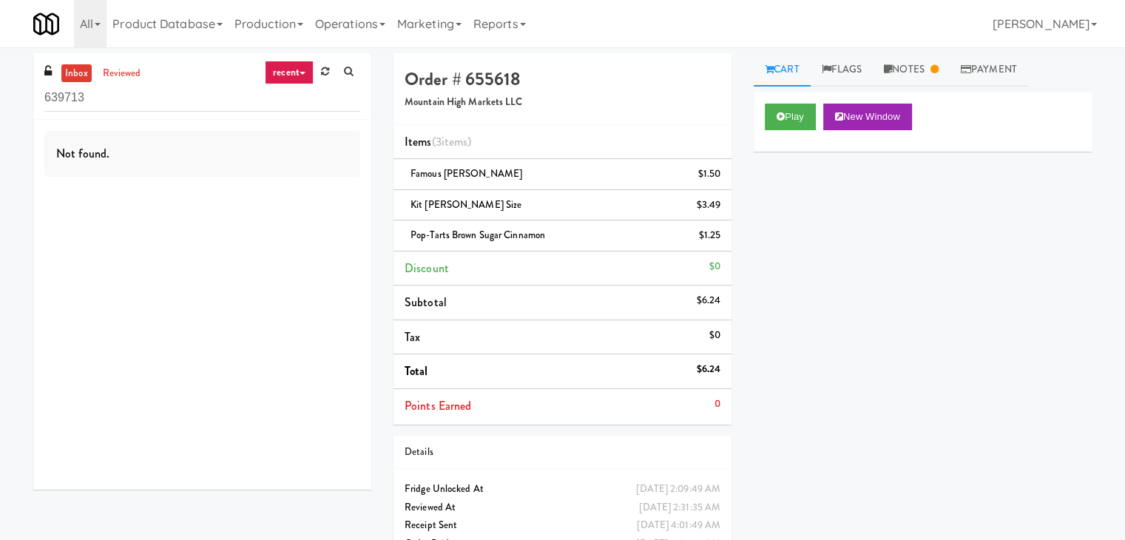
click at [286, 76] on link "recent" at bounding box center [289, 73] width 49 height 24
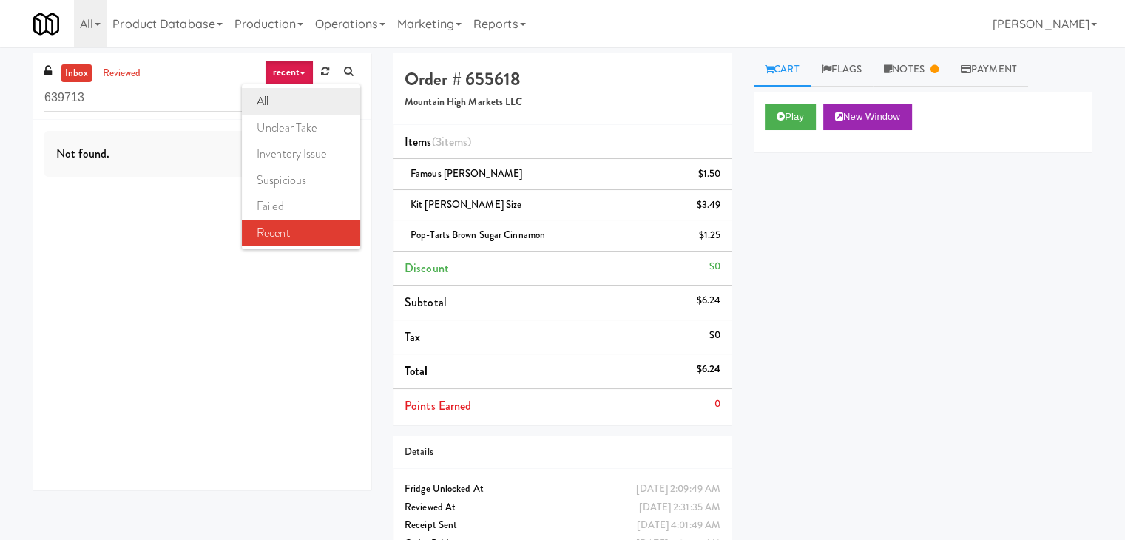
click at [296, 95] on link "all" at bounding box center [301, 101] width 118 height 27
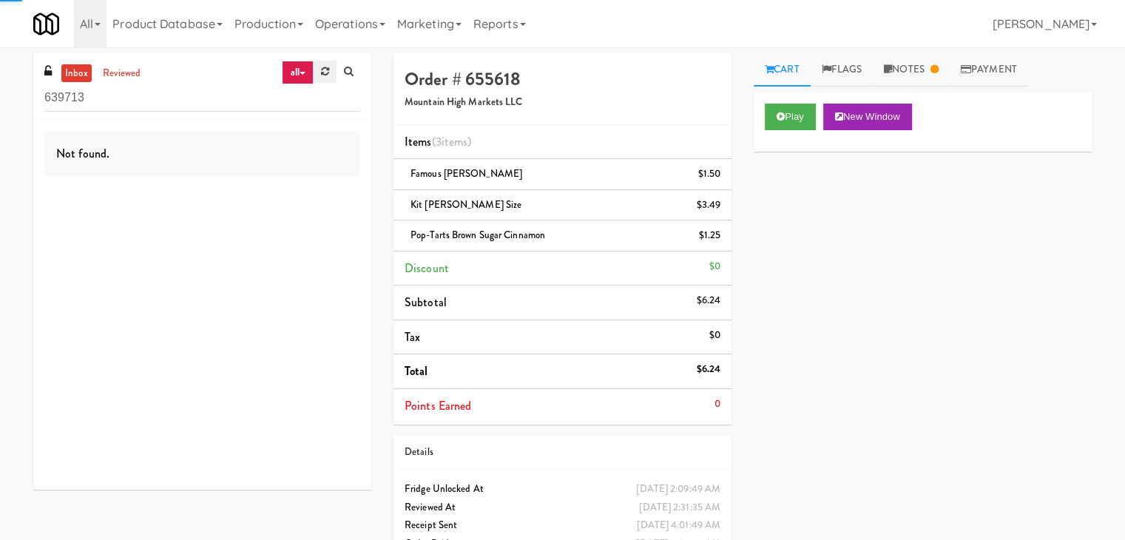
click at [324, 72] on icon at bounding box center [325, 72] width 8 height 10
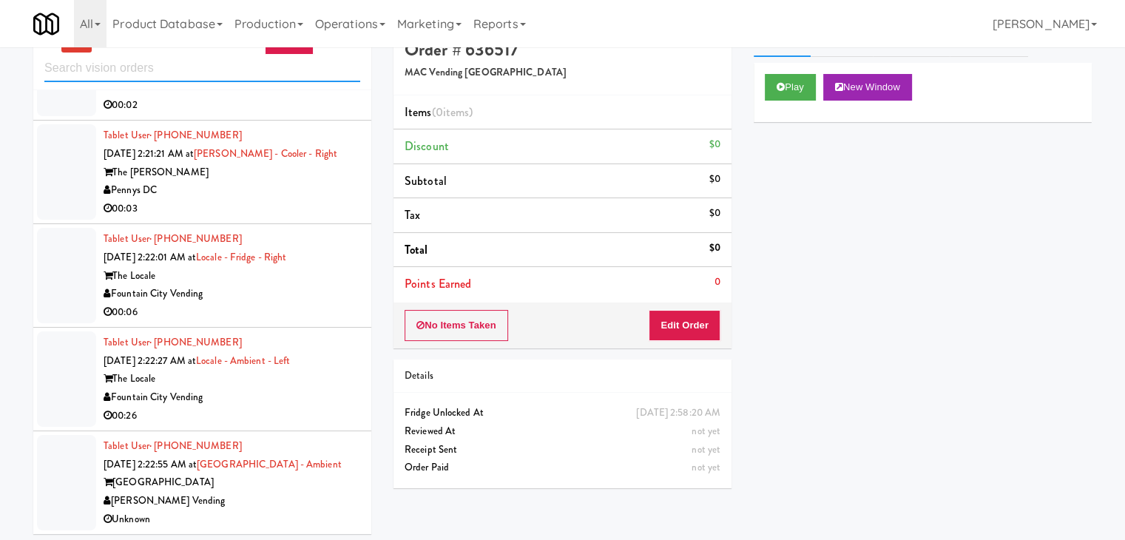
scroll to position [47, 0]
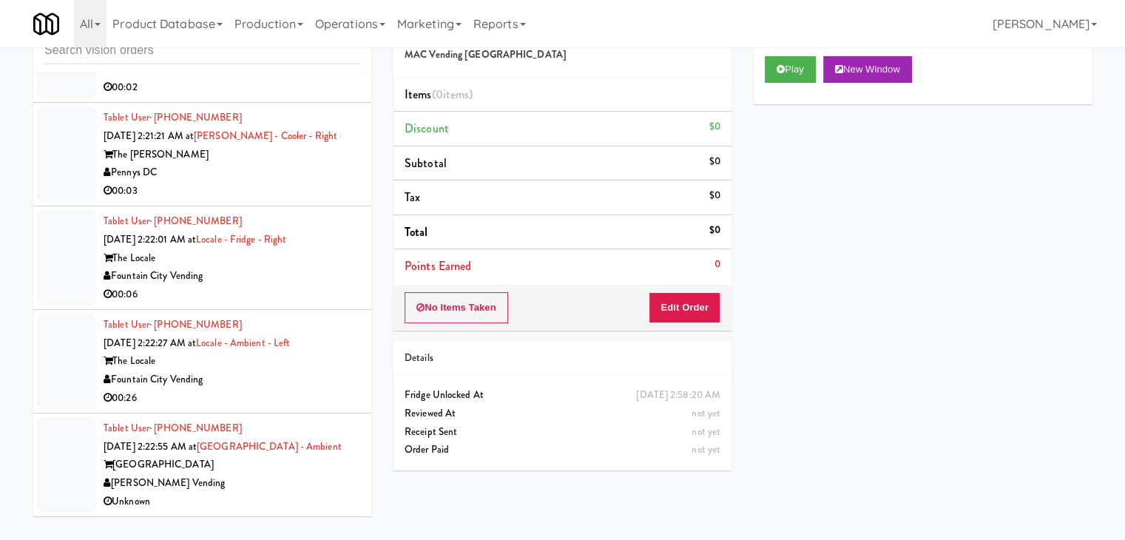
click at [269, 487] on div "[PERSON_NAME] Vending" at bounding box center [232, 483] width 257 height 18
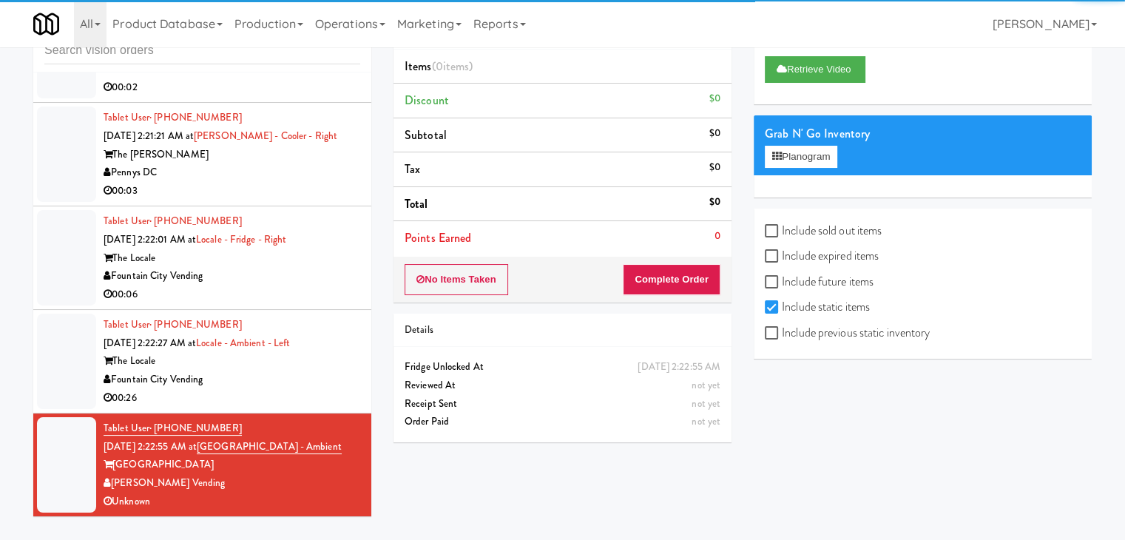
click at [303, 388] on div "Fountain City Vending" at bounding box center [232, 380] width 257 height 18
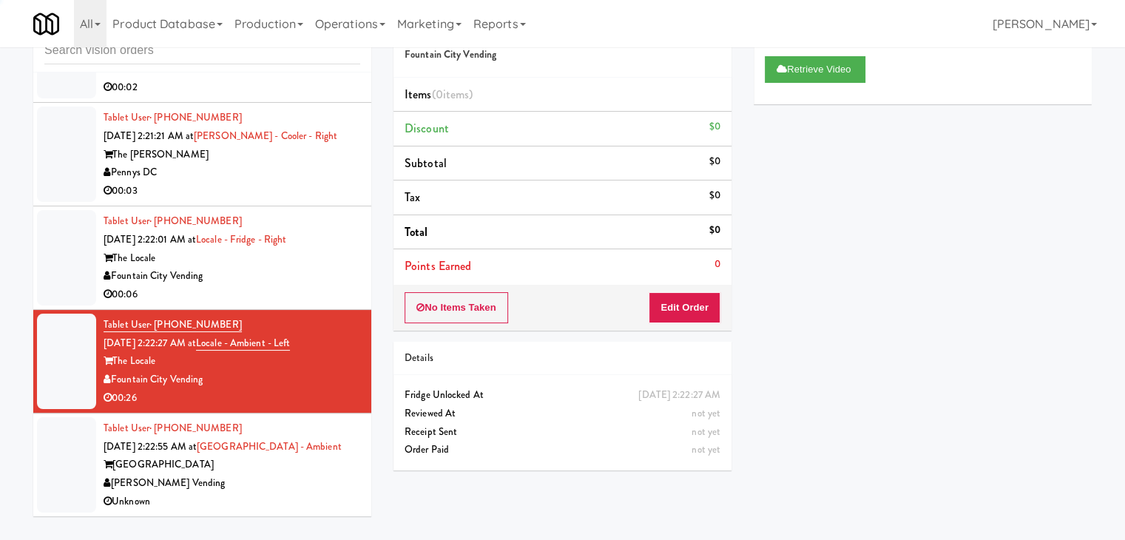
click at [293, 283] on div "Fountain City Vending" at bounding box center [232, 276] width 257 height 18
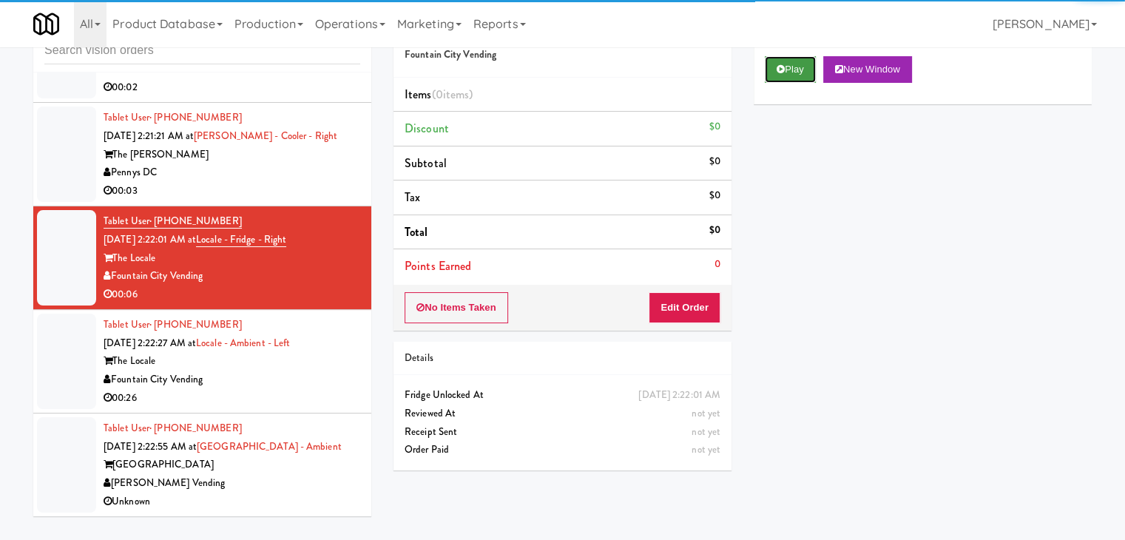
click at [787, 76] on button "Play" at bounding box center [790, 69] width 51 height 27
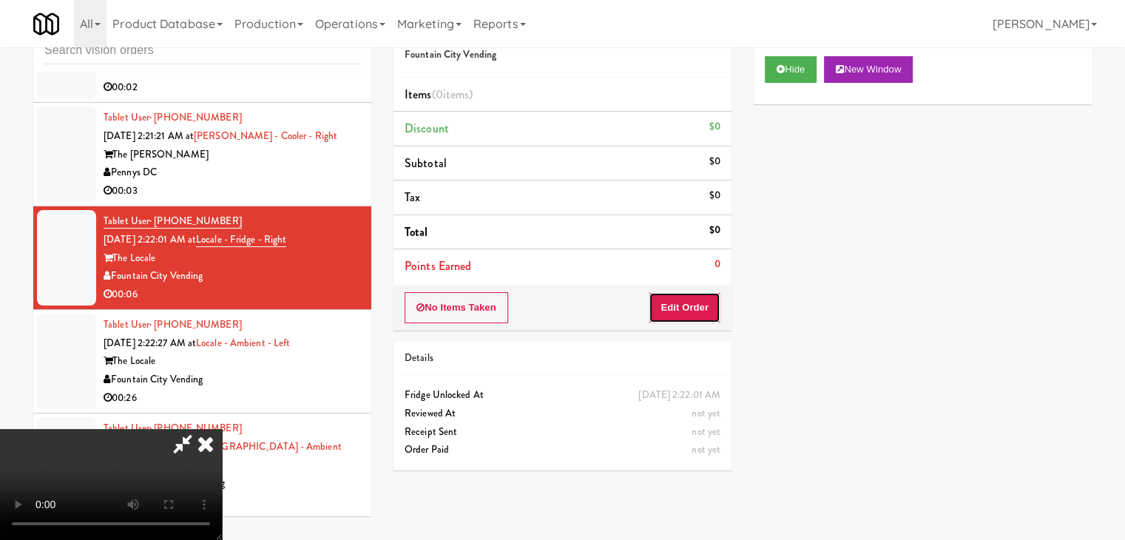
click at [702, 307] on button "Edit Order" at bounding box center [685, 307] width 72 height 31
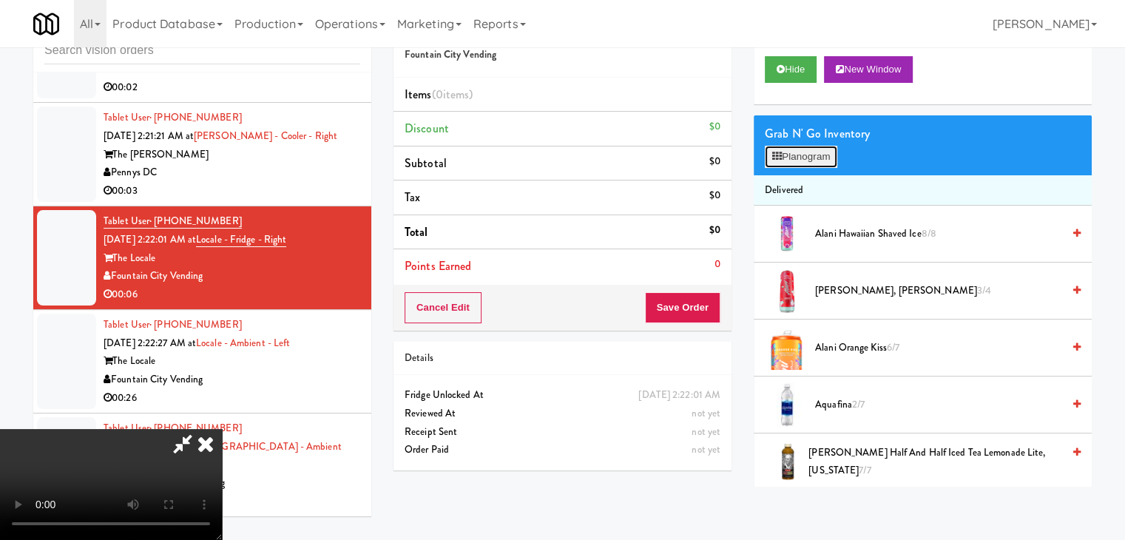
click at [804, 161] on button "Planogram" at bounding box center [801, 157] width 73 height 22
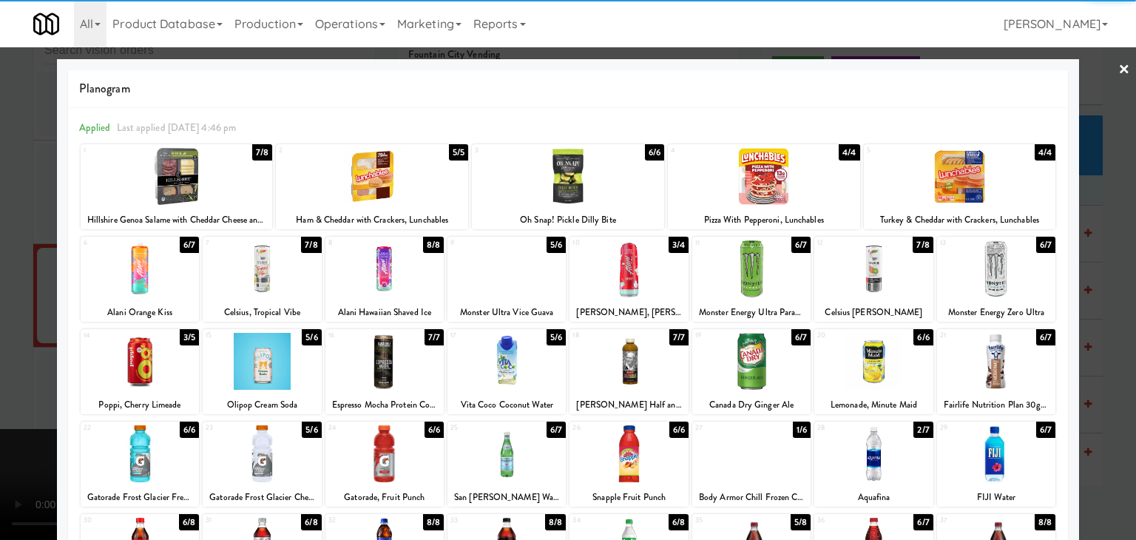
click at [971, 268] on div at bounding box center [996, 268] width 118 height 57
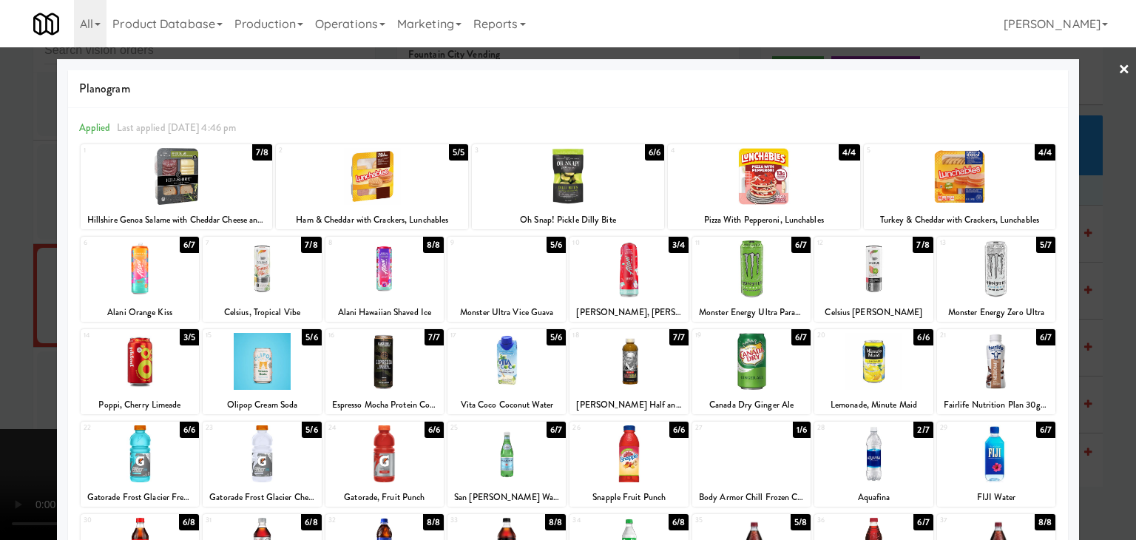
click at [1101, 311] on div at bounding box center [568, 270] width 1136 height 540
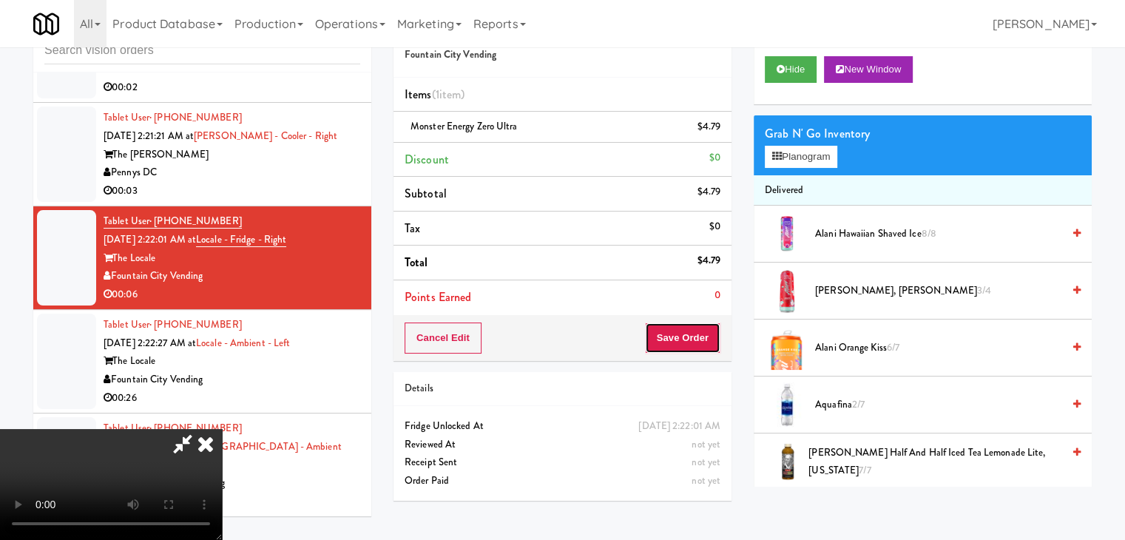
click at [692, 340] on button "Save Order" at bounding box center [682, 338] width 75 height 31
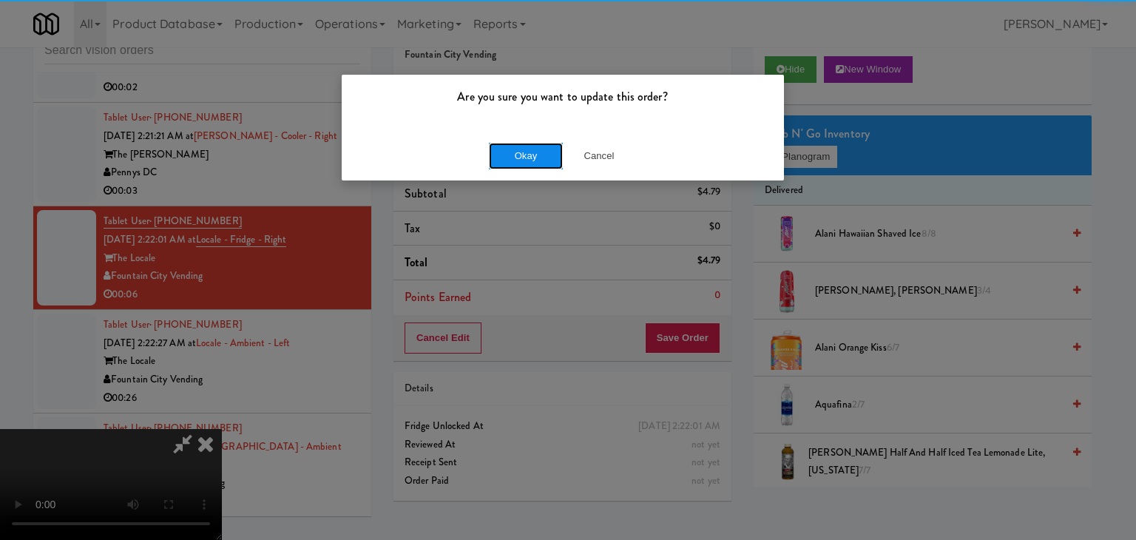
click at [521, 161] on button "Okay" at bounding box center [526, 156] width 74 height 27
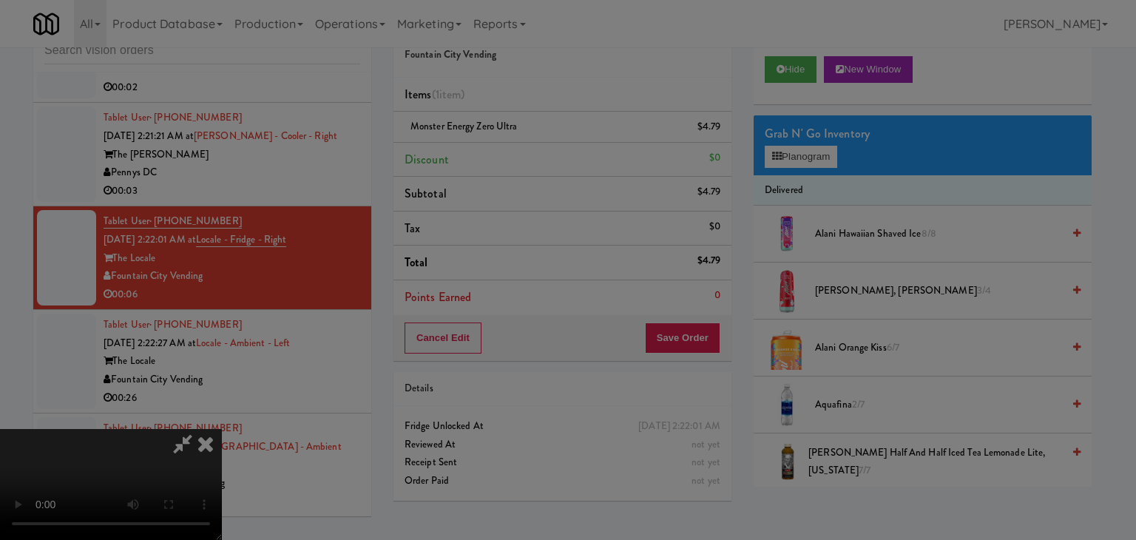
click at [522, 161] on body "Are you sure you want to update this order? Okay Cancel Okay Are you sure you w…" at bounding box center [568, 270] width 1136 height 540
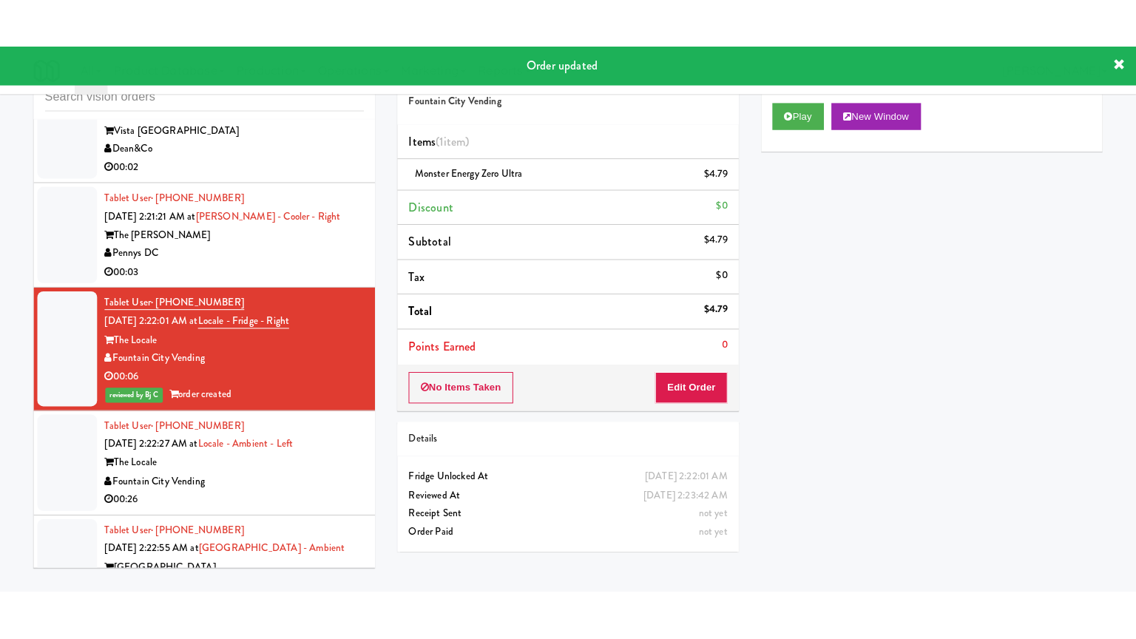
scroll to position [25088, 0]
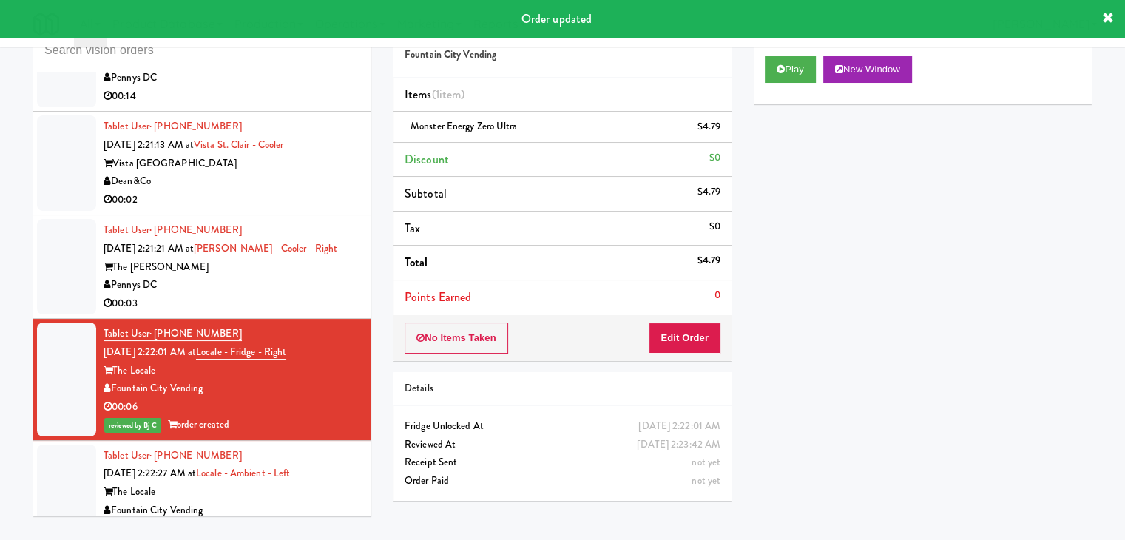
click at [279, 313] on div "00:03" at bounding box center [232, 303] width 257 height 18
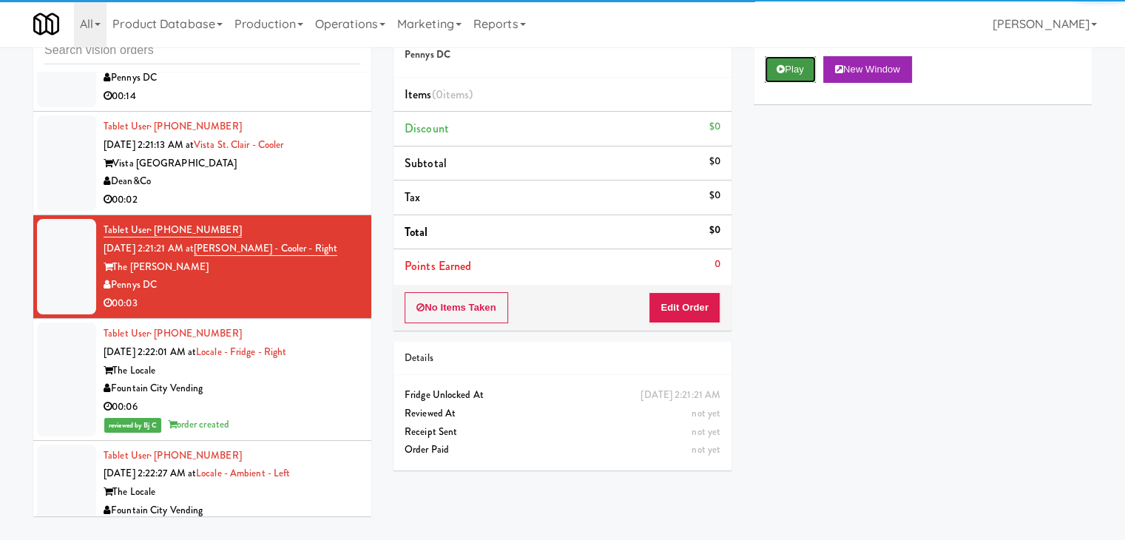
click at [768, 72] on button "Play" at bounding box center [790, 69] width 51 height 27
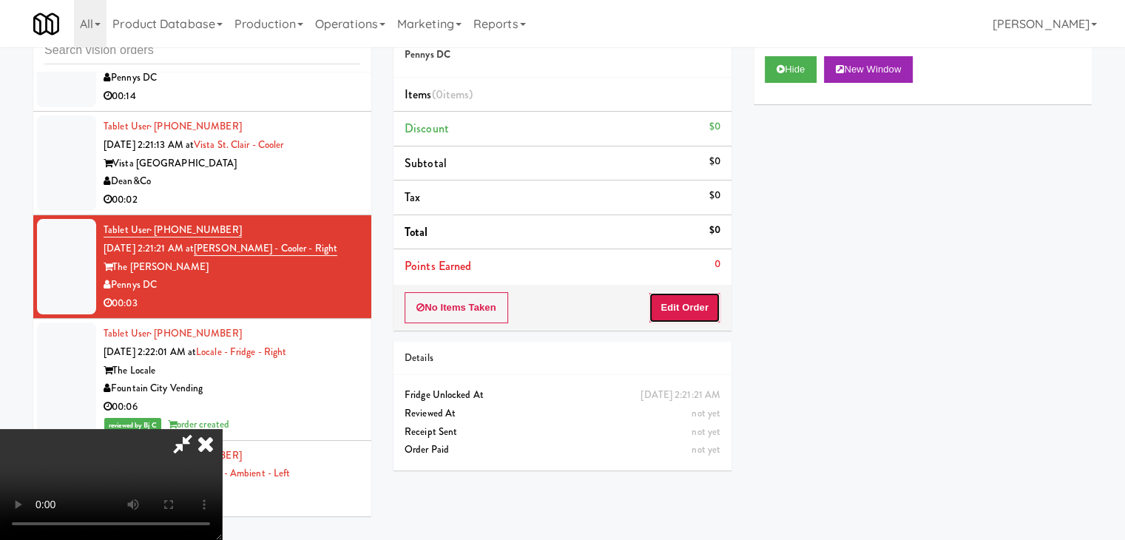
click at [687, 303] on button "Edit Order" at bounding box center [685, 307] width 72 height 31
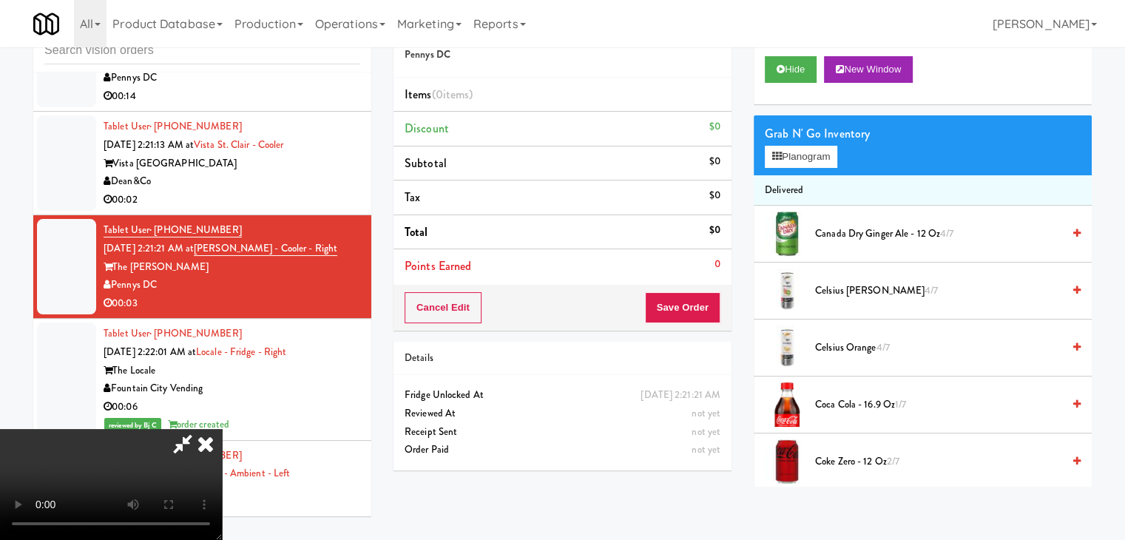
scroll to position [25015, 0]
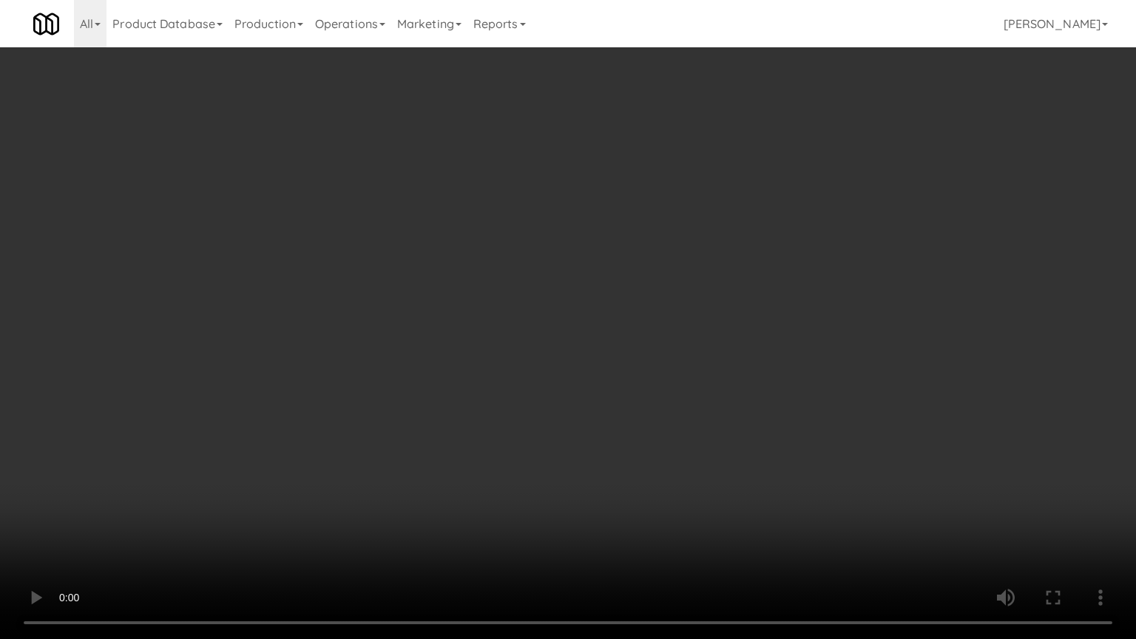
click at [548, 434] on video at bounding box center [568, 319] width 1136 height 639
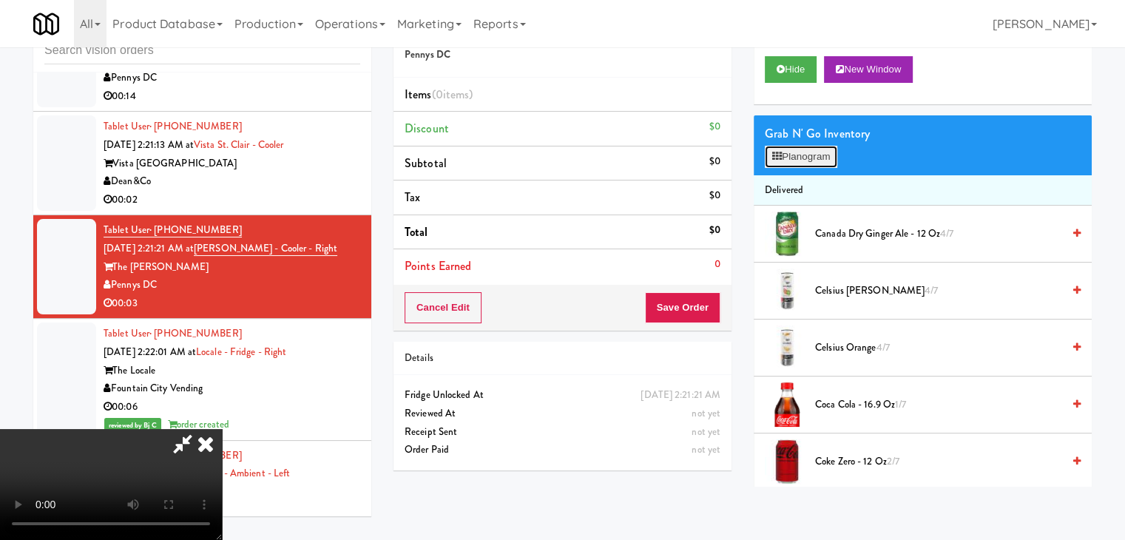
click at [807, 157] on button "Planogram" at bounding box center [801, 157] width 73 height 22
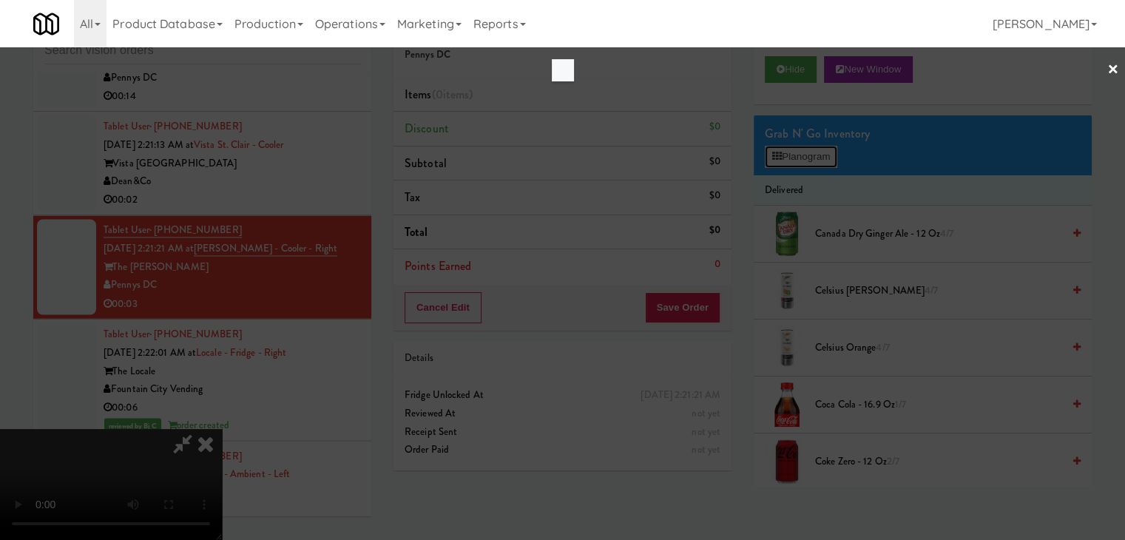
scroll to position [25015, 0]
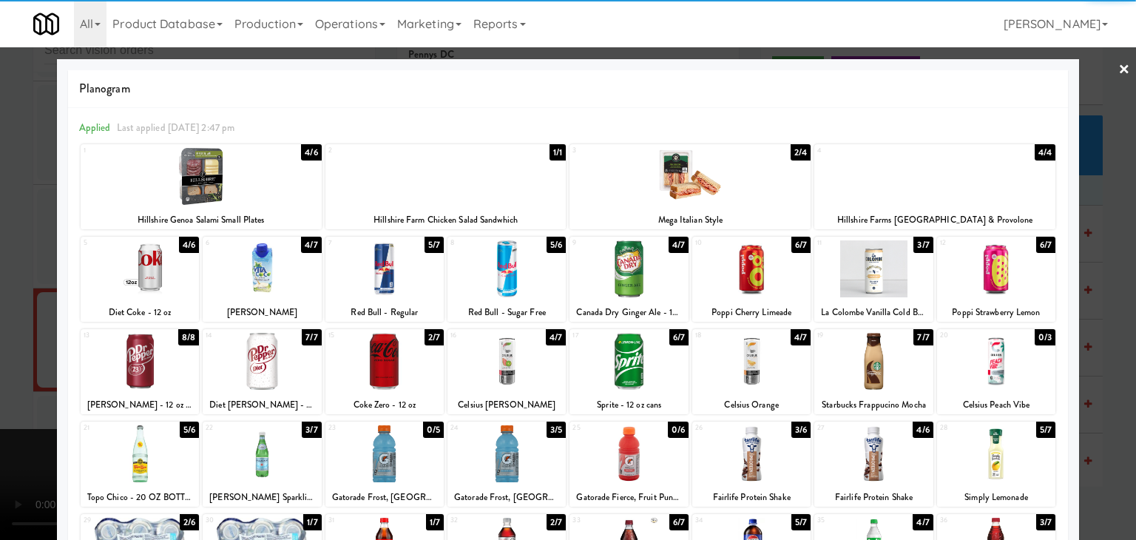
drag, startPoint x: 1011, startPoint y: 462, endPoint x: 1098, endPoint y: 449, distance: 88.2
click at [1013, 462] on div at bounding box center [996, 453] width 118 height 57
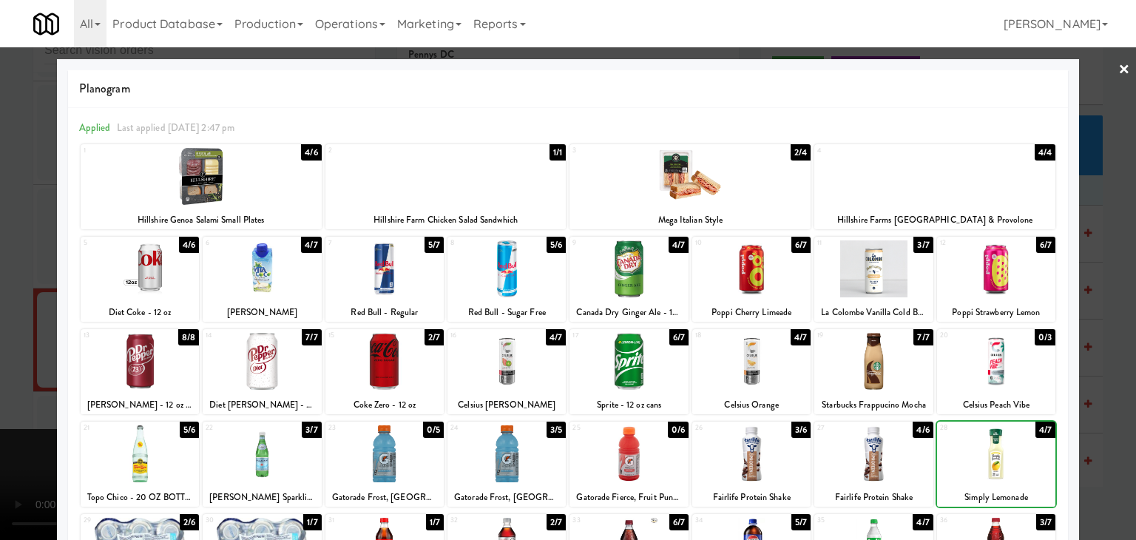
click at [1099, 449] on div at bounding box center [568, 270] width 1136 height 540
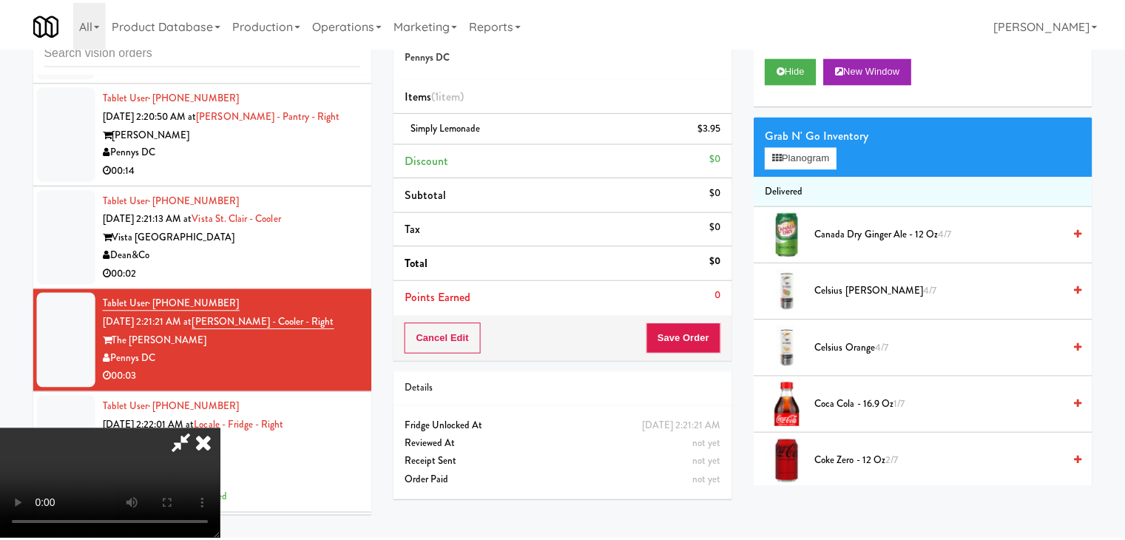
scroll to position [25088, 0]
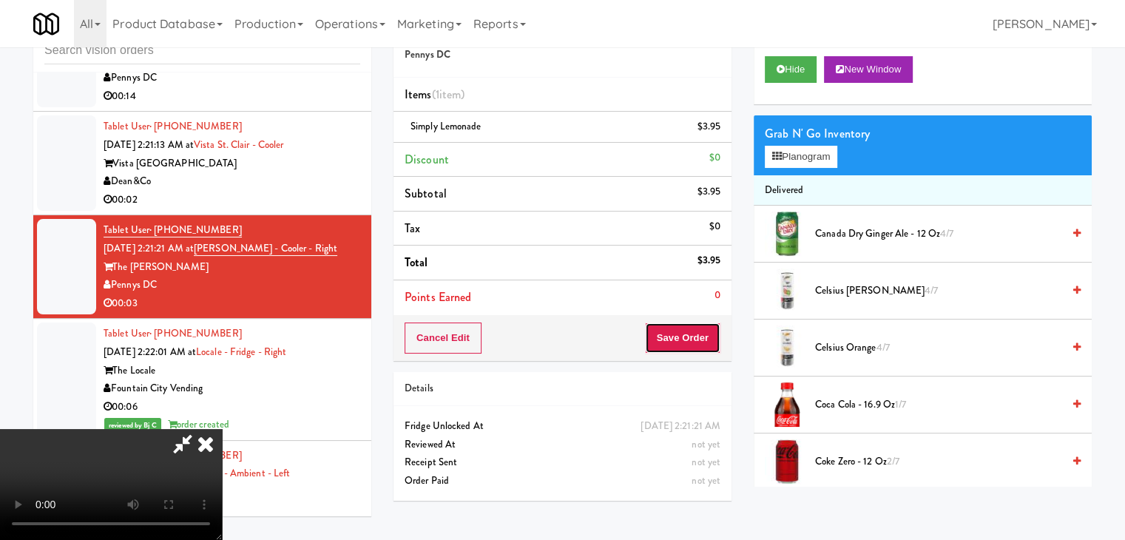
click at [700, 344] on button "Save Order" at bounding box center [682, 338] width 75 height 31
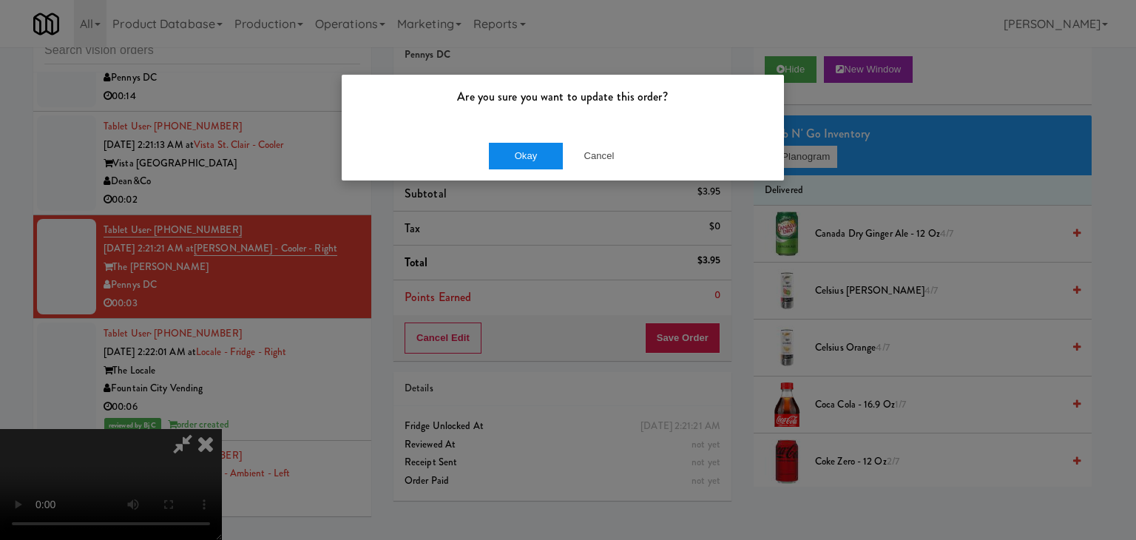
drag, startPoint x: 531, startPoint y: 175, endPoint x: 528, endPoint y: 152, distance: 23.9
click at [528, 174] on div "Okay Cancel" at bounding box center [563, 156] width 442 height 50
click at [527, 150] on button "Okay" at bounding box center [526, 156] width 74 height 27
click at [525, 152] on button "Okay" at bounding box center [526, 156] width 74 height 27
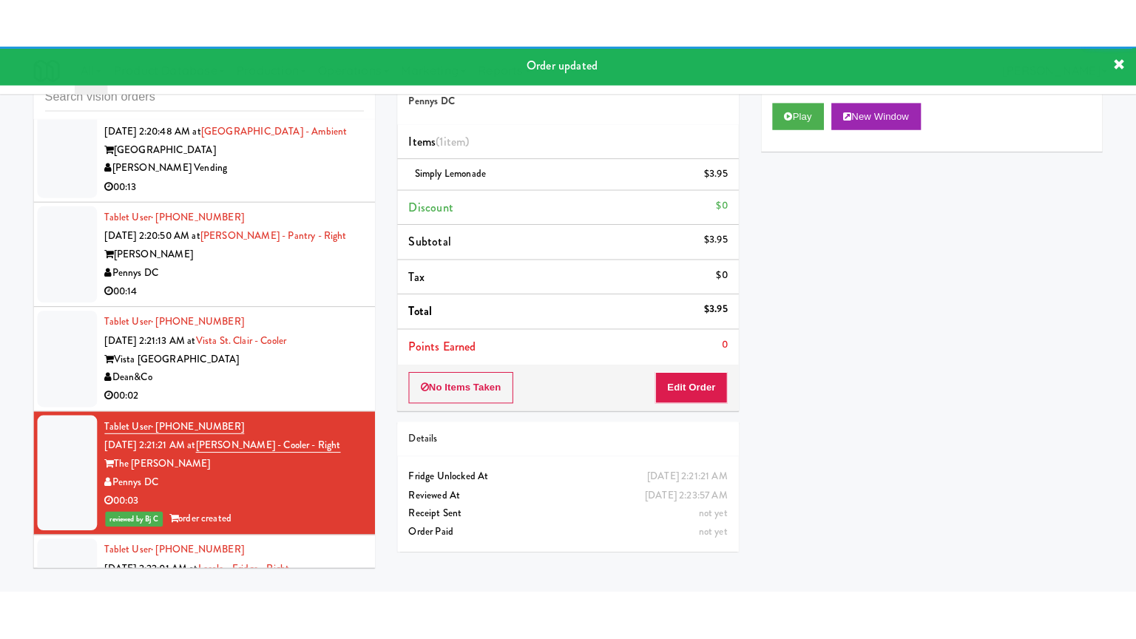
scroll to position [24940, 0]
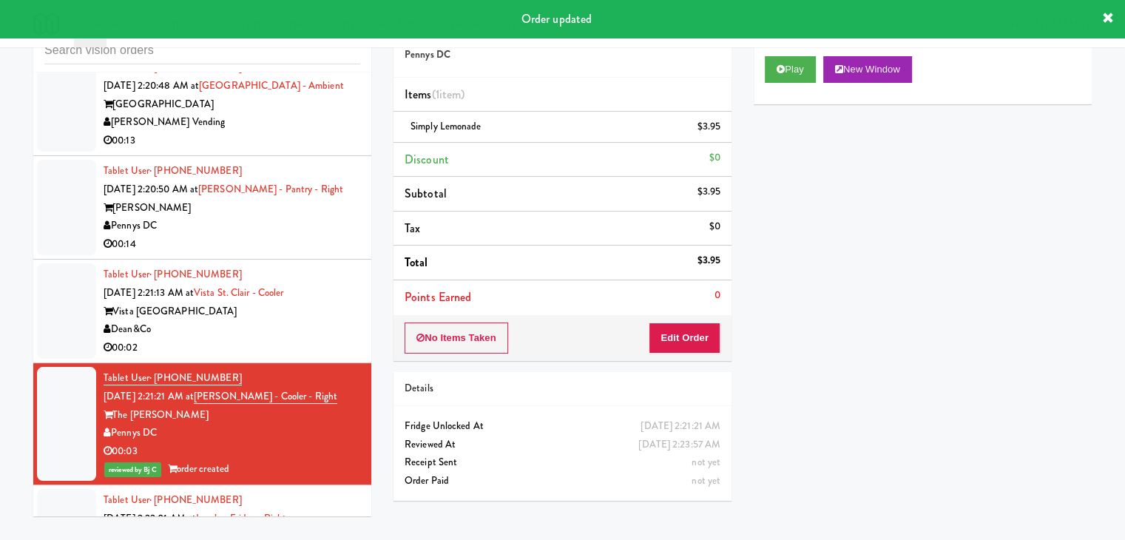
click at [323, 357] on div "00:02" at bounding box center [232, 348] width 257 height 18
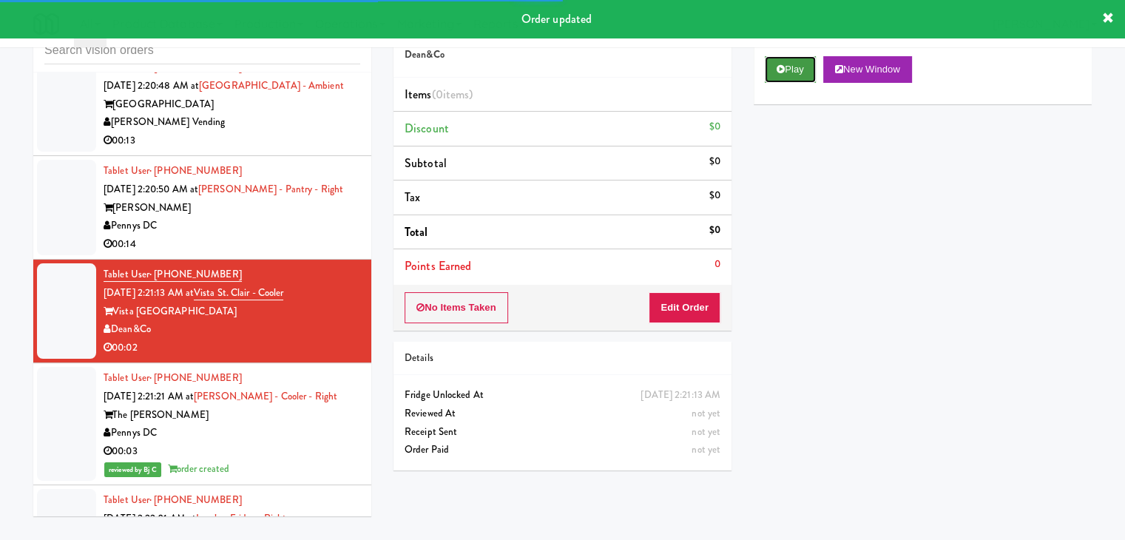
click at [771, 76] on button "Play" at bounding box center [790, 69] width 51 height 27
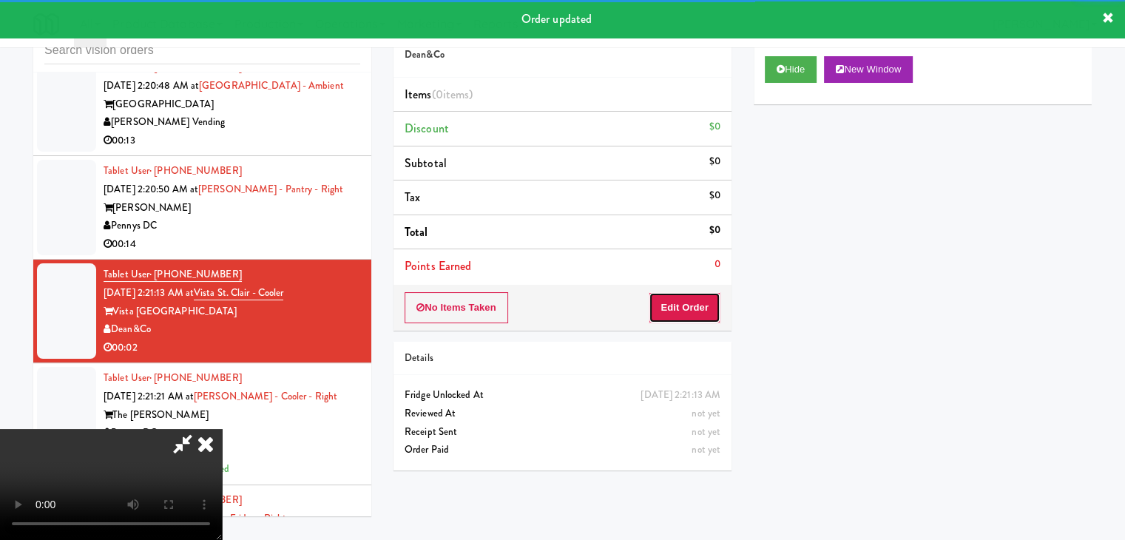
click at [701, 313] on button "Edit Order" at bounding box center [685, 307] width 72 height 31
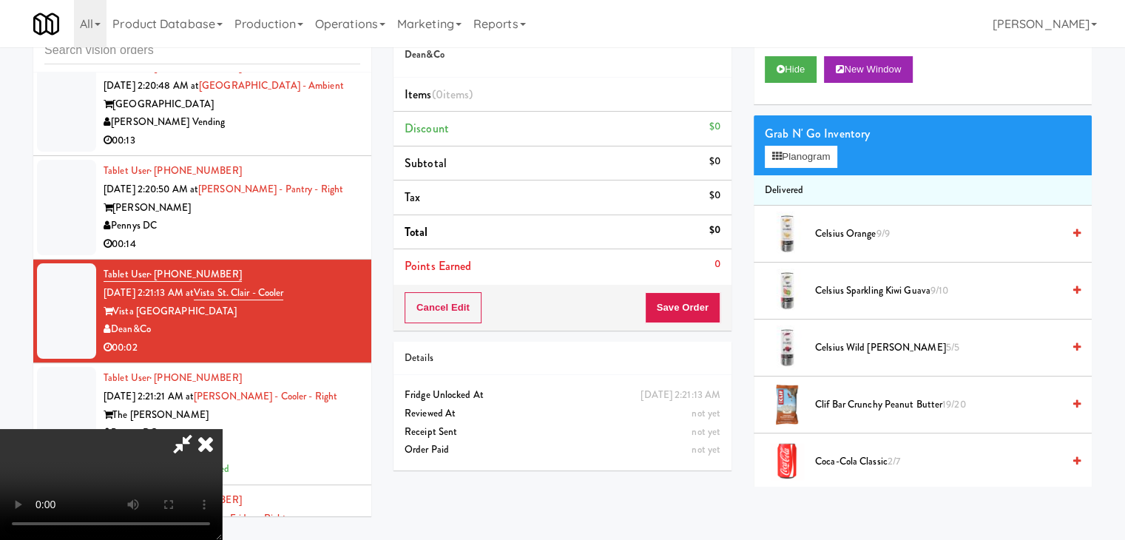
scroll to position [24867, 0]
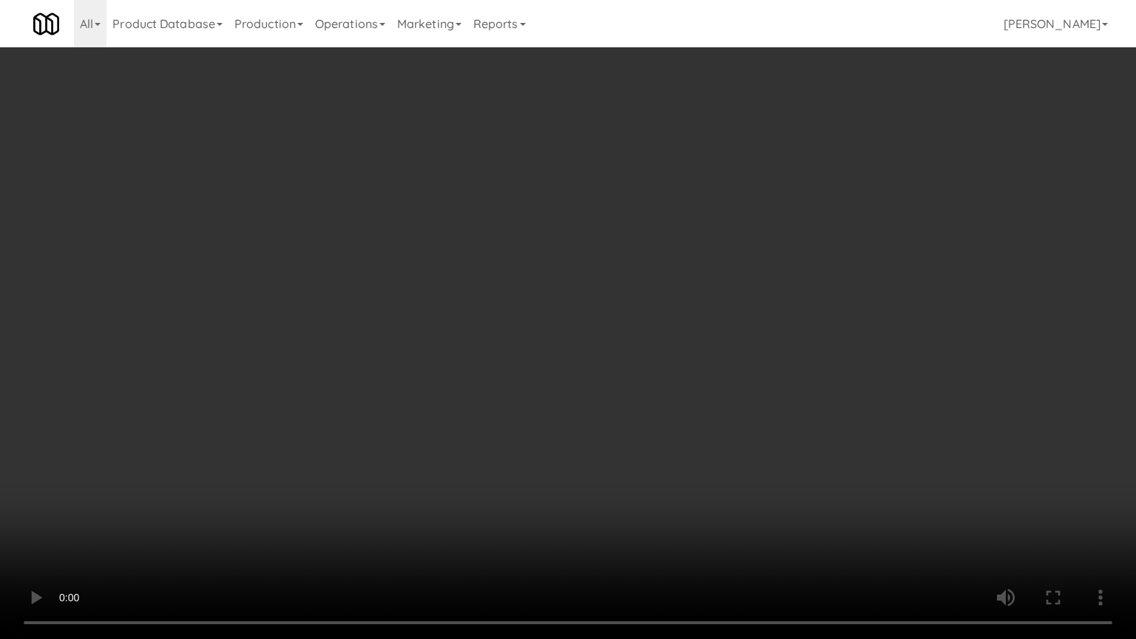
click at [650, 513] on video at bounding box center [568, 319] width 1136 height 639
click at [648, 513] on video at bounding box center [568, 319] width 1136 height 639
click at [660, 513] on video at bounding box center [568, 319] width 1136 height 639
drag, startPoint x: 660, startPoint y: 518, endPoint x: 793, endPoint y: 223, distance: 323.9
click at [663, 503] on video at bounding box center [568, 319] width 1136 height 639
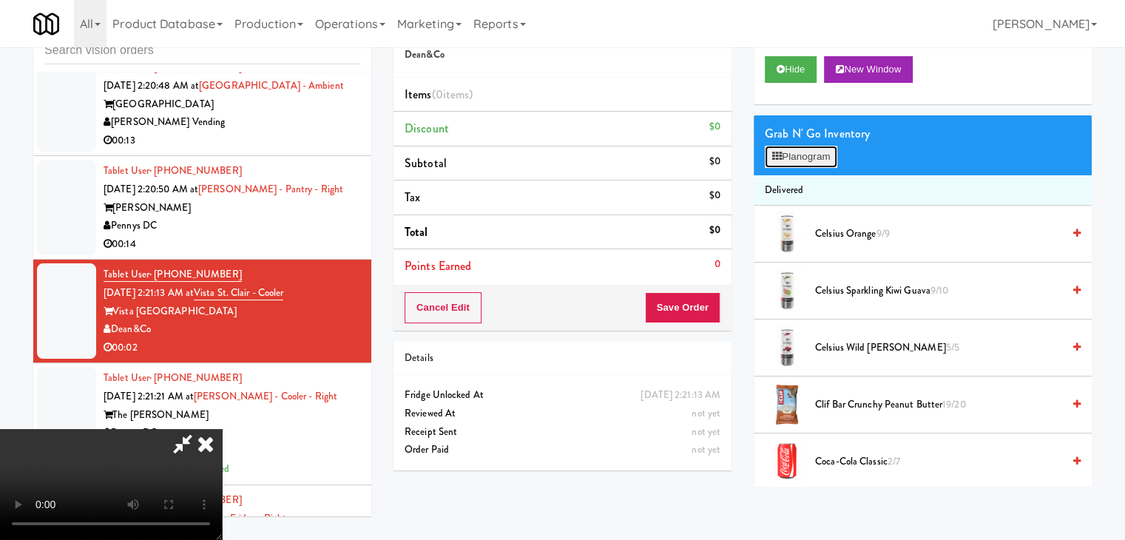
click at [803, 153] on button "Planogram" at bounding box center [801, 157] width 73 height 22
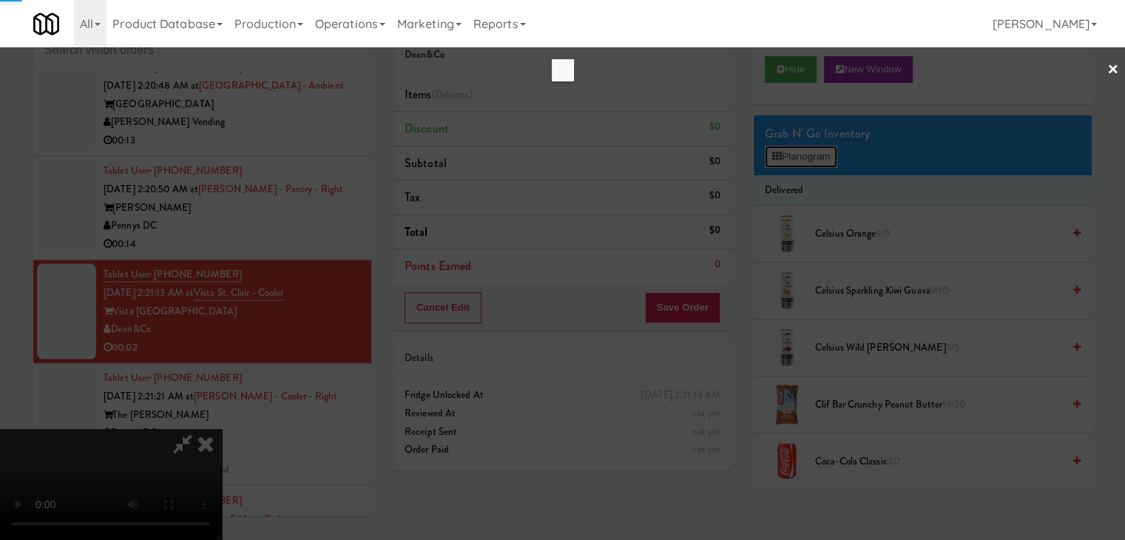
scroll to position [24867, 0]
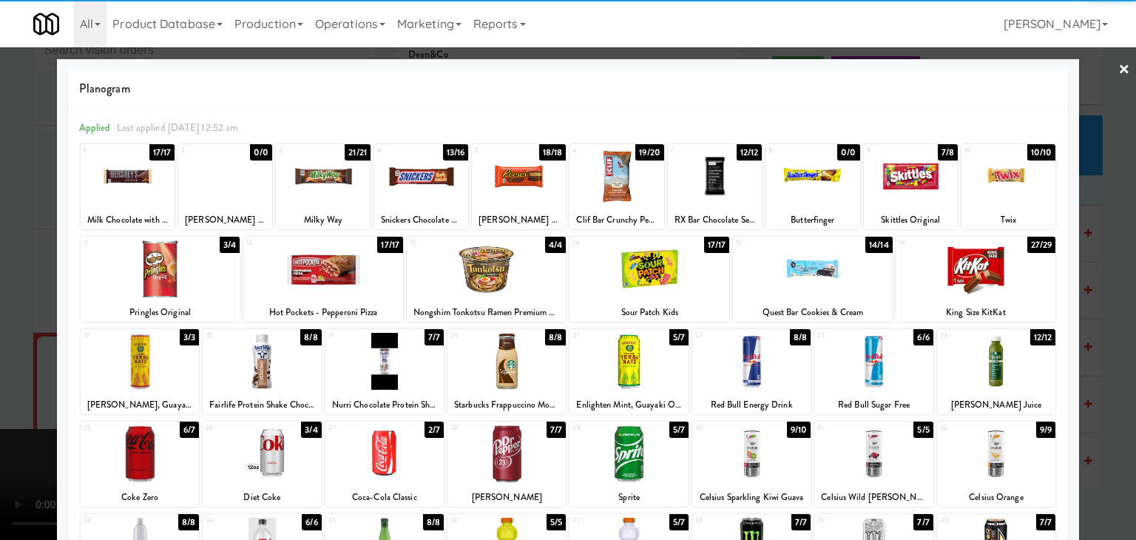
drag, startPoint x: 612, startPoint y: 447, endPoint x: 582, endPoint y: 447, distance: 30.3
click at [613, 447] on div at bounding box center [629, 453] width 118 height 57
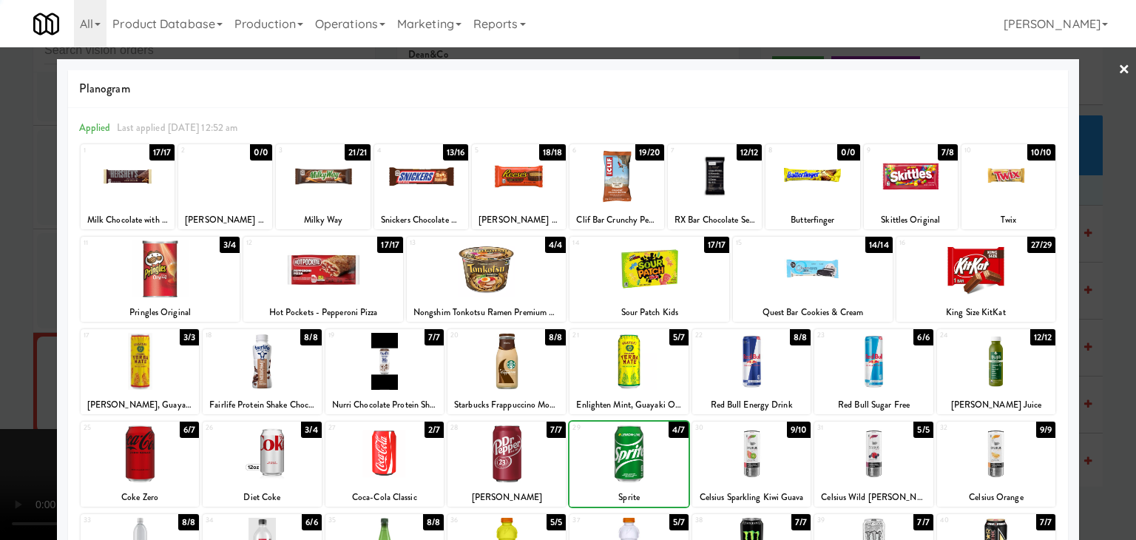
drag, startPoint x: 0, startPoint y: 400, endPoint x: 350, endPoint y: 391, distance: 350.1
click at [0, 398] on div at bounding box center [568, 270] width 1136 height 540
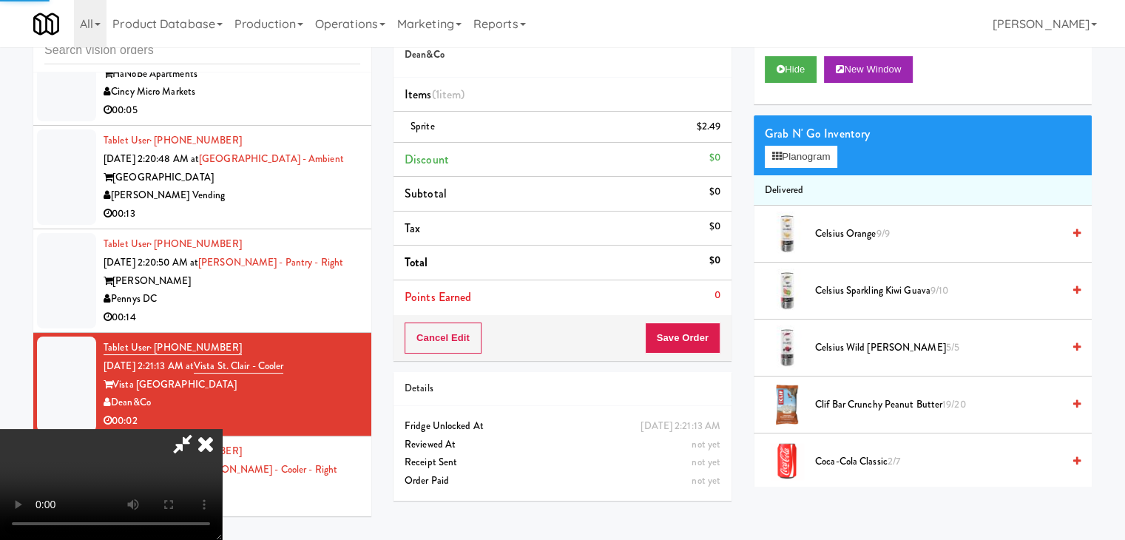
scroll to position [24940, 0]
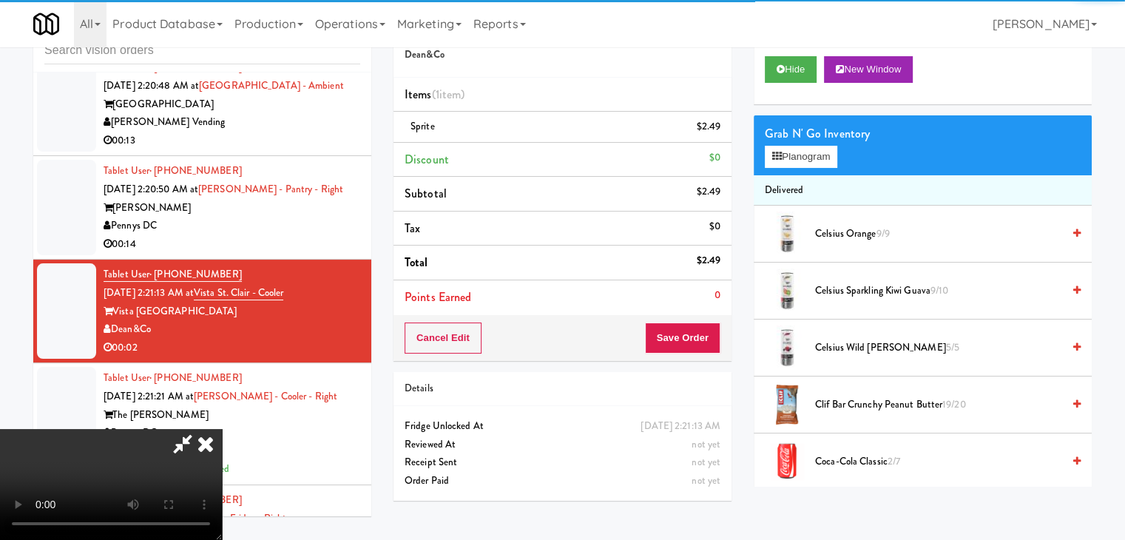
drag, startPoint x: 663, startPoint y: 341, endPoint x: 678, endPoint y: 341, distance: 15.5
click at [222, 429] on video at bounding box center [111, 484] width 222 height 111
click at [678, 341] on button "Save Order" at bounding box center [682, 338] width 75 height 31
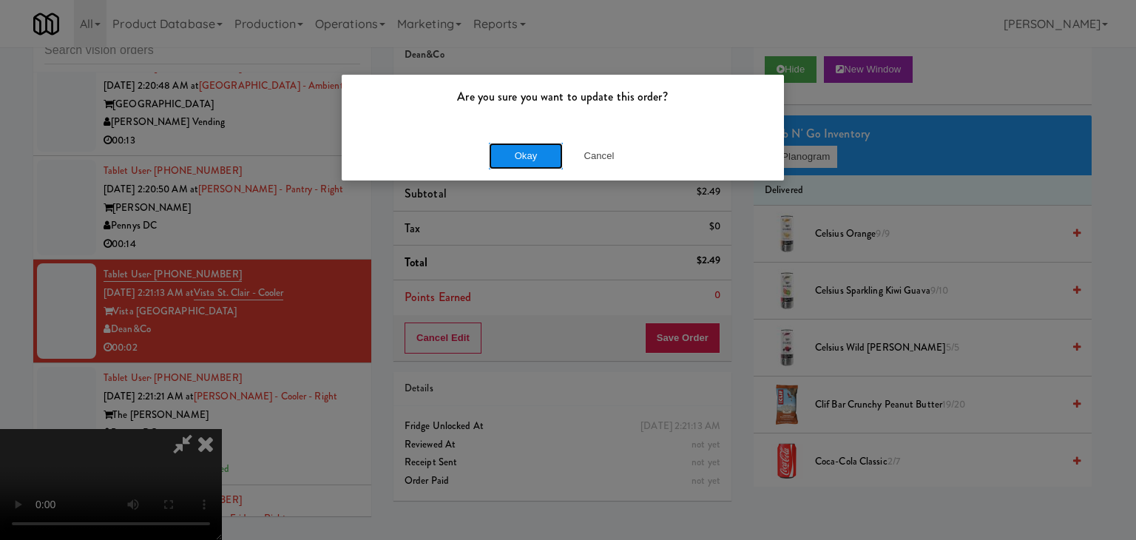
click at [524, 155] on button "Okay" at bounding box center [526, 156] width 74 height 27
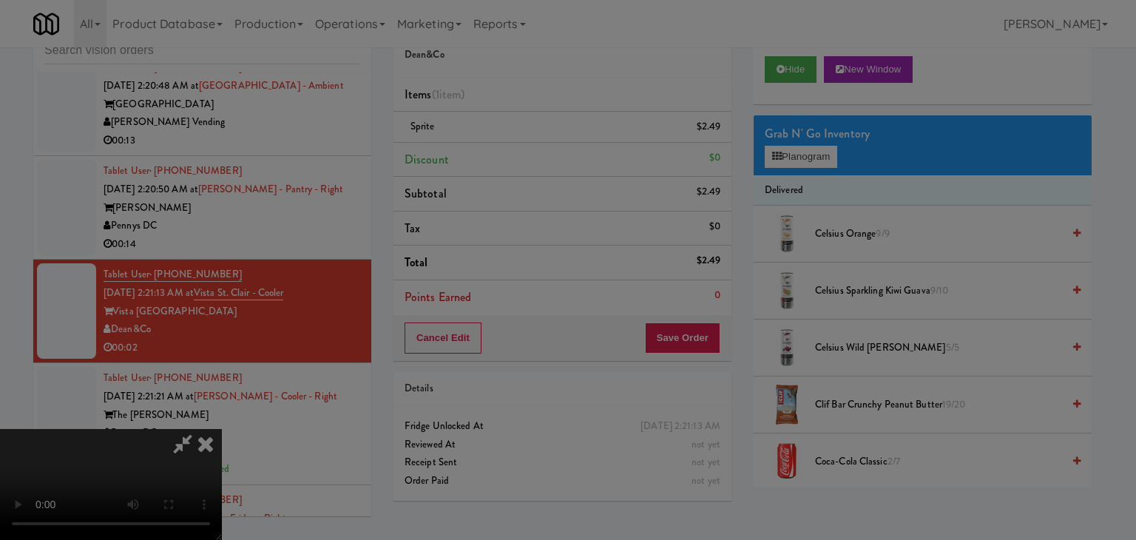
click at [524, 153] on div "Okay Cancel" at bounding box center [563, 129] width 442 height 50
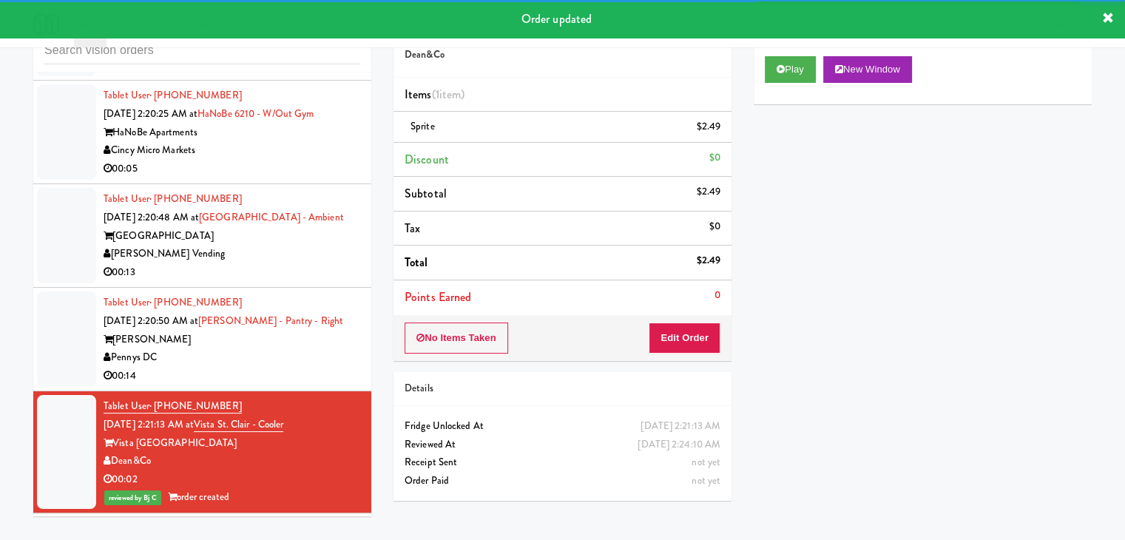
scroll to position [24792, 0]
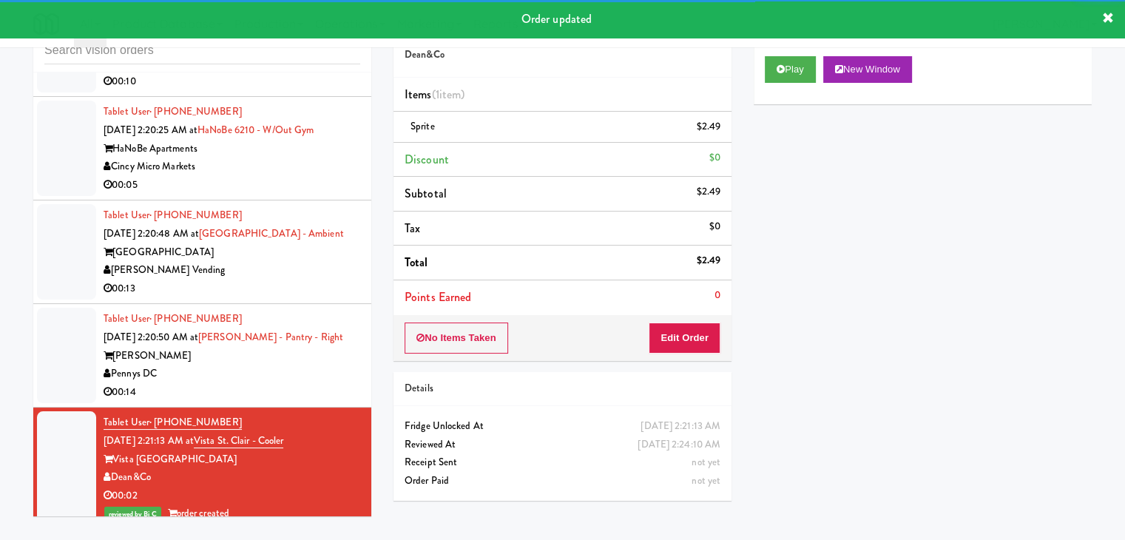
click at [354, 408] on li "Tablet User · (771) 444-1337 Aug 10, 2025 2:20:50 AM at Vela - Pantry - Right V…" at bounding box center [202, 356] width 338 height 104
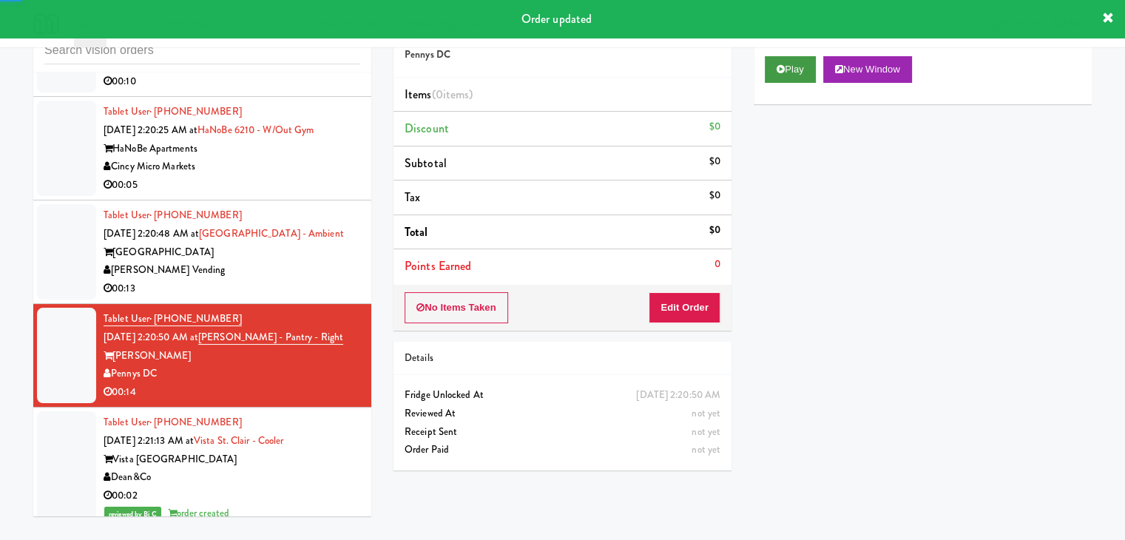
drag, startPoint x: 790, startPoint y: 42, endPoint x: 787, endPoint y: 58, distance: 15.8
click at [790, 46] on div "All 901 Smrt Mrkt https://classic.micromart.com/vision-orders/639713?operator_i…" at bounding box center [562, 23] width 1059 height 47
click at [784, 67] on button "Play" at bounding box center [790, 69] width 51 height 27
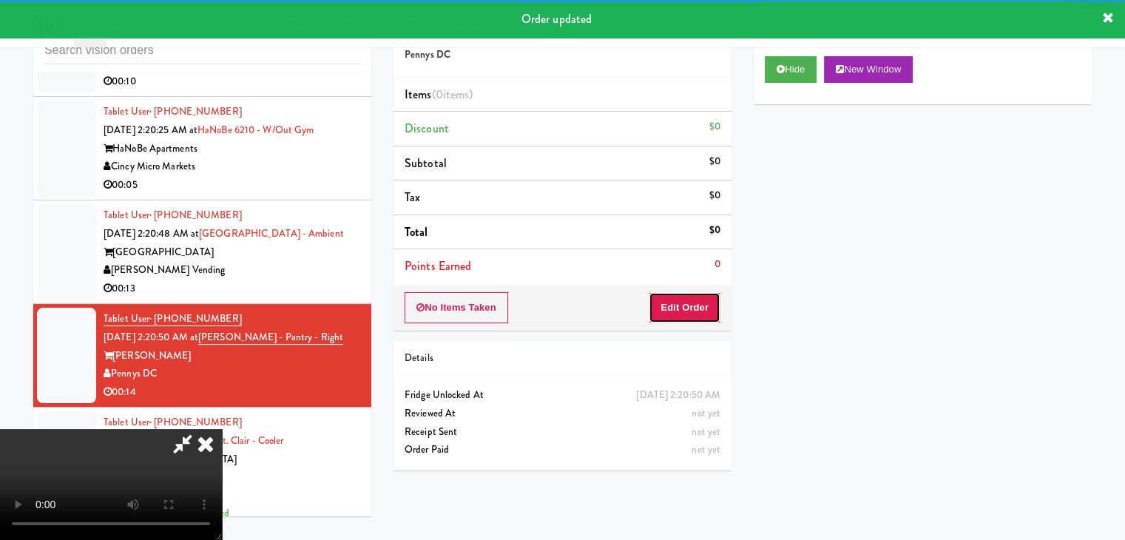
click at [701, 304] on button "Edit Order" at bounding box center [685, 307] width 72 height 31
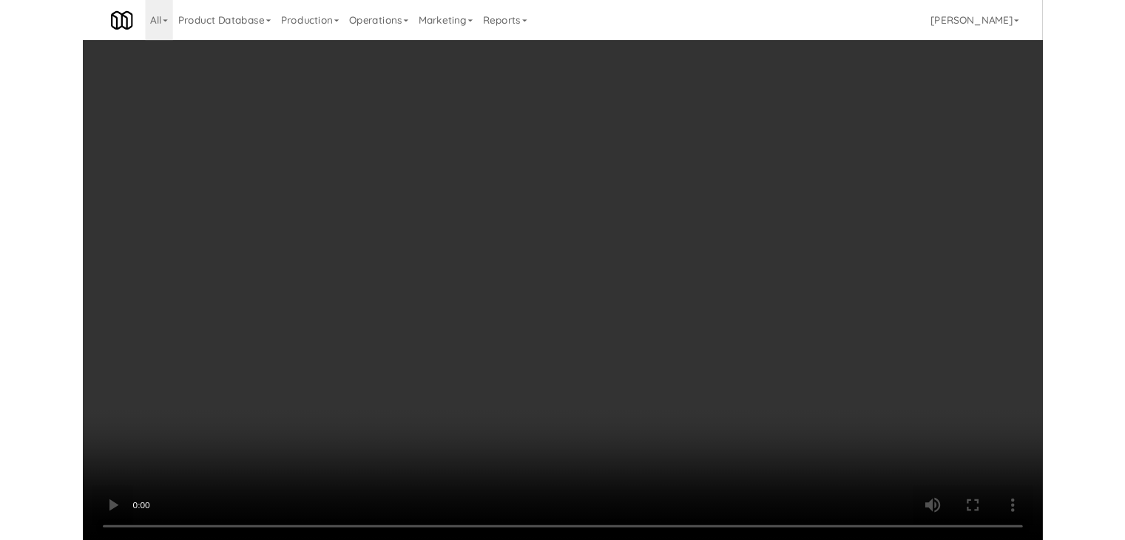
scroll to position [24719, 0]
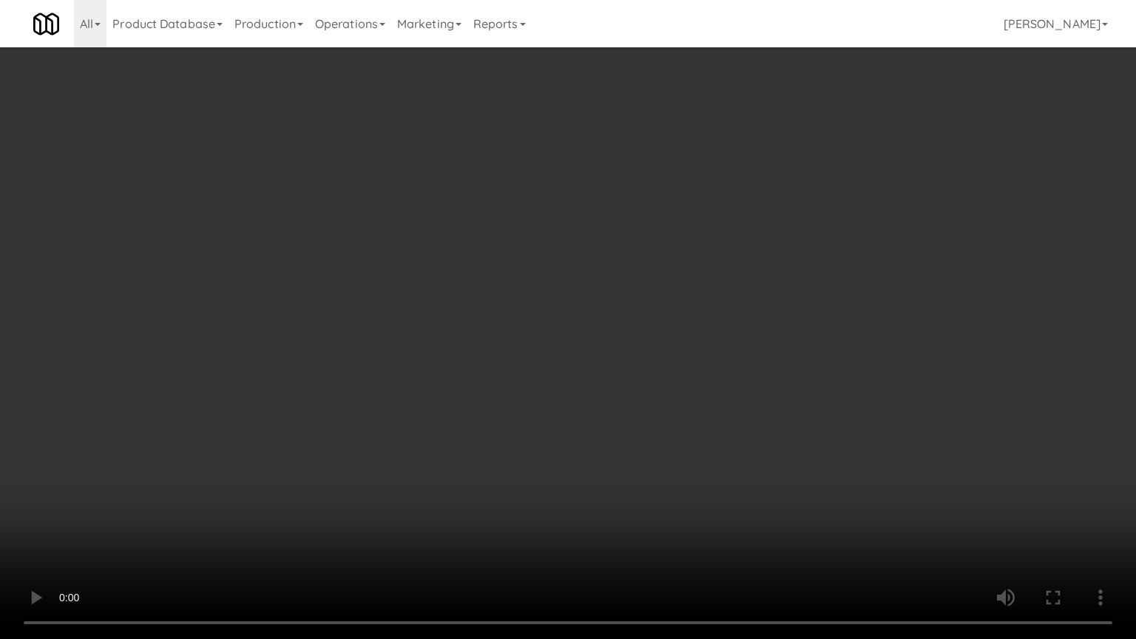
click at [613, 496] on video at bounding box center [568, 319] width 1136 height 639
click at [587, 497] on video at bounding box center [568, 319] width 1136 height 639
click at [589, 497] on video at bounding box center [568, 319] width 1136 height 639
click at [589, 500] on video at bounding box center [568, 319] width 1136 height 639
click at [587, 497] on video at bounding box center [568, 319] width 1136 height 639
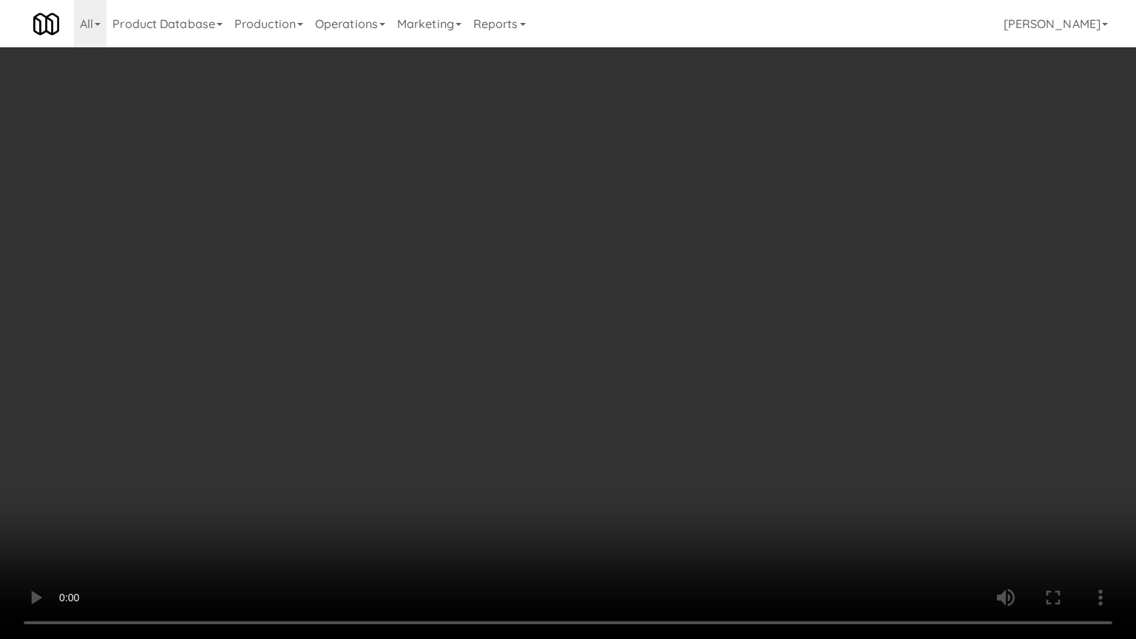
click at [587, 497] on video at bounding box center [568, 319] width 1136 height 639
click at [567, 488] on video at bounding box center [568, 319] width 1136 height 639
drag, startPoint x: 565, startPoint y: 488, endPoint x: 565, endPoint y: 413, distance: 75.5
click at [565, 486] on video at bounding box center [568, 319] width 1136 height 639
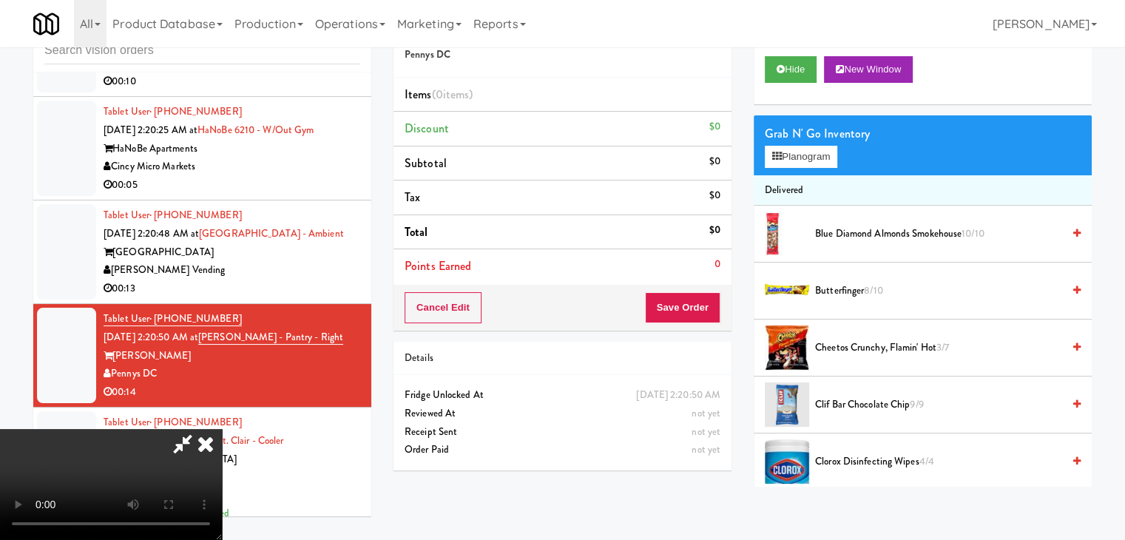
click at [222, 429] on video at bounding box center [111, 484] width 222 height 111
click at [222, 469] on video at bounding box center [111, 484] width 222 height 111
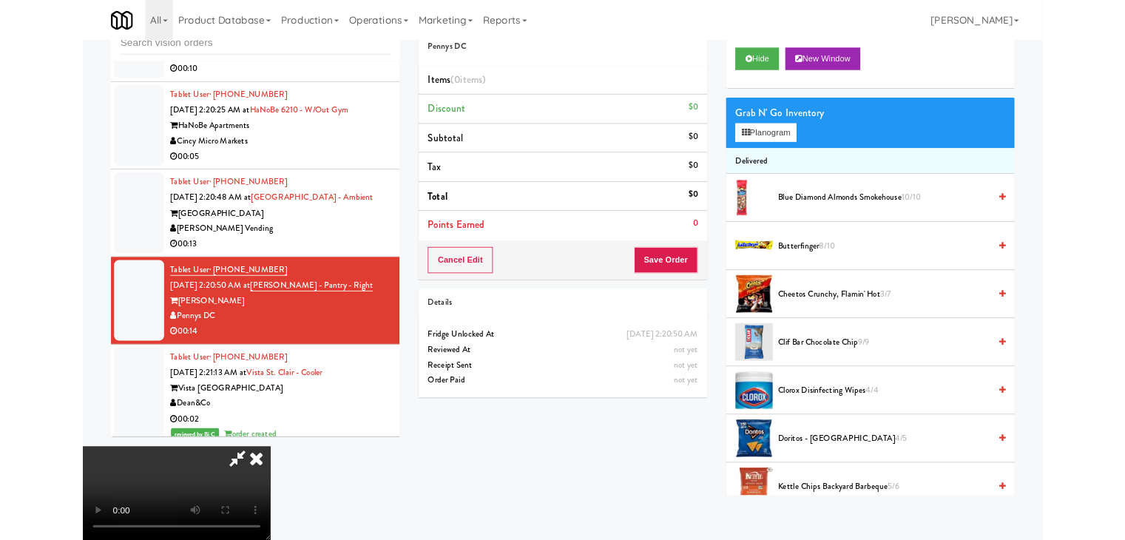
scroll to position [24719, 0]
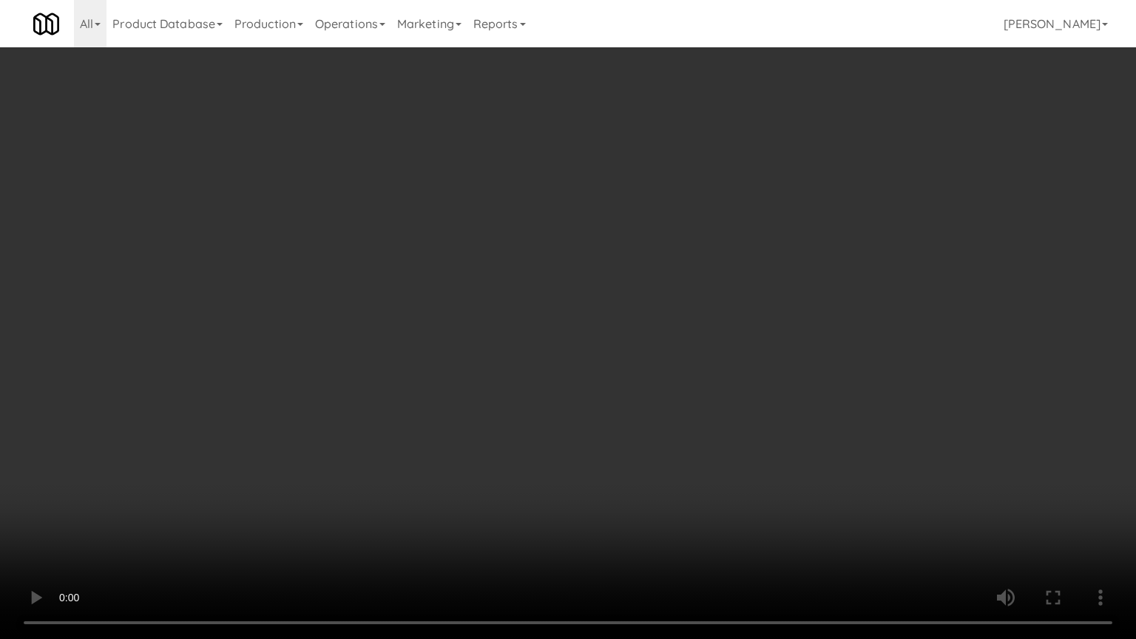
click at [708, 428] on video at bounding box center [568, 319] width 1136 height 639
click at [711, 432] on video at bounding box center [568, 319] width 1136 height 639
click at [713, 439] on video at bounding box center [568, 319] width 1136 height 639
click at [714, 439] on video at bounding box center [568, 319] width 1136 height 639
drag, startPoint x: 719, startPoint y: 441, endPoint x: 696, endPoint y: 438, distance: 23.9
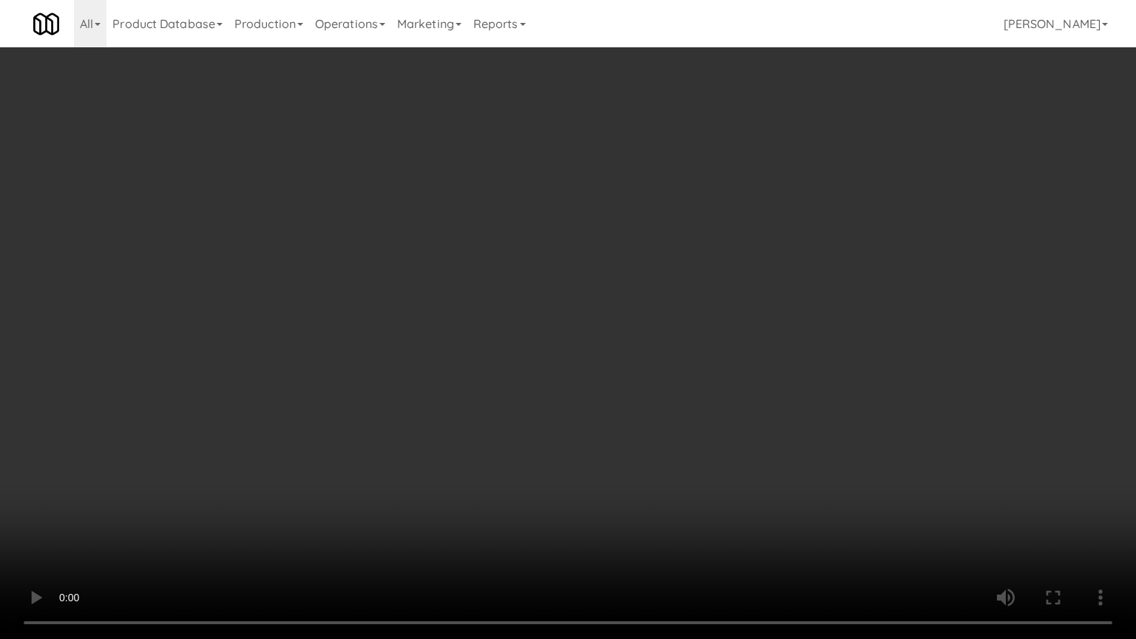
click at [716, 442] on video at bounding box center [568, 319] width 1136 height 639
click at [680, 432] on video at bounding box center [568, 319] width 1136 height 639
click at [677, 405] on video at bounding box center [568, 319] width 1136 height 639
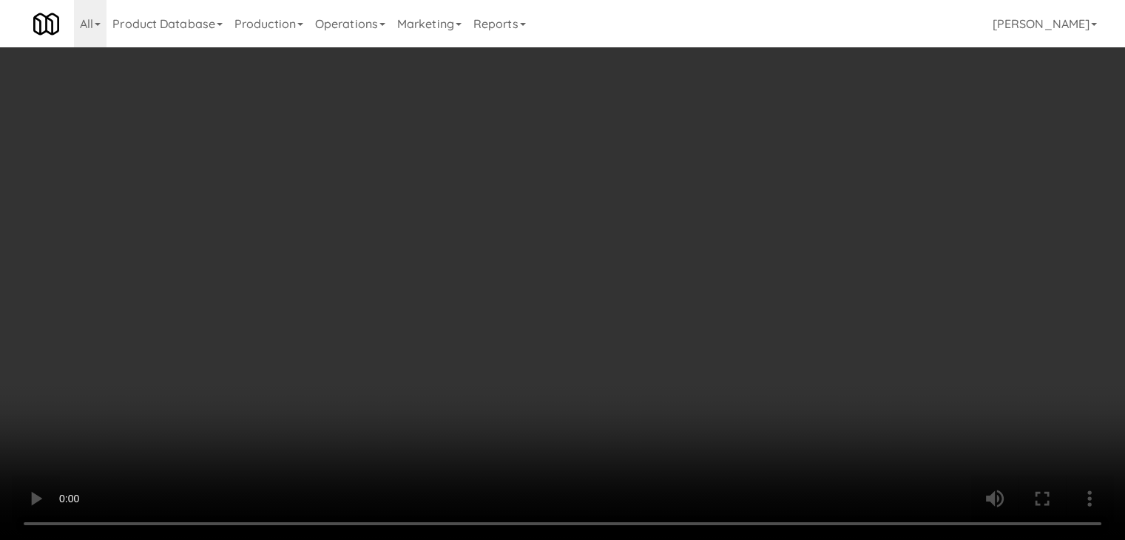
click at [810, 155] on button "Planogram" at bounding box center [801, 157] width 73 height 22
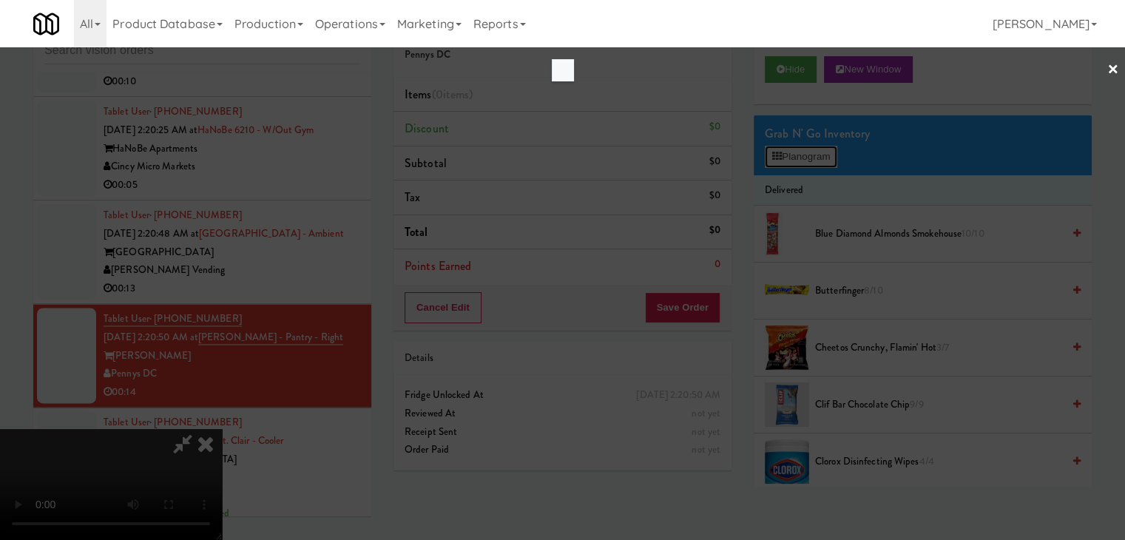
scroll to position [24719, 0]
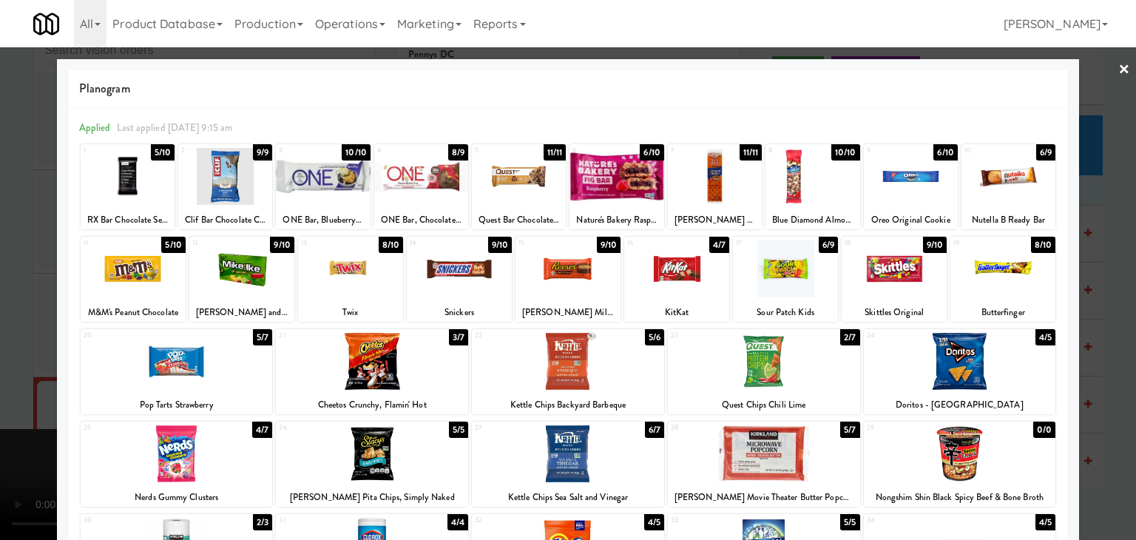
drag, startPoint x: 260, startPoint y: 292, endPoint x: 377, endPoint y: 291, distance: 116.2
click at [265, 292] on div at bounding box center [241, 268] width 105 height 57
click at [465, 275] on div at bounding box center [459, 268] width 105 height 57
drag, startPoint x: 0, startPoint y: 396, endPoint x: 9, endPoint y: 408, distance: 14.8
click at [0, 408] on div at bounding box center [568, 270] width 1136 height 540
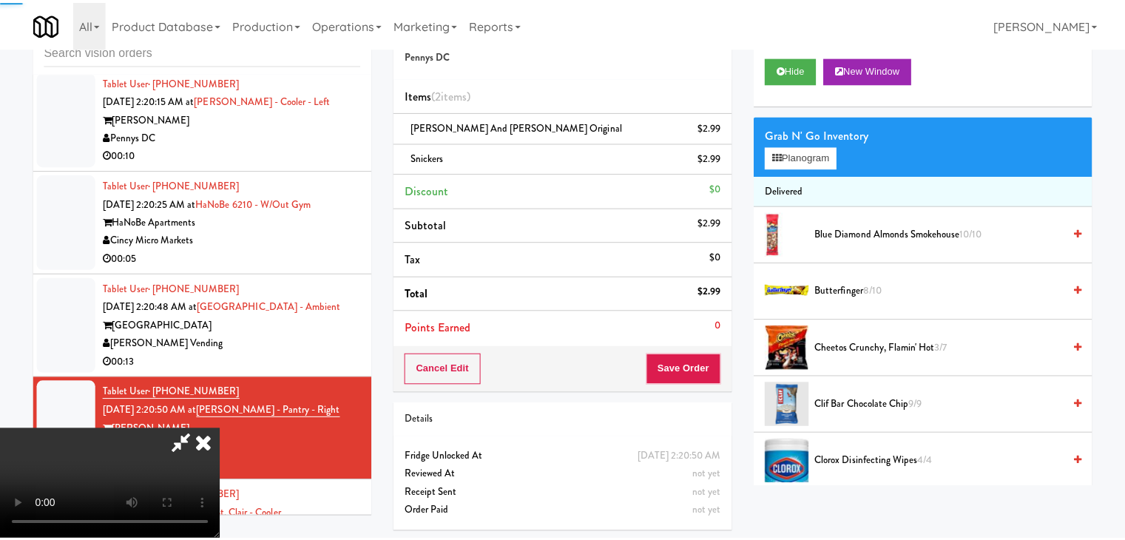
scroll to position [24792, 0]
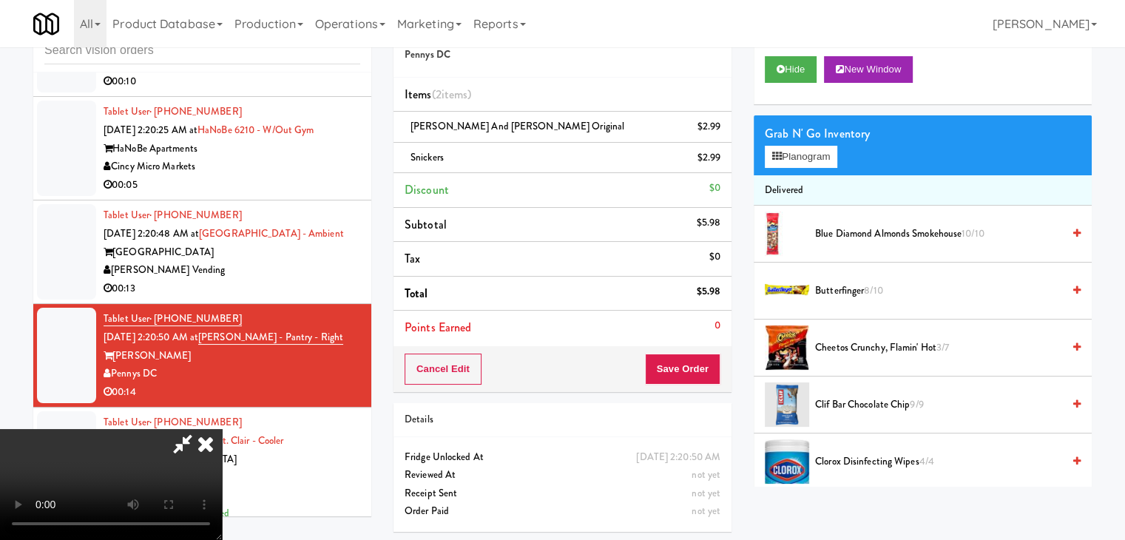
drag, startPoint x: 663, startPoint y: 371, endPoint x: 684, endPoint y: 371, distance: 20.7
click at [222, 429] on div at bounding box center [111, 484] width 222 height 111
click at [688, 371] on button "Save Order" at bounding box center [682, 369] width 75 height 31
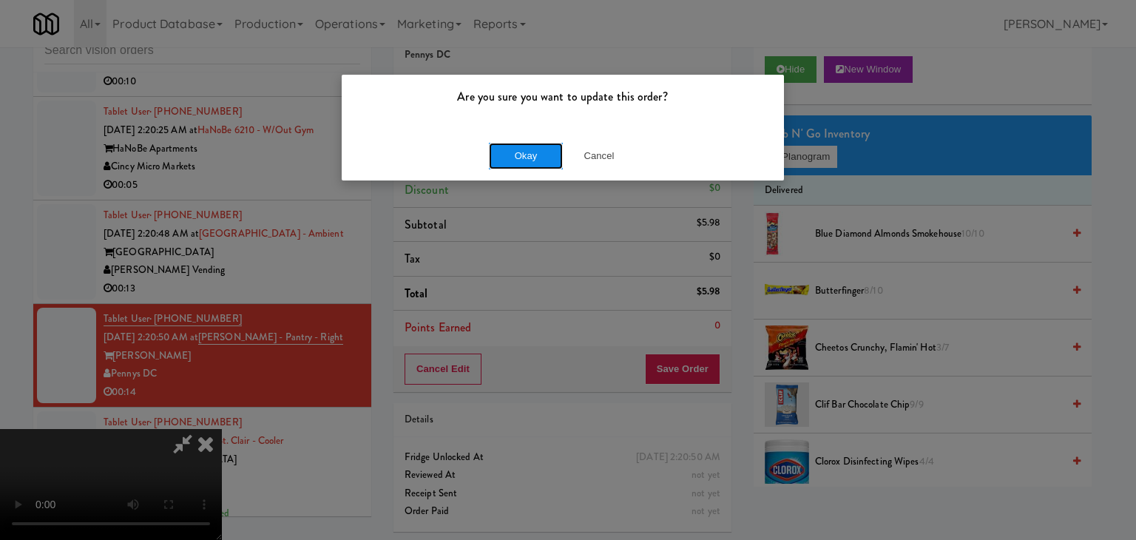
click at [529, 163] on button "Okay" at bounding box center [526, 156] width 74 height 27
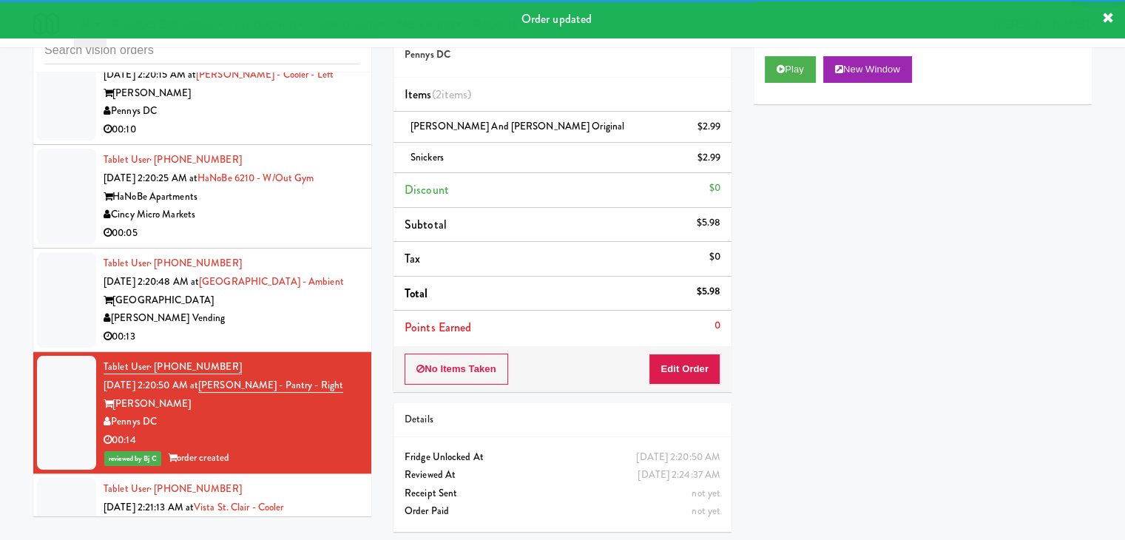
scroll to position [24718, 0]
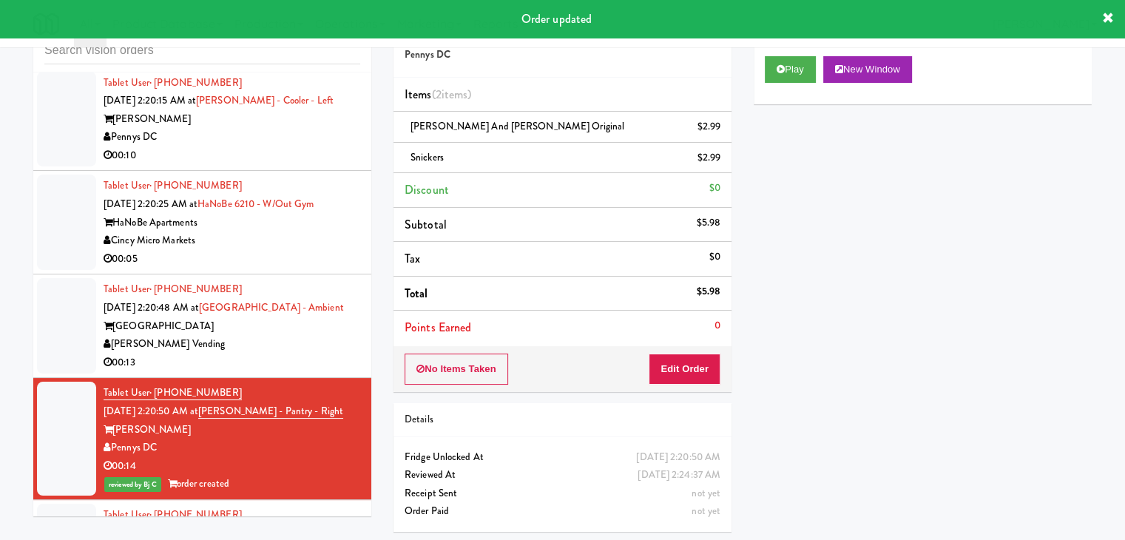
drag, startPoint x: 334, startPoint y: 358, endPoint x: 328, endPoint y: 374, distance: 16.9
click at [334, 336] on div "[GEOGRAPHIC_DATA]" at bounding box center [232, 326] width 257 height 18
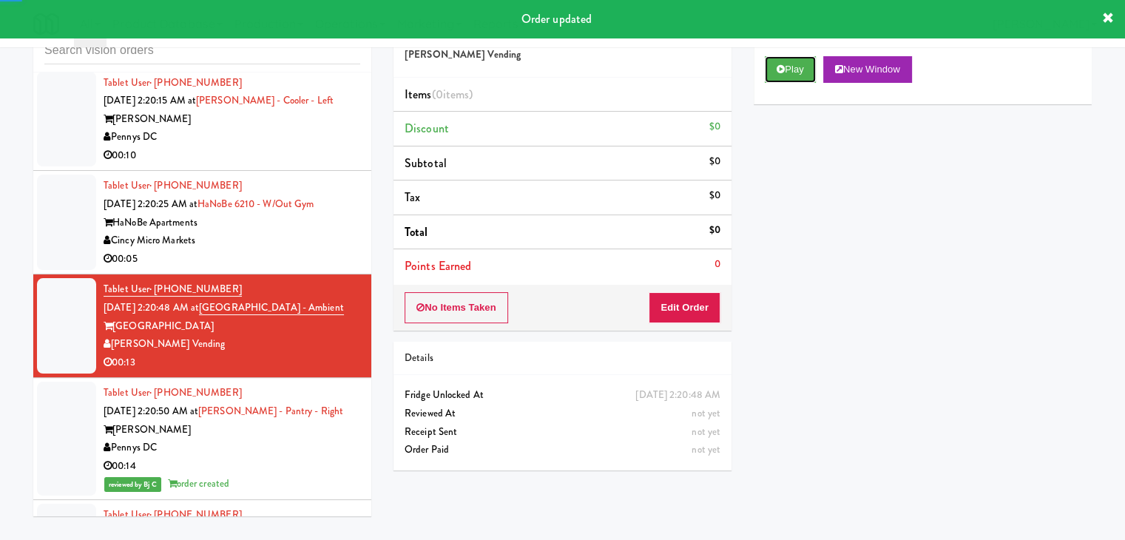
click at [776, 78] on button "Play" at bounding box center [790, 69] width 51 height 27
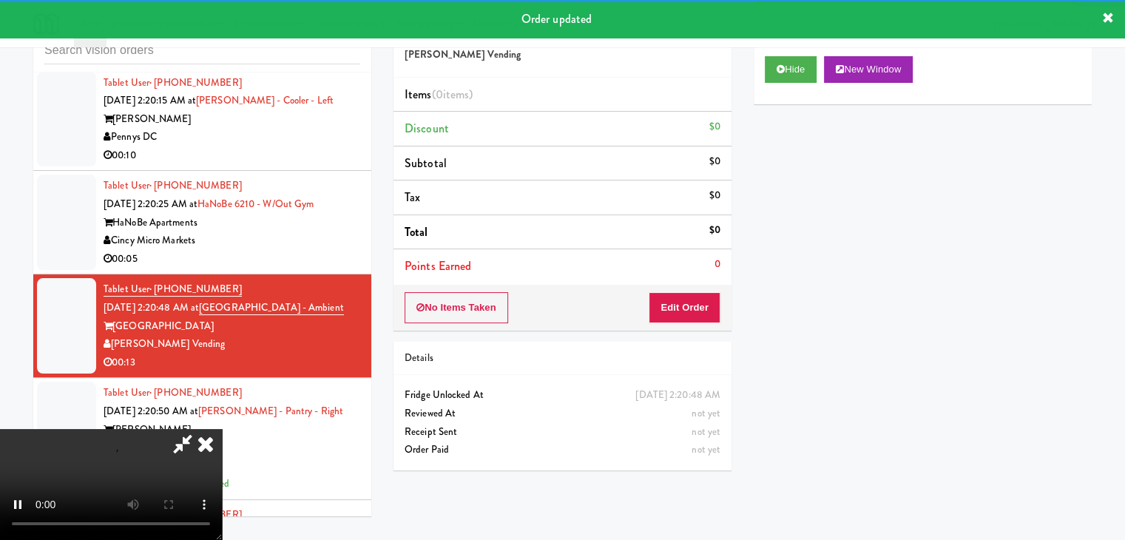
click at [705, 291] on div "No Items Taken Edit Order" at bounding box center [563, 308] width 338 height 46
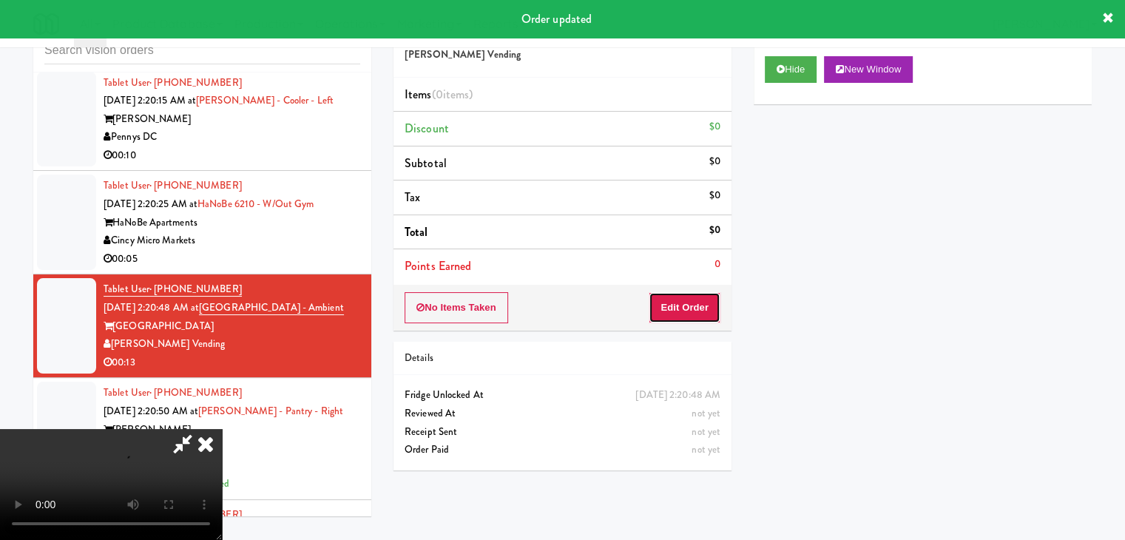
click at [705, 298] on button "Edit Order" at bounding box center [685, 307] width 72 height 31
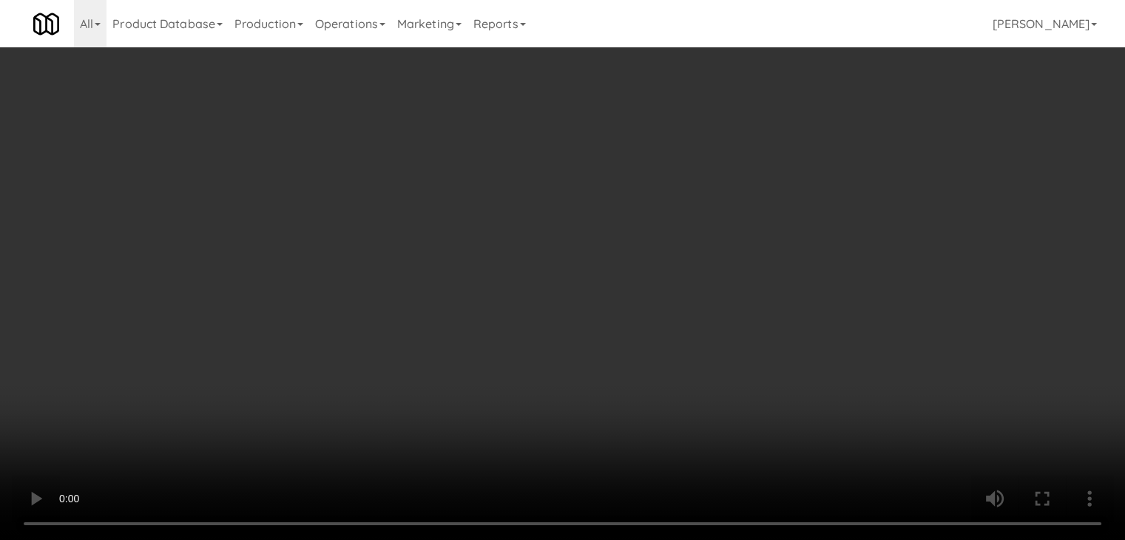
scroll to position [24645, 0]
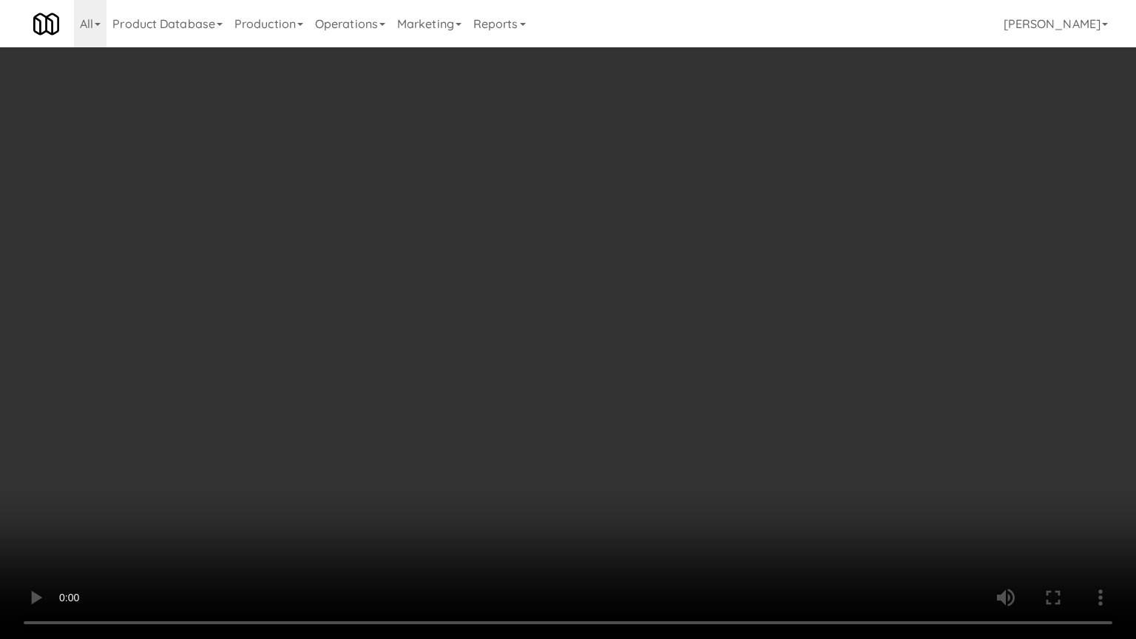
click at [710, 503] on video at bounding box center [568, 319] width 1136 height 639
click at [726, 497] on video at bounding box center [568, 319] width 1136 height 639
click at [738, 494] on video at bounding box center [568, 319] width 1136 height 639
drag, startPoint x: 744, startPoint y: 494, endPoint x: 755, endPoint y: 497, distance: 11.0
click at [750, 496] on video at bounding box center [568, 319] width 1136 height 639
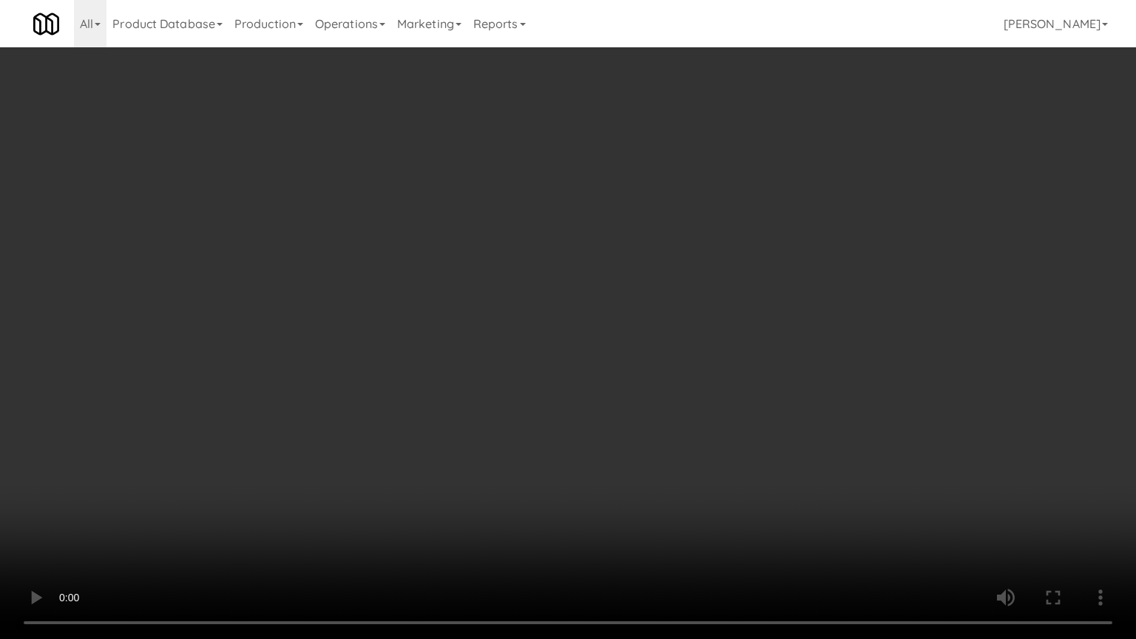
click at [755, 494] on video at bounding box center [568, 319] width 1136 height 639
click at [757, 492] on video at bounding box center [568, 319] width 1136 height 639
click at [761, 491] on video at bounding box center [568, 319] width 1136 height 639
click at [761, 490] on video at bounding box center [568, 319] width 1136 height 639
click at [769, 442] on video at bounding box center [568, 319] width 1136 height 639
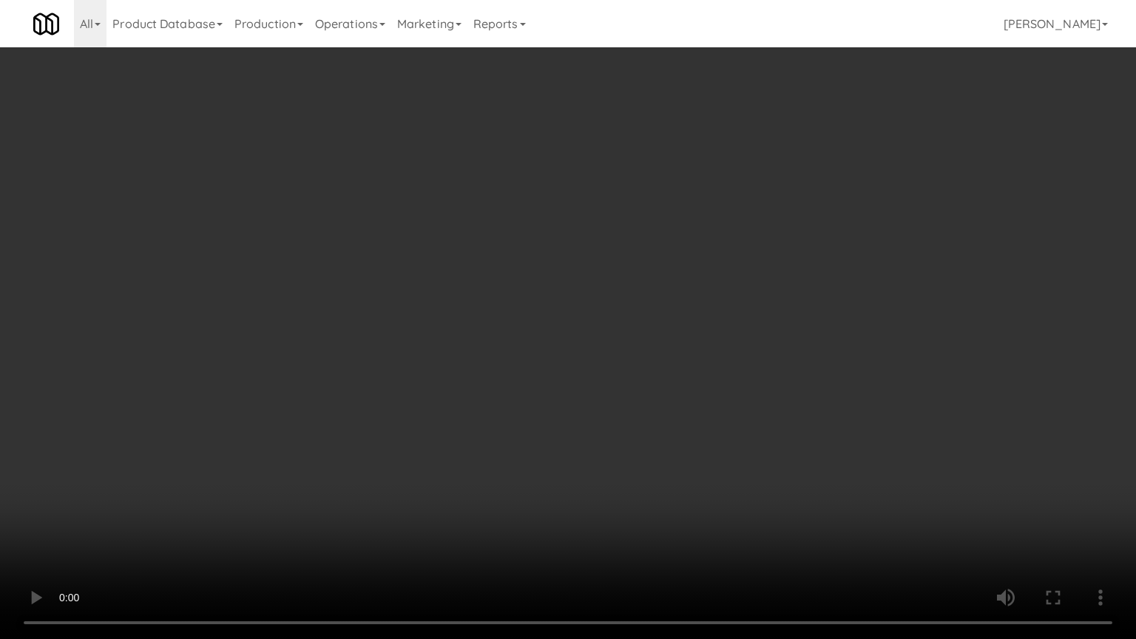
click at [769, 448] on video at bounding box center [568, 319] width 1136 height 639
click at [772, 446] on video at bounding box center [568, 319] width 1136 height 639
click at [772, 448] on video at bounding box center [568, 319] width 1136 height 639
click at [772, 447] on video at bounding box center [568, 319] width 1136 height 639
click at [775, 448] on video at bounding box center [568, 319] width 1136 height 639
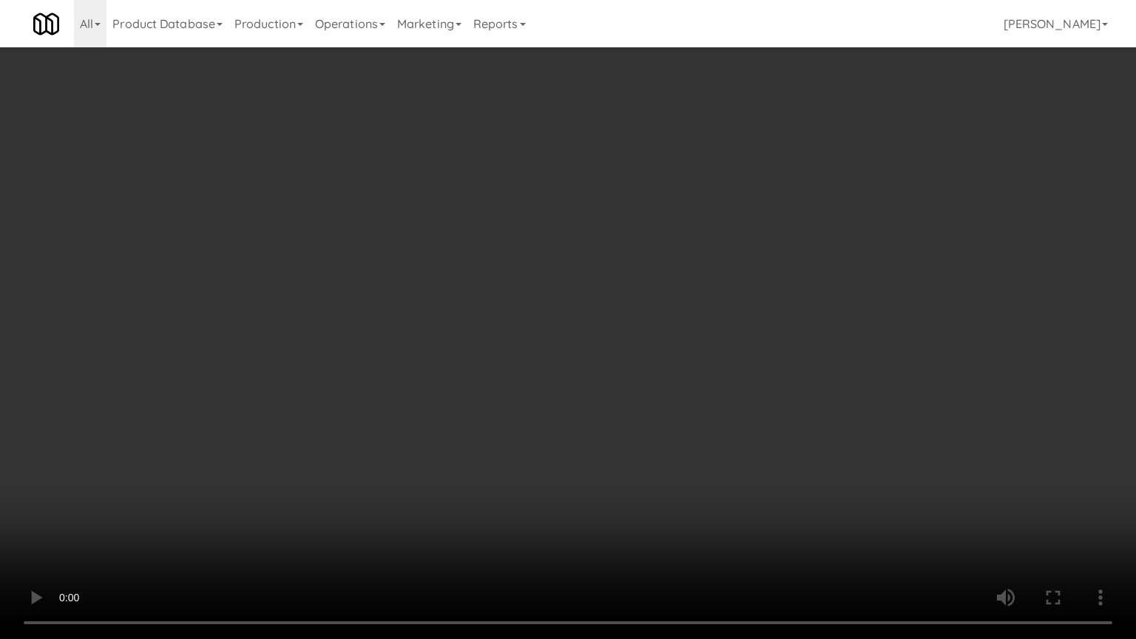
click at [812, 385] on video at bounding box center [568, 319] width 1136 height 639
drag, startPoint x: 808, startPoint y: 383, endPoint x: 832, endPoint y: 249, distance: 135.3
click at [808, 380] on video at bounding box center [568, 319] width 1136 height 639
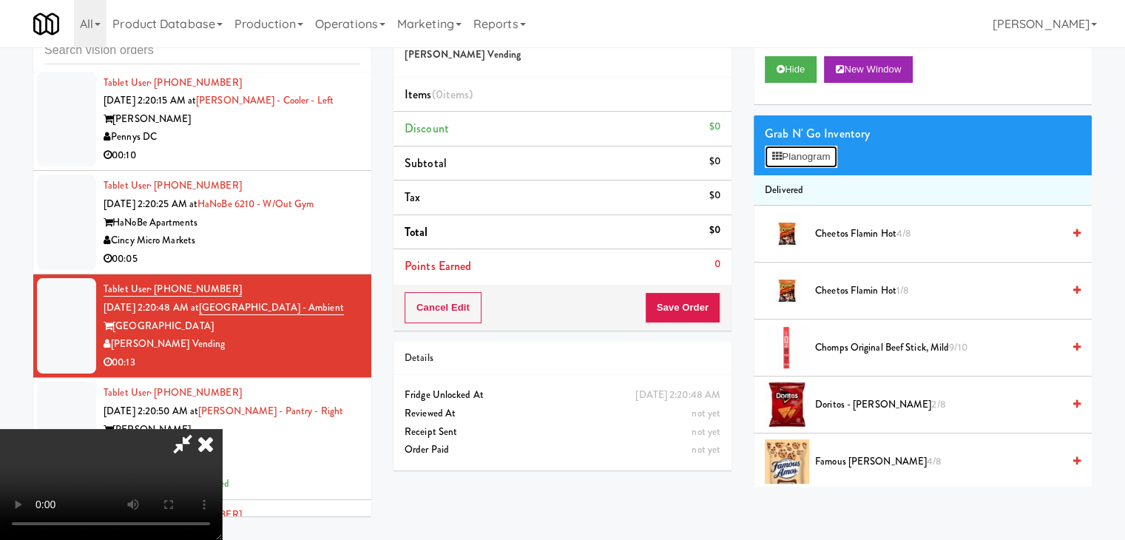
drag, startPoint x: 827, startPoint y: 155, endPoint x: 827, endPoint y: 169, distance: 14.8
click at [821, 161] on button "Planogram" at bounding box center [801, 157] width 73 height 22
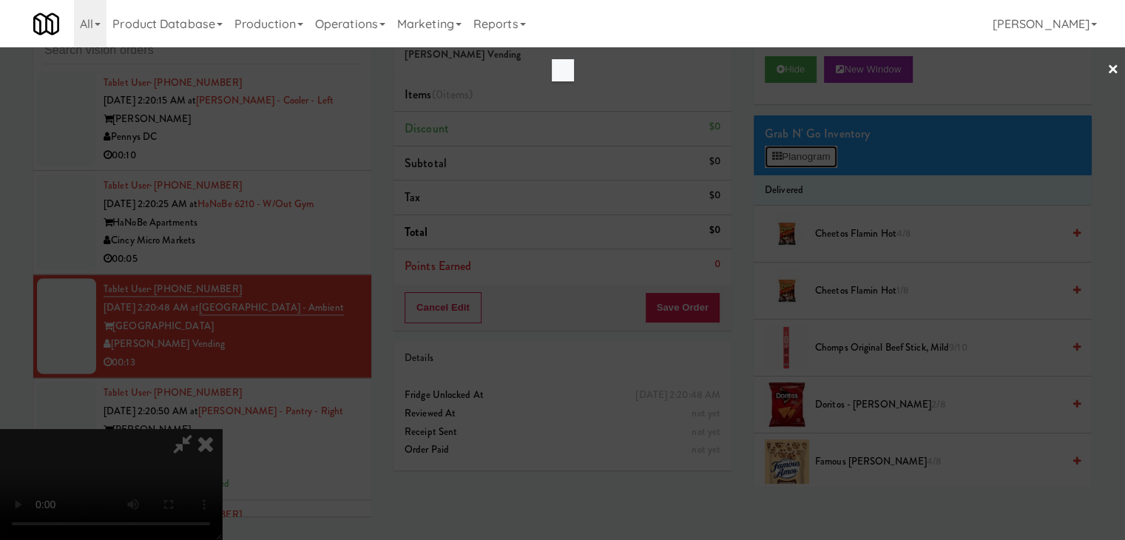
scroll to position [24645, 0]
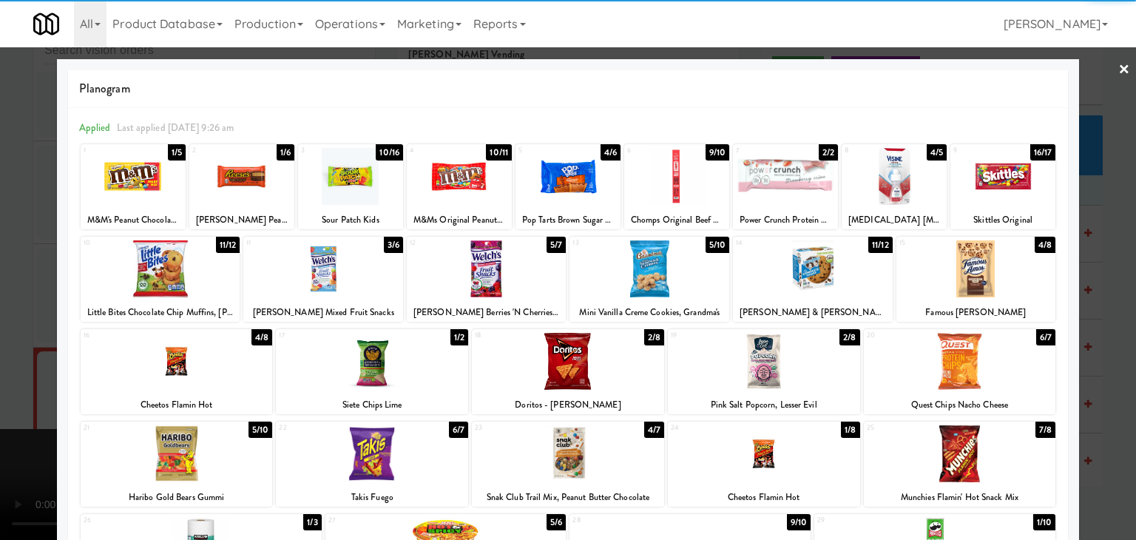
drag, startPoint x: 799, startPoint y: 269, endPoint x: 787, endPoint y: 271, distance: 12.7
click at [798, 269] on div at bounding box center [813, 268] width 160 height 57
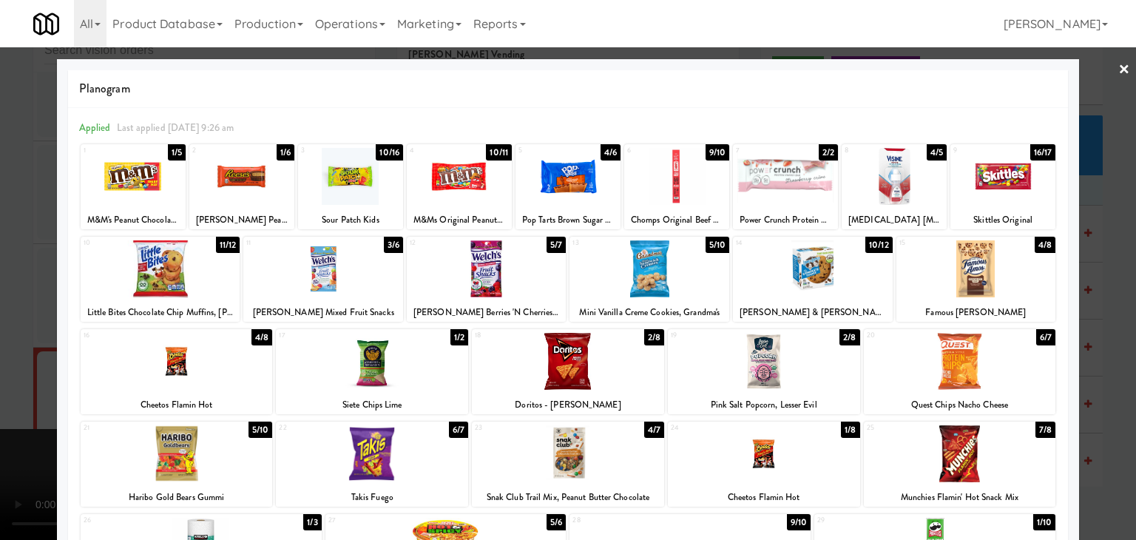
click at [663, 282] on div at bounding box center [650, 268] width 160 height 57
drag, startPoint x: 0, startPoint y: 385, endPoint x: 500, endPoint y: 389, distance: 500.2
click at [44, 385] on div at bounding box center [568, 270] width 1136 height 540
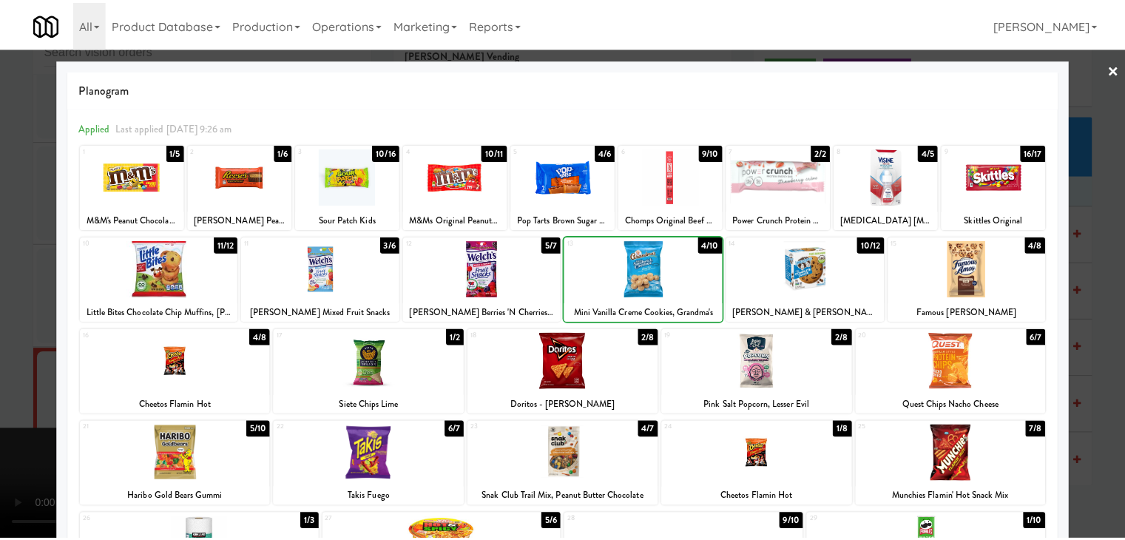
scroll to position [24718, 0]
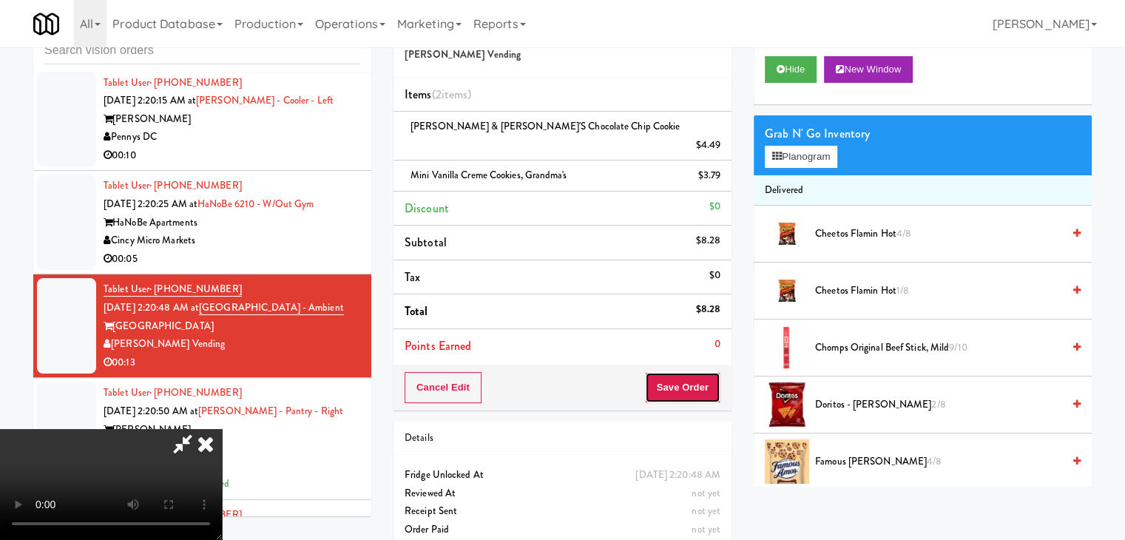
click at [699, 372] on button "Save Order" at bounding box center [682, 387] width 75 height 31
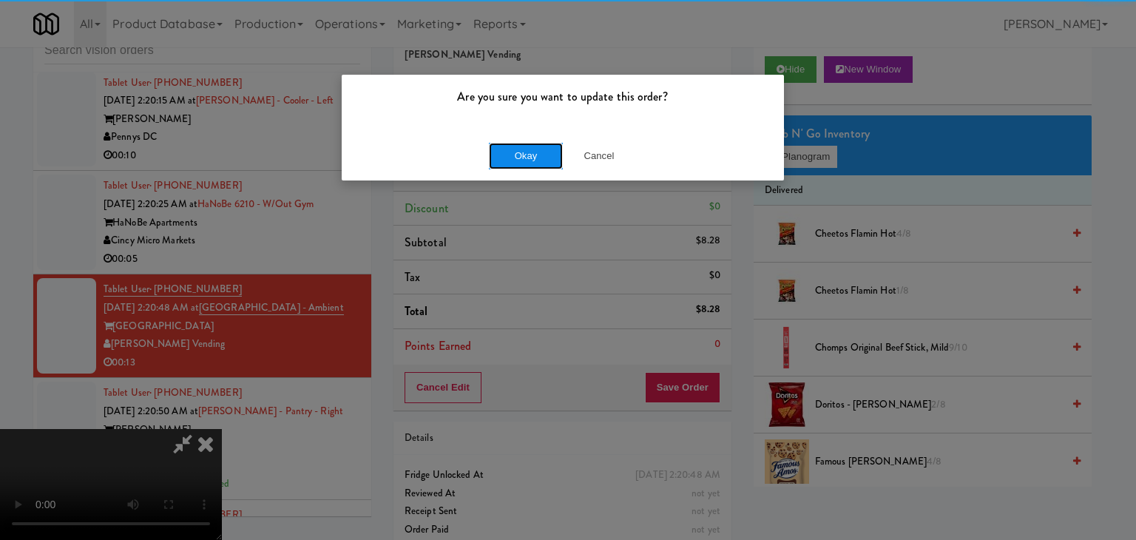
click at [536, 154] on button "Okay" at bounding box center [526, 156] width 74 height 27
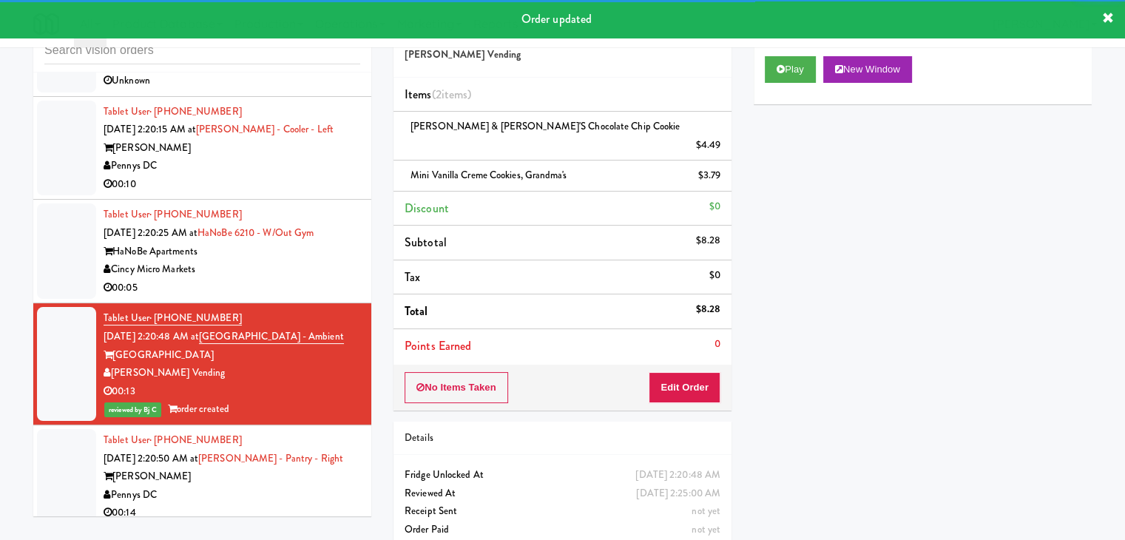
scroll to position [24644, 0]
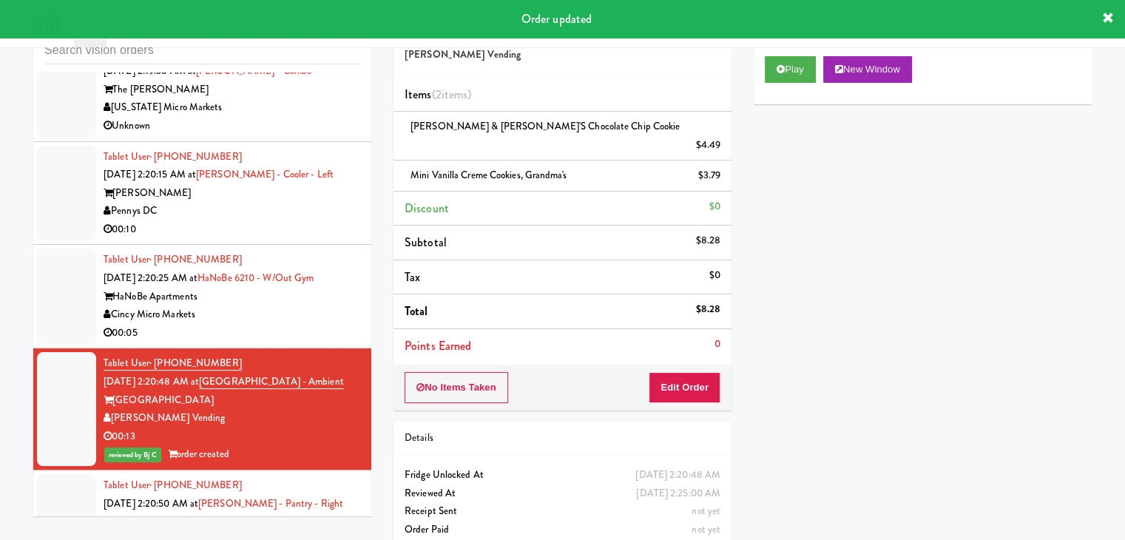
click at [320, 343] on div "00:05" at bounding box center [232, 333] width 257 height 18
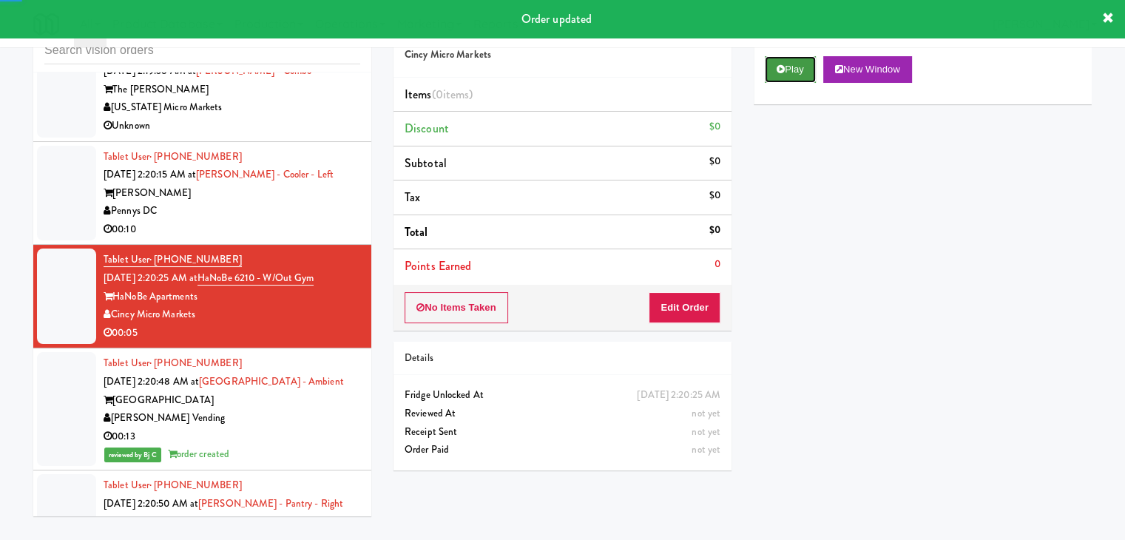
click at [781, 75] on button "Play" at bounding box center [790, 69] width 51 height 27
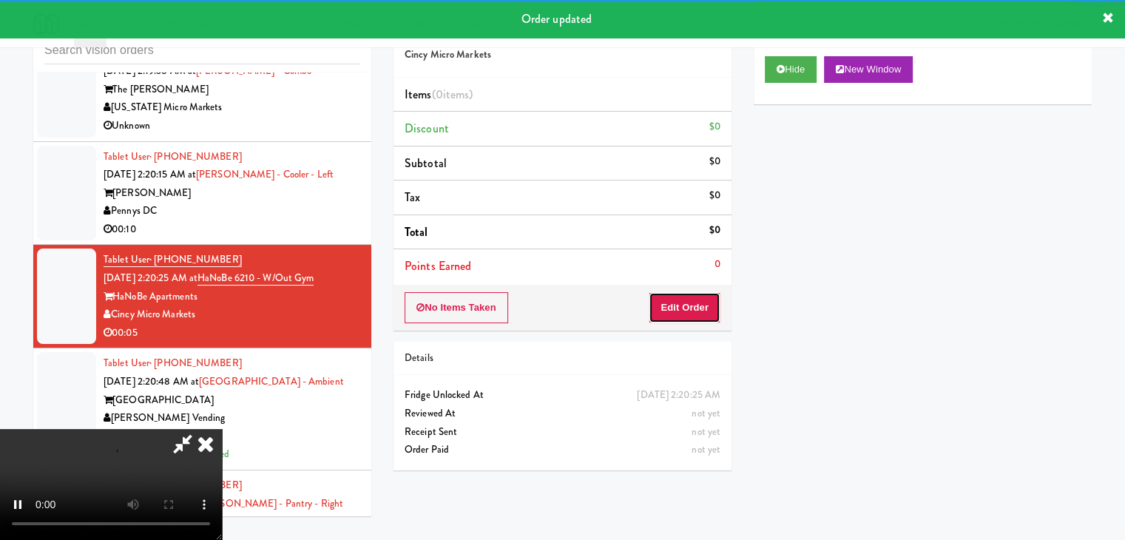
click at [693, 314] on button "Edit Order" at bounding box center [685, 307] width 72 height 31
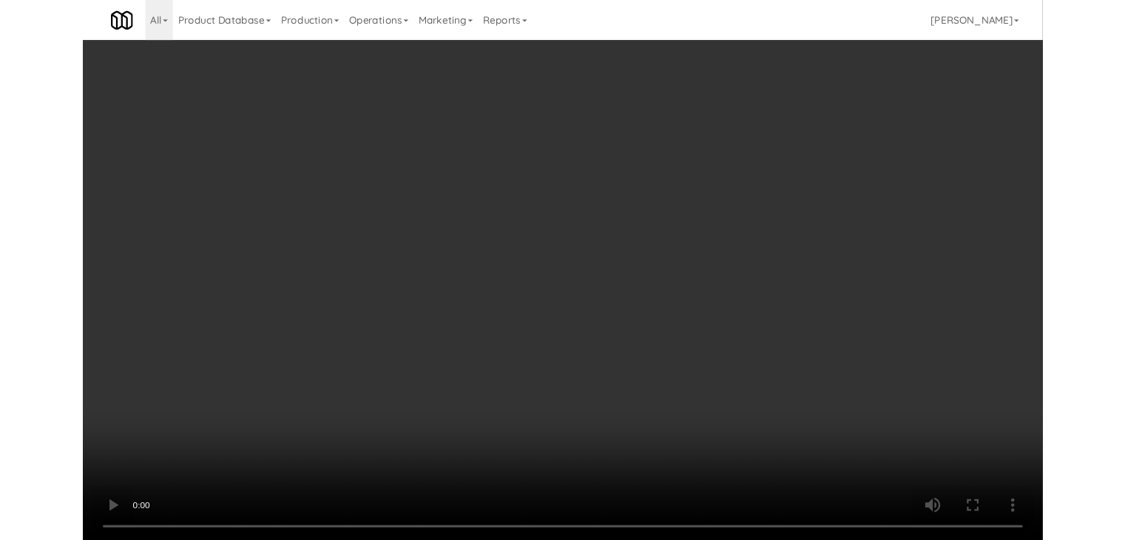
scroll to position [24571, 0]
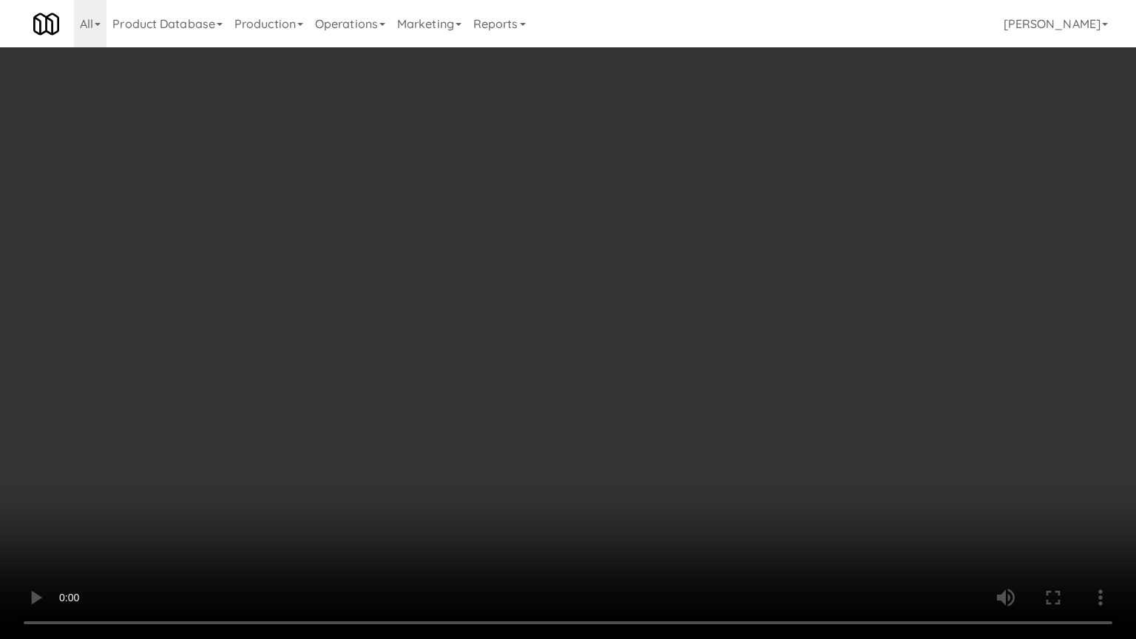
click at [614, 513] on video at bounding box center [568, 319] width 1136 height 639
click at [621, 513] on video at bounding box center [568, 319] width 1136 height 639
click at [619, 508] on video at bounding box center [568, 319] width 1136 height 639
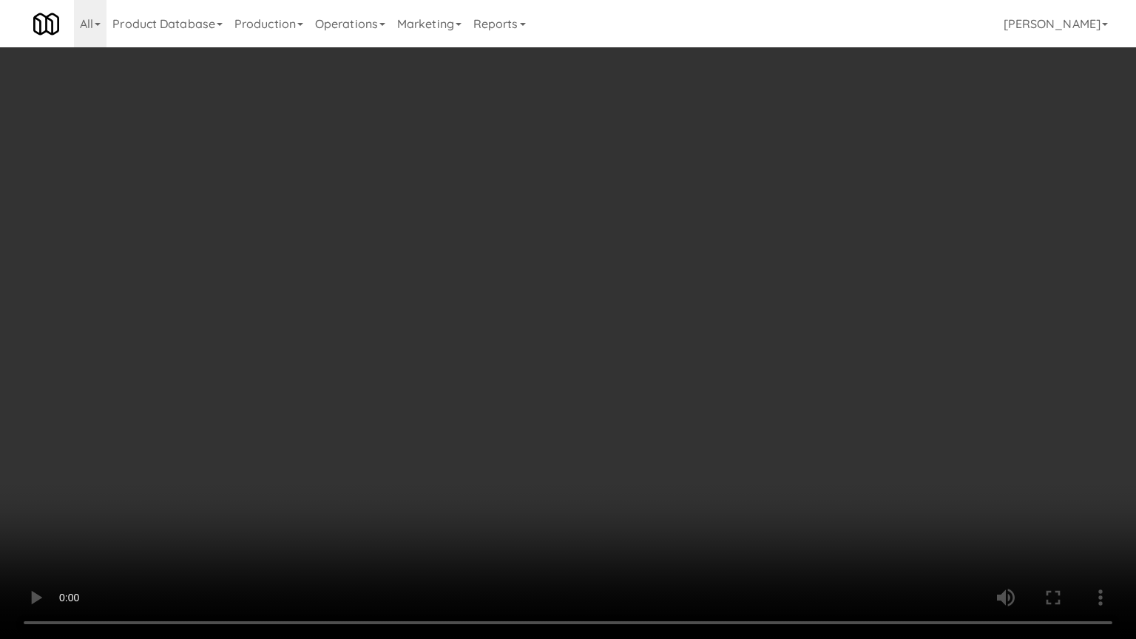
click at [623, 495] on video at bounding box center [568, 319] width 1136 height 639
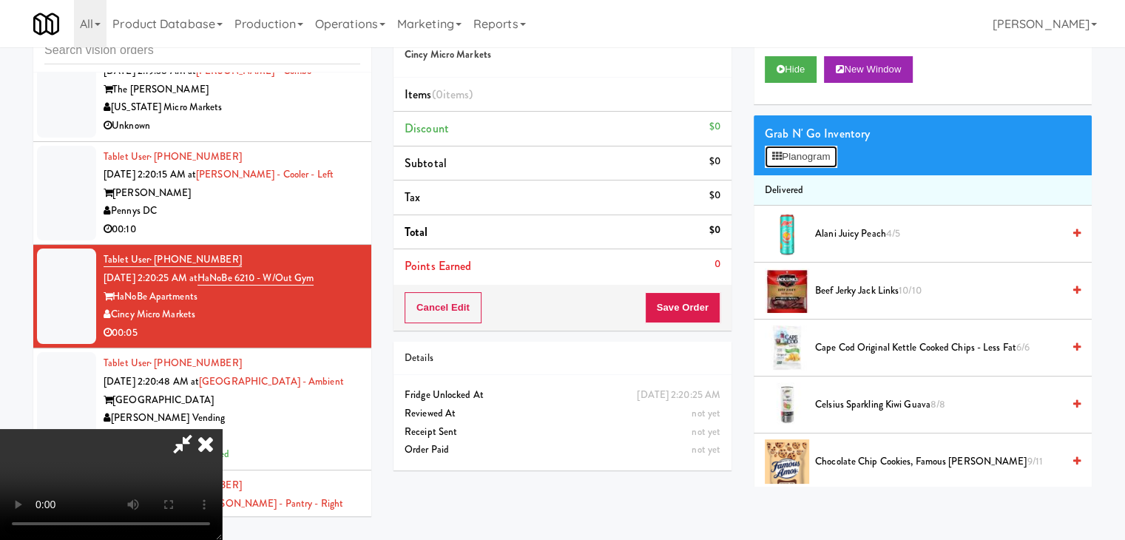
click at [796, 155] on button "Planogram" at bounding box center [801, 157] width 73 height 22
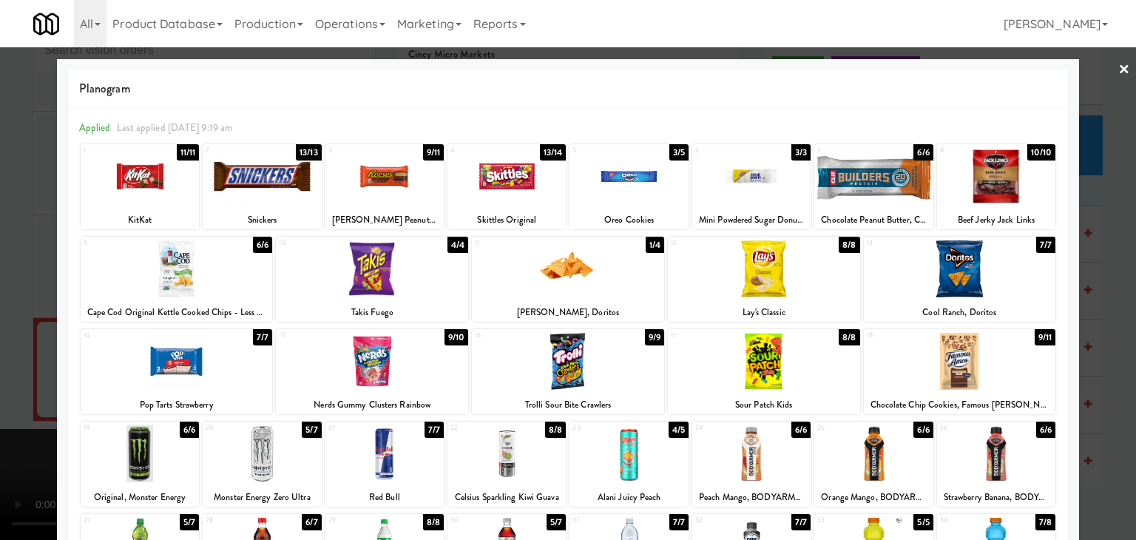
click at [762, 362] on div at bounding box center [764, 361] width 192 height 57
drag, startPoint x: 0, startPoint y: 368, endPoint x: 144, endPoint y: 368, distance: 143.5
click at [19, 368] on div at bounding box center [568, 270] width 1136 height 540
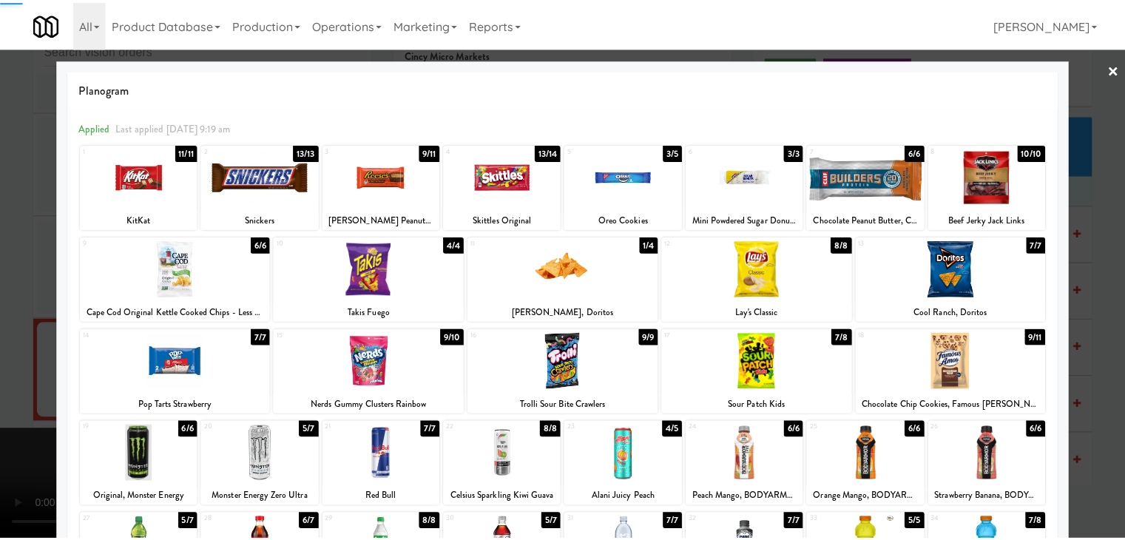
scroll to position [24644, 0]
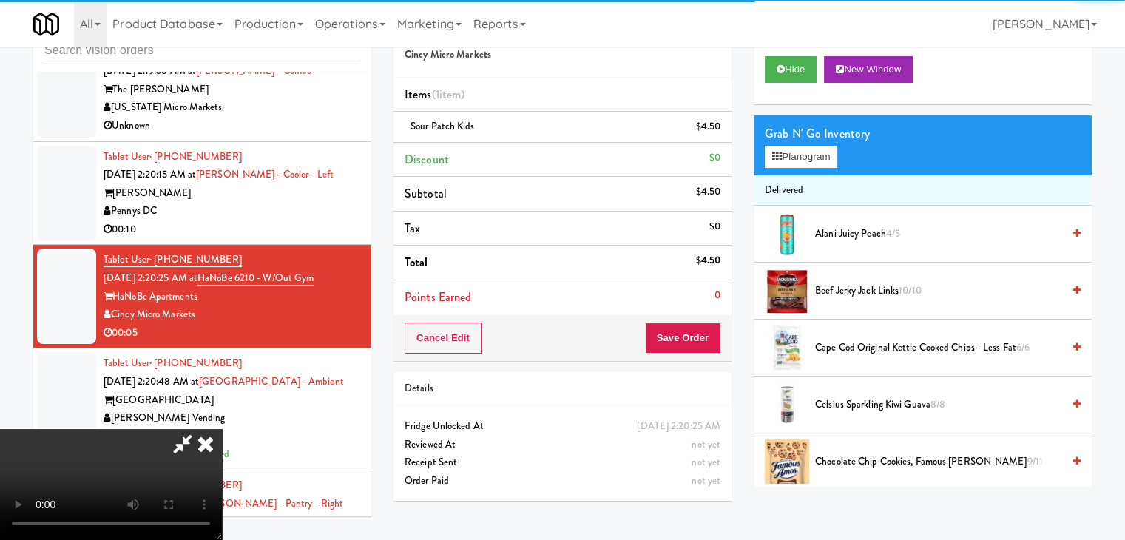
click at [222, 429] on video at bounding box center [111, 484] width 222 height 111
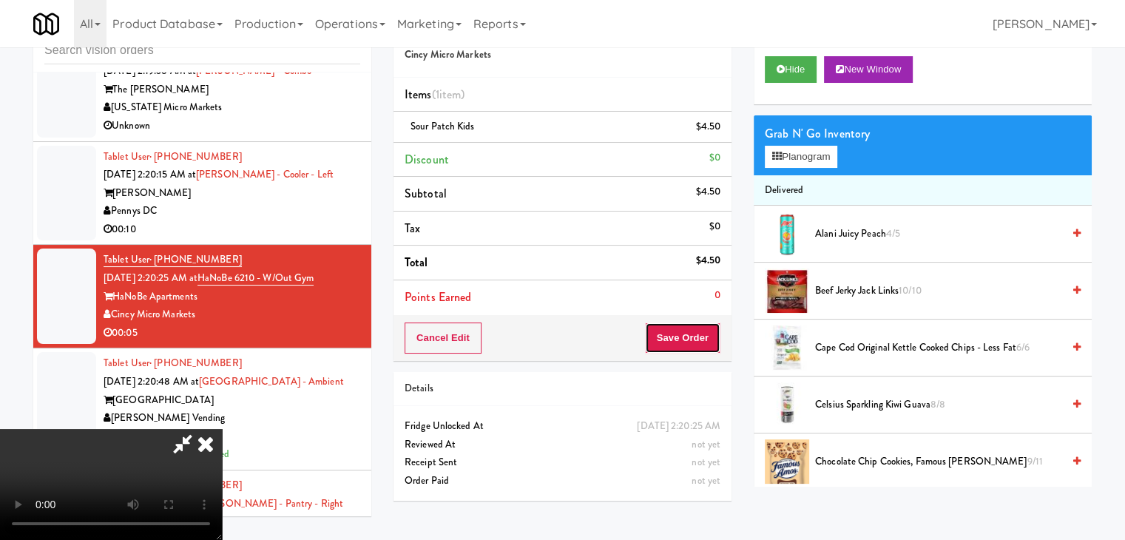
click at [704, 329] on button "Save Order" at bounding box center [682, 338] width 75 height 31
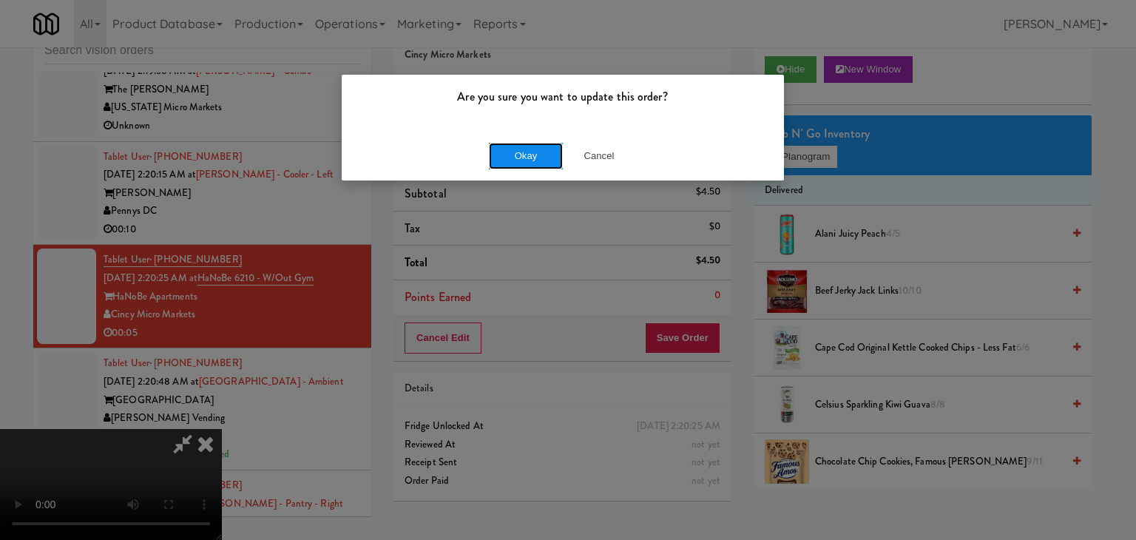
click at [547, 157] on button "Okay" at bounding box center [526, 156] width 74 height 27
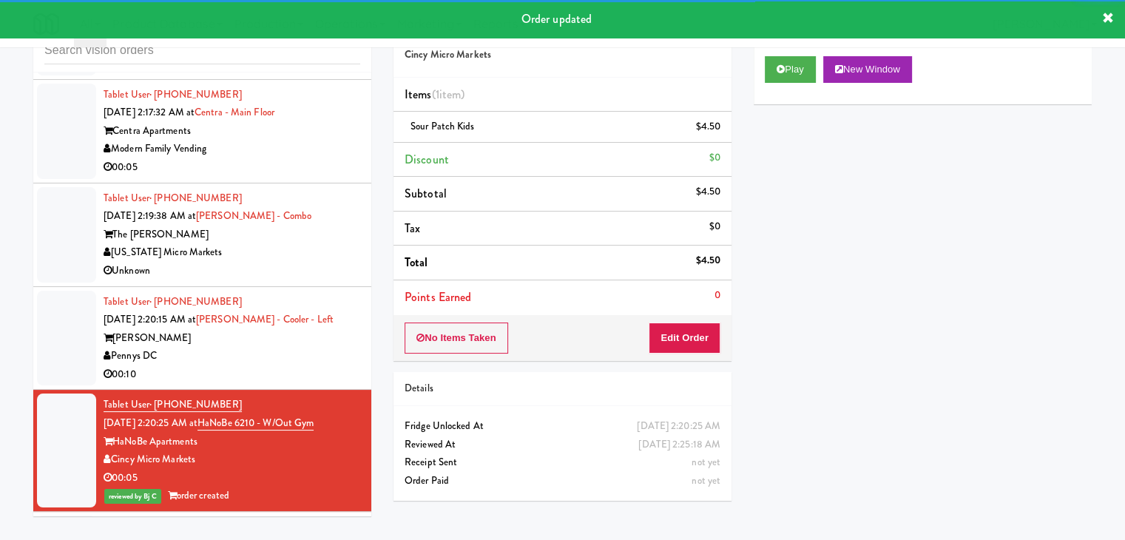
scroll to position [24496, 0]
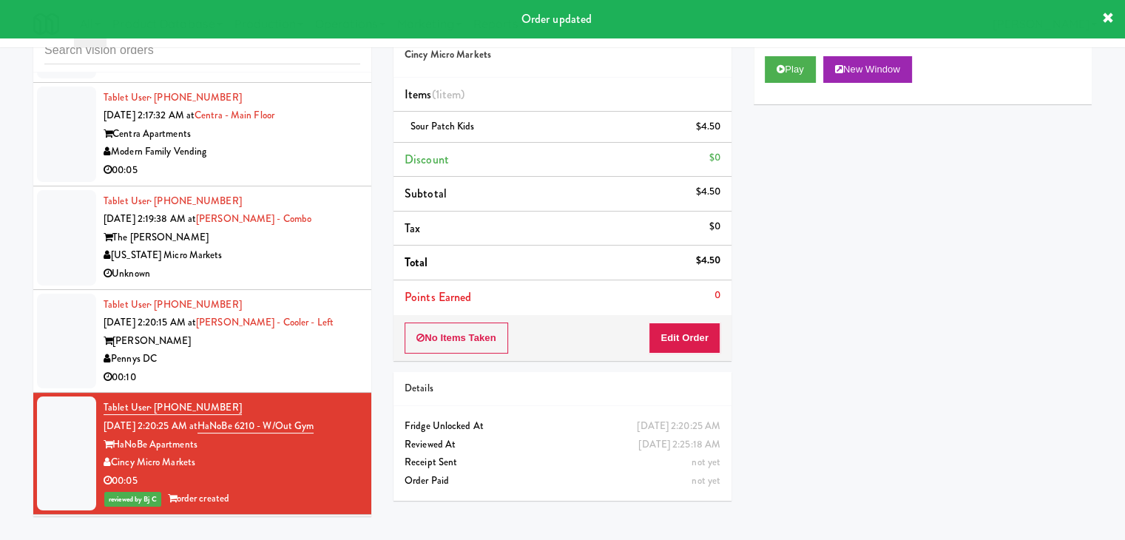
click at [324, 351] on div "[PERSON_NAME]" at bounding box center [232, 341] width 257 height 18
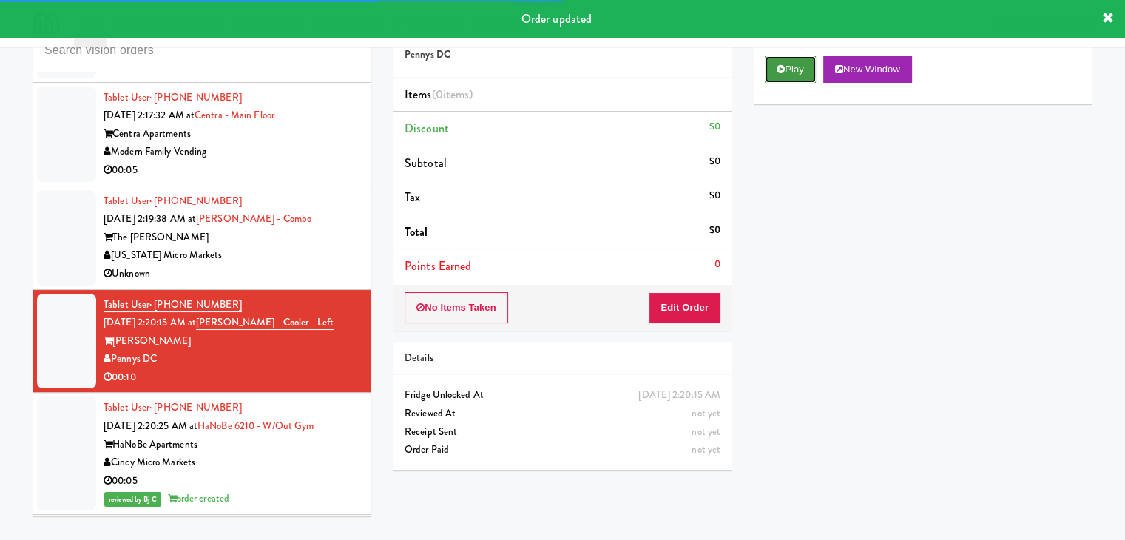
click at [787, 73] on button "Play" at bounding box center [790, 69] width 51 height 27
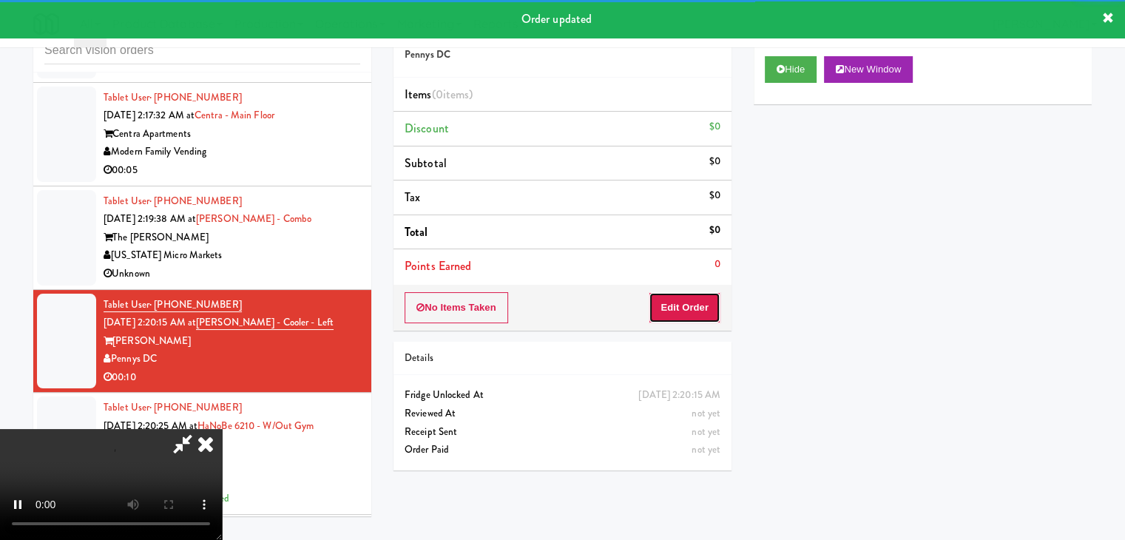
click at [696, 303] on button "Edit Order" at bounding box center [685, 307] width 72 height 31
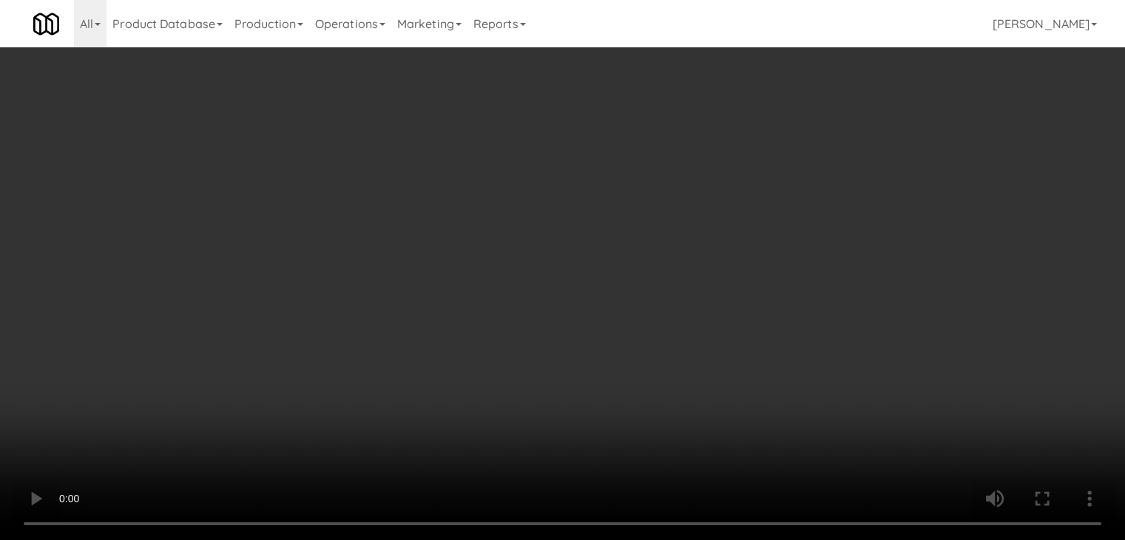
scroll to position [24423, 0]
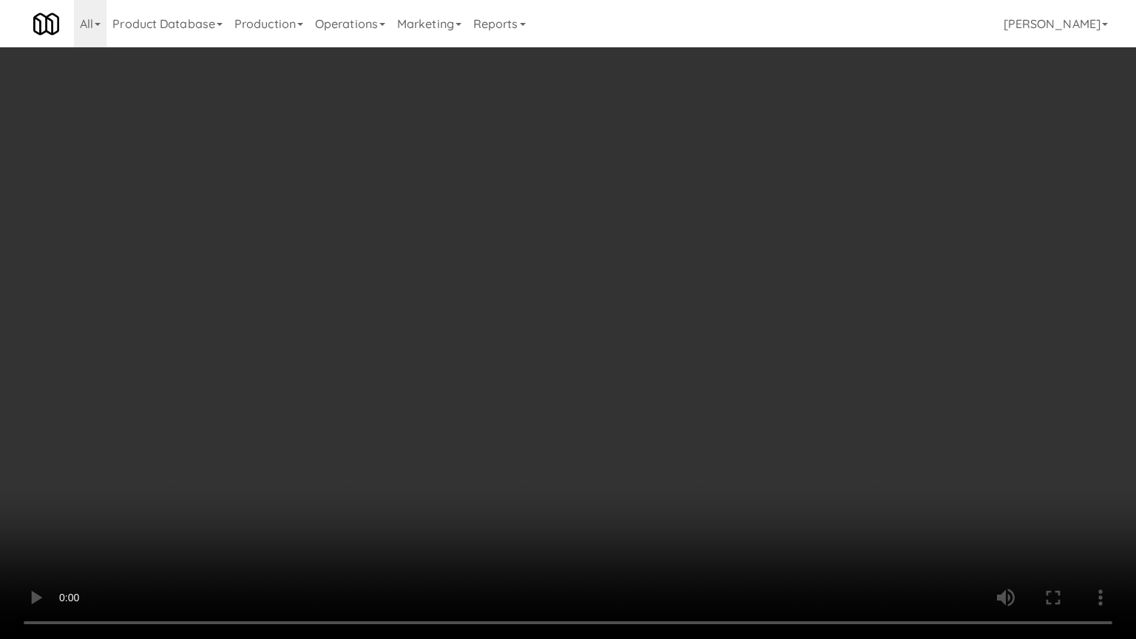
click at [562, 485] on video at bounding box center [568, 319] width 1136 height 639
click at [559, 487] on video at bounding box center [568, 319] width 1136 height 639
click at [573, 414] on video at bounding box center [568, 319] width 1136 height 639
click at [467, 431] on video at bounding box center [568, 319] width 1136 height 639
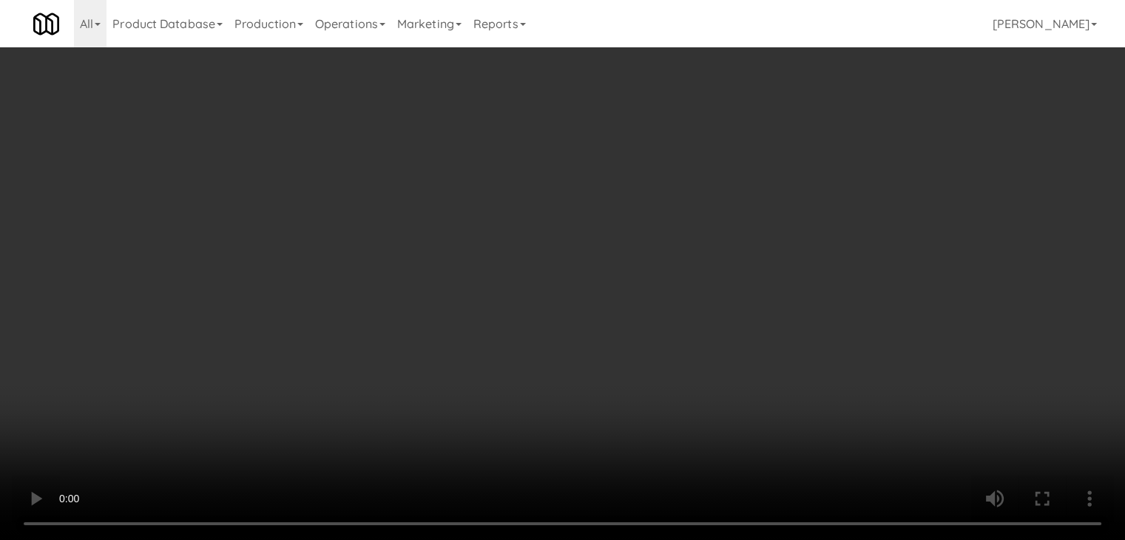
click at [781, 152] on icon at bounding box center [777, 157] width 10 height 10
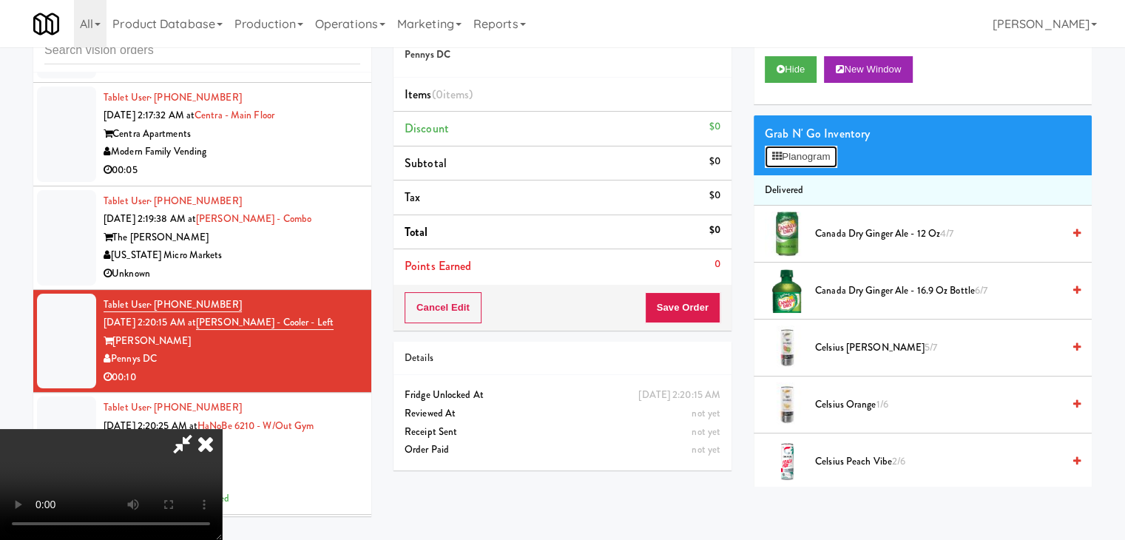
scroll to position [24423, 0]
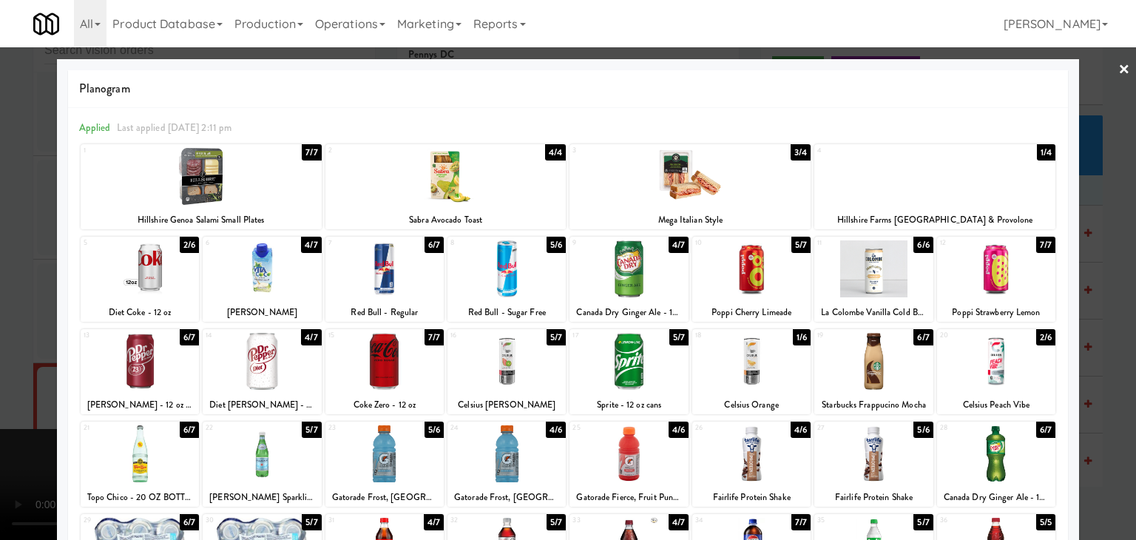
click at [174, 276] on div at bounding box center [140, 268] width 118 height 57
drag, startPoint x: 0, startPoint y: 334, endPoint x: 160, endPoint y: 358, distance: 161.7
click at [6, 335] on div at bounding box center [568, 270] width 1136 height 540
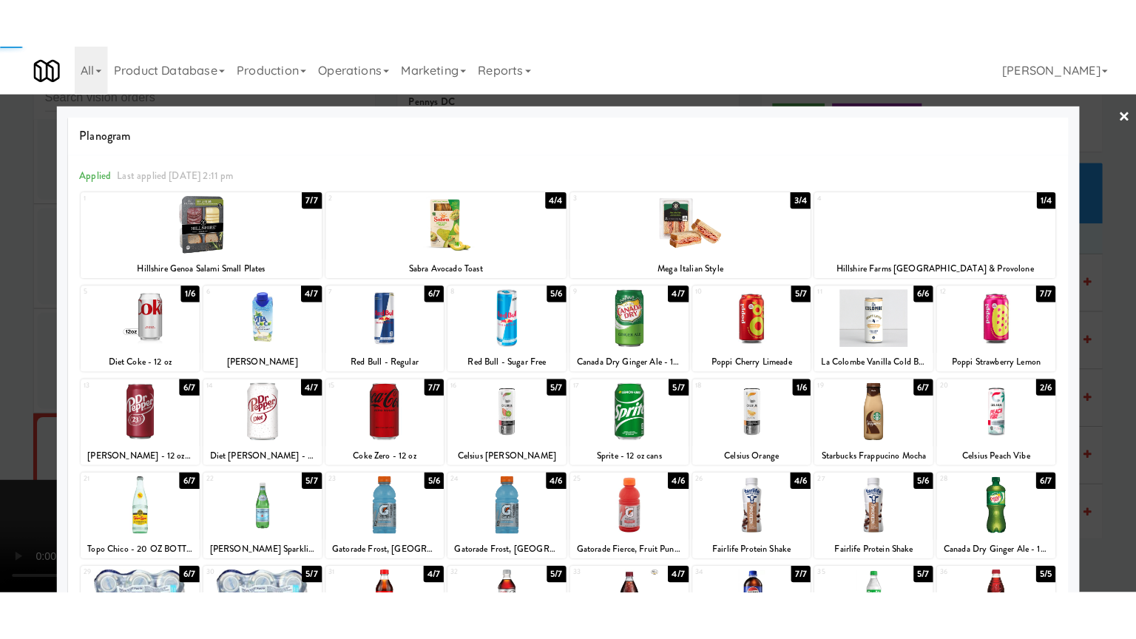
scroll to position [24496, 0]
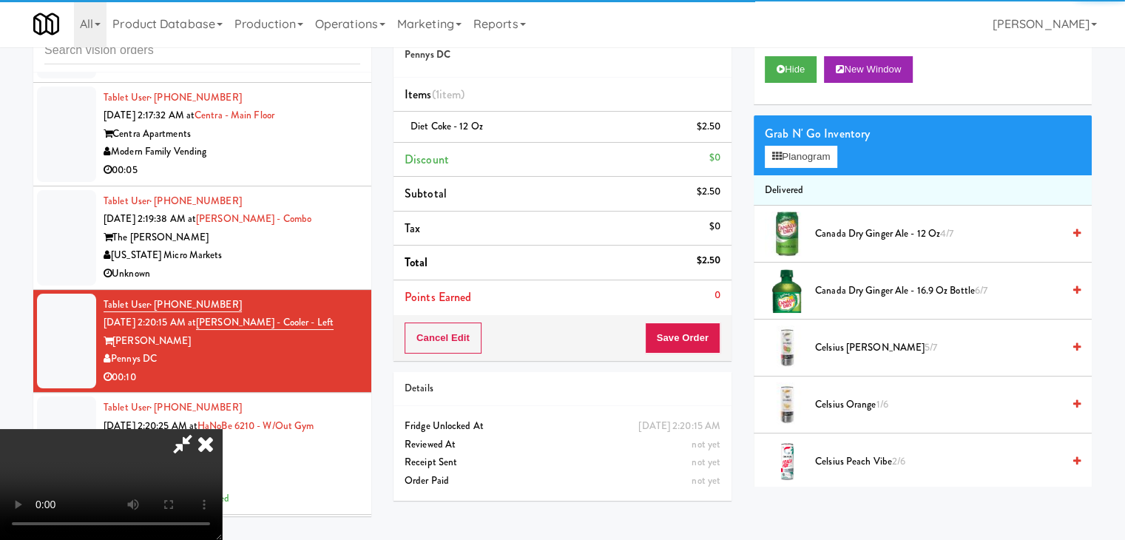
click at [222, 429] on video at bounding box center [111, 484] width 222 height 111
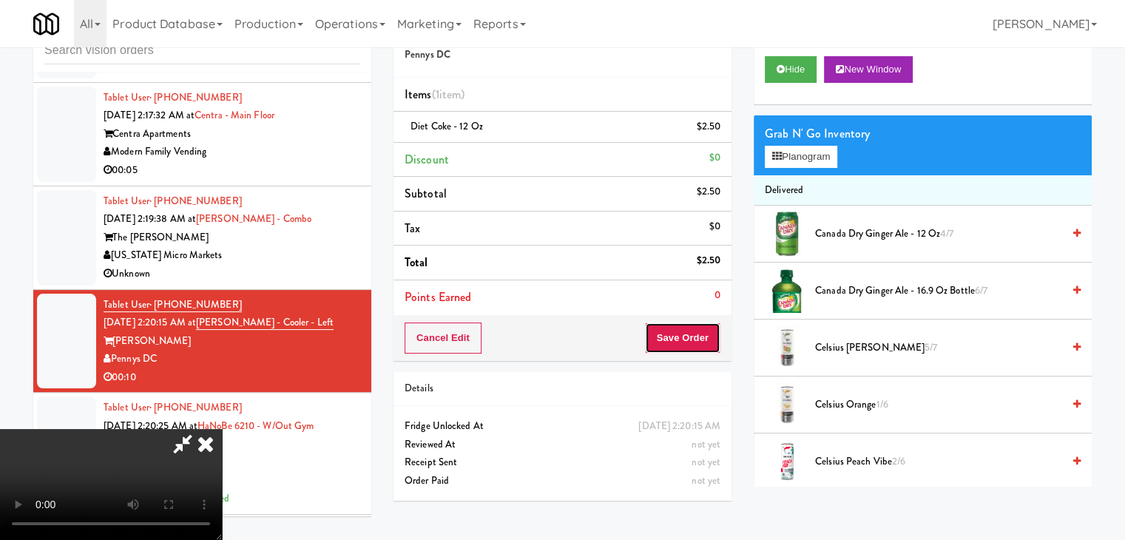
click at [678, 346] on button "Save Order" at bounding box center [682, 338] width 75 height 31
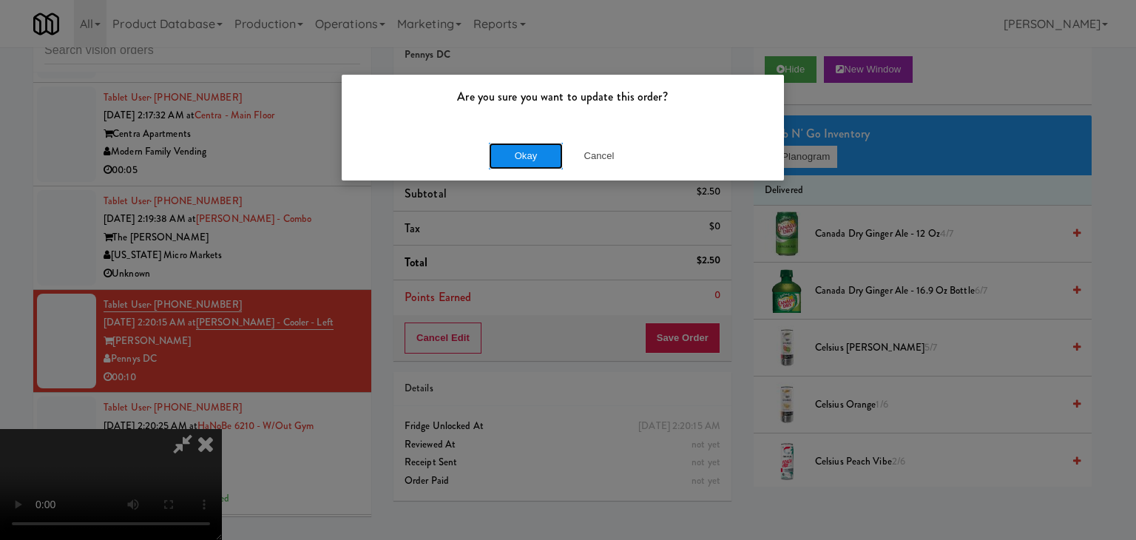
click at [526, 149] on button "Okay" at bounding box center [526, 156] width 74 height 27
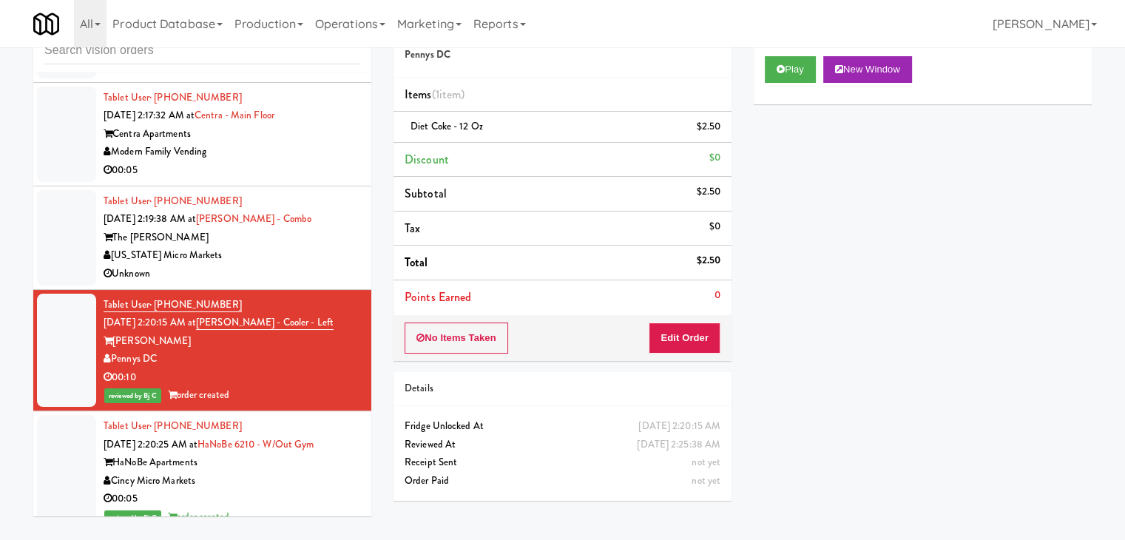
click at [314, 265] on div "[US_STATE] Micro Markets" at bounding box center [232, 255] width 257 height 18
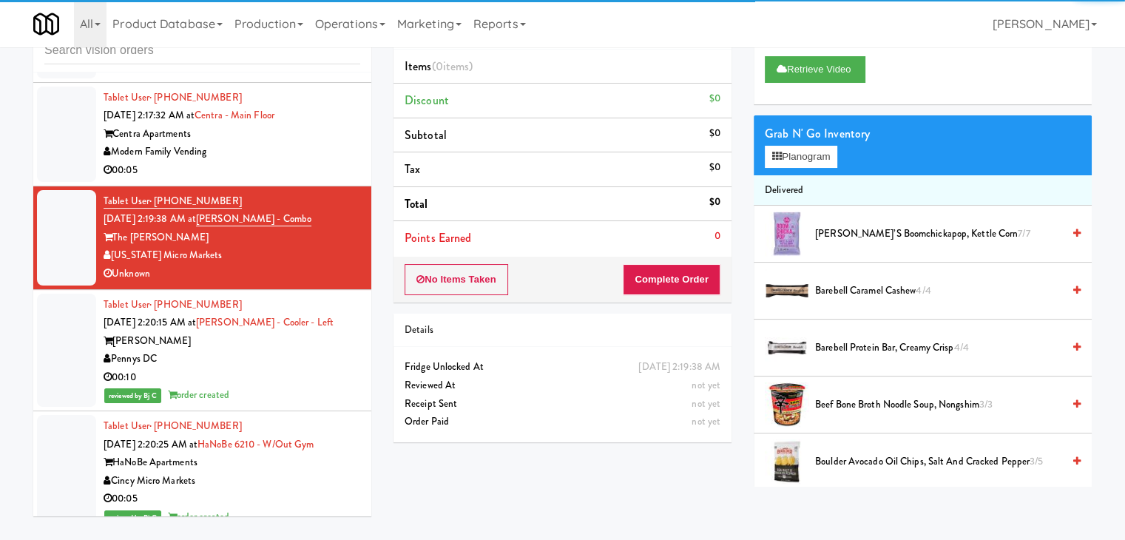
click at [286, 180] on div "00:05" at bounding box center [232, 170] width 257 height 18
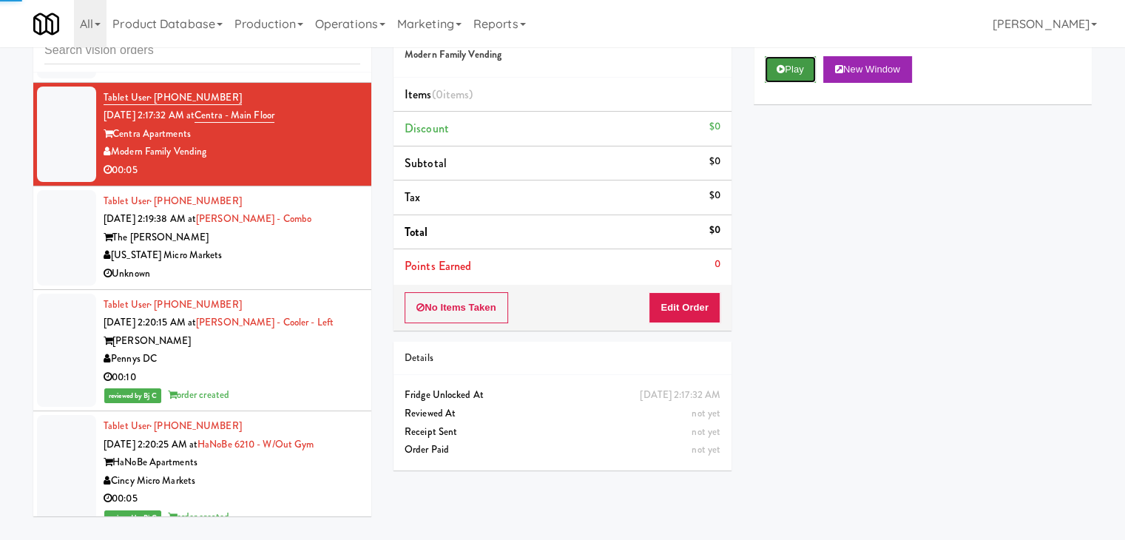
click at [784, 69] on icon at bounding box center [781, 69] width 8 height 10
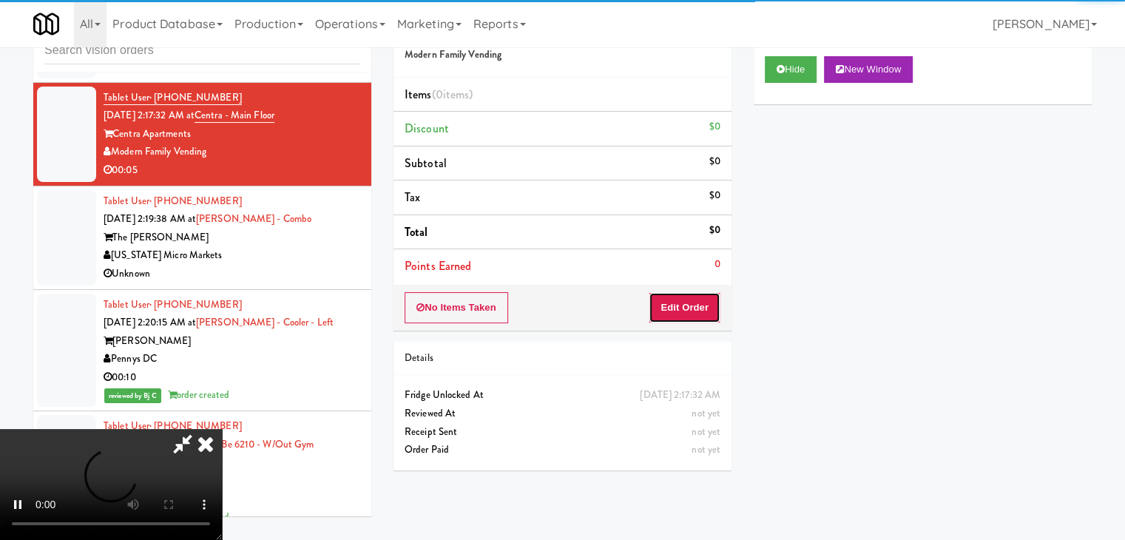
click at [689, 307] on button "Edit Order" at bounding box center [685, 307] width 72 height 31
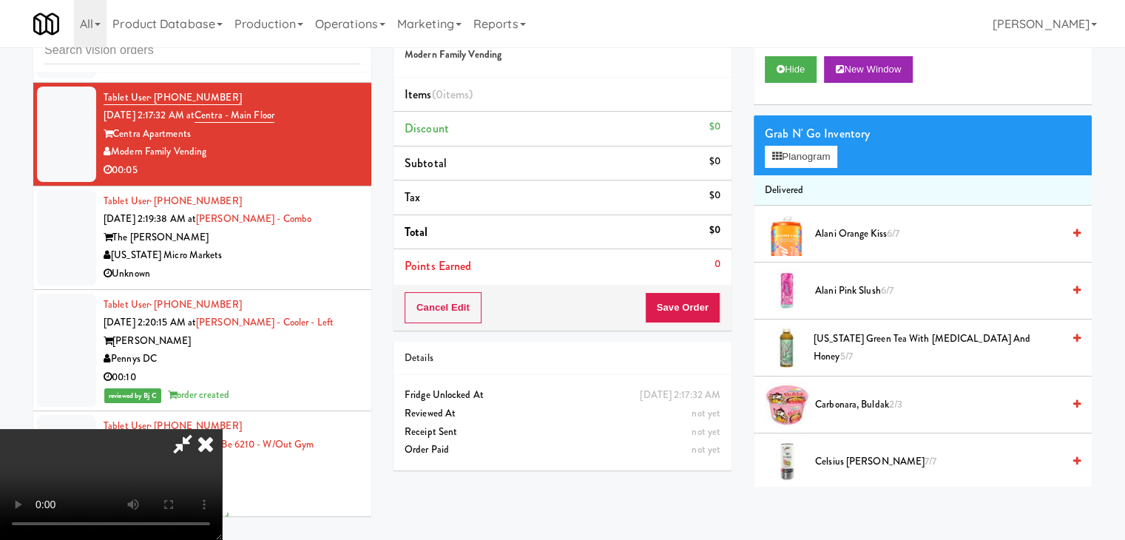
scroll to position [24423, 0]
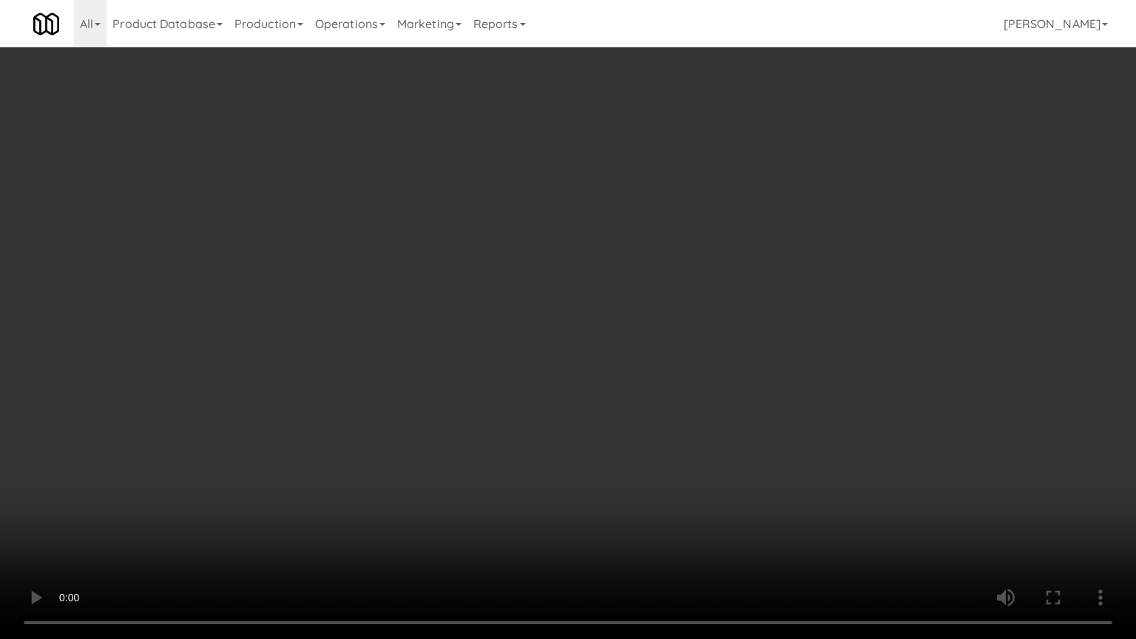
click at [599, 394] on video at bounding box center [568, 319] width 1136 height 639
click at [587, 399] on video at bounding box center [568, 319] width 1136 height 639
click at [590, 391] on video at bounding box center [568, 319] width 1136 height 639
drag, startPoint x: 590, startPoint y: 391, endPoint x: 740, endPoint y: 128, distance: 302.9
click at [606, 371] on video at bounding box center [568, 319] width 1136 height 639
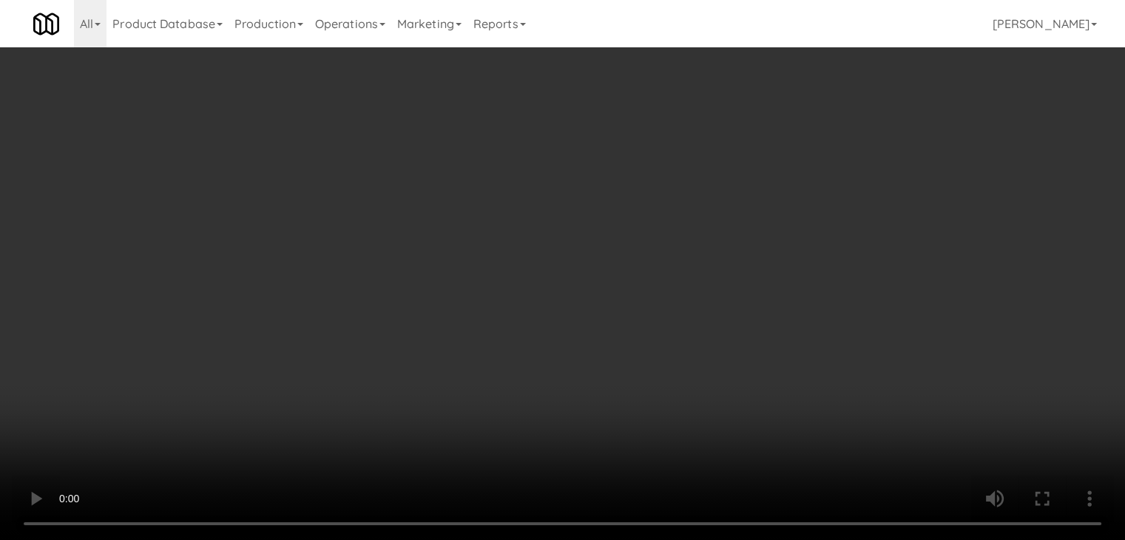
click at [817, 152] on button "Planogram" at bounding box center [801, 157] width 73 height 22
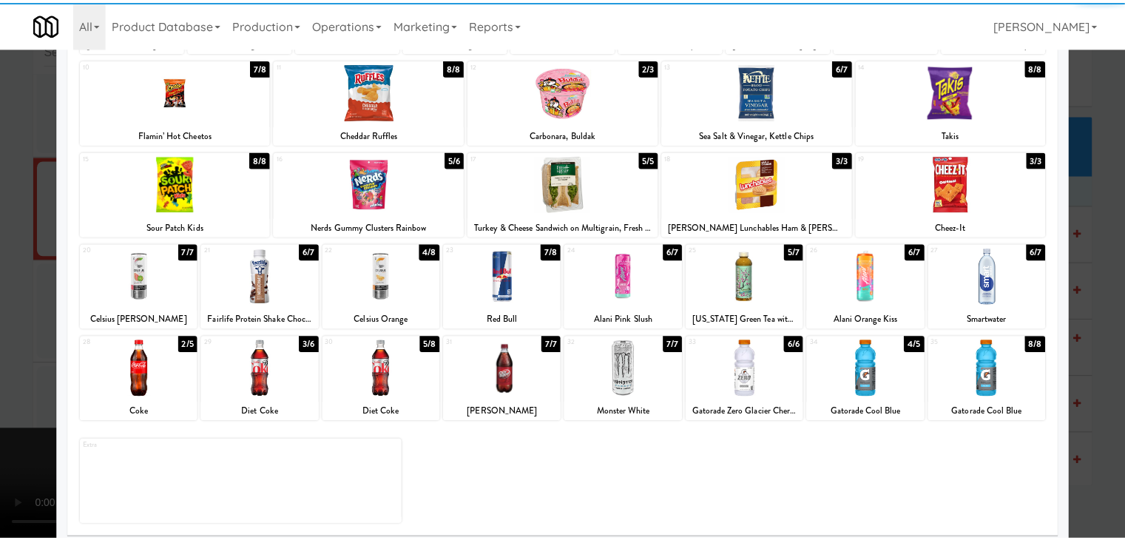
scroll to position [186, 0]
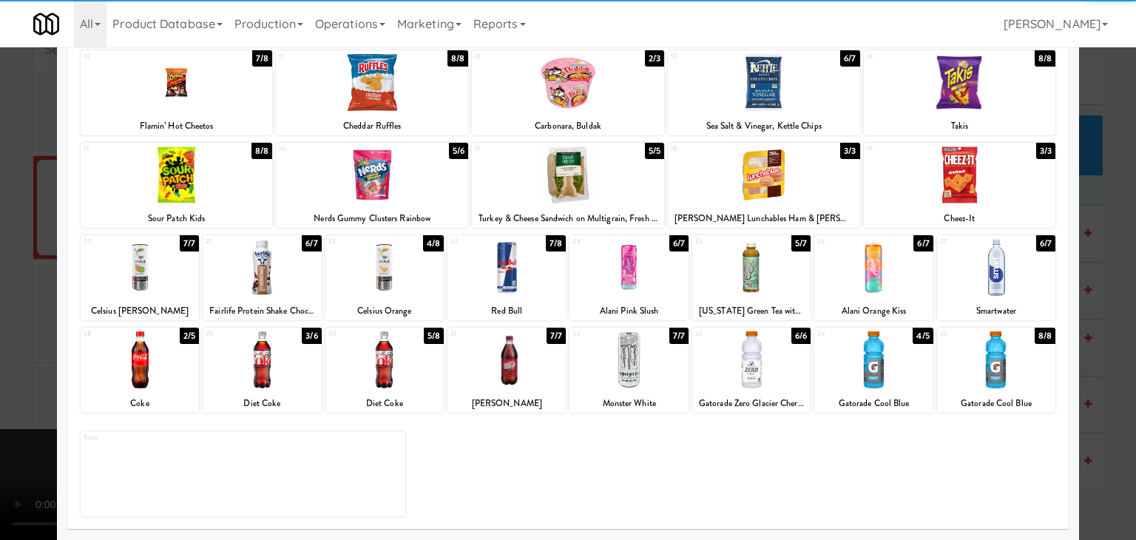
click at [895, 374] on div at bounding box center [874, 359] width 118 height 57
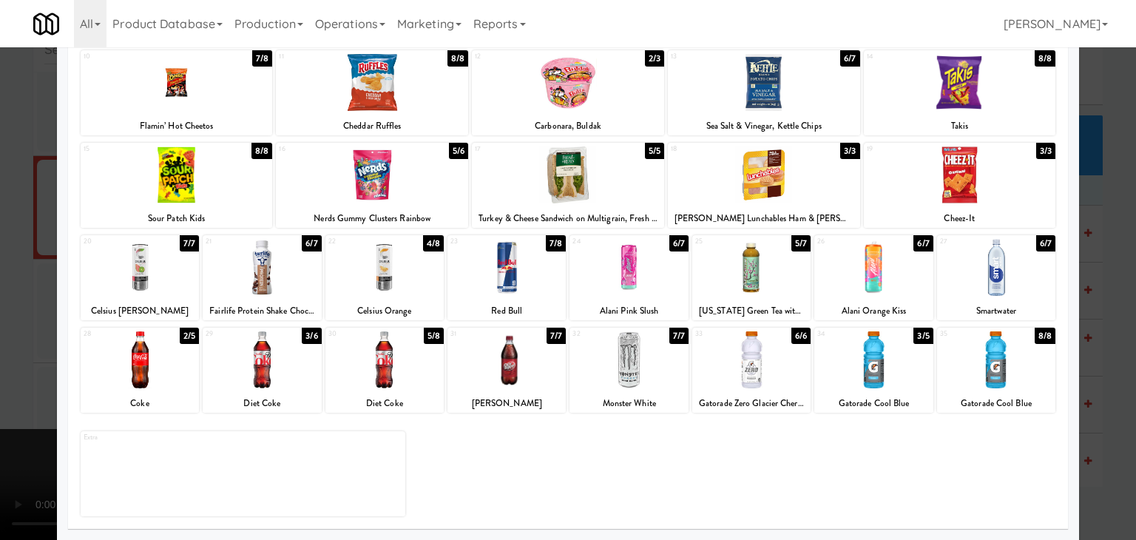
drag, startPoint x: 1096, startPoint y: 372, endPoint x: 941, endPoint y: 371, distance: 154.6
click at [1093, 371] on div at bounding box center [568, 270] width 1136 height 540
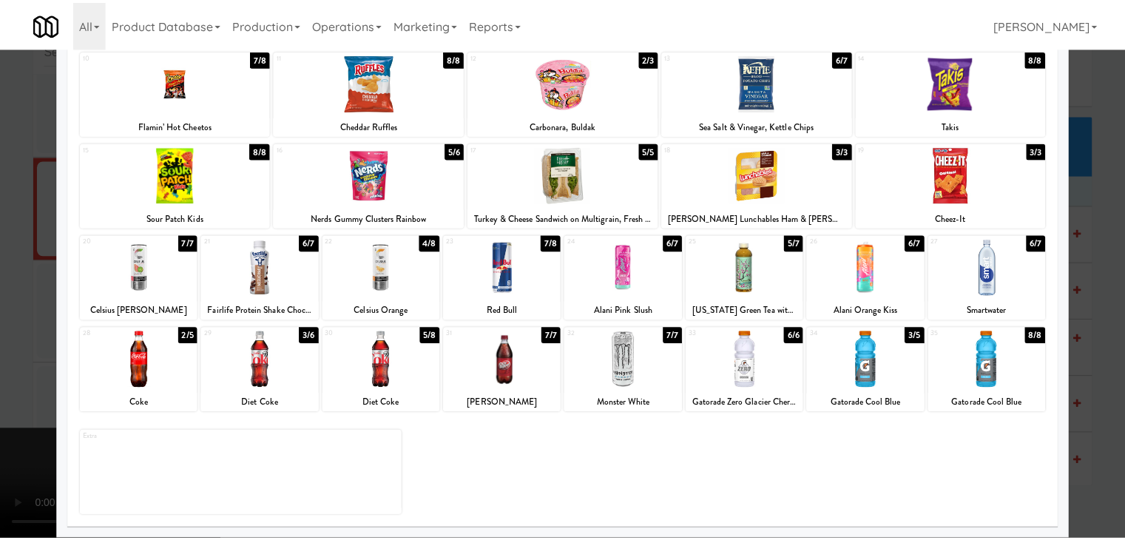
scroll to position [24496, 0]
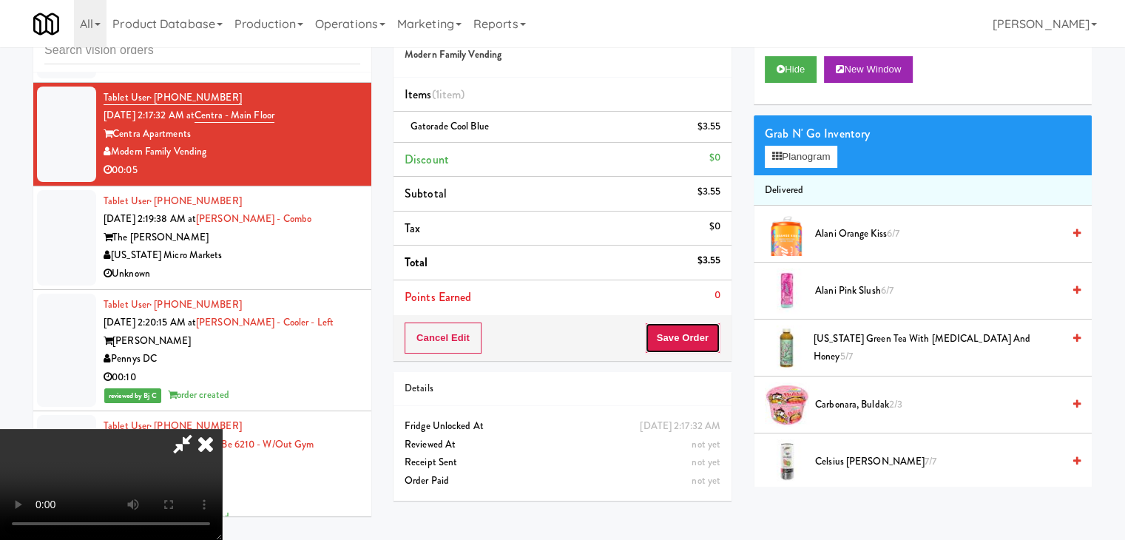
click at [685, 338] on button "Save Order" at bounding box center [682, 338] width 75 height 31
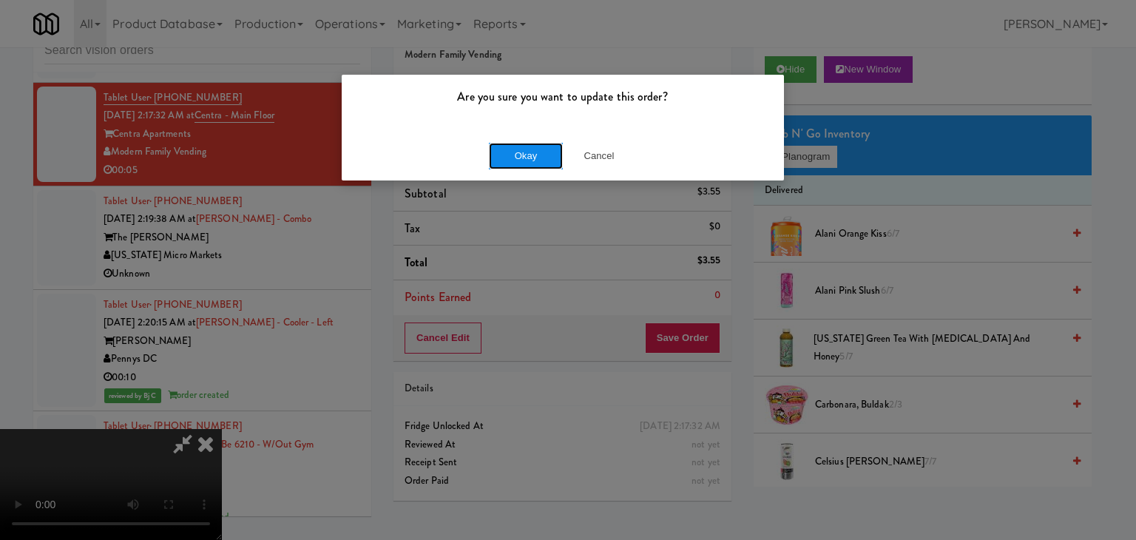
click at [521, 149] on button "Okay" at bounding box center [526, 156] width 74 height 27
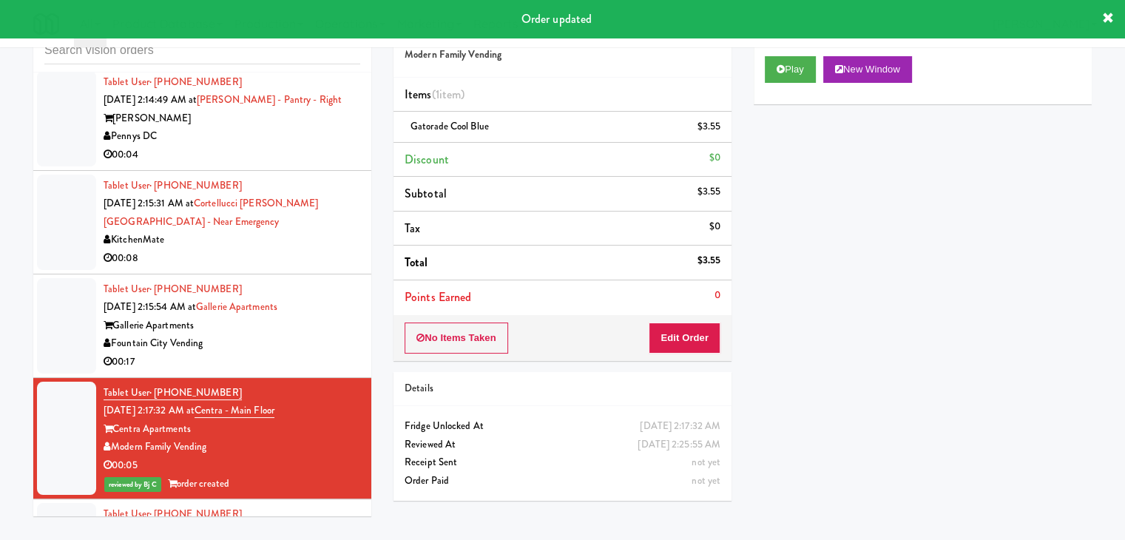
scroll to position [24200, 0]
click at [314, 372] on div "00:17" at bounding box center [232, 363] width 257 height 18
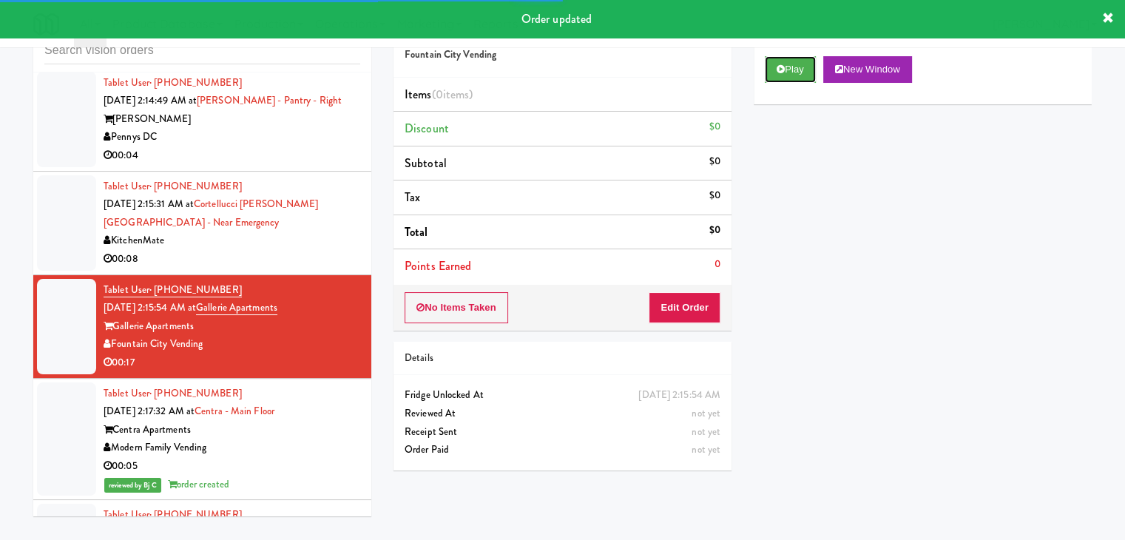
click at [792, 55] on div "Play New Window" at bounding box center [923, 74] width 338 height 59
click at [789, 62] on button "Play" at bounding box center [790, 69] width 51 height 27
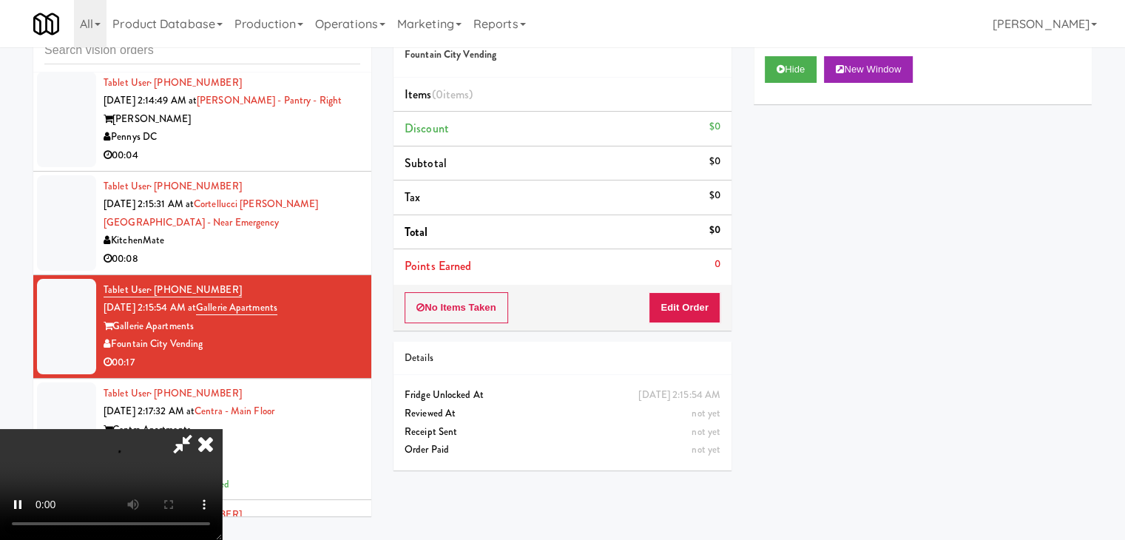
drag, startPoint x: 685, startPoint y: 322, endPoint x: 685, endPoint y: 311, distance: 10.4
click at [685, 320] on div "No Items Taken Edit Order" at bounding box center [563, 308] width 338 height 46
click at [685, 311] on button "Edit Order" at bounding box center [685, 307] width 72 height 31
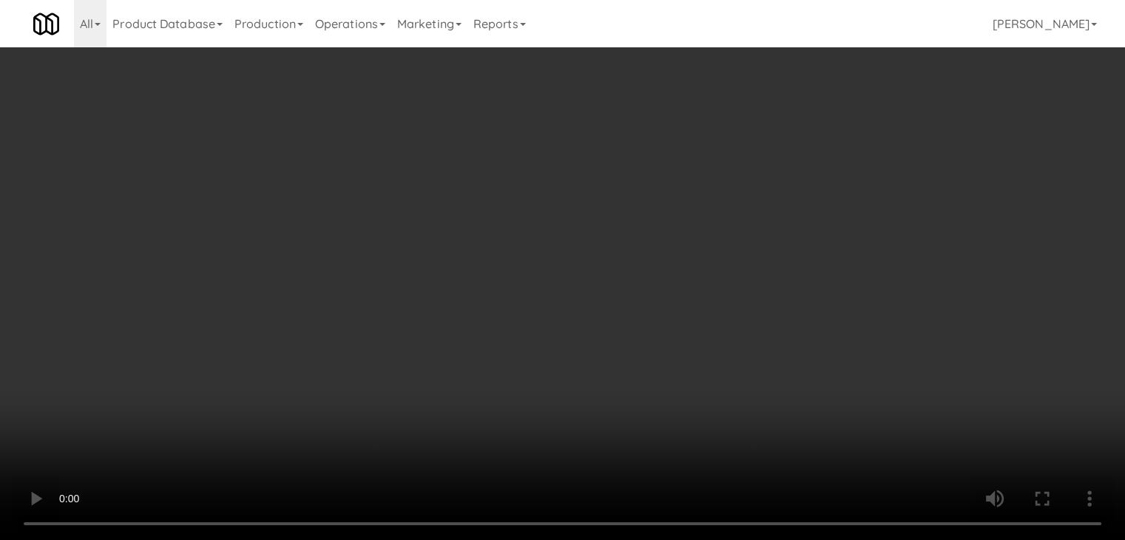
scroll to position [24126, 0]
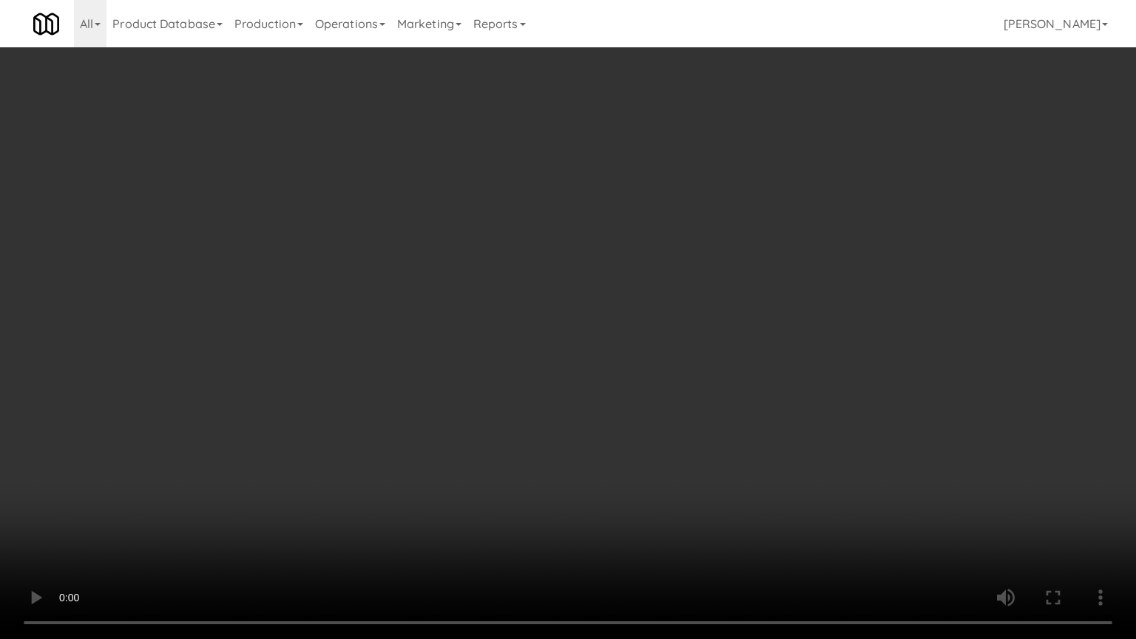
click at [784, 293] on video at bounding box center [568, 319] width 1136 height 639
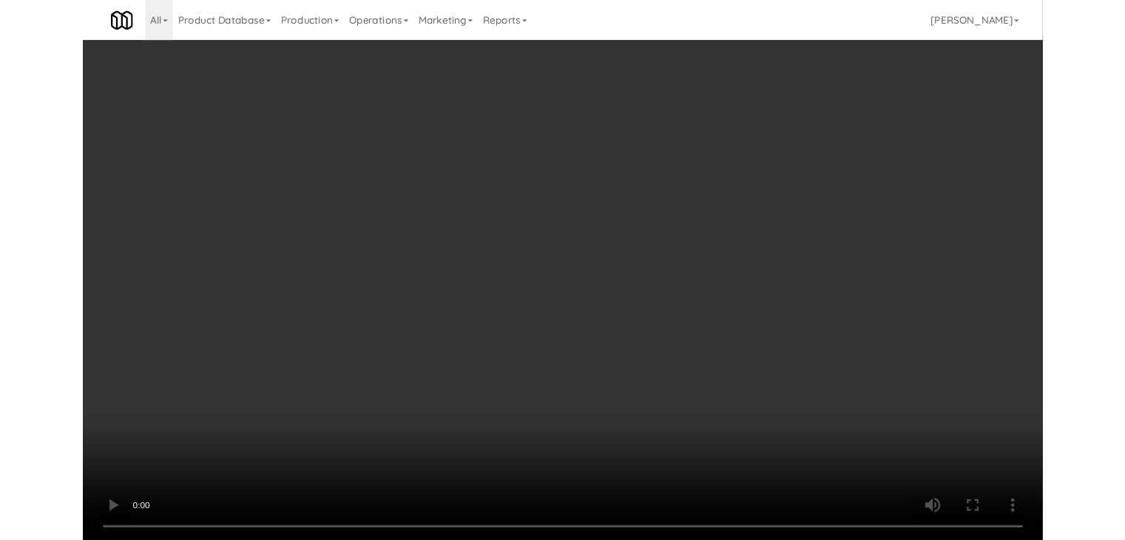
scroll to position [24200, 0]
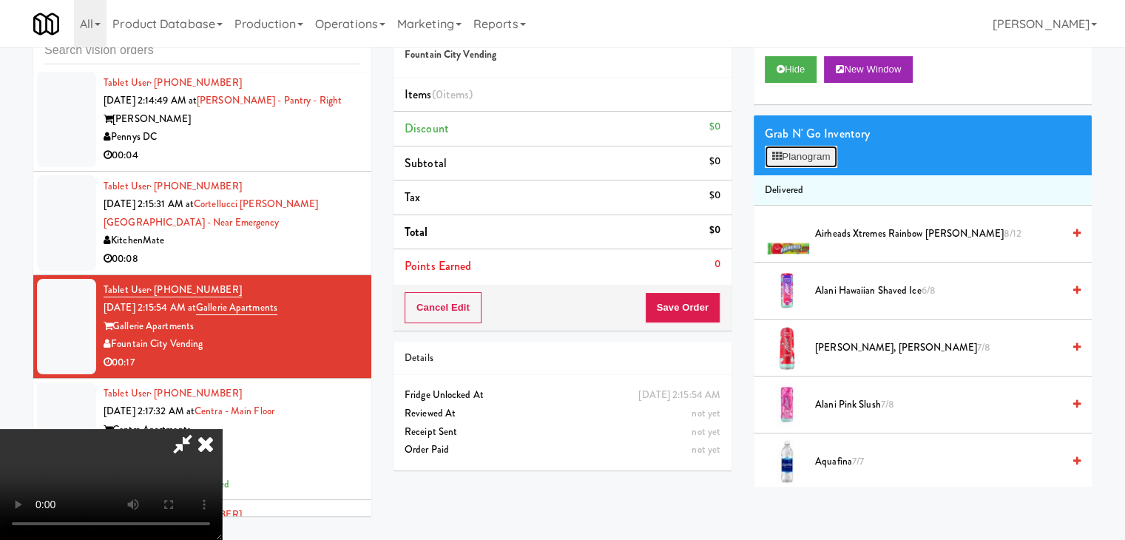
click at [815, 147] on button "Planogram" at bounding box center [801, 157] width 73 height 22
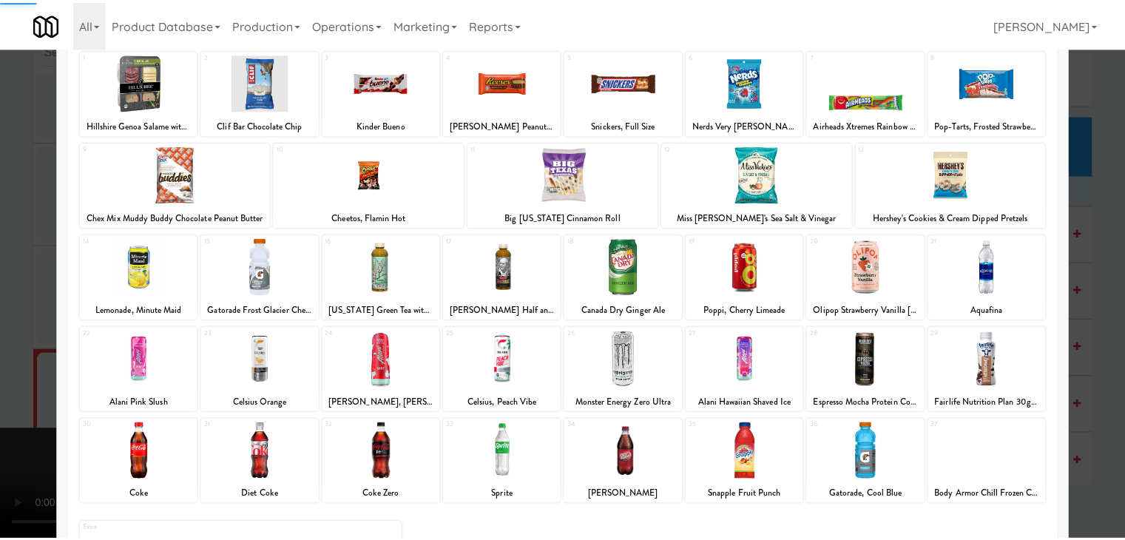
scroll to position [169, 0]
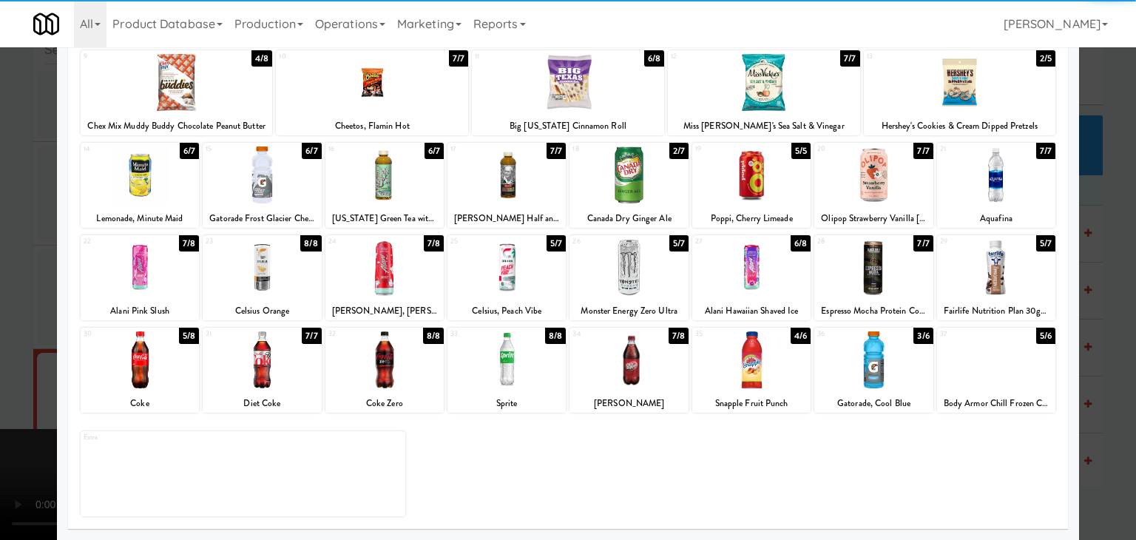
drag, startPoint x: 500, startPoint y: 249, endPoint x: 431, endPoint y: 258, distance: 69.5
click at [498, 249] on div at bounding box center [507, 267] width 118 height 57
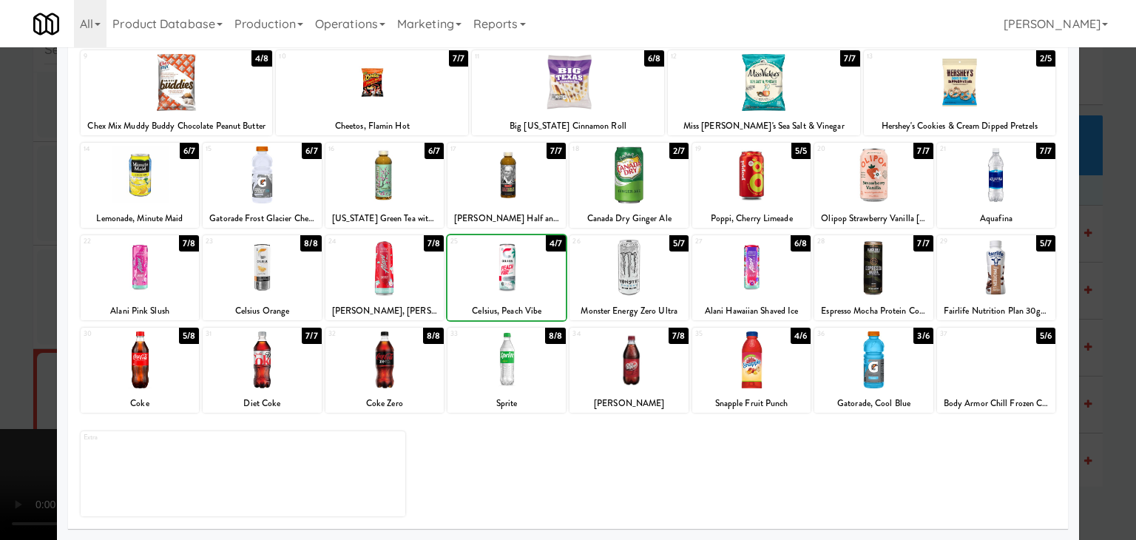
click at [1, 309] on div at bounding box center [568, 270] width 1136 height 540
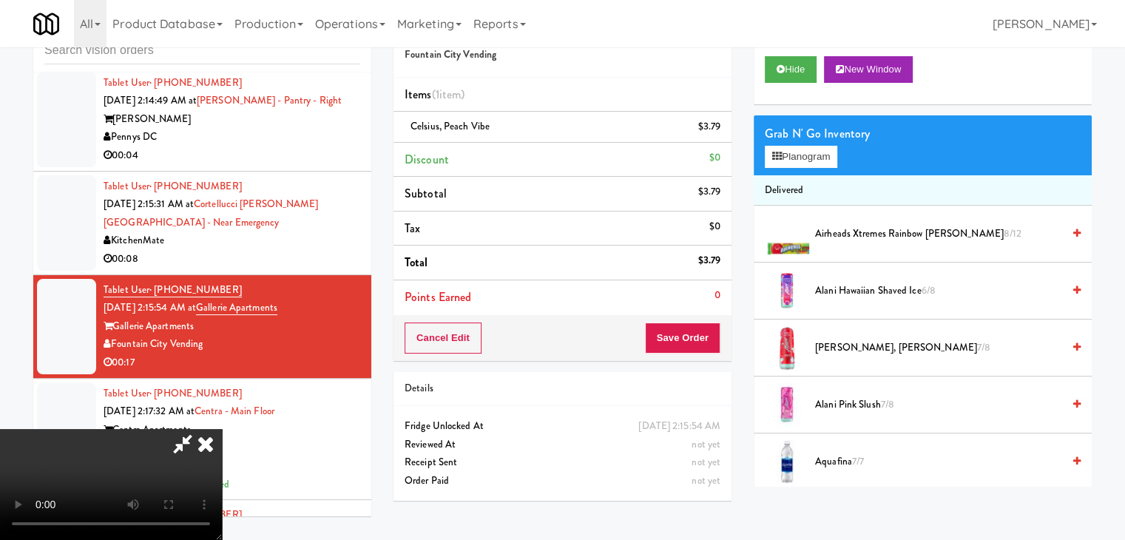
scroll to position [208, 0]
drag, startPoint x: 698, startPoint y: 334, endPoint x: 582, endPoint y: 247, distance: 145.3
click at [698, 335] on button "Save Order" at bounding box center [682, 338] width 75 height 31
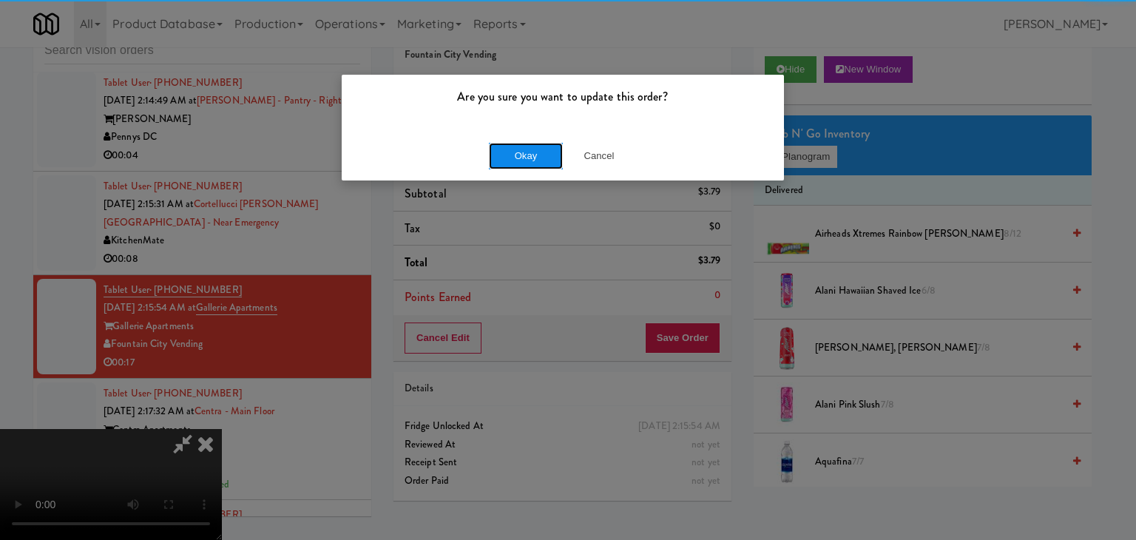
click at [525, 147] on button "Okay" at bounding box center [526, 156] width 74 height 27
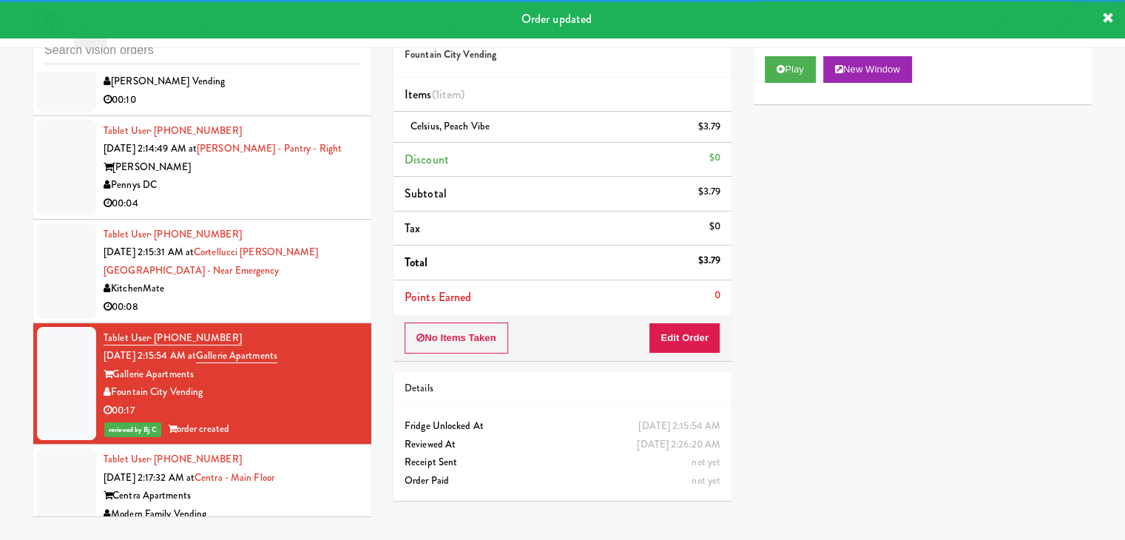
scroll to position [24126, 0]
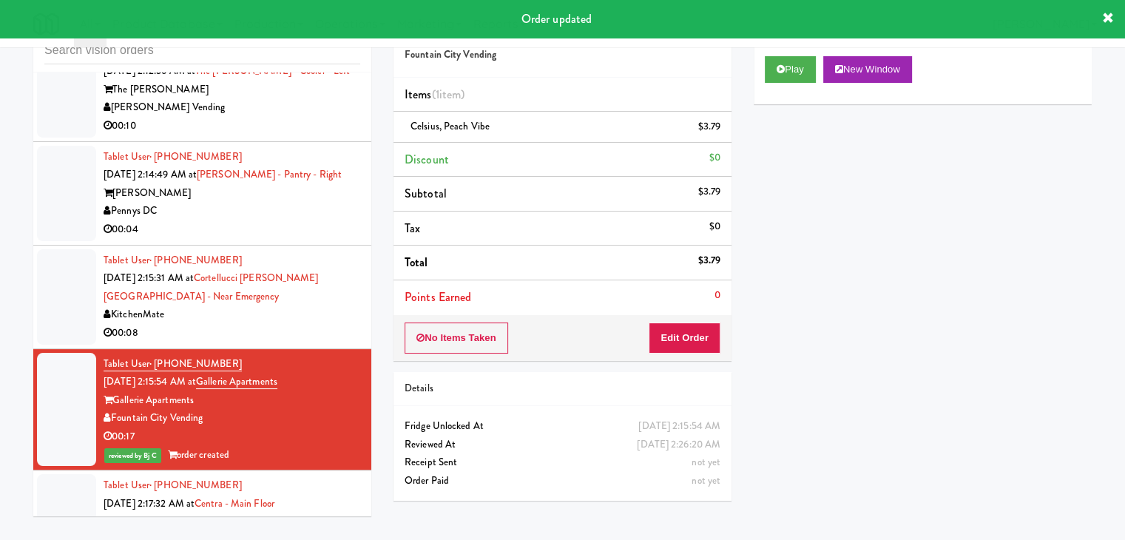
click at [352, 349] on li "Tablet User · (416) 801-7820 [DATE] 2:15:31 AM at [GEOGRAPHIC_DATA][PERSON_NAME…" at bounding box center [202, 298] width 338 height 104
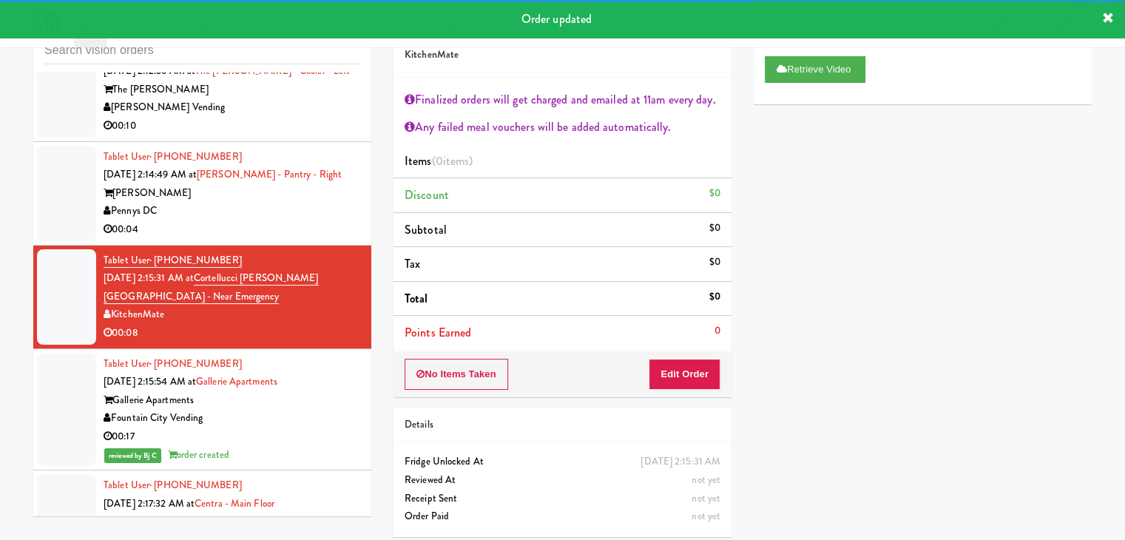
drag, startPoint x: 286, startPoint y: 236, endPoint x: 303, endPoint y: 241, distance: 17.8
click at [286, 203] on div "[PERSON_NAME]" at bounding box center [232, 193] width 257 height 18
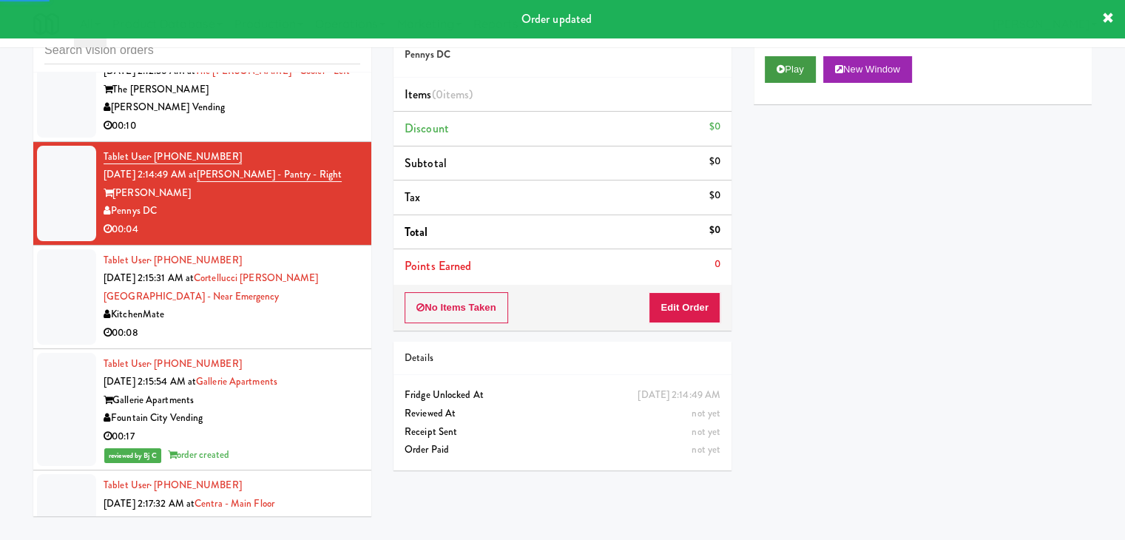
click at [780, 55] on div "Play New Window" at bounding box center [923, 74] width 338 height 59
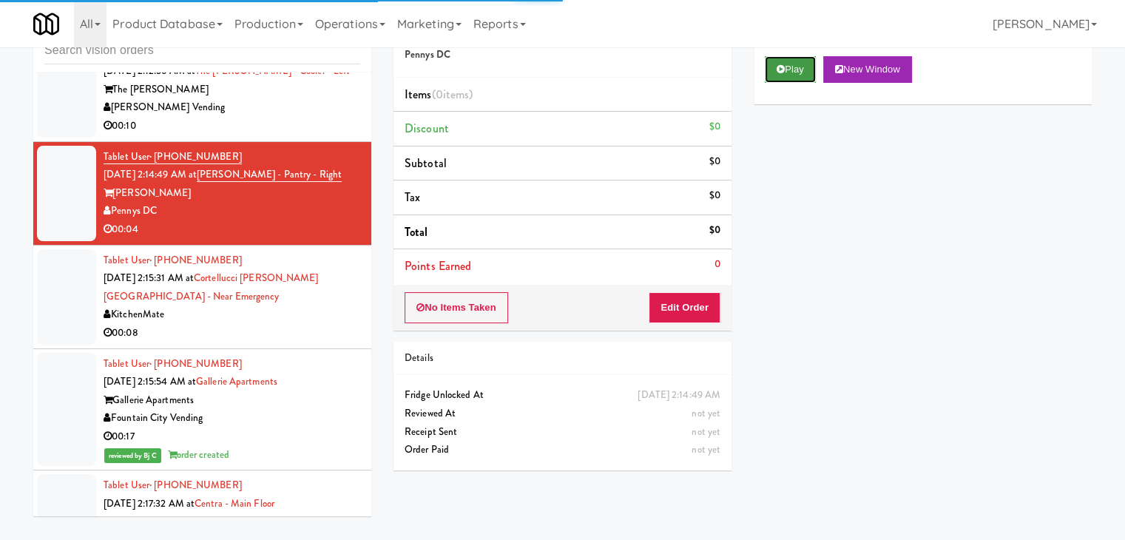
click at [780, 66] on icon at bounding box center [781, 69] width 8 height 10
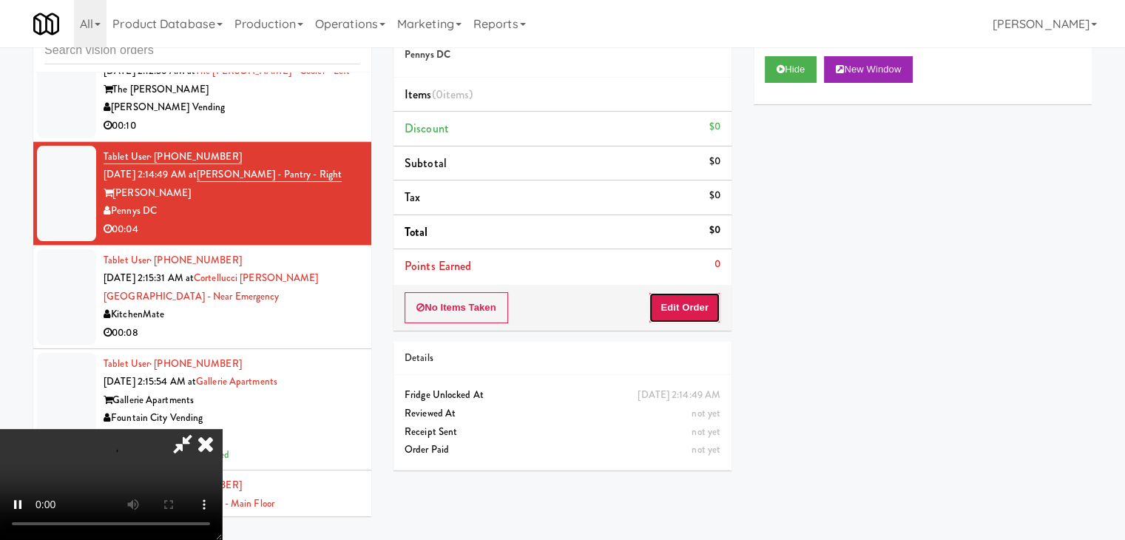
click at [690, 310] on button "Edit Order" at bounding box center [685, 307] width 72 height 31
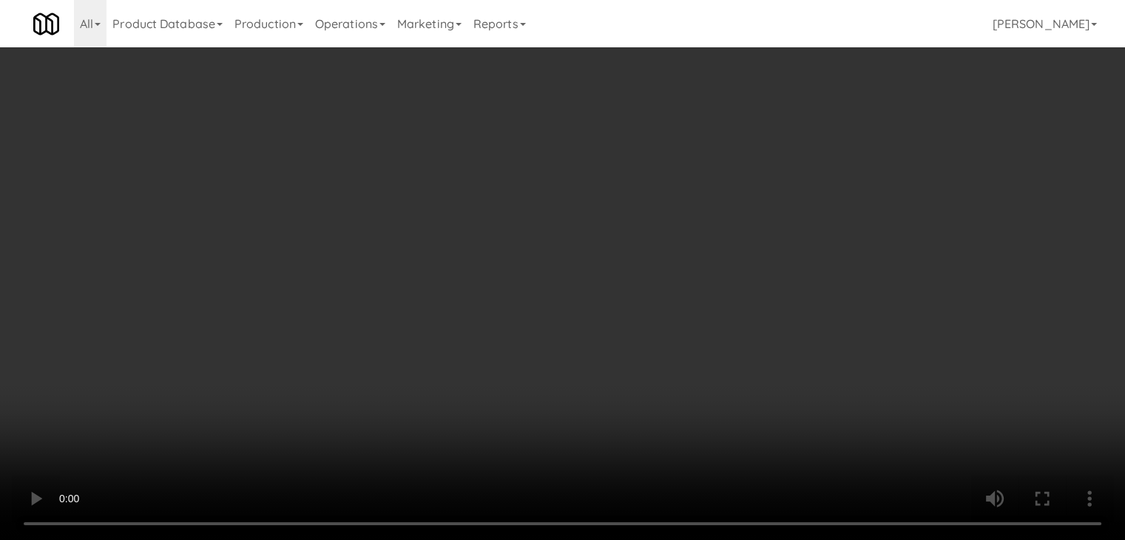
scroll to position [24053, 0]
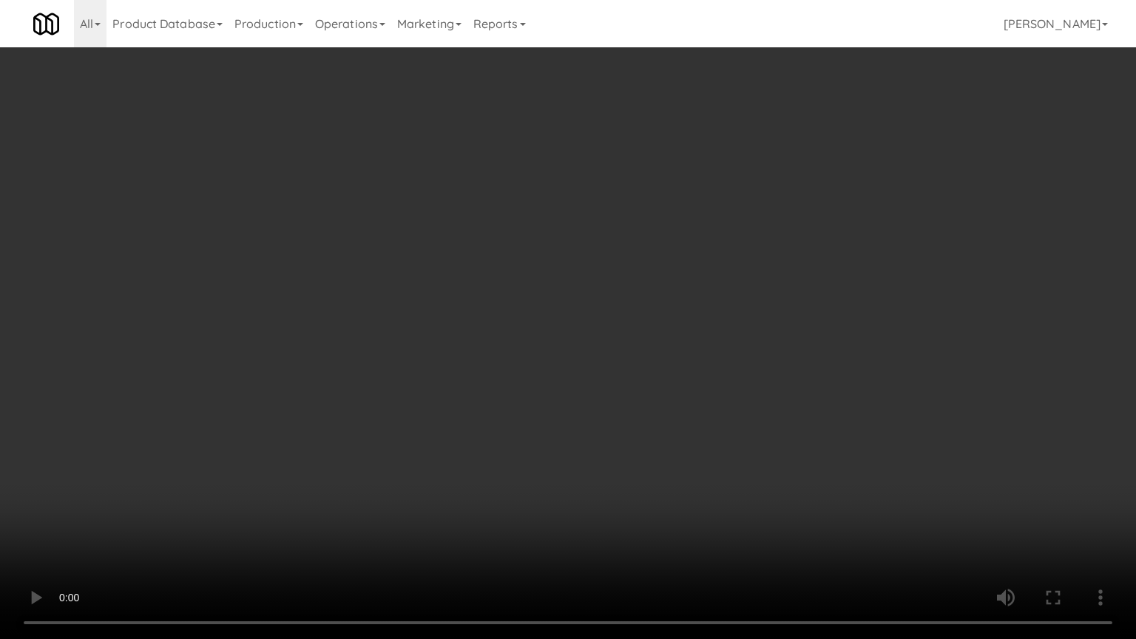
click at [663, 472] on video at bounding box center [568, 319] width 1136 height 639
click at [646, 453] on video at bounding box center [568, 319] width 1136 height 639
click at [646, 418] on video at bounding box center [568, 319] width 1136 height 639
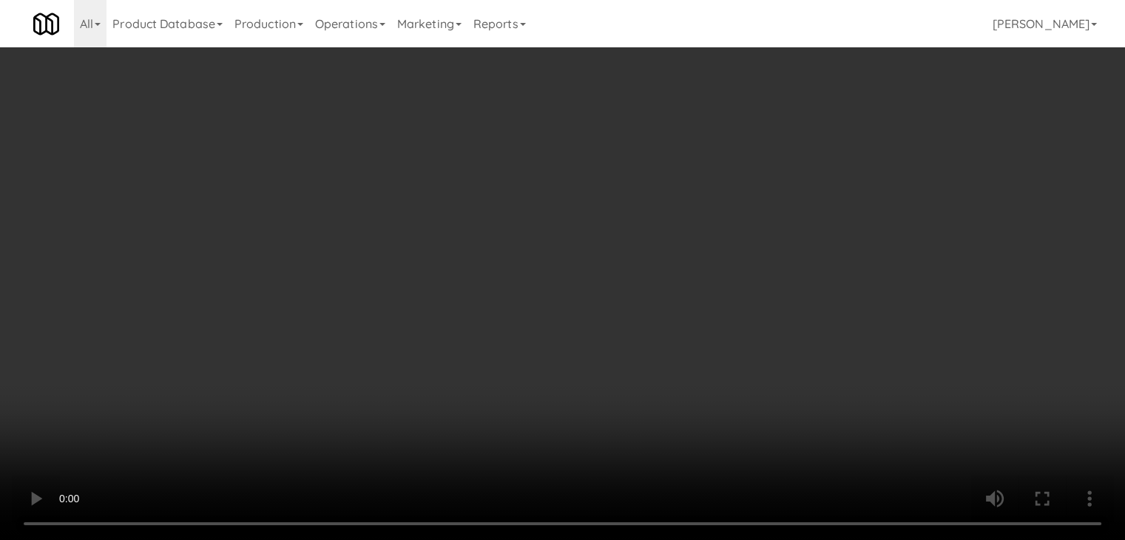
drag, startPoint x: 798, startPoint y: 149, endPoint x: 772, endPoint y: 181, distance: 40.6
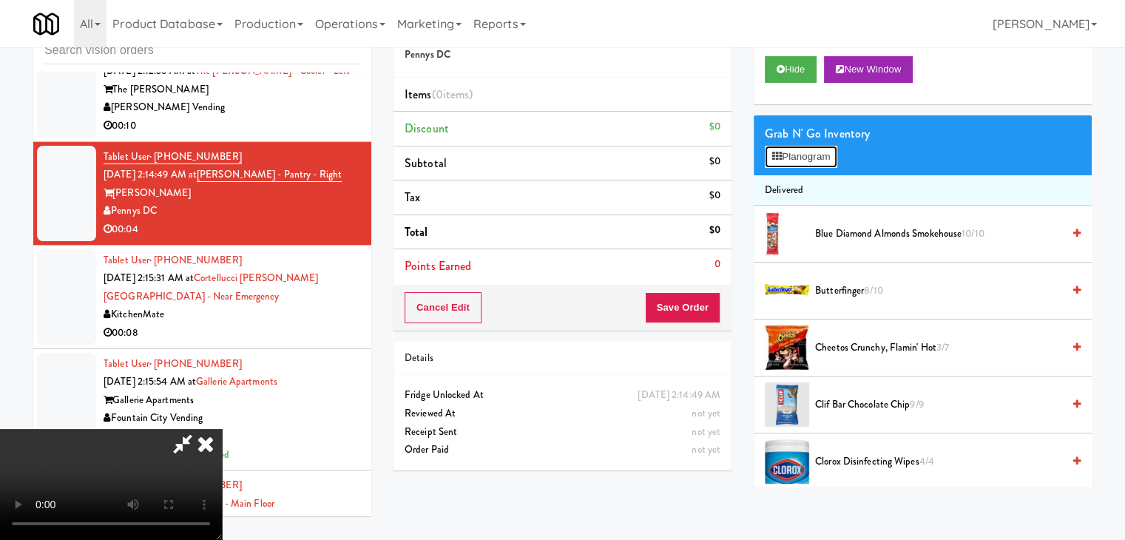
click at [798, 152] on button "Planogram" at bounding box center [801, 157] width 73 height 22
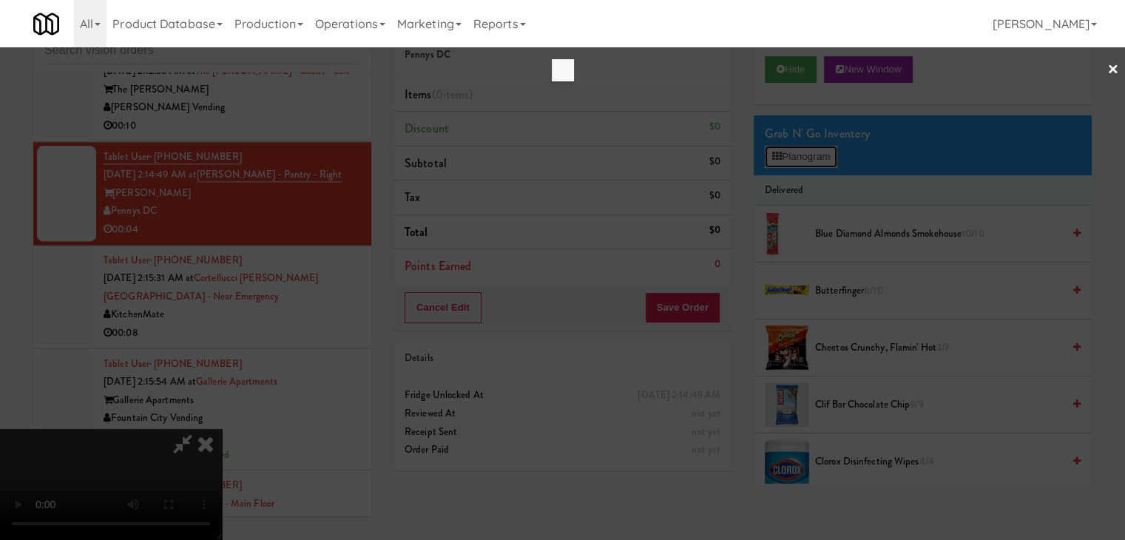
scroll to position [24053, 0]
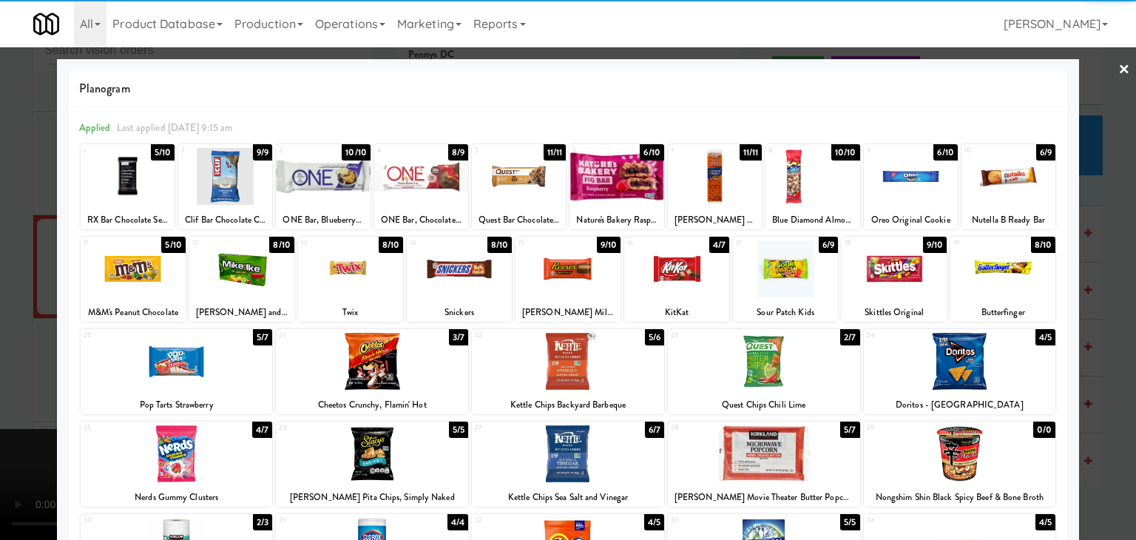
click at [239, 266] on div at bounding box center [241, 268] width 105 height 57
click at [195, 452] on div at bounding box center [177, 453] width 192 height 57
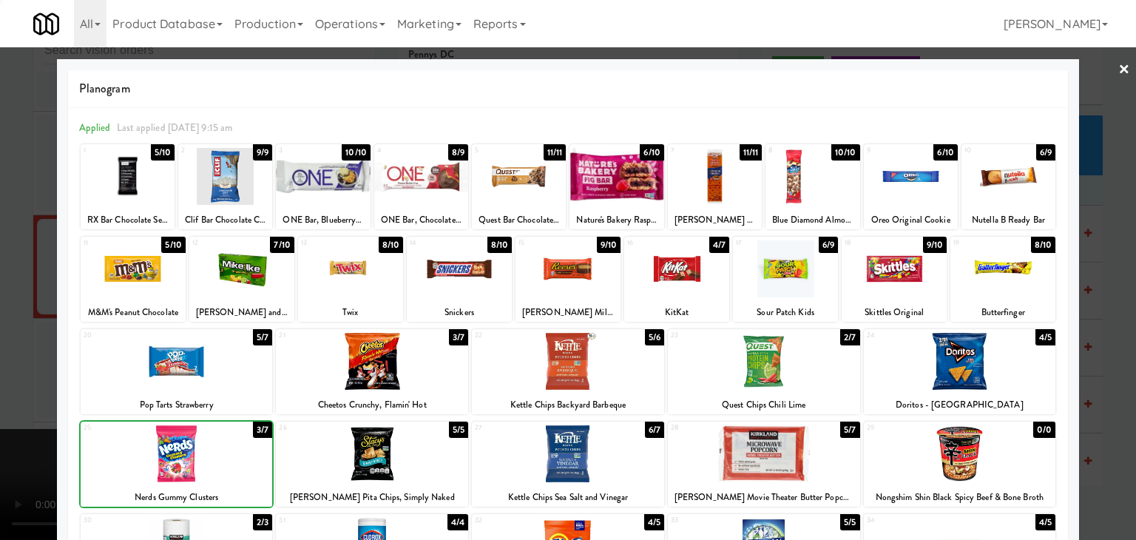
drag, startPoint x: 0, startPoint y: 446, endPoint x: 85, endPoint y: 439, distance: 85.4
click at [5, 445] on div at bounding box center [568, 270] width 1136 height 540
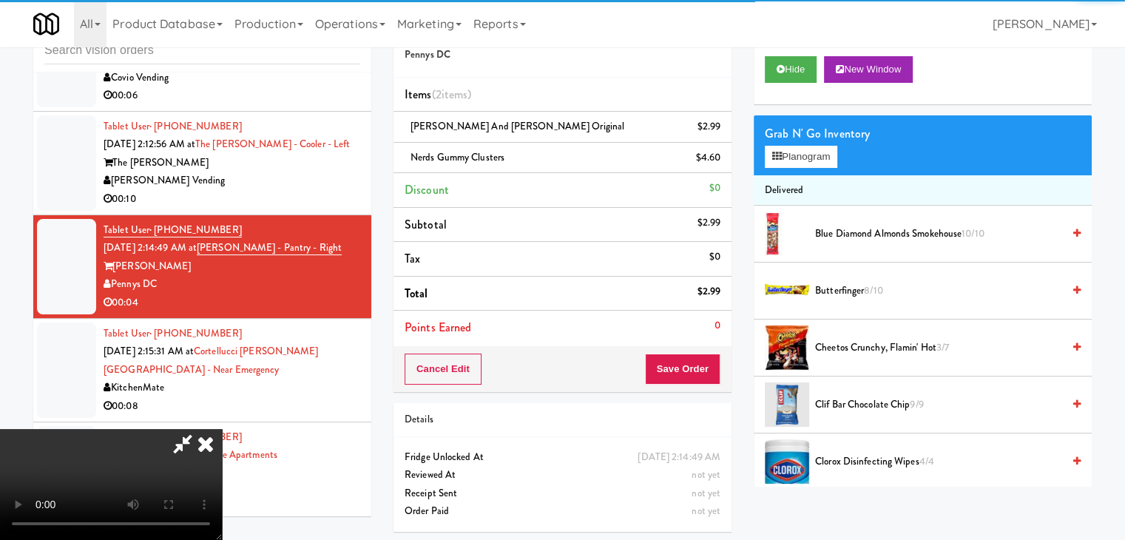
scroll to position [24126, 0]
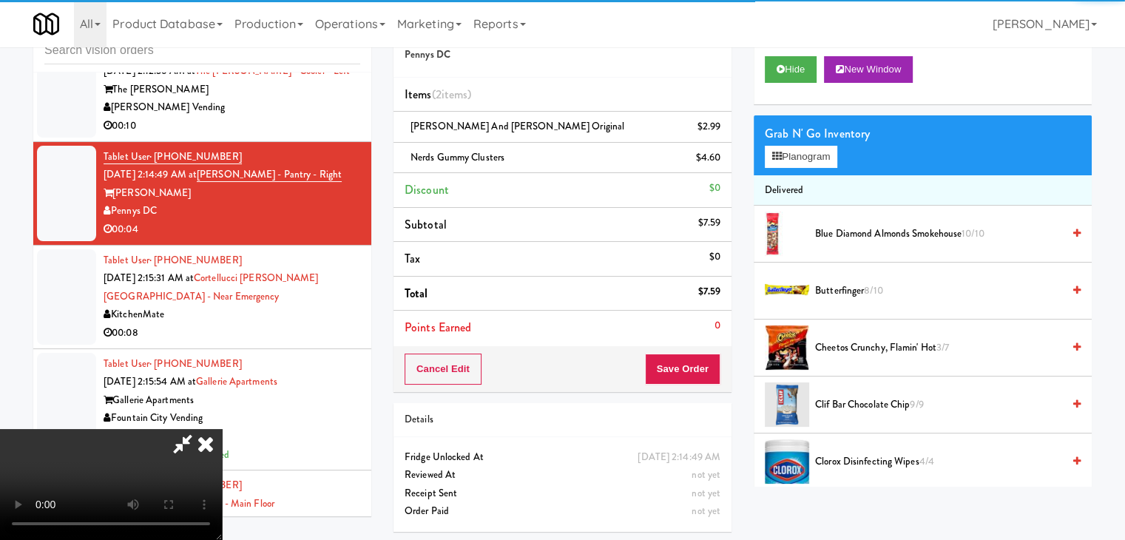
click at [222, 429] on video at bounding box center [111, 484] width 222 height 111
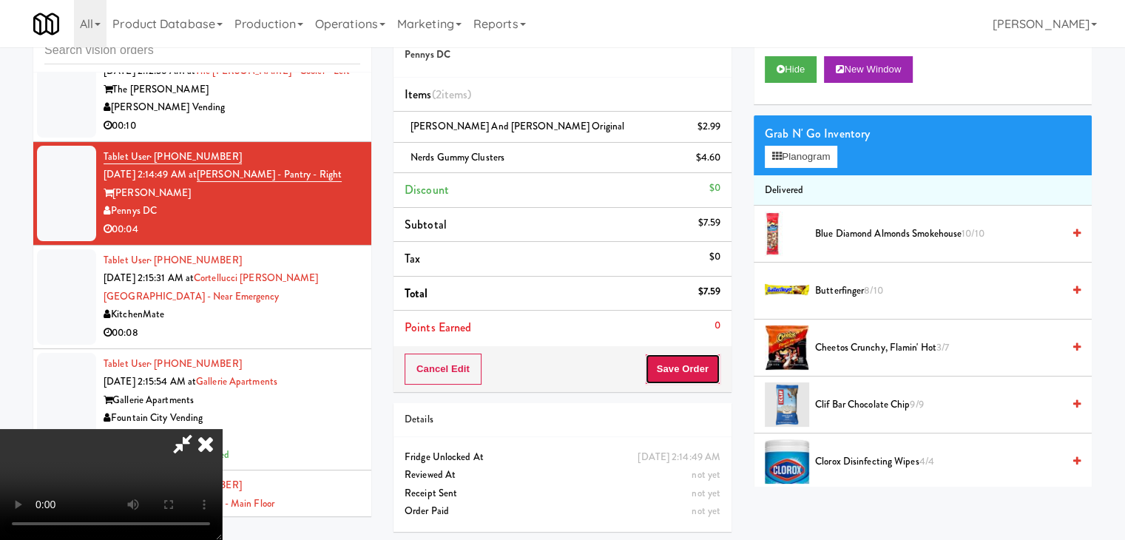
click at [701, 371] on button "Save Order" at bounding box center [682, 369] width 75 height 31
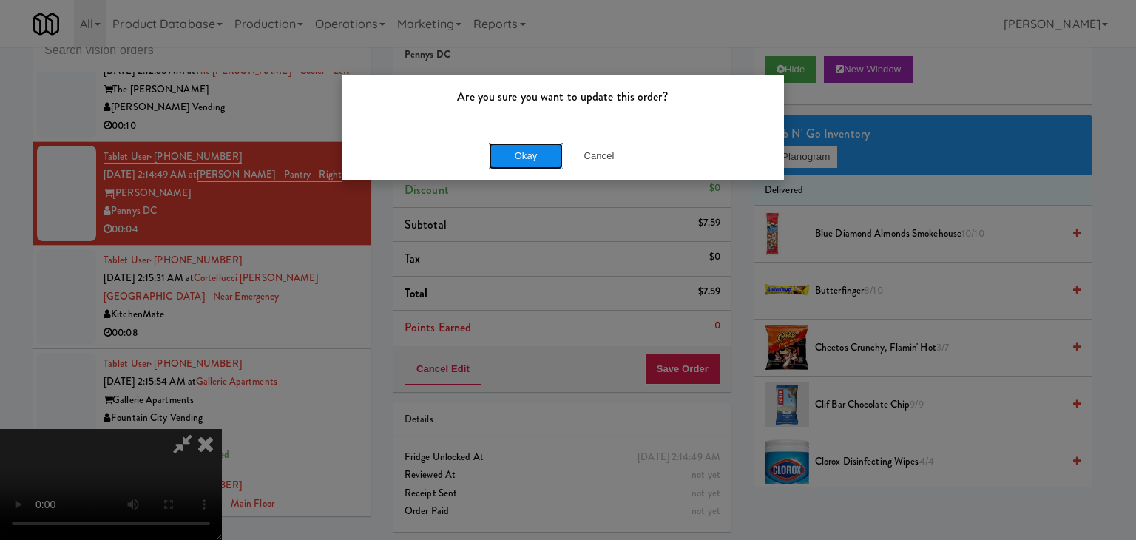
click at [530, 153] on button "Okay" at bounding box center [526, 156] width 74 height 27
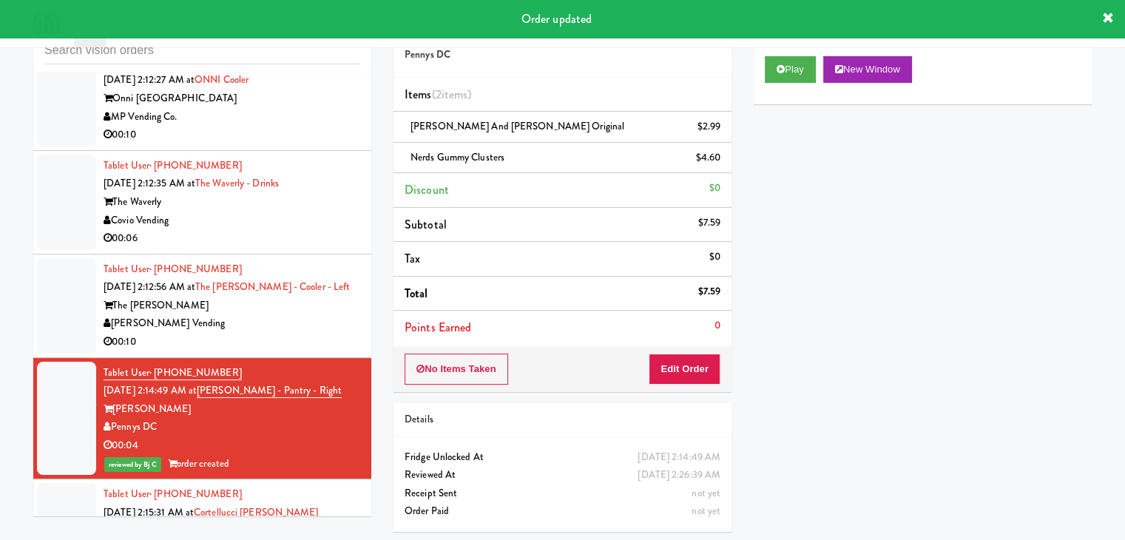
scroll to position [23904, 0]
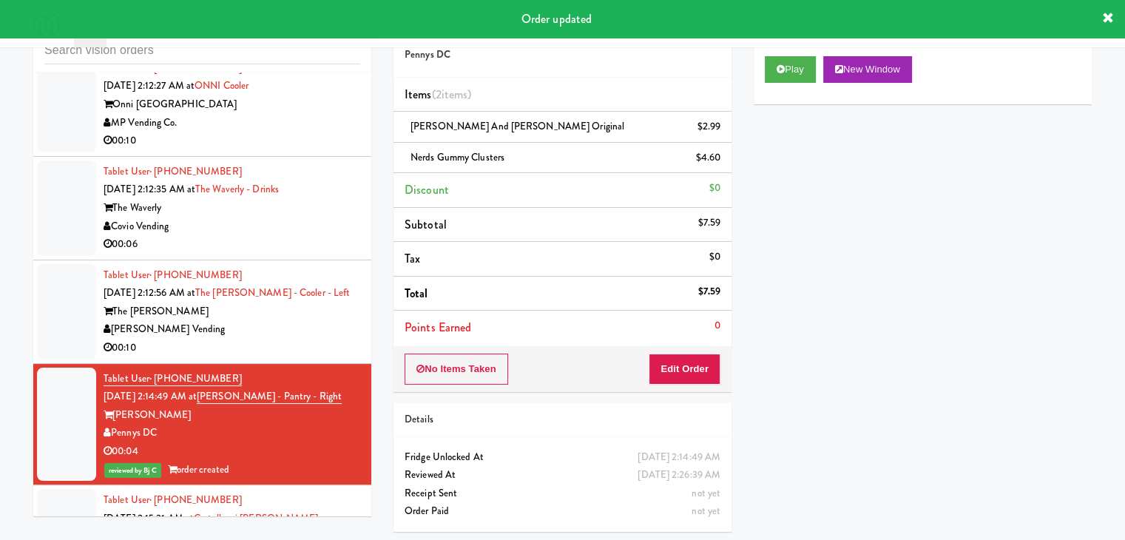
click at [329, 339] on div "[PERSON_NAME] Vending" at bounding box center [232, 329] width 257 height 18
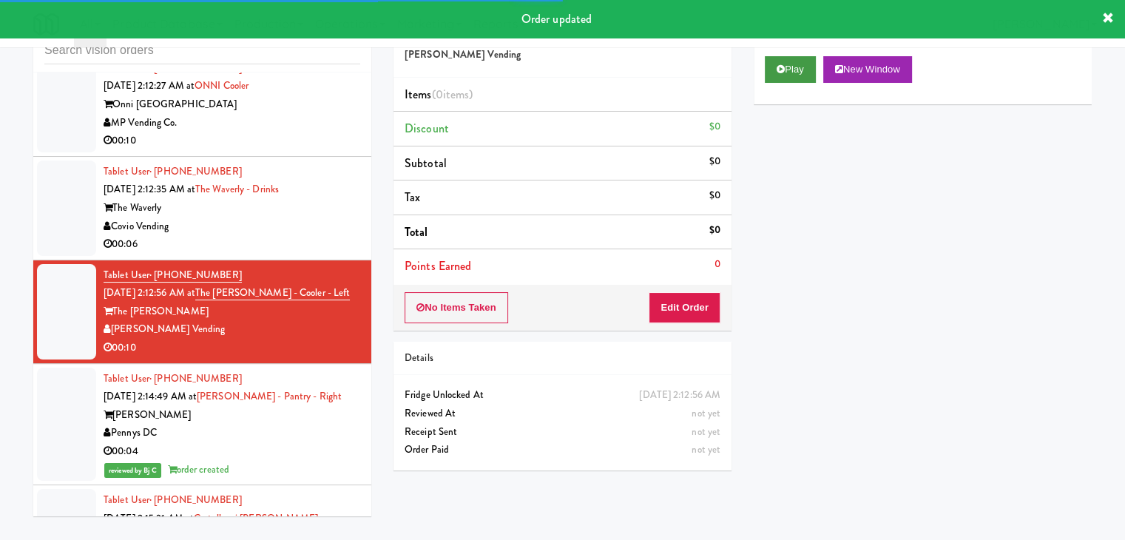
drag, startPoint x: 790, startPoint y: 55, endPoint x: 790, endPoint y: 70, distance: 15.5
click at [790, 60] on div "Play New Window" at bounding box center [923, 74] width 338 height 59
click at [790, 70] on button "Play" at bounding box center [790, 69] width 51 height 27
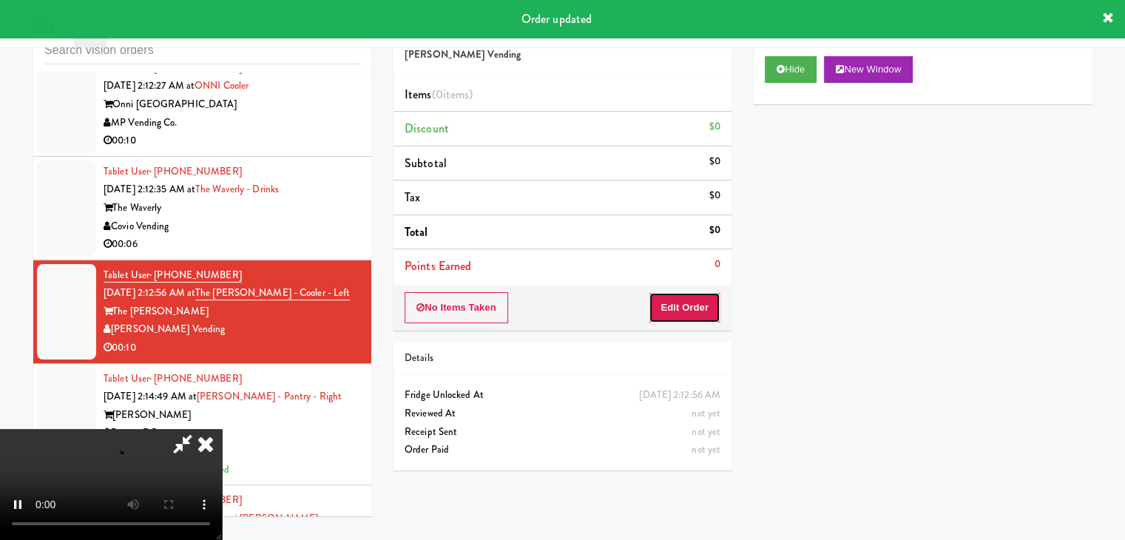
click at [696, 302] on button "Edit Order" at bounding box center [685, 307] width 72 height 31
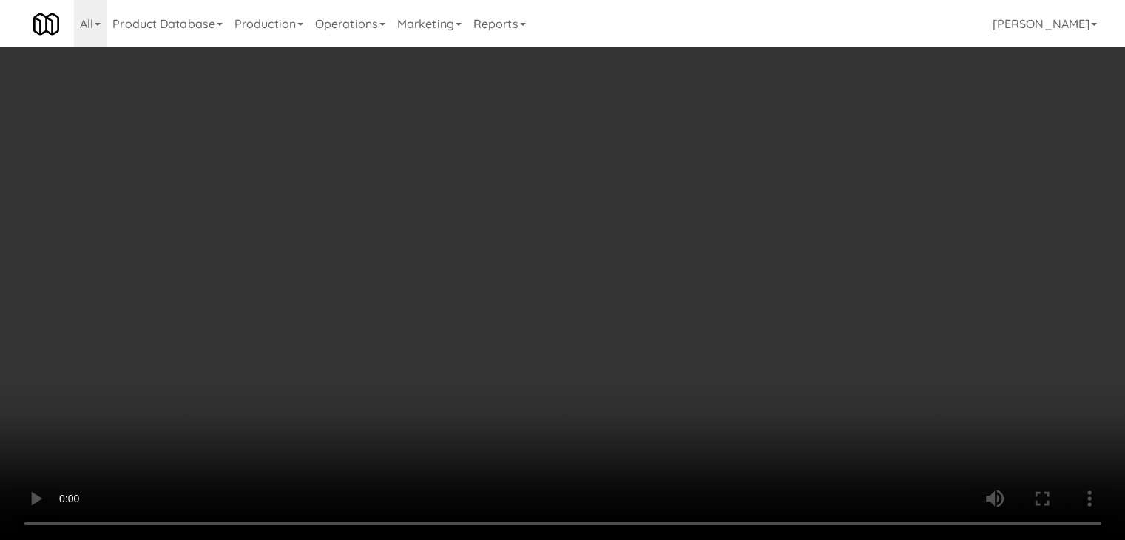
scroll to position [23831, 0]
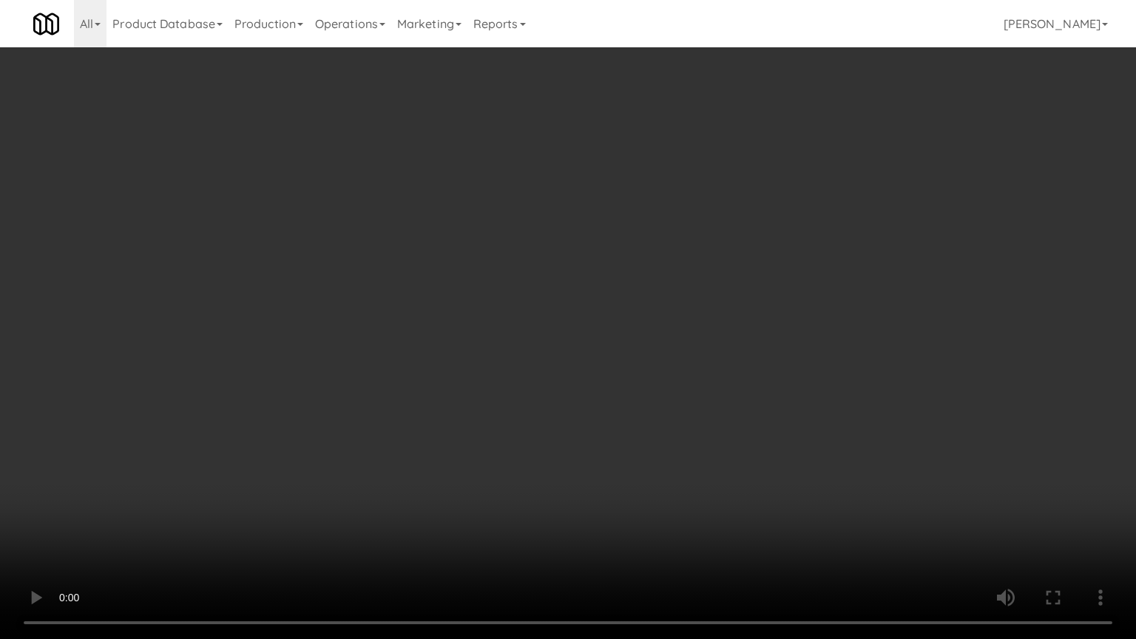
click at [663, 437] on video at bounding box center [568, 319] width 1136 height 639
drag, startPoint x: 679, startPoint y: 442, endPoint x: 673, endPoint y: 447, distance: 8.0
click at [677, 445] on video at bounding box center [568, 319] width 1136 height 639
drag, startPoint x: 688, startPoint y: 444, endPoint x: 698, endPoint y: 447, distance: 10.8
click at [693, 447] on video at bounding box center [568, 319] width 1136 height 639
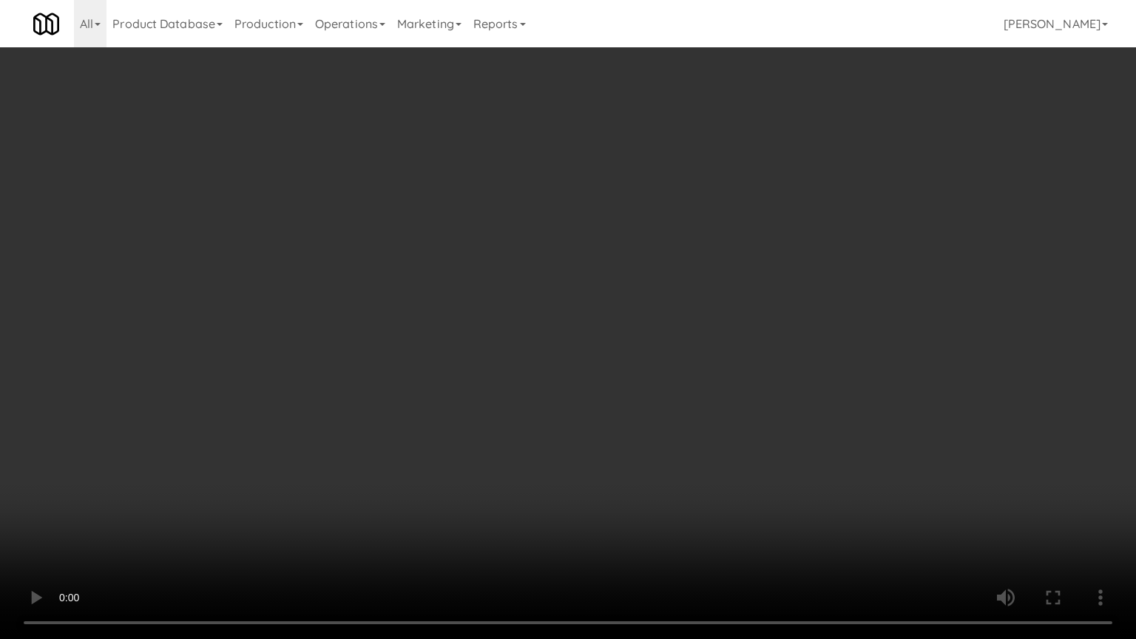
click at [686, 447] on video at bounding box center [568, 319] width 1136 height 639
click at [669, 445] on video at bounding box center [568, 319] width 1136 height 639
click at [667, 446] on video at bounding box center [568, 319] width 1136 height 639
click at [669, 442] on video at bounding box center [568, 319] width 1136 height 639
click at [667, 439] on video at bounding box center [568, 319] width 1136 height 639
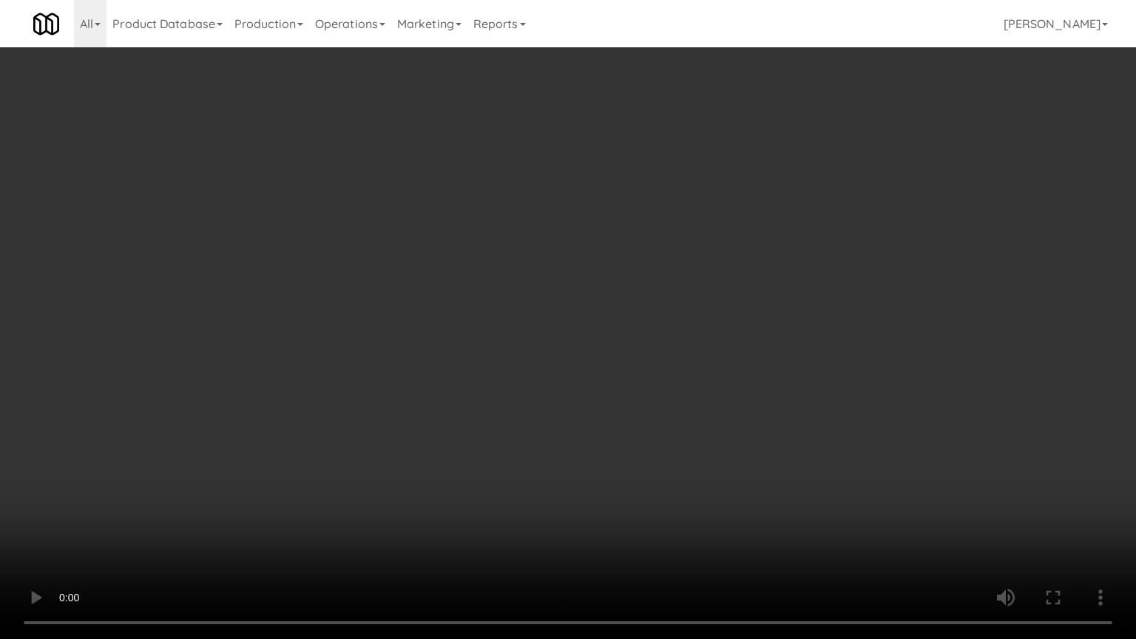
click at [671, 420] on video at bounding box center [568, 319] width 1136 height 639
click at [677, 405] on video at bounding box center [568, 319] width 1136 height 639
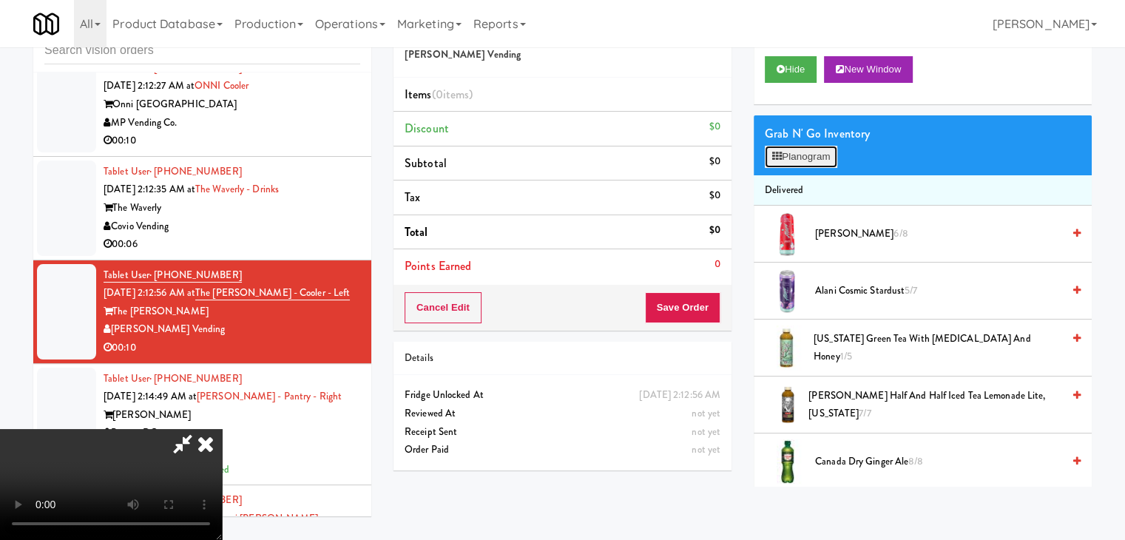
click at [818, 152] on button "Planogram" at bounding box center [801, 157] width 73 height 22
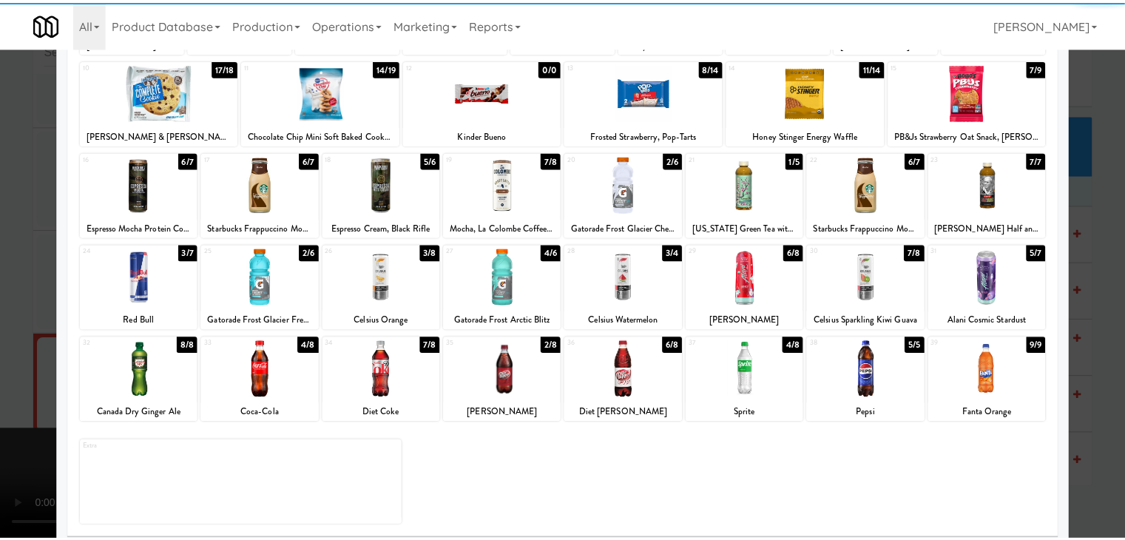
scroll to position [186, 0]
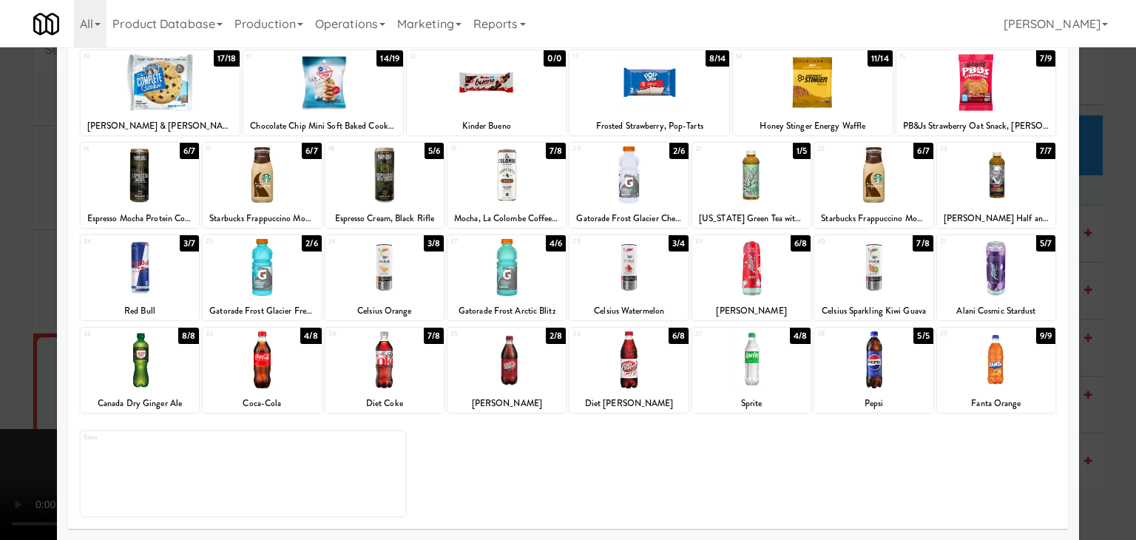
click at [504, 377] on div at bounding box center [507, 359] width 118 height 57
click at [388, 155] on div at bounding box center [385, 174] width 118 height 57
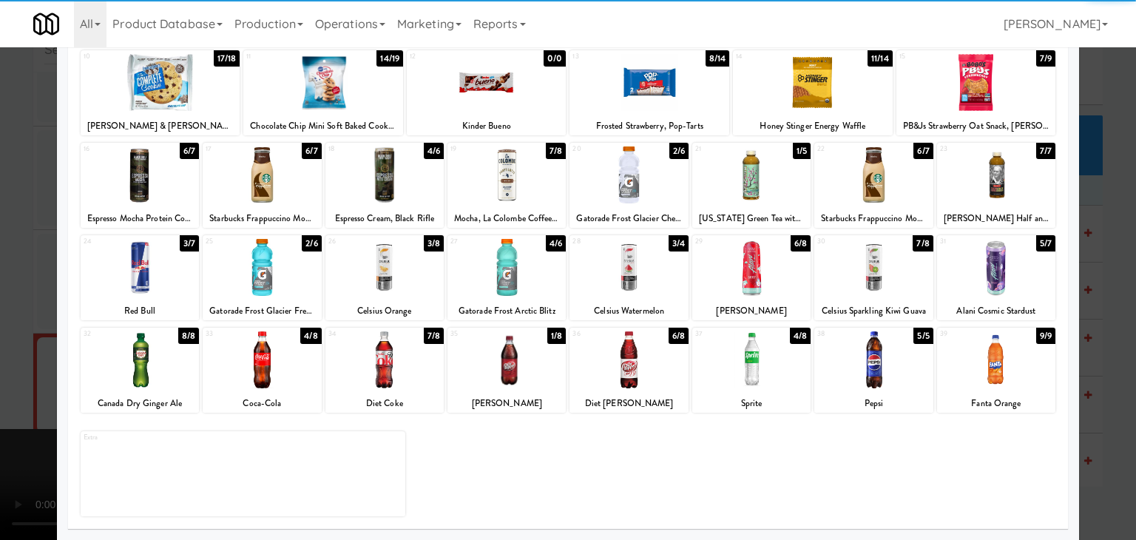
drag, startPoint x: 0, startPoint y: 311, endPoint x: 351, endPoint y: 314, distance: 351.5
click at [22, 314] on div at bounding box center [568, 270] width 1136 height 540
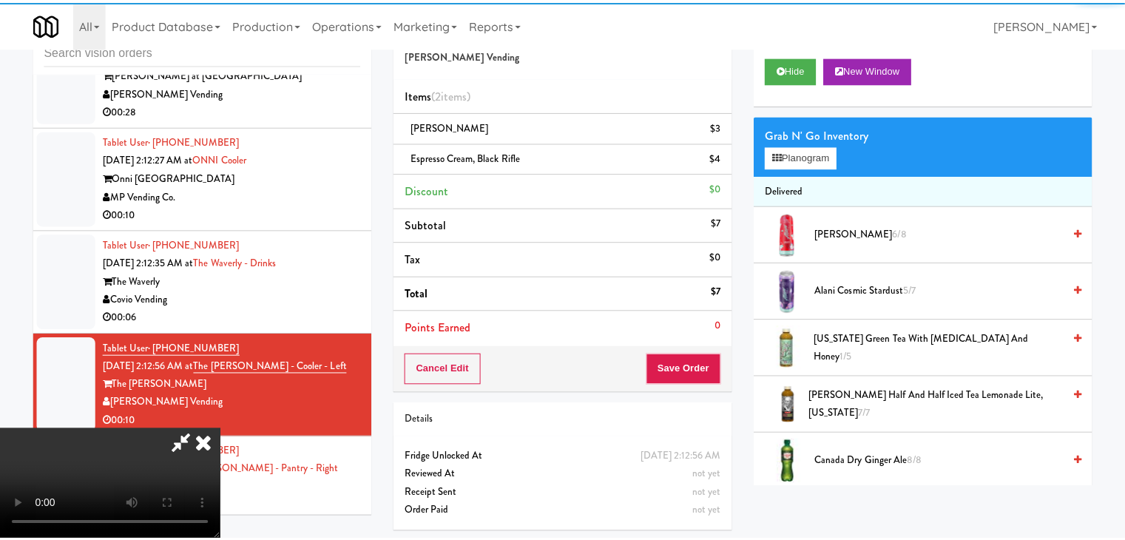
scroll to position [23904, 0]
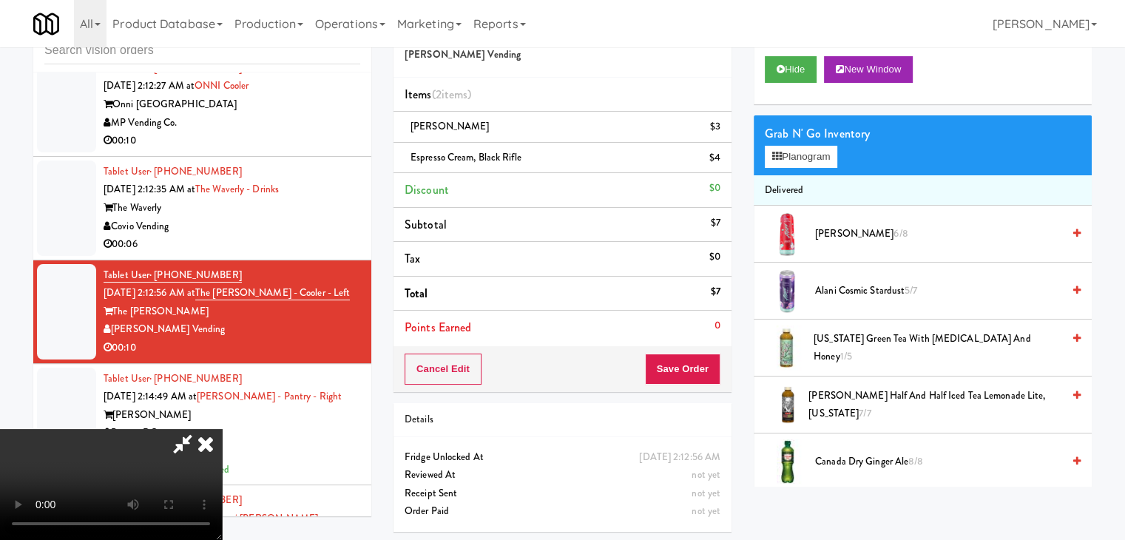
drag, startPoint x: 651, startPoint y: 363, endPoint x: 683, endPoint y: 366, distance: 32.0
click at [222, 429] on video at bounding box center [111, 484] width 222 height 111
click at [685, 366] on button "Save Order" at bounding box center [682, 369] width 75 height 31
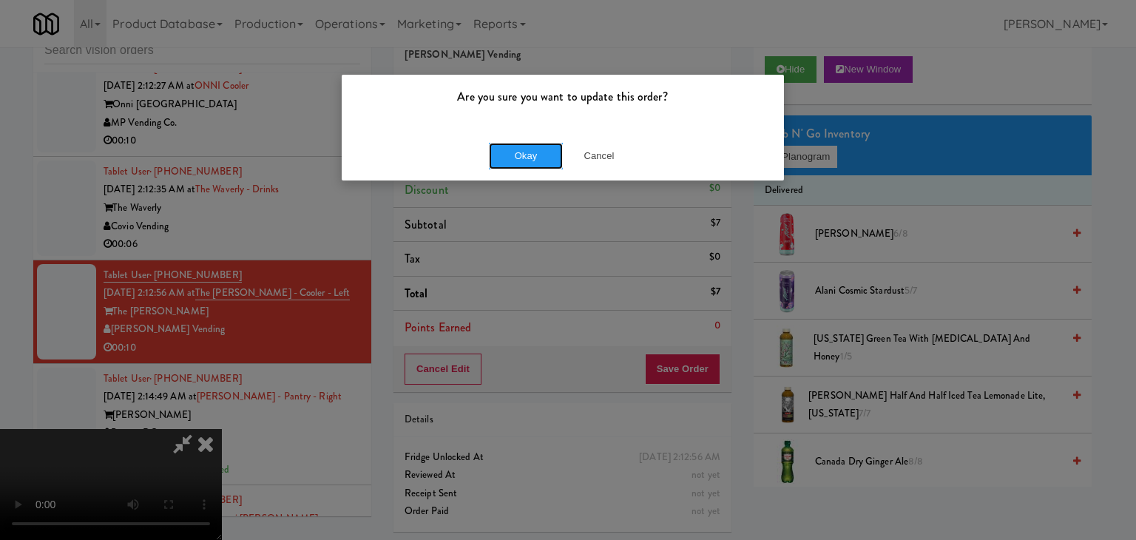
click at [510, 166] on button "Okay" at bounding box center [526, 156] width 74 height 27
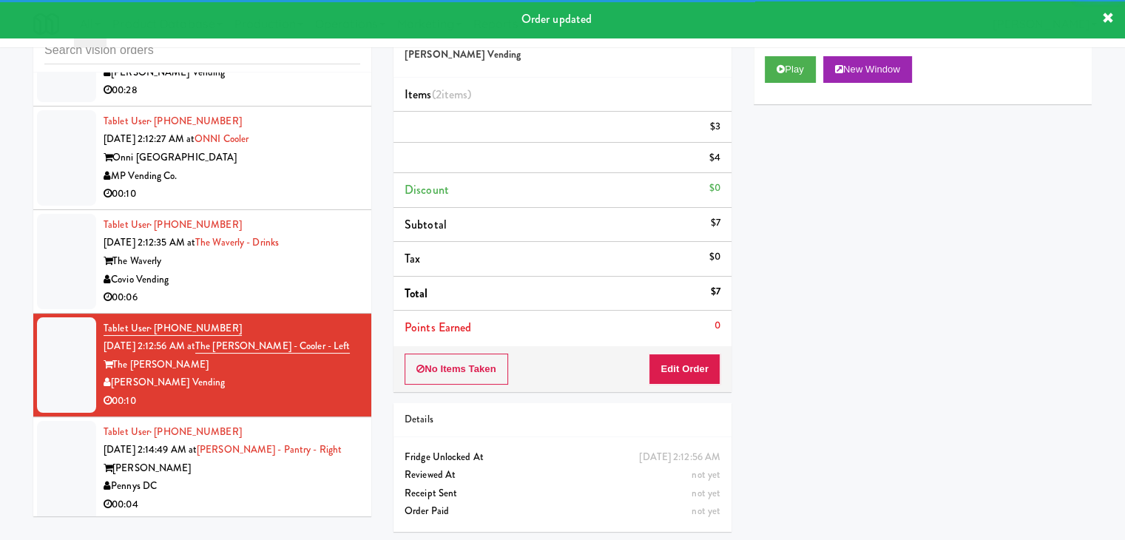
scroll to position [23757, 0]
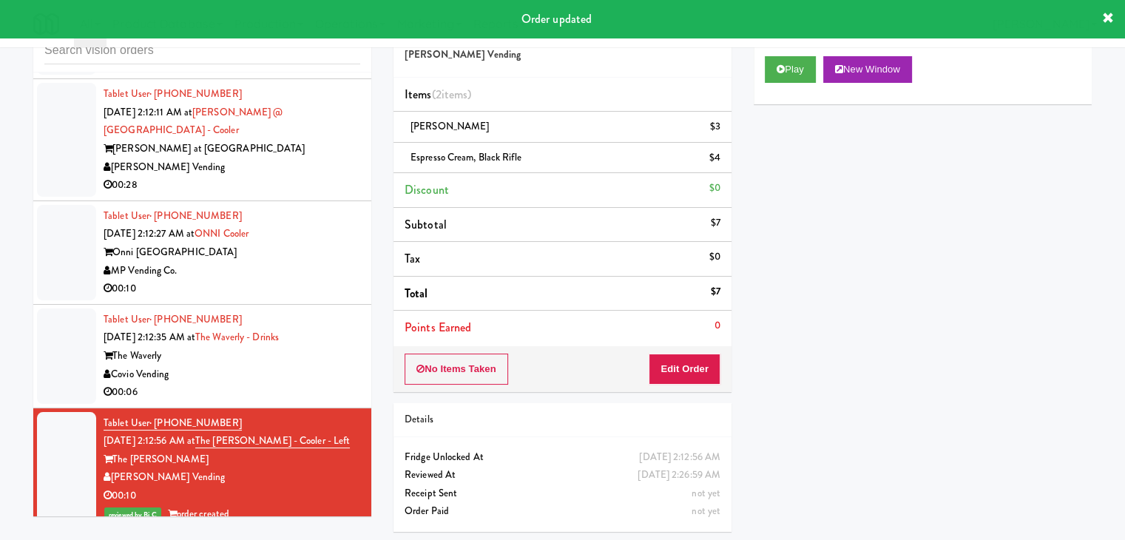
click at [338, 384] on div "Covio Vending" at bounding box center [232, 375] width 257 height 18
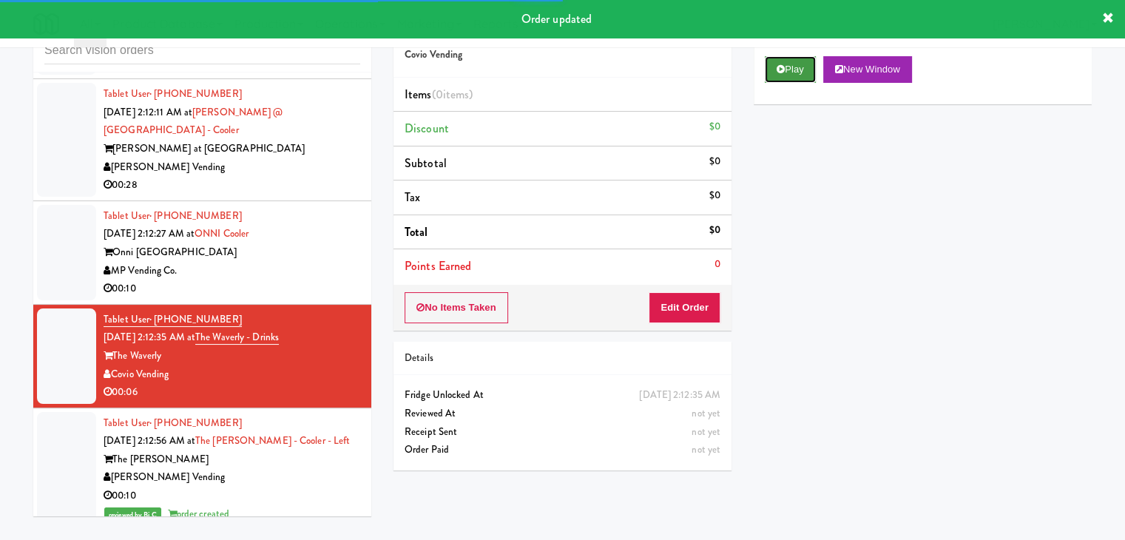
click at [777, 72] on icon at bounding box center [781, 69] width 8 height 10
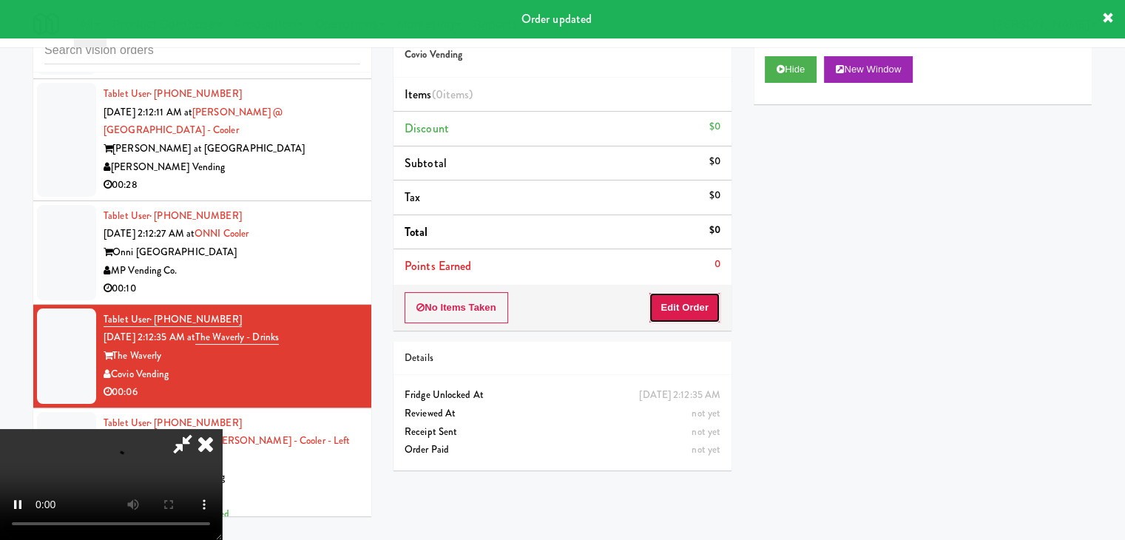
click at [667, 306] on button "Edit Order" at bounding box center [685, 307] width 72 height 31
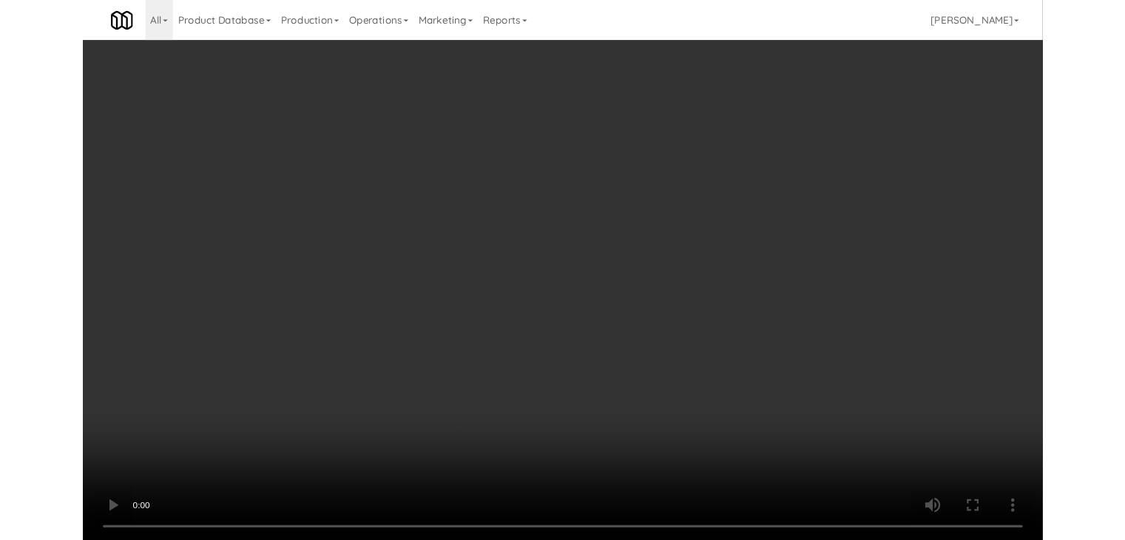
scroll to position [23683, 0]
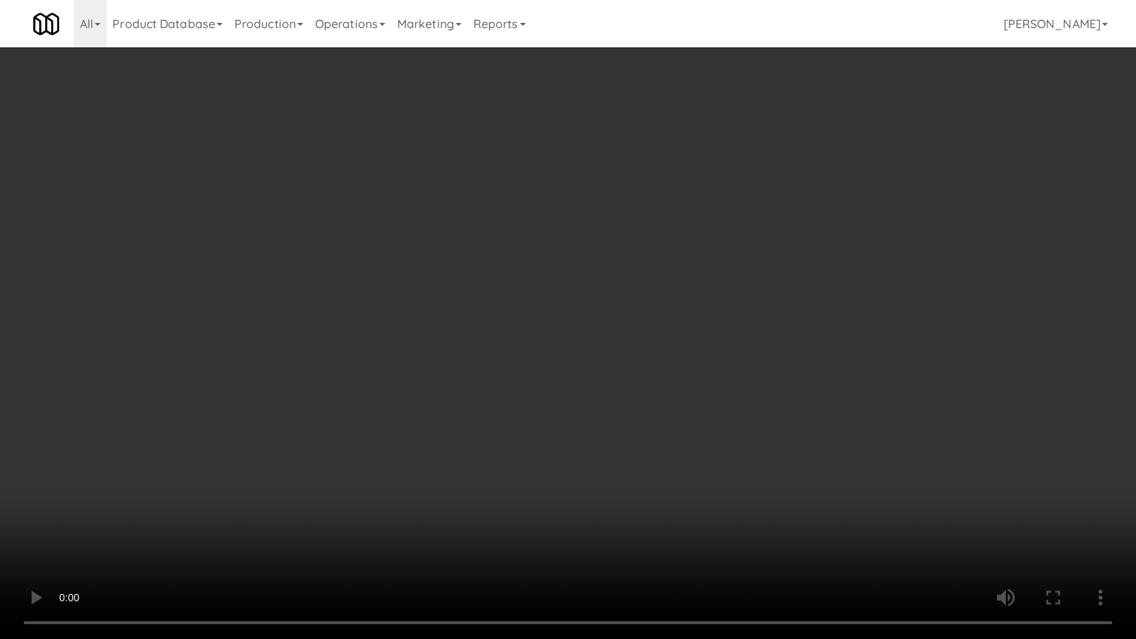
click at [601, 491] on video at bounding box center [568, 319] width 1136 height 639
click at [564, 476] on video at bounding box center [568, 319] width 1136 height 639
click at [569, 455] on video at bounding box center [568, 319] width 1136 height 639
click at [570, 452] on video at bounding box center [568, 319] width 1136 height 639
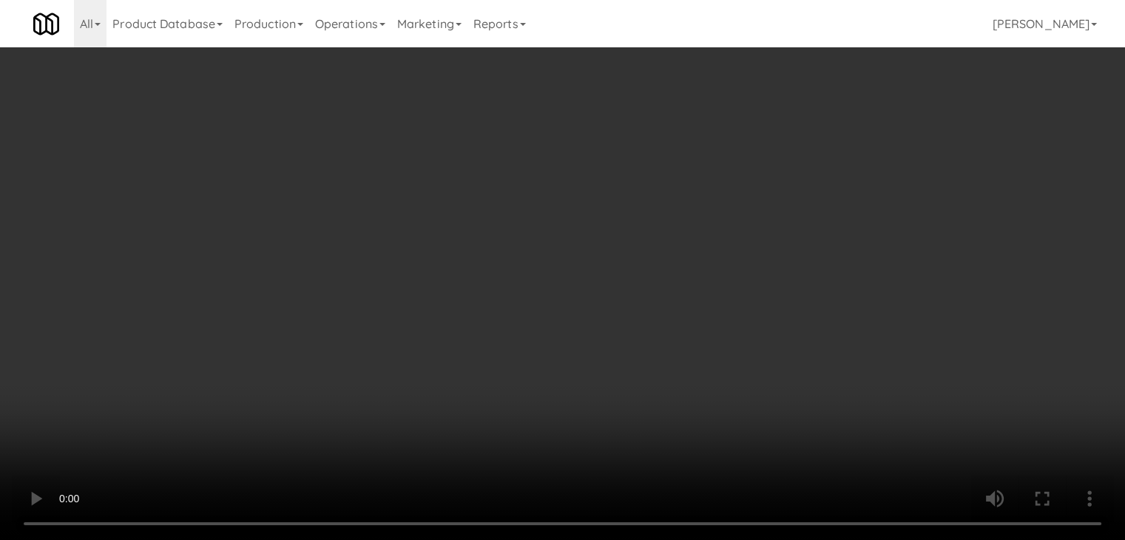
click at [817, 161] on button "Planogram" at bounding box center [801, 157] width 73 height 22
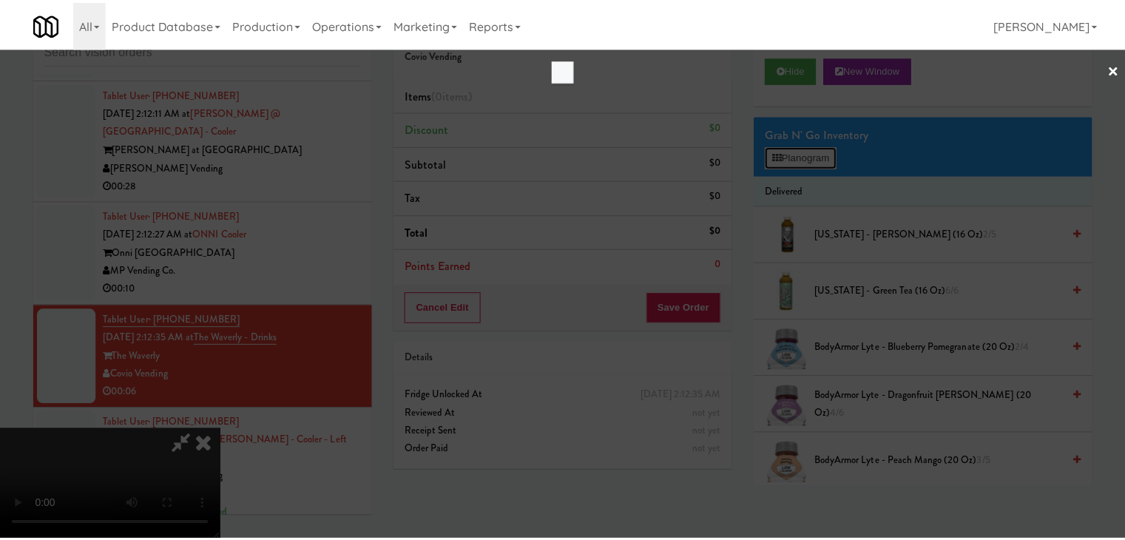
scroll to position [23683, 0]
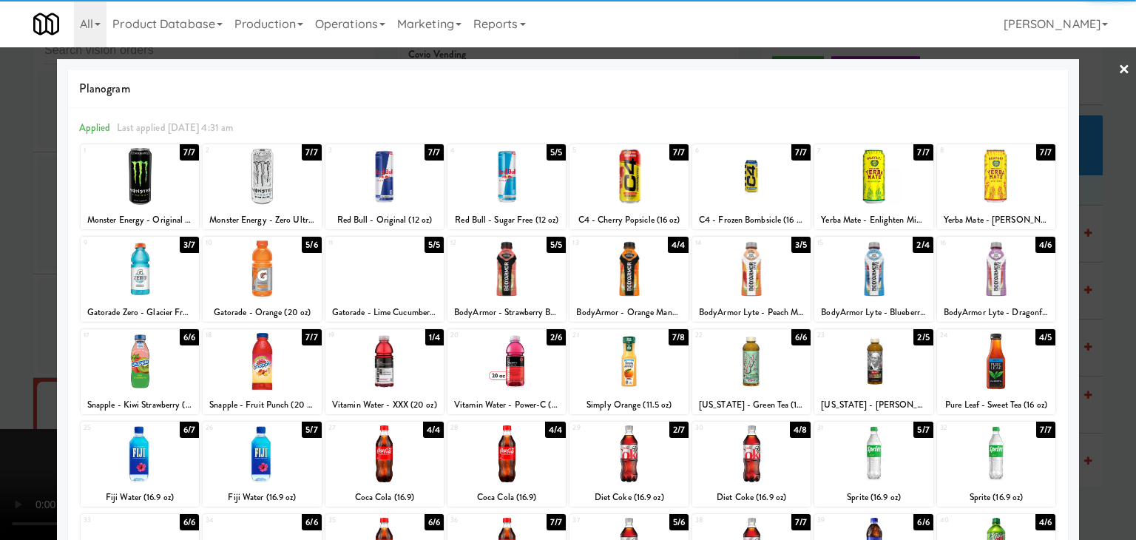
click at [487, 178] on div at bounding box center [507, 176] width 118 height 57
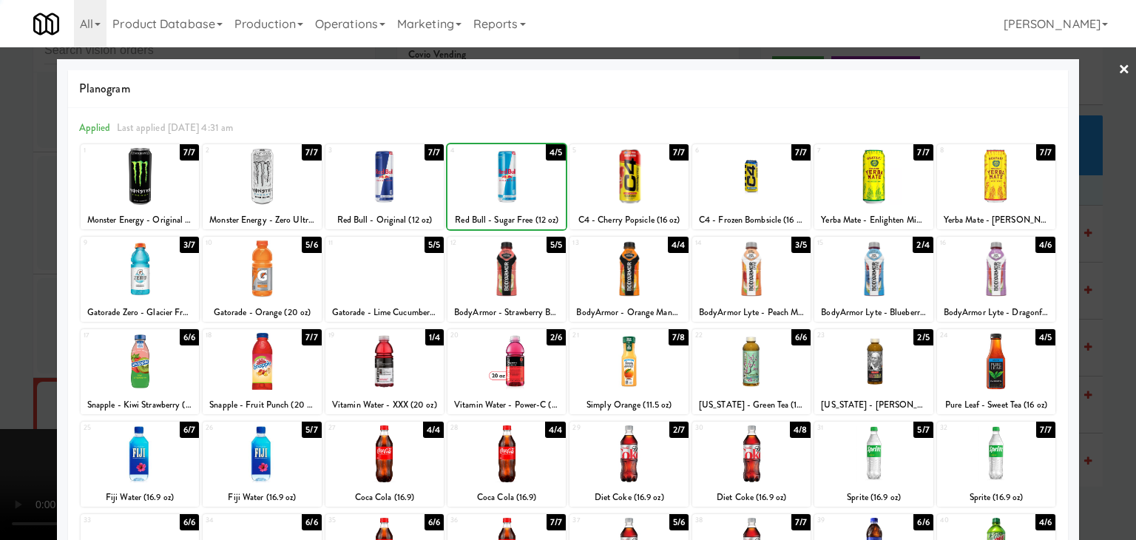
drag, startPoint x: 7, startPoint y: 405, endPoint x: 534, endPoint y: 420, distance: 527.0
click at [41, 405] on div at bounding box center [568, 270] width 1136 height 540
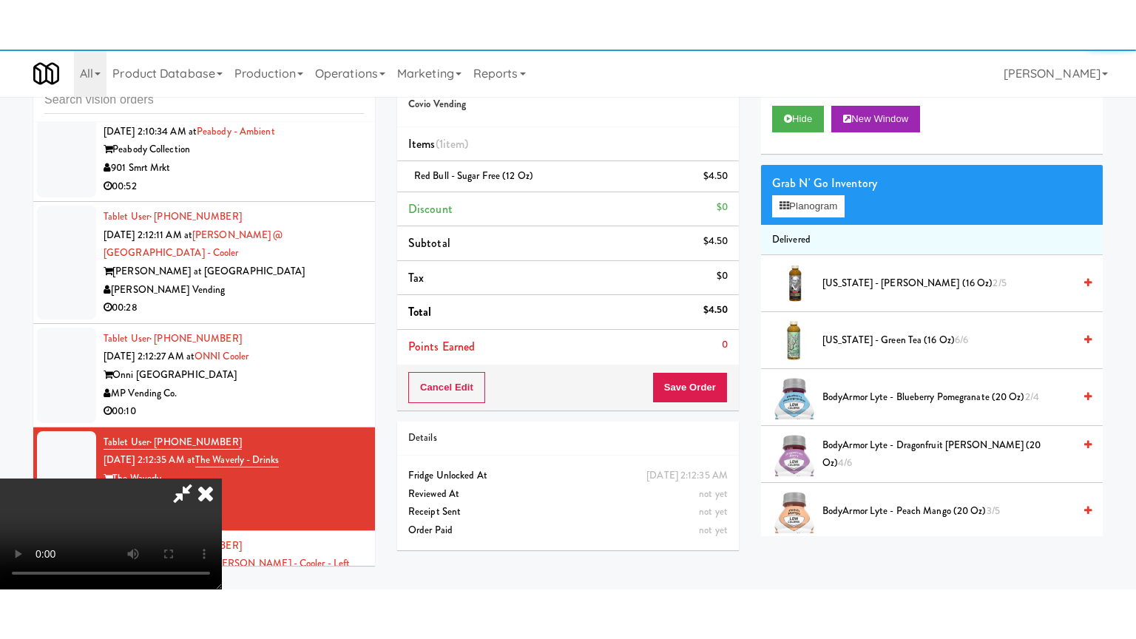
scroll to position [23757, 0]
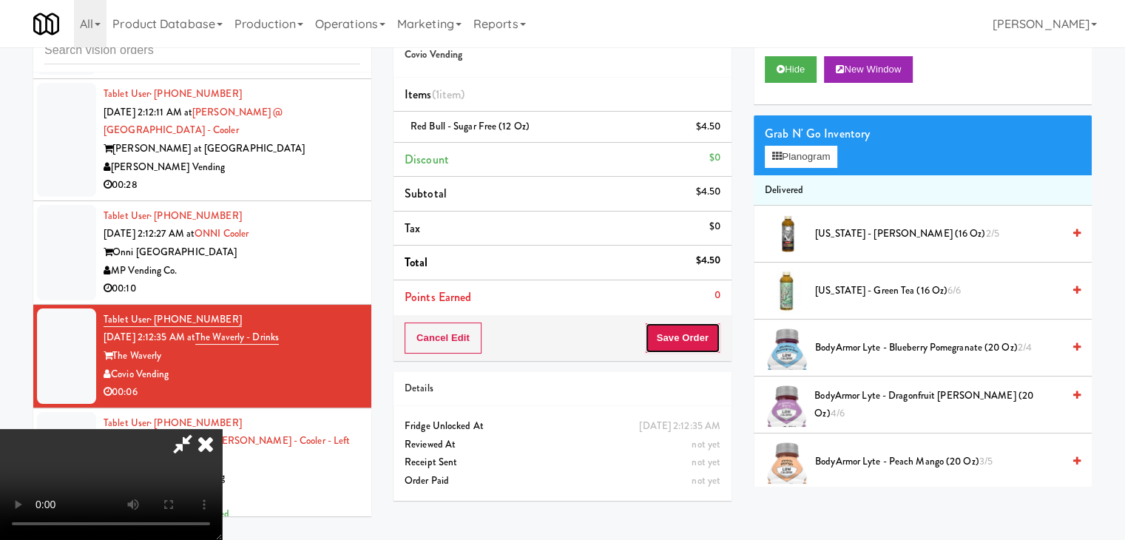
click at [696, 343] on button "Save Order" at bounding box center [682, 338] width 75 height 31
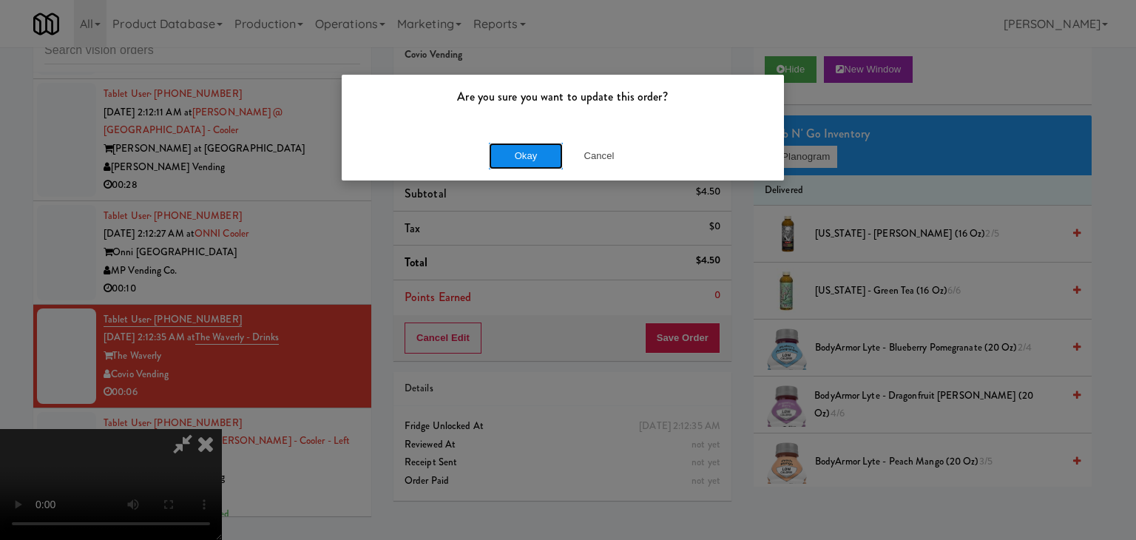
click at [531, 150] on button "Okay" at bounding box center [526, 156] width 74 height 27
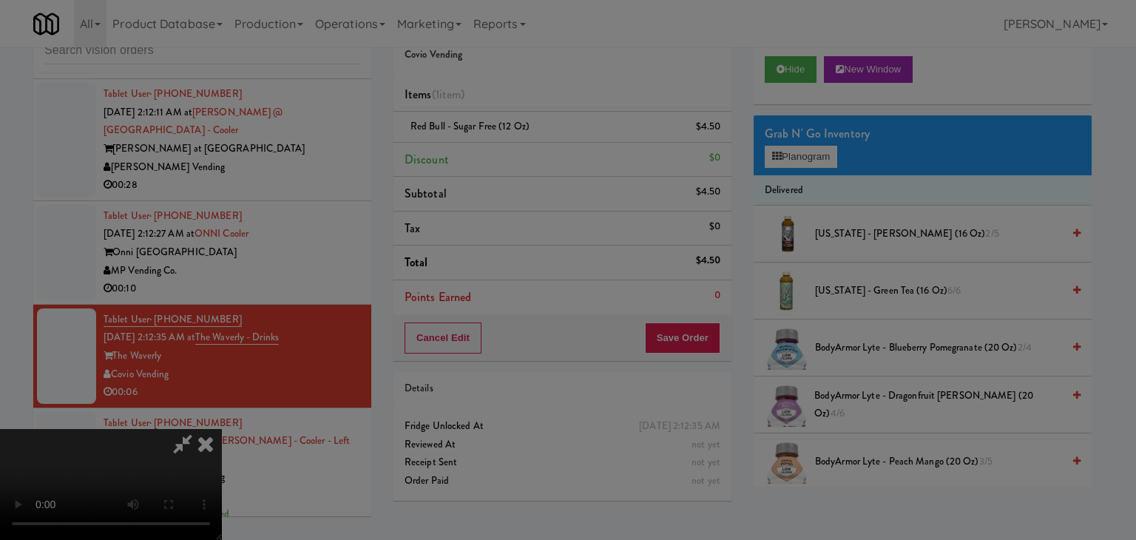
click at [531, 150] on body "Are you sure you want to update this order? Okay Cancel Okay Are you sure you w…" at bounding box center [568, 270] width 1136 height 540
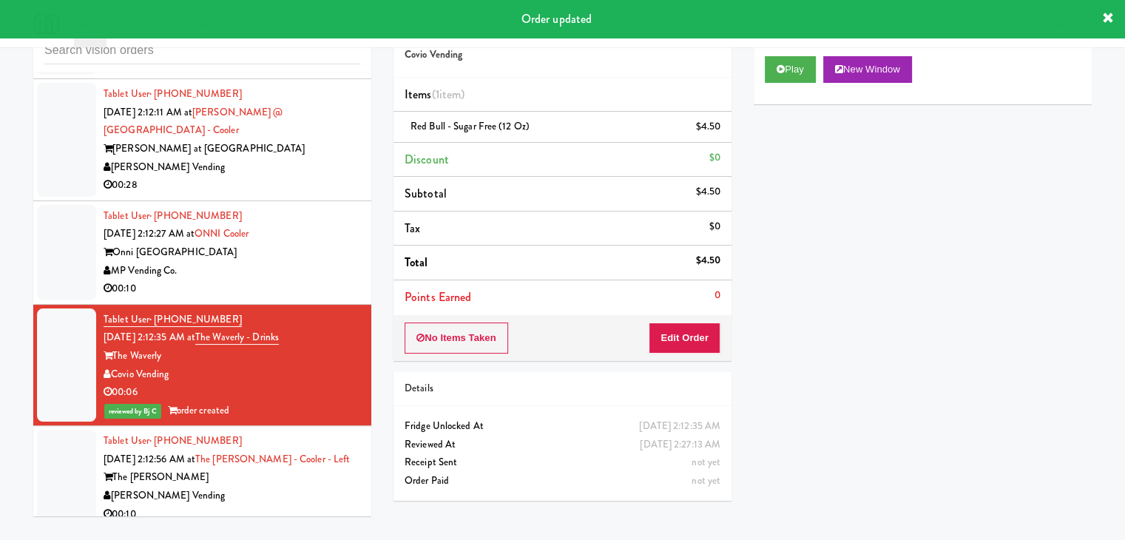
click at [311, 280] on div "MP Vending Co." at bounding box center [232, 271] width 257 height 18
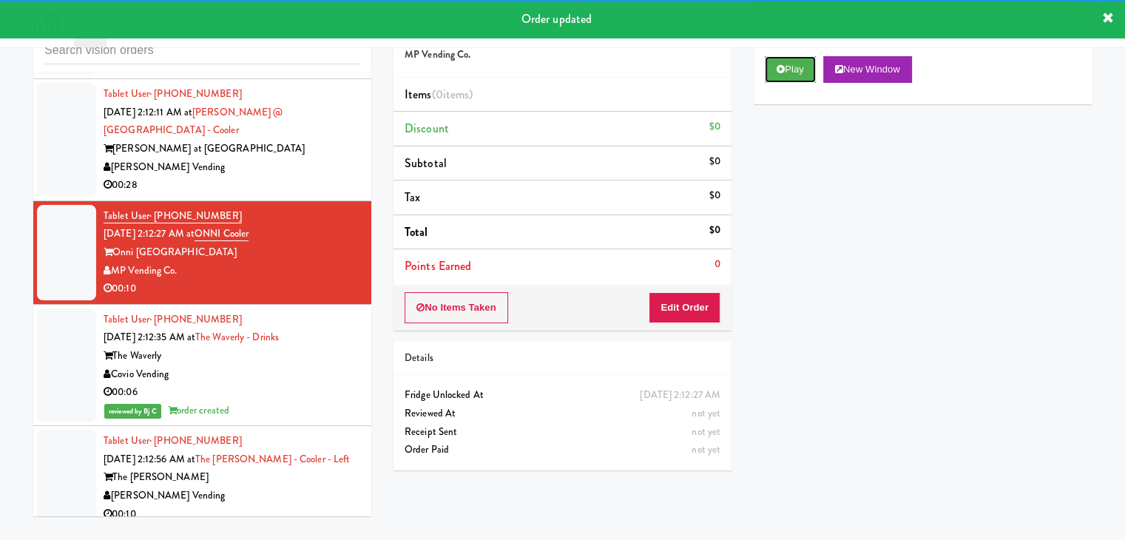
drag, startPoint x: 803, startPoint y: 61, endPoint x: 761, endPoint y: 116, distance: 69.7
click at [802, 64] on button "Play" at bounding box center [790, 69] width 51 height 27
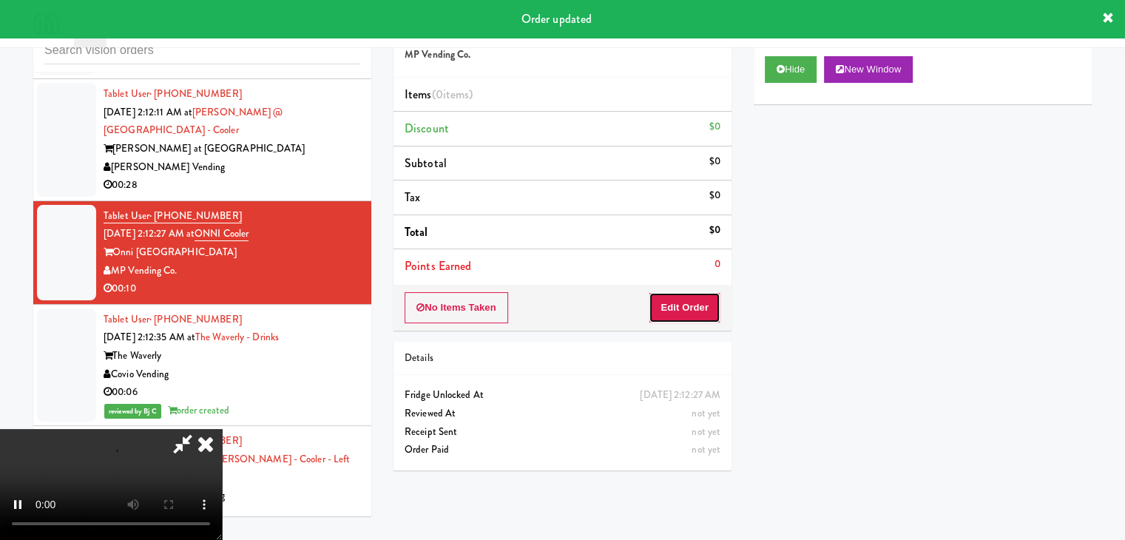
click at [672, 303] on button "Edit Order" at bounding box center [685, 307] width 72 height 31
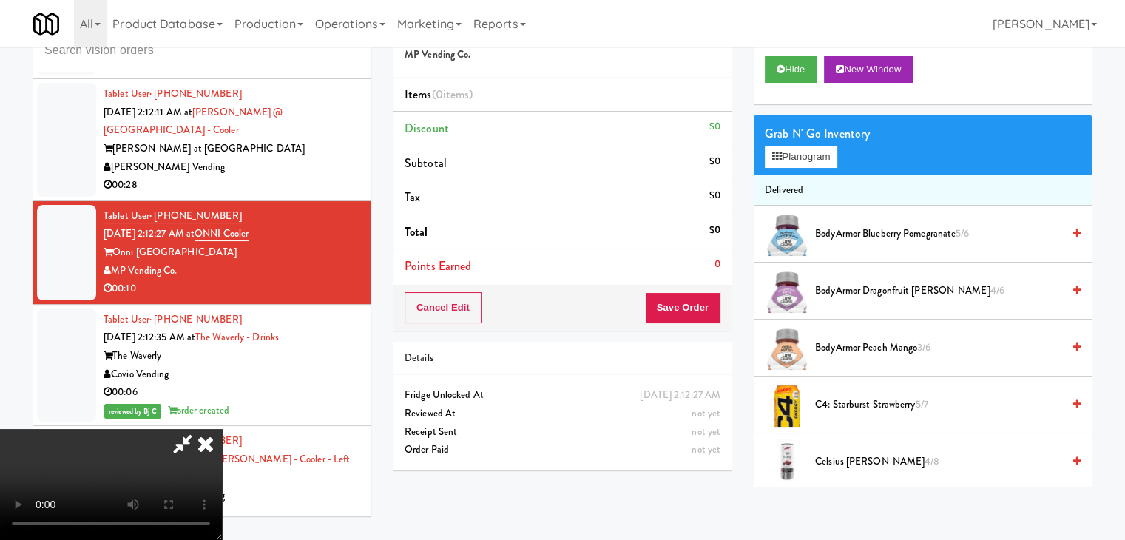
scroll to position [23683, 0]
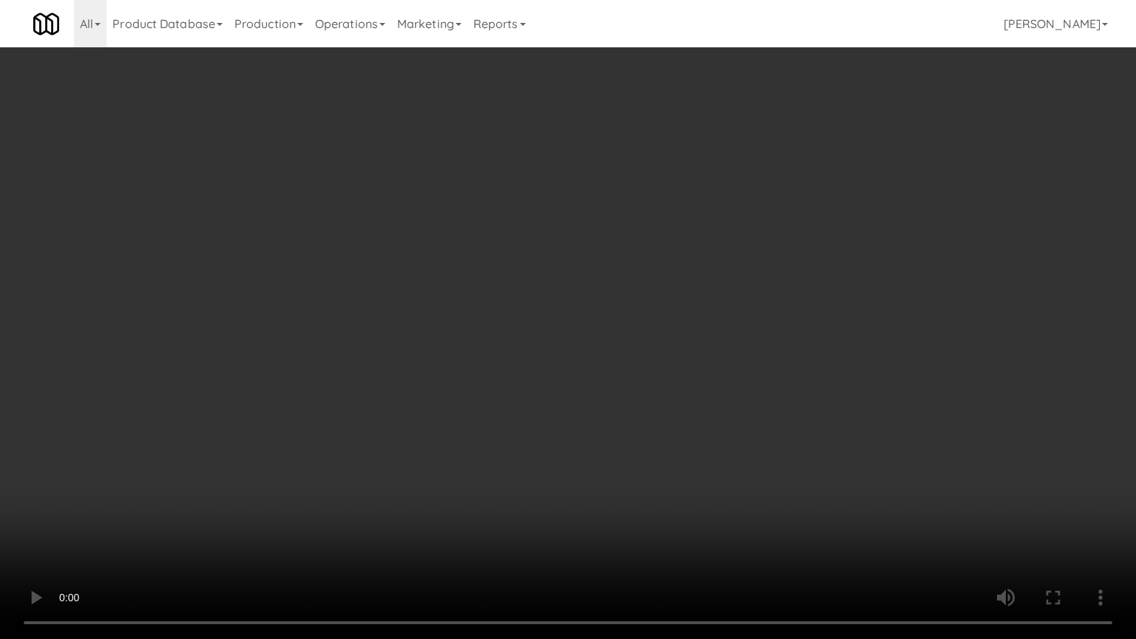
click at [557, 405] on video at bounding box center [568, 319] width 1136 height 639
drag, startPoint x: 553, startPoint y: 410, endPoint x: 548, endPoint y: 419, distance: 10.7
click at [553, 412] on video at bounding box center [568, 319] width 1136 height 639
click at [630, 325] on video at bounding box center [568, 319] width 1136 height 639
click at [629, 326] on video at bounding box center [568, 319] width 1136 height 639
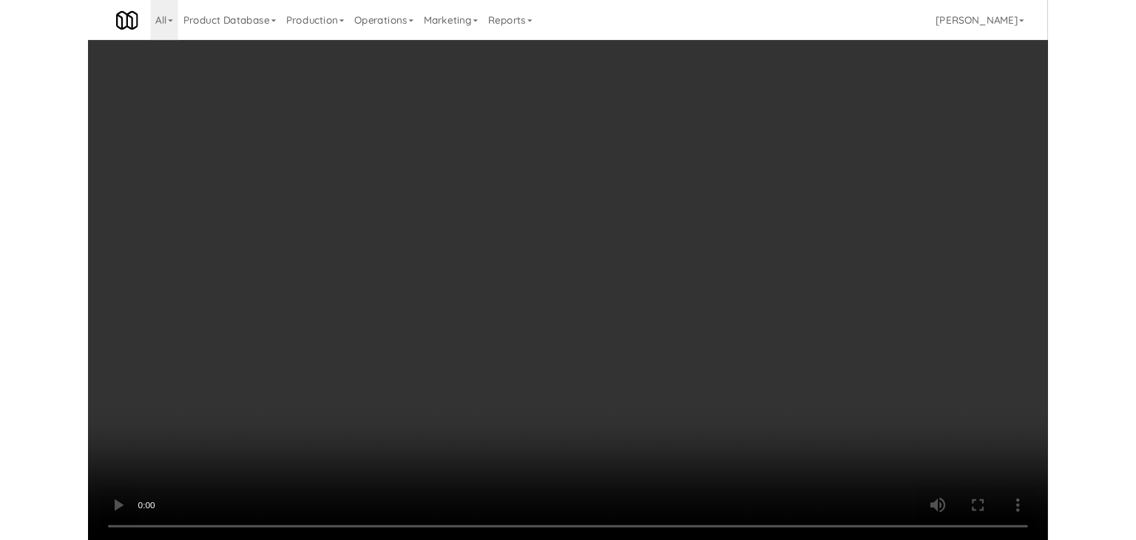
scroll to position [23757, 0]
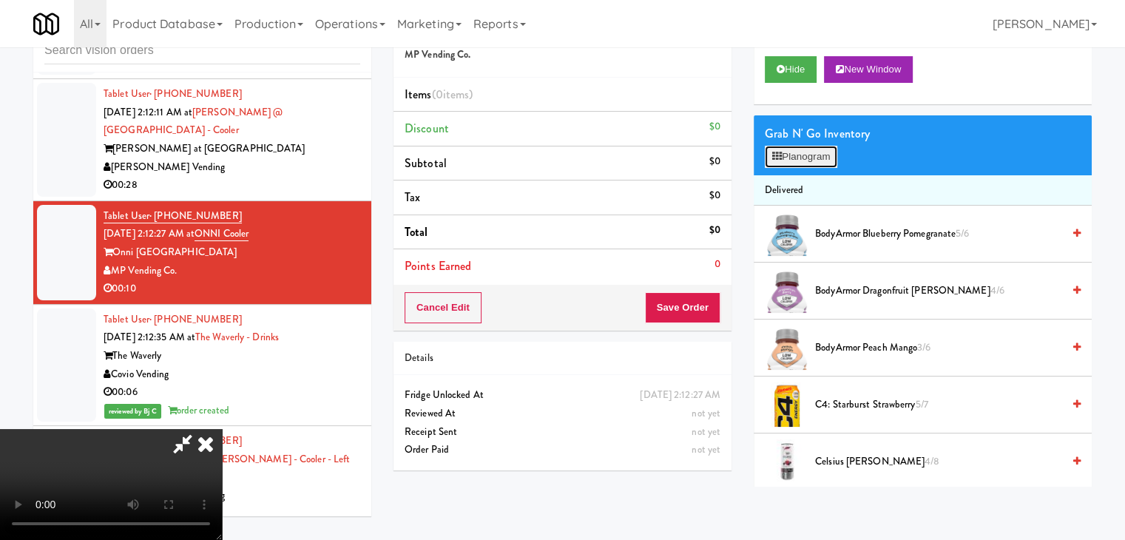
click at [818, 152] on button "Planogram" at bounding box center [801, 157] width 73 height 22
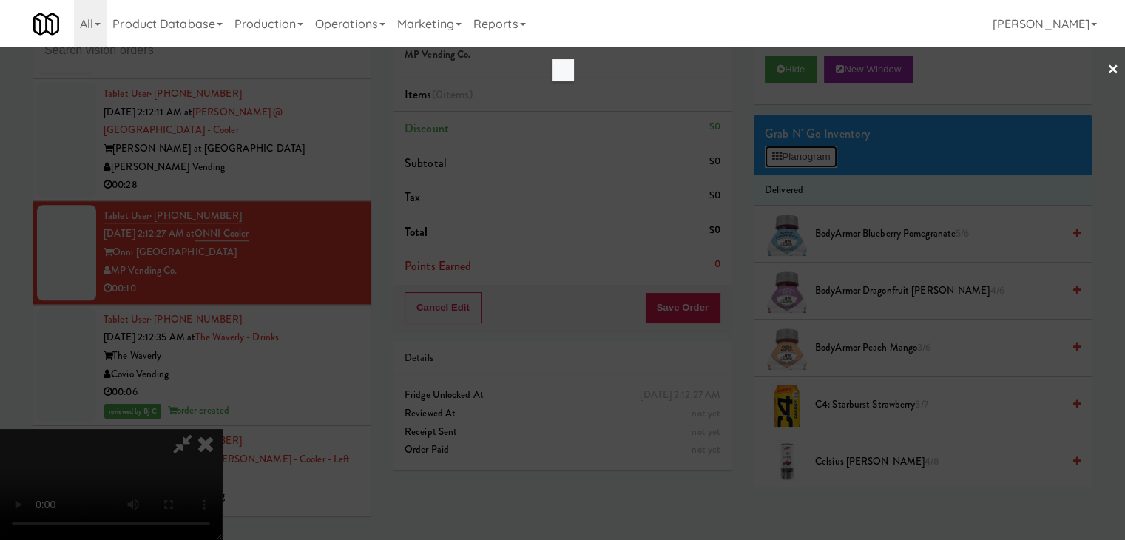
scroll to position [23683, 0]
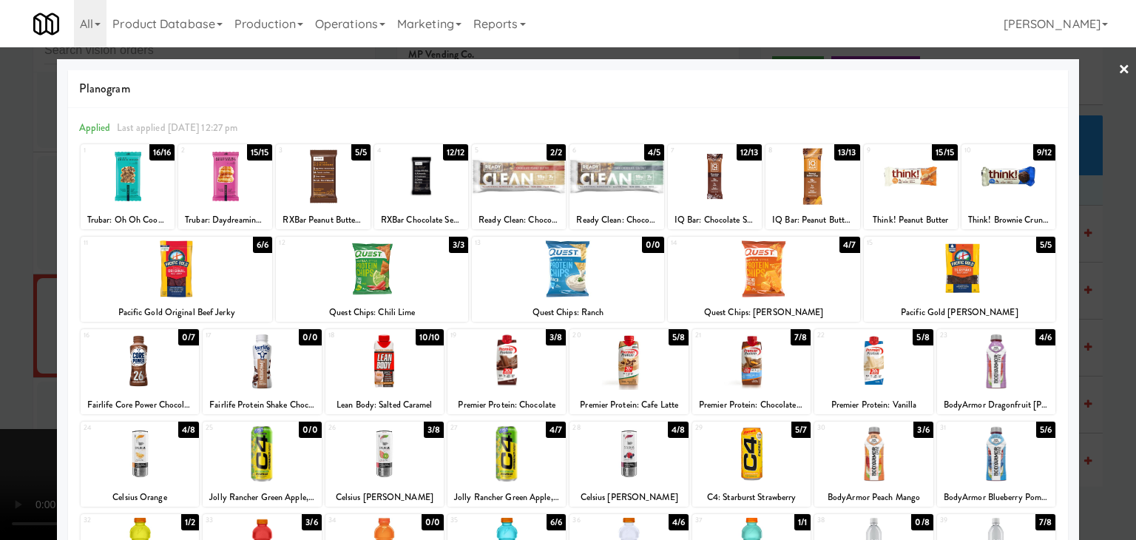
drag, startPoint x: 511, startPoint y: 366, endPoint x: 328, endPoint y: 382, distance: 184.2
click at [509, 369] on div at bounding box center [507, 361] width 118 height 57
drag, startPoint x: 0, startPoint y: 394, endPoint x: 533, endPoint y: 394, distance: 532.7
click at [18, 394] on div at bounding box center [568, 270] width 1136 height 540
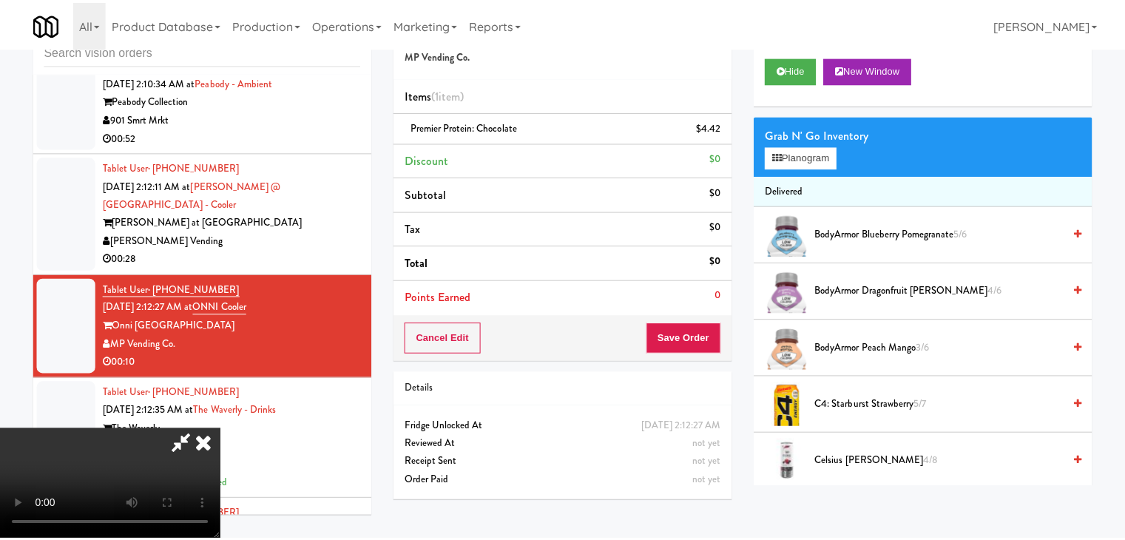
scroll to position [23757, 0]
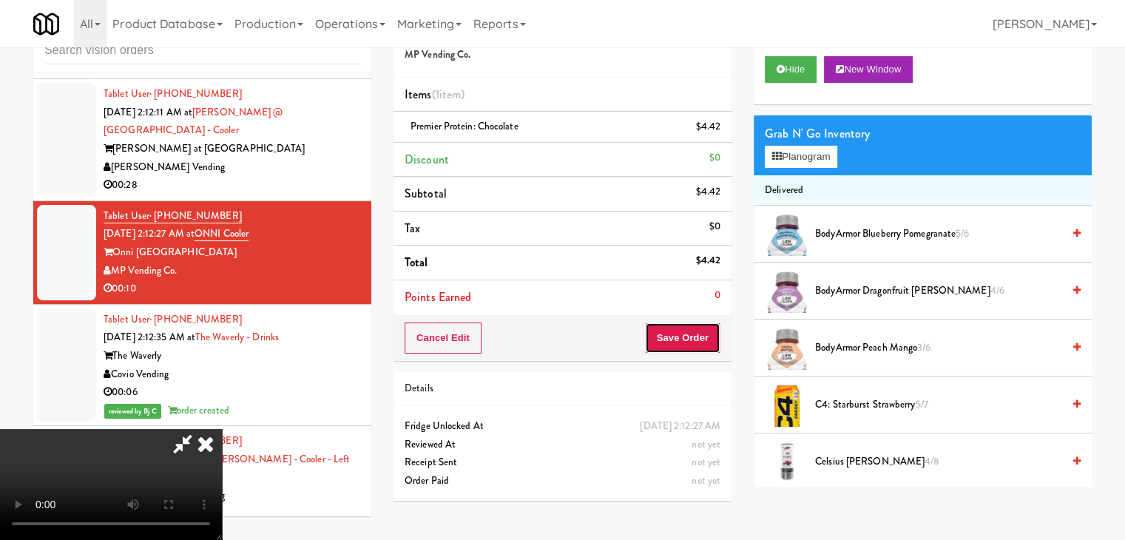
click at [690, 336] on button "Save Order" at bounding box center [682, 338] width 75 height 31
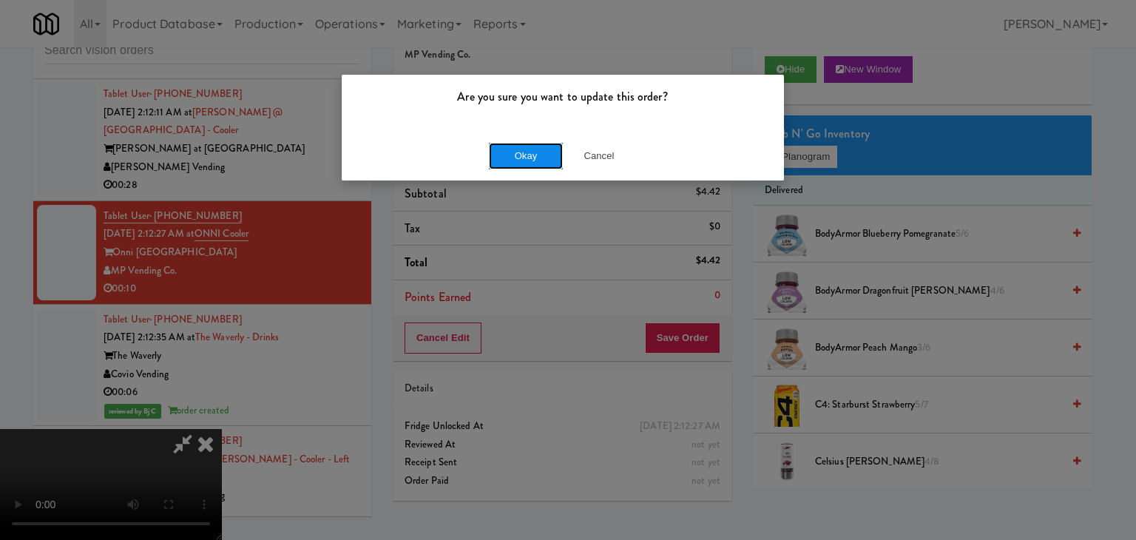
click at [527, 155] on button "Okay" at bounding box center [526, 156] width 74 height 27
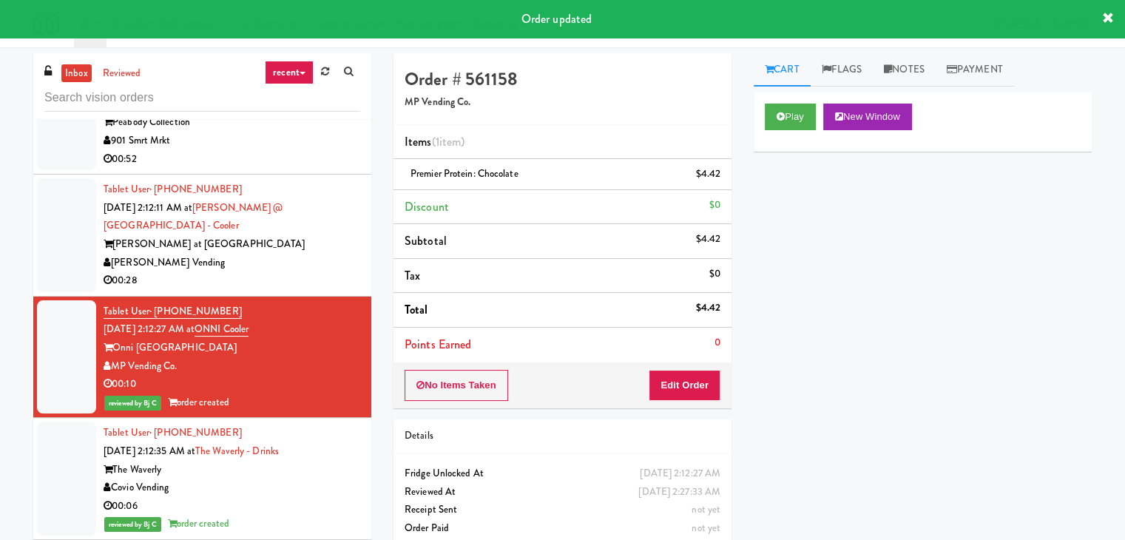
scroll to position [23683, 0]
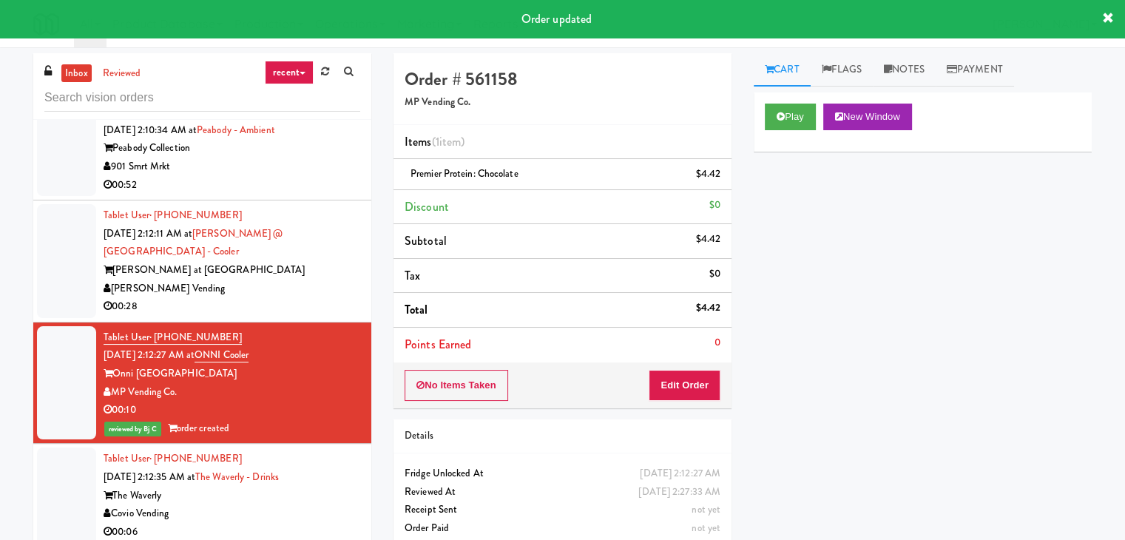
click at [326, 298] on div "[PERSON_NAME] Vending" at bounding box center [232, 289] width 257 height 18
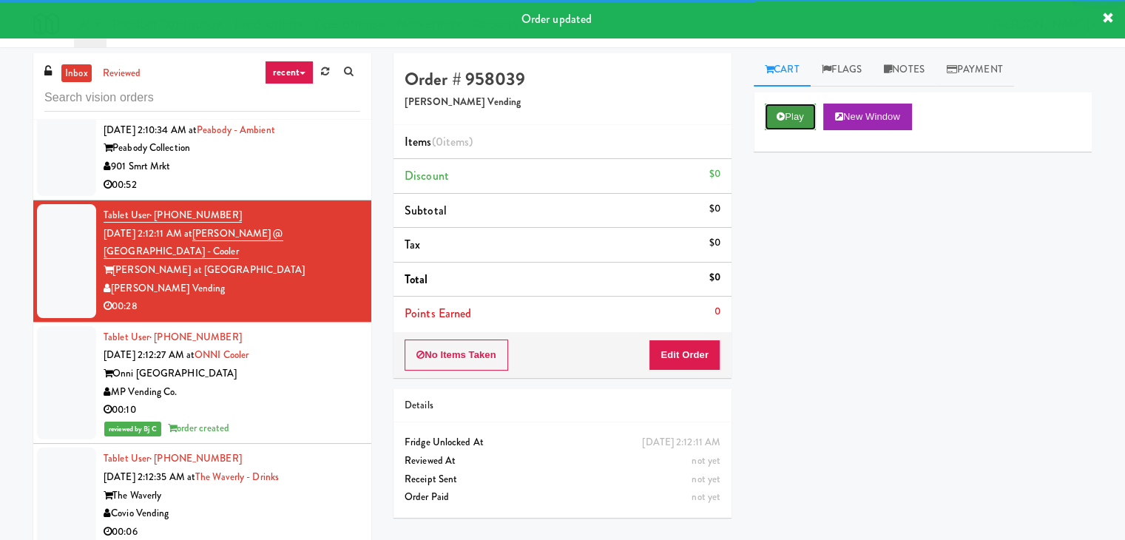
click at [781, 110] on button "Play" at bounding box center [790, 117] width 51 height 27
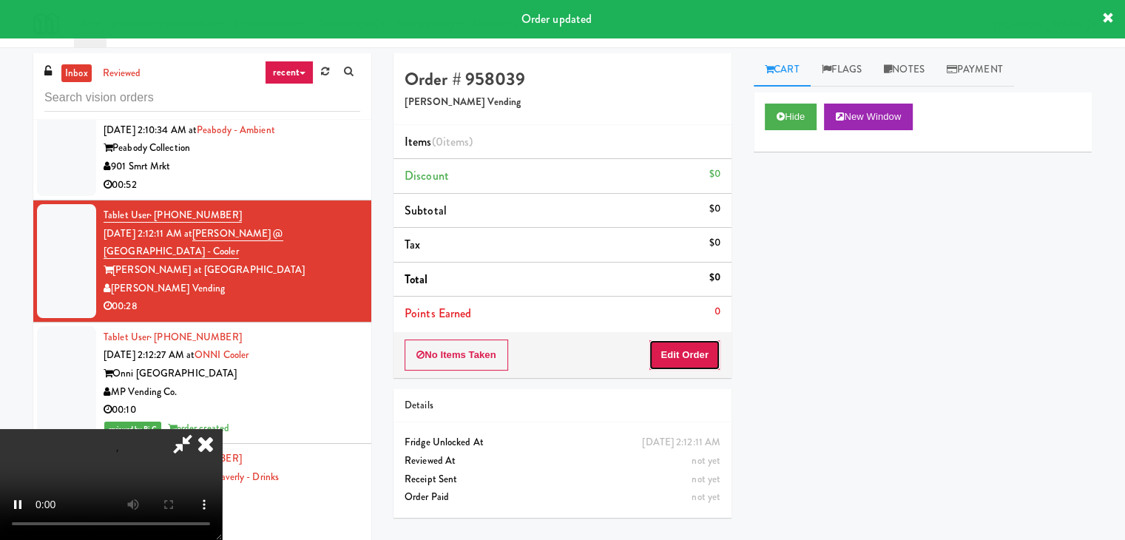
click at [683, 359] on button "Edit Order" at bounding box center [685, 355] width 72 height 31
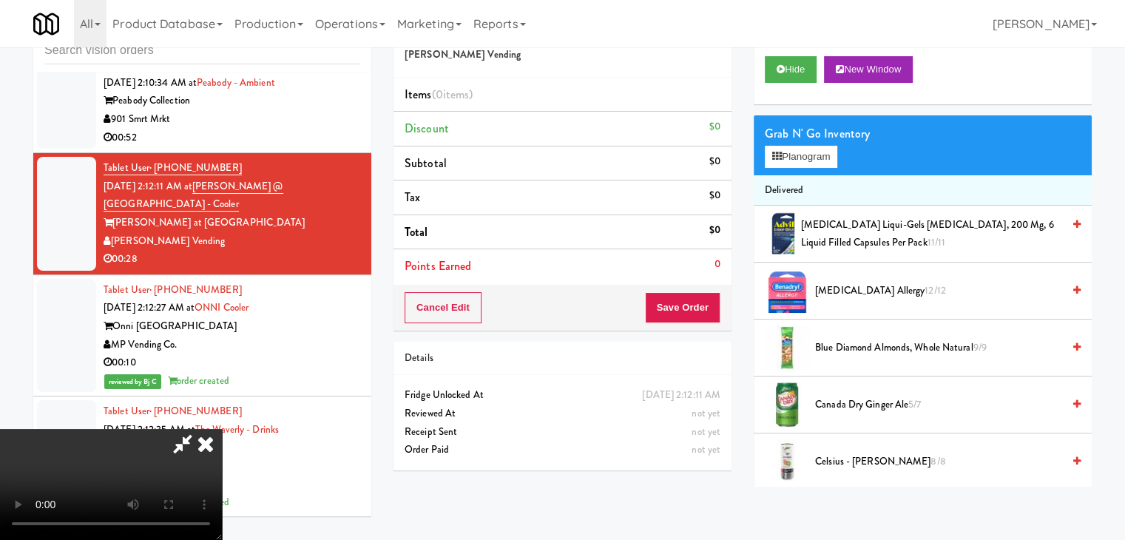
scroll to position [23609, 0]
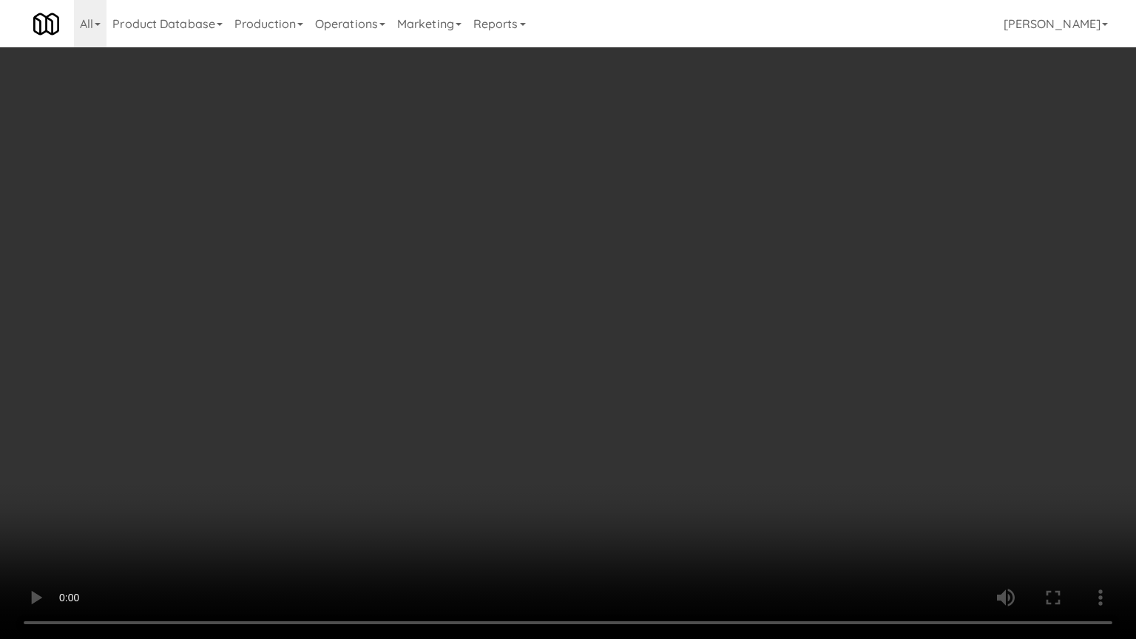
click at [636, 368] on video at bounding box center [568, 319] width 1136 height 639
click at [639, 373] on video at bounding box center [568, 319] width 1136 height 639
click at [644, 364] on video at bounding box center [568, 319] width 1136 height 639
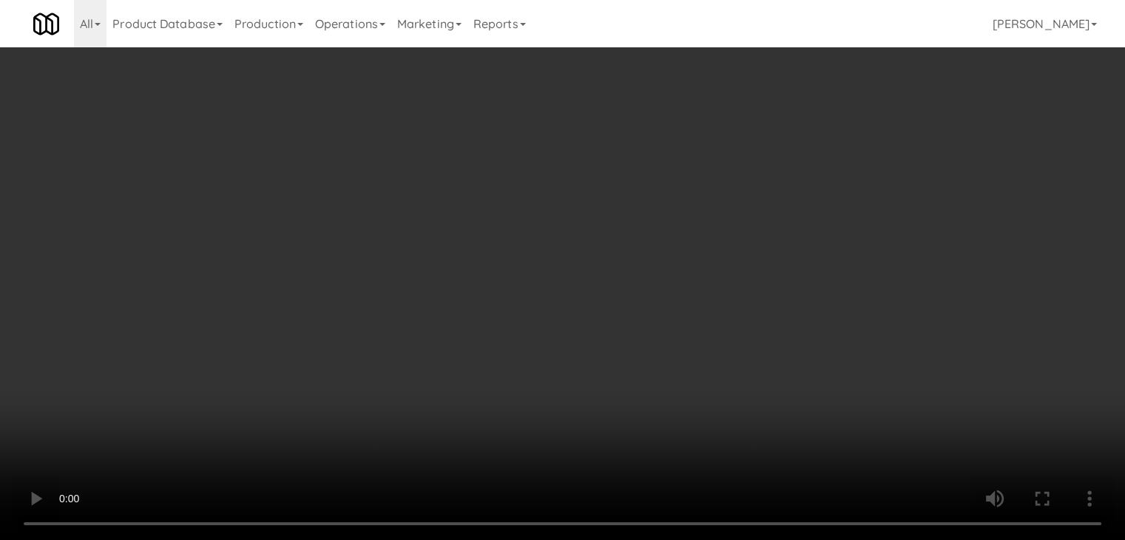
click at [809, 153] on button "Planogram" at bounding box center [801, 157] width 73 height 22
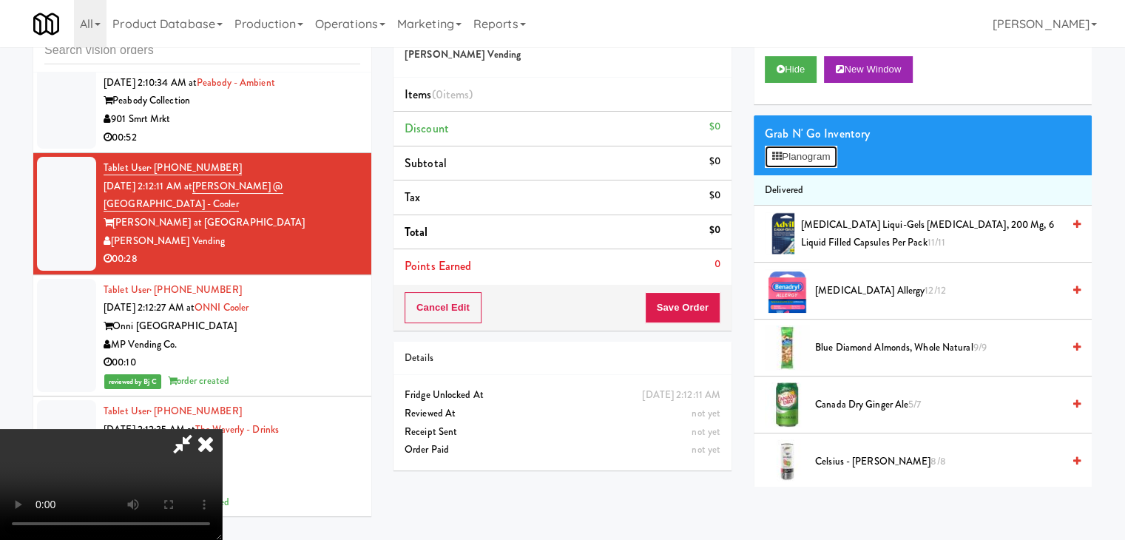
scroll to position [23609, 0]
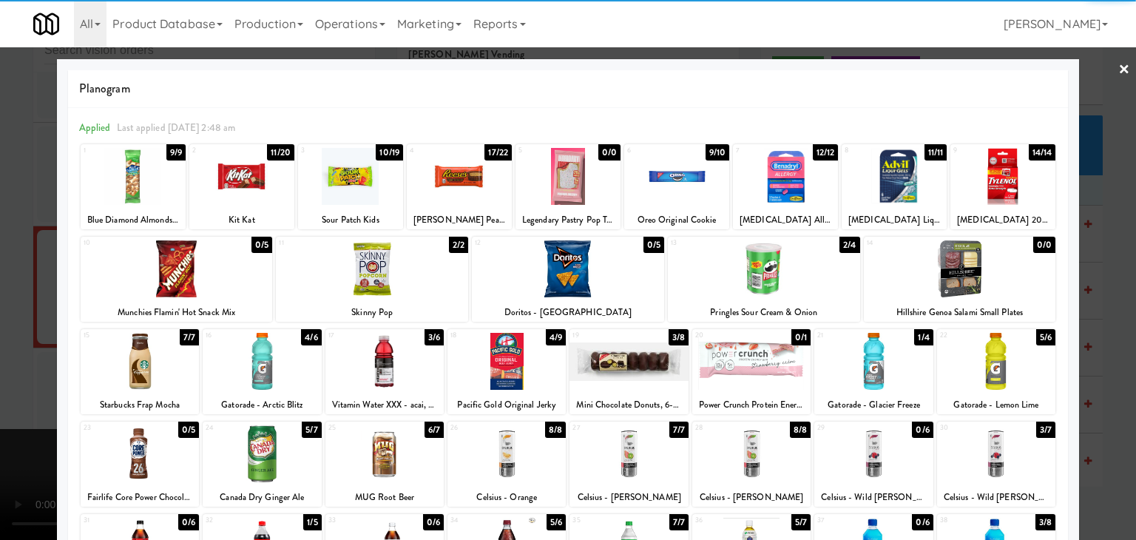
click at [758, 265] on div at bounding box center [764, 268] width 192 height 57
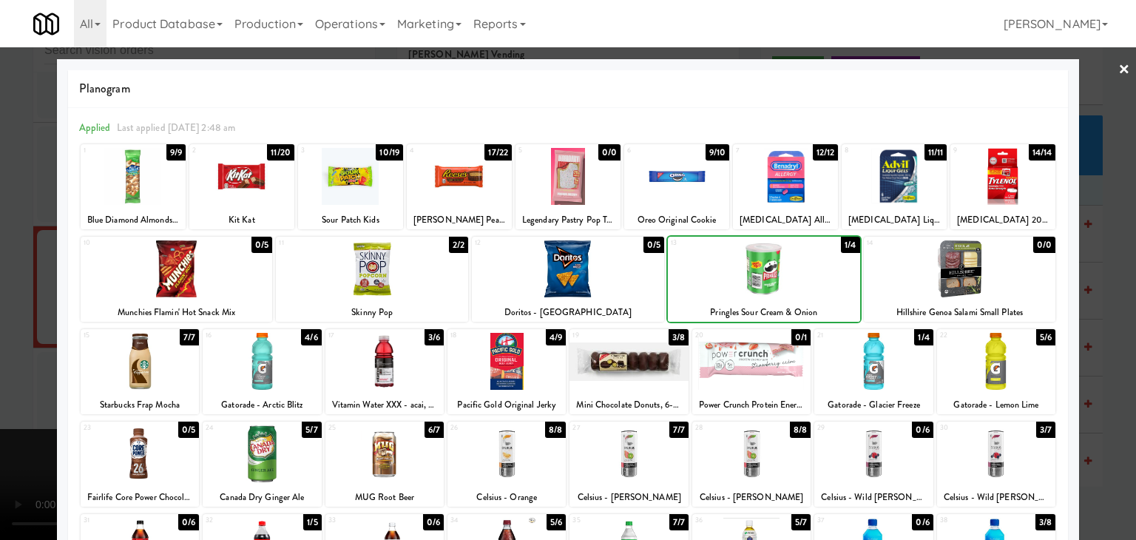
click at [634, 364] on div at bounding box center [629, 361] width 118 height 57
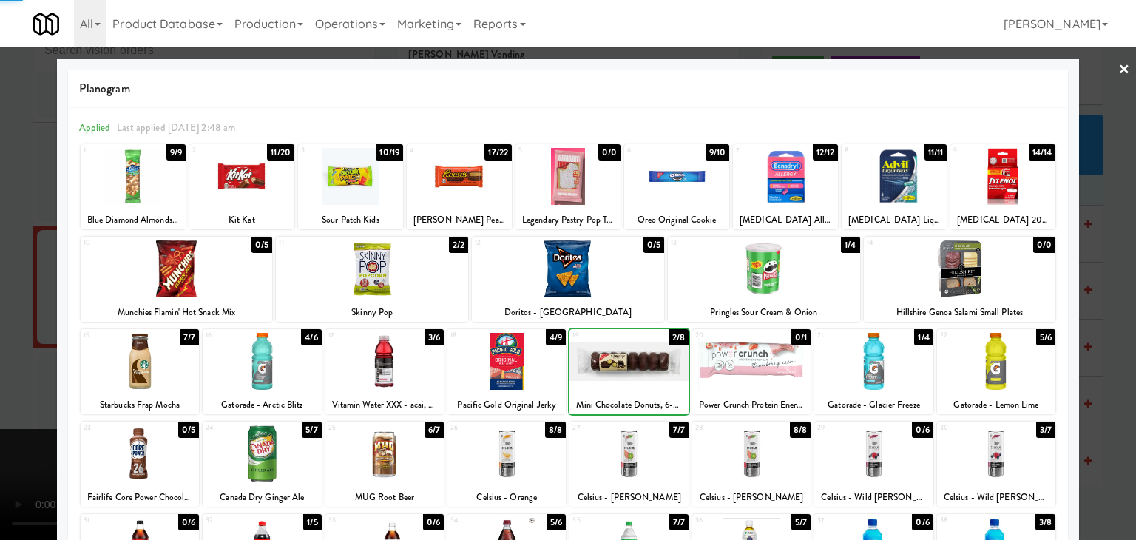
drag, startPoint x: 0, startPoint y: 351, endPoint x: 349, endPoint y: 363, distance: 349.5
click at [9, 351] on div at bounding box center [568, 270] width 1136 height 540
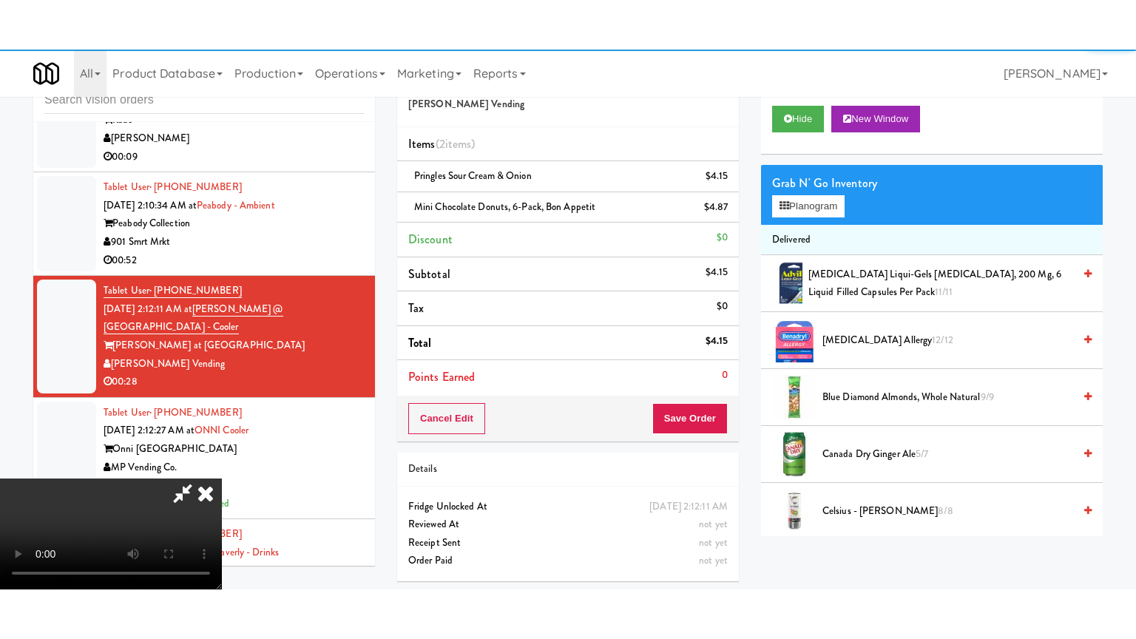
scroll to position [23683, 0]
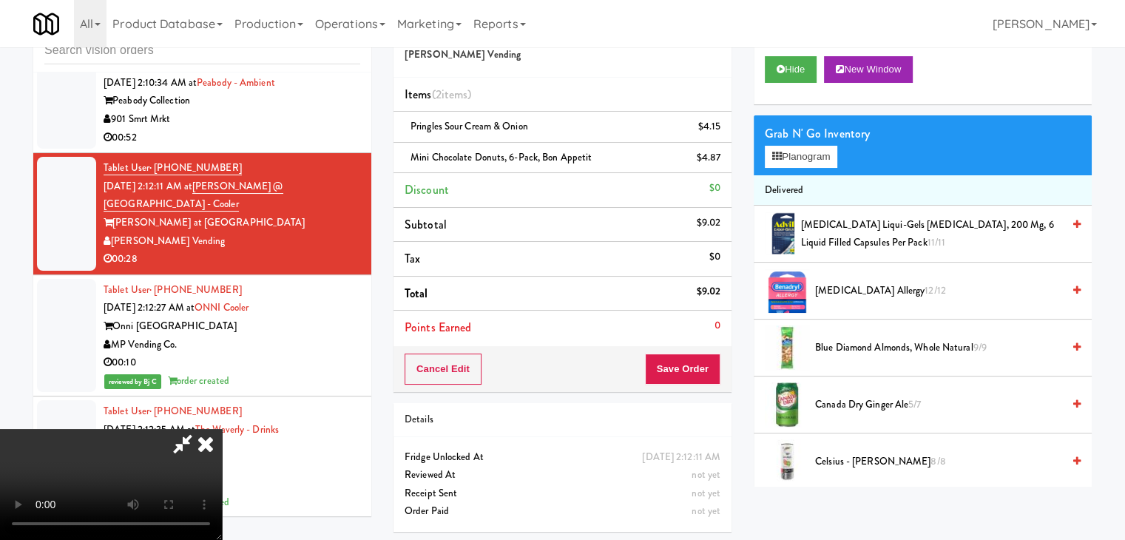
click at [222, 429] on video at bounding box center [111, 484] width 222 height 111
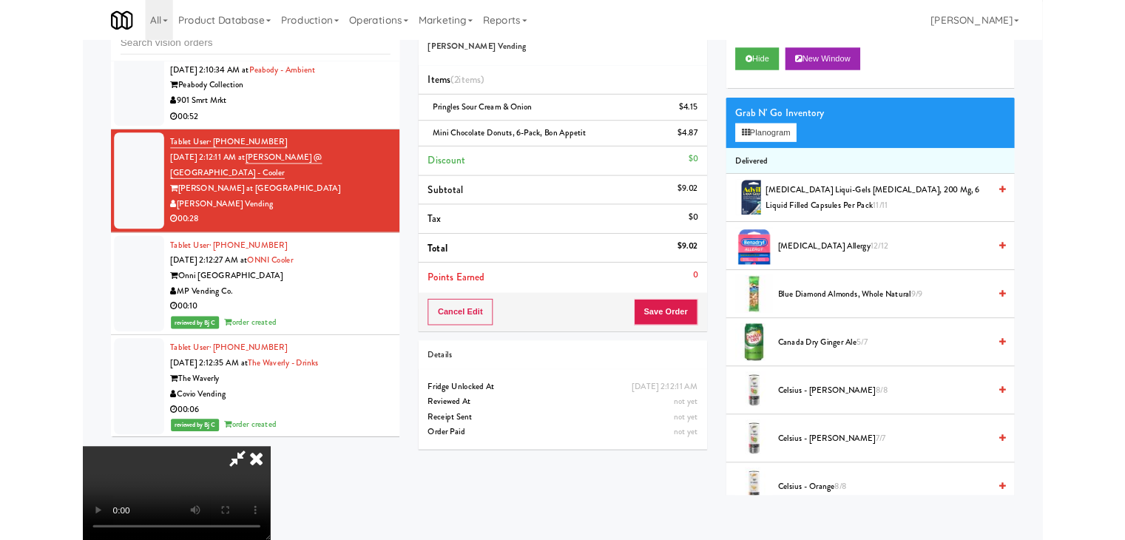
scroll to position [23609, 0]
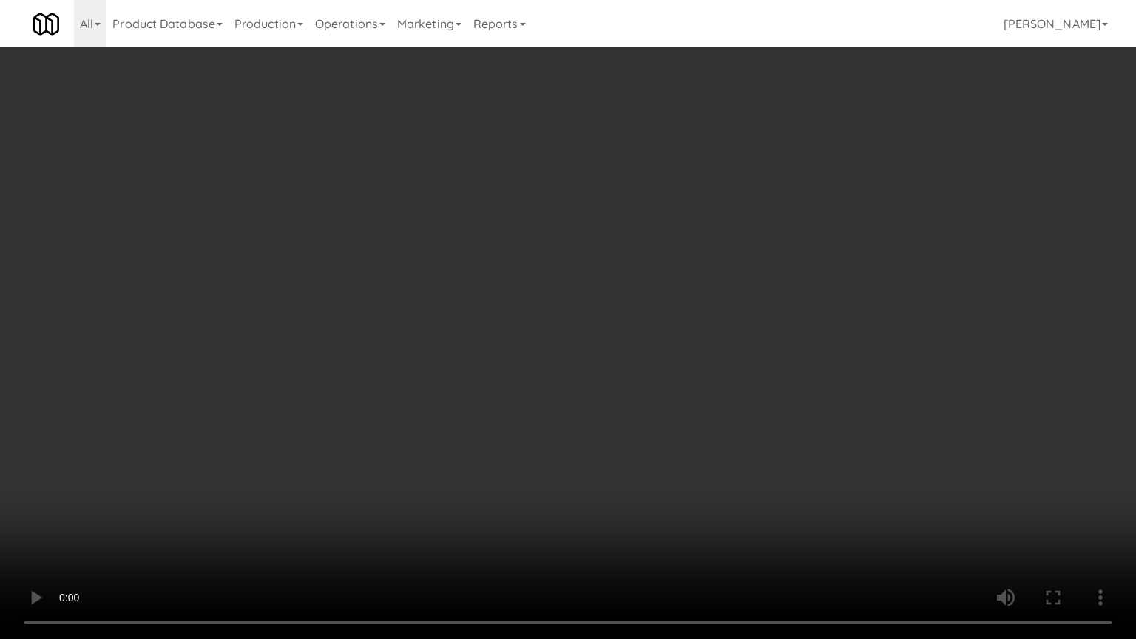
click at [624, 444] on video at bounding box center [568, 319] width 1136 height 639
click at [636, 444] on video at bounding box center [568, 319] width 1136 height 639
click at [652, 448] on video at bounding box center [568, 319] width 1136 height 639
click at [659, 449] on video at bounding box center [568, 319] width 1136 height 639
click at [660, 449] on video at bounding box center [568, 319] width 1136 height 639
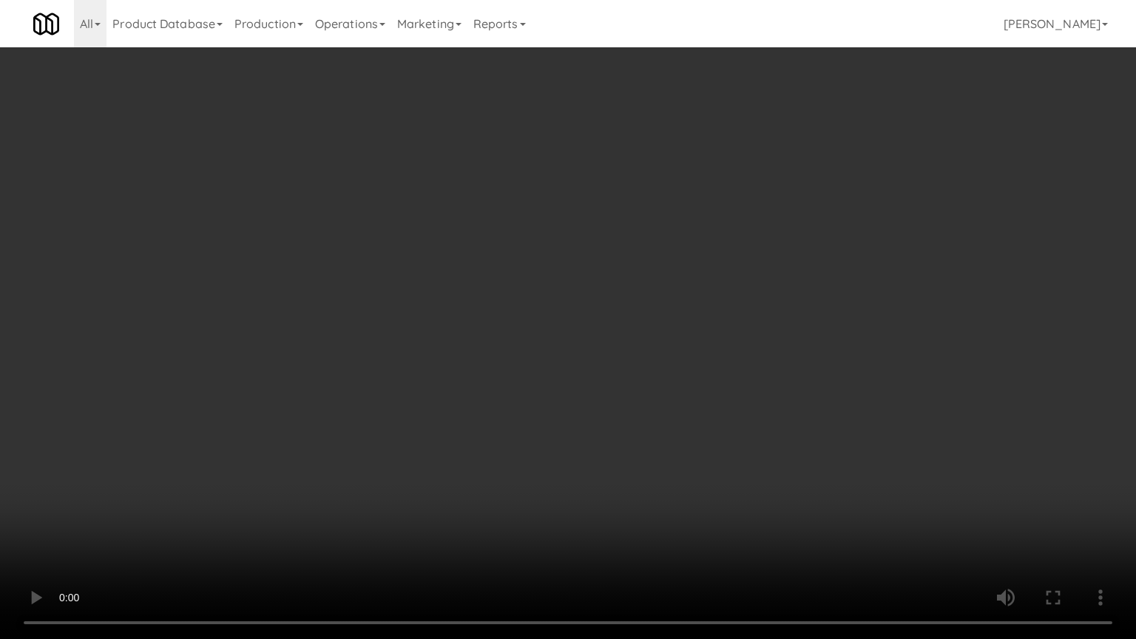
click at [654, 446] on video at bounding box center [568, 319] width 1136 height 639
drag, startPoint x: 654, startPoint y: 446, endPoint x: 734, endPoint y: 292, distance: 174.1
click at [663, 432] on video at bounding box center [568, 319] width 1136 height 639
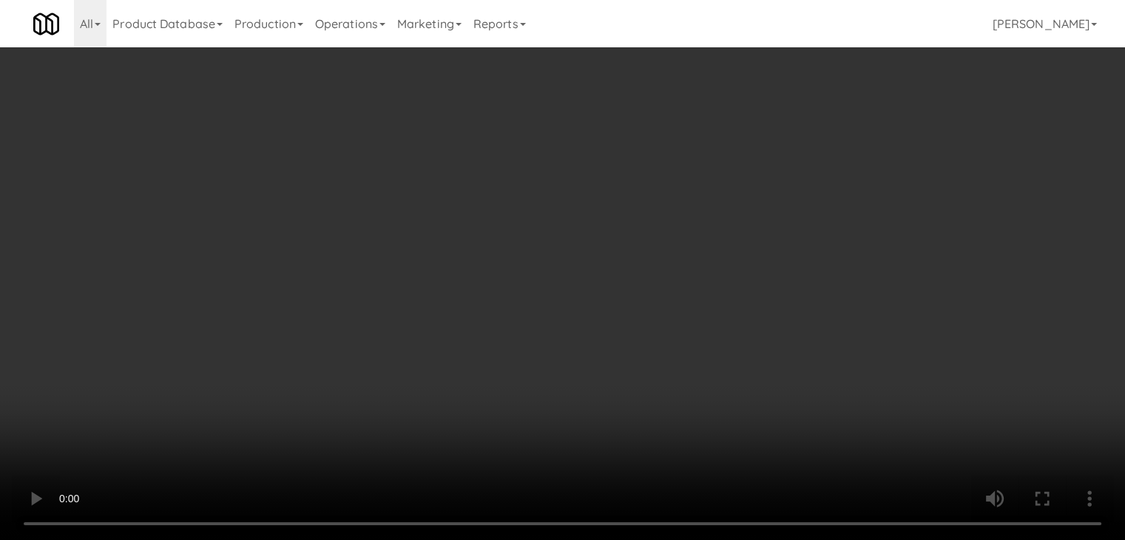
click at [814, 161] on button "Planogram" at bounding box center [801, 157] width 73 height 22
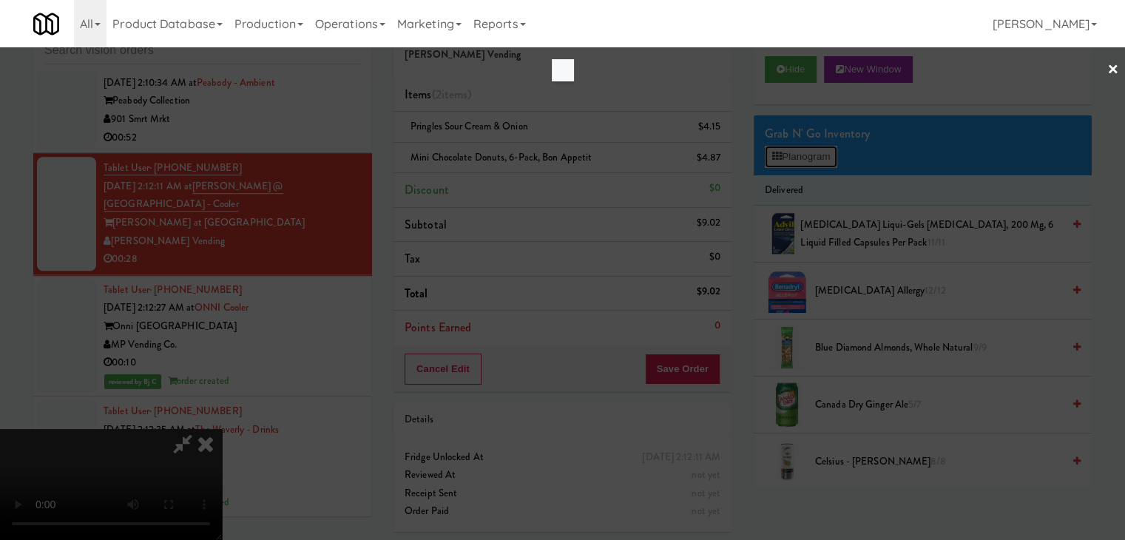
scroll to position [23609, 0]
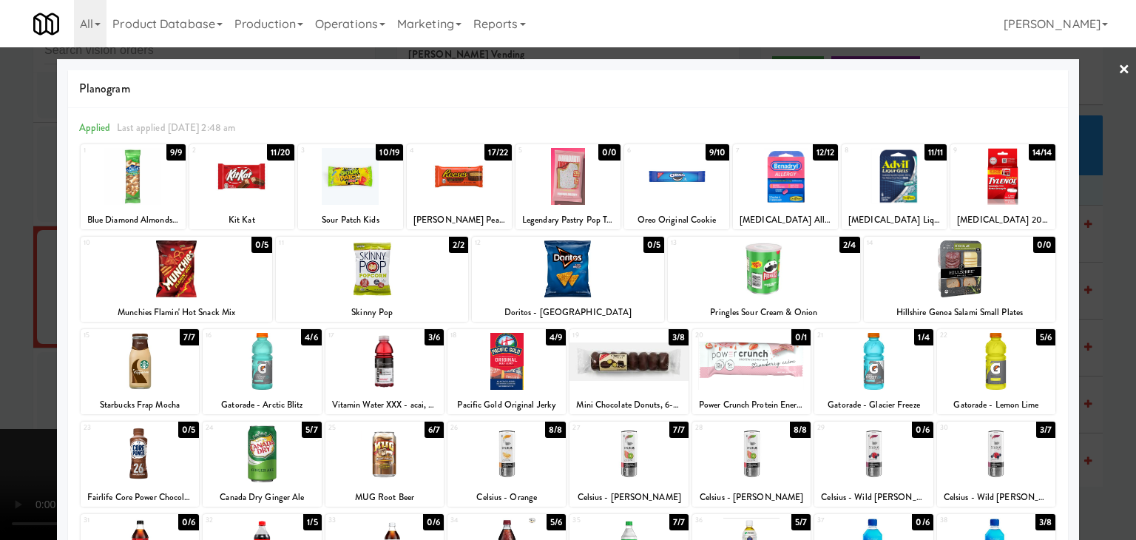
drag, startPoint x: 253, startPoint y: 183, endPoint x: 121, endPoint y: 217, distance: 136.0
click at [254, 183] on div at bounding box center [241, 176] width 105 height 57
drag, startPoint x: 0, startPoint y: 282, endPoint x: 465, endPoint y: 320, distance: 466.2
click at [18, 282] on div at bounding box center [568, 270] width 1136 height 540
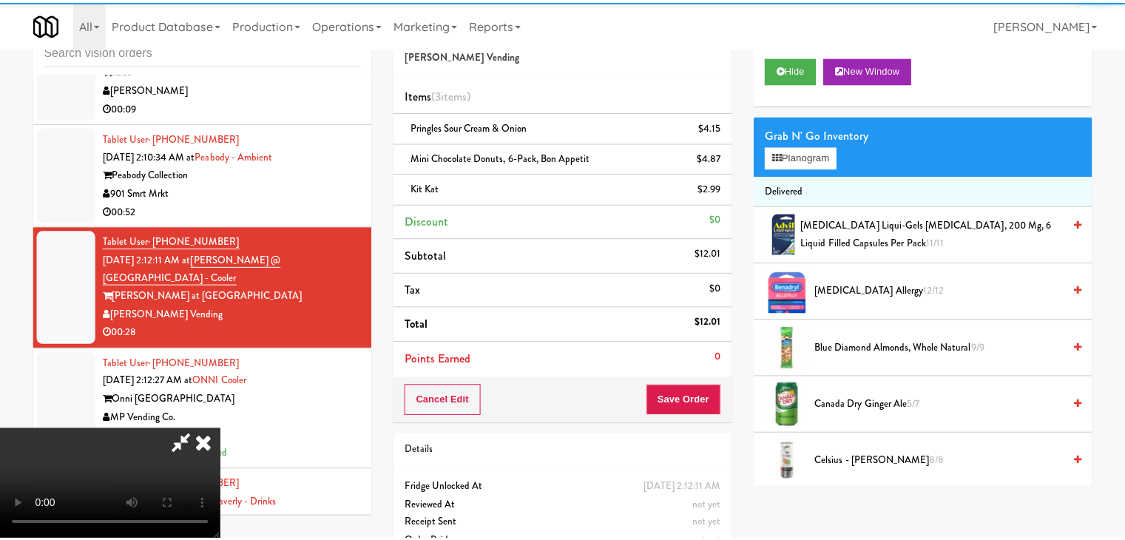
scroll to position [23683, 0]
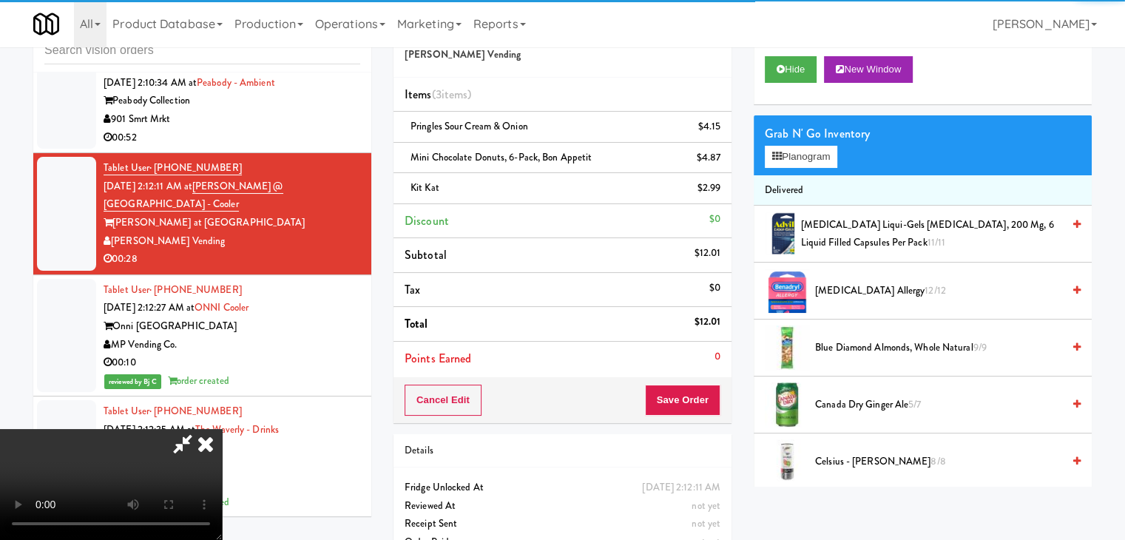
click at [720, 398] on div "Cancel Edit Save Order" at bounding box center [563, 400] width 338 height 46
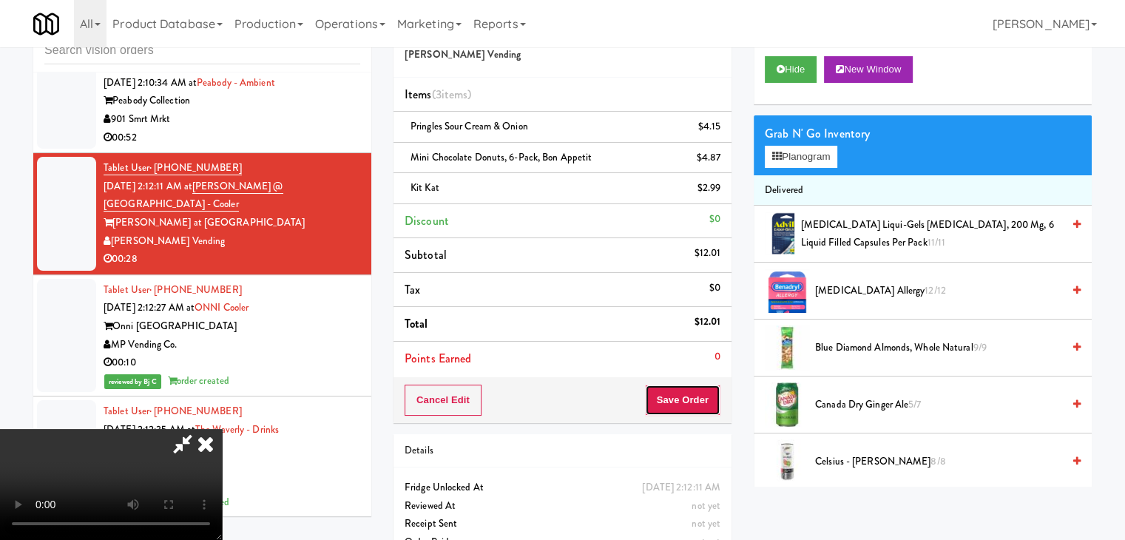
click at [712, 398] on button "Save Order" at bounding box center [682, 400] width 75 height 31
drag, startPoint x: 712, startPoint y: 398, endPoint x: 647, endPoint y: 282, distance: 133.2
click at [710, 396] on button "Save Order" at bounding box center [682, 400] width 75 height 31
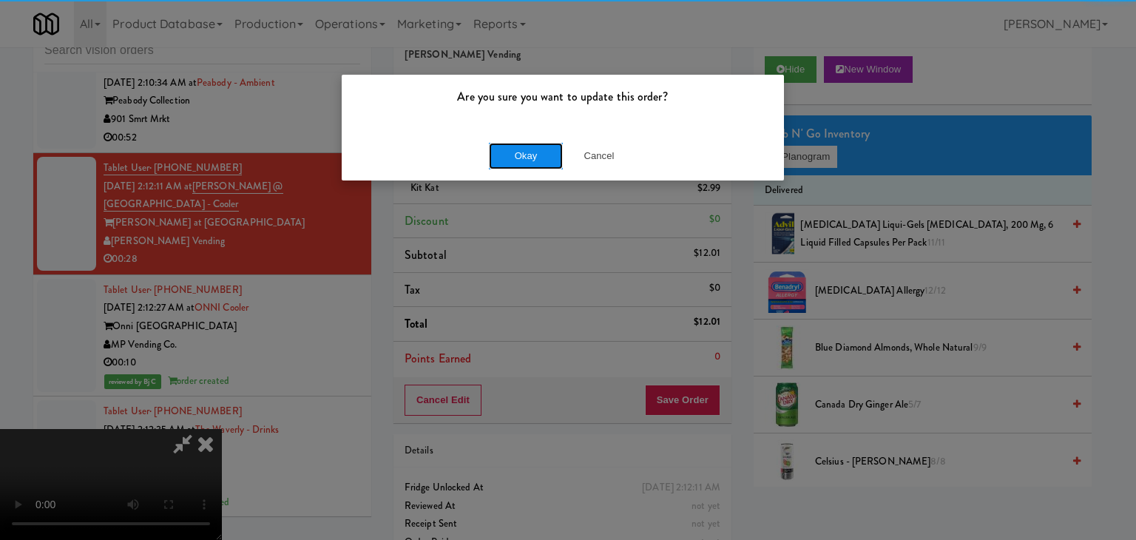
click at [530, 151] on button "Okay" at bounding box center [526, 156] width 74 height 27
click at [530, 152] on body "Are you sure you want to update this order? Okay Cancel Okay Are you sure you w…" at bounding box center [568, 270] width 1136 height 540
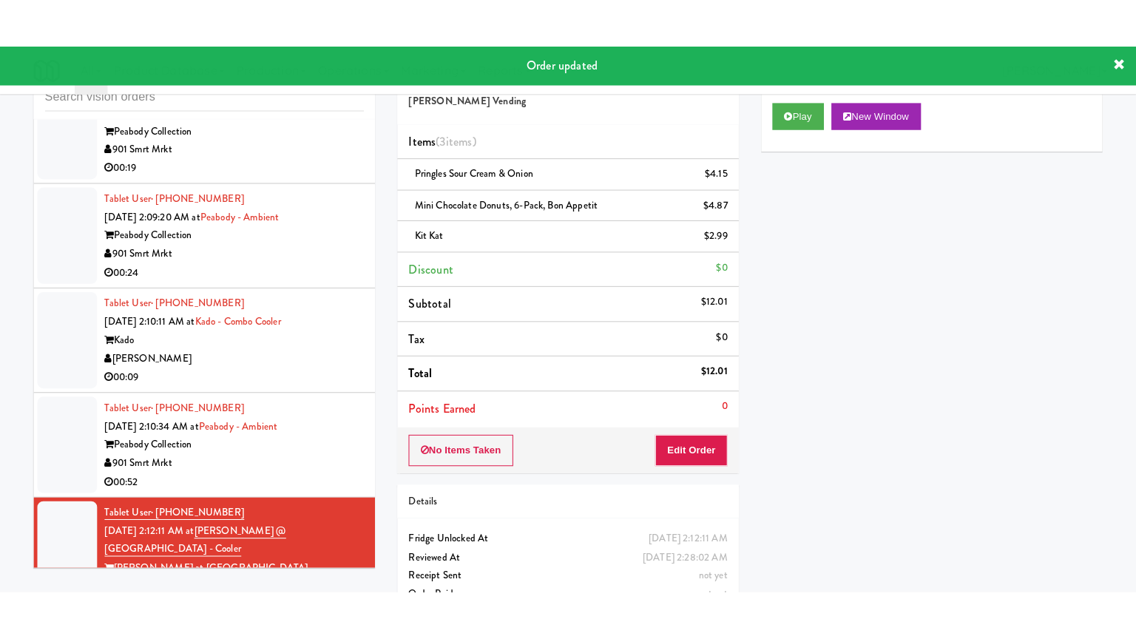
scroll to position [23387, 0]
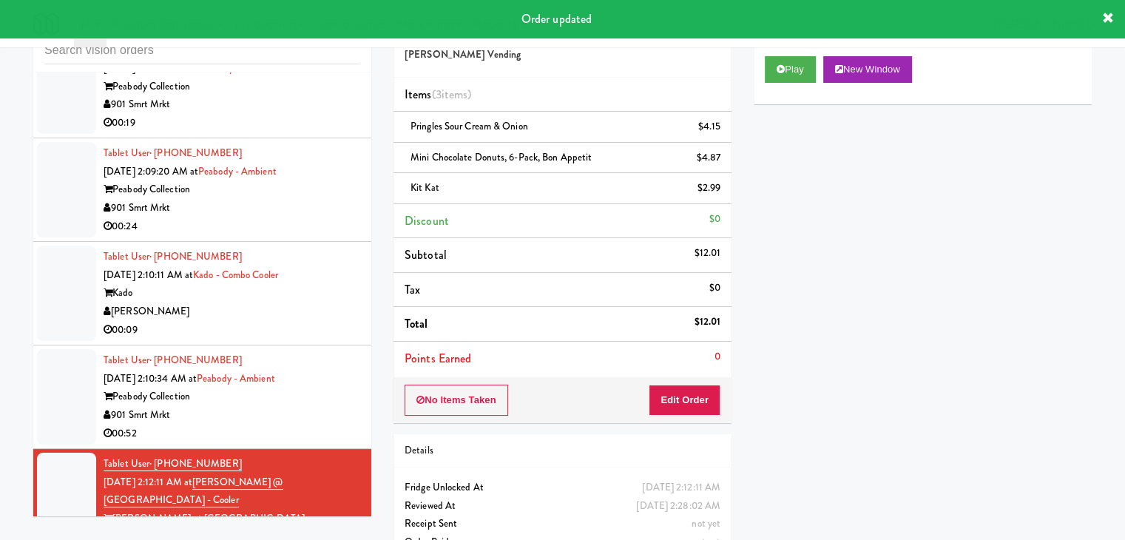
click at [337, 340] on div "00:09" at bounding box center [232, 330] width 257 height 18
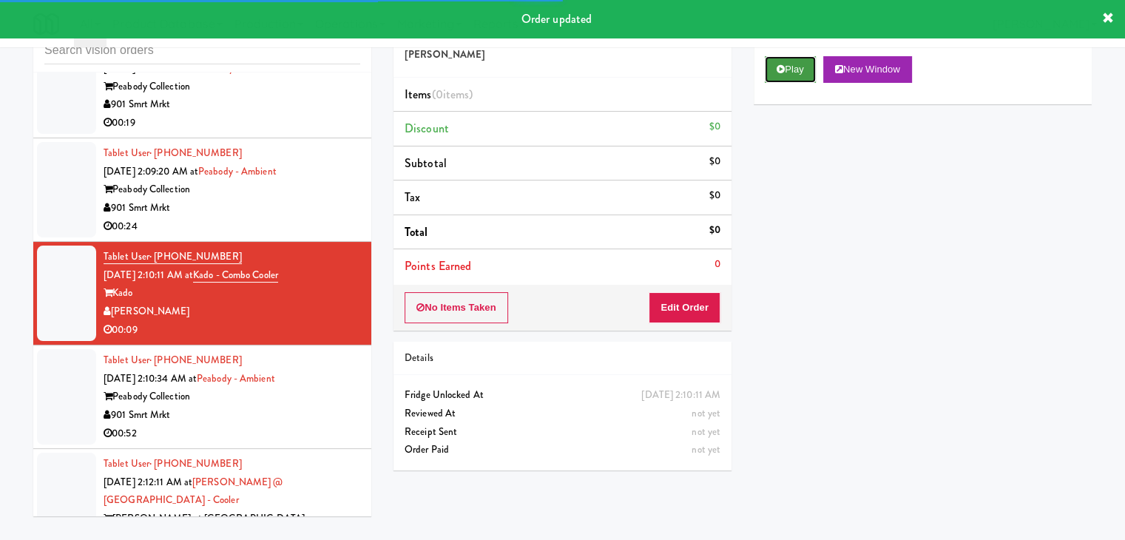
click at [776, 81] on button "Play" at bounding box center [790, 69] width 51 height 27
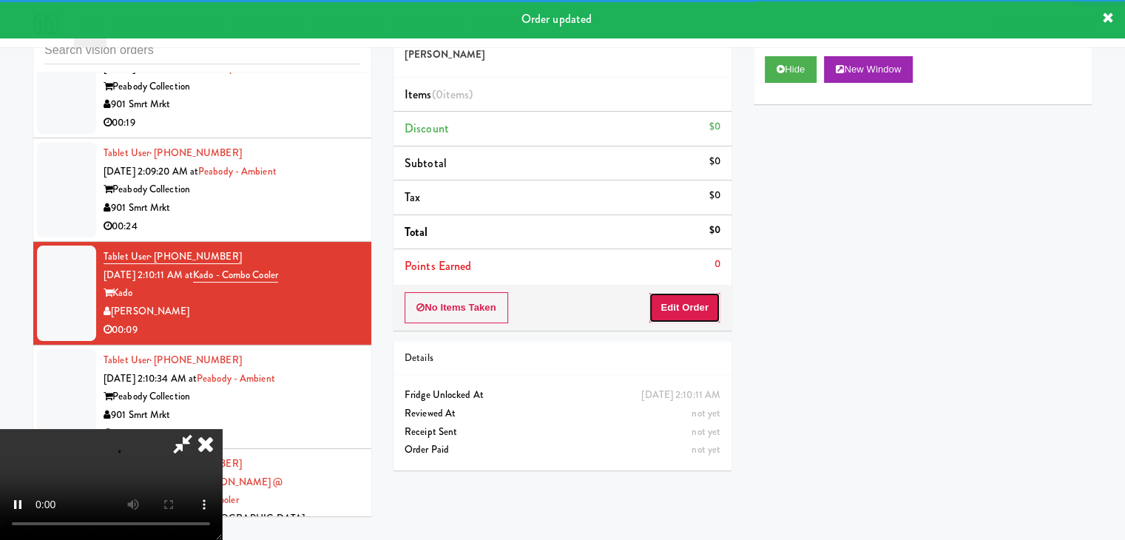
click at [667, 301] on button "Edit Order" at bounding box center [685, 307] width 72 height 31
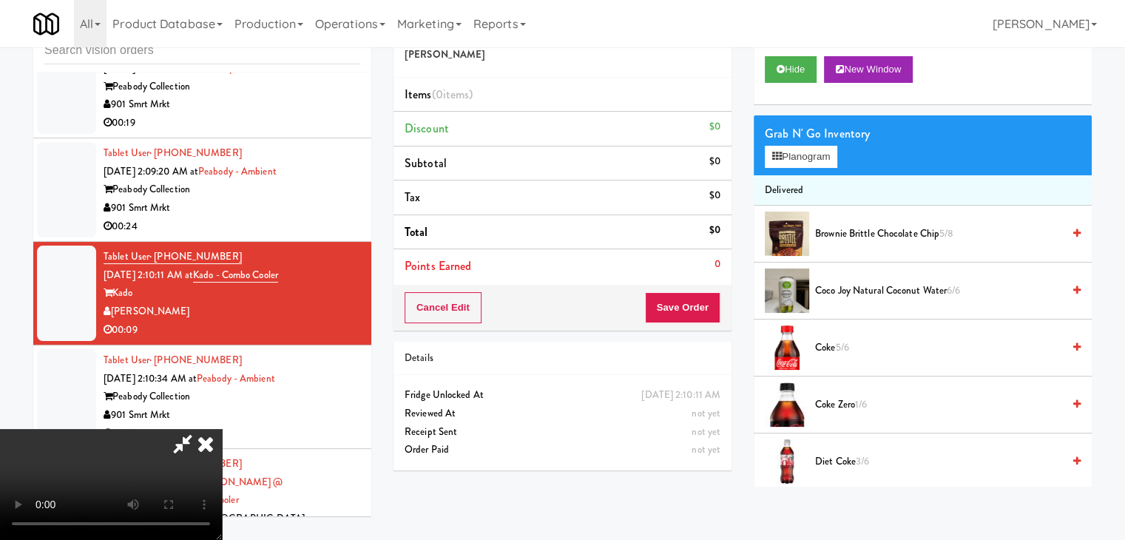
scroll to position [23313, 0]
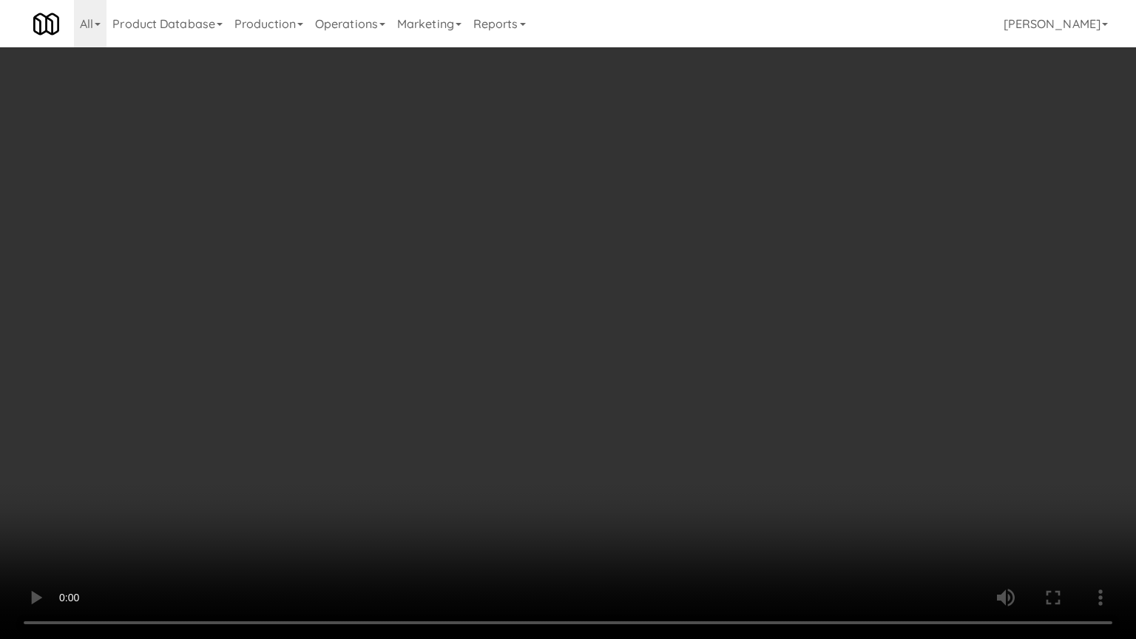
click at [575, 454] on video at bounding box center [568, 319] width 1136 height 639
click at [572, 454] on video at bounding box center [568, 319] width 1136 height 639
click at [575, 455] on video at bounding box center [568, 319] width 1136 height 639
click at [575, 457] on video at bounding box center [568, 319] width 1136 height 639
click at [577, 459] on video at bounding box center [568, 319] width 1136 height 639
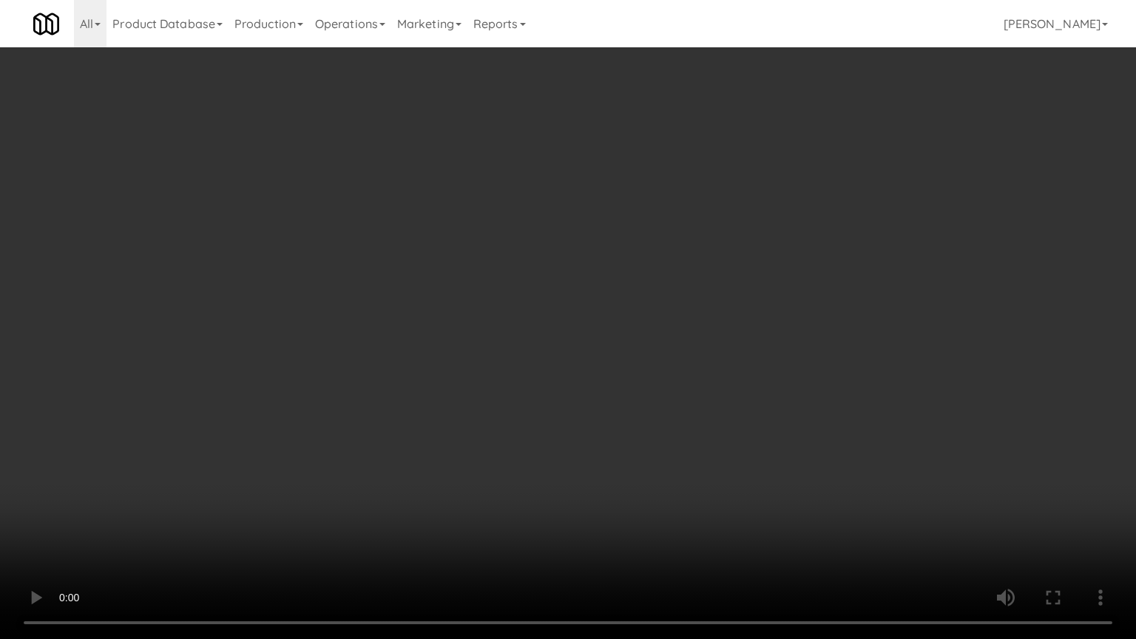
click at [578, 460] on video at bounding box center [568, 319] width 1136 height 639
click at [582, 459] on video at bounding box center [568, 319] width 1136 height 639
click at [599, 501] on video at bounding box center [568, 319] width 1136 height 639
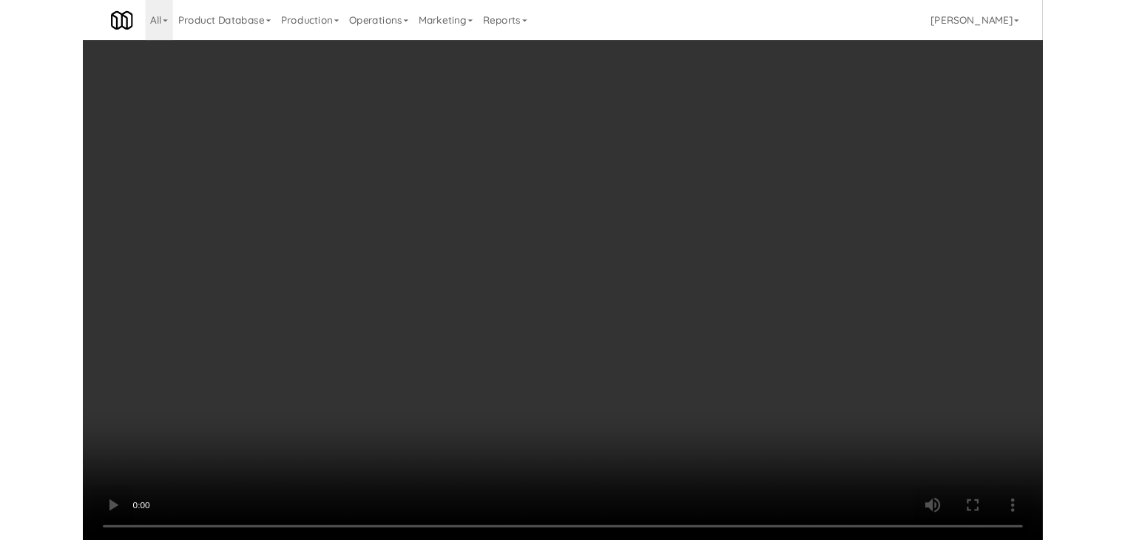
scroll to position [23387, 0]
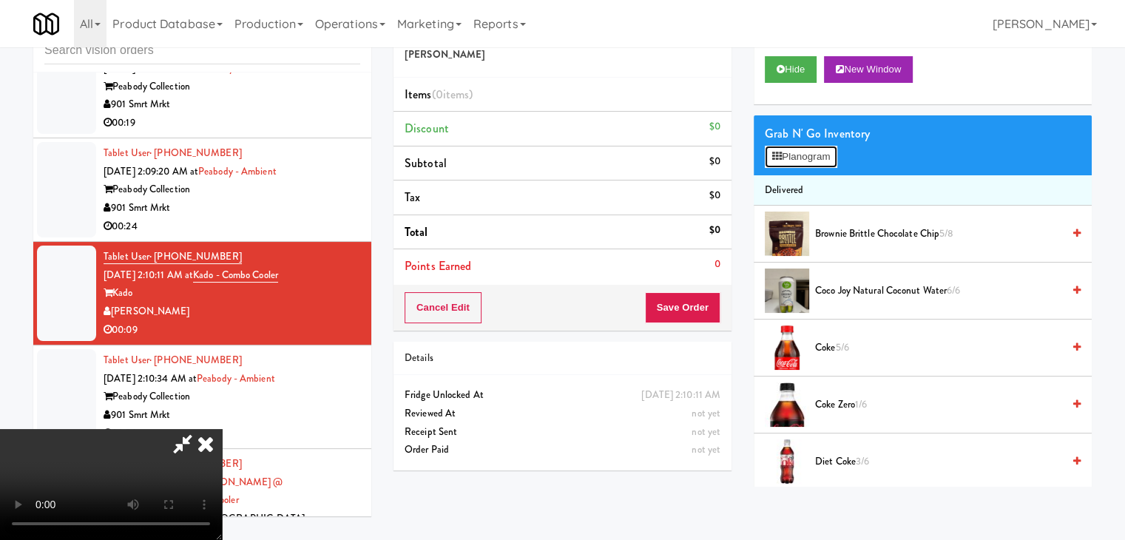
click at [813, 152] on button "Planogram" at bounding box center [801, 157] width 73 height 22
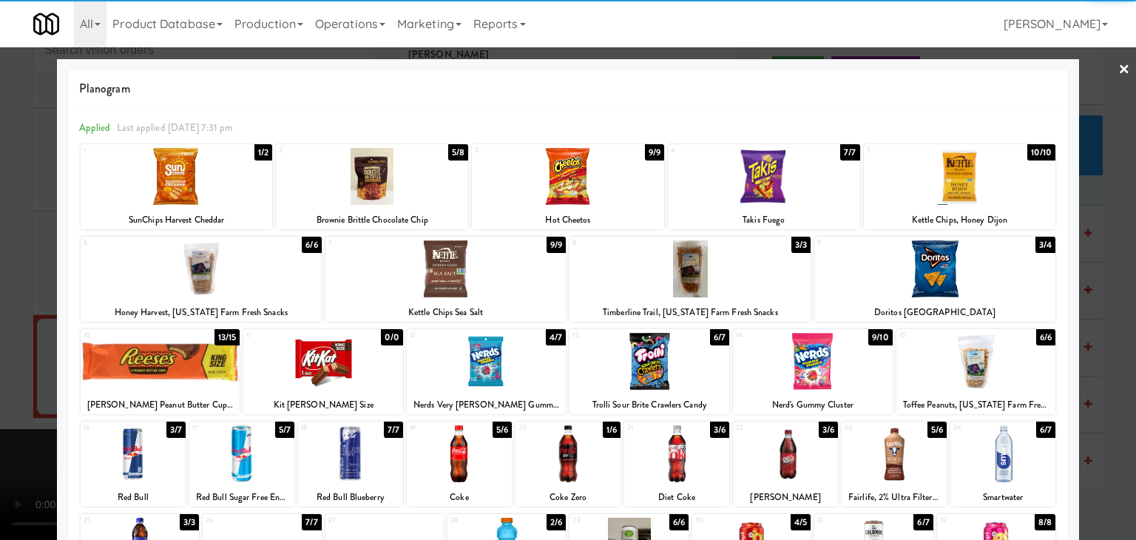
click at [465, 365] on div at bounding box center [487, 361] width 160 height 57
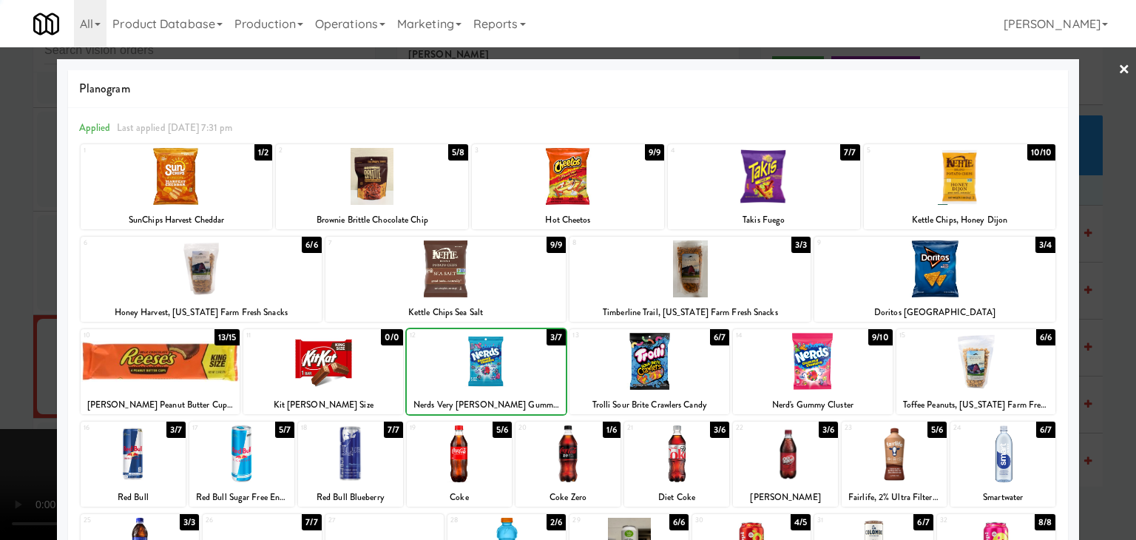
drag, startPoint x: 0, startPoint y: 371, endPoint x: 506, endPoint y: 308, distance: 510.0
click at [37, 362] on div at bounding box center [568, 270] width 1136 height 540
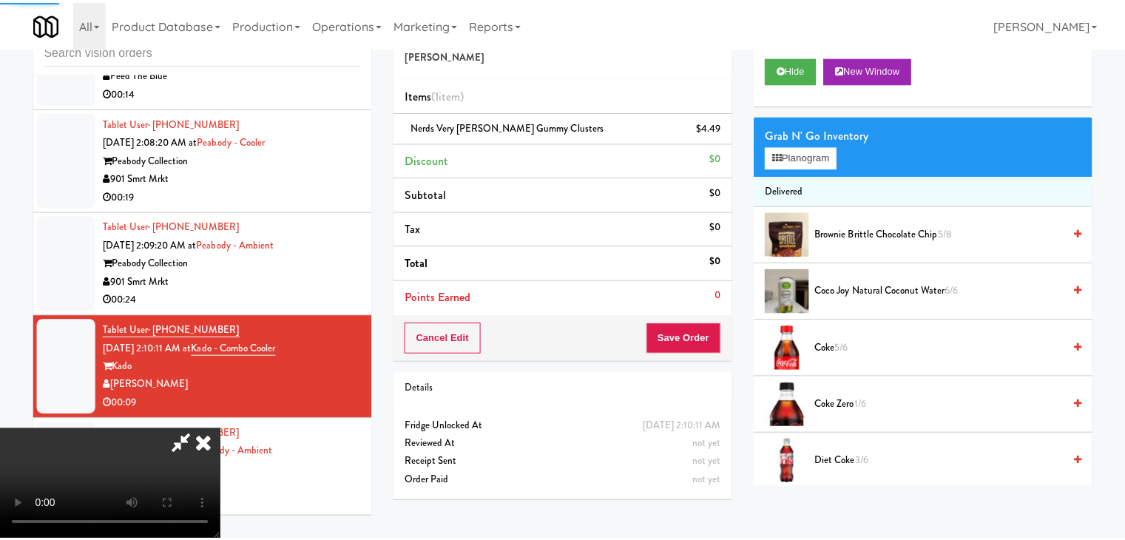
scroll to position [23387, 0]
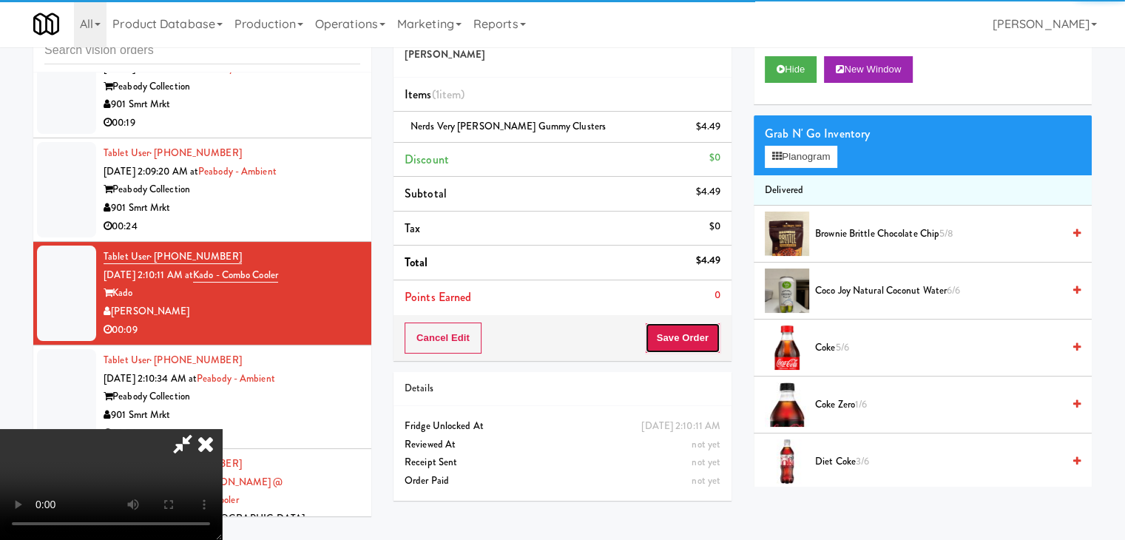
click at [701, 341] on button "Save Order" at bounding box center [682, 338] width 75 height 31
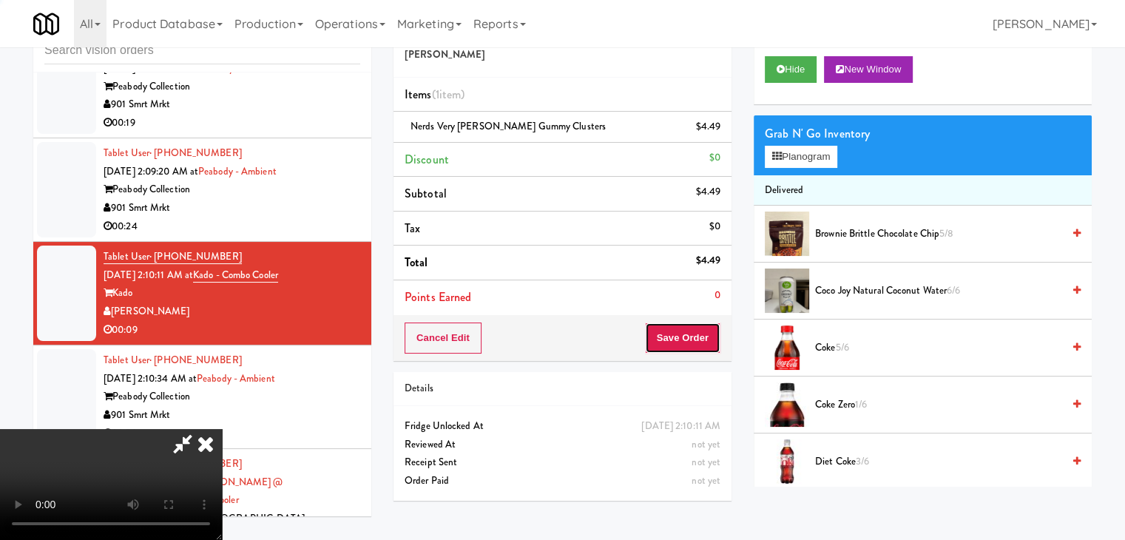
drag, startPoint x: 701, startPoint y: 341, endPoint x: 681, endPoint y: 338, distance: 20.2
click at [701, 341] on button "Save Order" at bounding box center [682, 338] width 75 height 31
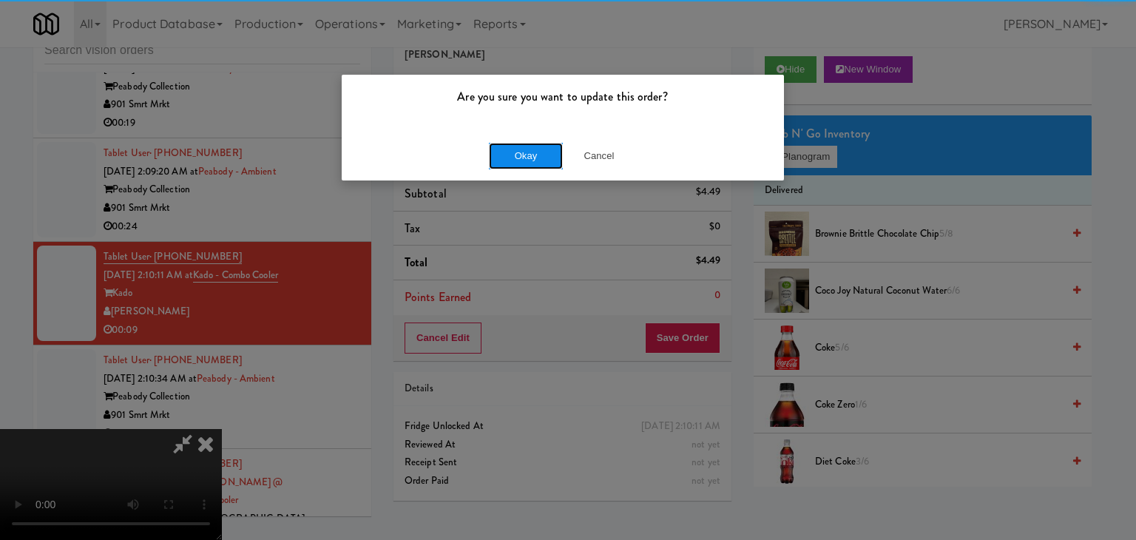
click at [540, 164] on button "Okay" at bounding box center [526, 156] width 74 height 27
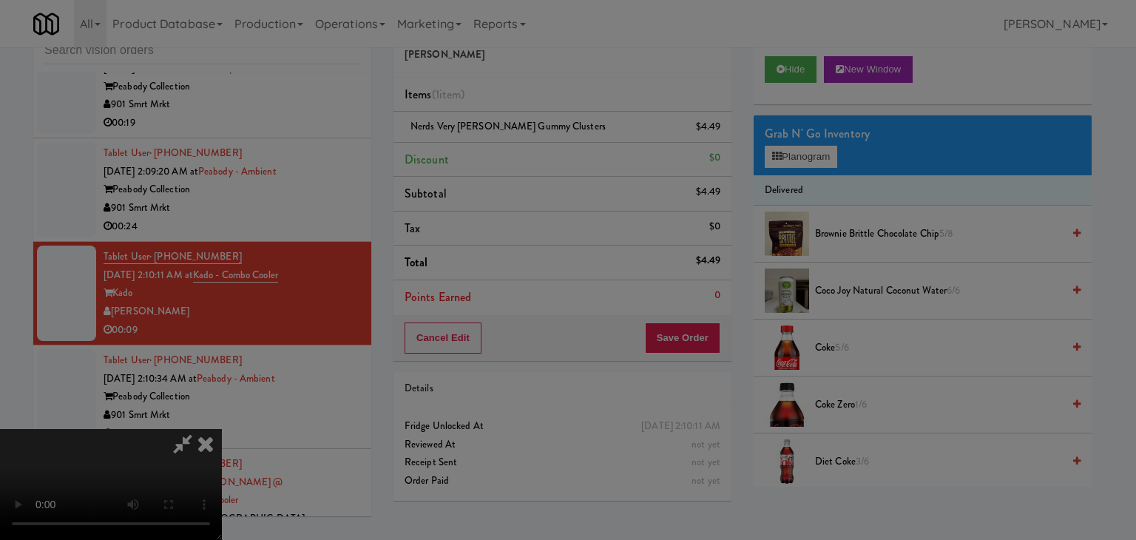
click at [540, 153] on div "Okay Cancel" at bounding box center [563, 129] width 442 height 50
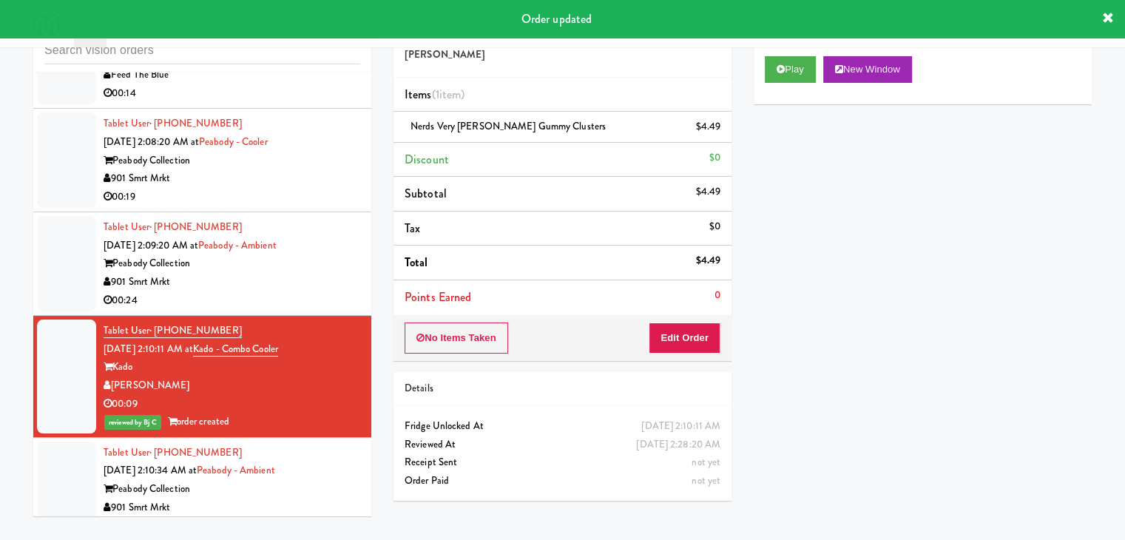
drag, startPoint x: 328, startPoint y: 334, endPoint x: 329, endPoint y: 343, distance: 9.0
click at [329, 292] on div "901 Smrt Mrkt" at bounding box center [232, 282] width 257 height 18
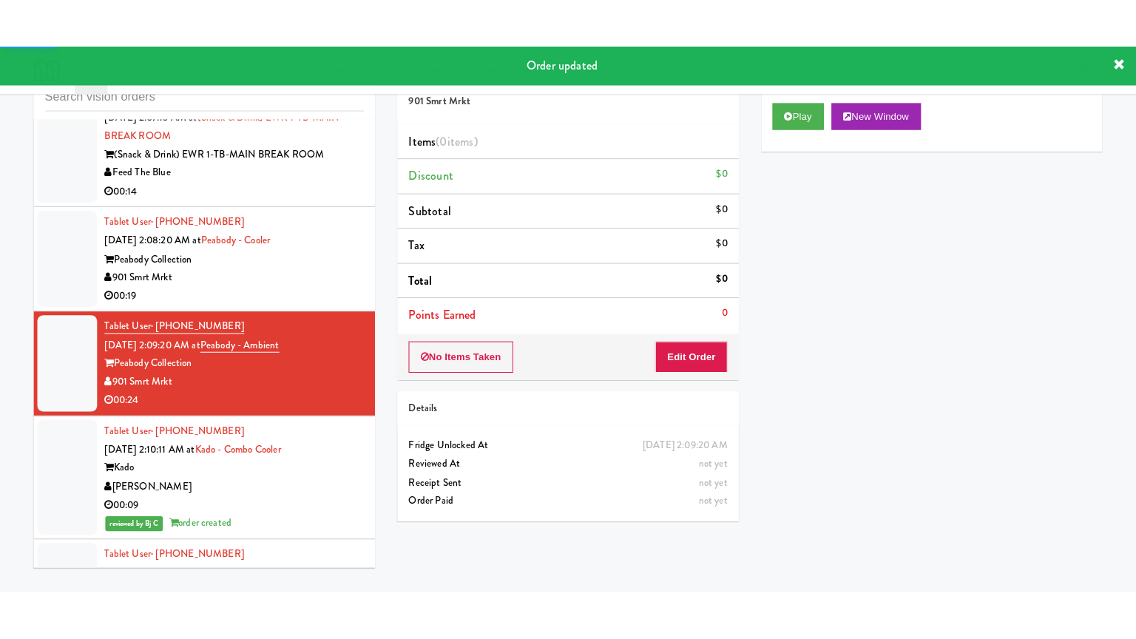
scroll to position [23165, 0]
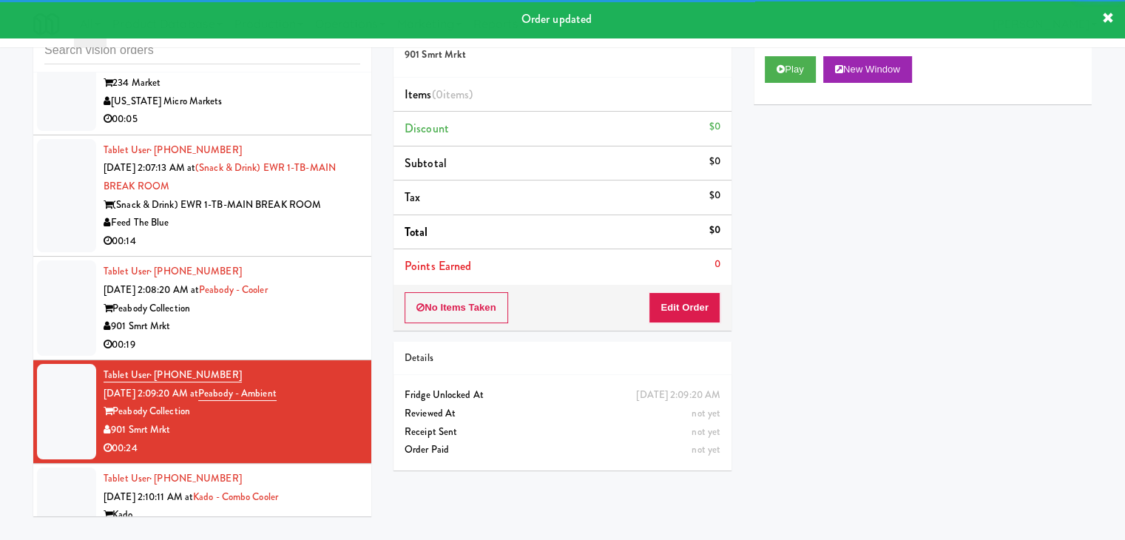
click at [346, 360] on li "Tablet User · (901) 591-3130 Aug 10, 2025 2:08:20 AM at Peabody - Cooler Peabod…" at bounding box center [202, 309] width 338 height 104
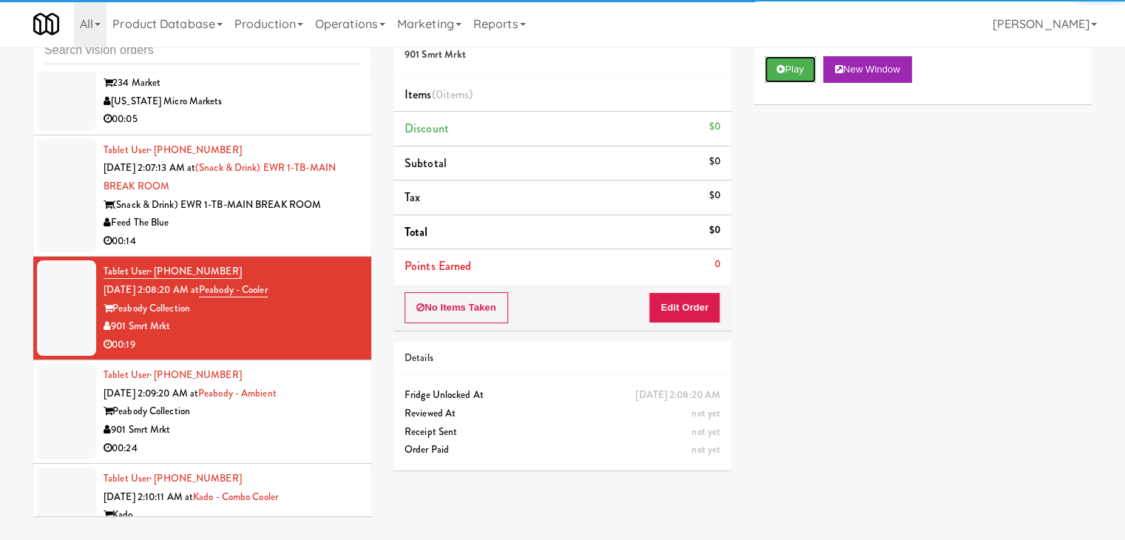
click at [793, 73] on button "Play" at bounding box center [790, 69] width 51 height 27
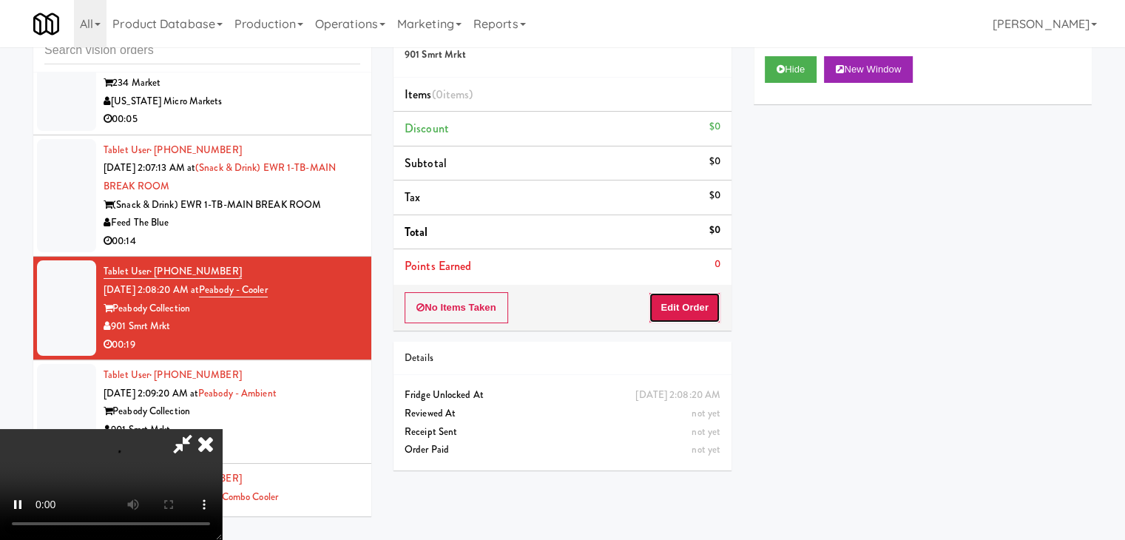
click at [678, 304] on button "Edit Order" at bounding box center [685, 307] width 72 height 31
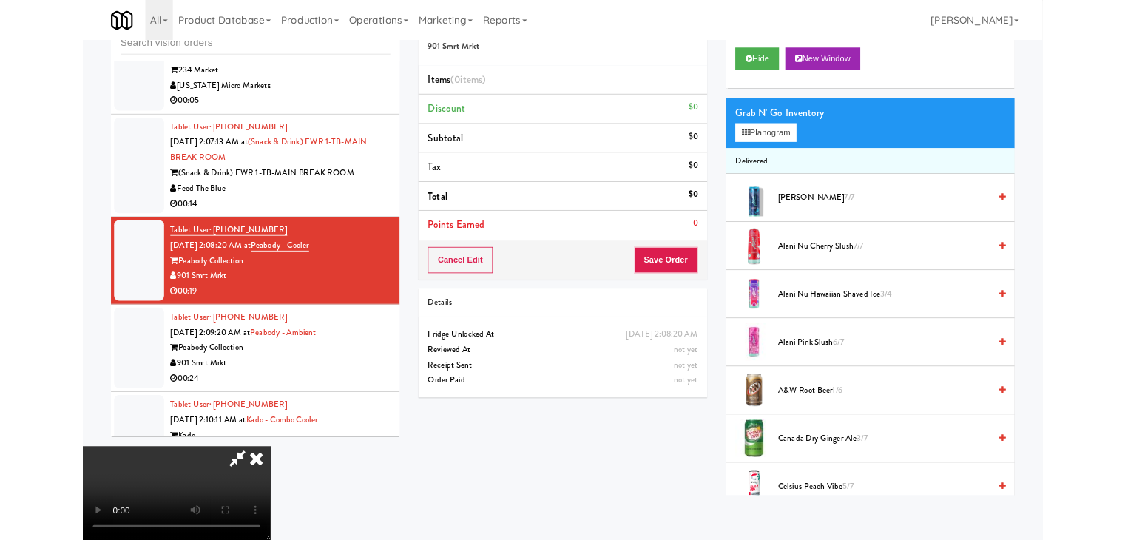
scroll to position [23091, 0]
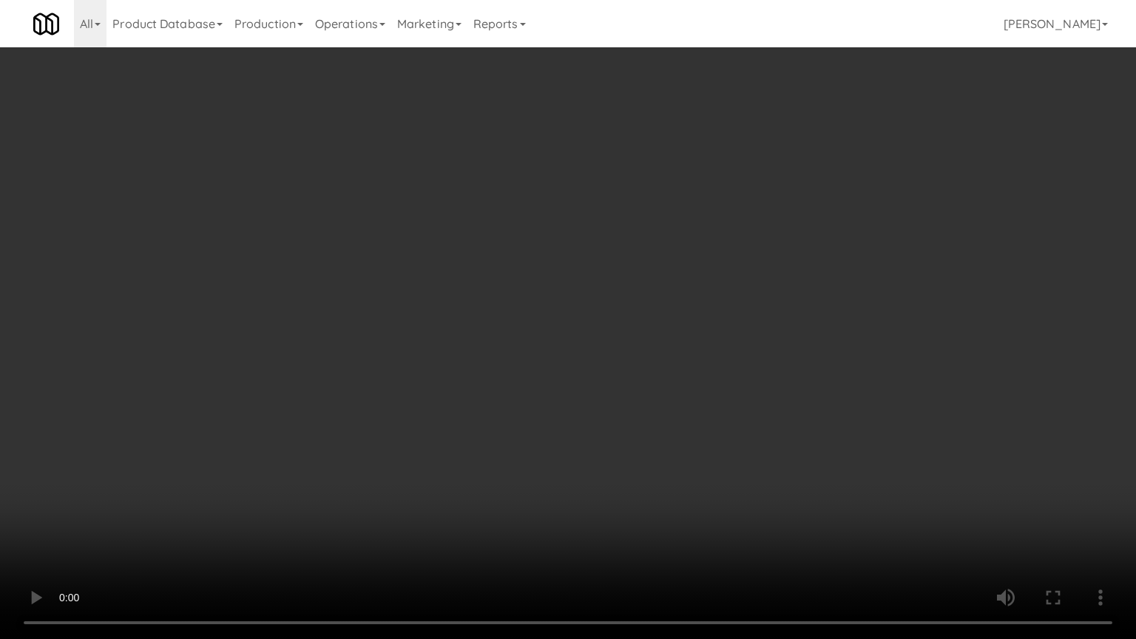
click at [630, 468] on video at bounding box center [568, 319] width 1136 height 639
drag, startPoint x: 634, startPoint y: 414, endPoint x: 646, endPoint y: 411, distance: 12.2
click at [646, 411] on video at bounding box center [568, 319] width 1136 height 639
click at [683, 334] on video at bounding box center [568, 319] width 1136 height 639
click at [681, 339] on video at bounding box center [568, 319] width 1136 height 639
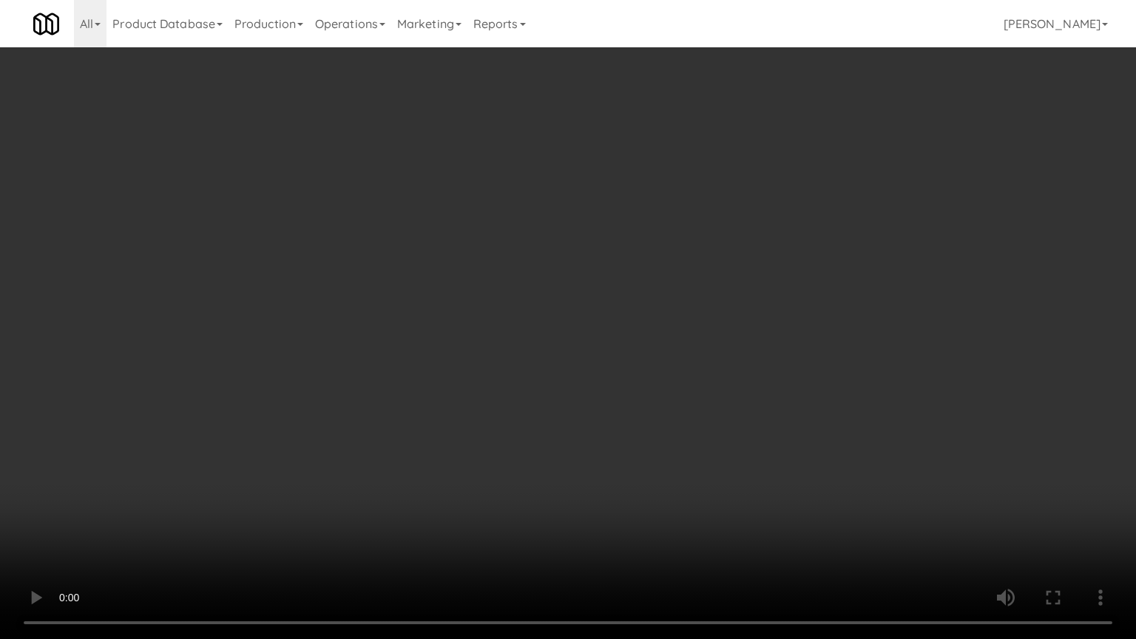
click at [648, 337] on video at bounding box center [568, 319] width 1136 height 639
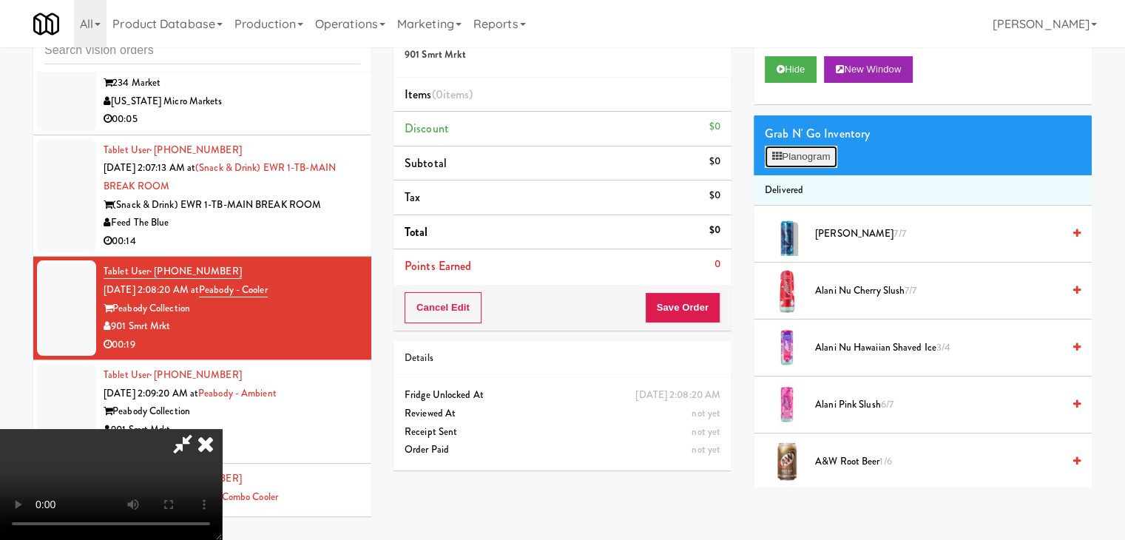
click at [809, 158] on button "Planogram" at bounding box center [801, 157] width 73 height 22
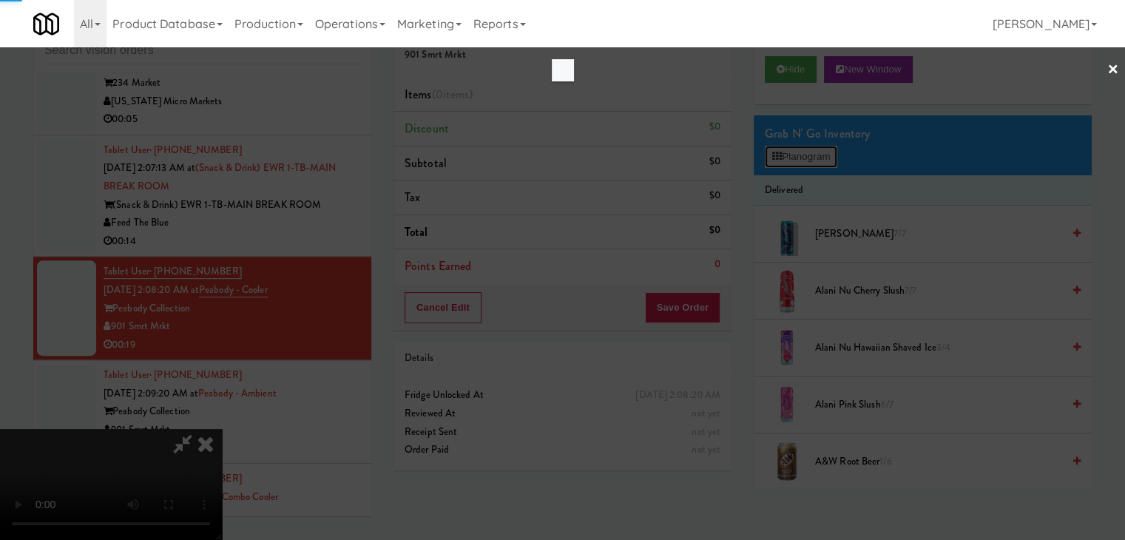
scroll to position [23091, 0]
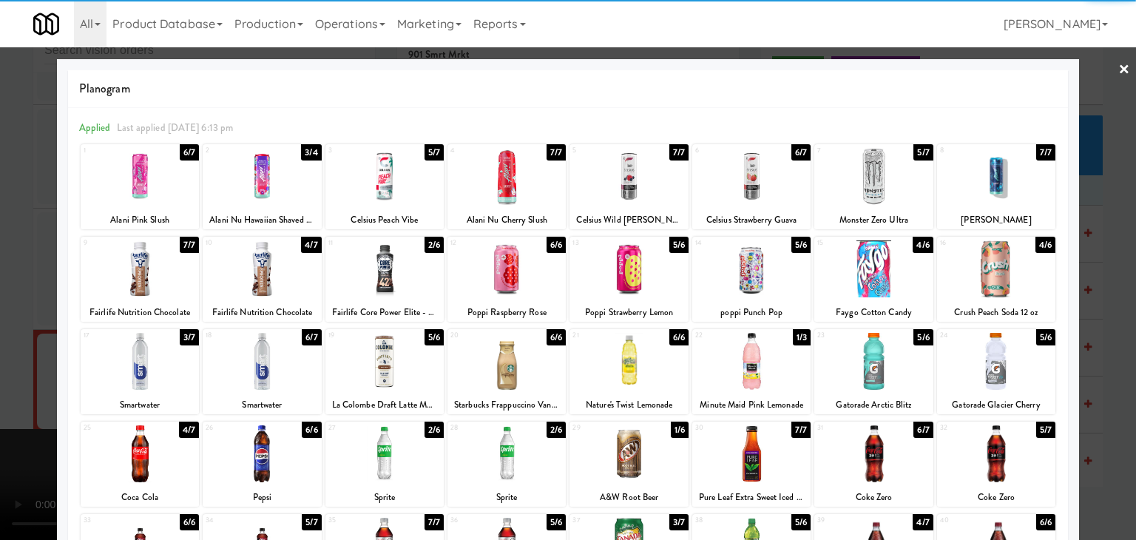
click at [284, 359] on div at bounding box center [262, 361] width 118 height 57
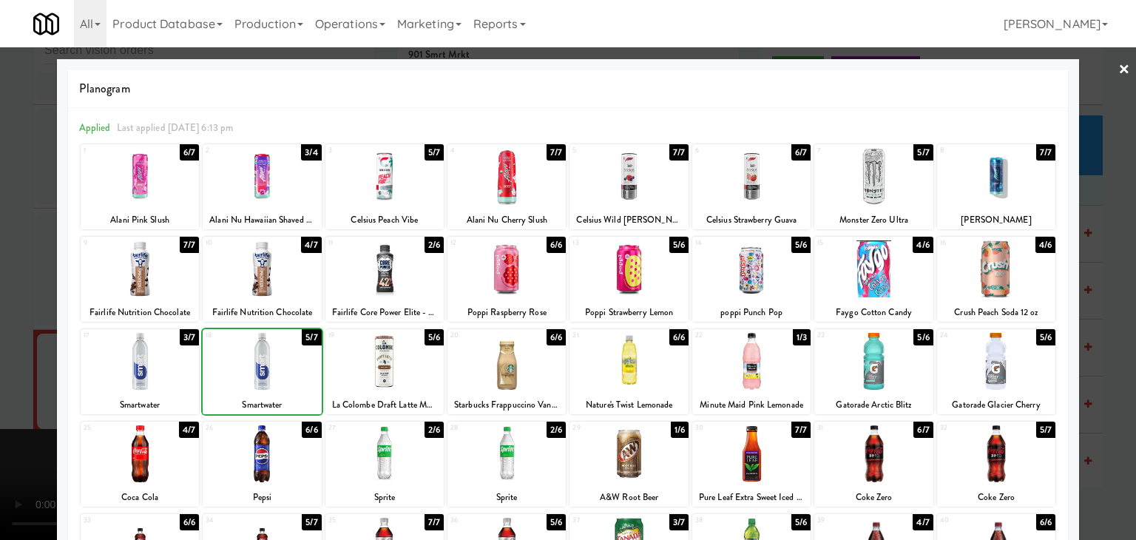
click at [284, 359] on div at bounding box center [262, 361] width 118 height 57
drag, startPoint x: 0, startPoint y: 363, endPoint x: 651, endPoint y: 329, distance: 652.0
click at [25, 362] on div at bounding box center [568, 270] width 1136 height 540
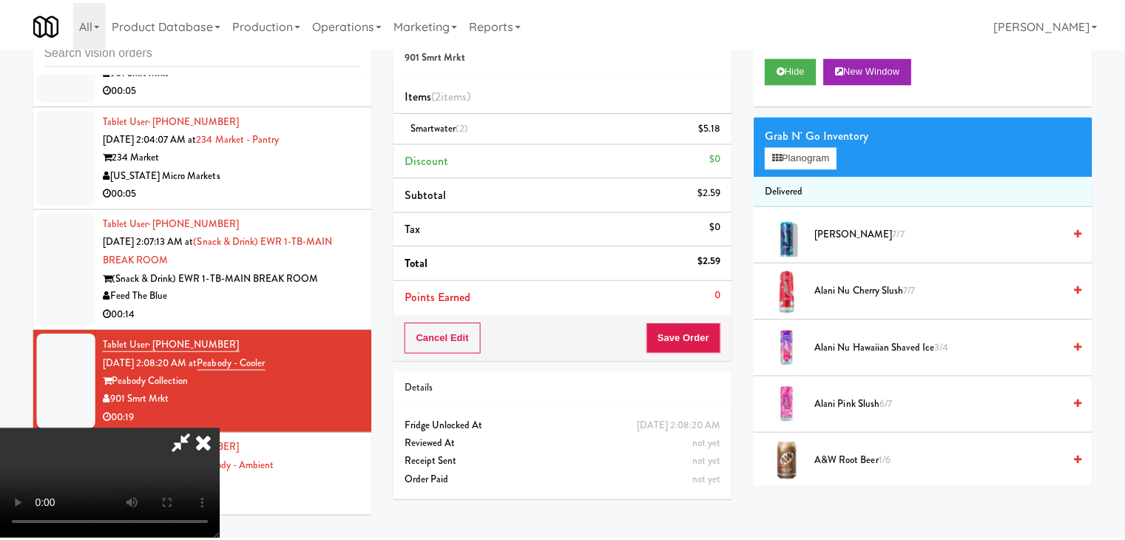
scroll to position [23165, 0]
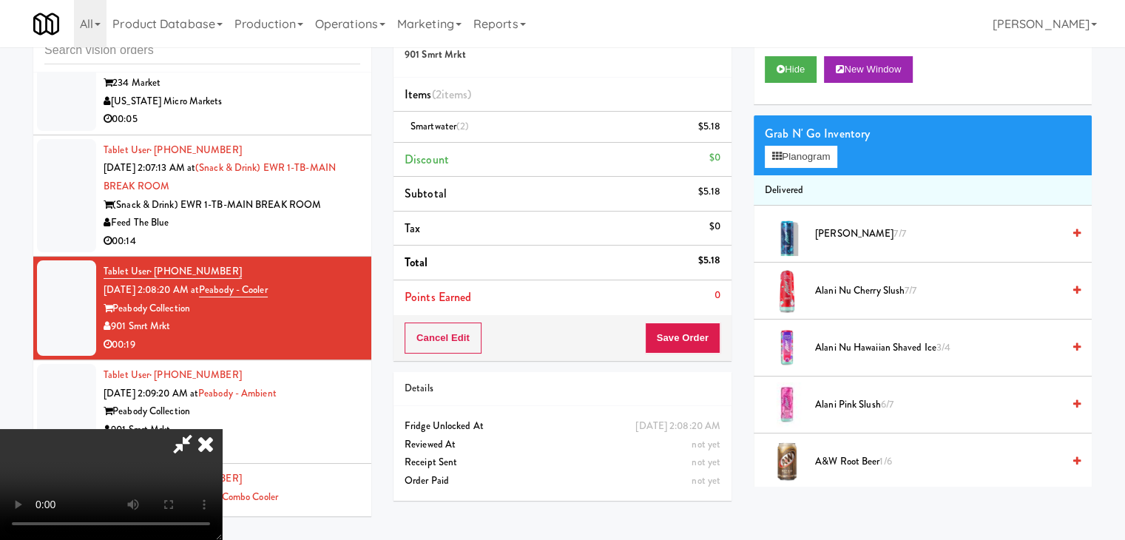
drag, startPoint x: 732, startPoint y: 346, endPoint x: 716, endPoint y: 346, distance: 15.6
click at [731, 346] on div "Order # 756165 901 Smrt Mrkt Items (2 items ) Smartwater (2) $5.18 Discount $0 …" at bounding box center [563, 259] width 360 height 506
click at [702, 344] on button "Save Order" at bounding box center [682, 338] width 75 height 31
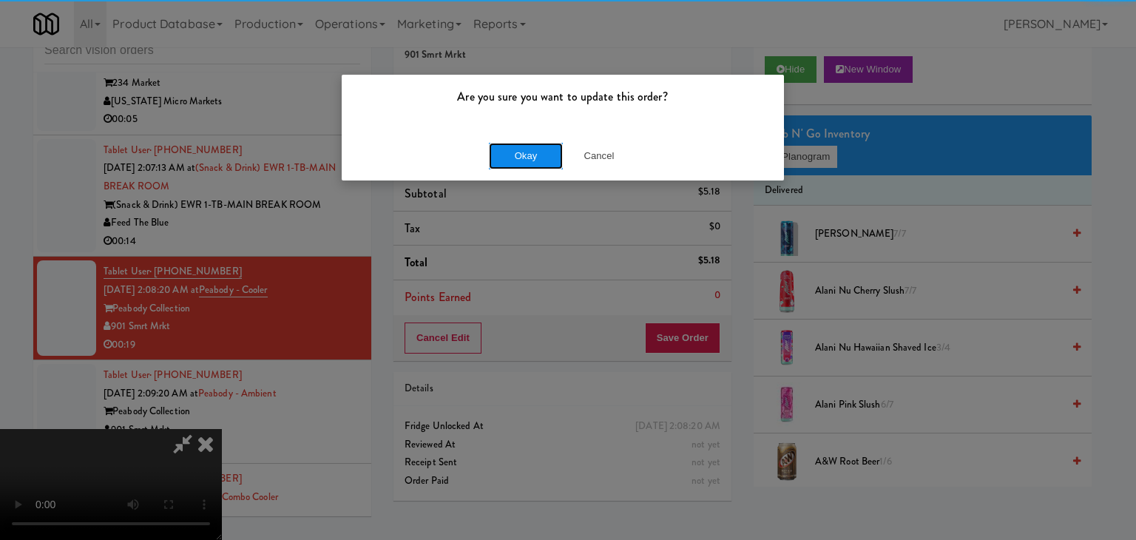
click at [524, 162] on button "Okay" at bounding box center [526, 156] width 74 height 27
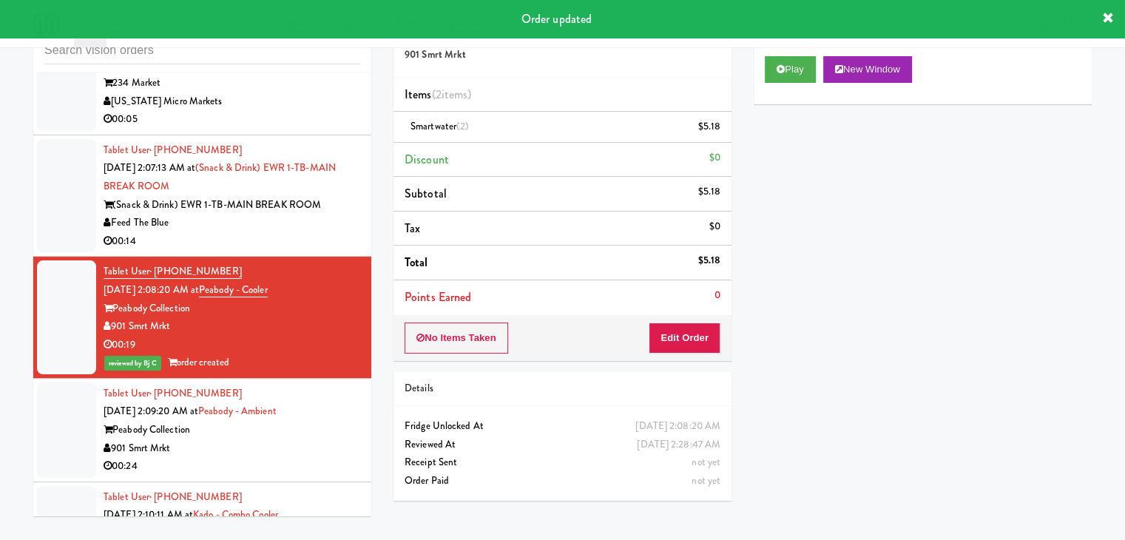
click at [305, 232] on div "Feed The Blue" at bounding box center [232, 223] width 257 height 18
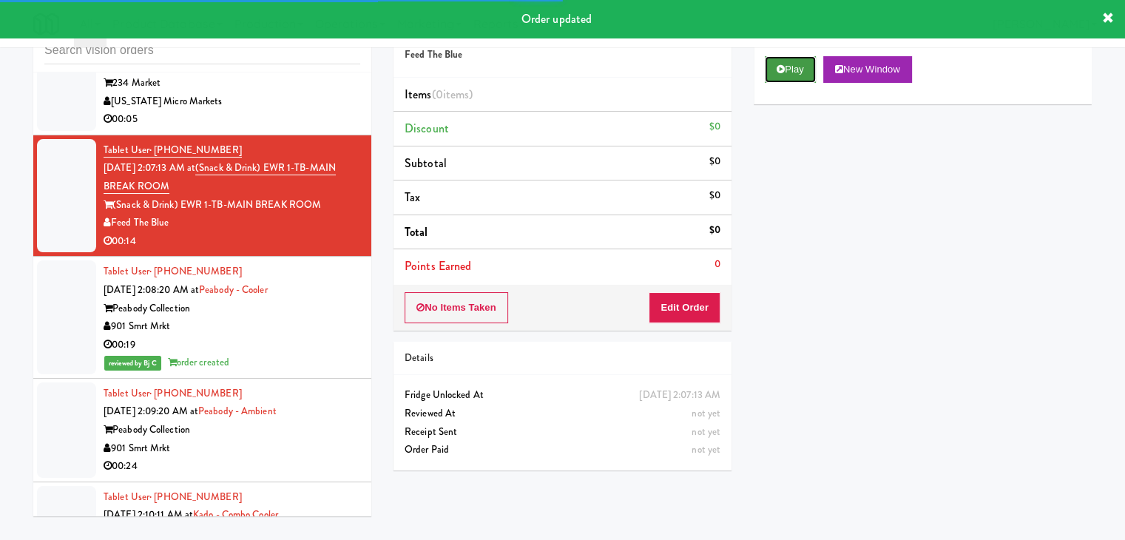
click at [797, 69] on button "Play" at bounding box center [790, 69] width 51 height 27
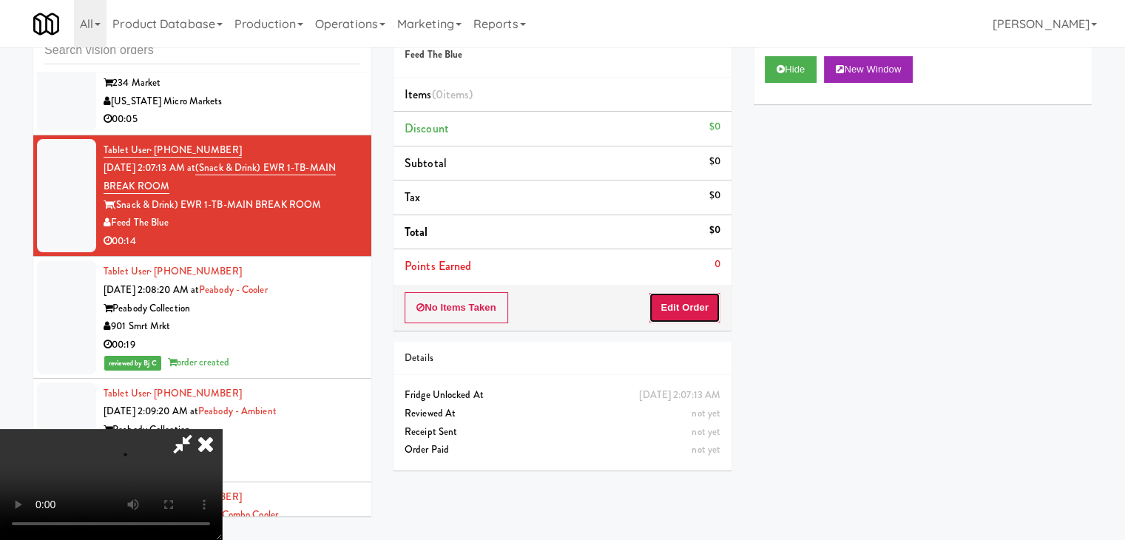
click at [696, 294] on button "Edit Order" at bounding box center [685, 307] width 72 height 31
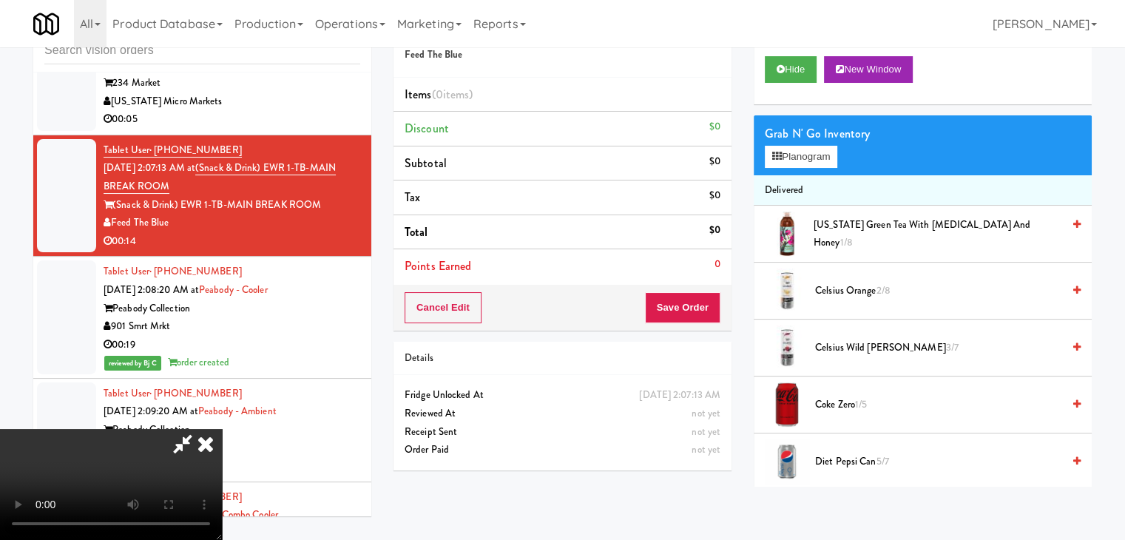
scroll to position [208, 0]
click at [222, 429] on video at bounding box center [111, 484] width 222 height 111
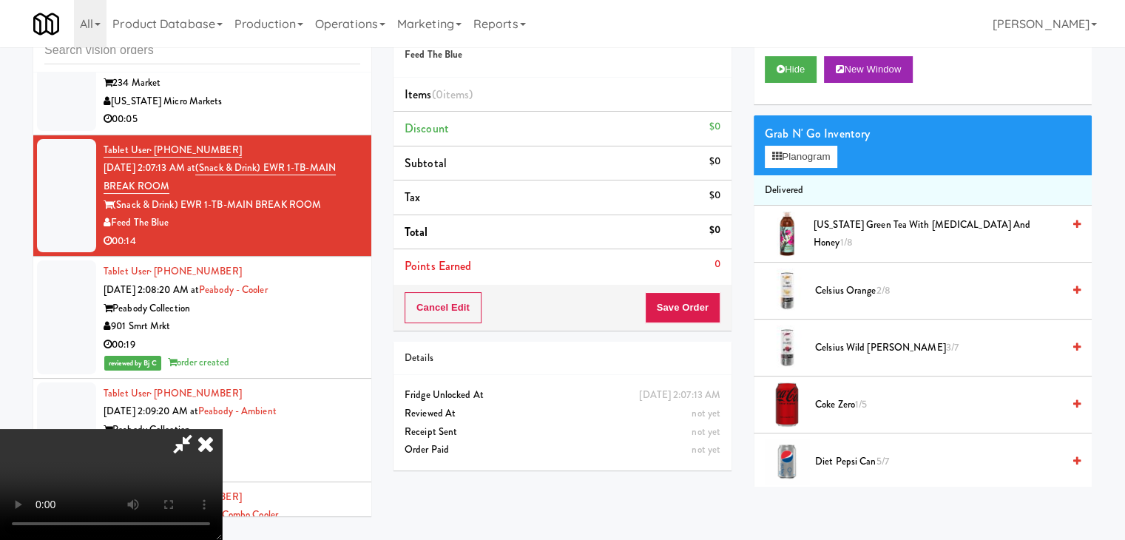
drag, startPoint x: 554, startPoint y: 243, endPoint x: 563, endPoint y: 243, distance: 8.9
click at [222, 429] on video at bounding box center [111, 484] width 222 height 111
drag, startPoint x: 556, startPoint y: 221, endPoint x: 564, endPoint y: 227, distance: 9.5
click at [222, 429] on video at bounding box center [111, 484] width 222 height 111
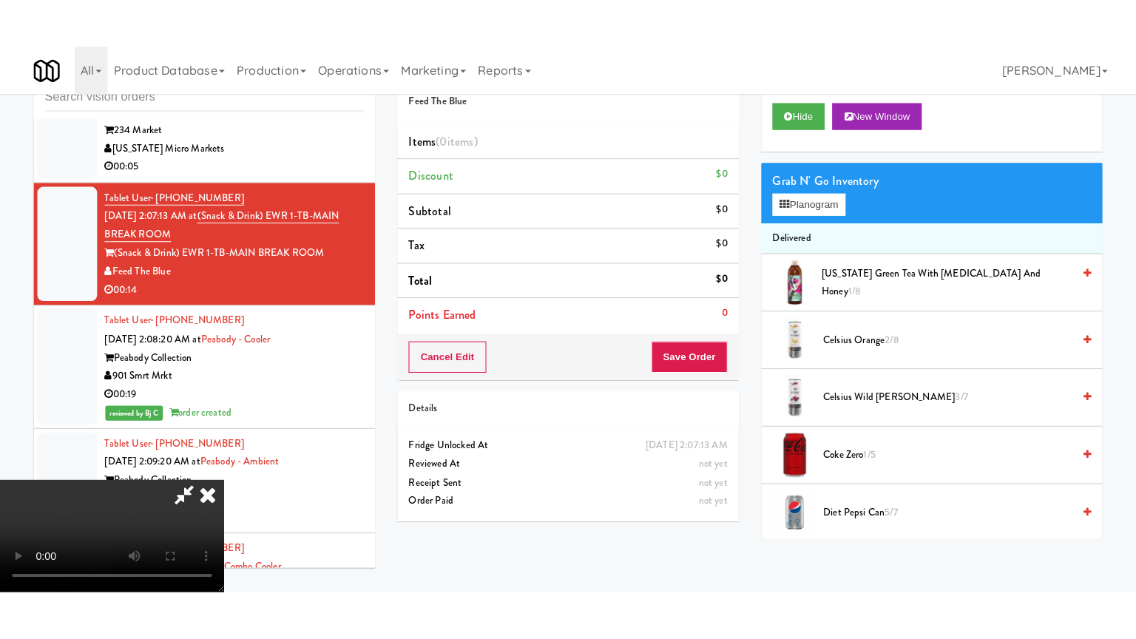
scroll to position [208, 0]
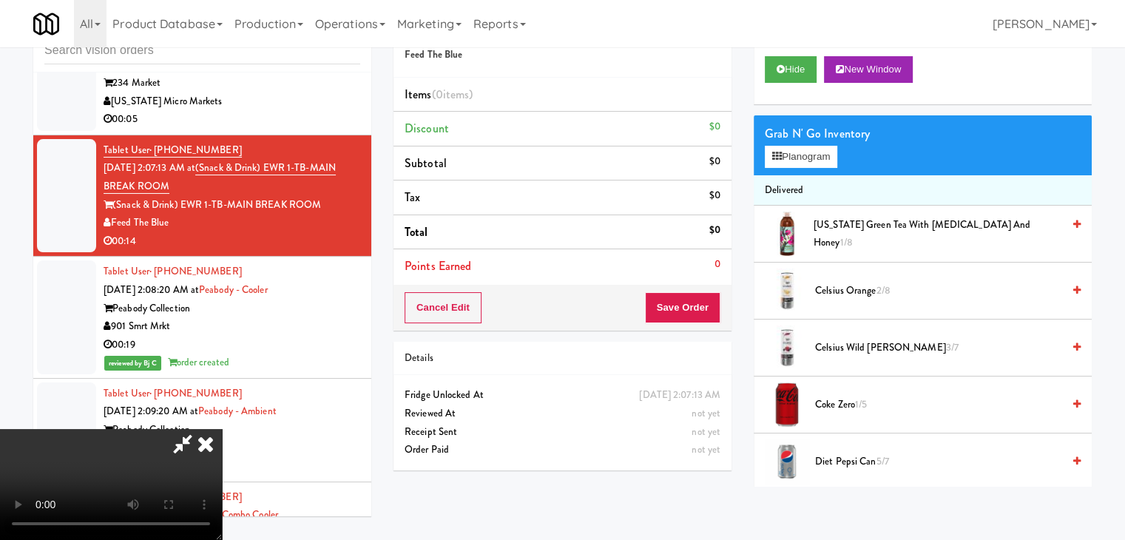
click at [222, 448] on video at bounding box center [111, 484] width 222 height 111
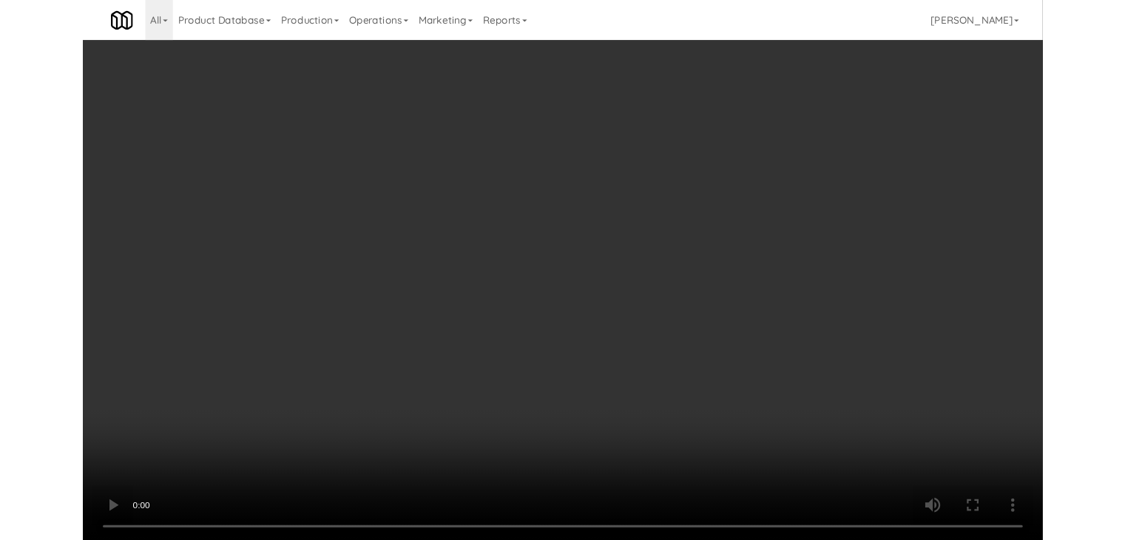
scroll to position [23091, 0]
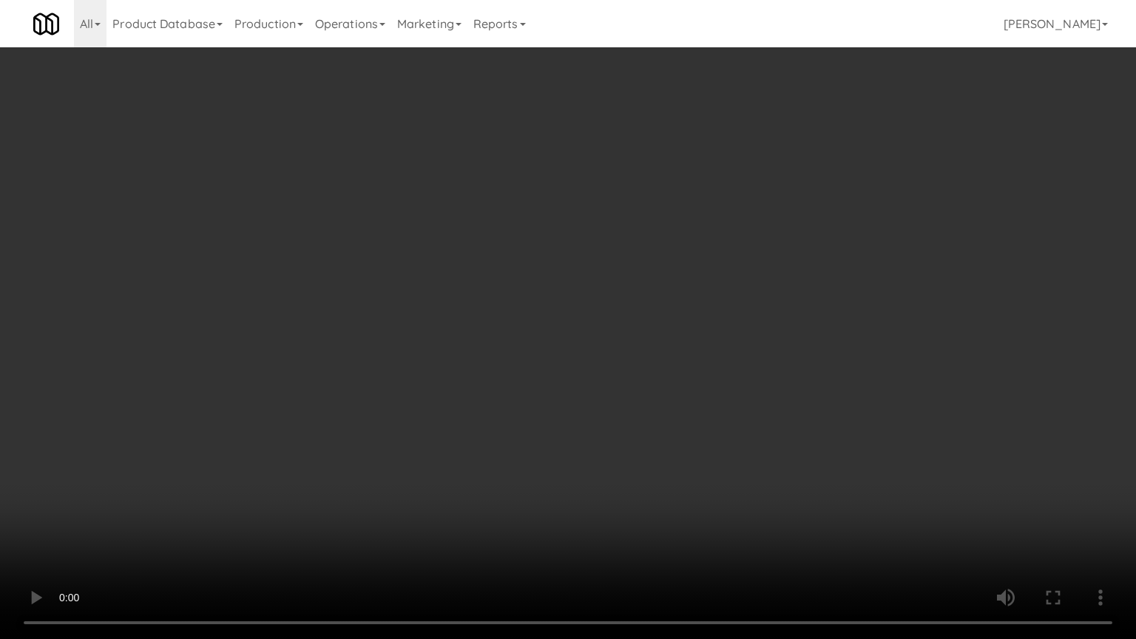
click at [633, 426] on video at bounding box center [568, 319] width 1136 height 639
click at [638, 441] on video at bounding box center [568, 319] width 1136 height 639
click at [649, 442] on video at bounding box center [568, 319] width 1136 height 639
click at [651, 443] on video at bounding box center [568, 319] width 1136 height 639
click at [644, 442] on video at bounding box center [568, 319] width 1136 height 639
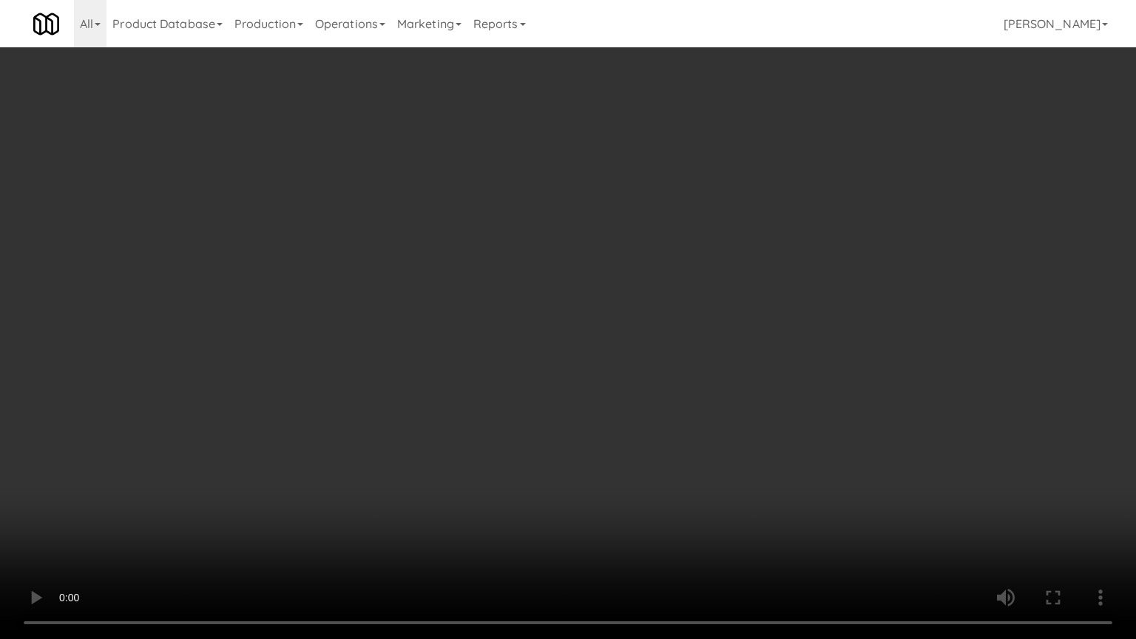
click at [653, 445] on video at bounding box center [568, 319] width 1136 height 639
click at [655, 445] on video at bounding box center [568, 319] width 1136 height 639
click at [656, 445] on video at bounding box center [568, 319] width 1136 height 639
click at [661, 445] on video at bounding box center [568, 319] width 1136 height 639
click at [670, 447] on video at bounding box center [568, 319] width 1136 height 639
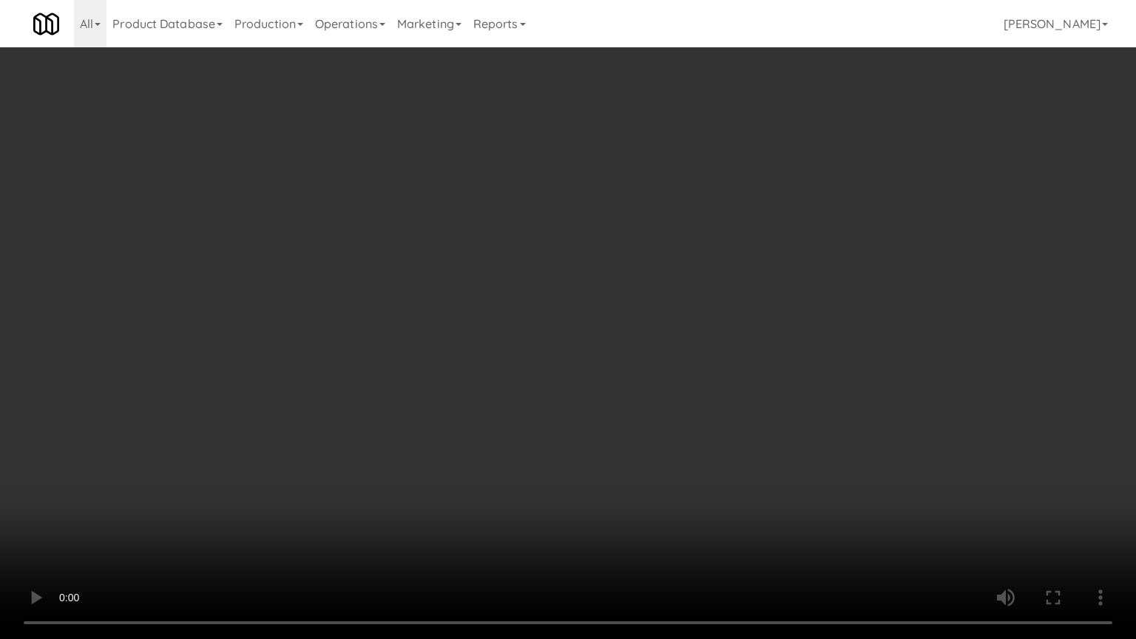
click at [687, 400] on video at bounding box center [568, 319] width 1136 height 639
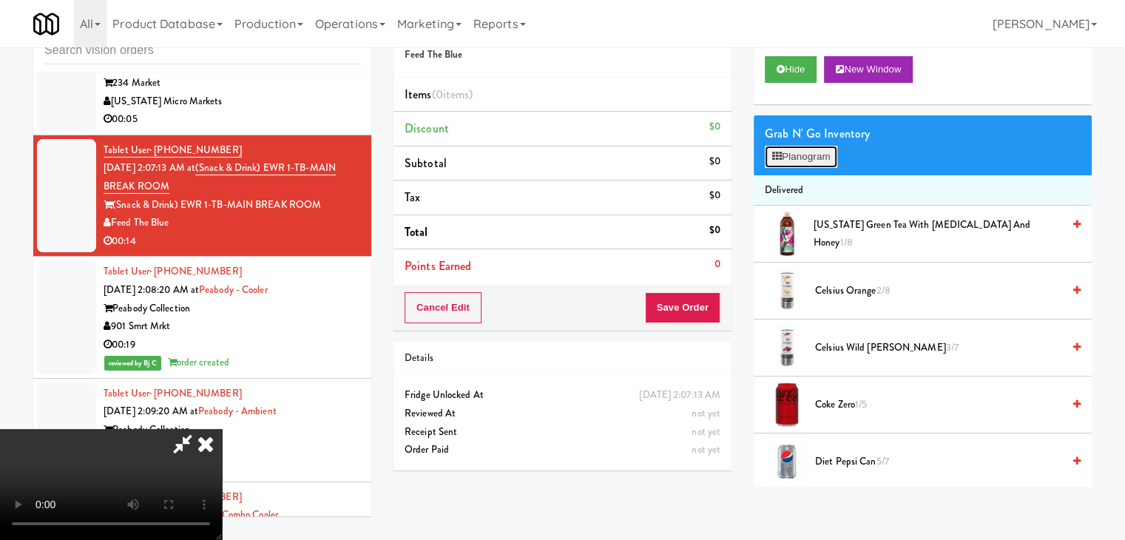
click at [814, 157] on button "Planogram" at bounding box center [801, 157] width 73 height 22
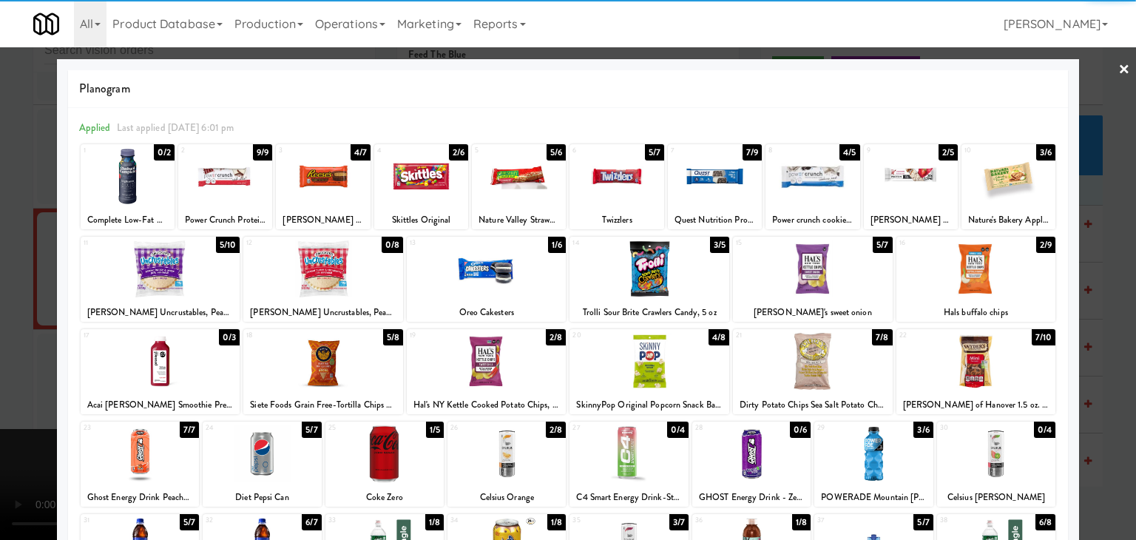
click at [807, 374] on div at bounding box center [813, 361] width 160 height 57
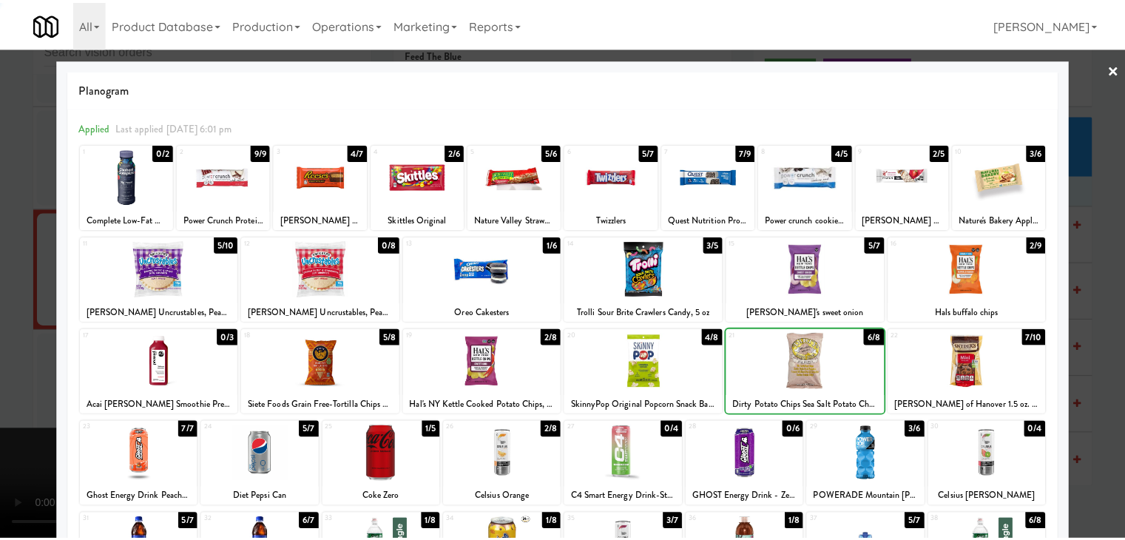
scroll to position [186, 0]
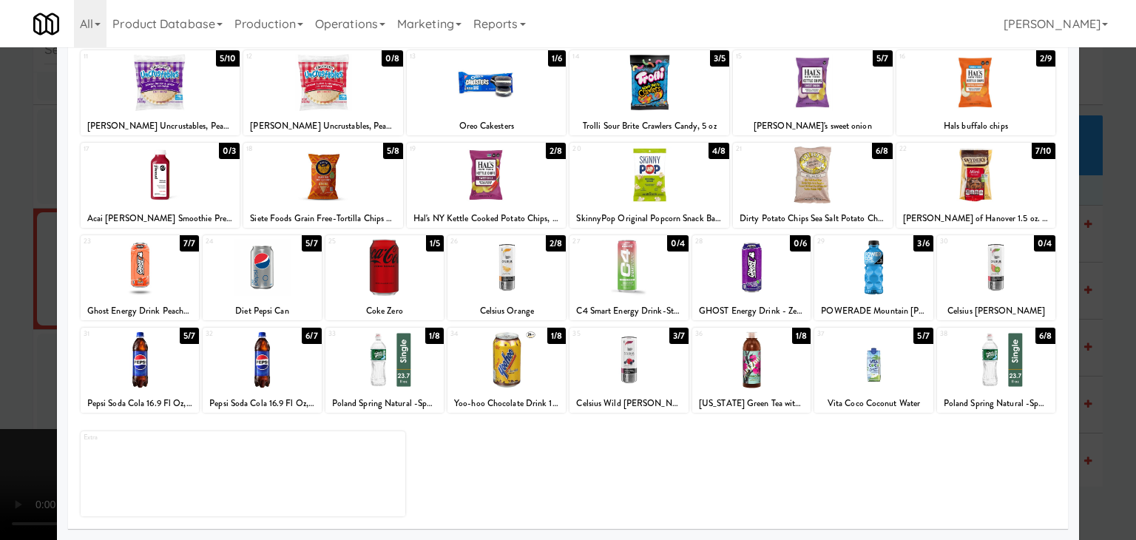
drag, startPoint x: 750, startPoint y: 376, endPoint x: 730, endPoint y: 374, distance: 20.8
click at [750, 371] on div at bounding box center [752, 359] width 118 height 57
drag, startPoint x: 0, startPoint y: 369, endPoint x: 295, endPoint y: 369, distance: 295.2
click at [0, 369] on div at bounding box center [568, 270] width 1136 height 540
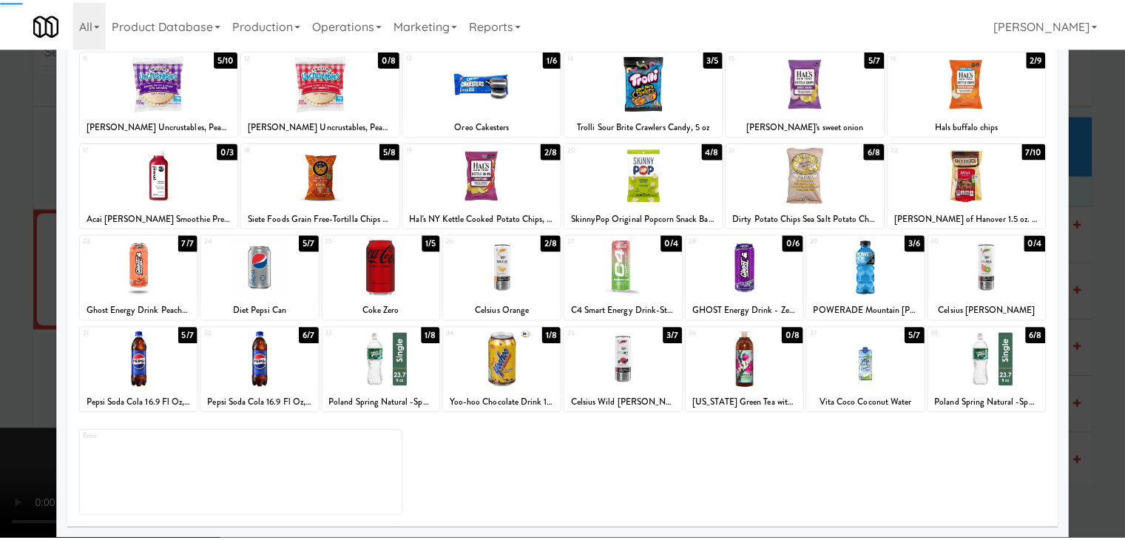
scroll to position [23165, 0]
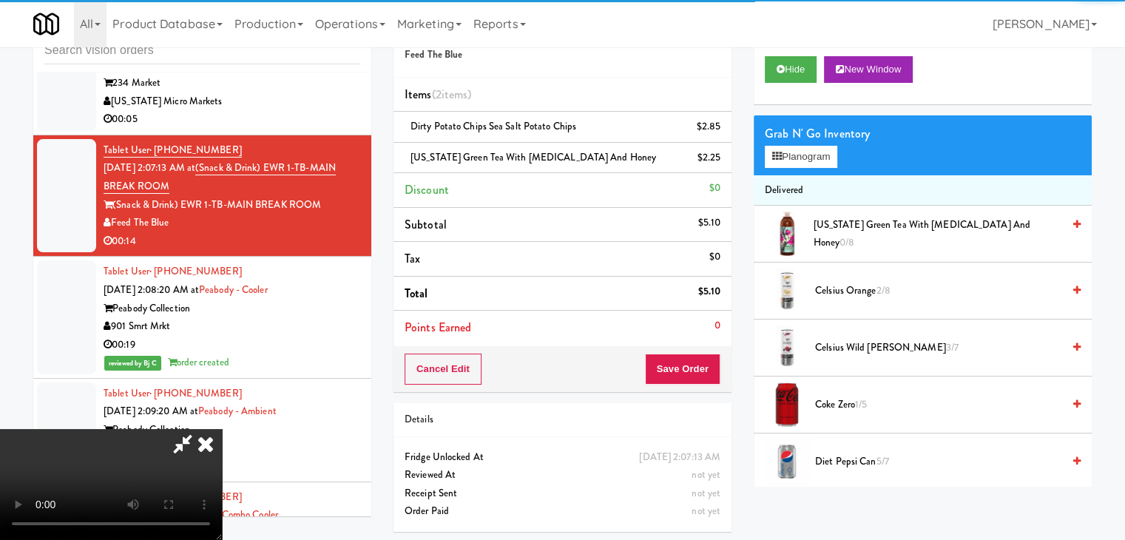
click at [222, 429] on video at bounding box center [111, 484] width 222 height 111
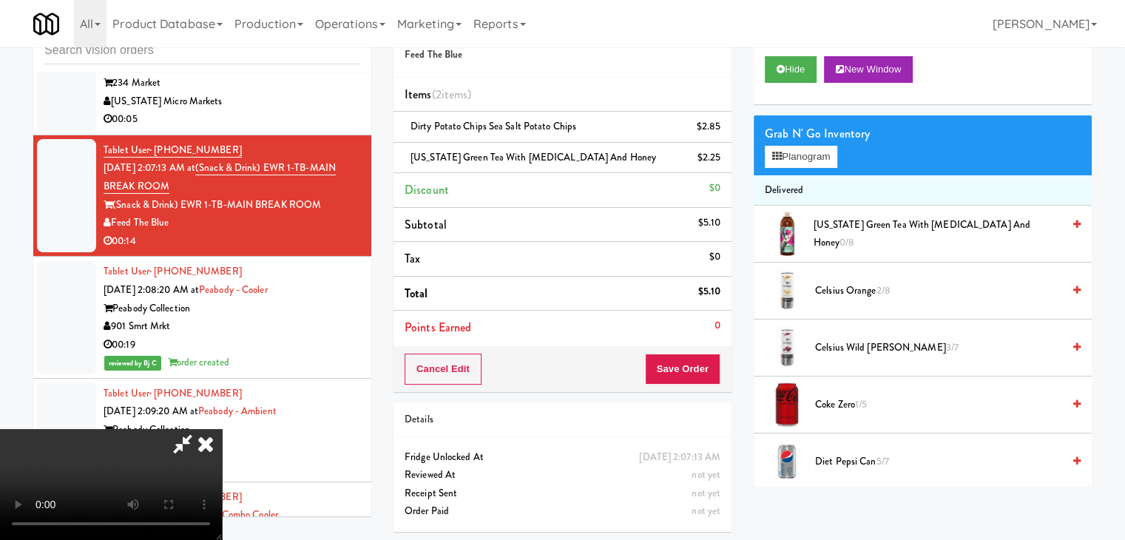
click at [724, 359] on div "Cancel Edit Save Order" at bounding box center [563, 369] width 338 height 46
click at [699, 362] on button "Save Order" at bounding box center [682, 369] width 75 height 31
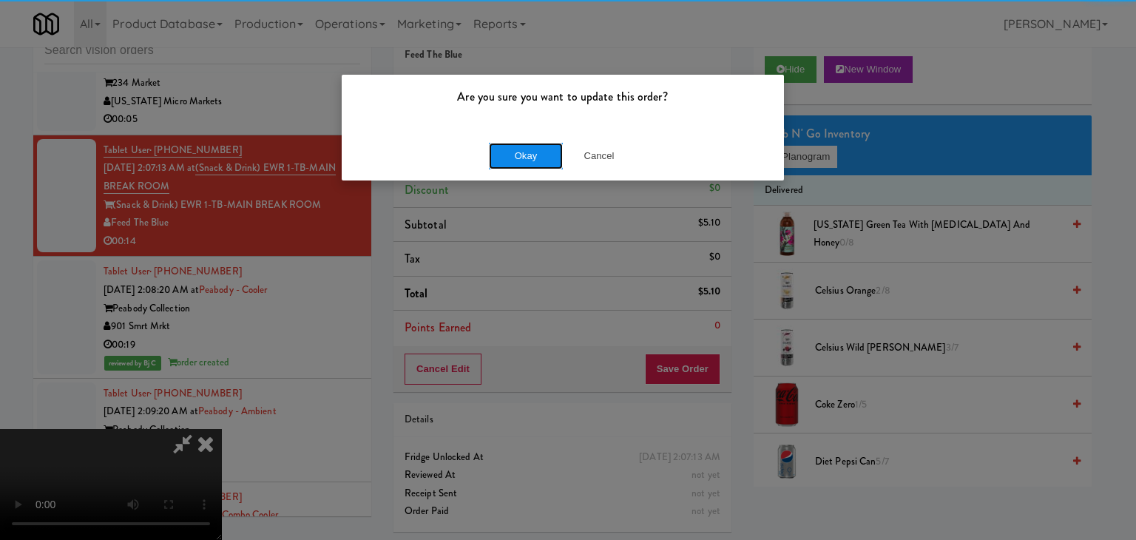
click at [504, 159] on button "Okay" at bounding box center [526, 156] width 74 height 27
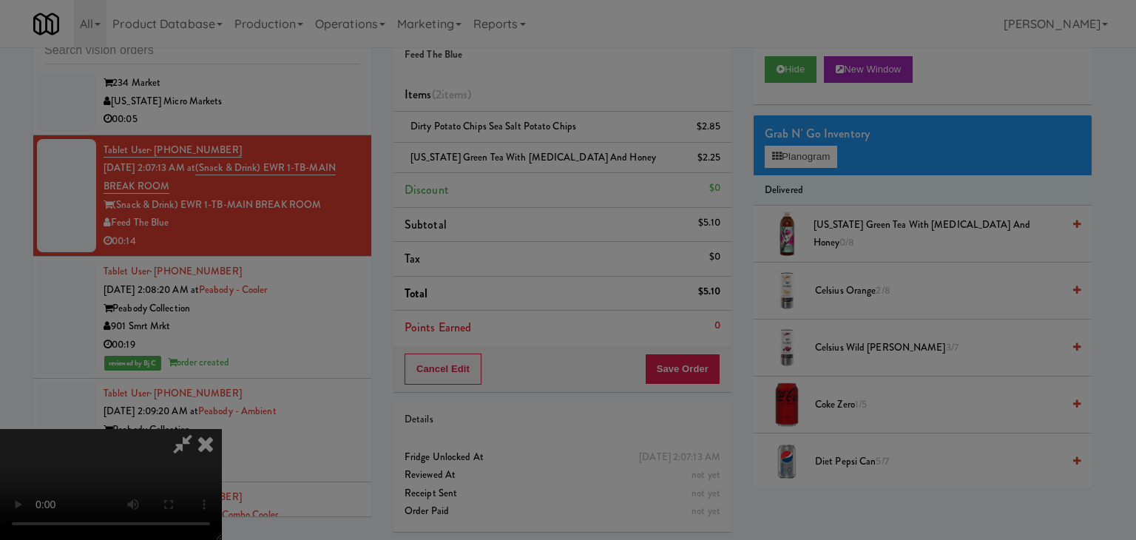
click at [505, 153] on div "Okay Cancel" at bounding box center [563, 129] width 442 height 50
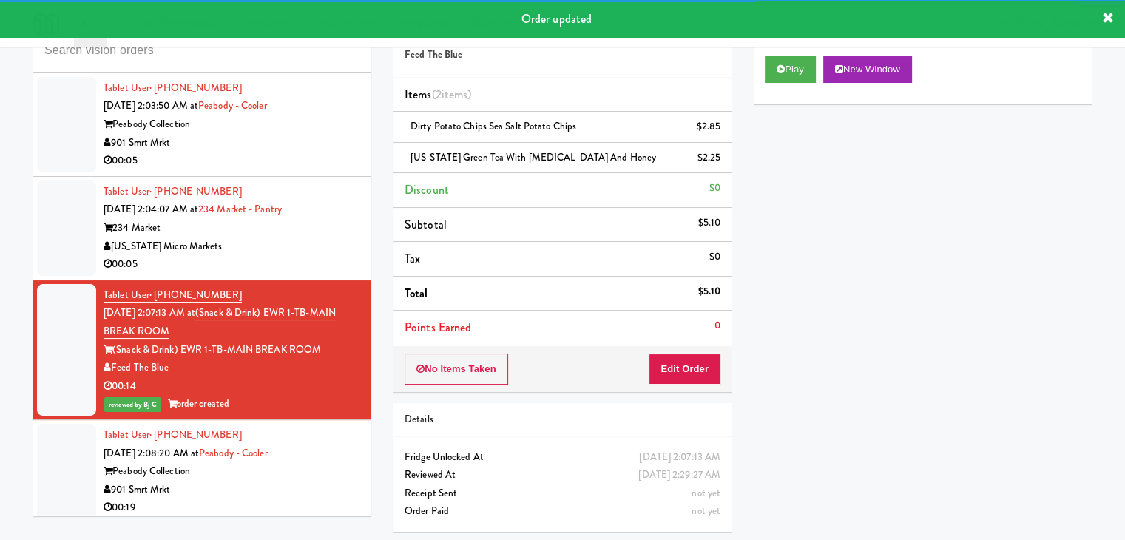
scroll to position [23017, 0]
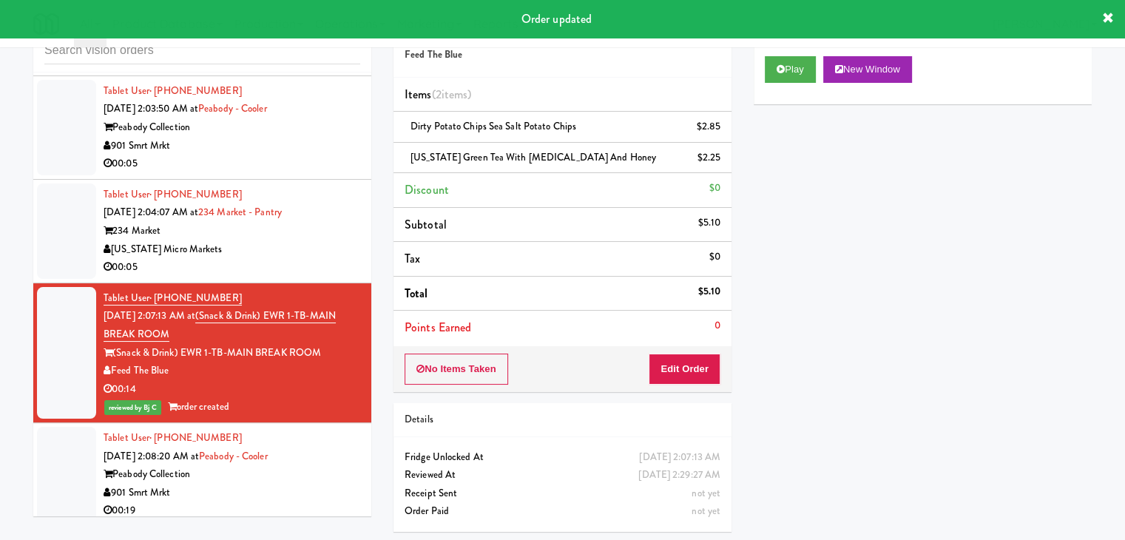
click at [316, 259] on div "[US_STATE] Micro Markets" at bounding box center [232, 249] width 257 height 18
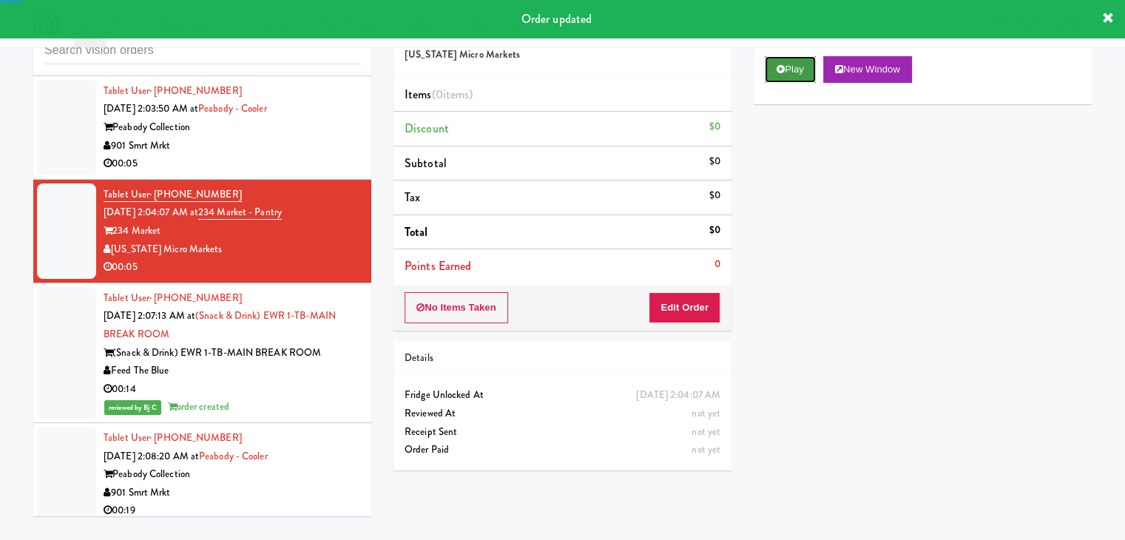
click at [793, 70] on button "Play" at bounding box center [790, 69] width 51 height 27
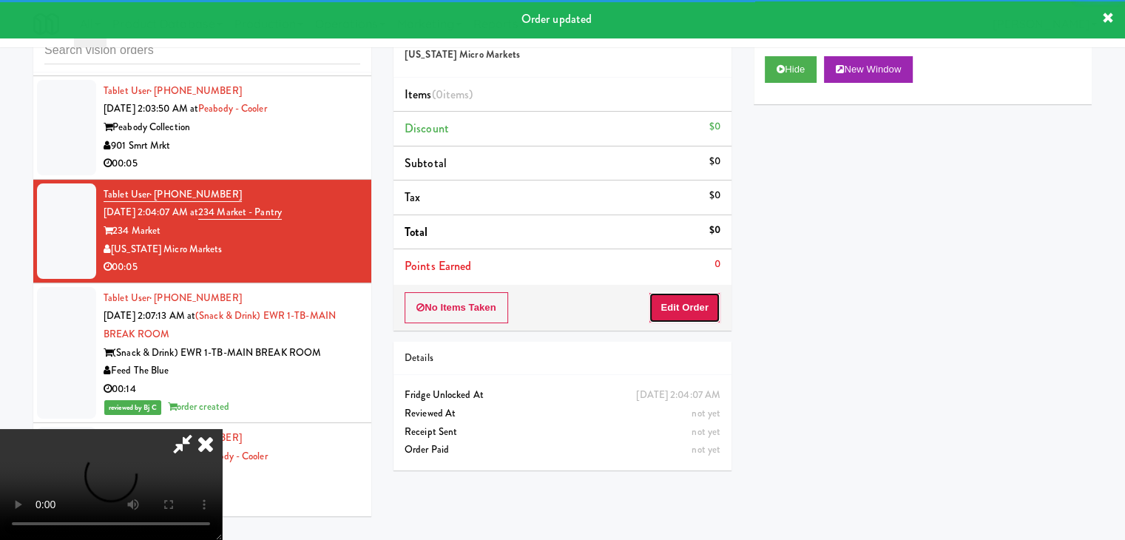
click at [682, 309] on button "Edit Order" at bounding box center [685, 307] width 72 height 31
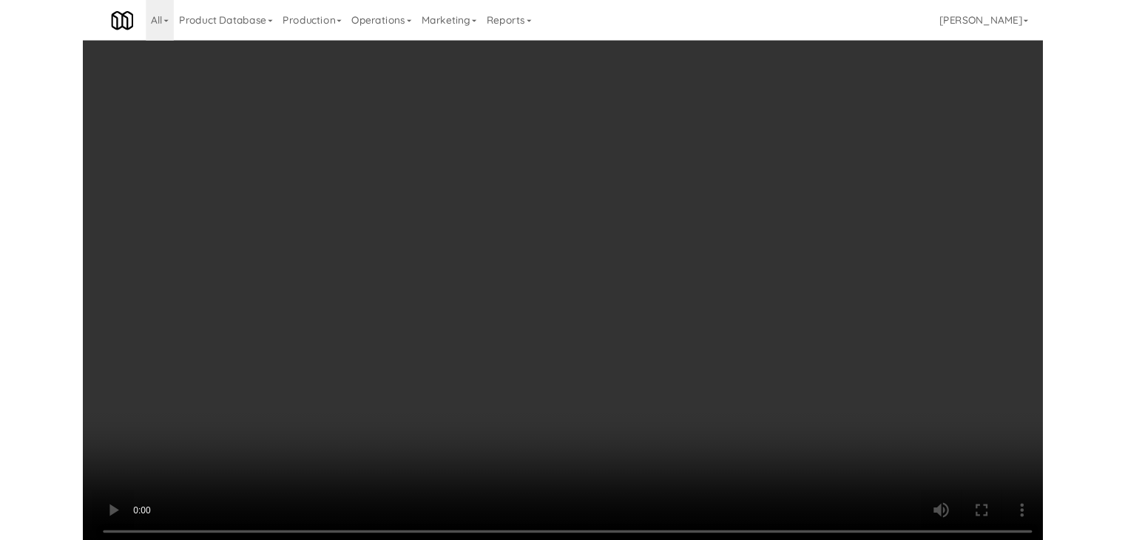
scroll to position [22943, 0]
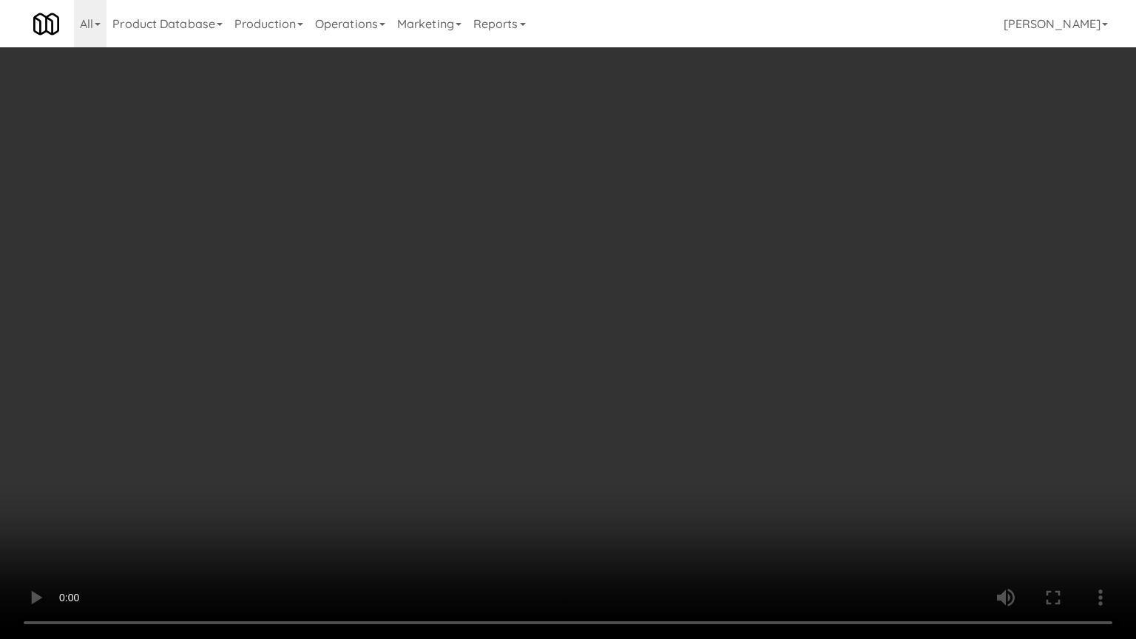
click at [619, 417] on video at bounding box center [568, 319] width 1136 height 639
click at [619, 419] on video at bounding box center [568, 319] width 1136 height 639
click at [611, 435] on video at bounding box center [568, 319] width 1136 height 639
drag, startPoint x: 613, startPoint y: 465, endPoint x: 619, endPoint y: 474, distance: 10.3
click at [616, 468] on video at bounding box center [568, 319] width 1136 height 639
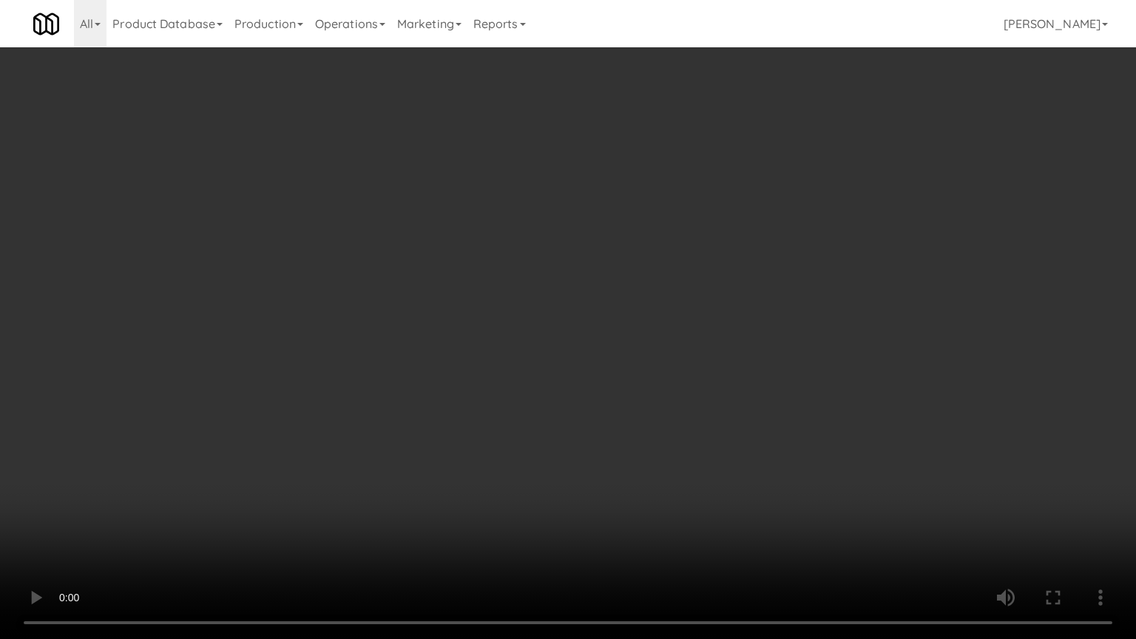
drag, startPoint x: 654, startPoint y: 465, endPoint x: 660, endPoint y: 459, distance: 8.4
click at [654, 465] on video at bounding box center [568, 319] width 1136 height 639
drag, startPoint x: 660, startPoint y: 459, endPoint x: 787, endPoint y: 167, distance: 318.1
click at [663, 453] on video at bounding box center [568, 319] width 1136 height 639
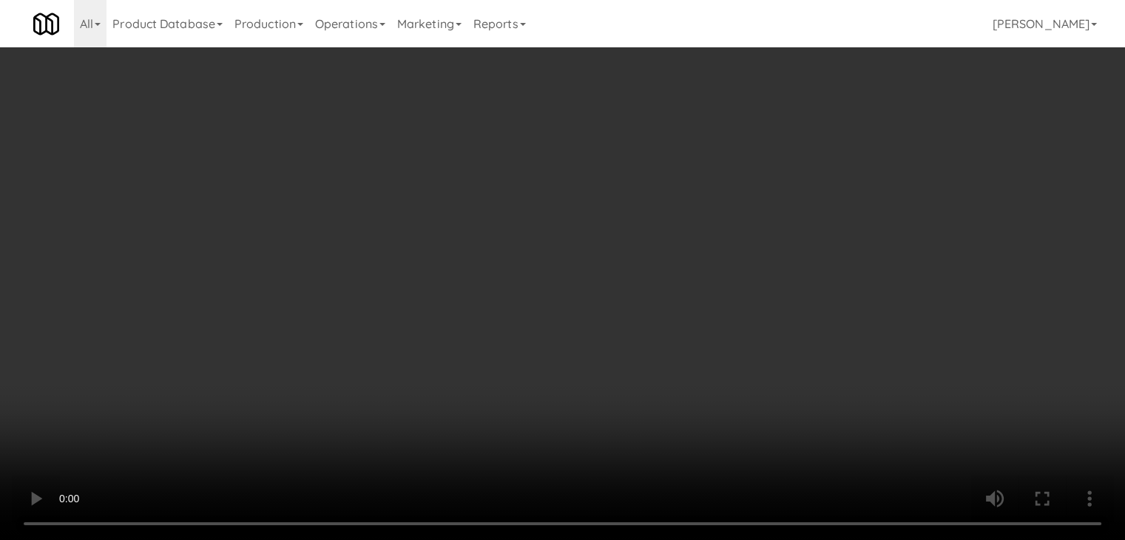
drag, startPoint x: 808, startPoint y: 143, endPoint x: 808, endPoint y: 152, distance: 9.6
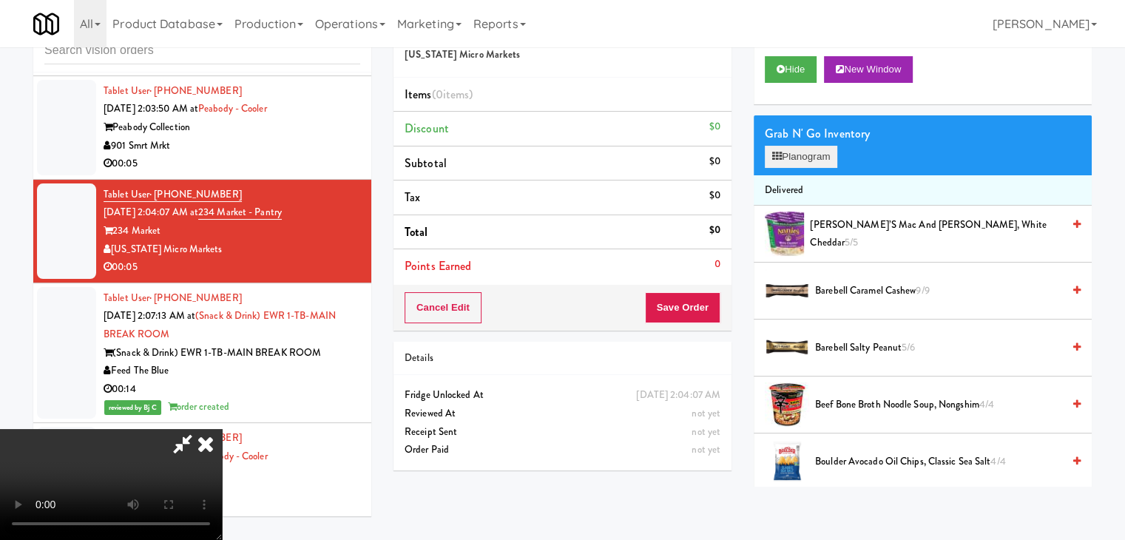
click at [808, 144] on div "Grab N' Go Inventory Planogram" at bounding box center [923, 145] width 338 height 60
click at [808, 153] on button "Planogram" at bounding box center [801, 157] width 73 height 22
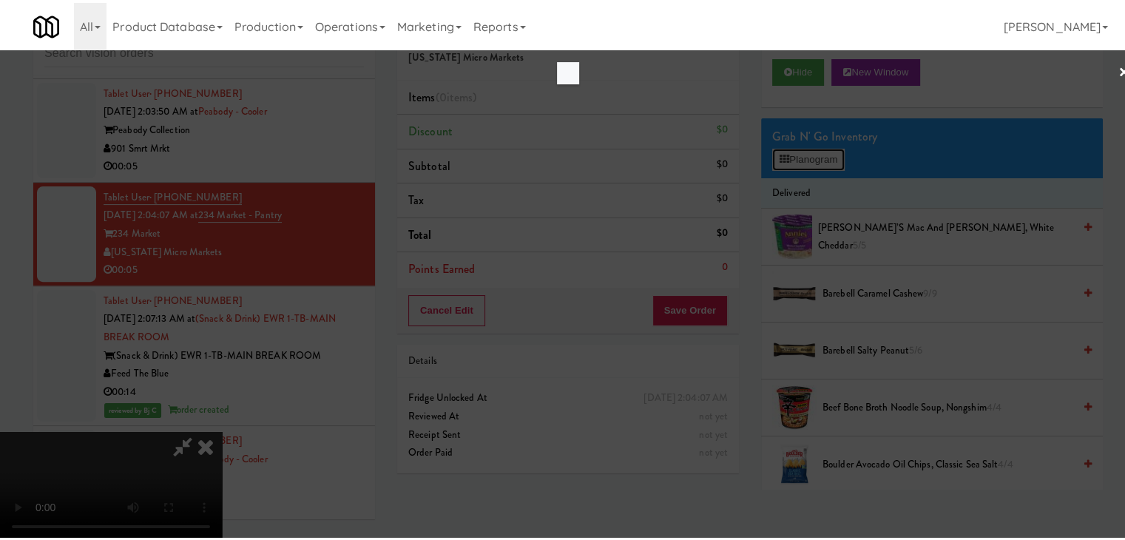
scroll to position [22943, 0]
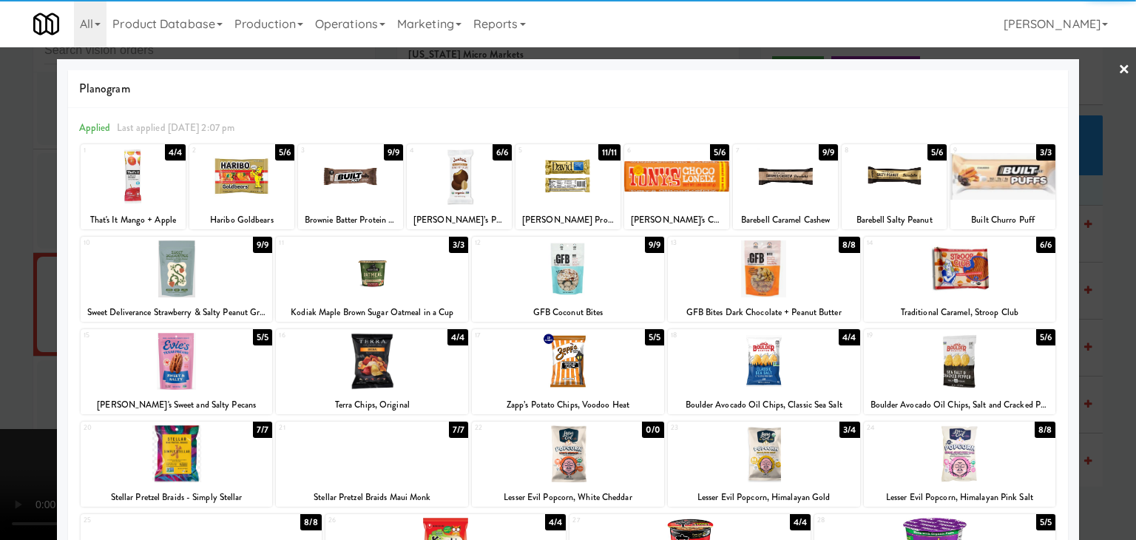
click at [382, 374] on div at bounding box center [372, 361] width 192 height 57
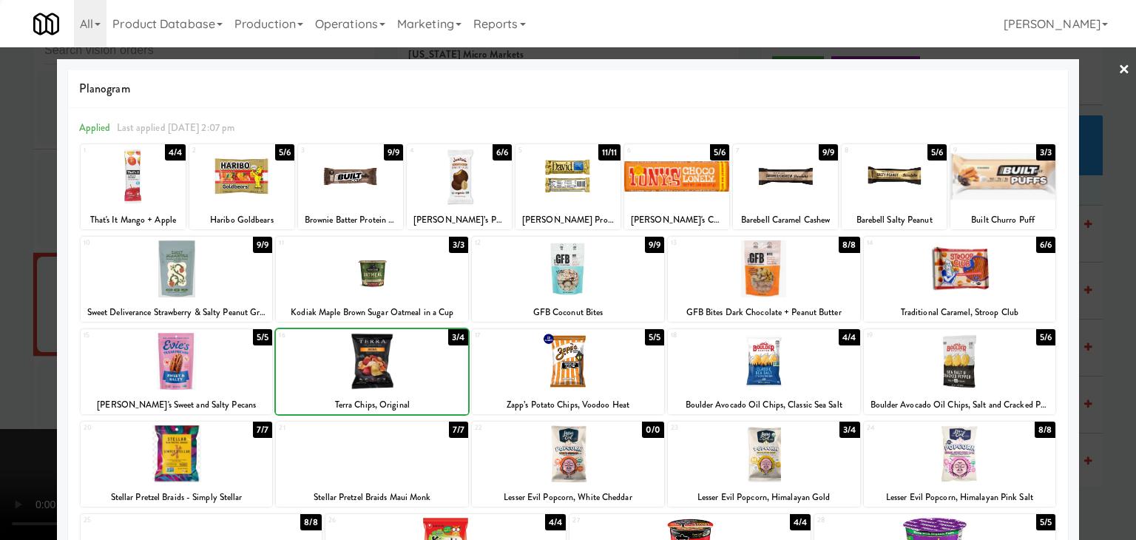
click at [382, 374] on div at bounding box center [372, 361] width 192 height 57
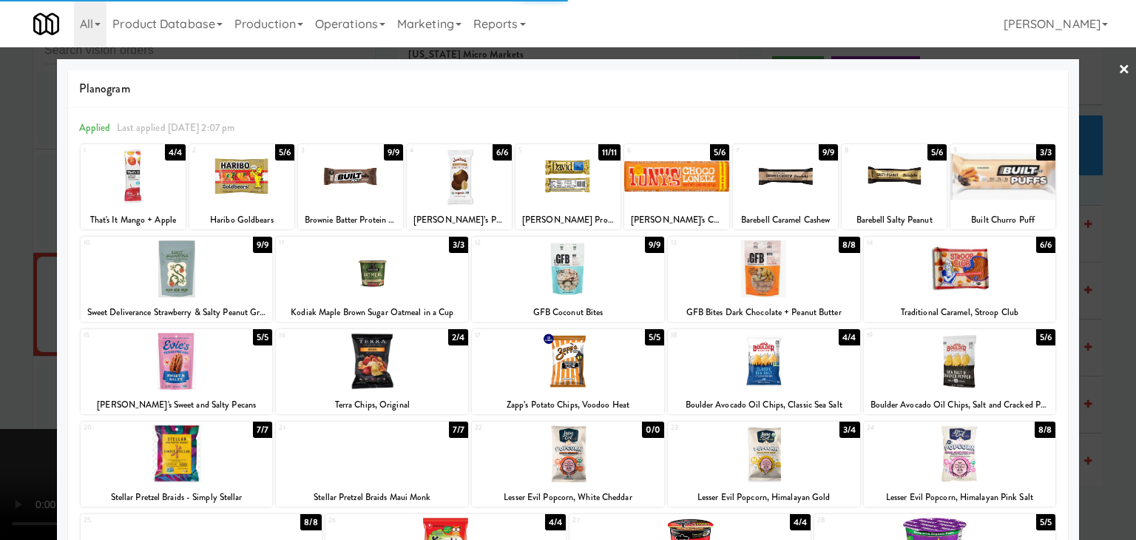
click at [3, 377] on div at bounding box center [568, 270] width 1136 height 540
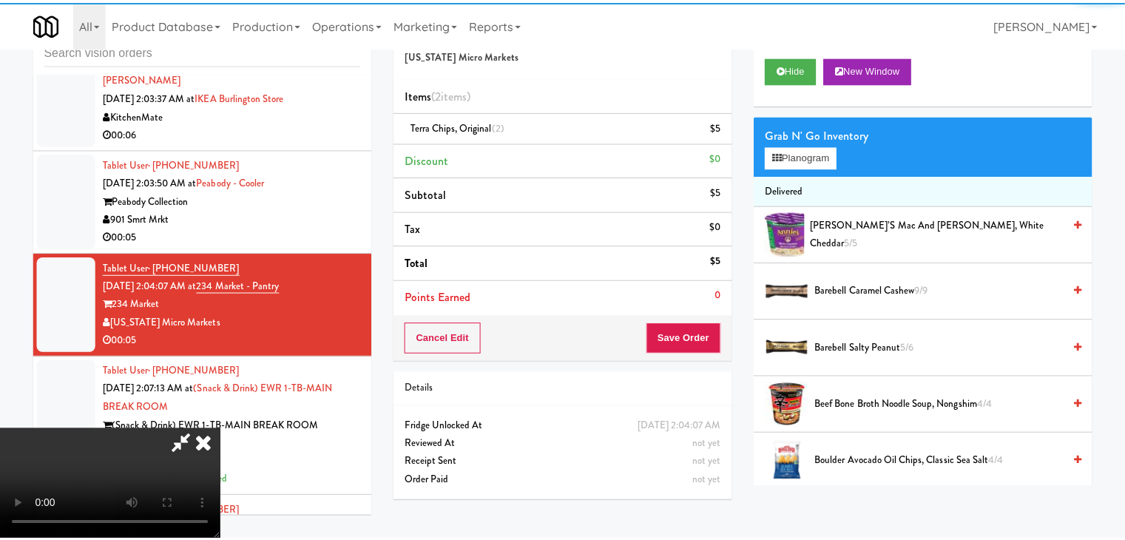
scroll to position [23017, 0]
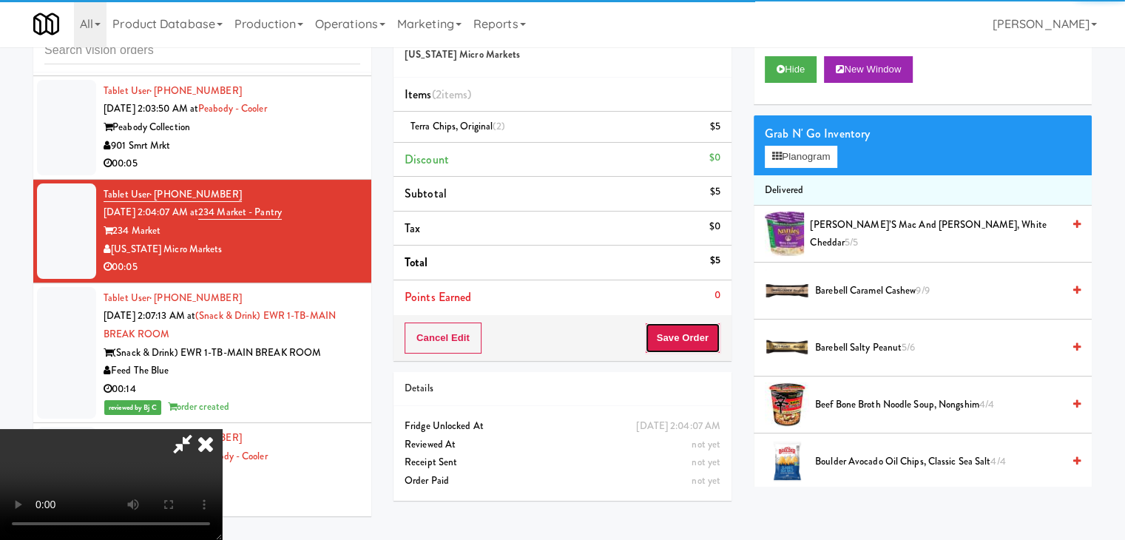
click at [687, 342] on button "Save Order" at bounding box center [682, 338] width 75 height 31
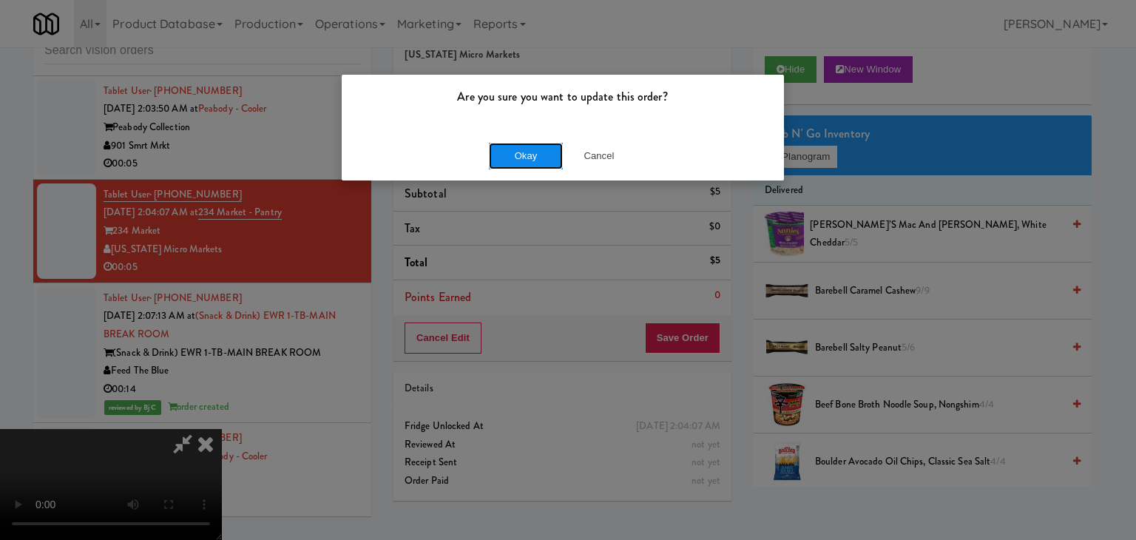
click at [540, 166] on button "Okay" at bounding box center [526, 156] width 74 height 27
click at [539, 164] on button "Okay" at bounding box center [526, 156] width 74 height 27
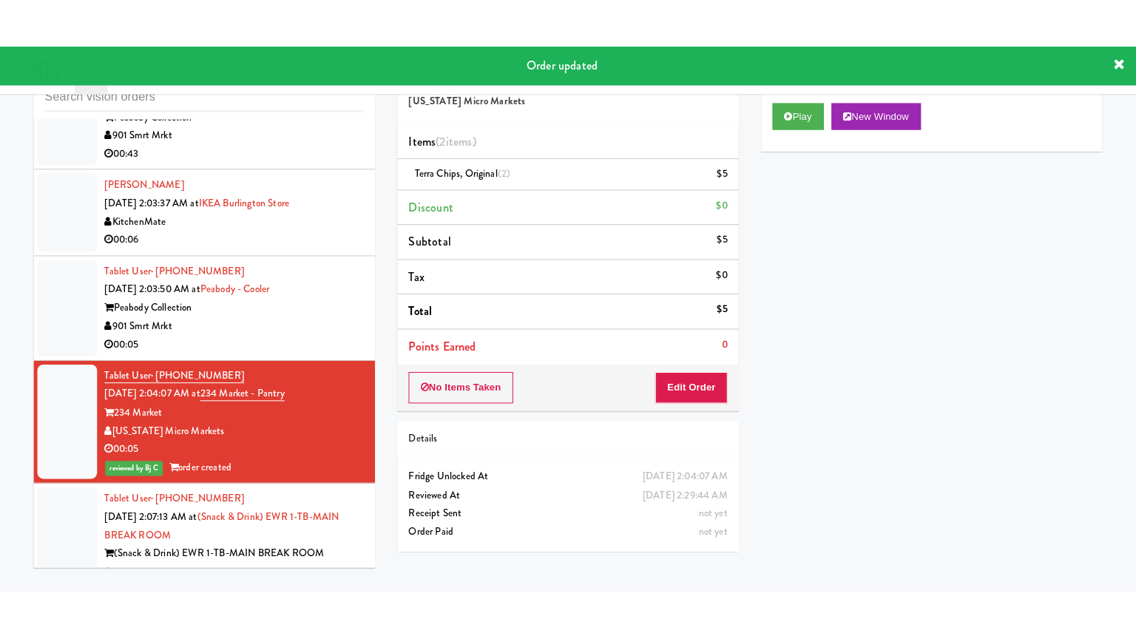
scroll to position [22869, 0]
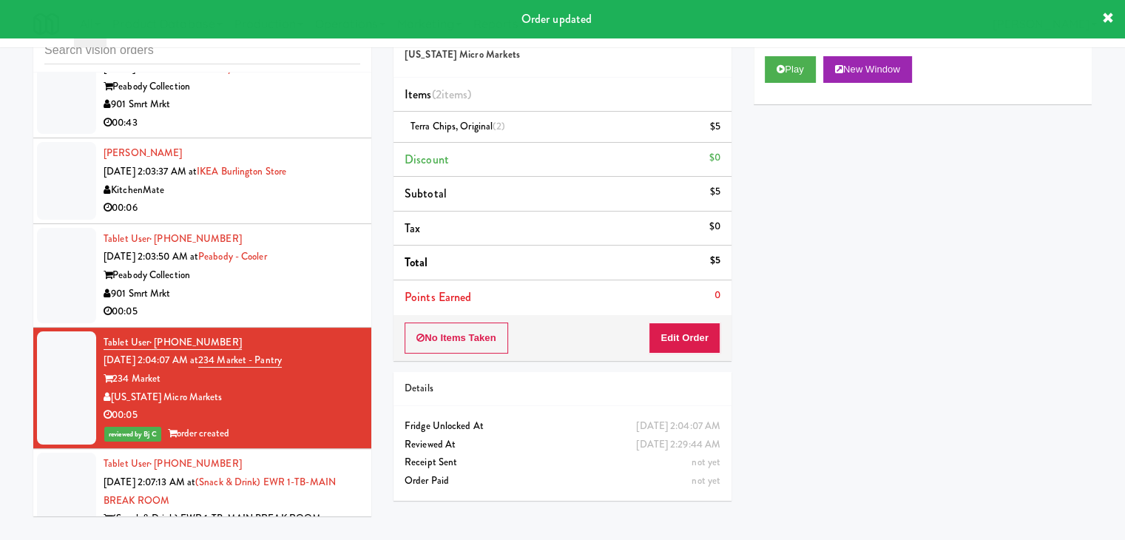
drag, startPoint x: 319, startPoint y: 329, endPoint x: 320, endPoint y: 337, distance: 7.4
click at [319, 285] on div "Peabody Collection" at bounding box center [232, 275] width 257 height 18
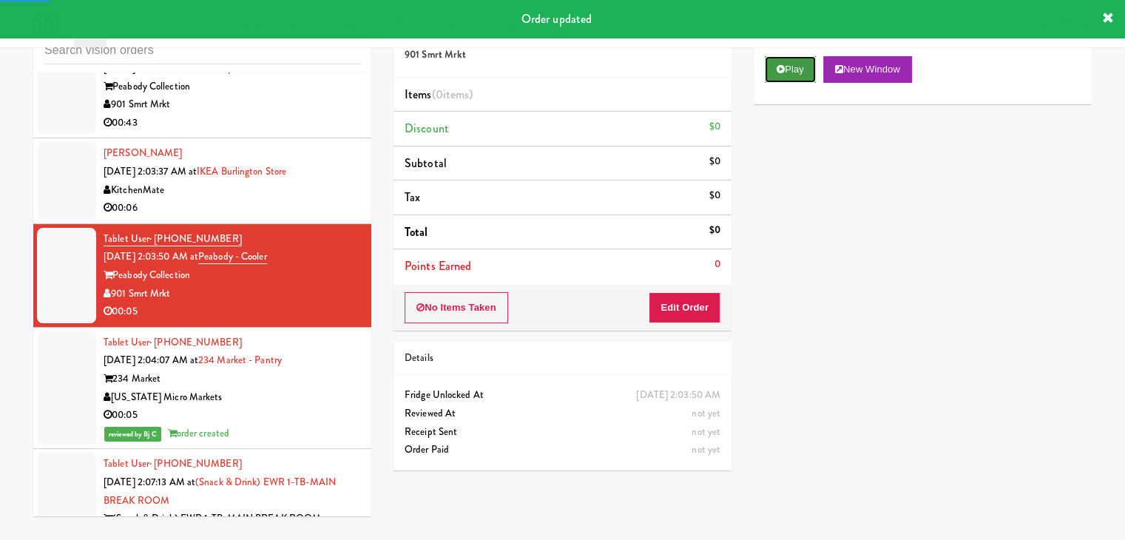
click at [804, 67] on button "Play" at bounding box center [790, 69] width 51 height 27
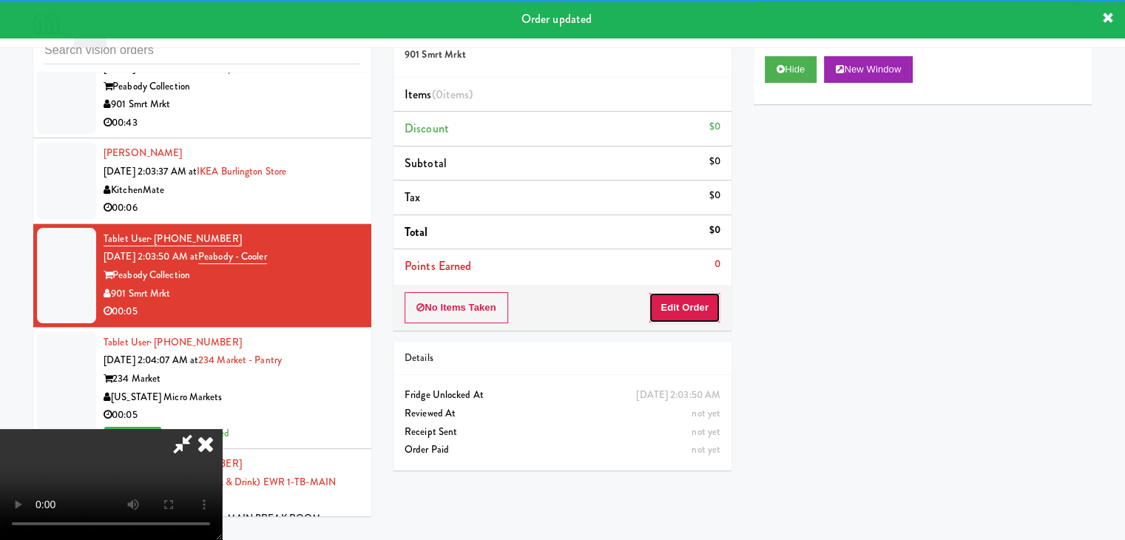
click at [696, 297] on button "Edit Order" at bounding box center [685, 307] width 72 height 31
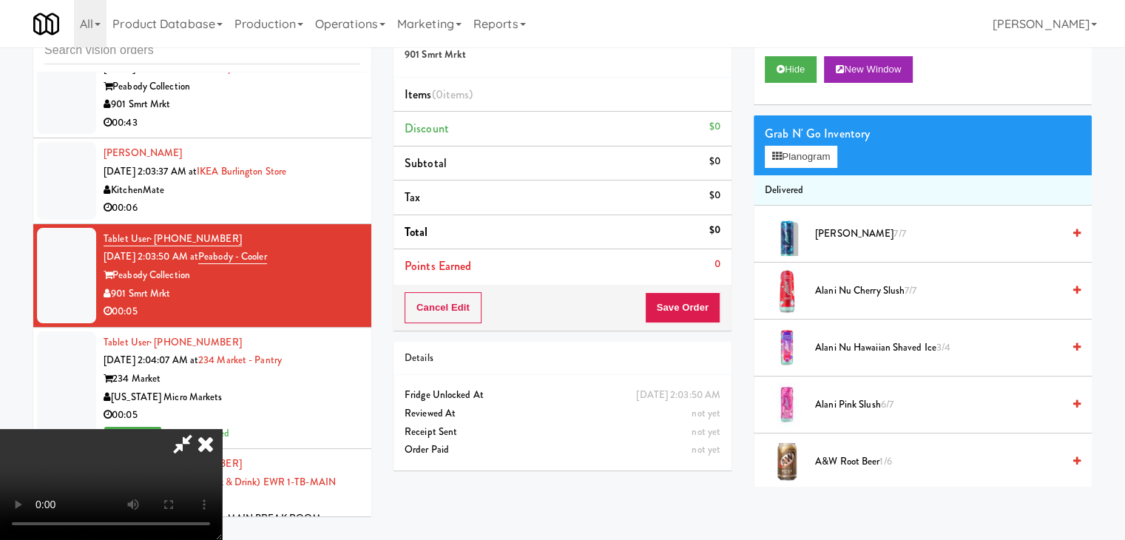
scroll to position [22795, 0]
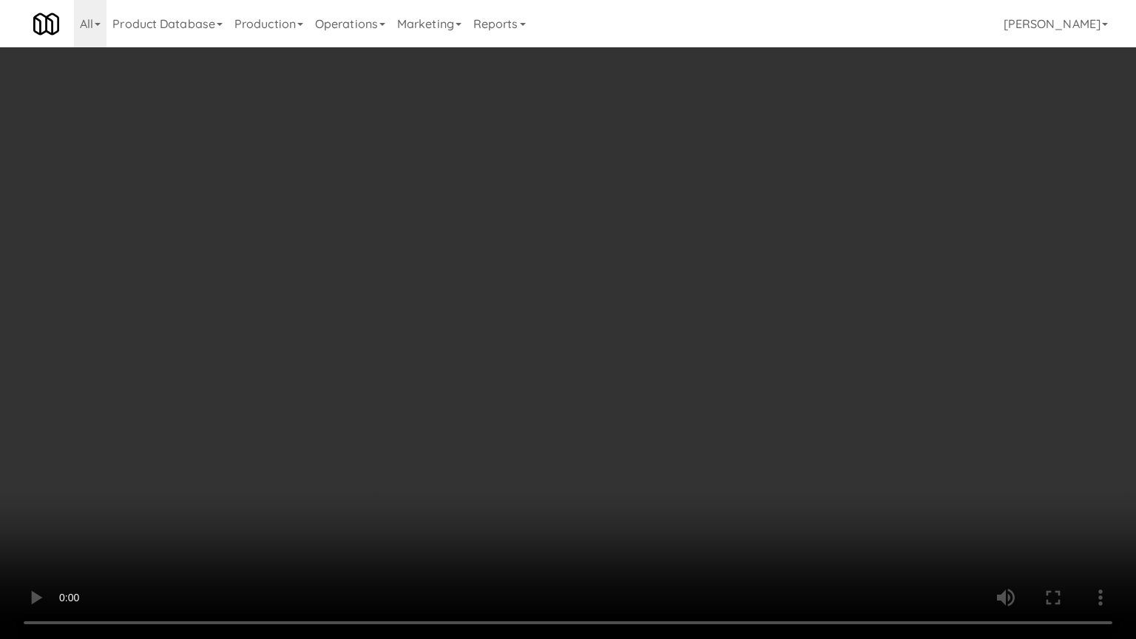
click at [682, 439] on video at bounding box center [568, 319] width 1136 height 639
click at [684, 439] on video at bounding box center [568, 319] width 1136 height 639
click at [686, 442] on video at bounding box center [568, 319] width 1136 height 639
click at [654, 428] on video at bounding box center [568, 319] width 1136 height 639
click at [654, 431] on video at bounding box center [568, 319] width 1136 height 639
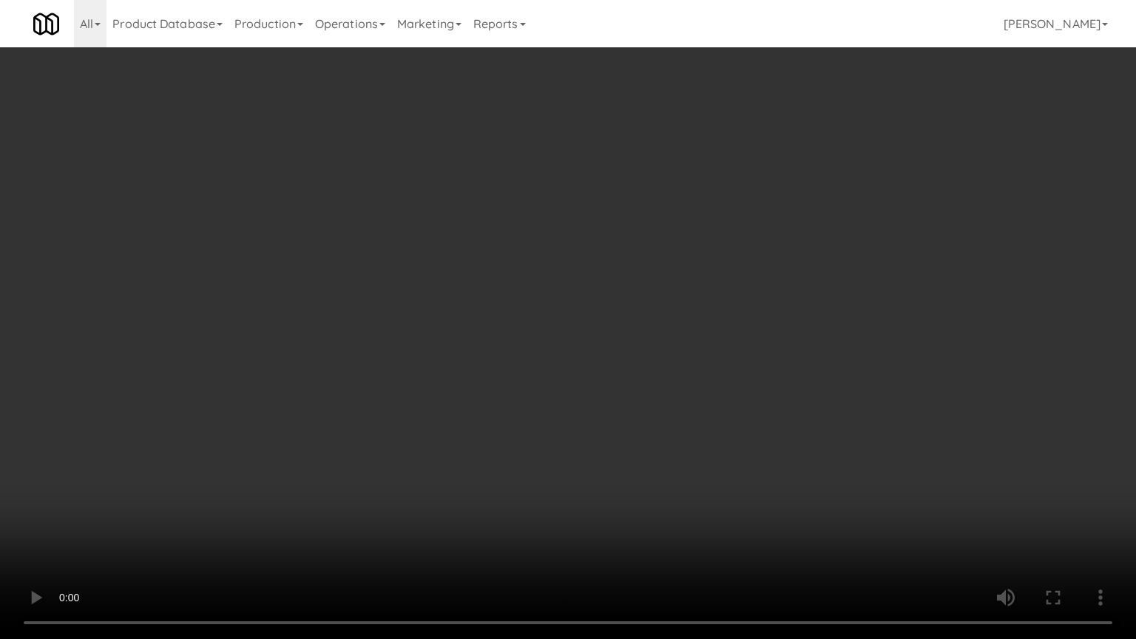
drag, startPoint x: 655, startPoint y: 435, endPoint x: 656, endPoint y: 445, distance: 9.6
click at [656, 441] on video at bounding box center [568, 319] width 1136 height 639
click at [660, 443] on video at bounding box center [568, 319] width 1136 height 639
drag, startPoint x: 660, startPoint y: 443, endPoint x: 852, endPoint y: 79, distance: 411.4
click at [660, 438] on video at bounding box center [568, 319] width 1136 height 639
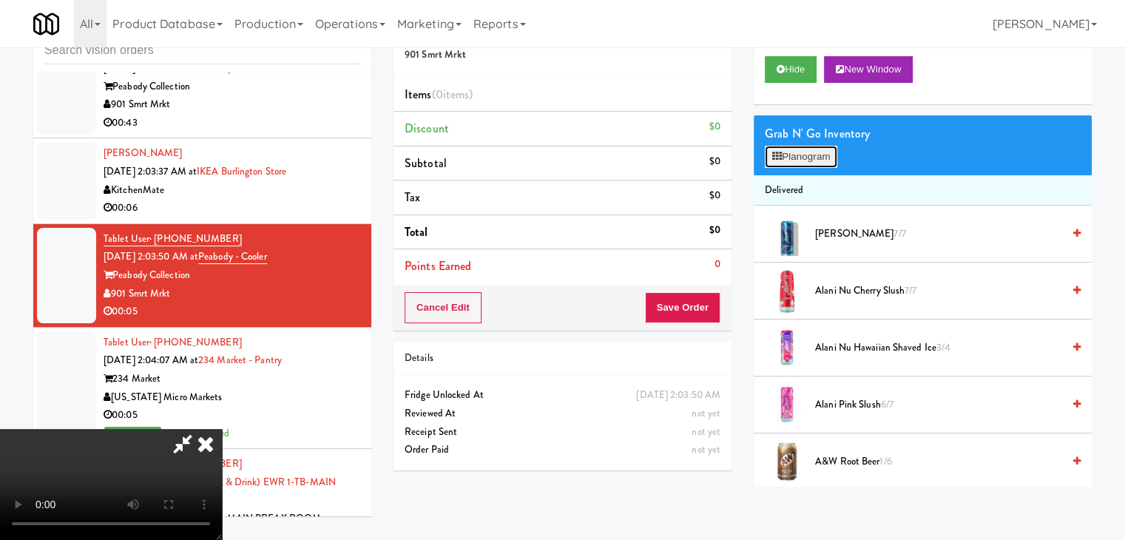
click at [814, 153] on button "Planogram" at bounding box center [801, 157] width 73 height 22
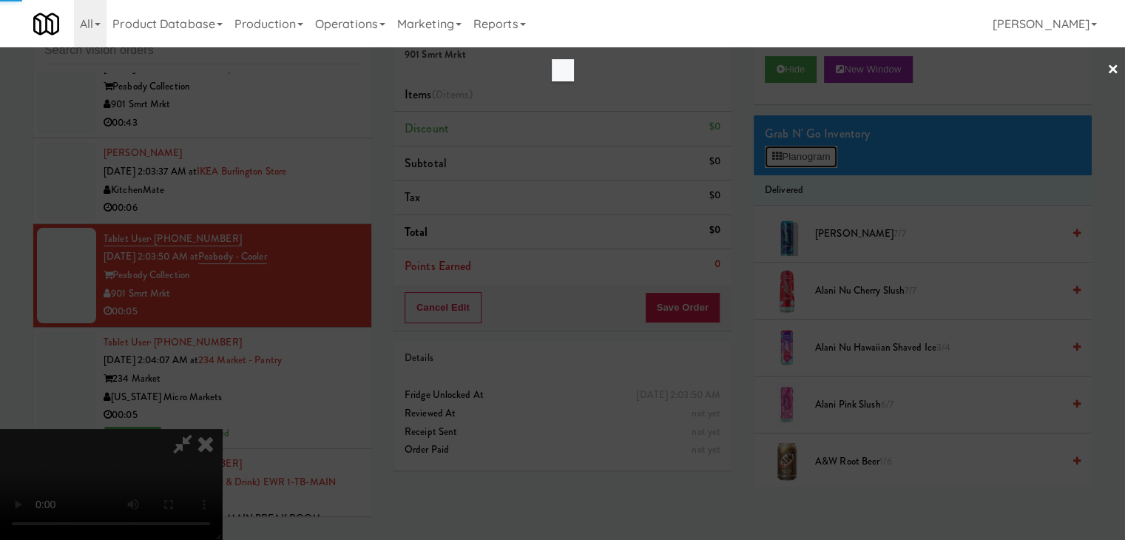
scroll to position [22795, 0]
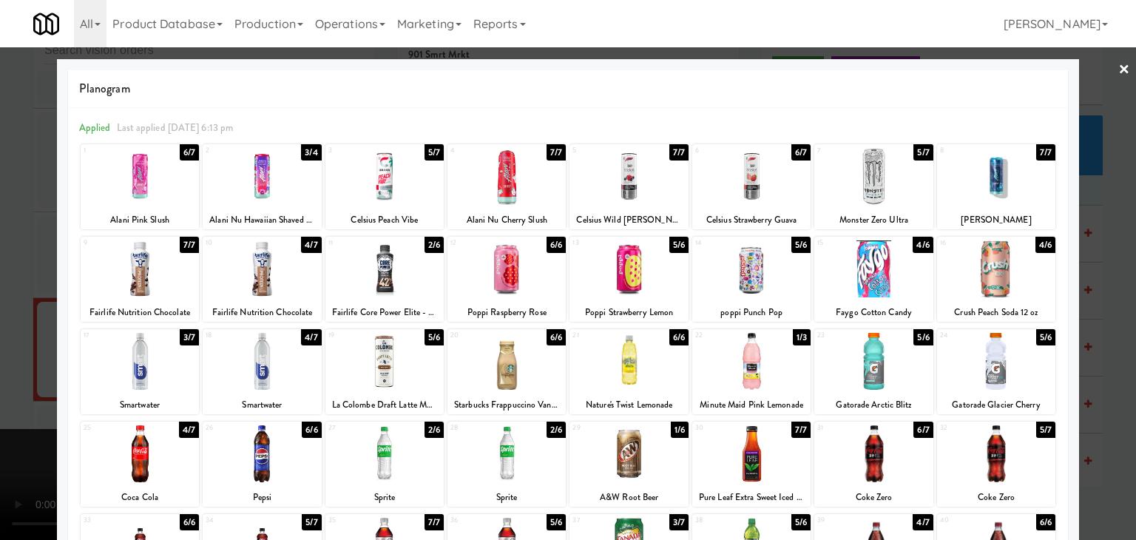
click at [0, 355] on div at bounding box center [568, 270] width 1136 height 540
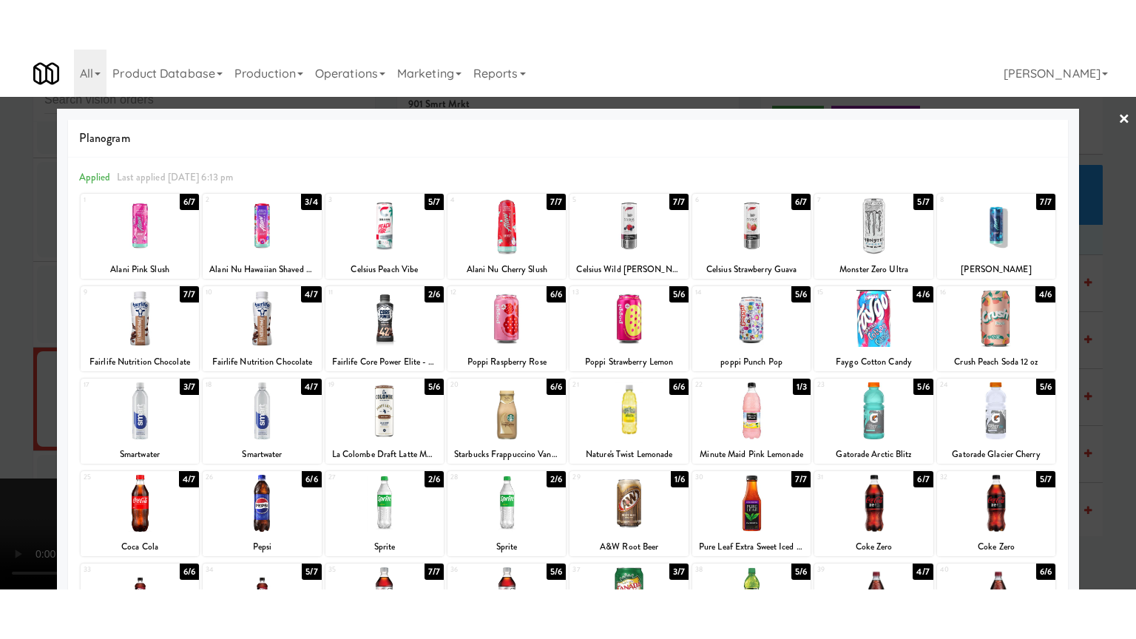
scroll to position [22869, 0]
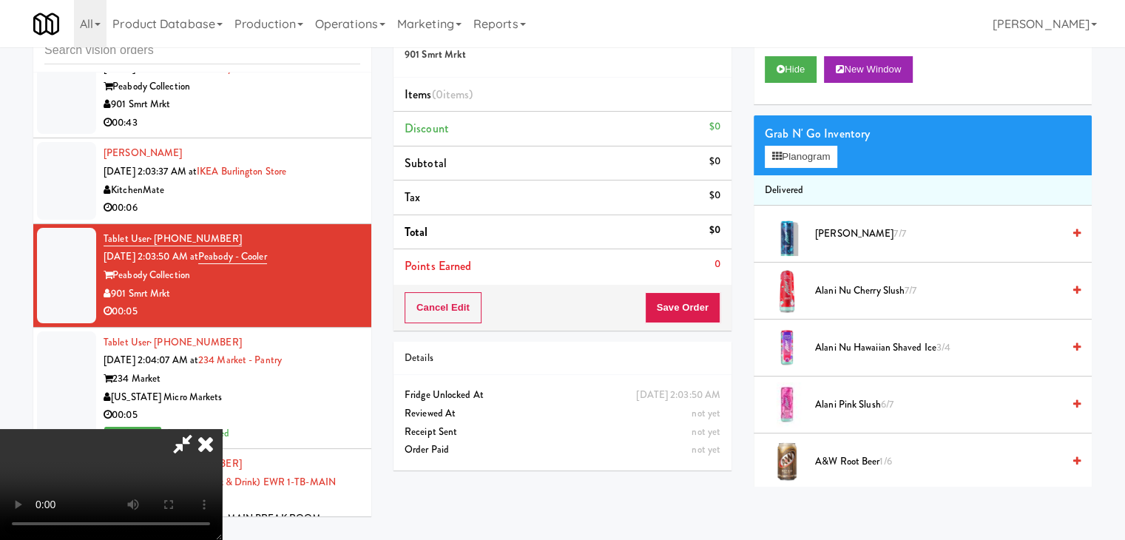
click at [222, 451] on video at bounding box center [111, 484] width 222 height 111
drag, startPoint x: 349, startPoint y: 451, endPoint x: 353, endPoint y: 532, distance: 81.5
click at [222, 451] on video at bounding box center [111, 484] width 222 height 111
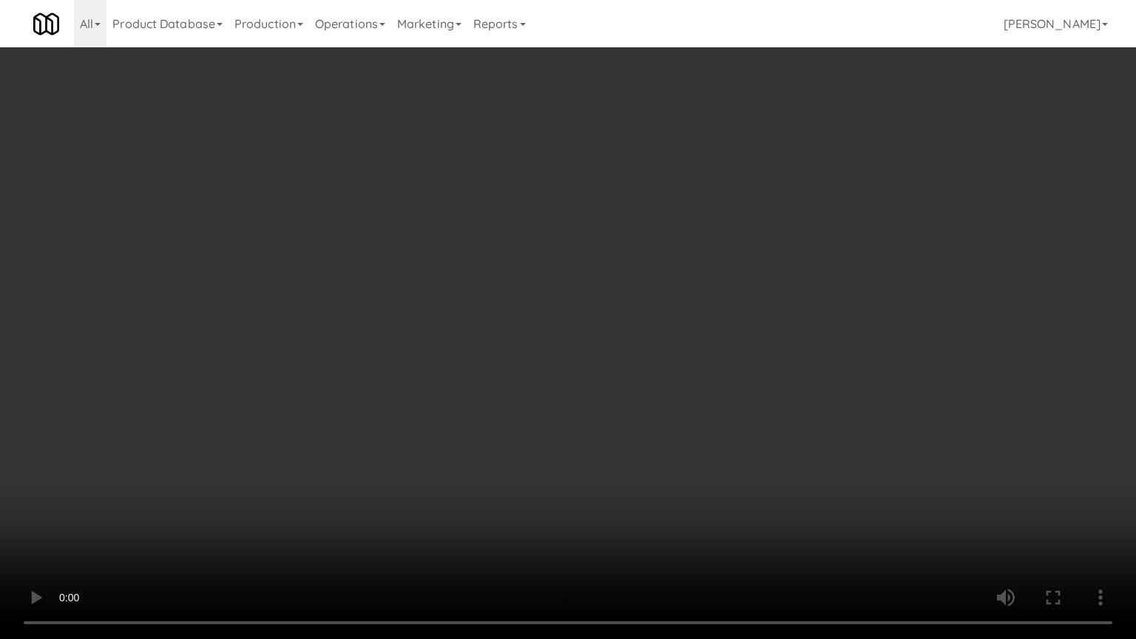
click at [354, 513] on video at bounding box center [568, 319] width 1136 height 639
click at [558, 484] on video at bounding box center [568, 319] width 1136 height 639
click at [548, 429] on video at bounding box center [568, 319] width 1136 height 639
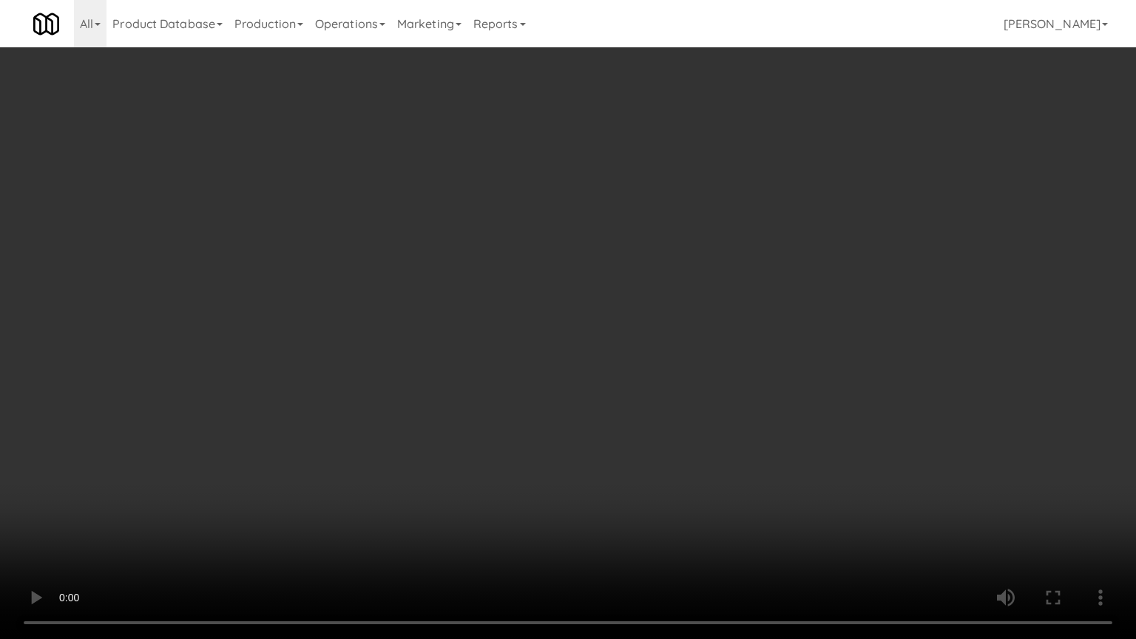
click at [596, 407] on video at bounding box center [568, 319] width 1136 height 639
drag, startPoint x: 596, startPoint y: 407, endPoint x: 668, endPoint y: 278, distance: 147.8
click at [601, 400] on video at bounding box center [568, 319] width 1136 height 639
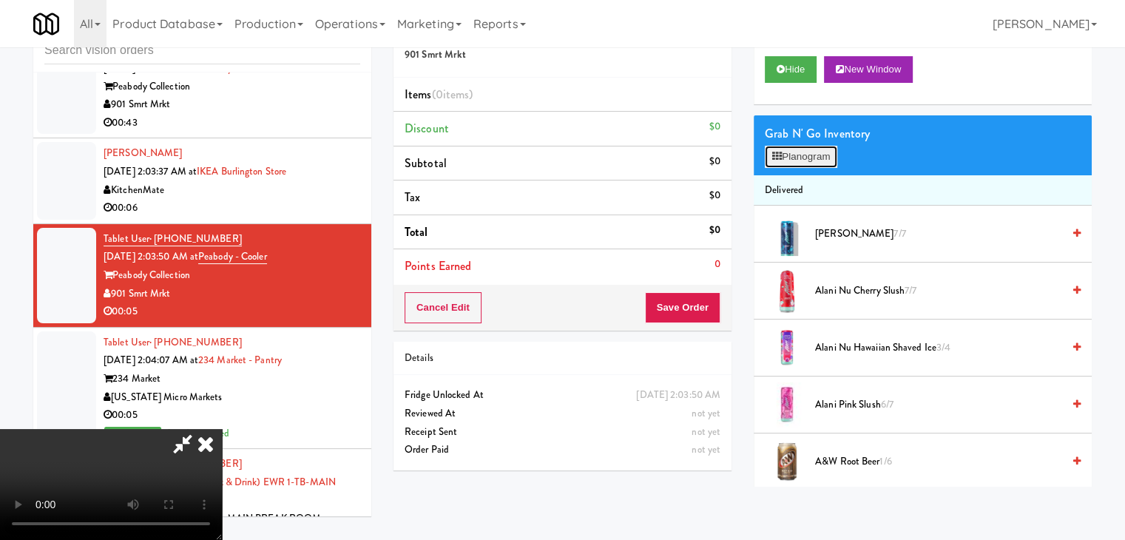
click at [798, 153] on button "Planogram" at bounding box center [801, 157] width 73 height 22
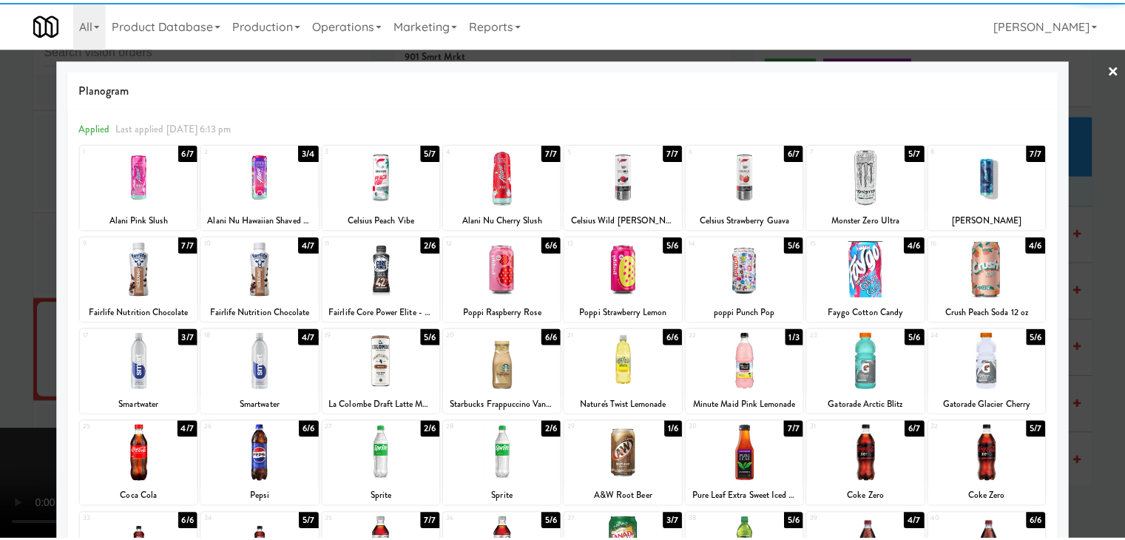
scroll to position [186, 0]
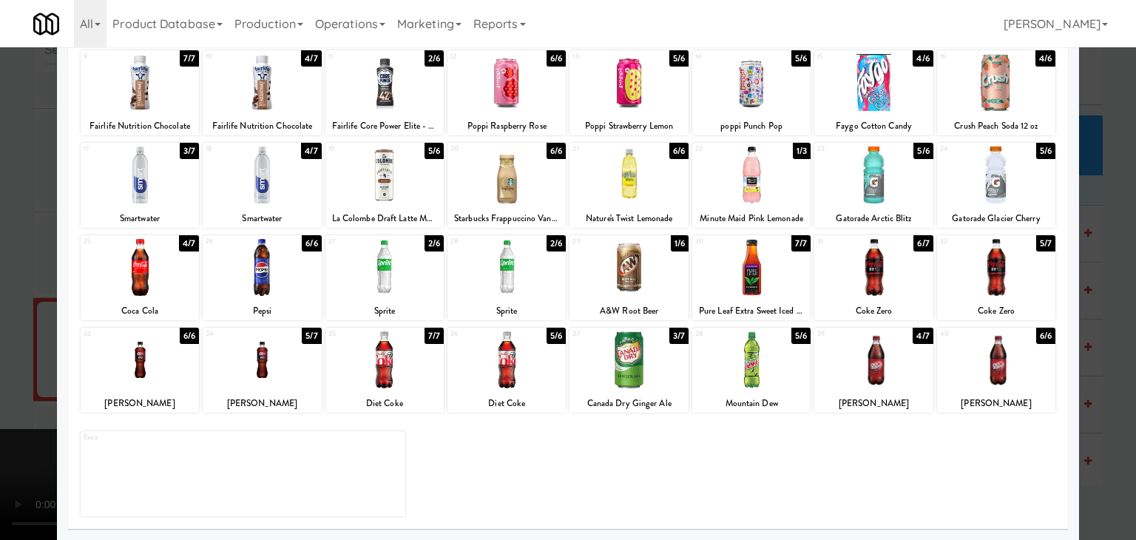
drag, startPoint x: 160, startPoint y: 368, endPoint x: 53, endPoint y: 377, distance: 107.6
click at [158, 369] on div at bounding box center [140, 359] width 118 height 57
drag, startPoint x: 0, startPoint y: 377, endPoint x: 385, endPoint y: 360, distance: 385.1
click at [6, 376] on div at bounding box center [568, 270] width 1136 height 540
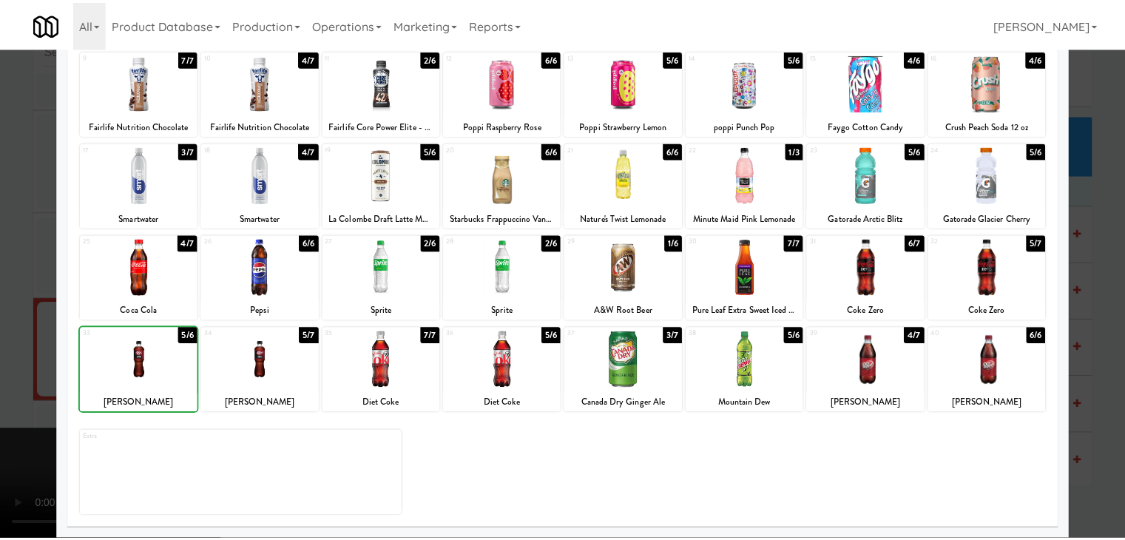
scroll to position [22869, 0]
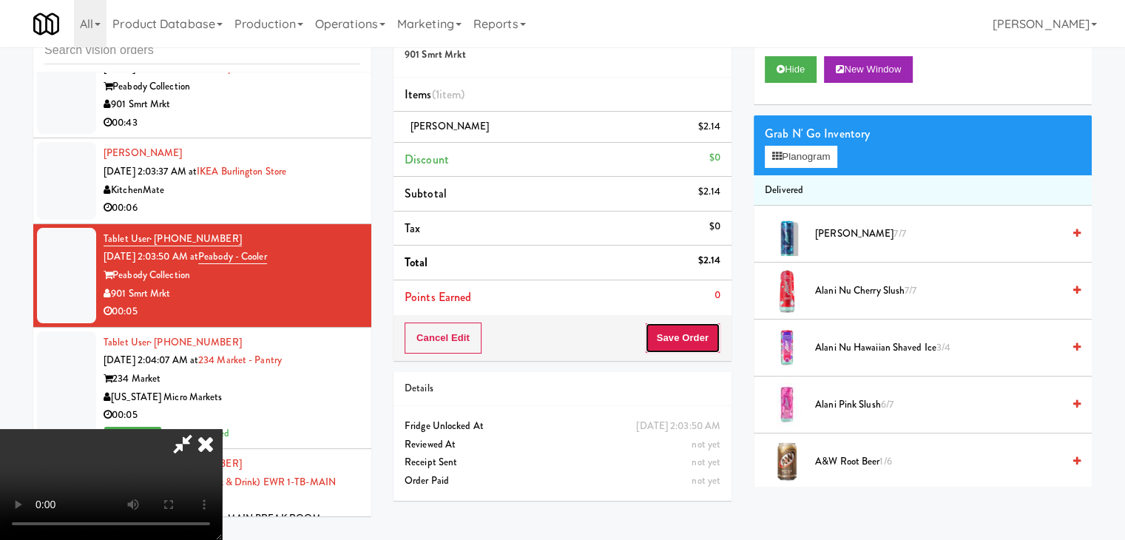
click at [704, 343] on button "Save Order" at bounding box center [682, 338] width 75 height 31
drag, startPoint x: 704, startPoint y: 343, endPoint x: 698, endPoint y: 335, distance: 10.5
click at [704, 343] on button "Save Order" at bounding box center [682, 338] width 75 height 31
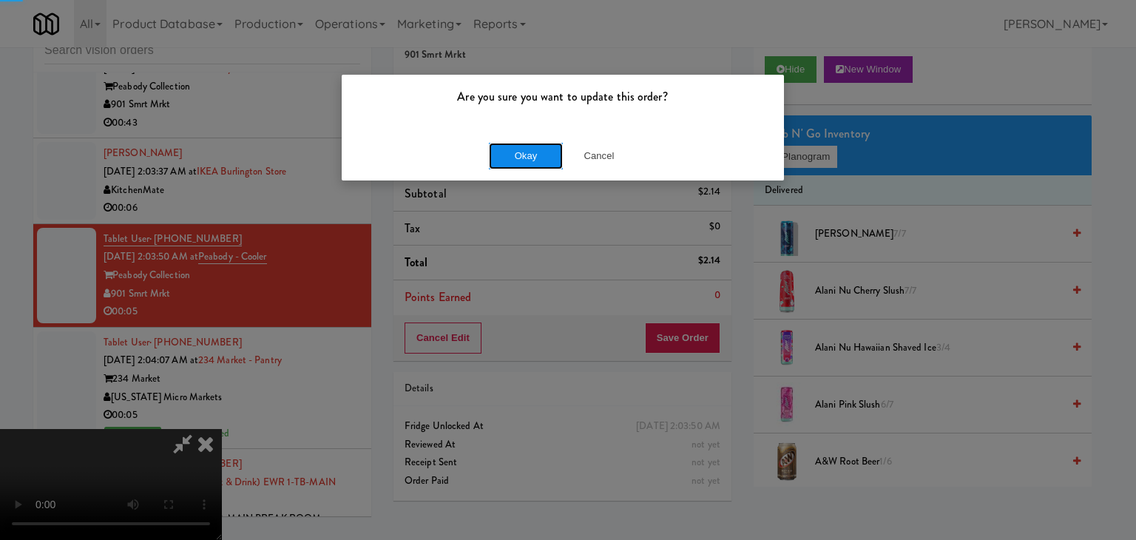
click at [515, 148] on button "Okay" at bounding box center [526, 156] width 74 height 27
click at [509, 157] on div "Okay Cancel" at bounding box center [563, 156] width 442 height 50
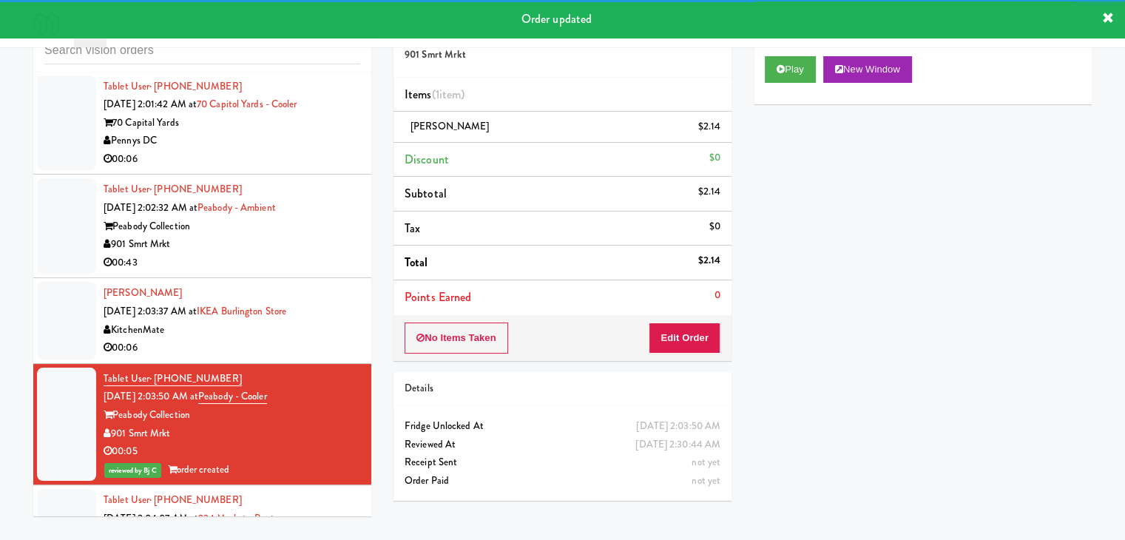
scroll to position [22721, 0]
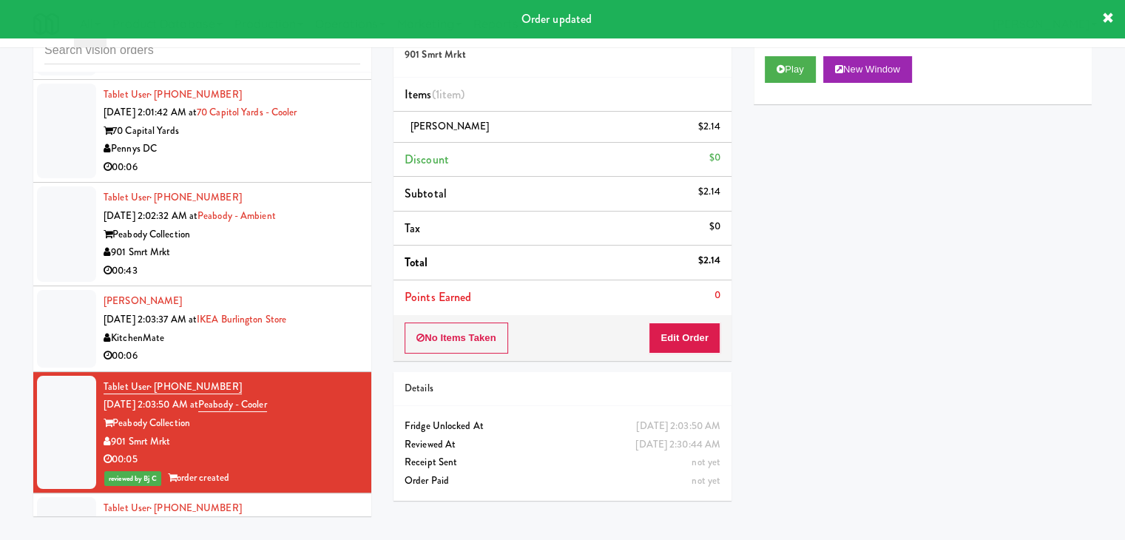
click at [314, 348] on div "KitchenMate" at bounding box center [232, 338] width 257 height 18
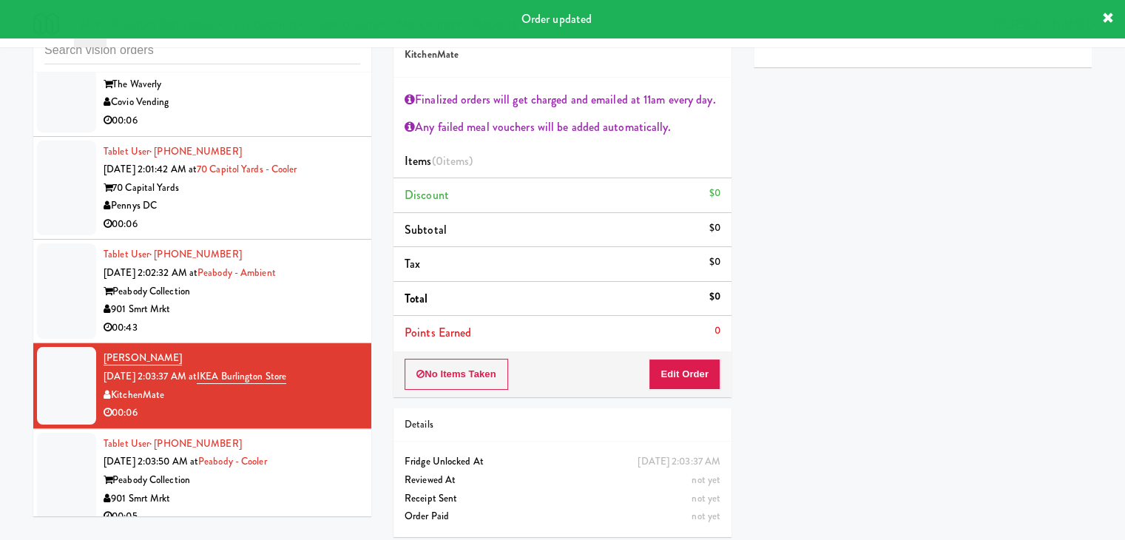
scroll to position [22573, 0]
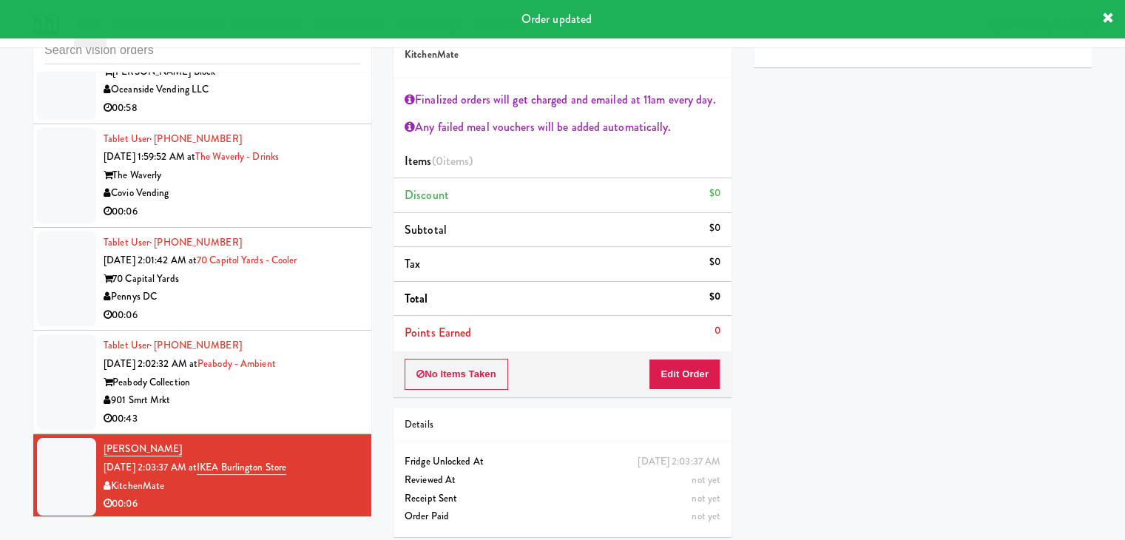
drag, startPoint x: 307, startPoint y: 357, endPoint x: 352, endPoint y: 340, distance: 48.0
click at [308, 306] on div "Pennys DC" at bounding box center [232, 297] width 257 height 18
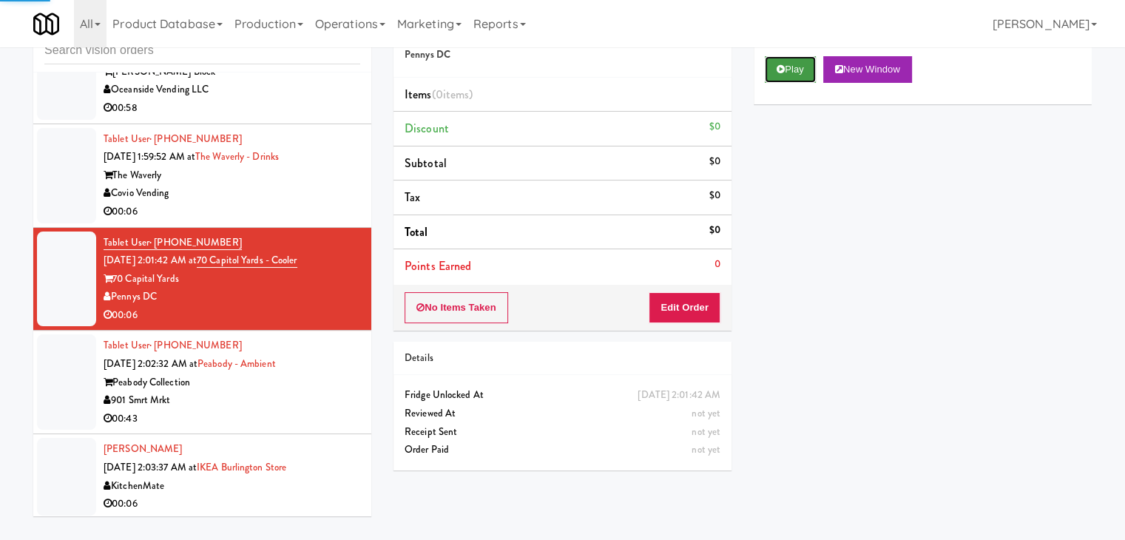
click at [780, 66] on icon at bounding box center [781, 69] width 8 height 10
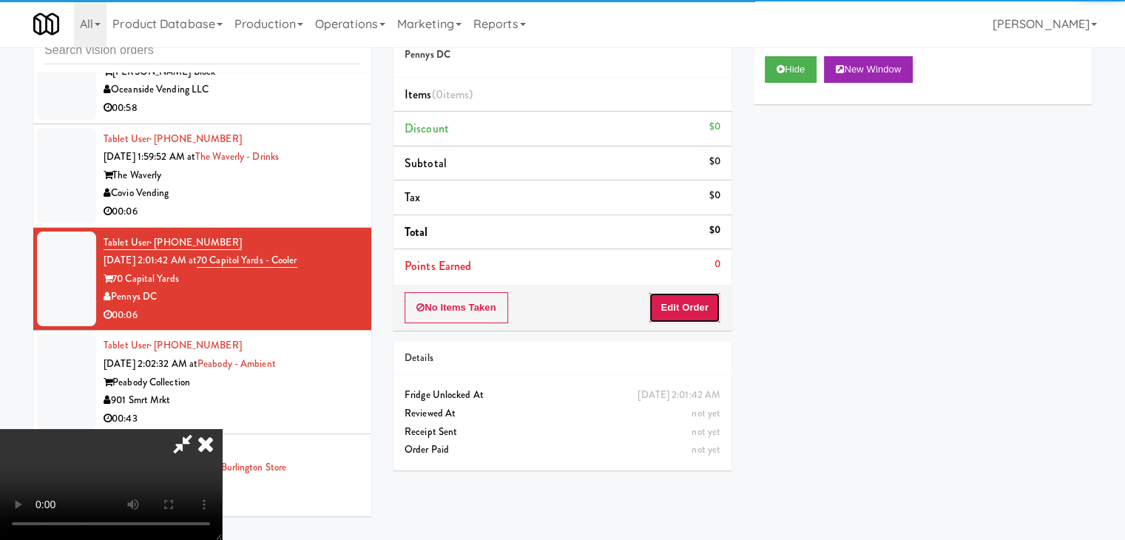
click at [675, 292] on button "Edit Order" at bounding box center [685, 307] width 72 height 31
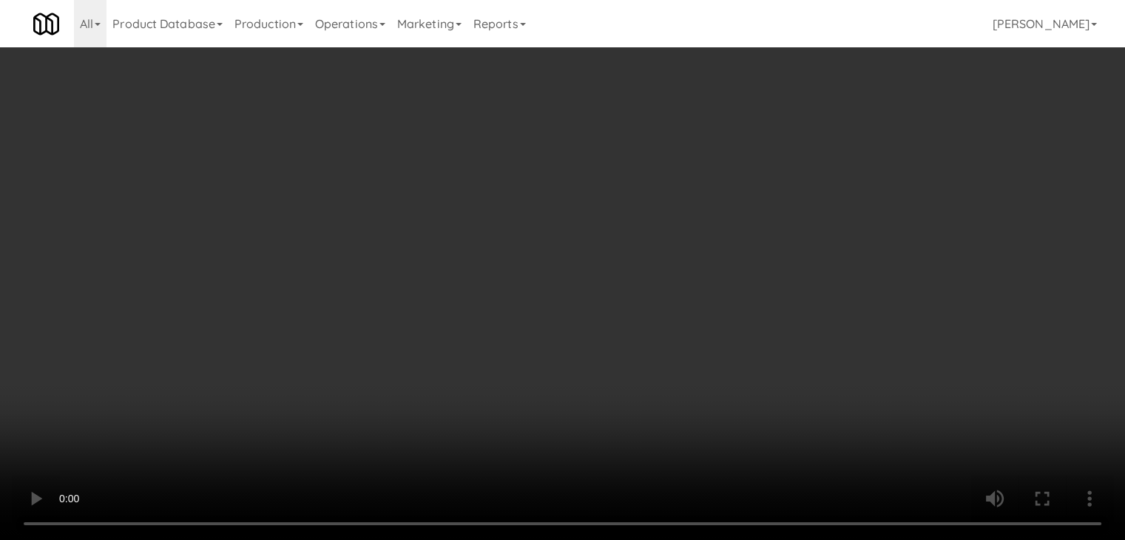
scroll to position [22499, 0]
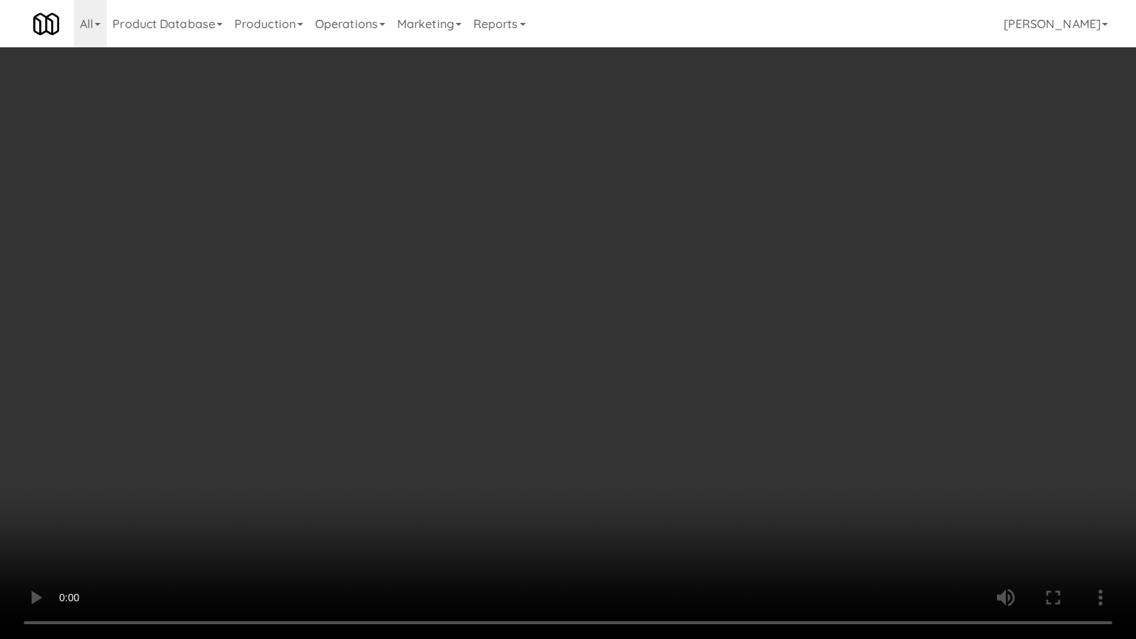
click at [622, 376] on video at bounding box center [568, 319] width 1136 height 639
drag, startPoint x: 619, startPoint y: 376, endPoint x: 787, endPoint y: 161, distance: 273.1
click at [619, 373] on video at bounding box center [568, 319] width 1136 height 639
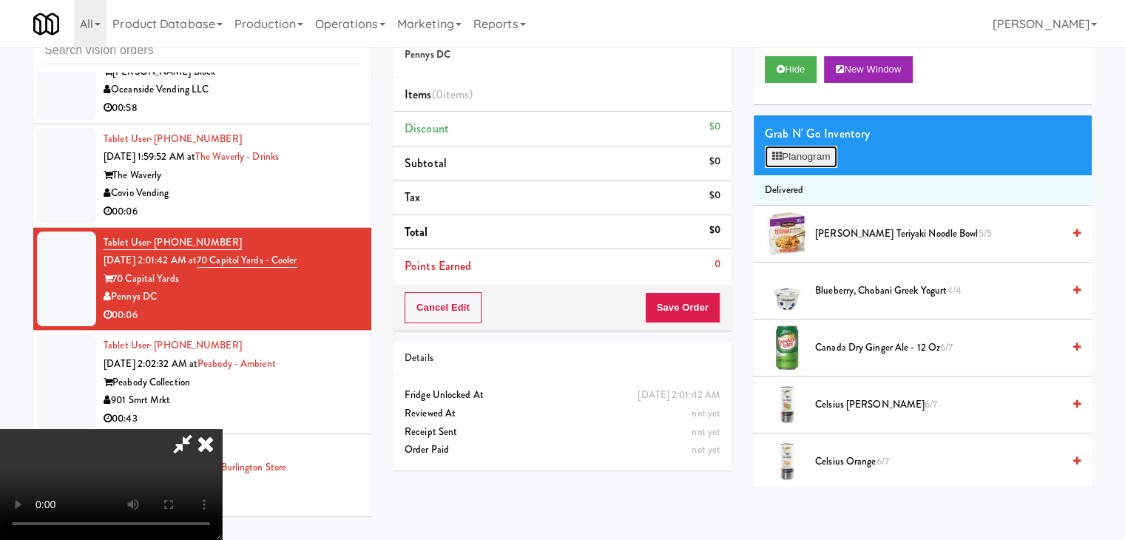
click at [815, 152] on button "Planogram" at bounding box center [801, 157] width 73 height 22
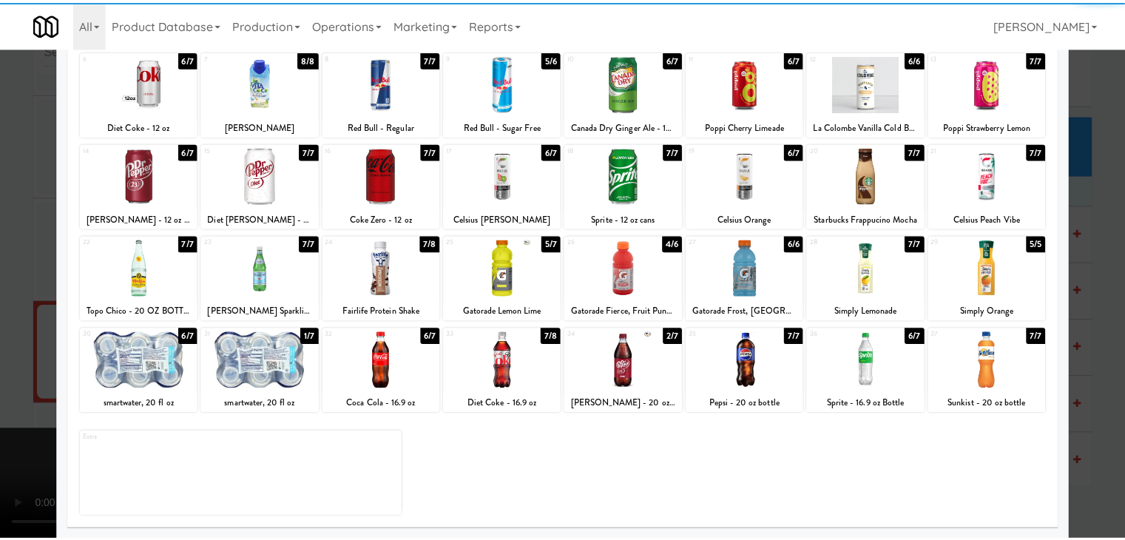
scroll to position [186, 0]
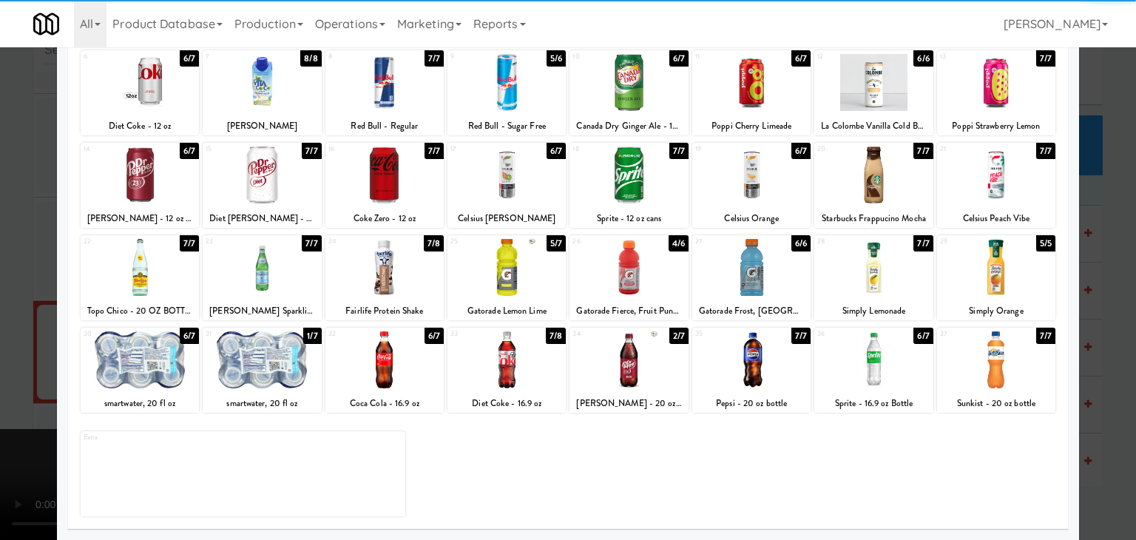
click at [1022, 371] on div at bounding box center [996, 359] width 118 height 57
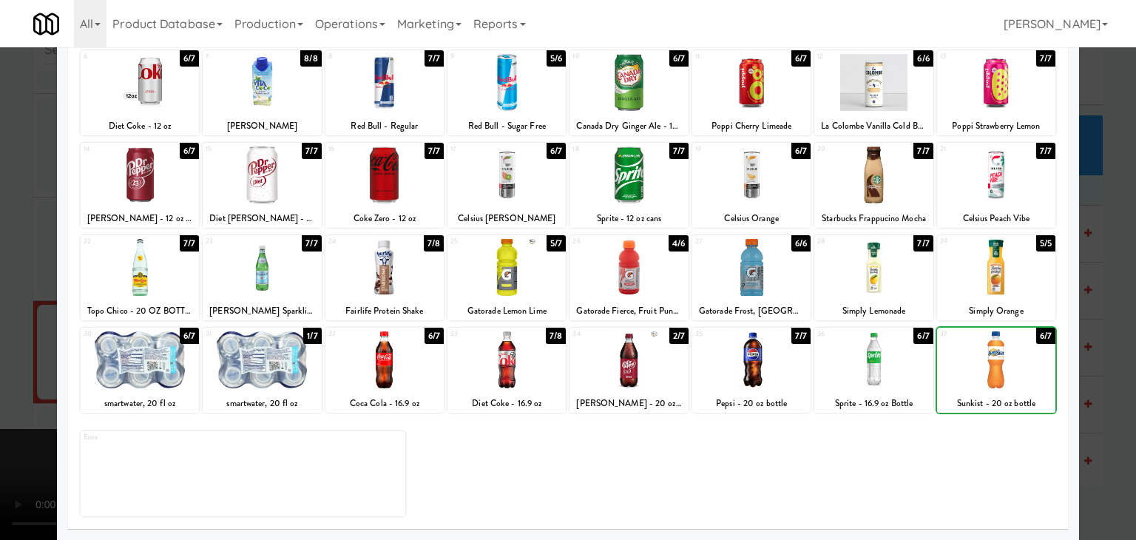
click at [1099, 385] on div at bounding box center [568, 270] width 1136 height 540
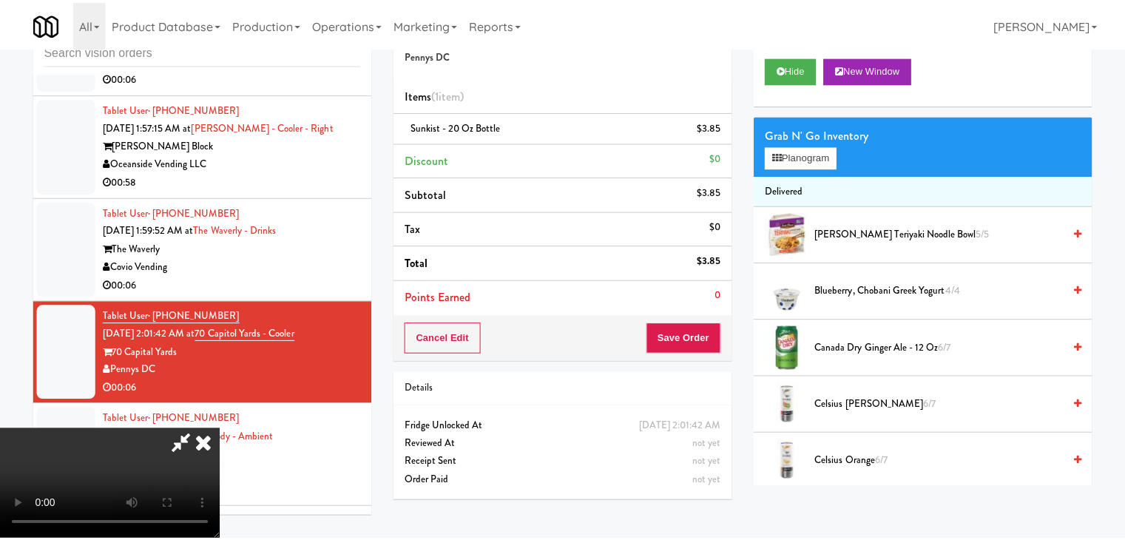
scroll to position [22573, 0]
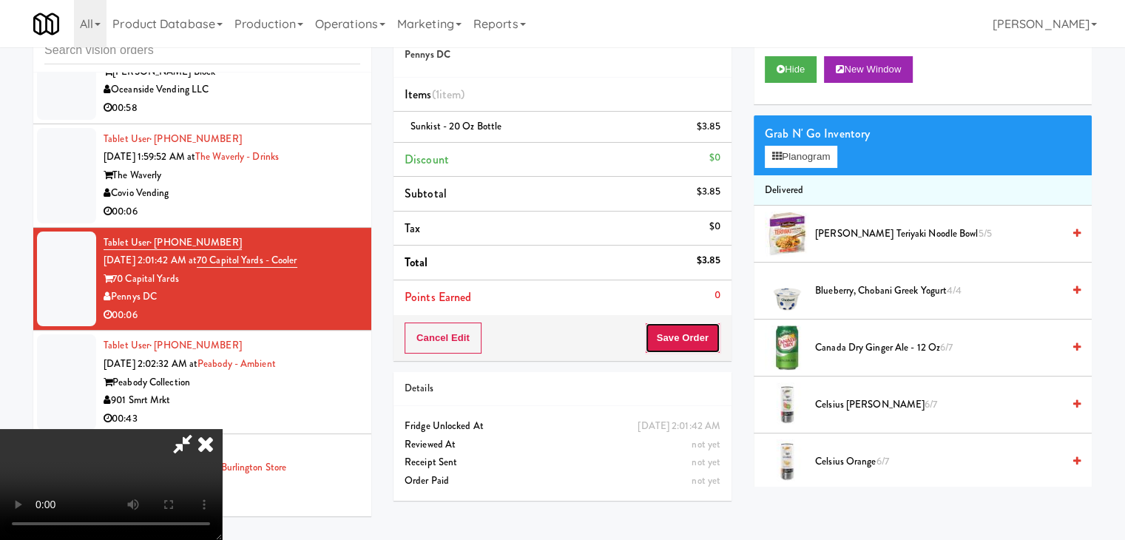
click at [686, 333] on button "Save Order" at bounding box center [682, 338] width 75 height 31
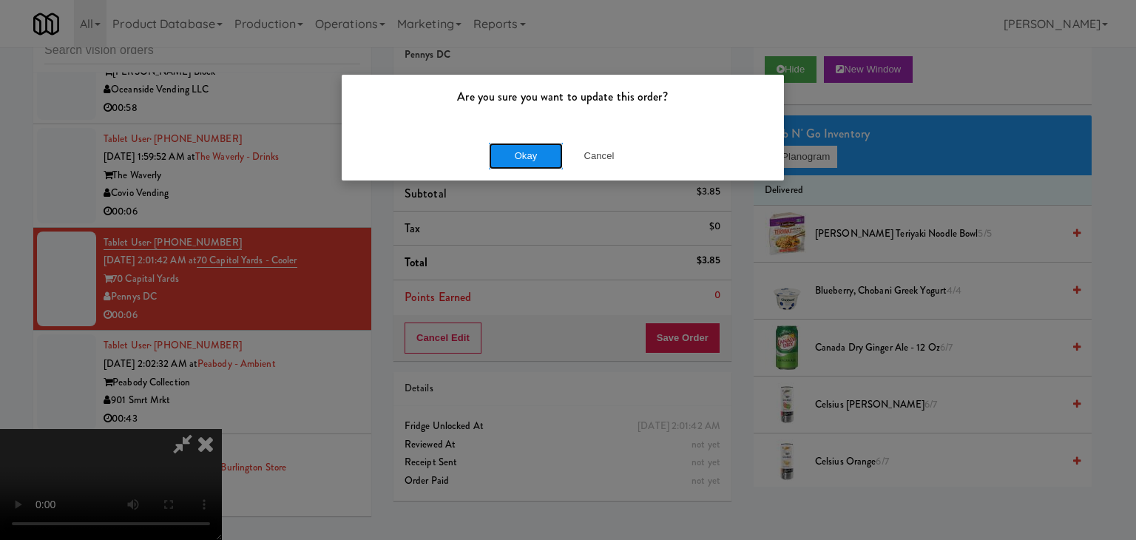
click at [543, 164] on button "Okay" at bounding box center [526, 156] width 74 height 27
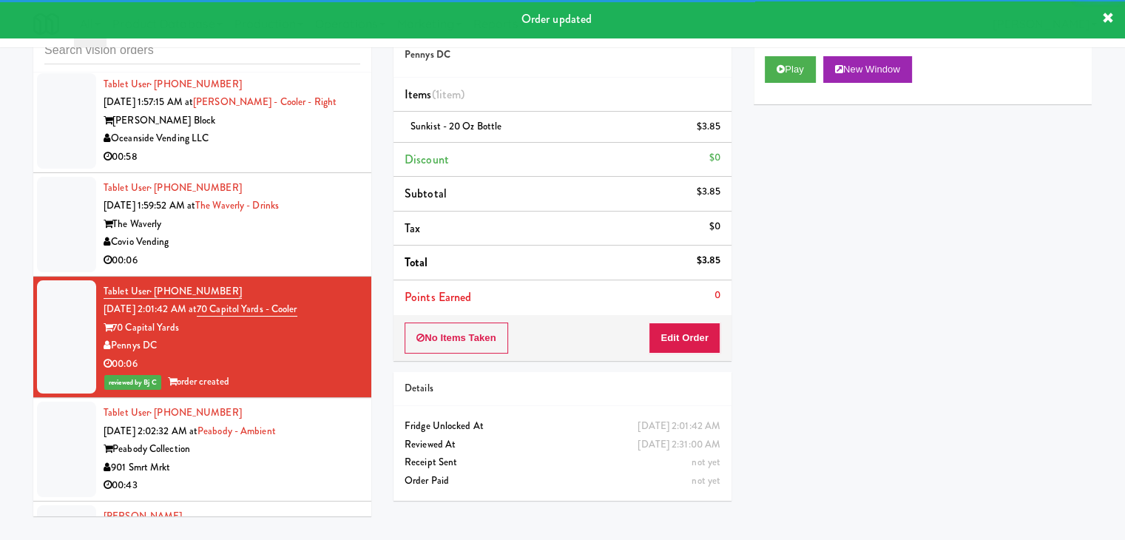
scroll to position [22499, 0]
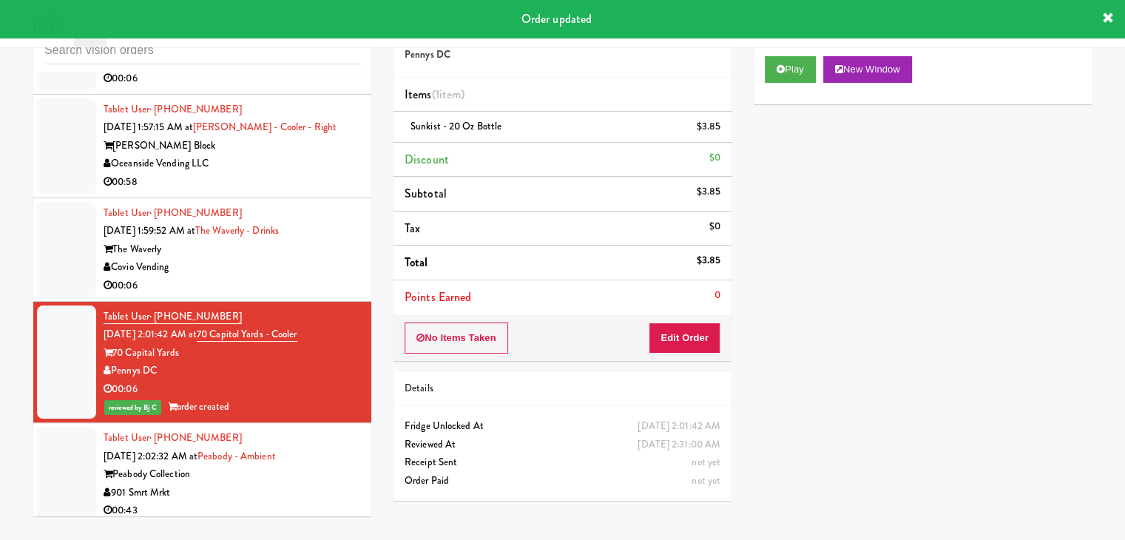
click at [327, 277] on div "Covio Vending" at bounding box center [232, 267] width 257 height 18
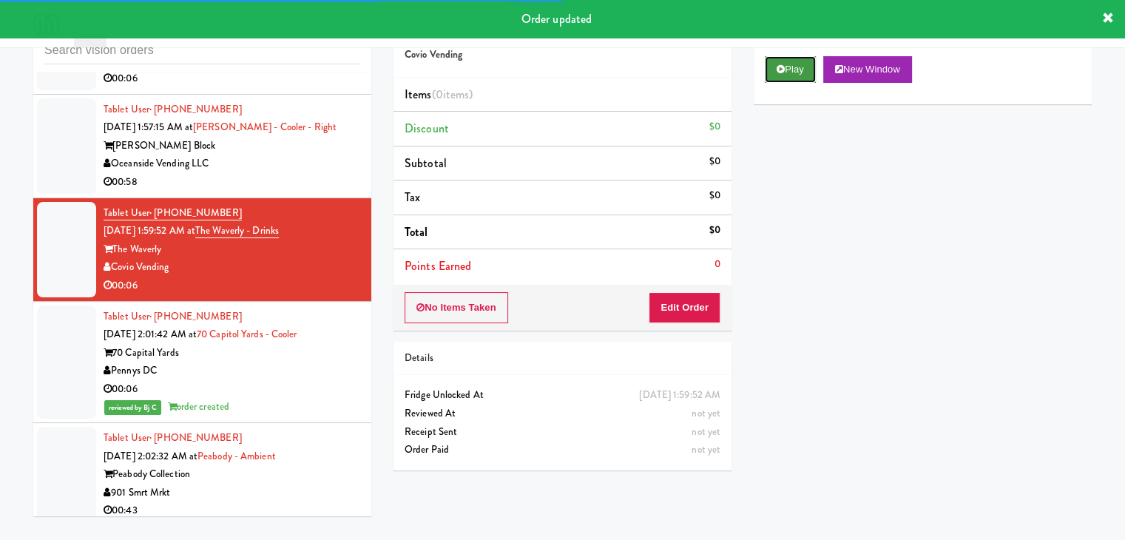
click at [785, 62] on button "Play" at bounding box center [790, 69] width 51 height 27
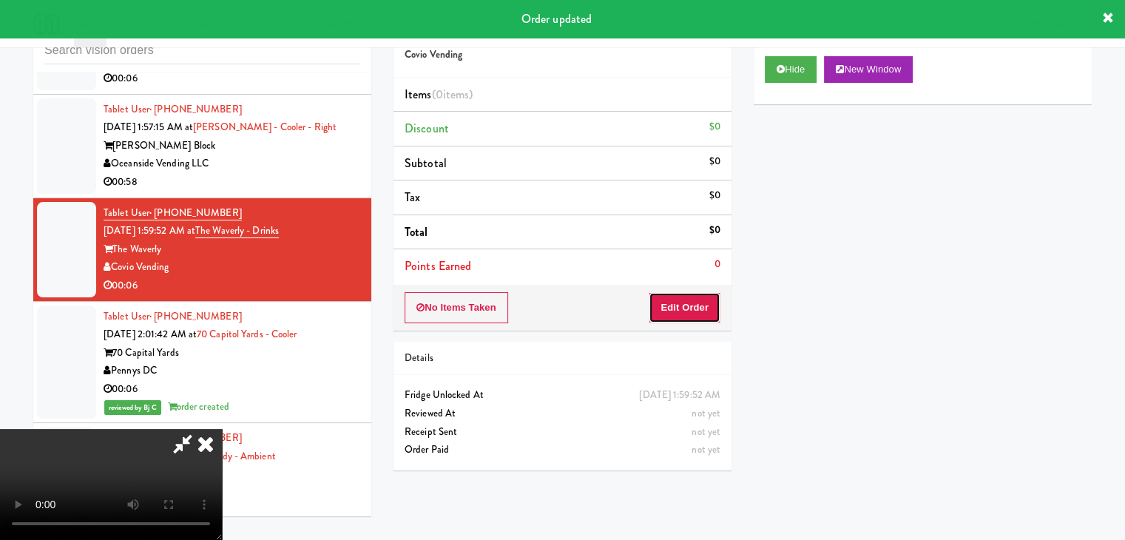
click at [696, 303] on button "Edit Order" at bounding box center [685, 307] width 72 height 31
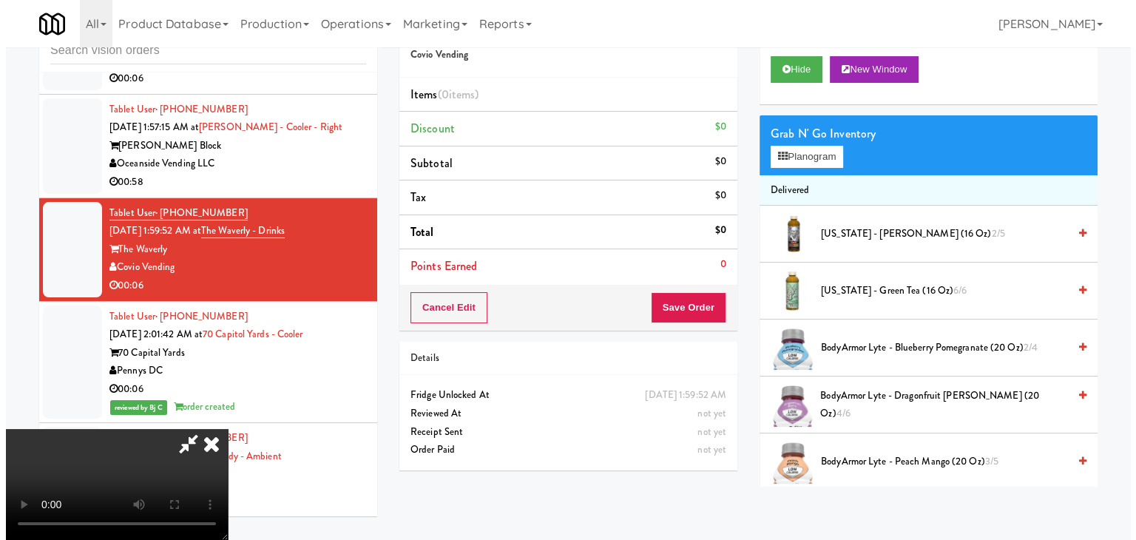
scroll to position [208, 0]
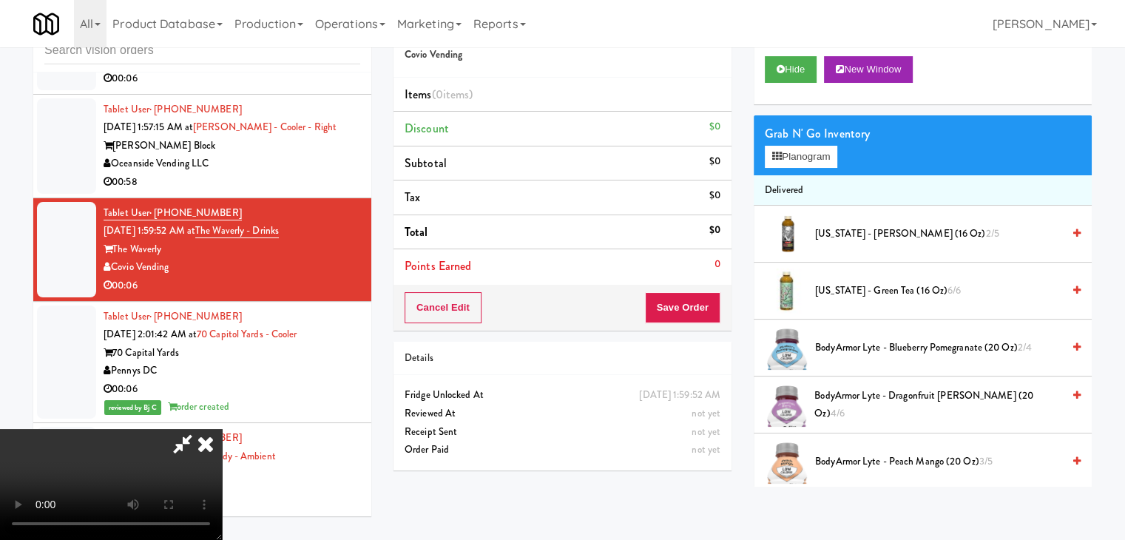
click at [222, 429] on video at bounding box center [111, 484] width 222 height 111
drag, startPoint x: 563, startPoint y: 388, endPoint x: 567, endPoint y: 374, distance: 15.4
click at [222, 429] on video at bounding box center [111, 484] width 222 height 111
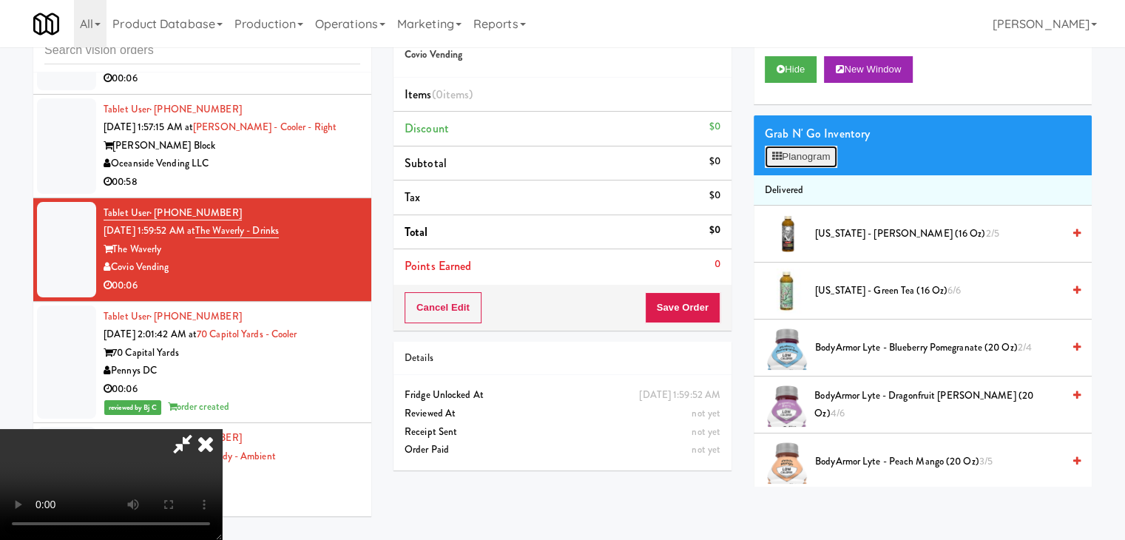
click at [803, 162] on button "Planogram" at bounding box center [801, 157] width 73 height 22
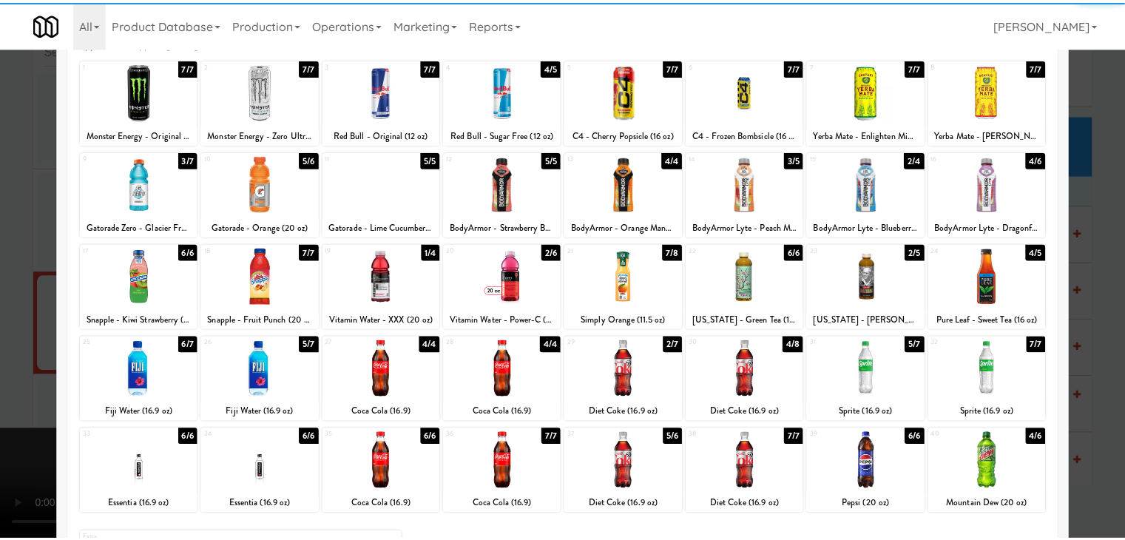
scroll to position [186, 0]
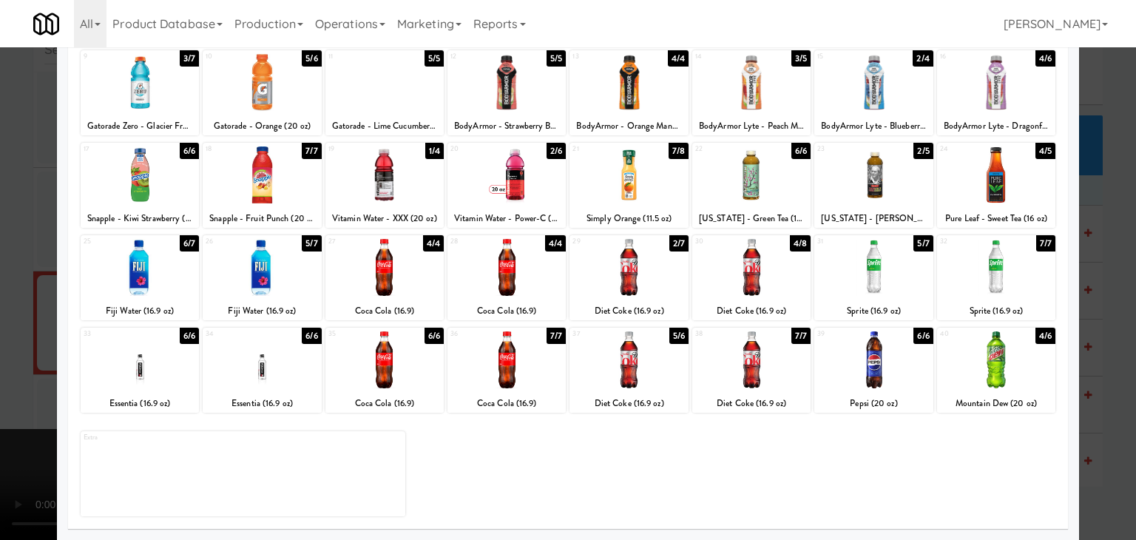
click at [650, 375] on div at bounding box center [629, 359] width 118 height 57
drag, startPoint x: 4, startPoint y: 347, endPoint x: 267, endPoint y: 358, distance: 262.9
click at [7, 347] on div at bounding box center [568, 270] width 1136 height 540
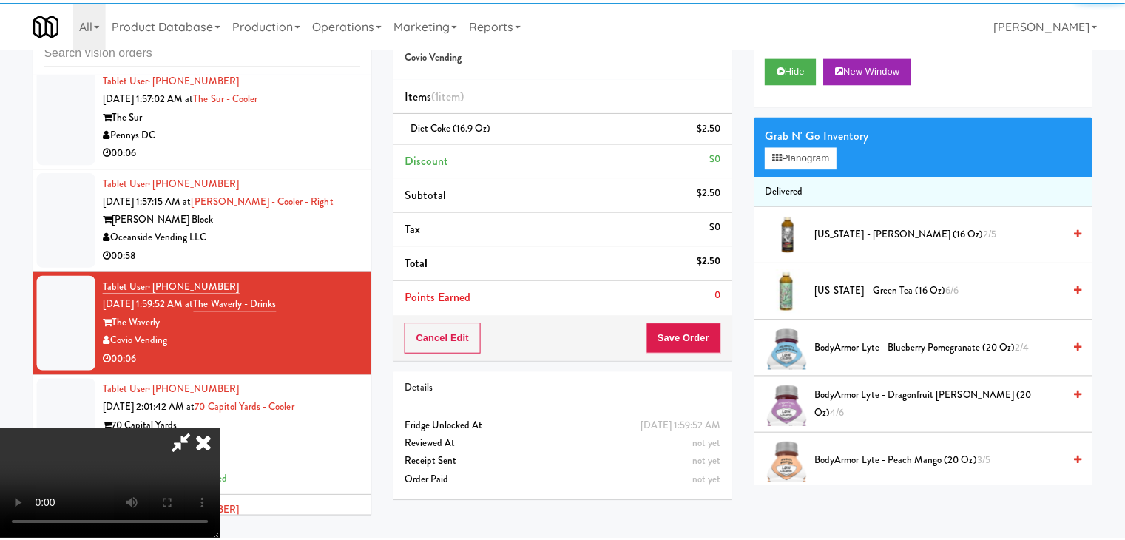
scroll to position [22499, 0]
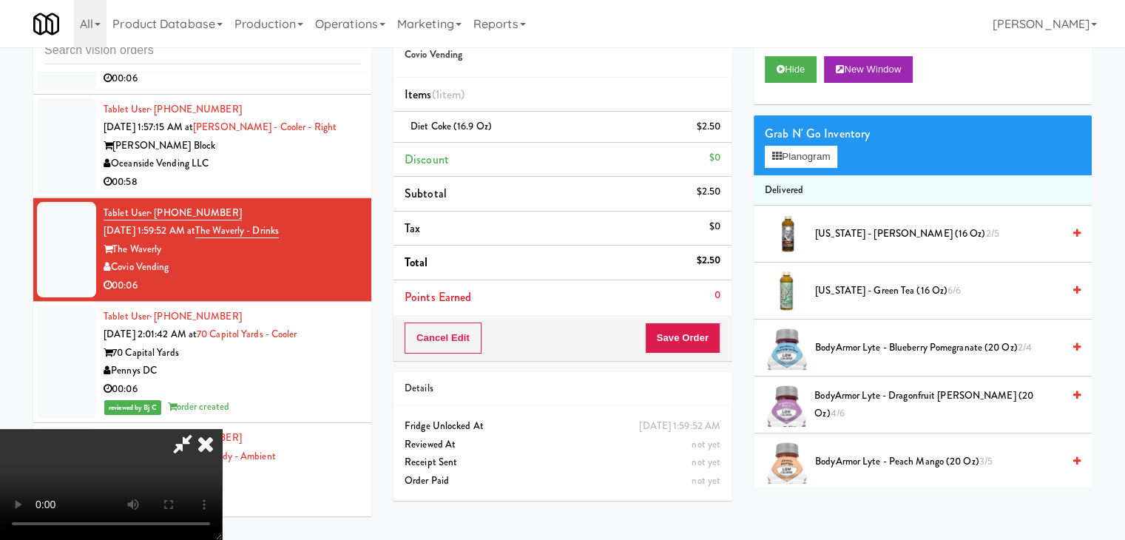
drag, startPoint x: 552, startPoint y: 397, endPoint x: 562, endPoint y: 397, distance: 10.4
click at [222, 429] on video at bounding box center [111, 484] width 222 height 111
drag, startPoint x: 707, startPoint y: 334, endPoint x: 706, endPoint y: 342, distance: 7.4
click at [706, 336] on button "Save Order" at bounding box center [682, 338] width 75 height 31
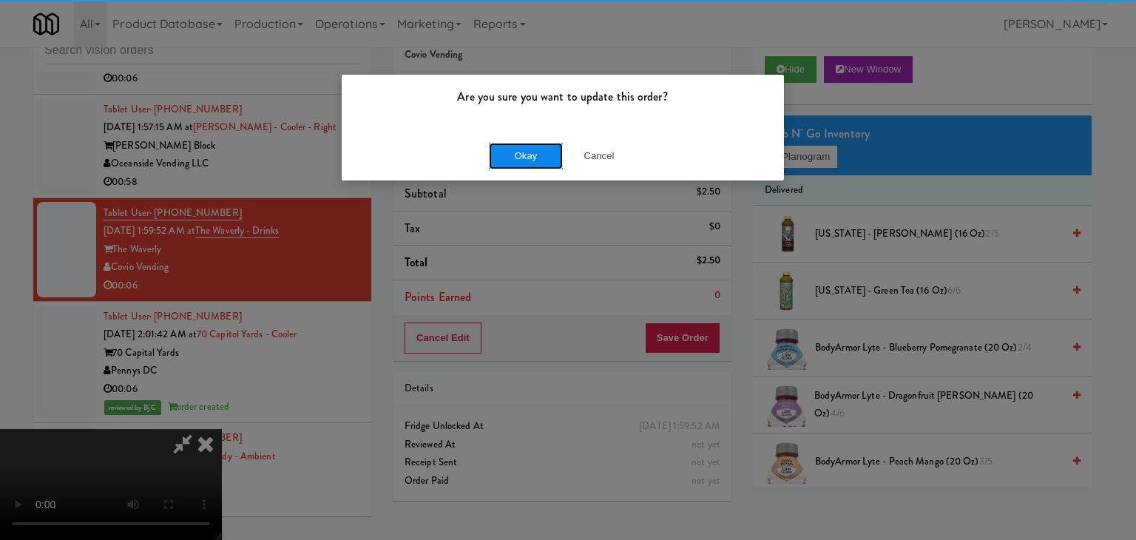
click at [533, 161] on button "Okay" at bounding box center [526, 156] width 74 height 27
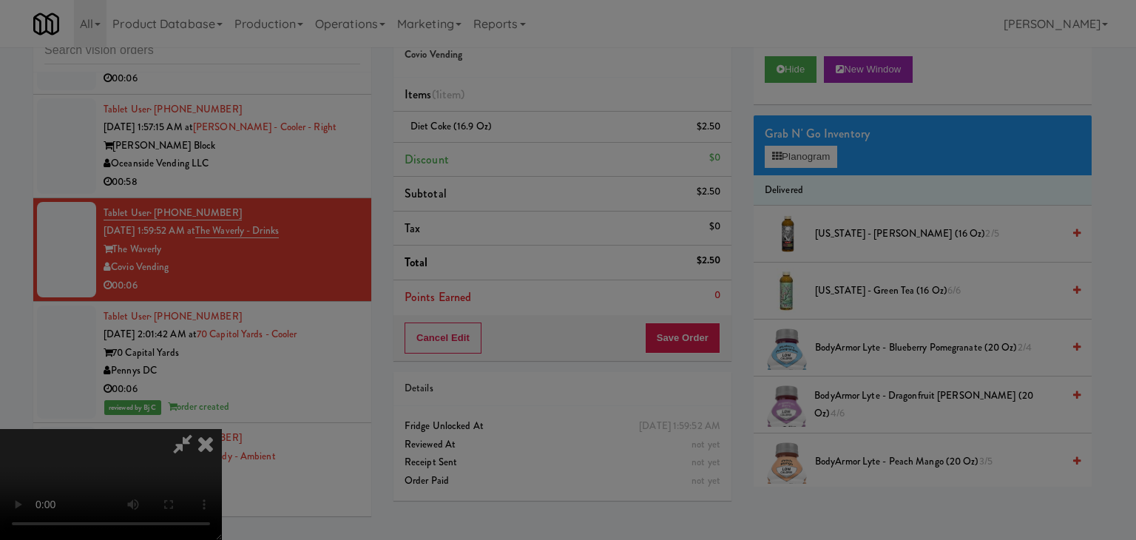
click at [531, 153] on div "Okay Cancel" at bounding box center [563, 129] width 442 height 50
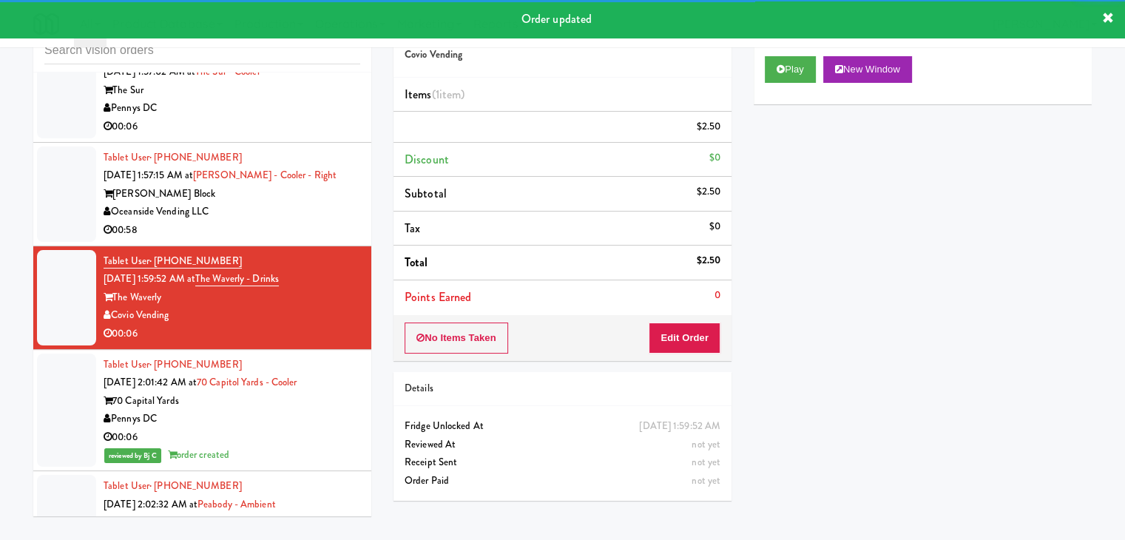
scroll to position [22425, 0]
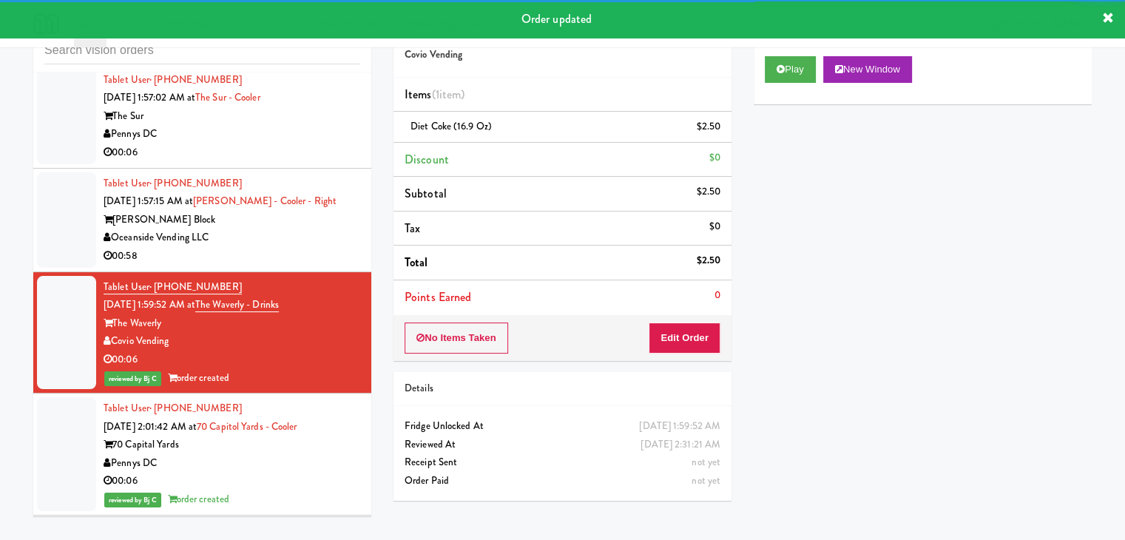
click at [319, 266] on div "00:58" at bounding box center [232, 256] width 257 height 18
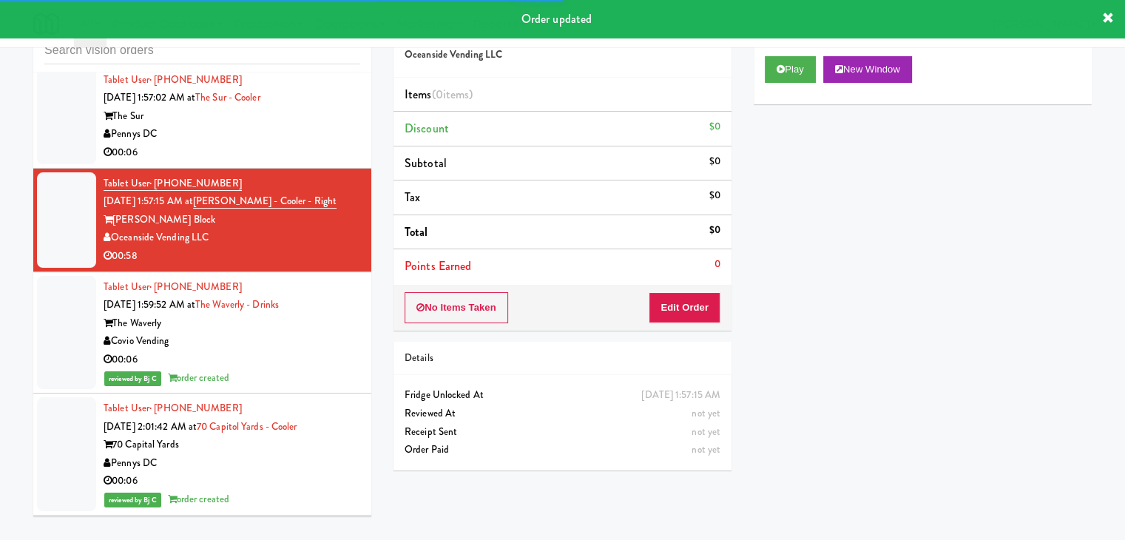
click at [326, 144] on div "Pennys DC" at bounding box center [232, 134] width 257 height 18
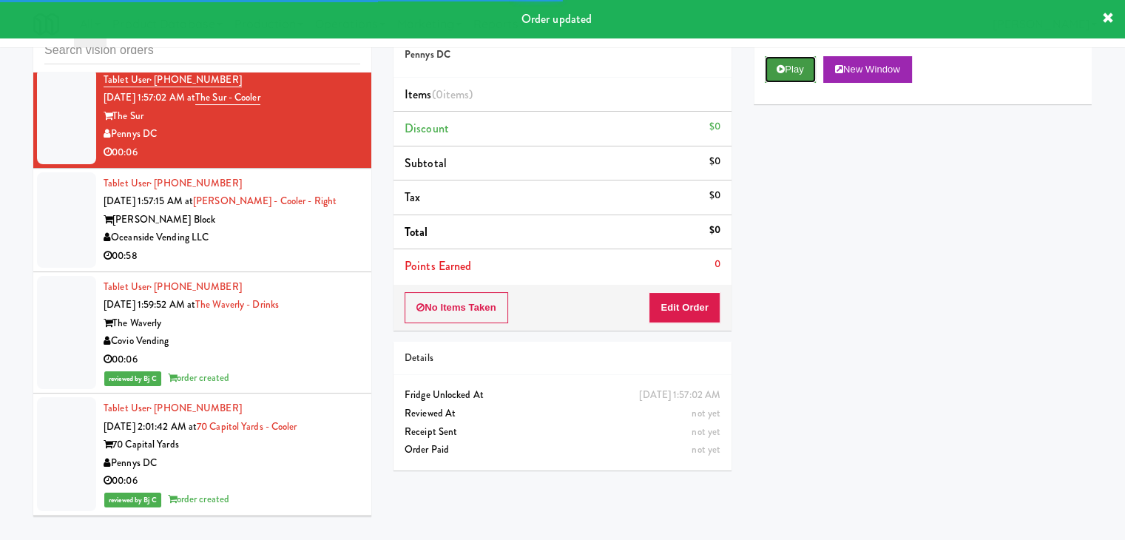
click at [804, 60] on button "Play" at bounding box center [790, 69] width 51 height 27
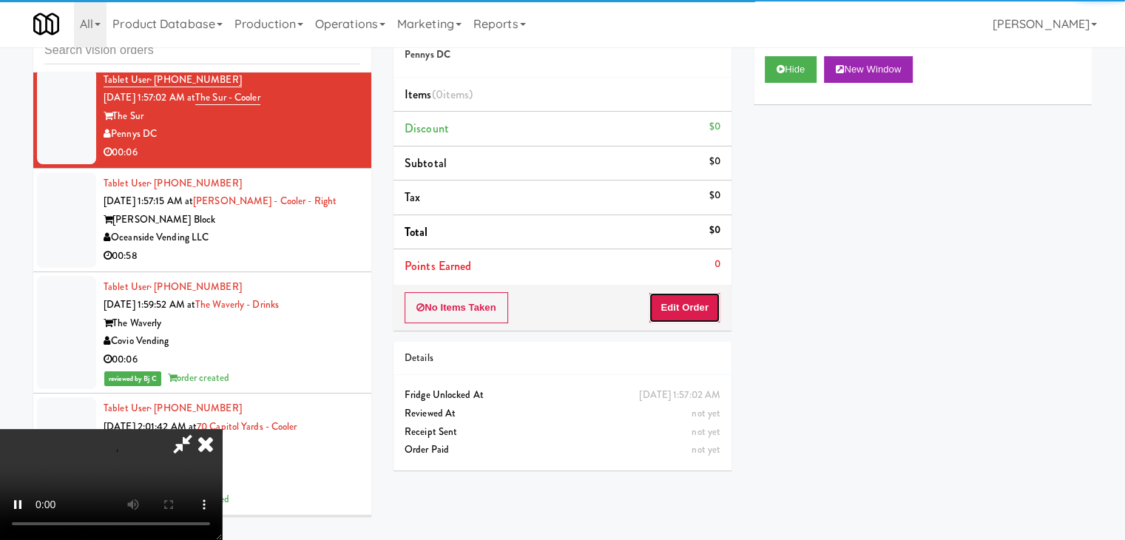
click at [680, 300] on button "Edit Order" at bounding box center [685, 307] width 72 height 31
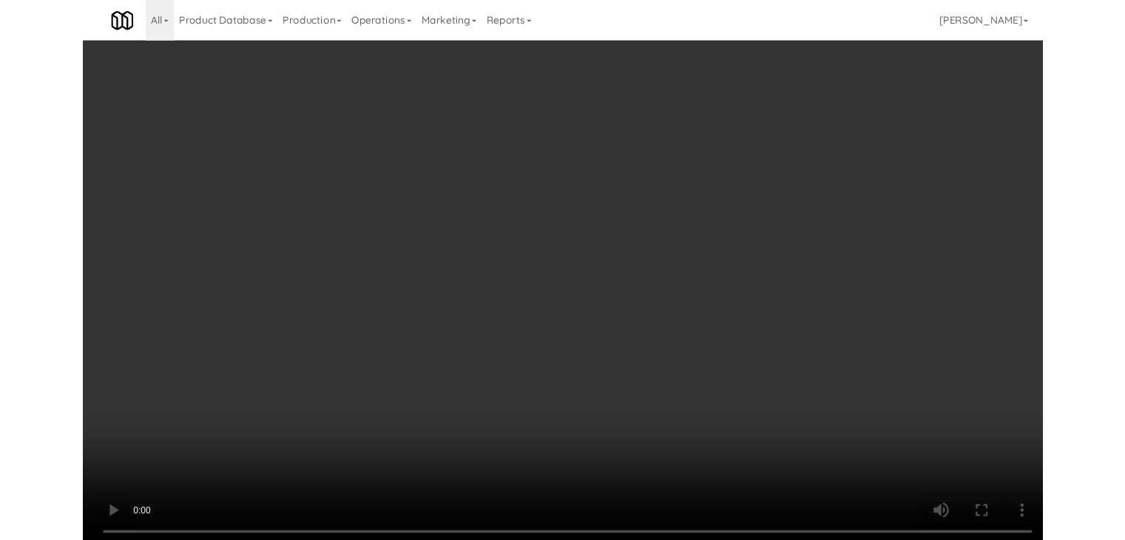
scroll to position [22351, 0]
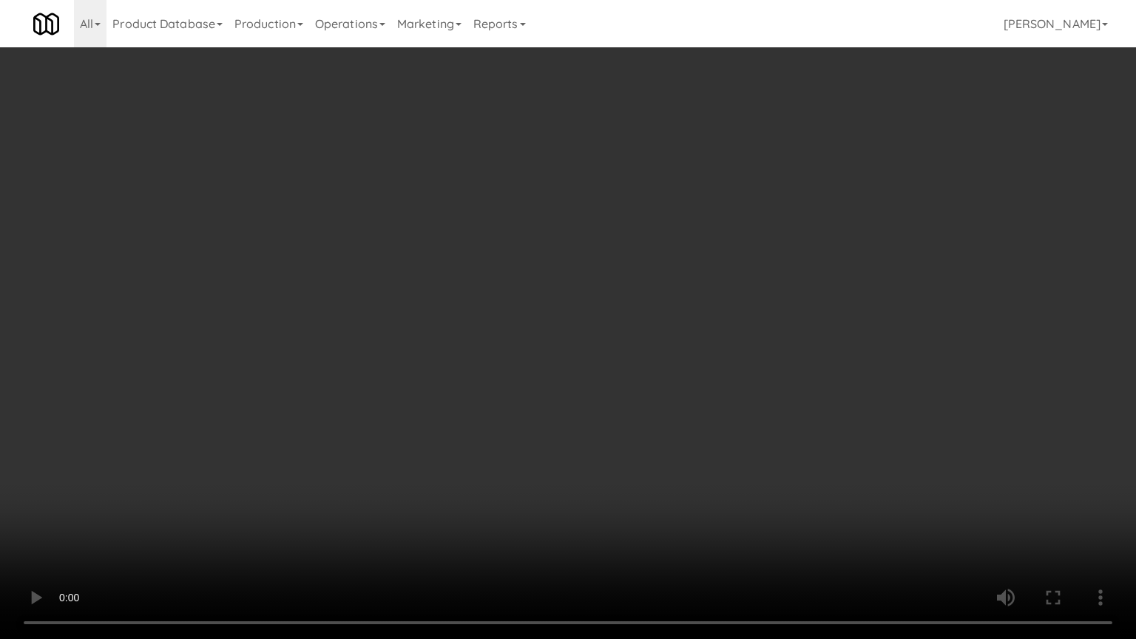
click at [622, 482] on video at bounding box center [568, 319] width 1136 height 639
click at [622, 488] on video at bounding box center [568, 319] width 1136 height 639
click at [624, 488] on video at bounding box center [568, 319] width 1136 height 639
click at [625, 488] on video at bounding box center [568, 319] width 1136 height 639
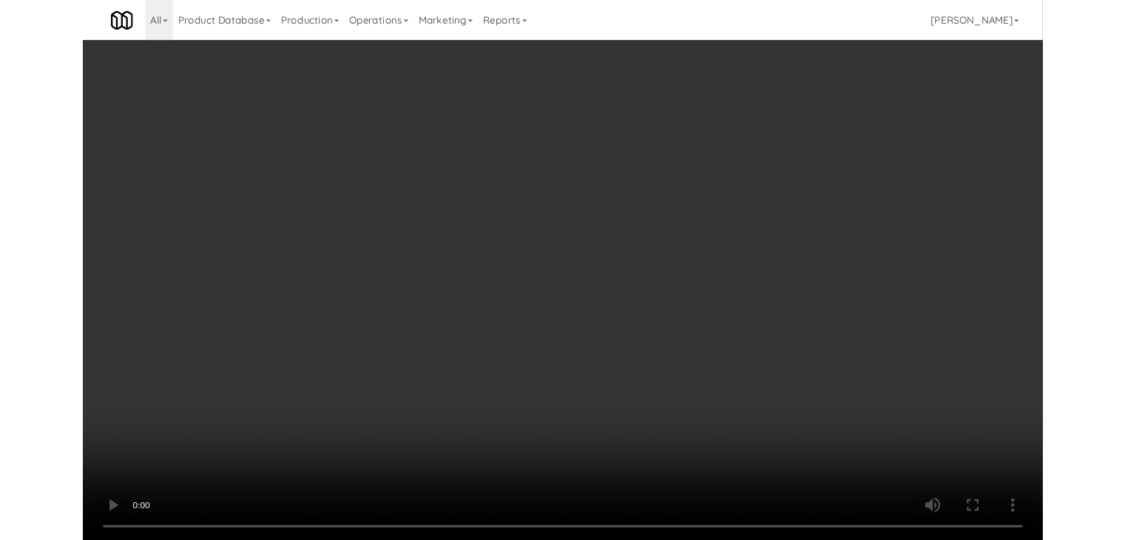
scroll to position [22425, 0]
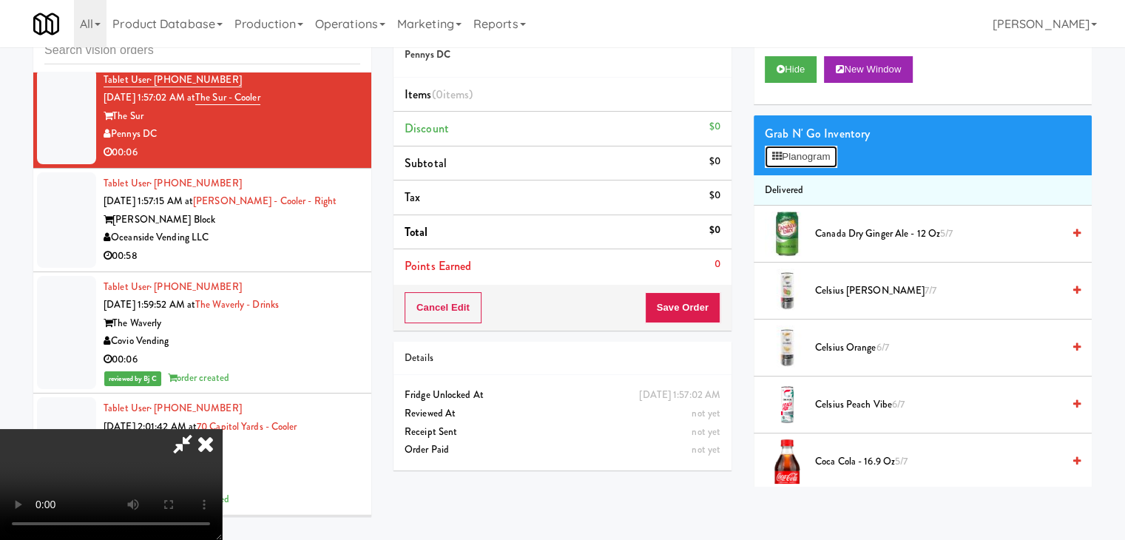
click at [821, 140] on div "Grab N' Go Inventory Planogram" at bounding box center [923, 145] width 338 height 60
click at [823, 147] on button "Planogram" at bounding box center [801, 157] width 73 height 22
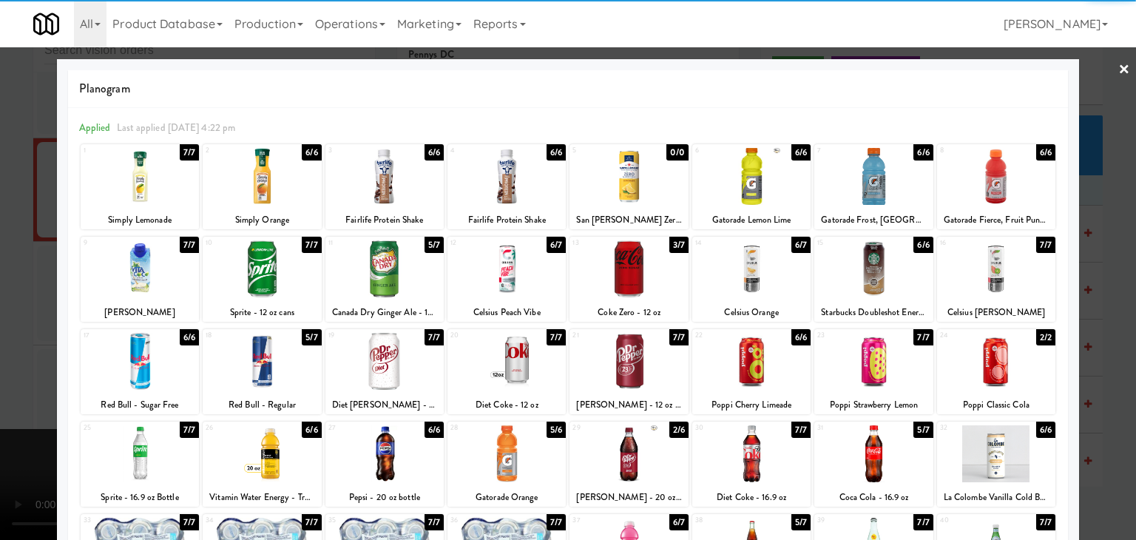
drag, startPoint x: 999, startPoint y: 190, endPoint x: 1062, endPoint y: 199, distance: 64.2
click at [1003, 190] on div at bounding box center [996, 176] width 118 height 57
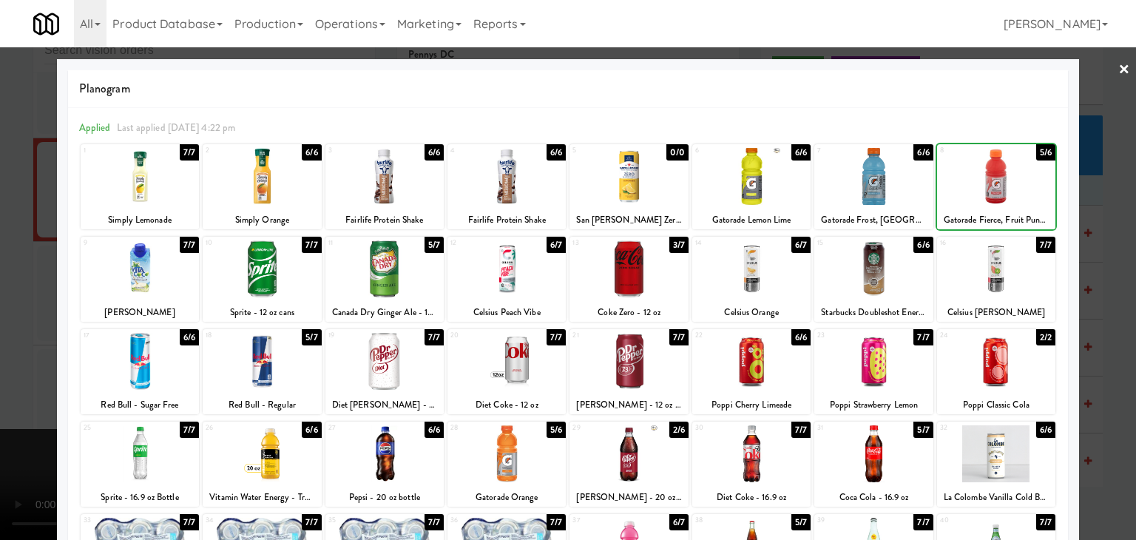
drag, startPoint x: 1119, startPoint y: 210, endPoint x: 772, endPoint y: 246, distance: 348.8
click at [1119, 212] on div at bounding box center [568, 270] width 1136 height 540
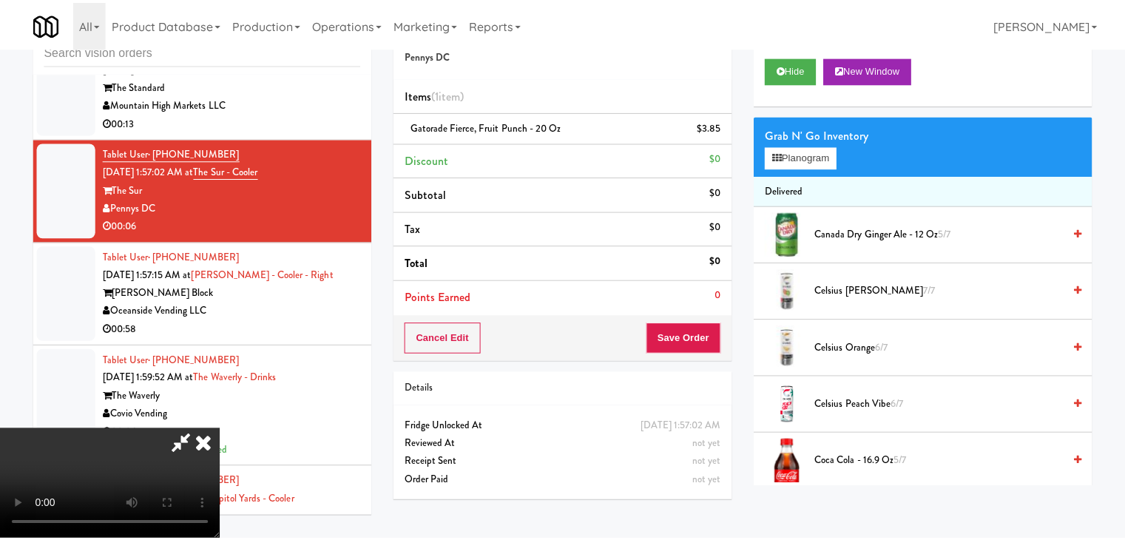
scroll to position [22425, 0]
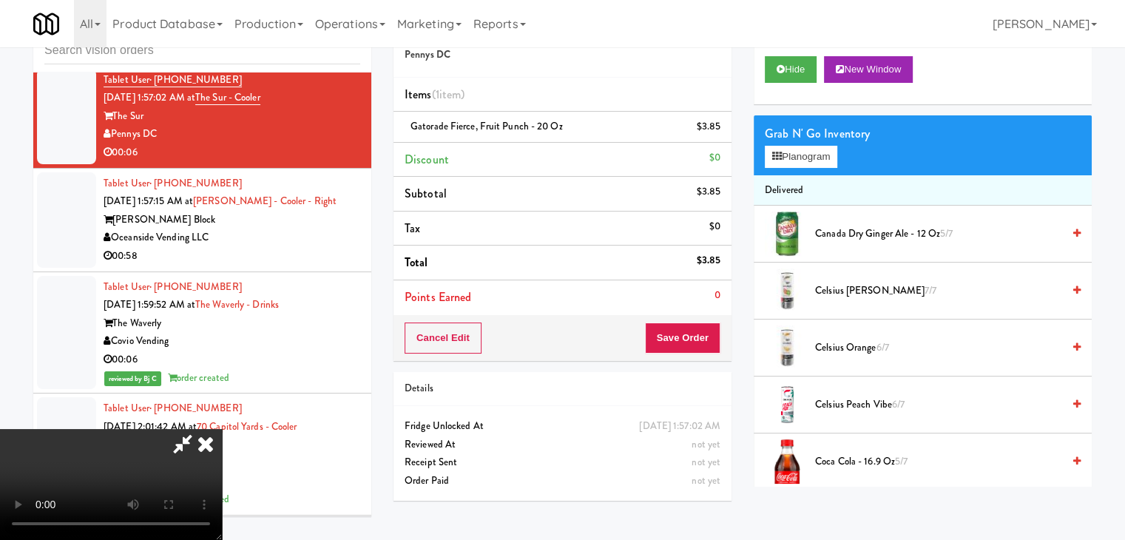
click at [222, 429] on video at bounding box center [111, 484] width 222 height 111
click at [687, 341] on button "Save Order" at bounding box center [682, 338] width 75 height 31
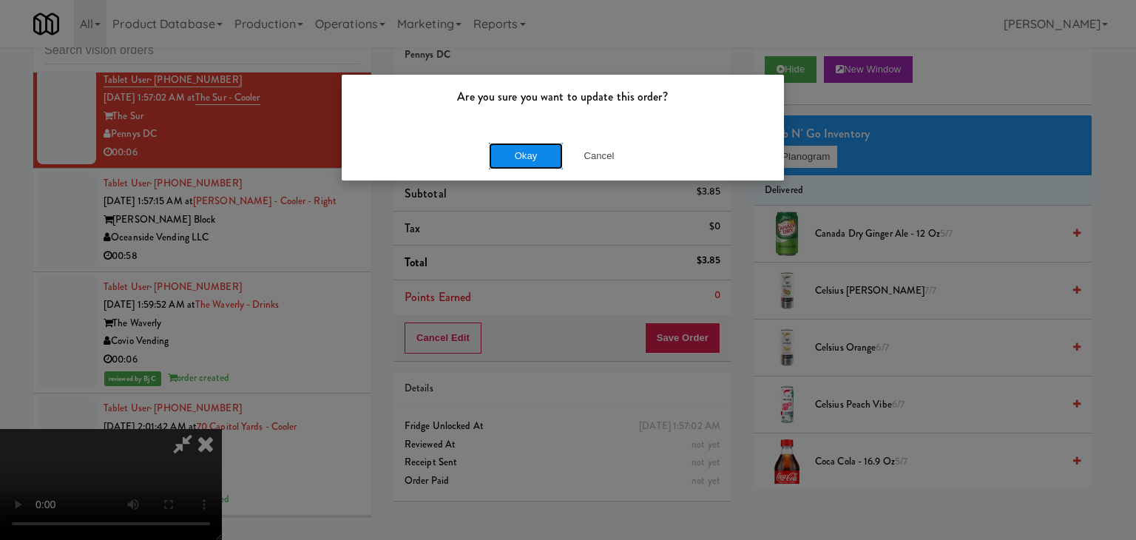
click at [531, 147] on button "Okay" at bounding box center [526, 156] width 74 height 27
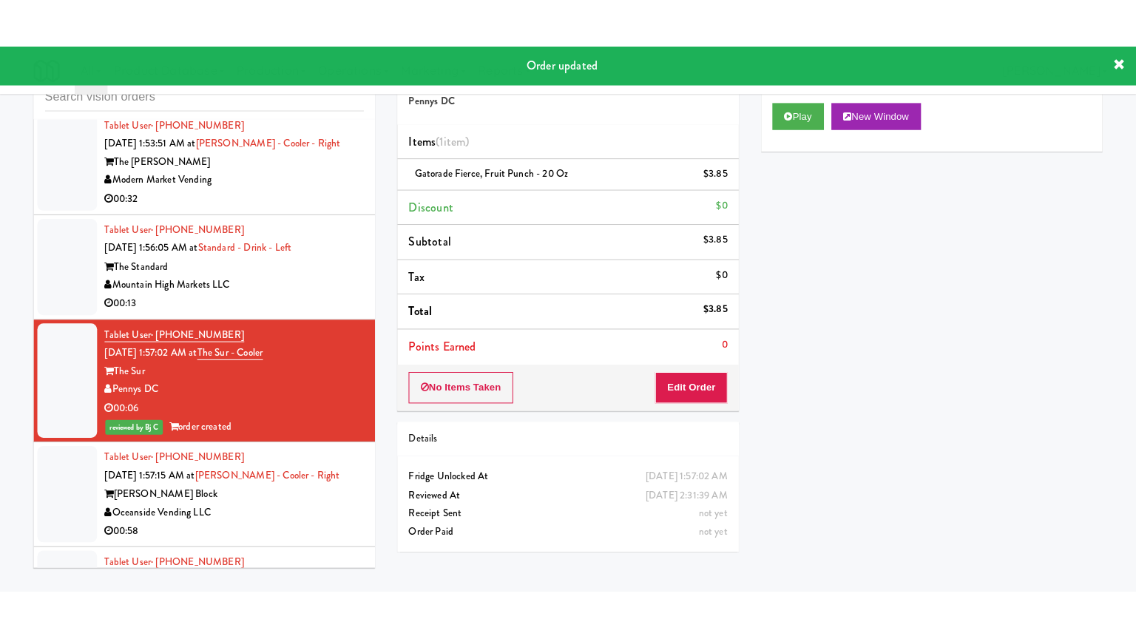
scroll to position [22129, 0]
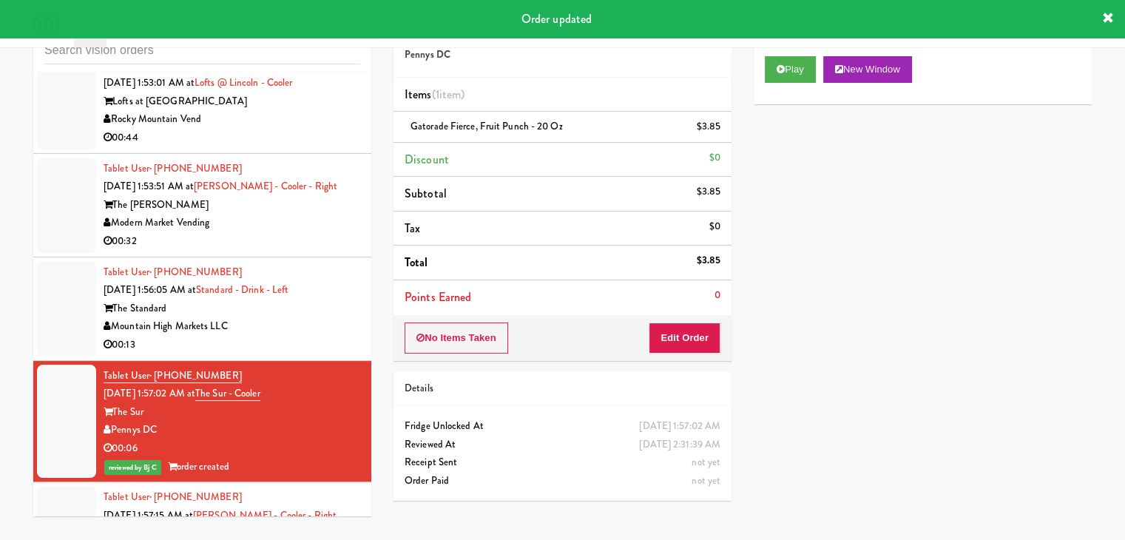
click at [305, 336] on div "Mountain High Markets LLC" at bounding box center [232, 326] width 257 height 18
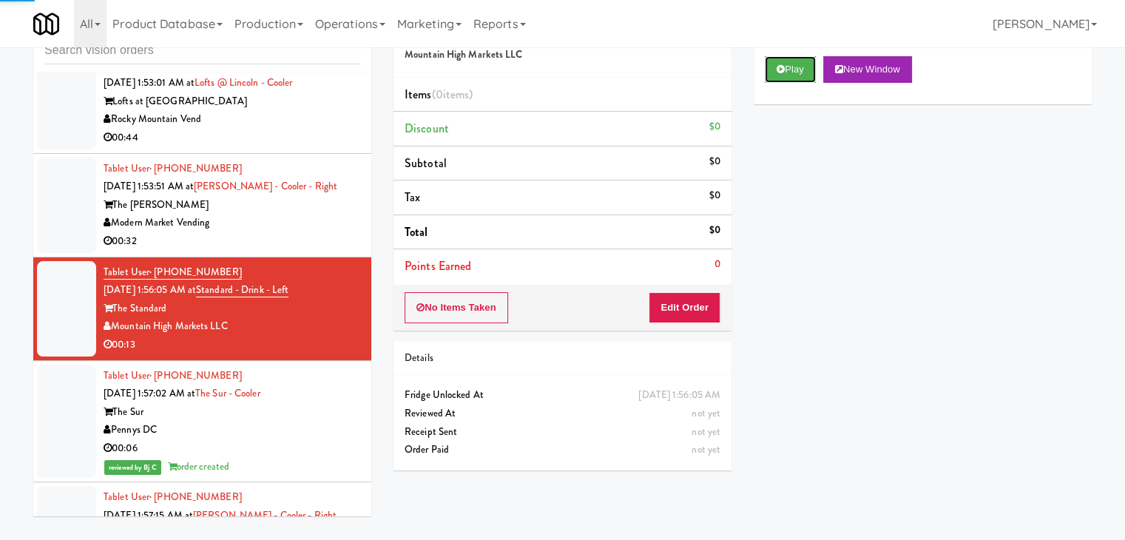
drag, startPoint x: 784, startPoint y: 75, endPoint x: 779, endPoint y: 83, distance: 9.6
click at [782, 78] on button "Play" at bounding box center [790, 69] width 51 height 27
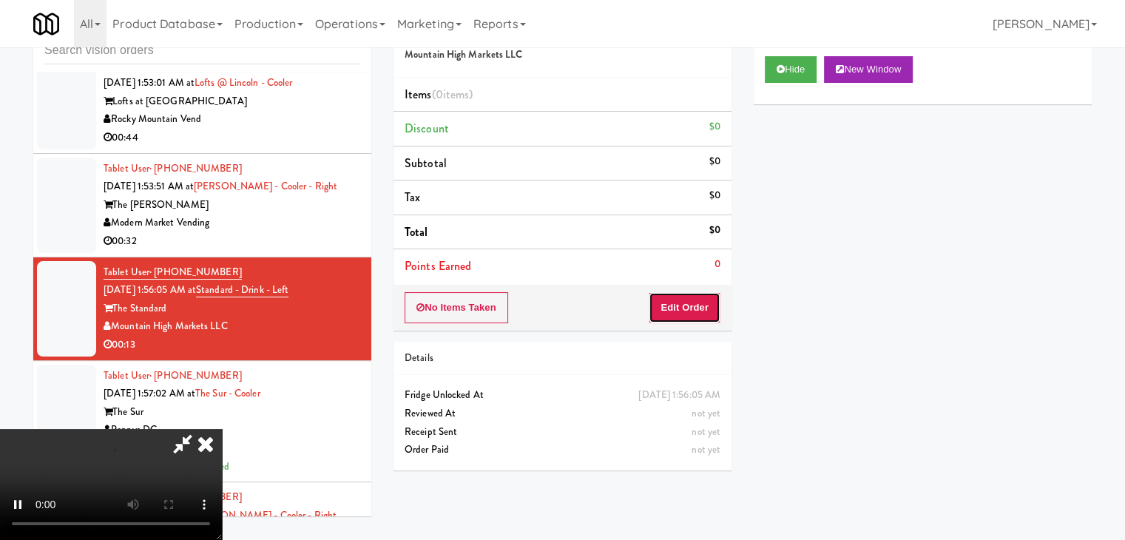
click at [684, 304] on button "Edit Order" at bounding box center [685, 307] width 72 height 31
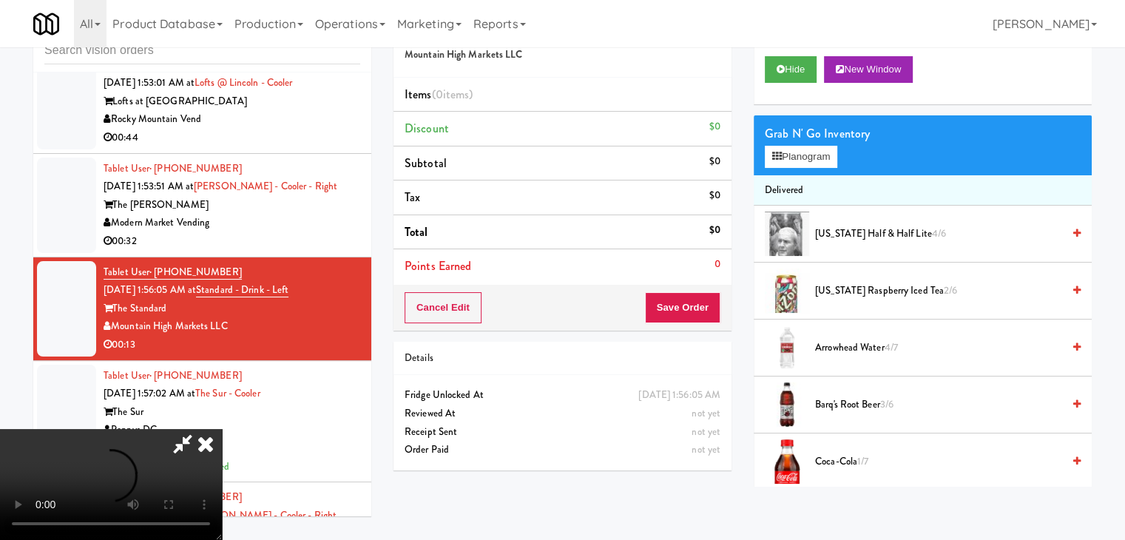
scroll to position [22056, 0]
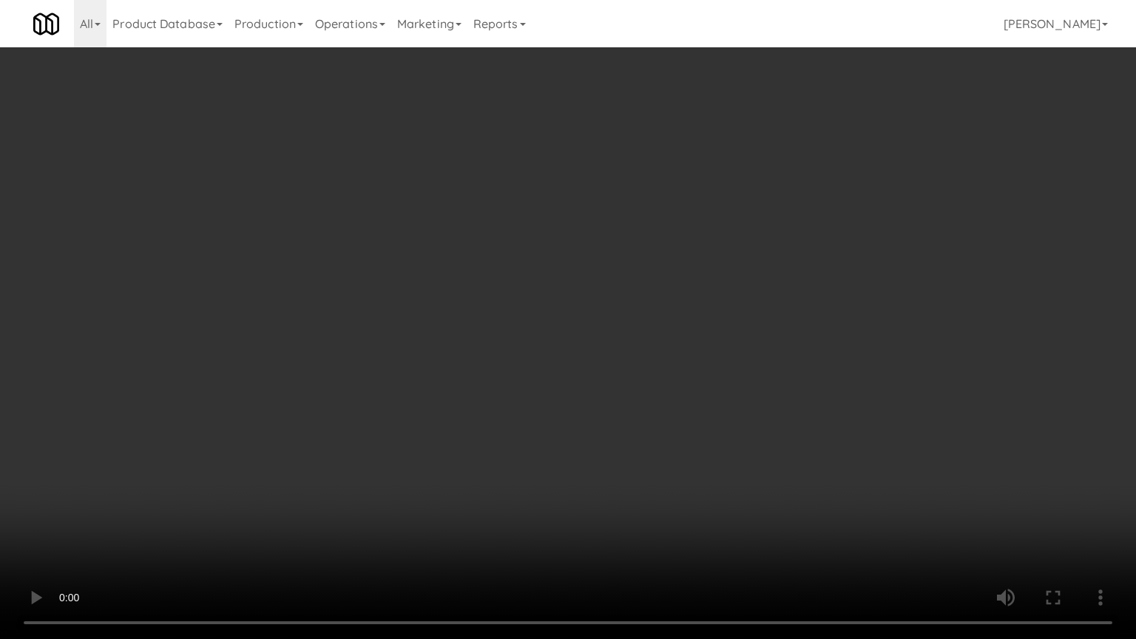
click at [693, 474] on video at bounding box center [568, 319] width 1136 height 639
click at [691, 479] on video at bounding box center [568, 319] width 1136 height 639
click at [687, 476] on video at bounding box center [568, 319] width 1136 height 639
click at [684, 471] on video at bounding box center [568, 319] width 1136 height 639
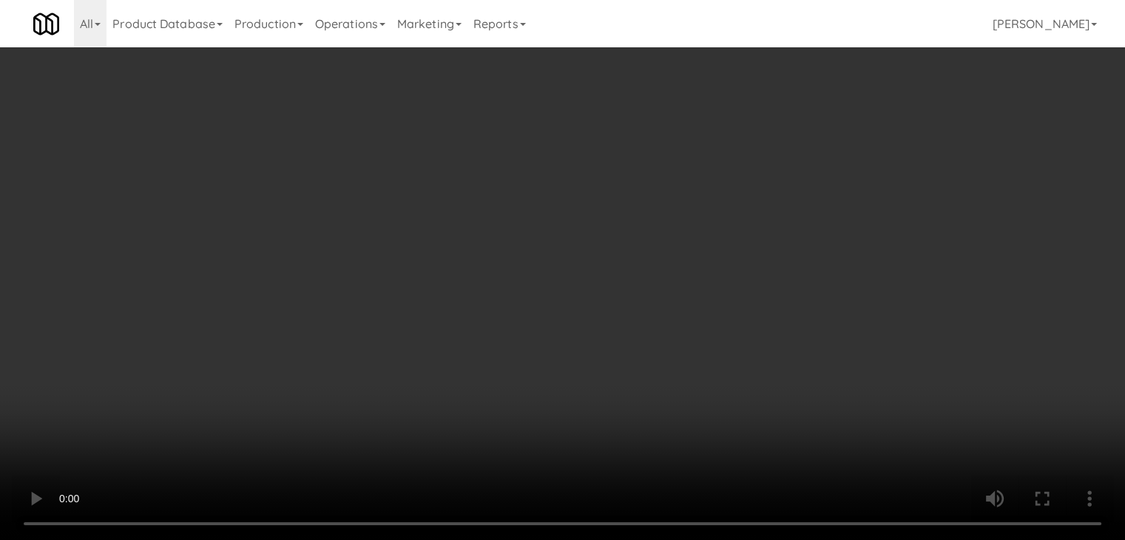
click at [821, 161] on button "Planogram" at bounding box center [801, 157] width 73 height 22
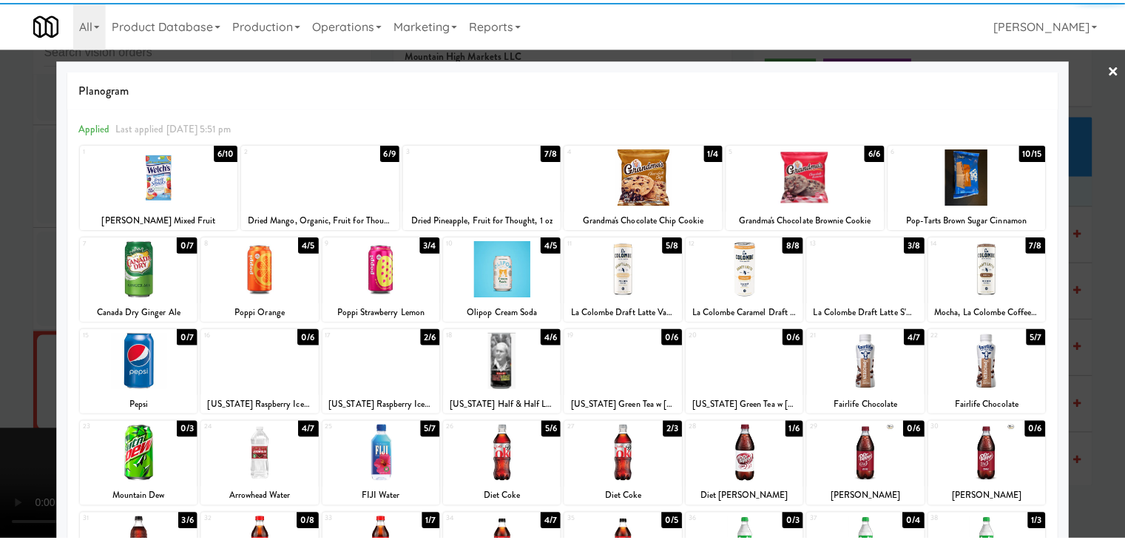
scroll to position [74, 0]
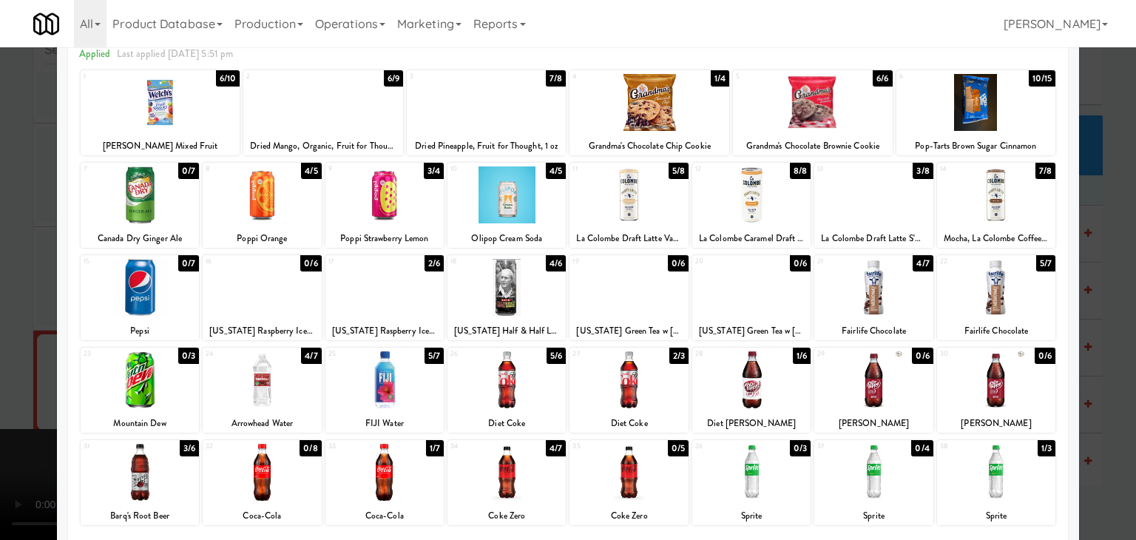
click at [747, 372] on div at bounding box center [752, 379] width 118 height 57
click at [513, 474] on div at bounding box center [507, 472] width 118 height 57
drag, startPoint x: 0, startPoint y: 398, endPoint x: 280, endPoint y: 391, distance: 280.5
click at [6, 397] on div at bounding box center [568, 270] width 1136 height 540
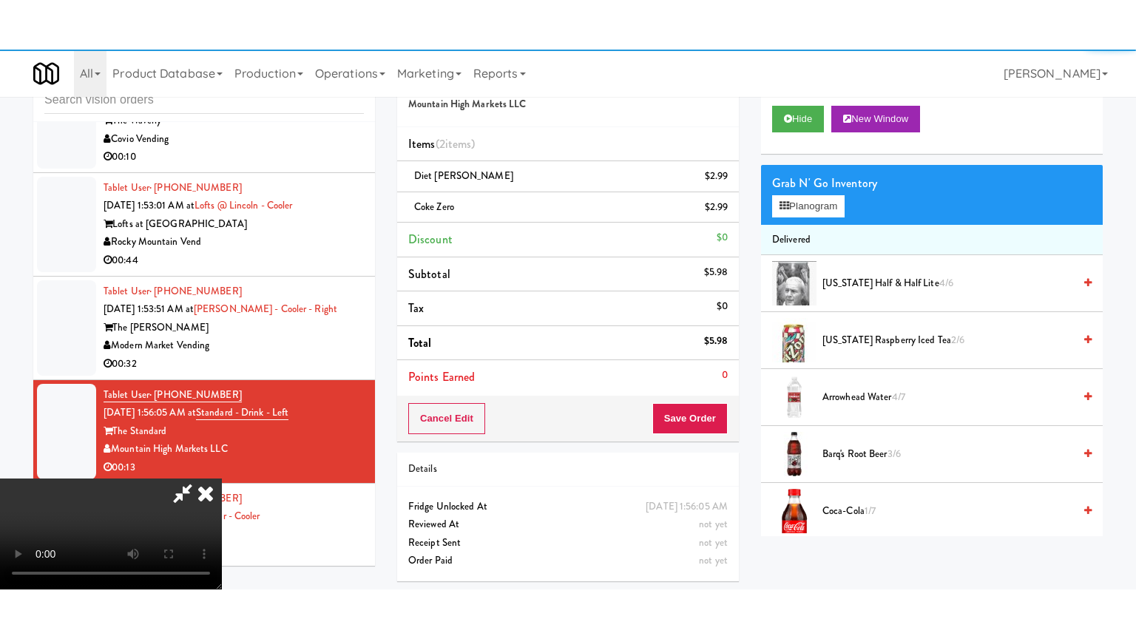
scroll to position [22129, 0]
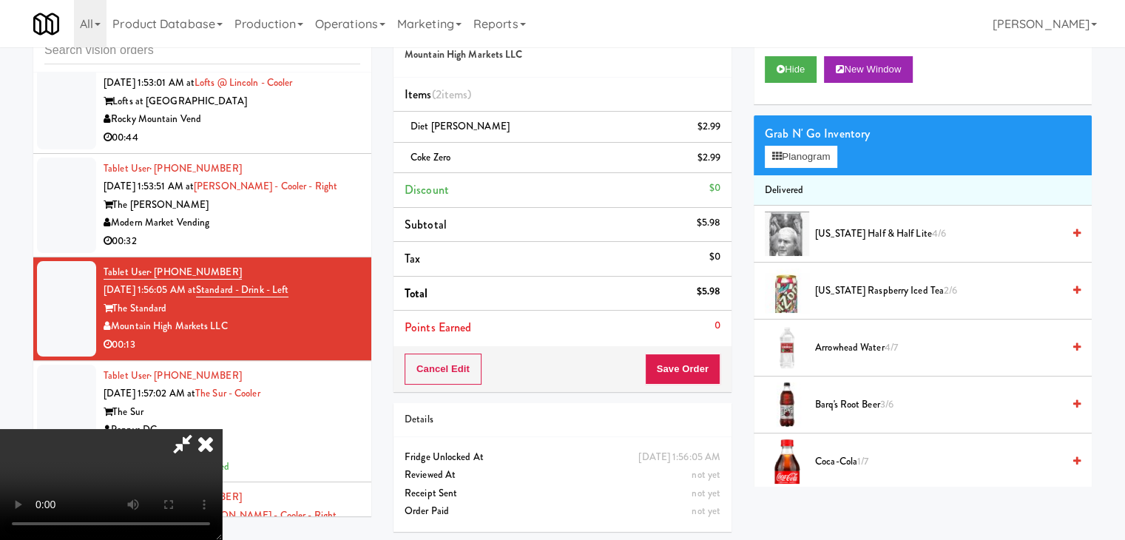
click at [222, 429] on video at bounding box center [111, 484] width 222 height 111
drag, startPoint x: 536, startPoint y: 398, endPoint x: 582, endPoint y: 469, distance: 84.6
click at [222, 429] on video at bounding box center [111, 484] width 222 height 111
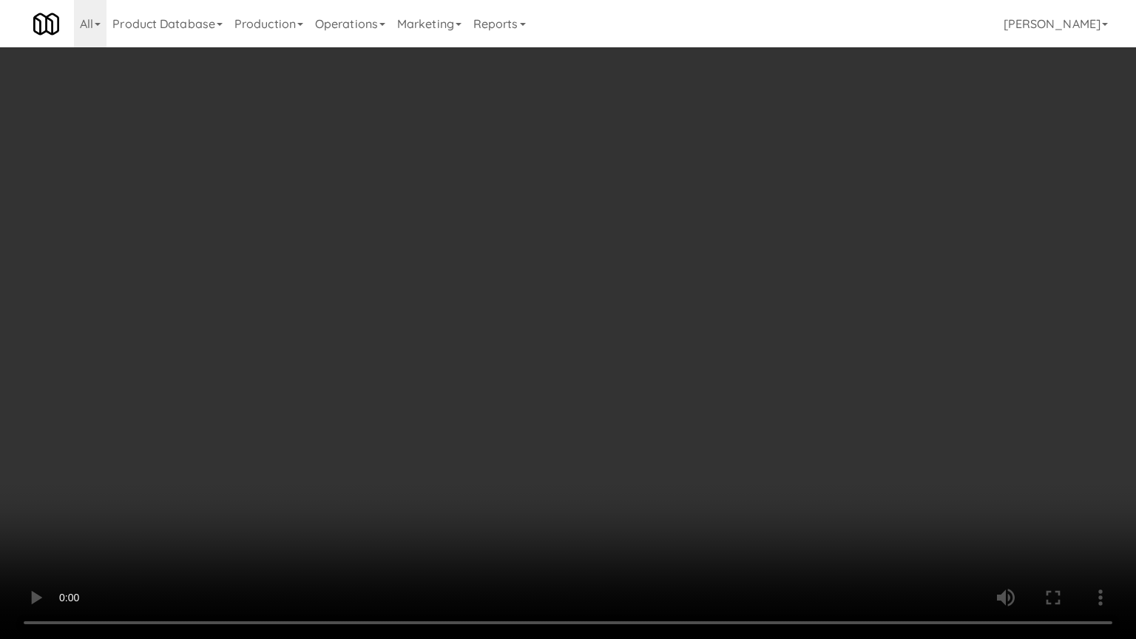
click at [675, 513] on video at bounding box center [568, 319] width 1136 height 639
click at [678, 507] on video at bounding box center [568, 319] width 1136 height 639
click at [669, 503] on video at bounding box center [568, 319] width 1136 height 639
drag, startPoint x: 669, startPoint y: 503, endPoint x: 700, endPoint y: 410, distance: 98.3
click at [669, 500] on video at bounding box center [568, 319] width 1136 height 639
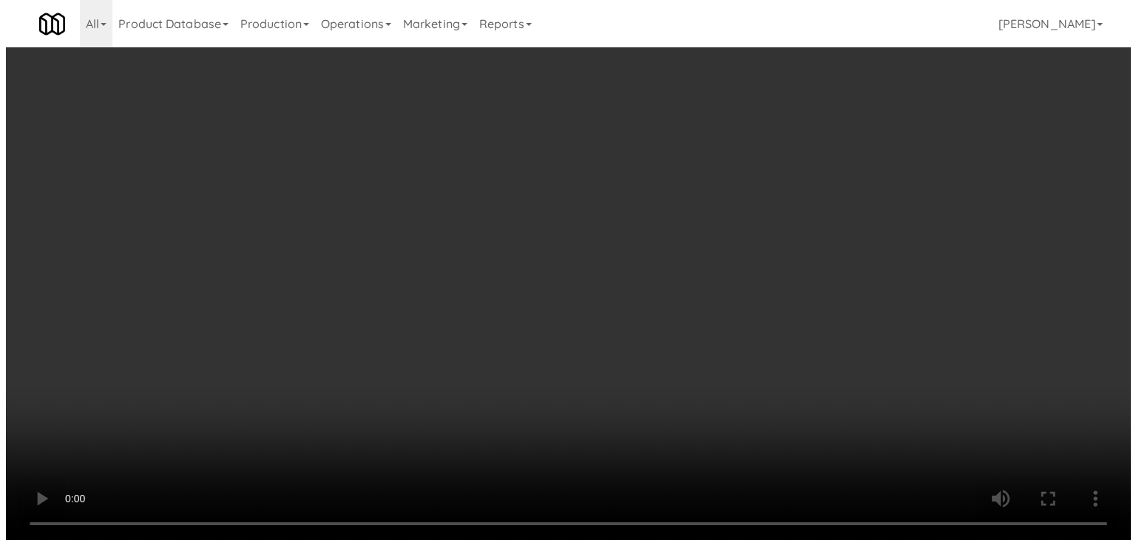
scroll to position [22129, 0]
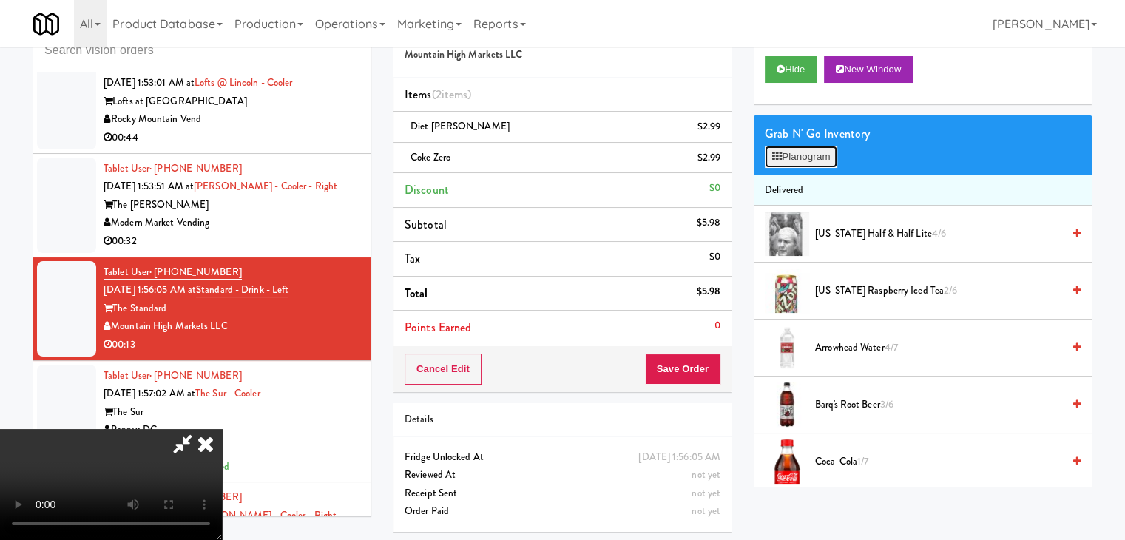
drag, startPoint x: 799, startPoint y: 146, endPoint x: 802, endPoint y: 155, distance: 9.4
click at [799, 146] on button "Planogram" at bounding box center [801, 157] width 73 height 22
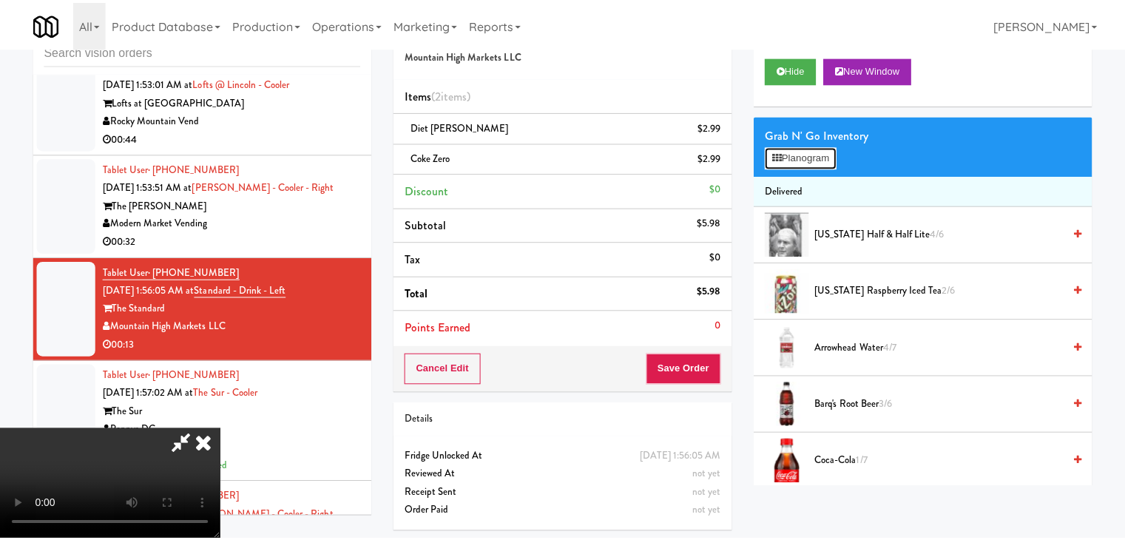
scroll to position [22056, 0]
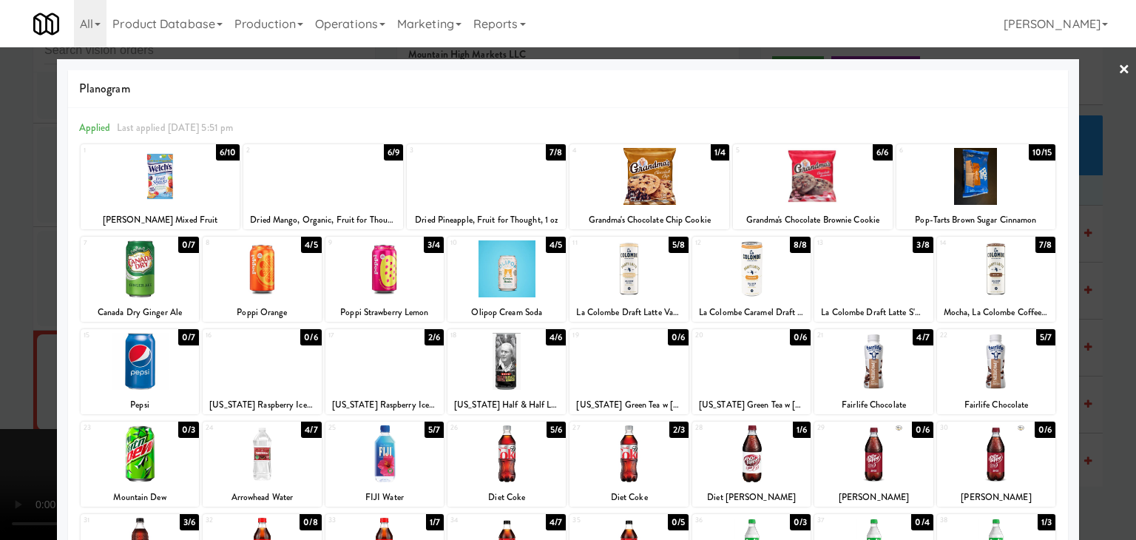
click at [616, 448] on div at bounding box center [629, 453] width 118 height 57
click at [0, 397] on div at bounding box center [568, 270] width 1136 height 540
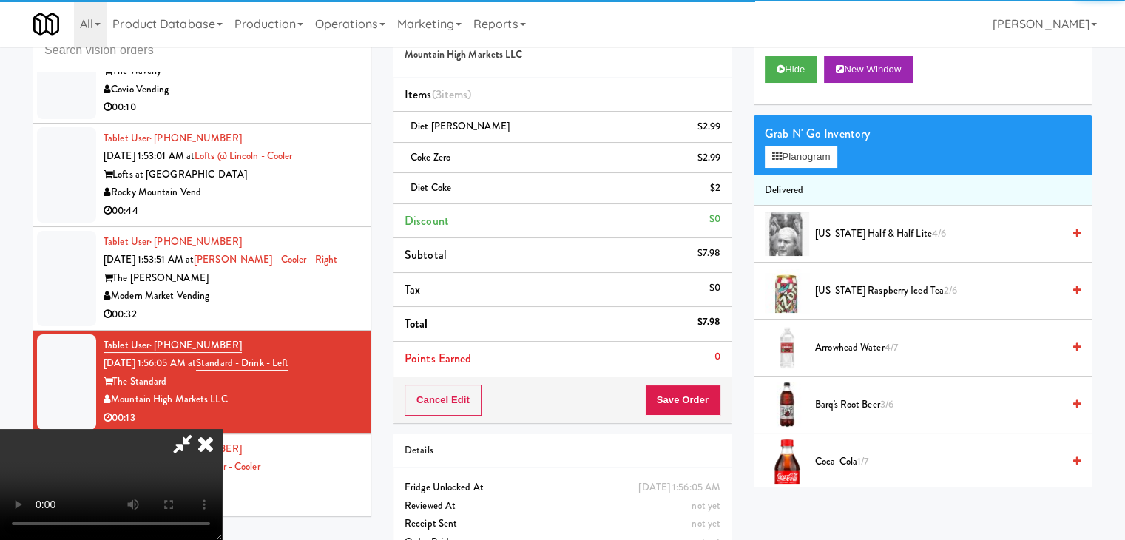
scroll to position [22129, 0]
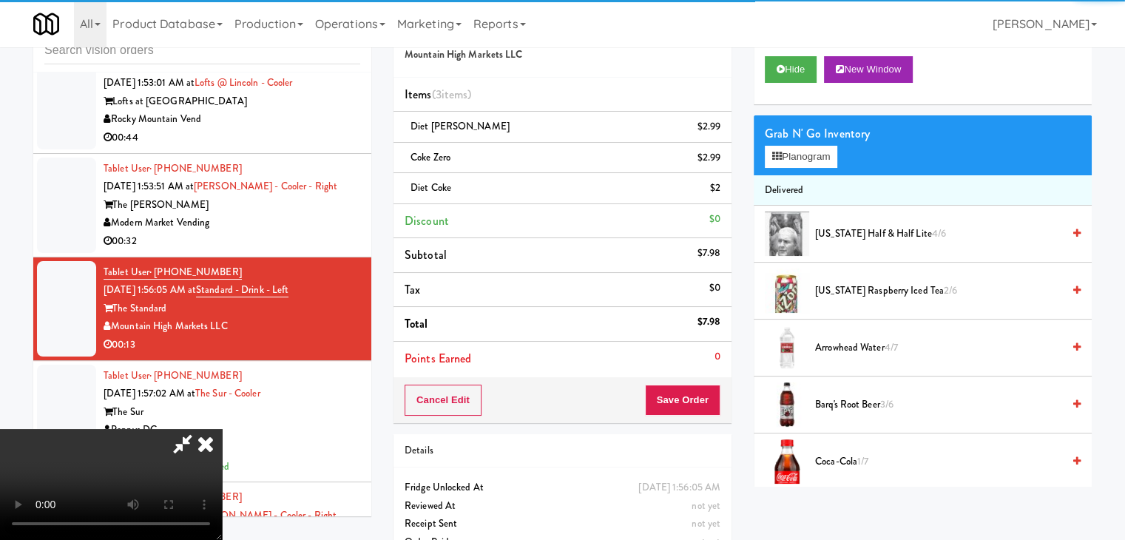
click at [222, 429] on video at bounding box center [111, 484] width 222 height 111
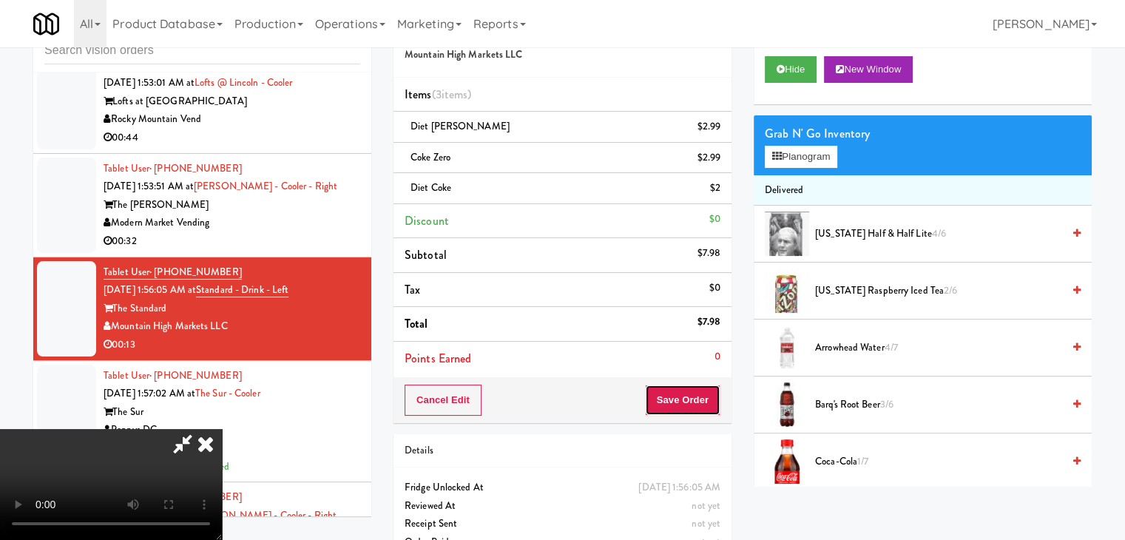
click at [693, 388] on button "Save Order" at bounding box center [682, 400] width 75 height 31
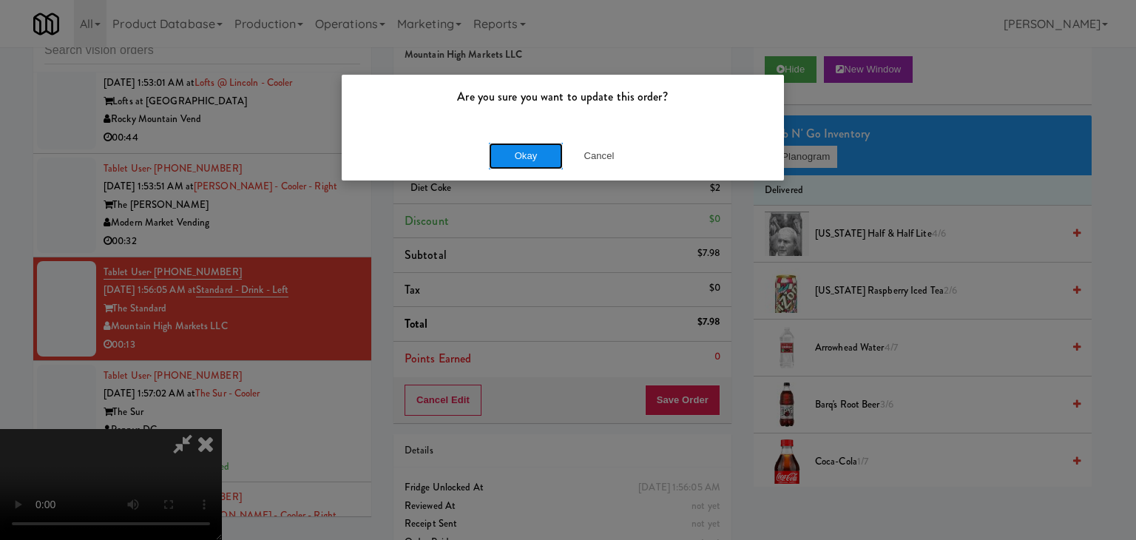
click at [533, 164] on button "Okay" at bounding box center [526, 156] width 74 height 27
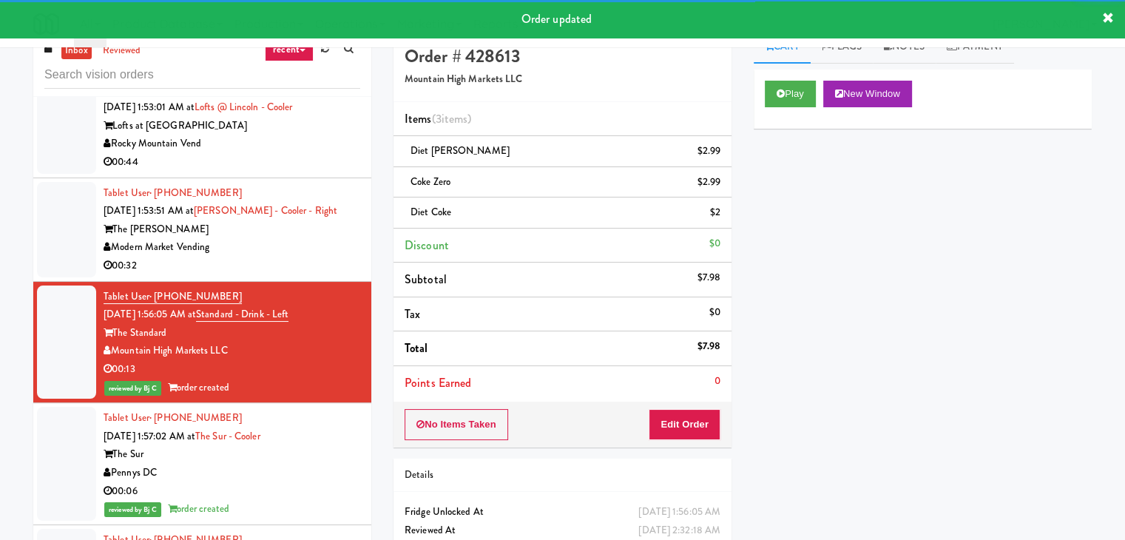
scroll to position [6, 0]
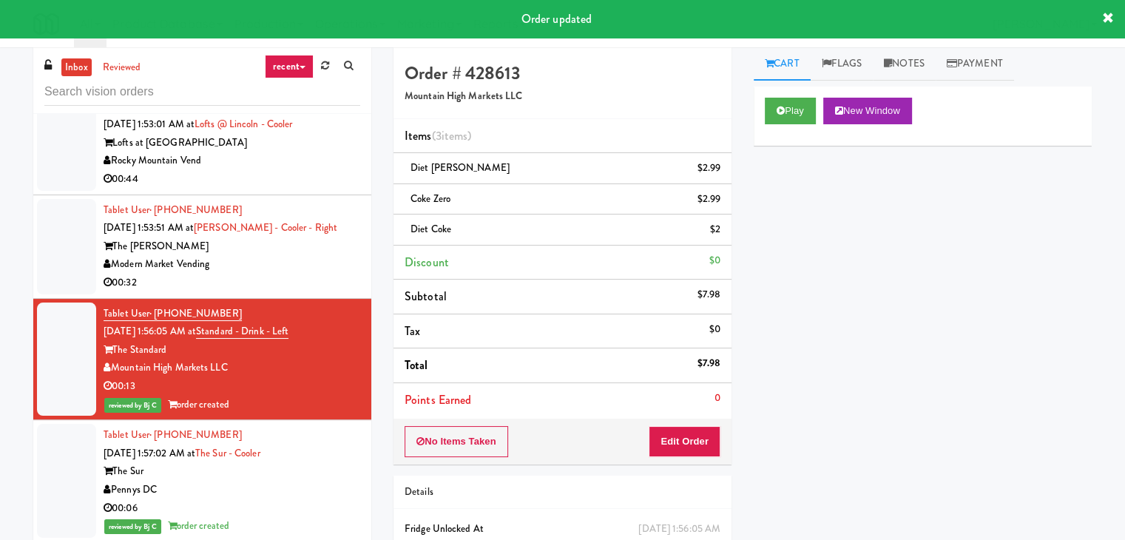
click at [331, 292] on div "00:32" at bounding box center [232, 283] width 257 height 18
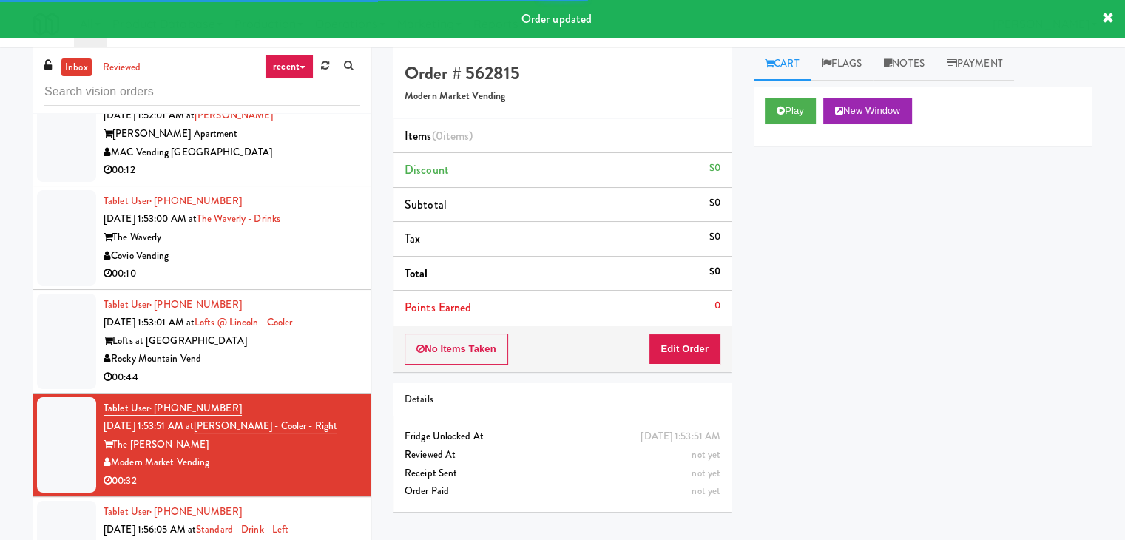
scroll to position [21907, 0]
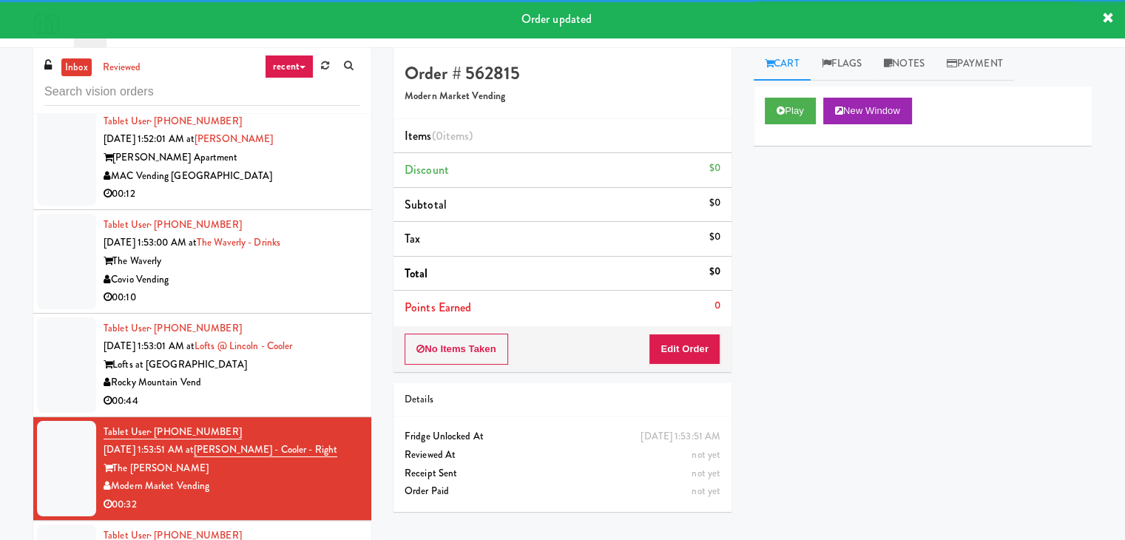
click at [329, 307] on div "00:10" at bounding box center [232, 298] width 257 height 18
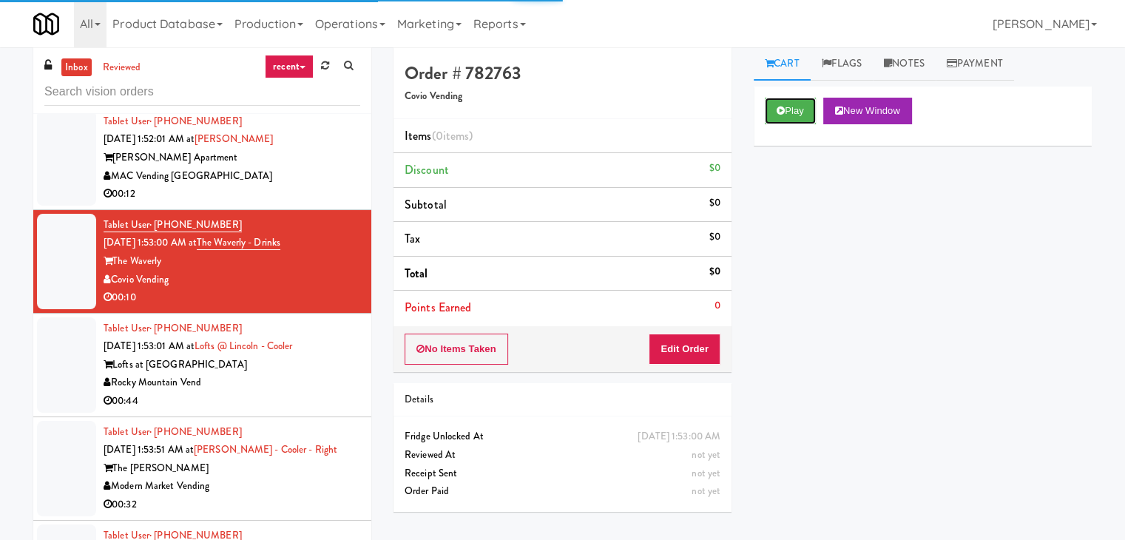
drag, startPoint x: 790, startPoint y: 101, endPoint x: 772, endPoint y: 140, distance: 42.4
click at [787, 107] on button "Play" at bounding box center [790, 111] width 51 height 27
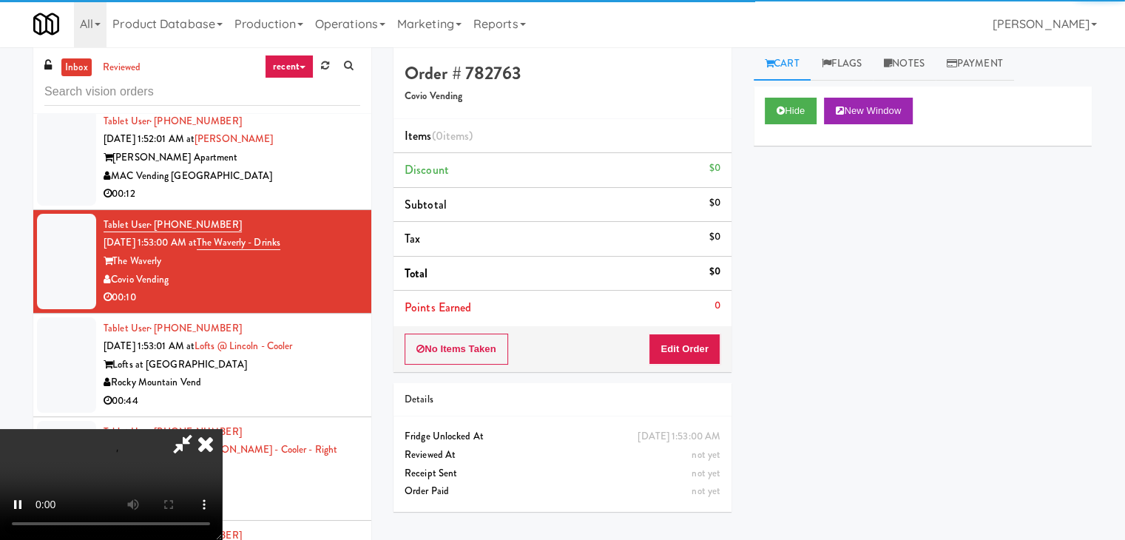
drag, startPoint x: 676, startPoint y: 368, endPoint x: 676, endPoint y: 359, distance: 8.9
click at [676, 362] on div "No Items Taken Edit Order" at bounding box center [563, 349] width 338 height 46
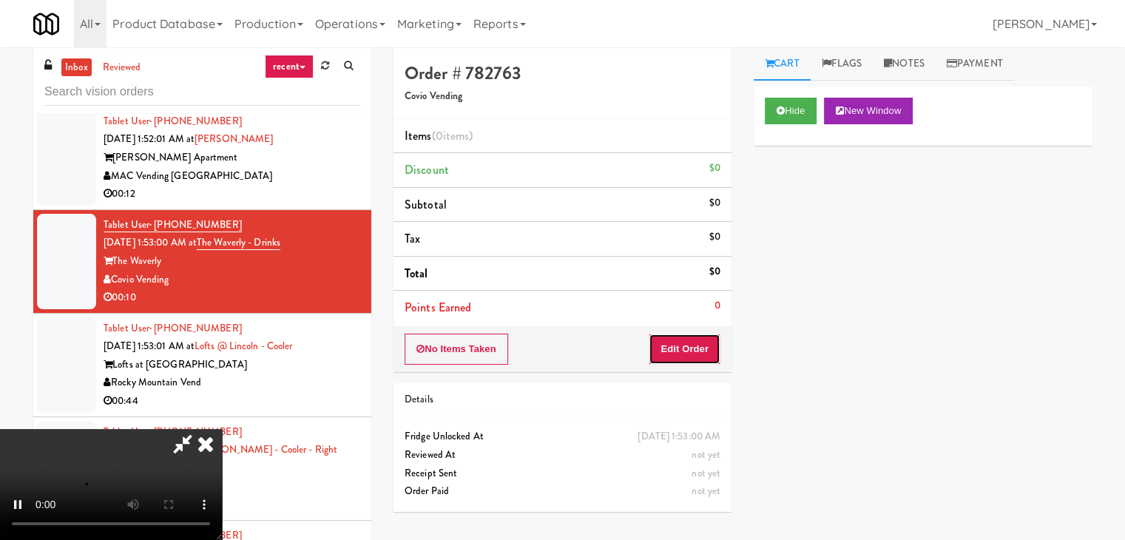
click at [678, 356] on button "Edit Order" at bounding box center [685, 349] width 72 height 31
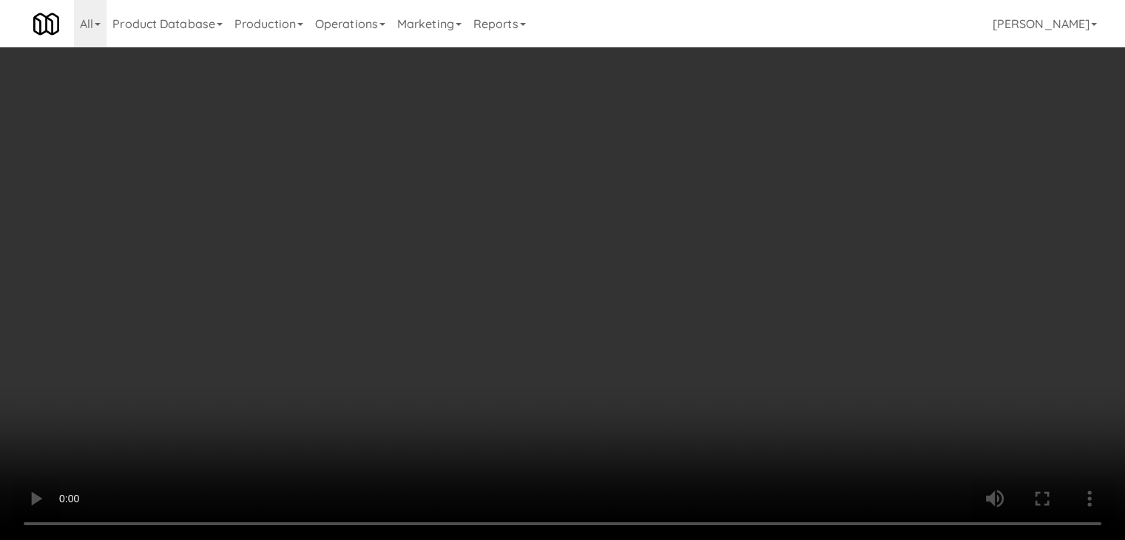
scroll to position [21834, 0]
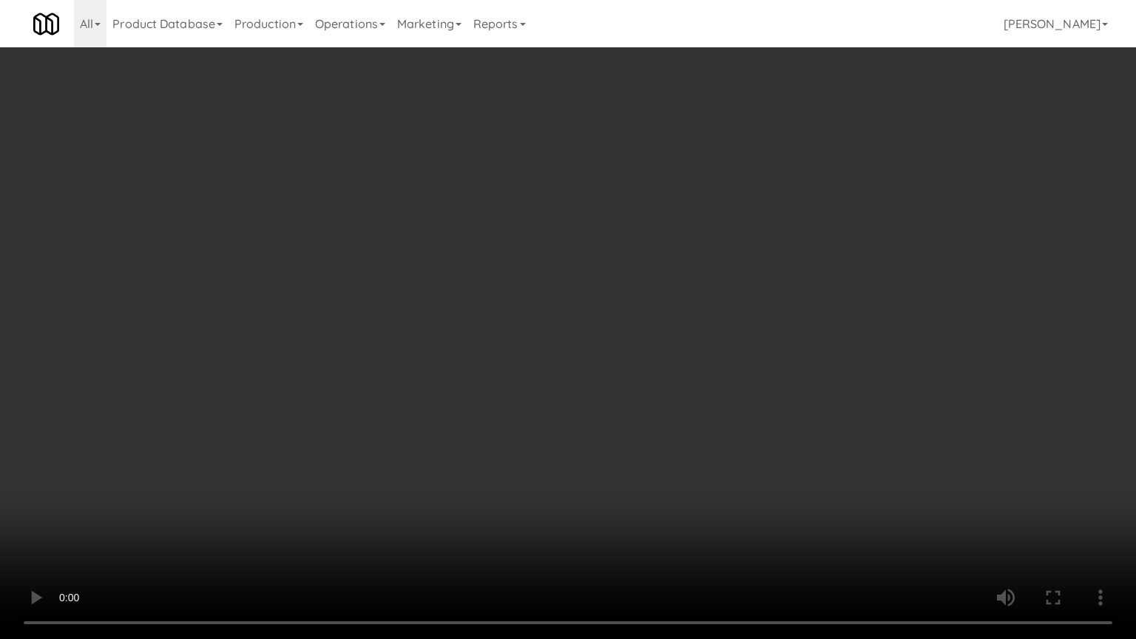
click at [636, 449] on video at bounding box center [568, 319] width 1136 height 639
click at [636, 451] on video at bounding box center [568, 319] width 1136 height 639
click at [638, 442] on video at bounding box center [568, 319] width 1136 height 639
click at [639, 439] on video at bounding box center [568, 319] width 1136 height 639
click at [640, 427] on video at bounding box center [568, 319] width 1136 height 639
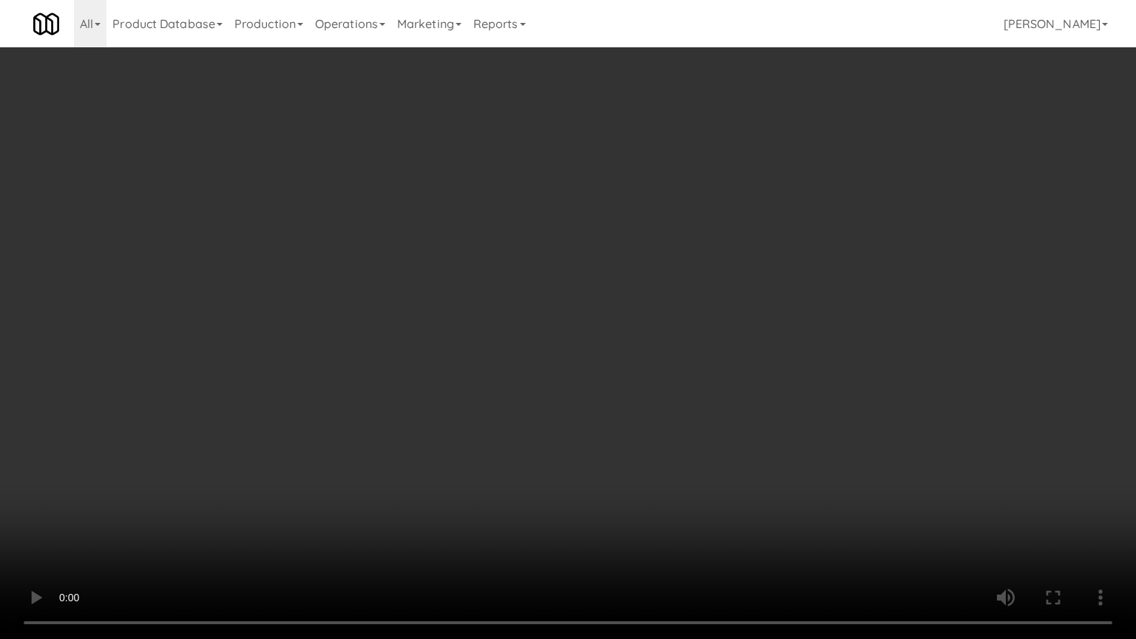
drag, startPoint x: 640, startPoint y: 427, endPoint x: 641, endPoint y: 415, distance: 11.9
click at [640, 417] on video at bounding box center [568, 319] width 1136 height 639
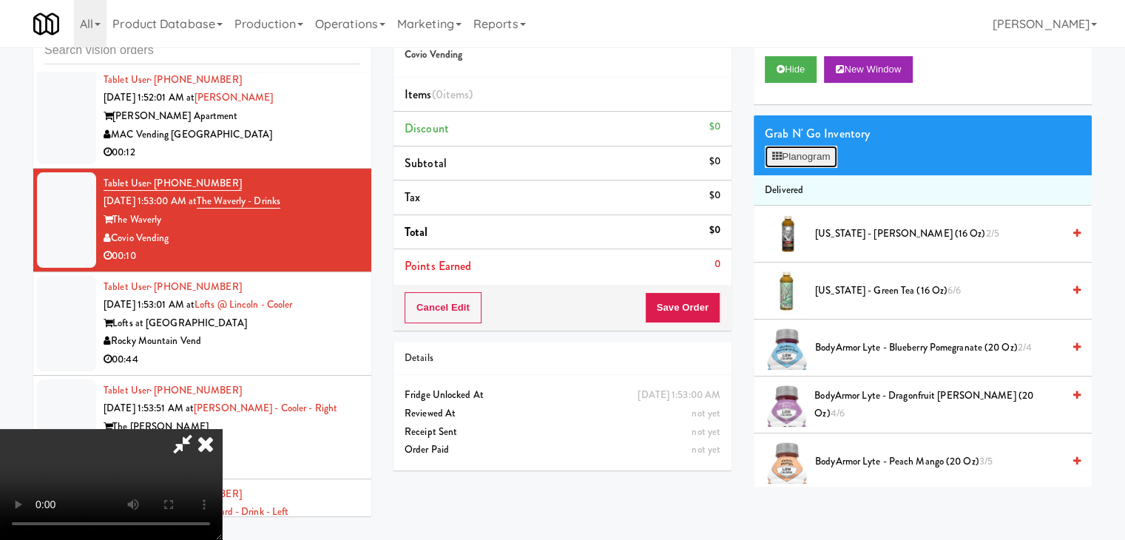
click at [813, 159] on button "Planogram" at bounding box center [801, 157] width 73 height 22
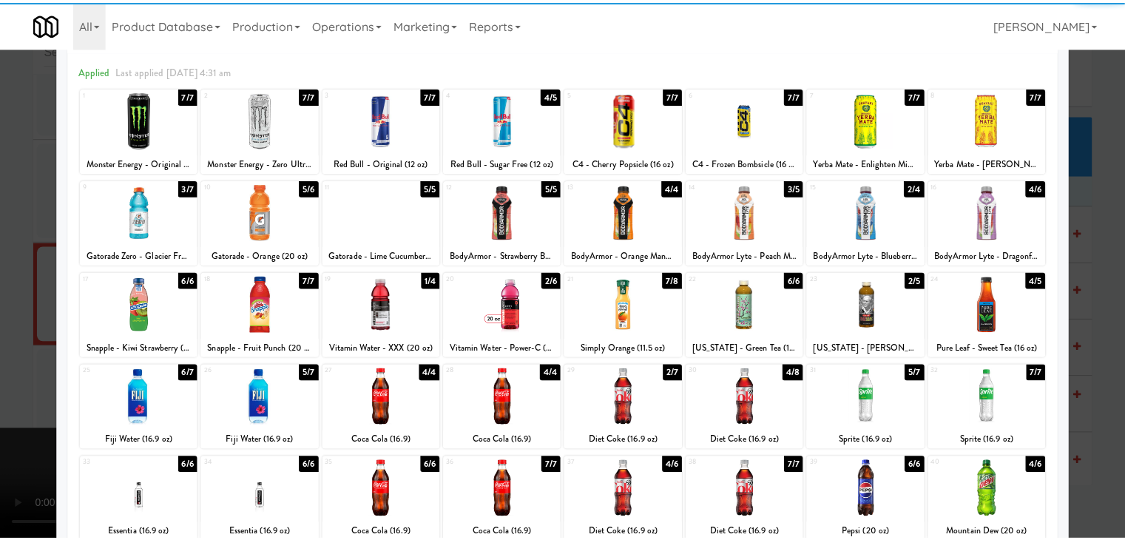
scroll to position [148, 0]
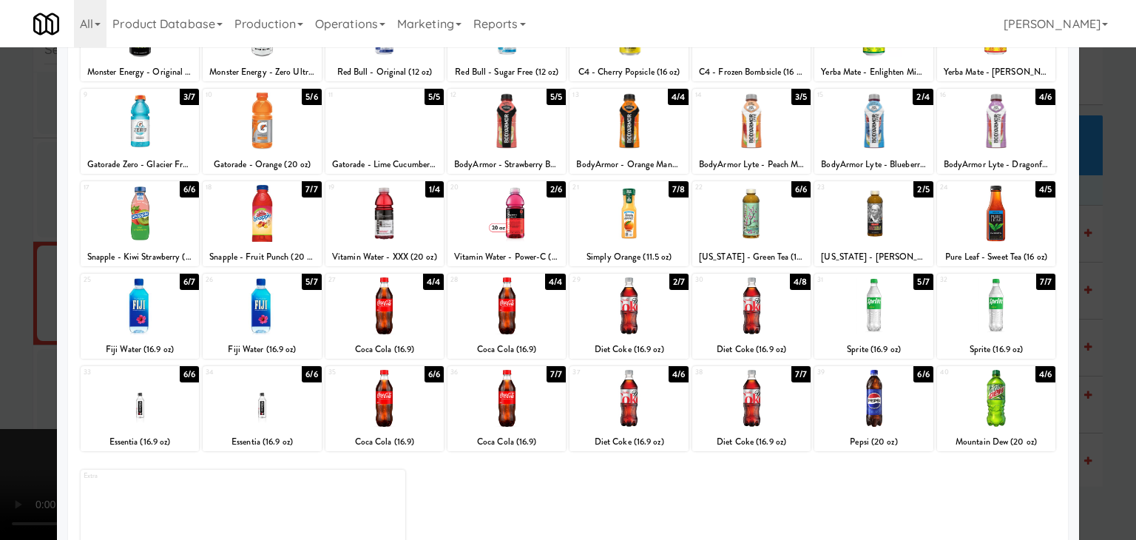
click at [767, 225] on div at bounding box center [752, 213] width 118 height 57
drag, startPoint x: 0, startPoint y: 261, endPoint x: 204, endPoint y: 269, distance: 204.3
click at [2, 263] on div at bounding box center [568, 270] width 1136 height 540
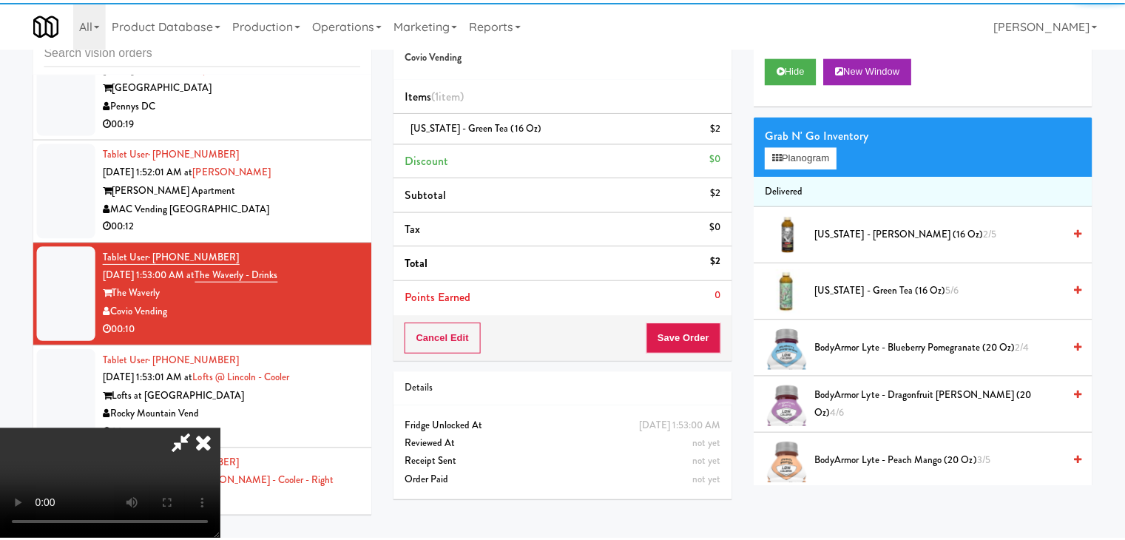
scroll to position [21907, 0]
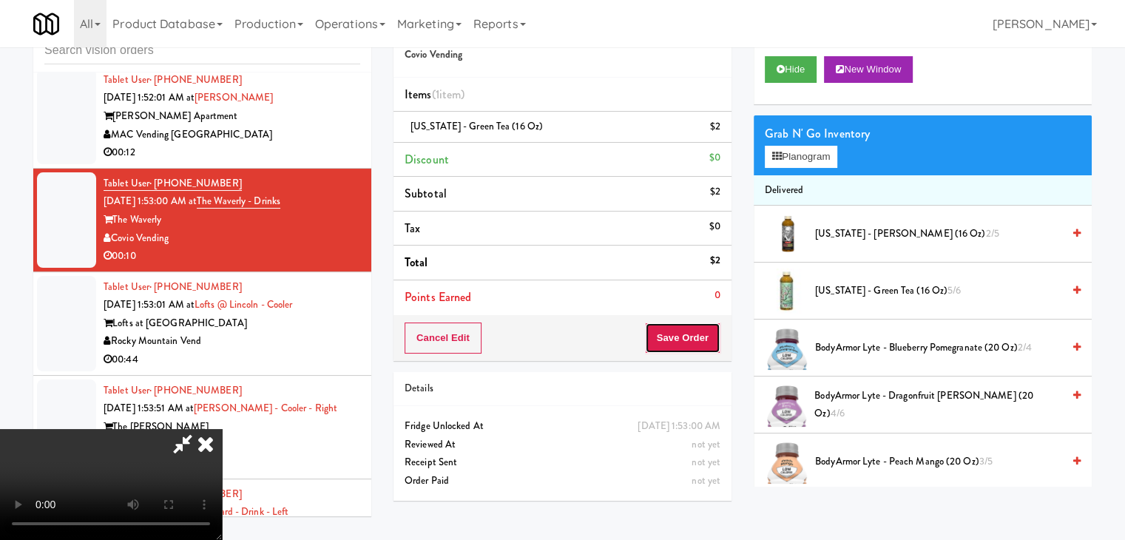
drag, startPoint x: 700, startPoint y: 332, endPoint x: 699, endPoint y: 341, distance: 8.9
click at [700, 332] on button "Save Order" at bounding box center [682, 338] width 75 height 31
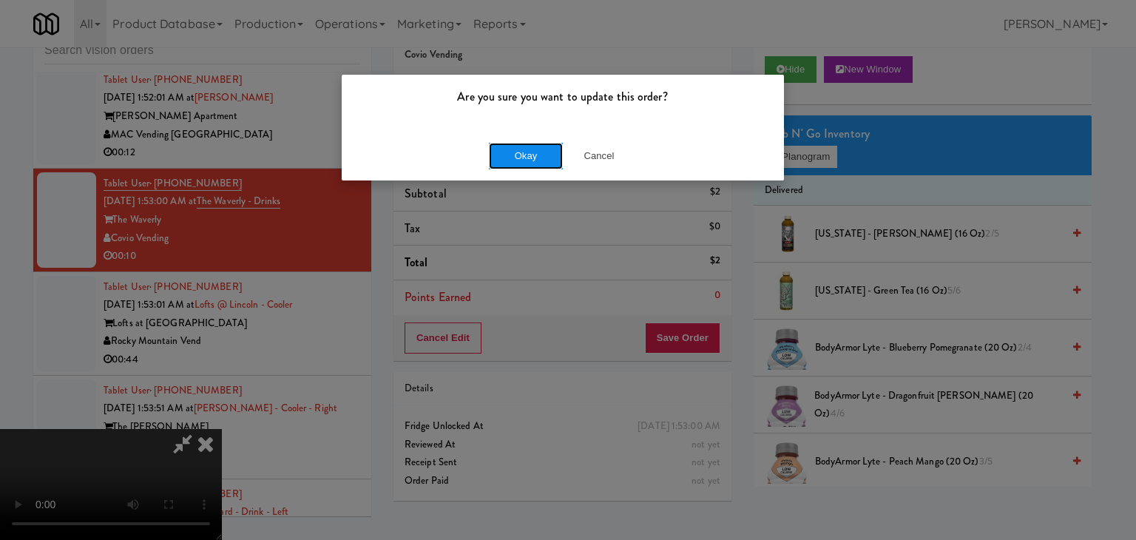
click at [532, 164] on button "Okay" at bounding box center [526, 156] width 74 height 27
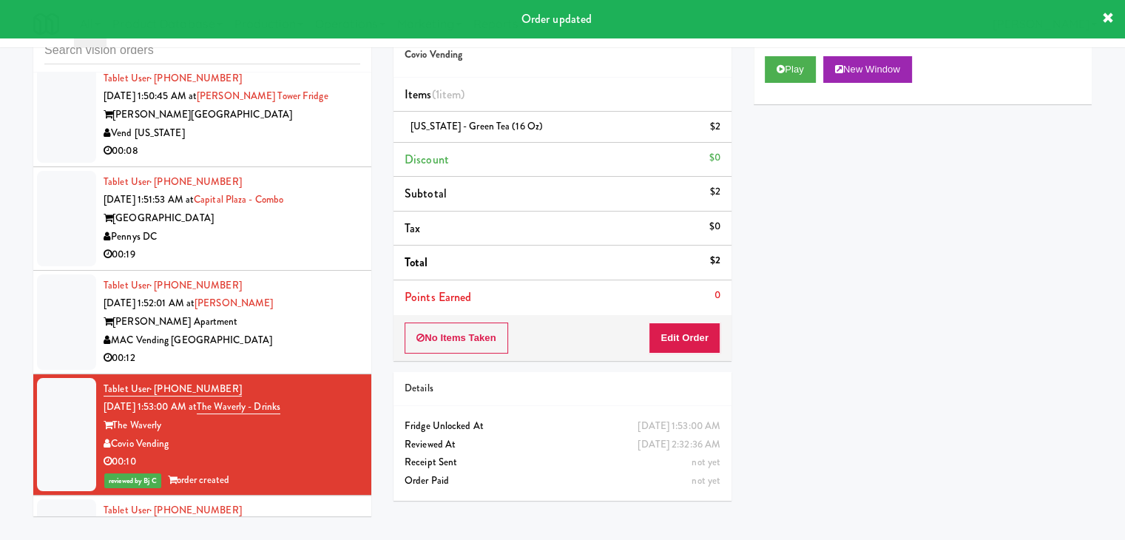
scroll to position [21685, 0]
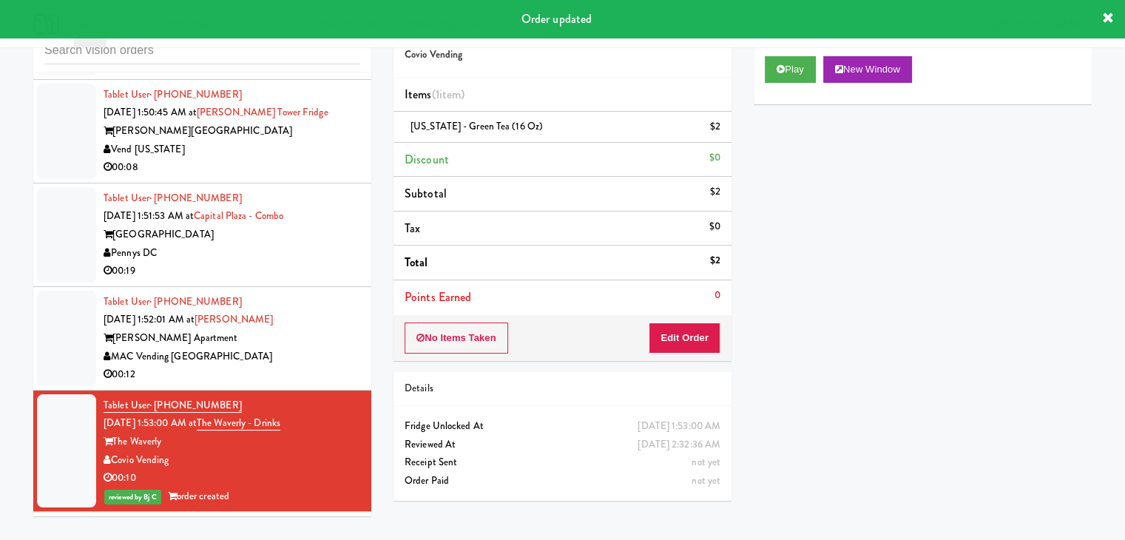
click at [318, 366] on div "MAC Vending [GEOGRAPHIC_DATA]" at bounding box center [232, 357] width 257 height 18
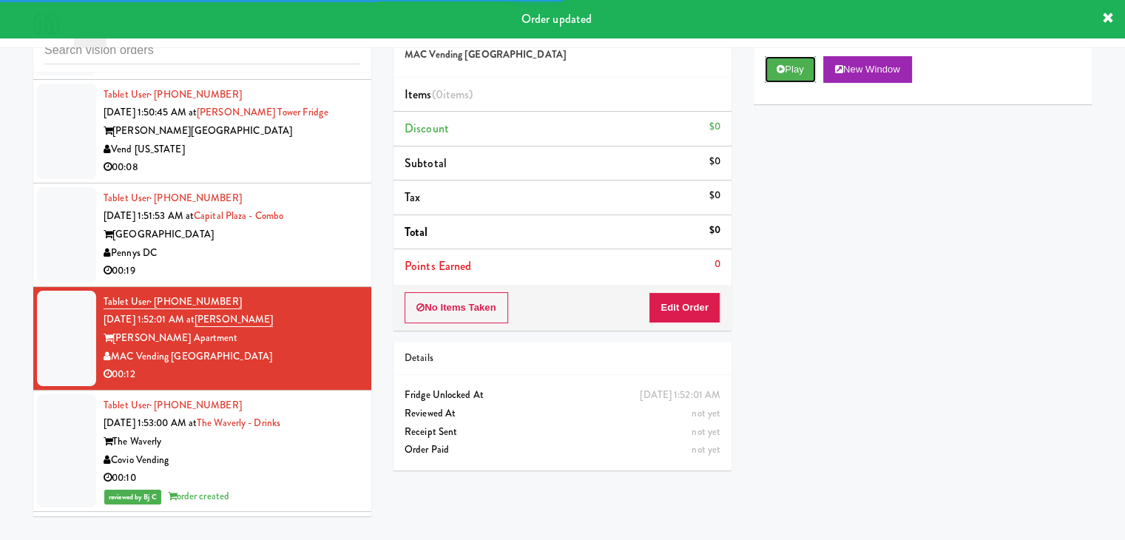
drag, startPoint x: 789, startPoint y: 73, endPoint x: 780, endPoint y: 91, distance: 20.5
click at [787, 77] on button "Play" at bounding box center [790, 69] width 51 height 27
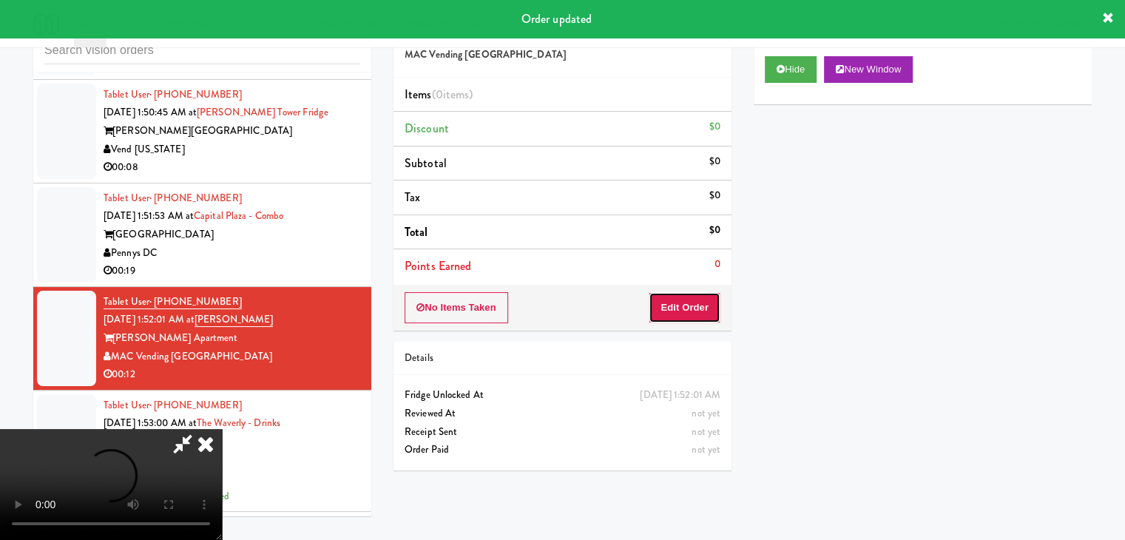
click at [672, 301] on button "Edit Order" at bounding box center [685, 307] width 72 height 31
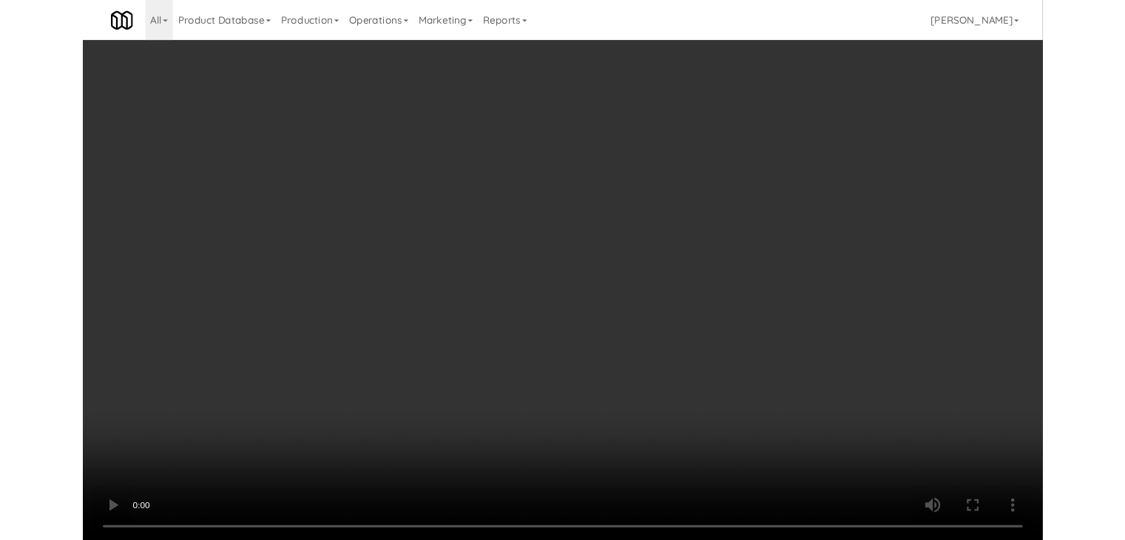
scroll to position [21612, 0]
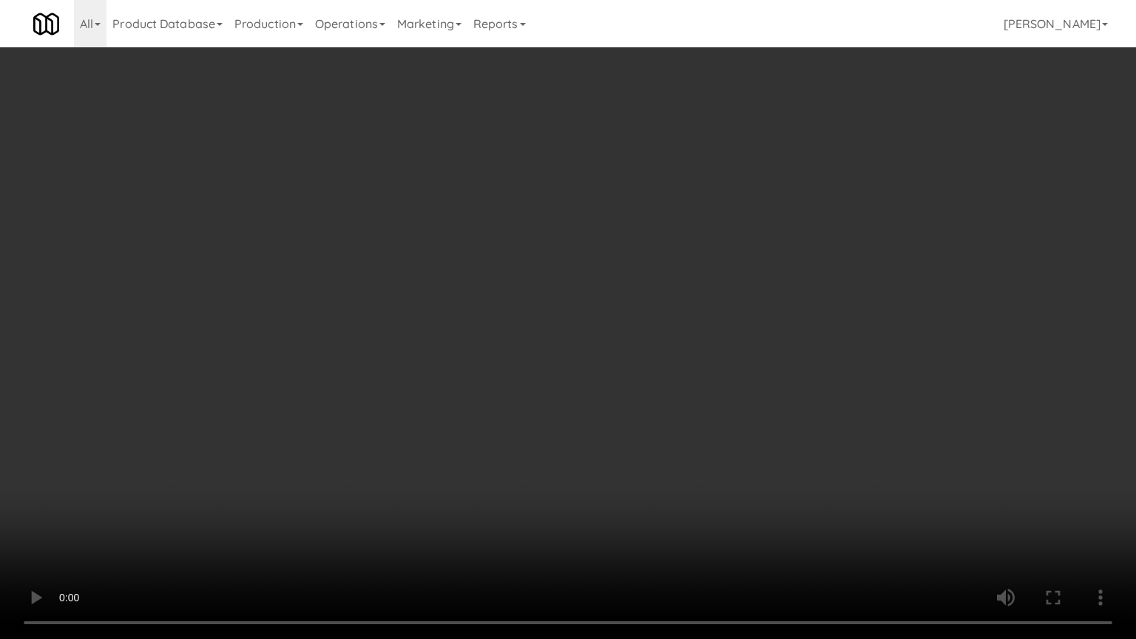
click at [682, 466] on video at bounding box center [568, 319] width 1136 height 639
click at [682, 465] on video at bounding box center [568, 319] width 1136 height 639
click at [683, 456] on video at bounding box center [568, 319] width 1136 height 639
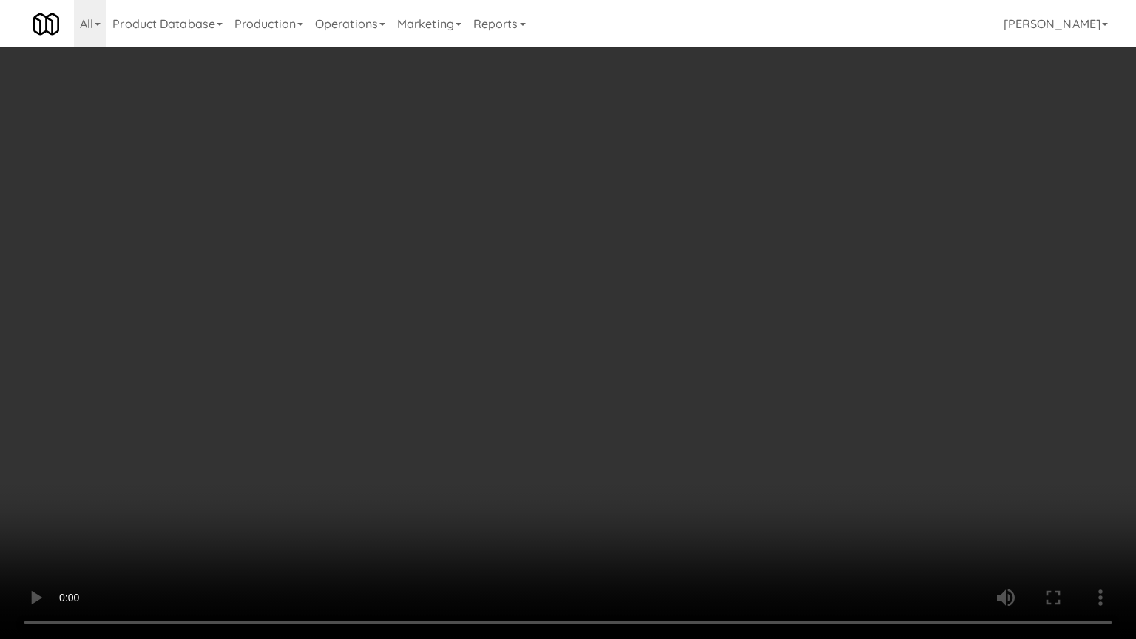
click at [684, 457] on video at bounding box center [568, 319] width 1136 height 639
click at [680, 459] on video at bounding box center [568, 319] width 1136 height 639
drag, startPoint x: 680, startPoint y: 459, endPoint x: 707, endPoint y: 337, distance: 125.1
click at [681, 453] on video at bounding box center [568, 319] width 1136 height 639
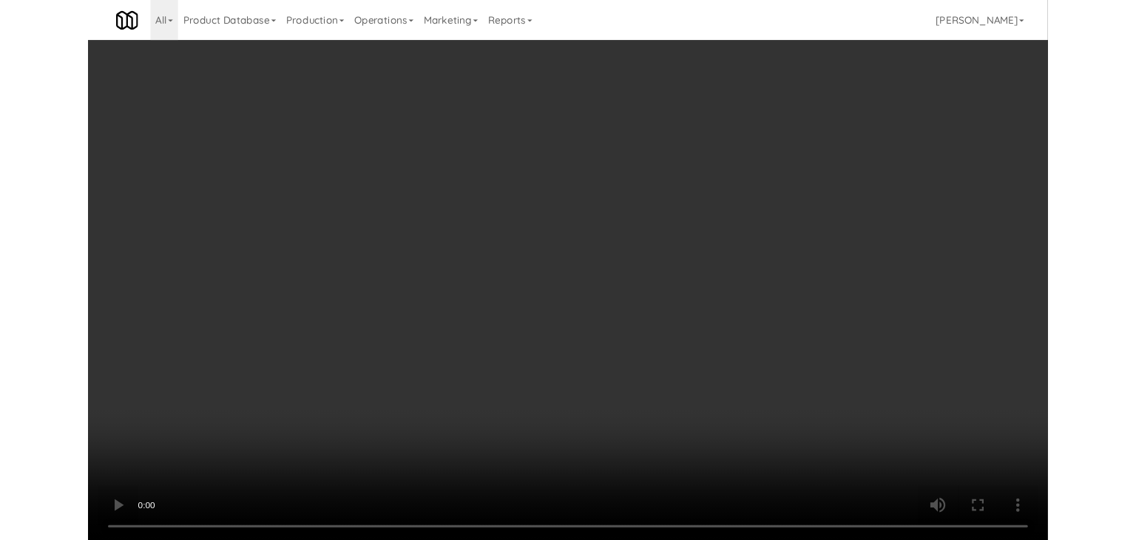
scroll to position [21685, 0]
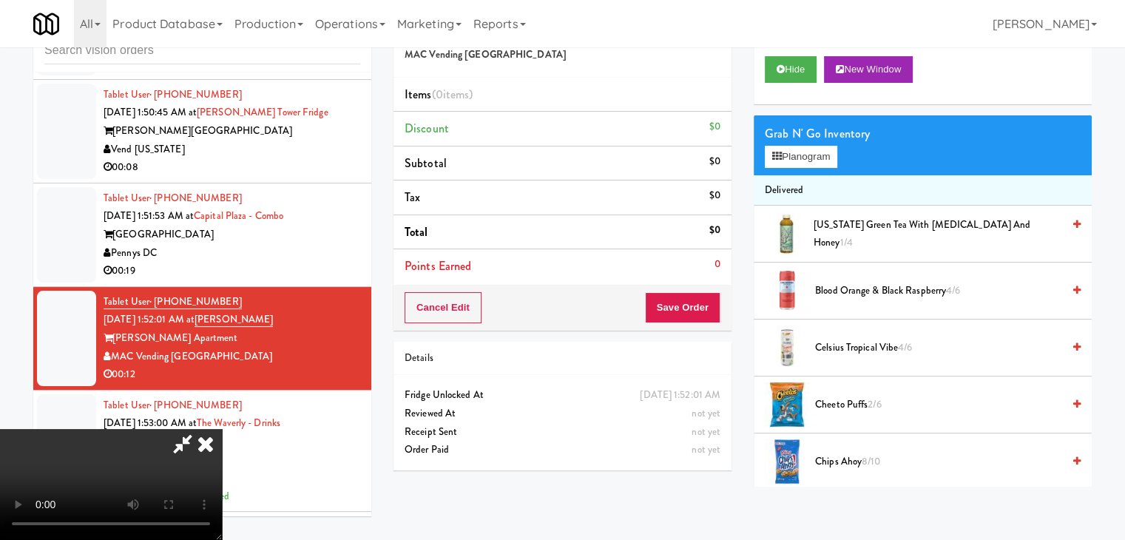
click at [808, 168] on div "Grab N' Go Inventory Planogram" at bounding box center [923, 145] width 338 height 60
click at [801, 158] on button "Planogram" at bounding box center [801, 157] width 73 height 22
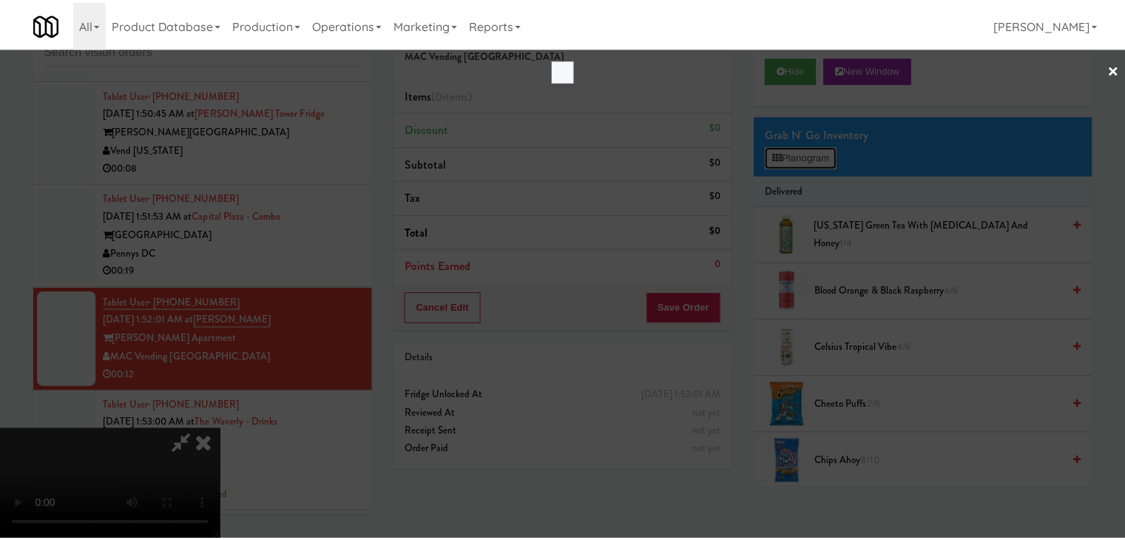
scroll to position [21612, 0]
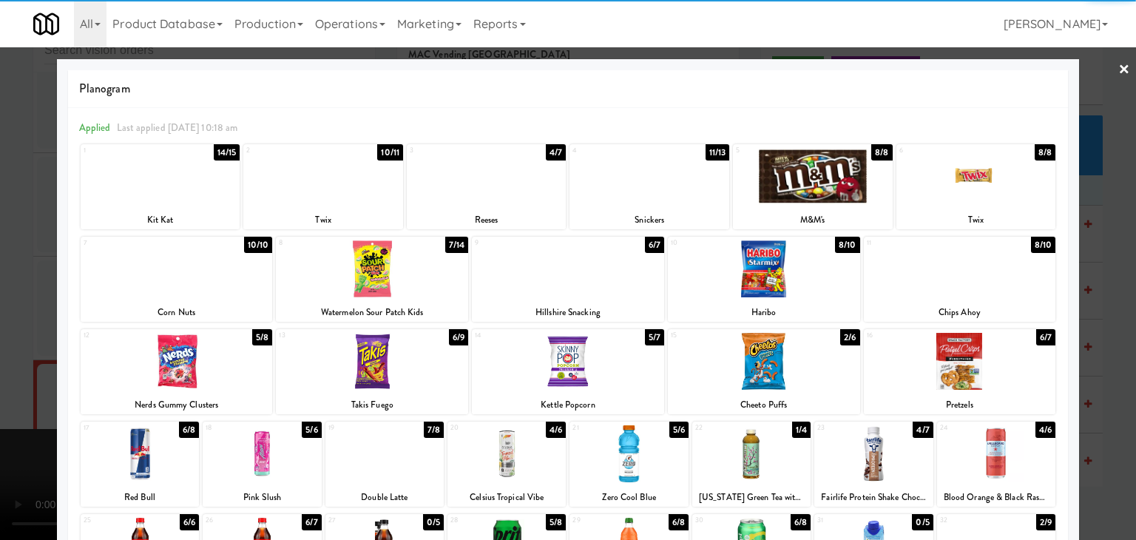
click at [390, 284] on div at bounding box center [372, 268] width 192 height 57
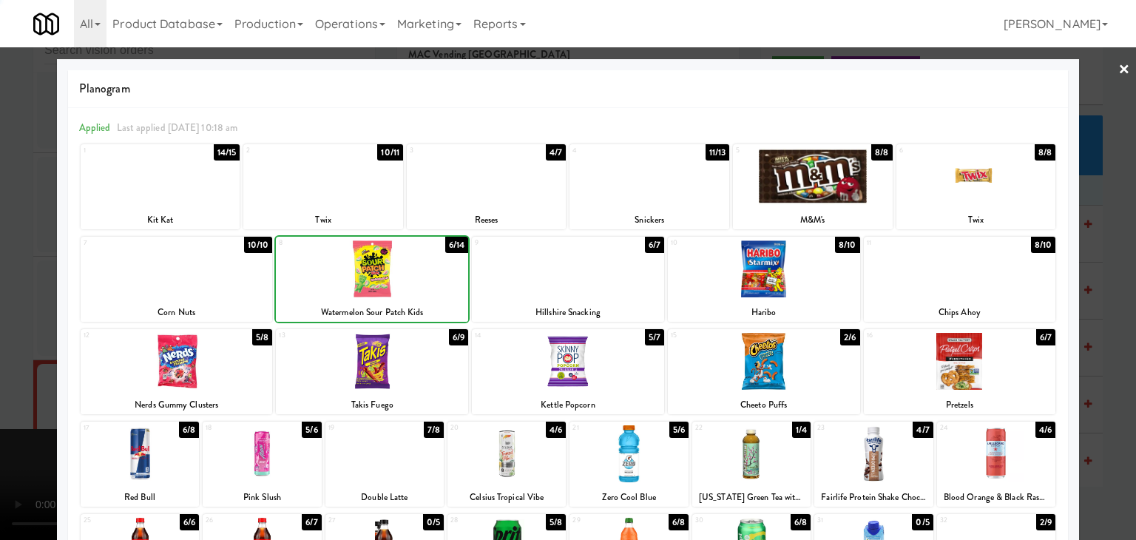
drag, startPoint x: 3, startPoint y: 309, endPoint x: 817, endPoint y: 332, distance: 814.2
click at [24, 307] on div at bounding box center [568, 270] width 1136 height 540
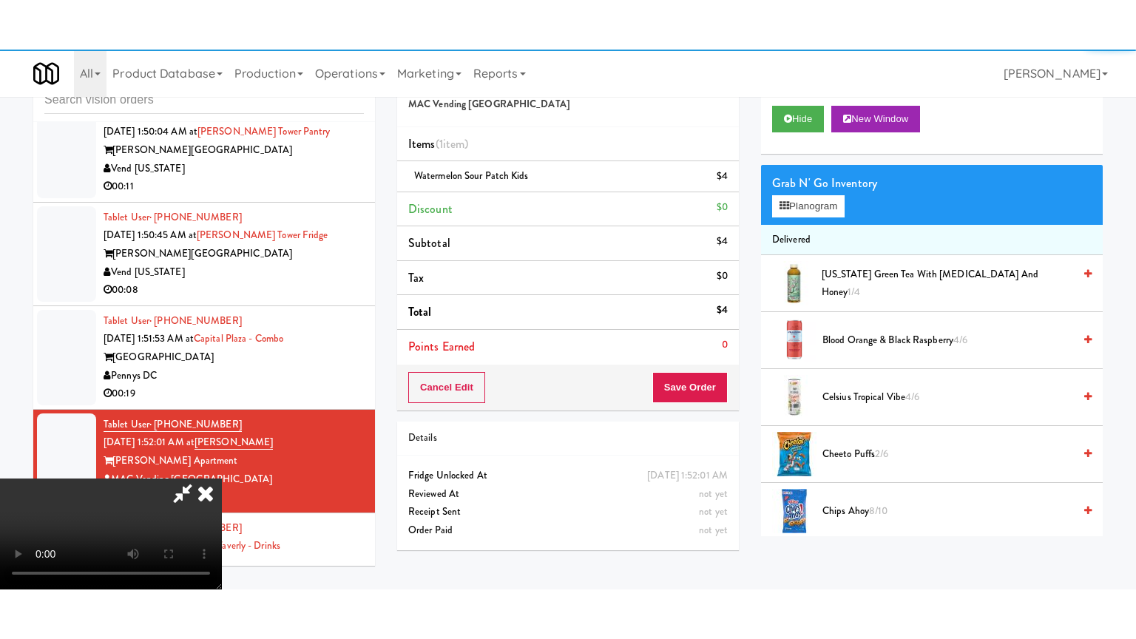
scroll to position [21685, 0]
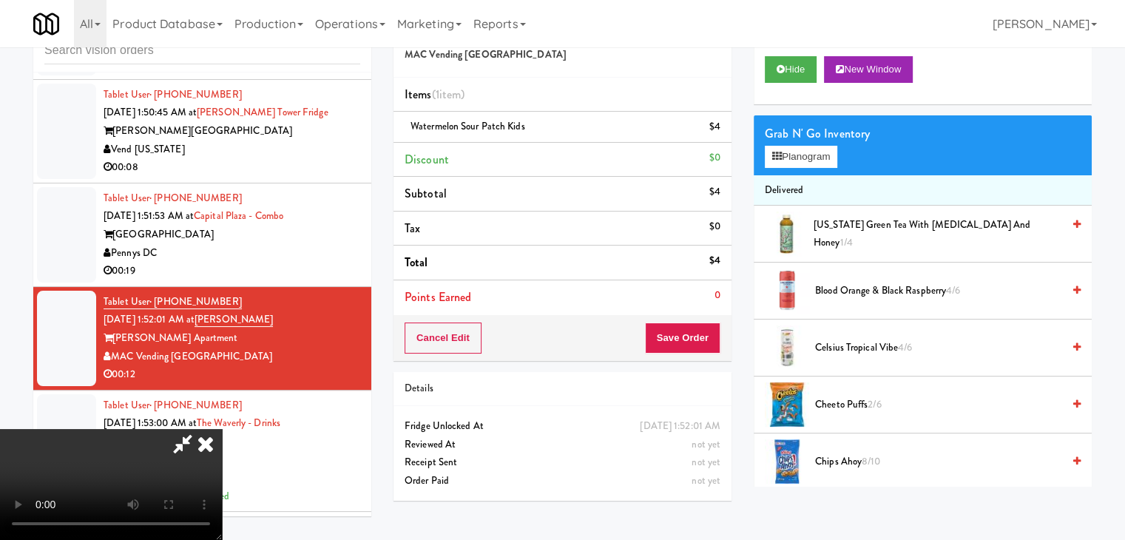
drag, startPoint x: 727, startPoint y: 340, endPoint x: 704, endPoint y: 340, distance: 22.9
click at [719, 340] on div "Order # 421407 MAC Vending USA Items (1 item ) Watermelon Sour Patch Kids $4 Di…" at bounding box center [563, 259] width 360 height 506
click at [702, 340] on button "Save Order" at bounding box center [682, 338] width 75 height 31
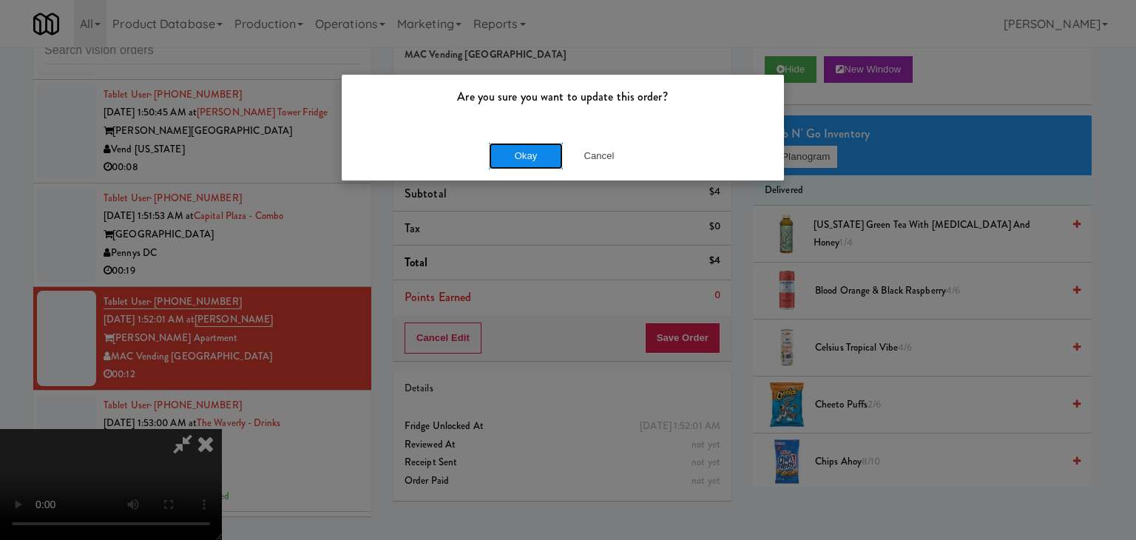
click at [531, 146] on button "Okay" at bounding box center [526, 156] width 74 height 27
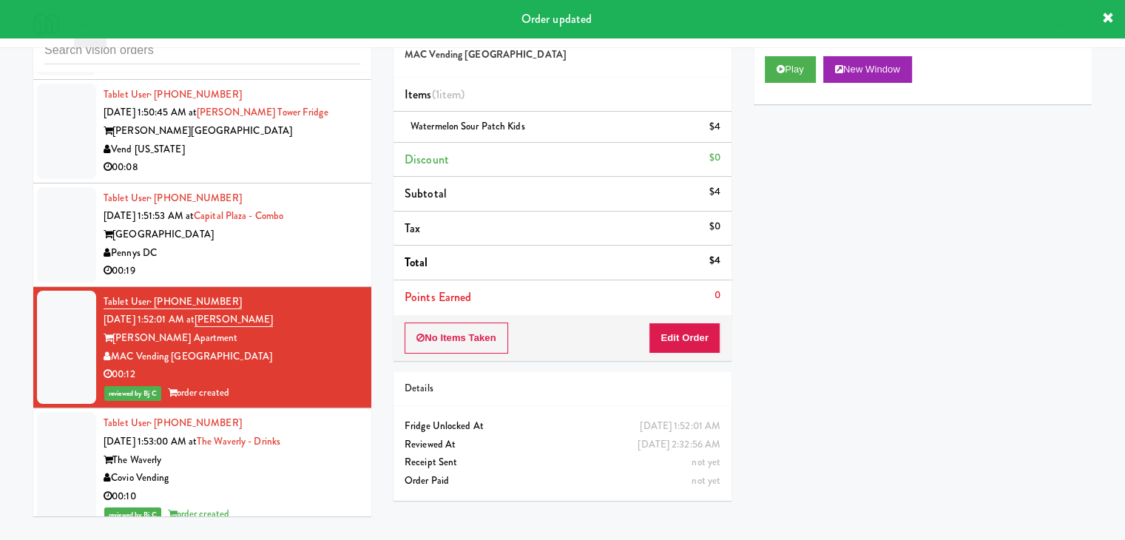
click at [323, 280] on div "00:19" at bounding box center [232, 271] width 257 height 18
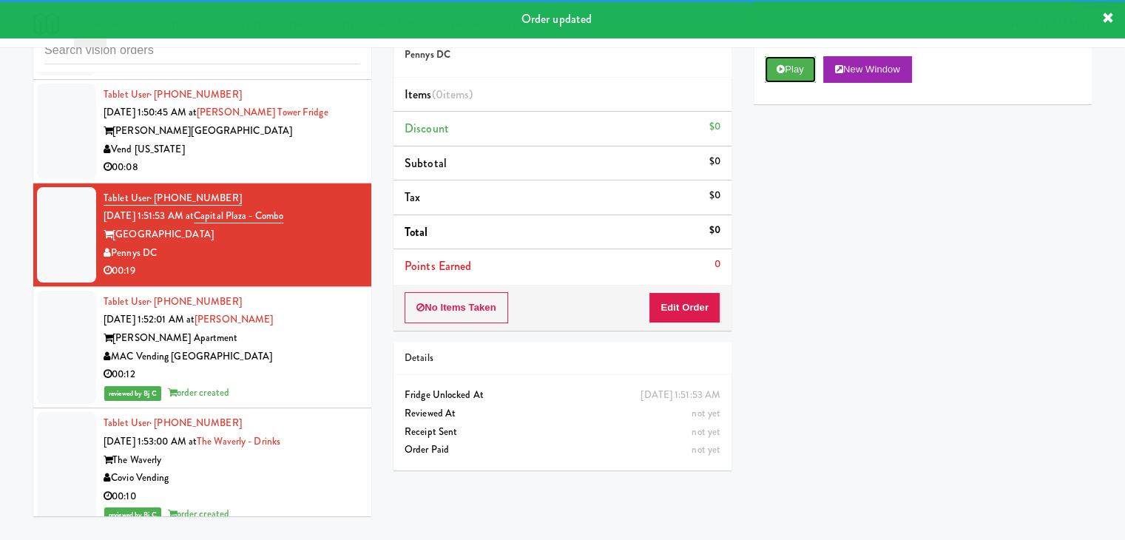
drag, startPoint x: 795, startPoint y: 78, endPoint x: 772, endPoint y: 101, distance: 33.0
click at [795, 77] on button "Play" at bounding box center [790, 69] width 51 height 27
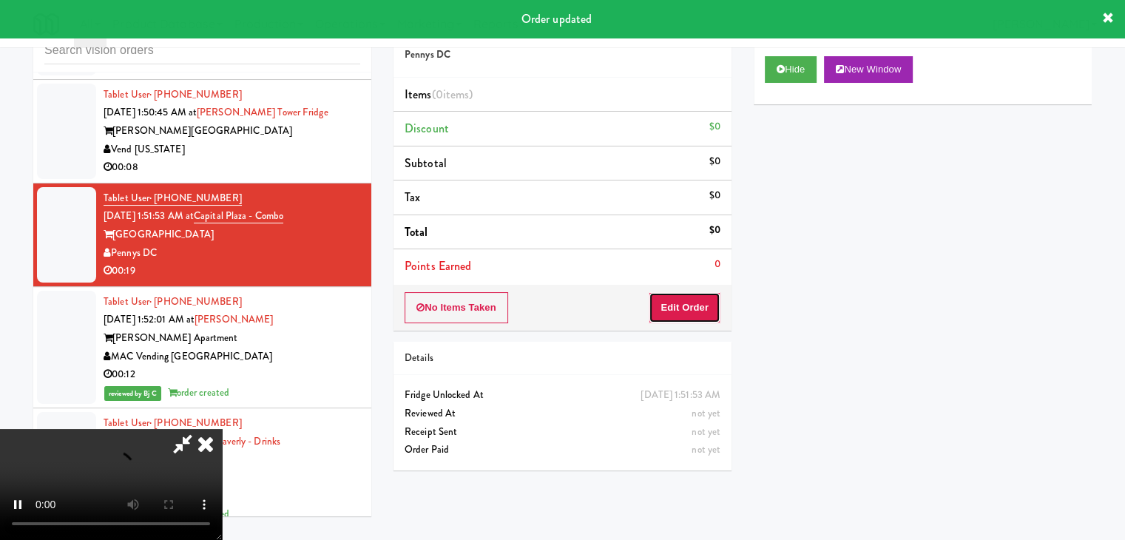
click at [683, 306] on button "Edit Order" at bounding box center [685, 307] width 72 height 31
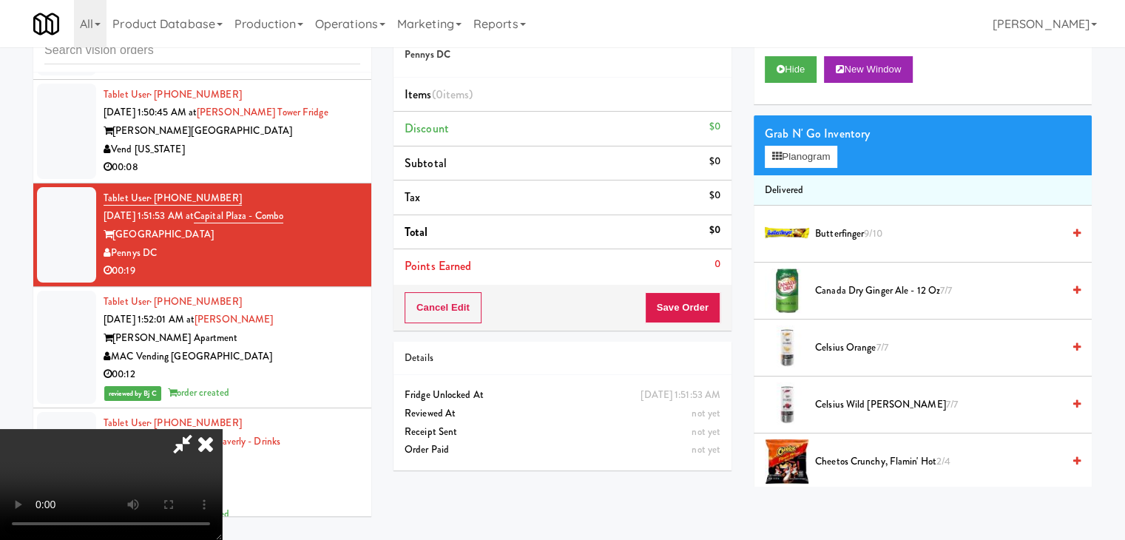
scroll to position [21612, 0]
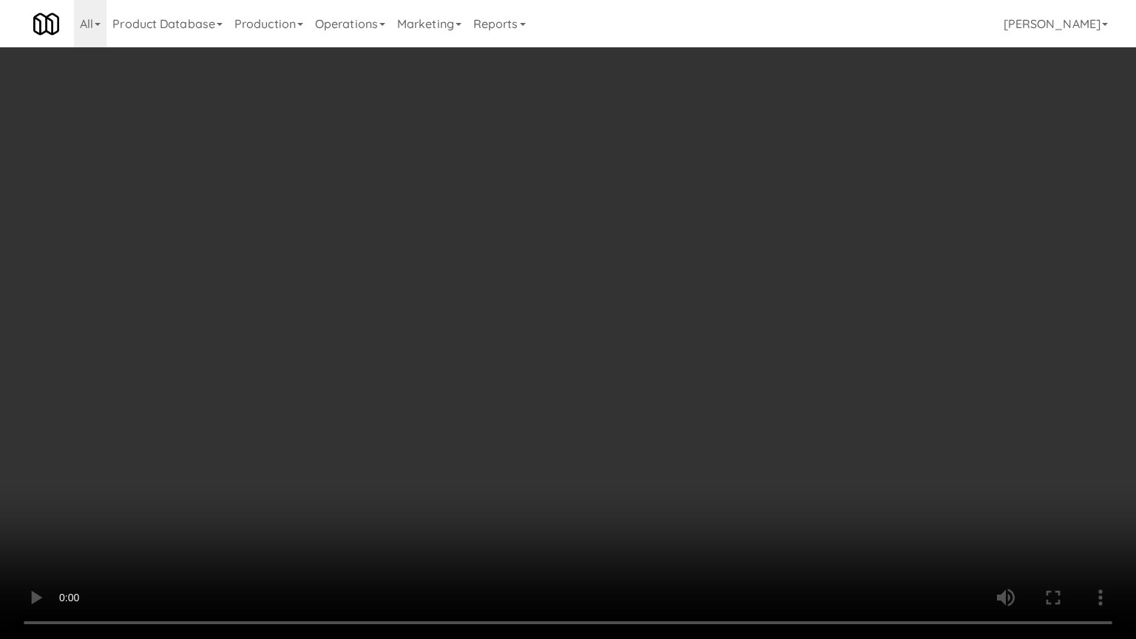
click at [766, 462] on video at bounding box center [568, 319] width 1136 height 639
click at [786, 438] on video at bounding box center [568, 319] width 1136 height 639
click at [787, 455] on video at bounding box center [568, 319] width 1136 height 639
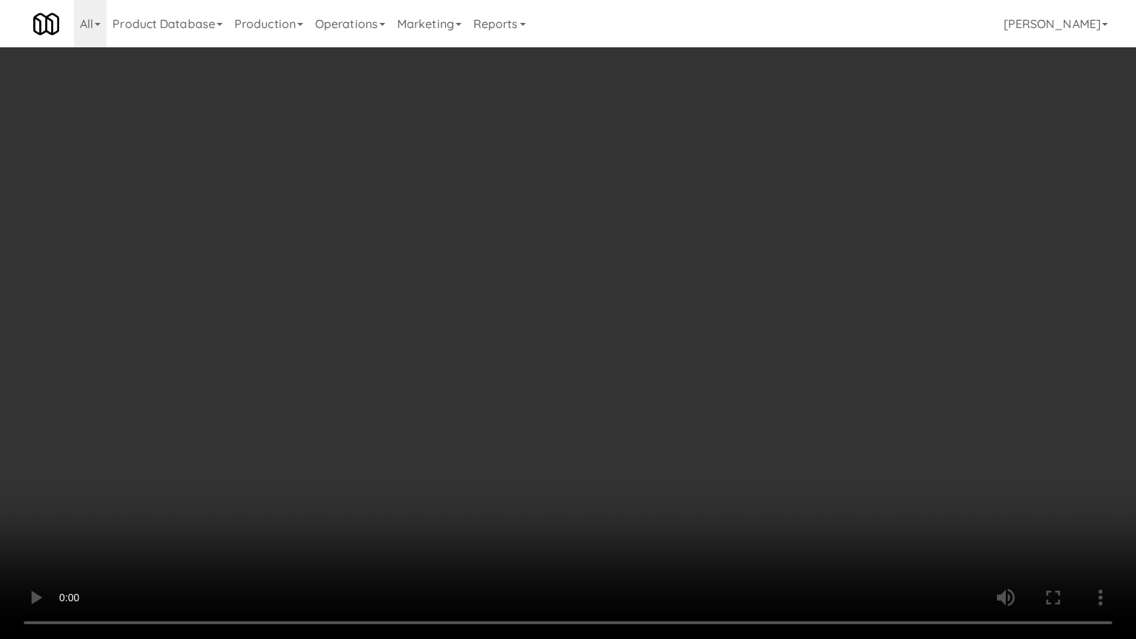
click at [787, 455] on video at bounding box center [568, 319] width 1136 height 639
click at [784, 450] on video at bounding box center [568, 319] width 1136 height 639
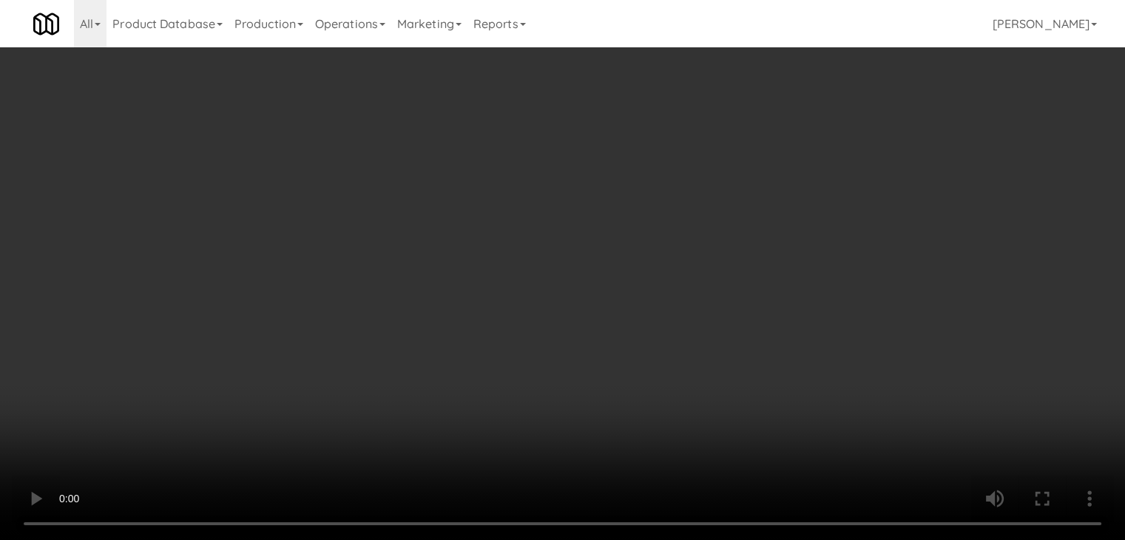
scroll to position [21685, 0]
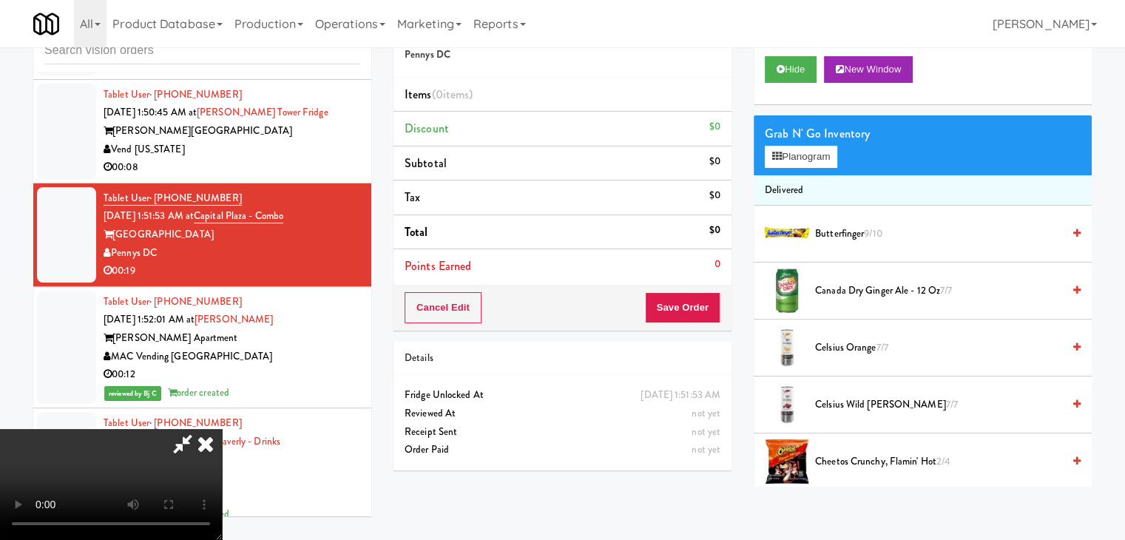
click at [222, 429] on video at bounding box center [111, 484] width 222 height 111
click at [820, 160] on button "Planogram" at bounding box center [801, 157] width 73 height 22
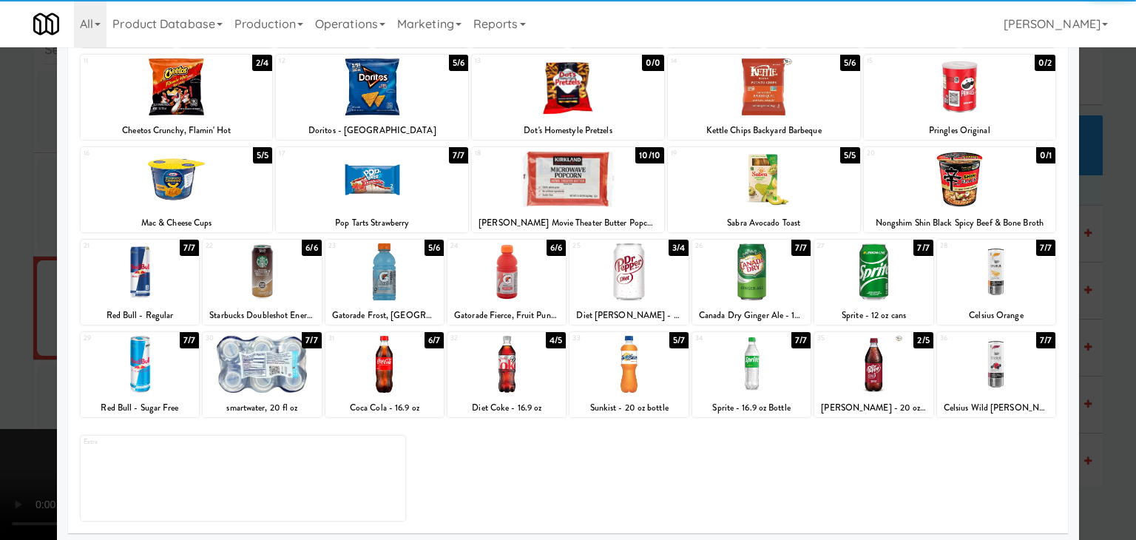
scroll to position [186, 0]
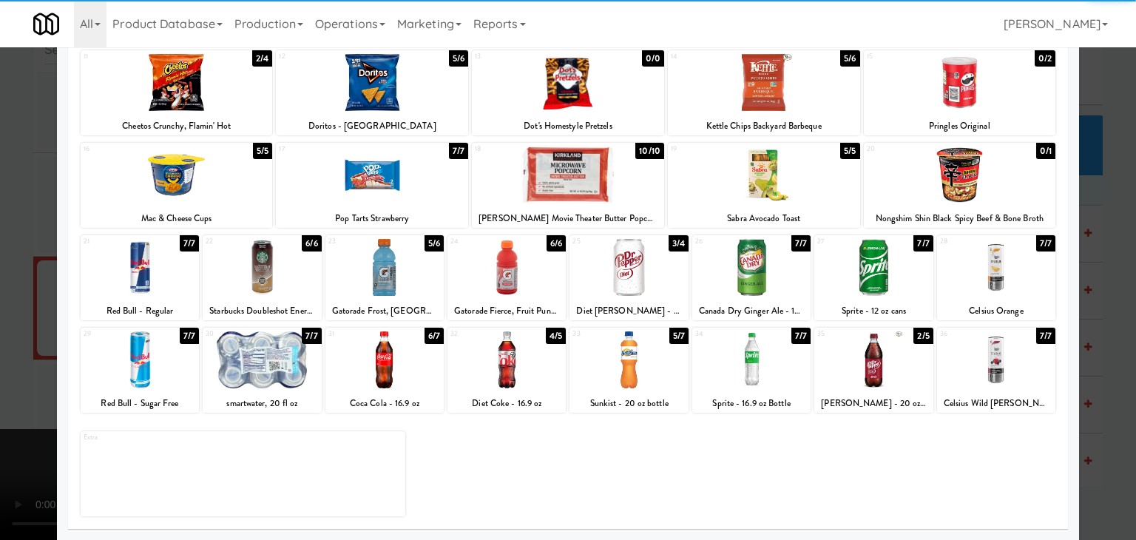
click at [875, 377] on div at bounding box center [874, 359] width 118 height 57
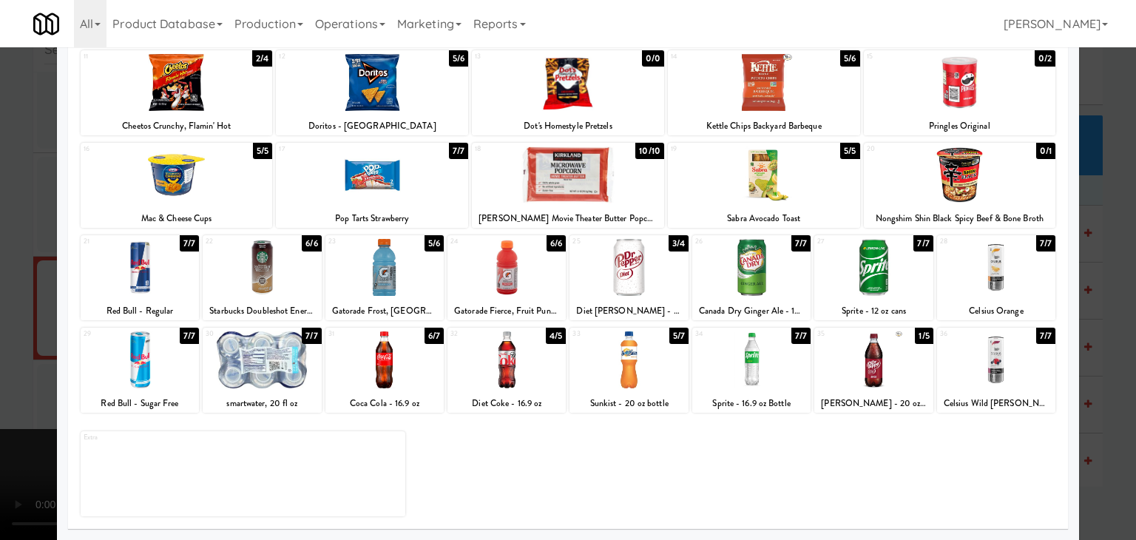
click at [266, 359] on div at bounding box center [262, 359] width 118 height 57
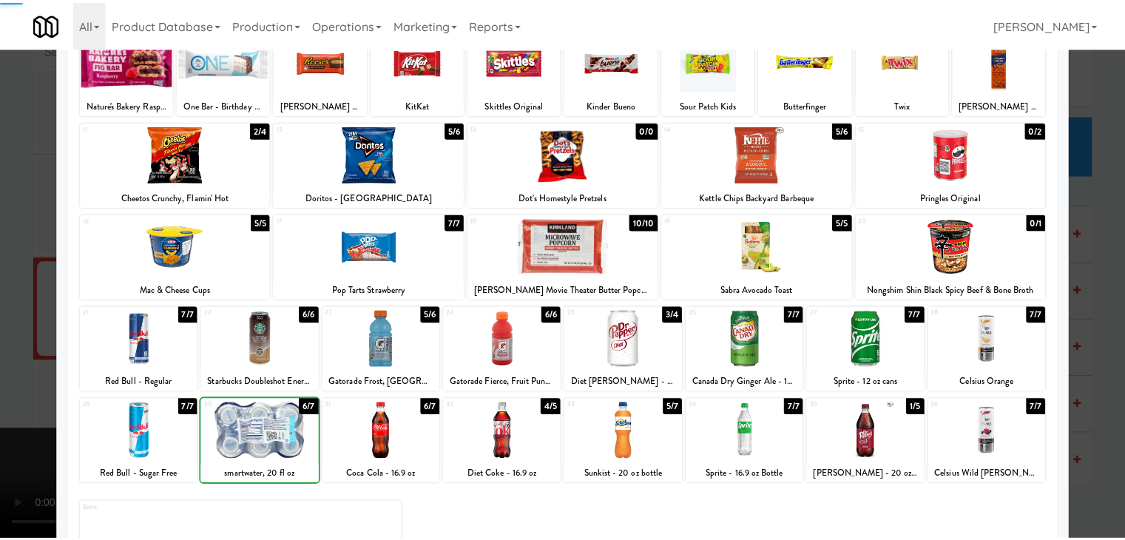
scroll to position [0, 0]
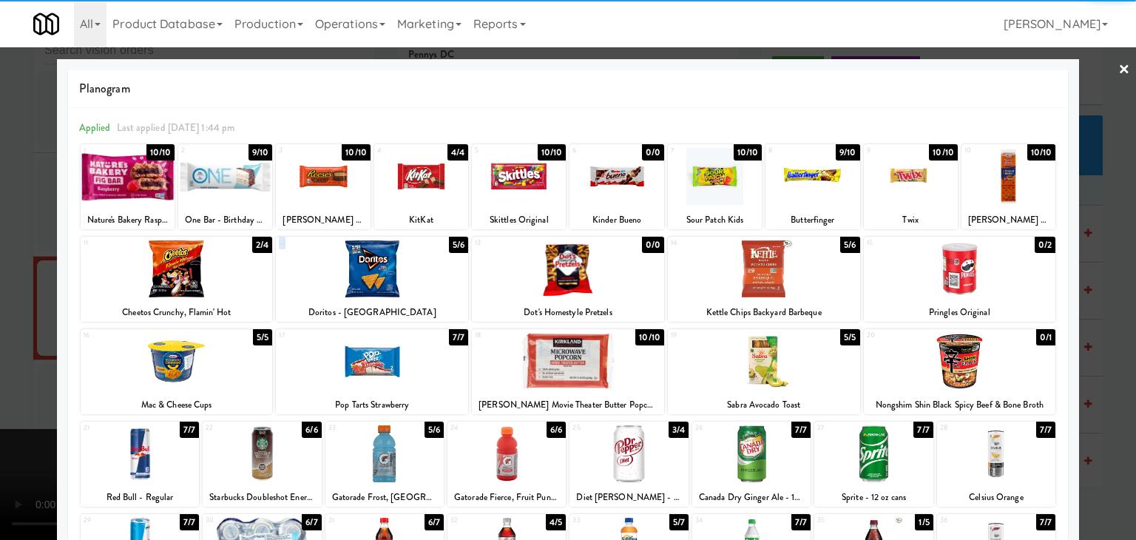
drag, startPoint x: 360, startPoint y: 289, endPoint x: 329, endPoint y: 305, distance: 35.7
click at [360, 288] on div "12 5/6 Doritos - Cool Ranch" at bounding box center [372, 279] width 192 height 85
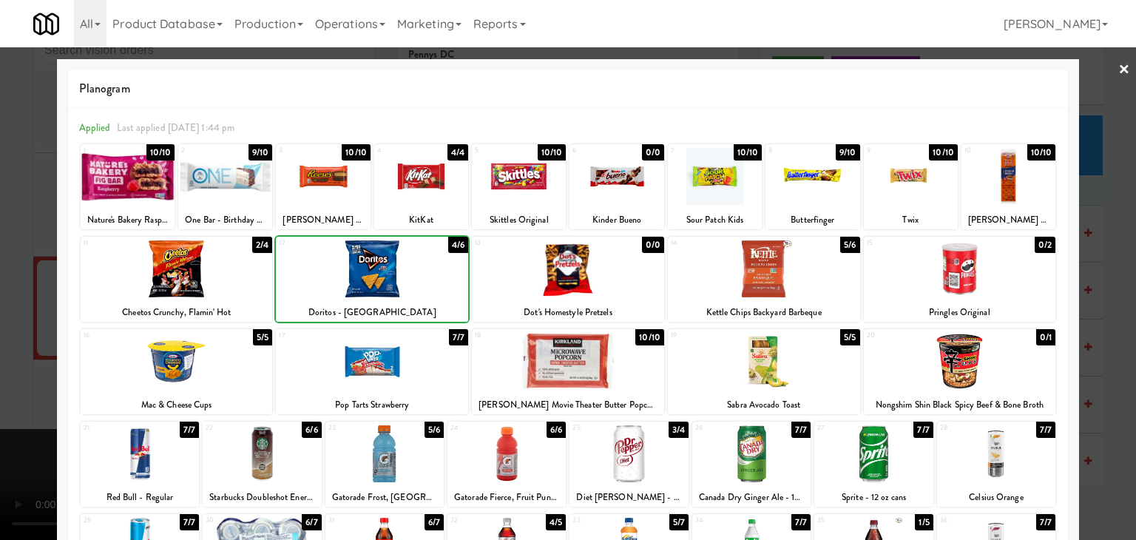
drag, startPoint x: 0, startPoint y: 376, endPoint x: 48, endPoint y: 376, distance: 48.1
click at [10, 376] on div at bounding box center [568, 270] width 1136 height 540
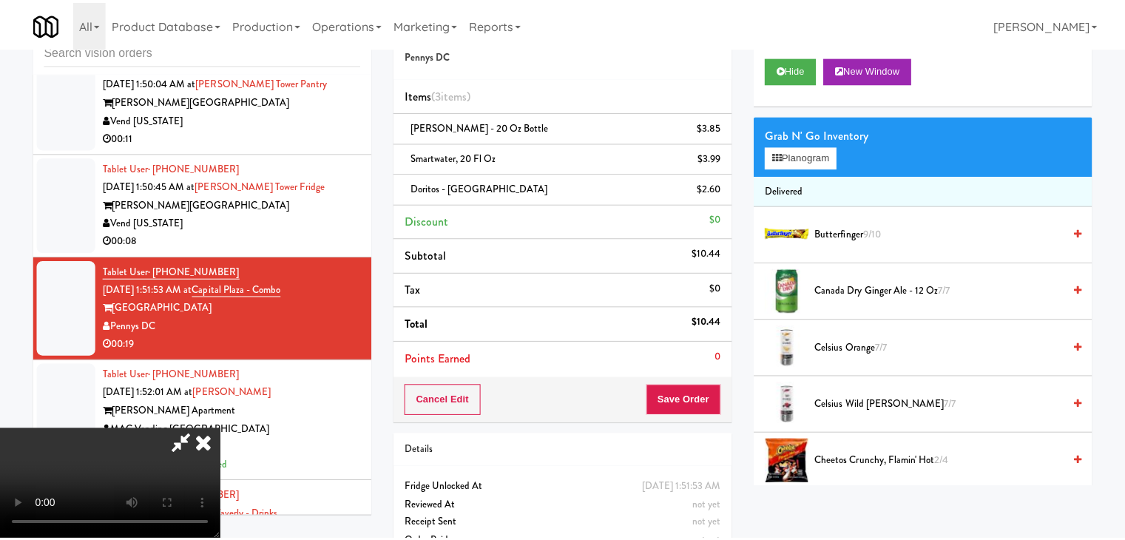
scroll to position [21685, 0]
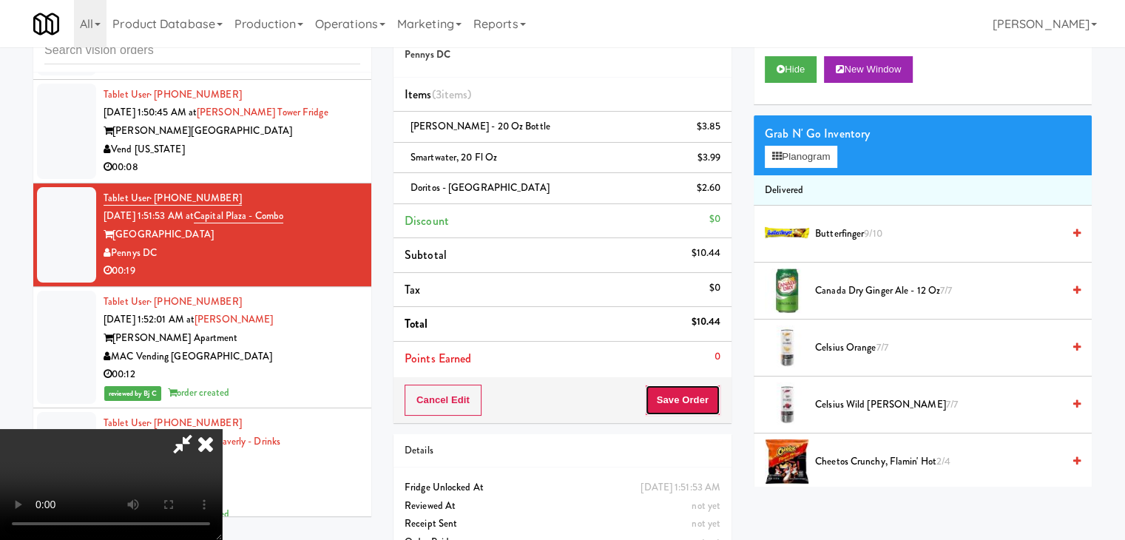
click at [698, 404] on button "Save Order" at bounding box center [682, 400] width 75 height 31
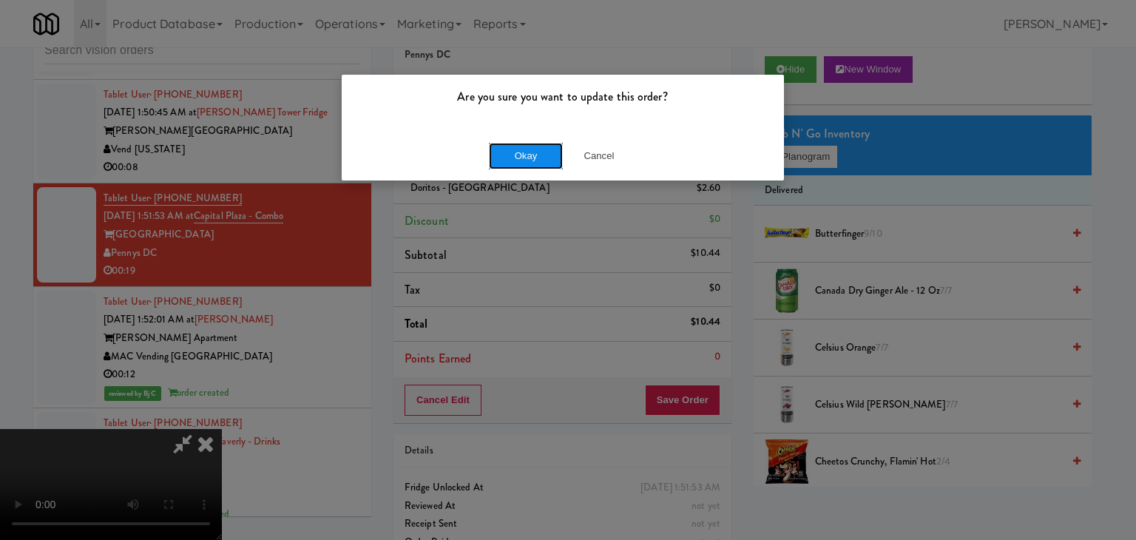
click at [509, 164] on button "Okay" at bounding box center [526, 156] width 74 height 27
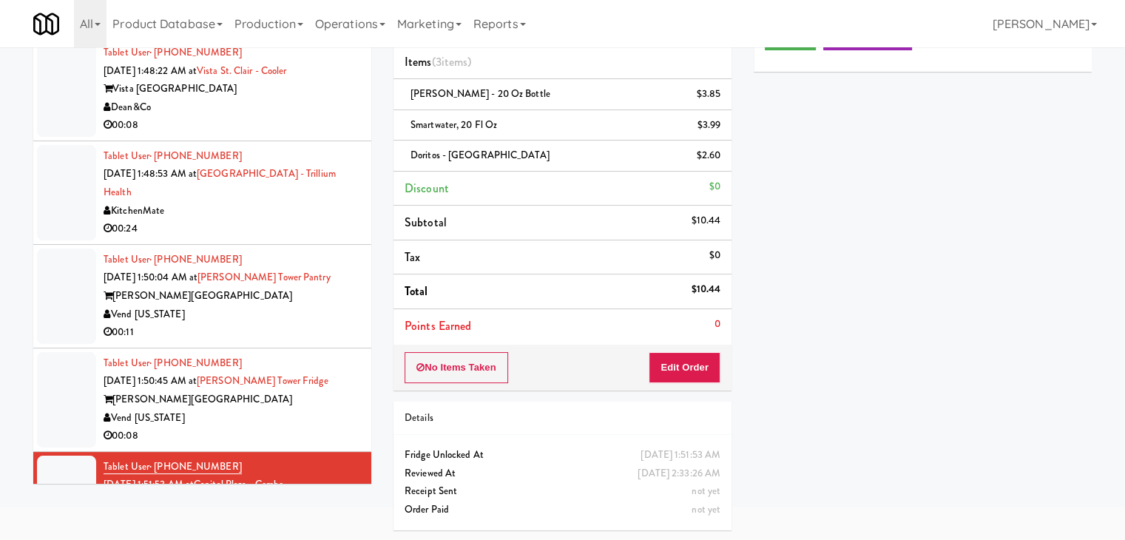
scroll to position [21531, 0]
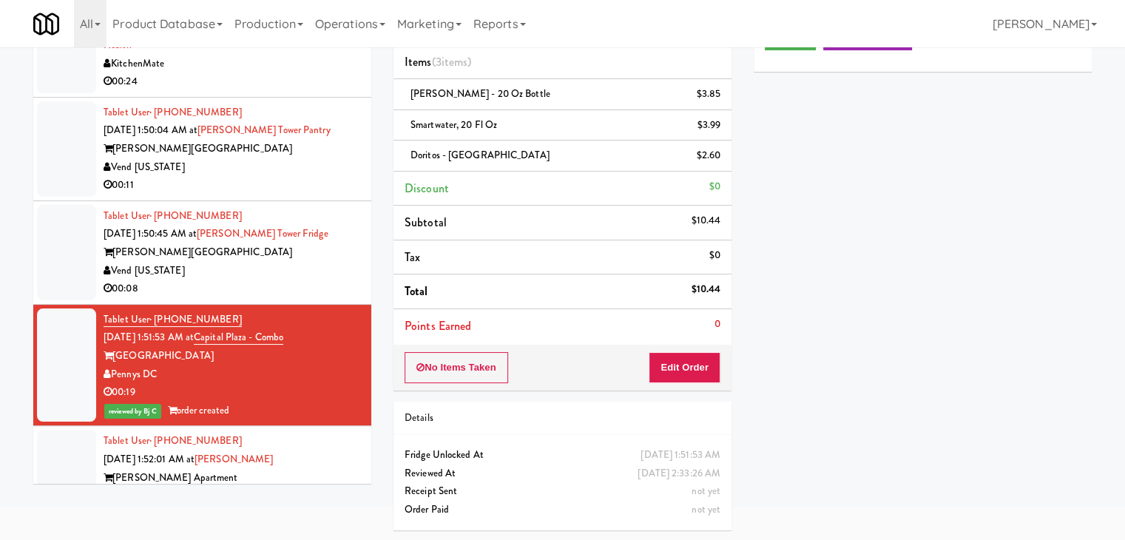
drag, startPoint x: 237, startPoint y: 340, endPoint x: 311, endPoint y: 323, distance: 75.8
click at [241, 298] on div "00:08" at bounding box center [232, 289] width 257 height 18
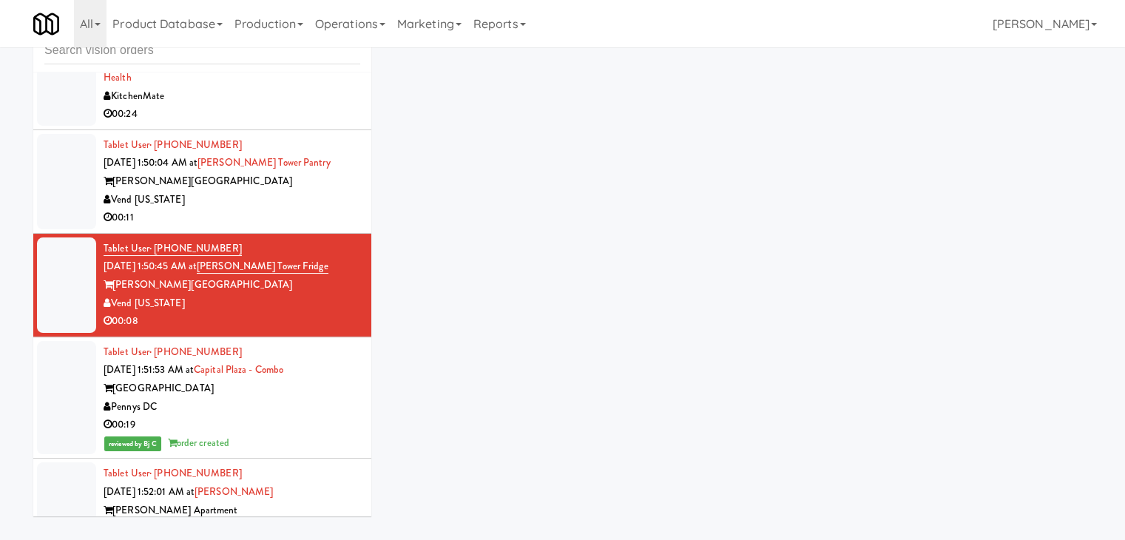
scroll to position [47, 0]
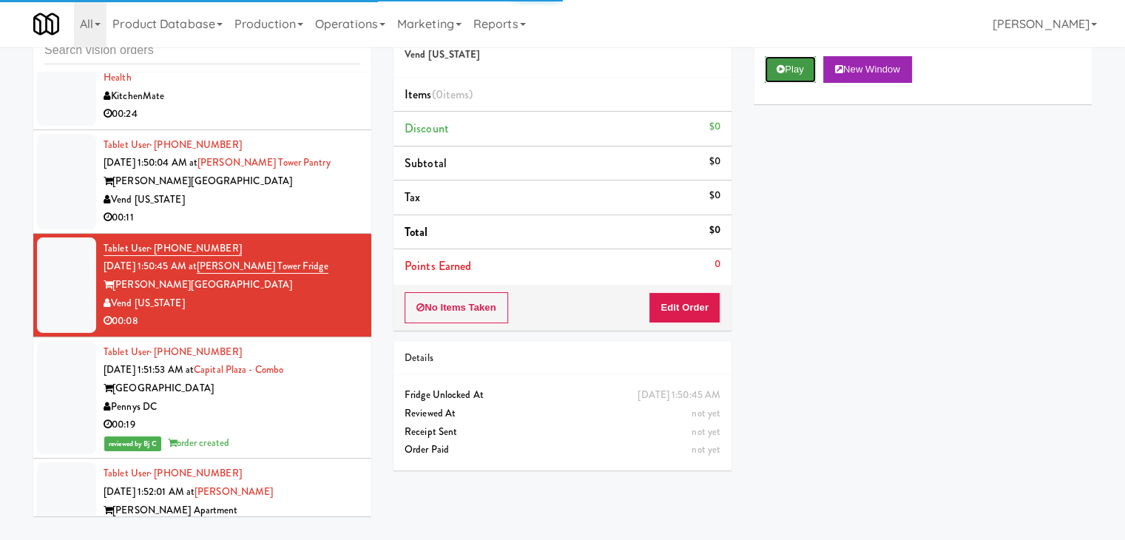
click at [798, 69] on button "Play" at bounding box center [790, 69] width 51 height 27
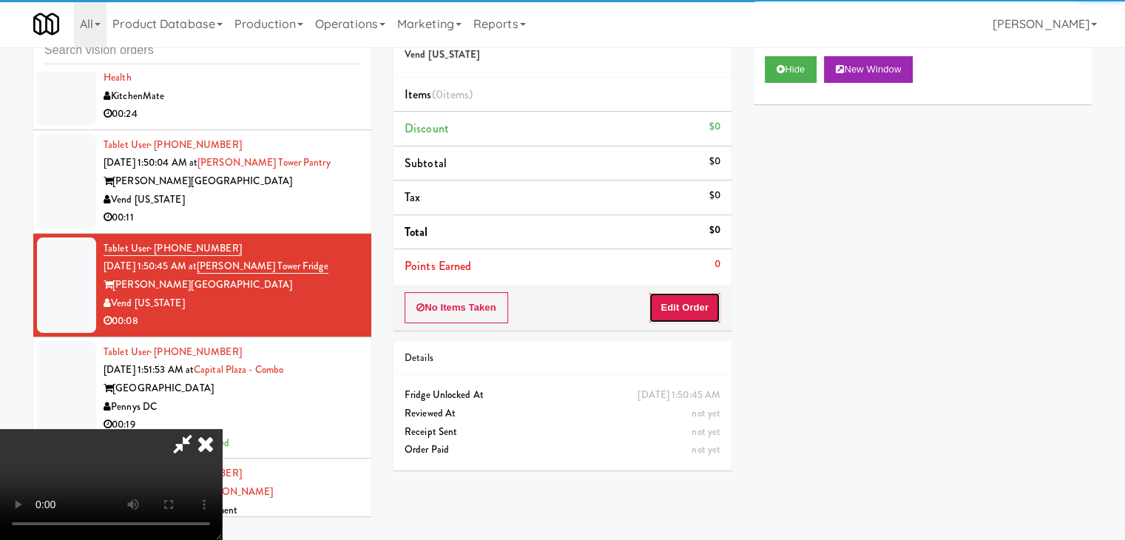
drag, startPoint x: 684, startPoint y: 294, endPoint x: 681, endPoint y: 303, distance: 9.4
click at [681, 303] on button "Edit Order" at bounding box center [685, 307] width 72 height 31
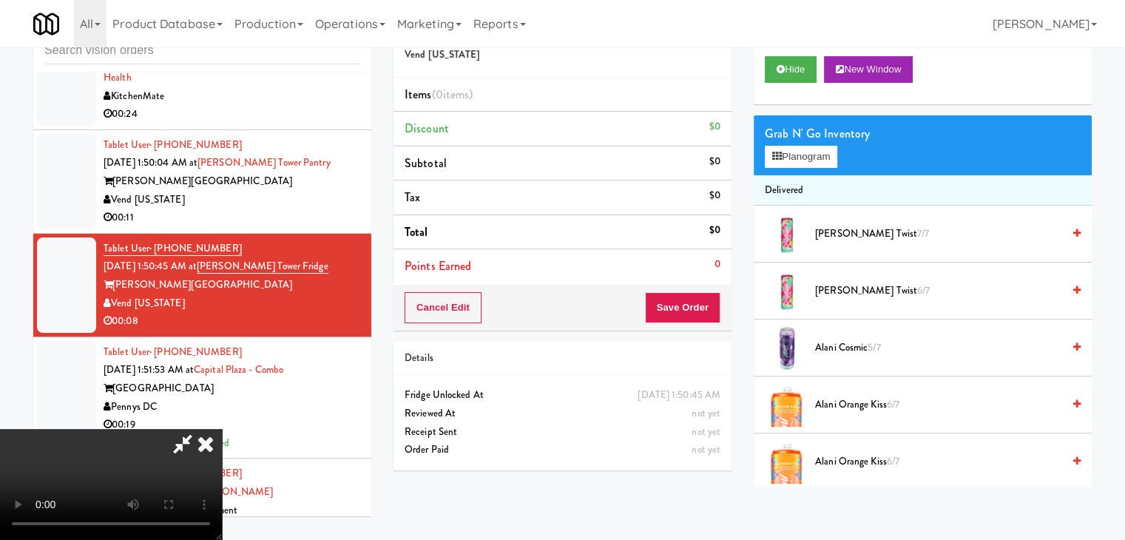
click at [681, 303] on button "Save Order" at bounding box center [682, 307] width 75 height 31
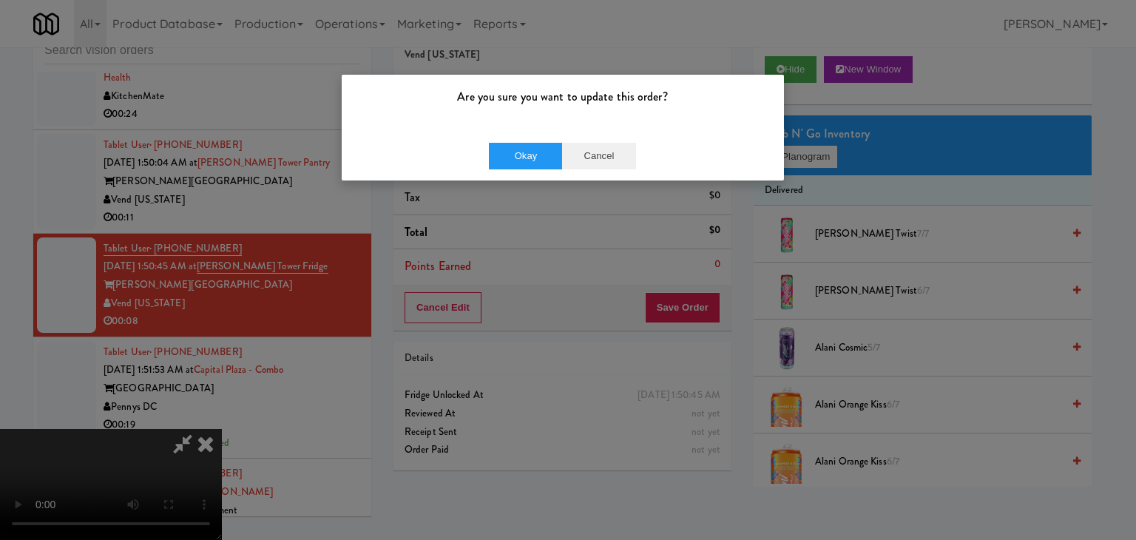
drag, startPoint x: 596, startPoint y: 137, endPoint x: 605, endPoint y: 155, distance: 20.2
click at [600, 148] on div "Okay Cancel" at bounding box center [563, 156] width 442 height 50
click at [605, 155] on button "Cancel" at bounding box center [599, 156] width 74 height 27
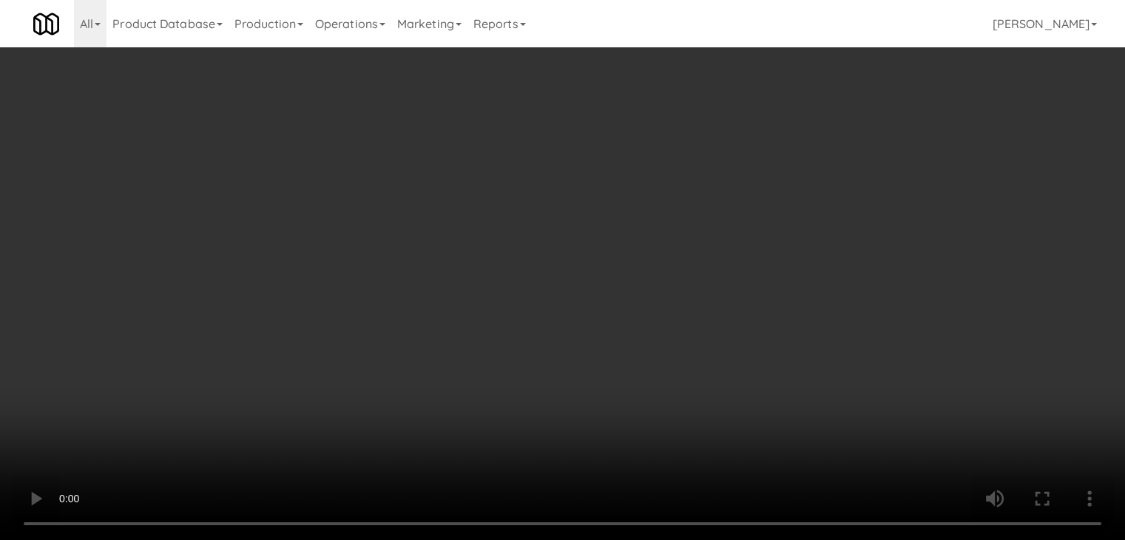
scroll to position [21458, 0]
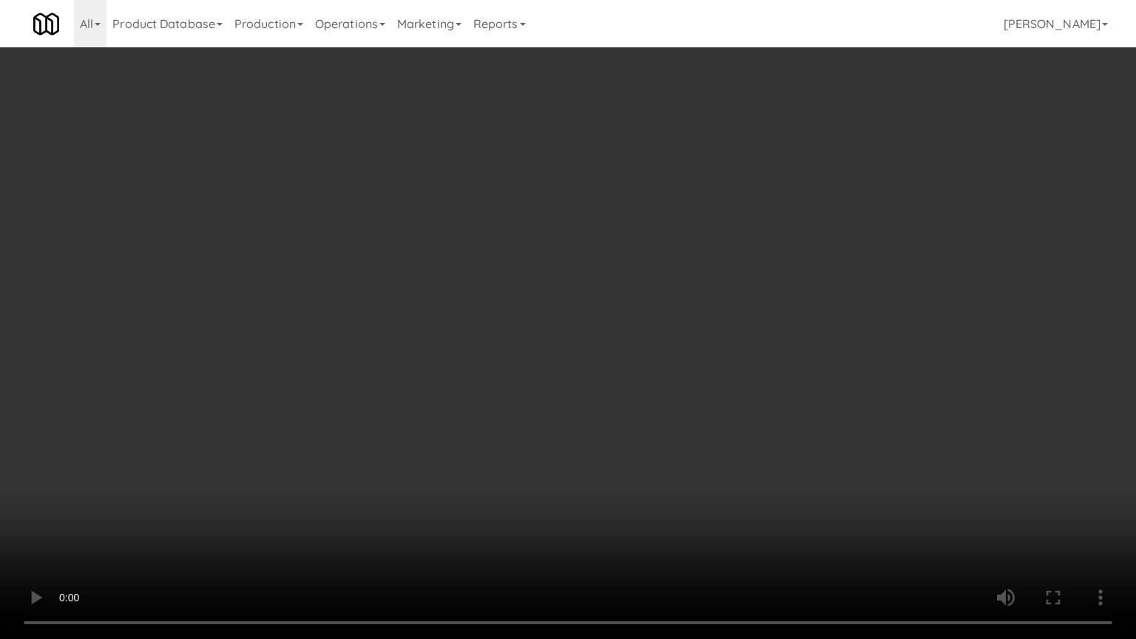
click at [600, 450] on video at bounding box center [568, 319] width 1136 height 639
click at [594, 454] on video at bounding box center [568, 319] width 1136 height 639
click at [594, 448] on video at bounding box center [568, 319] width 1136 height 639
click at [599, 425] on video at bounding box center [568, 319] width 1136 height 639
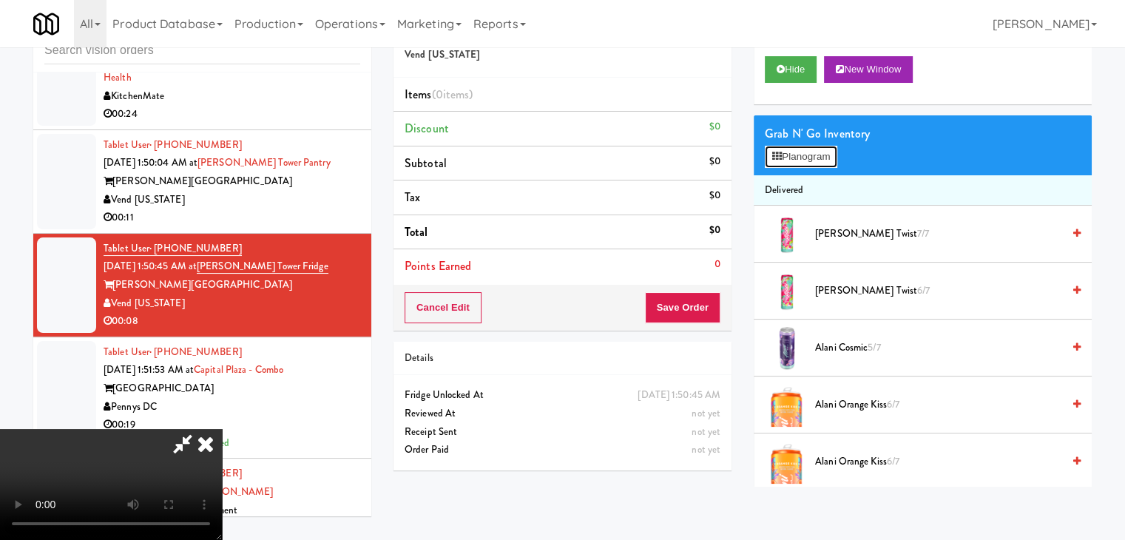
click at [829, 161] on button "Planogram" at bounding box center [801, 157] width 73 height 22
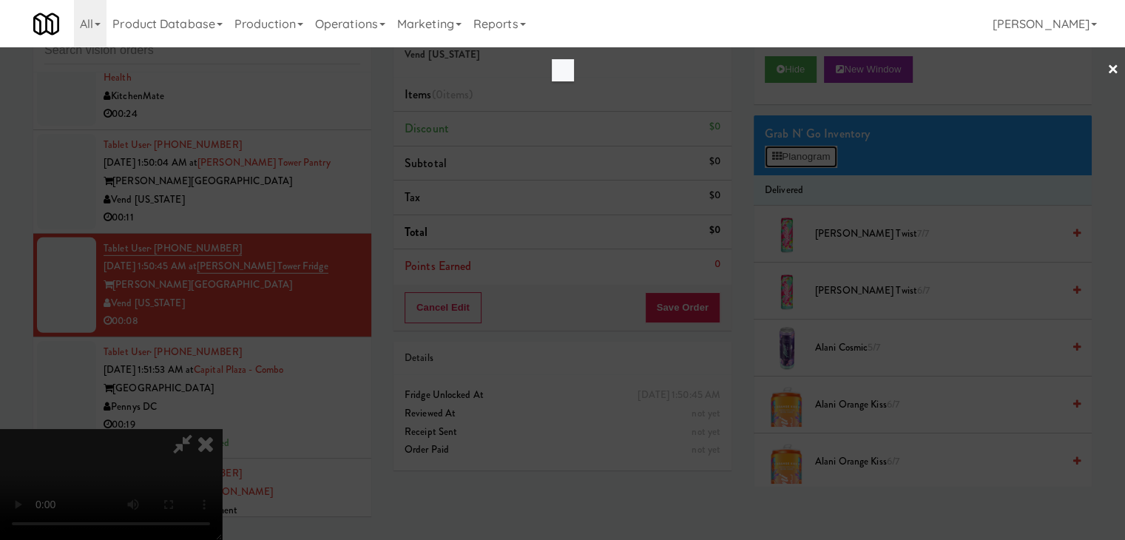
scroll to position [21458, 0]
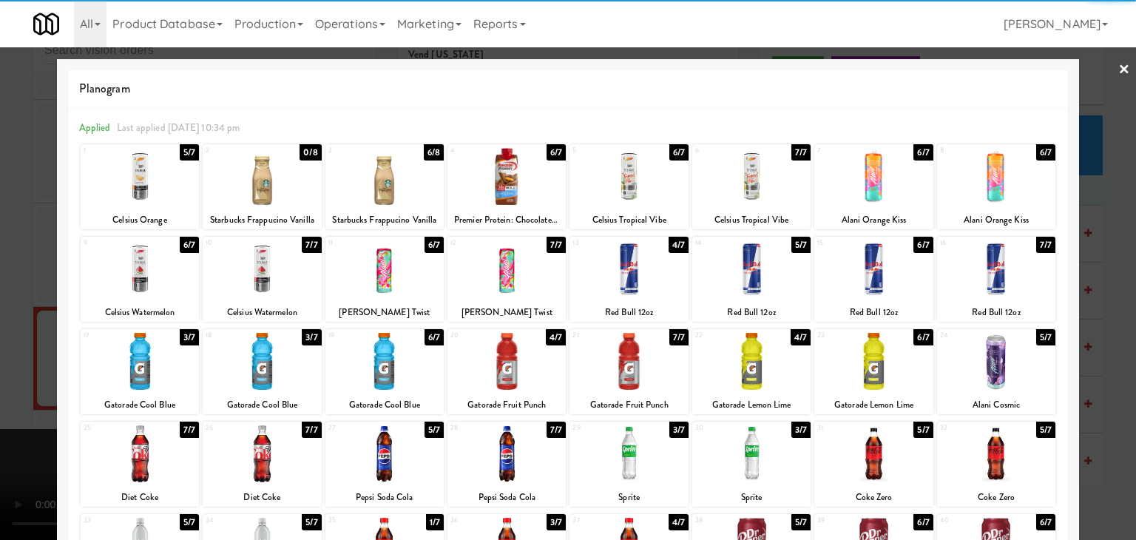
click at [269, 363] on div at bounding box center [262, 361] width 118 height 57
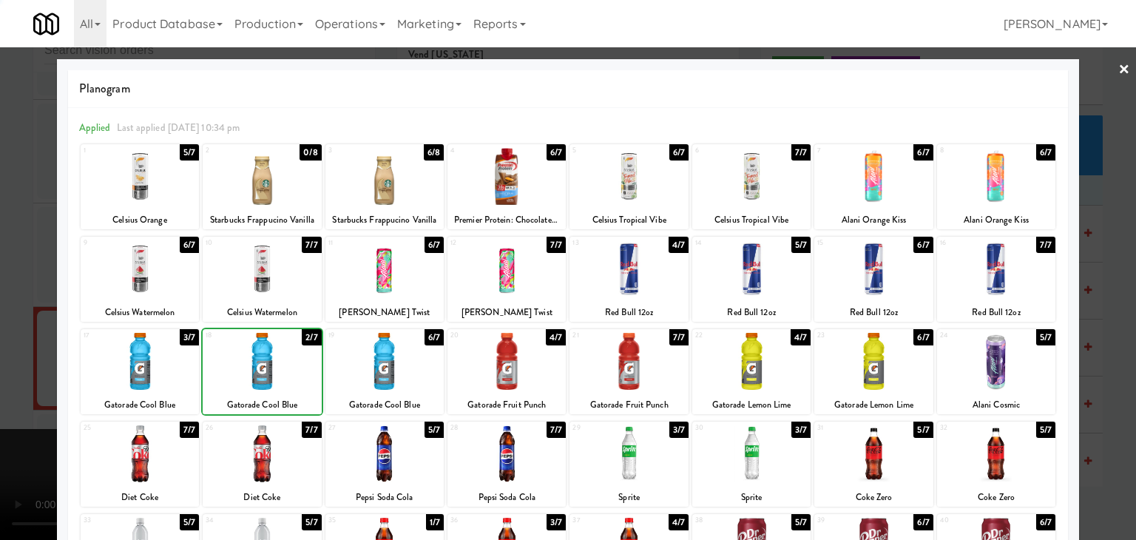
click at [7, 368] on div at bounding box center [568, 270] width 1136 height 540
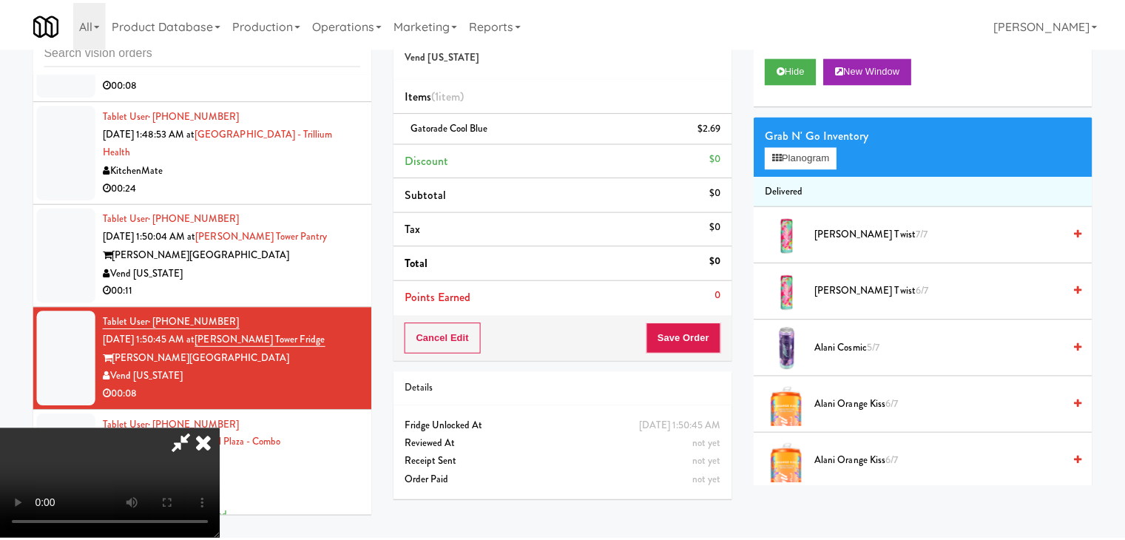
scroll to position [21531, 0]
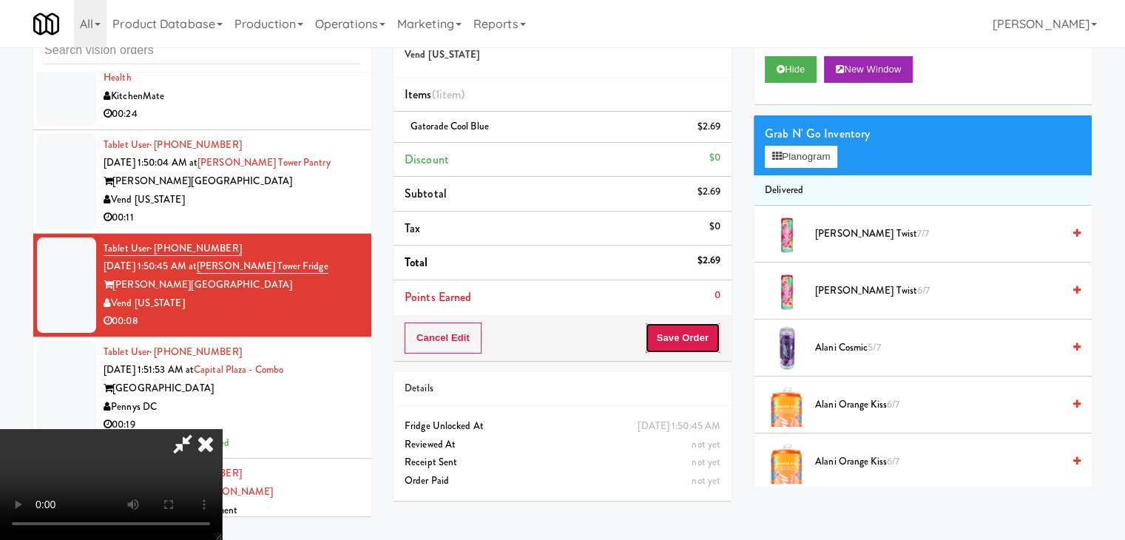
click at [710, 332] on button "Save Order" at bounding box center [682, 338] width 75 height 31
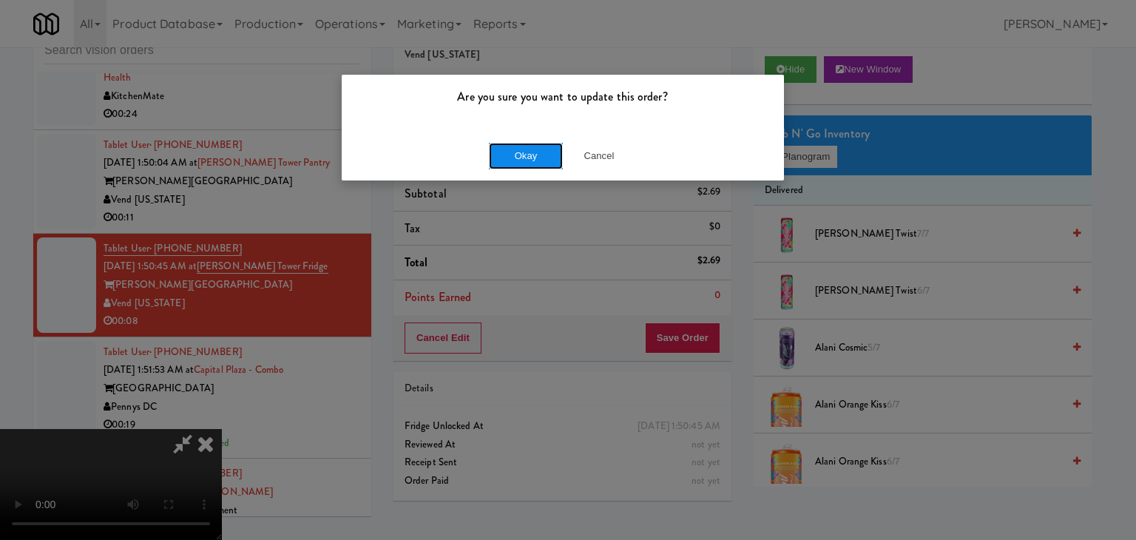
click at [535, 148] on button "Okay" at bounding box center [526, 156] width 74 height 27
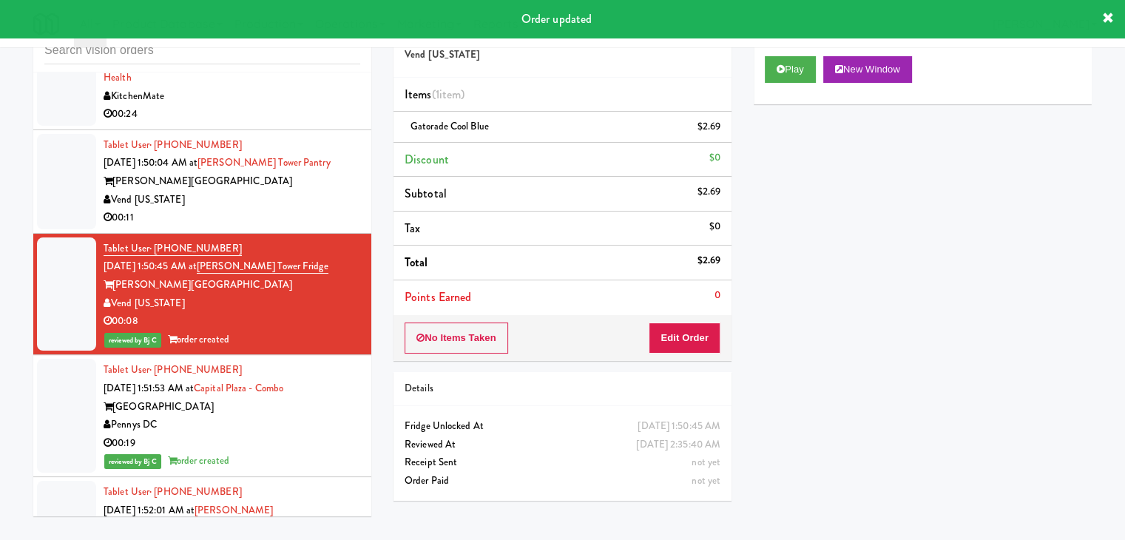
click at [223, 209] on div "Vend [US_STATE]" at bounding box center [232, 200] width 257 height 18
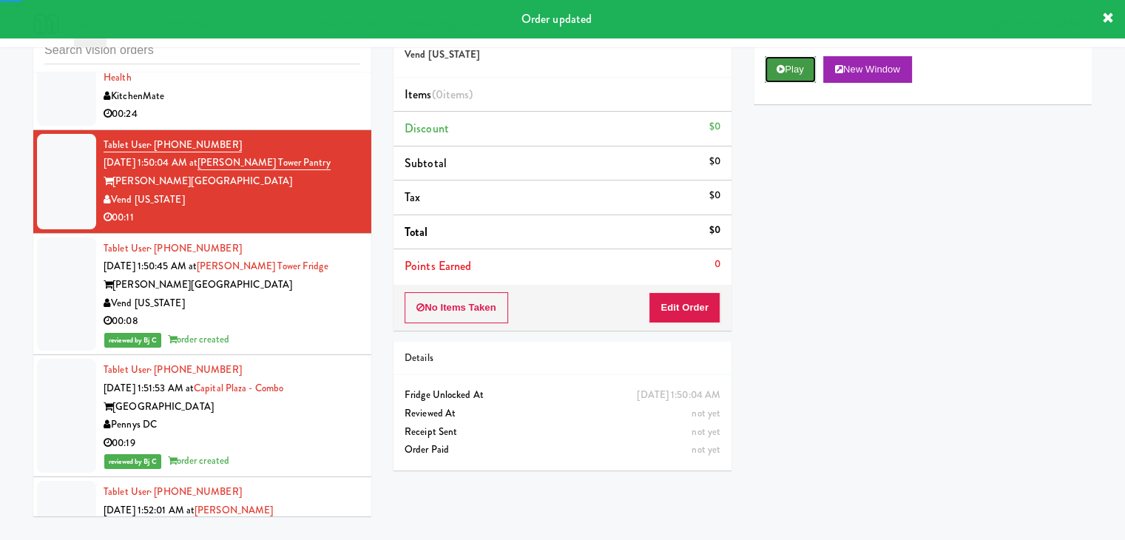
click at [789, 69] on button "Play" at bounding box center [790, 69] width 51 height 27
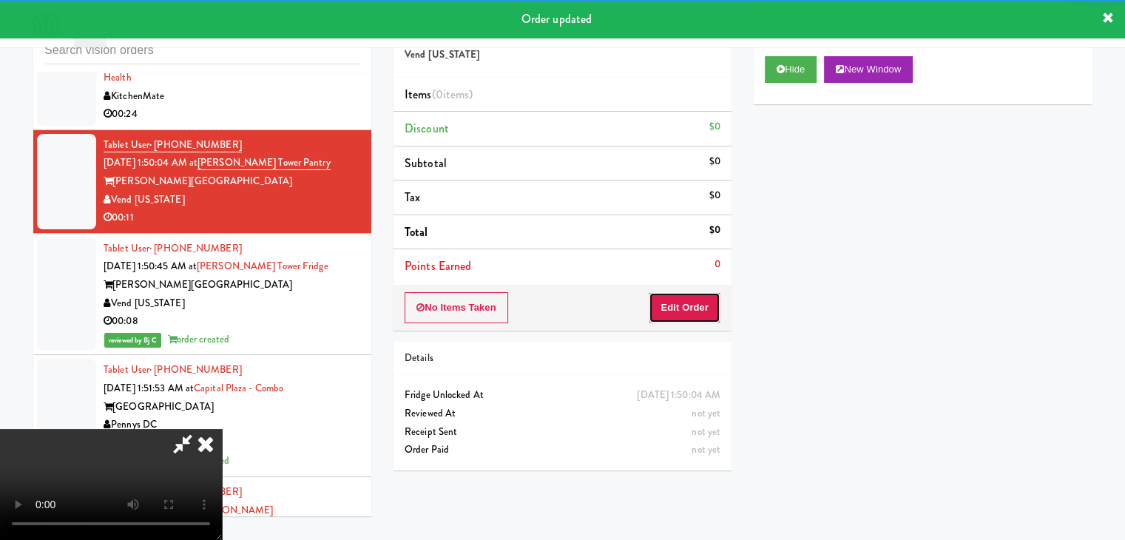
click at [698, 295] on button "Edit Order" at bounding box center [685, 307] width 72 height 31
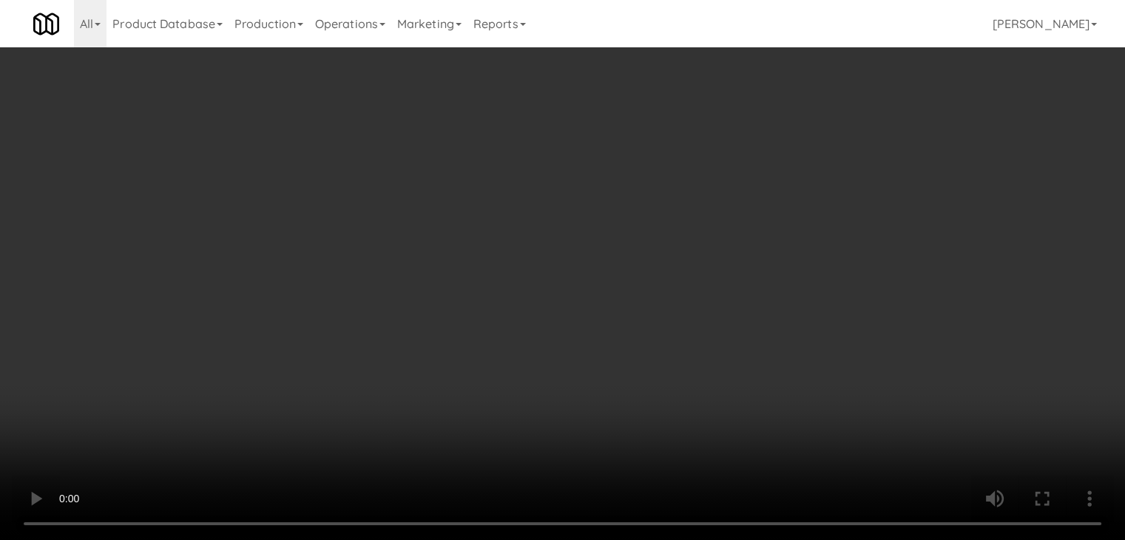
scroll to position [21458, 0]
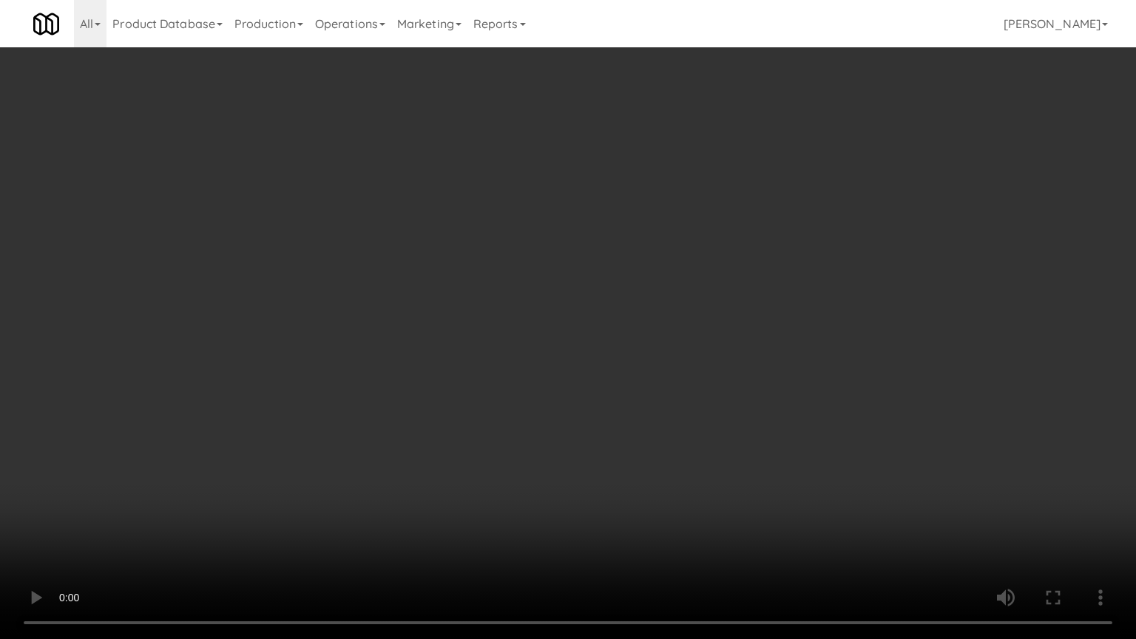
click at [698, 420] on video at bounding box center [568, 319] width 1136 height 639
click at [698, 423] on video at bounding box center [568, 319] width 1136 height 639
click at [708, 439] on video at bounding box center [568, 319] width 1136 height 639
click at [710, 445] on video at bounding box center [568, 319] width 1136 height 639
click at [707, 445] on video at bounding box center [568, 319] width 1136 height 639
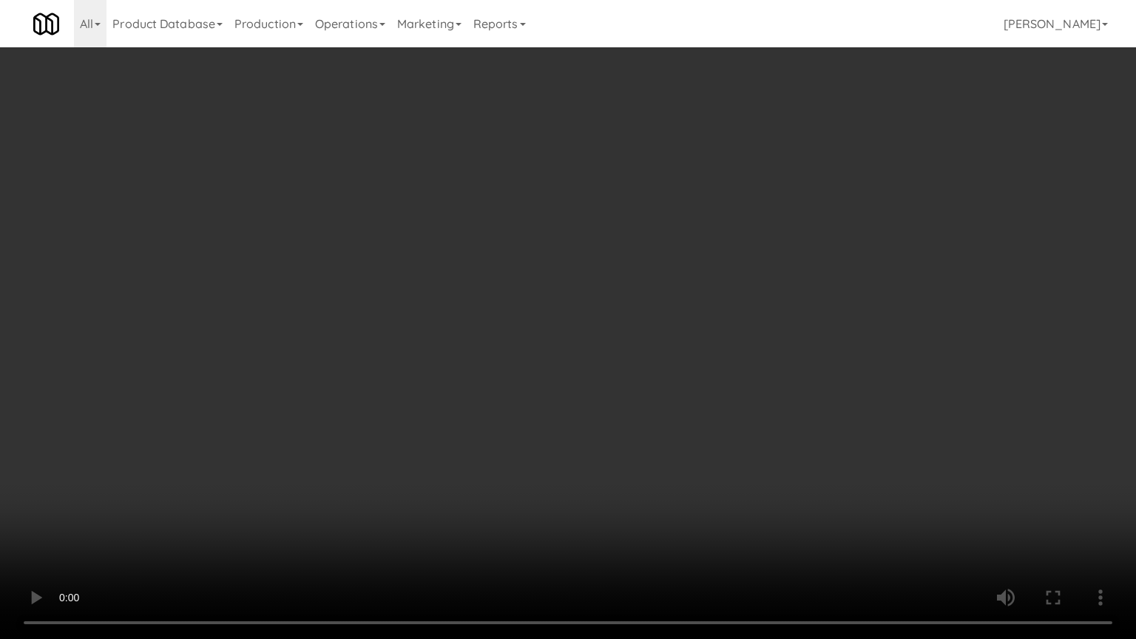
click at [707, 444] on video at bounding box center [568, 319] width 1136 height 639
click at [718, 434] on video at bounding box center [568, 319] width 1136 height 639
click at [717, 434] on video at bounding box center [568, 319] width 1136 height 639
click at [719, 432] on video at bounding box center [568, 319] width 1136 height 639
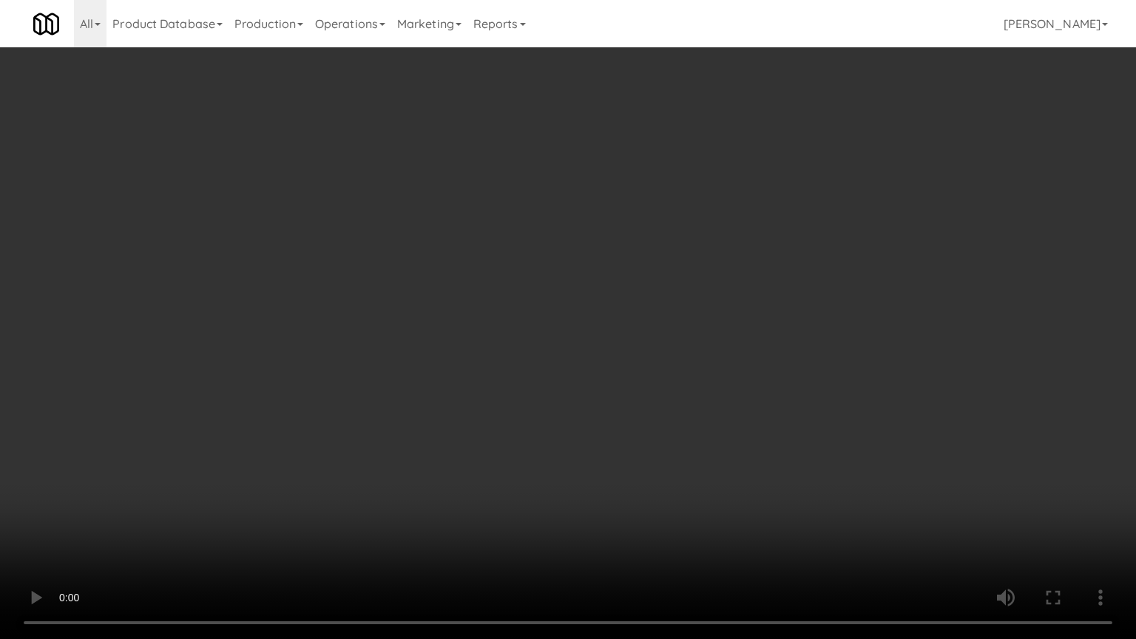
click at [735, 422] on video at bounding box center [568, 319] width 1136 height 639
drag, startPoint x: 735, startPoint y: 422, endPoint x: 906, endPoint y: 189, distance: 289.5
click at [735, 421] on video at bounding box center [568, 319] width 1136 height 639
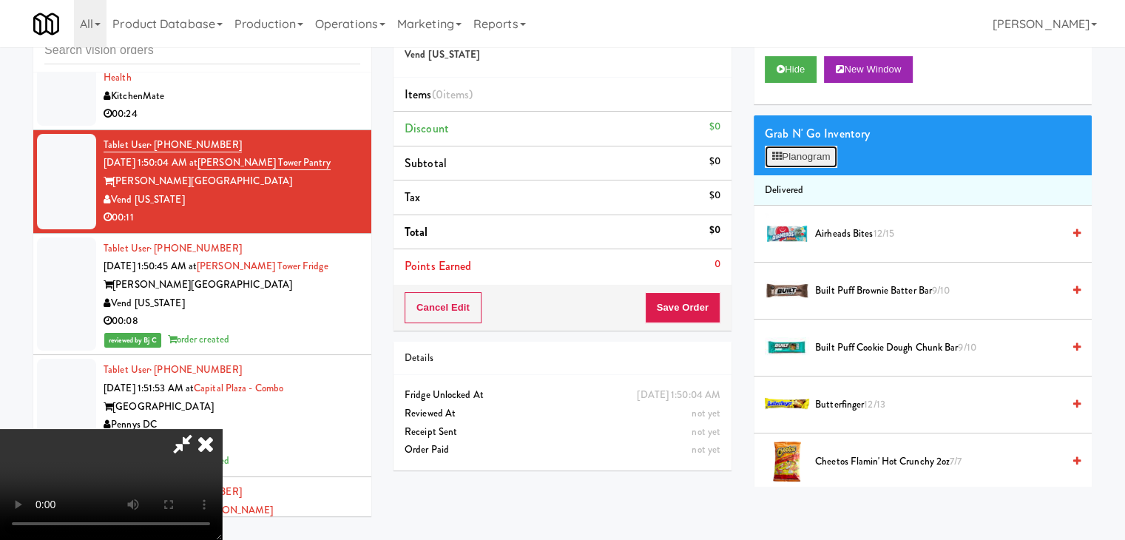
click at [803, 152] on button "Planogram" at bounding box center [801, 157] width 73 height 22
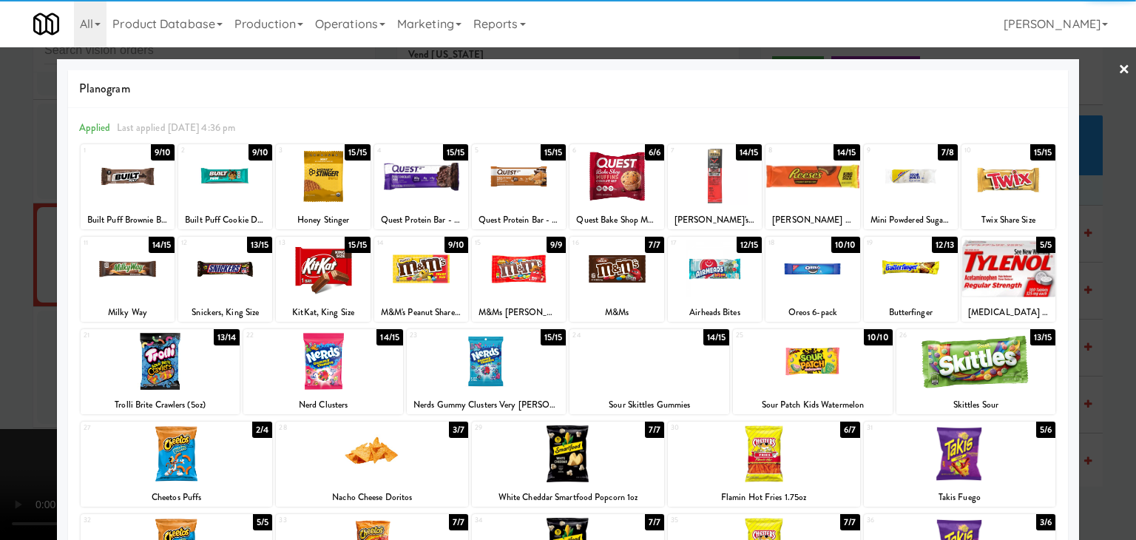
click at [801, 179] on div at bounding box center [813, 176] width 94 height 57
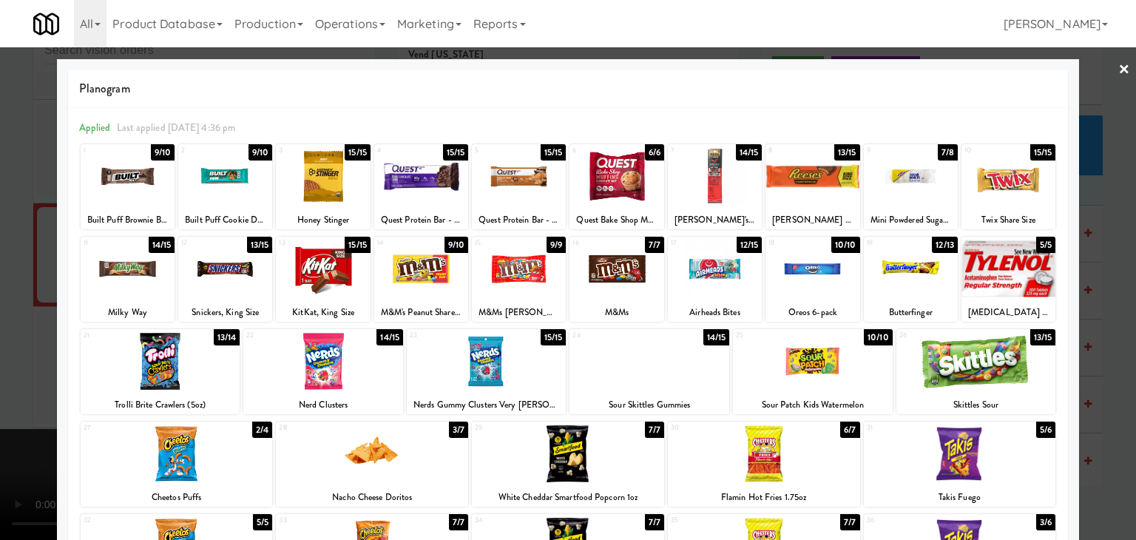
click at [360, 266] on div at bounding box center [323, 268] width 94 height 57
click at [44, 267] on div at bounding box center [568, 270] width 1136 height 540
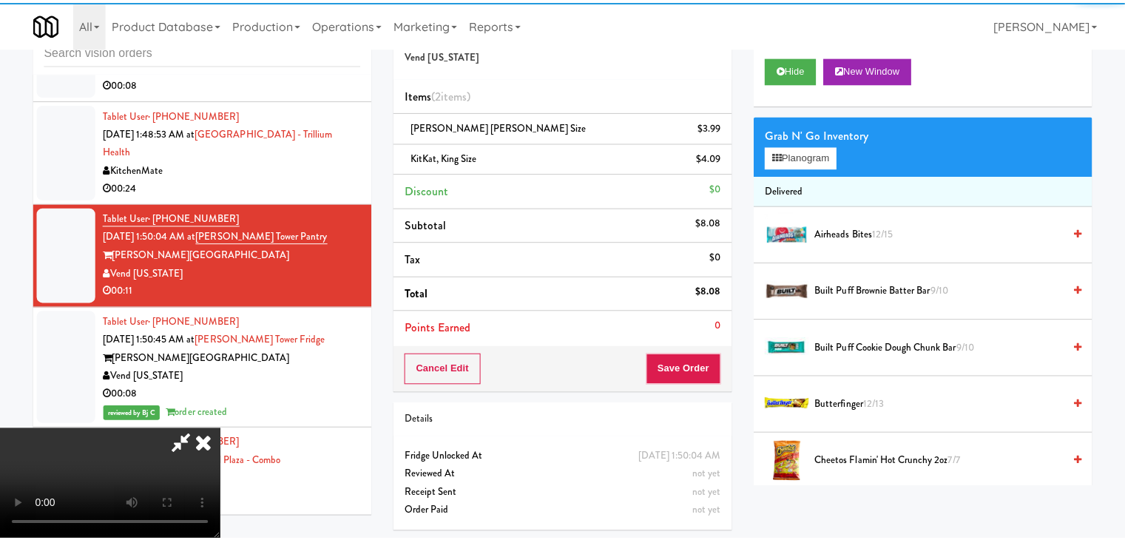
scroll to position [21531, 0]
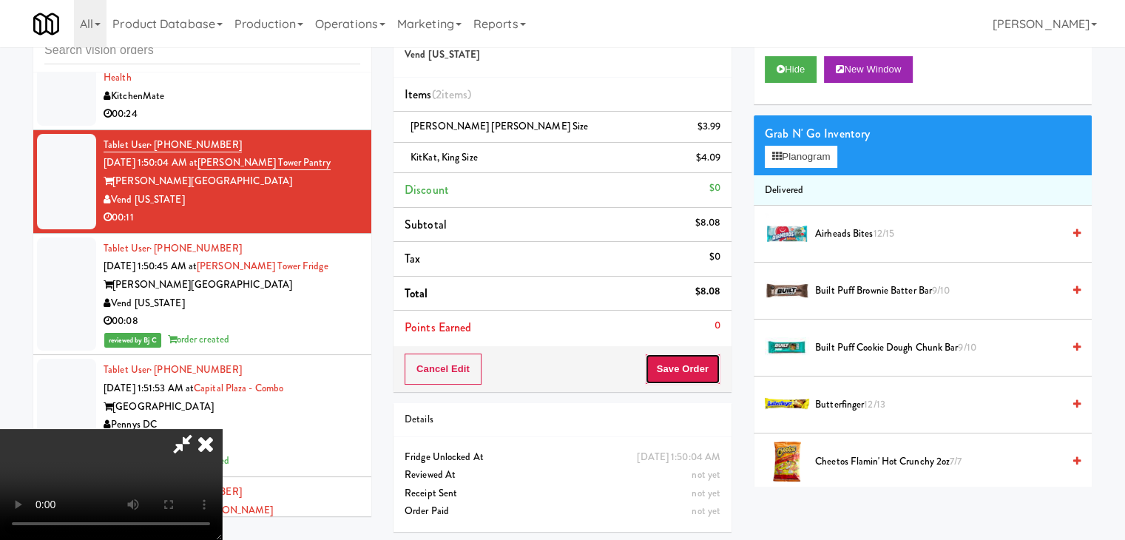
click at [703, 369] on button "Save Order" at bounding box center [682, 369] width 75 height 31
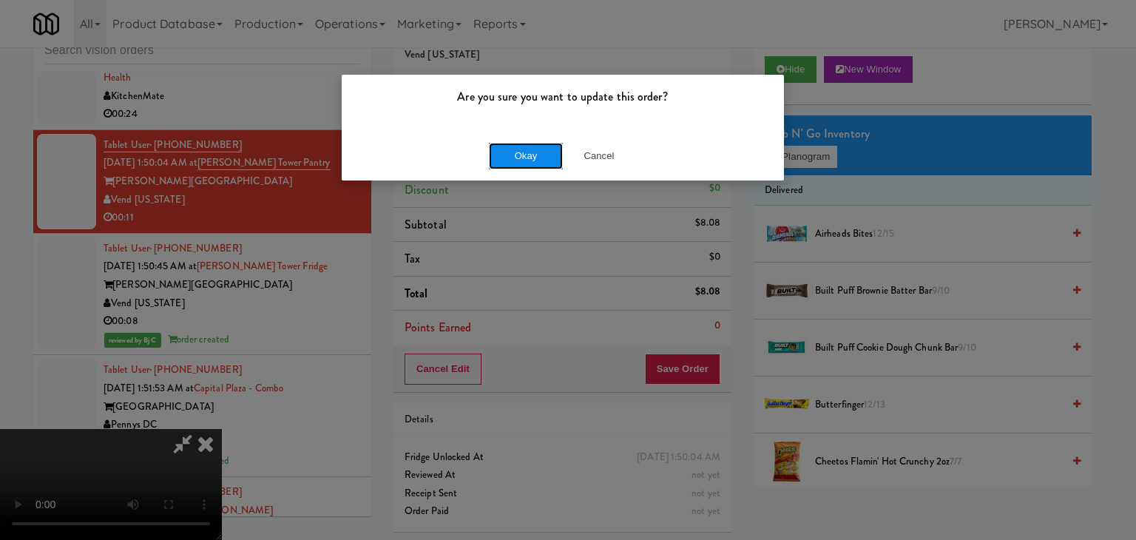
click at [525, 158] on button "Okay" at bounding box center [526, 156] width 74 height 27
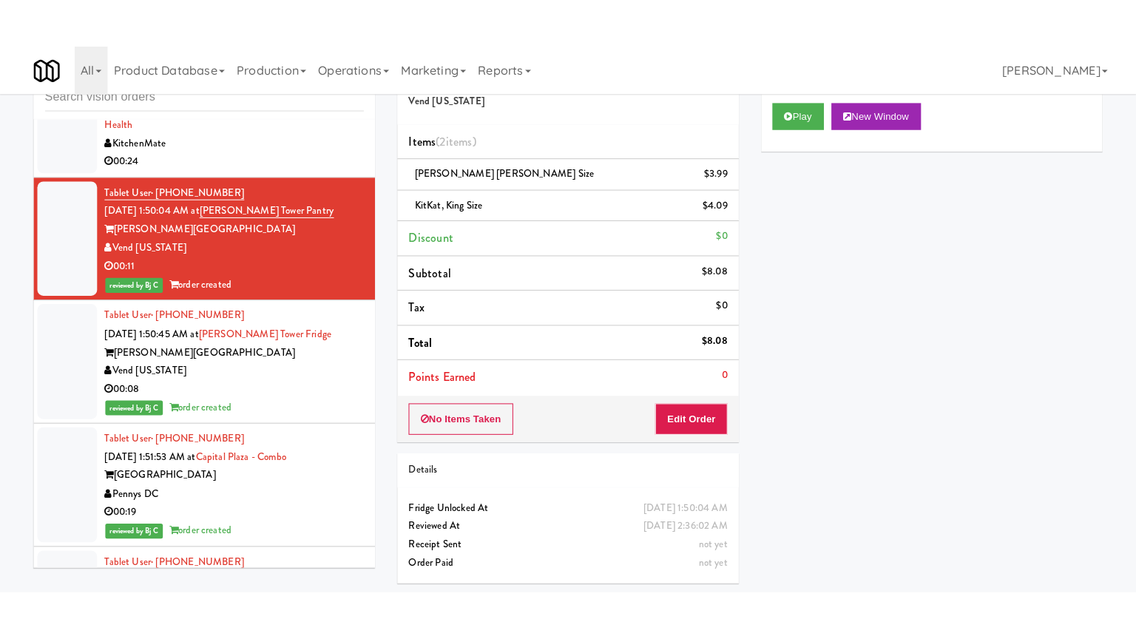
scroll to position [21235, 0]
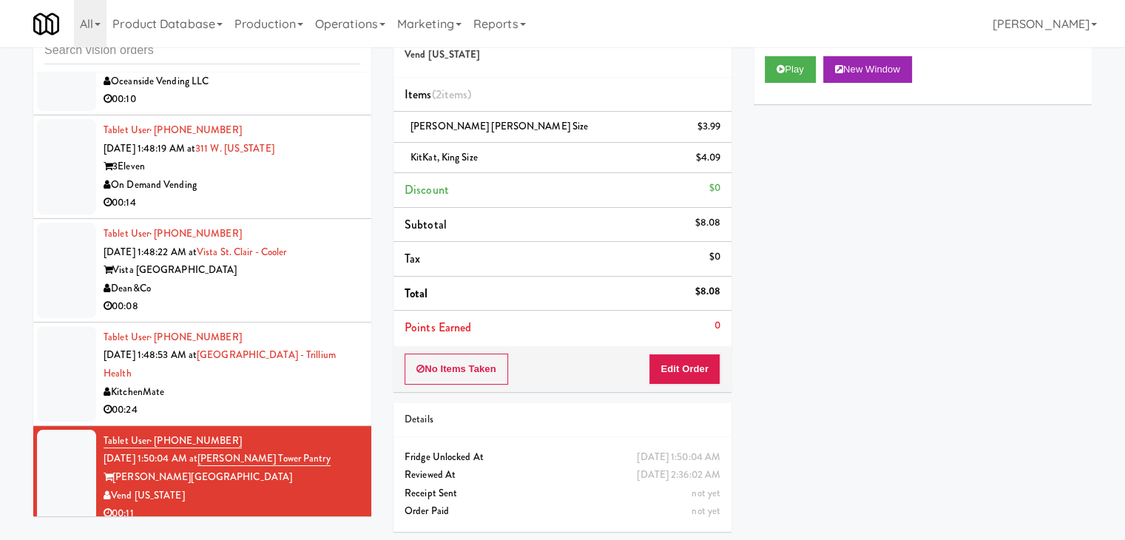
click at [308, 195] on div "On Demand Vending" at bounding box center [232, 185] width 257 height 18
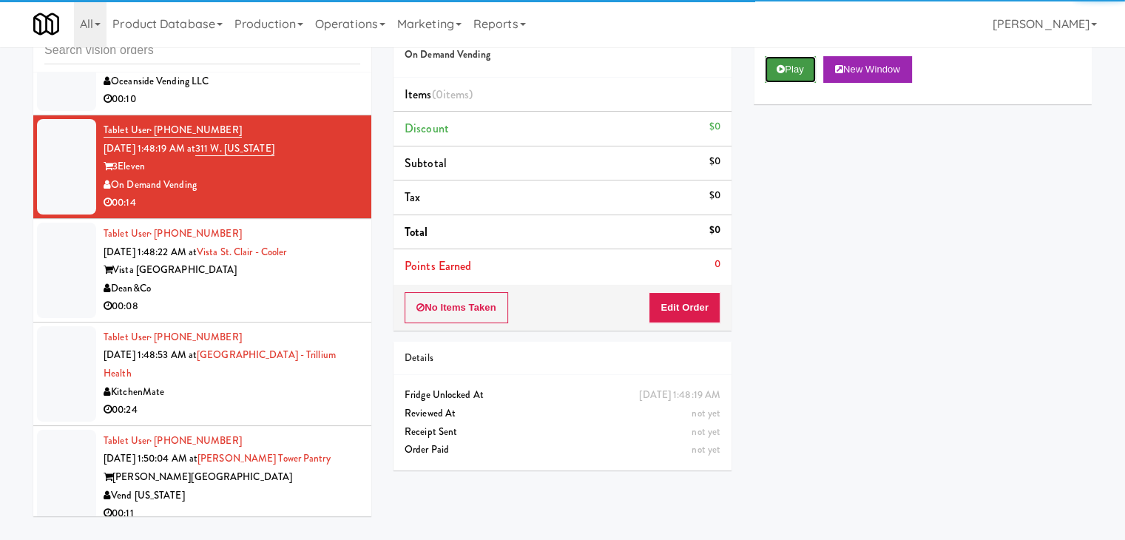
click at [779, 67] on icon at bounding box center [781, 69] width 8 height 10
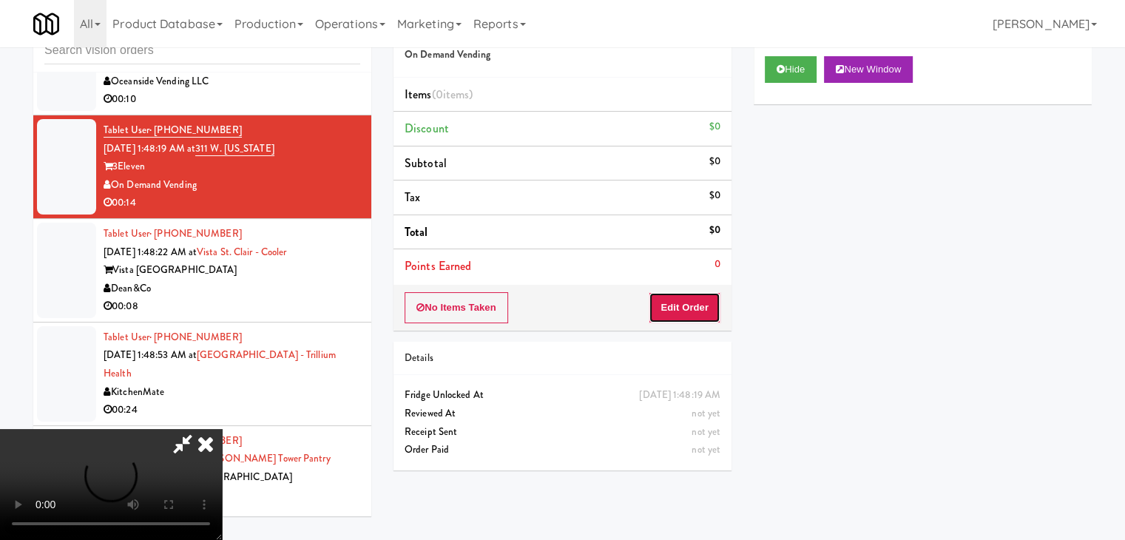
click at [676, 300] on button "Edit Order" at bounding box center [685, 307] width 72 height 31
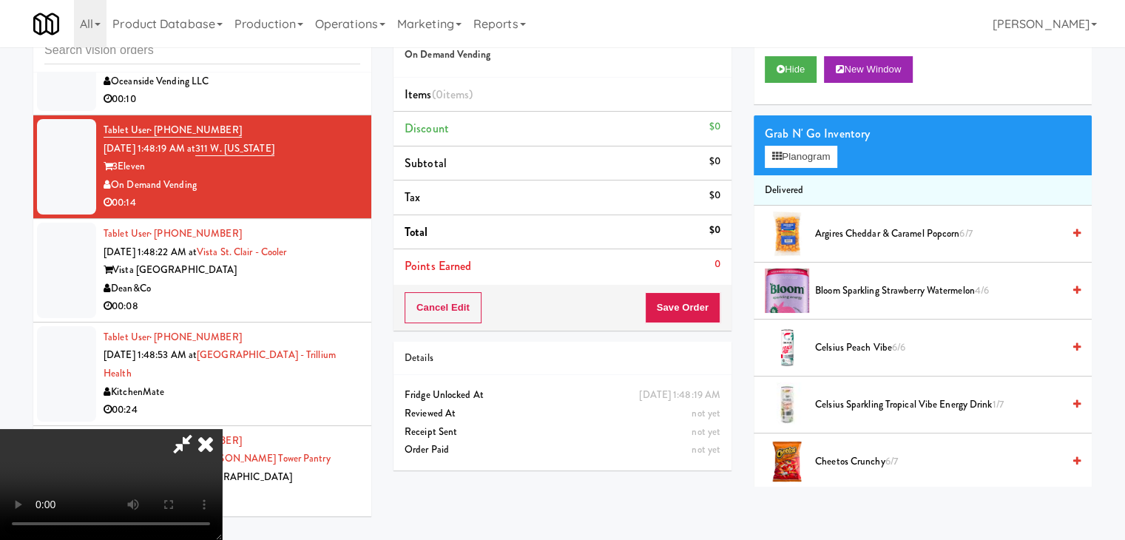
scroll to position [21162, 0]
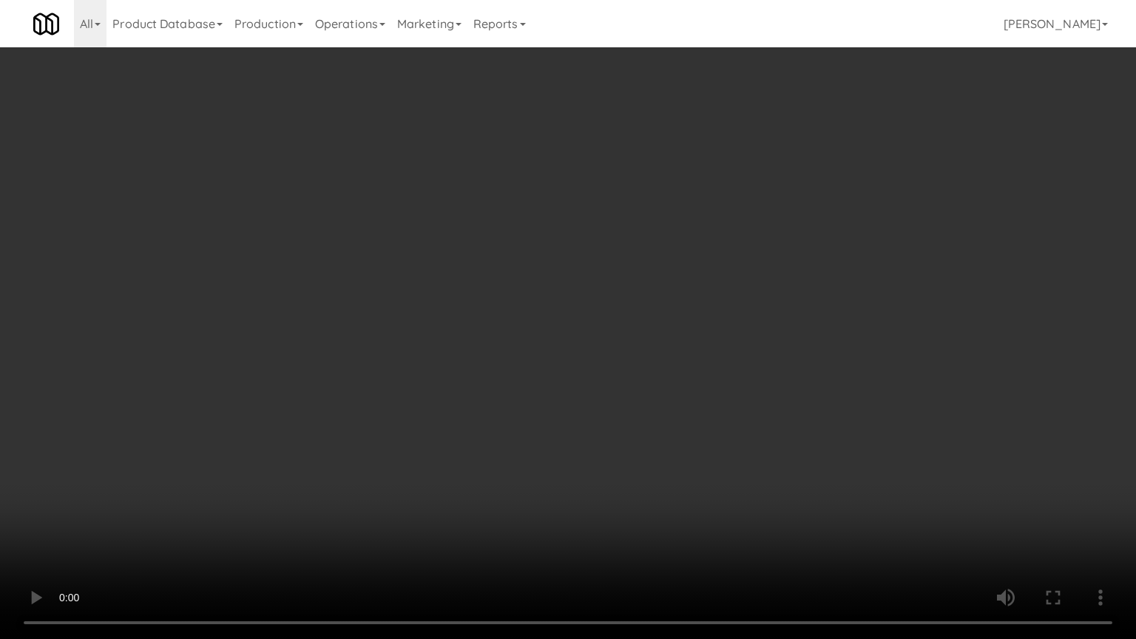
click at [643, 432] on video at bounding box center [568, 319] width 1136 height 639
click at [534, 402] on video at bounding box center [568, 319] width 1136 height 639
click at [564, 385] on video at bounding box center [568, 319] width 1136 height 639
click at [564, 383] on video at bounding box center [568, 319] width 1136 height 639
click at [635, 354] on video at bounding box center [568, 319] width 1136 height 639
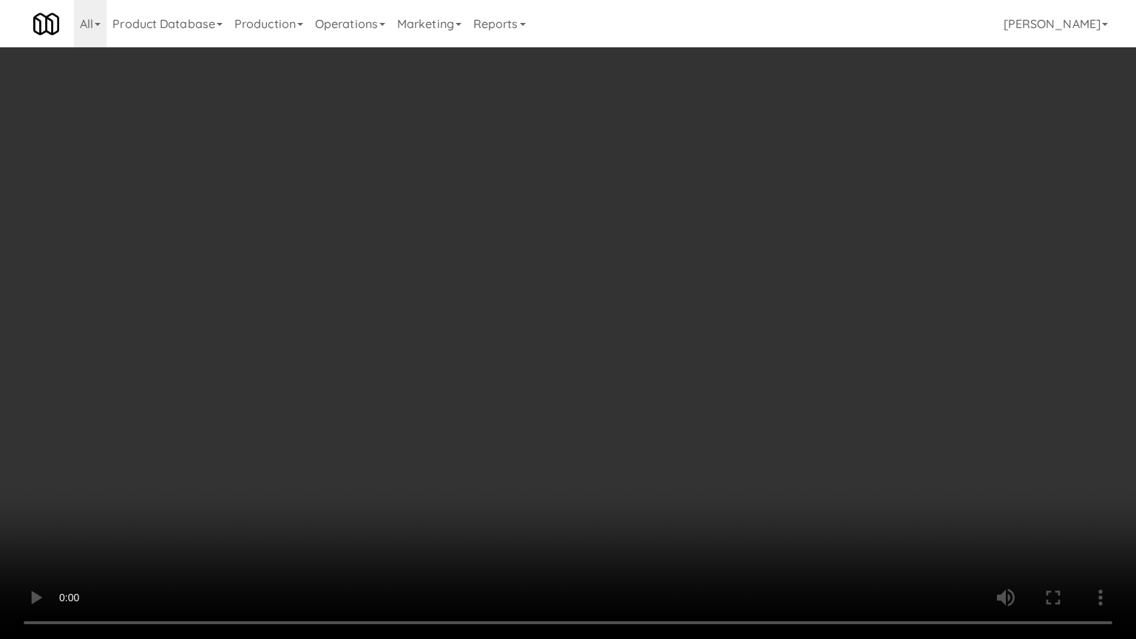
click at [635, 354] on video at bounding box center [568, 319] width 1136 height 639
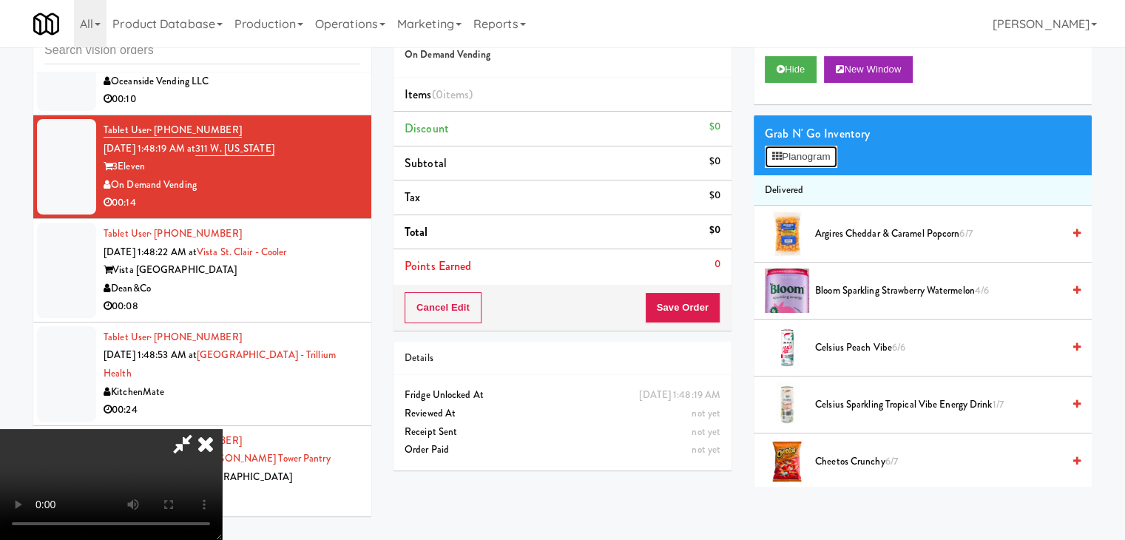
click at [819, 150] on button "Planogram" at bounding box center [801, 157] width 73 height 22
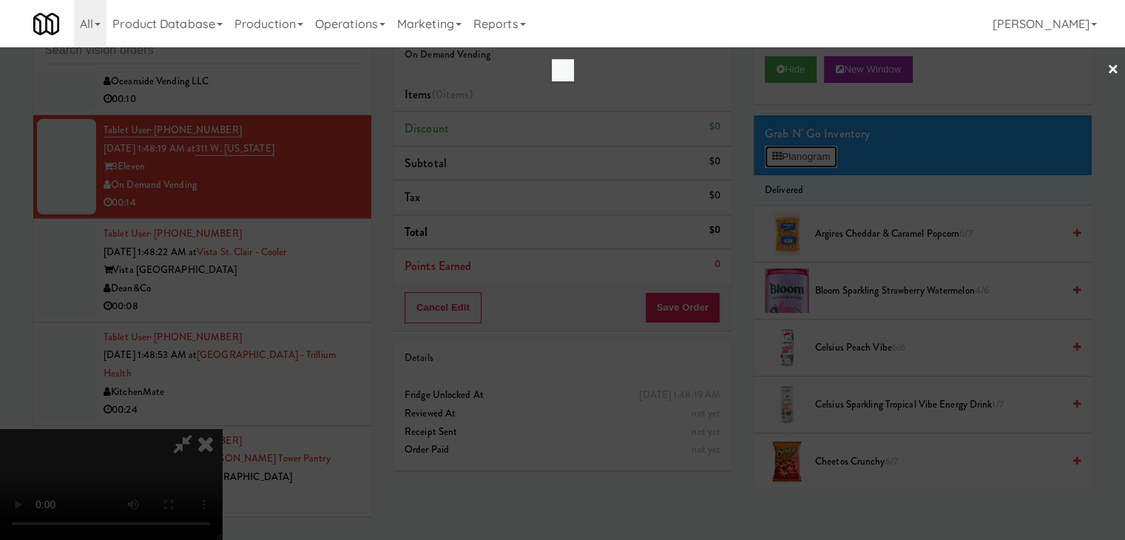
scroll to position [21162, 0]
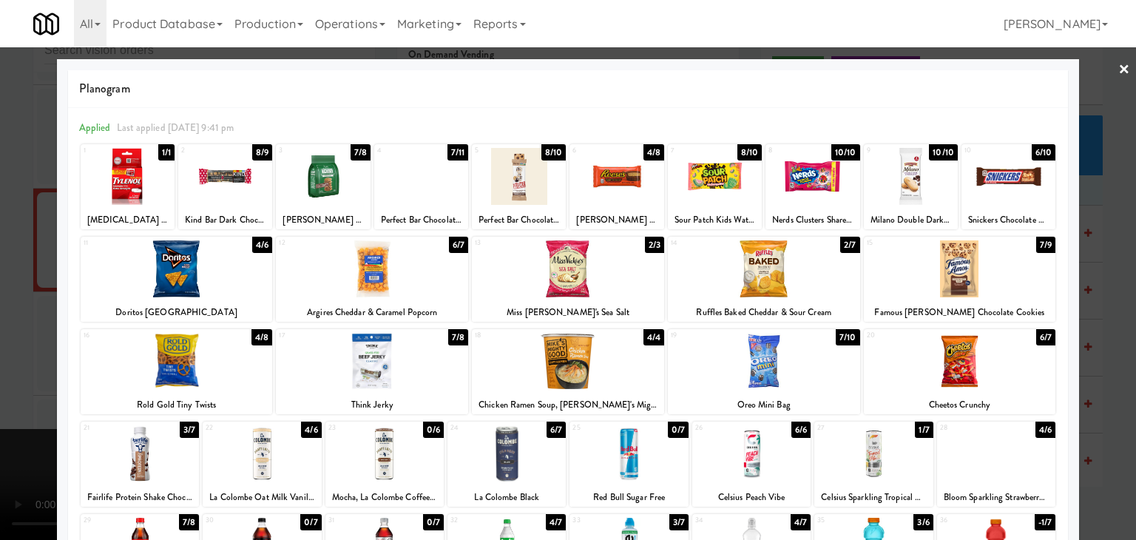
click at [982, 277] on div at bounding box center [960, 268] width 192 height 57
click at [790, 366] on div at bounding box center [764, 361] width 192 height 57
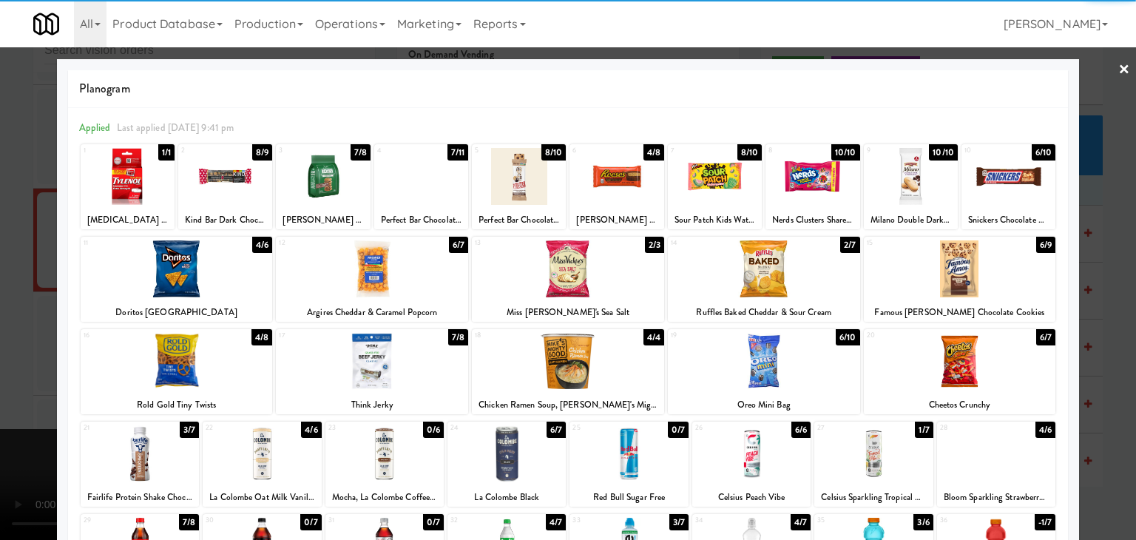
click at [0, 229] on div at bounding box center [568, 270] width 1136 height 540
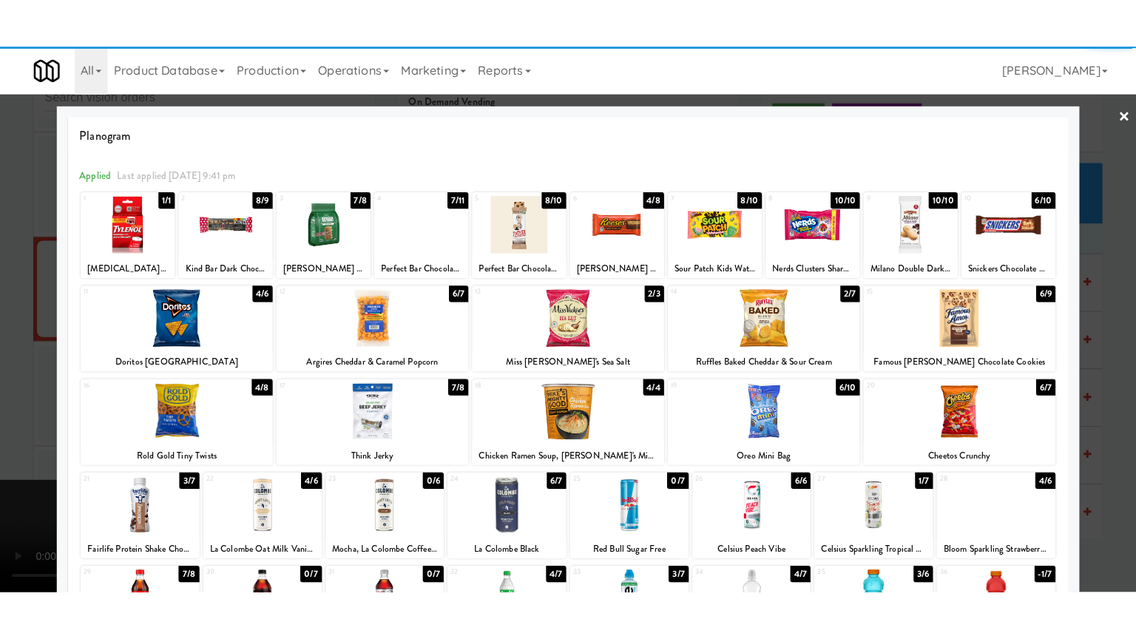
scroll to position [21235, 0]
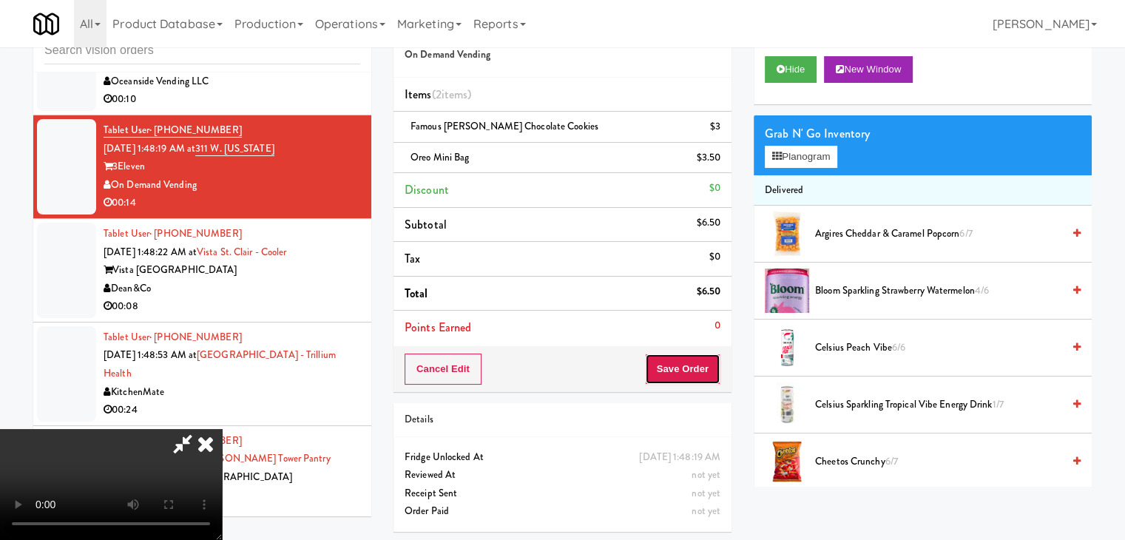
click at [689, 374] on button "Save Order" at bounding box center [682, 369] width 75 height 31
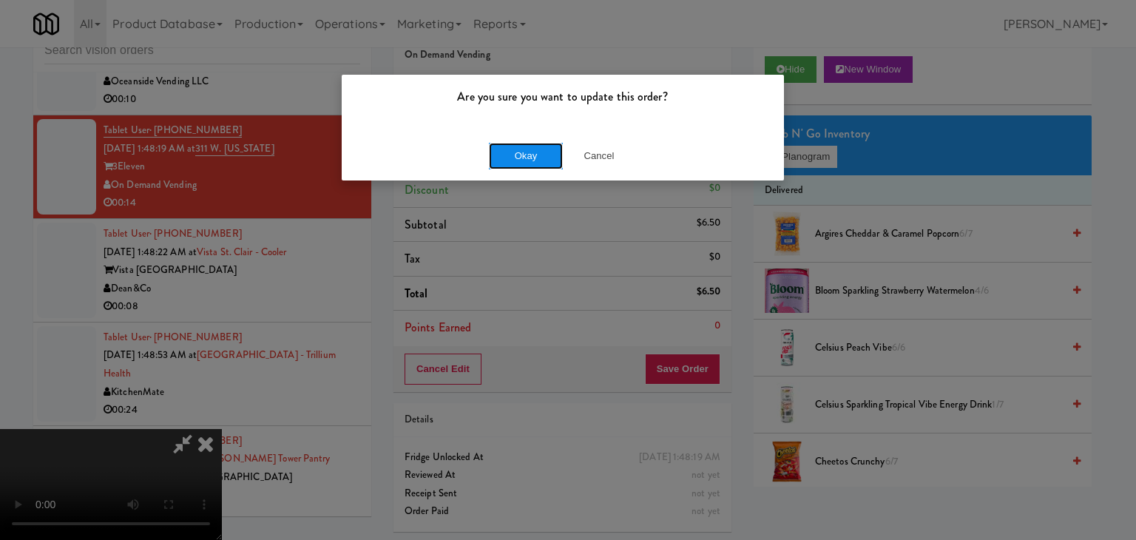
click at [531, 148] on button "Okay" at bounding box center [526, 156] width 74 height 27
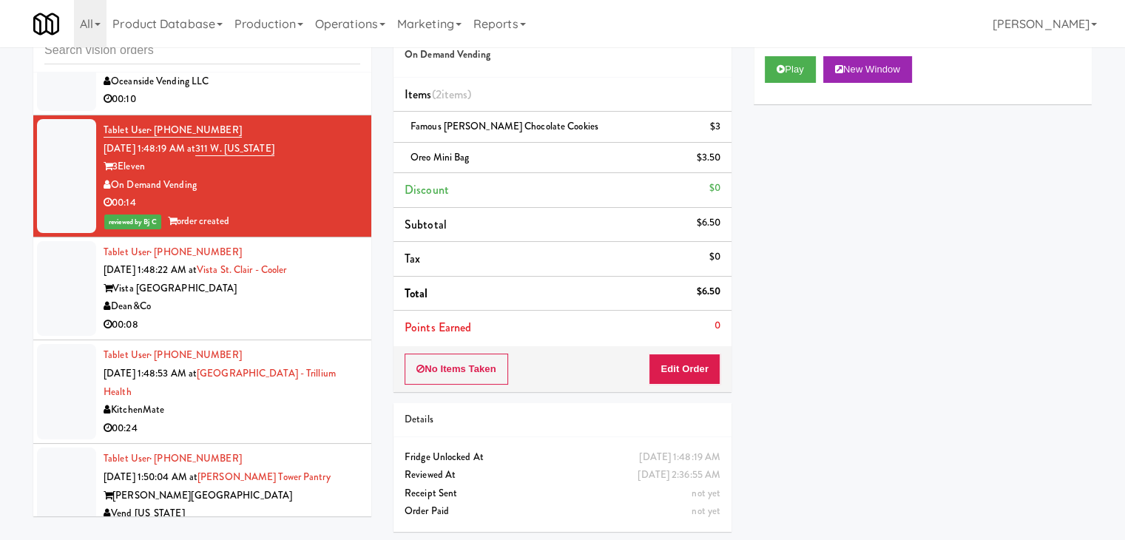
click at [229, 316] on div "Dean&Co" at bounding box center [232, 306] width 257 height 18
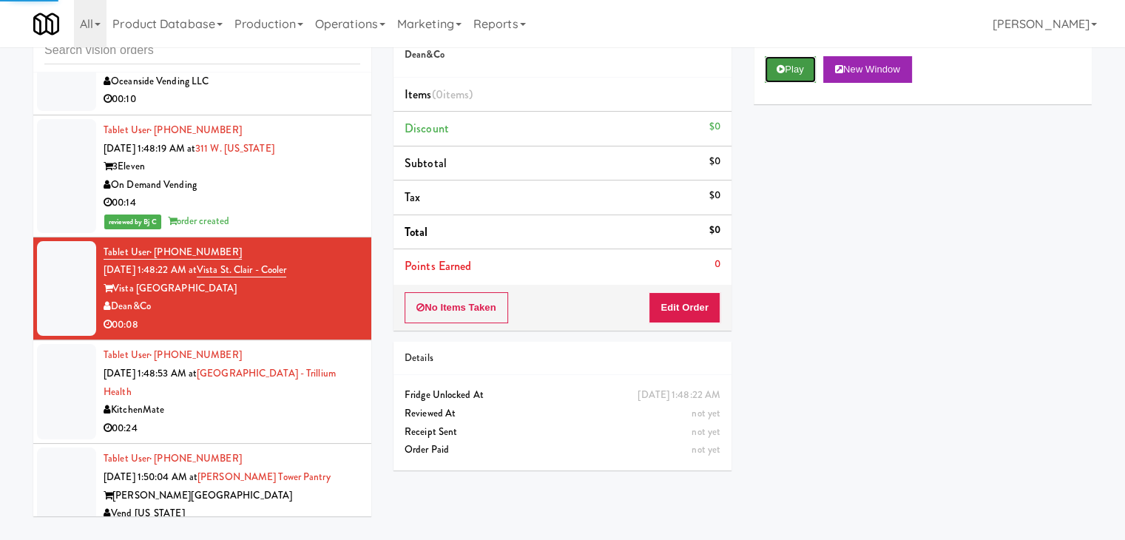
click at [798, 68] on button "Play" at bounding box center [790, 69] width 51 height 27
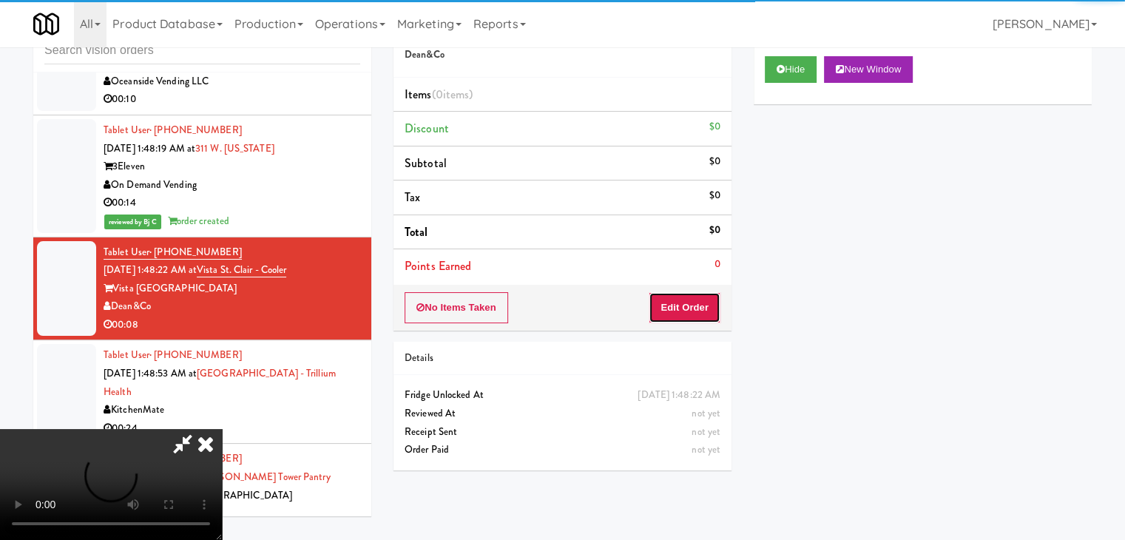
click at [687, 321] on button "Edit Order" at bounding box center [685, 307] width 72 height 31
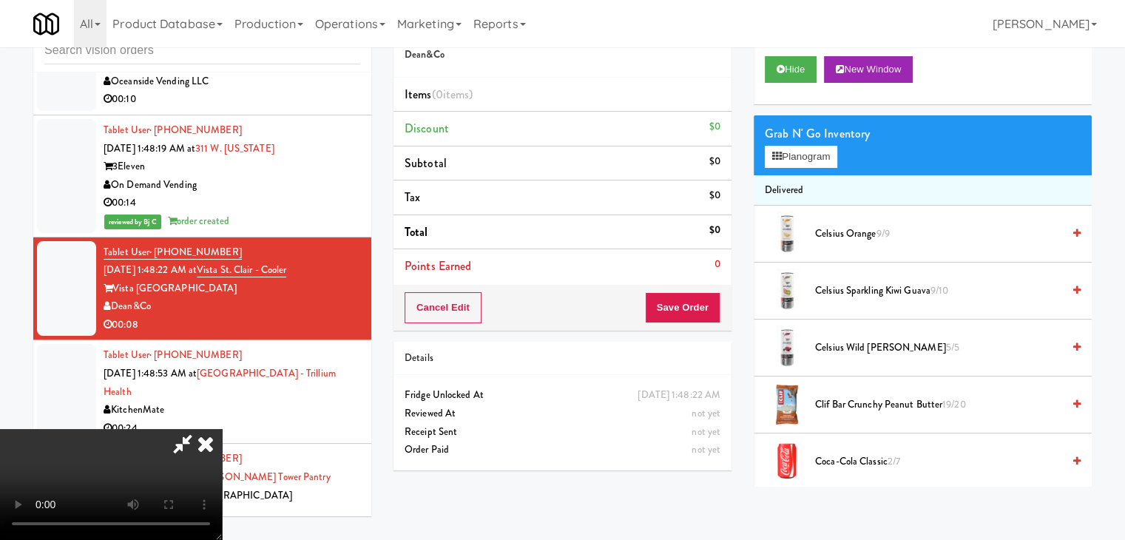
scroll to position [21162, 0]
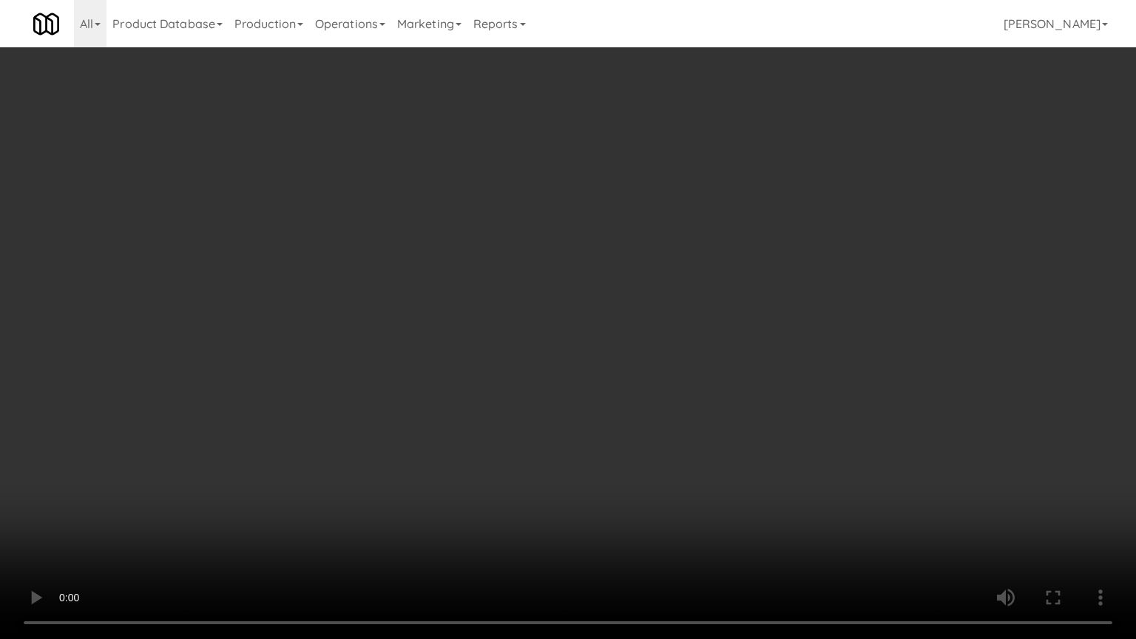
click at [664, 513] on video at bounding box center [568, 319] width 1136 height 639
click at [639, 513] on video at bounding box center [568, 319] width 1136 height 639
click at [664, 513] on video at bounding box center [568, 319] width 1136 height 639
drag, startPoint x: 676, startPoint y: 552, endPoint x: 677, endPoint y: 545, distance: 7.5
click at [676, 513] on video at bounding box center [568, 319] width 1136 height 639
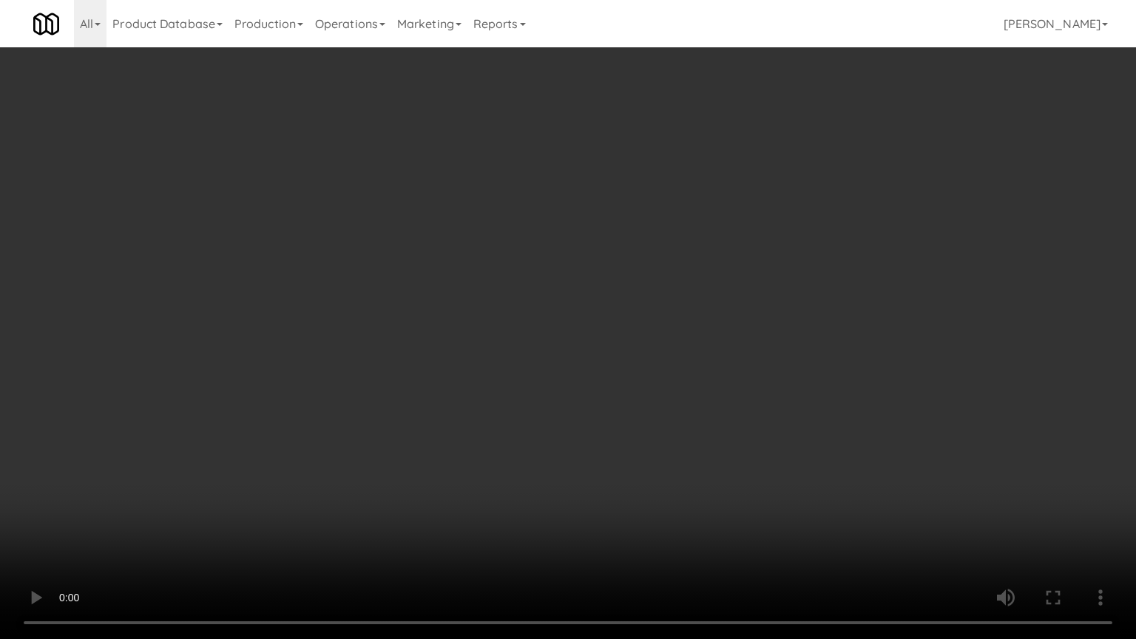
click at [639, 513] on video at bounding box center [568, 319] width 1136 height 639
drag, startPoint x: 639, startPoint y: 528, endPoint x: 633, endPoint y: 473, distance: 55.9
click at [639, 513] on video at bounding box center [568, 319] width 1136 height 639
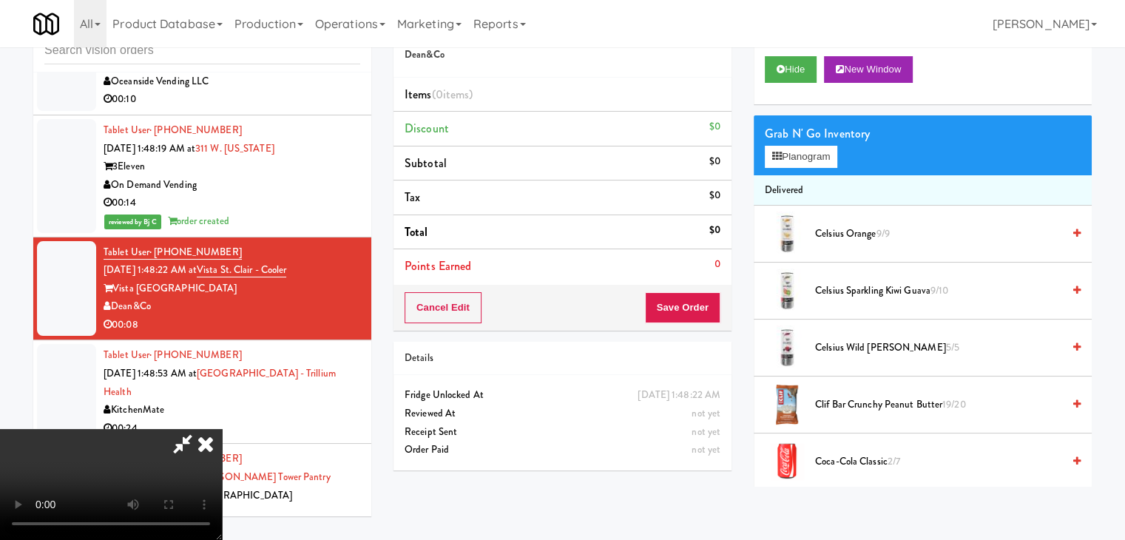
click at [222, 431] on video at bounding box center [111, 484] width 222 height 111
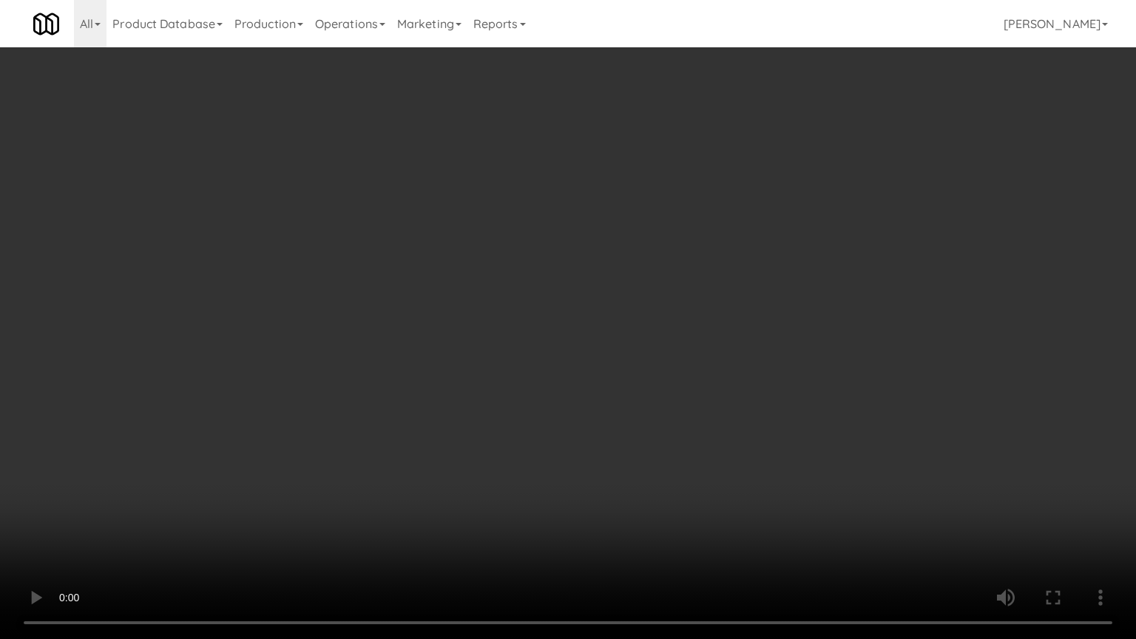
drag, startPoint x: 676, startPoint y: 515, endPoint x: 685, endPoint y: 509, distance: 10.7
click at [681, 513] on video at bounding box center [568, 319] width 1136 height 639
click at [695, 468] on video at bounding box center [568, 319] width 1136 height 639
click at [693, 479] on video at bounding box center [568, 319] width 1136 height 639
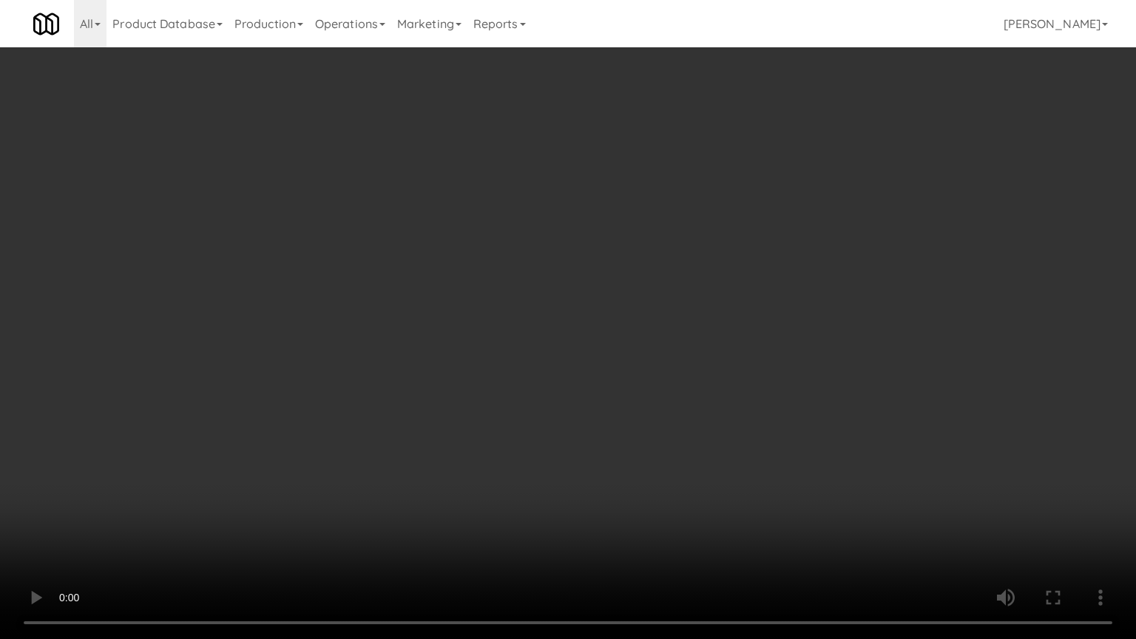
drag, startPoint x: 693, startPoint y: 479, endPoint x: 703, endPoint y: 478, distance: 10.5
click at [699, 478] on video at bounding box center [568, 319] width 1136 height 639
click at [718, 465] on video at bounding box center [568, 319] width 1136 height 639
click at [718, 463] on video at bounding box center [568, 319] width 1136 height 639
click at [718, 460] on video at bounding box center [568, 319] width 1136 height 639
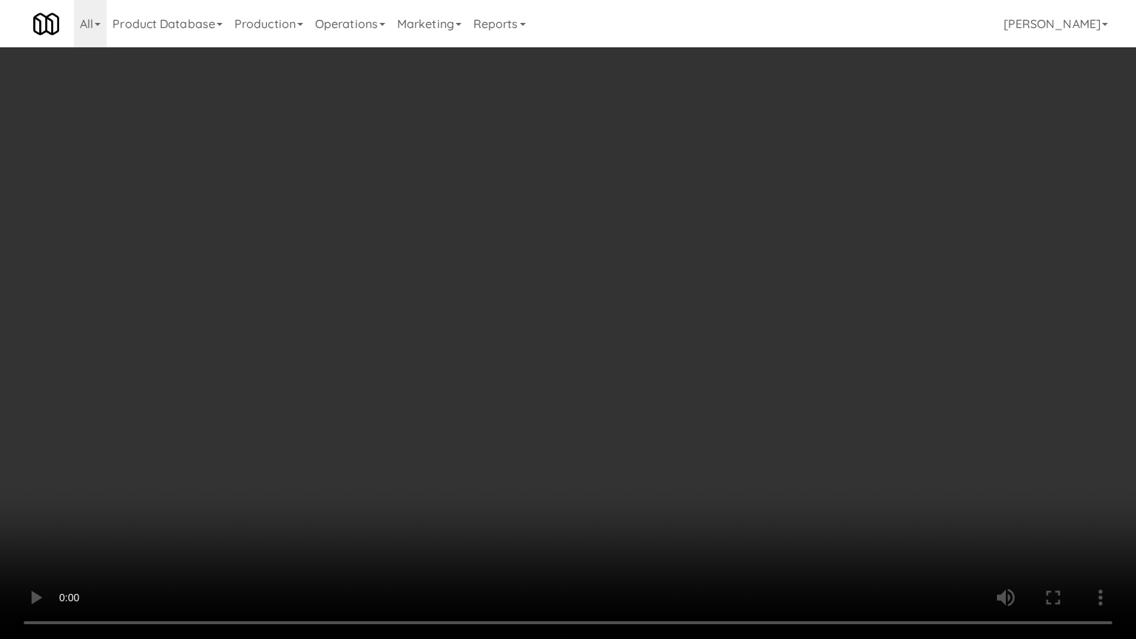
click at [718, 457] on video at bounding box center [568, 319] width 1136 height 639
click at [721, 451] on video at bounding box center [568, 319] width 1136 height 639
click at [721, 450] on video at bounding box center [568, 319] width 1136 height 639
click at [689, 485] on video at bounding box center [568, 319] width 1136 height 639
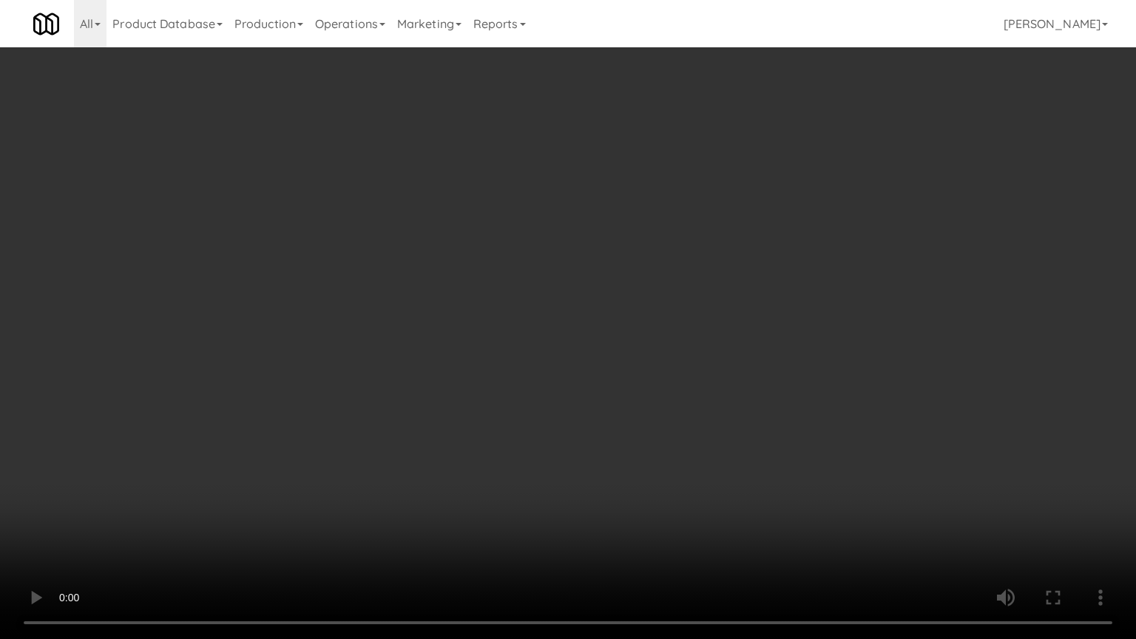
click at [689, 486] on video at bounding box center [568, 319] width 1136 height 639
click at [687, 477] on video at bounding box center [568, 319] width 1136 height 639
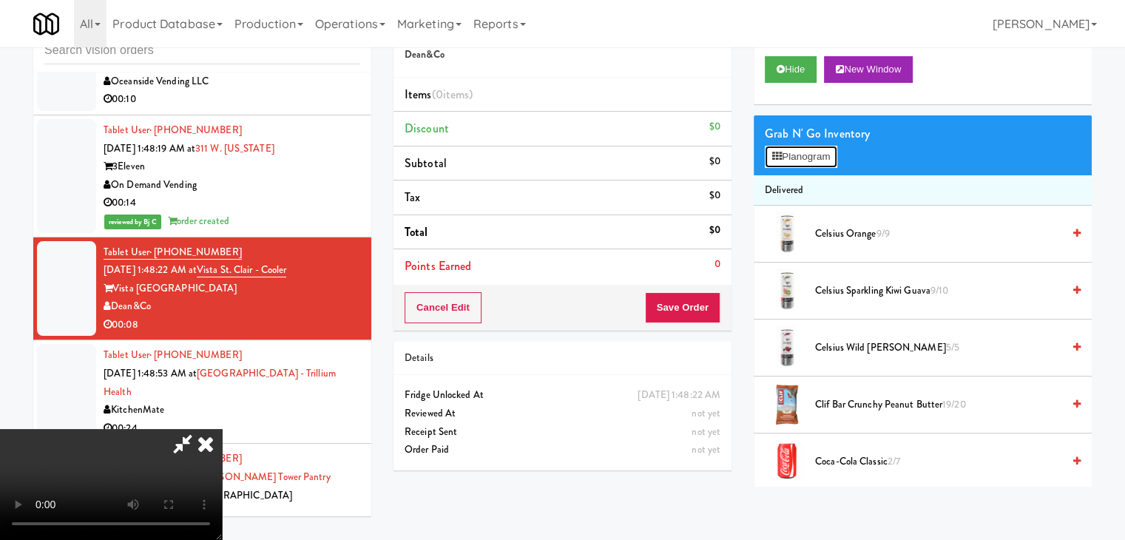
click at [825, 151] on button "Planogram" at bounding box center [801, 157] width 73 height 22
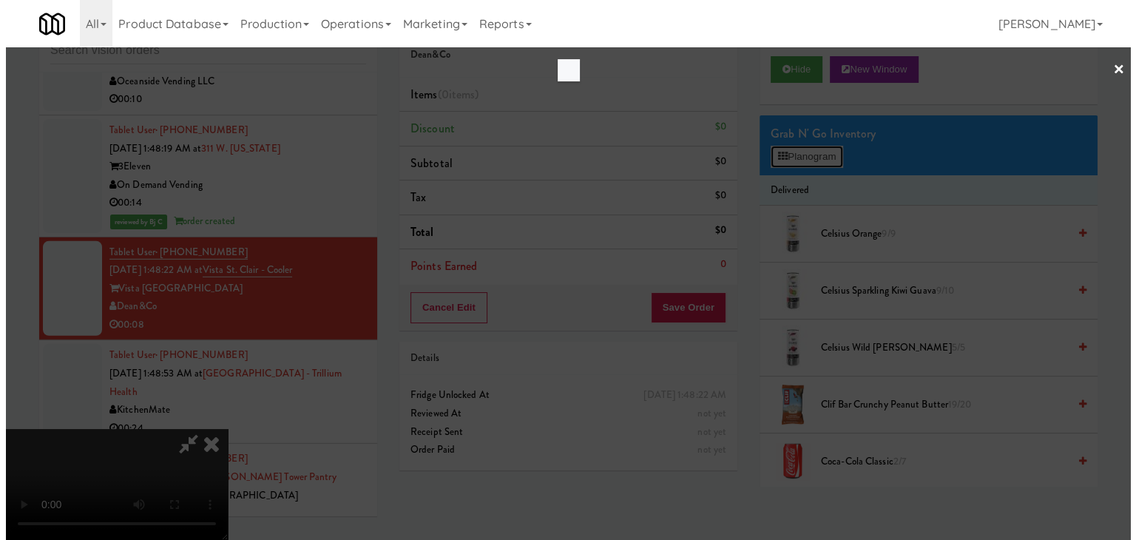
scroll to position [21162, 0]
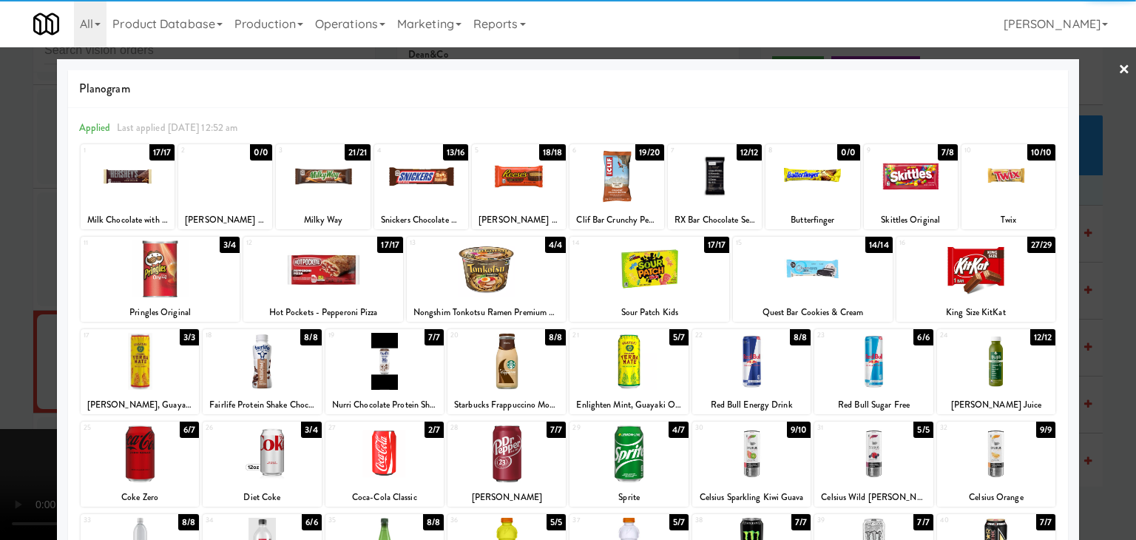
click at [987, 183] on div at bounding box center [1009, 176] width 94 height 57
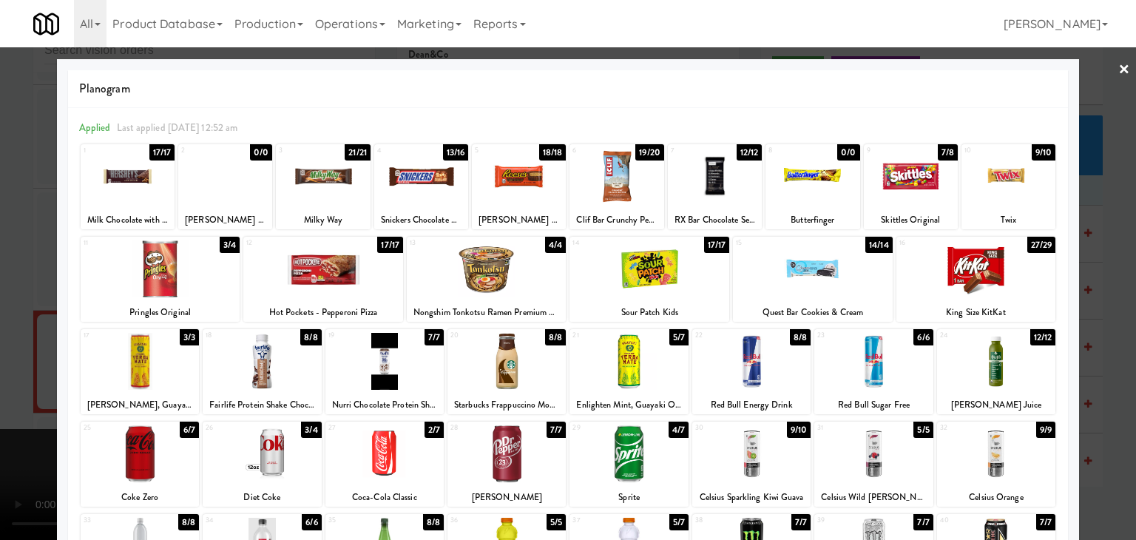
click at [326, 176] on div at bounding box center [323, 176] width 94 height 57
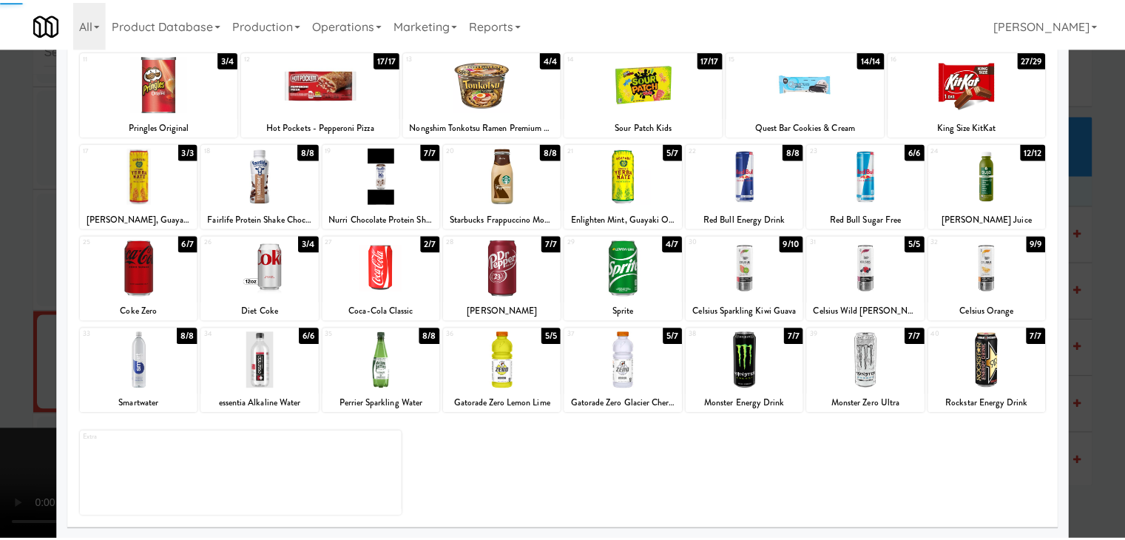
scroll to position [186, 0]
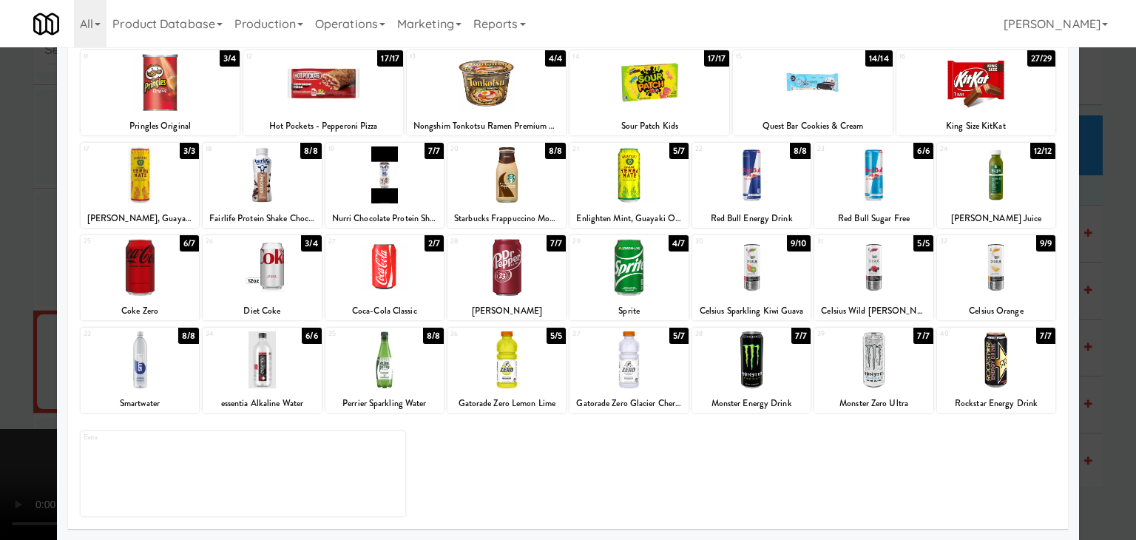
click at [500, 286] on div at bounding box center [507, 267] width 118 height 57
click at [0, 309] on div at bounding box center [568, 270] width 1136 height 540
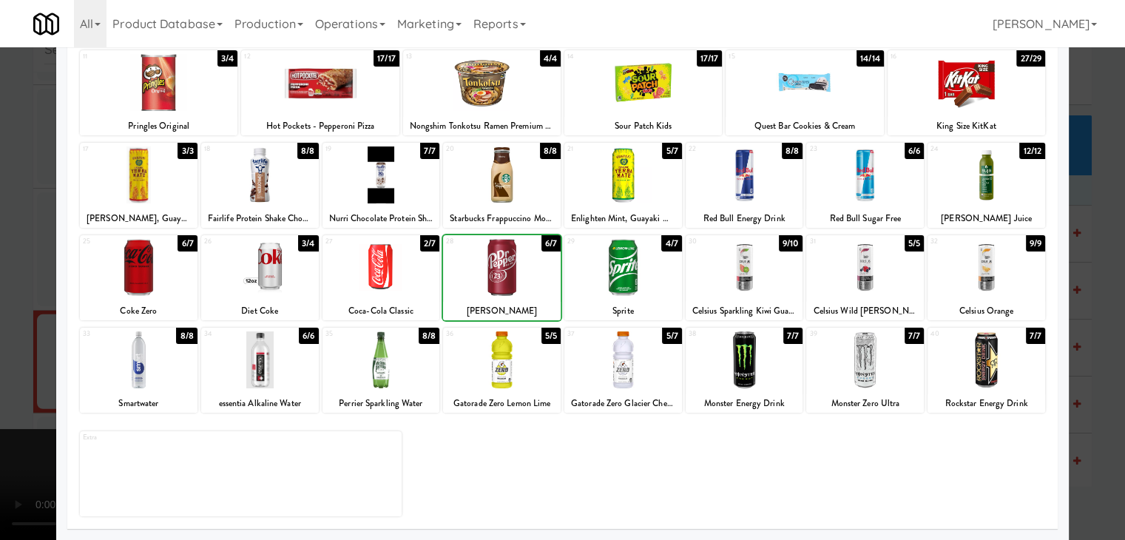
scroll to position [21235, 0]
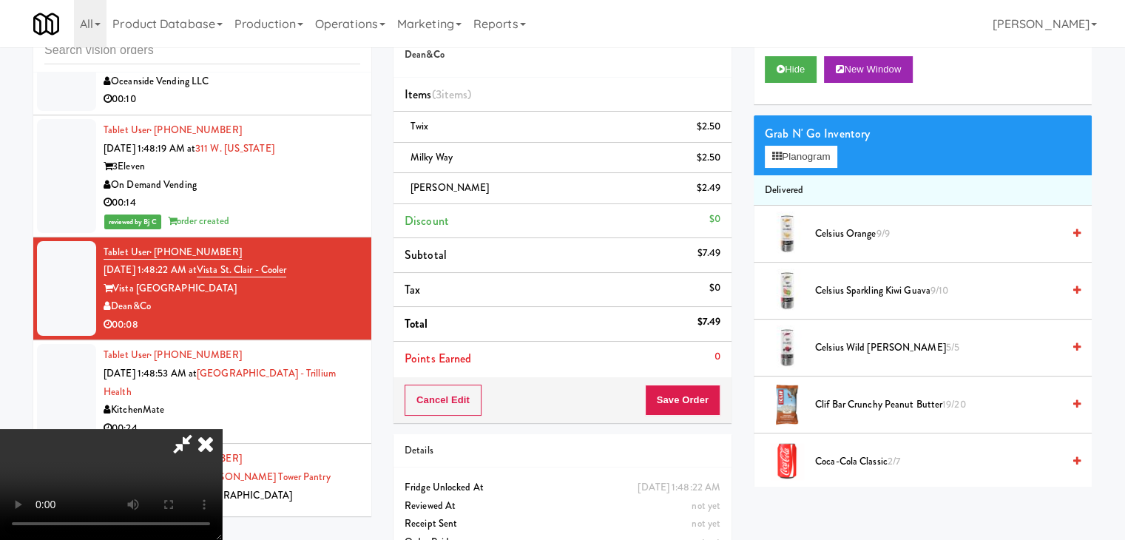
click at [222, 429] on video at bounding box center [111, 484] width 222 height 111
drag, startPoint x: 724, startPoint y: 420, endPoint x: 715, endPoint y: 408, distance: 14.4
click at [724, 418] on div "Cancel Edit Save Order" at bounding box center [563, 400] width 338 height 46
click at [715, 408] on button "Save Order" at bounding box center [682, 400] width 75 height 31
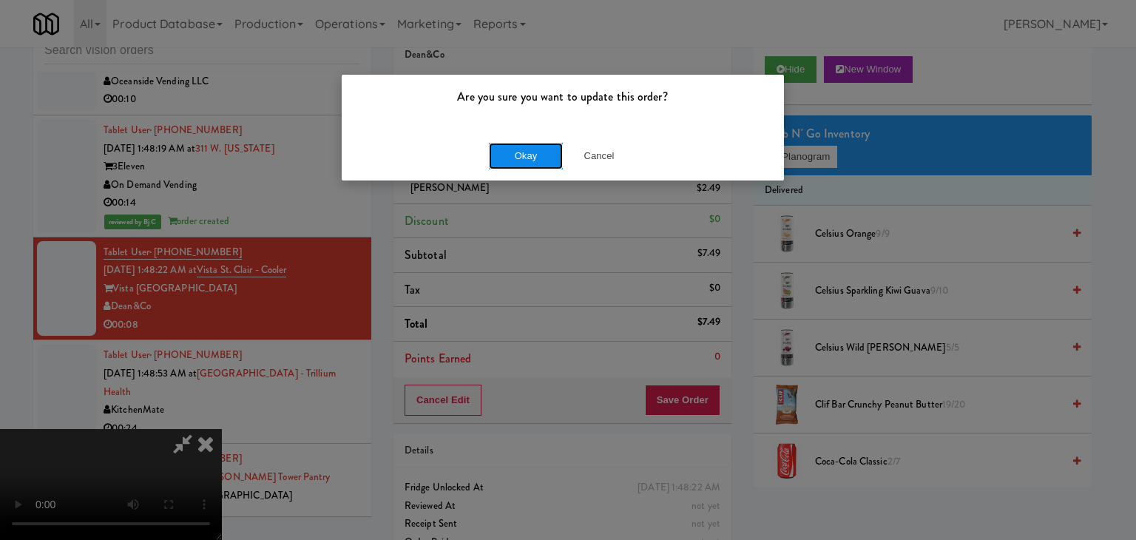
click at [524, 155] on button "Okay" at bounding box center [526, 156] width 74 height 27
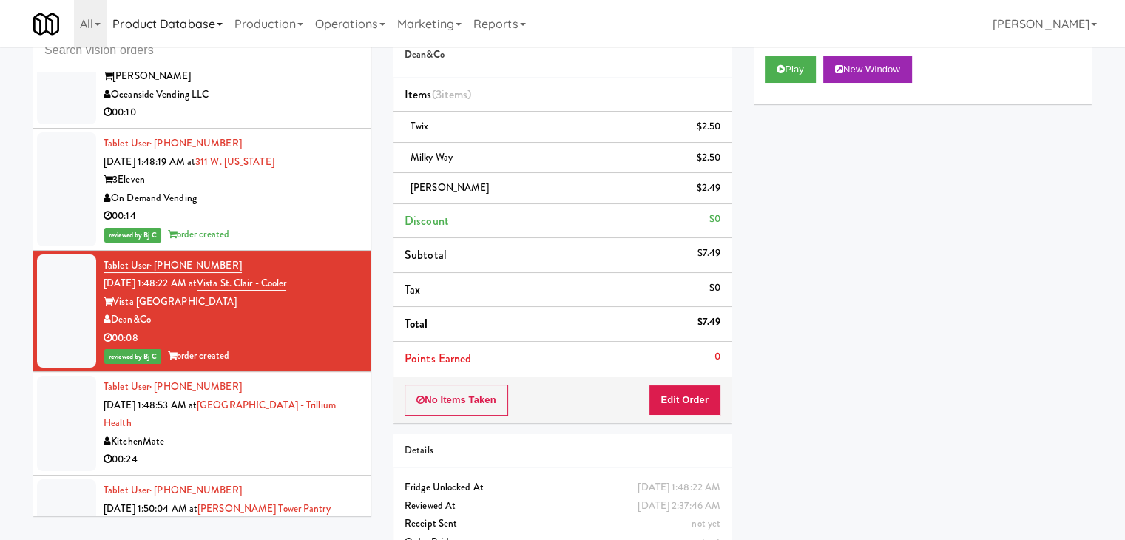
scroll to position [21161, 0]
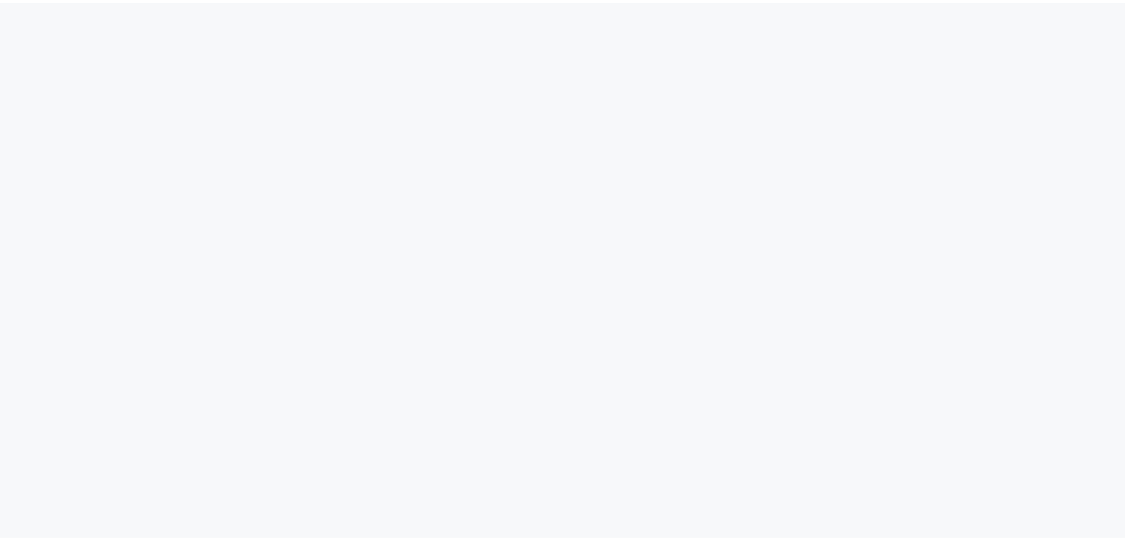
scroll to position [47, 0]
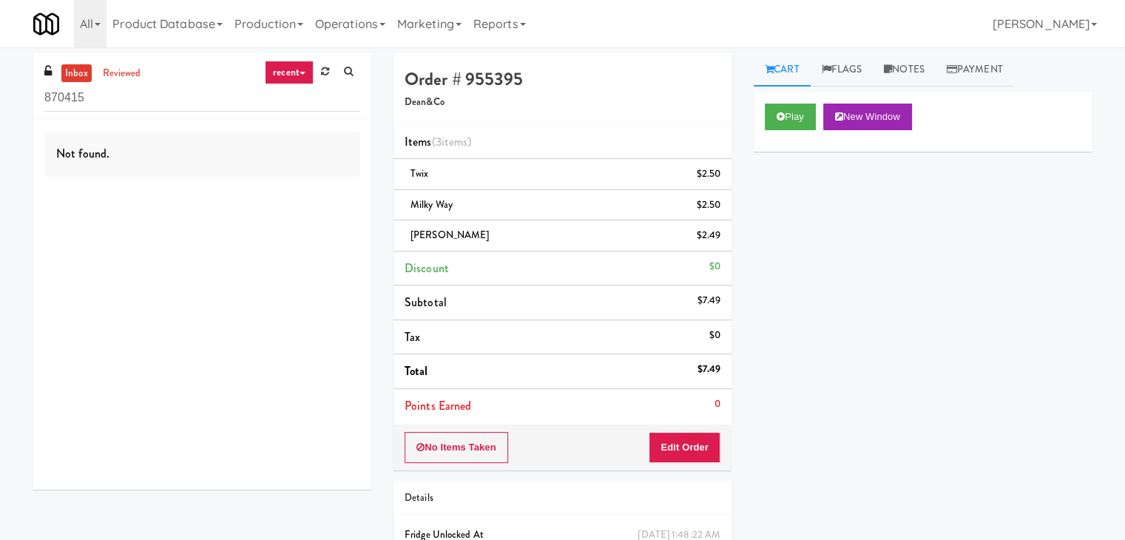
click at [305, 83] on link "recent" at bounding box center [289, 73] width 49 height 24
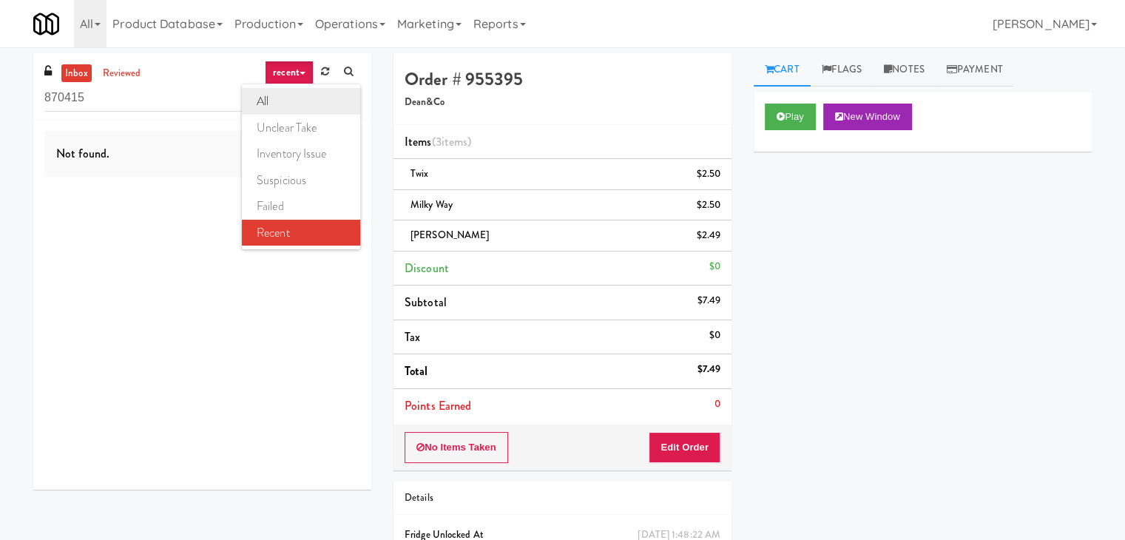
click at [299, 93] on link "all" at bounding box center [301, 101] width 118 height 27
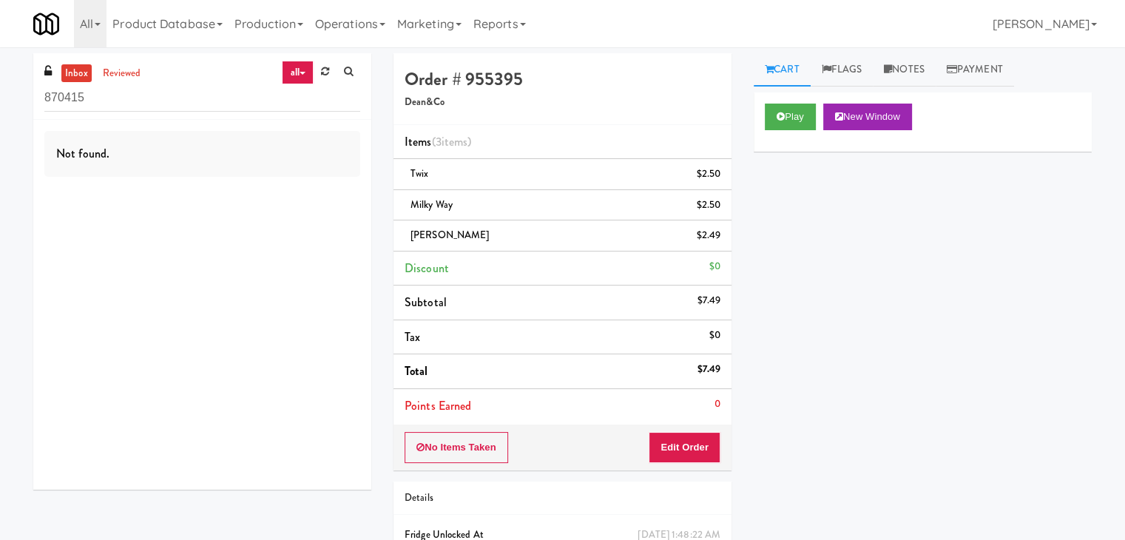
click at [307, 72] on link "all" at bounding box center [297, 73] width 31 height 24
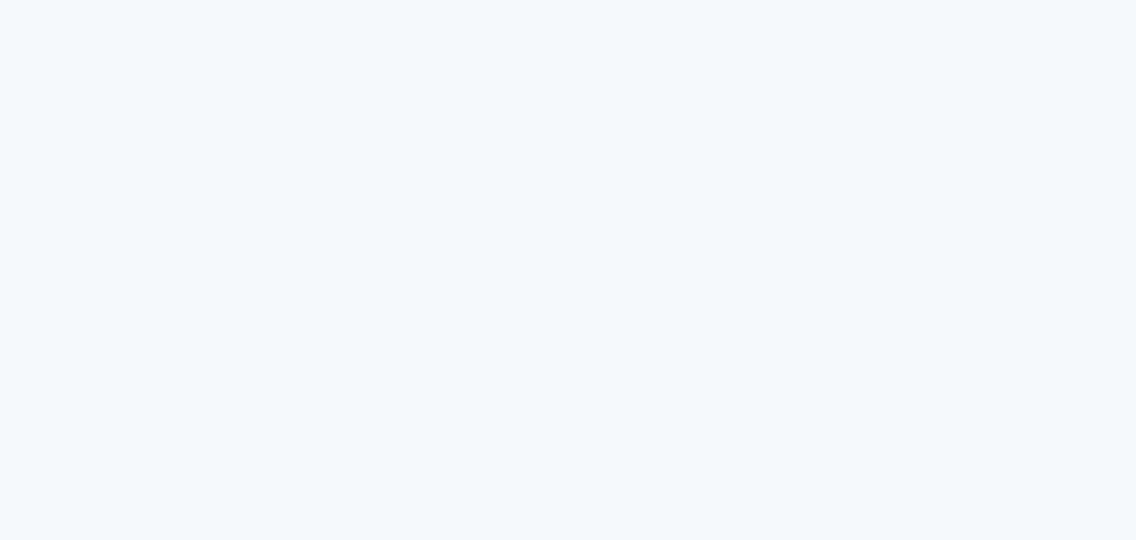
click at [323, 0] on html at bounding box center [568, 0] width 1136 height 0
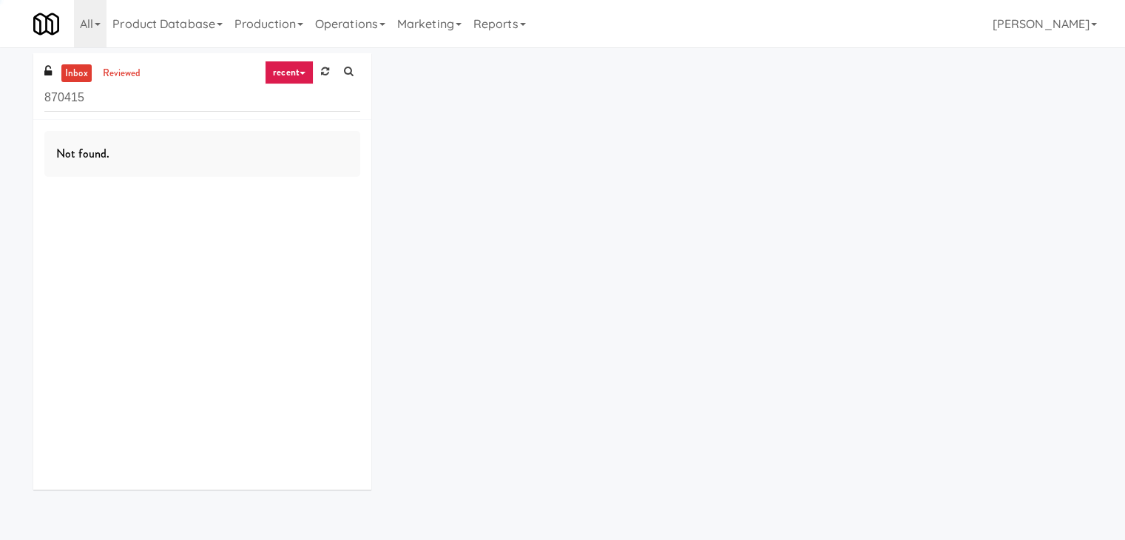
click at [320, 66] on link at bounding box center [325, 72] width 23 height 22
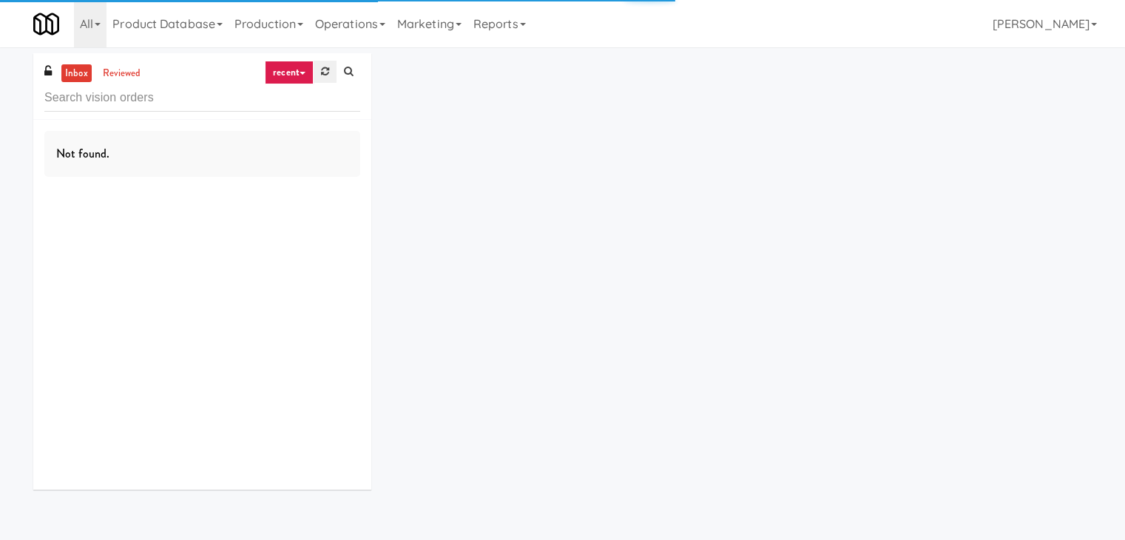
click at [322, 67] on icon at bounding box center [325, 72] width 8 height 10
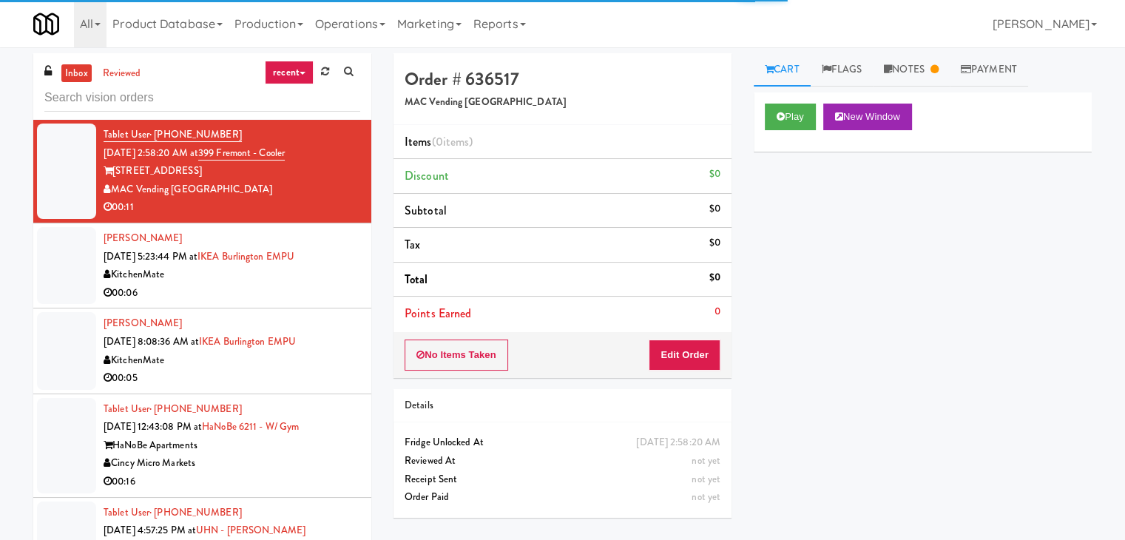
click at [303, 76] on link "recent" at bounding box center [289, 73] width 49 height 24
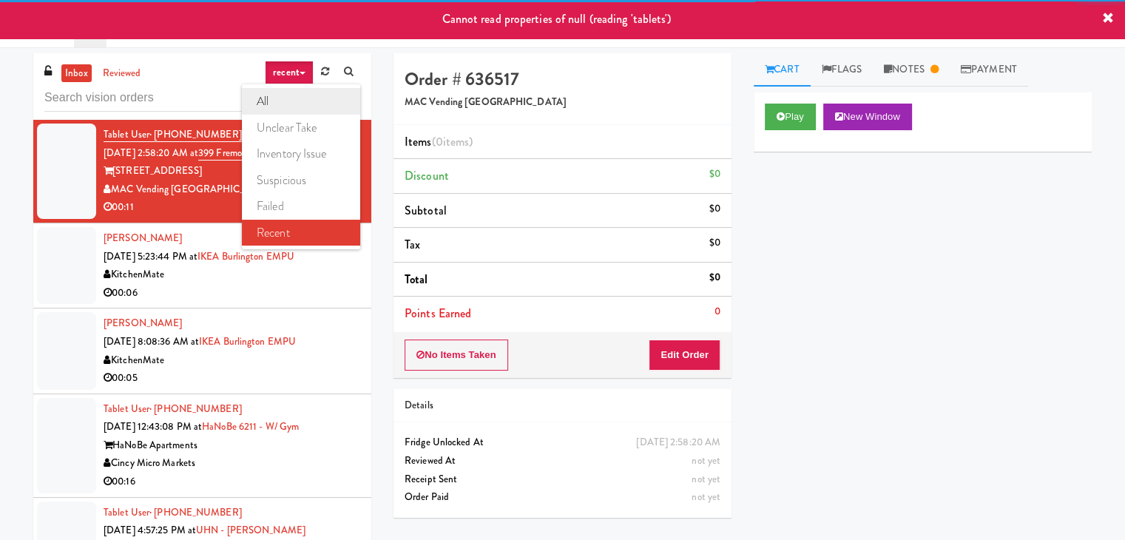
click at [287, 104] on link "all" at bounding box center [301, 101] width 118 height 27
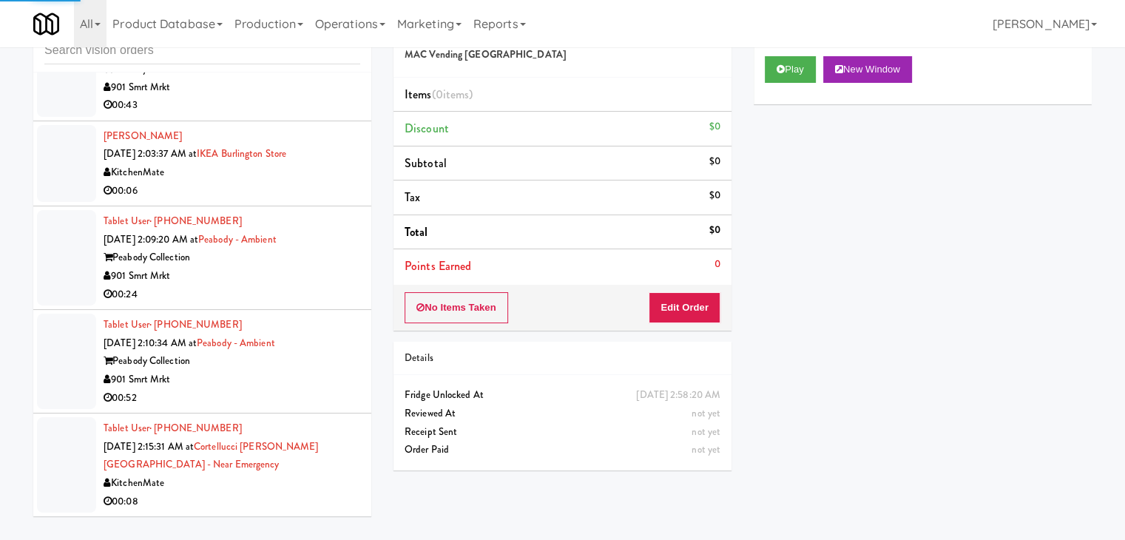
scroll to position [15857, 0]
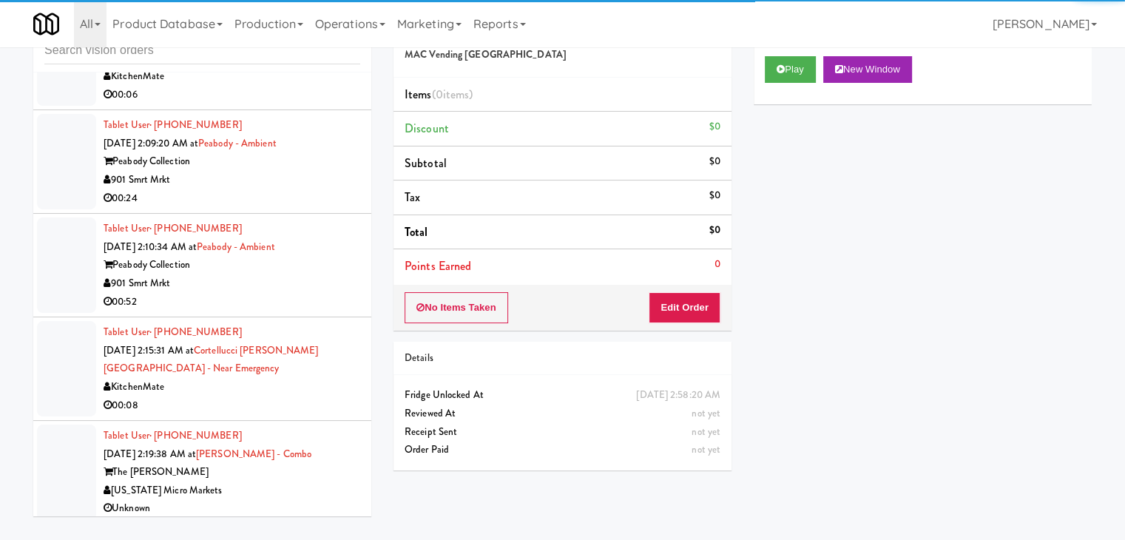
click at [254, 397] on div "KitchenMate" at bounding box center [232, 387] width 257 height 18
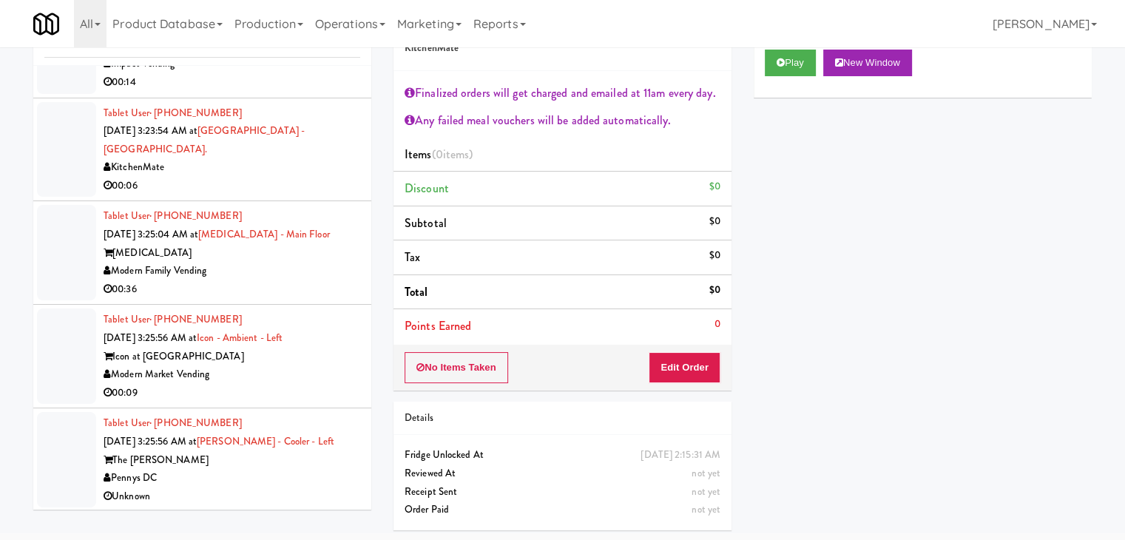
scroll to position [22863, 0]
drag, startPoint x: 274, startPoint y: 476, endPoint x: 262, endPoint y: 482, distance: 13.2
click at [275, 476] on div "Pennys DC" at bounding box center [232, 477] width 257 height 18
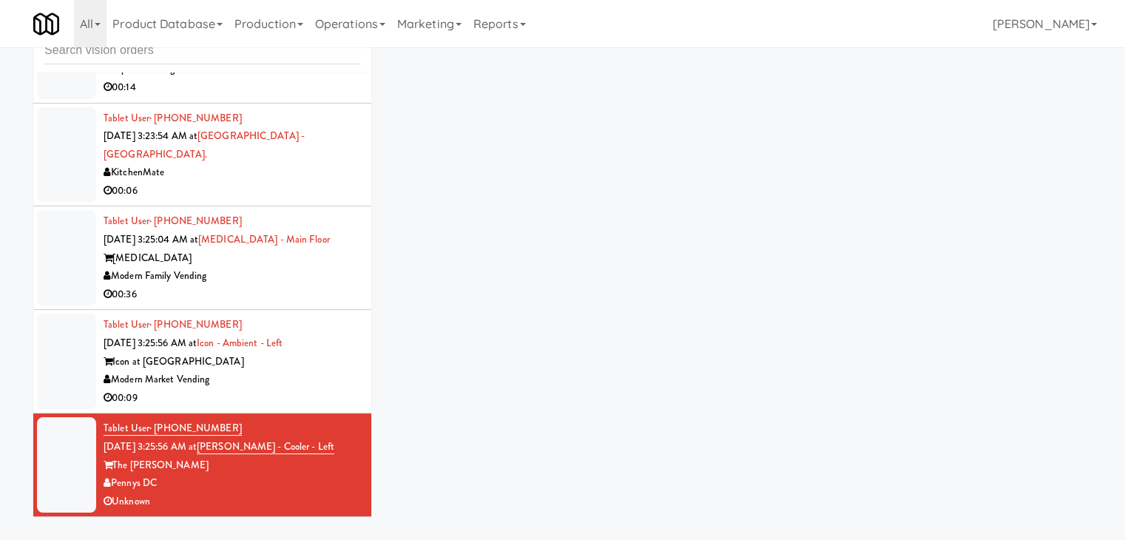
scroll to position [47, 0]
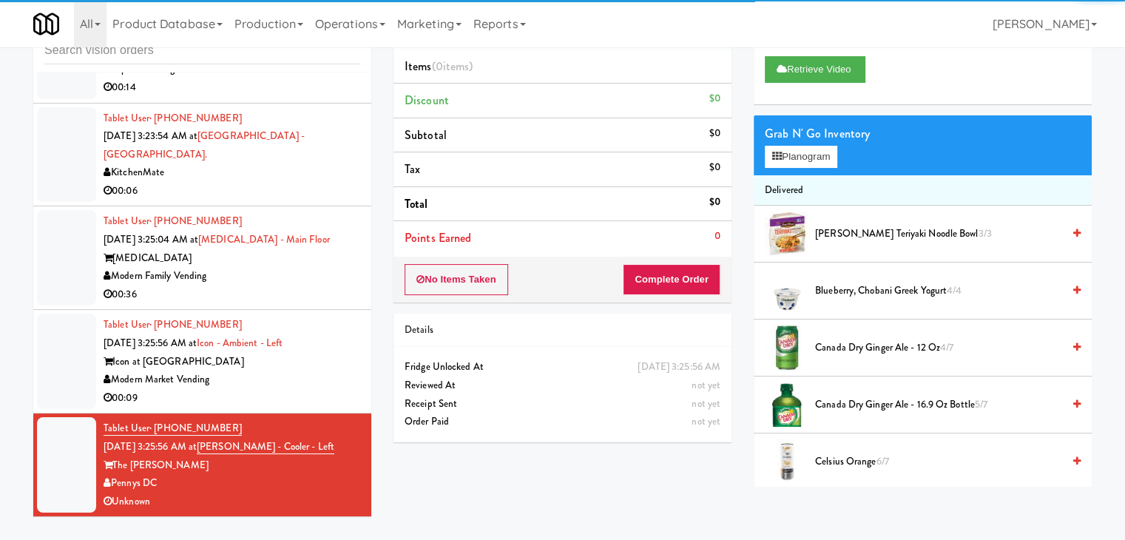
click at [275, 375] on div "Modern Market Vending" at bounding box center [232, 380] width 257 height 18
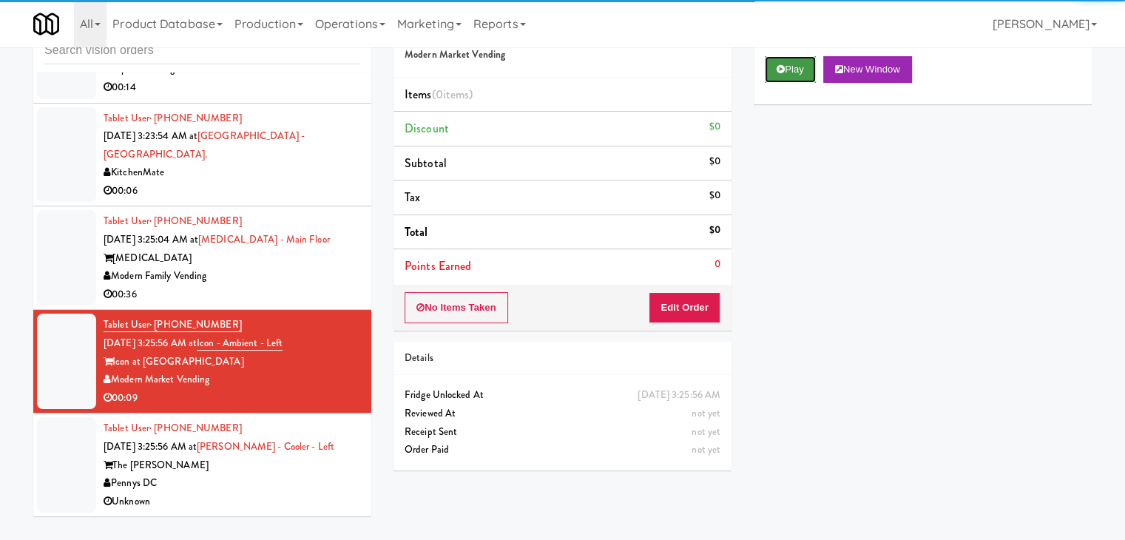
click at [785, 78] on button "Play" at bounding box center [790, 69] width 51 height 27
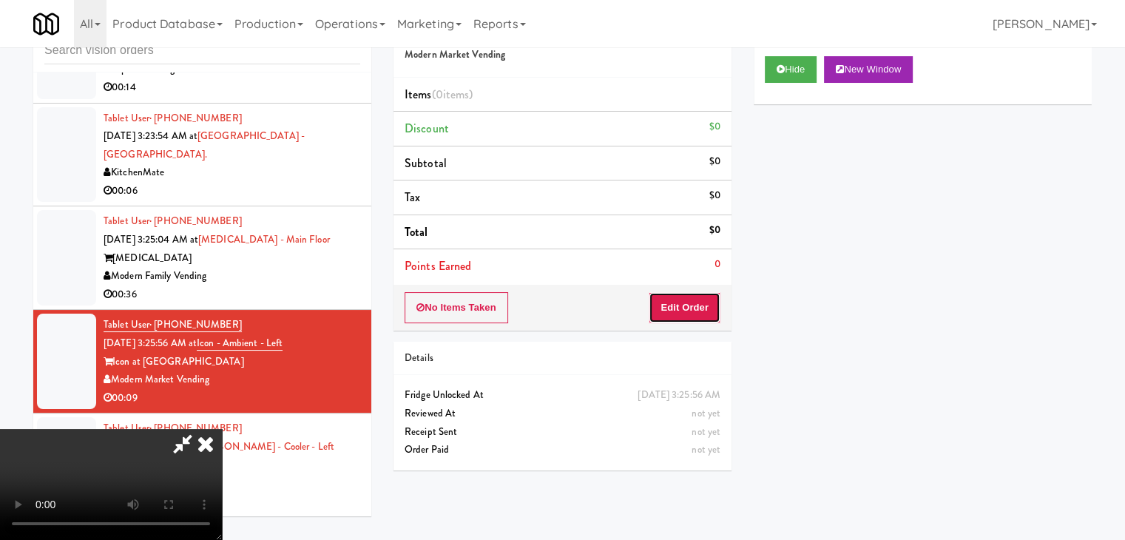
click at [684, 307] on button "Edit Order" at bounding box center [685, 307] width 72 height 31
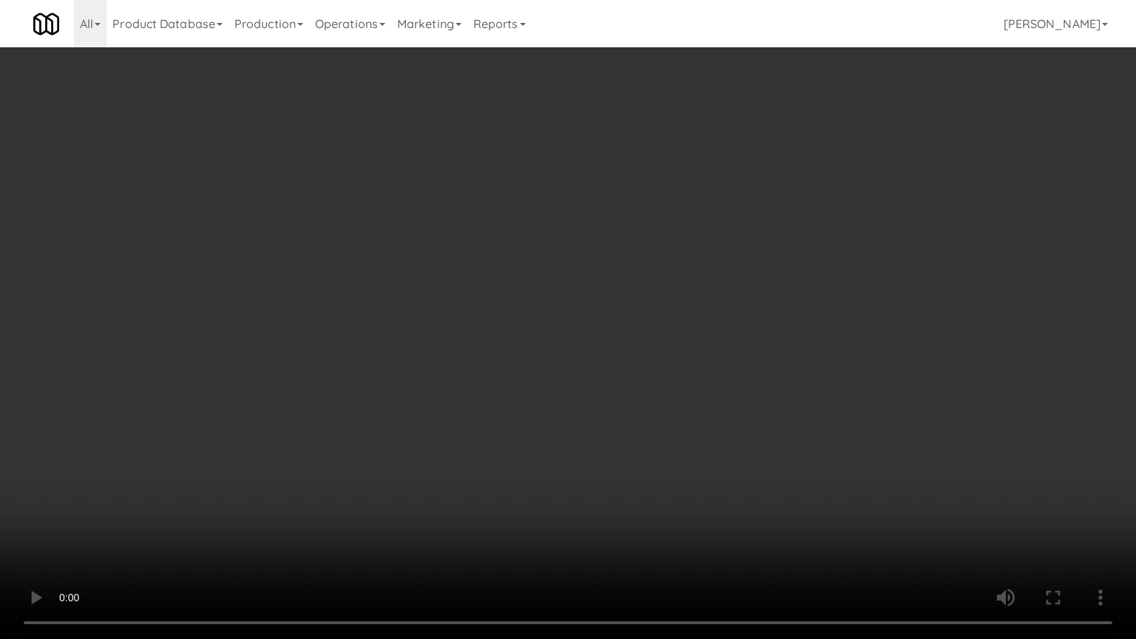
click at [763, 311] on video at bounding box center [568, 319] width 1136 height 639
click at [761, 309] on video at bounding box center [568, 319] width 1136 height 639
click at [759, 315] on video at bounding box center [568, 319] width 1136 height 639
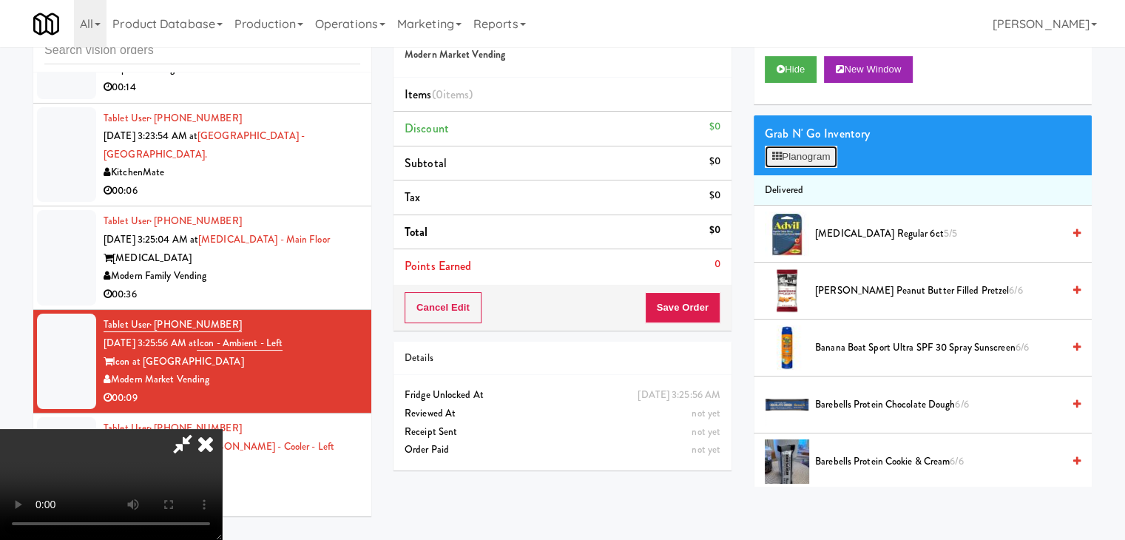
click at [801, 164] on button "Planogram" at bounding box center [801, 157] width 73 height 22
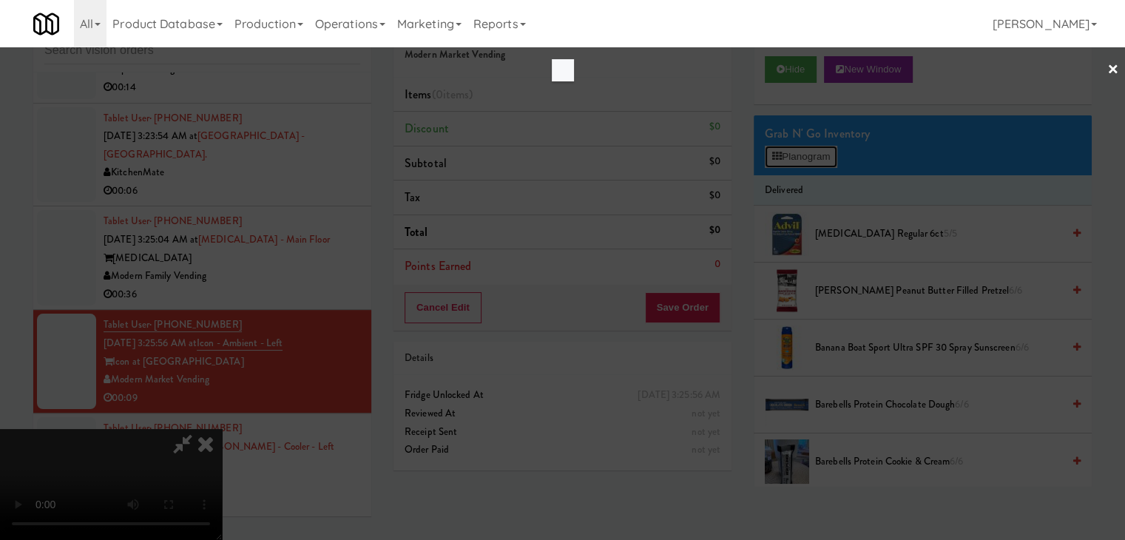
scroll to position [22791, 0]
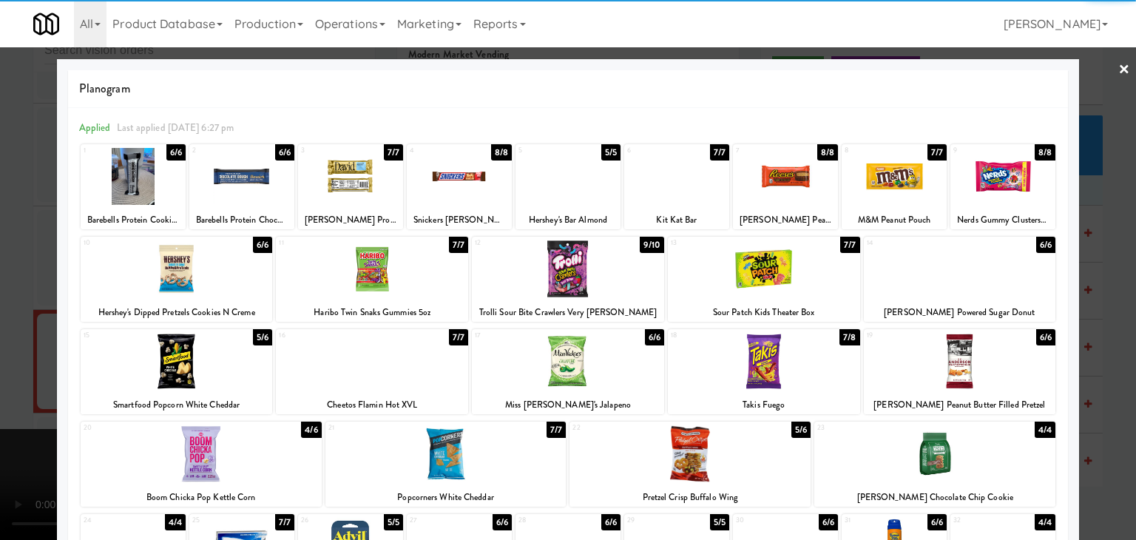
click at [592, 277] on div at bounding box center [568, 268] width 192 height 57
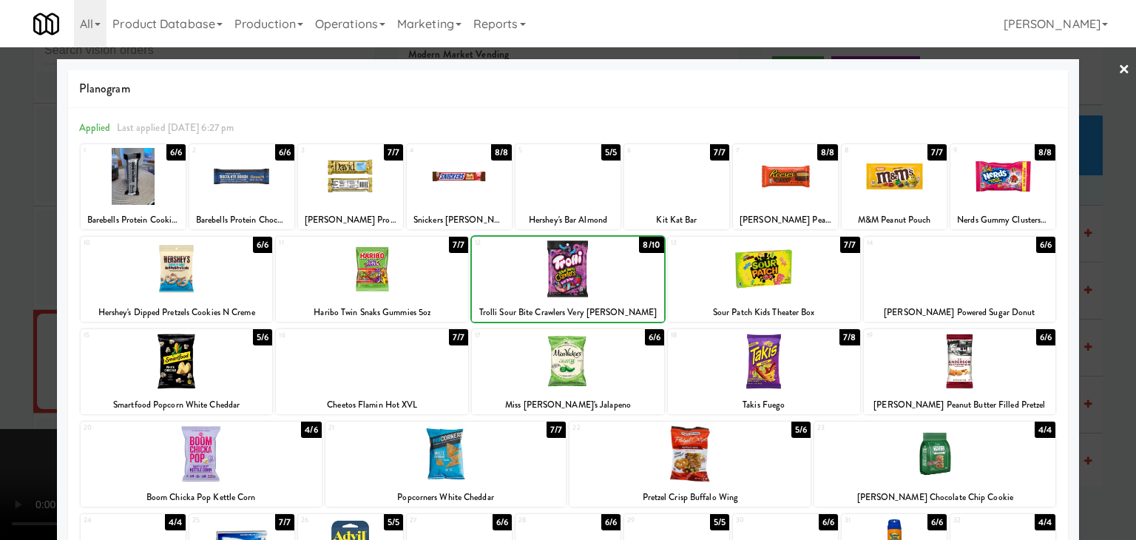
click at [15, 343] on div at bounding box center [568, 270] width 1136 height 540
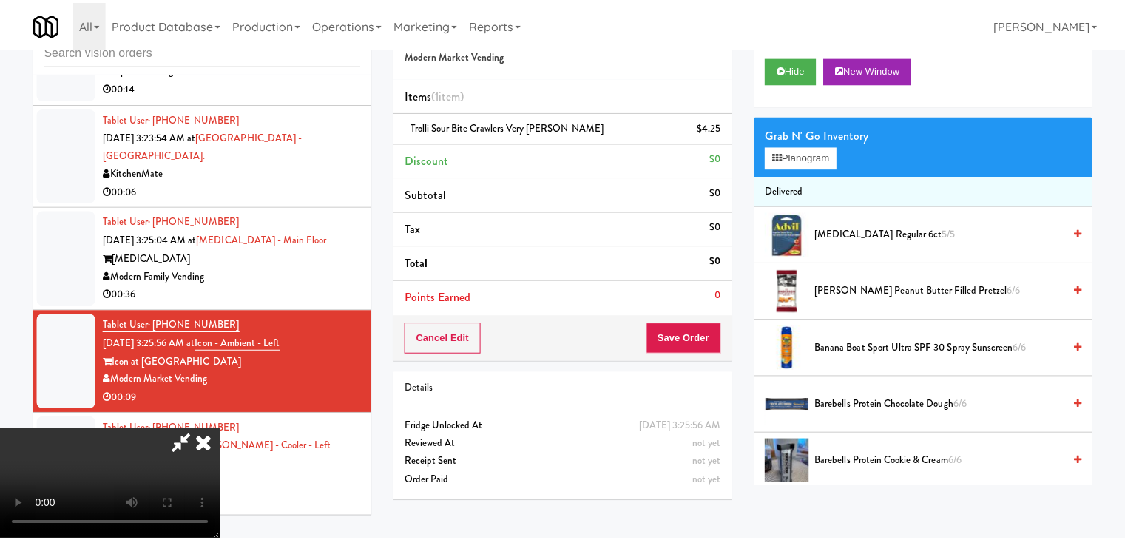
scroll to position [22863, 0]
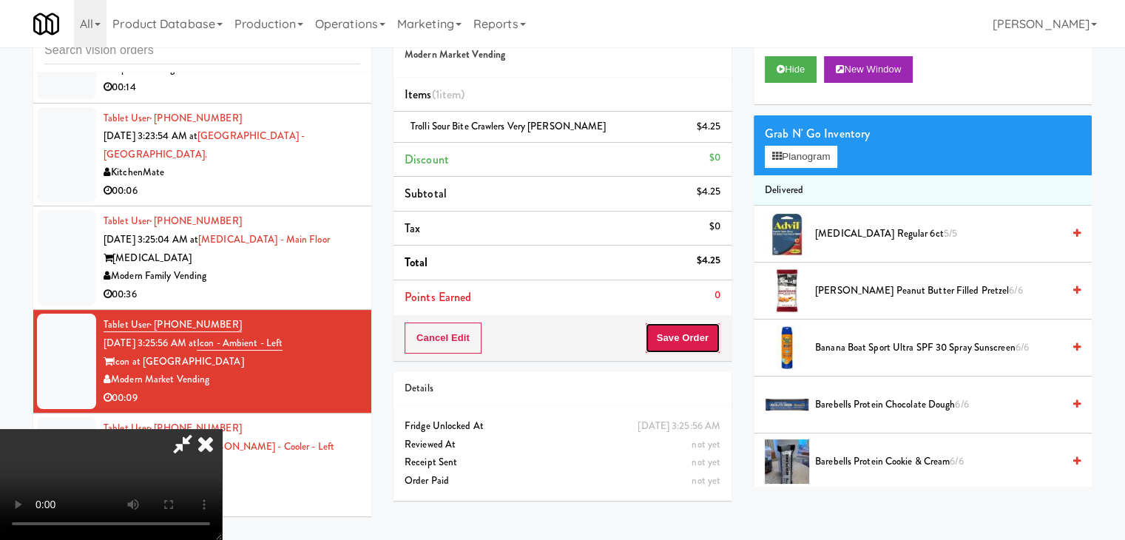
click at [705, 338] on button "Save Order" at bounding box center [682, 338] width 75 height 31
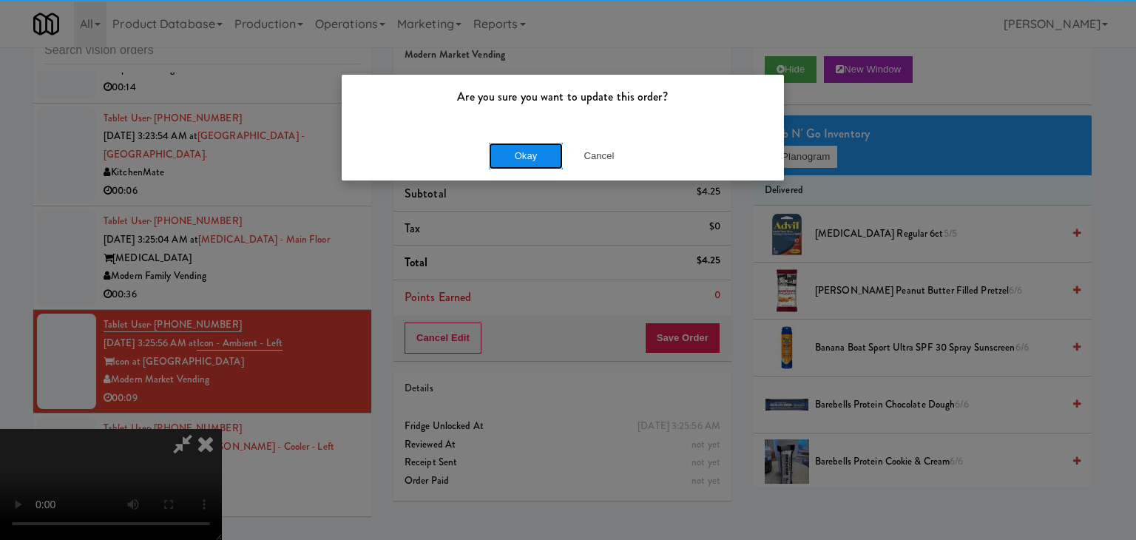
click at [515, 150] on button "Okay" at bounding box center [526, 156] width 74 height 27
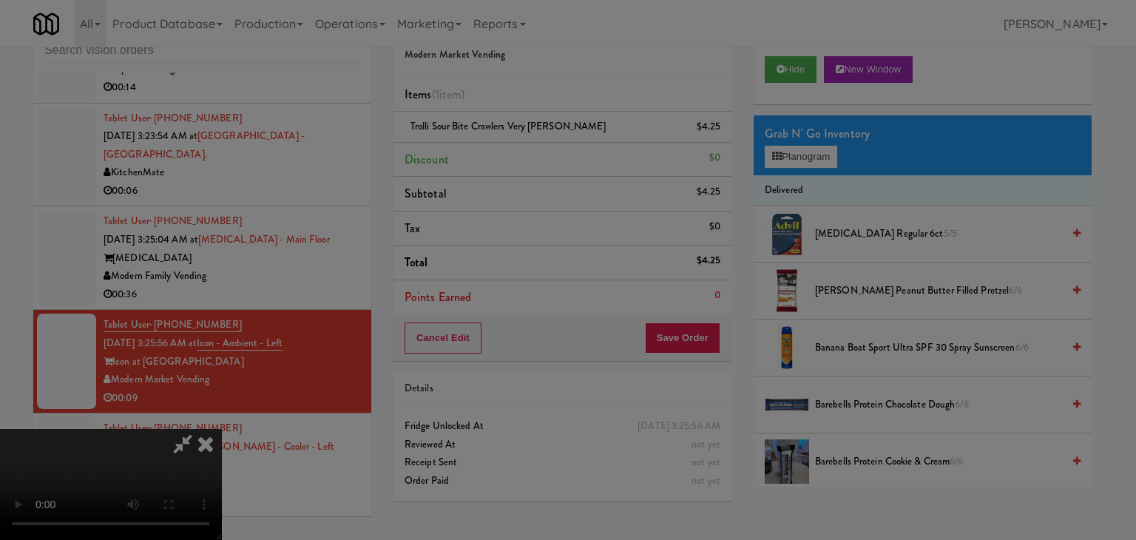
click at [518, 142] on button "Okay" at bounding box center [526, 128] width 74 height 27
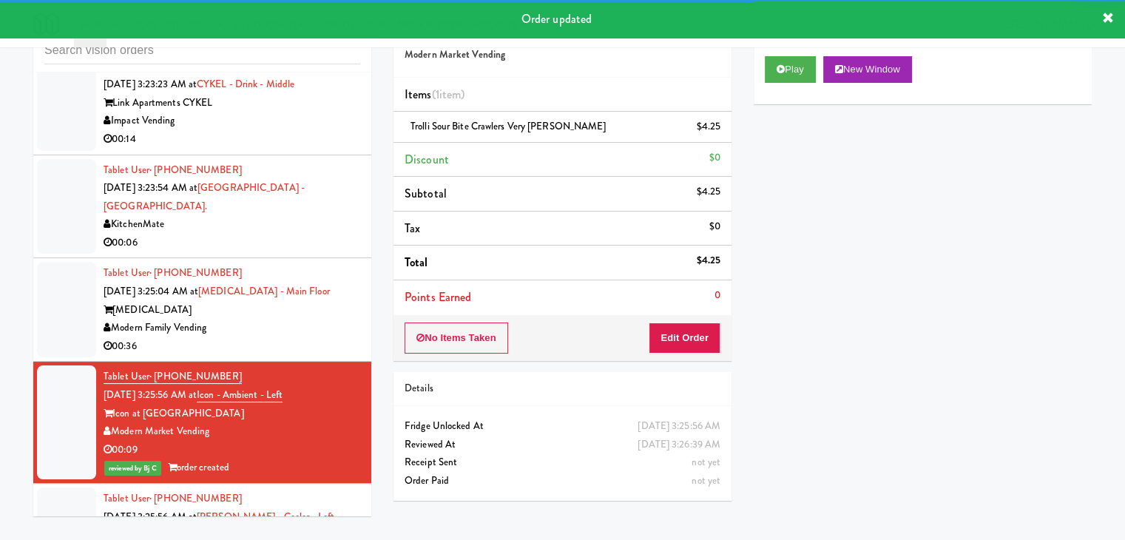
scroll to position [22715, 0]
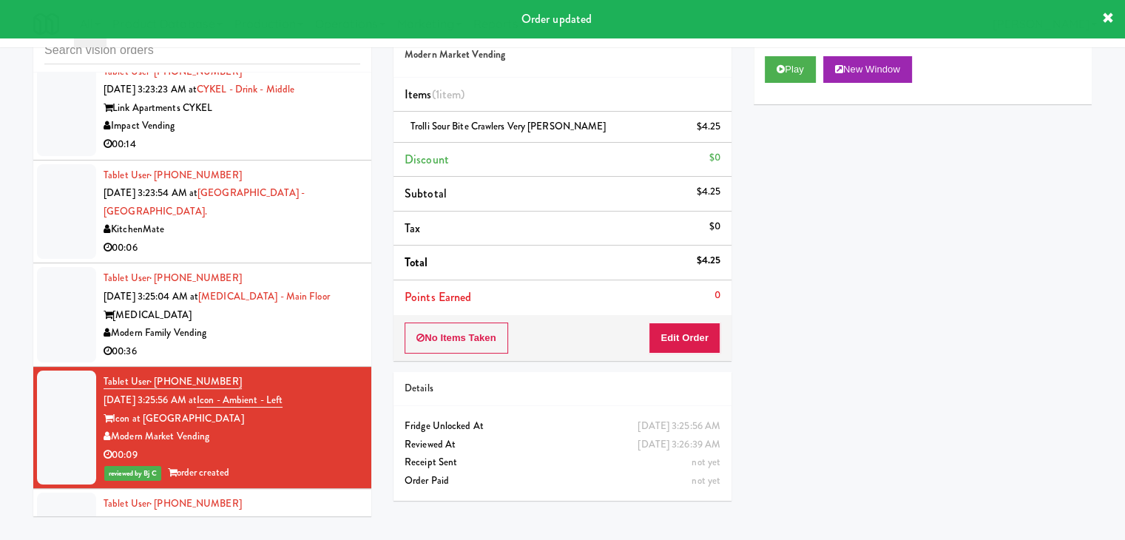
click at [315, 239] on div "KitchenMate" at bounding box center [232, 229] width 257 height 18
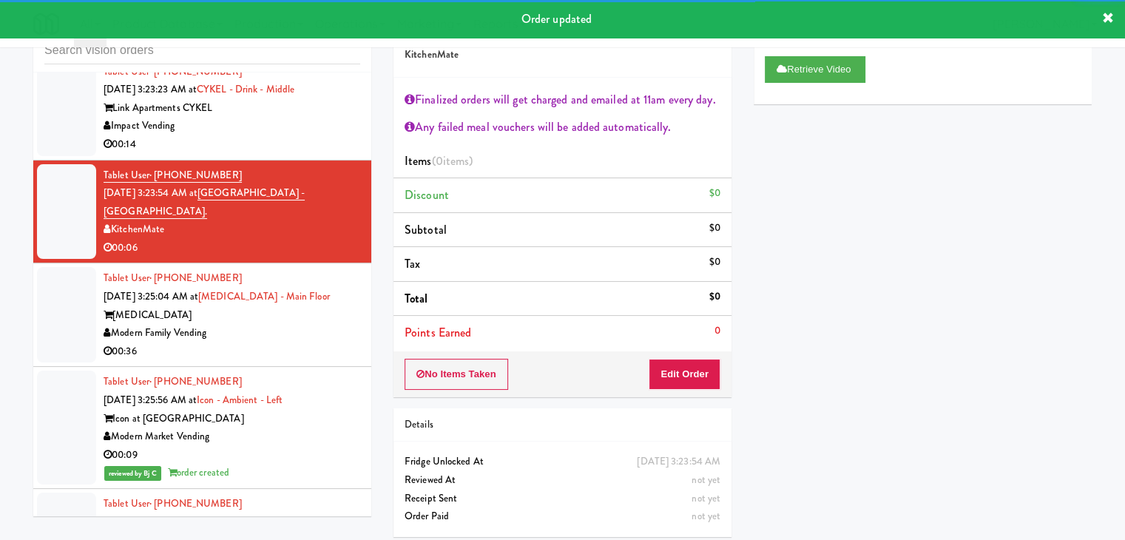
click at [281, 135] on div "Impact Vending" at bounding box center [232, 126] width 257 height 18
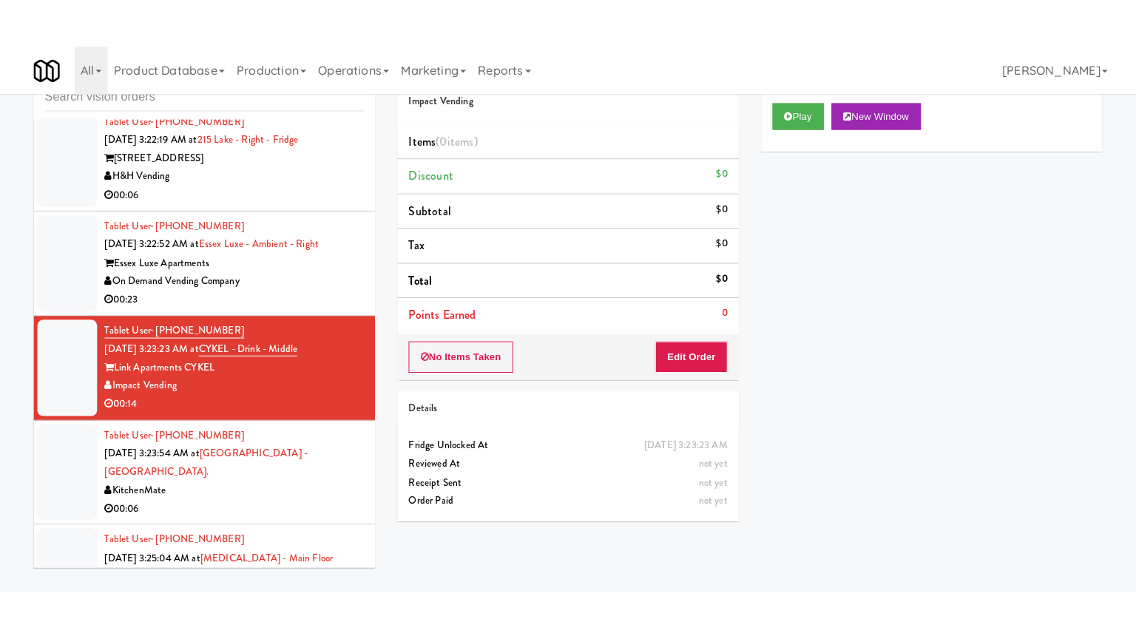
scroll to position [22494, 0]
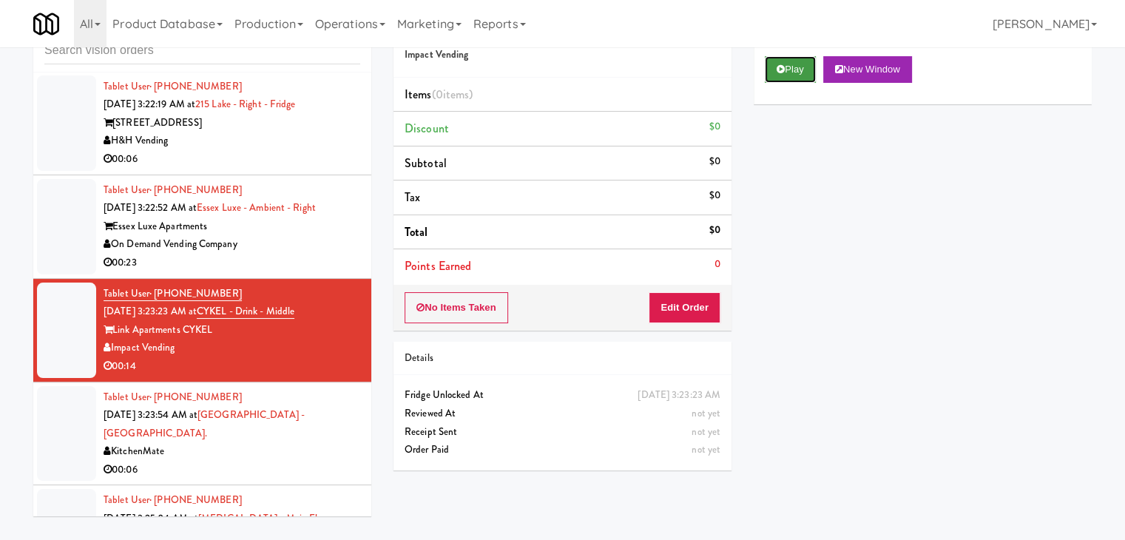
drag, startPoint x: 784, startPoint y: 70, endPoint x: 781, endPoint y: 79, distance: 9.4
click at [786, 70] on button "Play" at bounding box center [790, 69] width 51 height 27
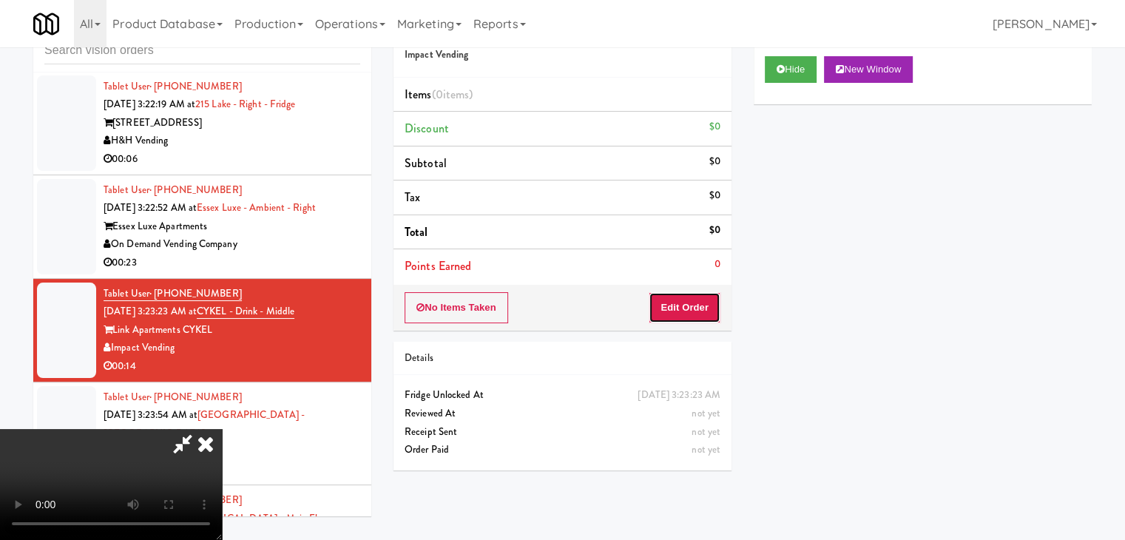
click at [671, 306] on button "Edit Order" at bounding box center [685, 307] width 72 height 31
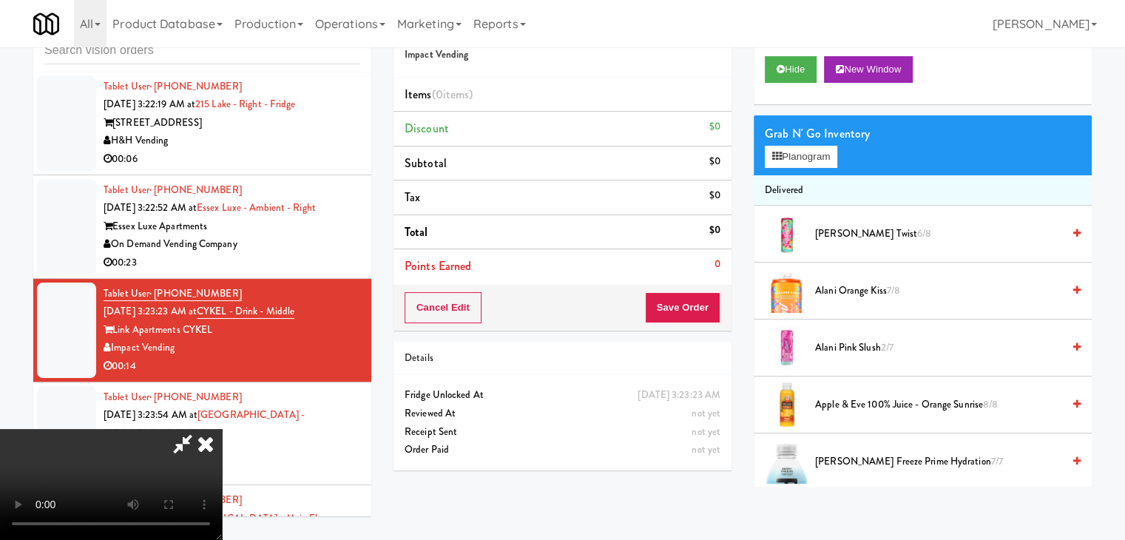
scroll to position [22421, 0]
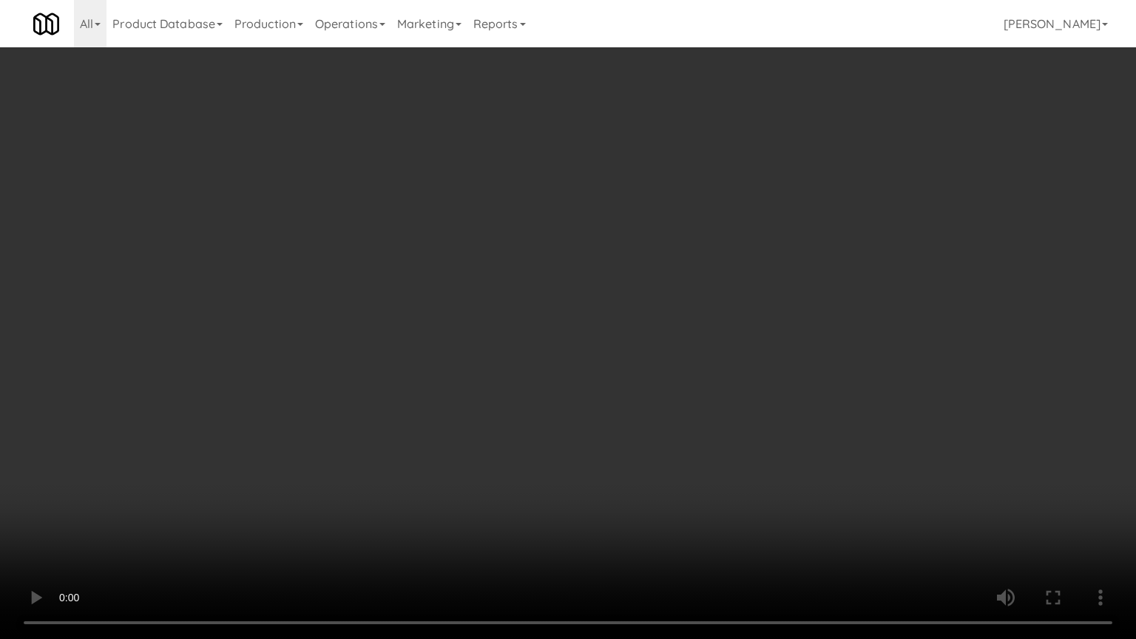
click at [664, 351] on video at bounding box center [568, 319] width 1136 height 639
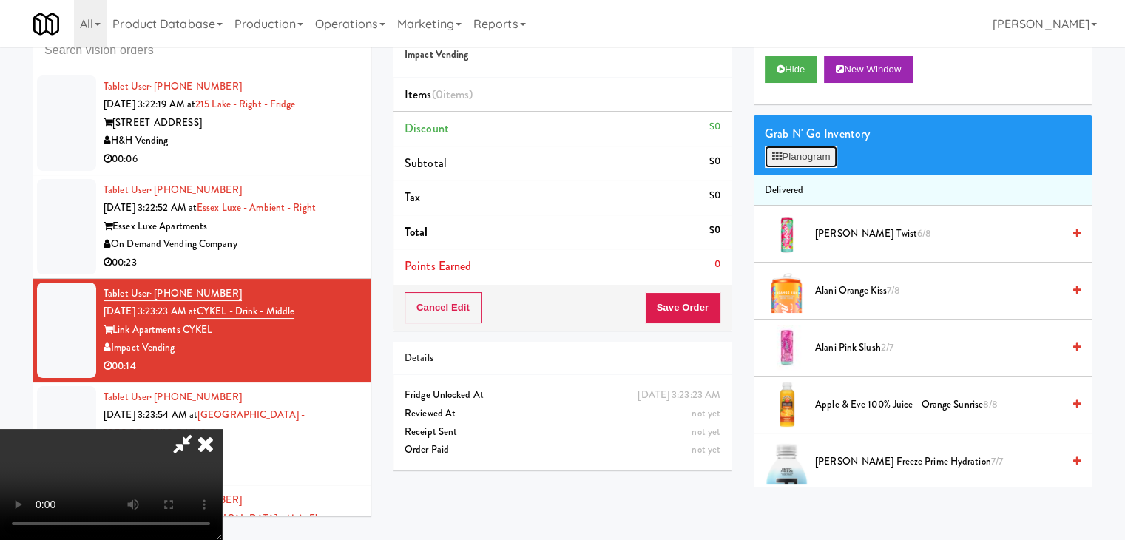
click at [811, 153] on button "Planogram" at bounding box center [801, 157] width 73 height 22
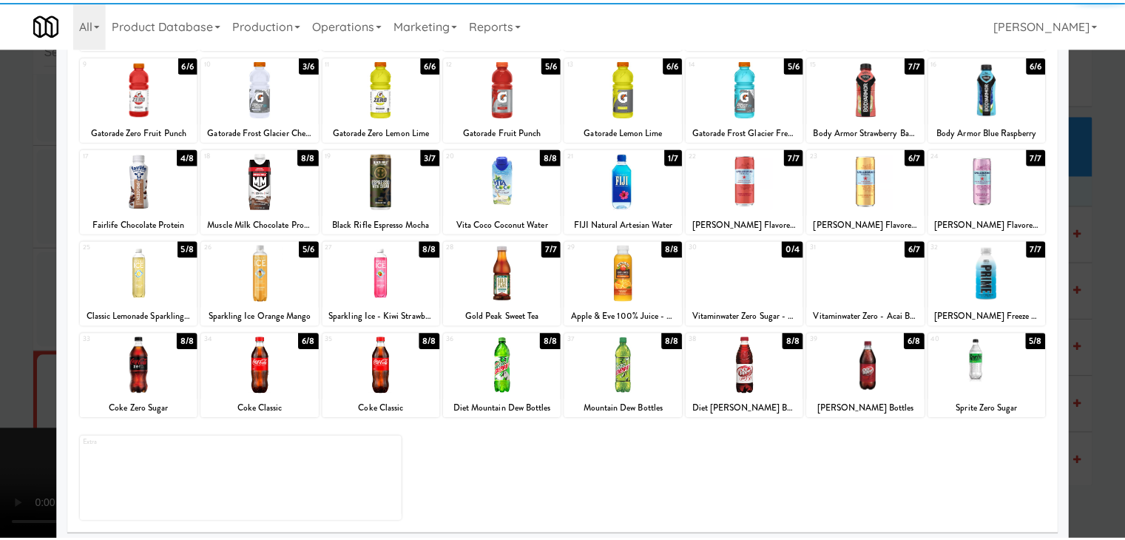
scroll to position [186, 0]
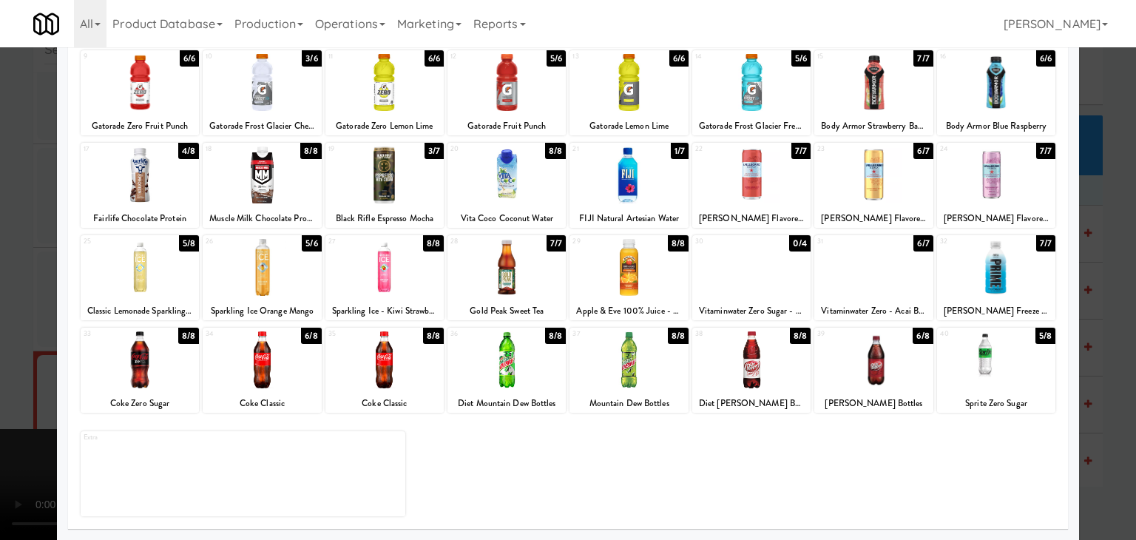
drag, startPoint x: 866, startPoint y: 374, endPoint x: 862, endPoint y: 285, distance: 88.9
click at [866, 374] on div at bounding box center [874, 359] width 118 height 57
click at [865, 255] on div at bounding box center [874, 267] width 118 height 57
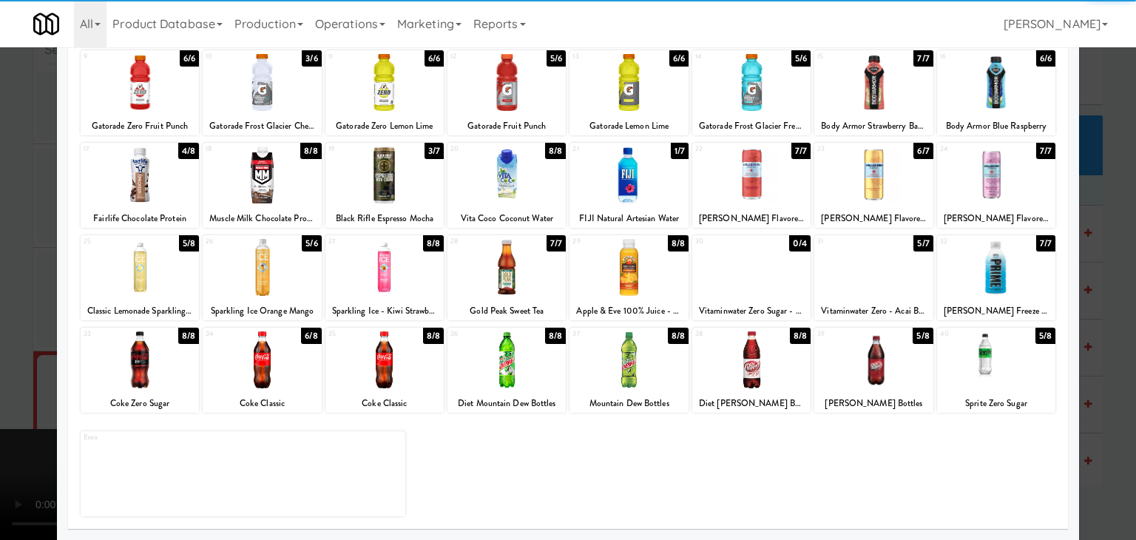
click at [0, 300] on div at bounding box center [568, 270] width 1136 height 540
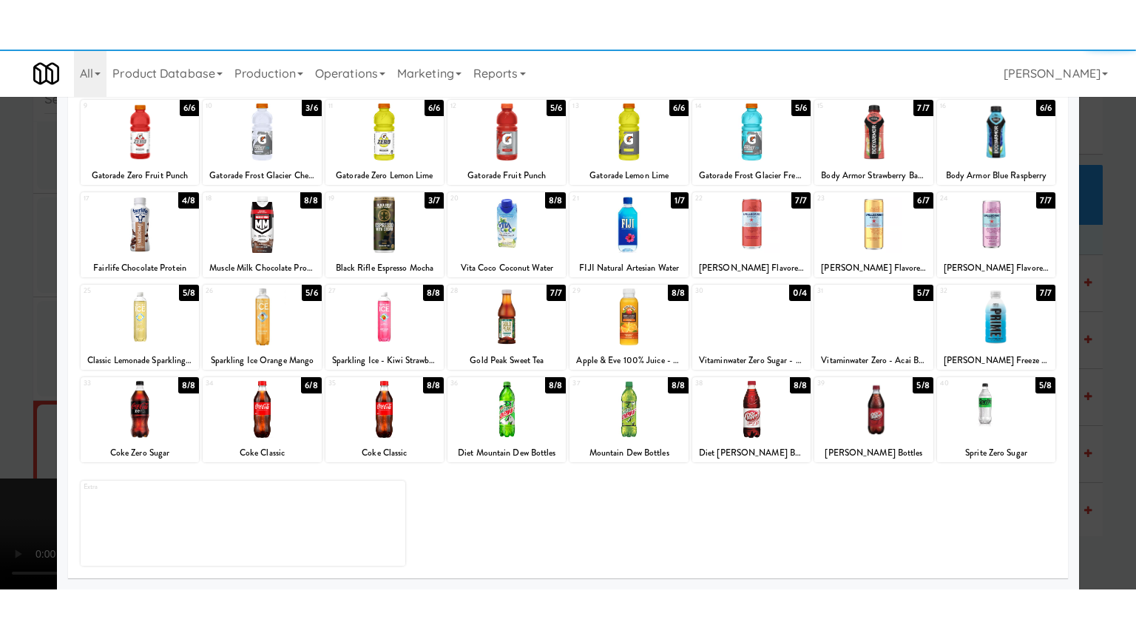
scroll to position [22494, 0]
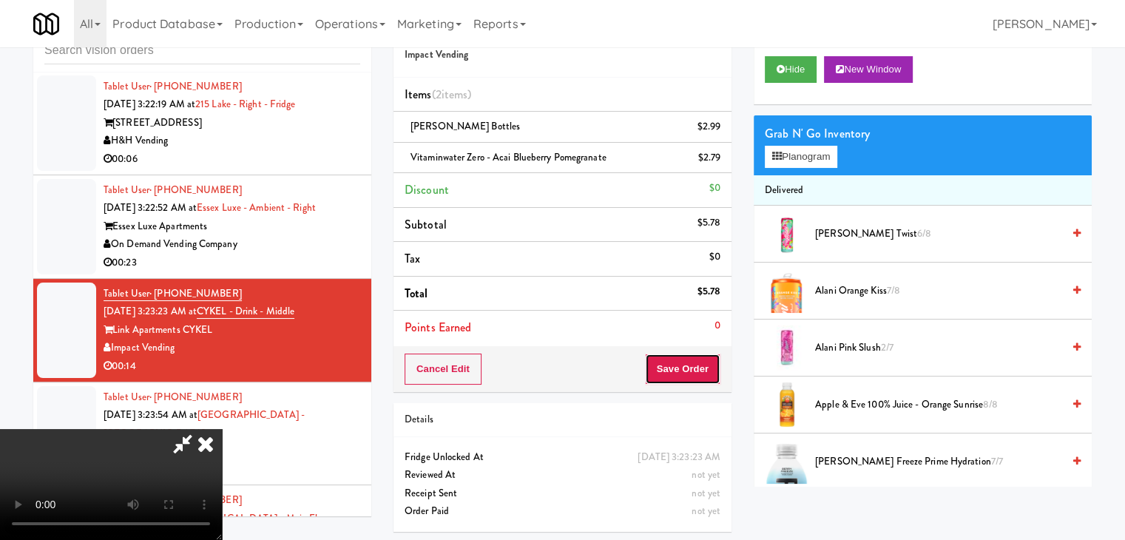
click at [695, 366] on button "Save Order" at bounding box center [682, 369] width 75 height 31
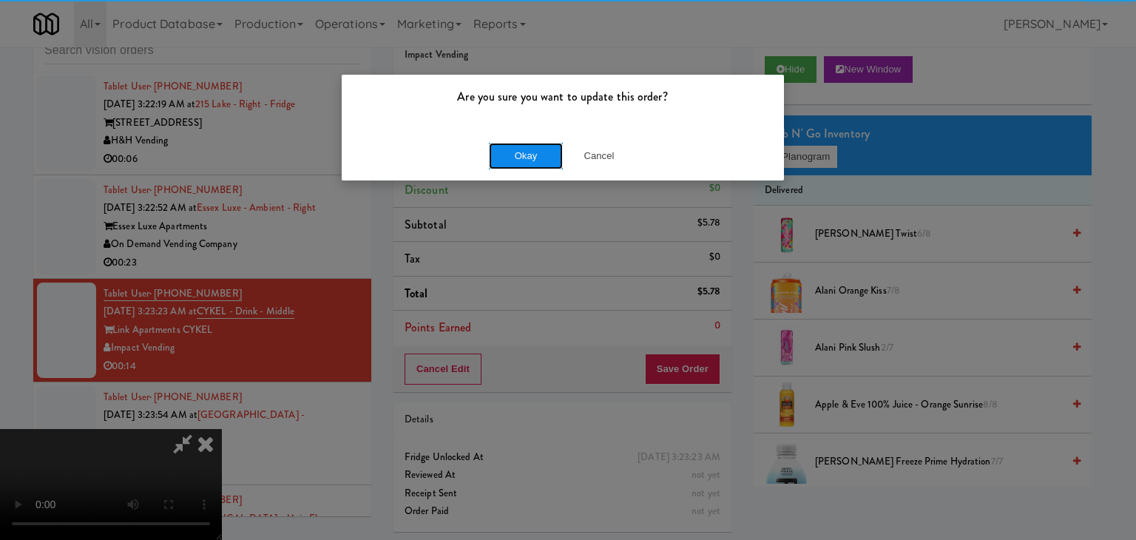
click at [545, 155] on button "Okay" at bounding box center [526, 156] width 74 height 27
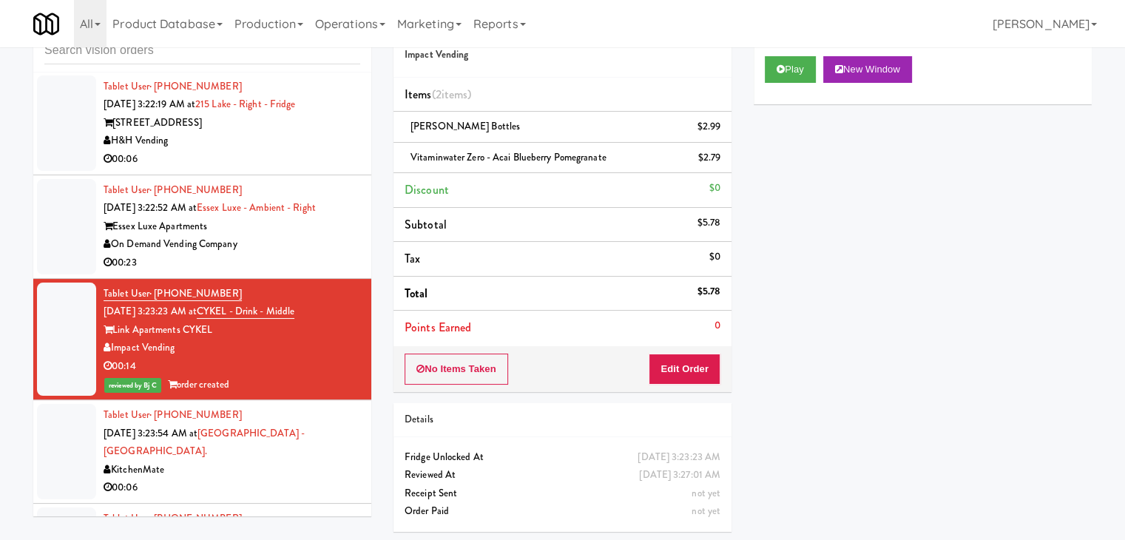
click at [305, 254] on div "On Demand Vending Company" at bounding box center [232, 244] width 257 height 18
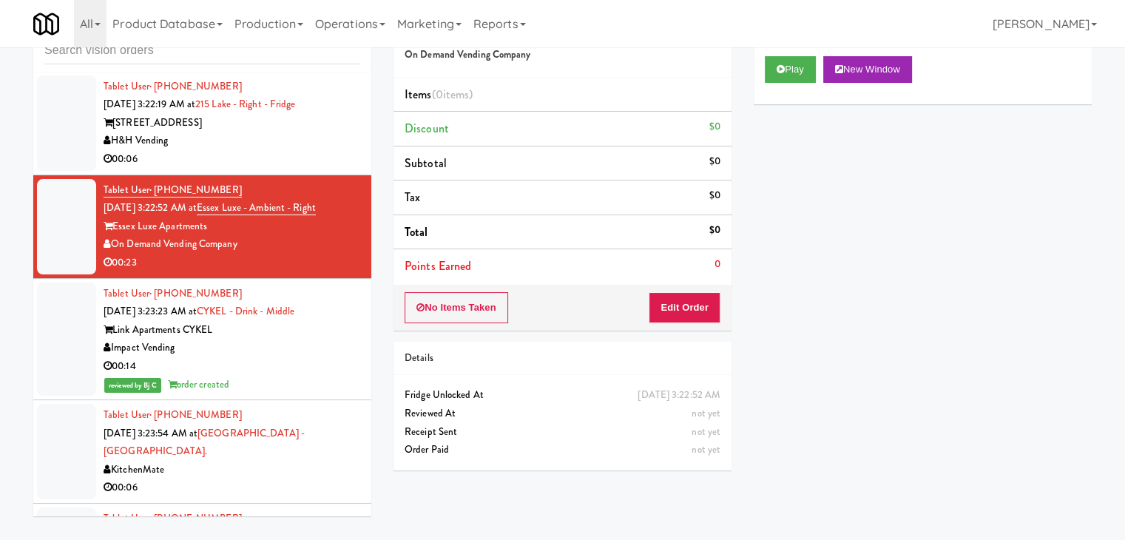
click at [323, 169] on div "00:06" at bounding box center [232, 159] width 257 height 18
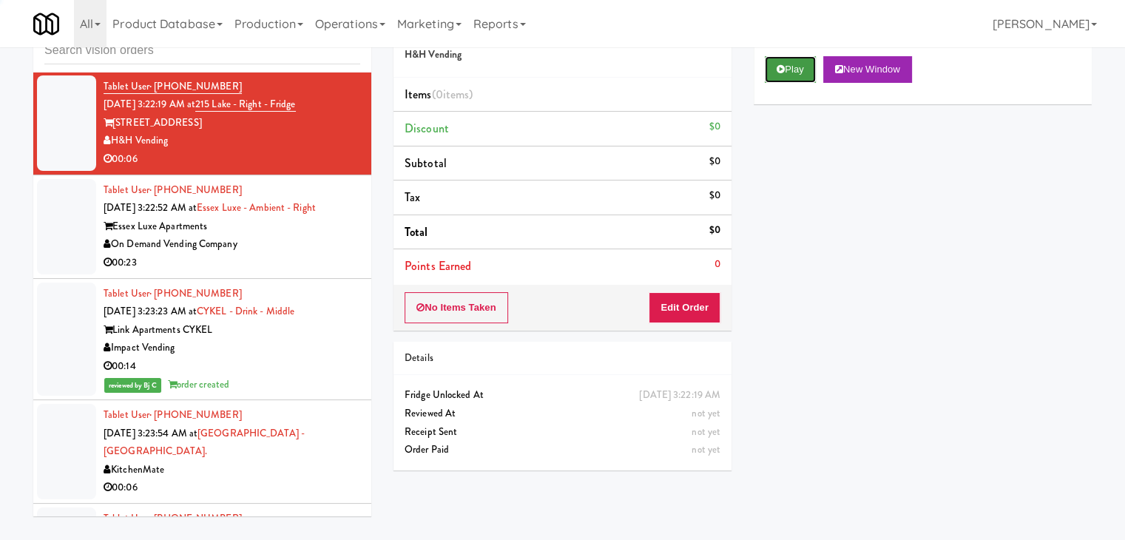
click at [812, 61] on button "Play" at bounding box center [790, 69] width 51 height 27
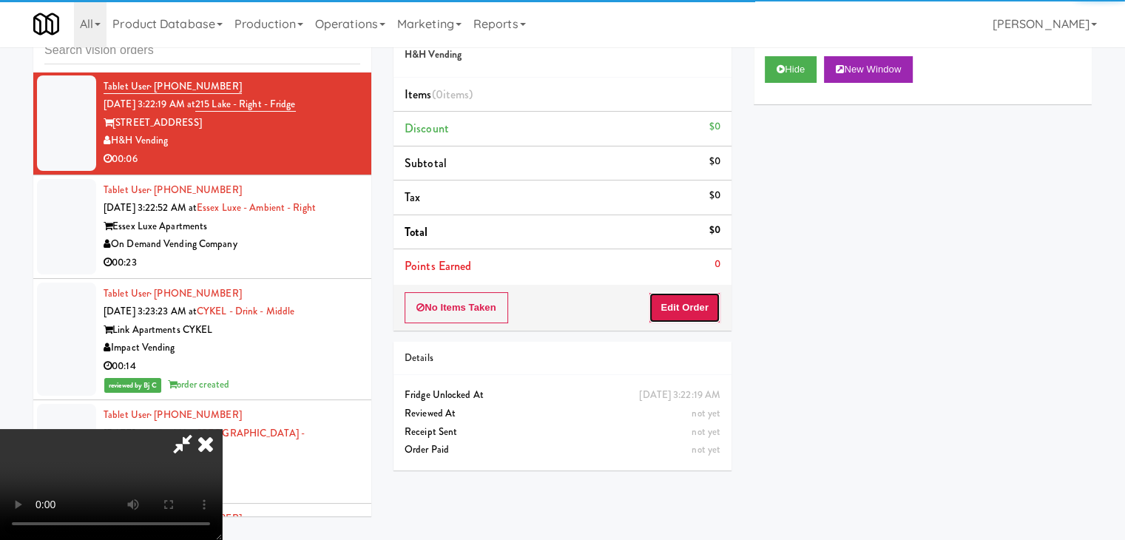
click at [685, 302] on button "Edit Order" at bounding box center [685, 307] width 72 height 31
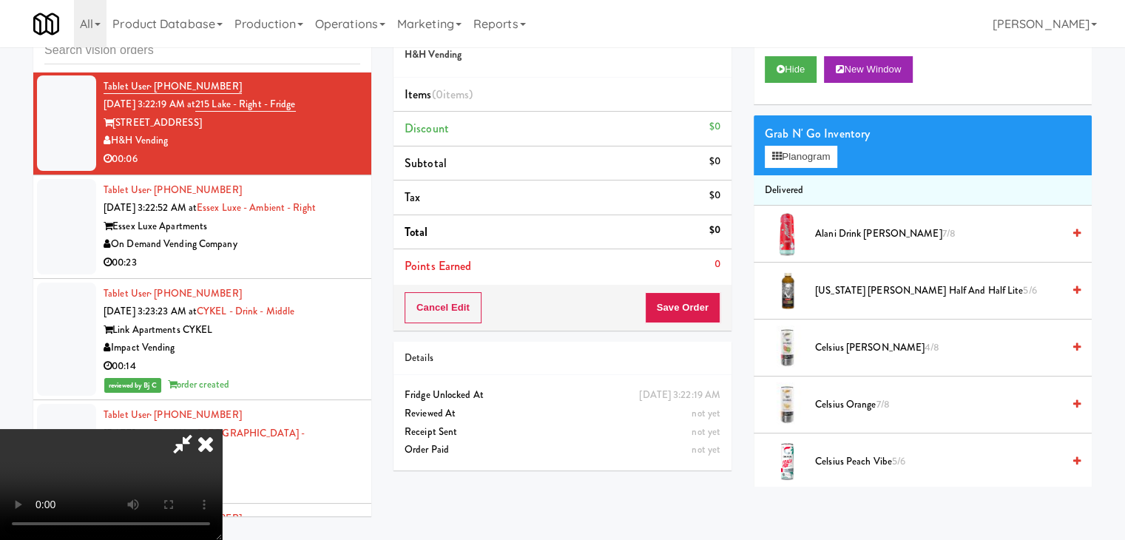
scroll to position [22421, 0]
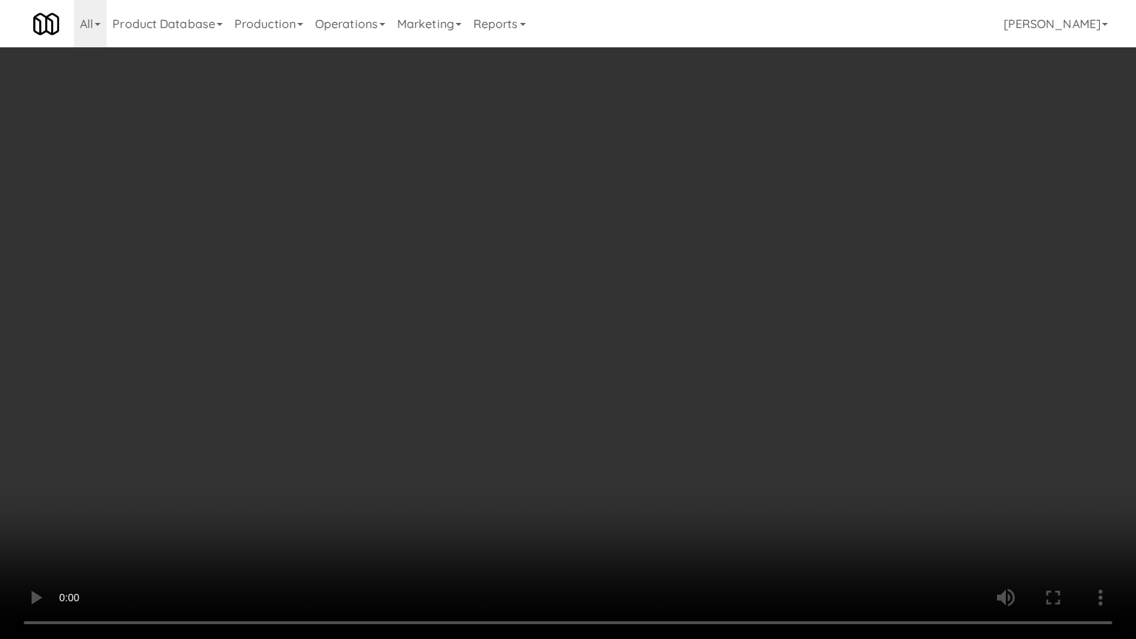
click at [697, 405] on video at bounding box center [568, 319] width 1136 height 639
click at [713, 391] on video at bounding box center [568, 319] width 1136 height 639
click at [715, 385] on video at bounding box center [568, 319] width 1136 height 639
click at [716, 385] on video at bounding box center [568, 319] width 1136 height 639
click at [750, 356] on video at bounding box center [568, 319] width 1136 height 639
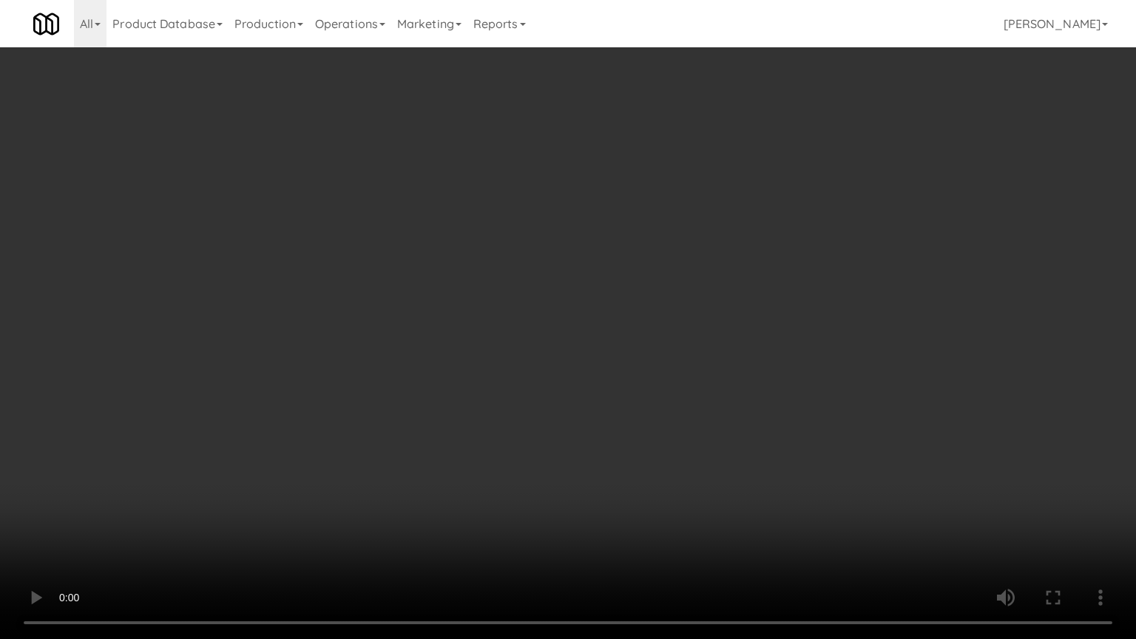
drag, startPoint x: 749, startPoint y: 357, endPoint x: 817, endPoint y: 209, distance: 162.2
click at [755, 343] on video at bounding box center [568, 319] width 1136 height 639
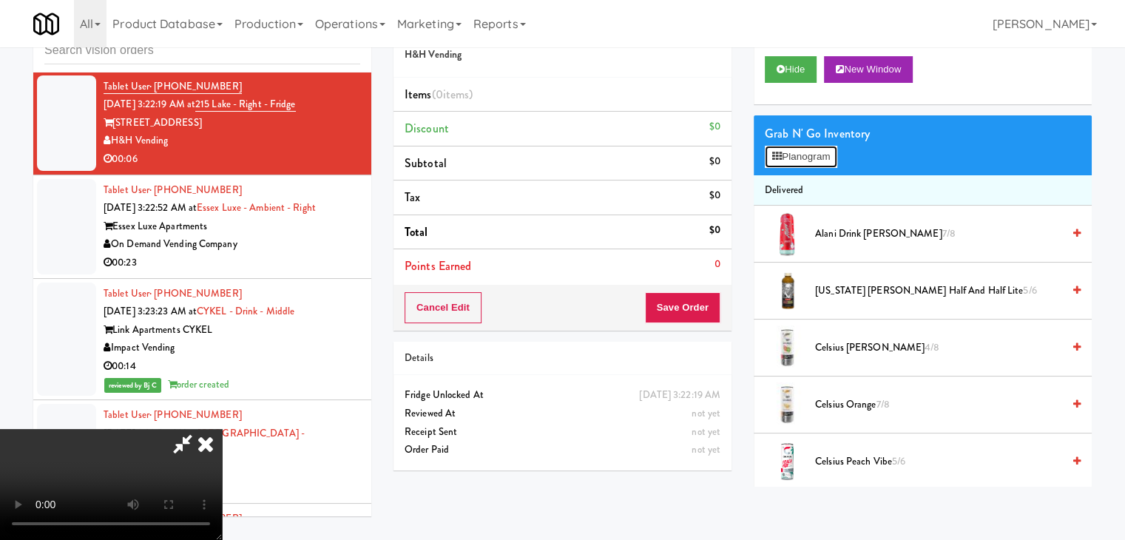
drag, startPoint x: 816, startPoint y: 152, endPoint x: 818, endPoint y: 166, distance: 15.0
click at [812, 156] on button "Planogram" at bounding box center [801, 157] width 73 height 22
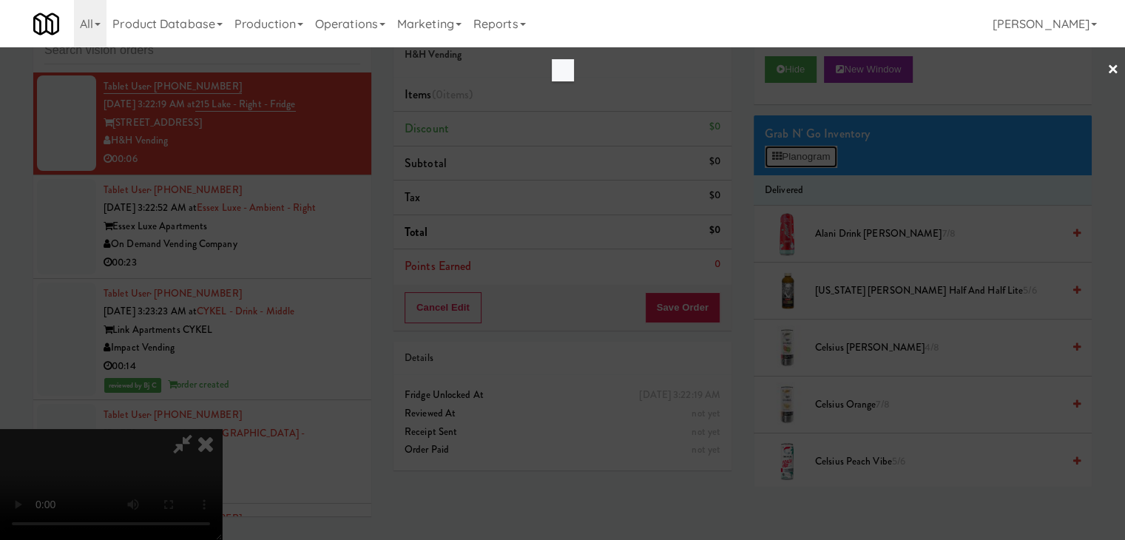
scroll to position [22421, 0]
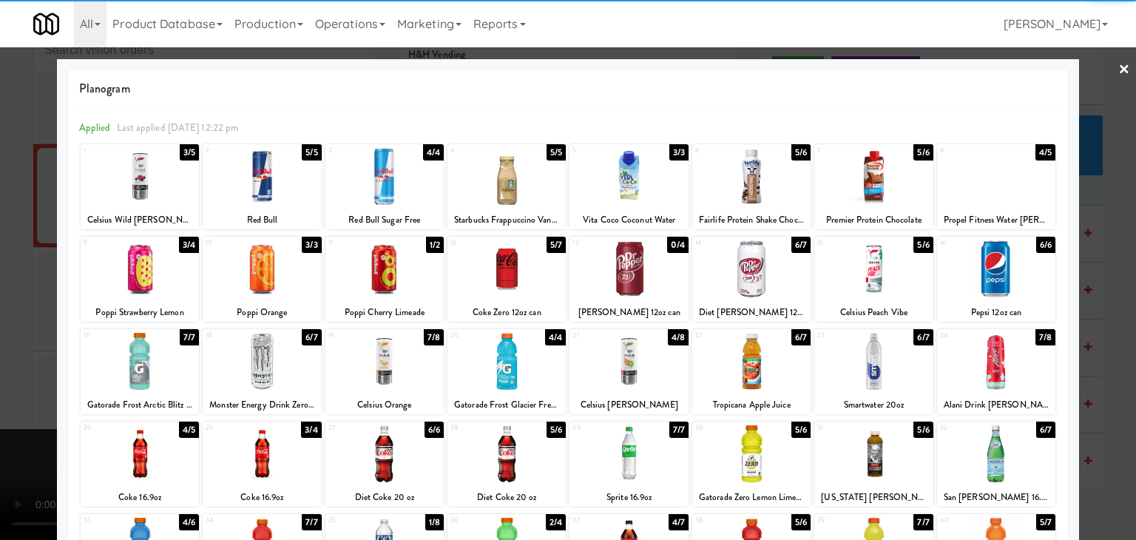
drag, startPoint x: 139, startPoint y: 368, endPoint x: 78, endPoint y: 371, distance: 60.7
click at [139, 368] on div at bounding box center [140, 361] width 118 height 57
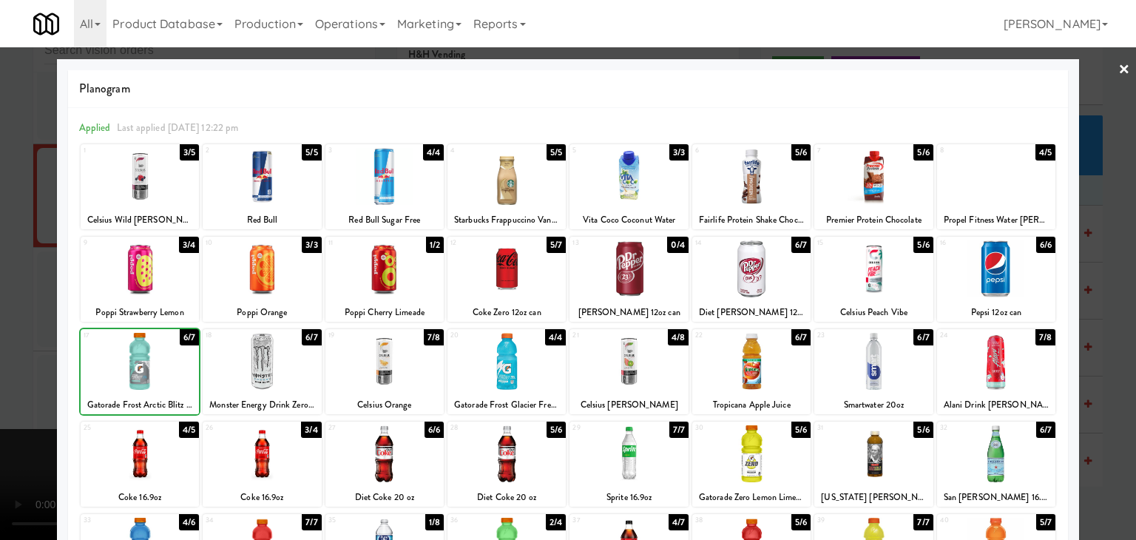
drag, startPoint x: 0, startPoint y: 372, endPoint x: 638, endPoint y: 330, distance: 639.2
click at [24, 366] on div at bounding box center [568, 270] width 1136 height 540
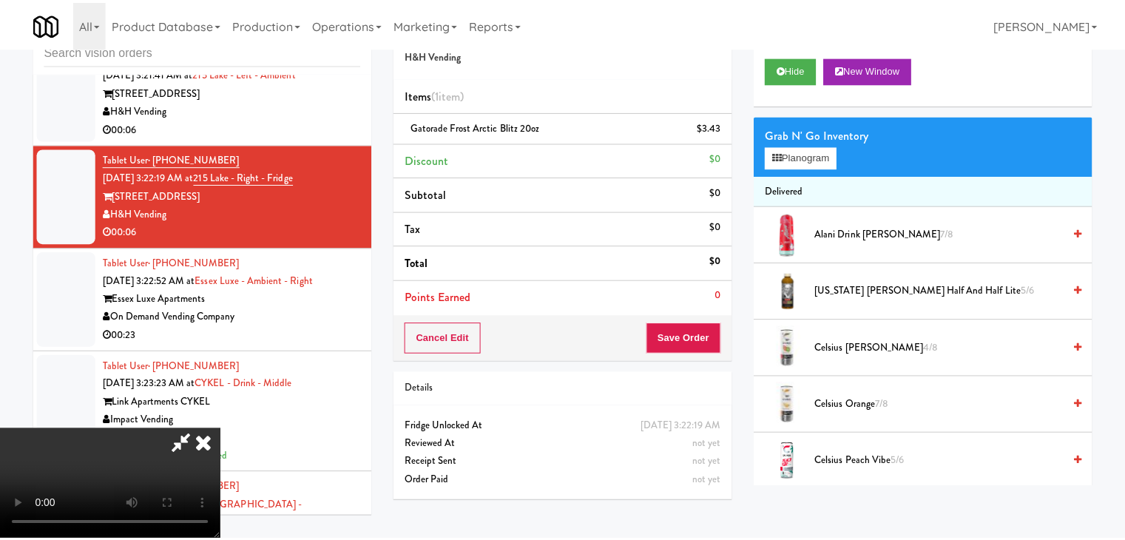
scroll to position [22494, 0]
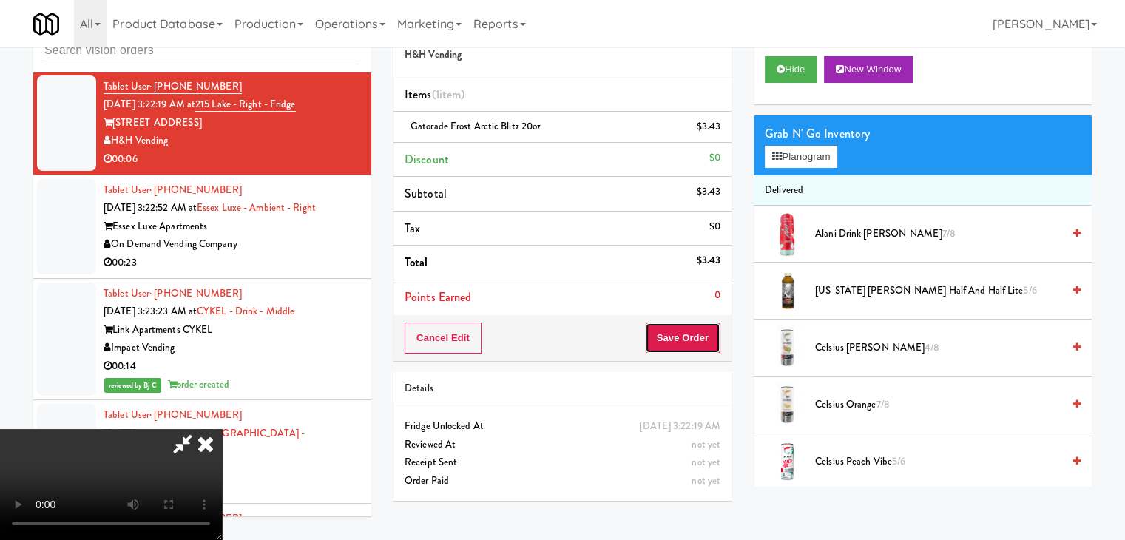
click at [713, 344] on button "Save Order" at bounding box center [682, 338] width 75 height 31
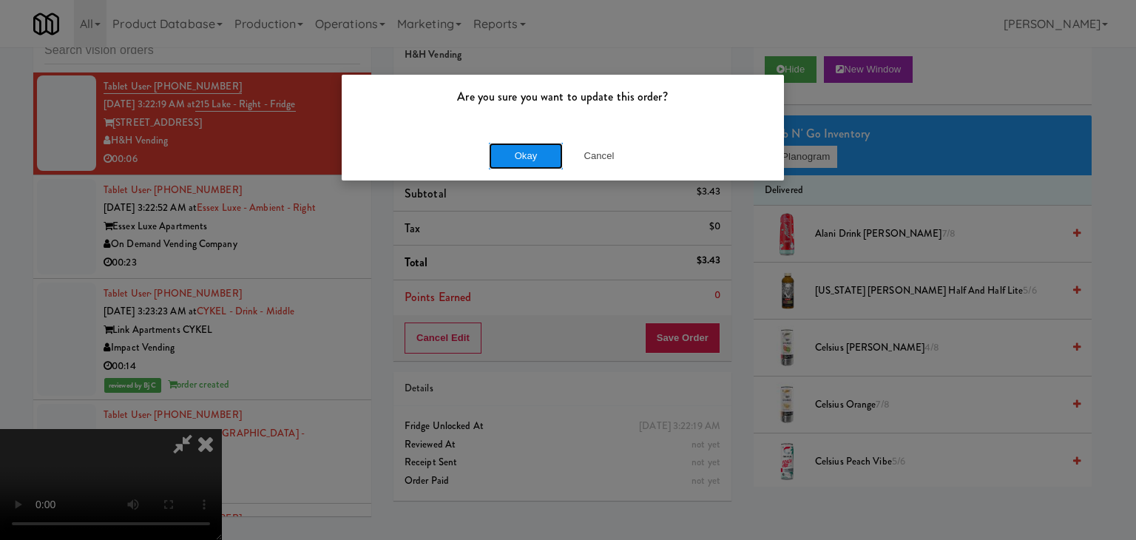
drag, startPoint x: 519, startPoint y: 143, endPoint x: 519, endPoint y: 156, distance: 13.3
click at [519, 144] on button "Okay" at bounding box center [526, 156] width 74 height 27
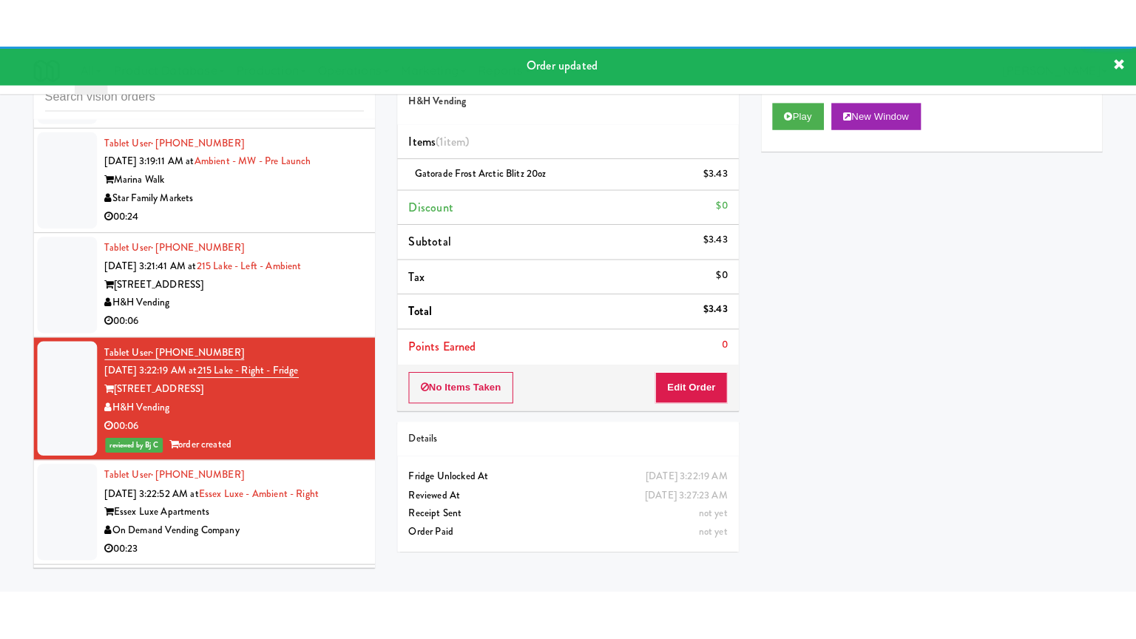
scroll to position [22272, 0]
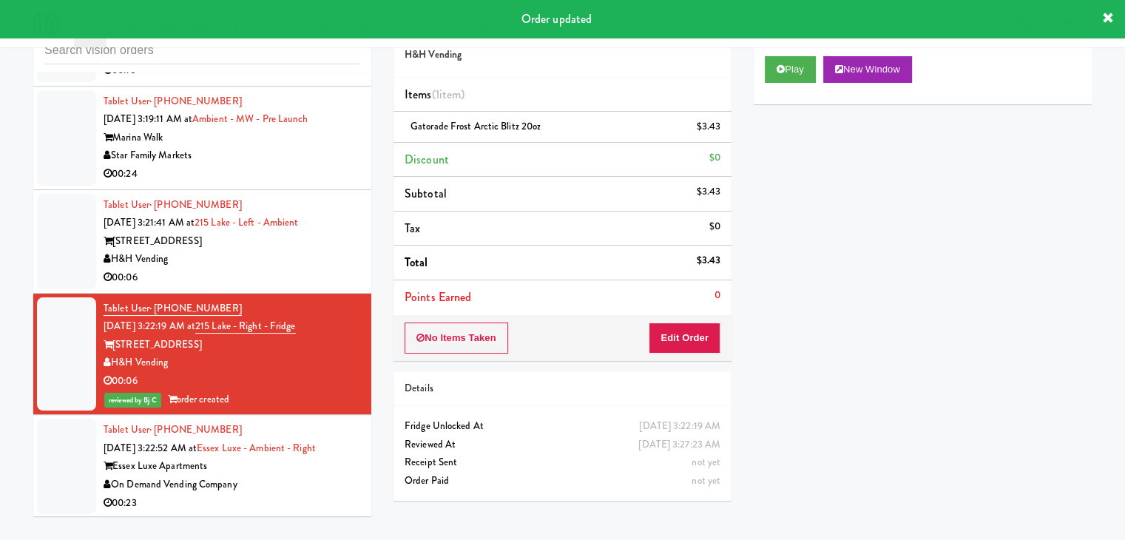
click at [274, 269] on div "H&H Vending" at bounding box center [232, 259] width 257 height 18
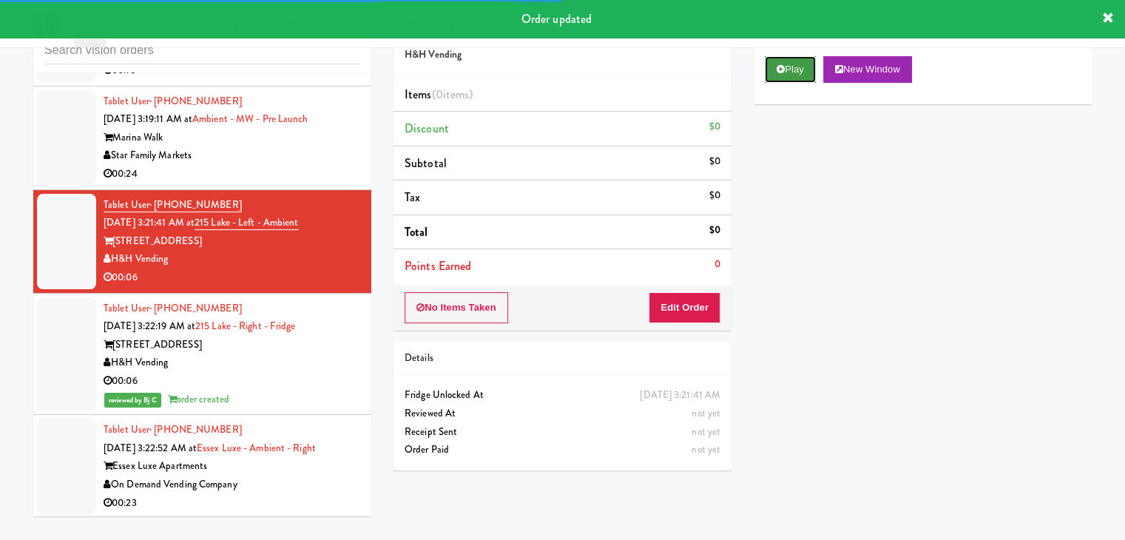
click at [793, 72] on button "Play" at bounding box center [790, 69] width 51 height 27
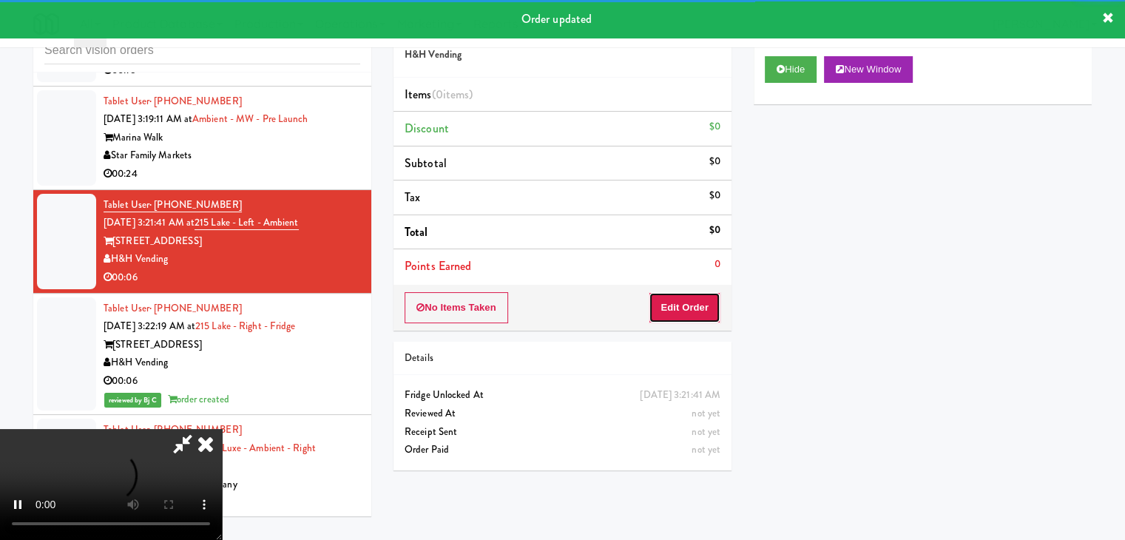
click at [676, 303] on button "Edit Order" at bounding box center [685, 307] width 72 height 31
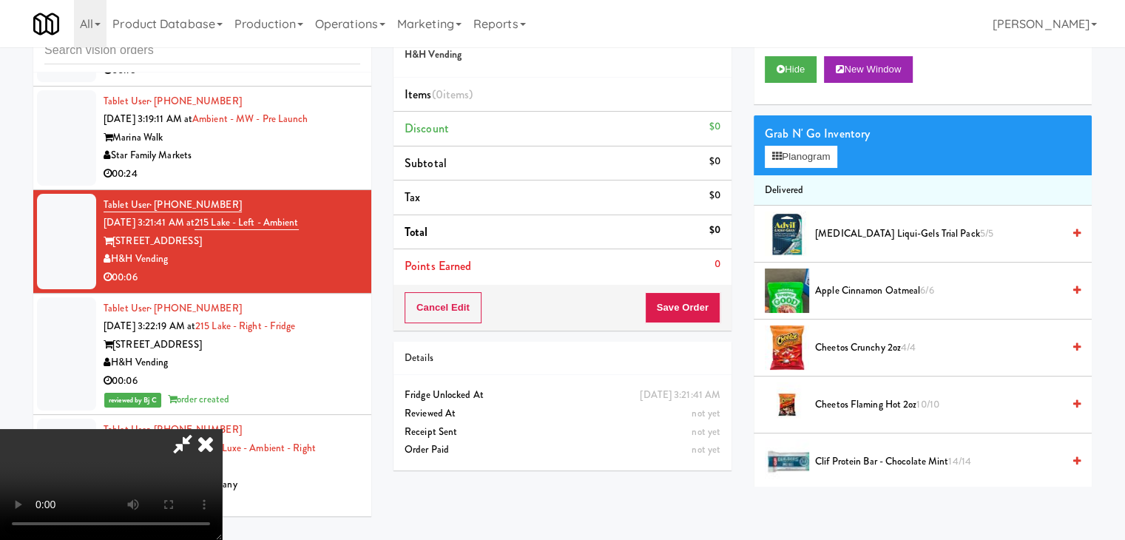
scroll to position [22199, 0]
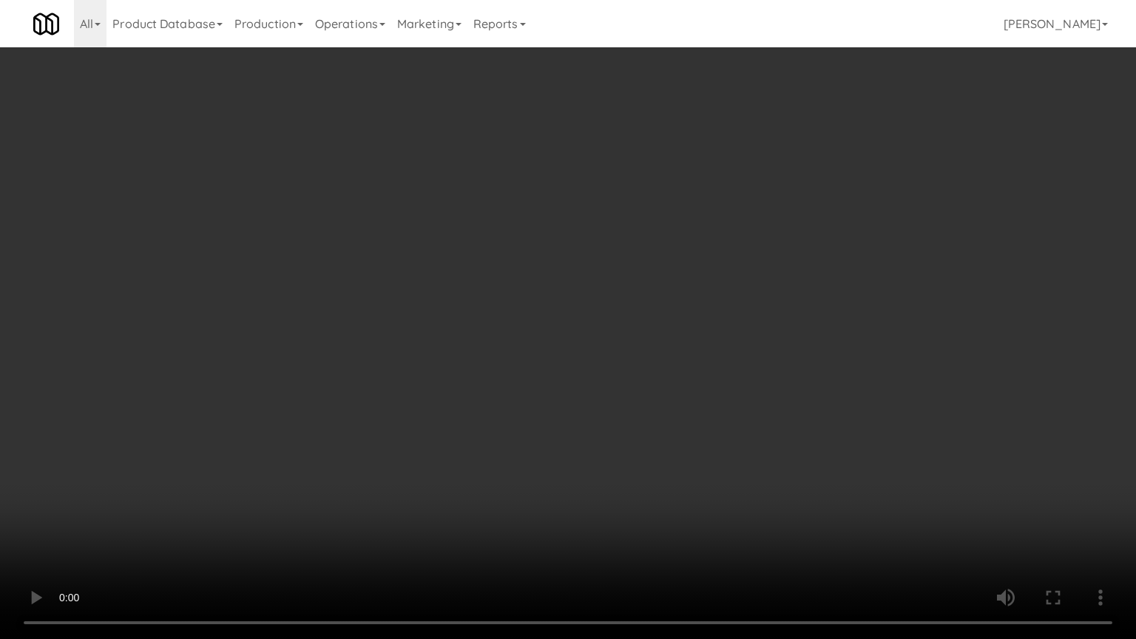
click at [792, 302] on video at bounding box center [568, 319] width 1136 height 639
drag, startPoint x: 793, startPoint y: 305, endPoint x: 787, endPoint y: 312, distance: 9.5
click at [793, 310] on video at bounding box center [568, 319] width 1136 height 639
click at [808, 300] on video at bounding box center [568, 319] width 1136 height 639
drag, startPoint x: 808, startPoint y: 300, endPoint x: 887, endPoint y: 128, distance: 189.0
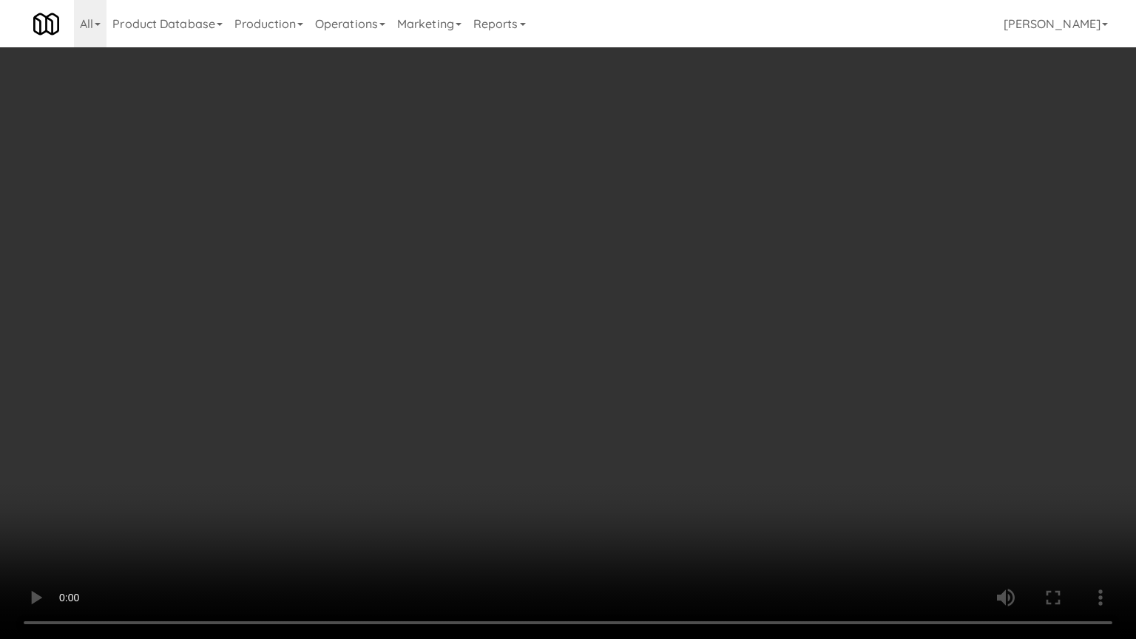
click at [811, 292] on video at bounding box center [568, 319] width 1136 height 639
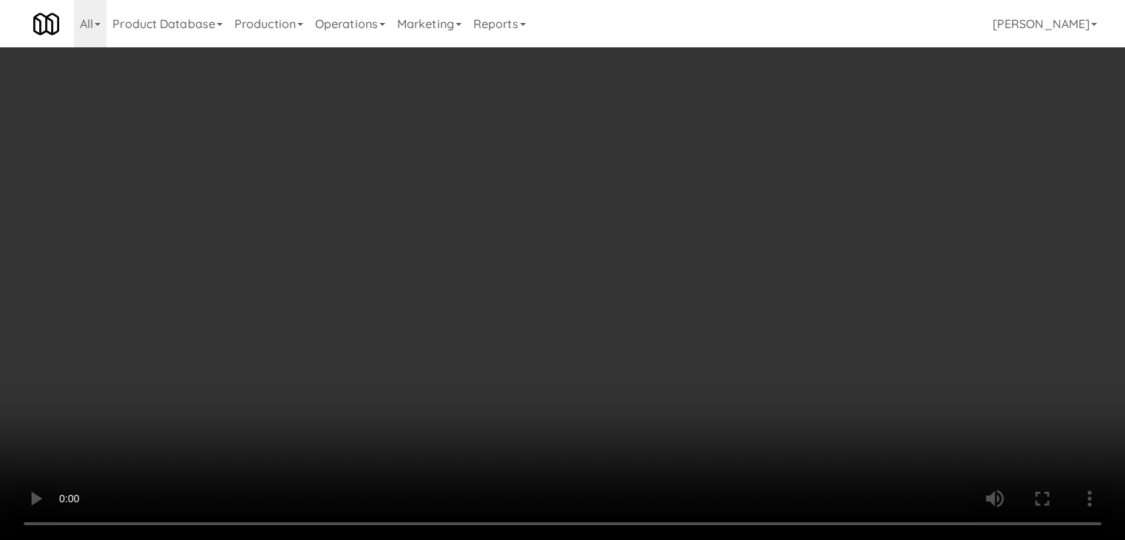
click at [833, 161] on button "Planogram" at bounding box center [801, 157] width 73 height 22
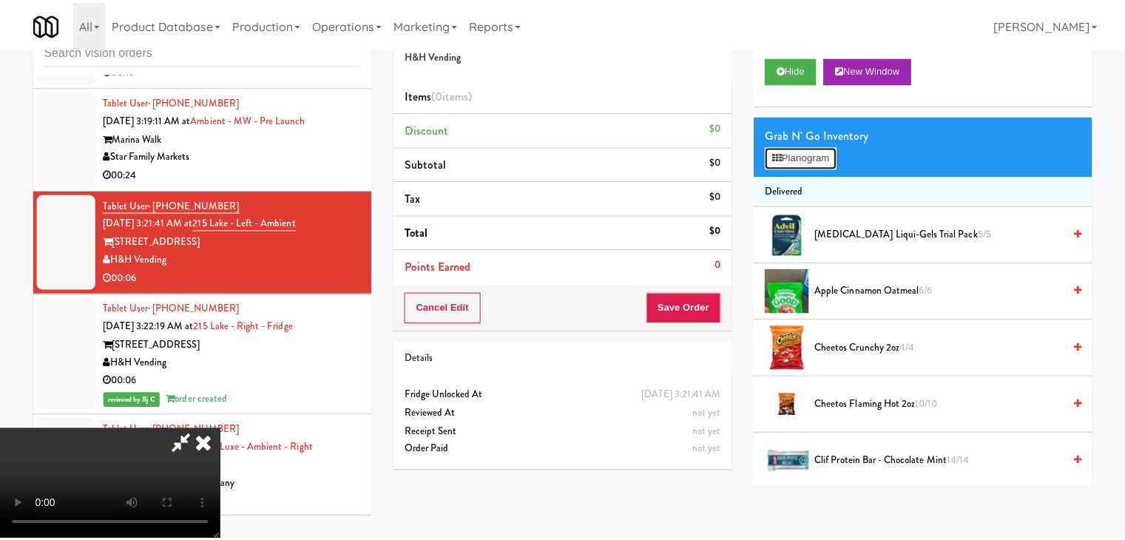
scroll to position [22199, 0]
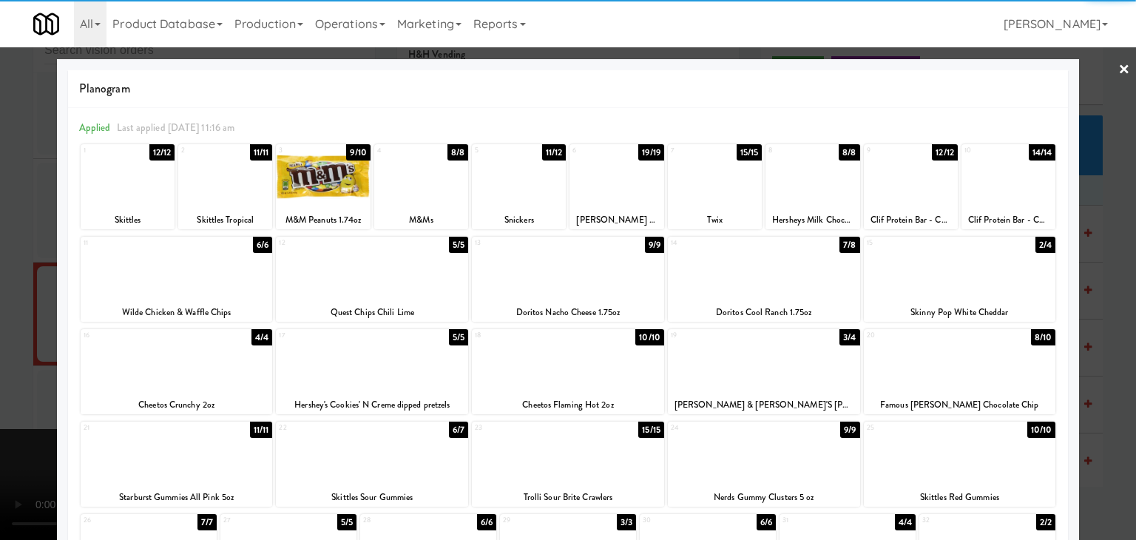
click at [563, 358] on div at bounding box center [568, 361] width 192 height 57
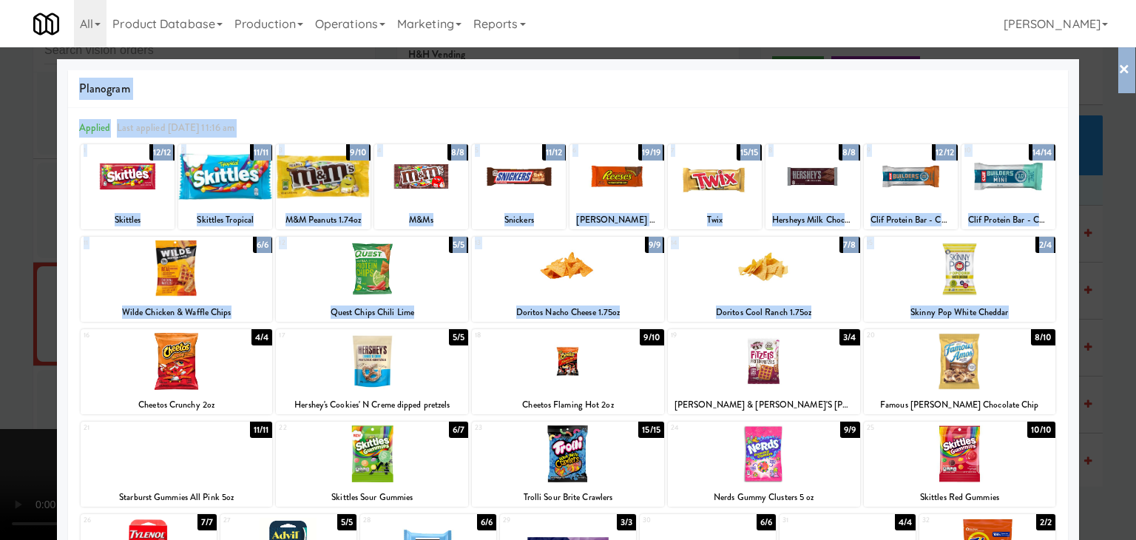
drag, startPoint x: 49, startPoint y: 343, endPoint x: 115, endPoint y: 334, distance: 66.4
click at [51, 341] on div "× Planogram Applied Last applied [DATE] 11:16 am 1 12/12 Skittles 2 11/11 Skitt…" at bounding box center [568, 270] width 1136 height 540
click at [0, 309] on div at bounding box center [568, 270] width 1136 height 540
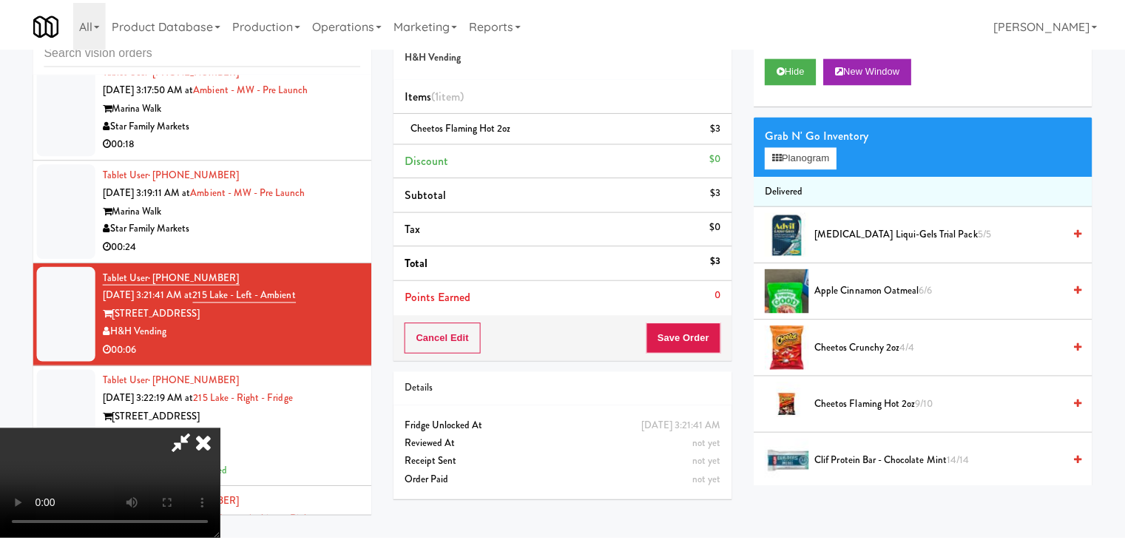
scroll to position [22272, 0]
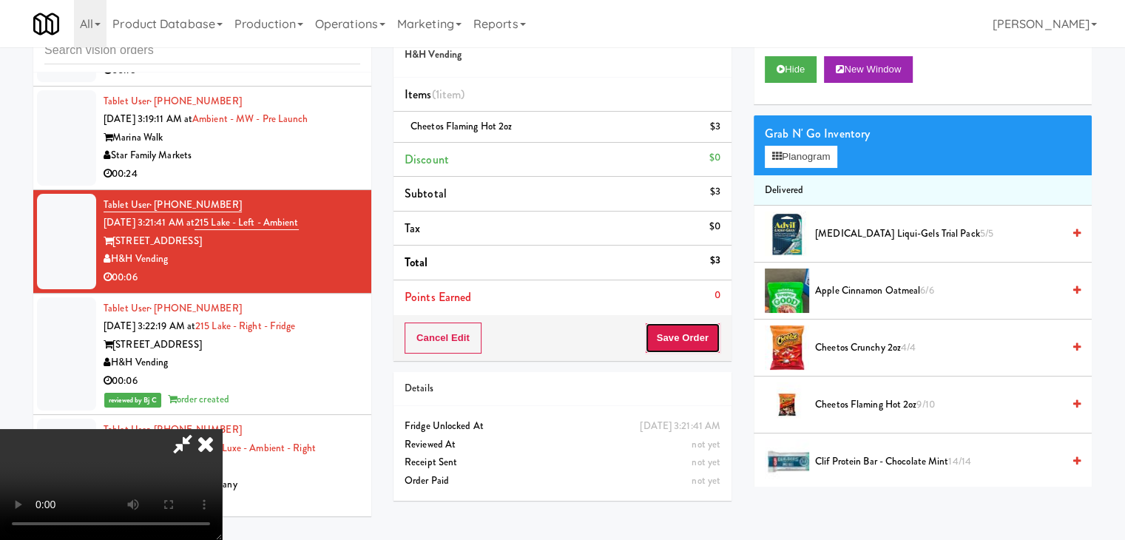
click at [704, 341] on button "Save Order" at bounding box center [682, 338] width 75 height 31
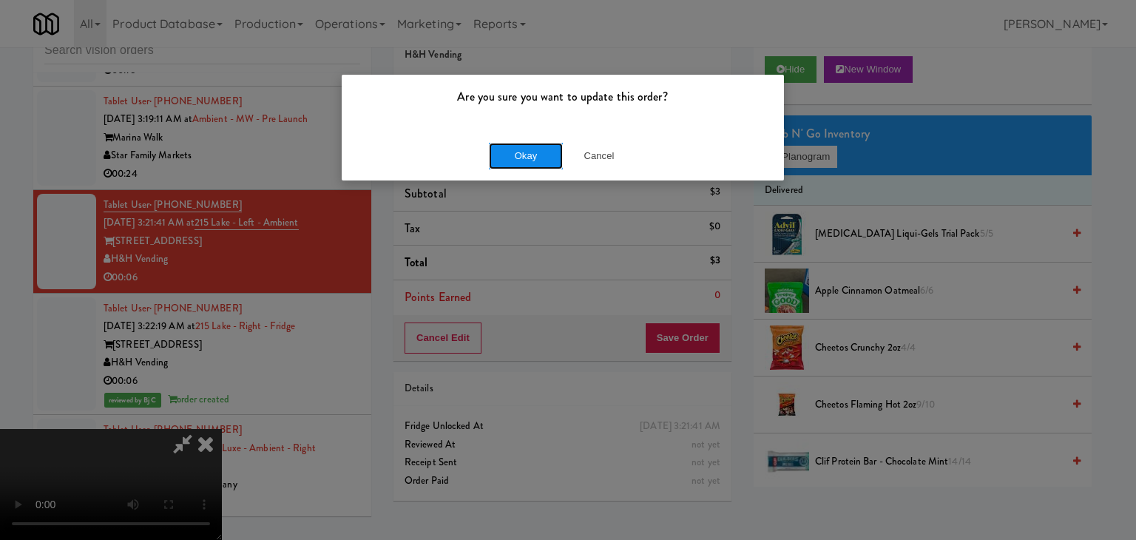
click at [537, 155] on button "Okay" at bounding box center [526, 156] width 74 height 27
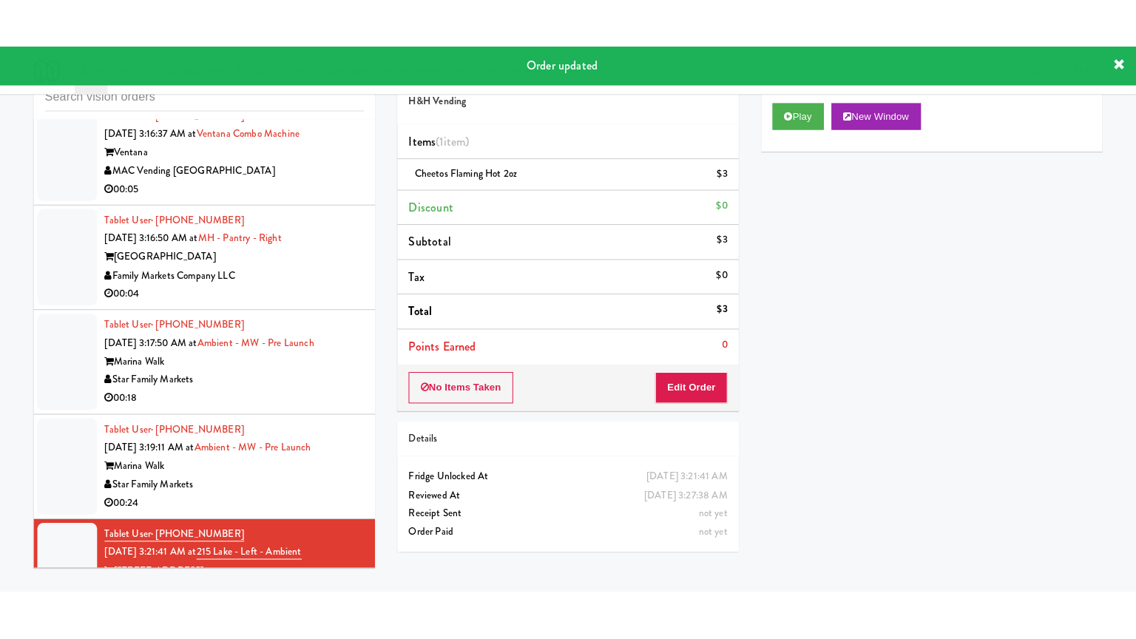
scroll to position [21976, 0]
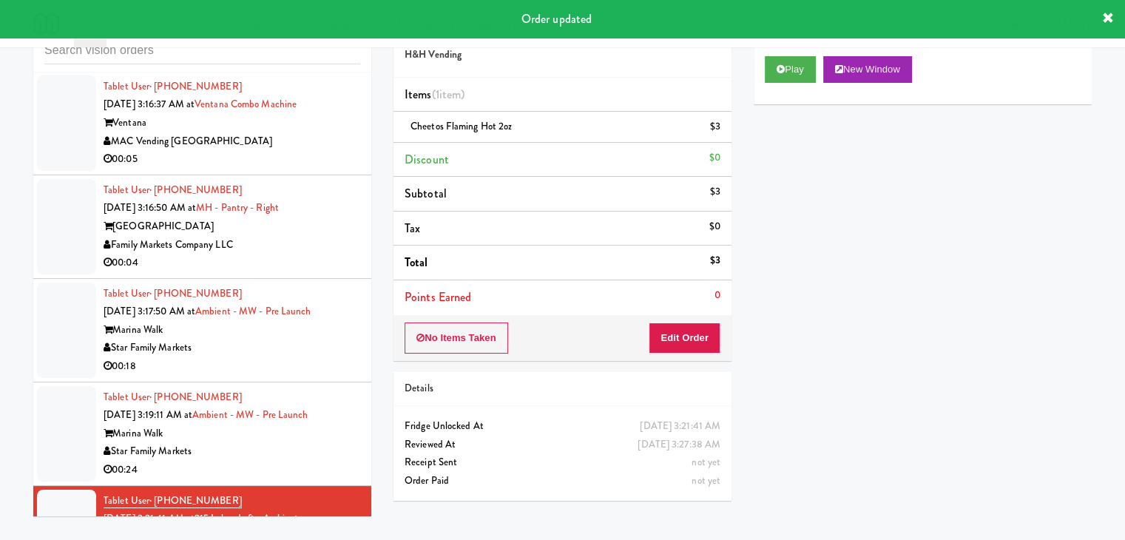
click at [322, 255] on div "Family Markets Company LLC" at bounding box center [232, 245] width 257 height 18
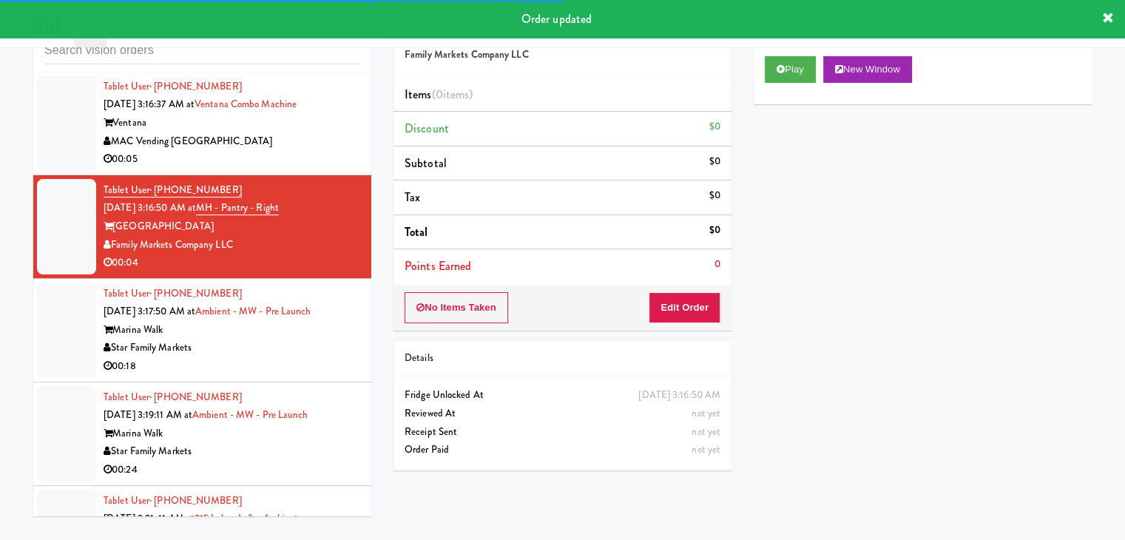
click at [793, 84] on div "Play New Window" at bounding box center [923, 74] width 338 height 59
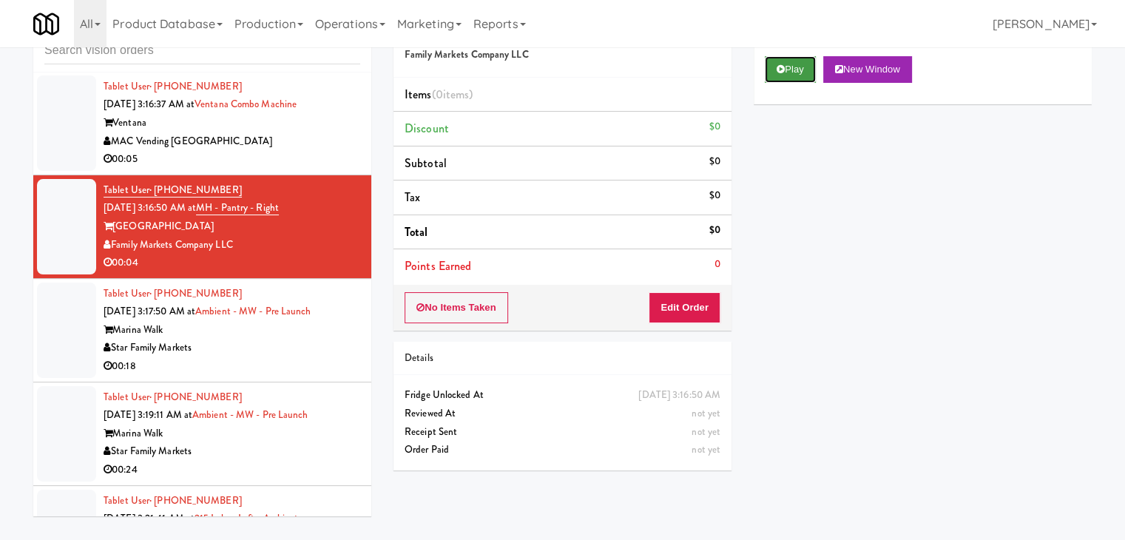
click at [796, 71] on button "Play" at bounding box center [790, 69] width 51 height 27
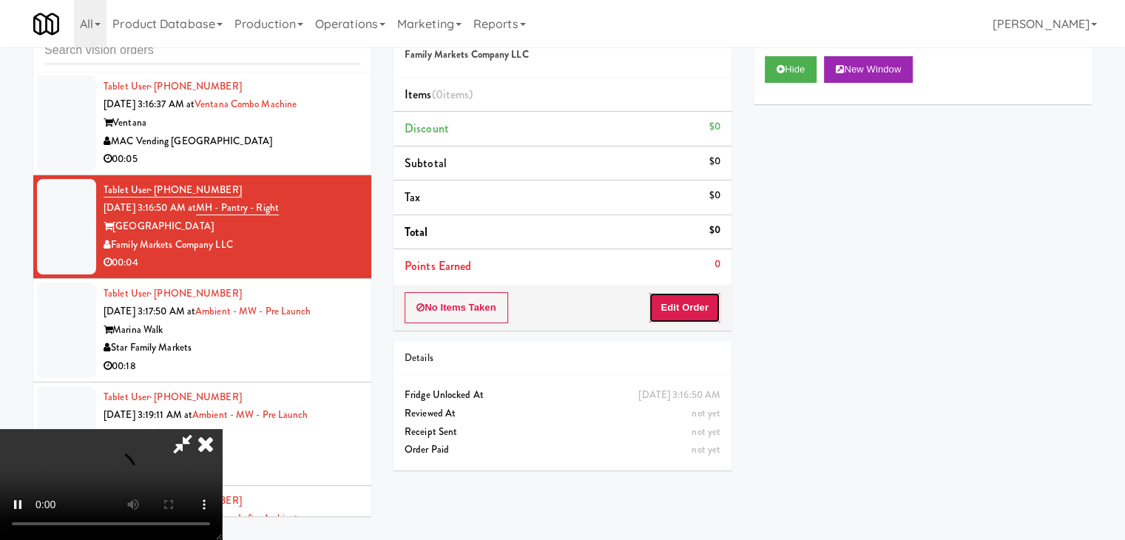
click at [698, 309] on button "Edit Order" at bounding box center [685, 307] width 72 height 31
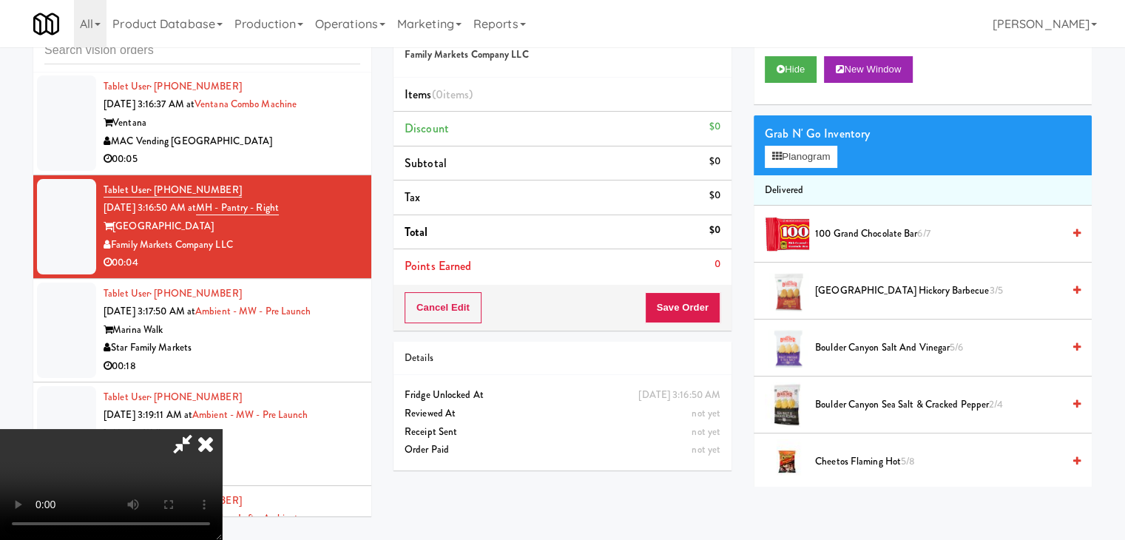
scroll to position [21903, 0]
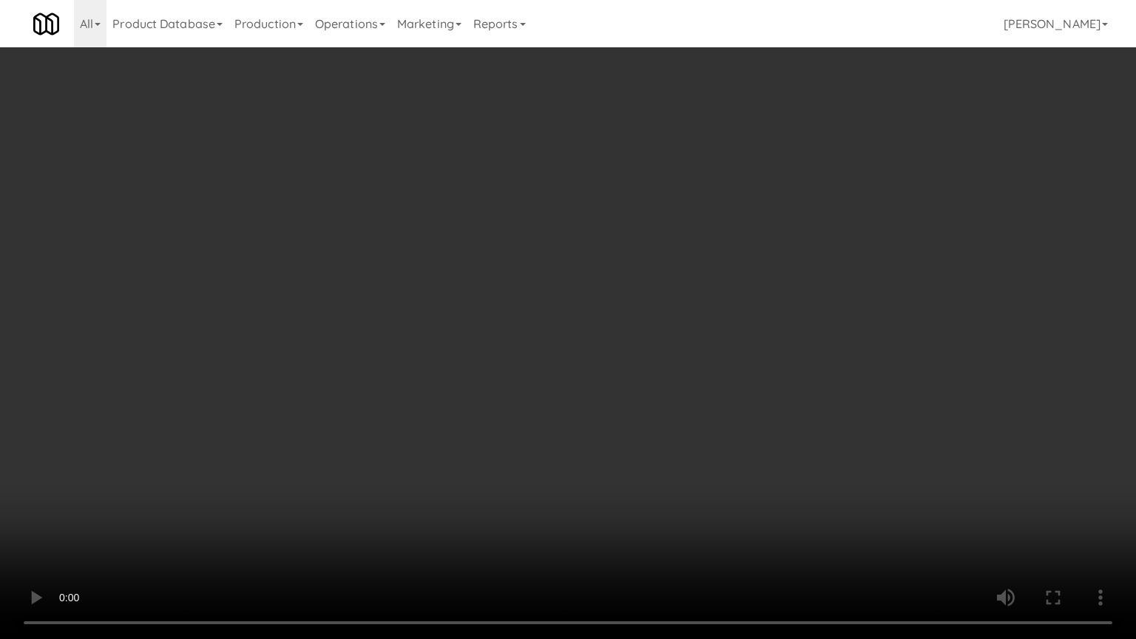
click at [713, 406] on video at bounding box center [568, 319] width 1136 height 639
click at [719, 450] on video at bounding box center [568, 319] width 1136 height 639
click at [732, 448] on video at bounding box center [568, 319] width 1136 height 639
click at [734, 448] on video at bounding box center [568, 319] width 1136 height 639
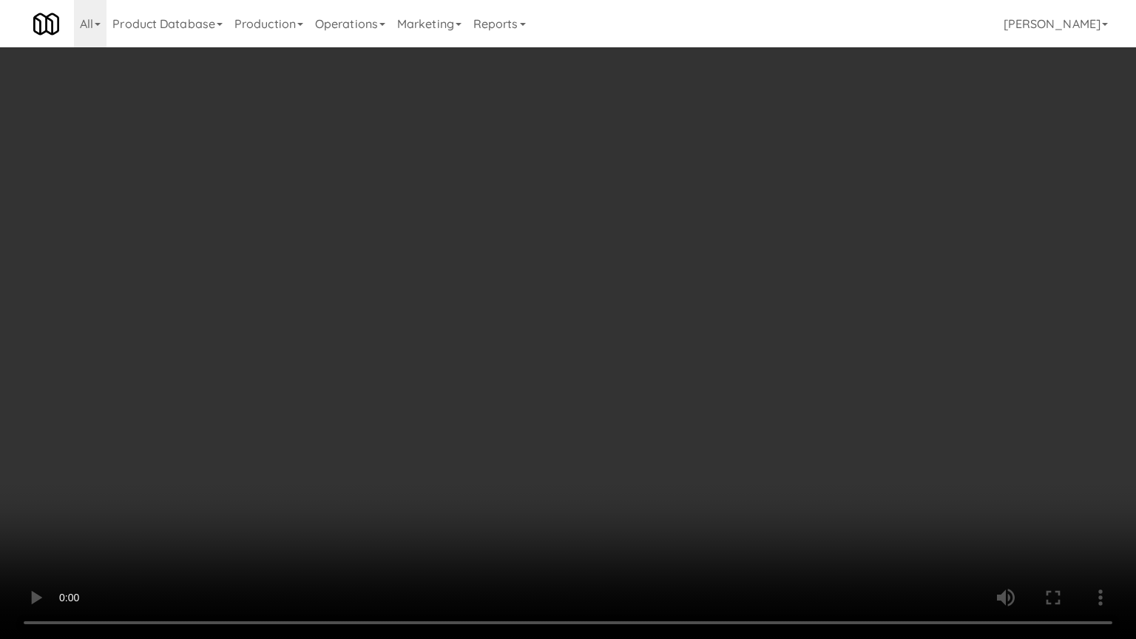
click at [734, 449] on video at bounding box center [568, 319] width 1136 height 639
click at [727, 454] on video at bounding box center [568, 319] width 1136 height 639
drag, startPoint x: 731, startPoint y: 454, endPoint x: 823, endPoint y: 261, distance: 213.8
click at [736, 448] on video at bounding box center [568, 319] width 1136 height 639
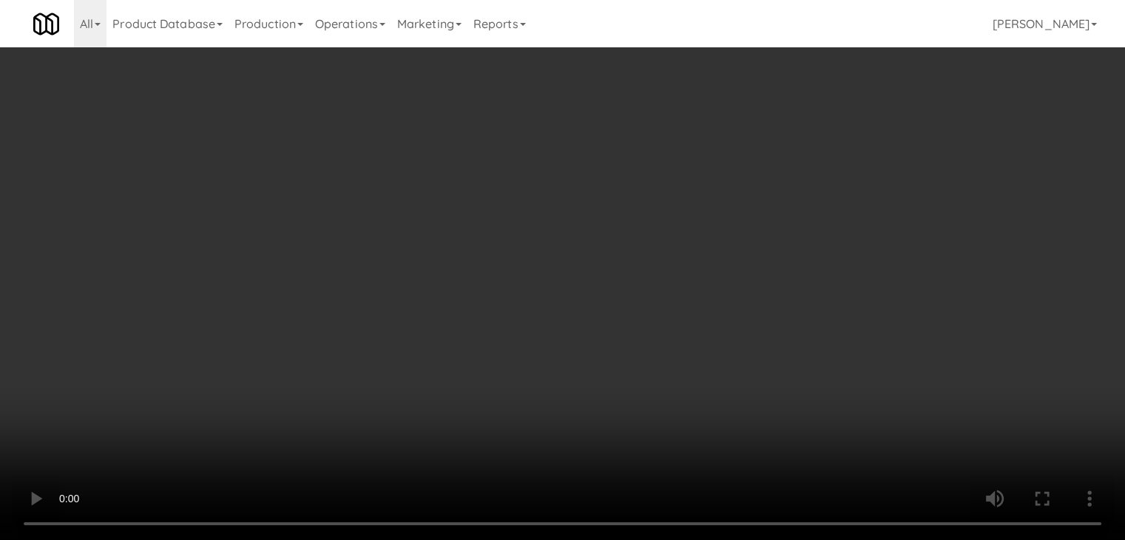
click at [808, 160] on button "Planogram" at bounding box center [801, 157] width 73 height 22
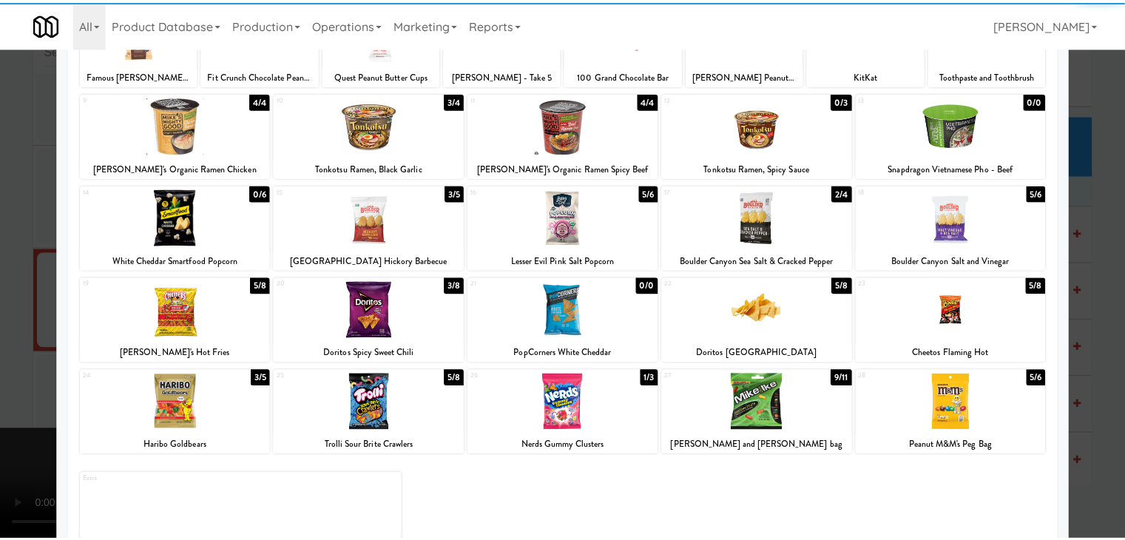
scroll to position [148, 0]
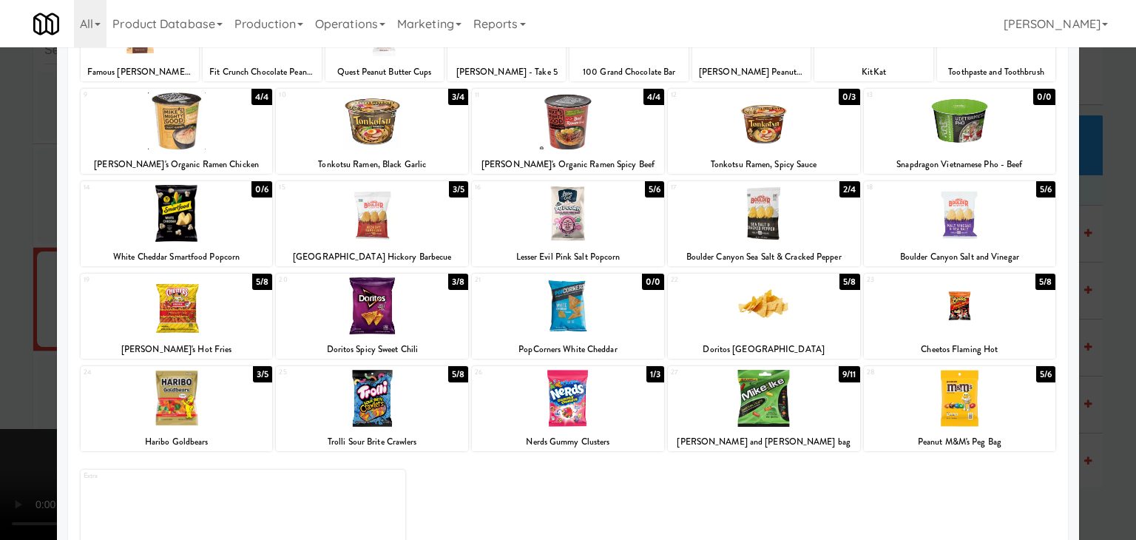
click at [394, 303] on div at bounding box center [372, 305] width 192 height 57
click at [4, 329] on div at bounding box center [568, 270] width 1136 height 540
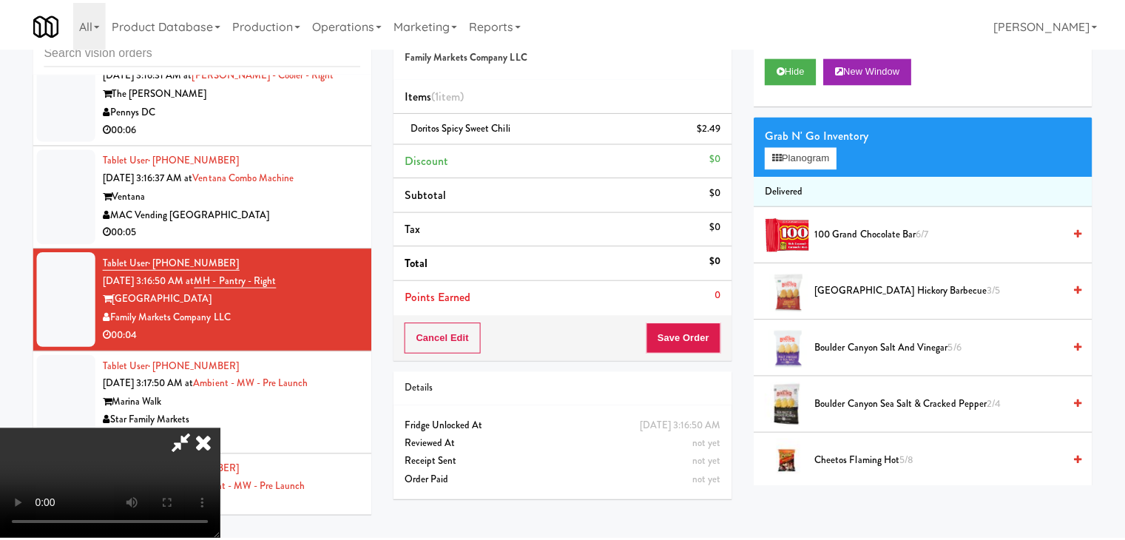
scroll to position [21976, 0]
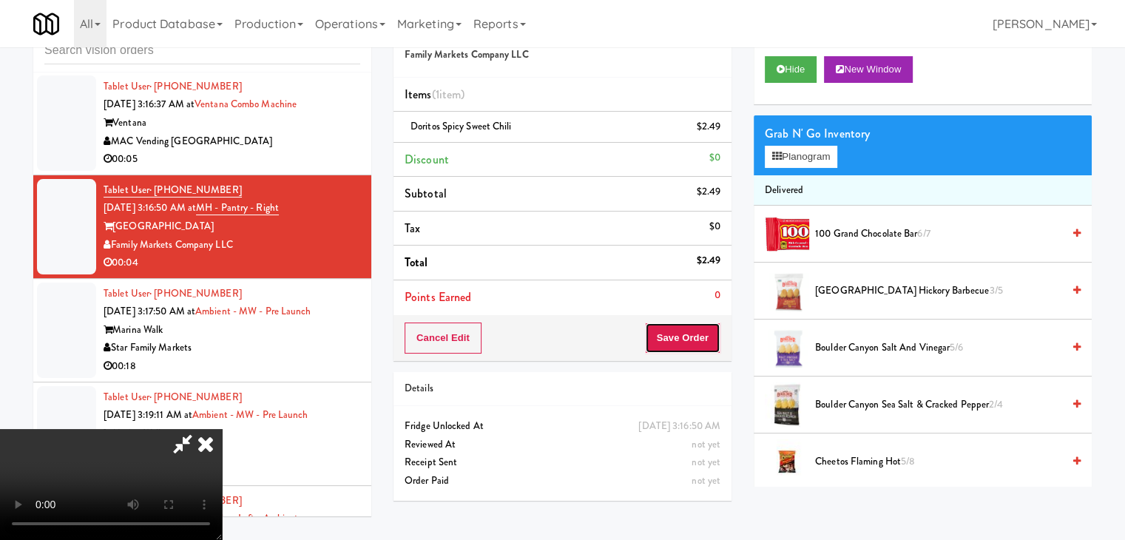
click at [704, 346] on button "Save Order" at bounding box center [682, 338] width 75 height 31
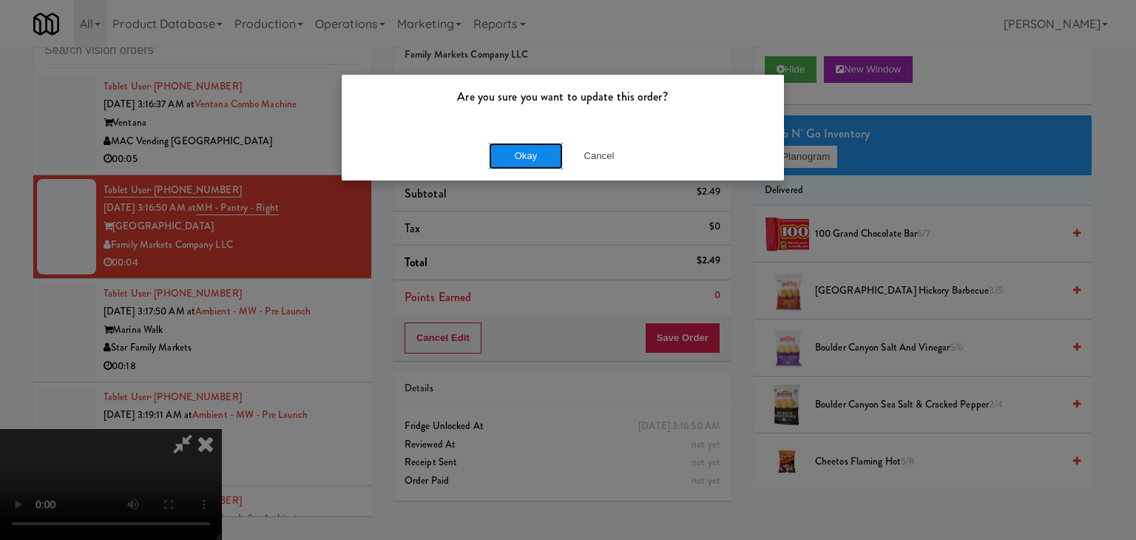
click at [522, 159] on button "Okay" at bounding box center [526, 156] width 74 height 27
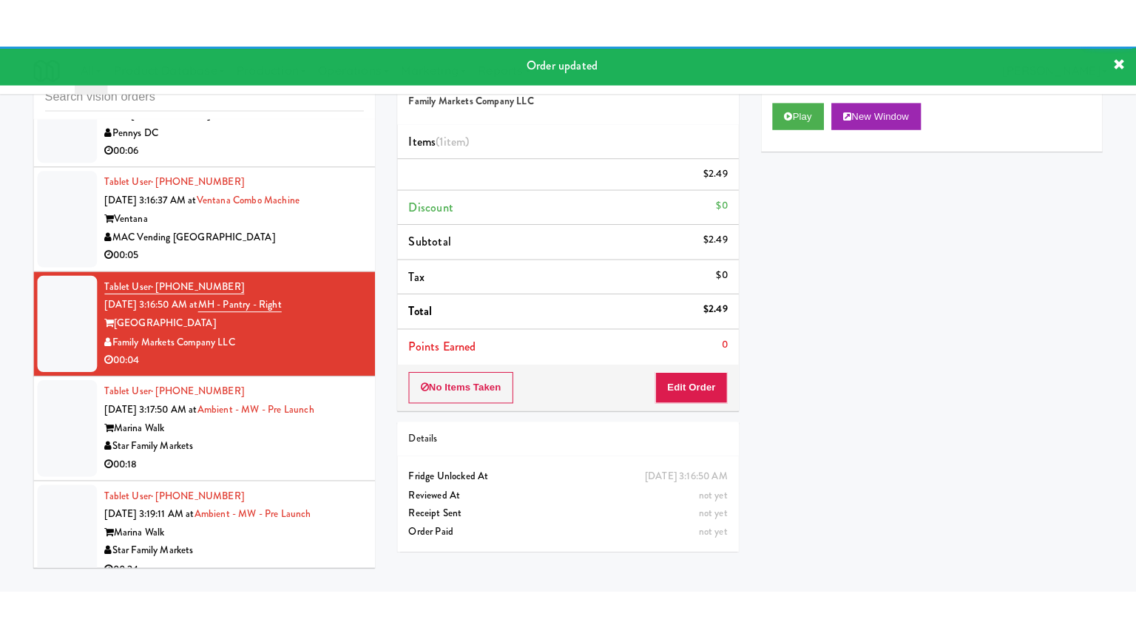
scroll to position [21828, 0]
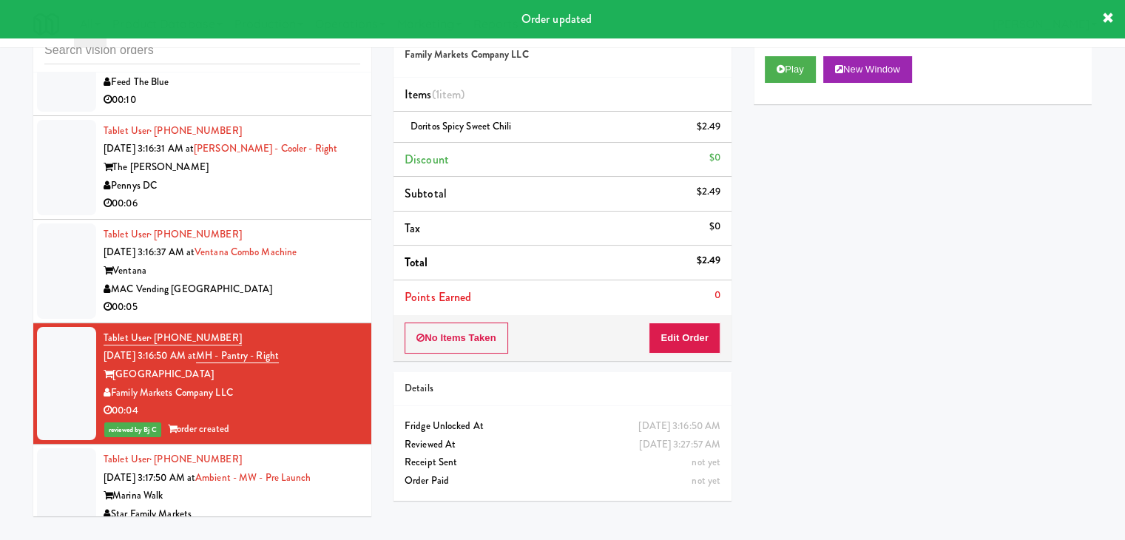
click at [311, 299] on div "MAC Vending [GEOGRAPHIC_DATA]" at bounding box center [232, 289] width 257 height 18
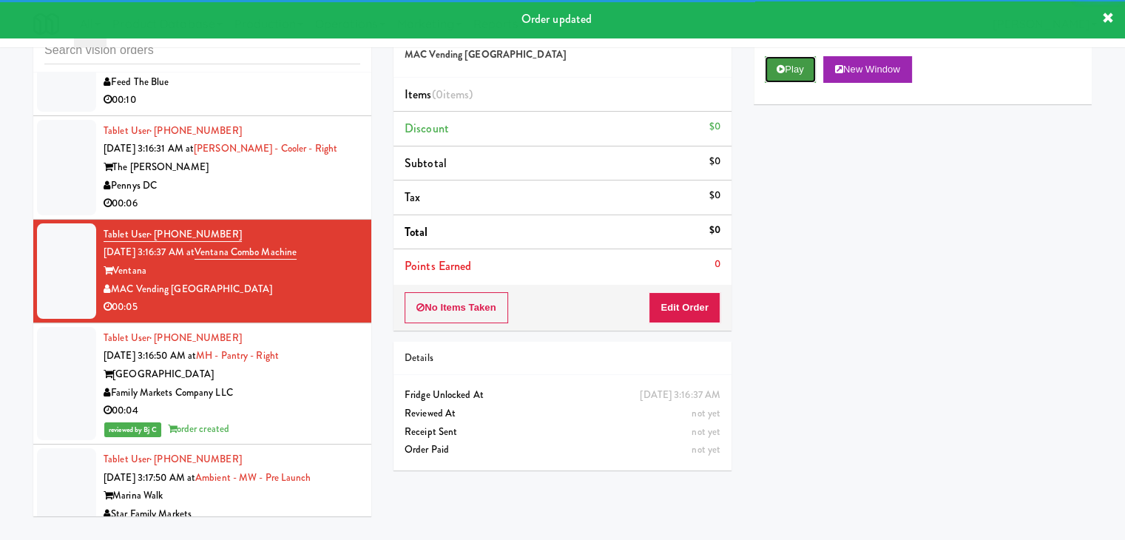
click at [789, 69] on button "Play" at bounding box center [790, 69] width 51 height 27
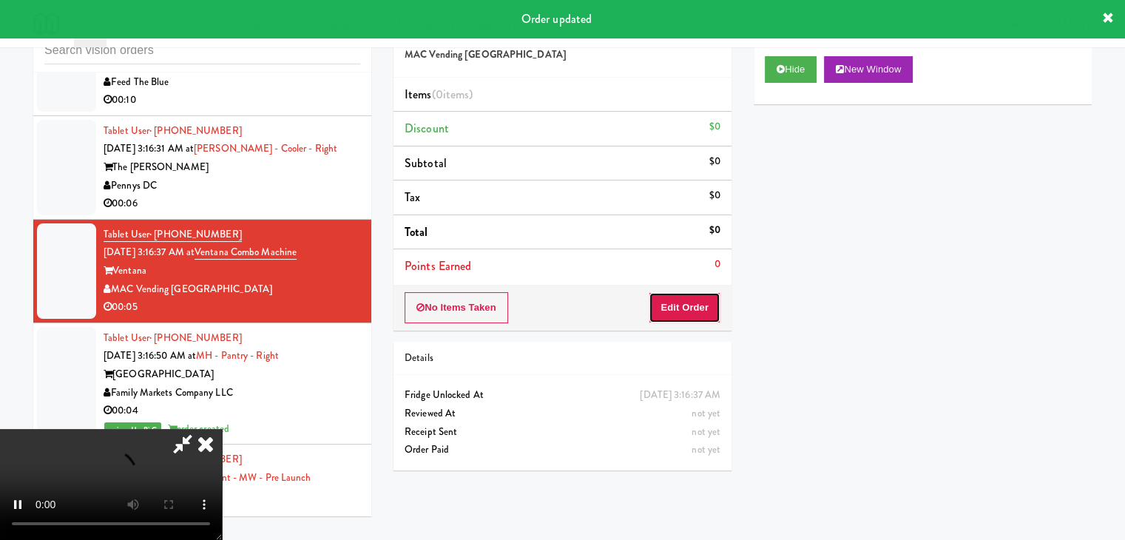
click at [666, 306] on button "Edit Order" at bounding box center [685, 307] width 72 height 31
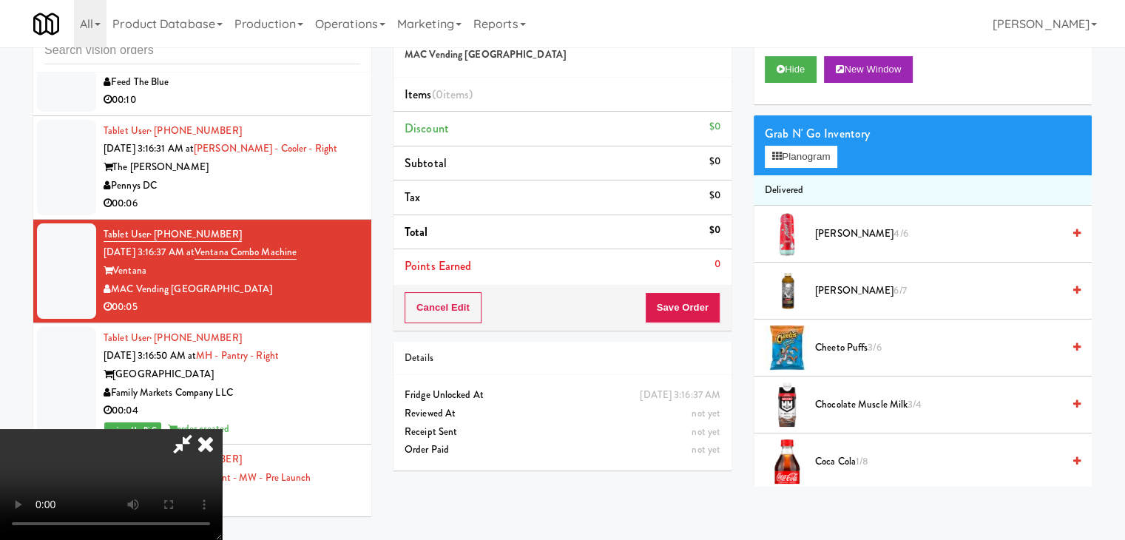
scroll to position [21755, 0]
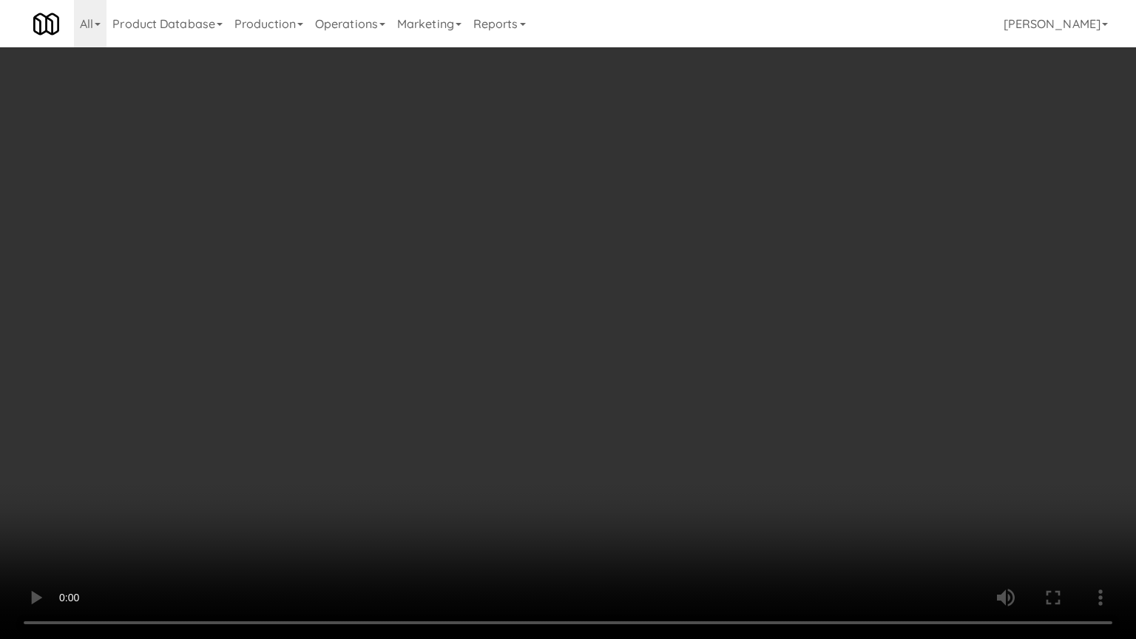
click at [698, 448] on video at bounding box center [568, 319] width 1136 height 639
click at [727, 482] on video at bounding box center [568, 319] width 1136 height 639
click at [727, 455] on video at bounding box center [568, 319] width 1136 height 639
drag, startPoint x: 727, startPoint y: 455, endPoint x: 800, endPoint y: 253, distance: 214.9
click at [730, 447] on video at bounding box center [568, 319] width 1136 height 639
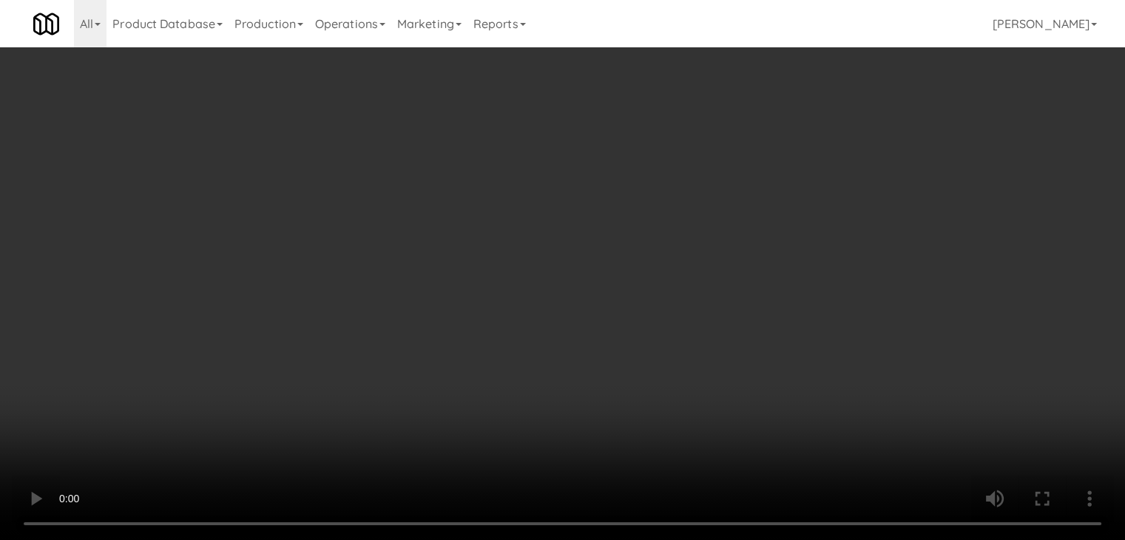
click at [815, 155] on button "Planogram" at bounding box center [801, 157] width 73 height 22
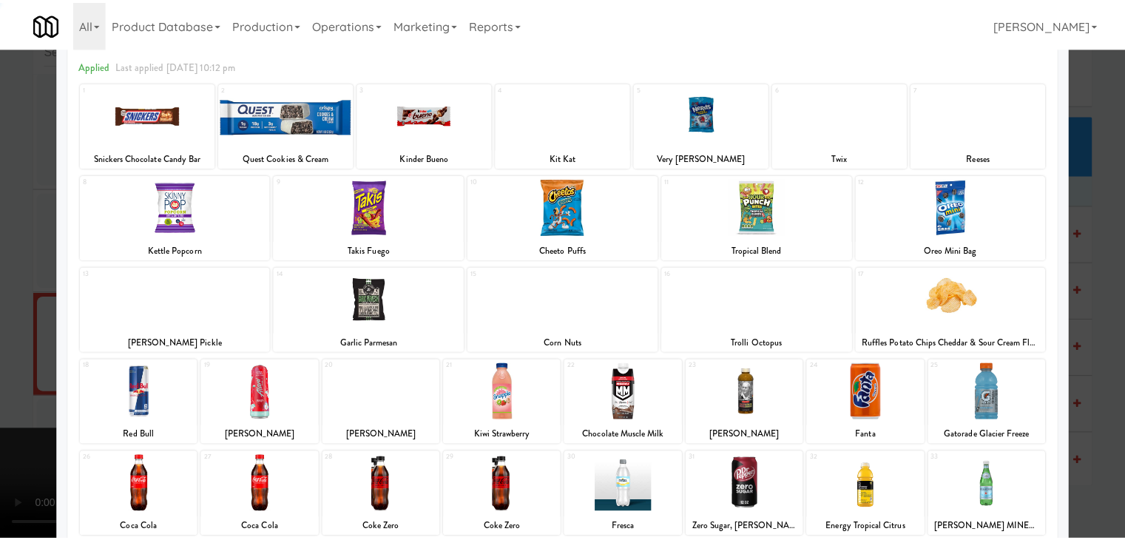
scroll to position [186, 0]
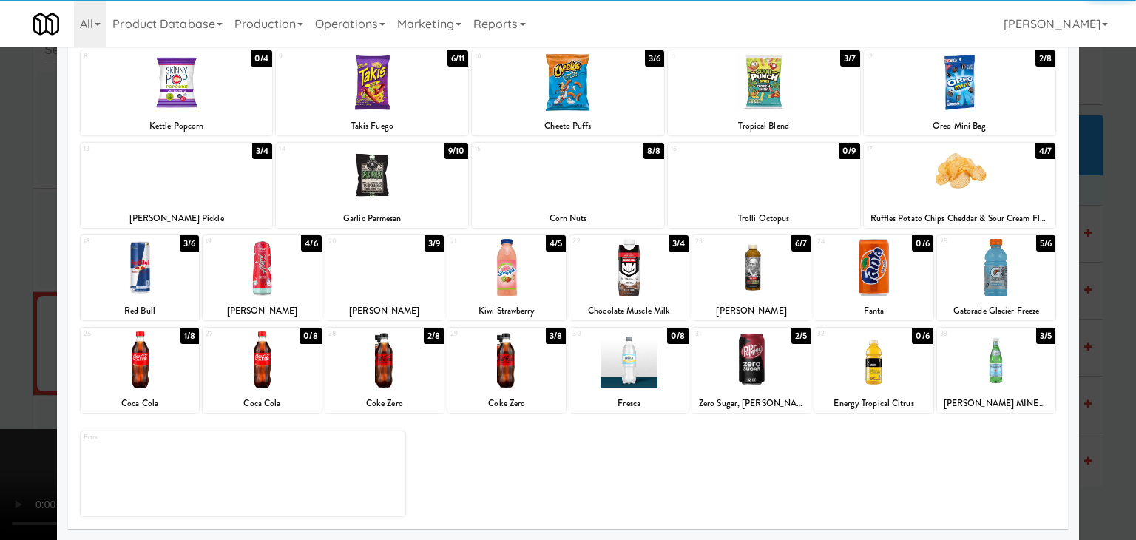
drag, startPoint x: 358, startPoint y: 374, endPoint x: 348, endPoint y: 380, distance: 11.9
click at [358, 375] on div at bounding box center [385, 359] width 118 height 57
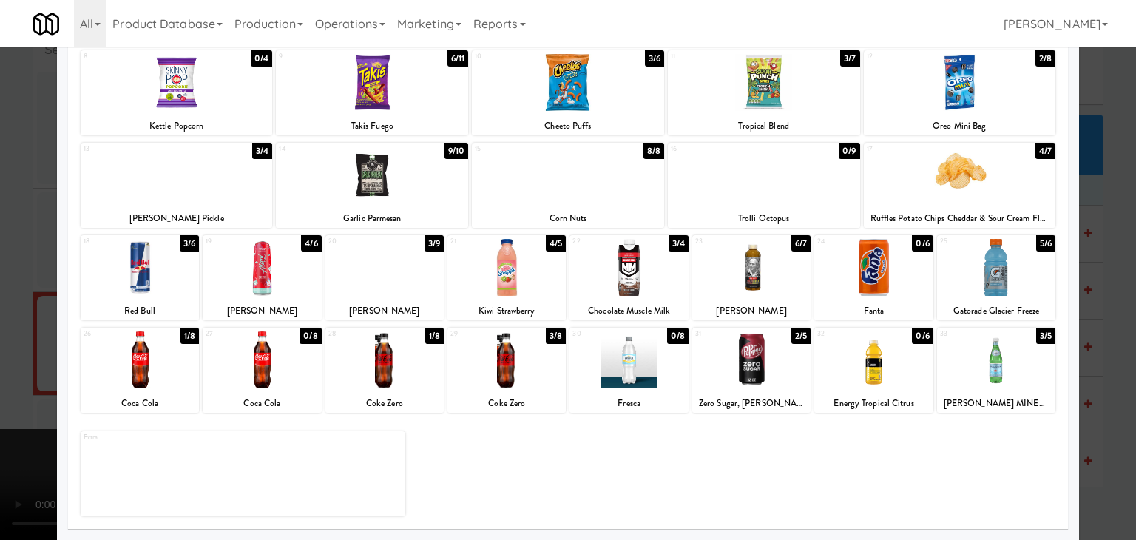
drag, startPoint x: 0, startPoint y: 400, endPoint x: 459, endPoint y: 374, distance: 459.5
click at [7, 400] on div at bounding box center [568, 270] width 1136 height 540
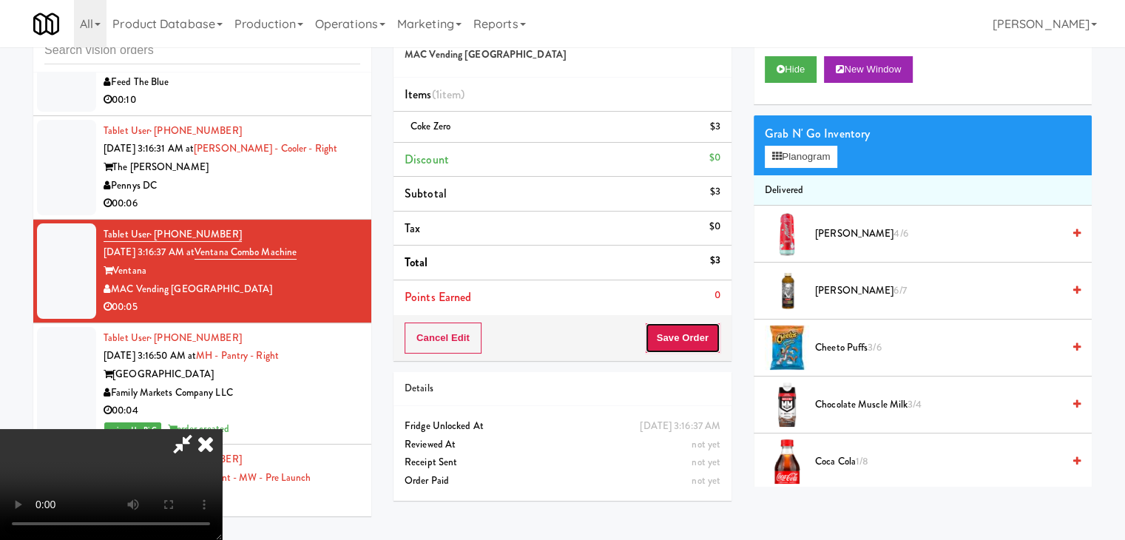
click at [687, 338] on button "Save Order" at bounding box center [682, 338] width 75 height 31
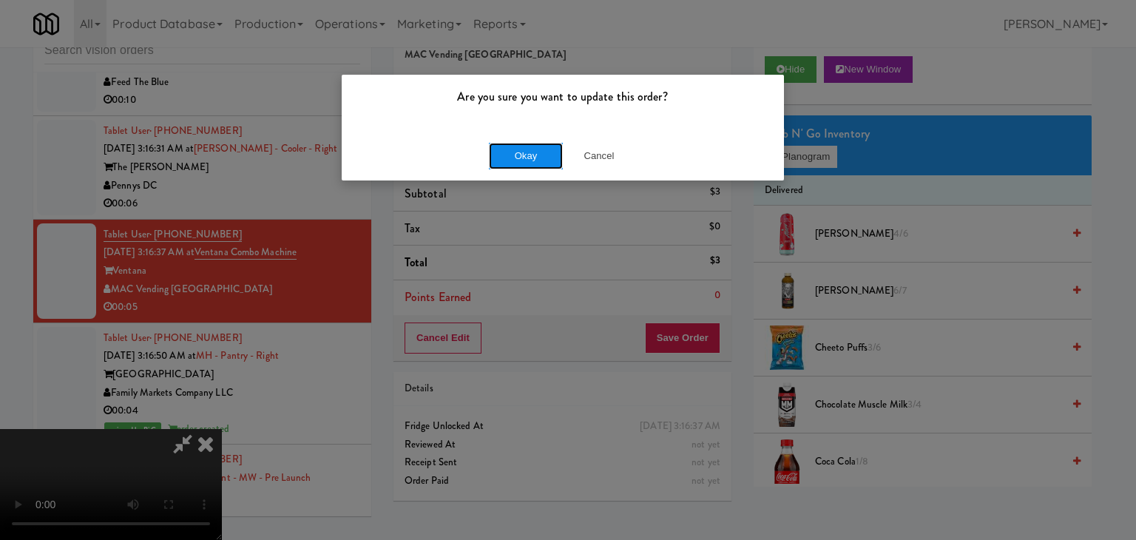
click at [526, 168] on button "Okay" at bounding box center [526, 156] width 74 height 27
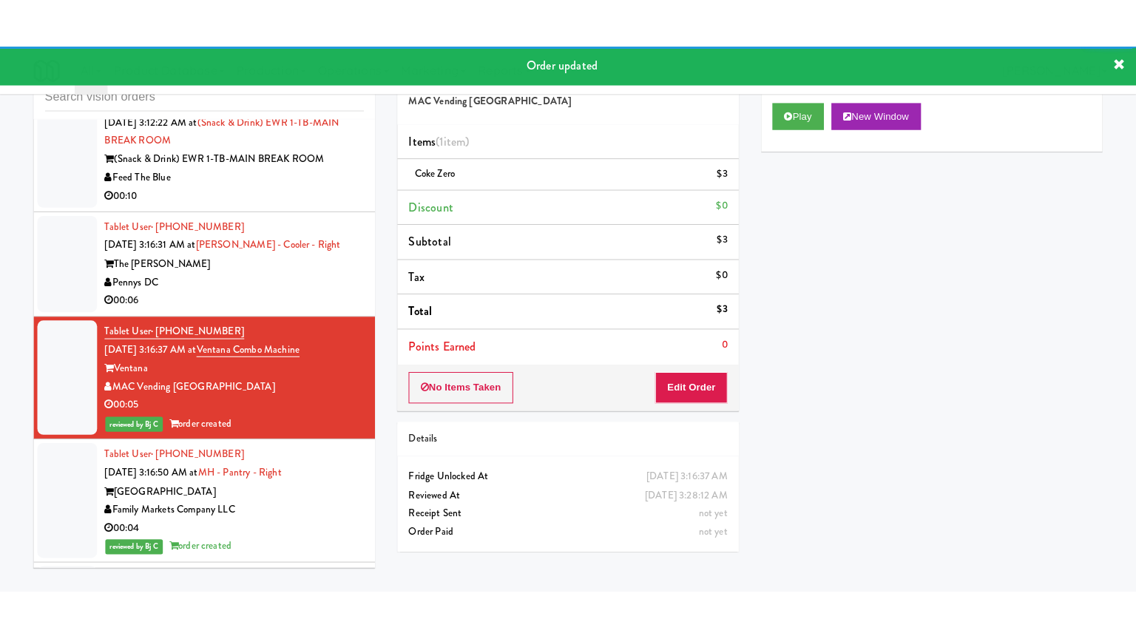
scroll to position [21754, 0]
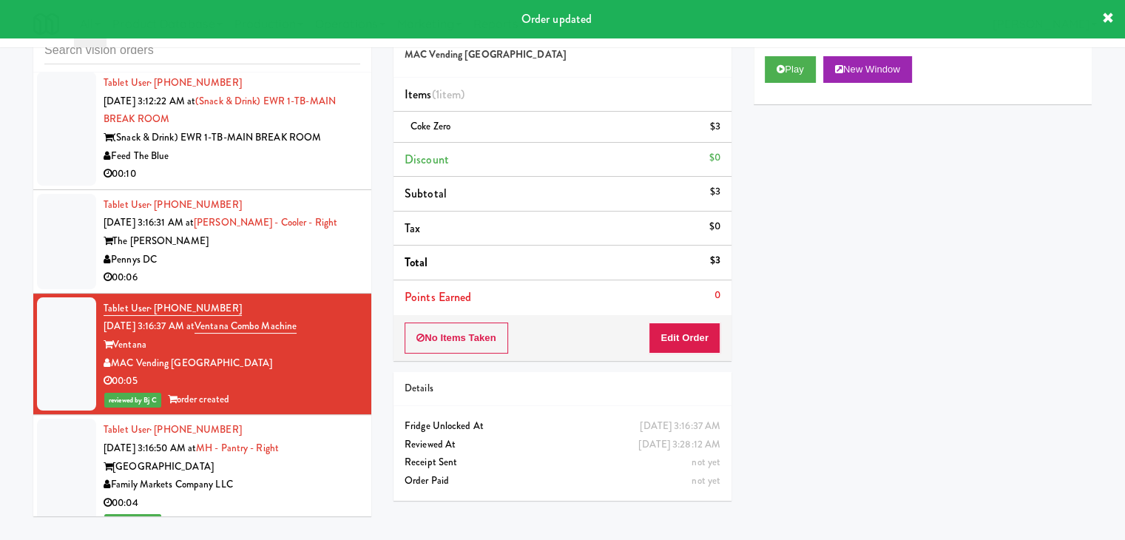
click at [342, 287] on div "00:06" at bounding box center [232, 278] width 257 height 18
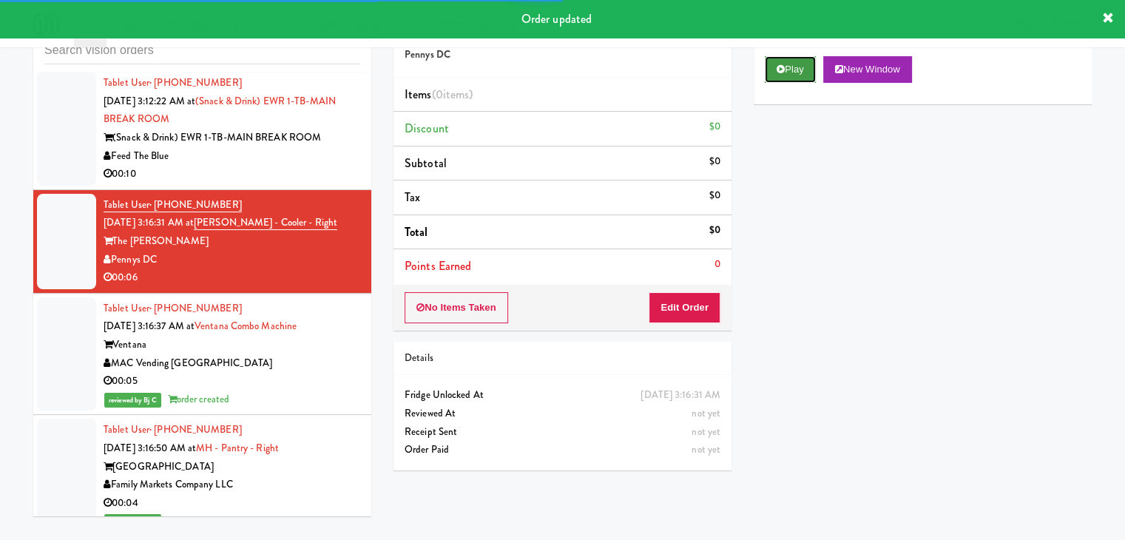
click at [795, 81] on button "Play" at bounding box center [790, 69] width 51 height 27
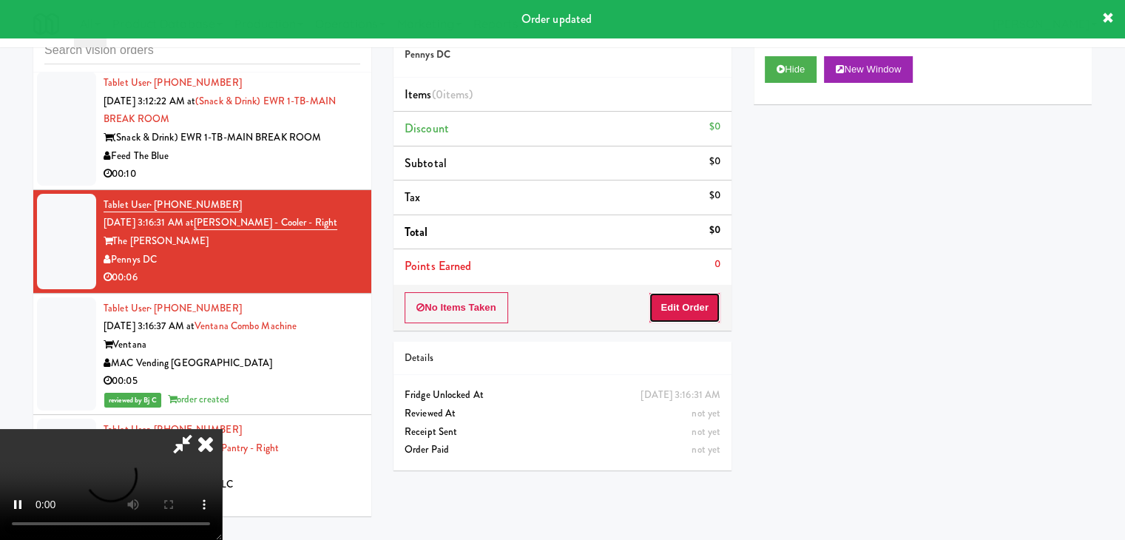
click at [698, 309] on button "Edit Order" at bounding box center [685, 307] width 72 height 31
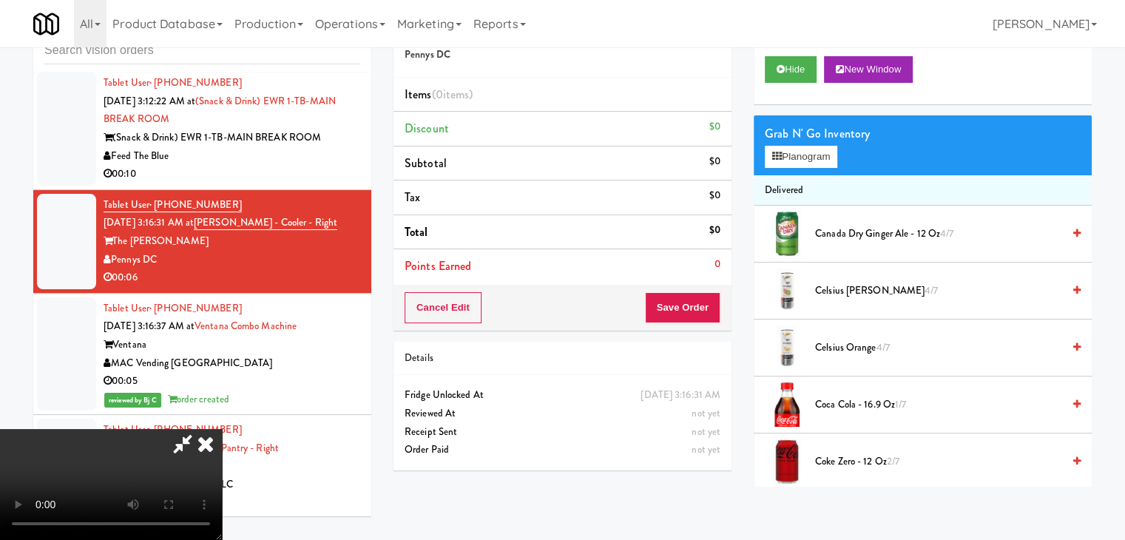
scroll to position [21681, 0]
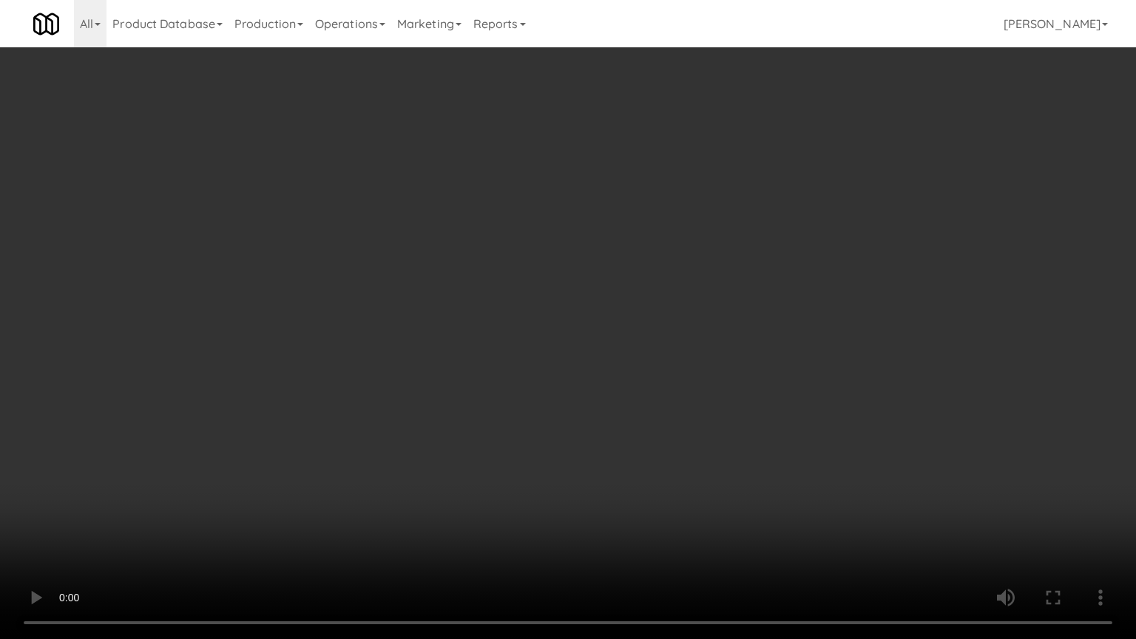
click at [649, 414] on video at bounding box center [568, 319] width 1136 height 639
click at [644, 419] on video at bounding box center [568, 319] width 1136 height 639
click at [630, 429] on video at bounding box center [568, 319] width 1136 height 639
click at [648, 432] on video at bounding box center [568, 319] width 1136 height 639
click at [646, 432] on video at bounding box center [568, 319] width 1136 height 639
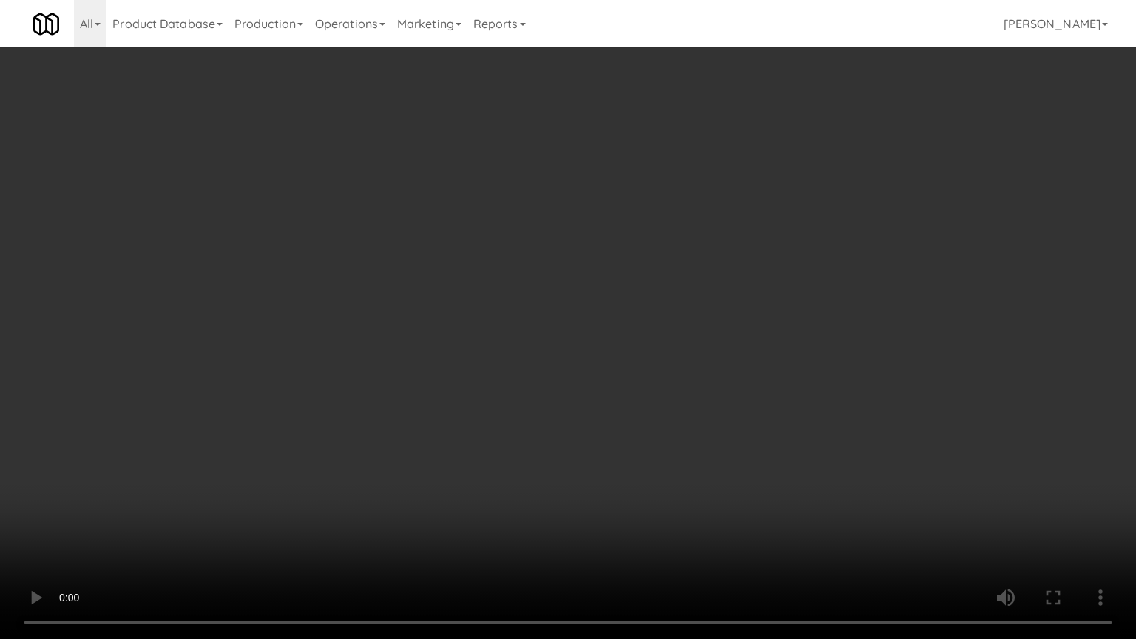
click at [648, 434] on video at bounding box center [568, 319] width 1136 height 639
click at [652, 426] on video at bounding box center [568, 319] width 1136 height 639
drag, startPoint x: 652, startPoint y: 426, endPoint x: 789, endPoint y: 205, distance: 260.2
click at [653, 426] on video at bounding box center [568, 319] width 1136 height 639
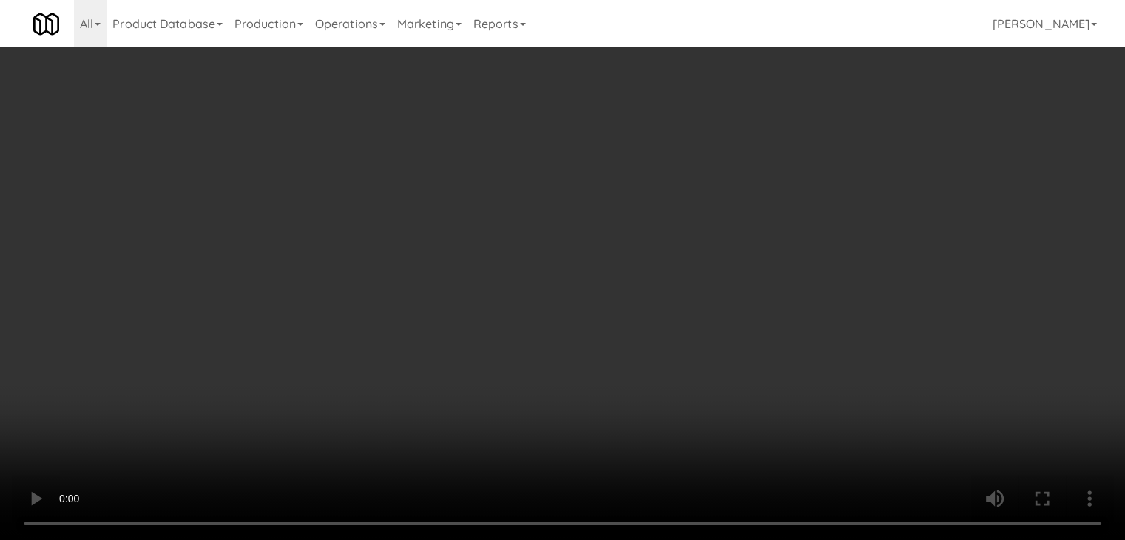
click at [817, 152] on button "Planogram" at bounding box center [801, 157] width 73 height 22
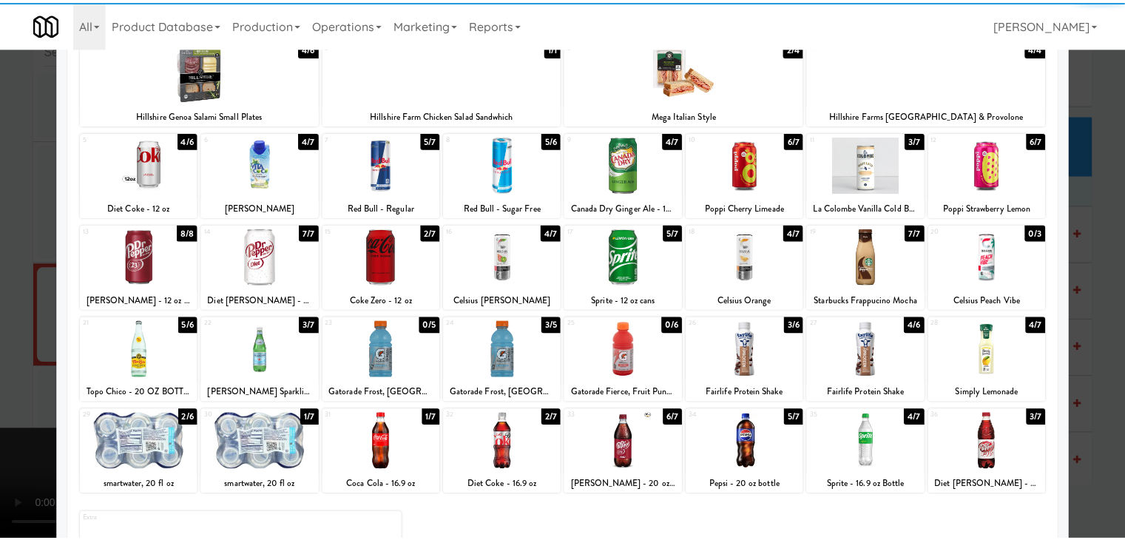
scroll to position [148, 0]
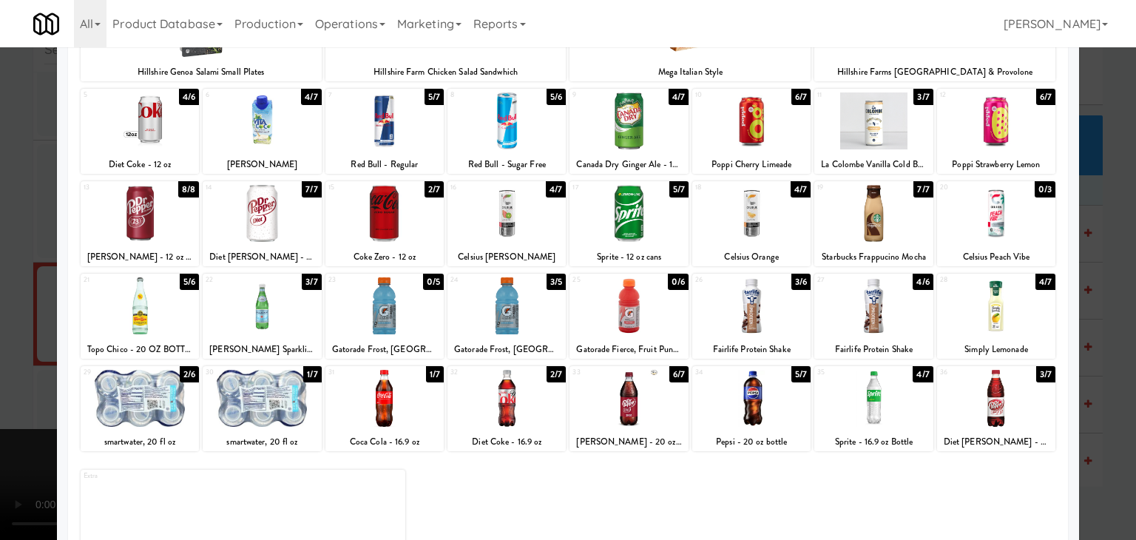
click at [511, 328] on div at bounding box center [507, 305] width 118 height 57
click at [18, 335] on div at bounding box center [568, 270] width 1136 height 540
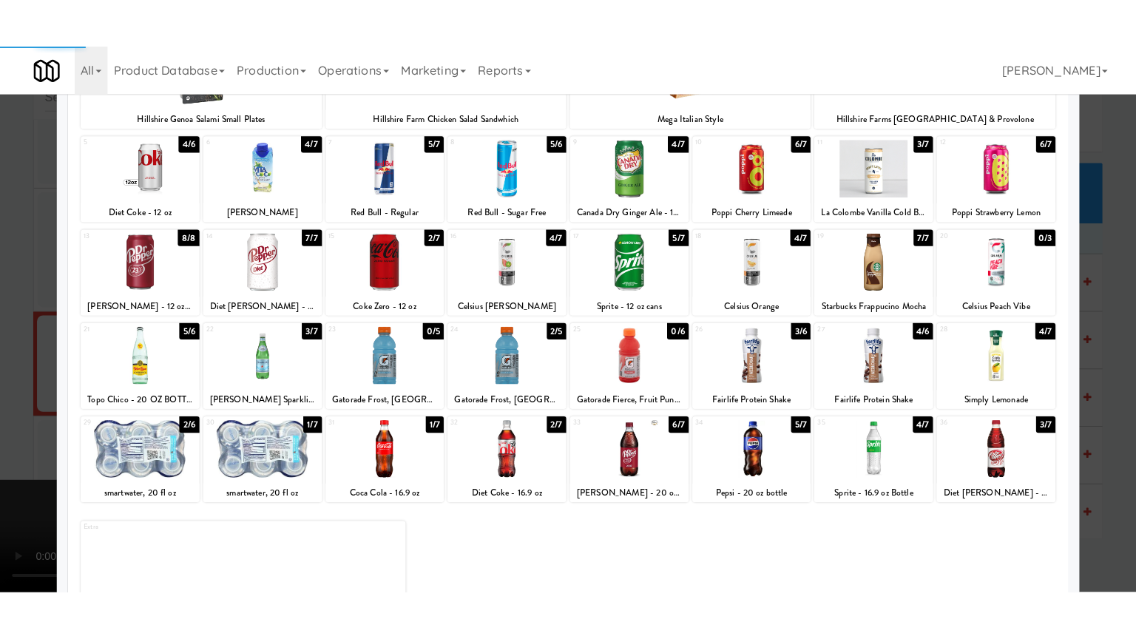
scroll to position [21754, 0]
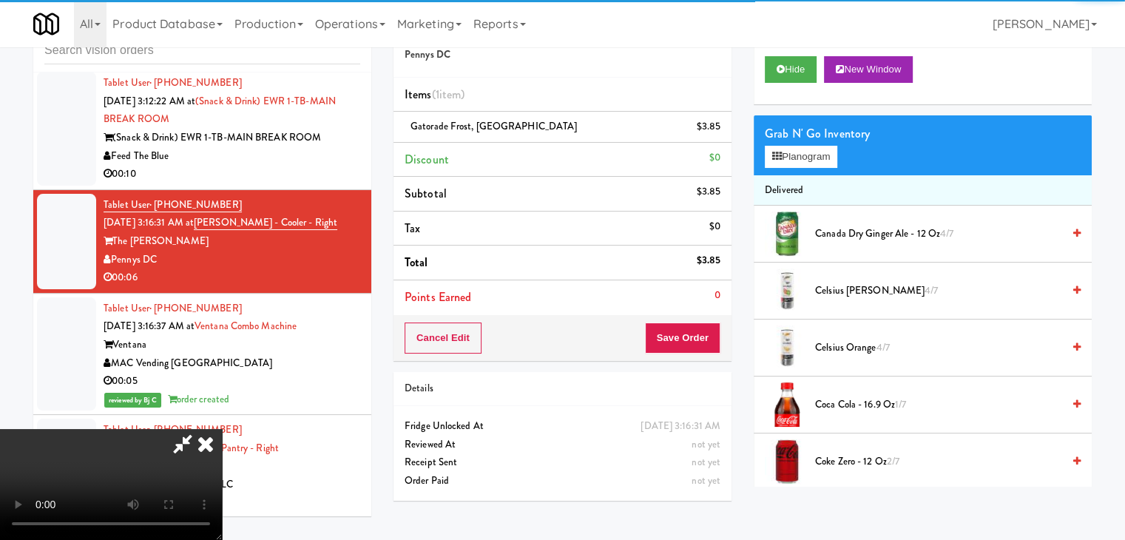
click at [222, 429] on video at bounding box center [111, 484] width 222 height 111
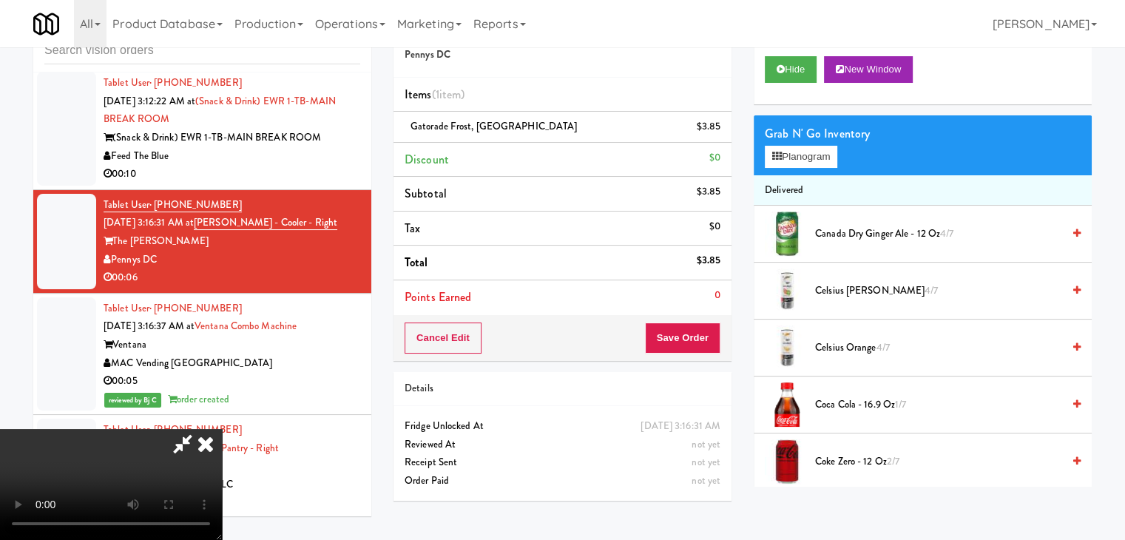
click at [222, 429] on video at bounding box center [111, 484] width 222 height 111
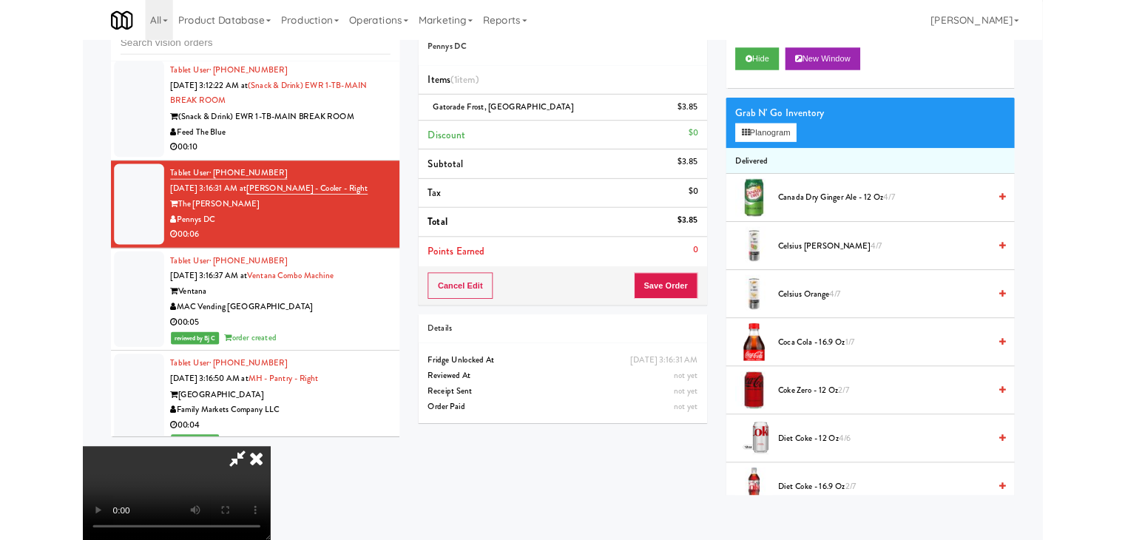
scroll to position [21681, 0]
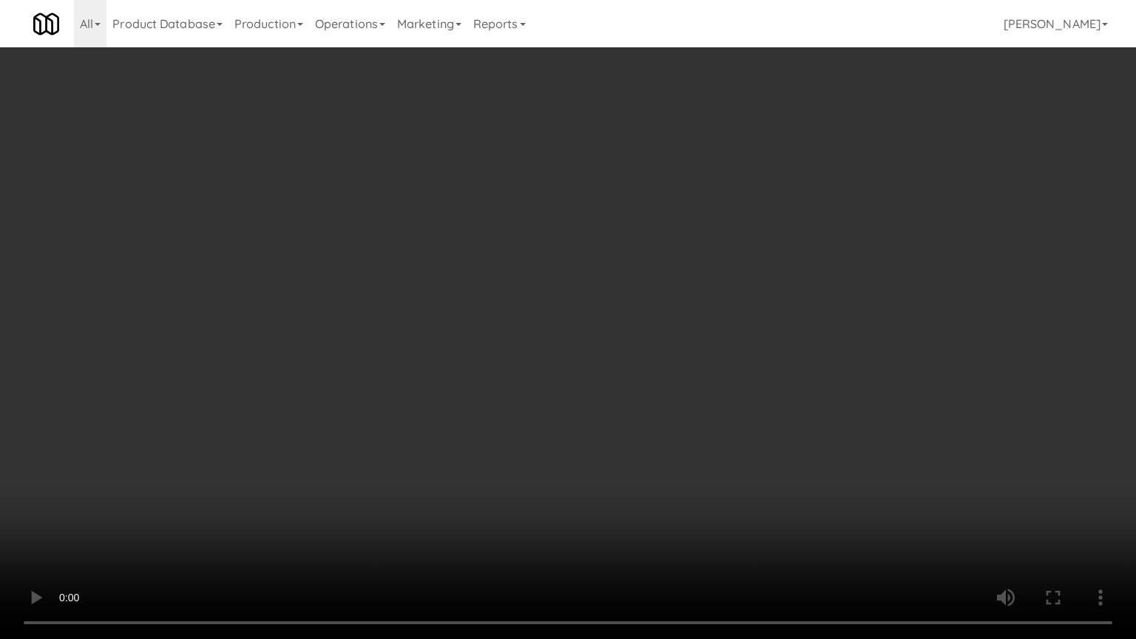
click at [804, 444] on video at bounding box center [568, 319] width 1136 height 639
click at [800, 450] on video at bounding box center [568, 319] width 1136 height 639
drag, startPoint x: 800, startPoint y: 450, endPoint x: 885, endPoint y: 257, distance: 210.3
click at [801, 450] on video at bounding box center [568, 319] width 1136 height 639
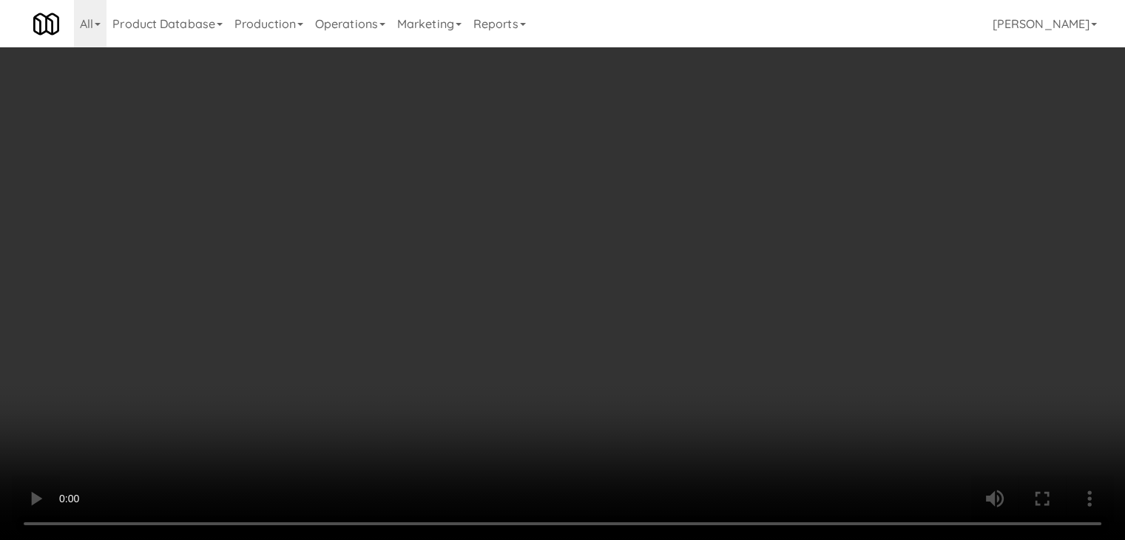
scroll to position [21754, 0]
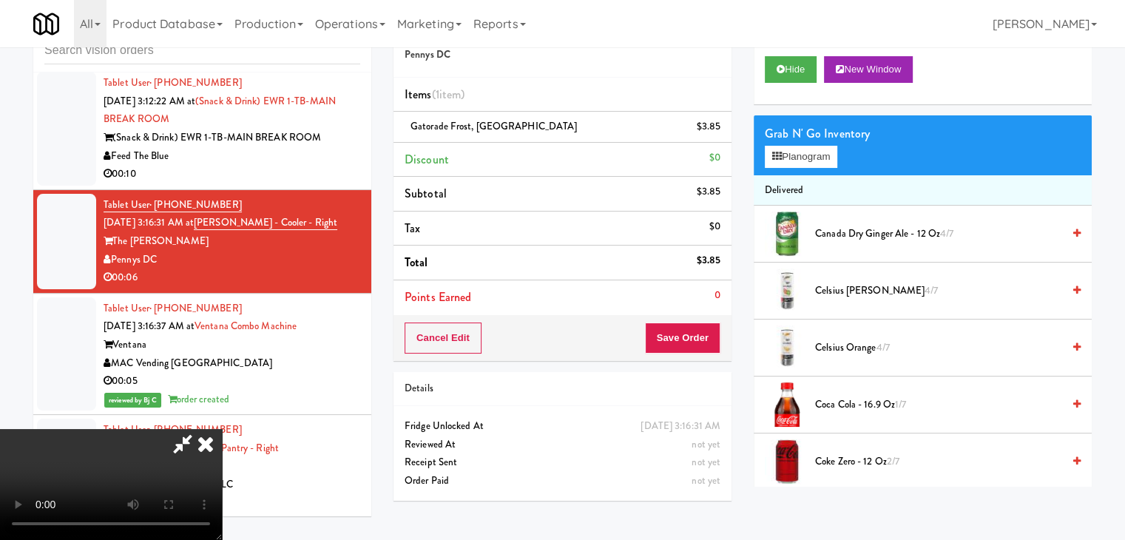
drag, startPoint x: 727, startPoint y: 311, endPoint x: 712, endPoint y: 326, distance: 21.5
click at [723, 314] on div "Order # 920266 Pennys DC Items (1 item ) Gatorade Frost, Glacier Freeze $3.85 D…" at bounding box center [563, 183] width 338 height 355
click at [710, 329] on button "Save Order" at bounding box center [682, 338] width 75 height 31
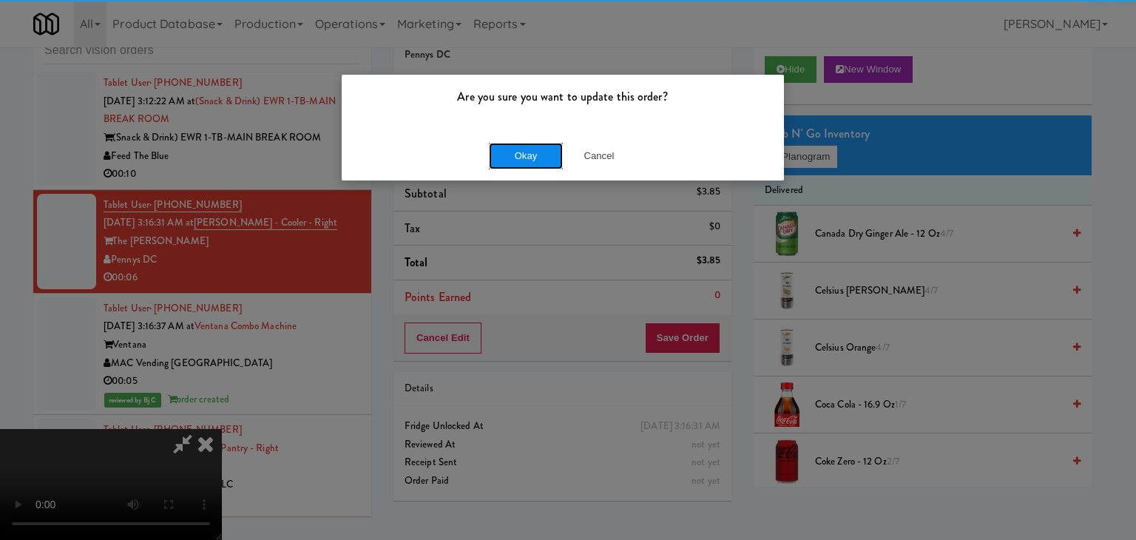
click at [518, 149] on button "Okay" at bounding box center [526, 156] width 74 height 27
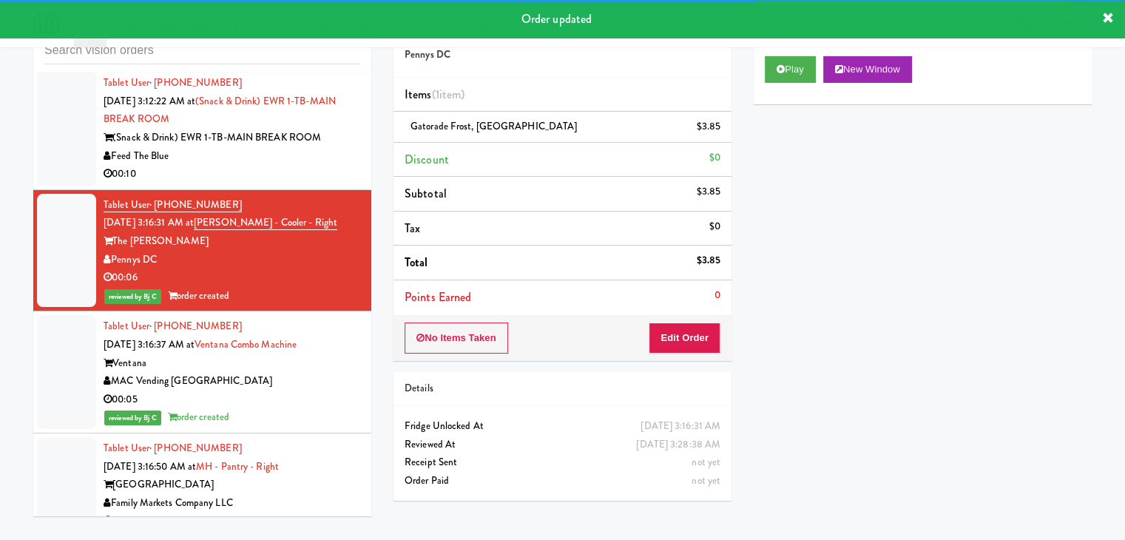
scroll to position [21680, 0]
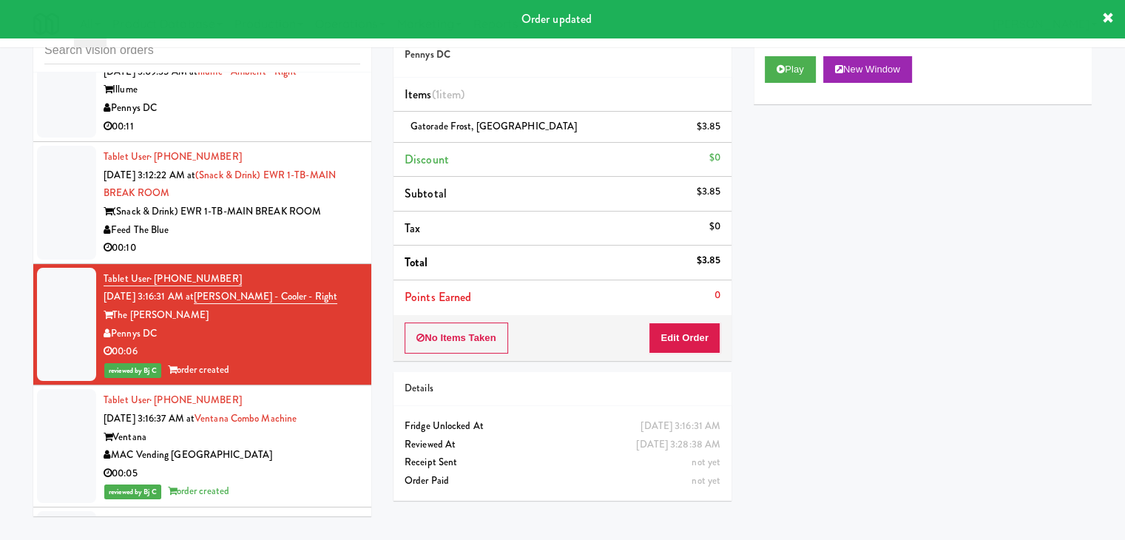
click at [332, 240] on div "Feed The Blue" at bounding box center [232, 230] width 257 height 18
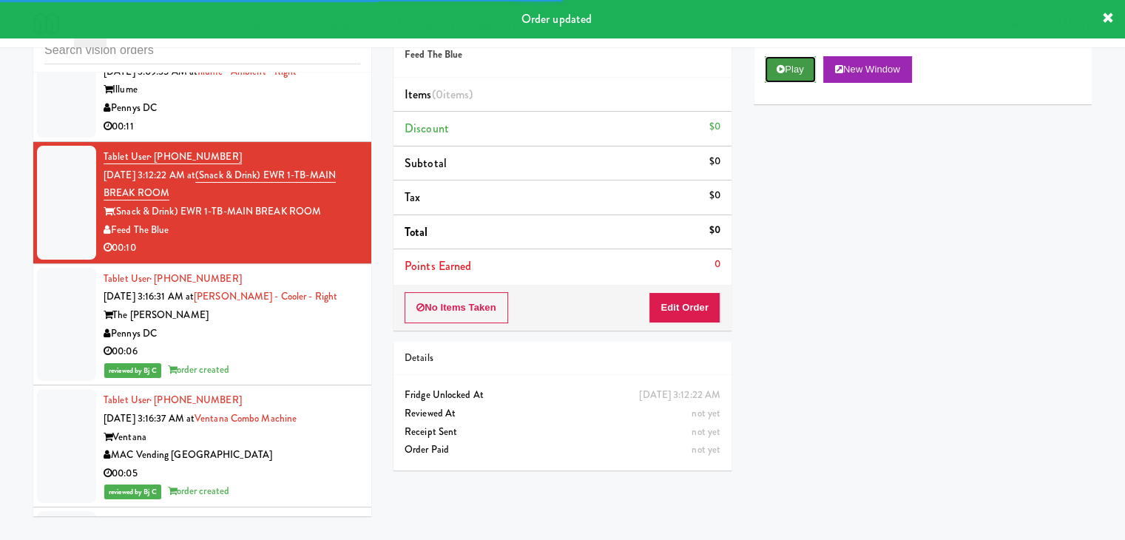
drag, startPoint x: 797, startPoint y: 69, endPoint x: 794, endPoint y: 77, distance: 8.7
click at [796, 73] on button "Play" at bounding box center [790, 69] width 51 height 27
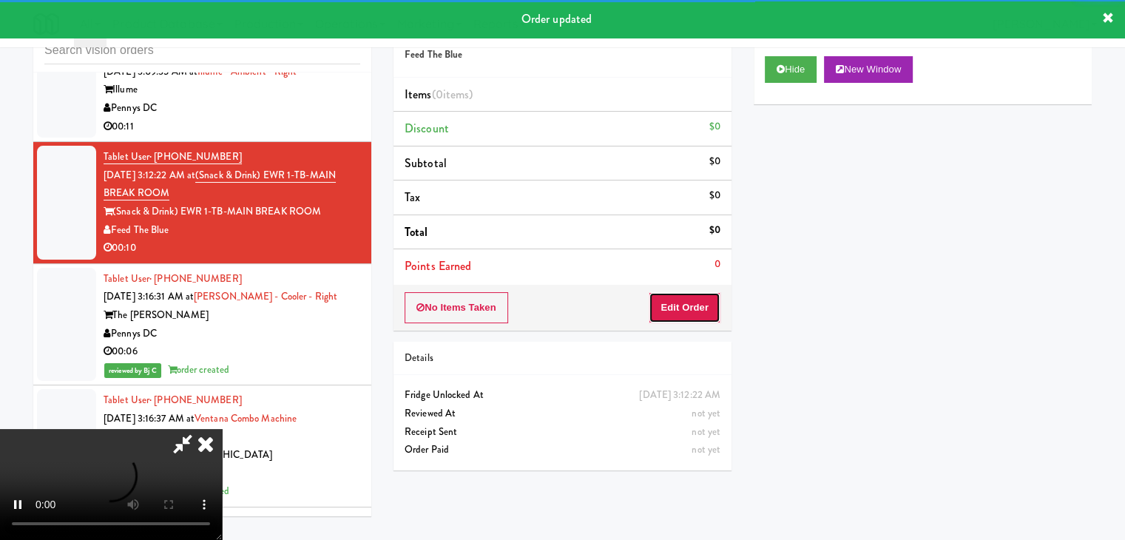
click at [684, 311] on button "Edit Order" at bounding box center [685, 307] width 72 height 31
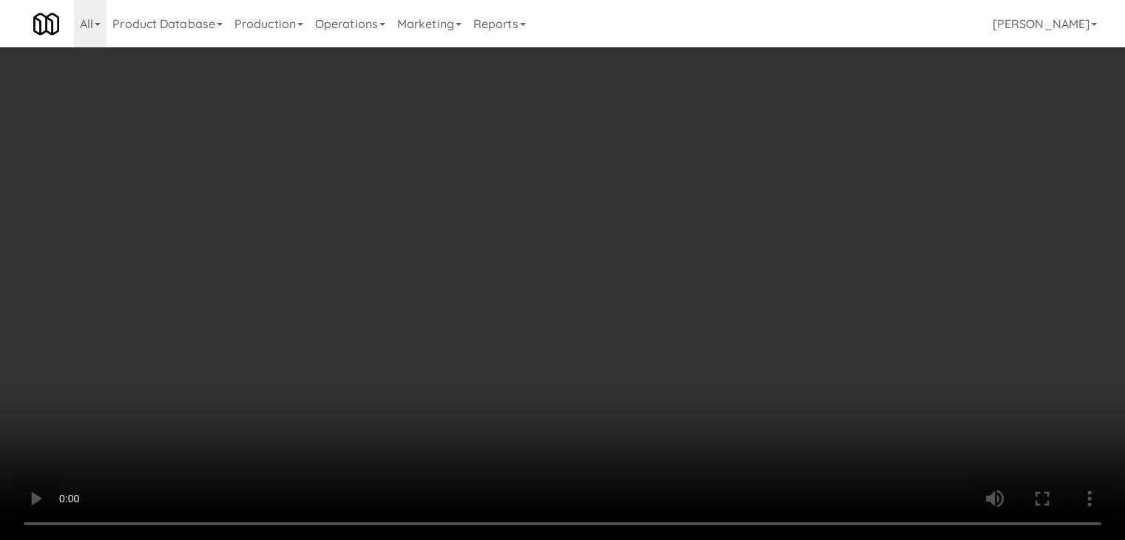
scroll to position [21607, 0]
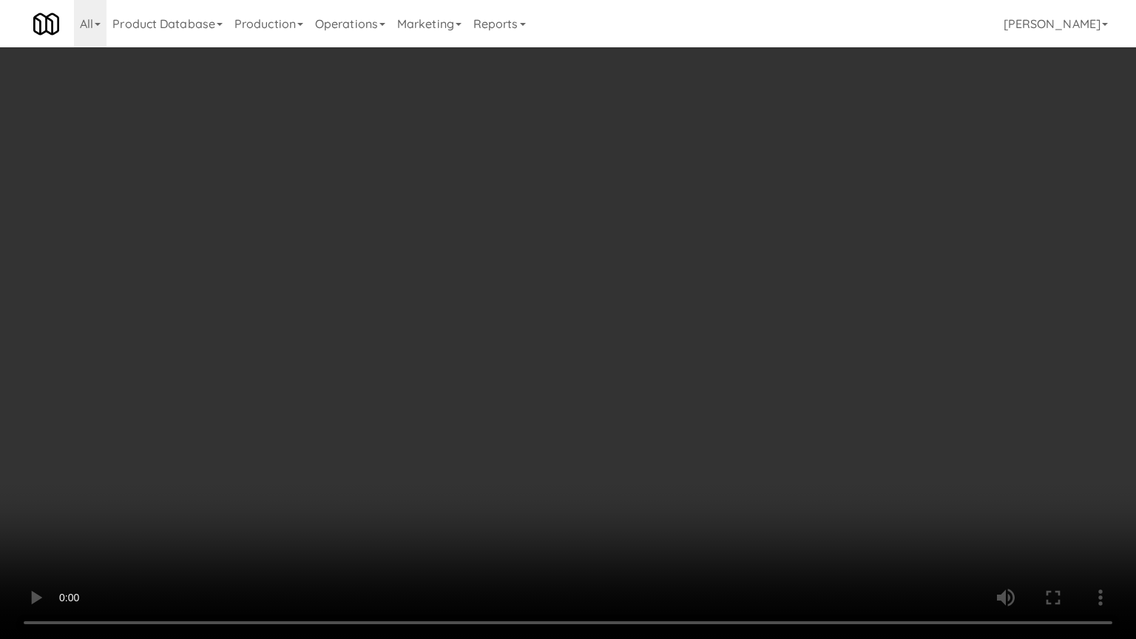
click at [687, 482] on video at bounding box center [568, 319] width 1136 height 639
click at [687, 485] on video at bounding box center [568, 319] width 1136 height 639
click at [696, 478] on video at bounding box center [568, 319] width 1136 height 639
click at [715, 445] on video at bounding box center [568, 319] width 1136 height 639
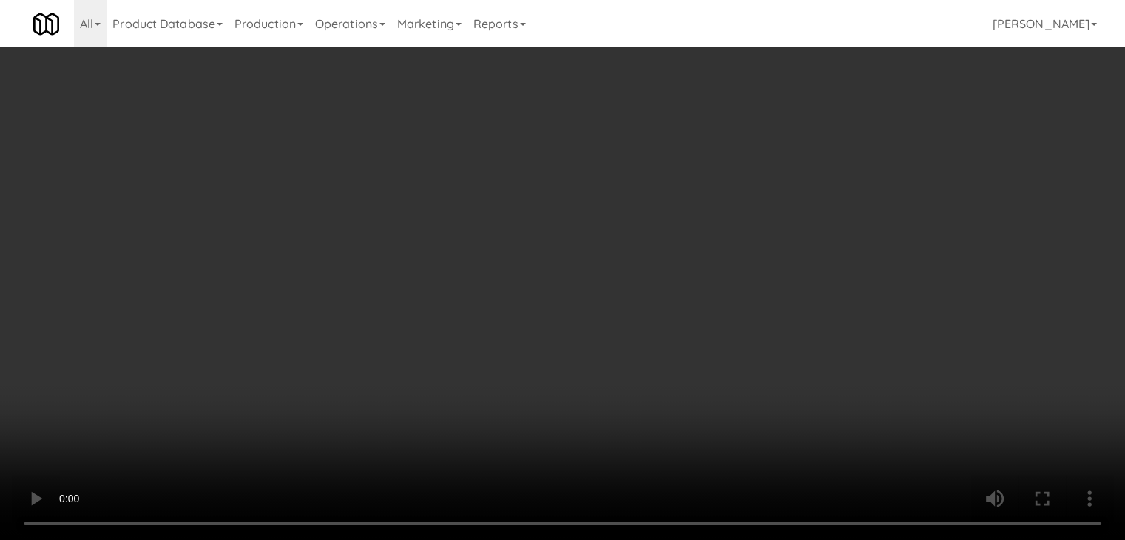
click at [820, 164] on button "Planogram" at bounding box center [801, 157] width 73 height 22
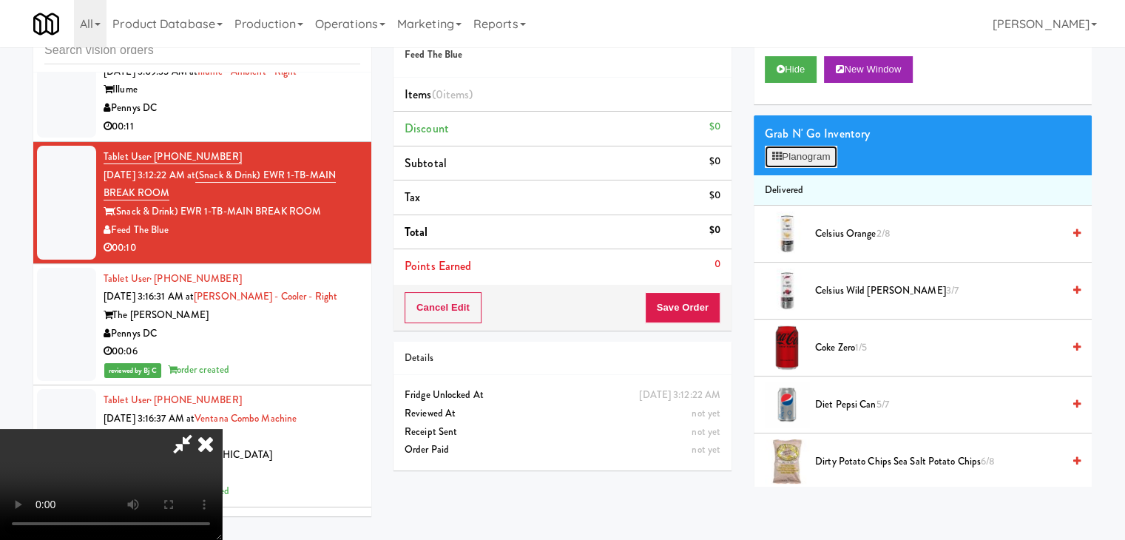
scroll to position [21607, 0]
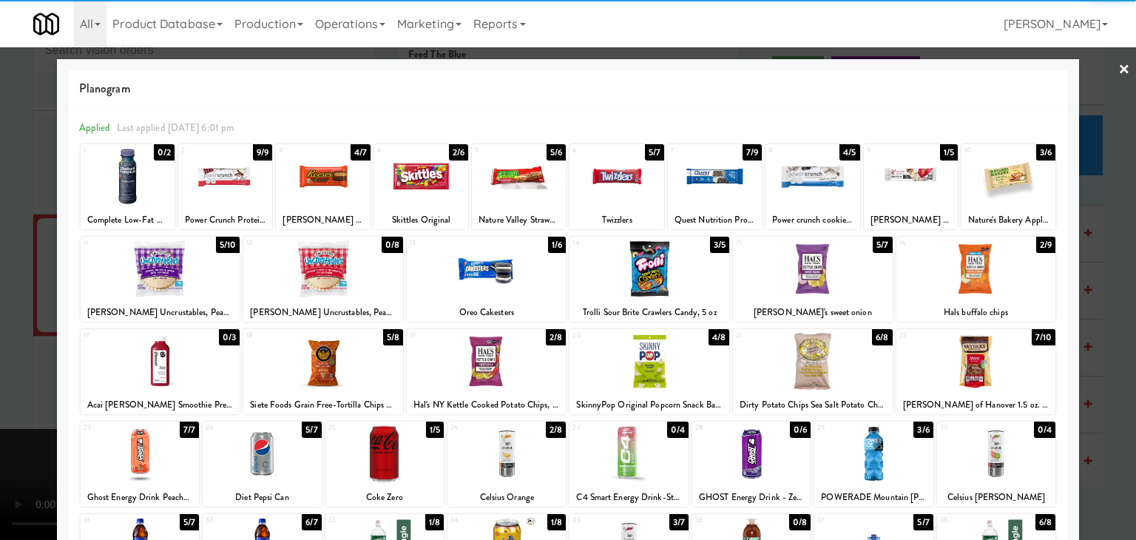
click at [286, 351] on div at bounding box center [323, 361] width 160 height 57
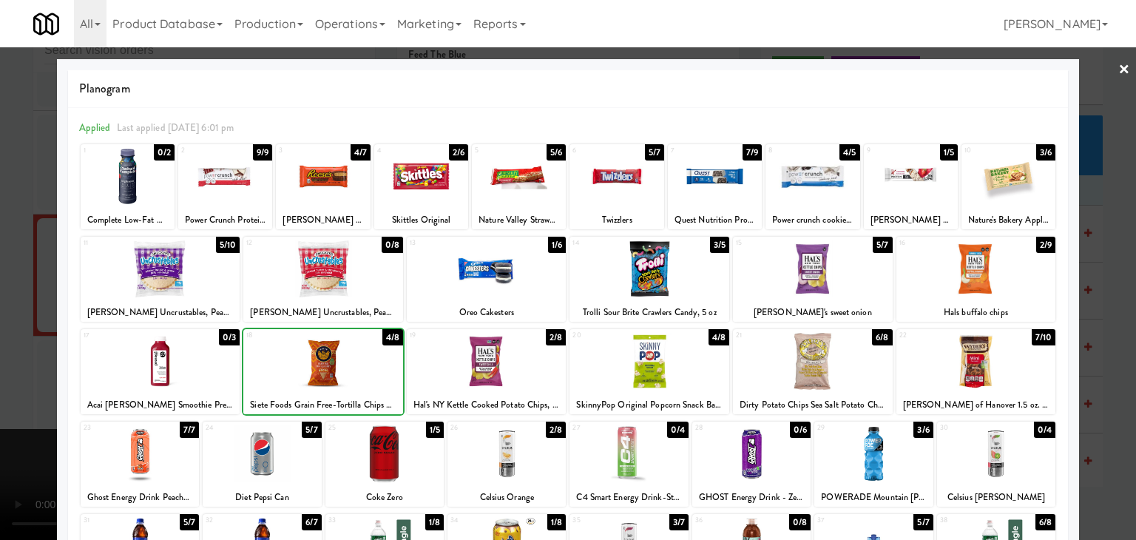
click at [11, 371] on div at bounding box center [568, 270] width 1136 height 540
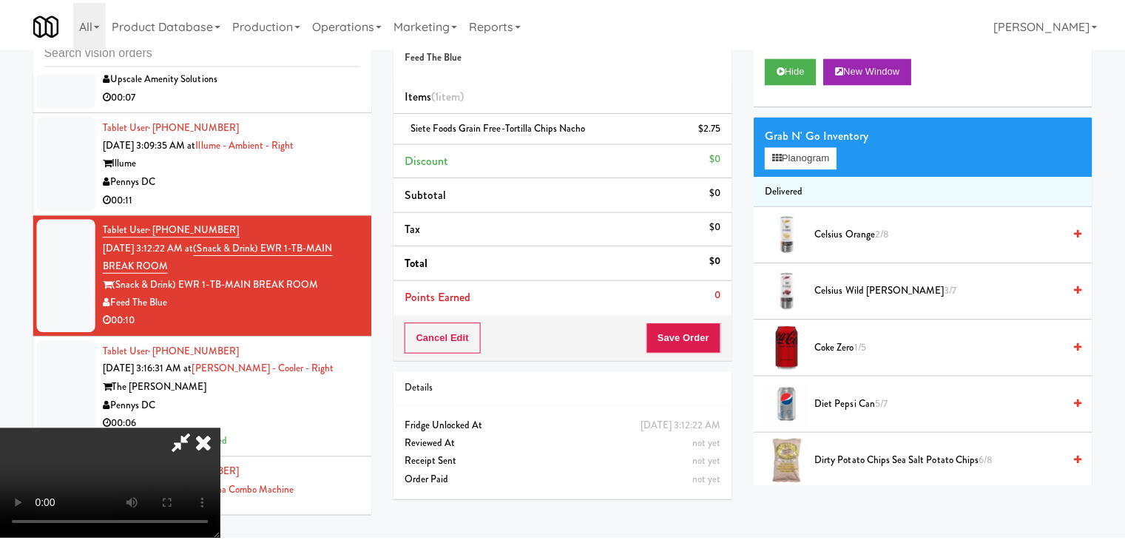
scroll to position [21680, 0]
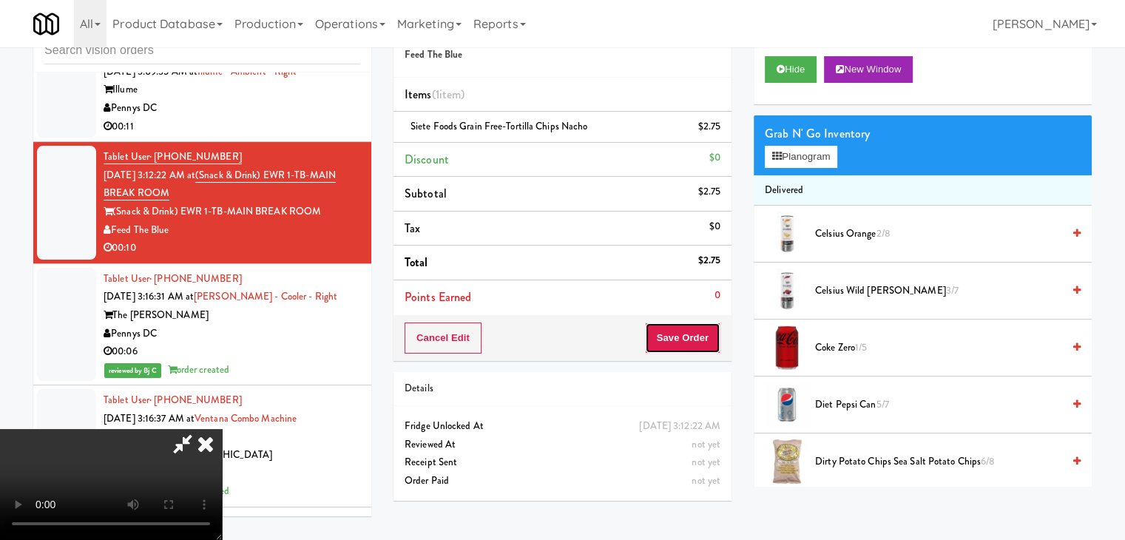
click at [715, 337] on button "Save Order" at bounding box center [682, 338] width 75 height 31
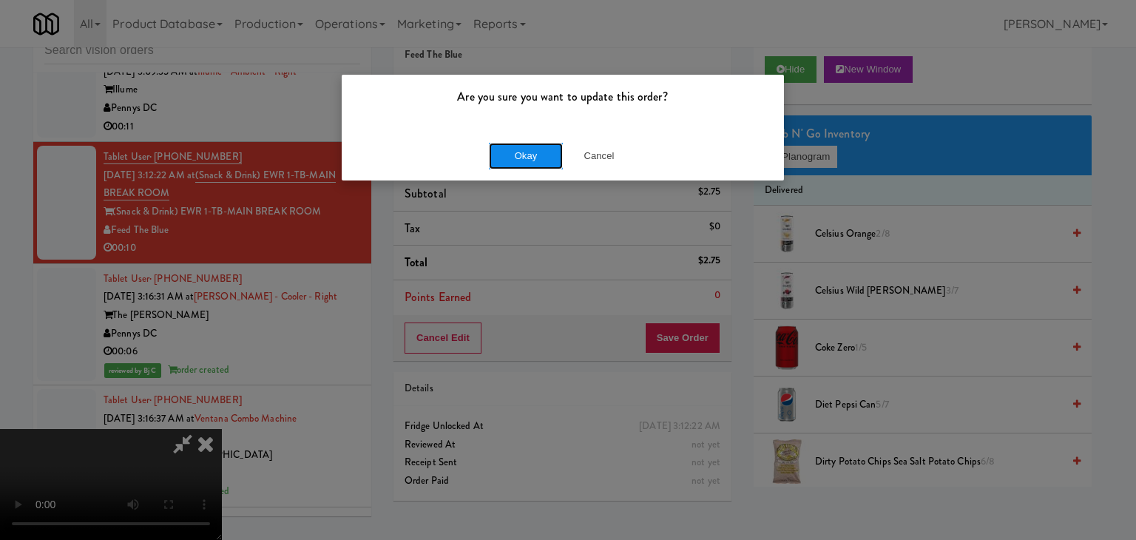
click at [528, 158] on button "Okay" at bounding box center [526, 156] width 74 height 27
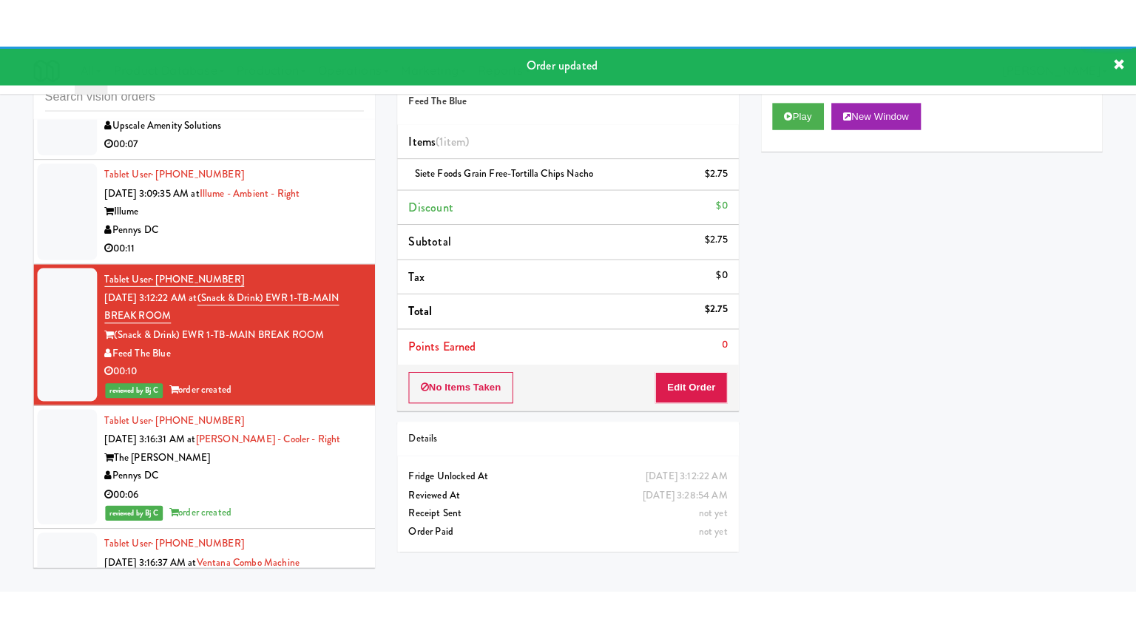
scroll to position [21532, 0]
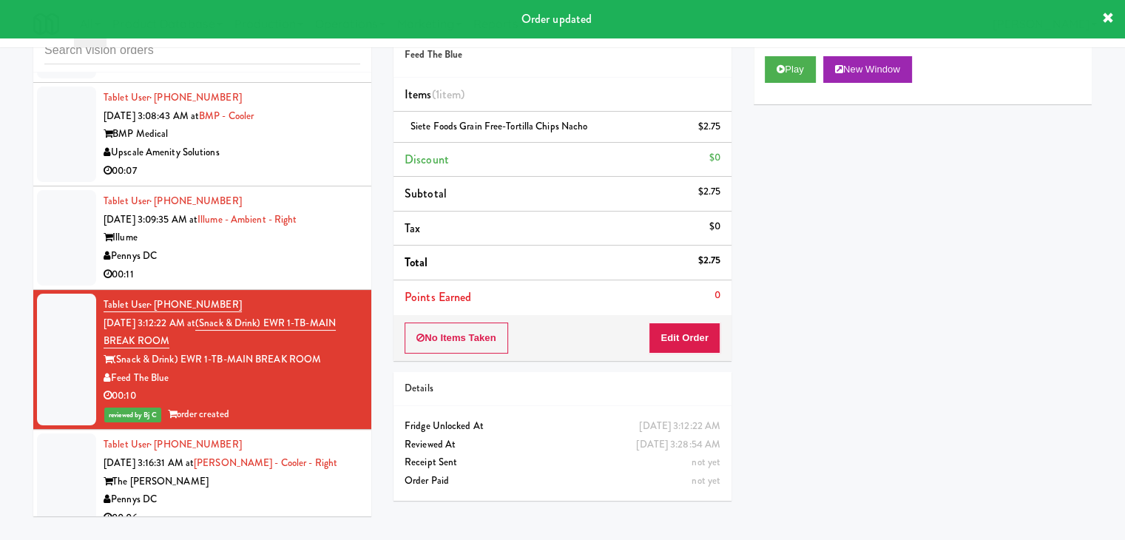
click at [260, 266] on div "Pennys DC" at bounding box center [232, 256] width 257 height 18
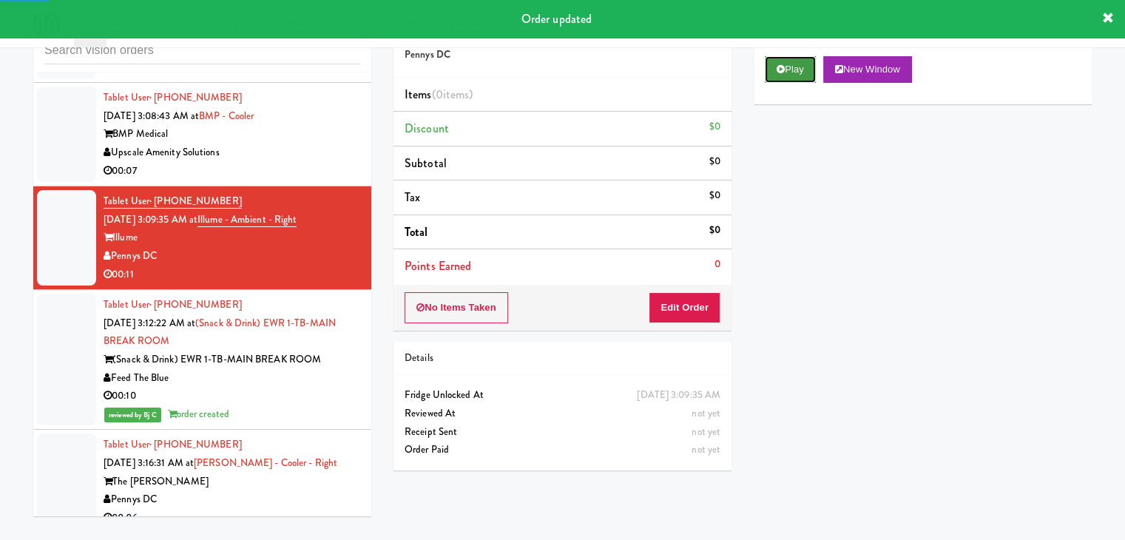
click at [796, 67] on button "Play" at bounding box center [790, 69] width 51 height 27
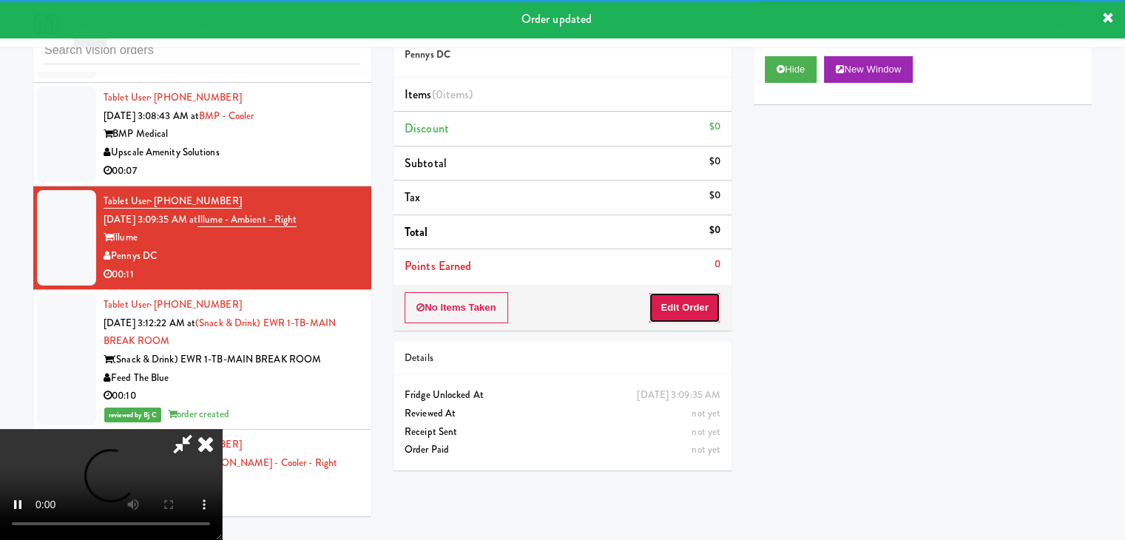
click at [695, 311] on button "Edit Order" at bounding box center [685, 307] width 72 height 31
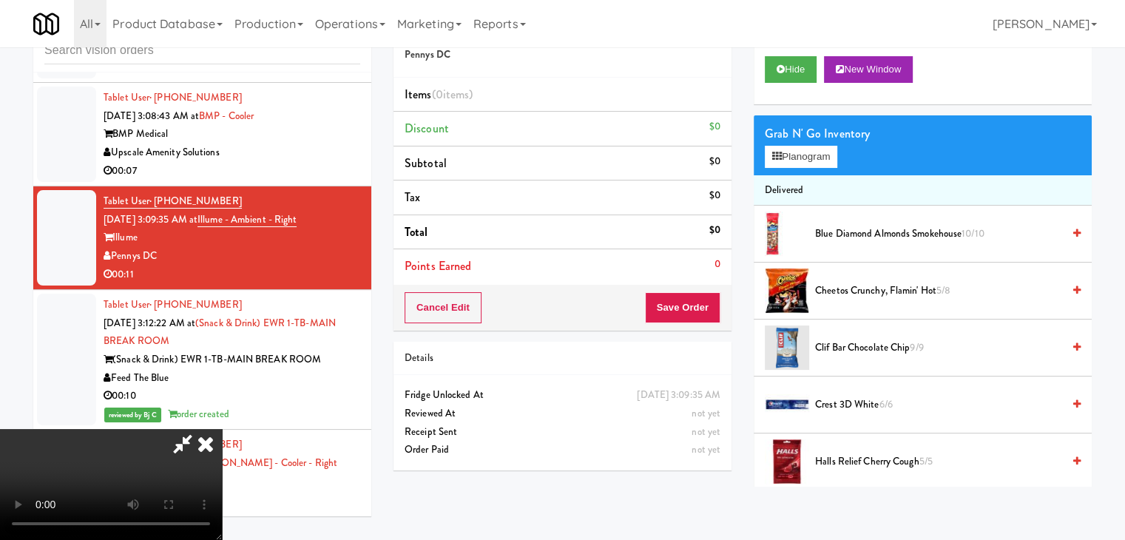
scroll to position [21459, 0]
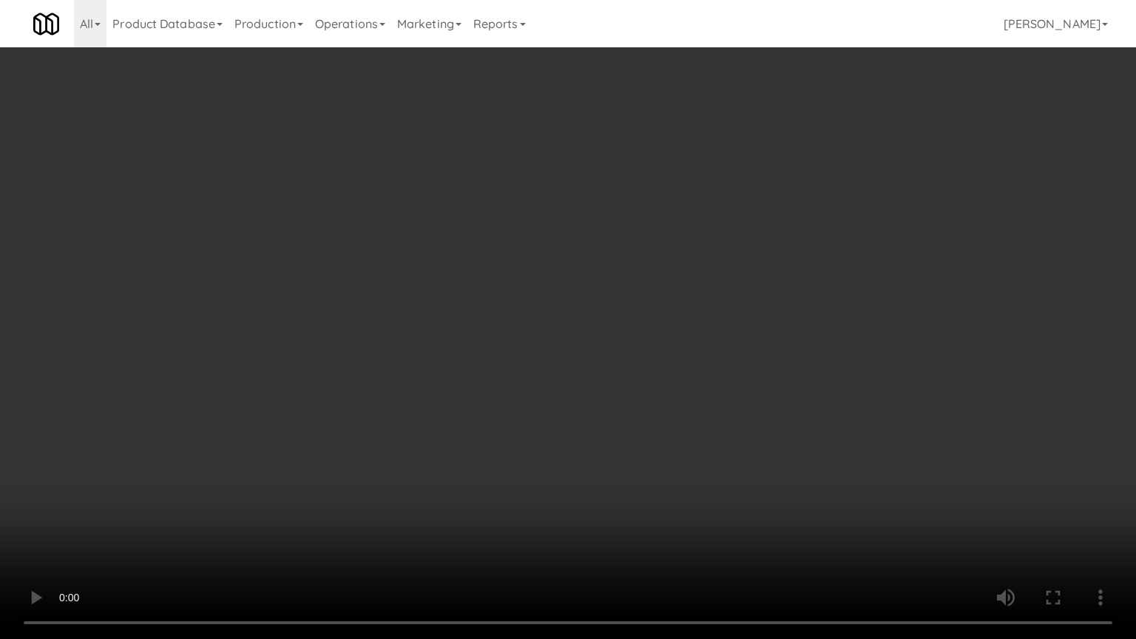
click at [790, 417] on video at bounding box center [568, 319] width 1136 height 639
drag, startPoint x: 787, startPoint y: 422, endPoint x: 776, endPoint y: 428, distance: 12.9
click at [787, 423] on video at bounding box center [568, 319] width 1136 height 639
click at [772, 429] on video at bounding box center [568, 319] width 1136 height 639
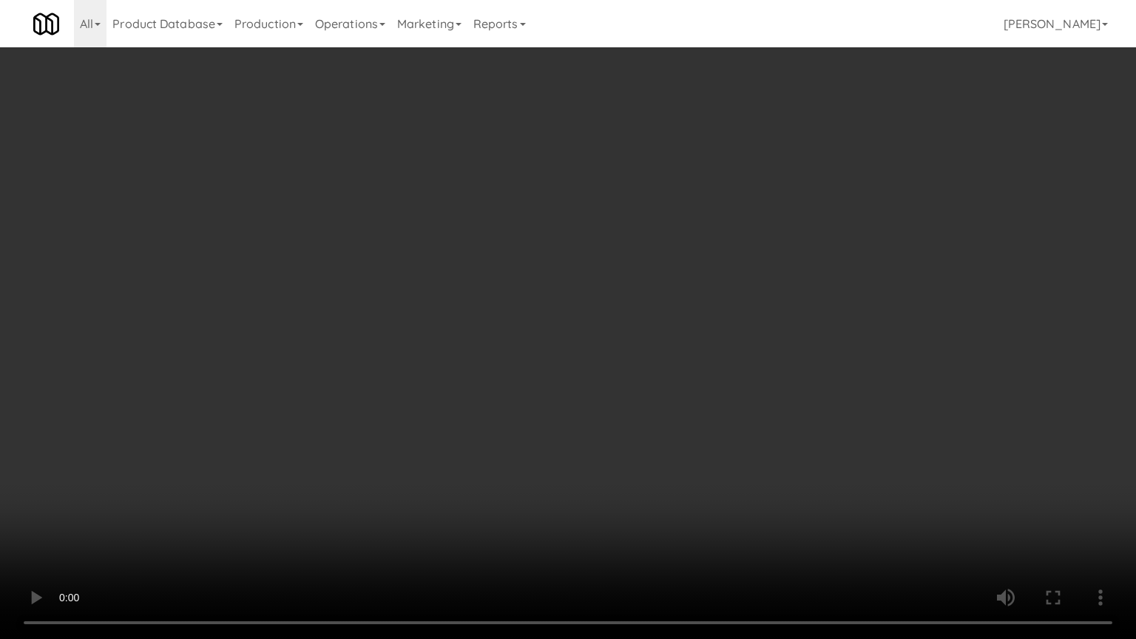
click at [767, 421] on video at bounding box center [568, 319] width 1136 height 639
click at [764, 423] on video at bounding box center [568, 319] width 1136 height 639
click at [764, 425] on video at bounding box center [568, 319] width 1136 height 639
click at [764, 426] on video at bounding box center [568, 319] width 1136 height 639
click at [797, 411] on video at bounding box center [568, 319] width 1136 height 639
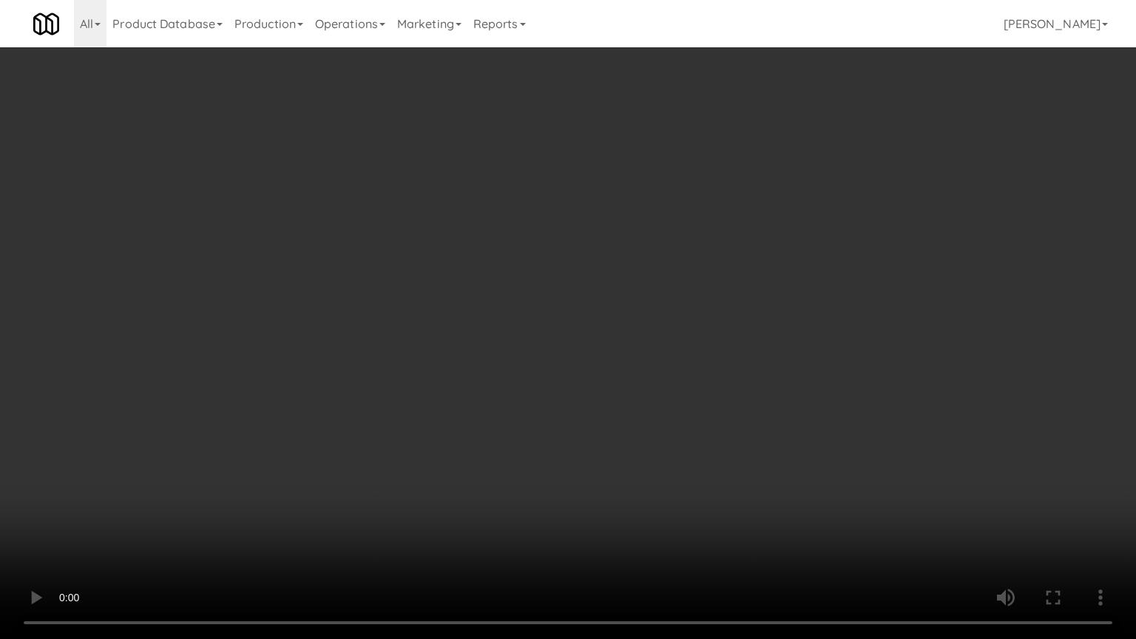
click at [713, 457] on video at bounding box center [568, 319] width 1136 height 639
click at [716, 464] on video at bounding box center [568, 319] width 1136 height 639
click at [717, 459] on video at bounding box center [568, 319] width 1136 height 639
drag, startPoint x: 717, startPoint y: 459, endPoint x: 808, endPoint y: 215, distance: 260.6
click at [718, 454] on video at bounding box center [568, 319] width 1136 height 639
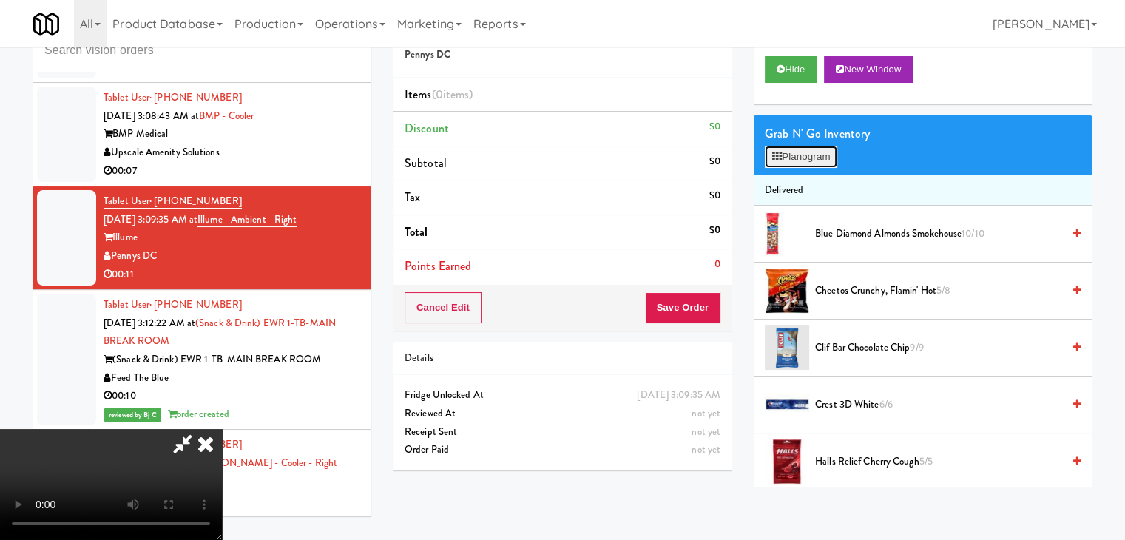
click at [807, 161] on button "Planogram" at bounding box center [801, 157] width 73 height 22
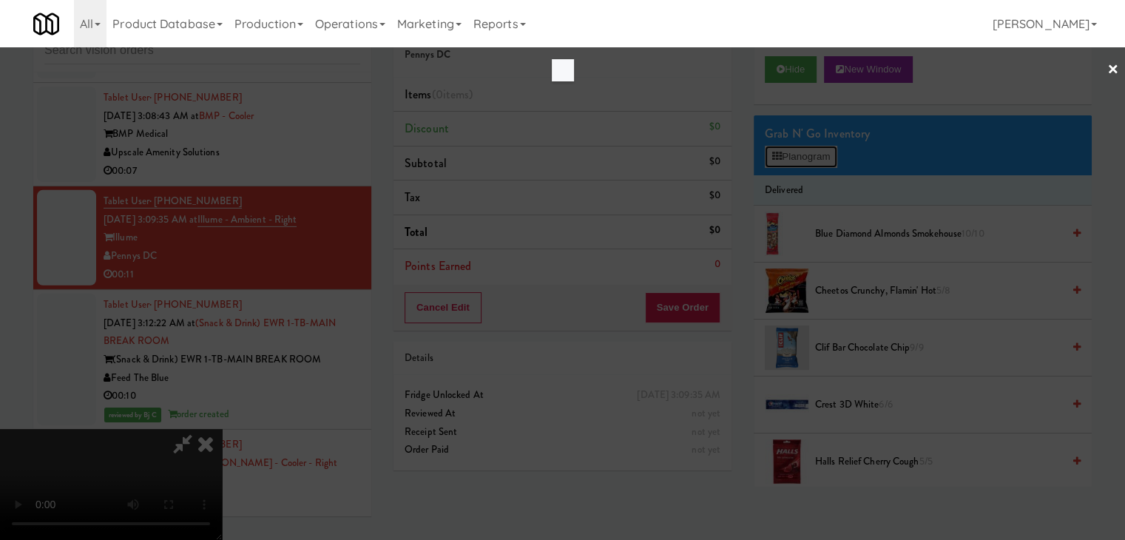
scroll to position [21459, 0]
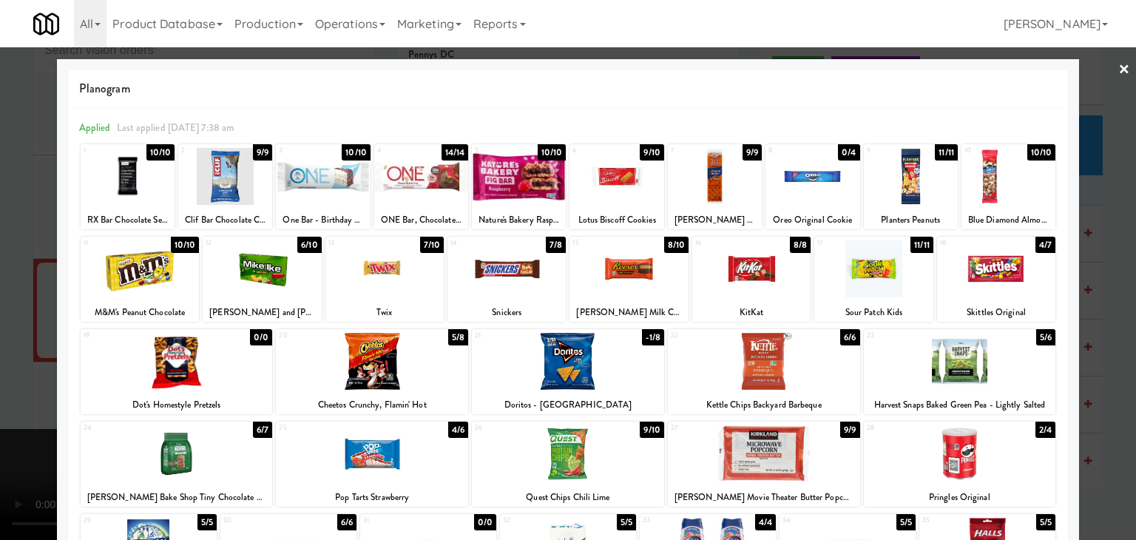
click at [0, 268] on div at bounding box center [568, 270] width 1136 height 540
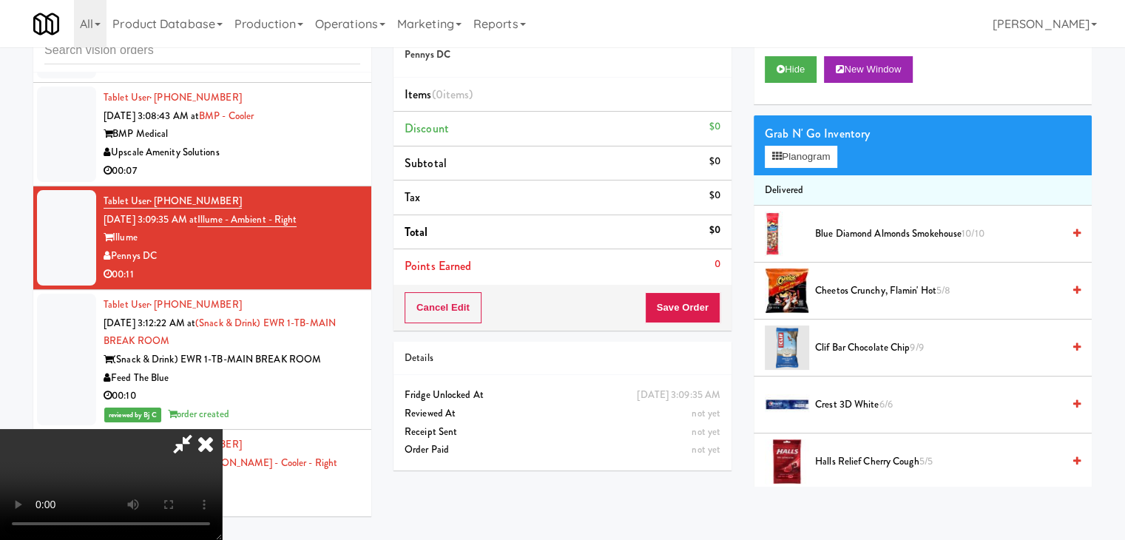
click at [222, 429] on video at bounding box center [111, 484] width 222 height 111
drag, startPoint x: 461, startPoint y: 316, endPoint x: 718, endPoint y: 393, distance: 268.7
click at [222, 429] on video at bounding box center [111, 484] width 222 height 111
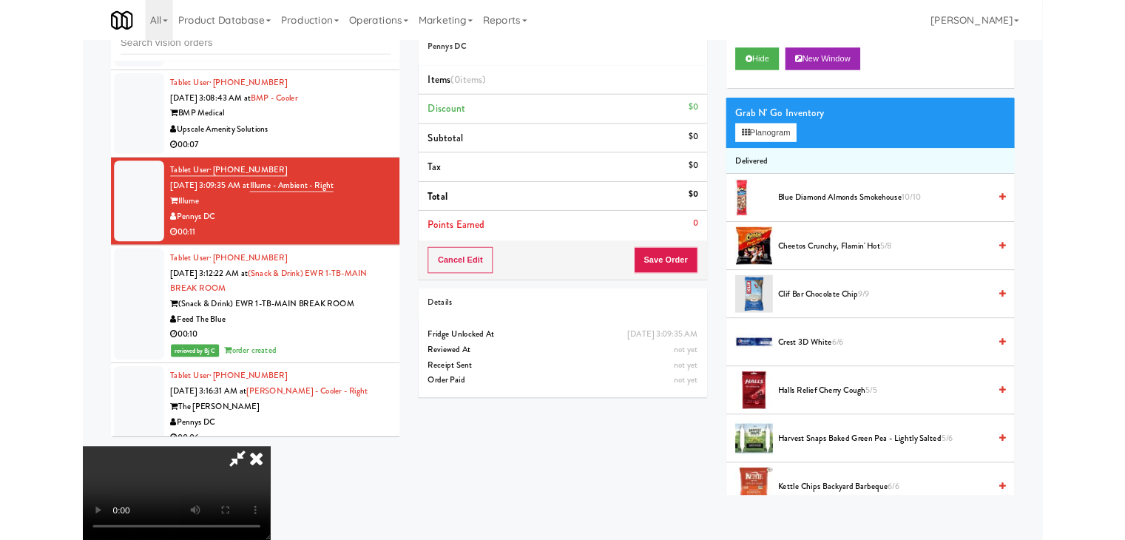
scroll to position [21459, 0]
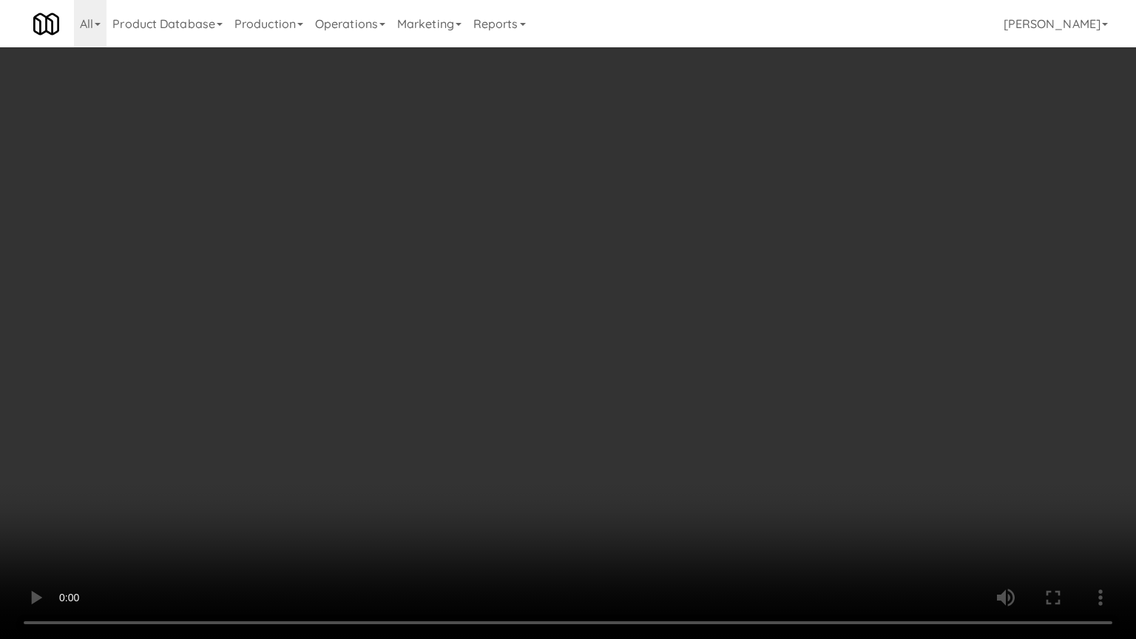
click at [805, 465] on video at bounding box center [568, 319] width 1136 height 639
click at [804, 465] on video at bounding box center [568, 319] width 1136 height 639
click at [754, 491] on video at bounding box center [568, 319] width 1136 height 639
click at [754, 490] on video at bounding box center [568, 319] width 1136 height 639
click at [767, 480] on video at bounding box center [568, 319] width 1136 height 639
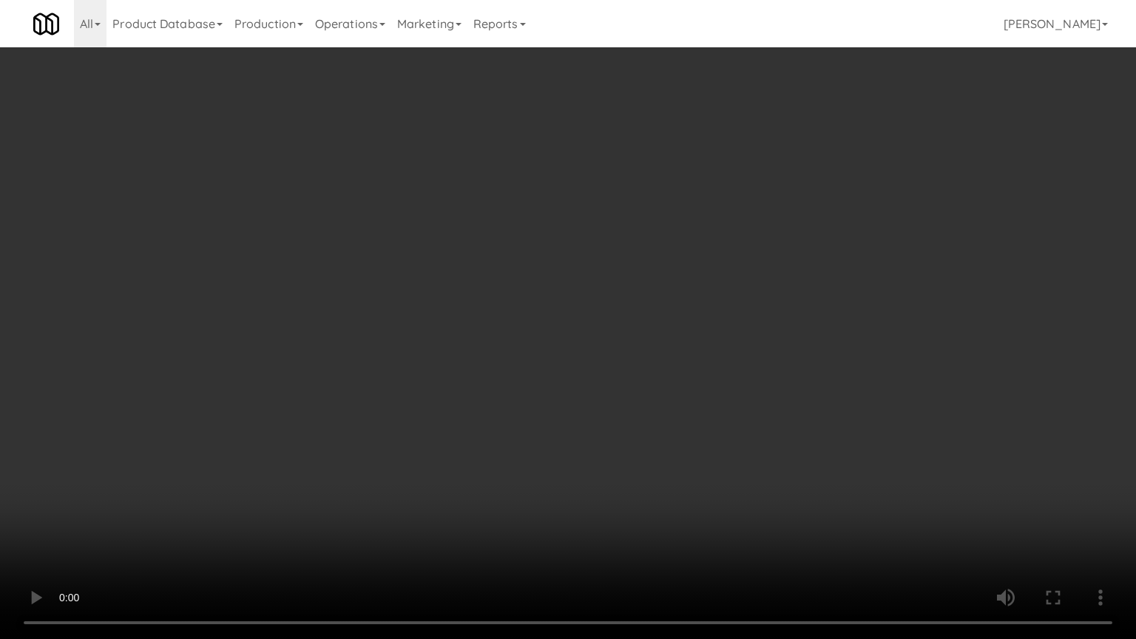
click at [763, 485] on video at bounding box center [568, 319] width 1136 height 639
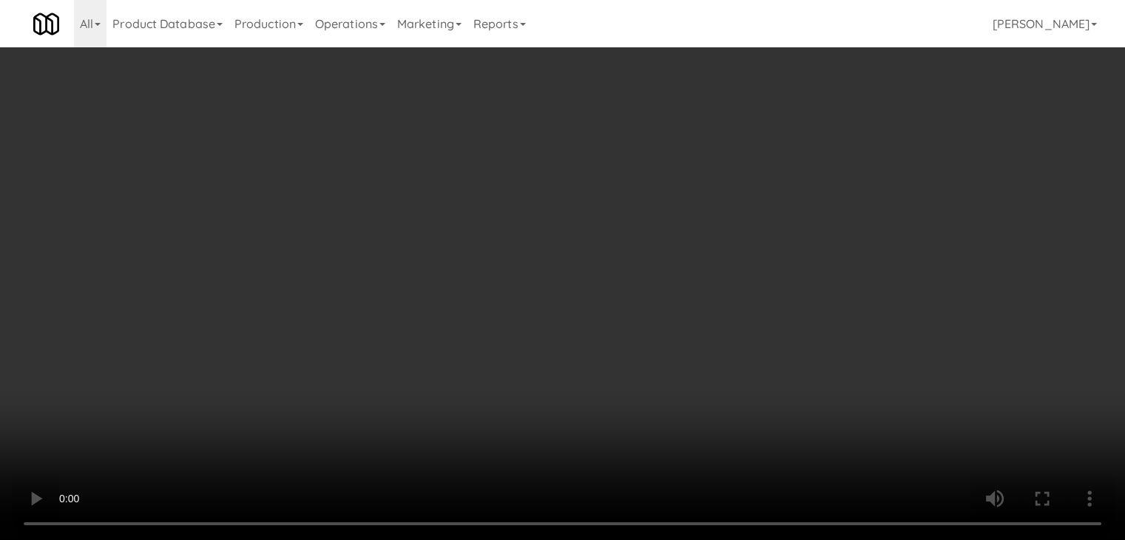
click at [519, 403] on video at bounding box center [562, 270] width 1125 height 540
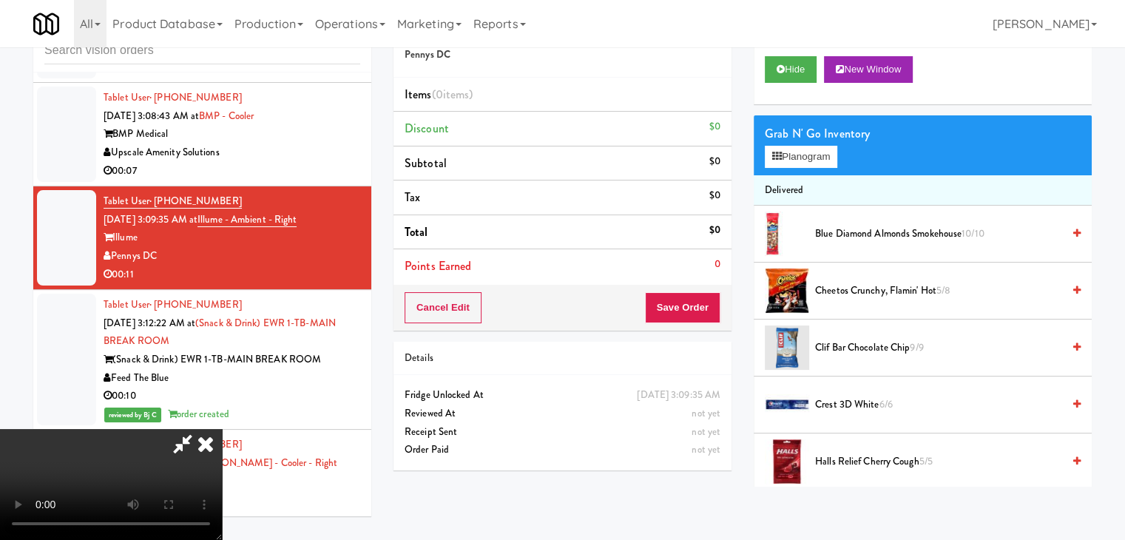
click at [222, 429] on video at bounding box center [111, 484] width 222 height 111
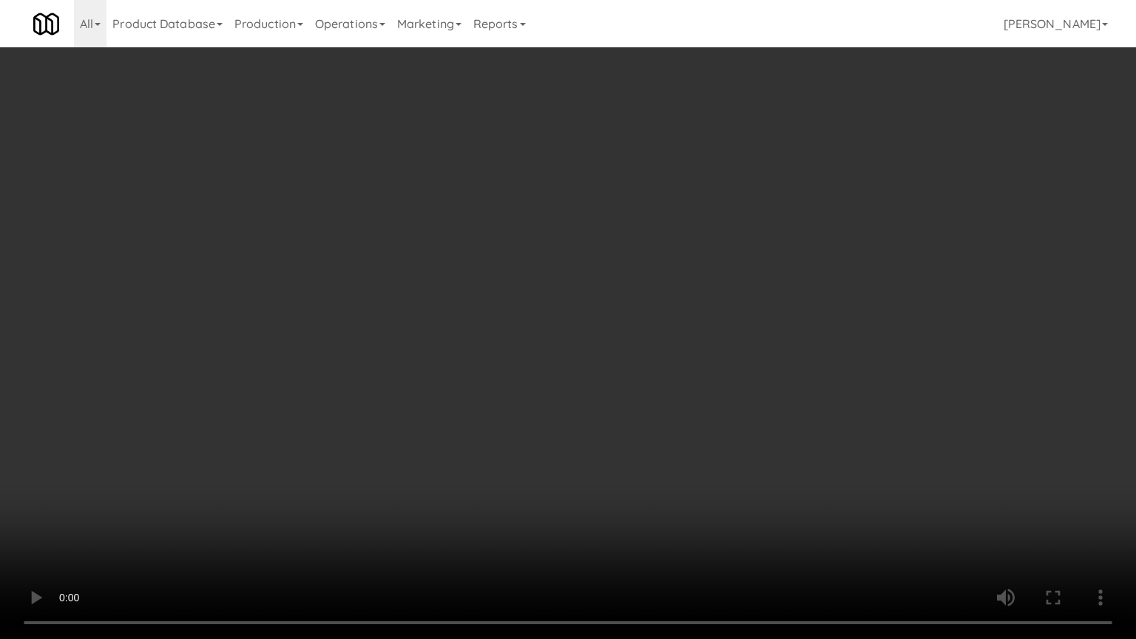
click at [383, 427] on video at bounding box center [568, 319] width 1136 height 639
click at [382, 426] on video at bounding box center [568, 319] width 1136 height 639
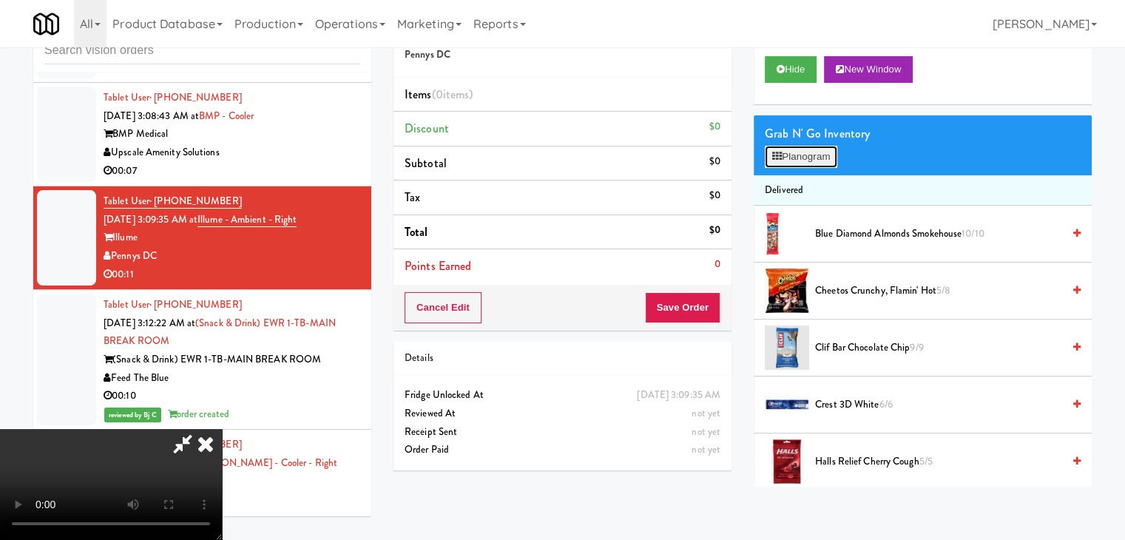
click at [835, 160] on button "Planogram" at bounding box center [801, 157] width 73 height 22
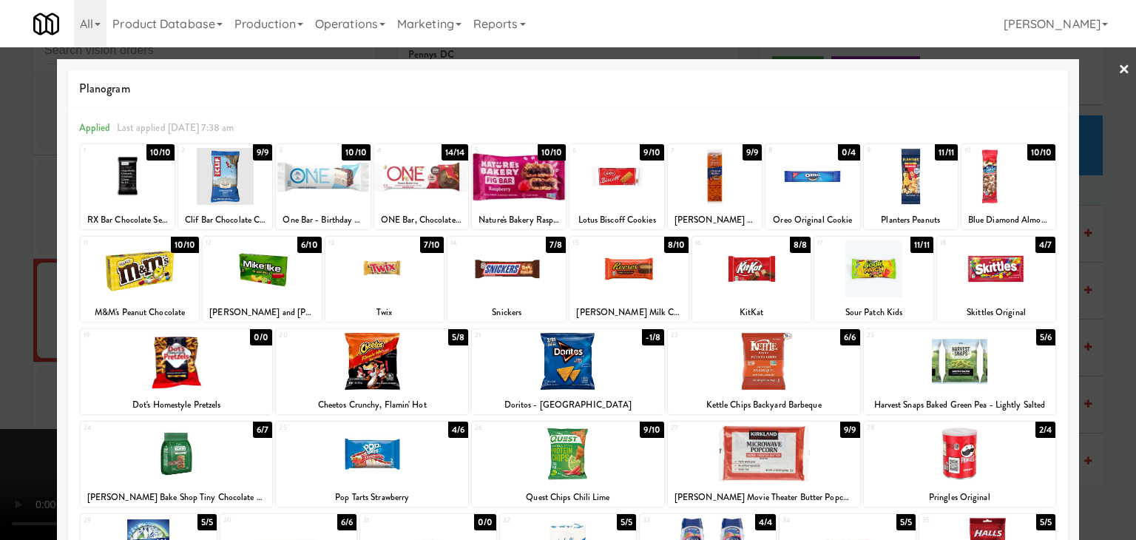
click at [373, 277] on div at bounding box center [385, 268] width 118 height 57
click at [411, 358] on div at bounding box center [372, 361] width 192 height 57
click at [0, 363] on div at bounding box center [568, 270] width 1136 height 540
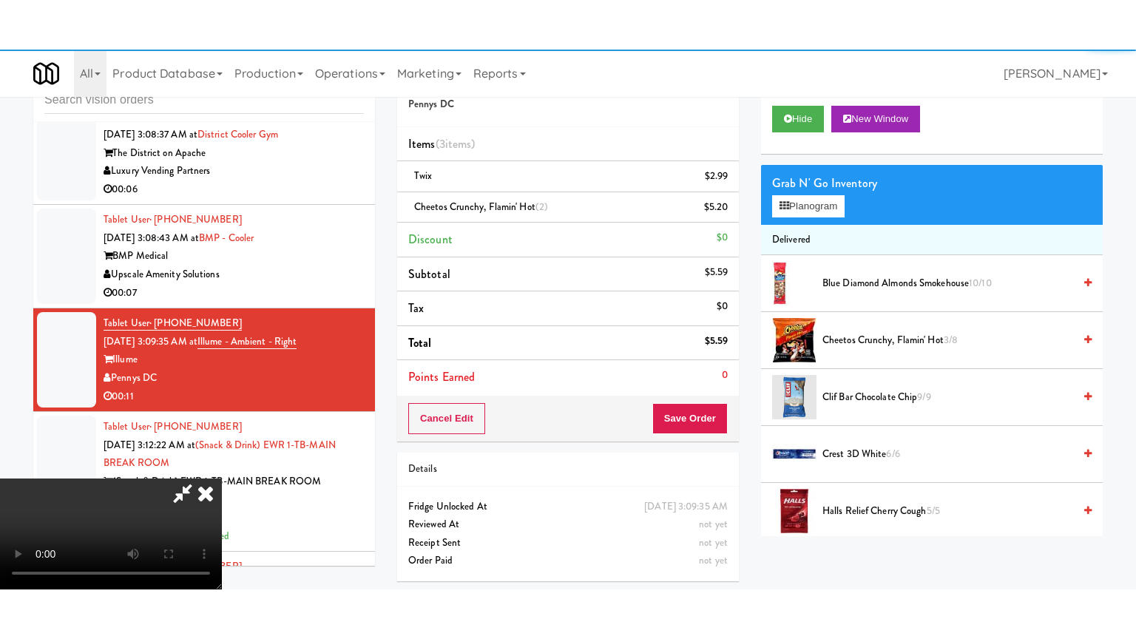
scroll to position [21532, 0]
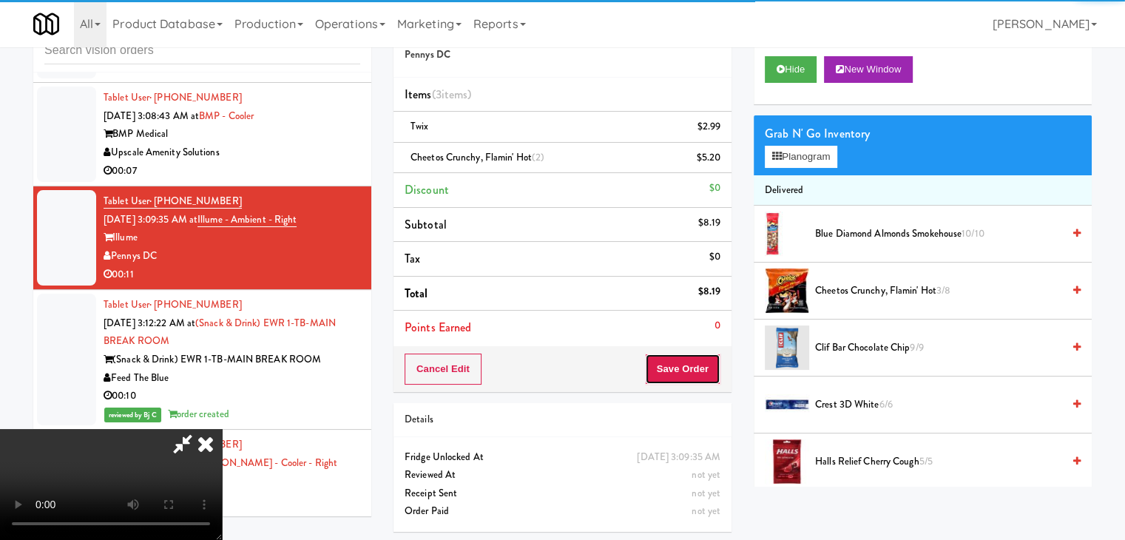
click at [707, 364] on button "Save Order" at bounding box center [682, 369] width 75 height 31
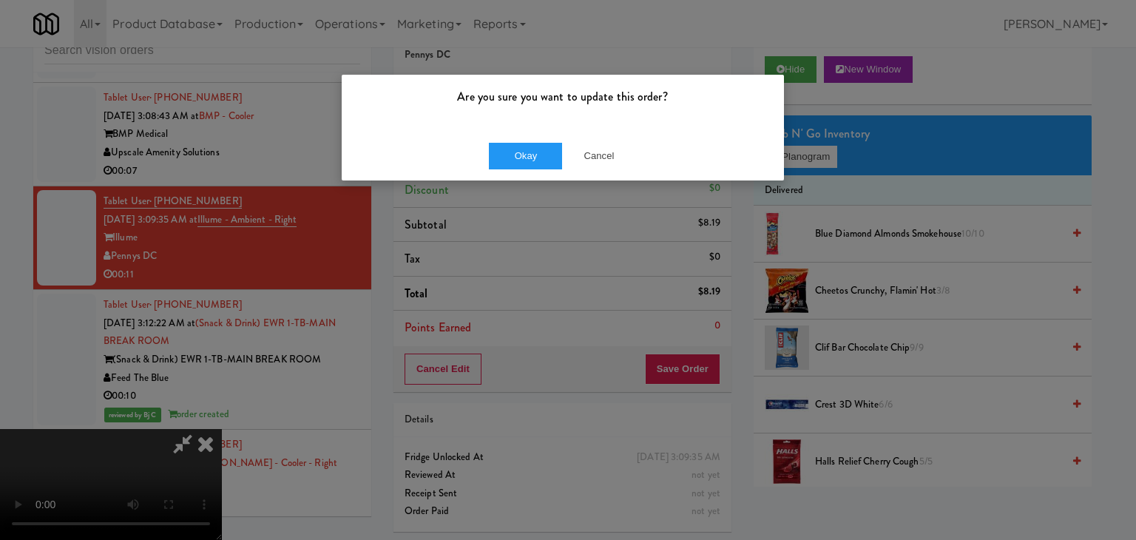
click at [539, 132] on div "Okay Cancel" at bounding box center [563, 156] width 442 height 50
click at [530, 147] on button "Okay" at bounding box center [526, 156] width 74 height 27
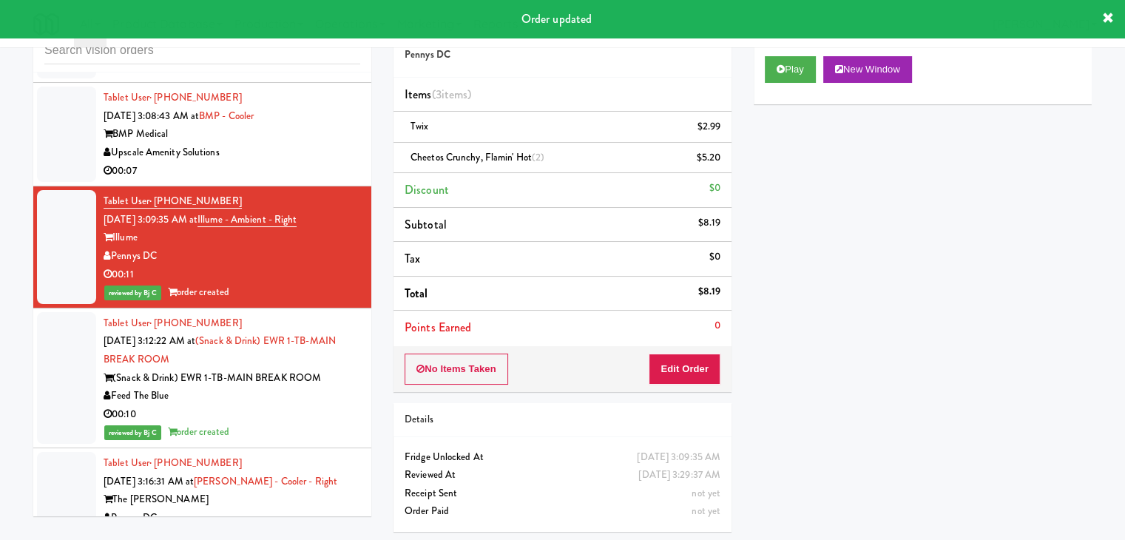
click at [281, 162] on div "Upscale Amenity Solutions" at bounding box center [232, 153] width 257 height 18
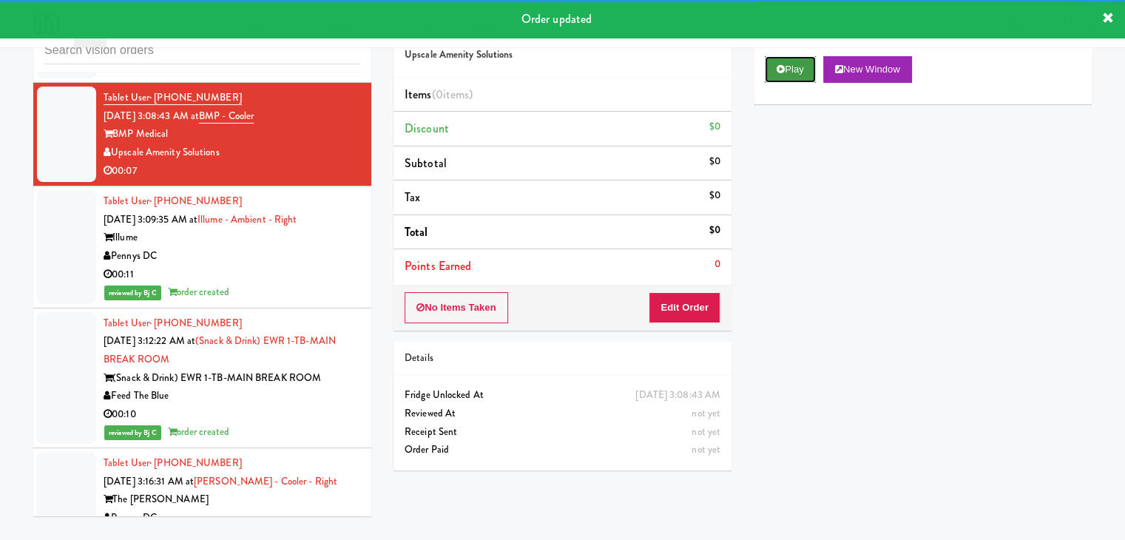
drag, startPoint x: 808, startPoint y: 63, endPoint x: 817, endPoint y: 75, distance: 15.4
click at [809, 64] on button "Play" at bounding box center [790, 69] width 51 height 27
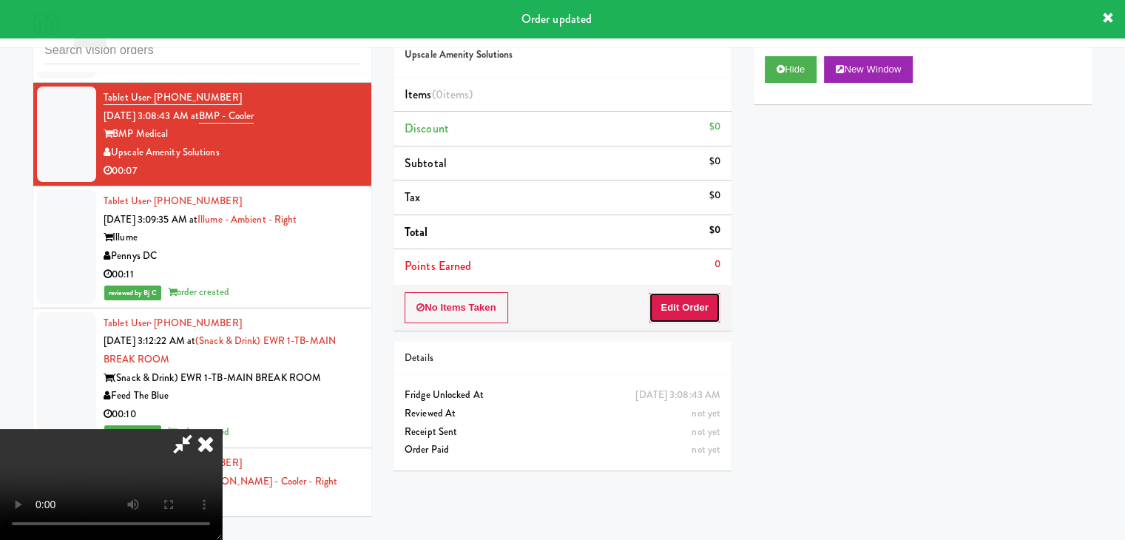
click at [718, 303] on button "Edit Order" at bounding box center [685, 307] width 72 height 31
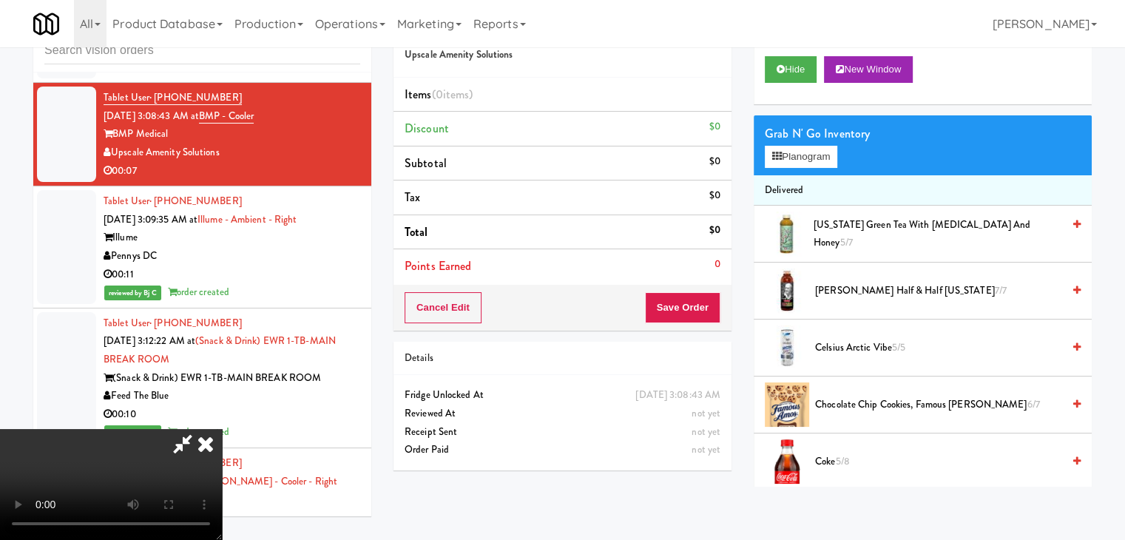
scroll to position [21459, 0]
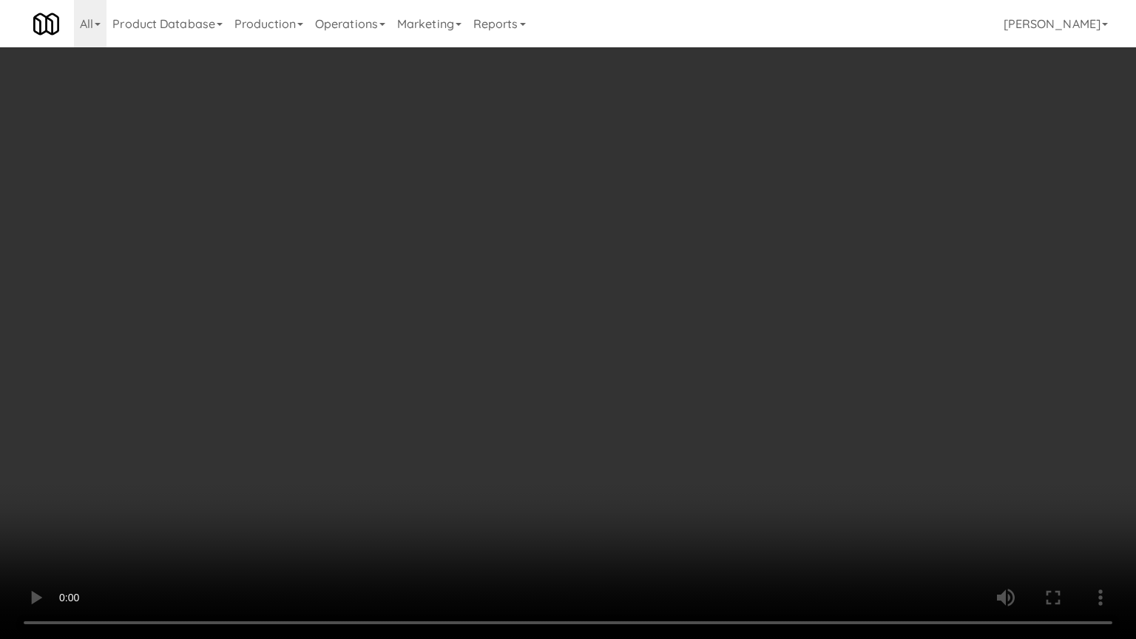
click at [672, 417] on video at bounding box center [568, 319] width 1136 height 639
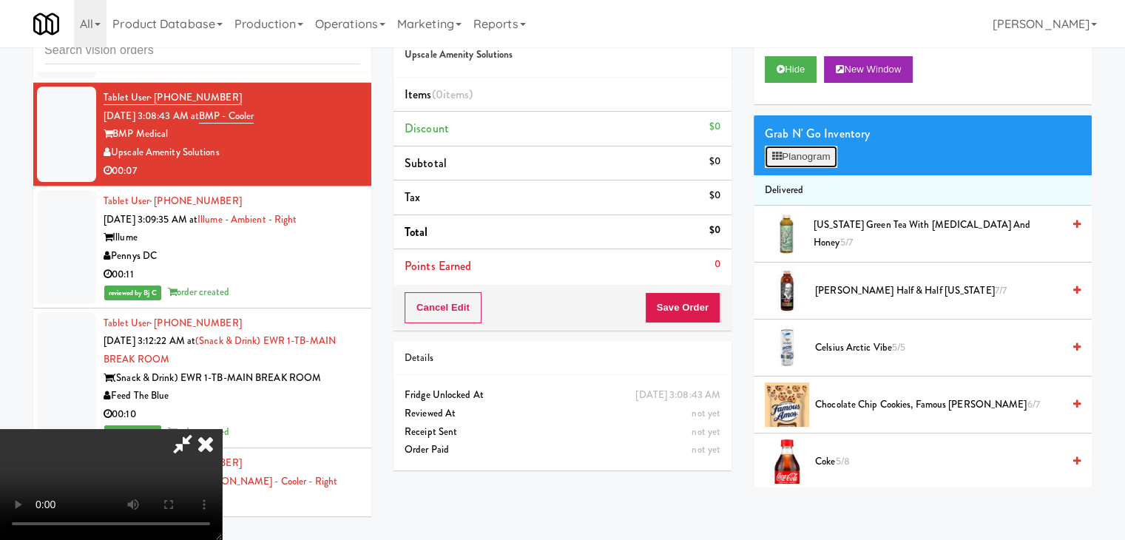
click at [802, 155] on button "Planogram" at bounding box center [801, 157] width 73 height 22
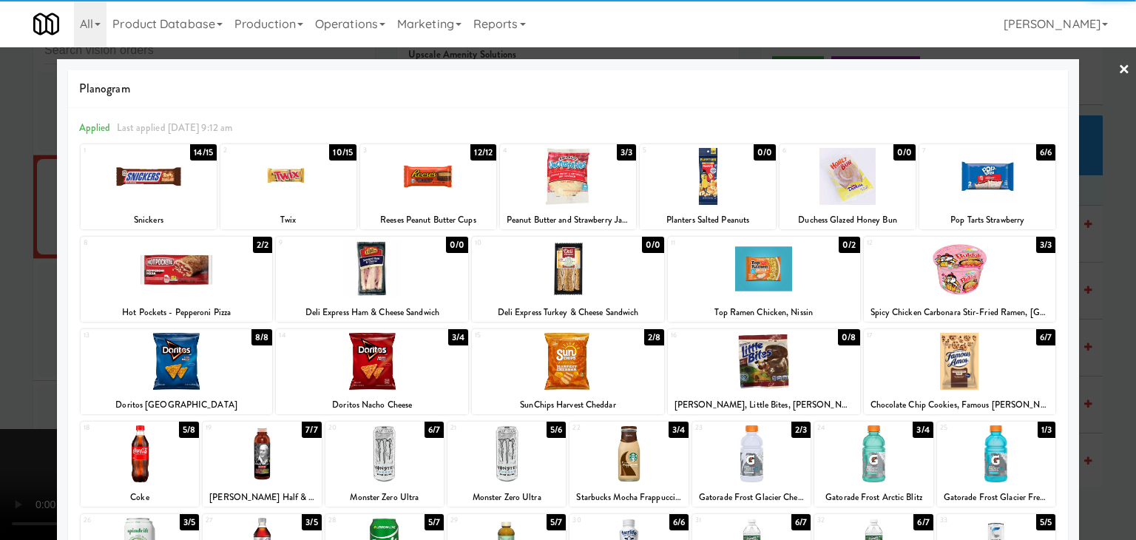
click at [506, 447] on div at bounding box center [507, 453] width 118 height 57
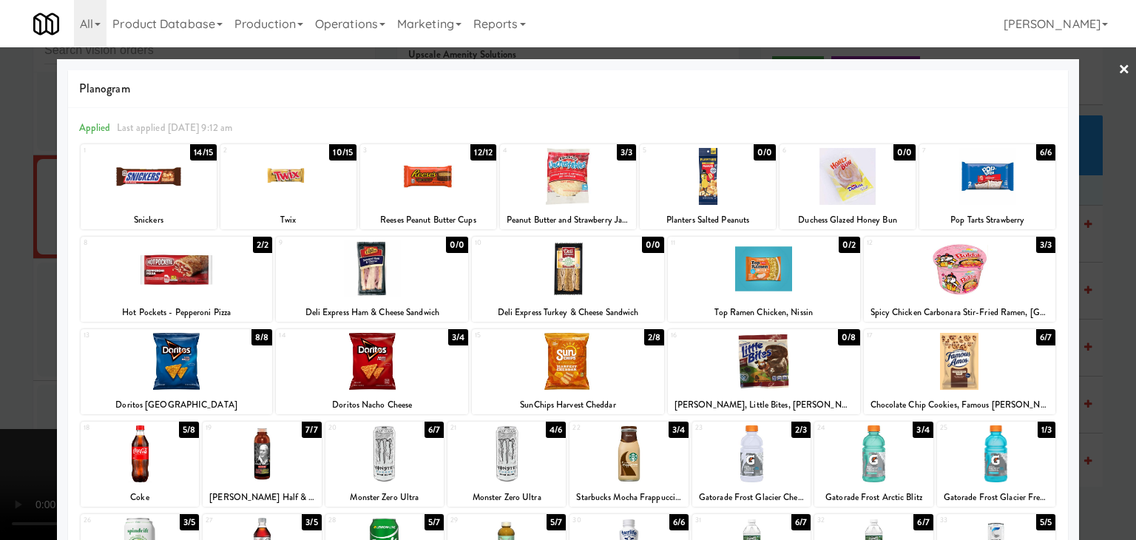
drag, startPoint x: 0, startPoint y: 408, endPoint x: 900, endPoint y: 403, distance: 899.7
click at [48, 406] on div at bounding box center [568, 270] width 1136 height 540
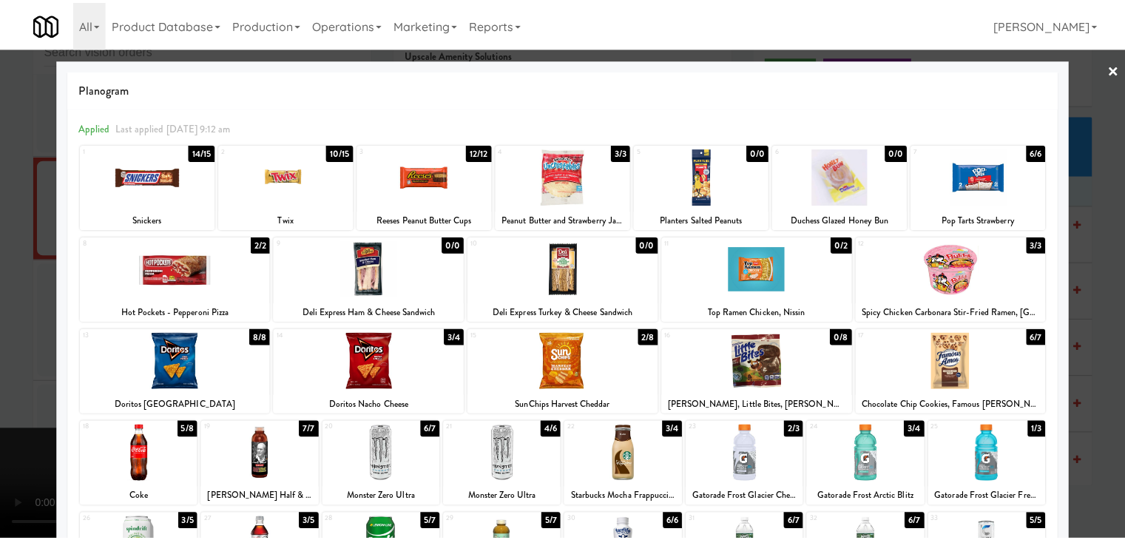
scroll to position [21532, 0]
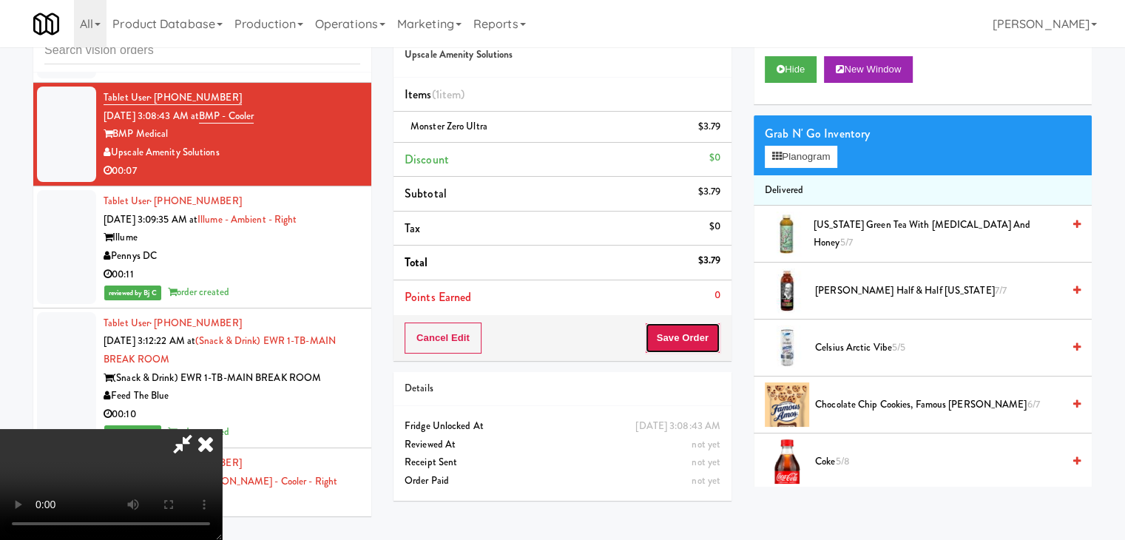
click at [701, 340] on button "Save Order" at bounding box center [682, 338] width 75 height 31
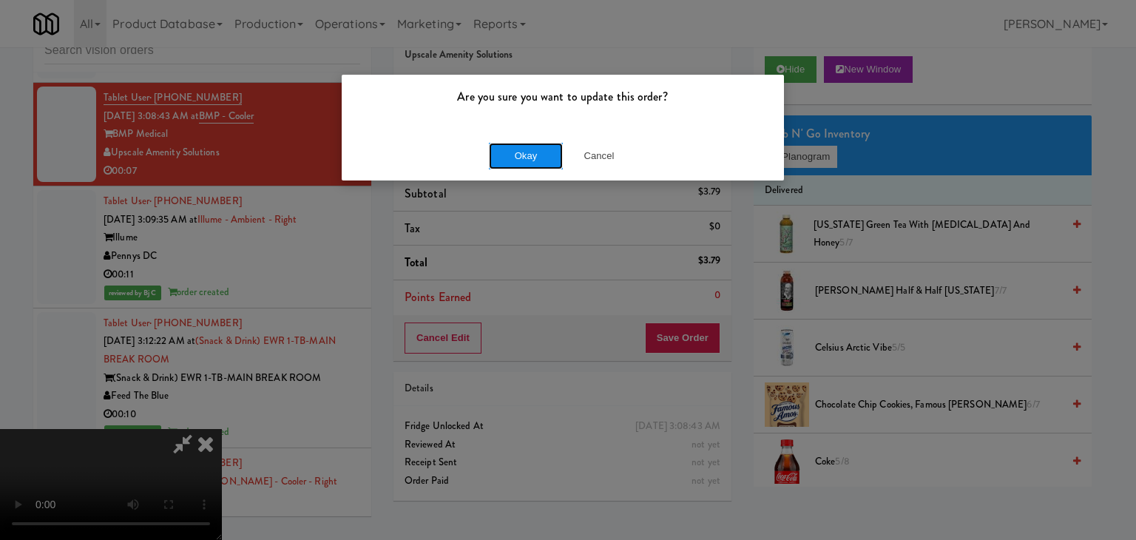
click at [534, 155] on button "Okay" at bounding box center [526, 156] width 74 height 27
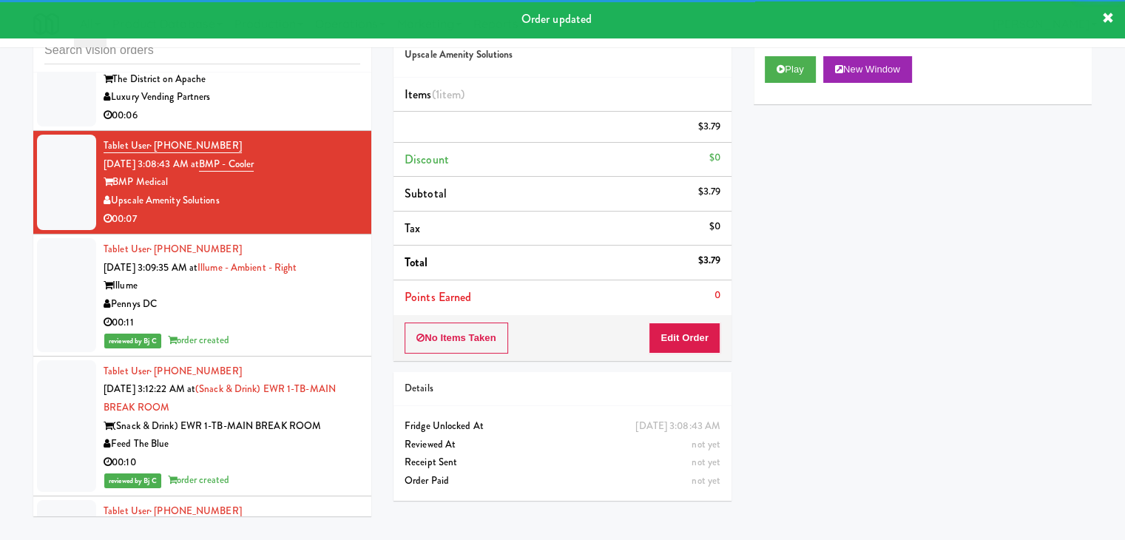
scroll to position [21458, 0]
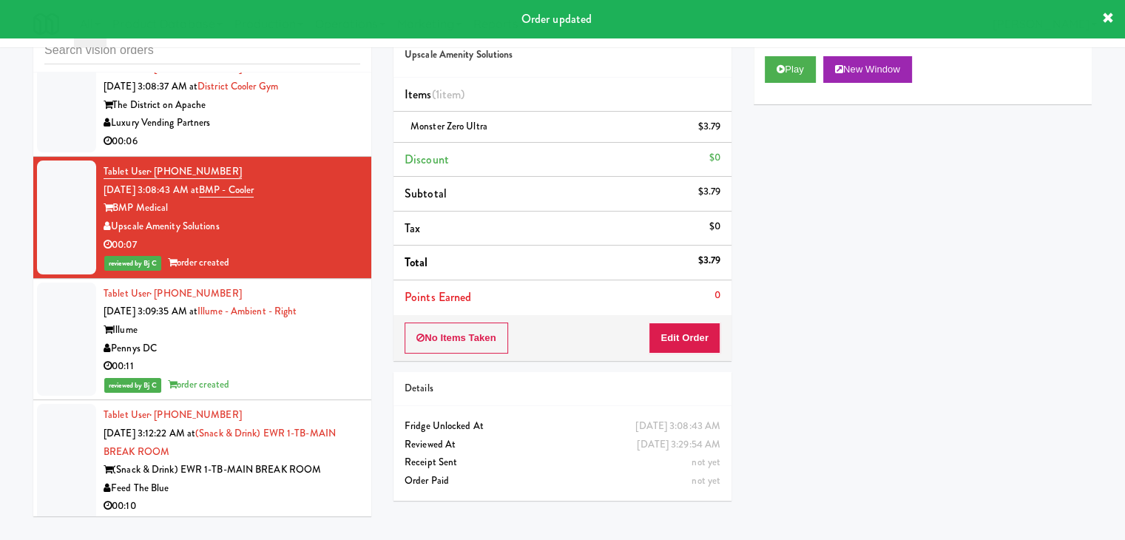
click at [295, 151] on div "00:06" at bounding box center [232, 141] width 257 height 18
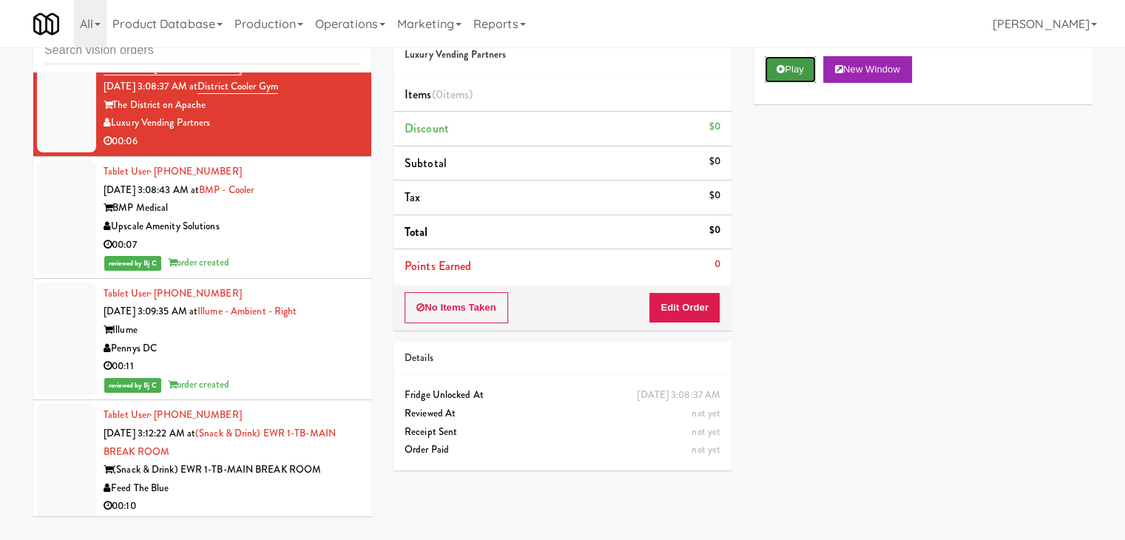
click at [782, 79] on button "Play" at bounding box center [790, 69] width 51 height 27
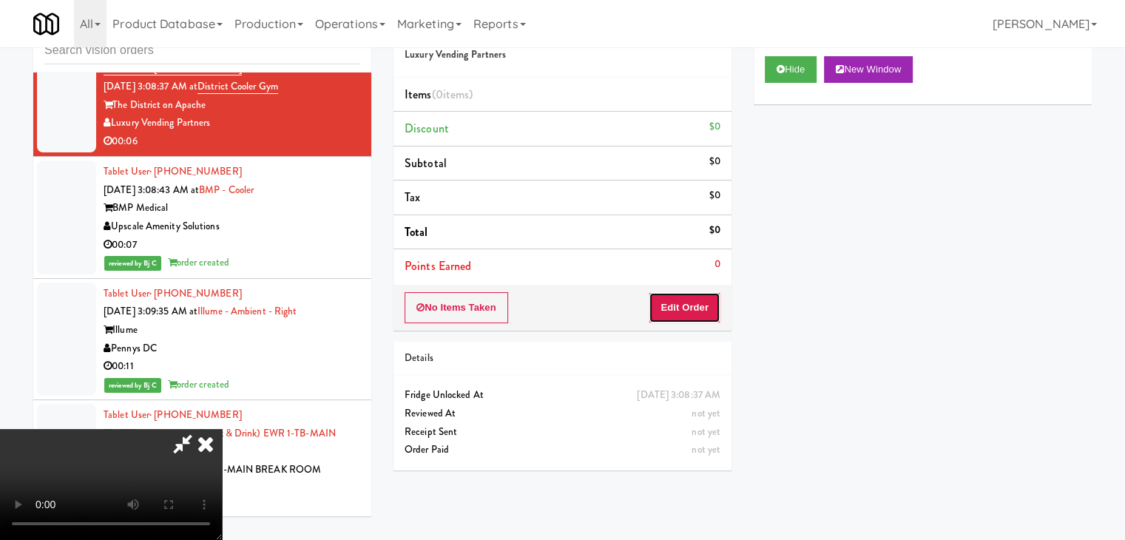
click at [691, 309] on button "Edit Order" at bounding box center [685, 307] width 72 height 31
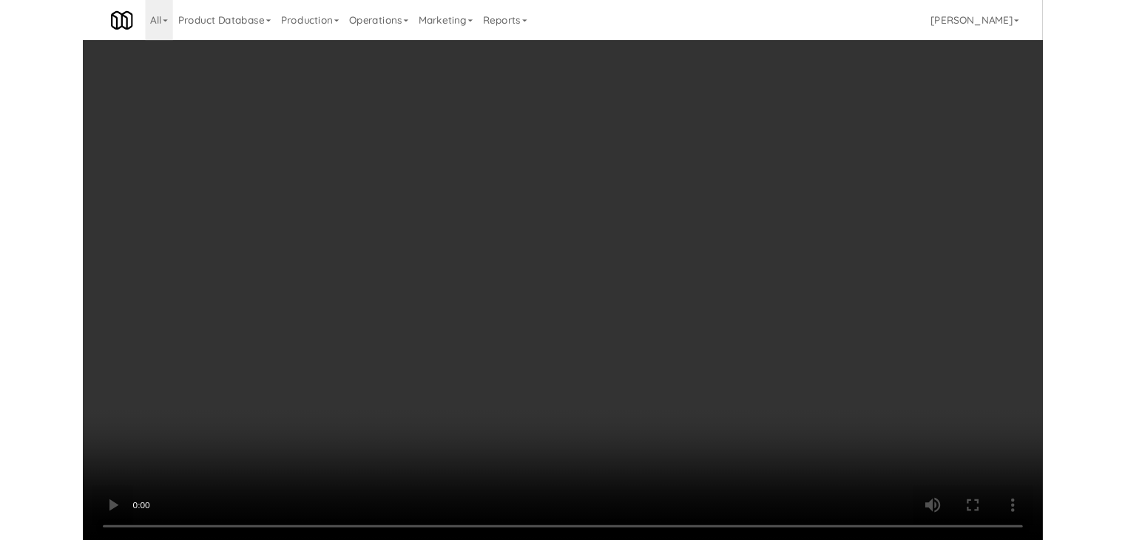
scroll to position [21385, 0]
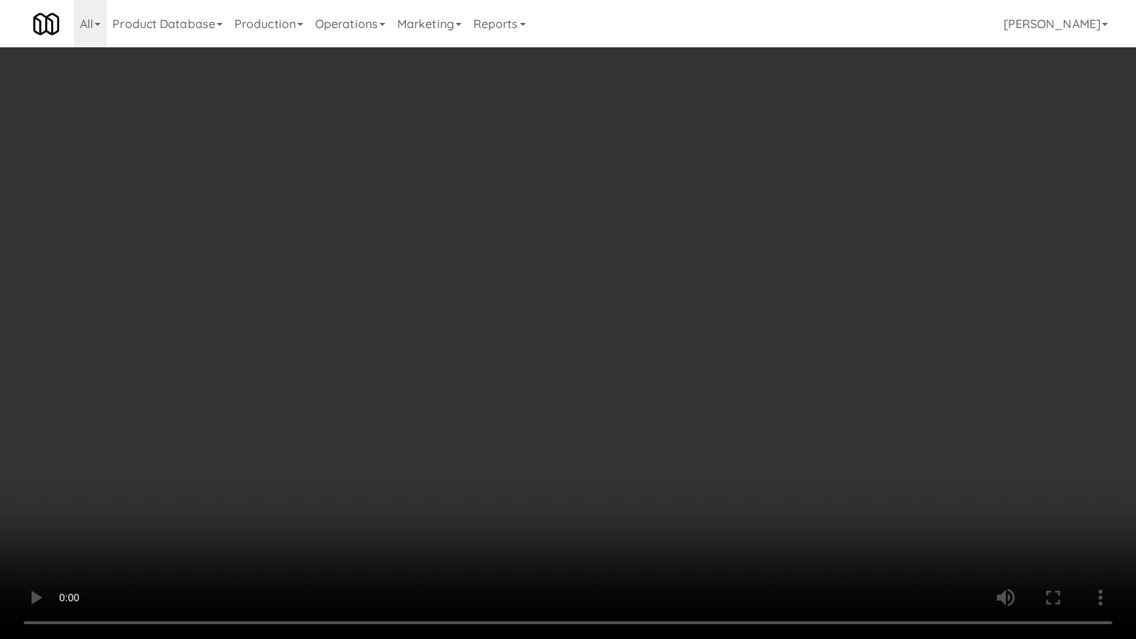
click at [645, 426] on video at bounding box center [568, 319] width 1136 height 639
click at [645, 428] on video at bounding box center [568, 319] width 1136 height 639
click at [653, 423] on video at bounding box center [568, 319] width 1136 height 639
drag, startPoint x: 653, startPoint y: 423, endPoint x: 681, endPoint y: 313, distance: 113.8
click at [653, 419] on video at bounding box center [568, 319] width 1136 height 639
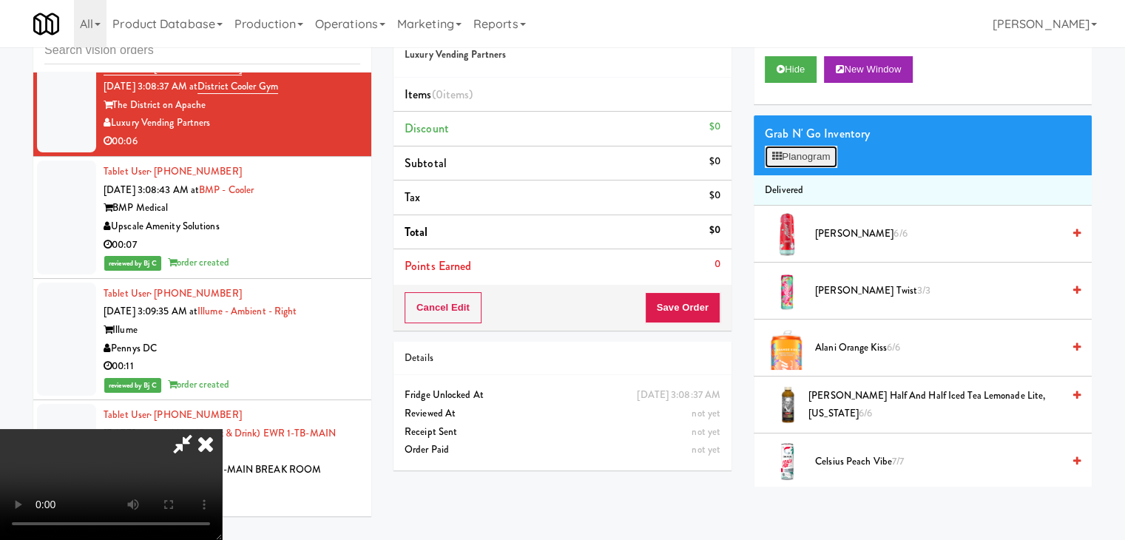
click at [787, 161] on button "Planogram" at bounding box center [801, 157] width 73 height 22
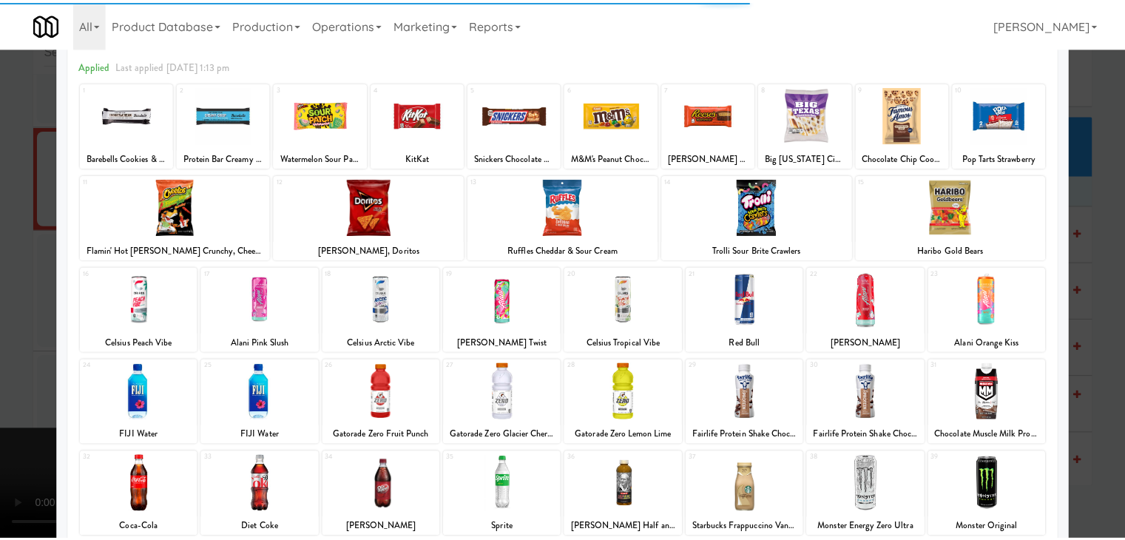
scroll to position [186, 0]
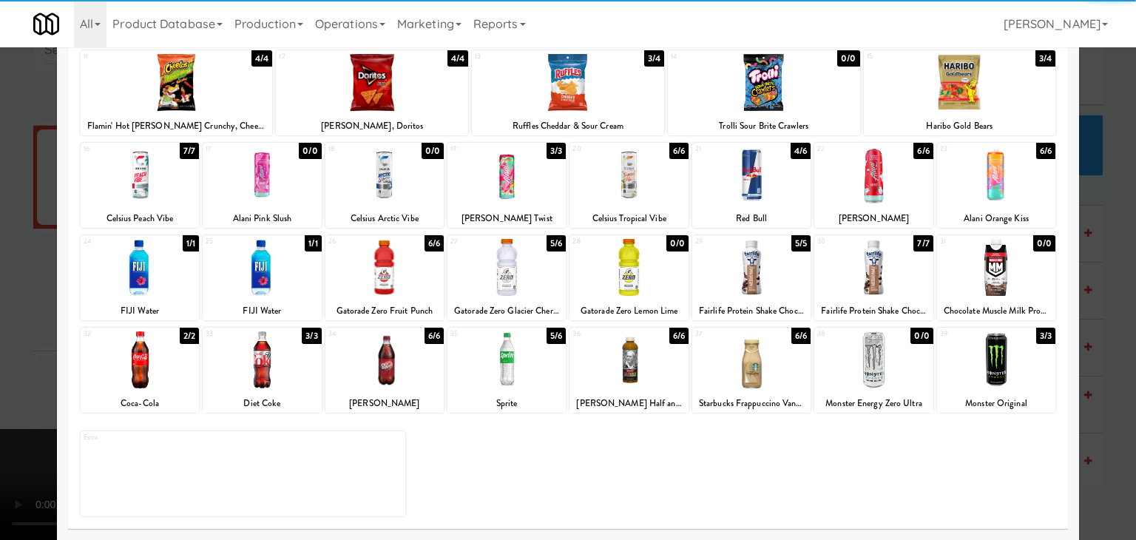
click at [500, 269] on div at bounding box center [507, 267] width 118 height 57
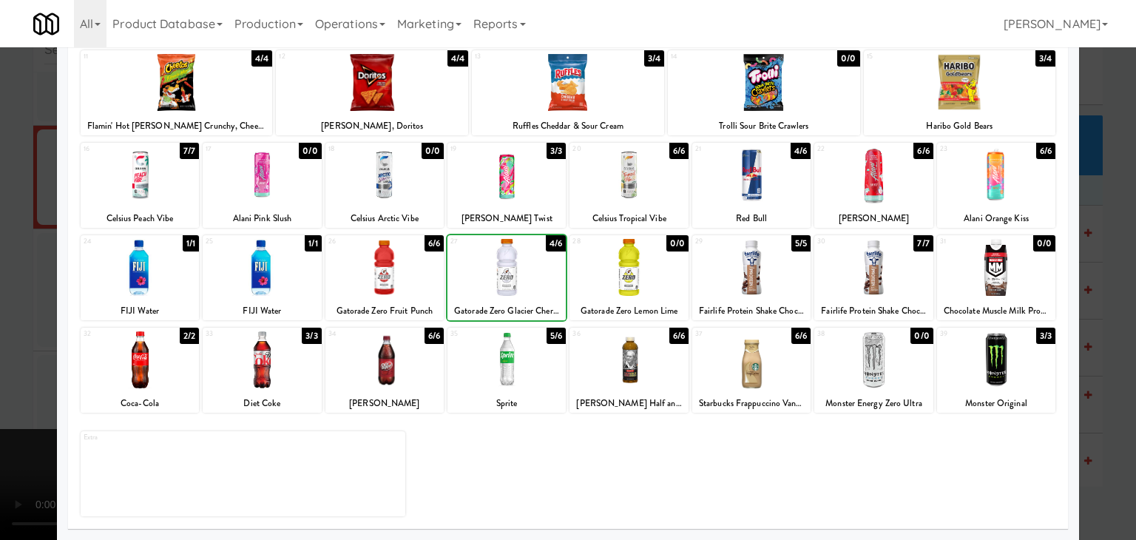
click at [6, 349] on div at bounding box center [568, 270] width 1136 height 540
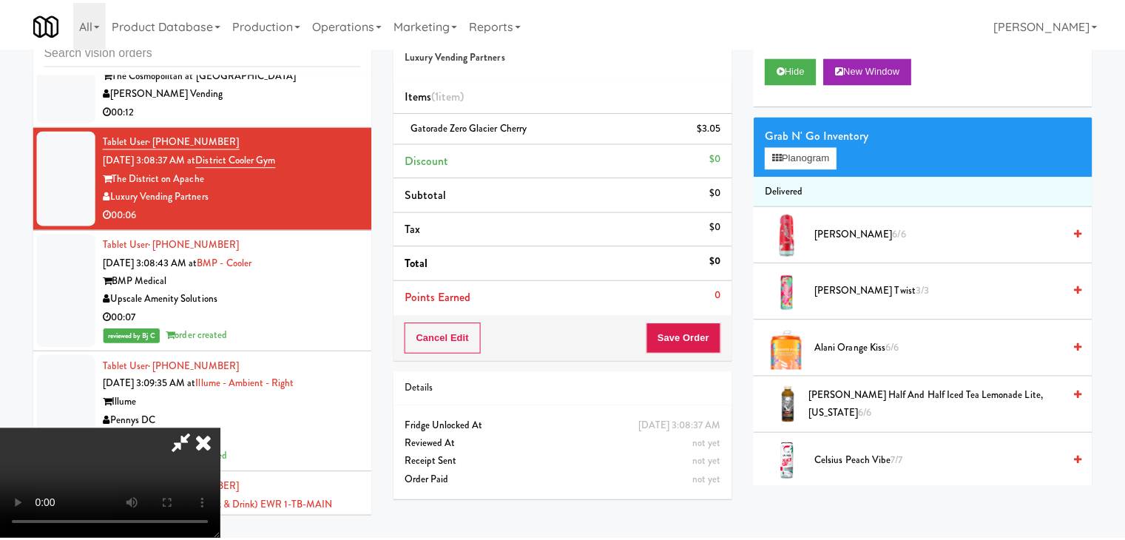
scroll to position [21458, 0]
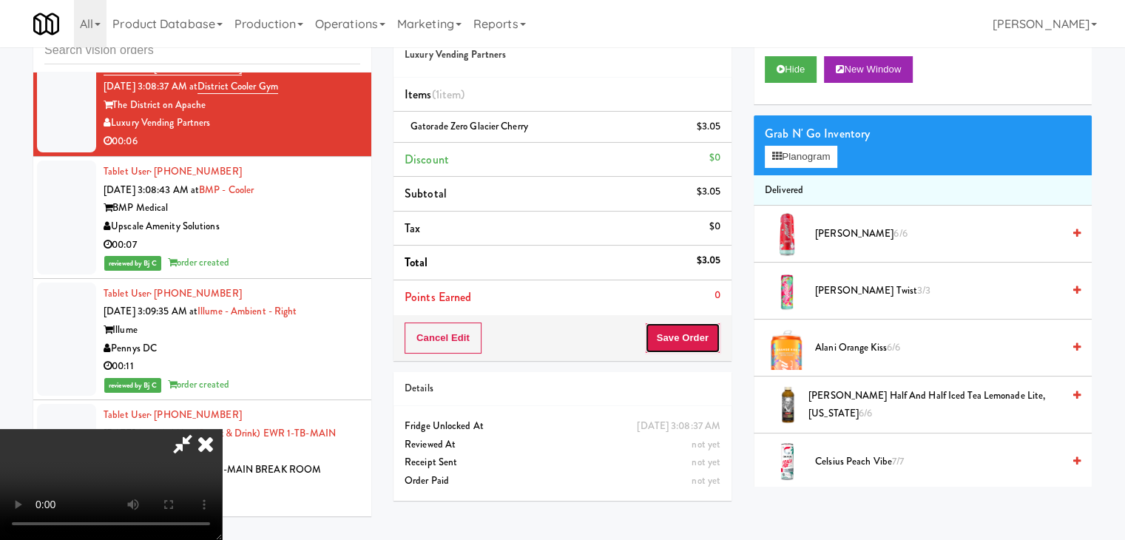
click at [693, 340] on button "Save Order" at bounding box center [682, 338] width 75 height 31
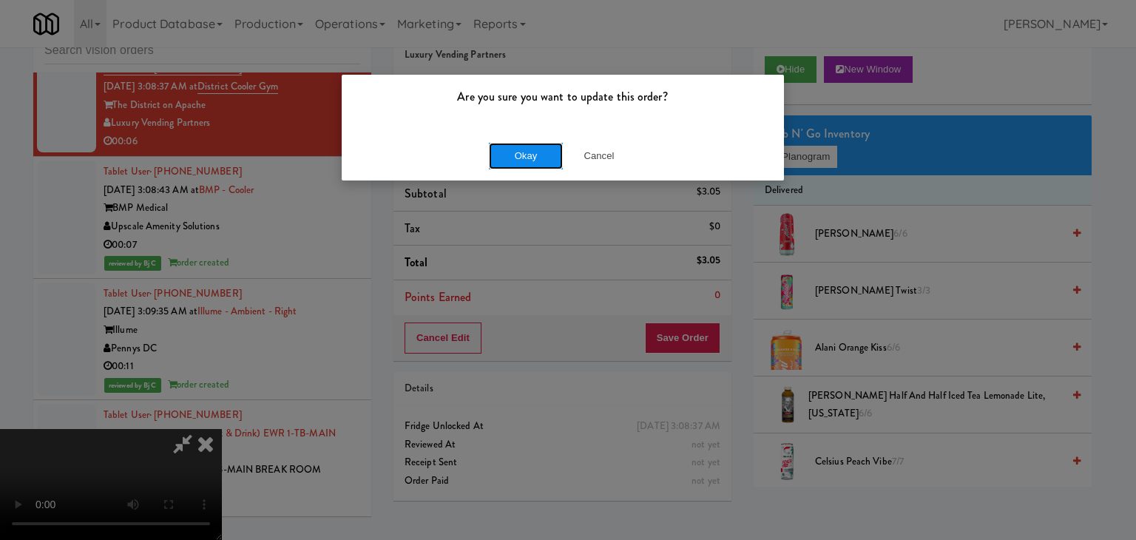
click at [541, 156] on button "Okay" at bounding box center [526, 156] width 74 height 27
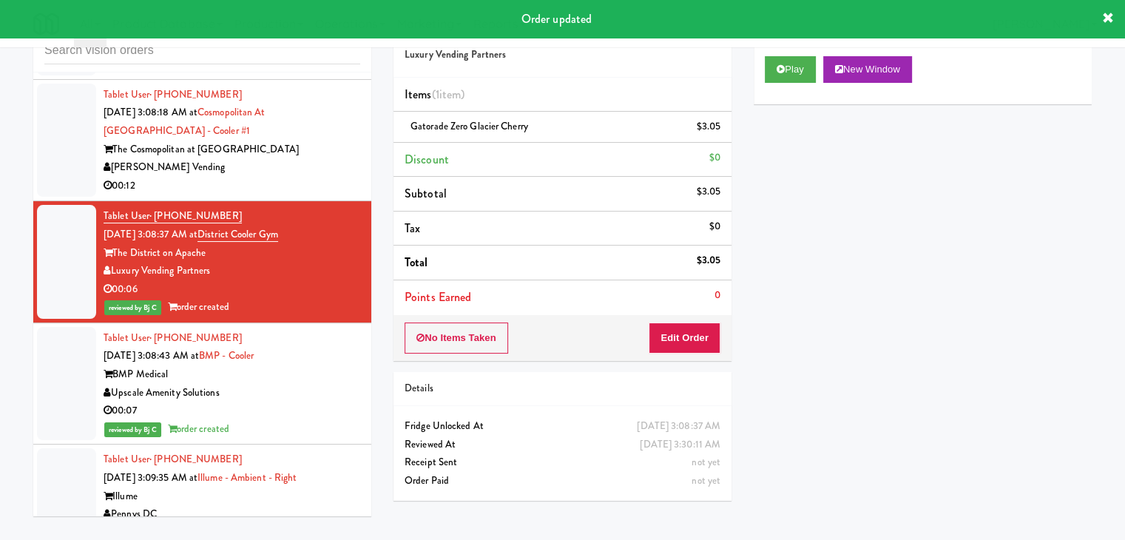
click at [329, 177] on div "[PERSON_NAME] Vending" at bounding box center [232, 167] width 257 height 18
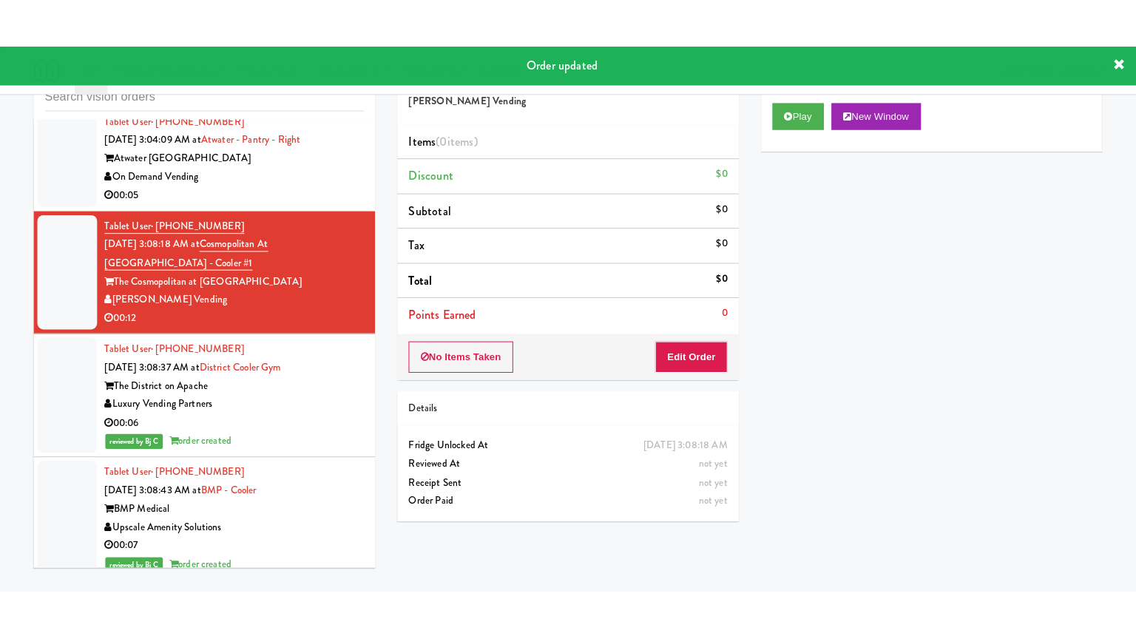
scroll to position [21162, 0]
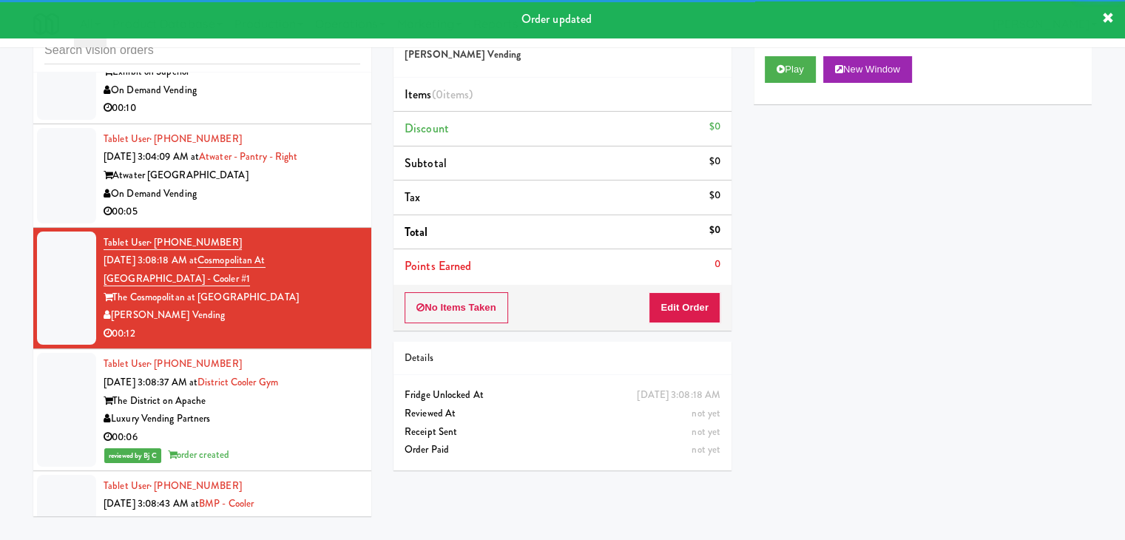
drag, startPoint x: 299, startPoint y: 311, endPoint x: 307, endPoint y: 312, distance: 8.3
click at [299, 203] on div "On Demand Vending" at bounding box center [232, 194] width 257 height 18
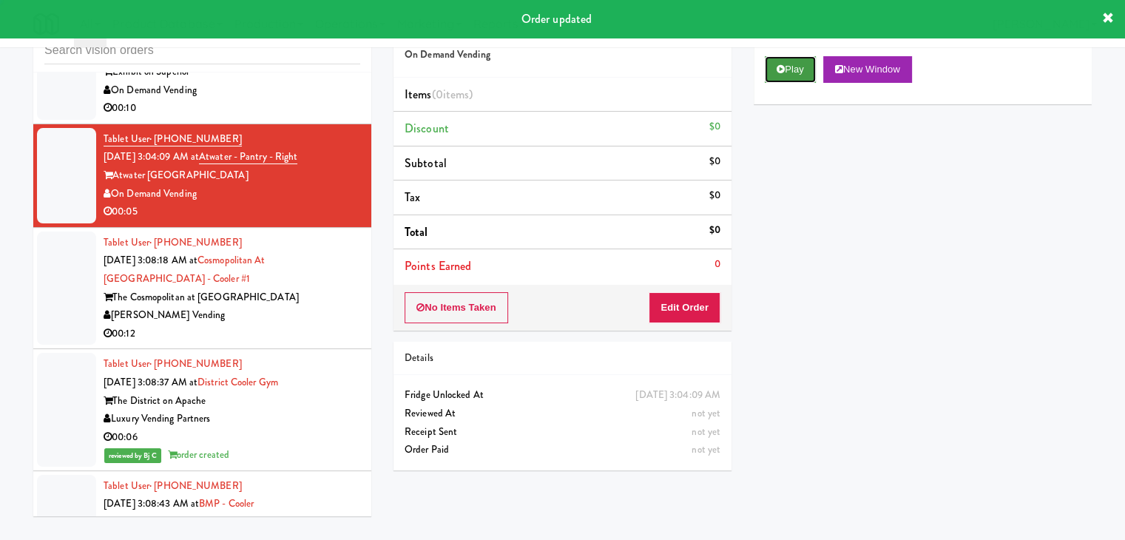
click at [796, 71] on button "Play" at bounding box center [790, 69] width 51 height 27
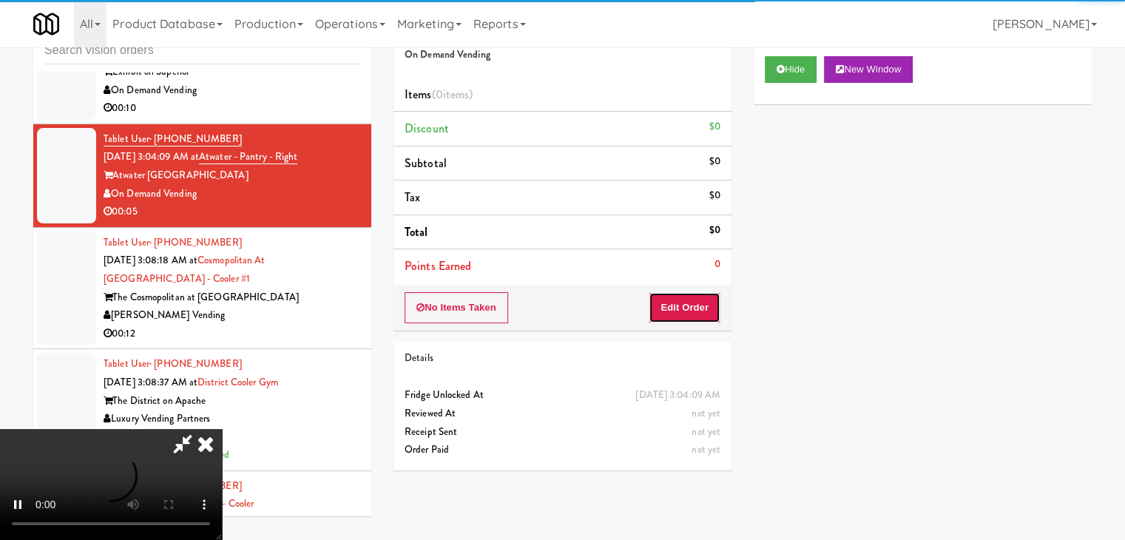
click at [685, 300] on button "Edit Order" at bounding box center [685, 307] width 72 height 31
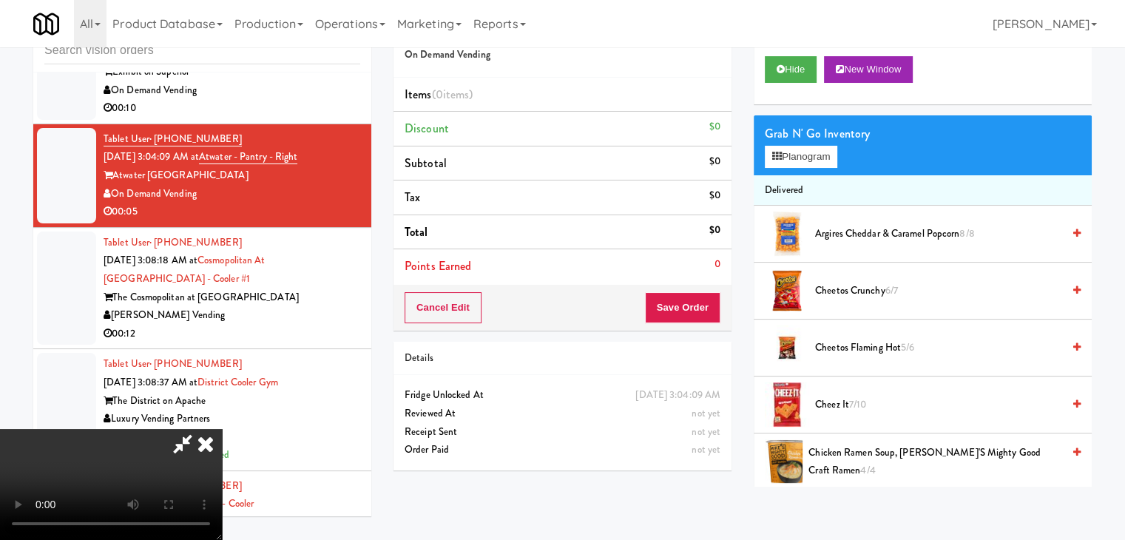
scroll to position [21089, 0]
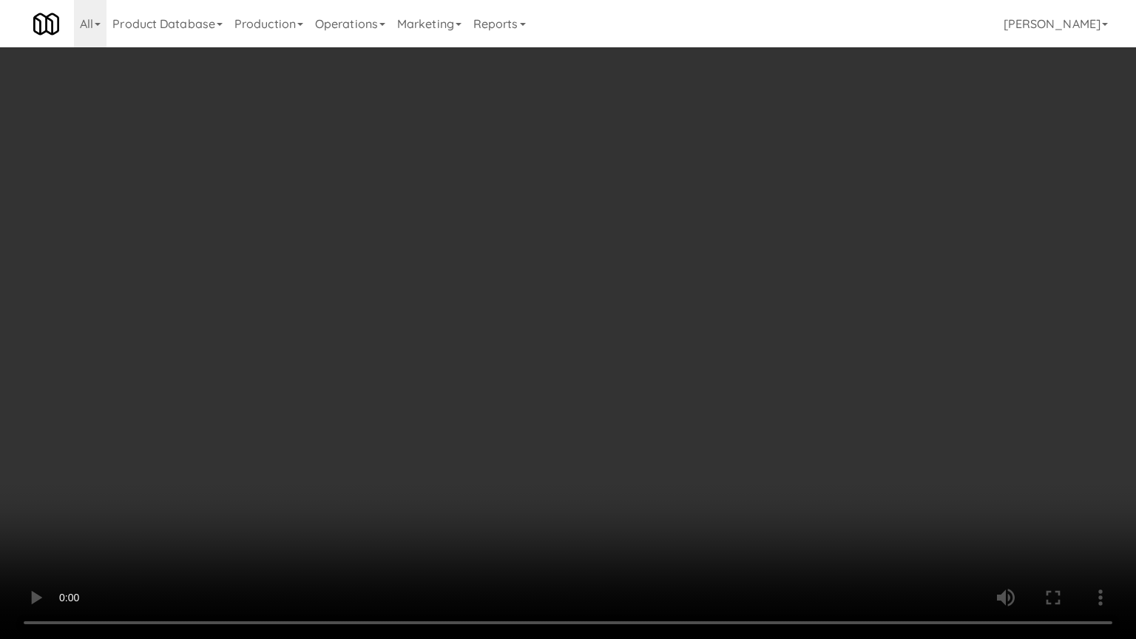
click at [684, 467] on video at bounding box center [568, 319] width 1136 height 639
click at [681, 467] on video at bounding box center [568, 319] width 1136 height 639
click at [669, 459] on video at bounding box center [568, 319] width 1136 height 639
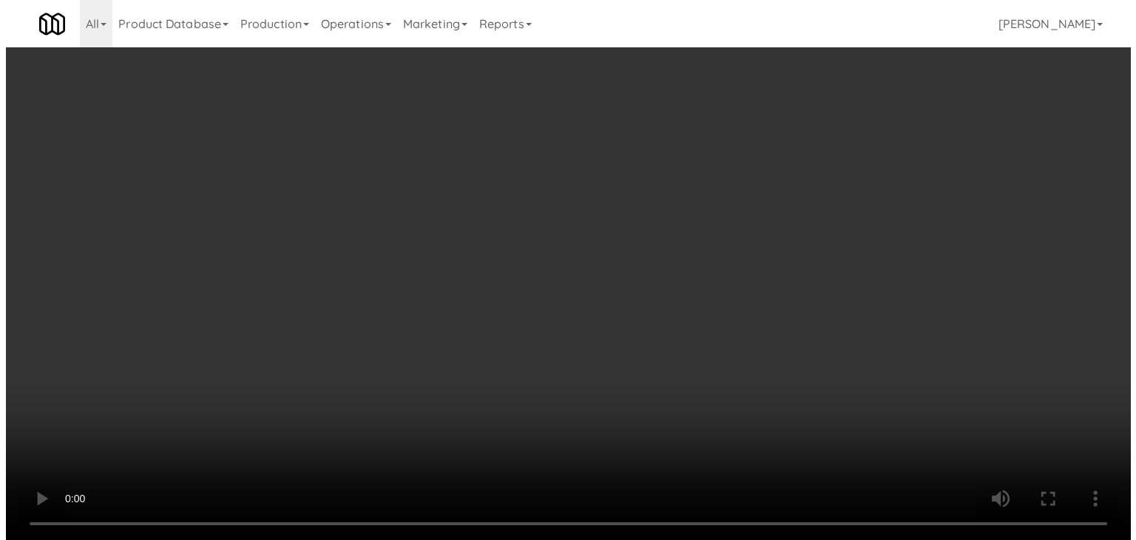
scroll to position [21162, 0]
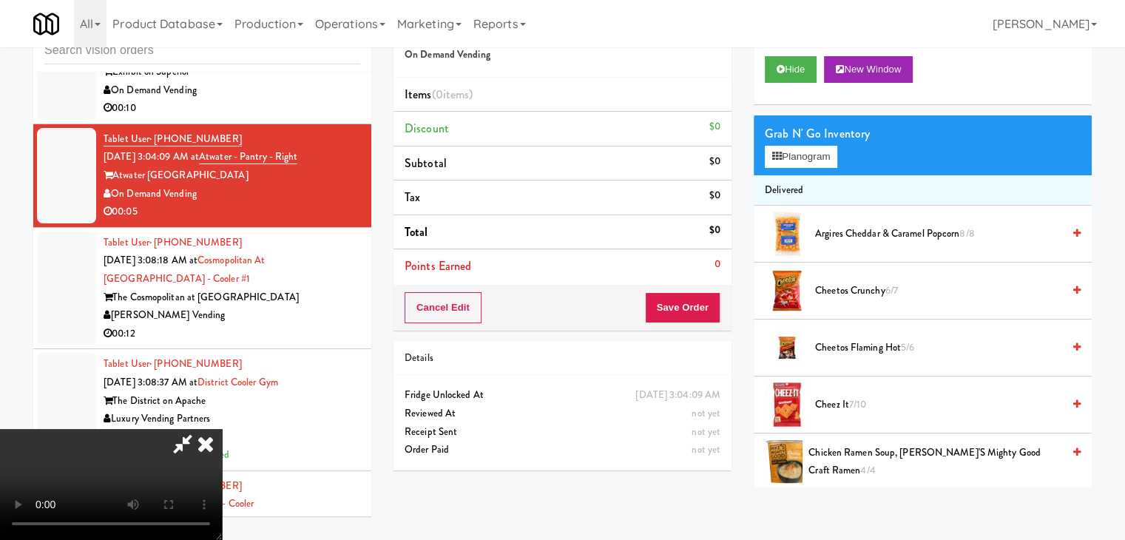
click at [222, 429] on video at bounding box center [111, 484] width 222 height 111
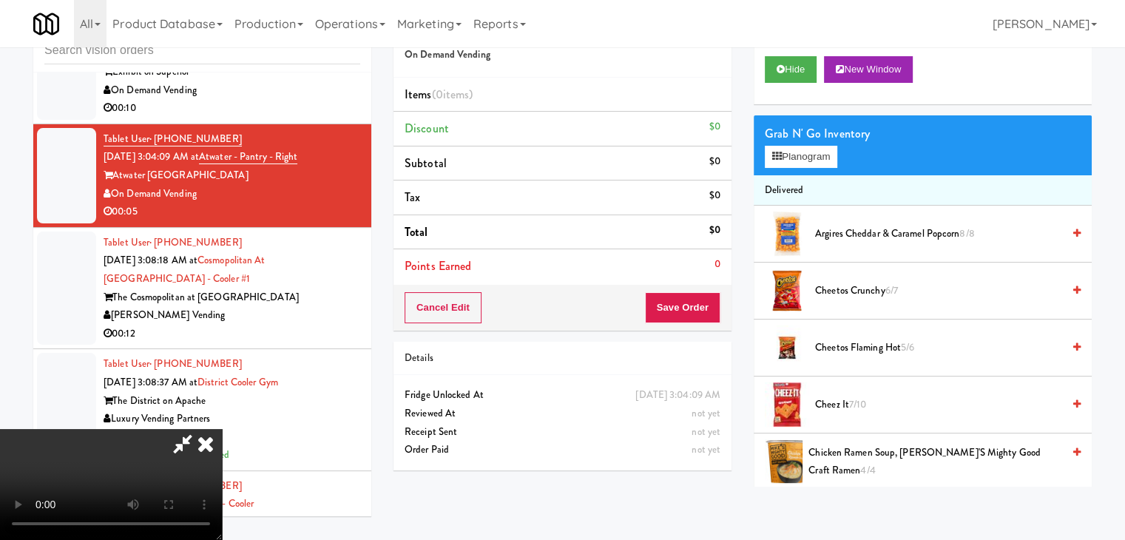
click at [222, 429] on video at bounding box center [111, 484] width 222 height 111
click at [808, 154] on button "Planogram" at bounding box center [801, 157] width 73 height 22
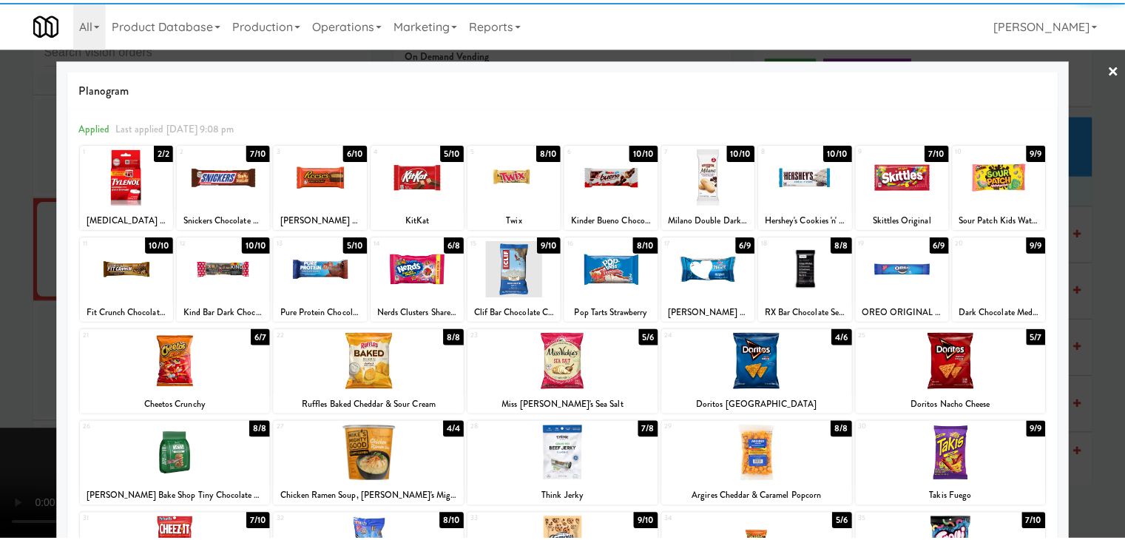
scroll to position [148, 0]
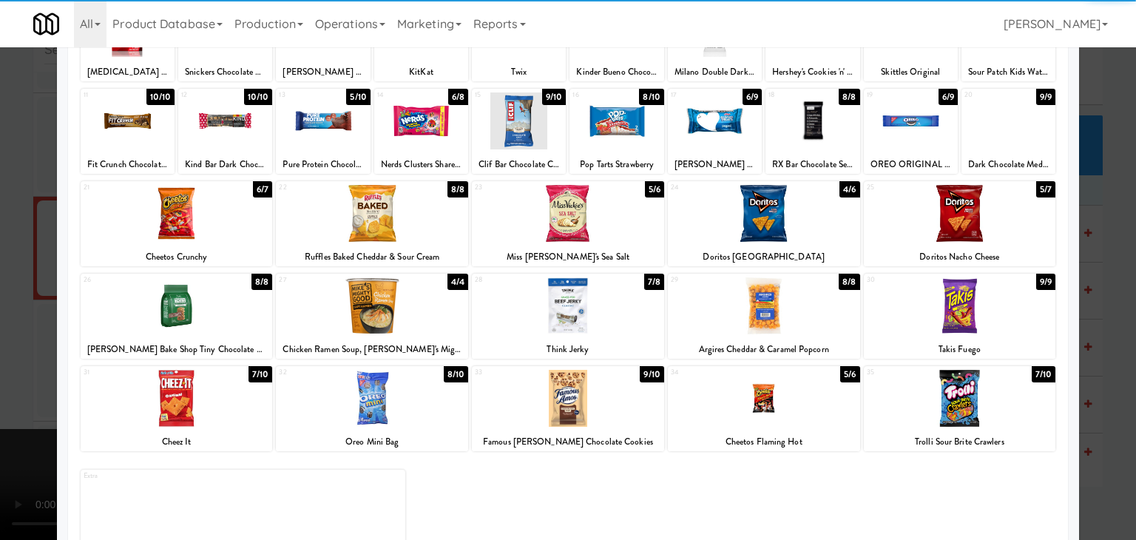
click at [768, 409] on div at bounding box center [764, 398] width 192 height 57
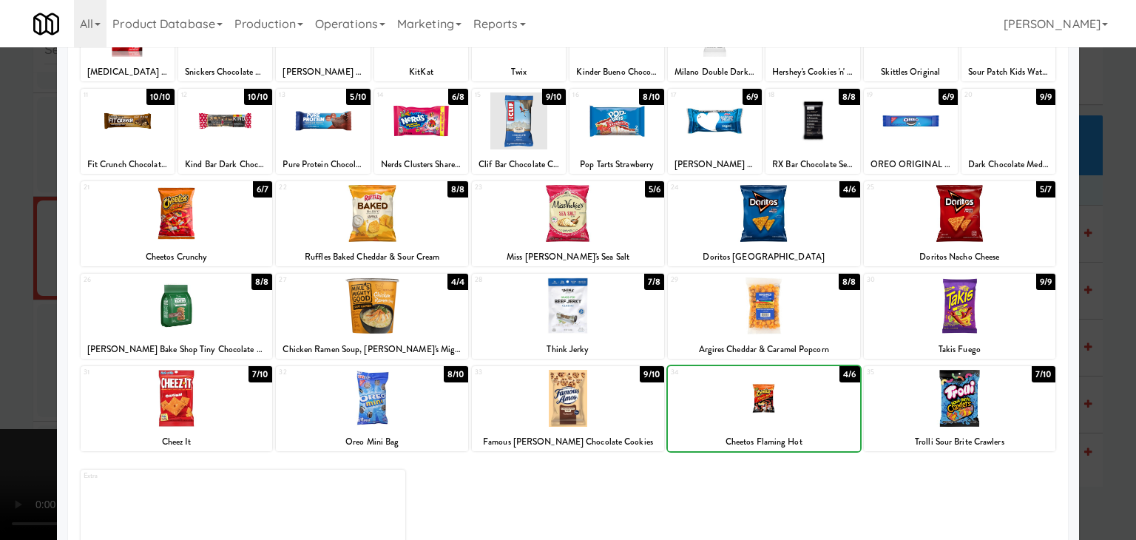
click at [768, 409] on div at bounding box center [764, 398] width 192 height 57
drag, startPoint x: 3, startPoint y: 357, endPoint x: 470, endPoint y: 356, distance: 466.9
click at [32, 356] on div at bounding box center [568, 270] width 1136 height 540
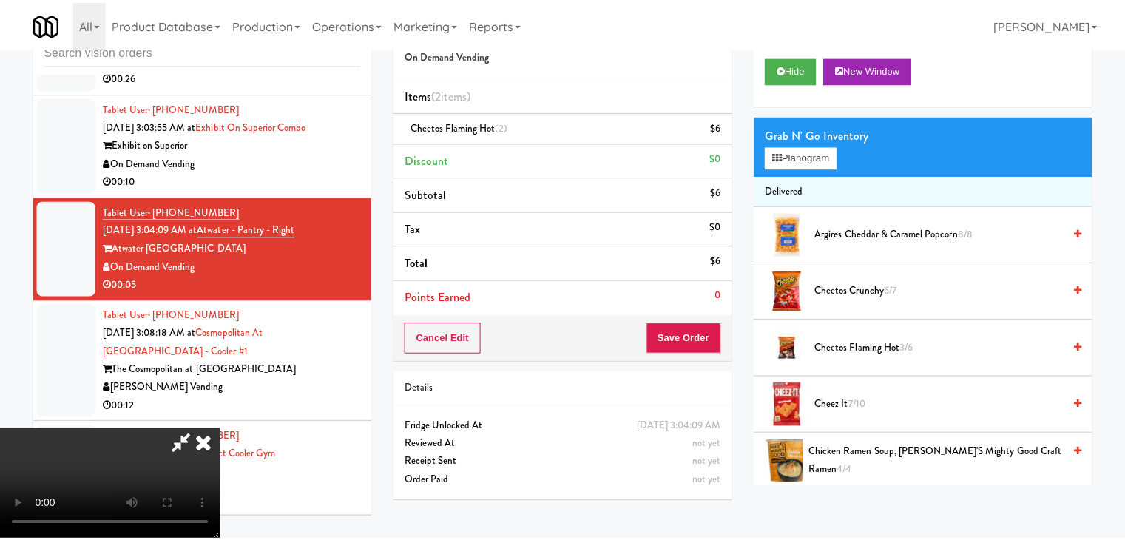
scroll to position [21162, 0]
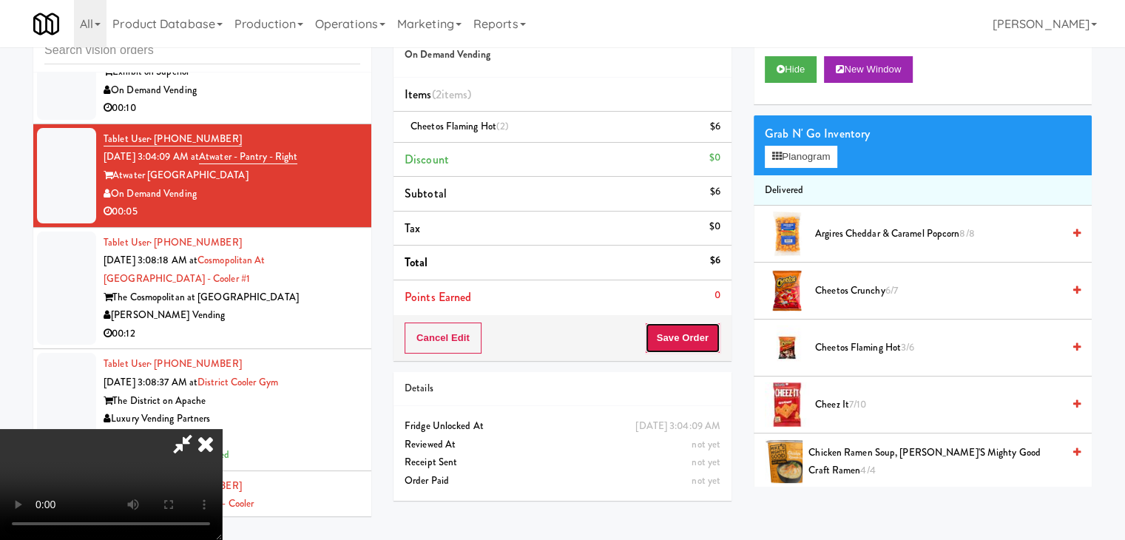
click at [699, 341] on button "Save Order" at bounding box center [682, 338] width 75 height 31
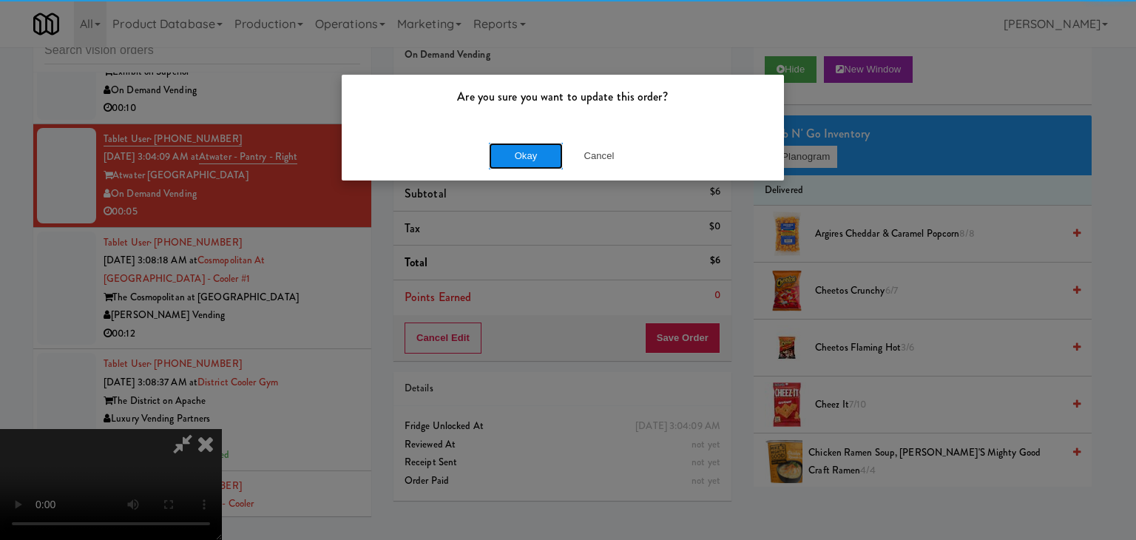
click at [527, 155] on button "Okay" at bounding box center [526, 156] width 74 height 27
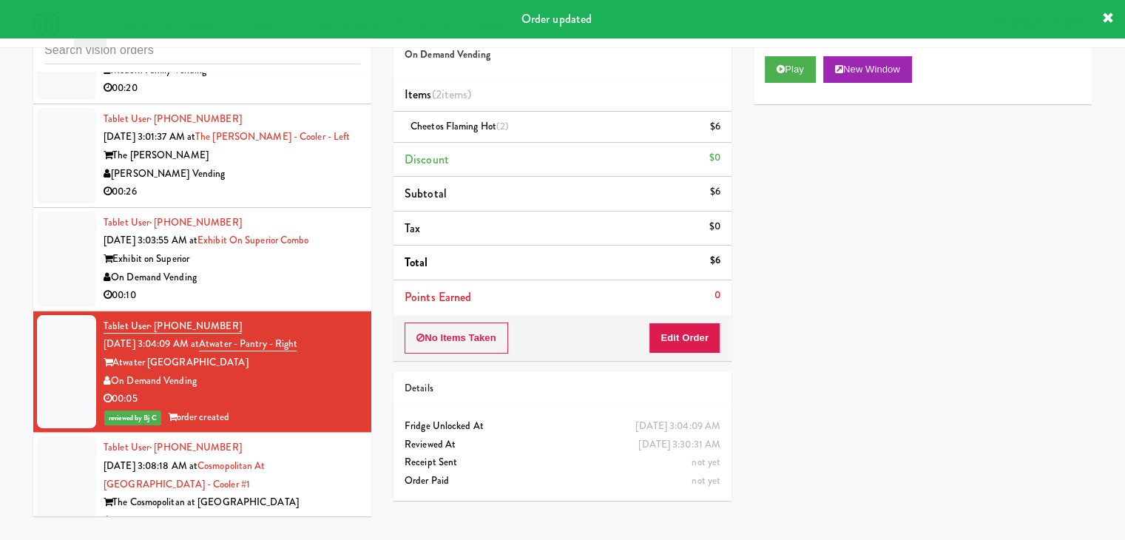
scroll to position [20940, 0]
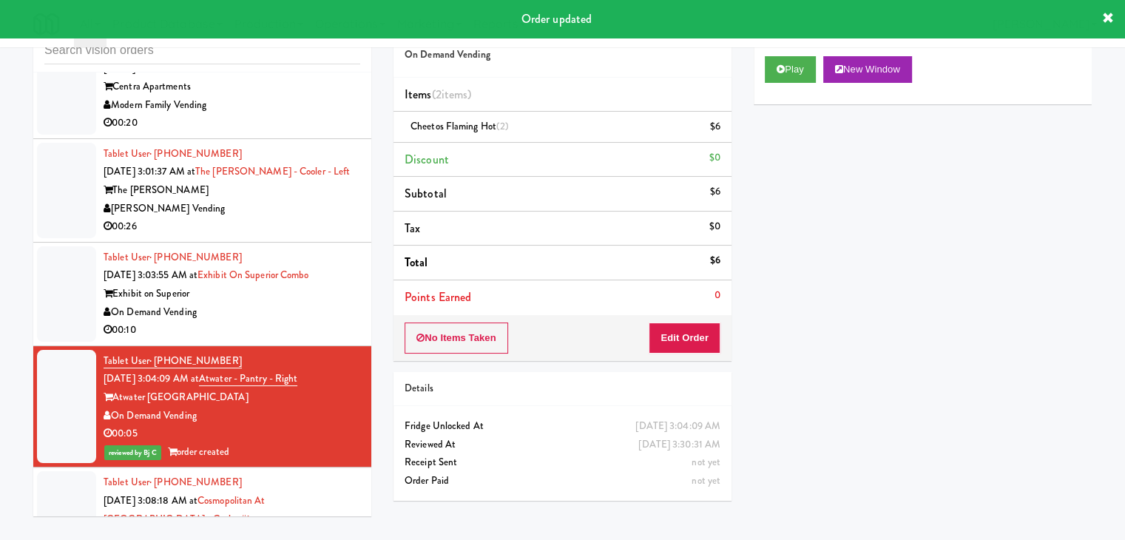
click at [281, 322] on div "On Demand Vending" at bounding box center [232, 312] width 257 height 18
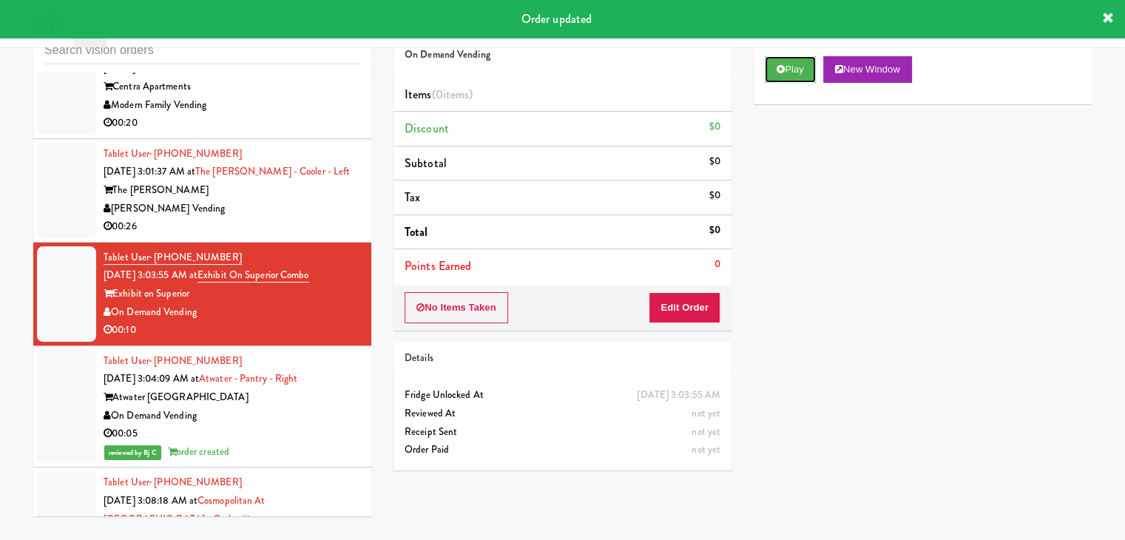
drag, startPoint x: 789, startPoint y: 67, endPoint x: 784, endPoint y: 88, distance: 21.4
click at [789, 69] on button "Play" at bounding box center [790, 69] width 51 height 27
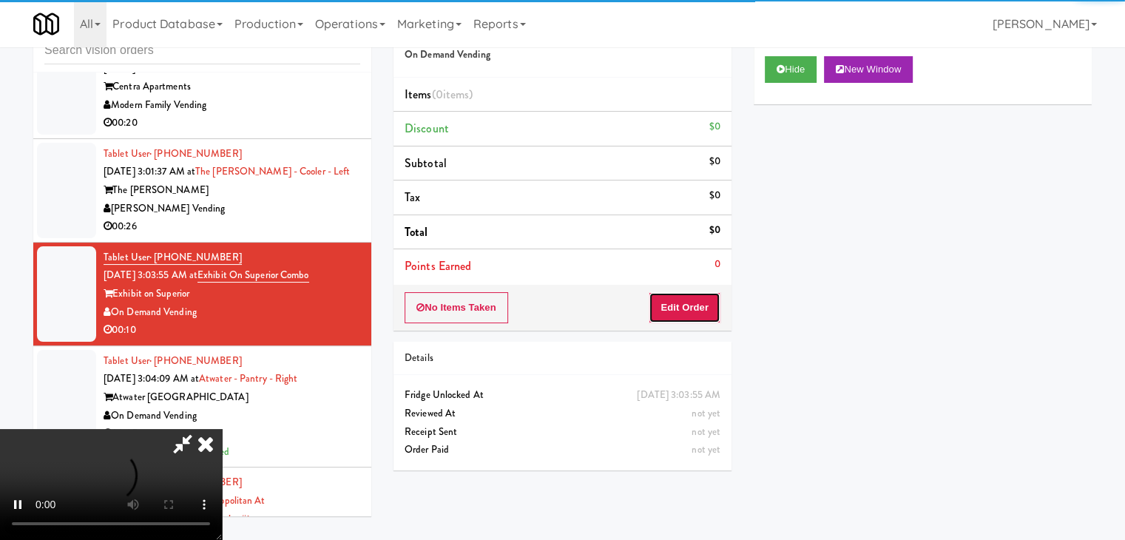
click at [686, 306] on button "Edit Order" at bounding box center [685, 307] width 72 height 31
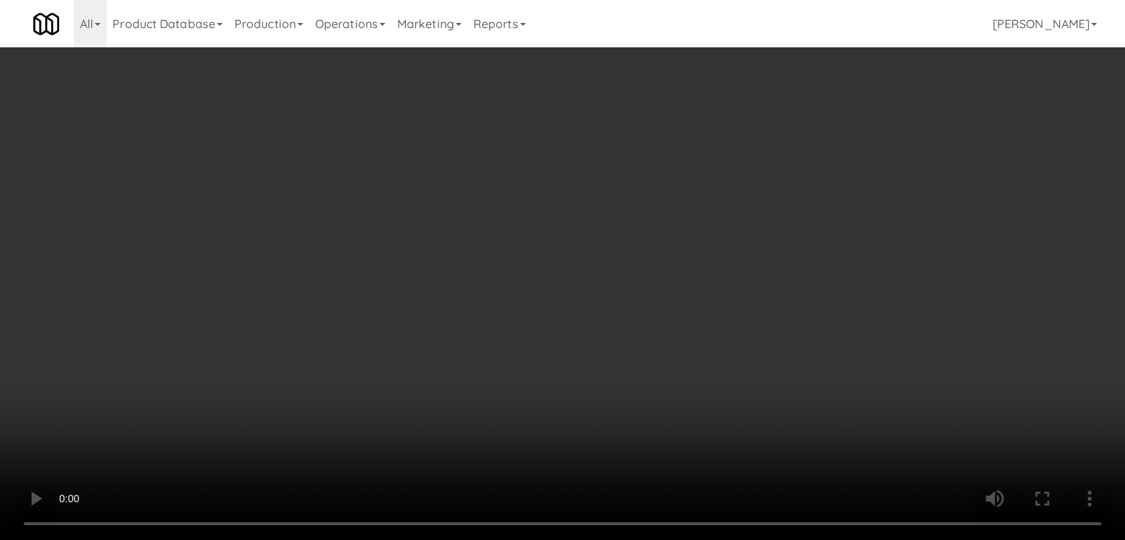
scroll to position [20867, 0]
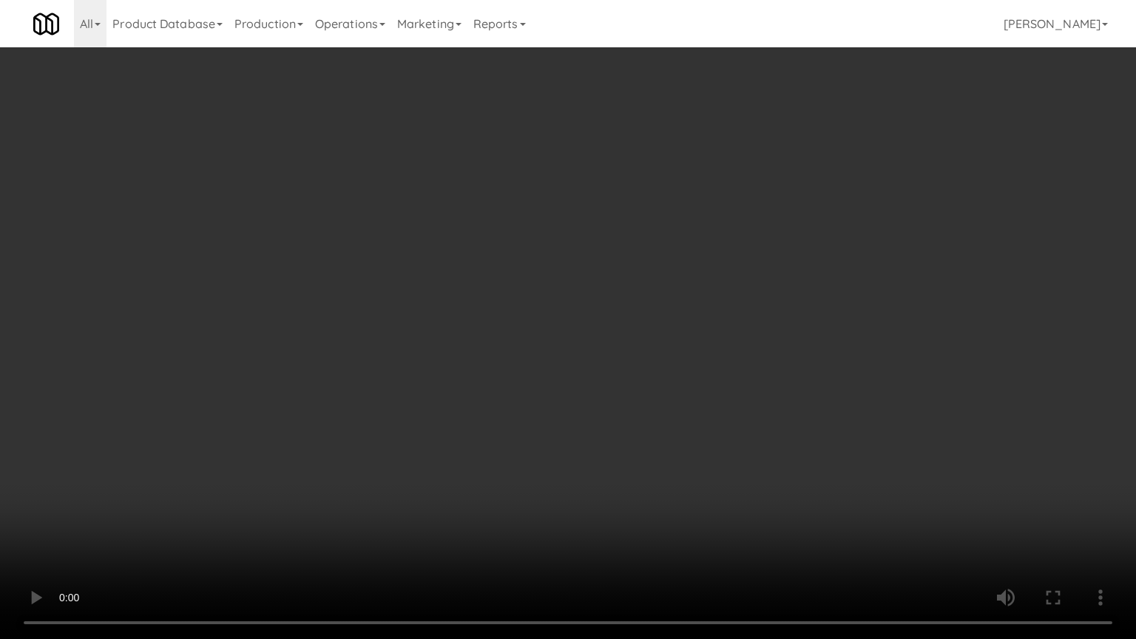
click at [687, 458] on video at bounding box center [568, 319] width 1136 height 639
click at [764, 471] on video at bounding box center [568, 319] width 1136 height 639
click at [776, 471] on video at bounding box center [568, 319] width 1136 height 639
click at [774, 474] on video at bounding box center [568, 319] width 1136 height 639
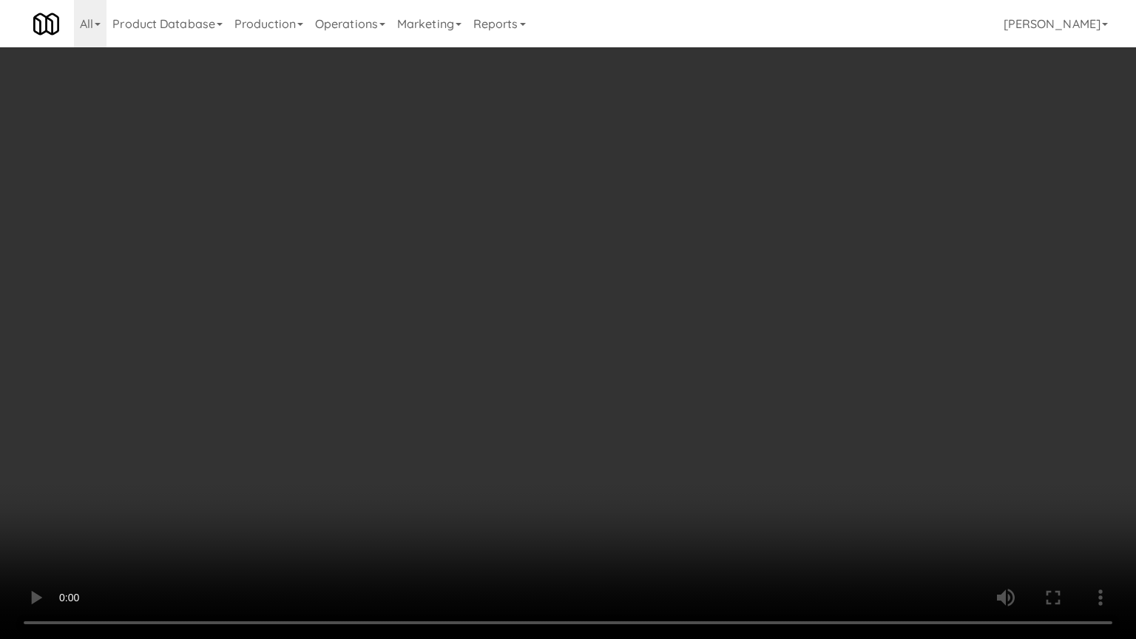
click at [775, 474] on video at bounding box center [568, 319] width 1136 height 639
click at [773, 475] on video at bounding box center [568, 319] width 1136 height 639
click at [758, 433] on video at bounding box center [568, 319] width 1136 height 639
click at [763, 431] on video at bounding box center [568, 319] width 1136 height 639
click at [731, 474] on video at bounding box center [568, 319] width 1136 height 639
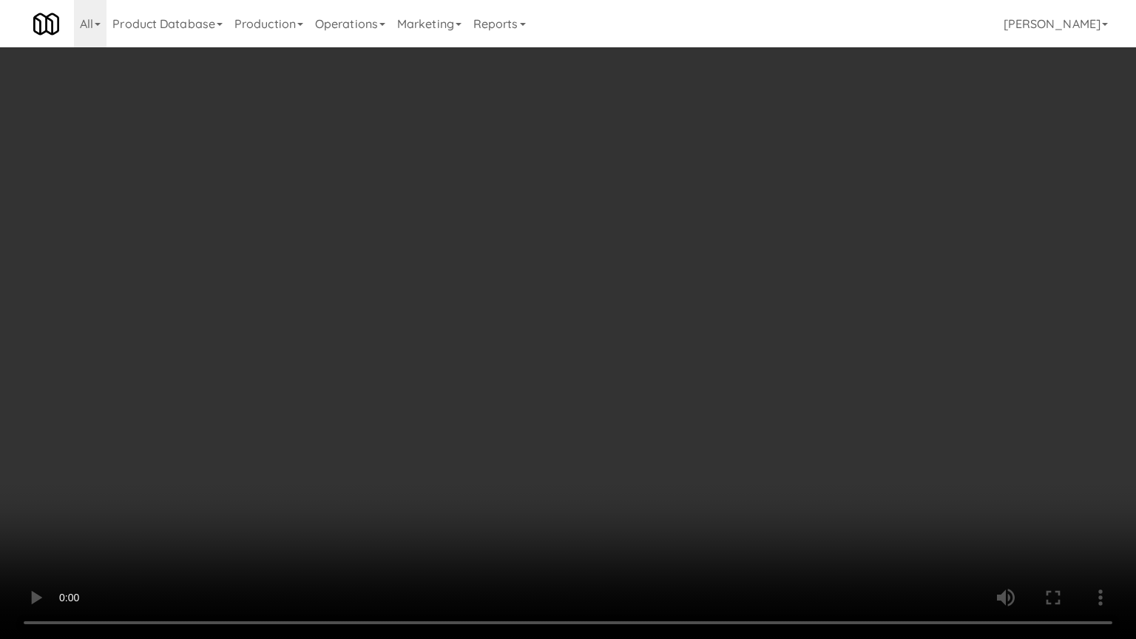
click at [735, 473] on video at bounding box center [568, 319] width 1136 height 639
click at [739, 467] on video at bounding box center [568, 319] width 1136 height 639
click at [774, 462] on video at bounding box center [568, 319] width 1136 height 639
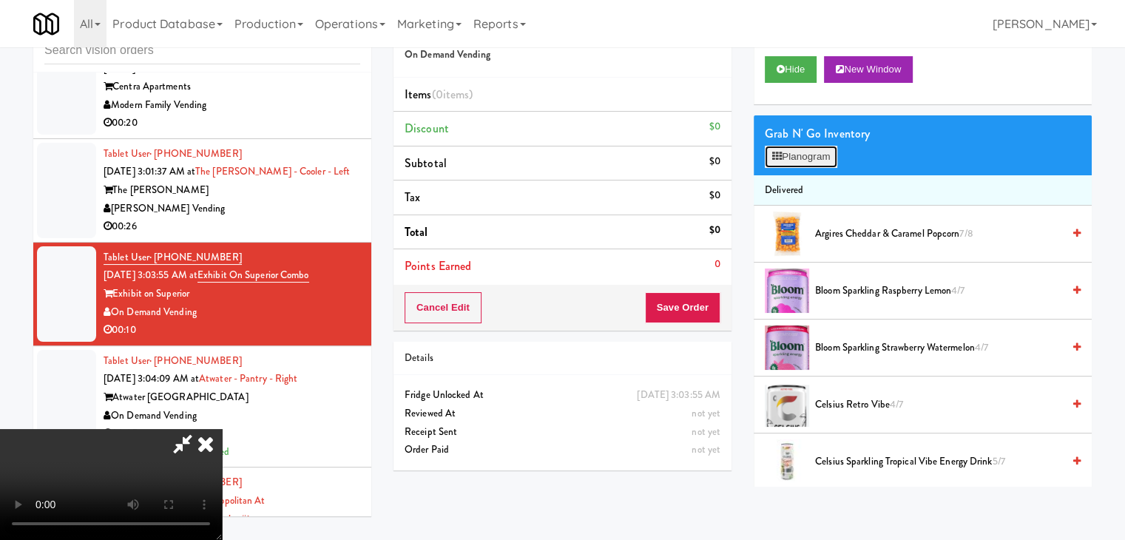
click at [805, 153] on button "Planogram" at bounding box center [801, 157] width 73 height 22
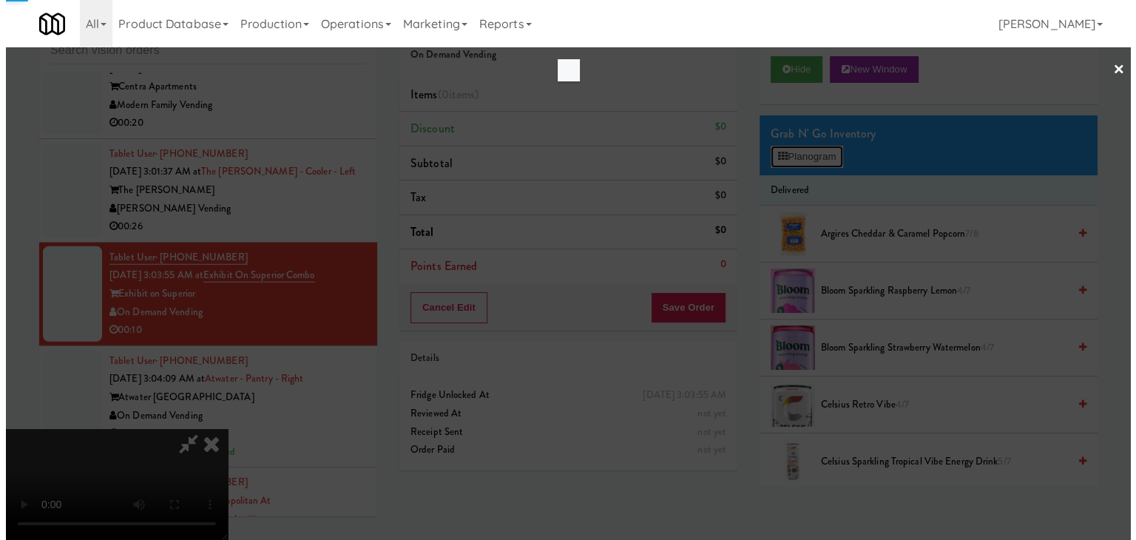
scroll to position [20867, 0]
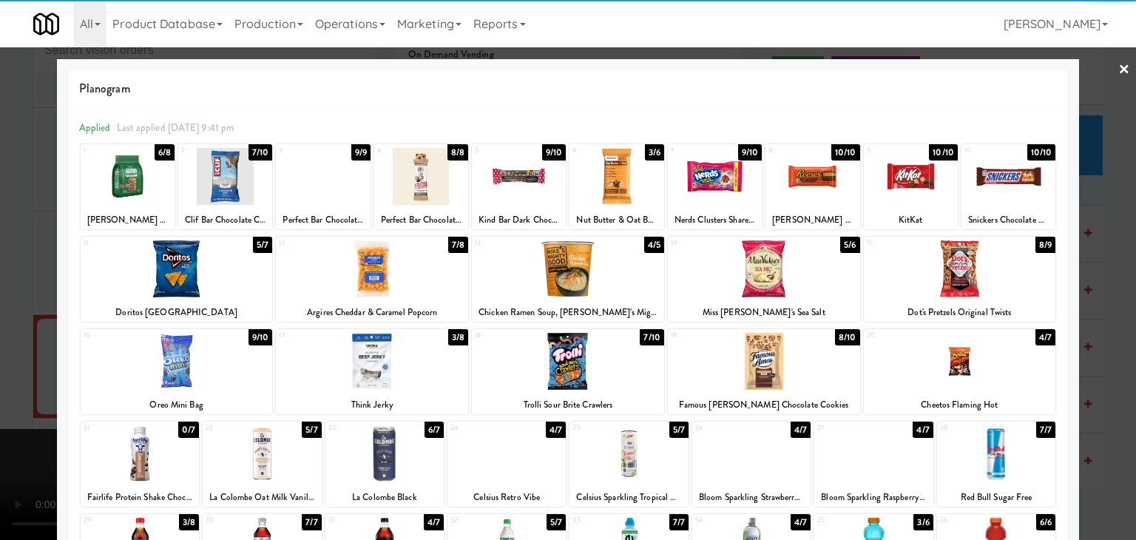
click at [955, 280] on div at bounding box center [960, 268] width 192 height 57
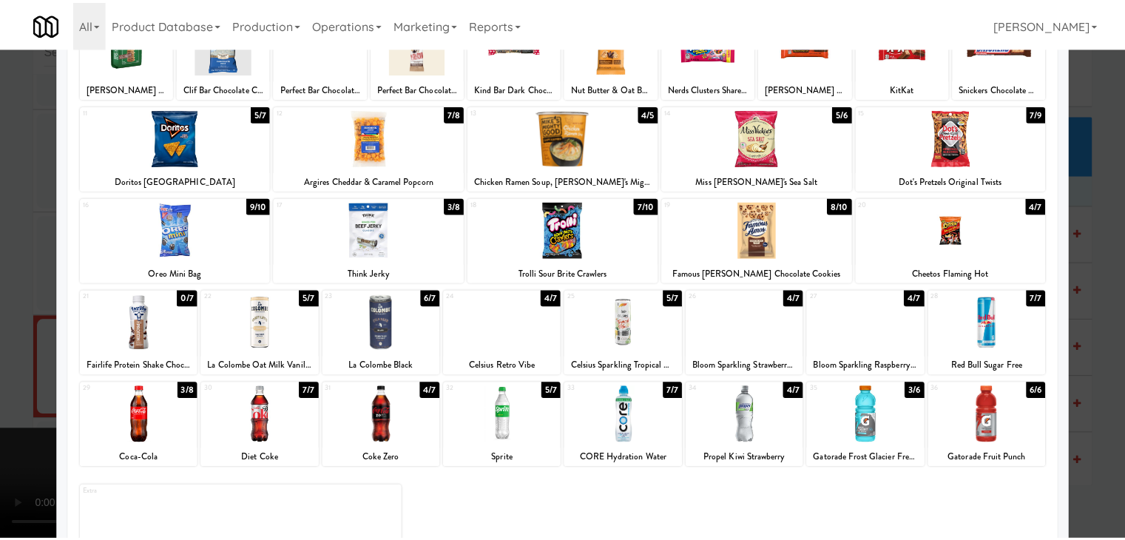
scroll to position [186, 0]
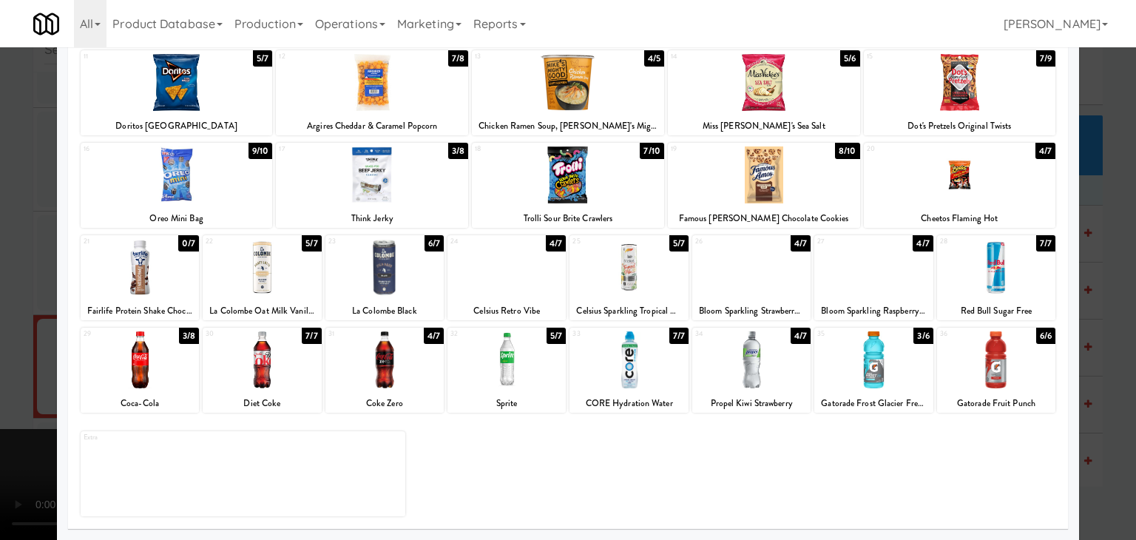
click at [737, 273] on div at bounding box center [752, 267] width 118 height 57
drag, startPoint x: 0, startPoint y: 333, endPoint x: 367, endPoint y: 351, distance: 367.5
click at [33, 336] on div at bounding box center [568, 270] width 1136 height 540
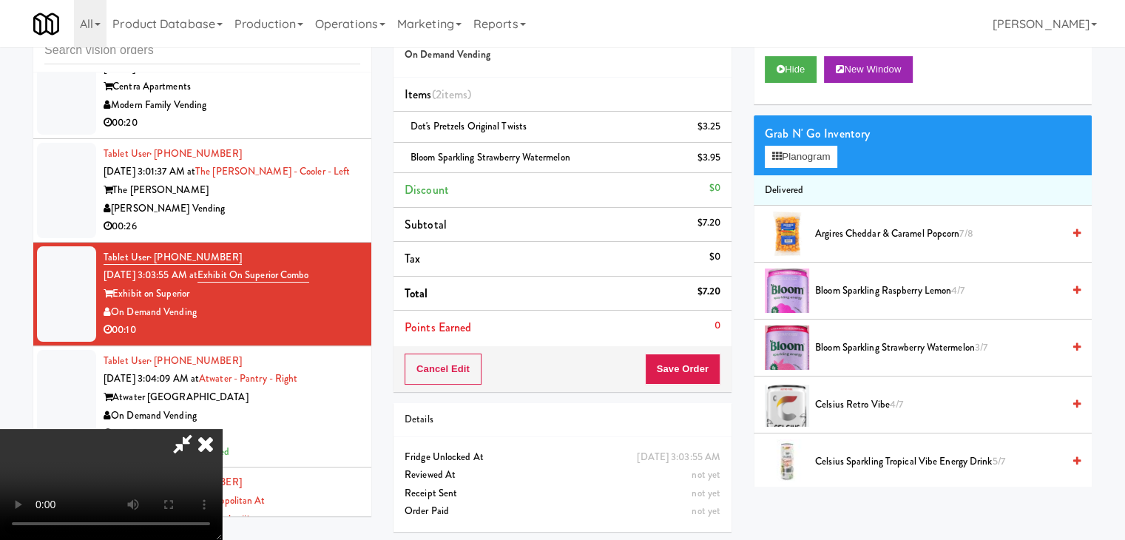
scroll to position [148, 0]
click at [691, 377] on button "Save Order" at bounding box center [682, 369] width 75 height 31
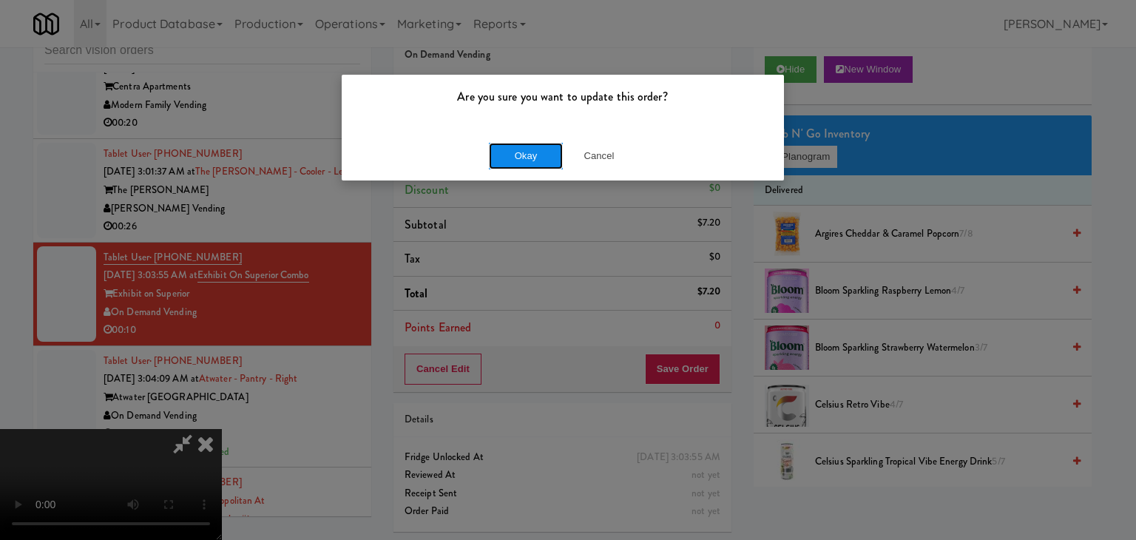
click at [530, 164] on button "Okay" at bounding box center [526, 156] width 74 height 27
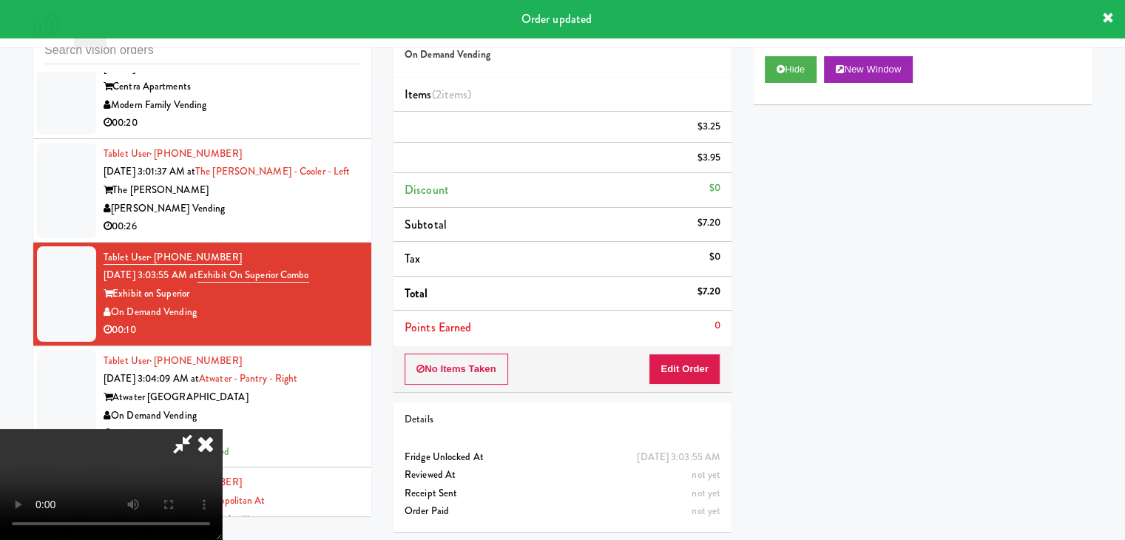
scroll to position [0, 0]
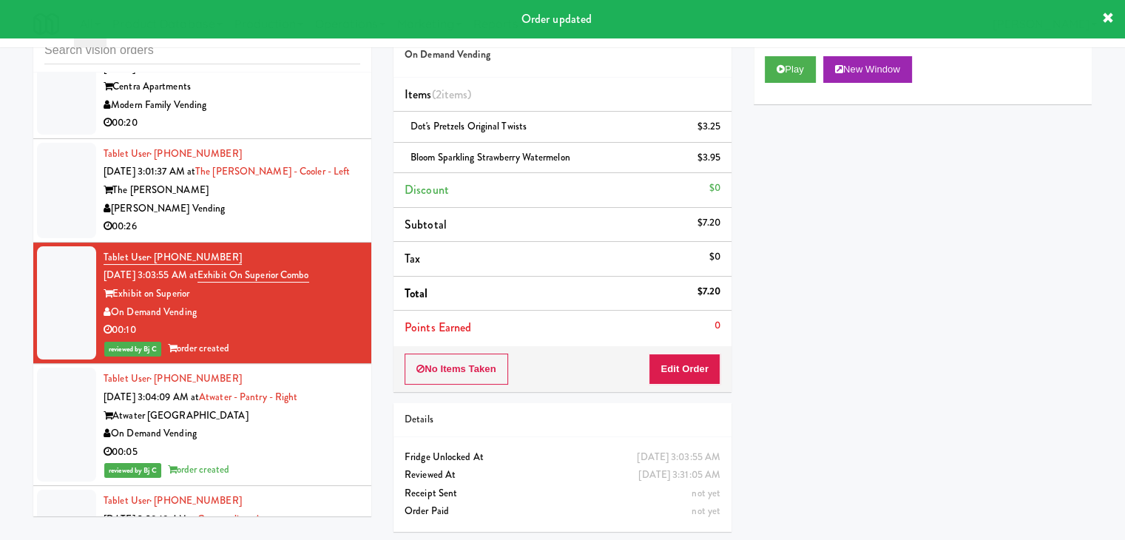
click at [308, 218] on div "[PERSON_NAME] Vending" at bounding box center [232, 209] width 257 height 18
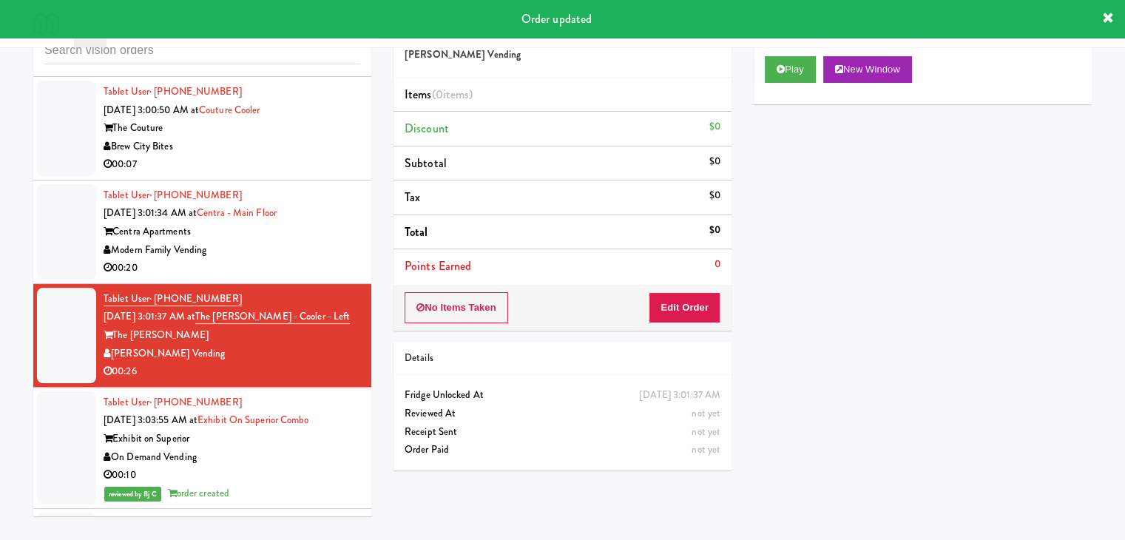
scroll to position [20718, 0]
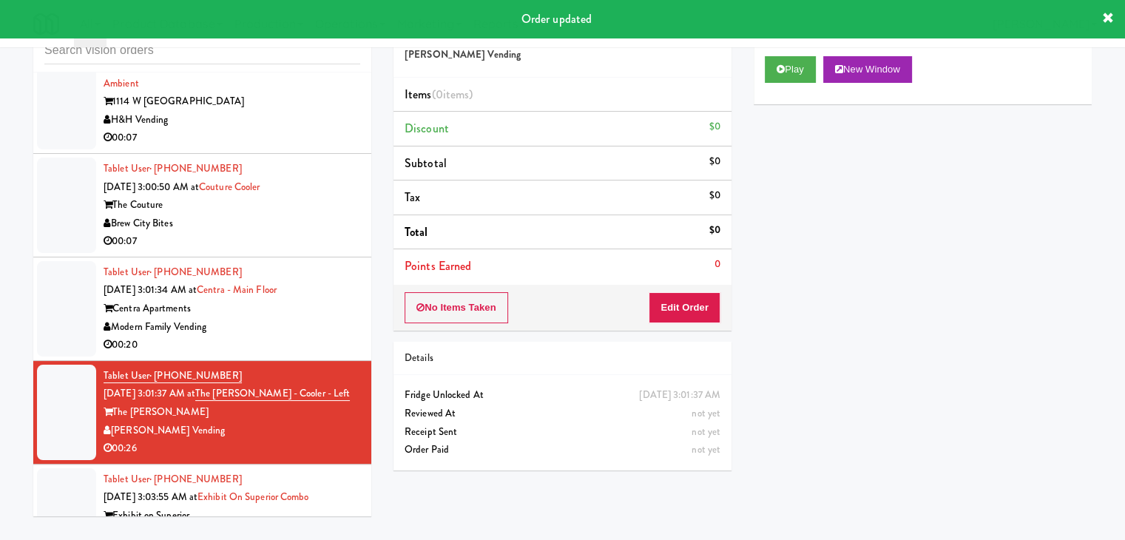
click at [302, 251] on div "00:07" at bounding box center [232, 241] width 257 height 18
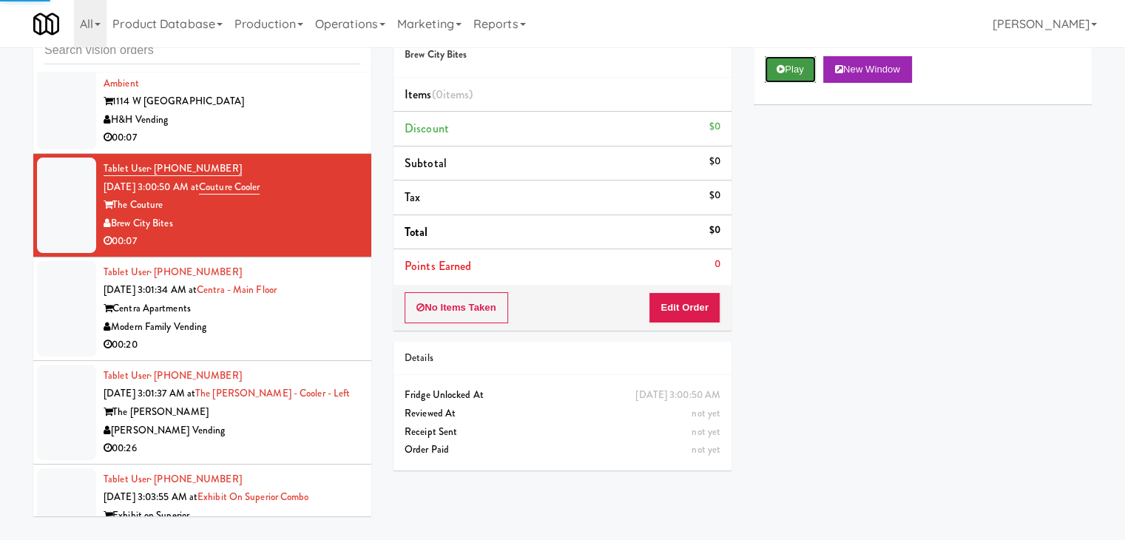
click at [770, 66] on button "Play" at bounding box center [790, 69] width 51 height 27
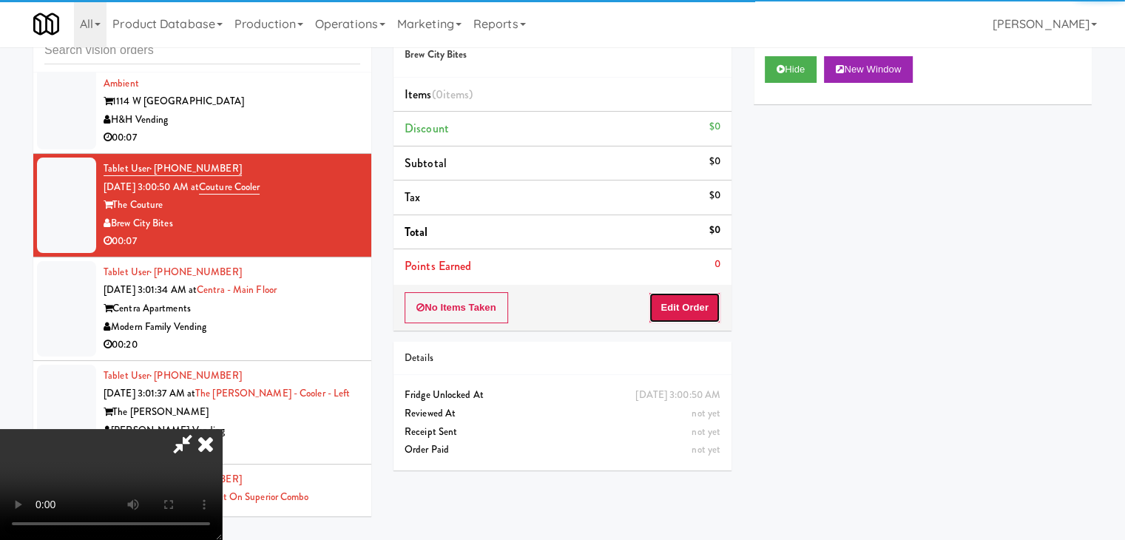
click at [663, 306] on button "Edit Order" at bounding box center [685, 307] width 72 height 31
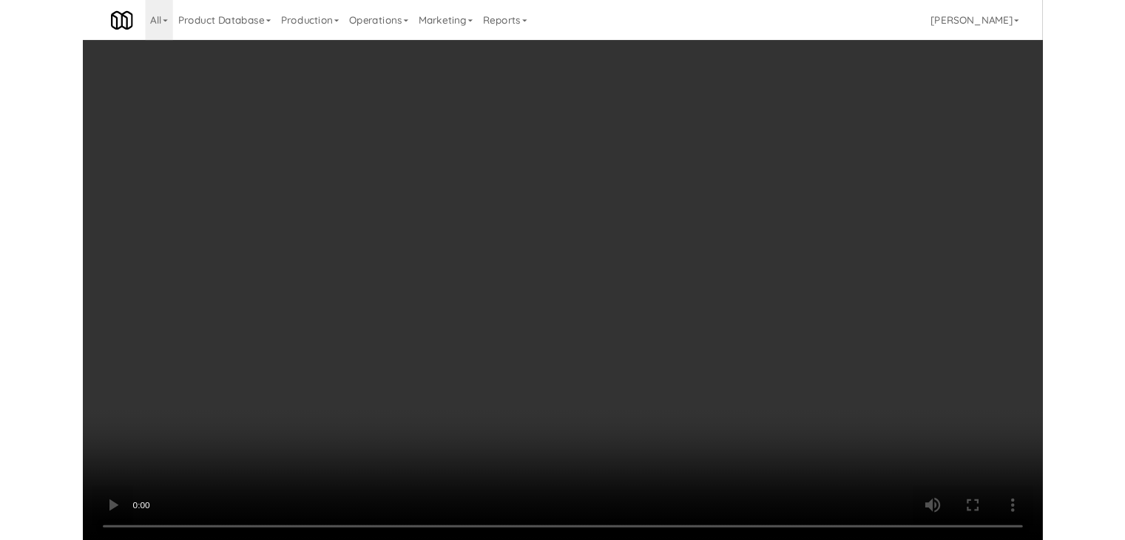
scroll to position [20664, 0]
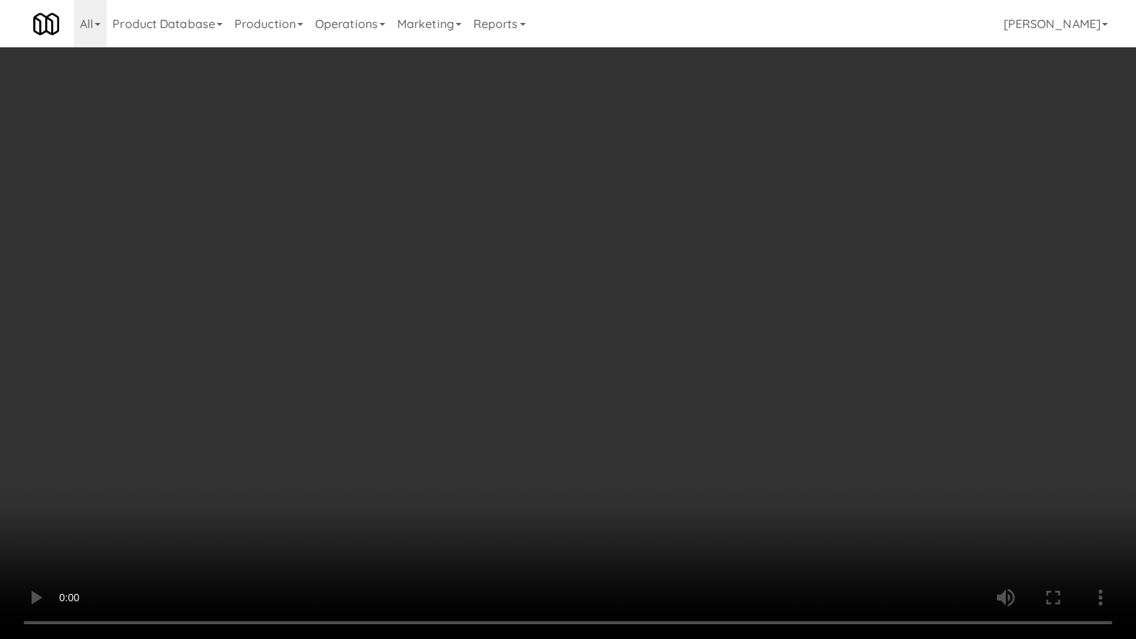
click at [747, 462] on video at bounding box center [568, 319] width 1136 height 639
click at [737, 465] on video at bounding box center [568, 319] width 1136 height 639
drag, startPoint x: 737, startPoint y: 465, endPoint x: 801, endPoint y: 291, distance: 185.2
click at [737, 465] on video at bounding box center [568, 319] width 1136 height 639
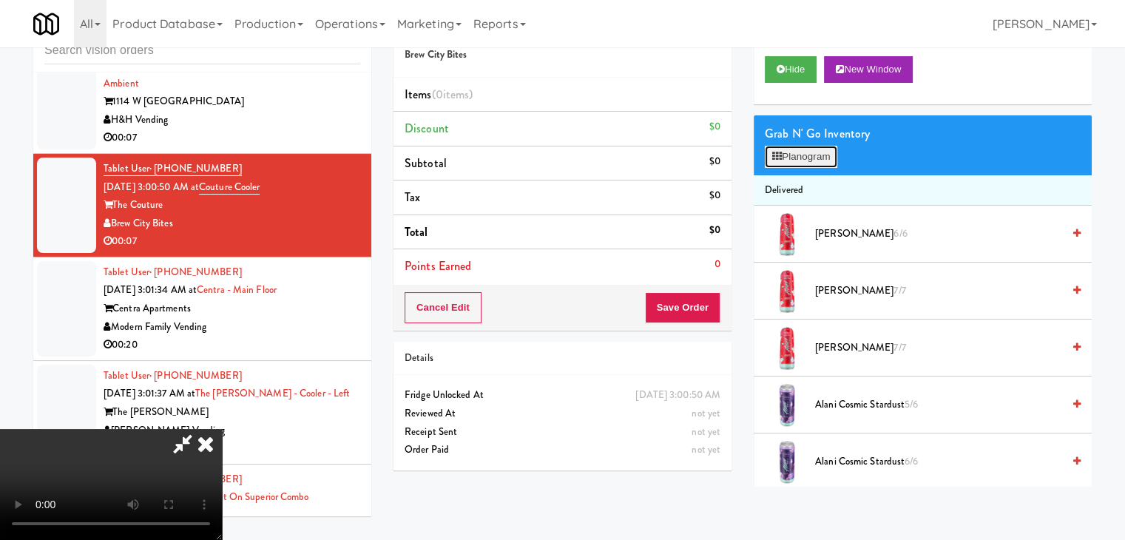
click at [812, 163] on button "Planogram" at bounding box center [801, 157] width 73 height 22
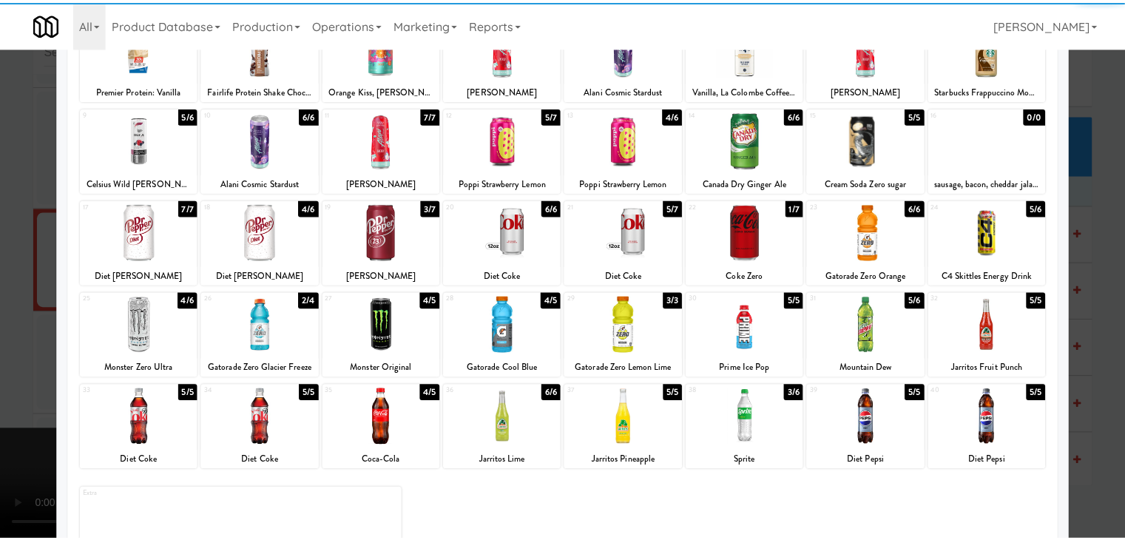
scroll to position [148, 0]
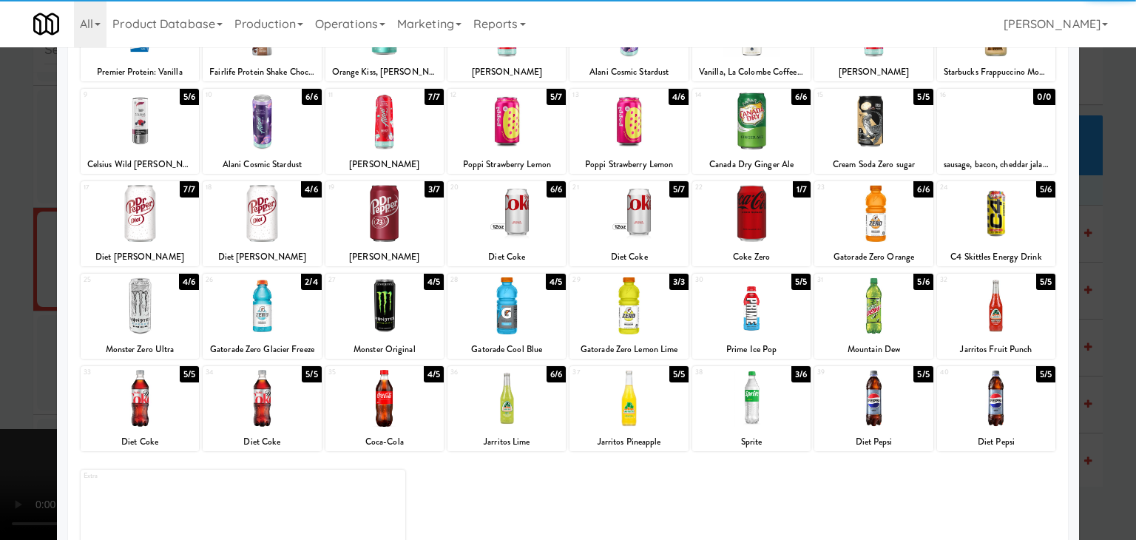
click at [163, 319] on div at bounding box center [140, 305] width 118 height 57
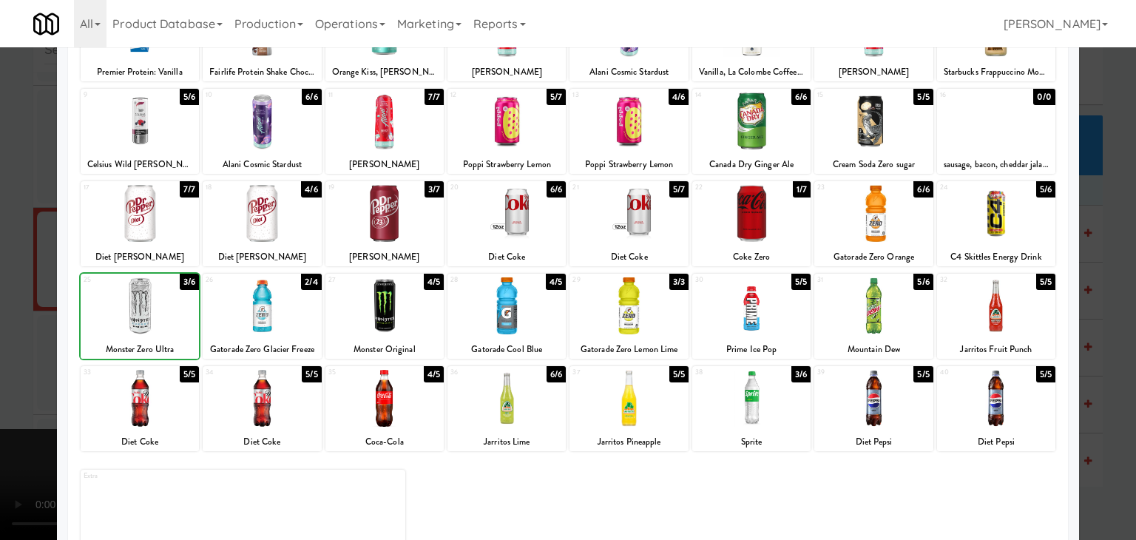
drag, startPoint x: 0, startPoint y: 334, endPoint x: 569, endPoint y: 329, distance: 569.0
click at [13, 333] on div at bounding box center [568, 270] width 1136 height 540
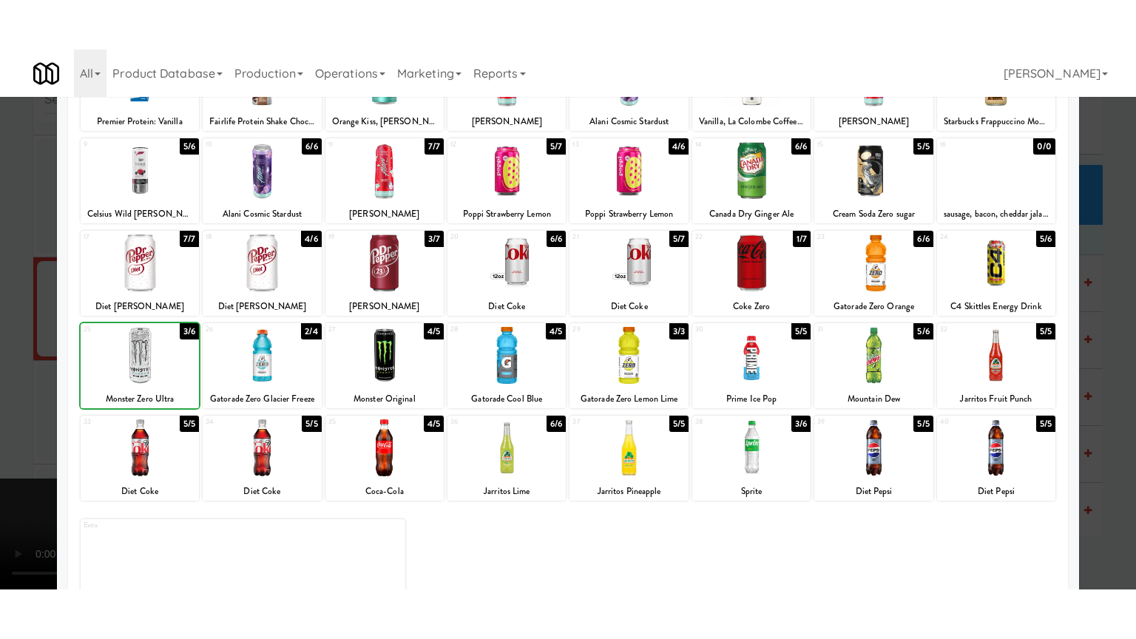
scroll to position [20718, 0]
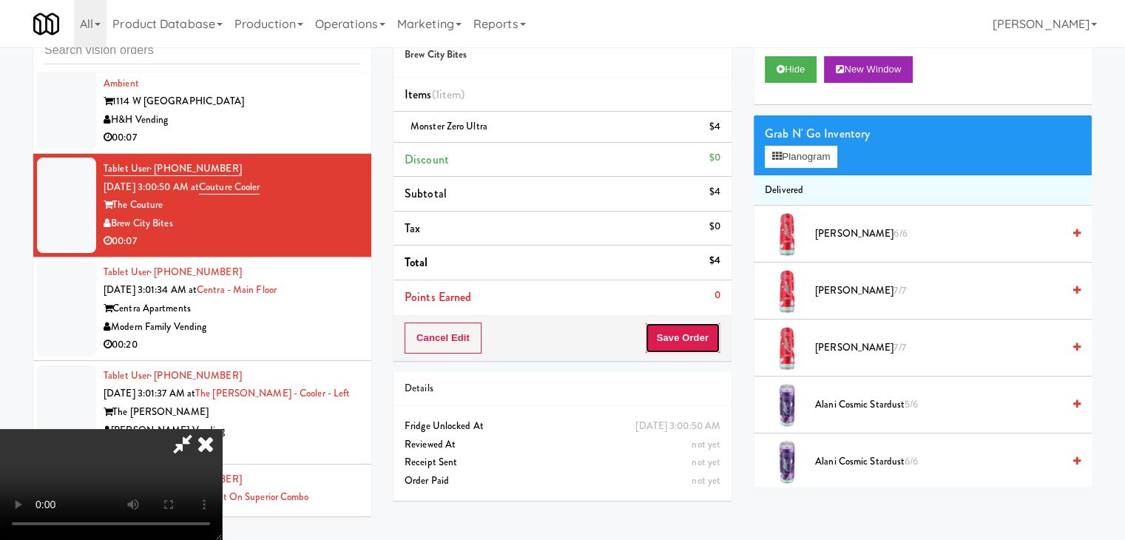
click at [697, 332] on button "Save Order" at bounding box center [682, 338] width 75 height 31
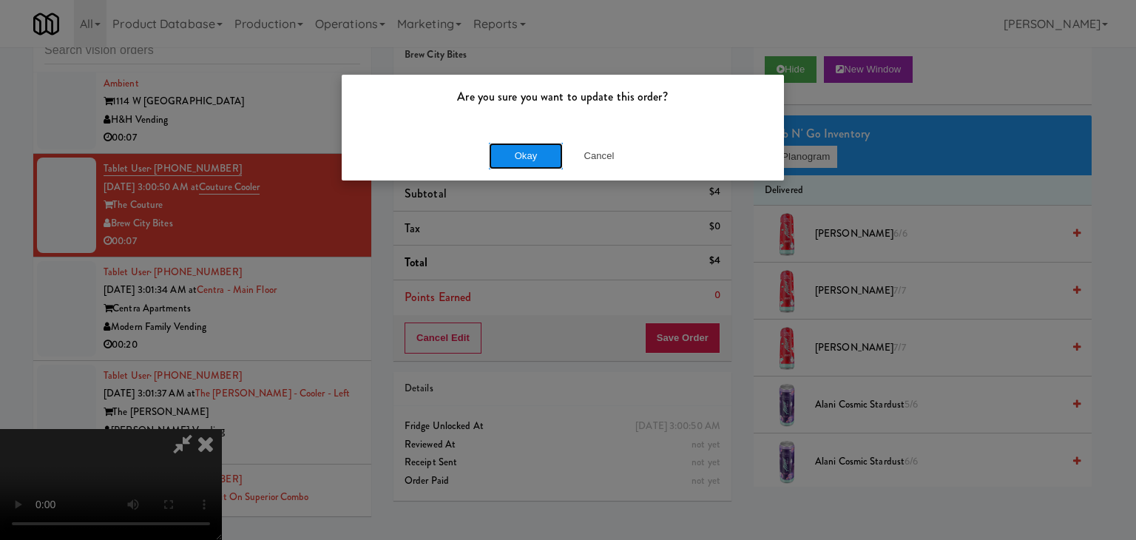
click at [525, 155] on button "Okay" at bounding box center [526, 156] width 74 height 27
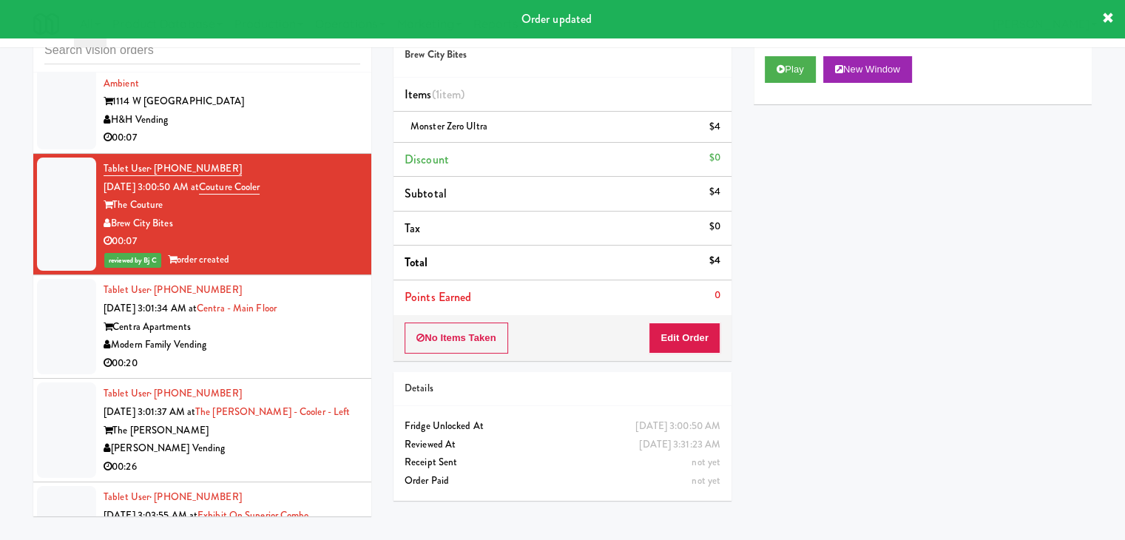
click at [251, 129] on div "H&H Vending" at bounding box center [232, 120] width 257 height 18
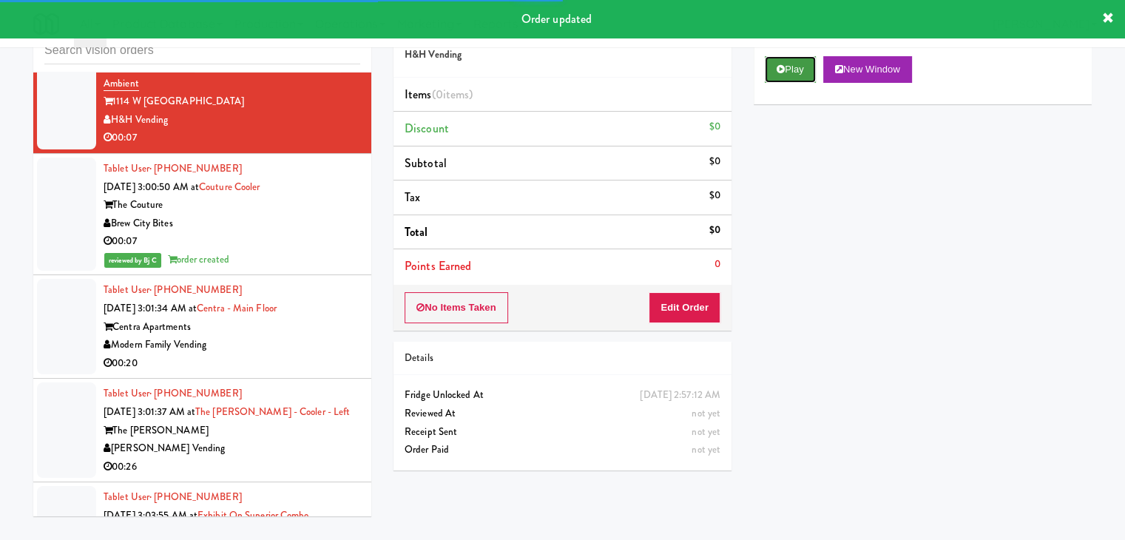
click at [793, 64] on button "Play" at bounding box center [790, 69] width 51 height 27
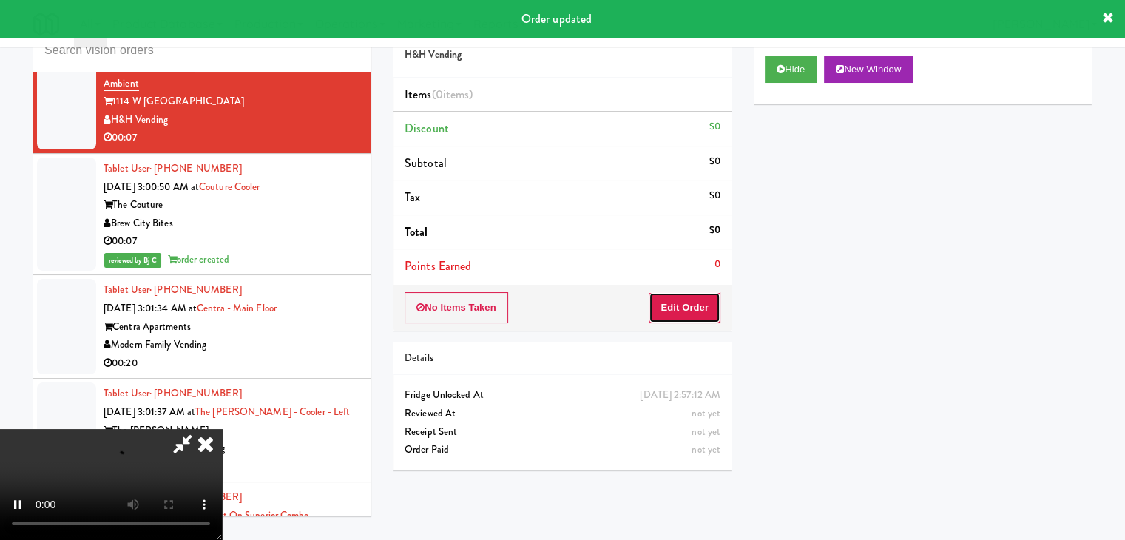
click at [676, 309] on button "Edit Order" at bounding box center [685, 307] width 72 height 31
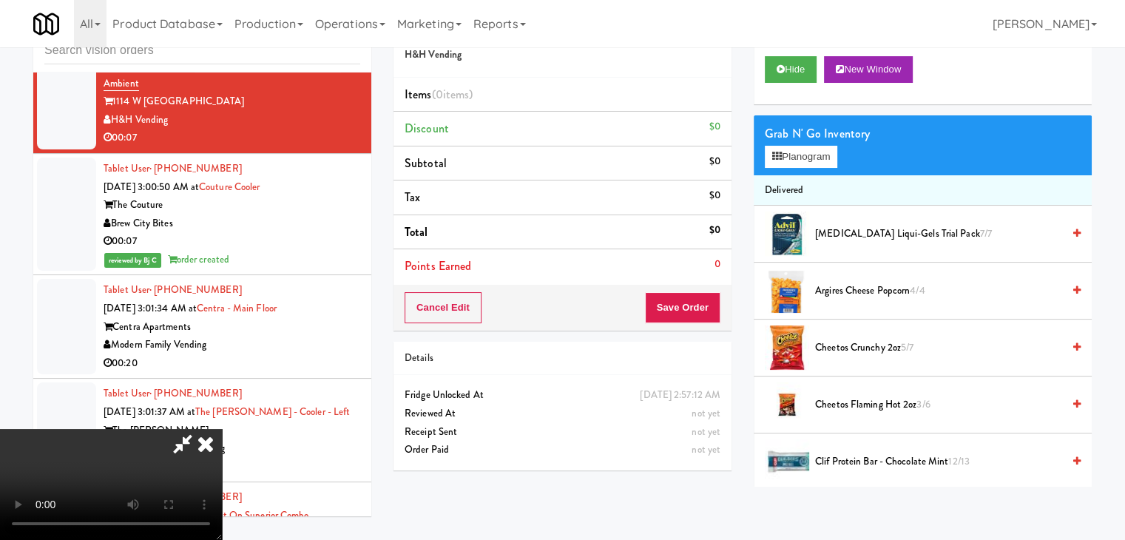
scroll to position [20664, 0]
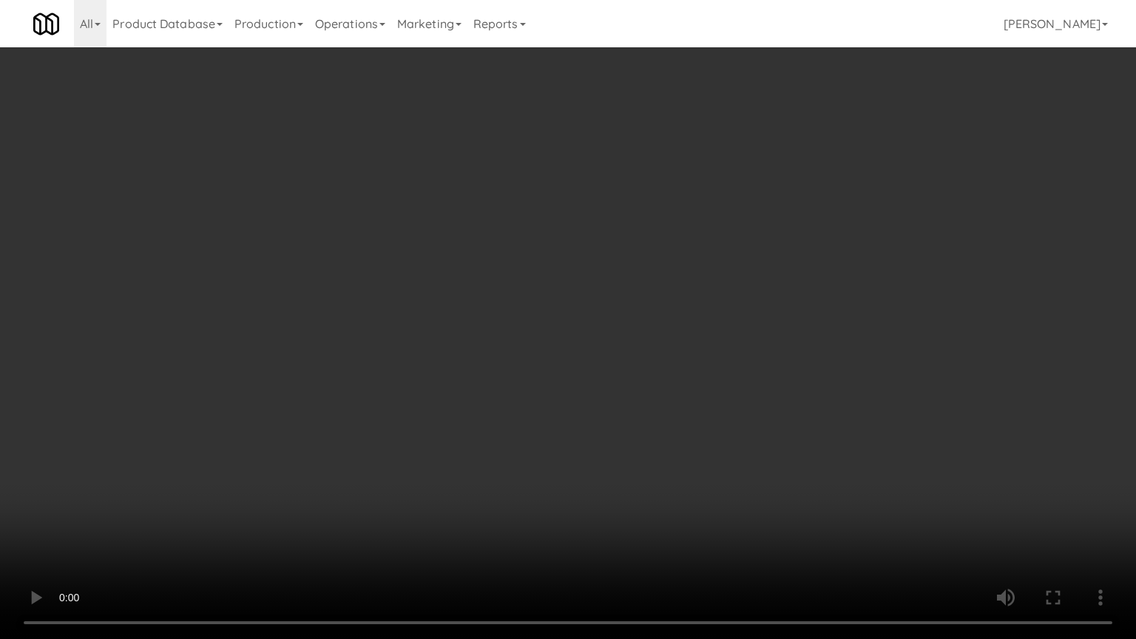
click at [657, 474] on video at bounding box center [568, 319] width 1136 height 639
click at [658, 474] on video at bounding box center [568, 319] width 1136 height 639
click at [674, 472] on video at bounding box center [568, 319] width 1136 height 639
click at [677, 471] on video at bounding box center [568, 319] width 1136 height 639
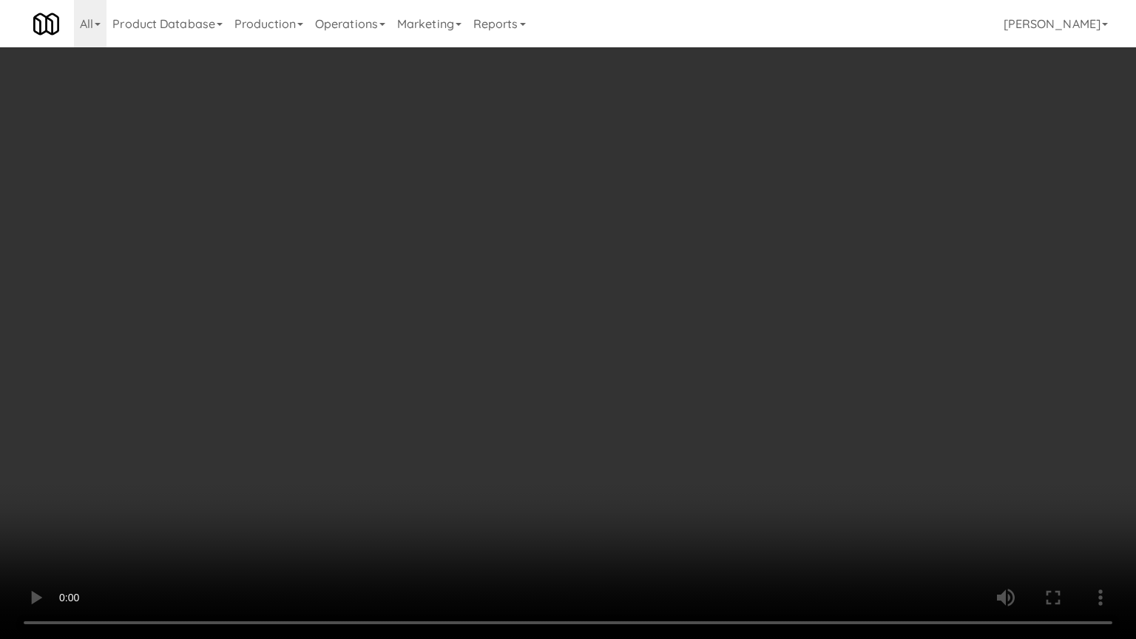
click at [676, 474] on video at bounding box center [568, 319] width 1136 height 639
click at [651, 454] on video at bounding box center [568, 319] width 1136 height 639
click at [651, 456] on video at bounding box center [568, 319] width 1136 height 639
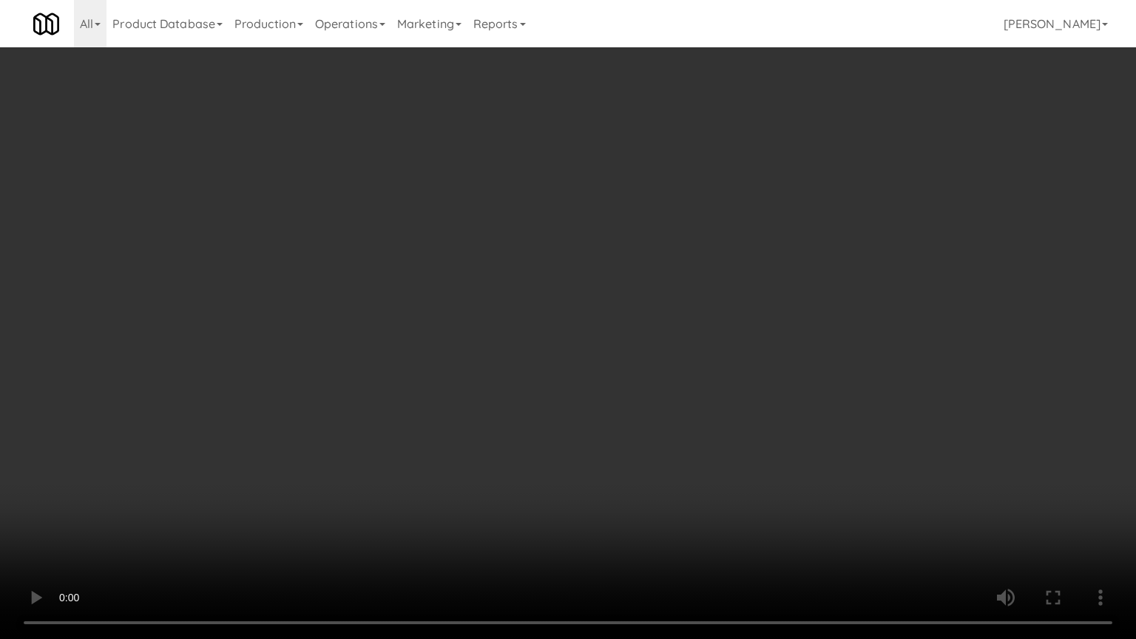
click at [651, 456] on video at bounding box center [568, 319] width 1136 height 639
click at [651, 454] on video at bounding box center [568, 319] width 1136 height 639
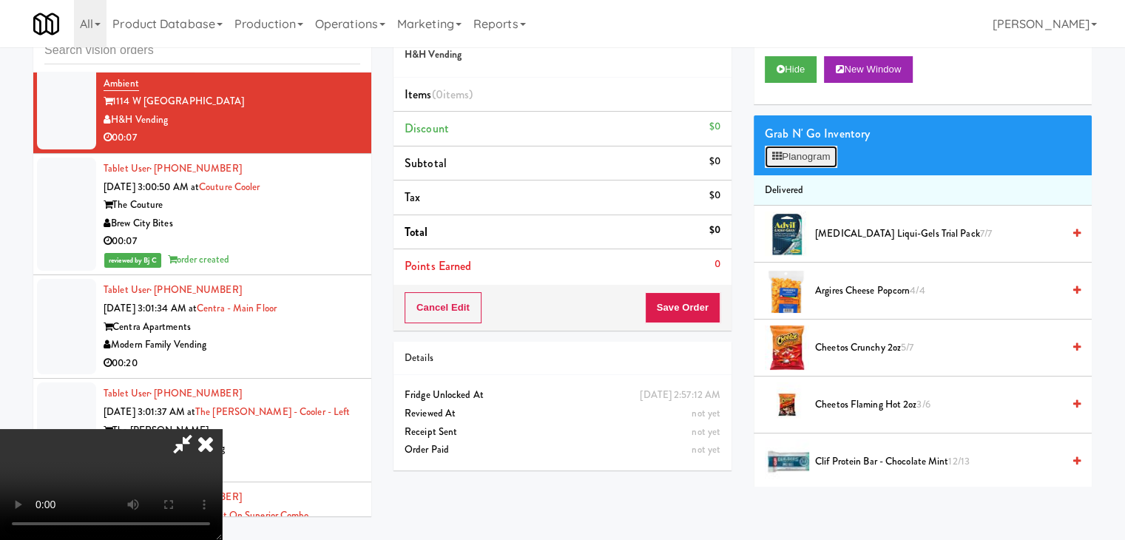
click at [790, 152] on button "Planogram" at bounding box center [801, 157] width 73 height 22
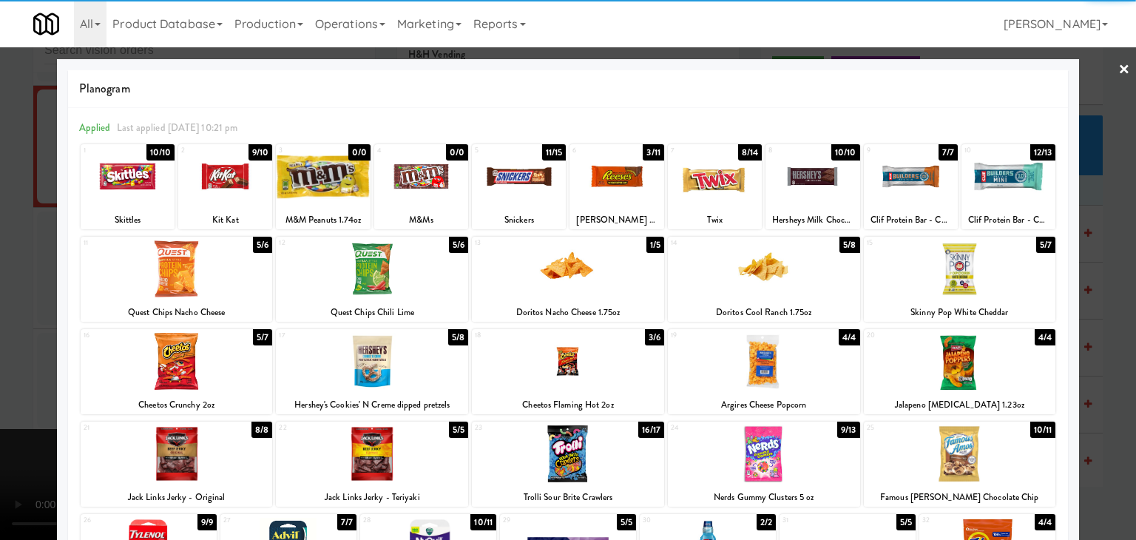
click at [351, 365] on div at bounding box center [372, 361] width 192 height 57
click at [225, 175] on div at bounding box center [225, 176] width 94 height 57
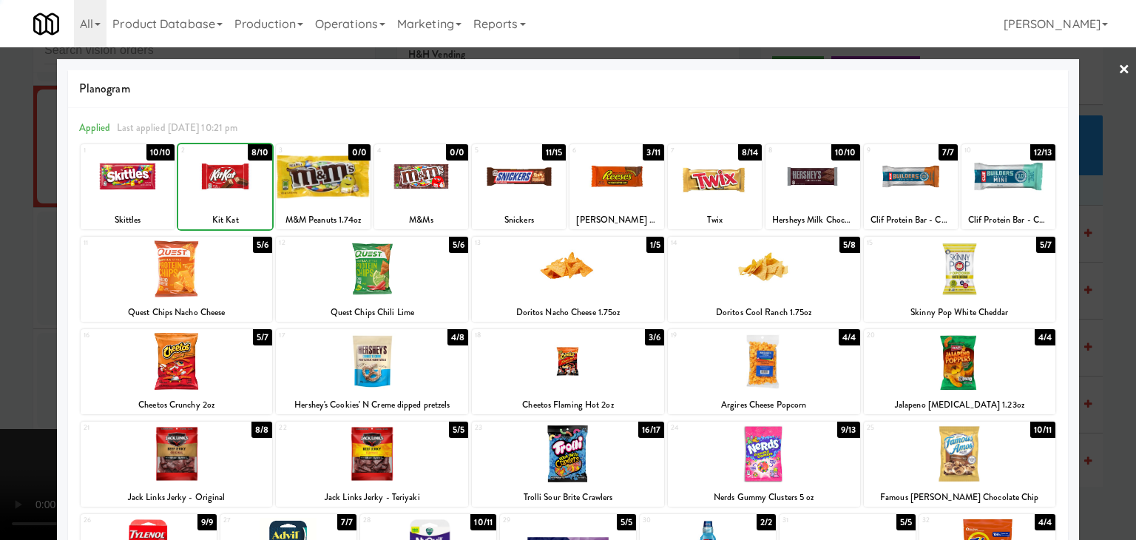
drag, startPoint x: 0, startPoint y: 354, endPoint x: 53, endPoint y: 355, distance: 52.5
click at [2, 355] on div at bounding box center [568, 270] width 1136 height 540
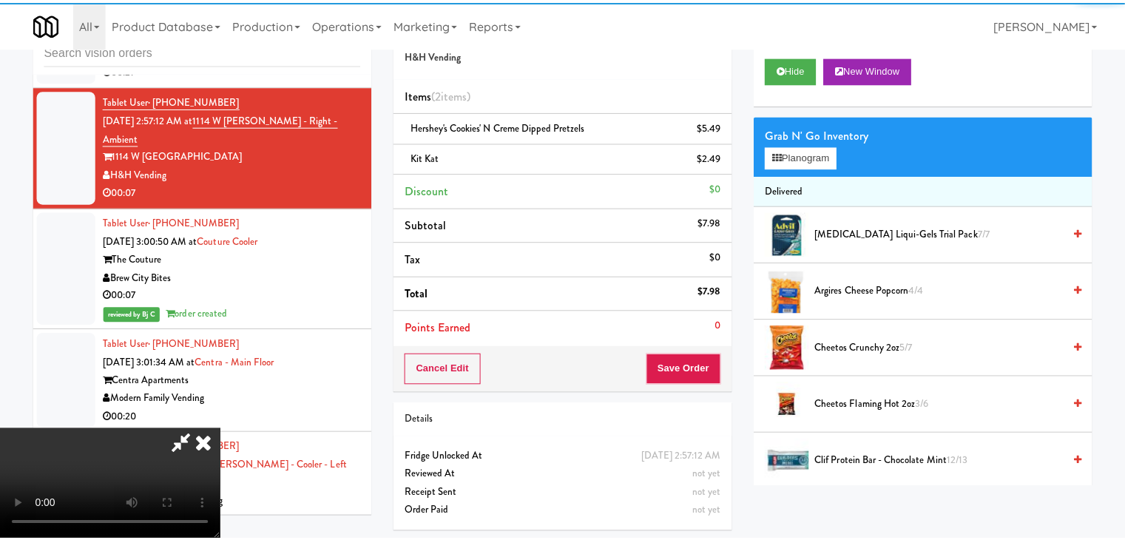
scroll to position [20718, 0]
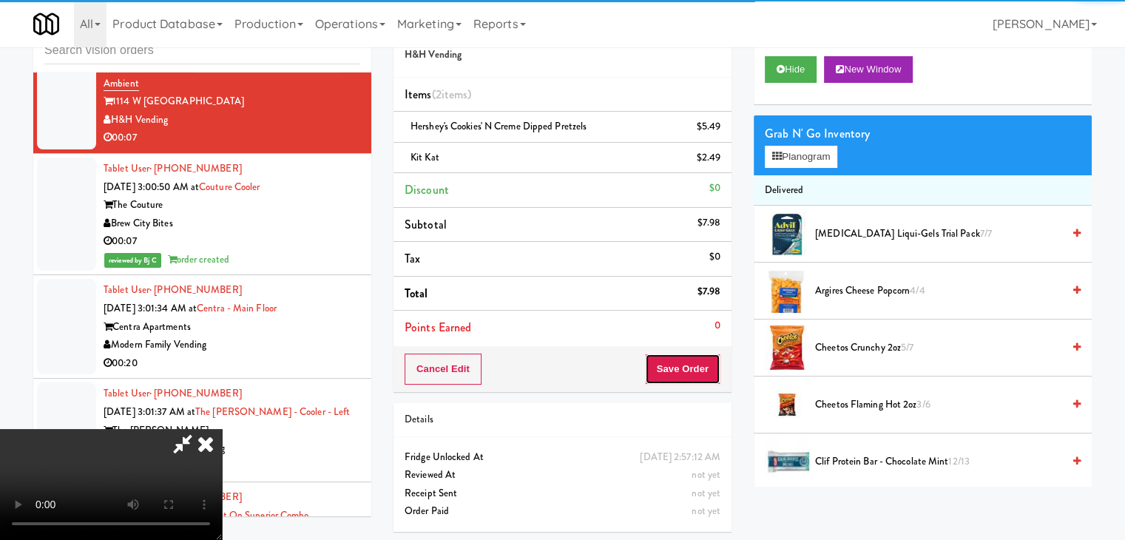
click at [688, 367] on button "Save Order" at bounding box center [682, 369] width 75 height 31
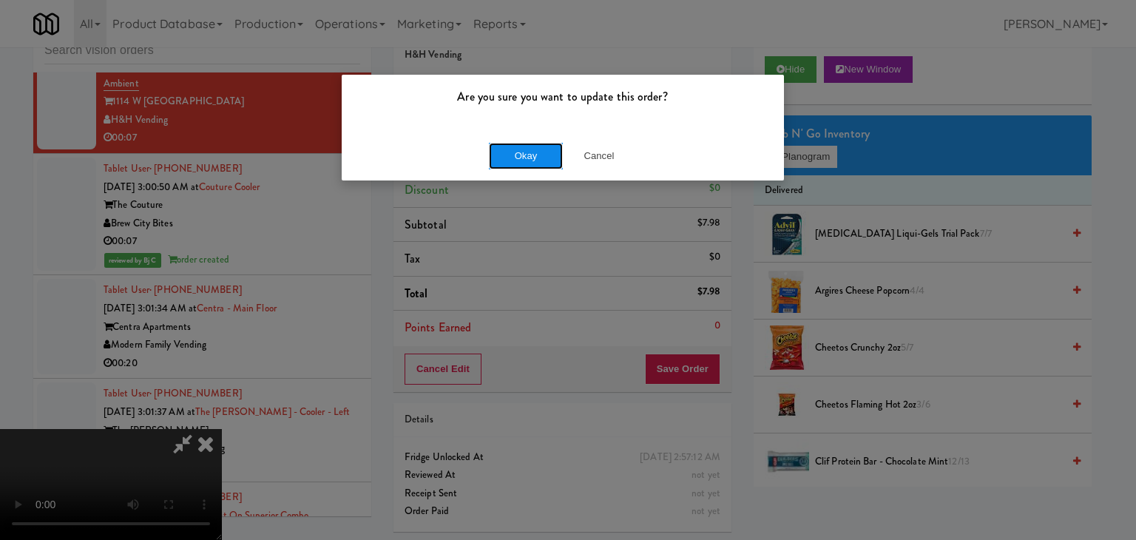
click at [525, 153] on button "Okay" at bounding box center [526, 156] width 74 height 27
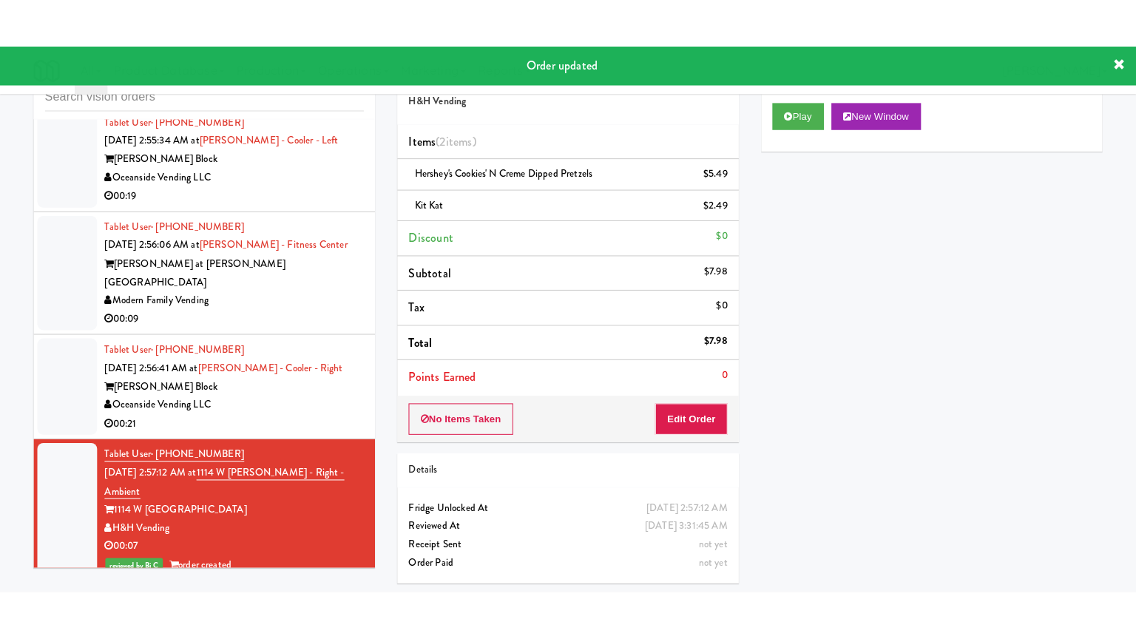
scroll to position [20348, 0]
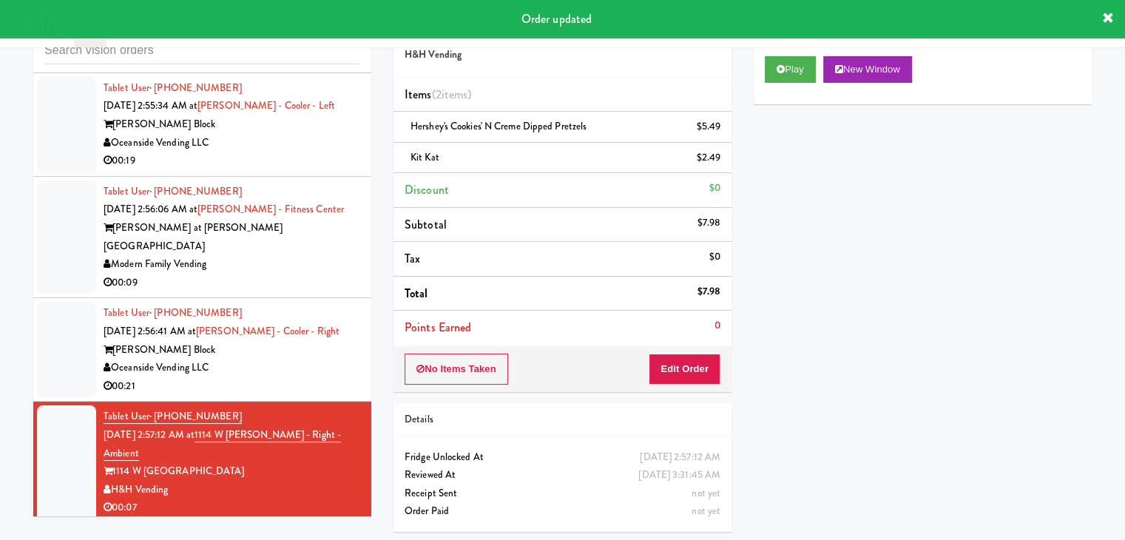
click at [302, 274] on div "Modern Family Vending" at bounding box center [232, 264] width 257 height 18
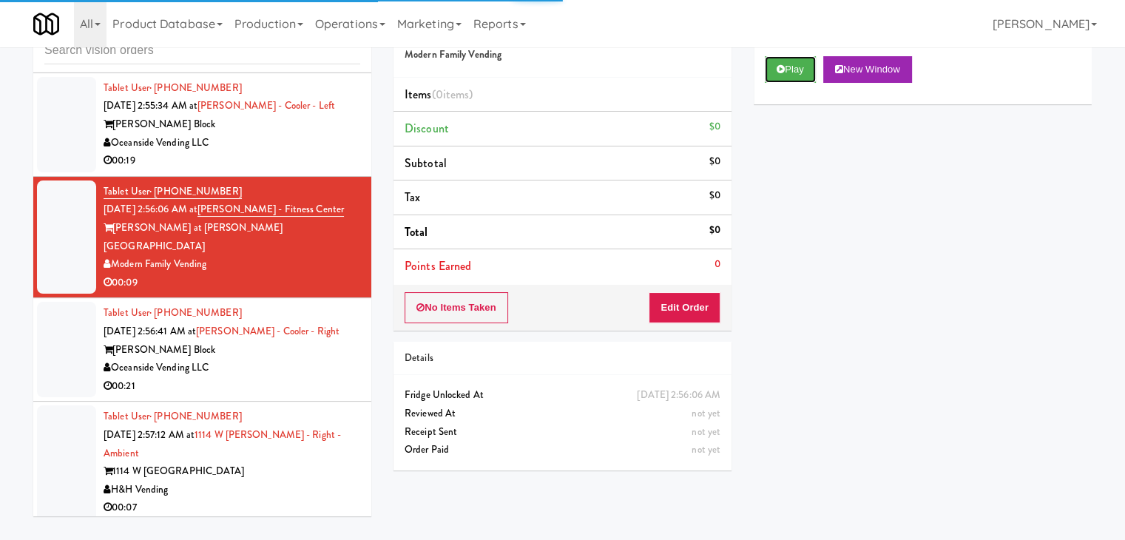
drag, startPoint x: 792, startPoint y: 70, endPoint x: 760, endPoint y: 183, distance: 117.6
click at [790, 71] on button "Play" at bounding box center [790, 69] width 51 height 27
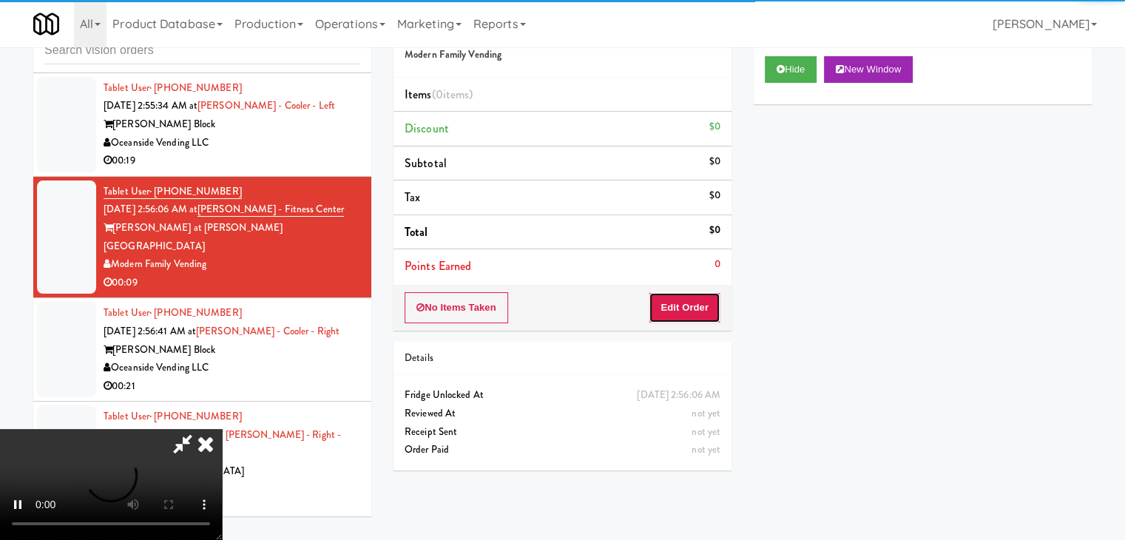
click at [670, 312] on button "Edit Order" at bounding box center [685, 307] width 72 height 31
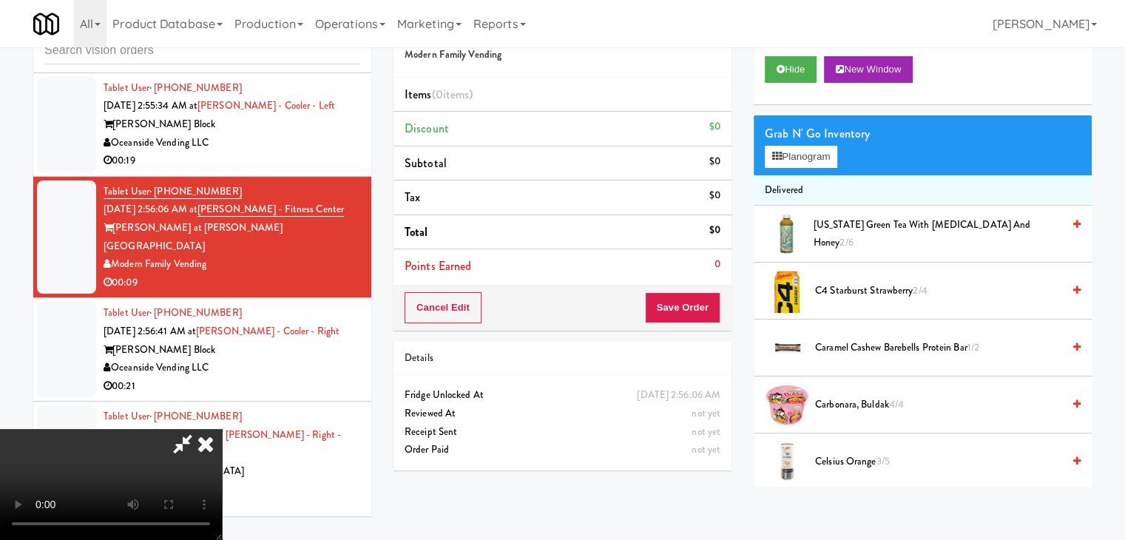
scroll to position [20294, 0]
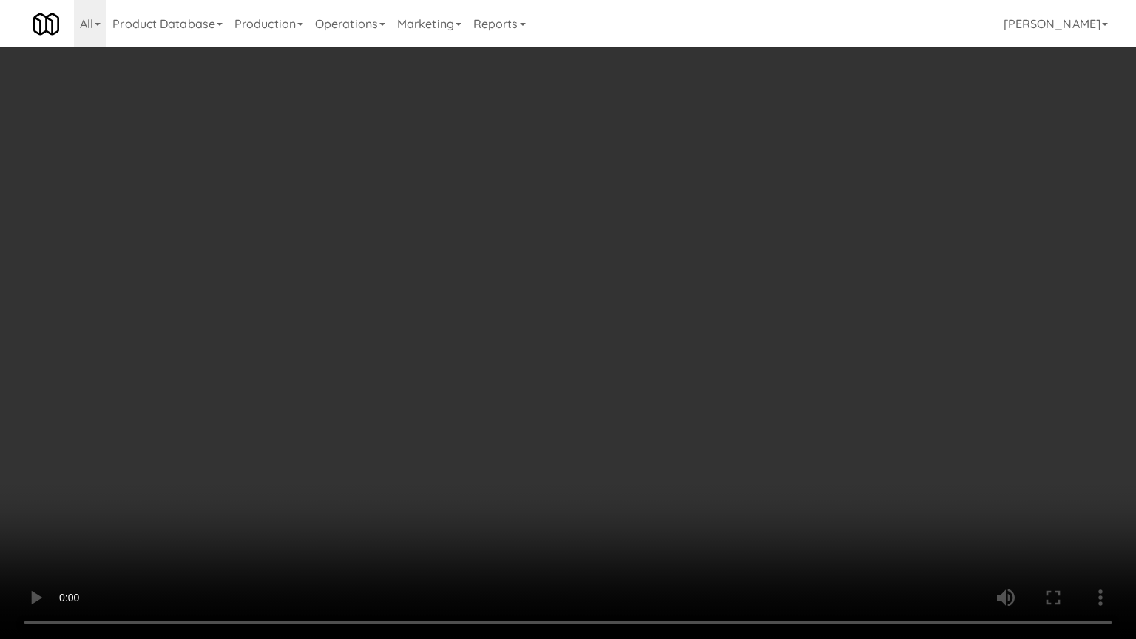
click at [622, 480] on video at bounding box center [568, 319] width 1136 height 639
click at [607, 486] on video at bounding box center [568, 319] width 1136 height 639
drag, startPoint x: 607, startPoint y: 486, endPoint x: 598, endPoint y: 486, distance: 8.9
click at [607, 486] on video at bounding box center [568, 319] width 1136 height 639
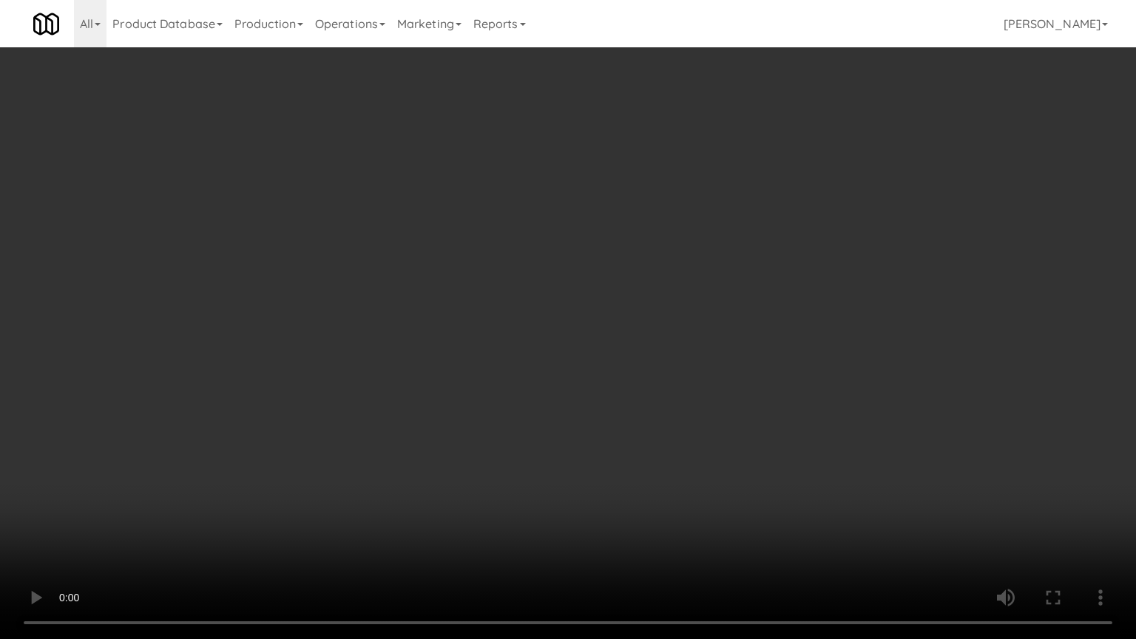
click at [585, 482] on video at bounding box center [568, 319] width 1136 height 639
drag, startPoint x: 587, startPoint y: 482, endPoint x: 823, endPoint y: 283, distance: 308.7
click at [596, 474] on video at bounding box center [568, 319] width 1136 height 639
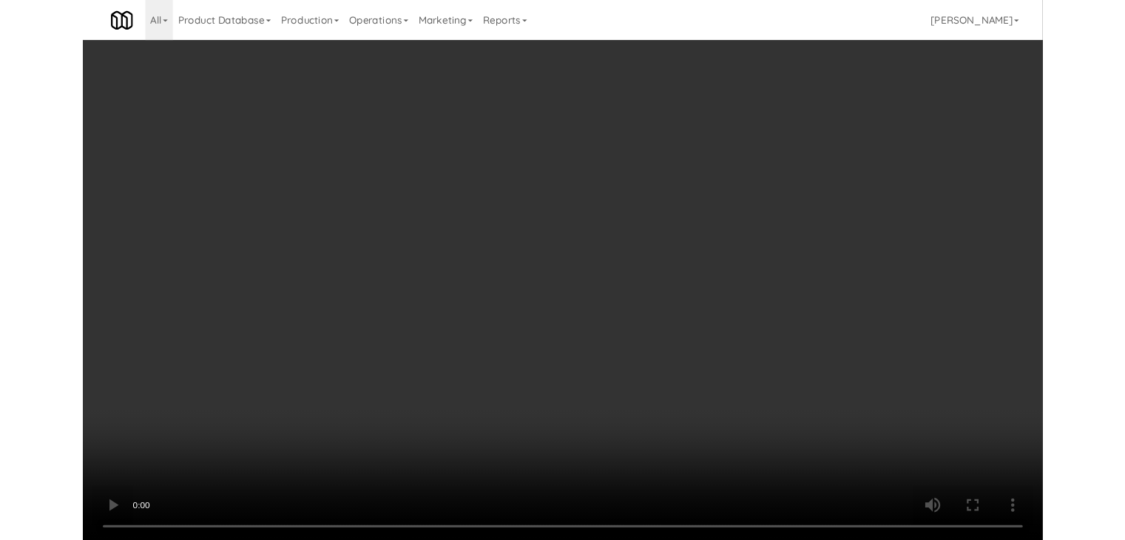
scroll to position [20348, 0]
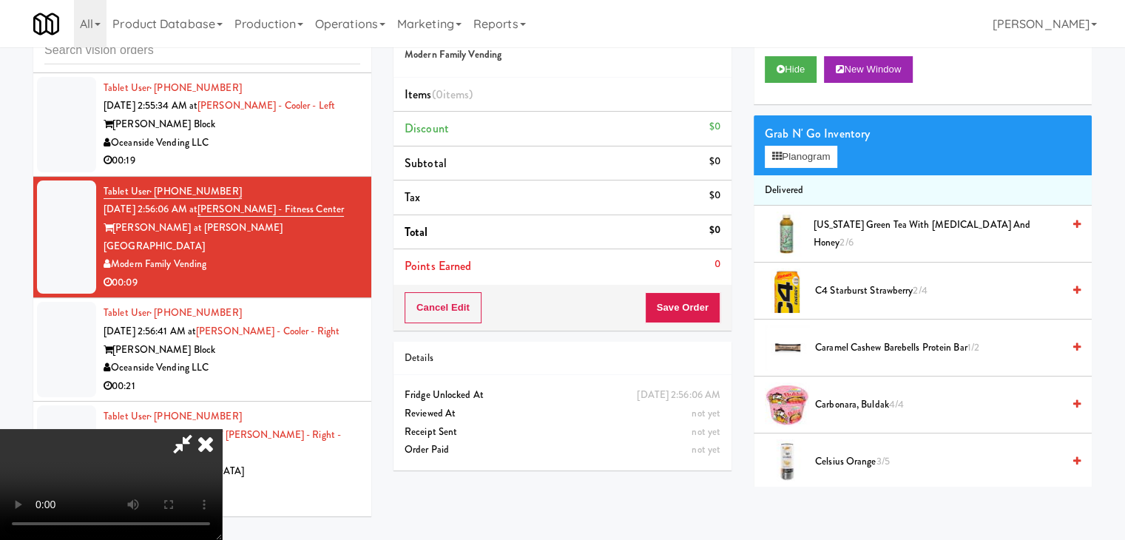
click at [858, 235] on span "[US_STATE] Green Tea with [MEDICAL_DATA] and Honey 2/6" at bounding box center [938, 234] width 249 height 36
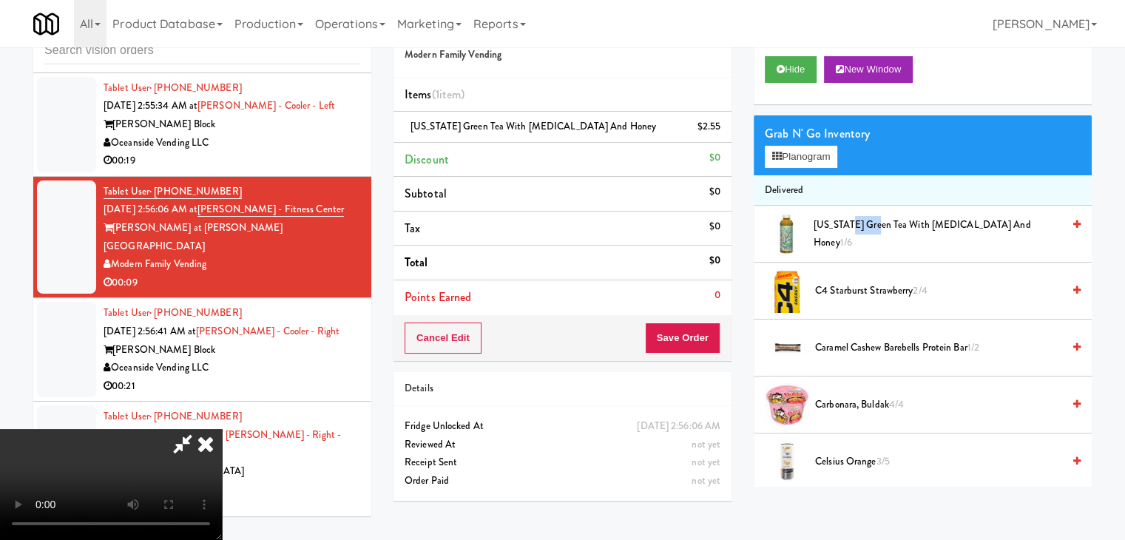
click at [858, 235] on span "[US_STATE] Green Tea with [MEDICAL_DATA] and Honey 1/6" at bounding box center [938, 234] width 249 height 36
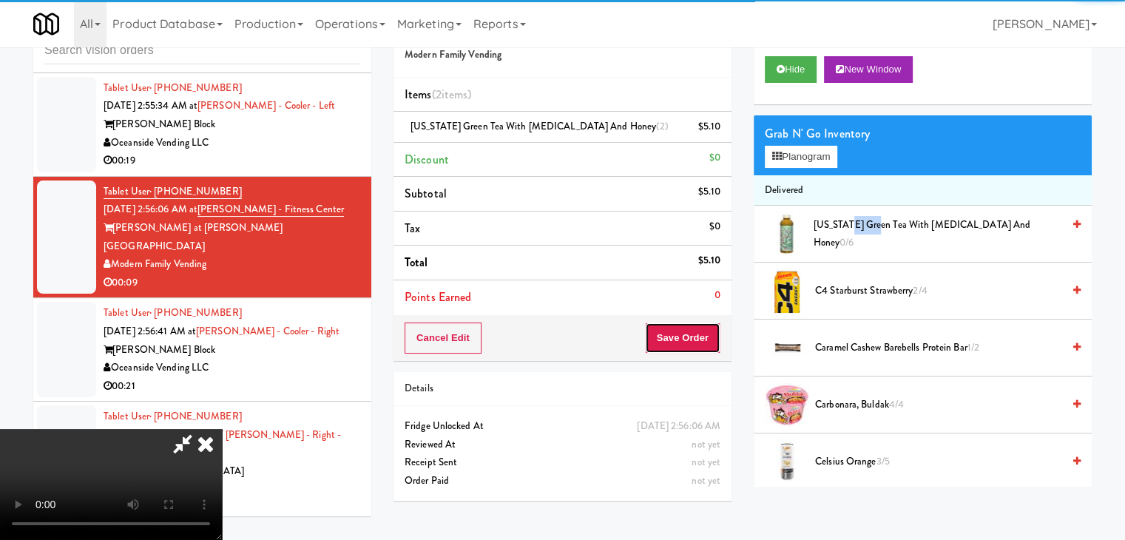
click at [707, 327] on button "Save Order" at bounding box center [682, 338] width 75 height 31
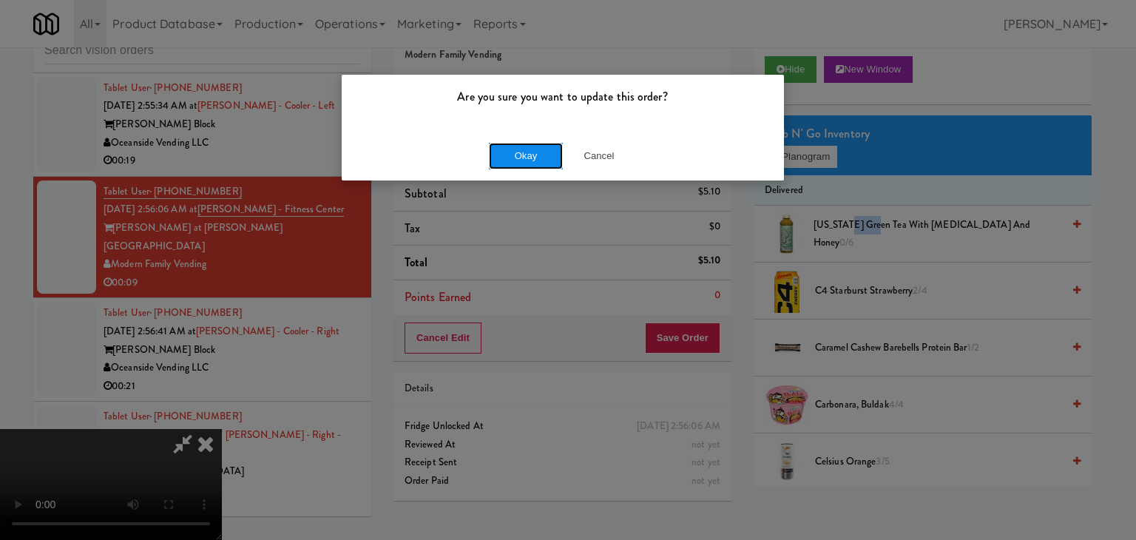
click at [502, 152] on button "Okay" at bounding box center [526, 156] width 74 height 27
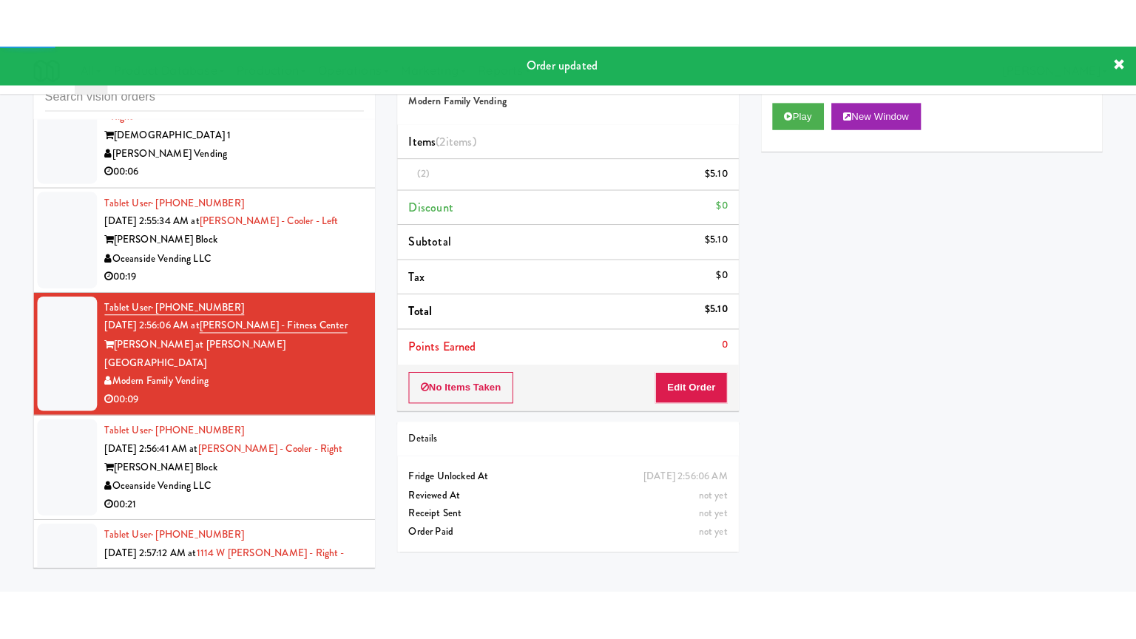
scroll to position [20200, 0]
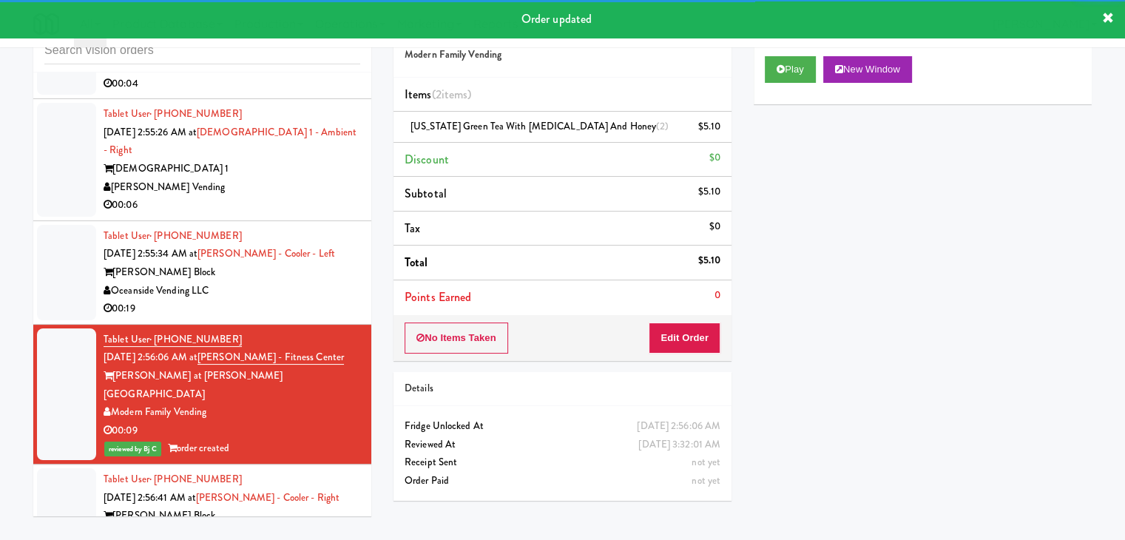
click at [276, 215] on div "00:06" at bounding box center [232, 205] width 257 height 18
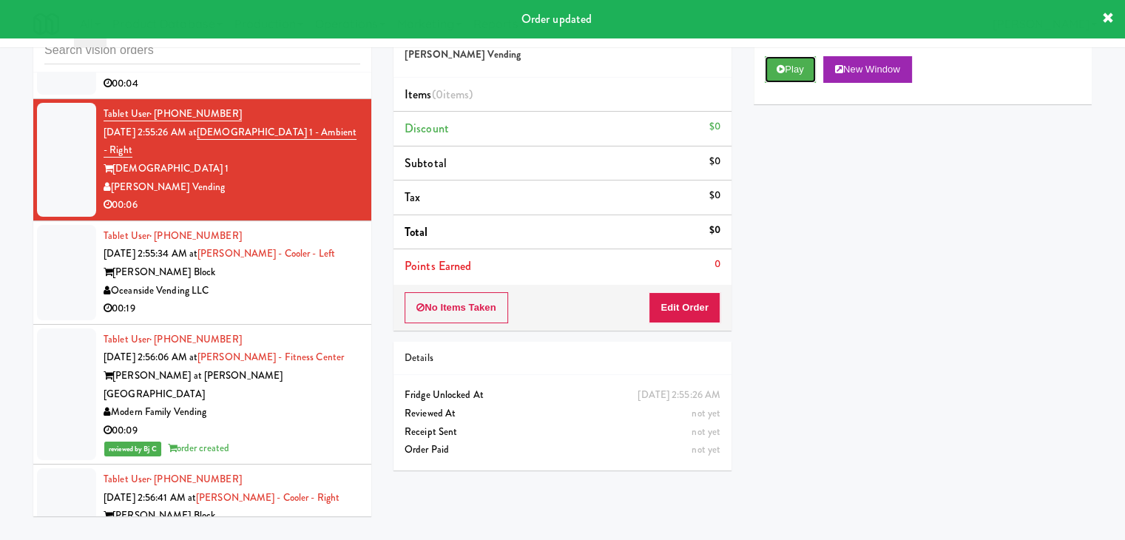
click at [793, 77] on button "Play" at bounding box center [790, 69] width 51 height 27
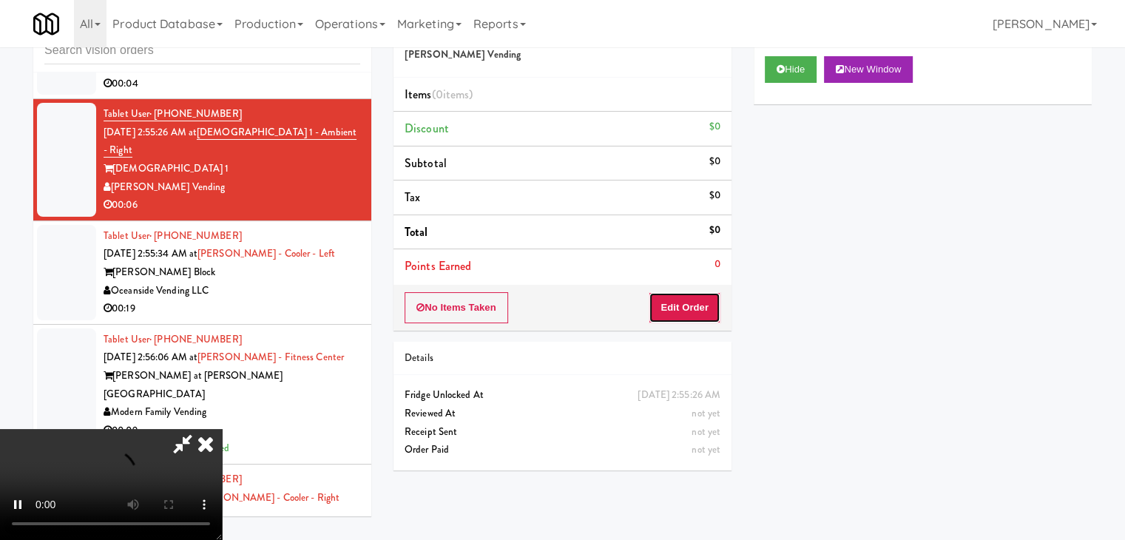
click at [697, 303] on button "Edit Order" at bounding box center [685, 307] width 72 height 31
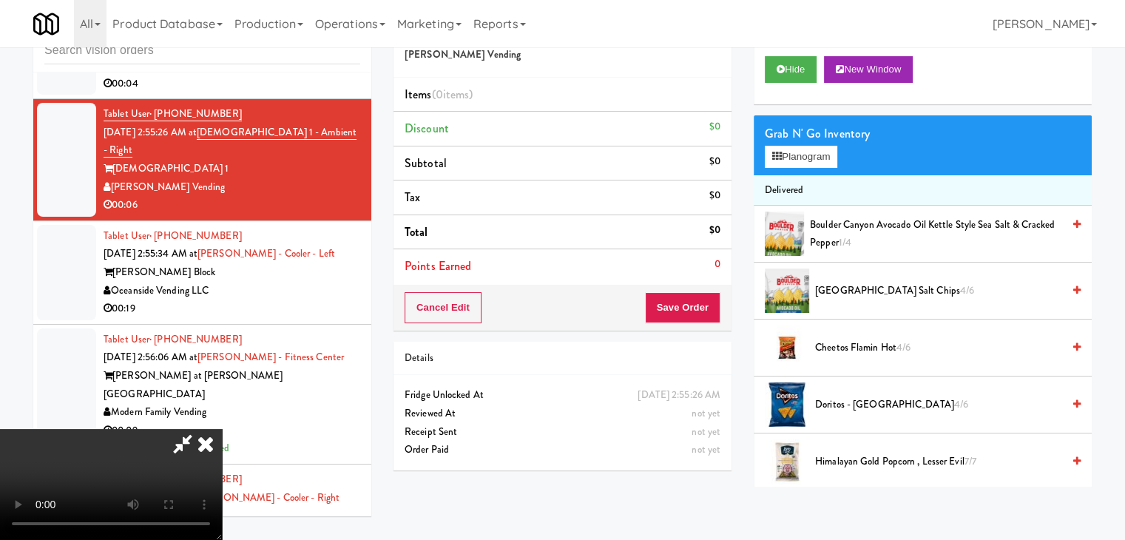
scroll to position [20145, 0]
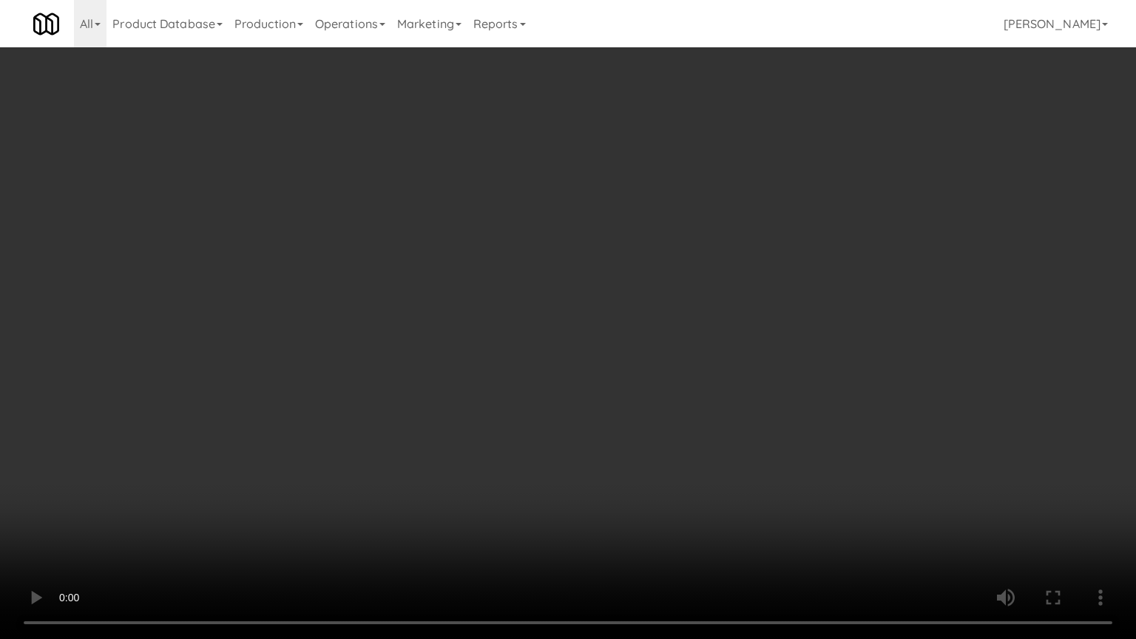
click at [690, 451] on video at bounding box center [568, 319] width 1136 height 639
click at [693, 451] on video at bounding box center [568, 319] width 1136 height 639
click at [694, 451] on video at bounding box center [568, 319] width 1136 height 639
click at [695, 451] on video at bounding box center [568, 319] width 1136 height 639
click at [704, 438] on video at bounding box center [568, 319] width 1136 height 639
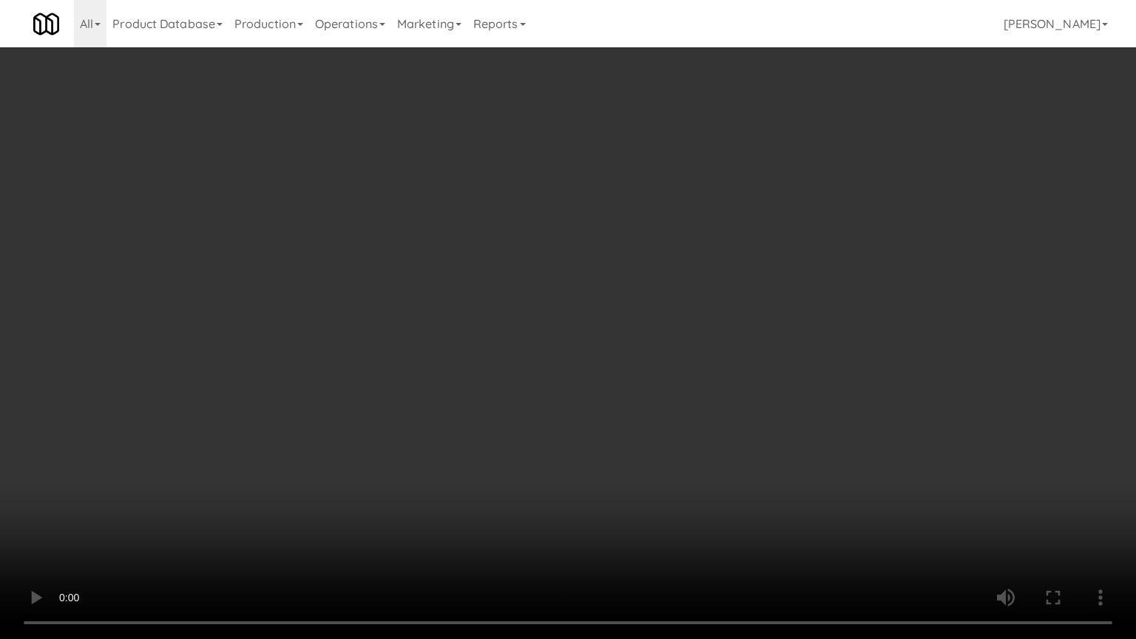
drag, startPoint x: 704, startPoint y: 438, endPoint x: 748, endPoint y: 301, distance: 143.9
click at [707, 428] on video at bounding box center [568, 319] width 1136 height 639
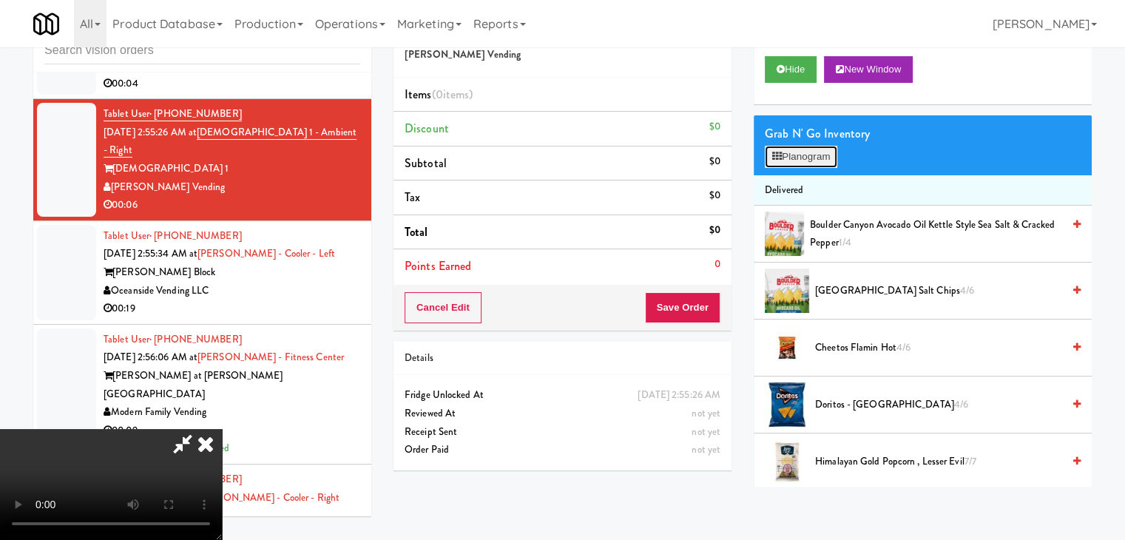
click at [820, 158] on button "Planogram" at bounding box center [801, 157] width 73 height 22
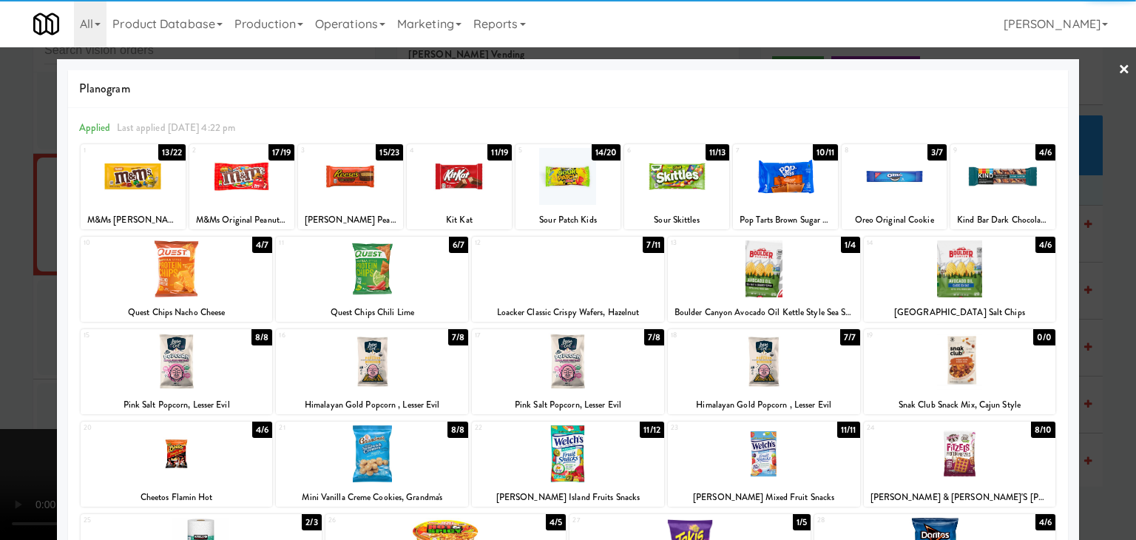
click at [900, 178] on div at bounding box center [894, 176] width 105 height 57
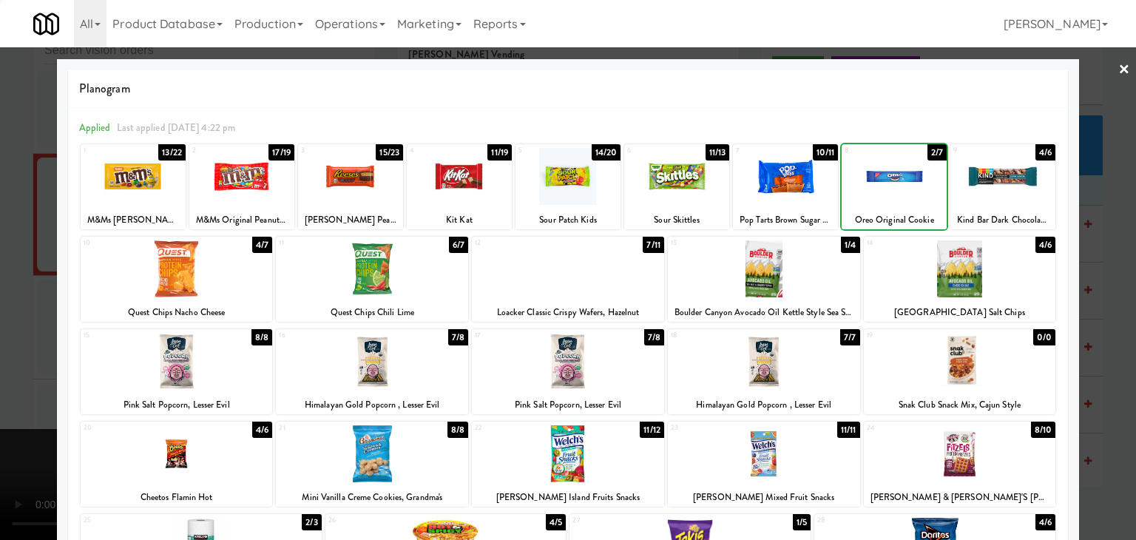
click at [0, 320] on div at bounding box center [568, 270] width 1136 height 540
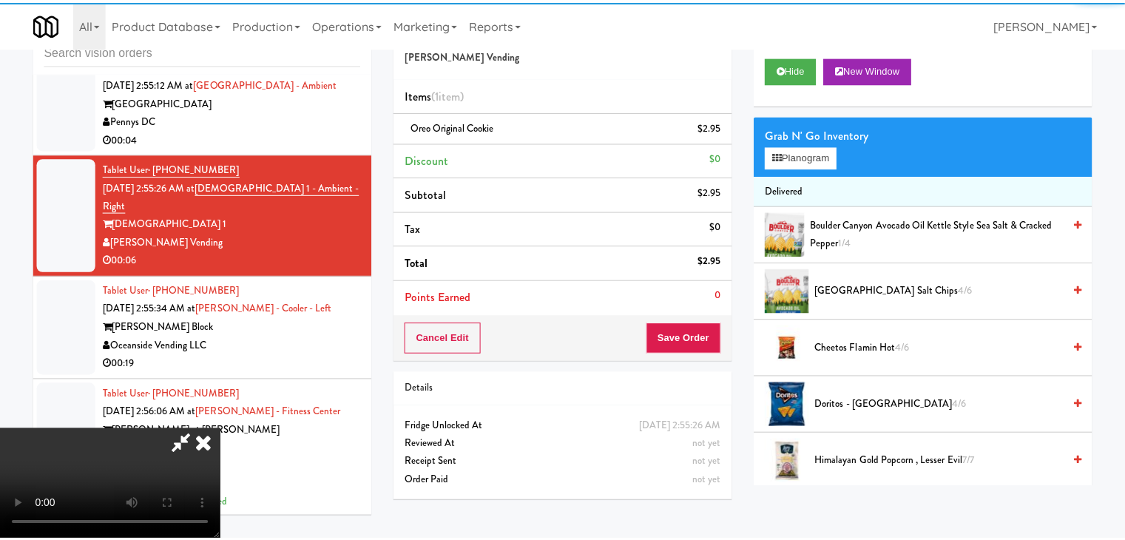
scroll to position [20200, 0]
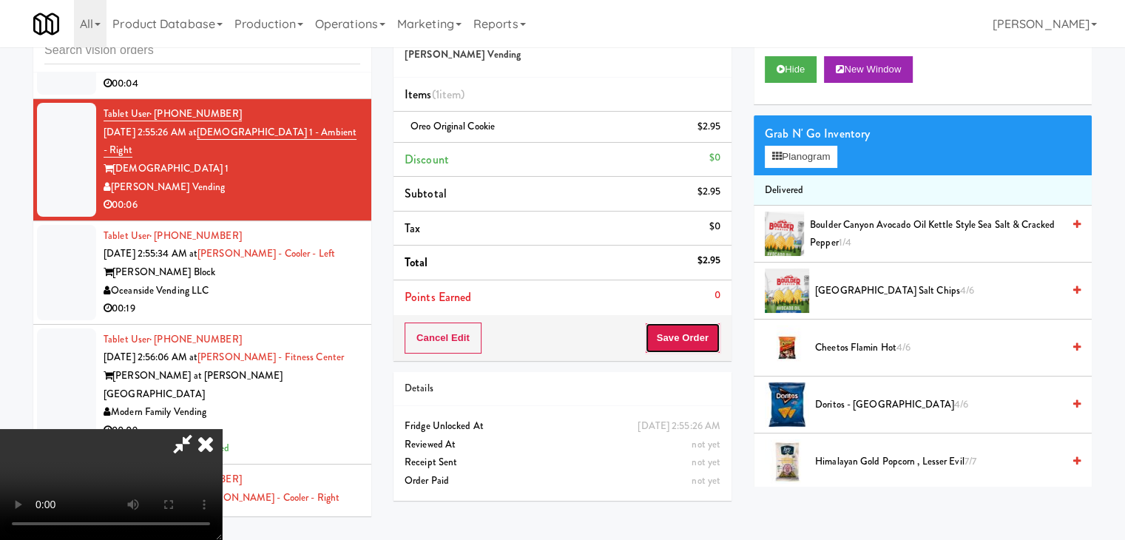
click at [696, 335] on button "Save Order" at bounding box center [682, 338] width 75 height 31
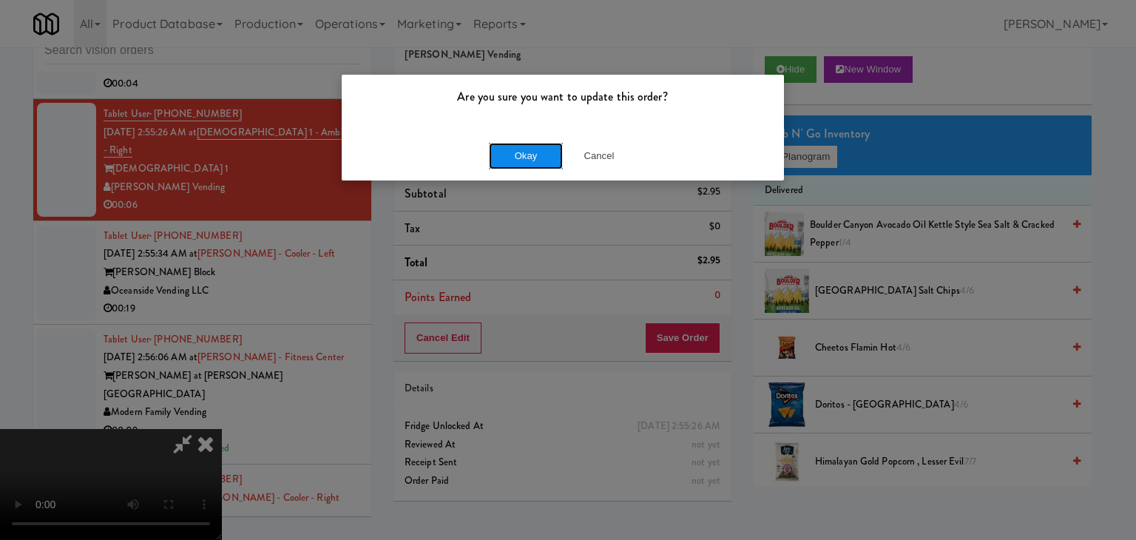
click at [539, 152] on button "Okay" at bounding box center [526, 156] width 74 height 27
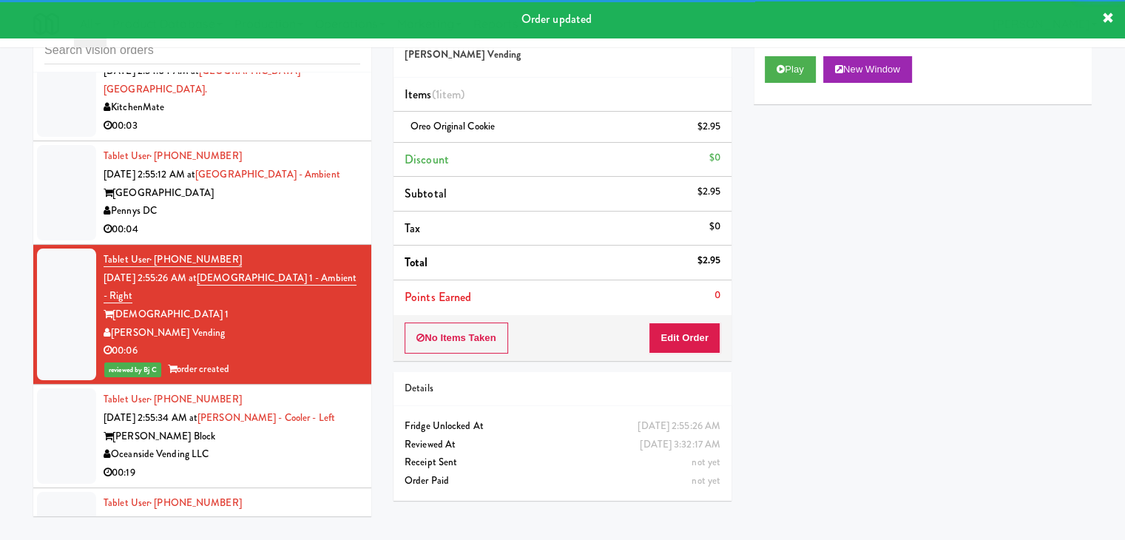
scroll to position [20052, 0]
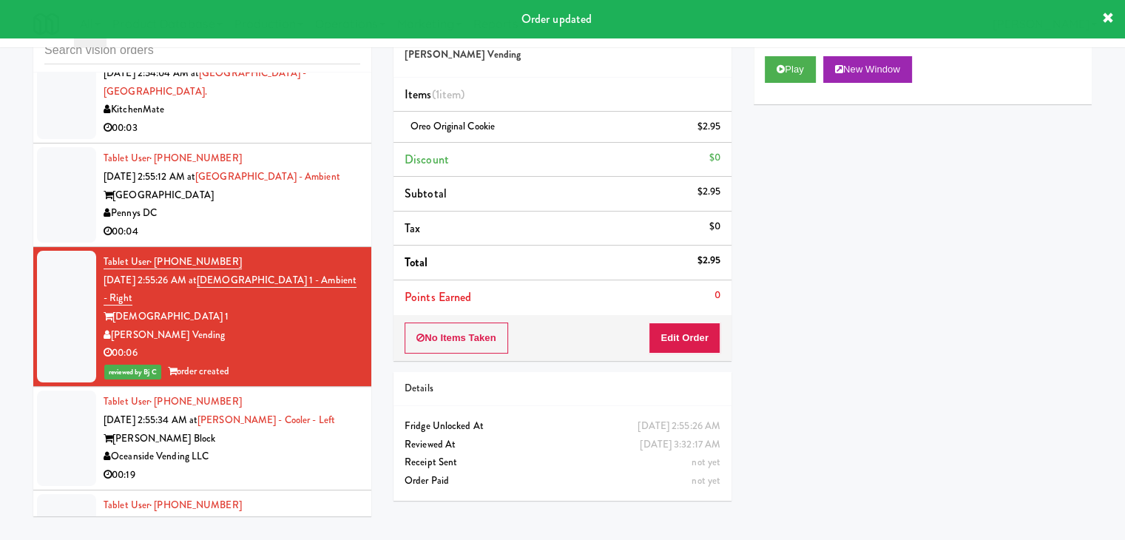
drag, startPoint x: 279, startPoint y: 379, endPoint x: 331, endPoint y: 377, distance: 52.6
click at [280, 241] on div "00:04" at bounding box center [232, 232] width 257 height 18
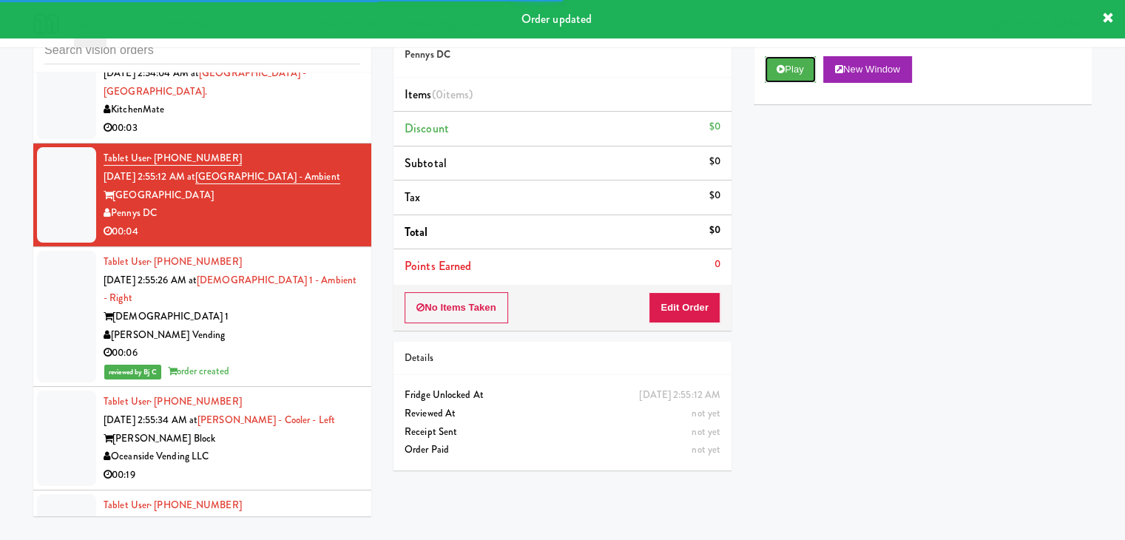
drag, startPoint x: 802, startPoint y: 76, endPoint x: 797, endPoint y: 90, distance: 14.3
click at [799, 77] on button "Play" at bounding box center [790, 69] width 51 height 27
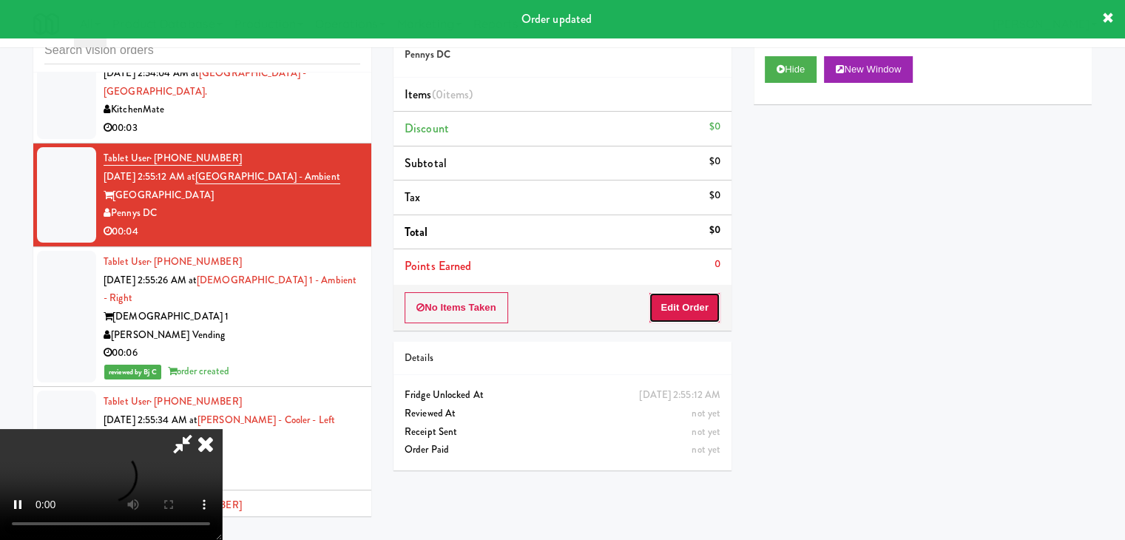
click at [684, 306] on button "Edit Order" at bounding box center [685, 307] width 72 height 31
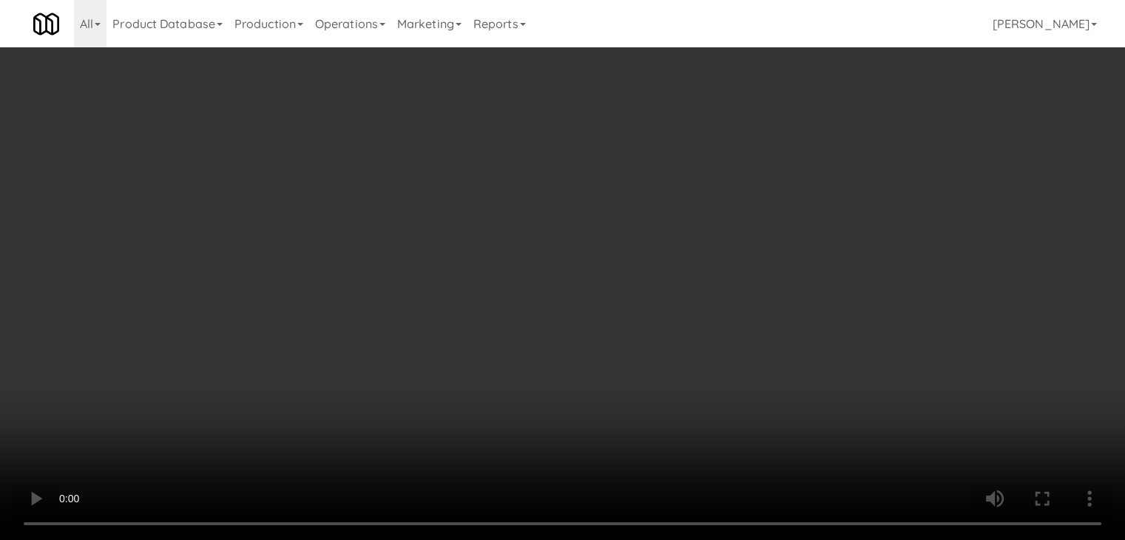
scroll to position [19998, 0]
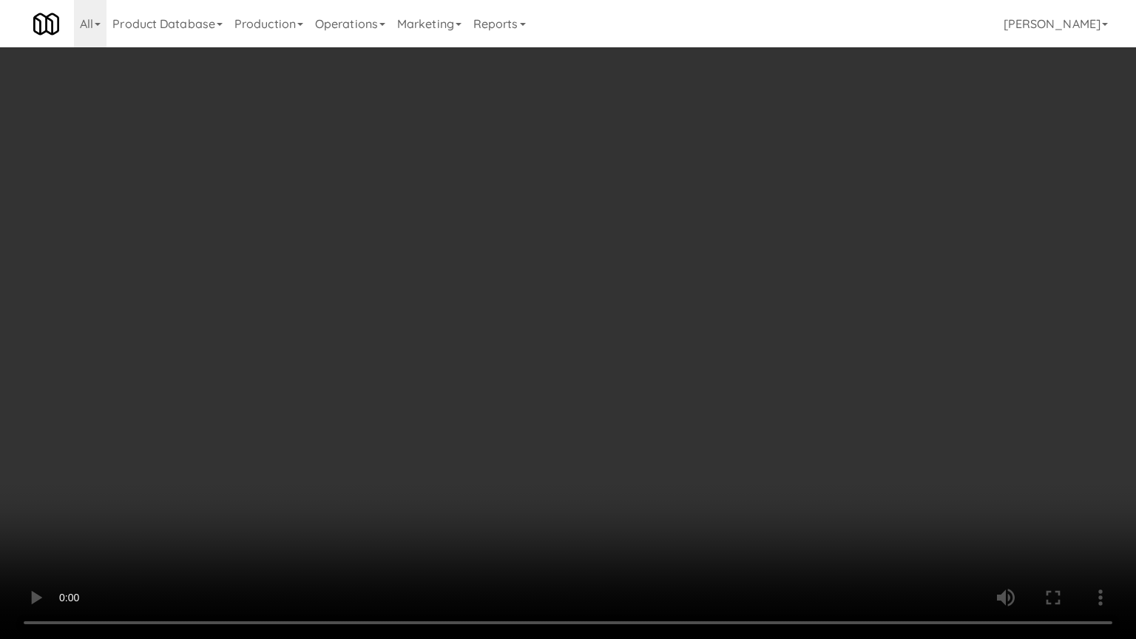
click at [622, 533] on video at bounding box center [568, 319] width 1136 height 639
click at [623, 531] on video at bounding box center [568, 319] width 1136 height 639
click at [630, 531] on video at bounding box center [568, 319] width 1136 height 639
click at [728, 518] on video at bounding box center [568, 319] width 1136 height 639
click at [726, 521] on video at bounding box center [568, 319] width 1136 height 639
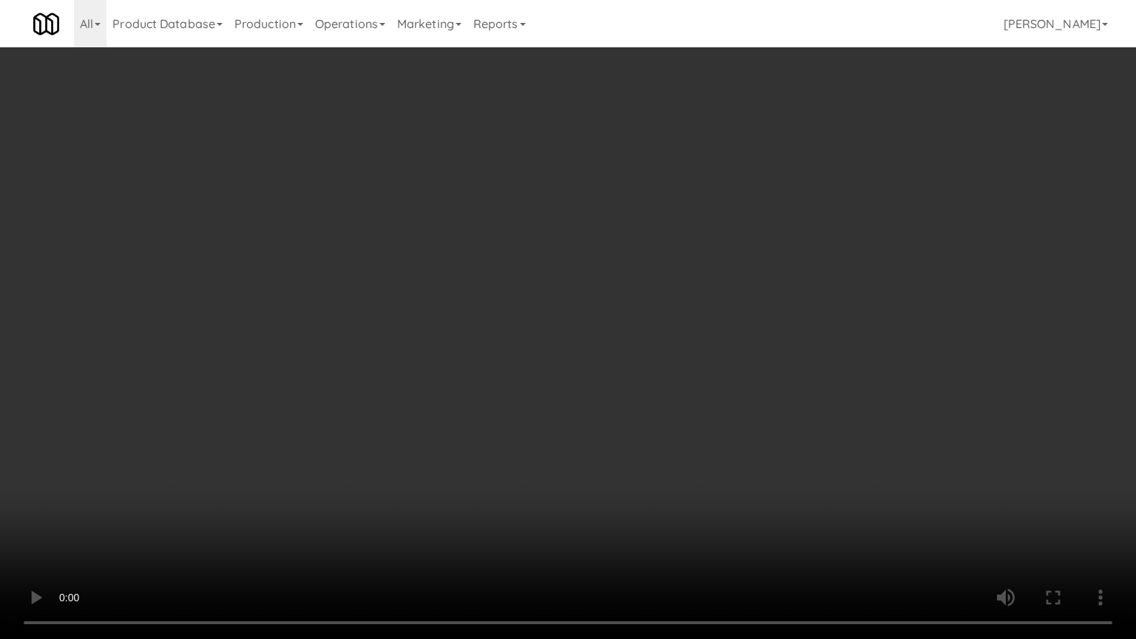
click at [767, 516] on video at bounding box center [568, 319] width 1136 height 639
click at [768, 516] on video at bounding box center [568, 319] width 1136 height 639
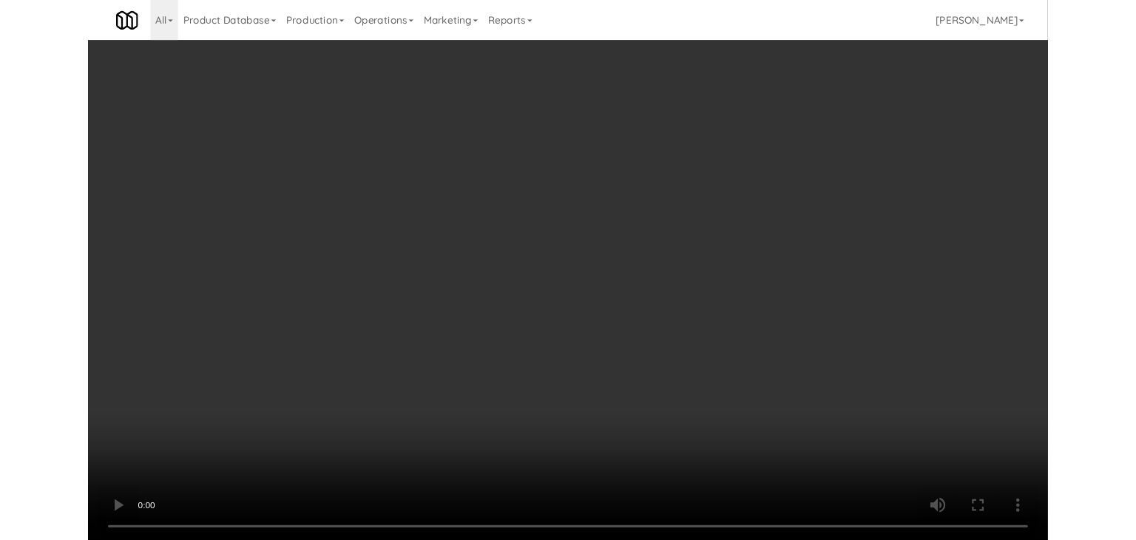
scroll to position [20052, 0]
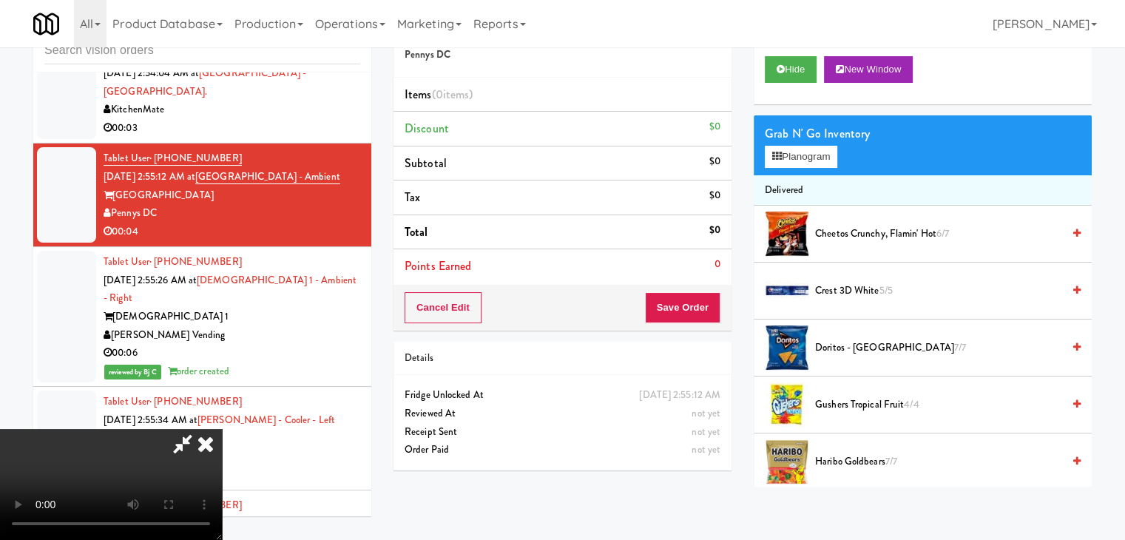
drag, startPoint x: 479, startPoint y: 263, endPoint x: 530, endPoint y: 255, distance: 51.6
click at [222, 429] on video at bounding box center [111, 484] width 222 height 111
click at [789, 158] on button "Planogram" at bounding box center [801, 157] width 73 height 22
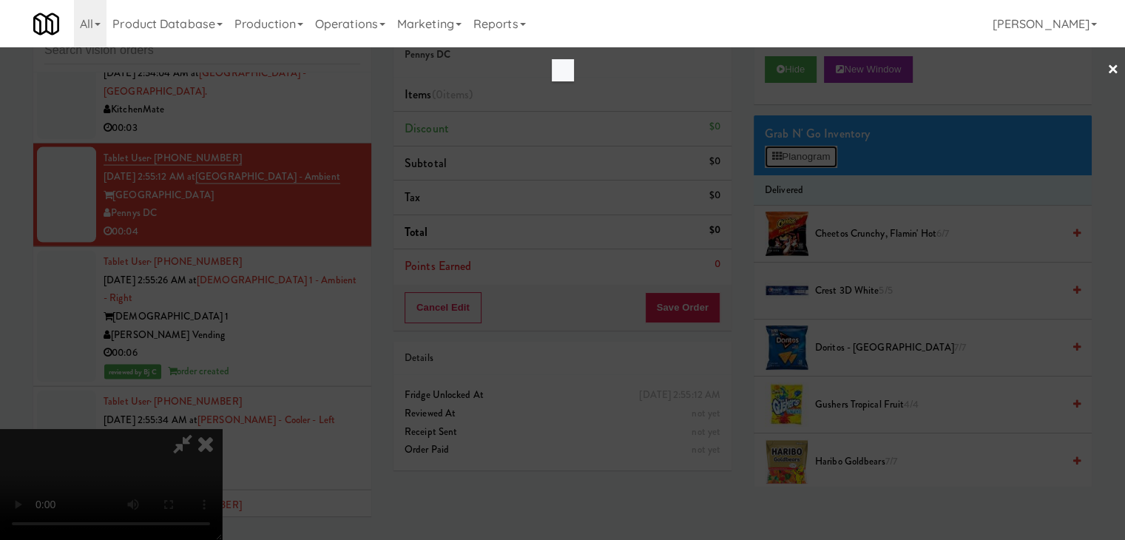
scroll to position [19998, 0]
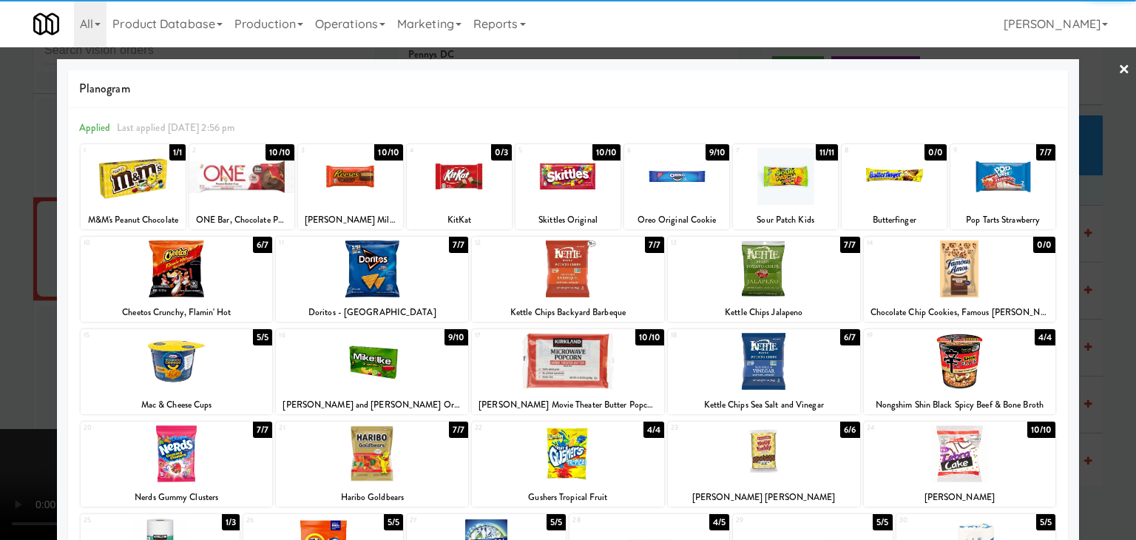
click at [550, 346] on div at bounding box center [568, 361] width 192 height 57
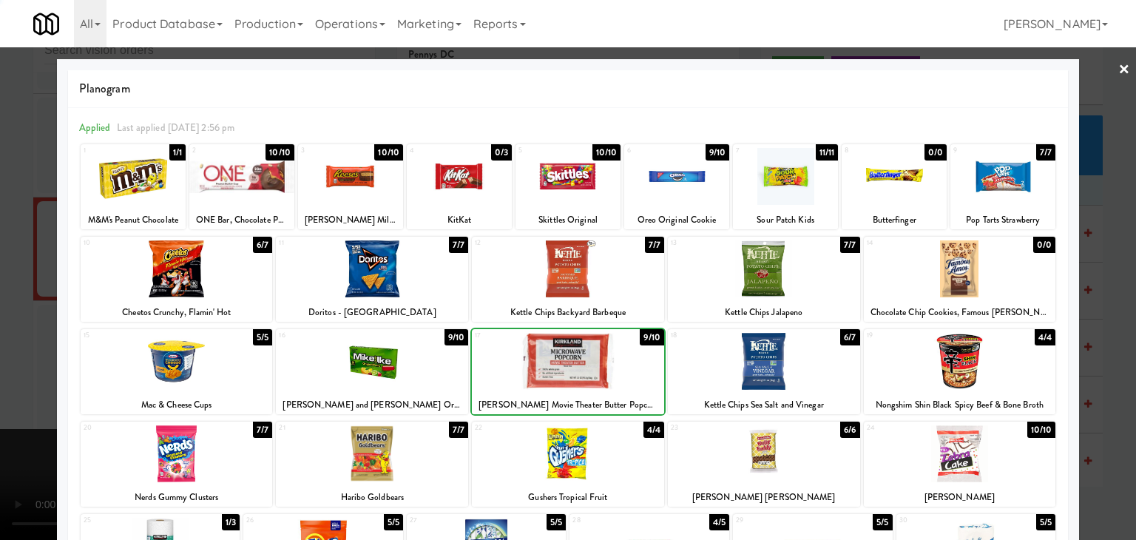
click at [550, 346] on div at bounding box center [568, 361] width 192 height 57
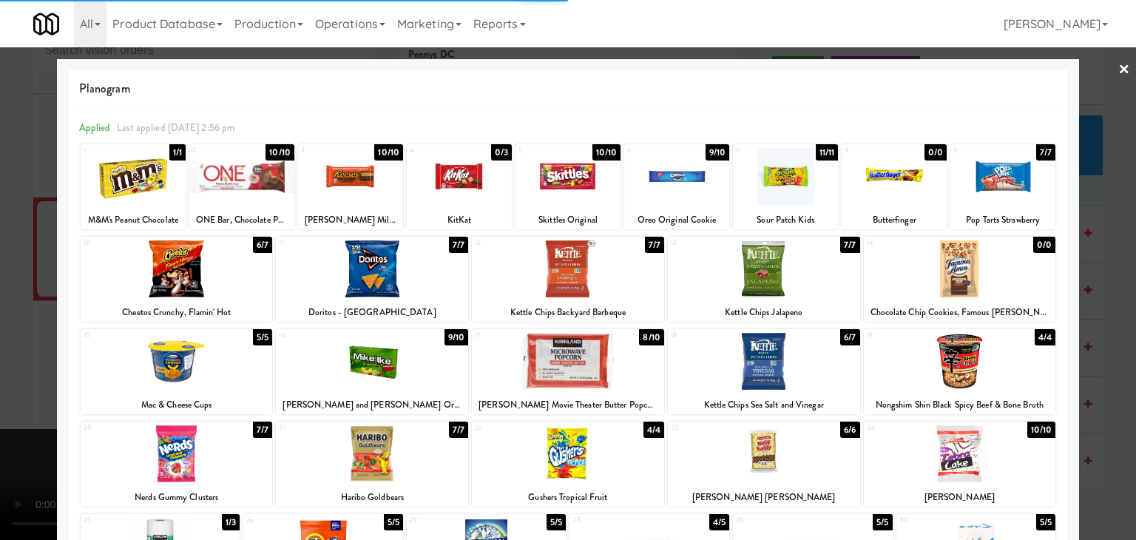
drag, startPoint x: 0, startPoint y: 371, endPoint x: 457, endPoint y: 348, distance: 457.8
click at [3, 371] on div at bounding box center [568, 270] width 1136 height 540
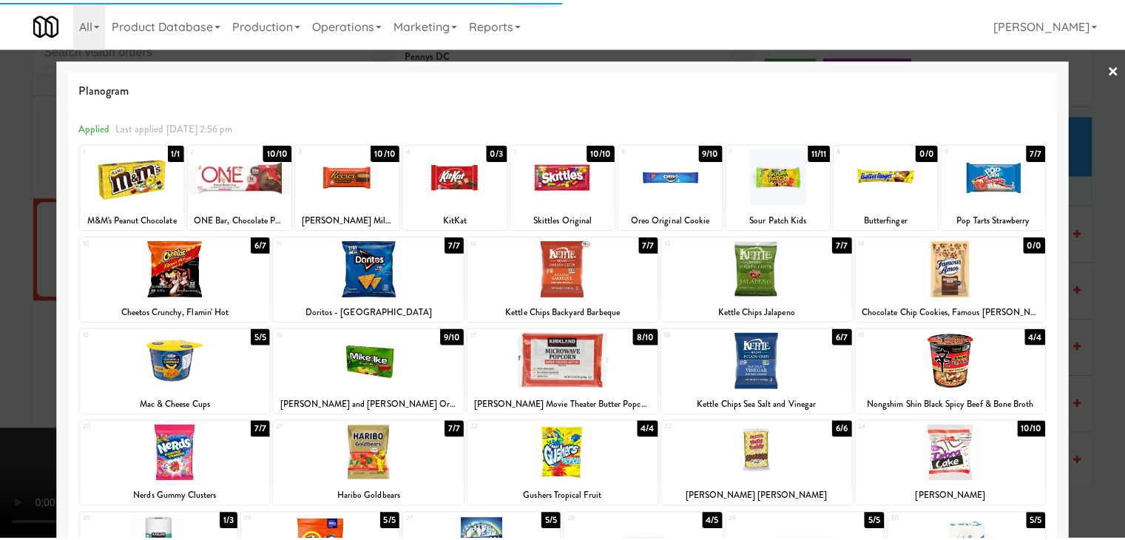
scroll to position [20052, 0]
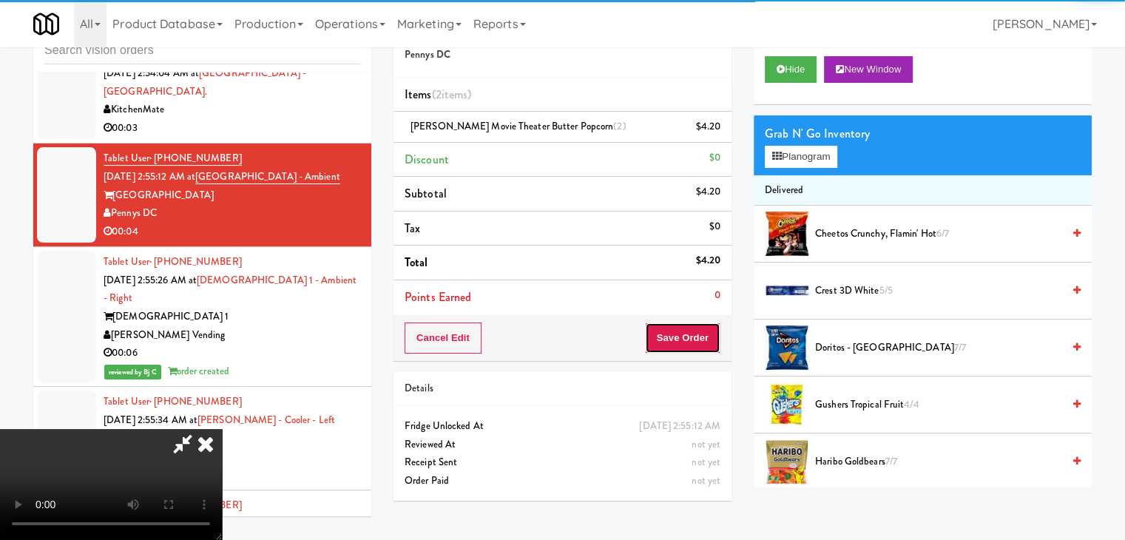
click at [687, 338] on button "Save Order" at bounding box center [682, 338] width 75 height 31
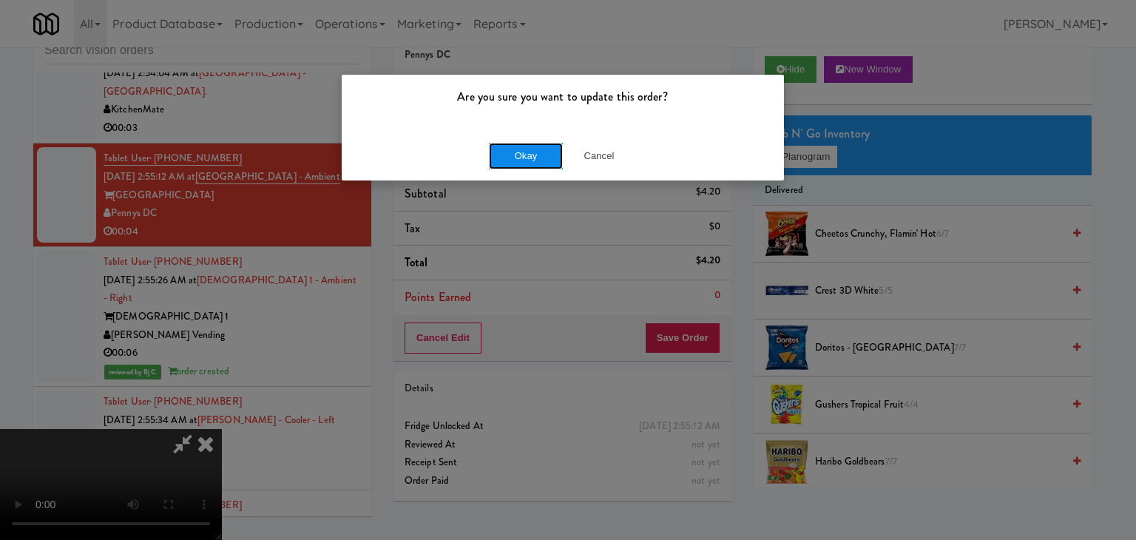
click at [521, 158] on button "Okay" at bounding box center [526, 156] width 74 height 27
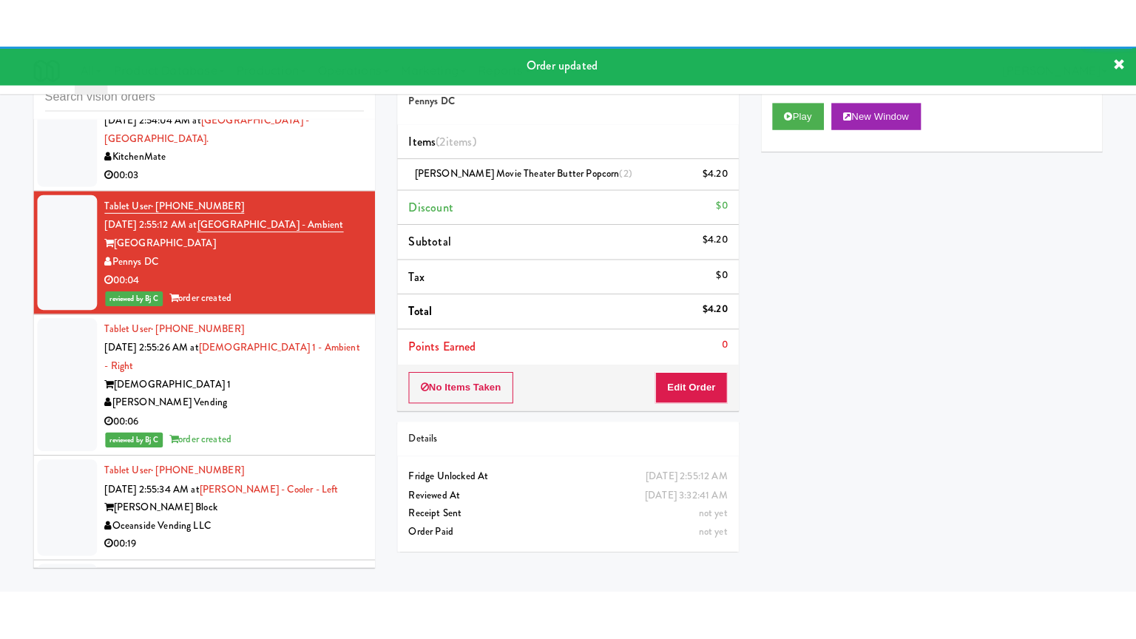
scroll to position [19978, 0]
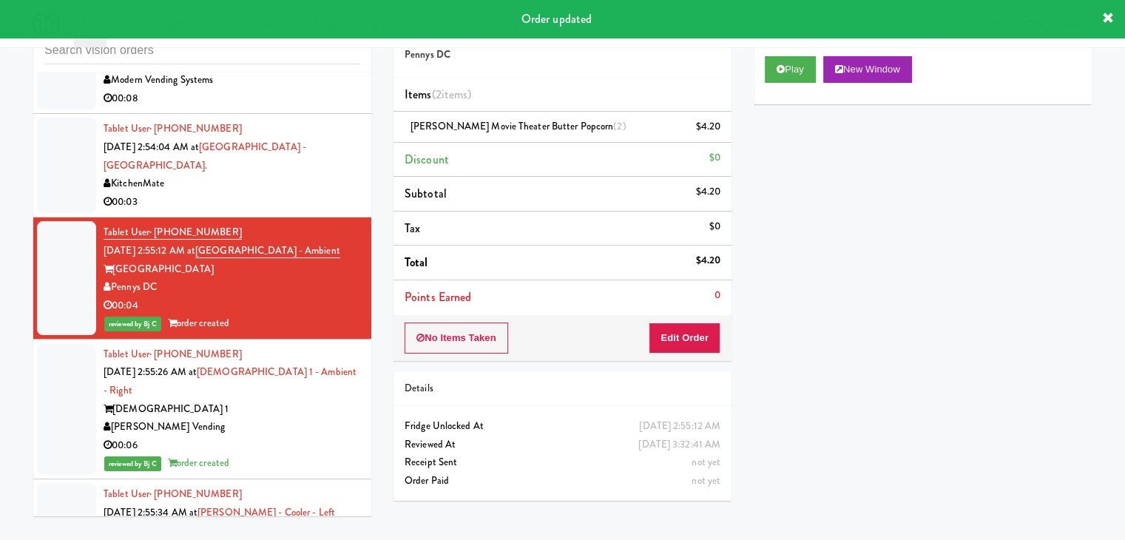
drag, startPoint x: 286, startPoint y: 345, endPoint x: 303, endPoint y: 350, distance: 17.1
click at [293, 212] on div "00:03" at bounding box center [232, 202] width 257 height 18
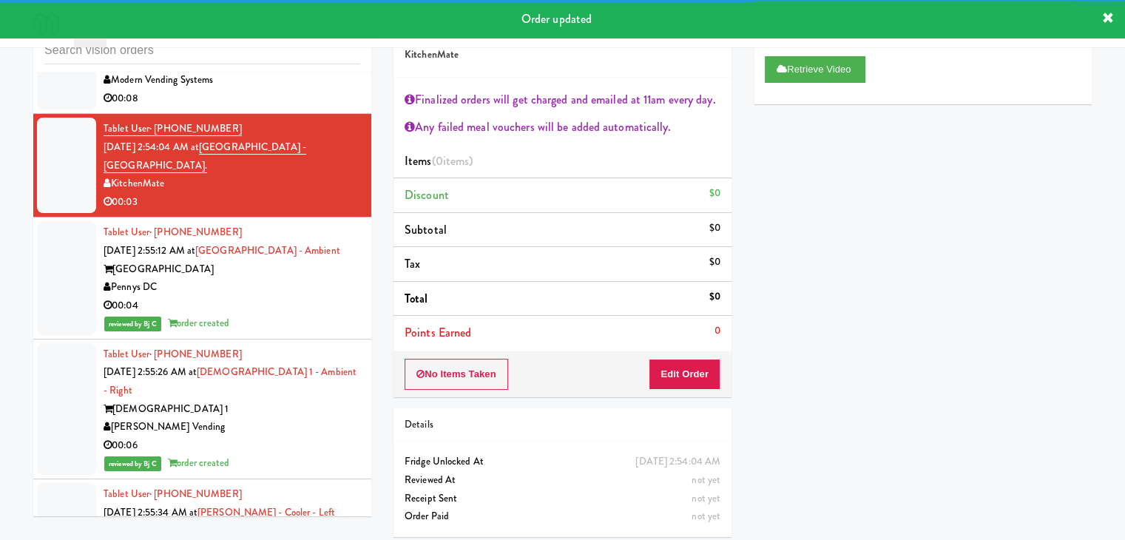
click at [334, 90] on div "Modern Vending Systems" at bounding box center [232, 80] width 257 height 18
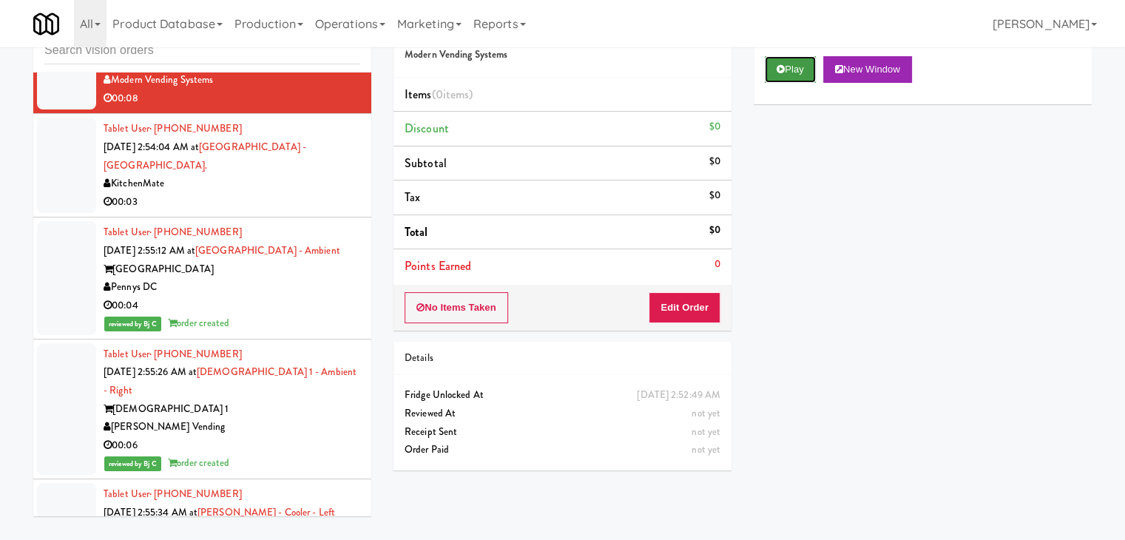
click at [789, 68] on button "Play" at bounding box center [790, 69] width 51 height 27
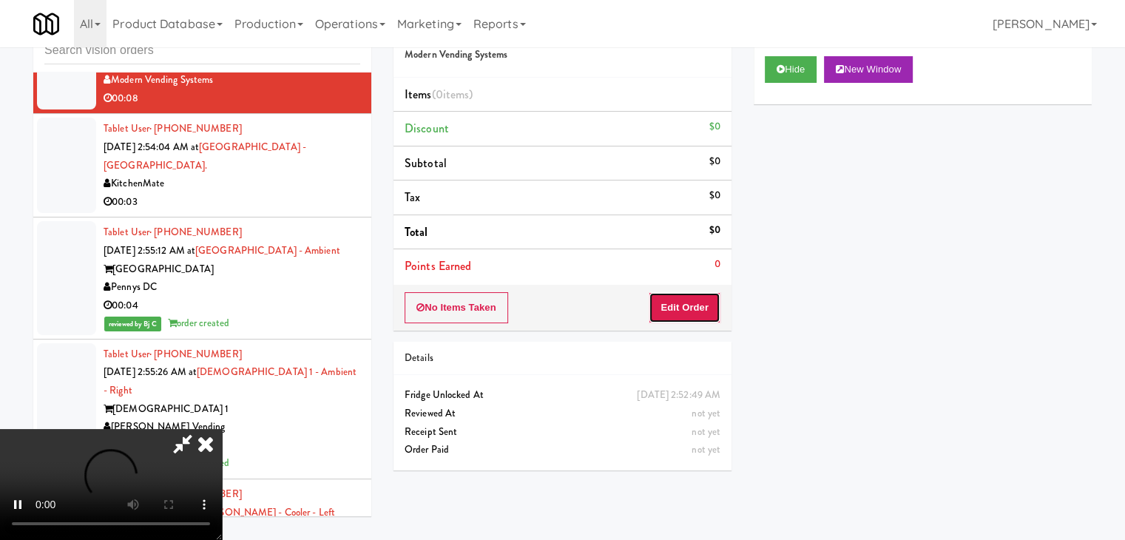
click at [678, 312] on button "Edit Order" at bounding box center [685, 307] width 72 height 31
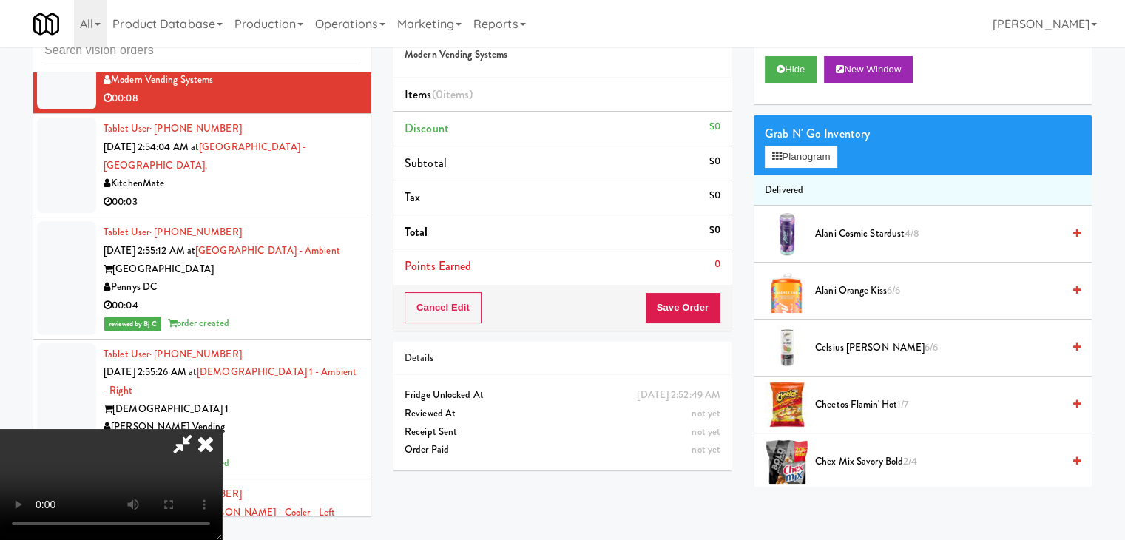
scroll to position [19924, 0]
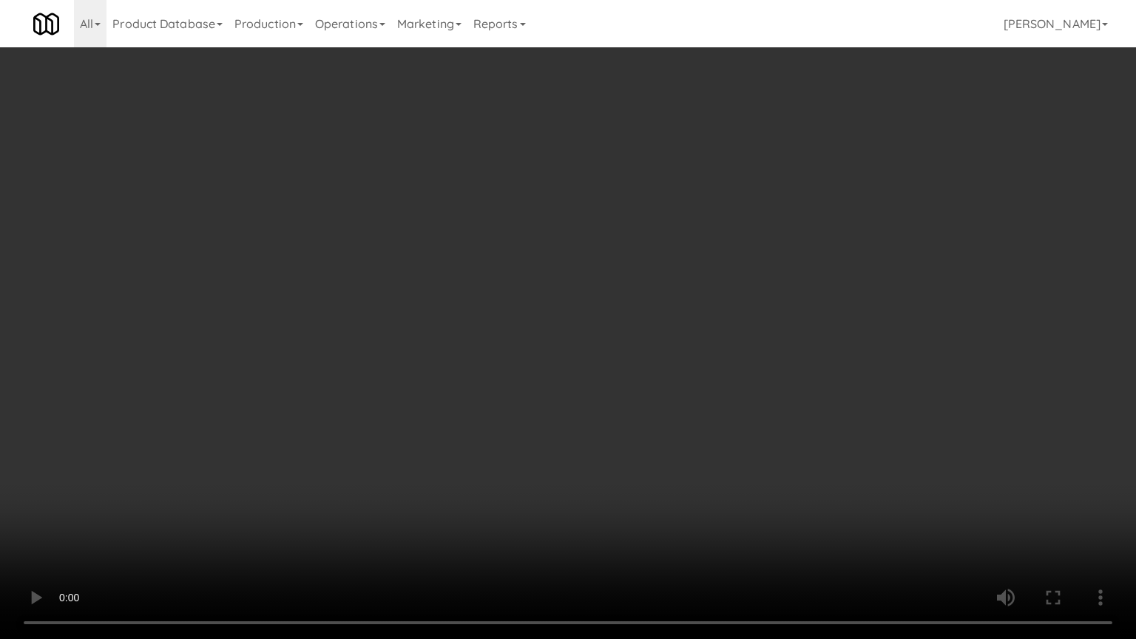
click at [722, 387] on video at bounding box center [568, 319] width 1136 height 639
click at [722, 385] on video at bounding box center [568, 319] width 1136 height 639
click at [725, 376] on video at bounding box center [568, 319] width 1136 height 639
click at [721, 373] on video at bounding box center [568, 319] width 1136 height 639
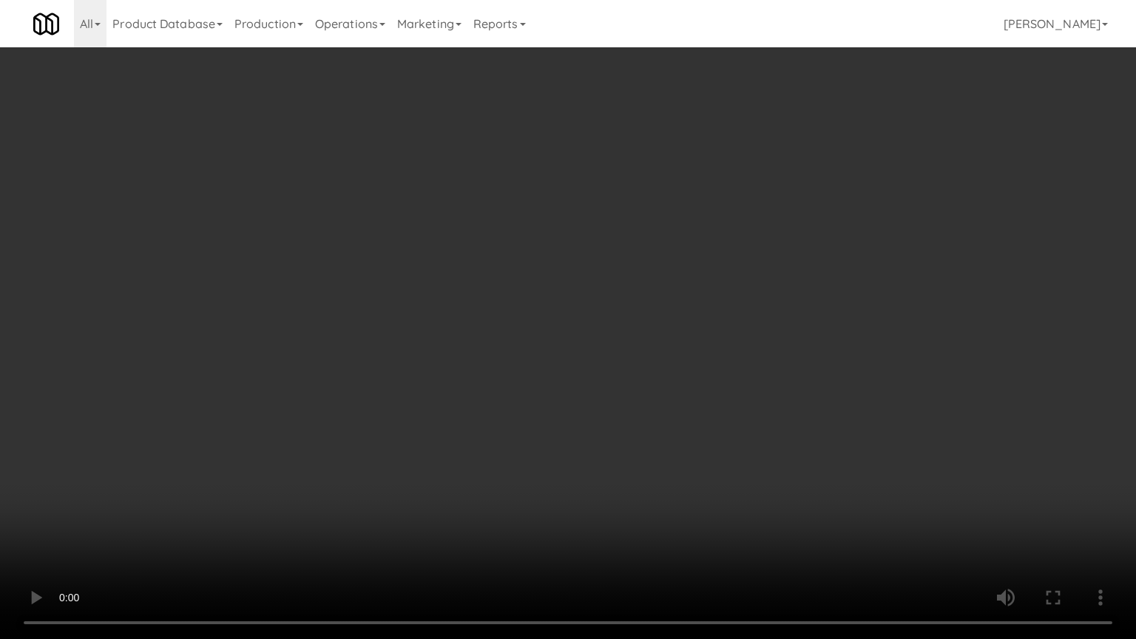
click at [721, 373] on video at bounding box center [568, 319] width 1136 height 639
click at [715, 377] on video at bounding box center [568, 319] width 1136 height 639
drag, startPoint x: 715, startPoint y: 377, endPoint x: 818, endPoint y: 171, distance: 230.0
click at [718, 369] on video at bounding box center [568, 319] width 1136 height 639
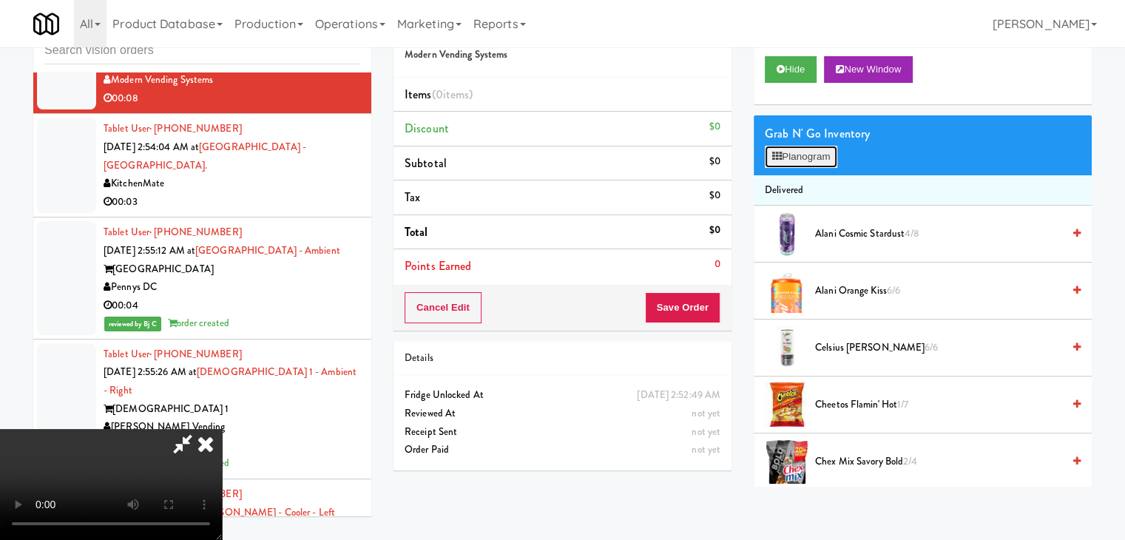
click at [824, 150] on button "Planogram" at bounding box center [801, 157] width 73 height 22
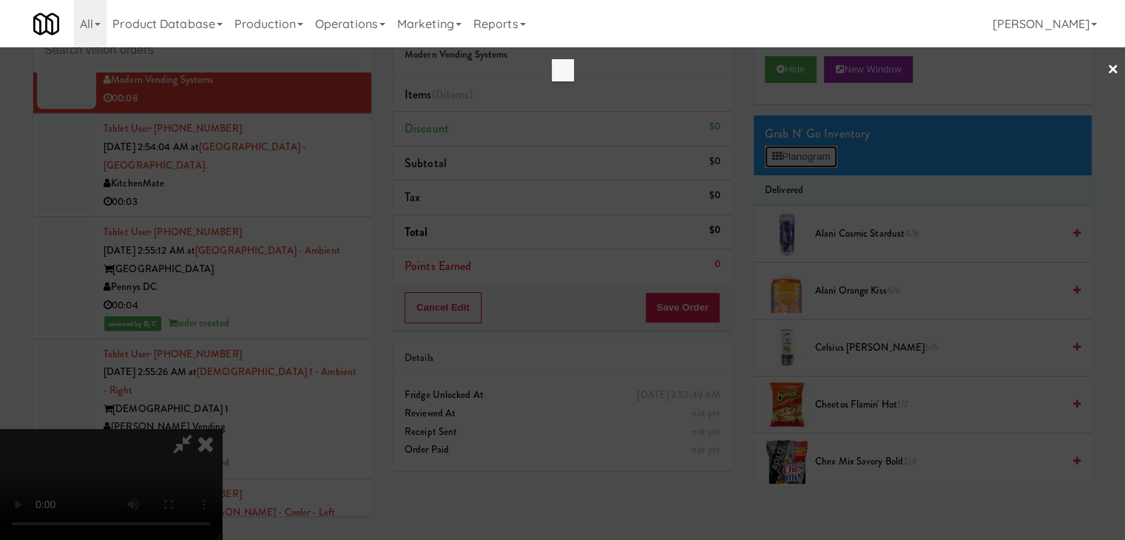
scroll to position [19924, 0]
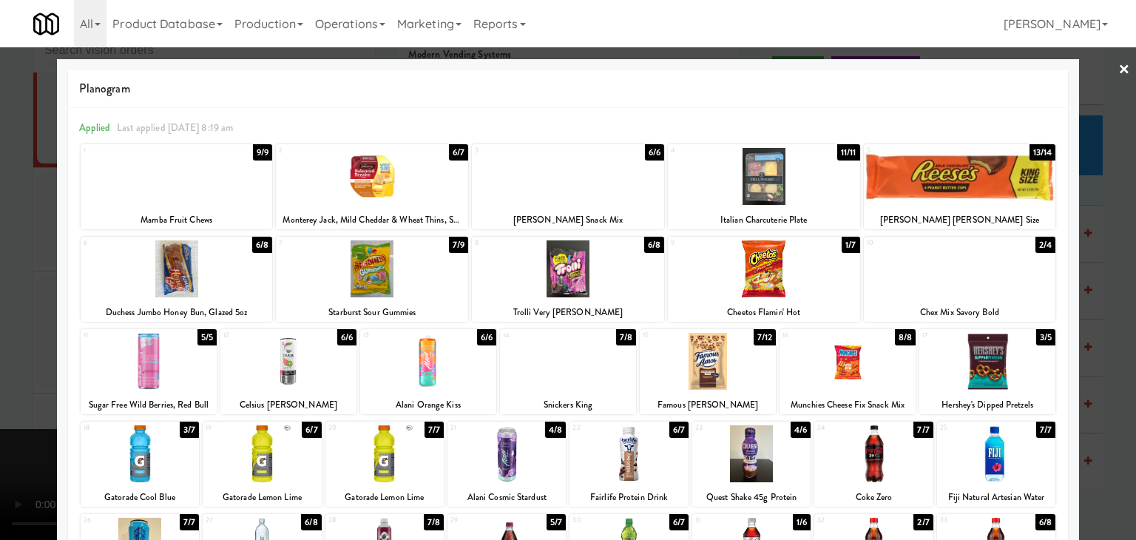
click at [829, 371] on div at bounding box center [848, 361] width 136 height 57
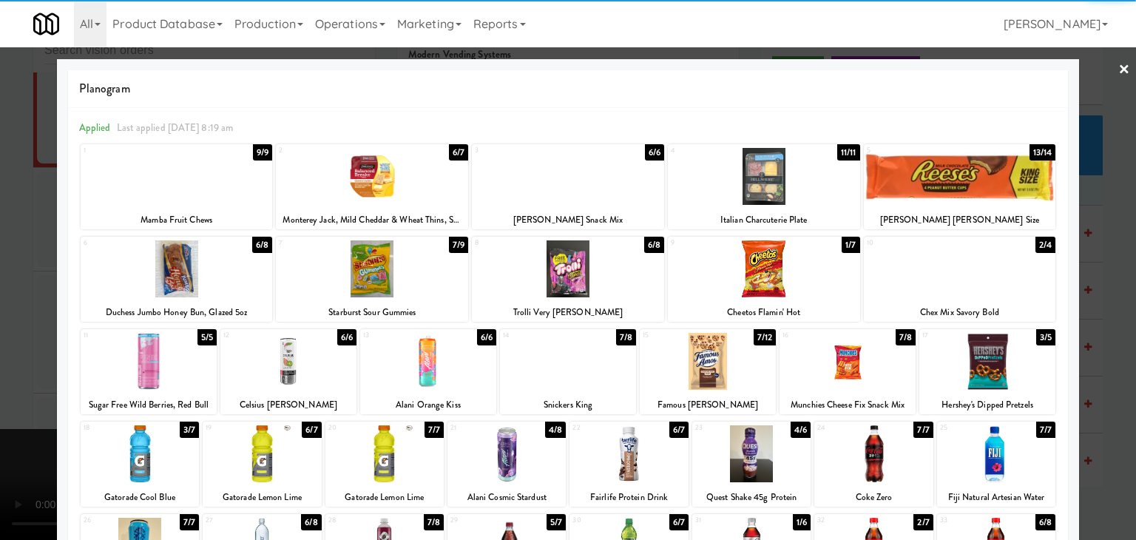
click at [142, 459] on div at bounding box center [140, 453] width 118 height 57
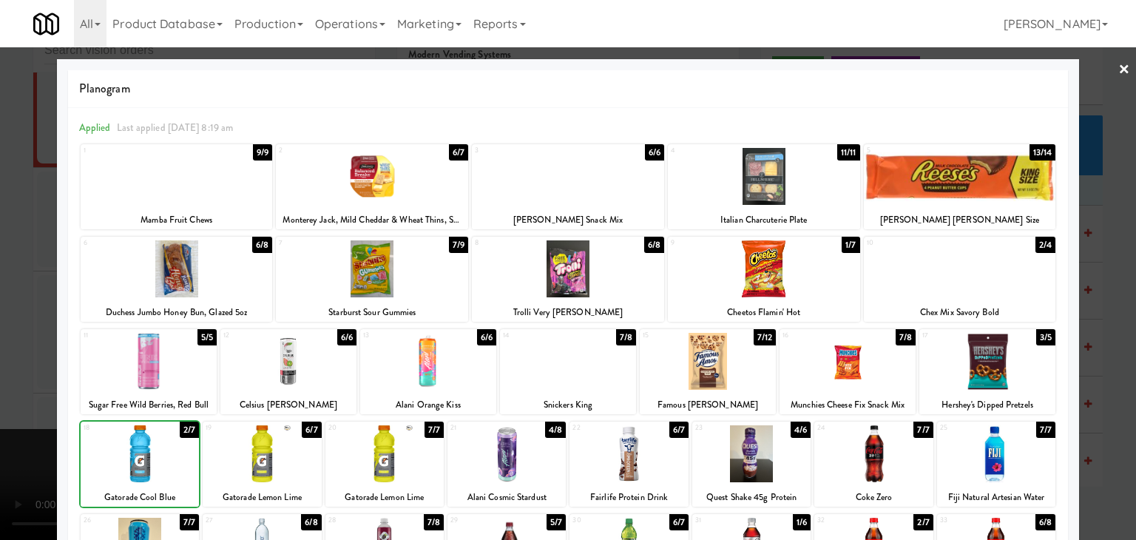
drag, startPoint x: 0, startPoint y: 439, endPoint x: 191, endPoint y: 436, distance: 190.9
click at [1, 439] on div at bounding box center [568, 270] width 1136 height 540
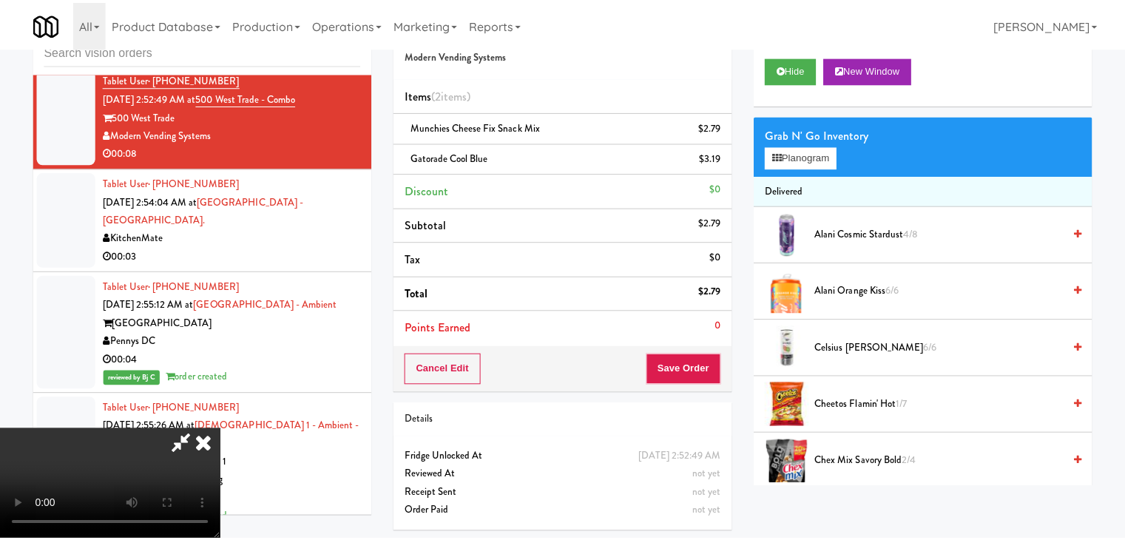
scroll to position [19978, 0]
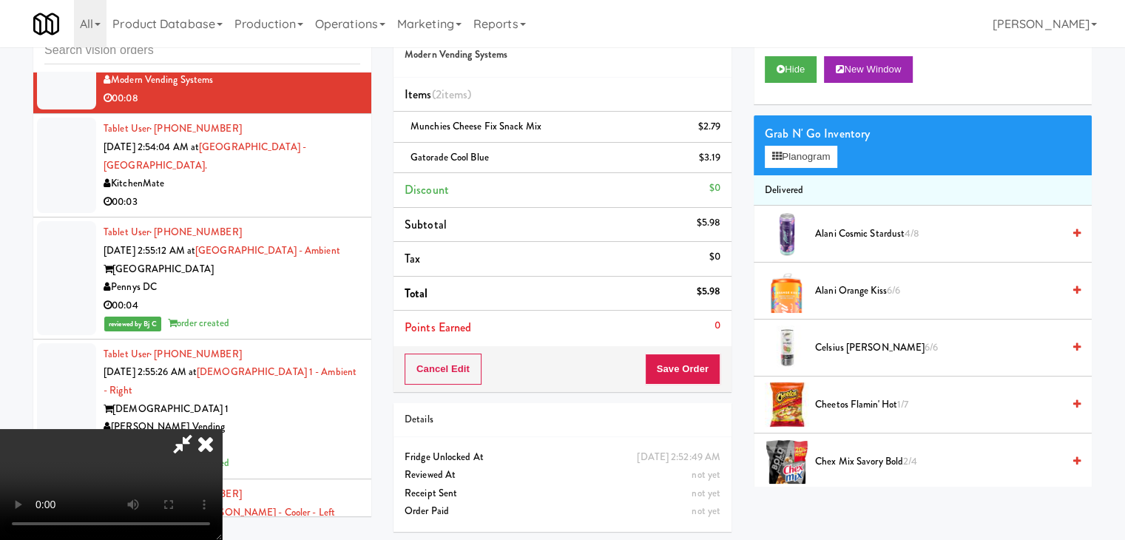
click at [222, 440] on video at bounding box center [111, 484] width 222 height 111
click at [681, 374] on button "Save Order" at bounding box center [682, 369] width 75 height 31
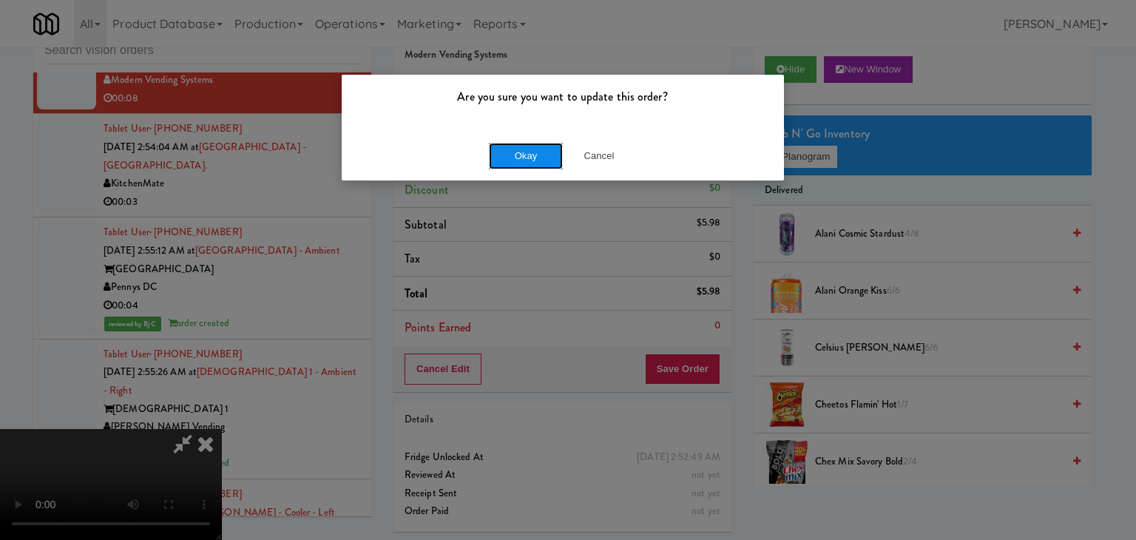
drag, startPoint x: 526, startPoint y: 151, endPoint x: 504, endPoint y: 153, distance: 22.3
click at [511, 151] on button "Okay" at bounding box center [526, 156] width 74 height 27
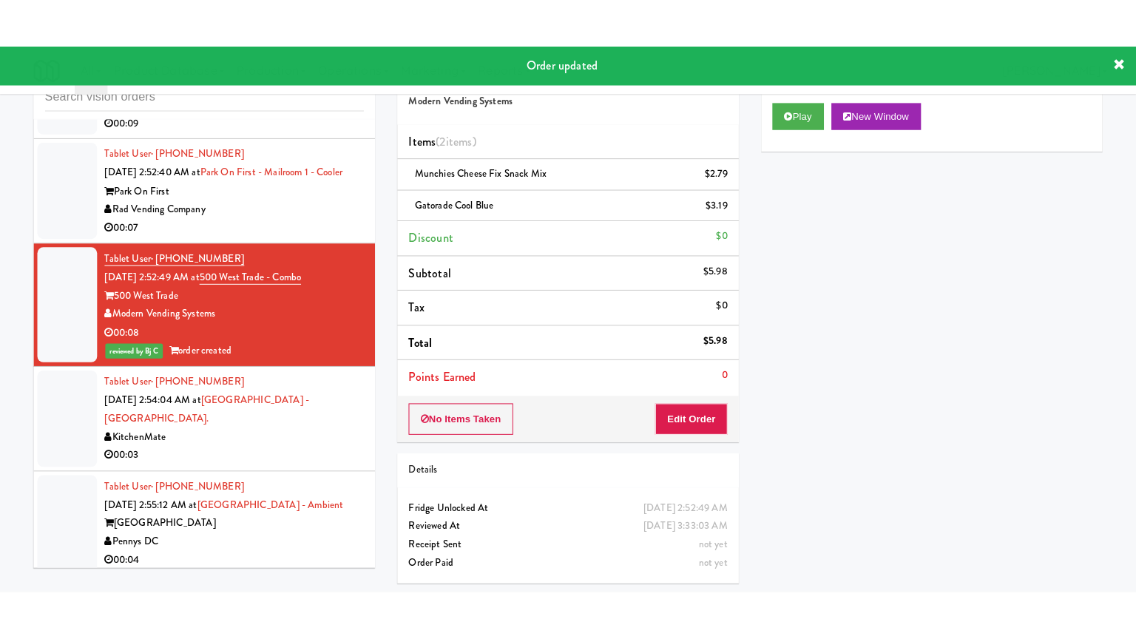
scroll to position [19756, 0]
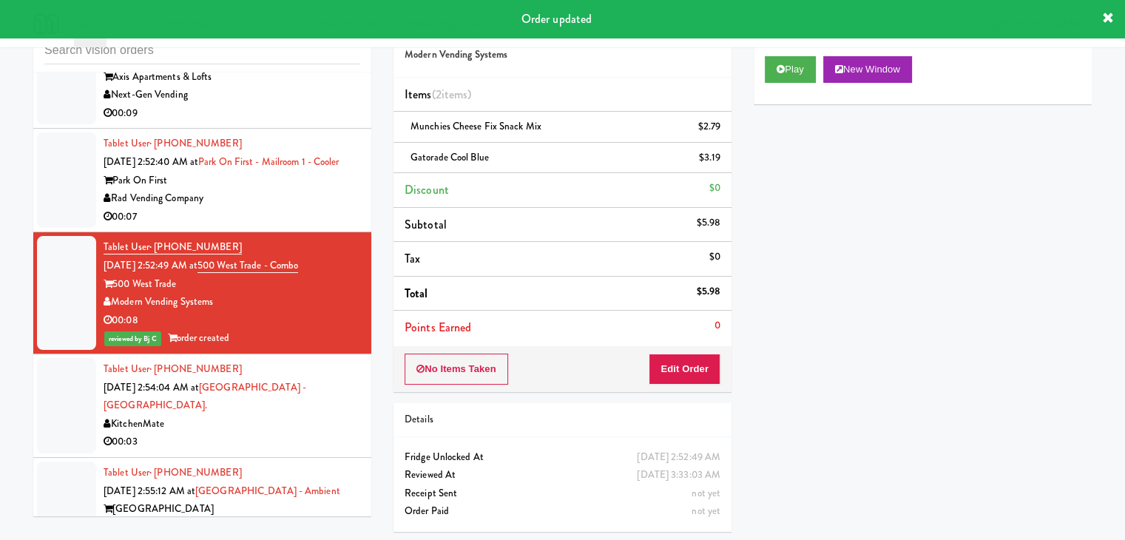
drag, startPoint x: 317, startPoint y: 358, endPoint x: 351, endPoint y: 347, distance: 36.5
click at [320, 208] on div "Rad Vending Company" at bounding box center [232, 198] width 257 height 18
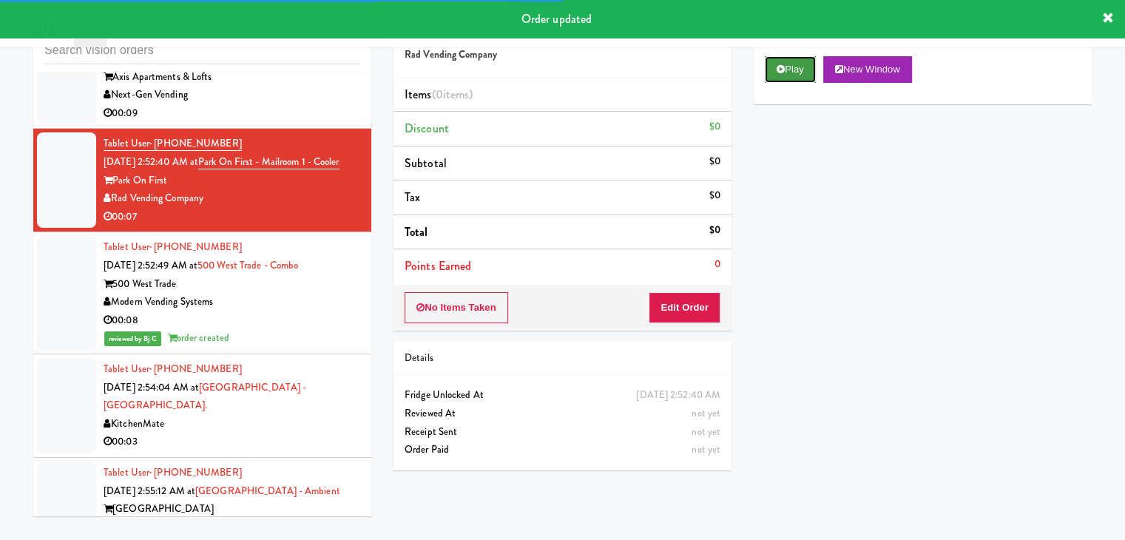
click at [799, 63] on button "Play" at bounding box center [790, 69] width 51 height 27
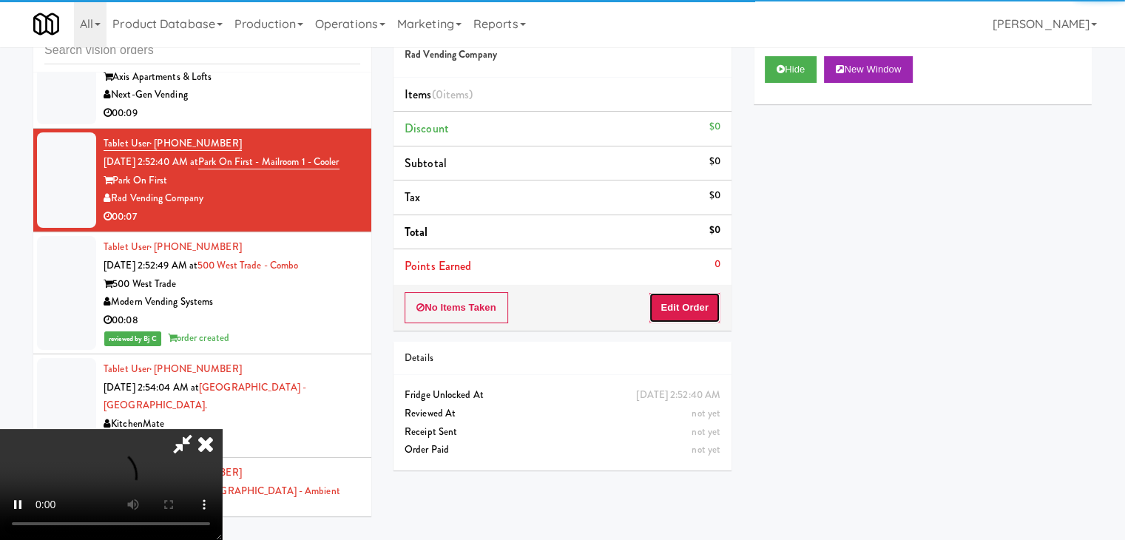
click at [693, 309] on button "Edit Order" at bounding box center [685, 307] width 72 height 31
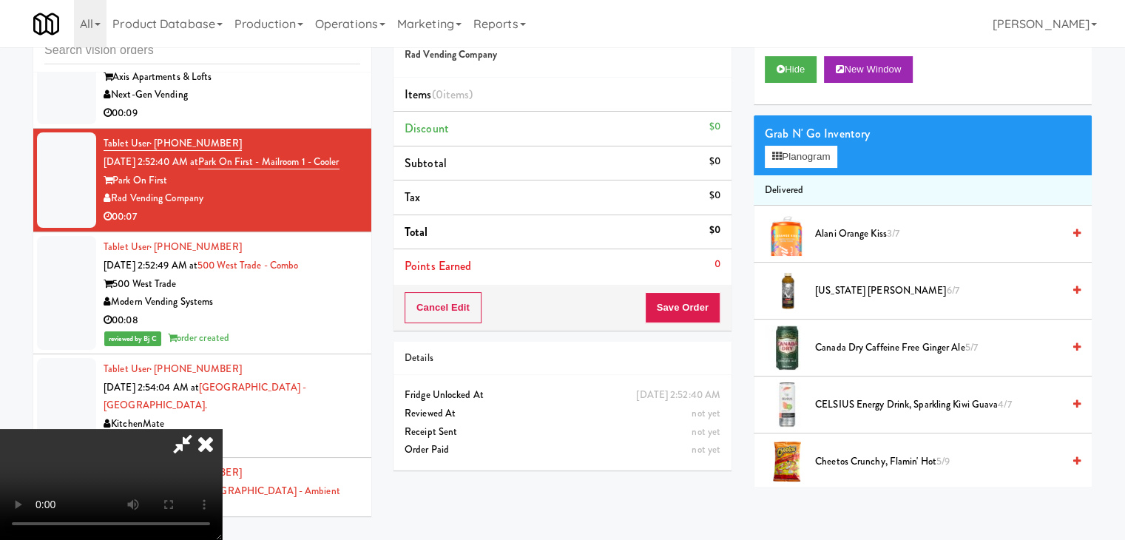
scroll to position [19701, 0]
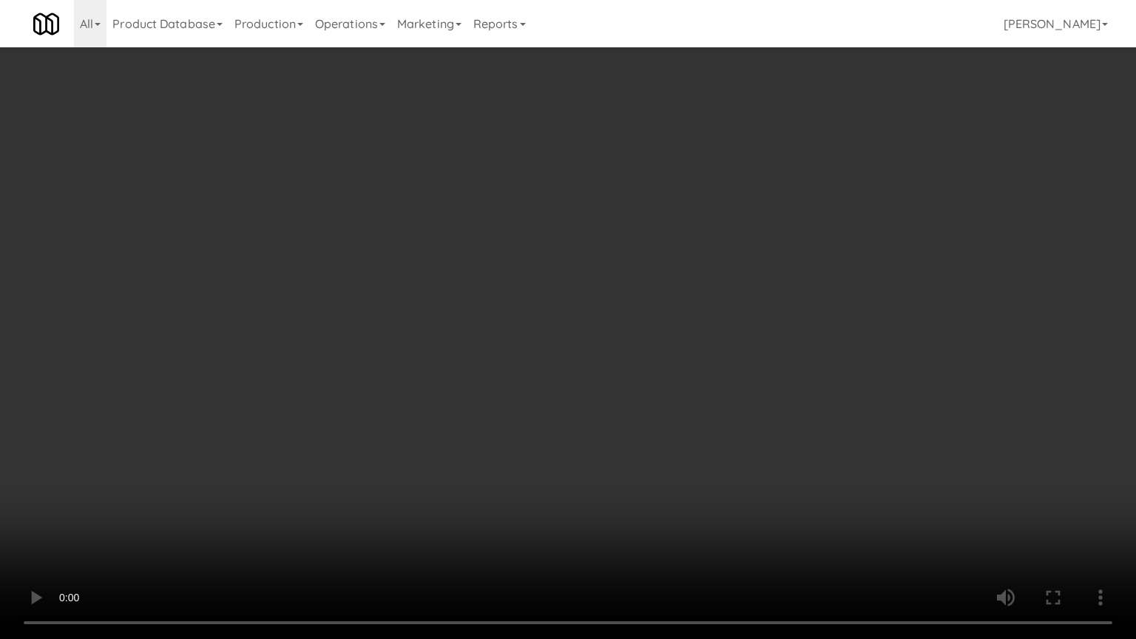
click at [718, 521] on video at bounding box center [568, 319] width 1136 height 639
click at [723, 527] on video at bounding box center [568, 319] width 1136 height 639
click at [712, 525] on video at bounding box center [568, 319] width 1136 height 639
click at [734, 502] on video at bounding box center [568, 319] width 1136 height 639
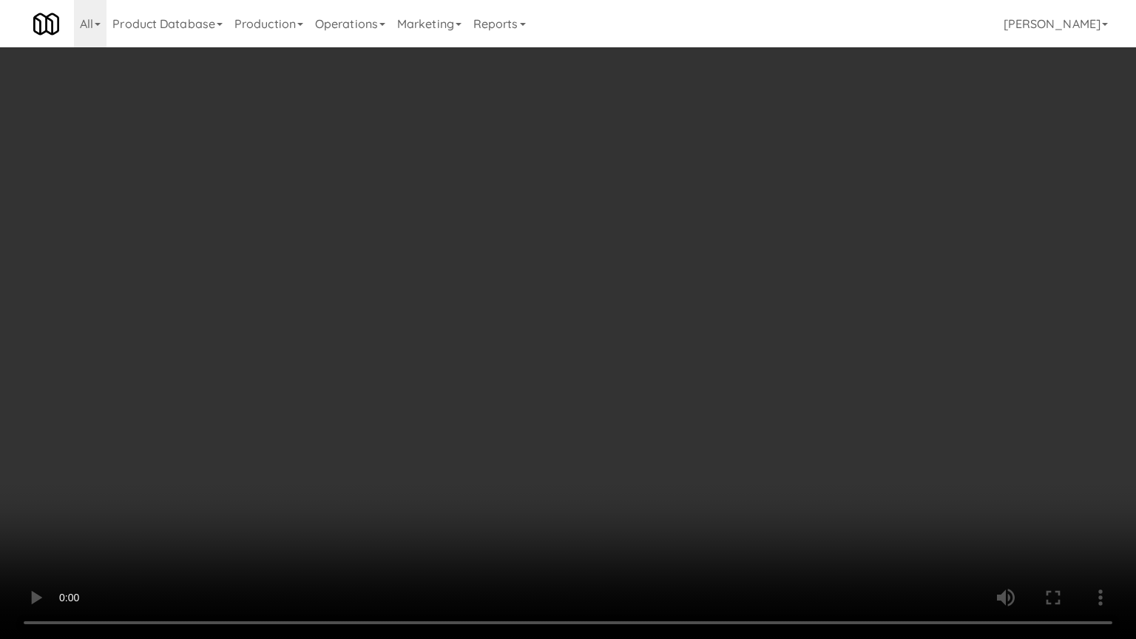
drag, startPoint x: 734, startPoint y: 502, endPoint x: 763, endPoint y: 350, distance: 154.4
click at [738, 482] on video at bounding box center [568, 319] width 1136 height 639
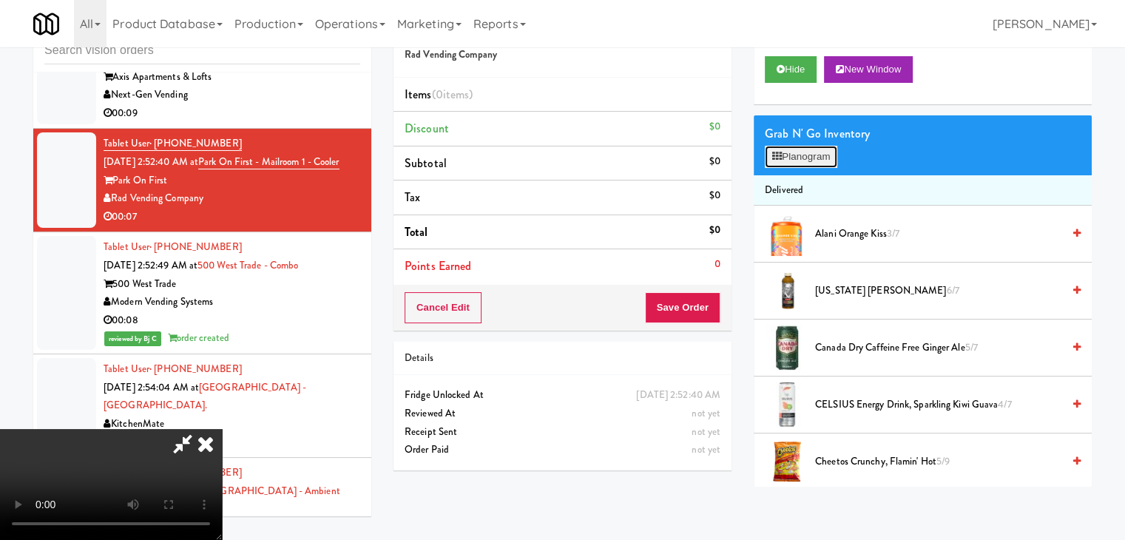
click at [817, 152] on button "Planogram" at bounding box center [801, 157] width 73 height 22
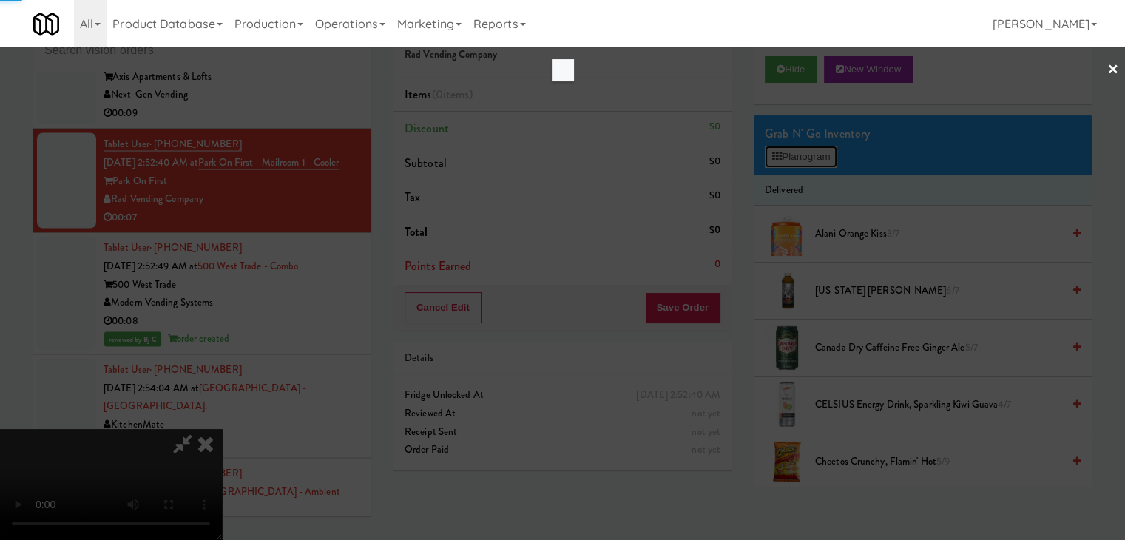
scroll to position [19701, 0]
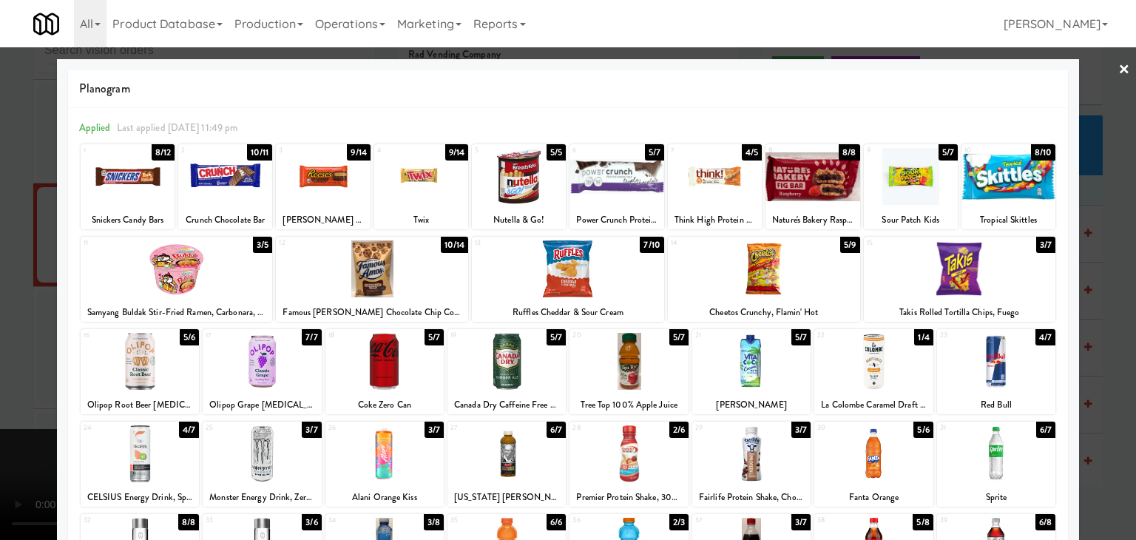
click at [969, 260] on div at bounding box center [960, 268] width 192 height 57
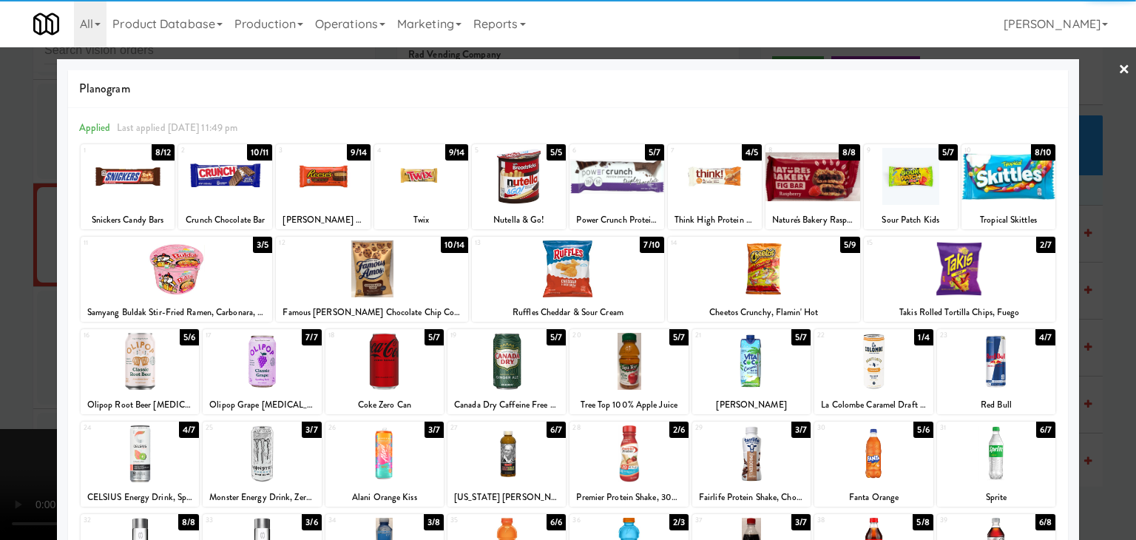
click at [391, 266] on div at bounding box center [372, 268] width 192 height 57
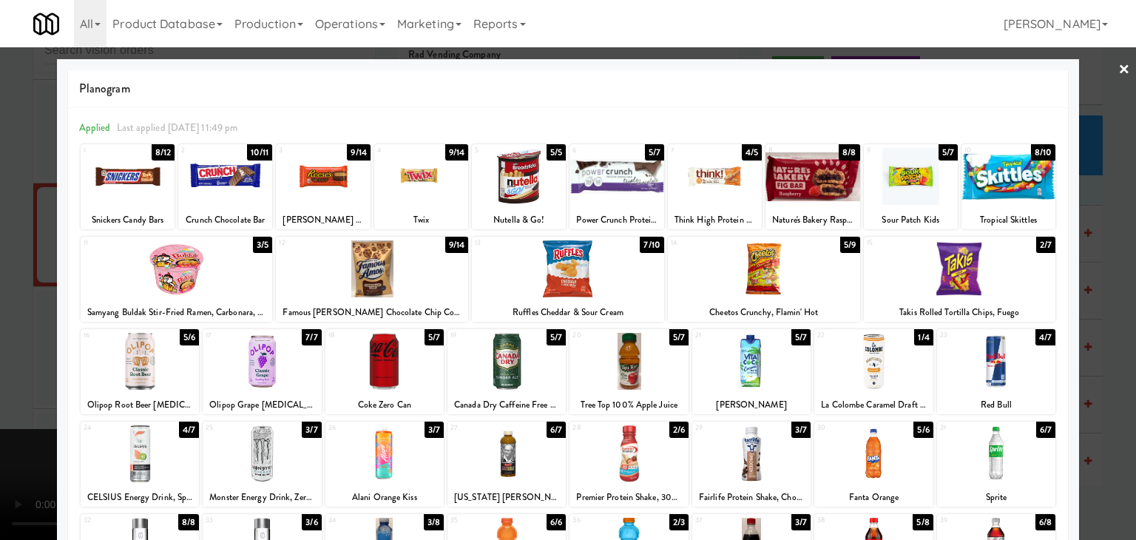
drag, startPoint x: 0, startPoint y: 403, endPoint x: 75, endPoint y: 405, distance: 74.8
click at [0, 403] on div at bounding box center [568, 270] width 1136 height 540
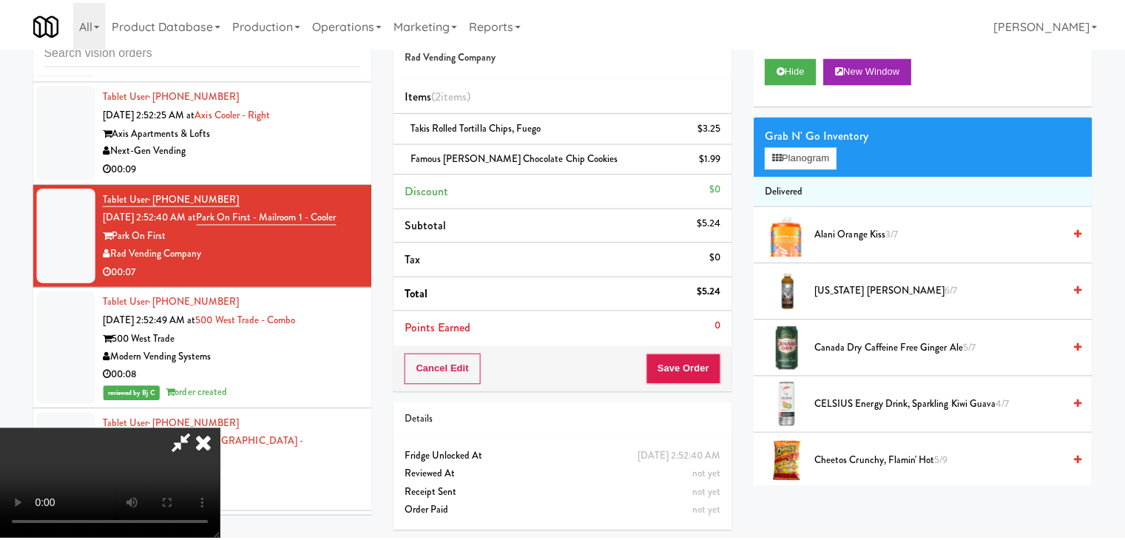
scroll to position [19756, 0]
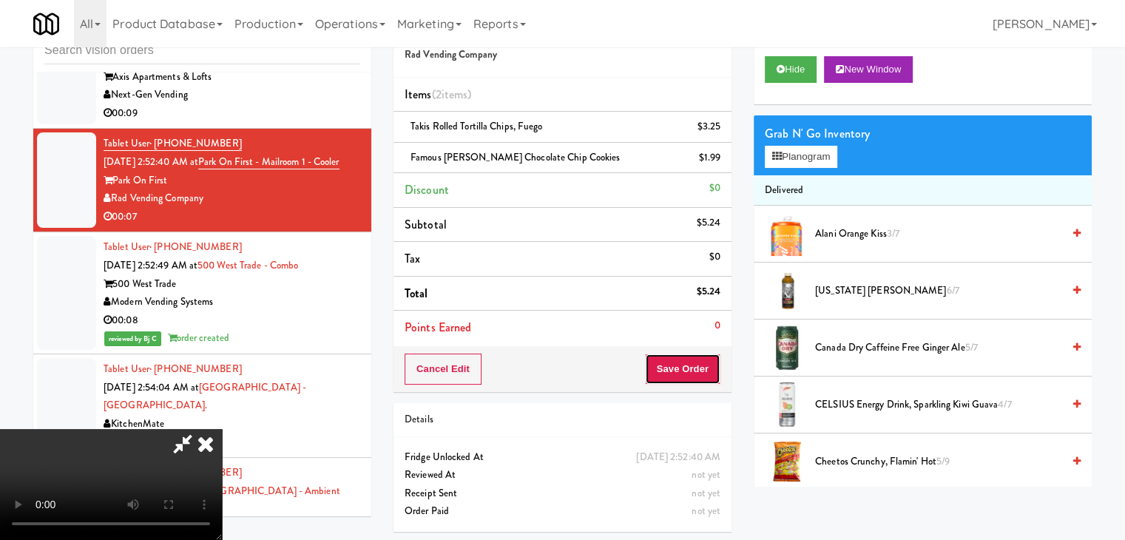
click at [695, 359] on button "Save Order" at bounding box center [682, 369] width 75 height 31
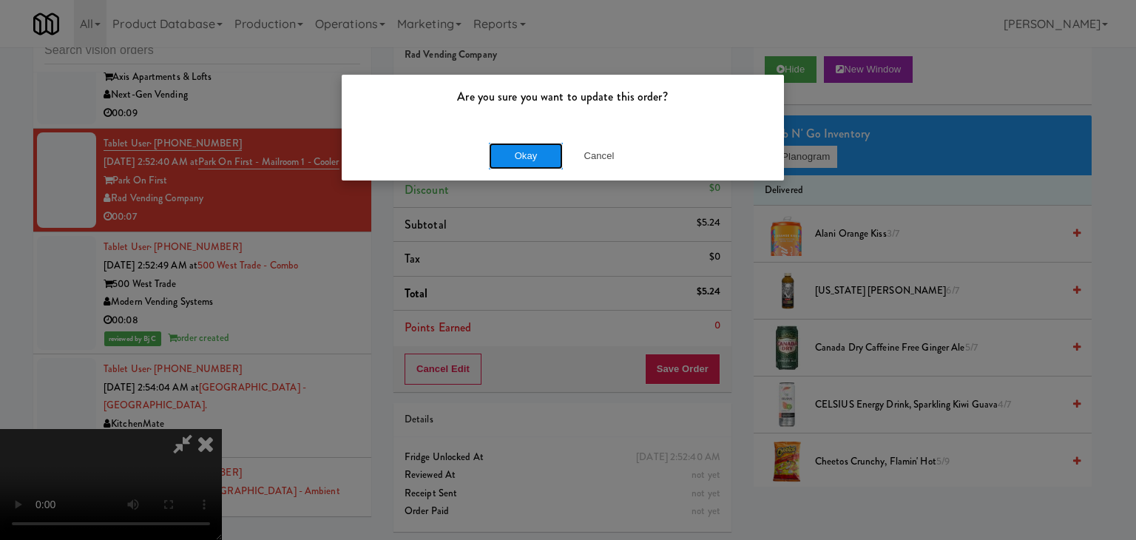
click at [518, 145] on button "Okay" at bounding box center [526, 156] width 74 height 27
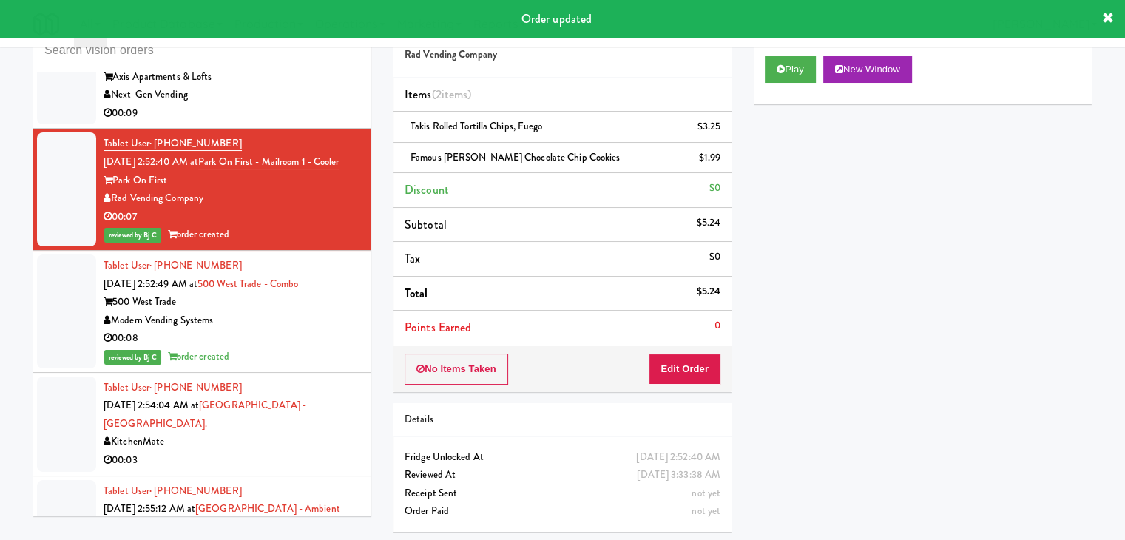
drag, startPoint x: 337, startPoint y: 249, endPoint x: 631, endPoint y: 184, distance: 300.7
click at [340, 104] on div "Next-Gen Vending" at bounding box center [232, 95] width 257 height 18
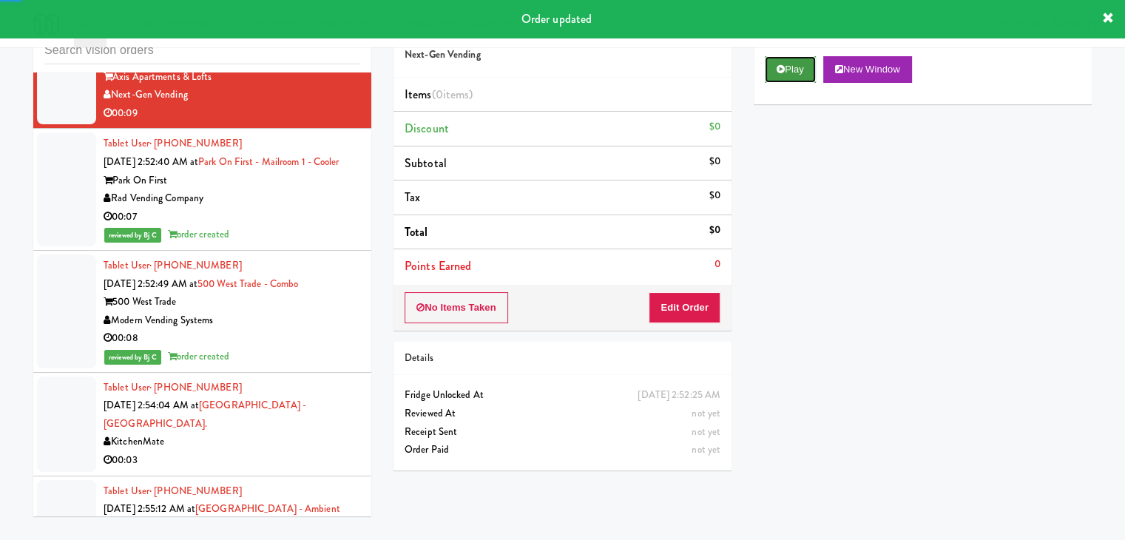
click at [798, 77] on button "Play" at bounding box center [790, 69] width 51 height 27
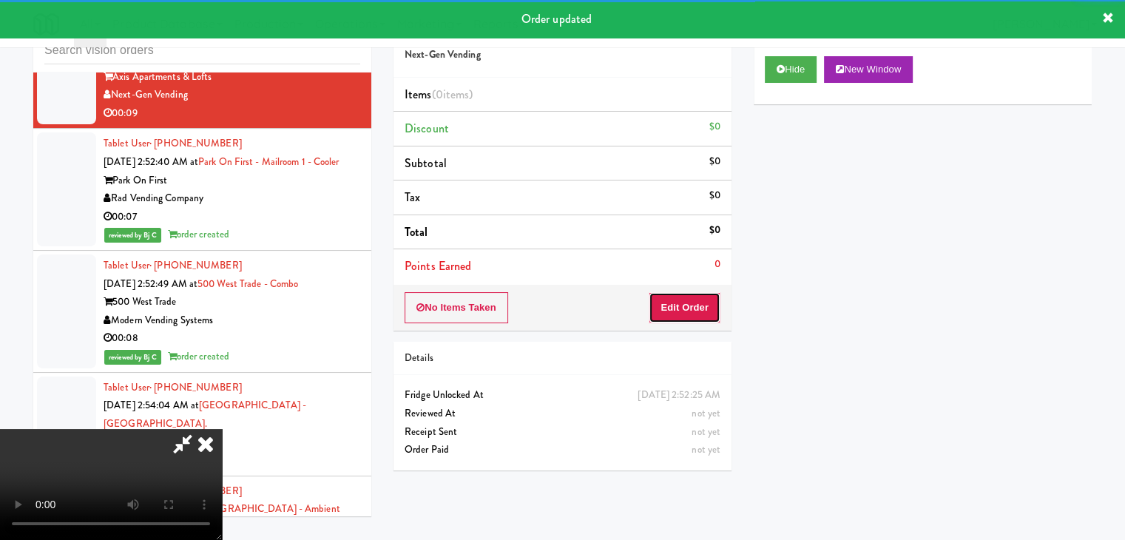
click at [698, 306] on button "Edit Order" at bounding box center [685, 307] width 72 height 31
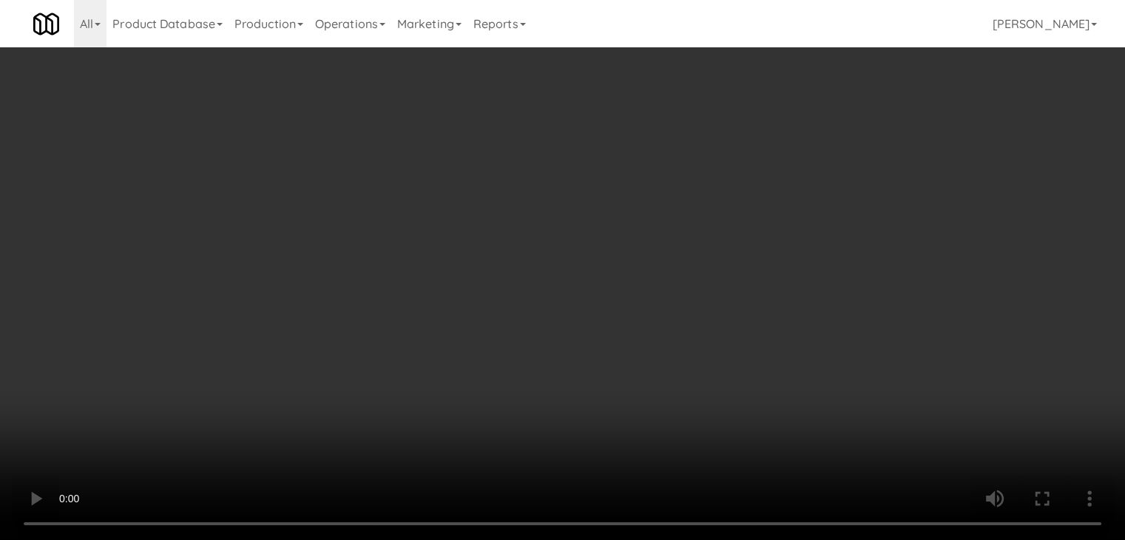
scroll to position [19701, 0]
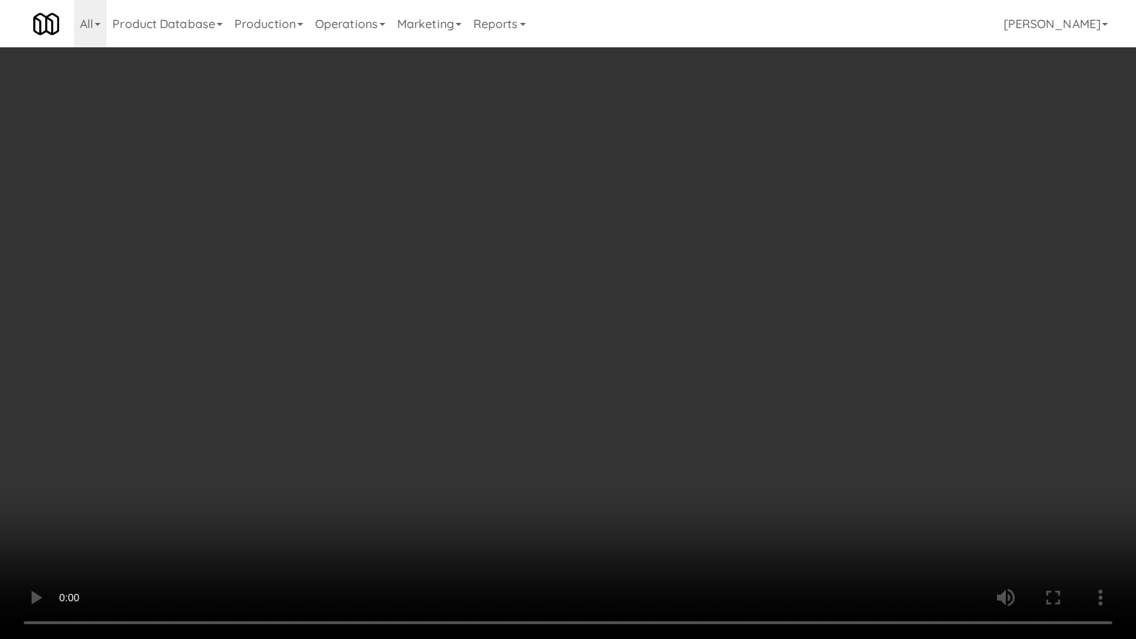
click at [650, 495] on video at bounding box center [568, 319] width 1136 height 639
click at [650, 496] on video at bounding box center [568, 319] width 1136 height 639
click at [654, 473] on video at bounding box center [568, 319] width 1136 height 639
click at [652, 466] on video at bounding box center [568, 319] width 1136 height 639
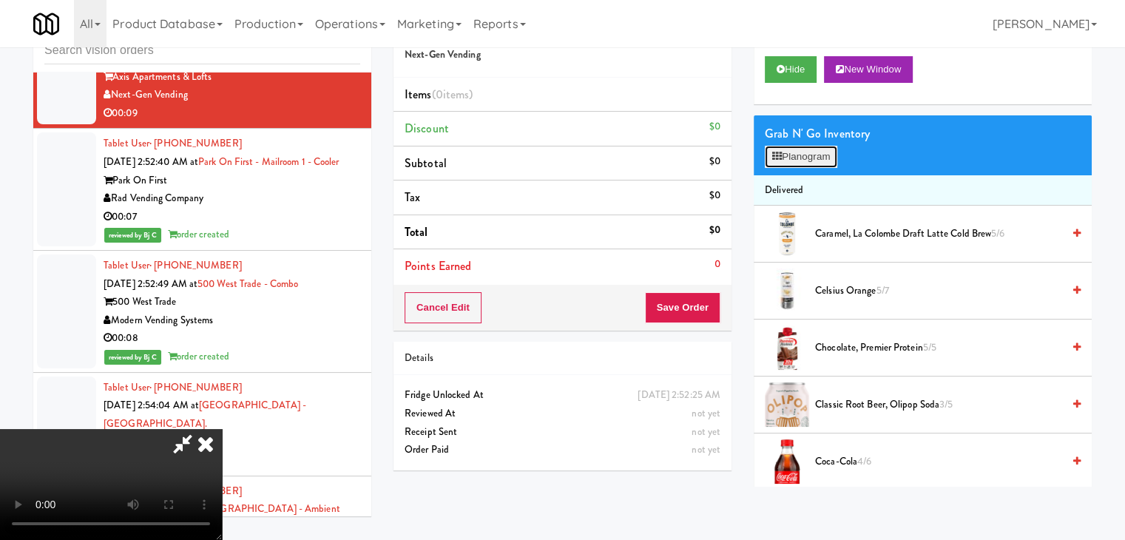
click at [803, 158] on button "Planogram" at bounding box center [801, 157] width 73 height 22
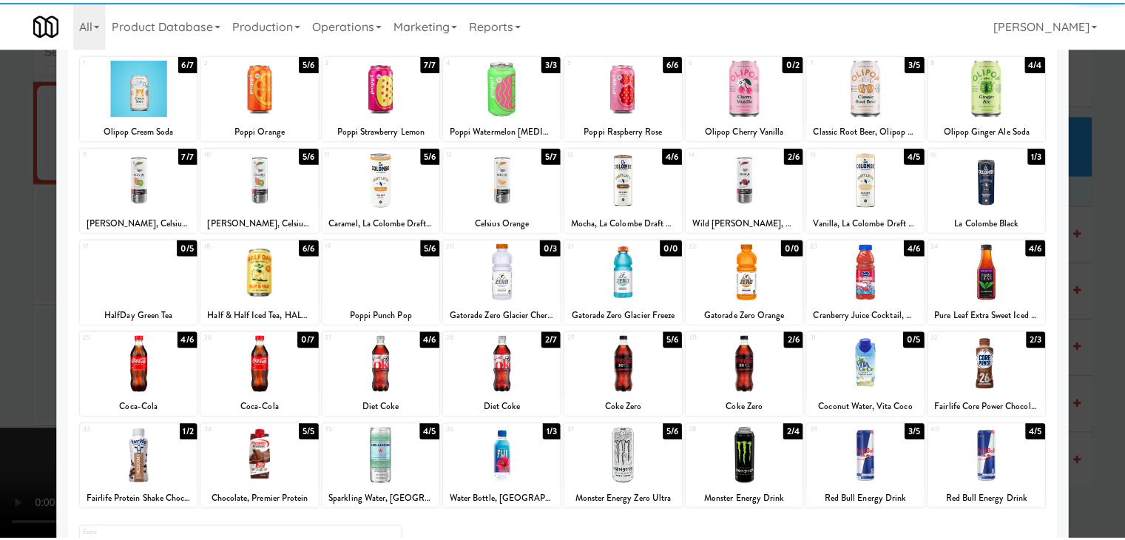
scroll to position [148, 0]
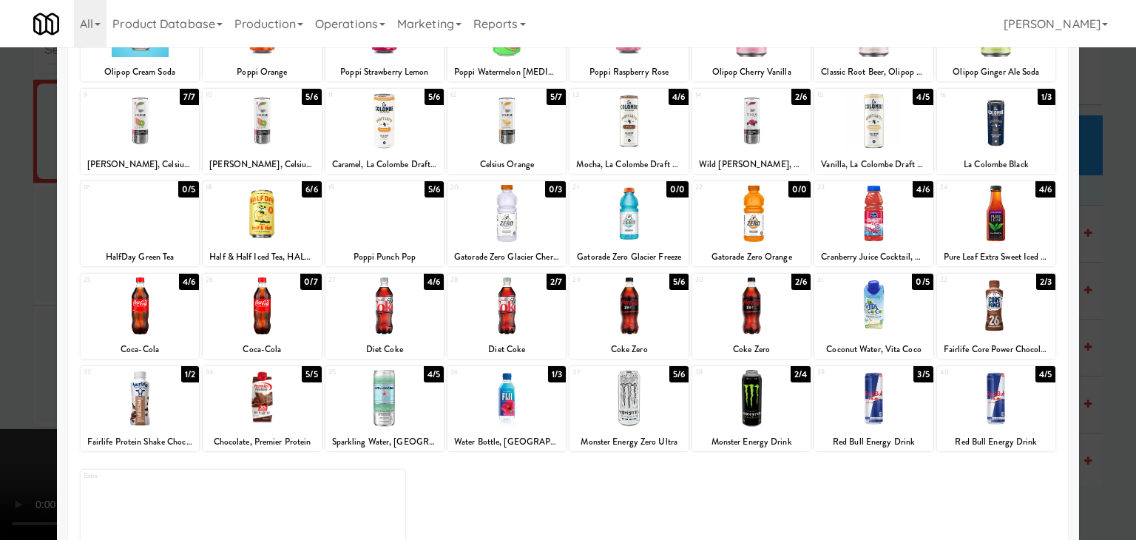
drag, startPoint x: 170, startPoint y: 303, endPoint x: 140, endPoint y: 313, distance: 32.1
click at [169, 303] on div at bounding box center [140, 305] width 118 height 57
drag, startPoint x: 0, startPoint y: 346, endPoint x: 436, endPoint y: 323, distance: 436.4
click at [16, 340] on div at bounding box center [568, 270] width 1136 height 540
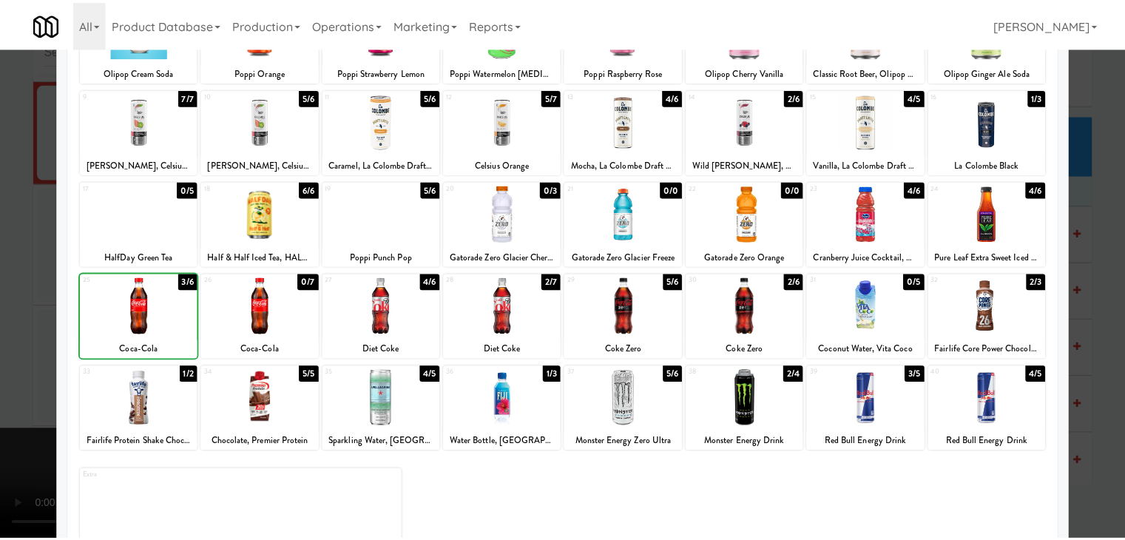
scroll to position [19756, 0]
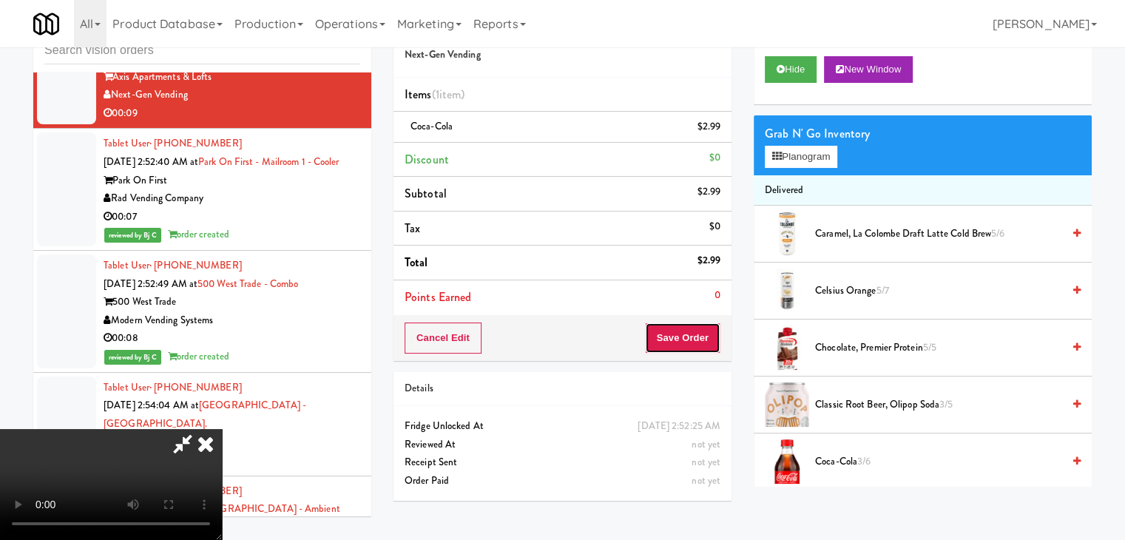
drag, startPoint x: 710, startPoint y: 338, endPoint x: 746, endPoint y: 261, distance: 85.1
click at [718, 373] on div "Order # 331957 Next-Gen Vending Items (1 item ) Coca-Cola $2.99 Discount $0 Sub…" at bounding box center [563, 259] width 360 height 506
click at [222, 429] on video at bounding box center [111, 484] width 222 height 111
click at [811, 156] on button "Planogram" at bounding box center [801, 157] width 73 height 22
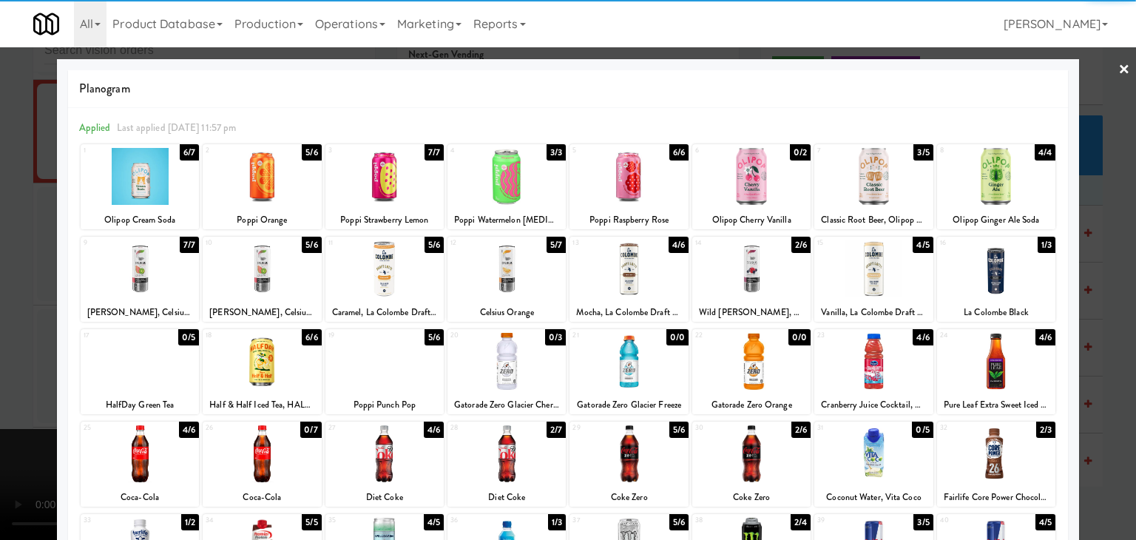
click at [146, 454] on div at bounding box center [140, 453] width 118 height 57
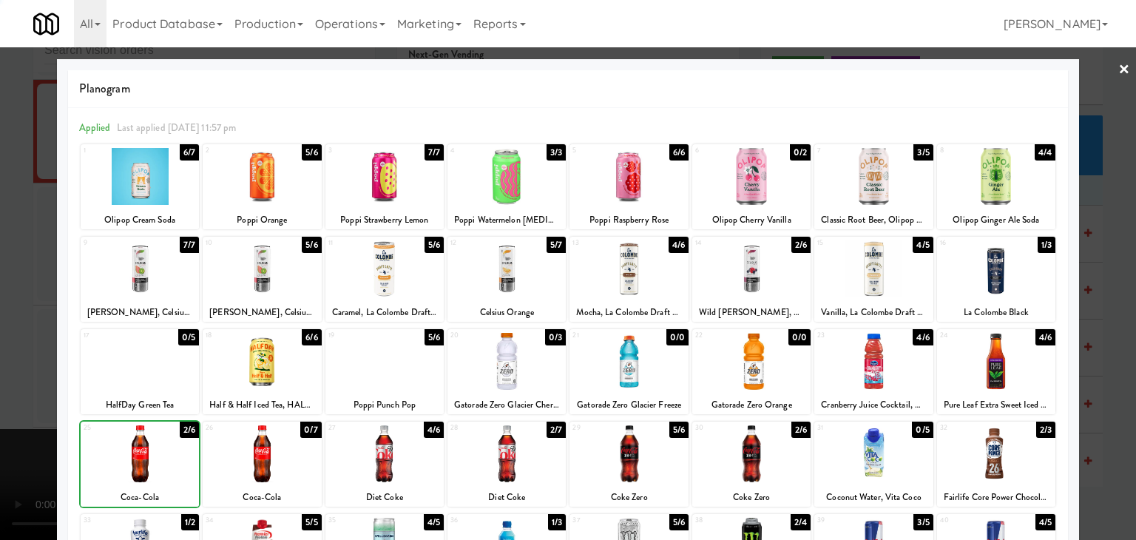
drag, startPoint x: 0, startPoint y: 457, endPoint x: 457, endPoint y: 403, distance: 460.5
click at [3, 457] on div at bounding box center [568, 270] width 1136 height 540
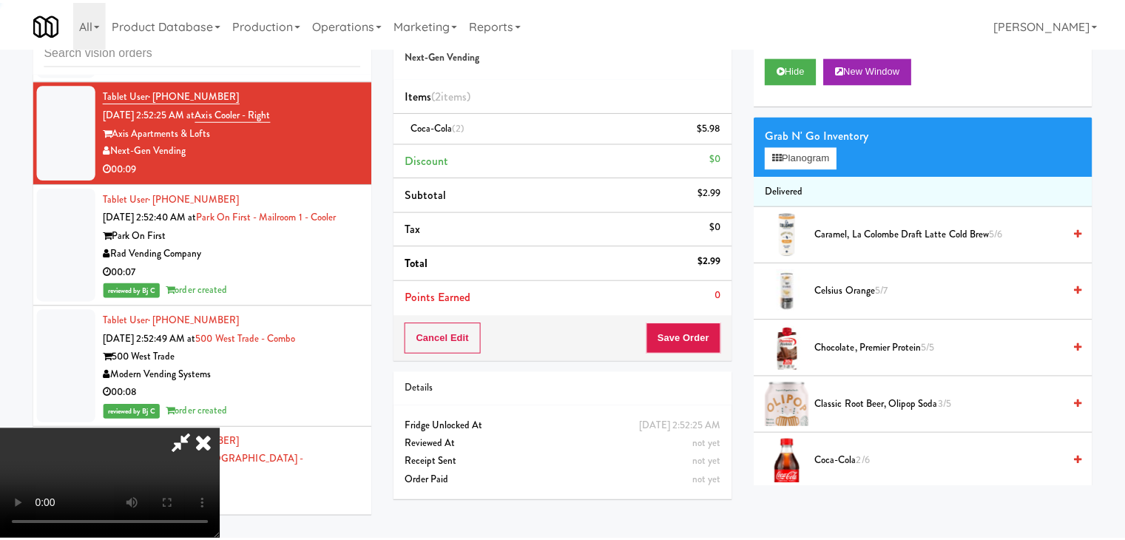
scroll to position [19756, 0]
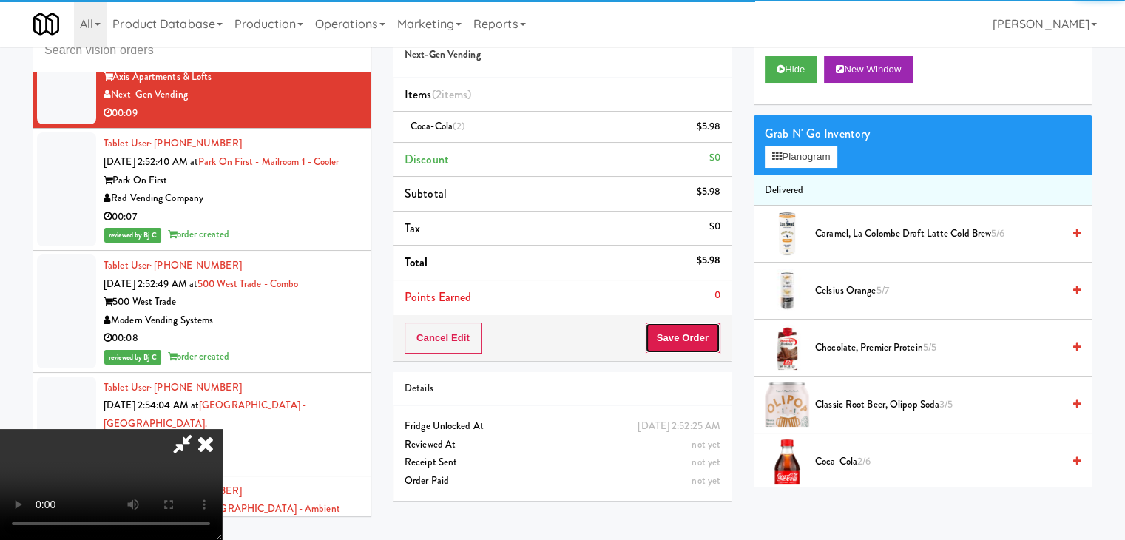
click at [702, 335] on button "Save Order" at bounding box center [682, 338] width 75 height 31
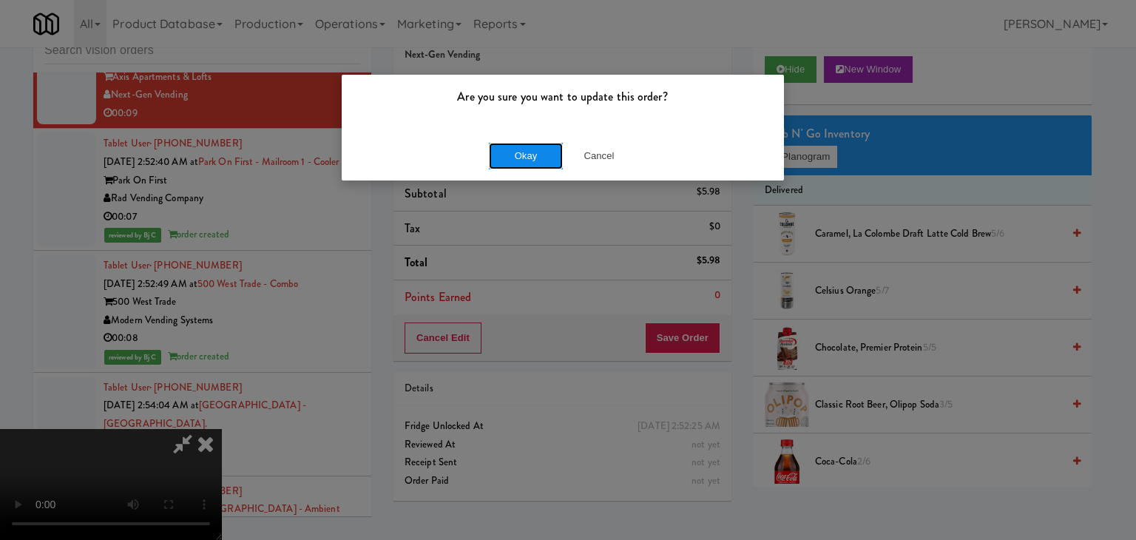
click at [542, 164] on button "Okay" at bounding box center [526, 156] width 74 height 27
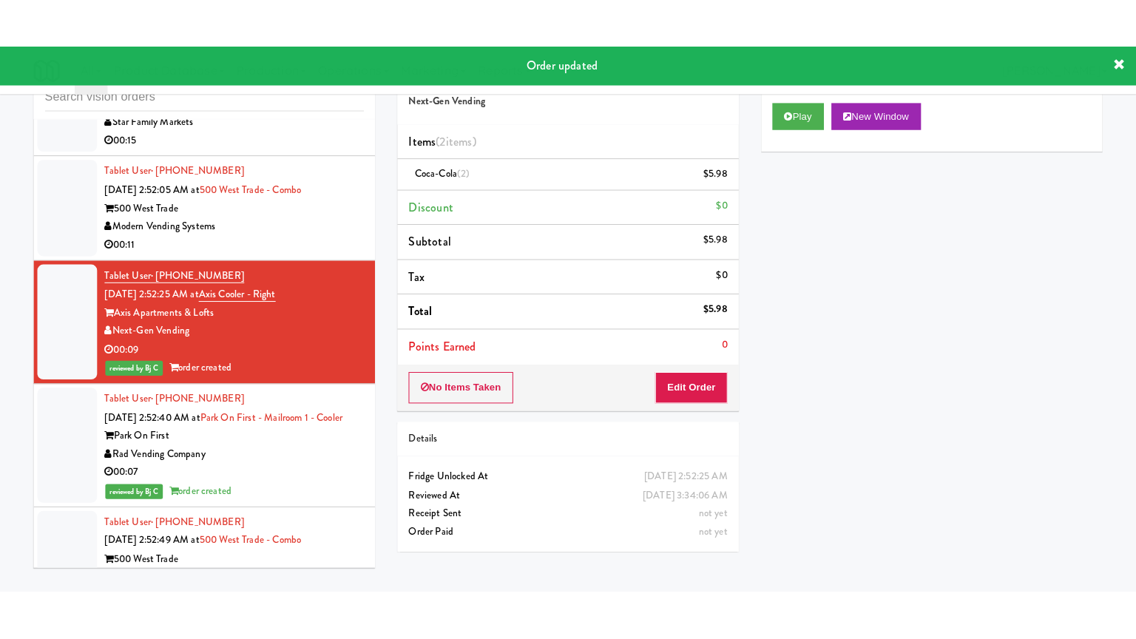
scroll to position [19534, 0]
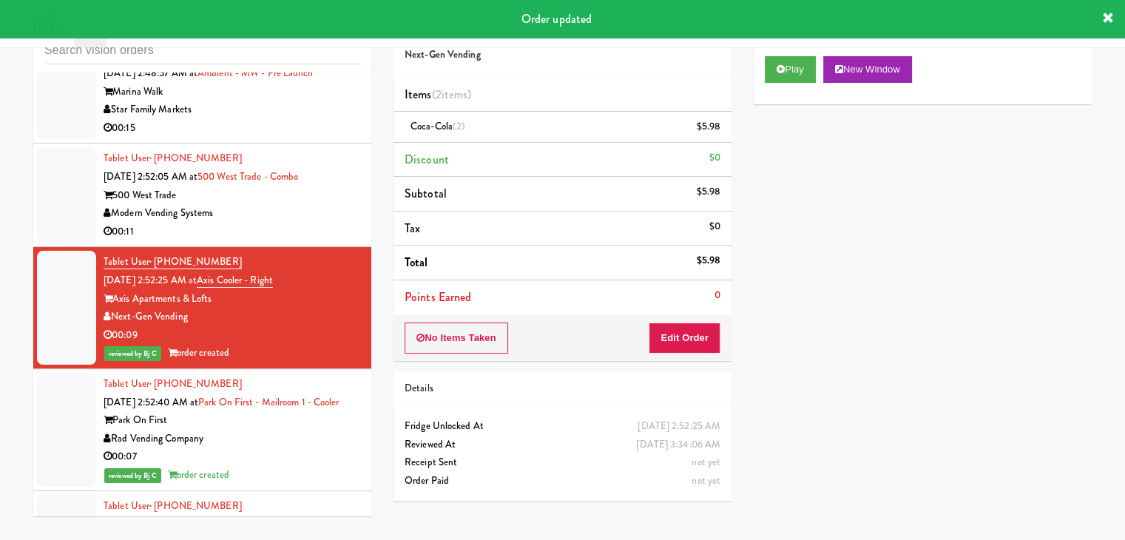
click at [293, 223] on div "Modern Vending Systems" at bounding box center [232, 213] width 257 height 18
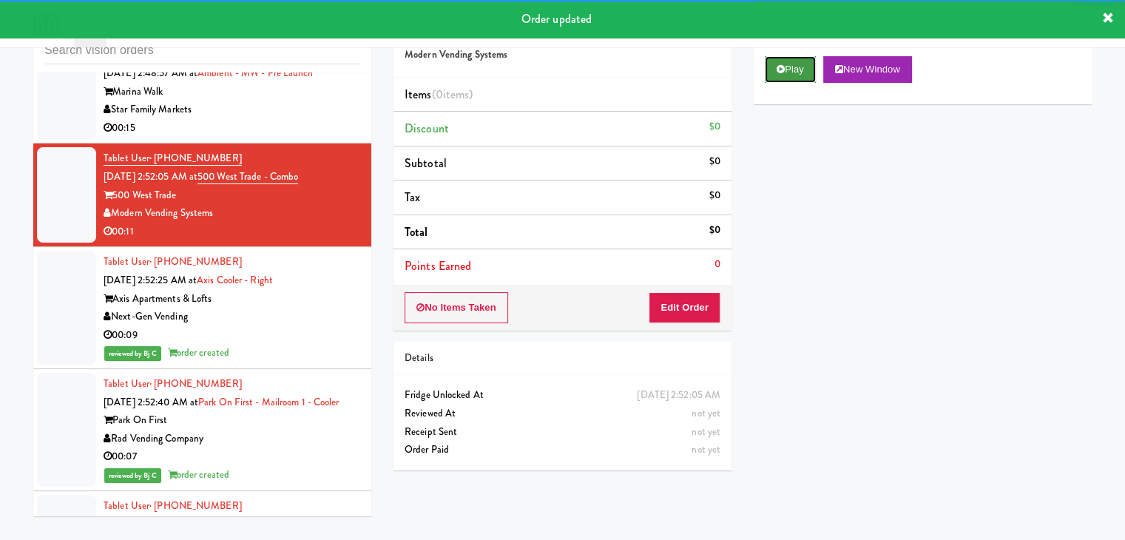
click at [793, 76] on button "Play" at bounding box center [790, 69] width 51 height 27
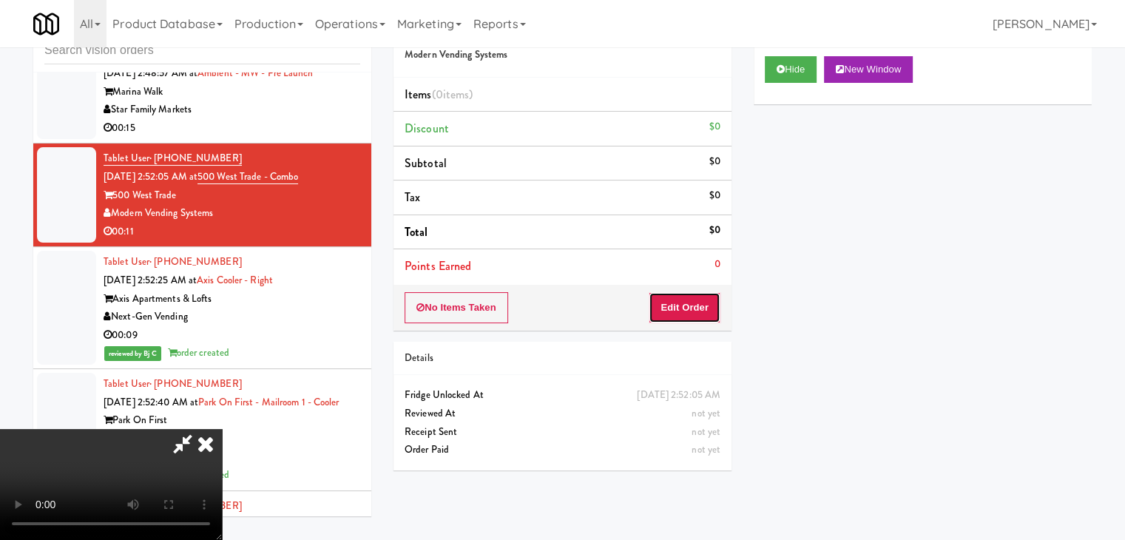
click at [707, 309] on button "Edit Order" at bounding box center [685, 307] width 72 height 31
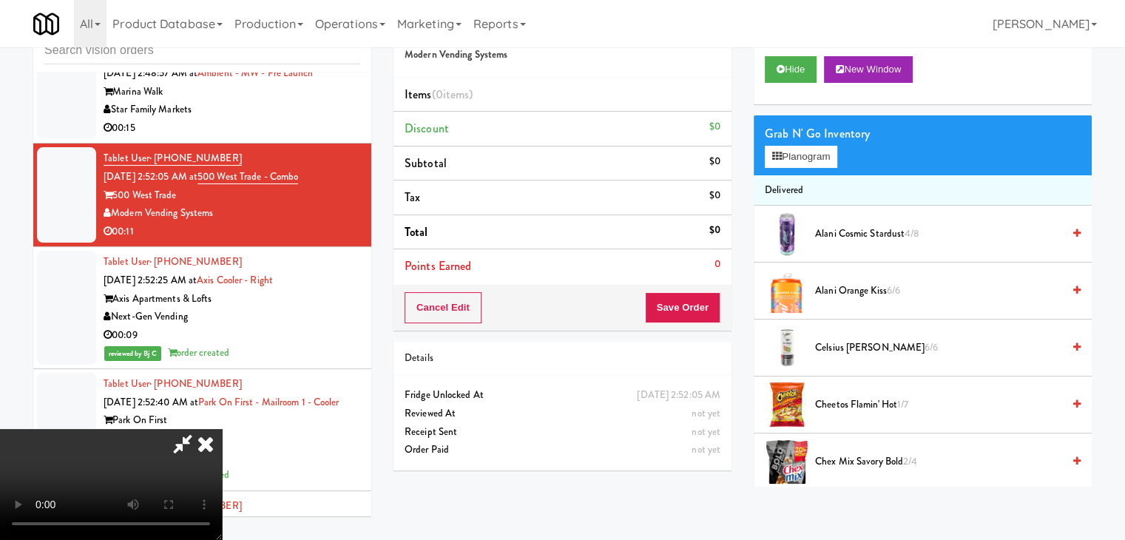
scroll to position [19480, 0]
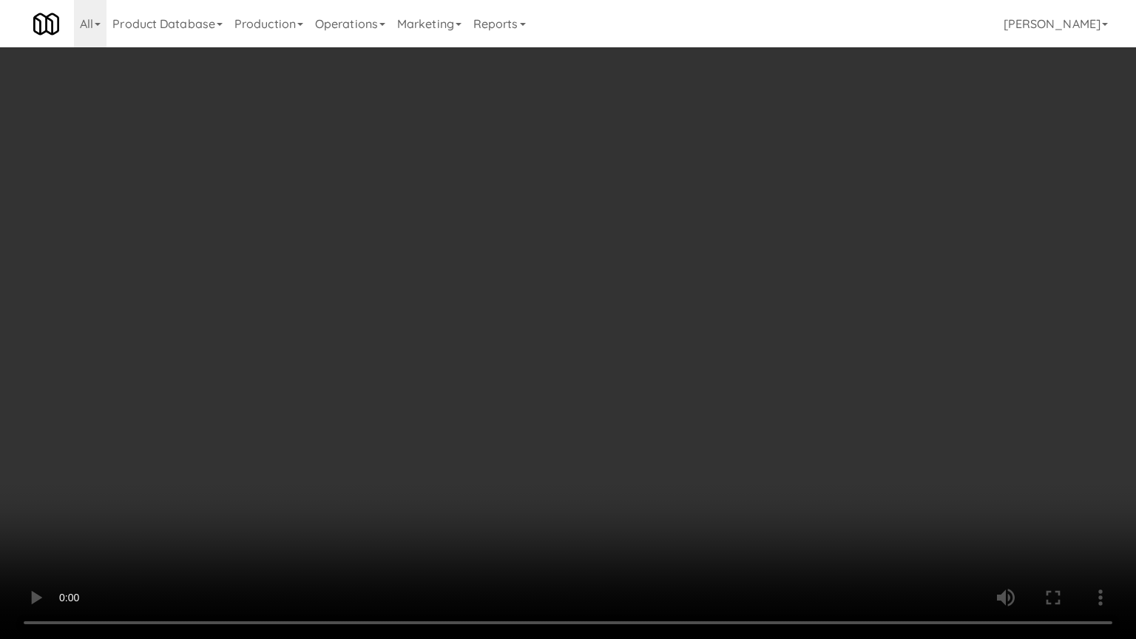
click at [730, 497] on video at bounding box center [568, 319] width 1136 height 639
drag, startPoint x: 728, startPoint y: 497, endPoint x: 719, endPoint y: 503, distance: 10.7
click at [728, 498] on video at bounding box center [568, 319] width 1136 height 639
click at [732, 488] on video at bounding box center [568, 319] width 1136 height 639
click at [710, 538] on video at bounding box center [568, 319] width 1136 height 639
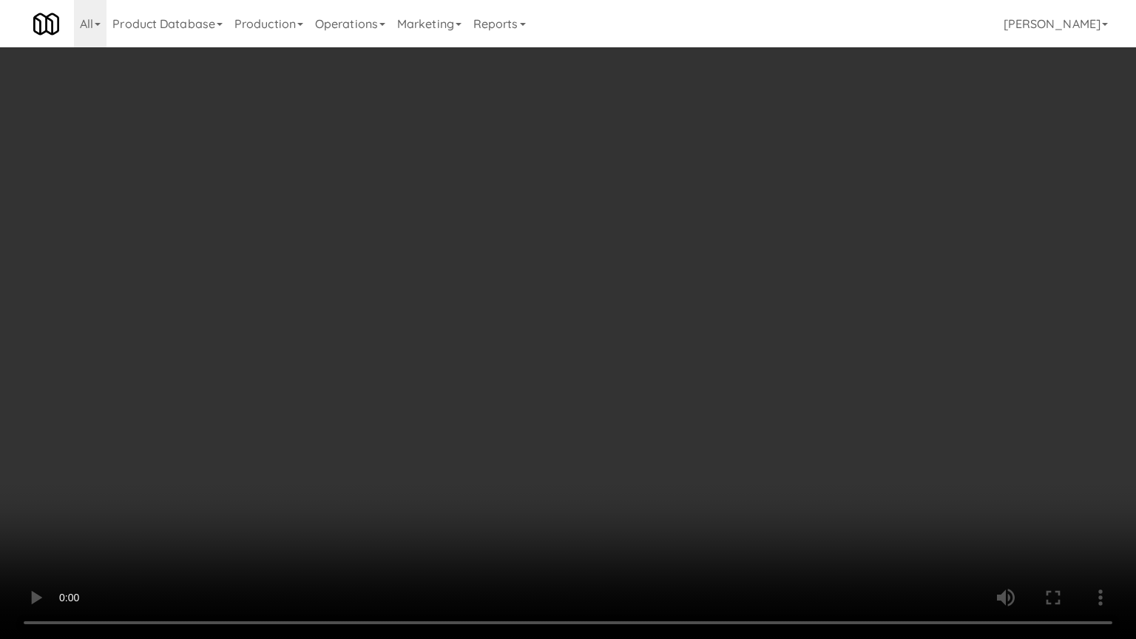
click at [707, 539] on video at bounding box center [568, 319] width 1136 height 639
click at [708, 539] on video at bounding box center [568, 319] width 1136 height 639
click at [721, 539] on video at bounding box center [568, 319] width 1136 height 639
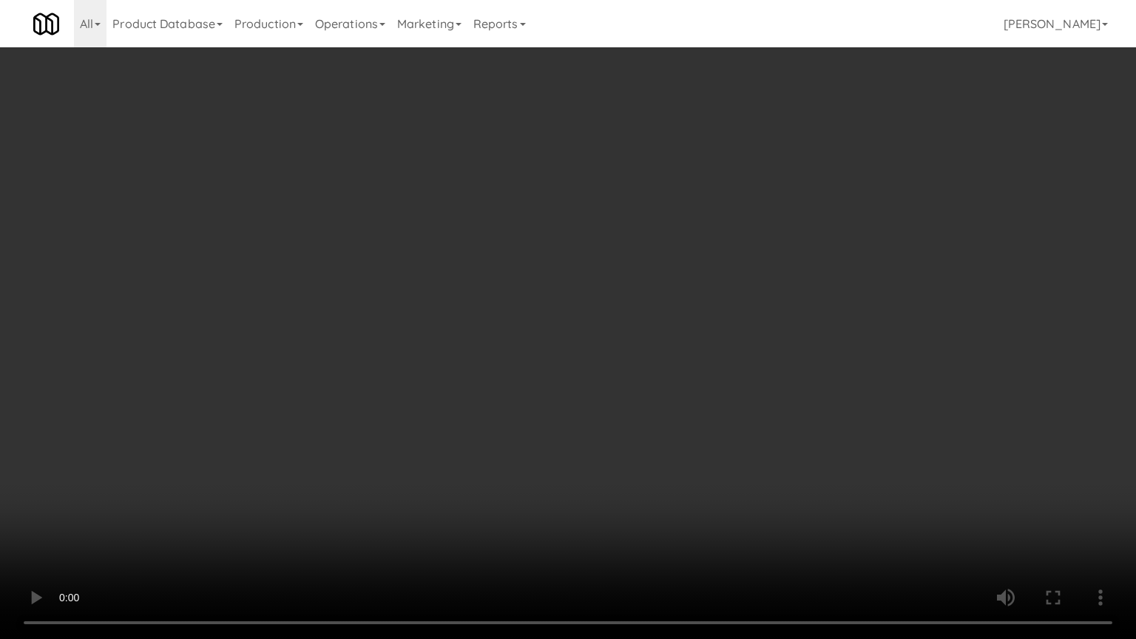
click at [764, 524] on video at bounding box center [568, 319] width 1136 height 639
click at [764, 523] on video at bounding box center [568, 319] width 1136 height 639
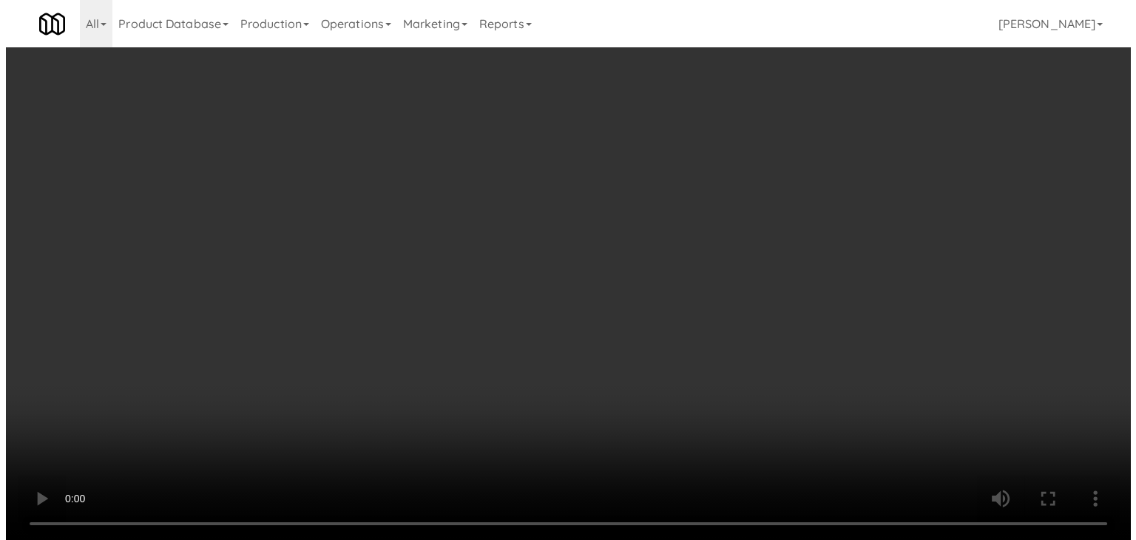
scroll to position [19534, 0]
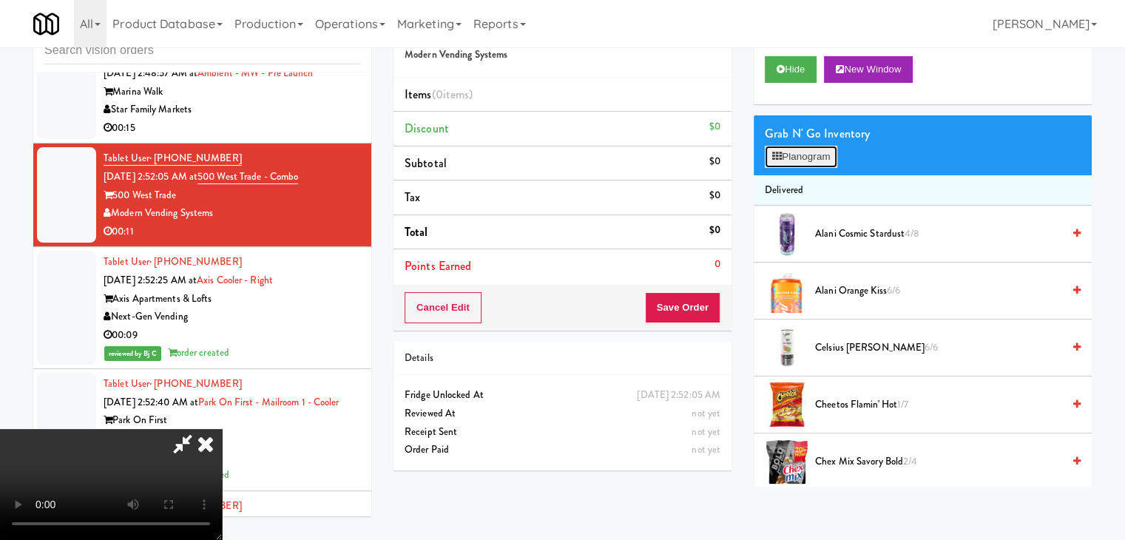
click at [815, 158] on button "Planogram" at bounding box center [801, 157] width 73 height 22
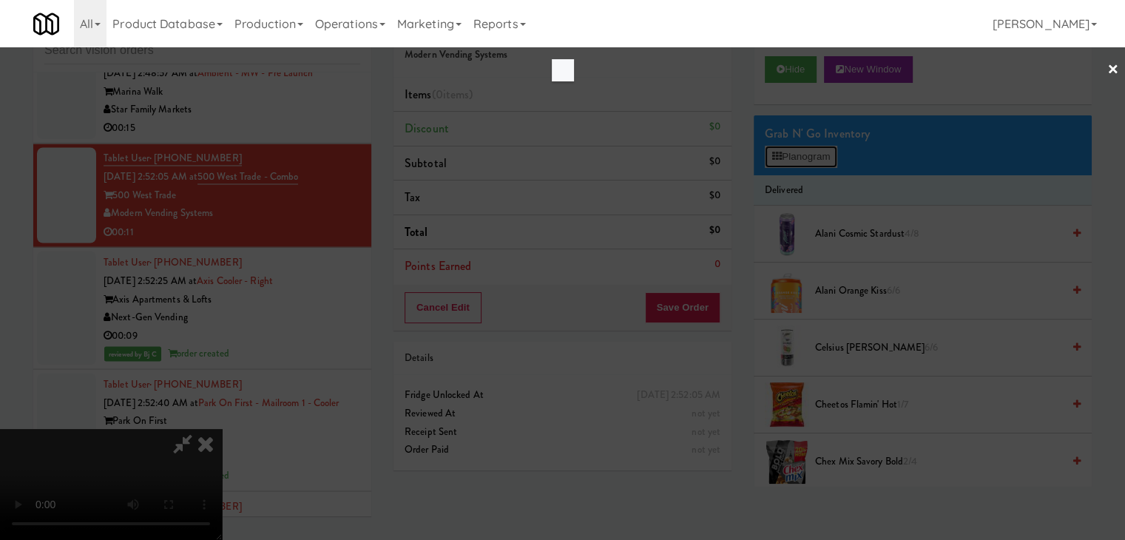
scroll to position [19480, 0]
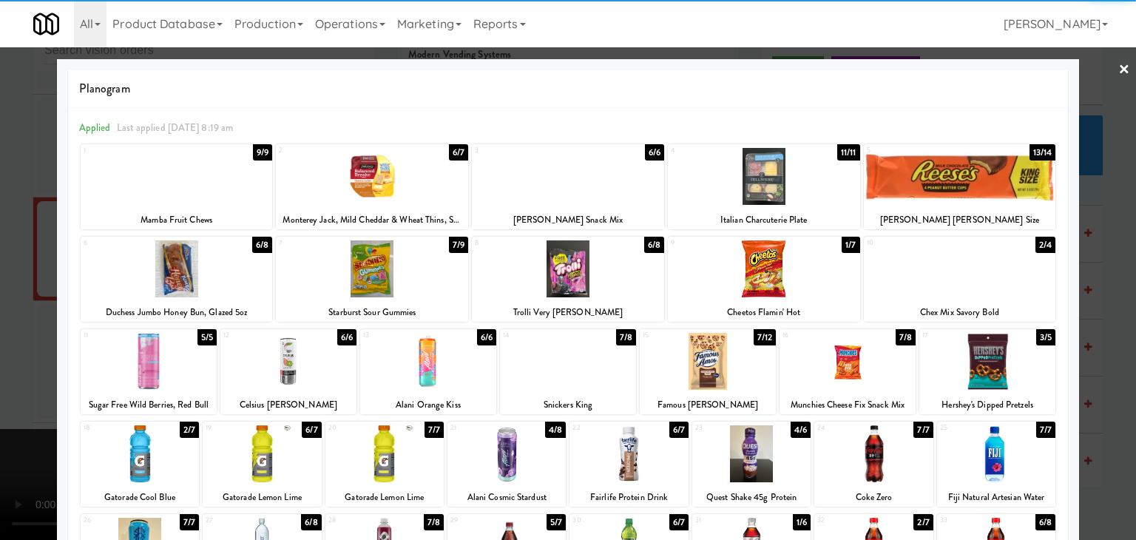
click at [727, 286] on div at bounding box center [764, 268] width 192 height 57
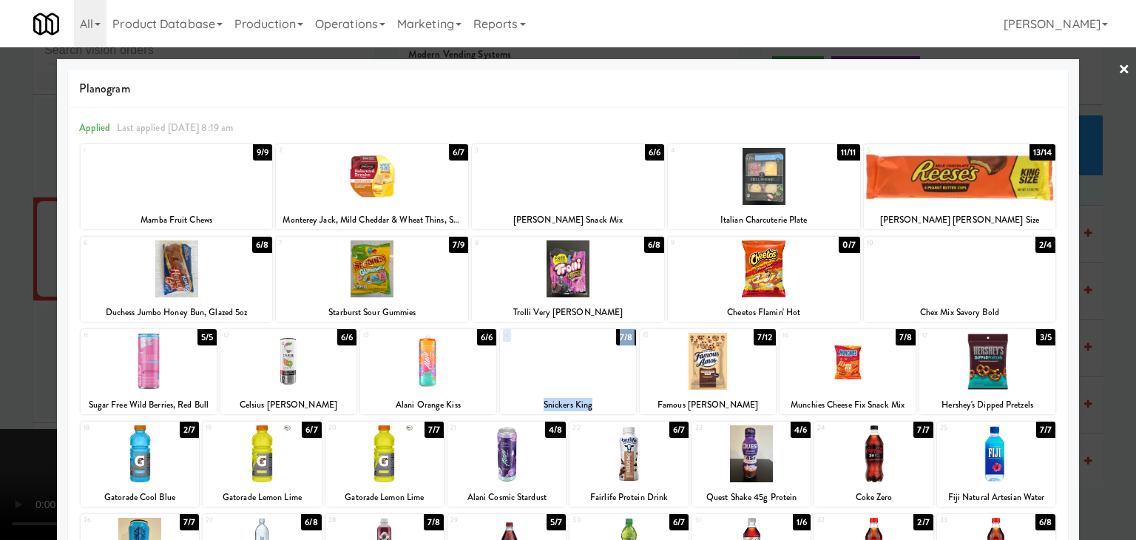
drag, startPoint x: 587, startPoint y: 364, endPoint x: 641, endPoint y: 379, distance: 56.0
click at [641, 379] on div "11 5/5 Sugar Free Wild Berries, Red Bull 12 6/6 Celsius Kiwi Guava 13 6/6 Alani…" at bounding box center [568, 371] width 975 height 85
click at [644, 377] on div at bounding box center [708, 361] width 136 height 57
click at [1, 306] on div at bounding box center [568, 270] width 1136 height 540
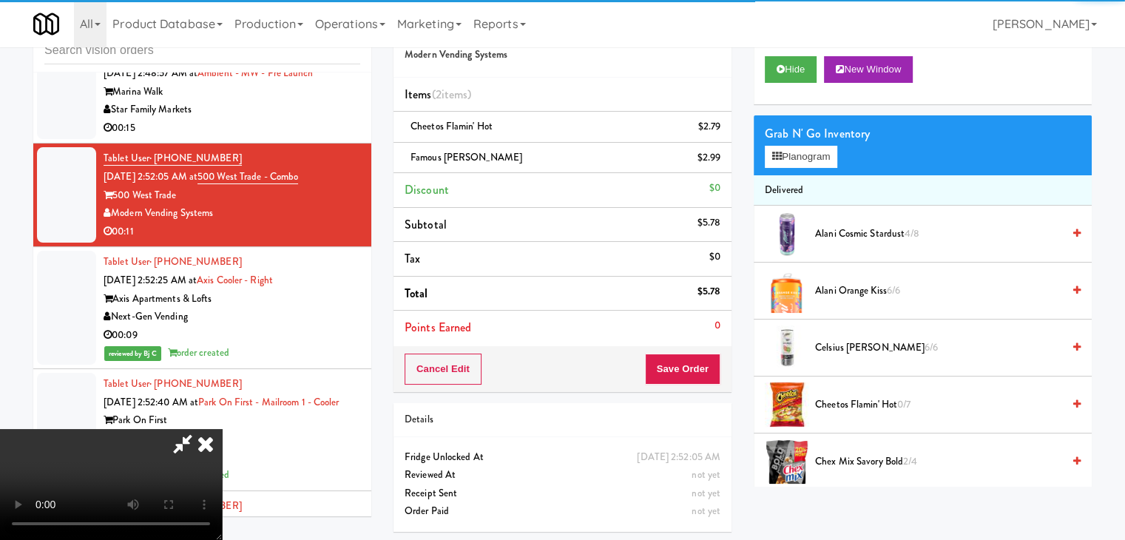
click at [222, 429] on video at bounding box center [111, 484] width 222 height 111
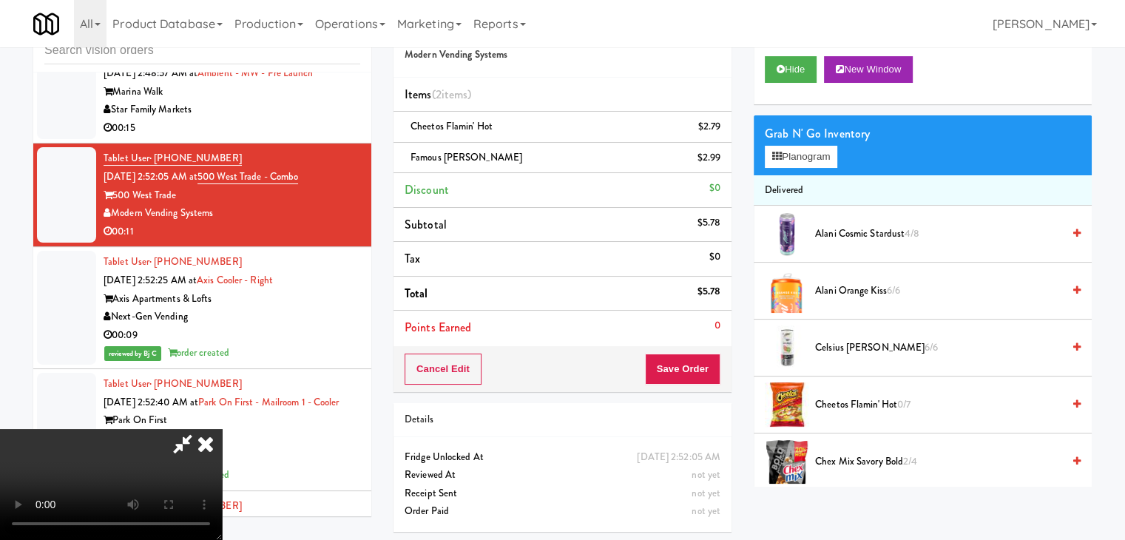
click at [222, 429] on video at bounding box center [111, 484] width 222 height 111
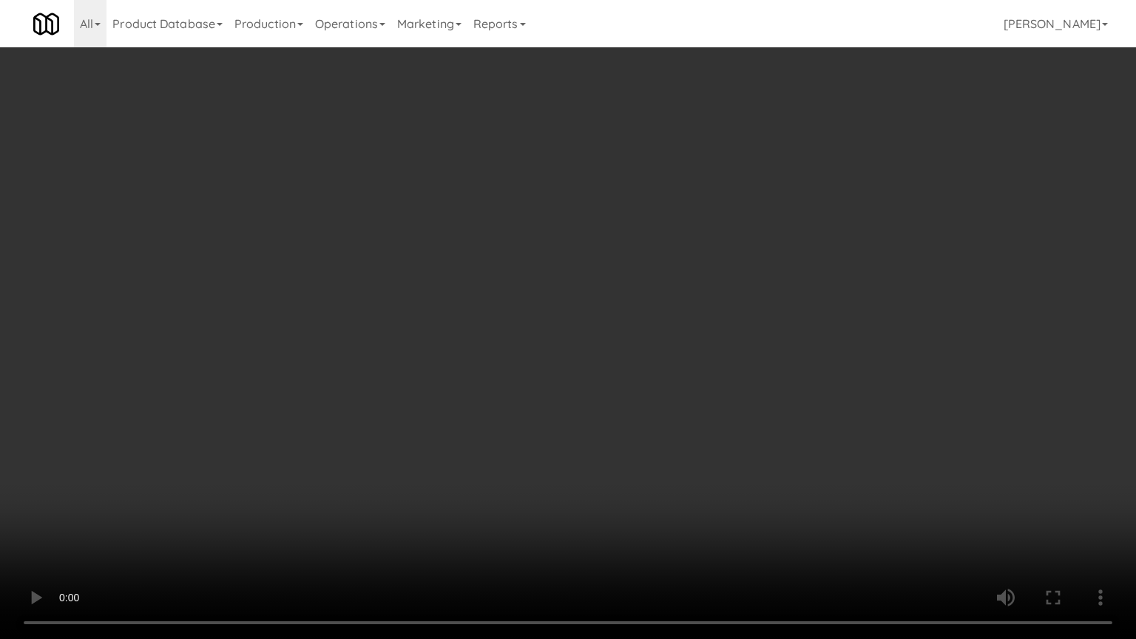
click at [649, 435] on video at bounding box center [568, 319] width 1136 height 639
click at [645, 432] on video at bounding box center [568, 319] width 1136 height 639
click at [758, 510] on video at bounding box center [568, 319] width 1136 height 639
drag, startPoint x: 728, startPoint y: 493, endPoint x: 718, endPoint y: 498, distance: 10.9
click at [724, 494] on video at bounding box center [568, 319] width 1136 height 639
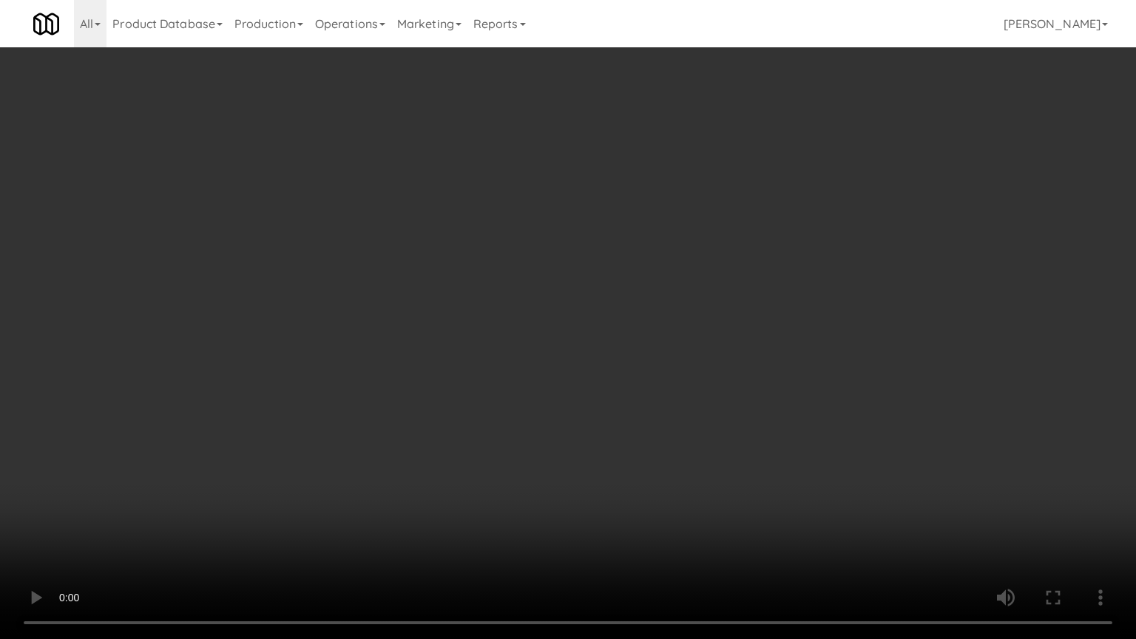
drag, startPoint x: 694, startPoint y: 494, endPoint x: 777, endPoint y: 255, distance: 253.6
click at [690, 485] on video at bounding box center [568, 319] width 1136 height 639
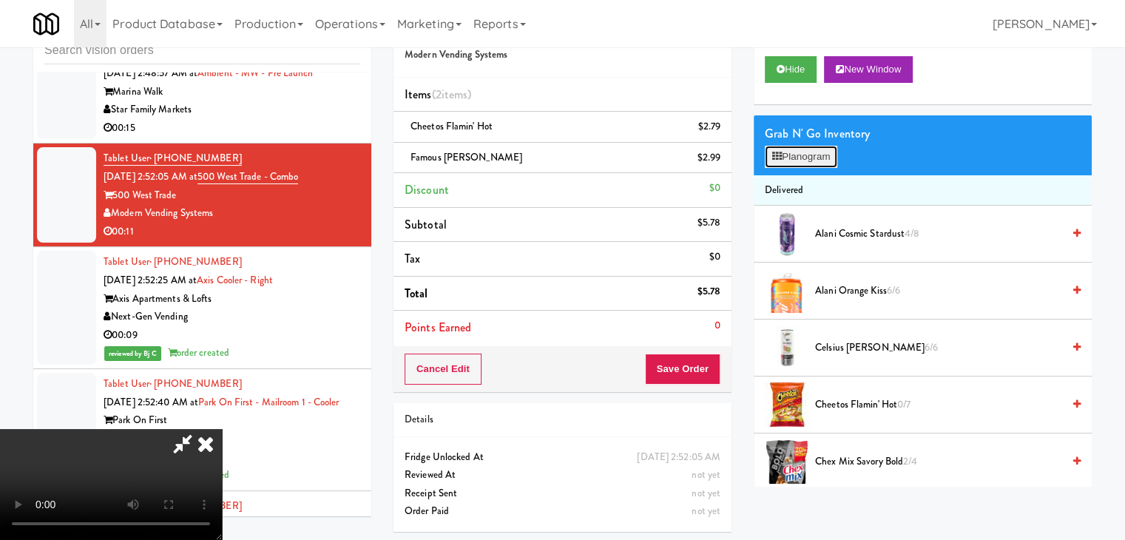
click at [810, 164] on button "Planogram" at bounding box center [801, 157] width 73 height 22
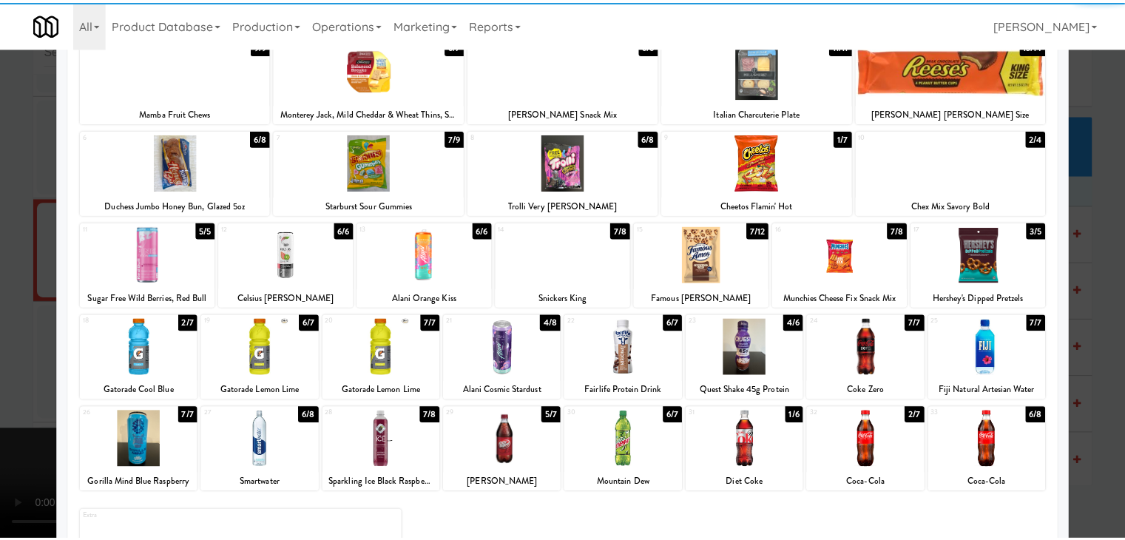
scroll to position [186, 0]
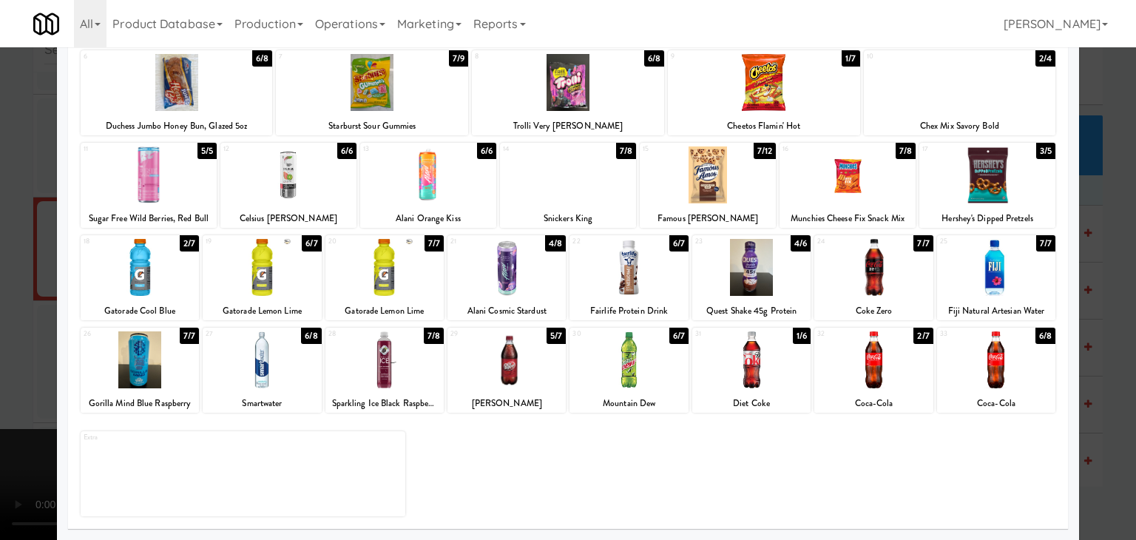
click at [265, 363] on div at bounding box center [262, 359] width 118 height 57
drag, startPoint x: 0, startPoint y: 369, endPoint x: 218, endPoint y: 369, distance: 218.3
click at [0, 369] on div at bounding box center [568, 270] width 1136 height 540
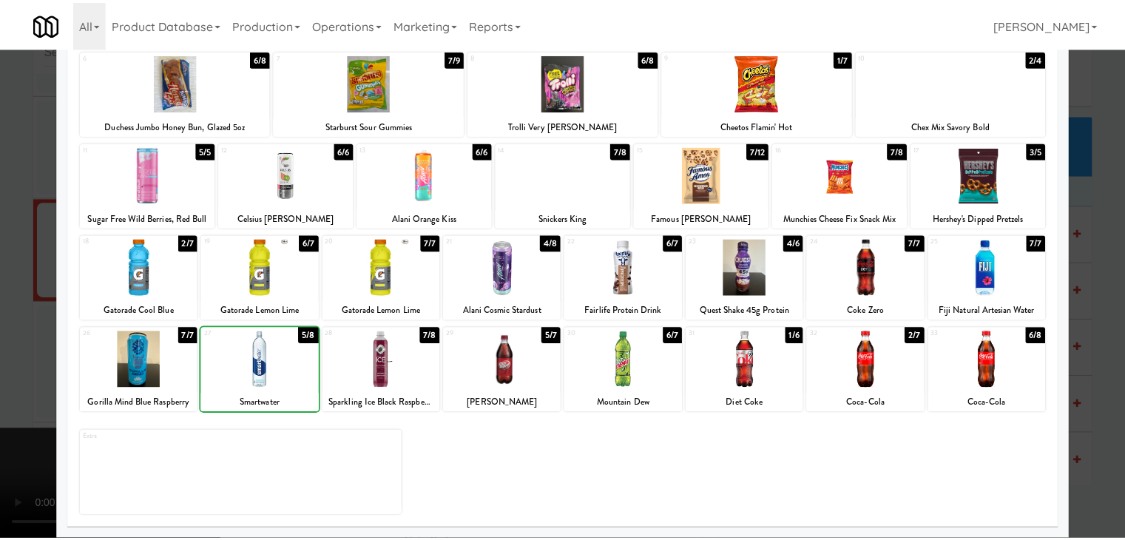
scroll to position [19534, 0]
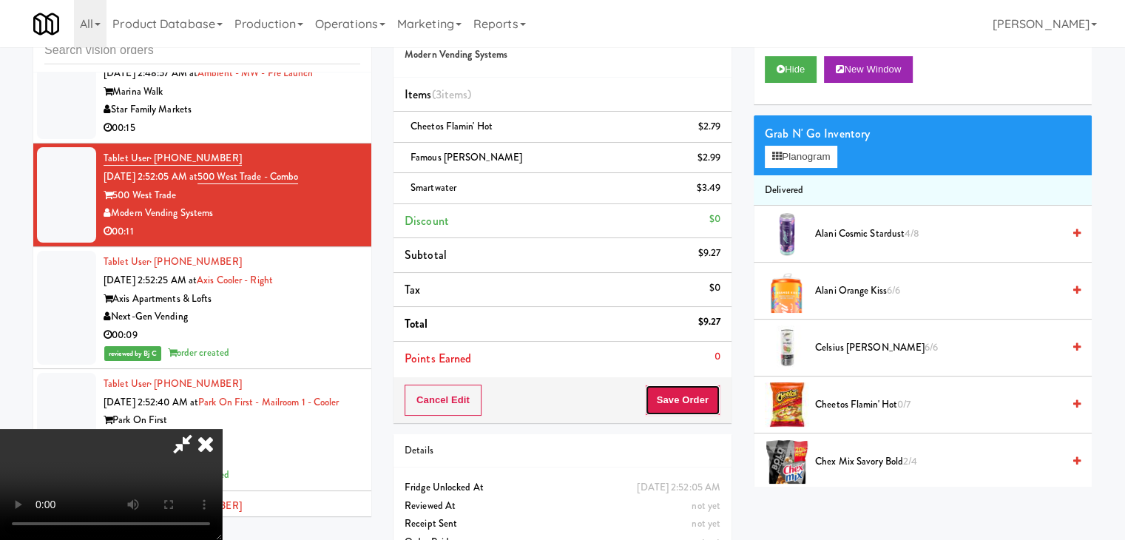
click at [702, 413] on button "Save Order" at bounding box center [682, 400] width 75 height 31
click at [701, 393] on button "Save Order" at bounding box center [682, 400] width 75 height 31
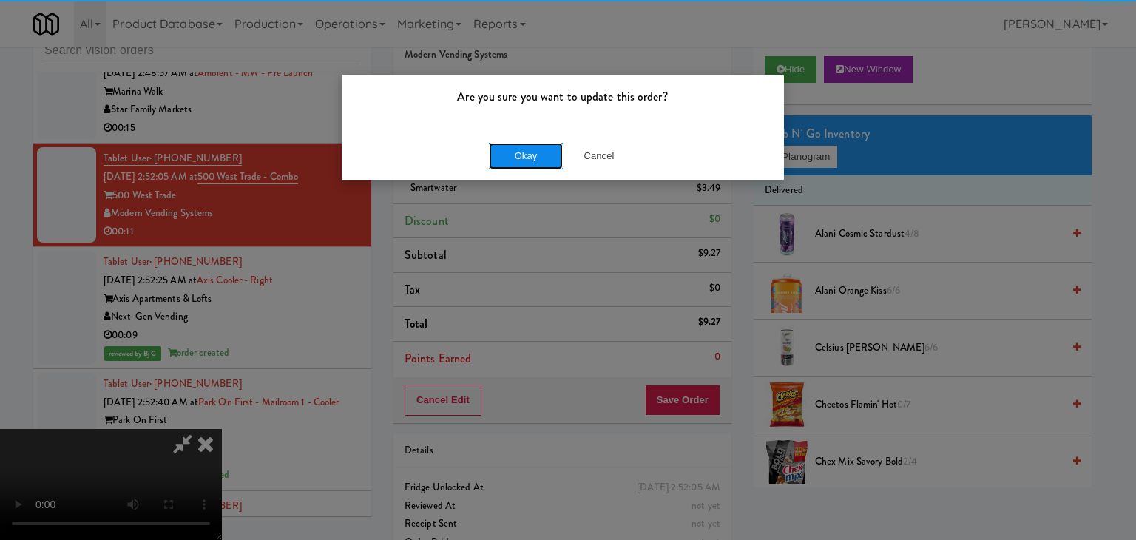
click at [538, 146] on button "Okay" at bounding box center [526, 156] width 74 height 27
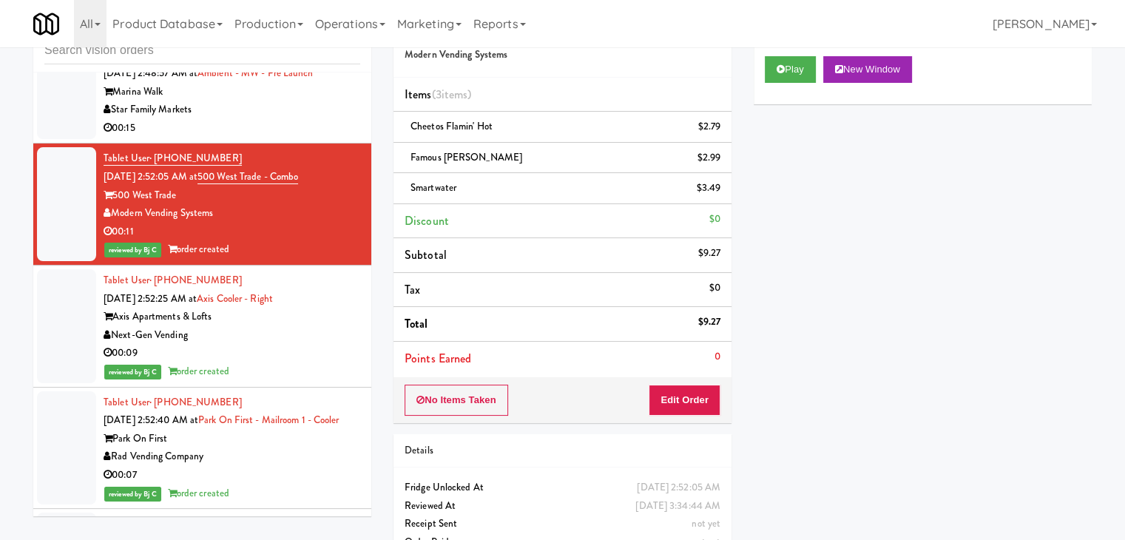
drag, startPoint x: 243, startPoint y: 268, endPoint x: 252, endPoint y: 273, distance: 10.3
click at [244, 138] on div "00:15" at bounding box center [232, 128] width 257 height 18
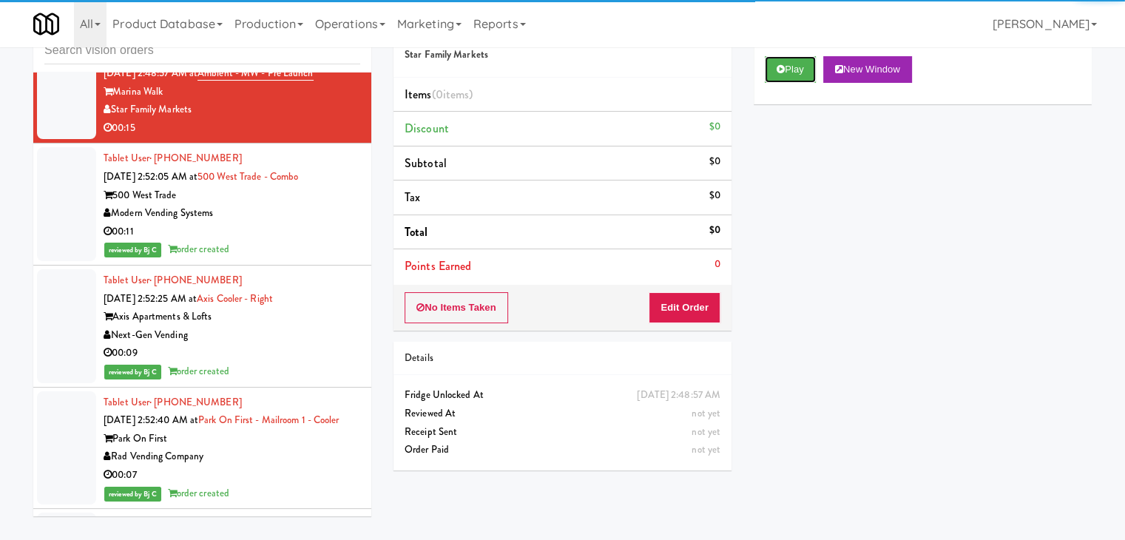
click at [793, 70] on button "Play" at bounding box center [790, 69] width 51 height 27
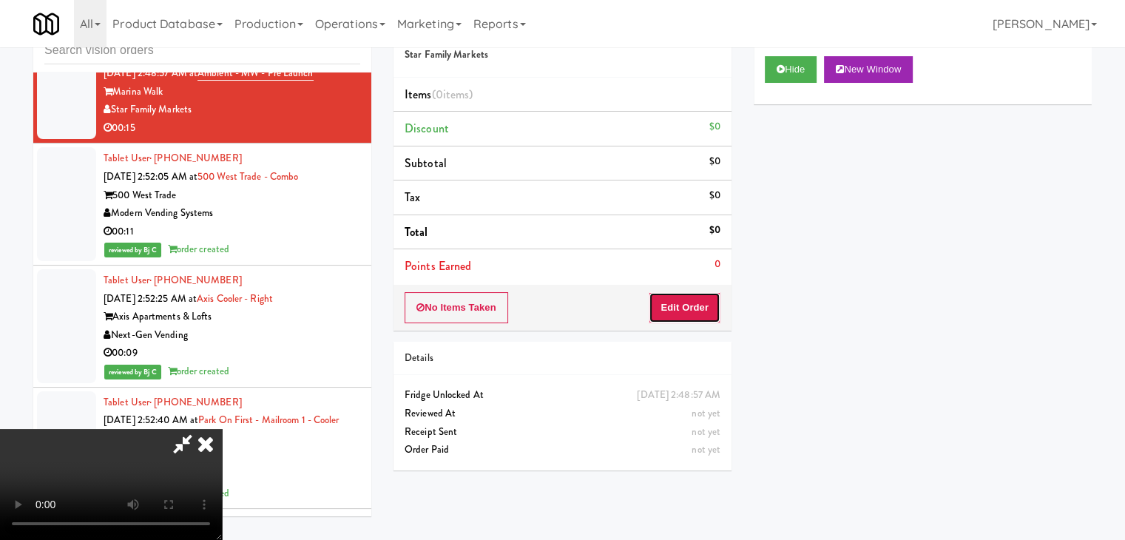
click at [704, 304] on button "Edit Order" at bounding box center [685, 307] width 72 height 31
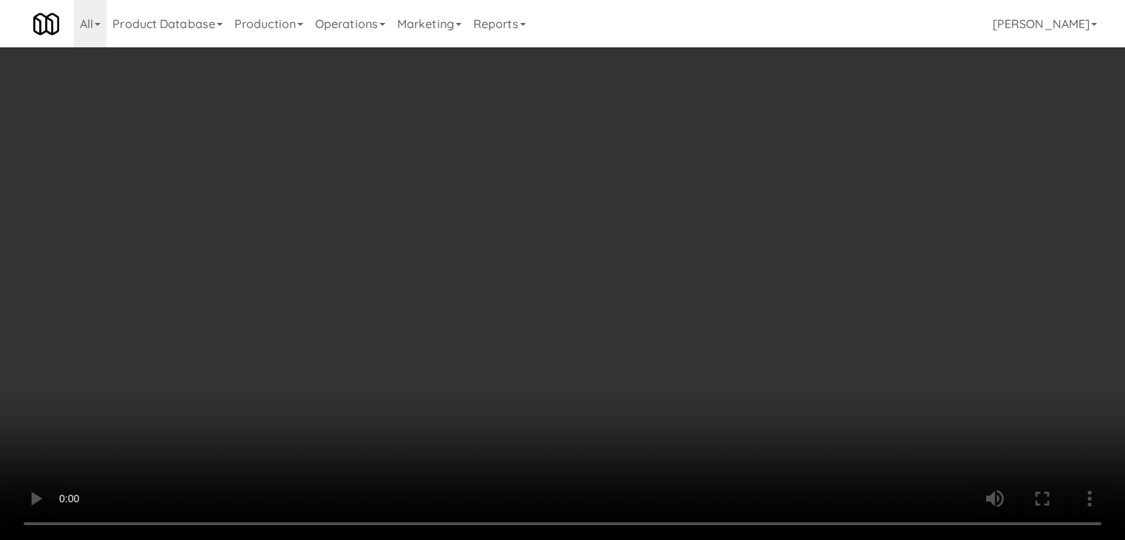
scroll to position [19480, 0]
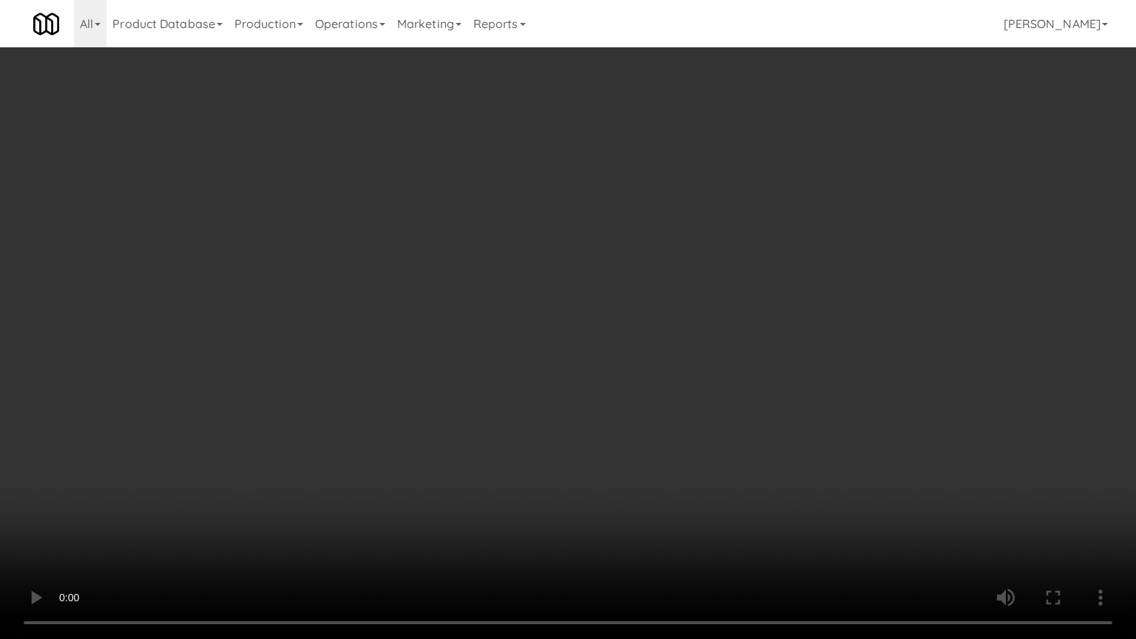
click at [713, 436] on video at bounding box center [568, 319] width 1136 height 639
click at [718, 432] on video at bounding box center [568, 319] width 1136 height 639
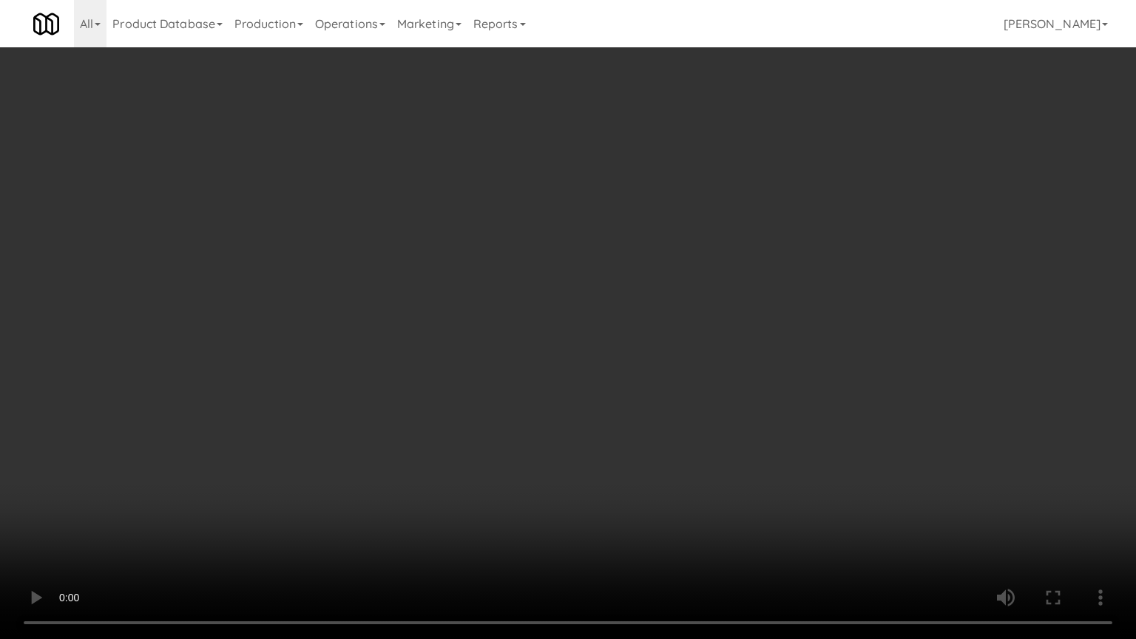
click at [720, 437] on video at bounding box center [568, 319] width 1136 height 639
click at [726, 414] on video at bounding box center [568, 319] width 1136 height 639
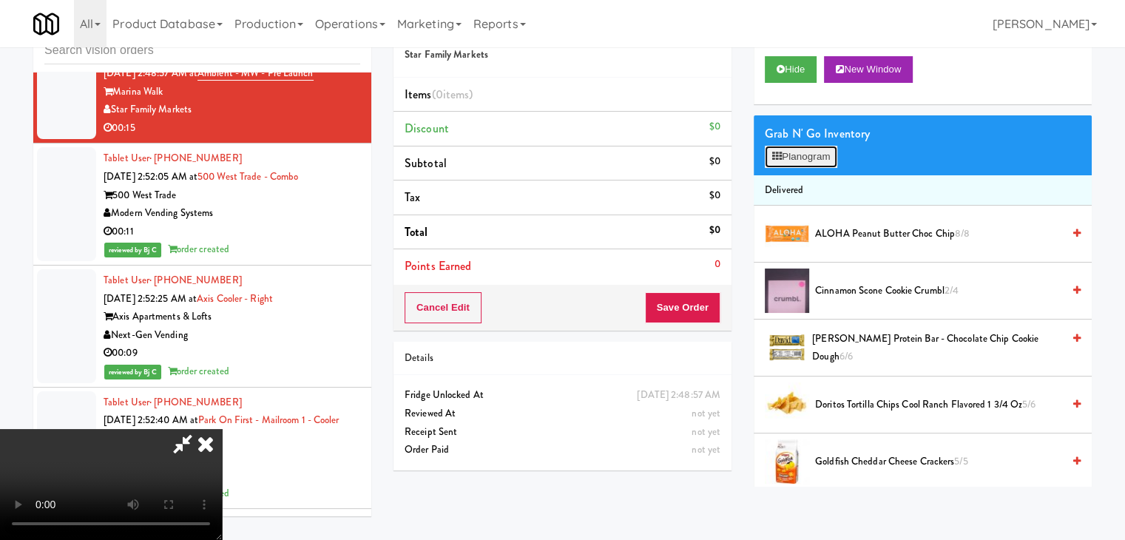
click at [809, 153] on button "Planogram" at bounding box center [801, 157] width 73 height 22
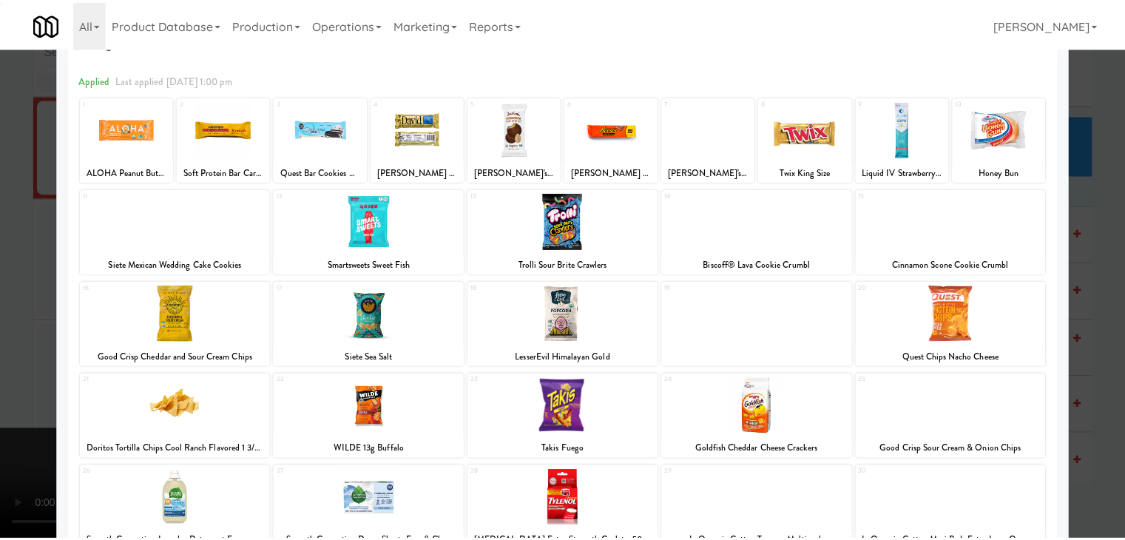
scroll to position [74, 0]
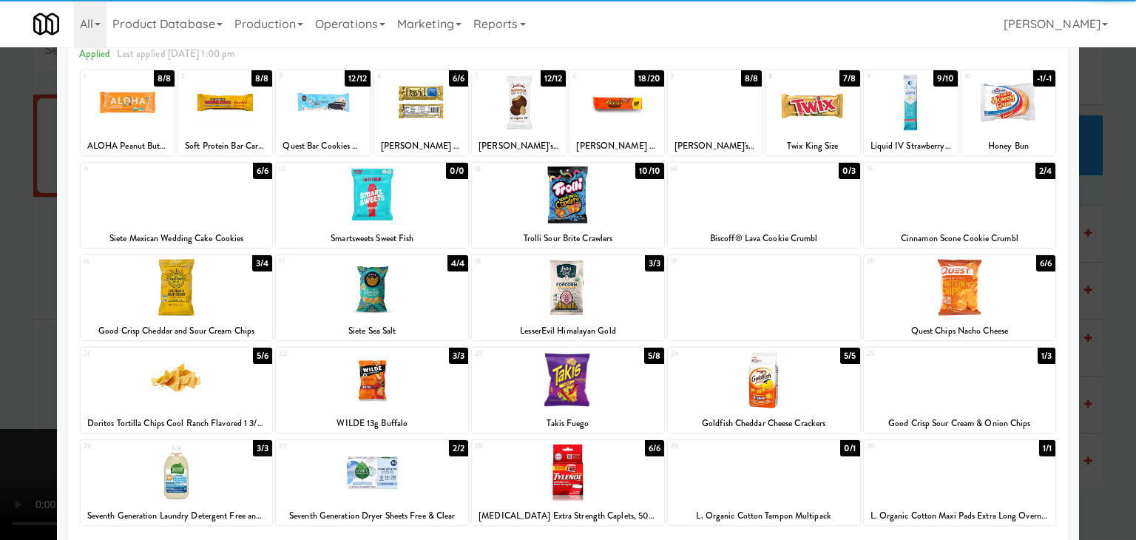
click at [968, 385] on div at bounding box center [960, 379] width 192 height 57
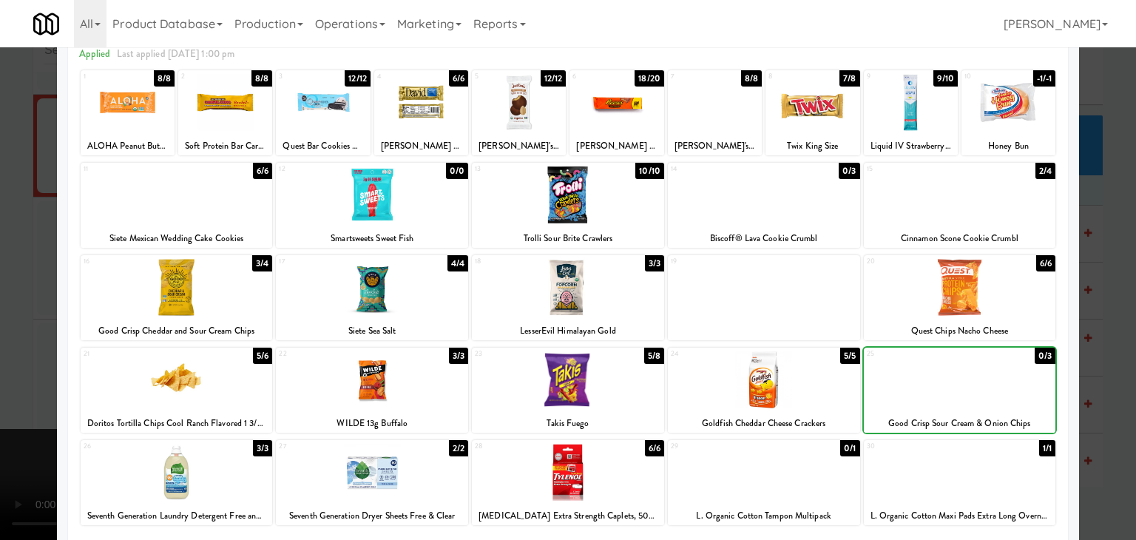
click at [1104, 390] on div at bounding box center [568, 270] width 1136 height 540
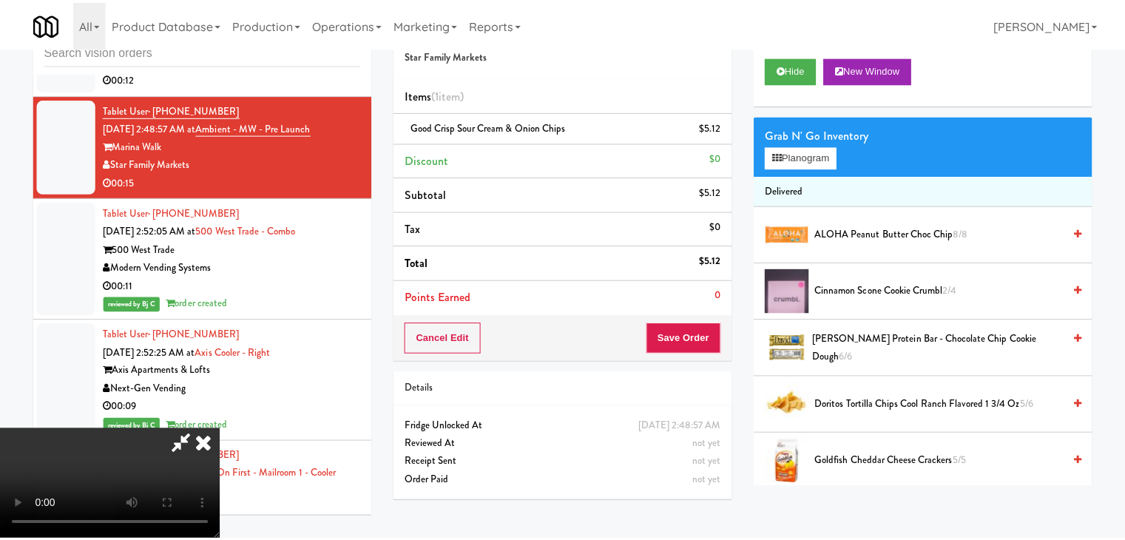
scroll to position [19534, 0]
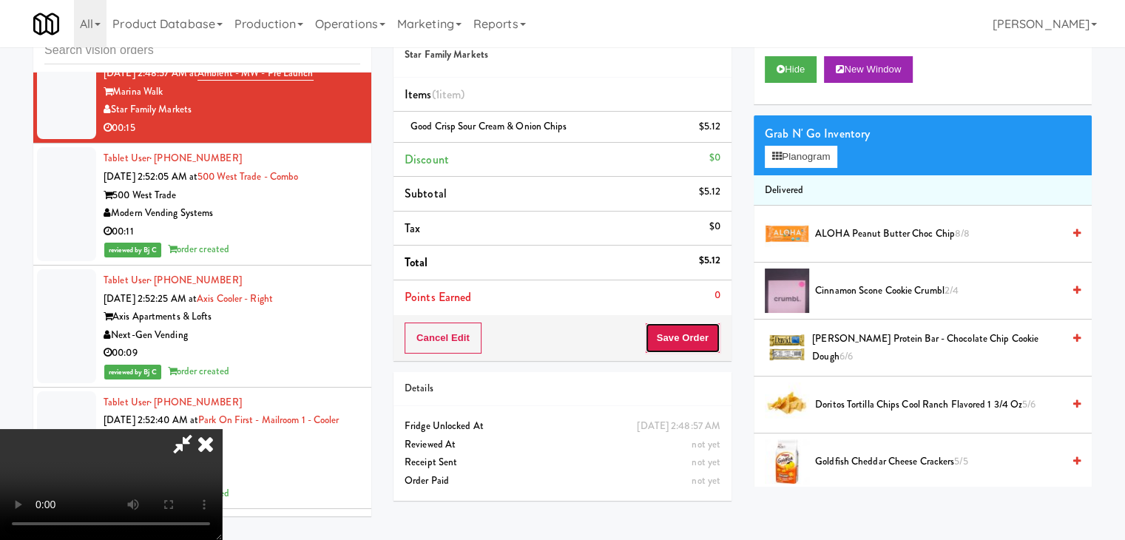
click at [701, 344] on button "Save Order" at bounding box center [682, 338] width 75 height 31
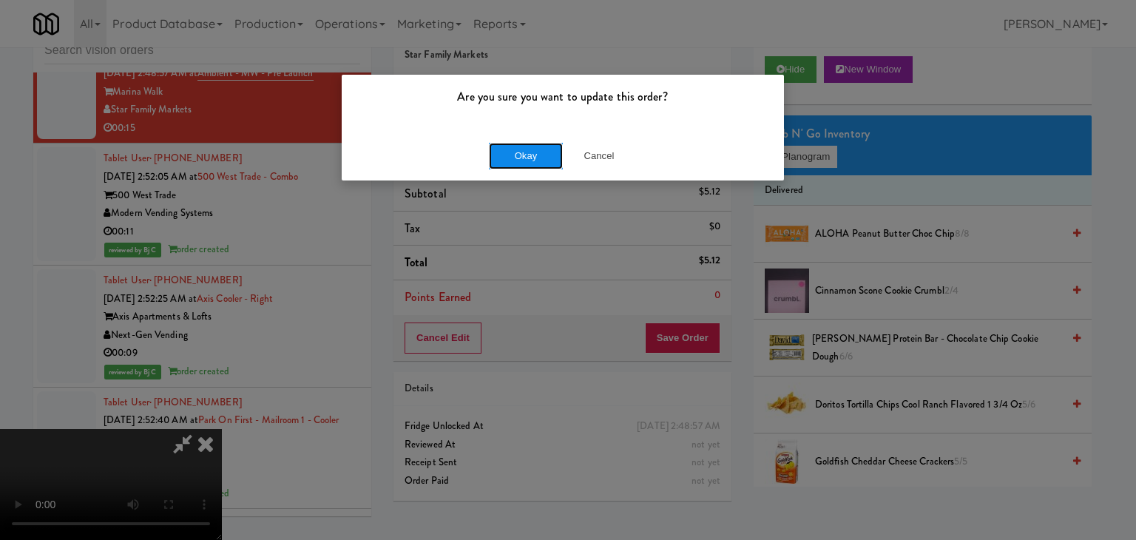
click at [533, 166] on button "Okay" at bounding box center [526, 156] width 74 height 27
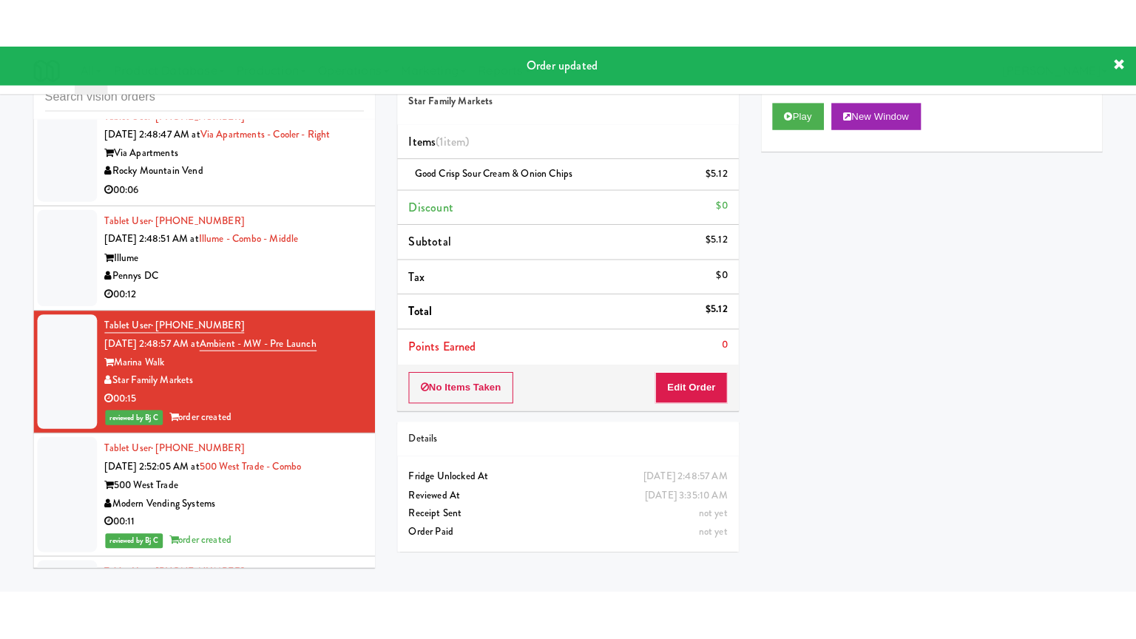
scroll to position [19312, 0]
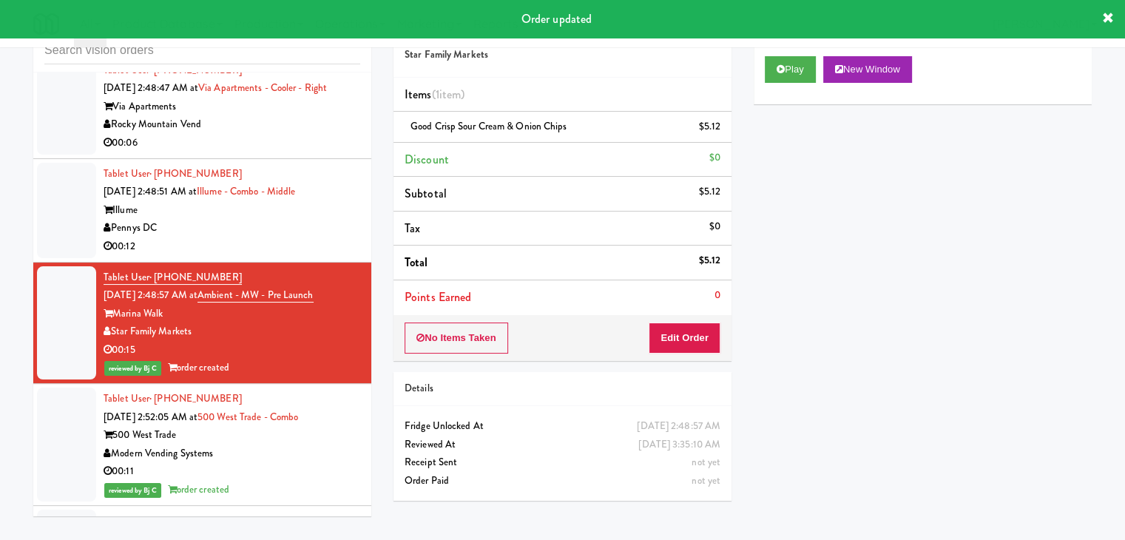
drag, startPoint x: 263, startPoint y: 383, endPoint x: 296, endPoint y: 368, distance: 35.5
click at [265, 238] on div "Pennys DC" at bounding box center [232, 228] width 257 height 18
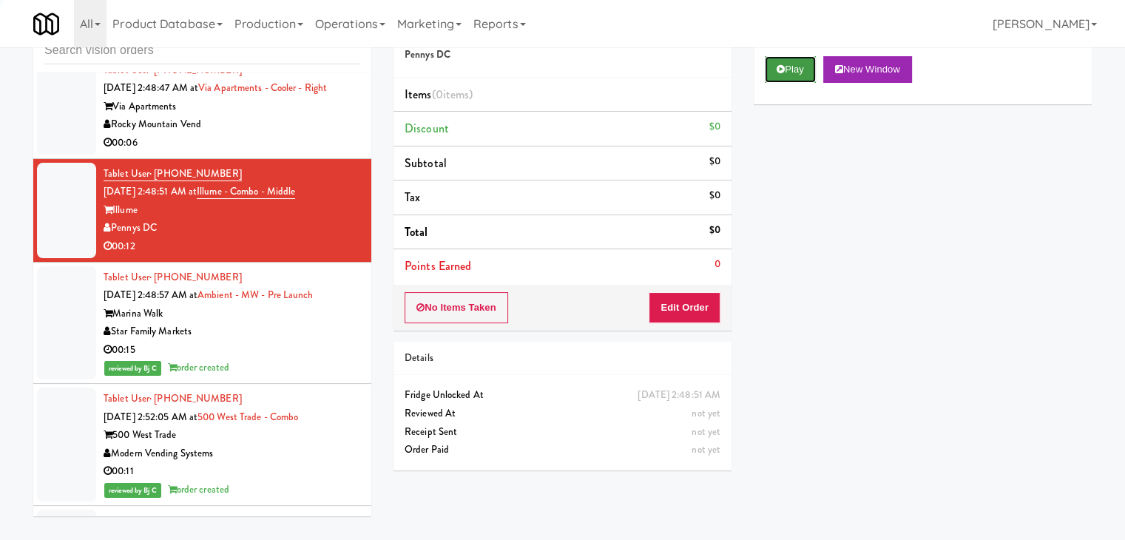
click at [801, 63] on button "Play" at bounding box center [790, 69] width 51 height 27
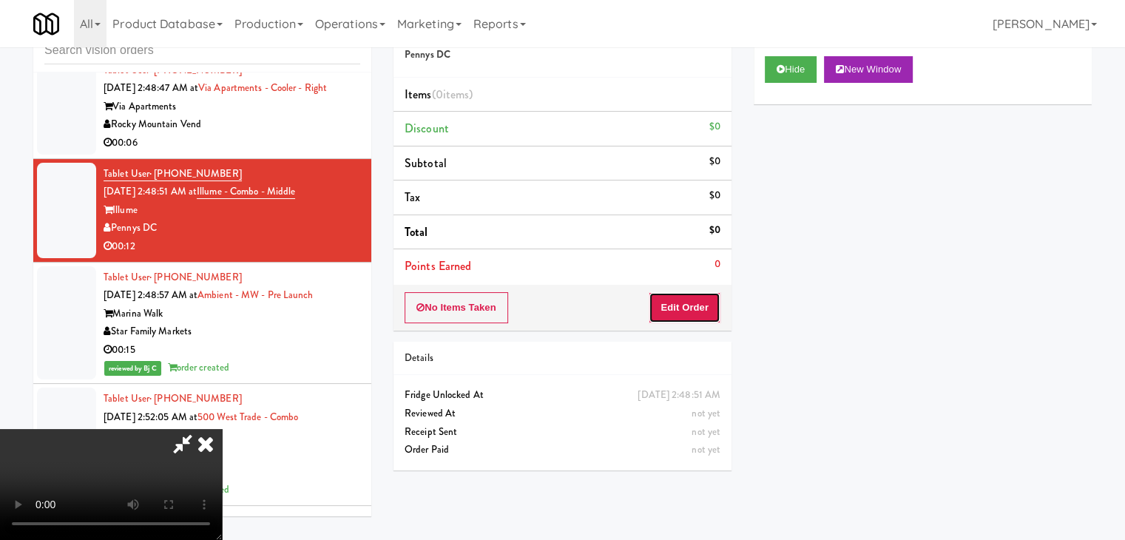
click at [693, 293] on button "Edit Order" at bounding box center [685, 307] width 72 height 31
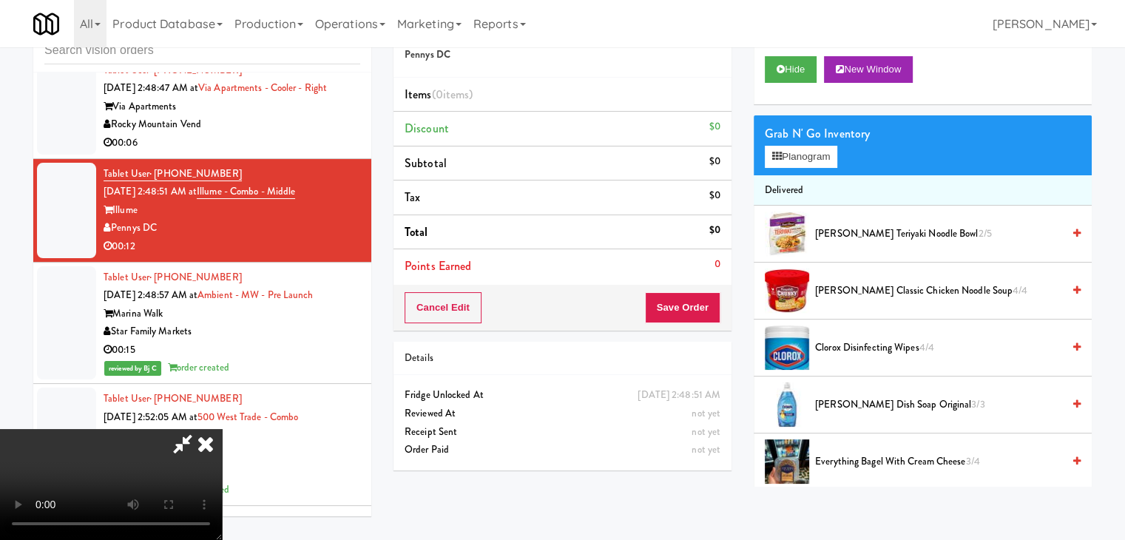
scroll to position [19276, 0]
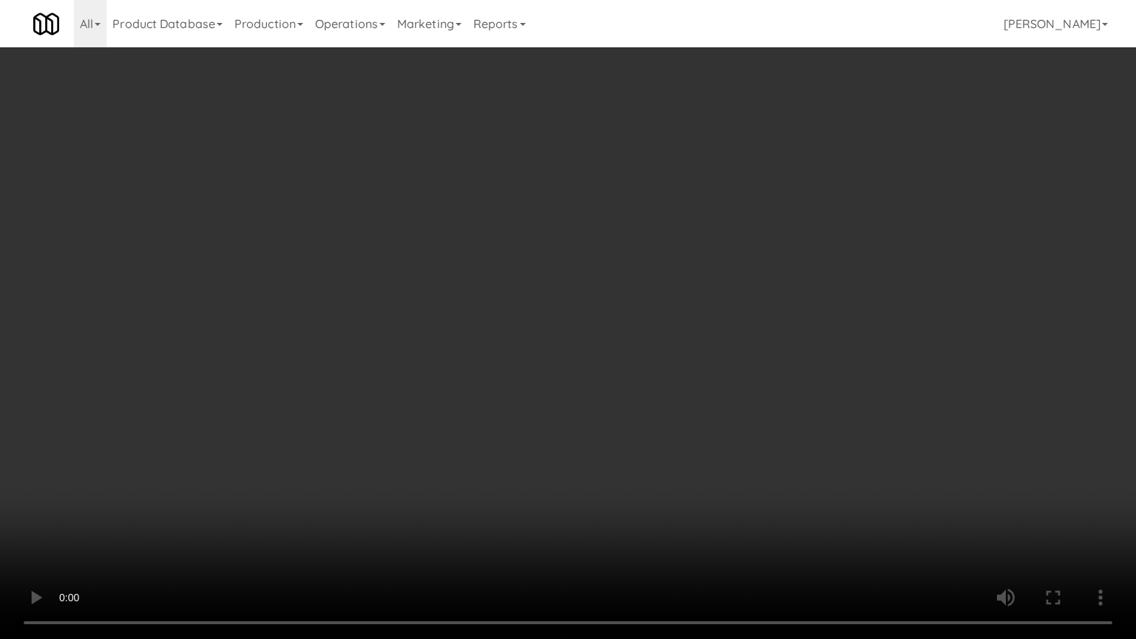
click at [639, 450] on video at bounding box center [568, 319] width 1136 height 639
click at [624, 474] on video at bounding box center [568, 319] width 1136 height 639
click at [624, 475] on video at bounding box center [568, 319] width 1136 height 639
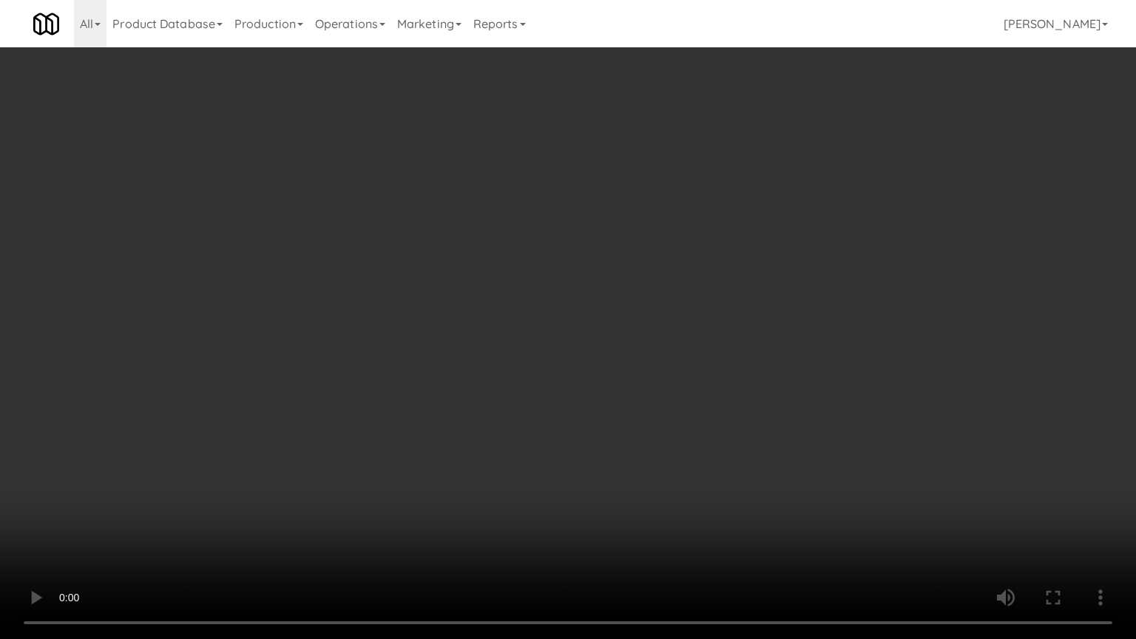
click at [626, 475] on video at bounding box center [568, 319] width 1136 height 639
click at [626, 472] on video at bounding box center [568, 319] width 1136 height 639
click at [627, 473] on video at bounding box center [568, 319] width 1136 height 639
click at [630, 476] on video at bounding box center [568, 319] width 1136 height 639
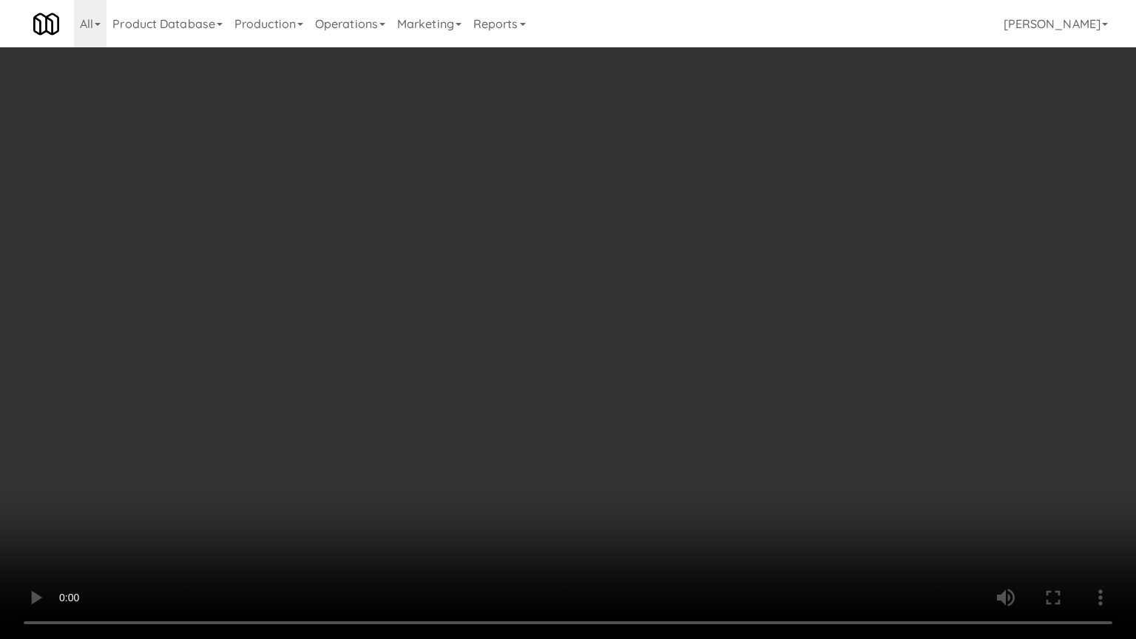
click at [629, 477] on video at bounding box center [568, 319] width 1136 height 639
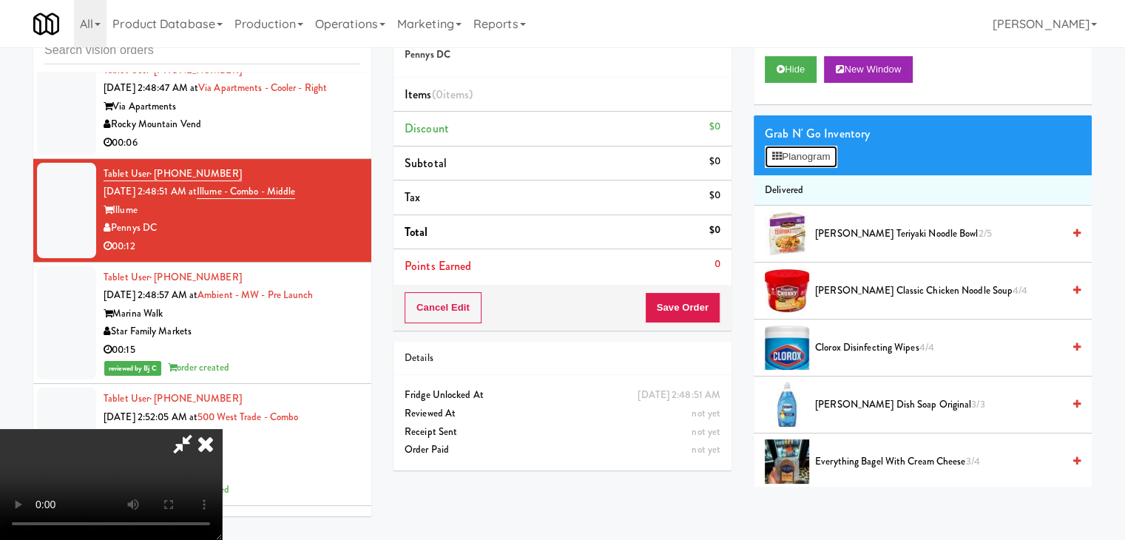
drag, startPoint x: 787, startPoint y: 163, endPoint x: 789, endPoint y: 184, distance: 21.6
click at [789, 163] on button "Planogram" at bounding box center [801, 157] width 73 height 22
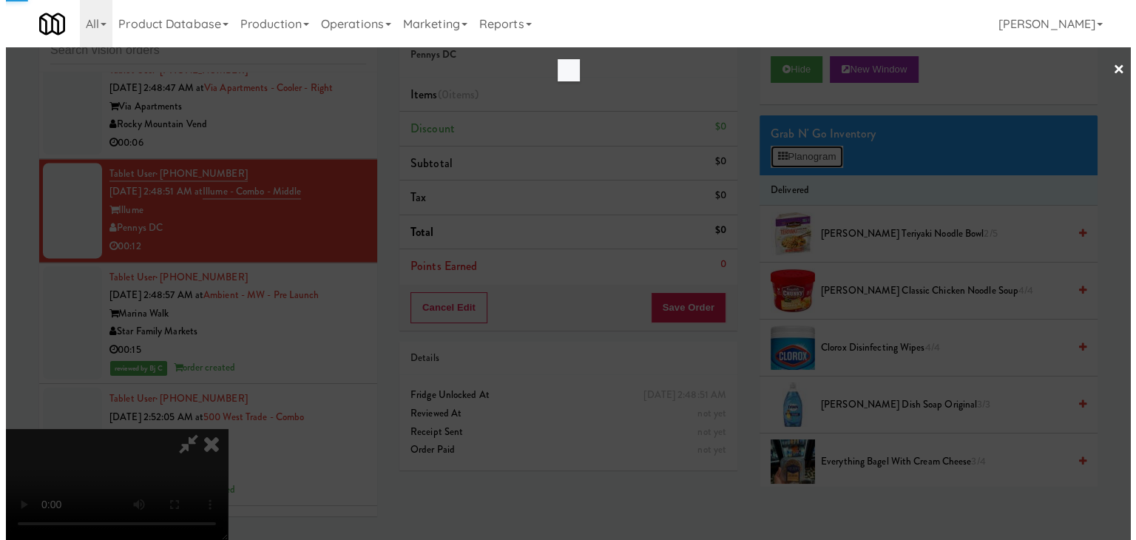
scroll to position [19276, 0]
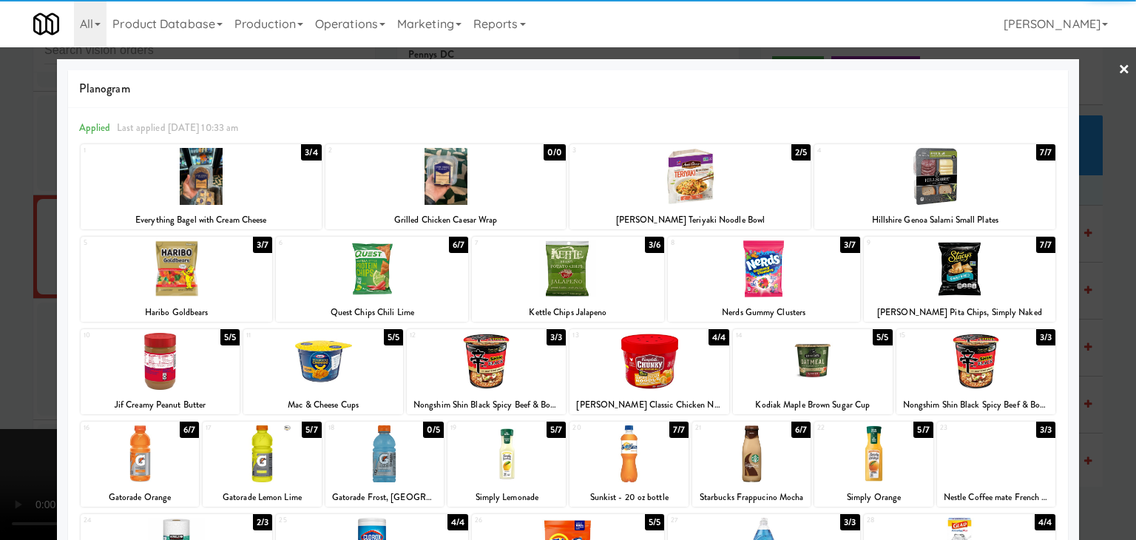
click at [770, 286] on div at bounding box center [764, 268] width 192 height 57
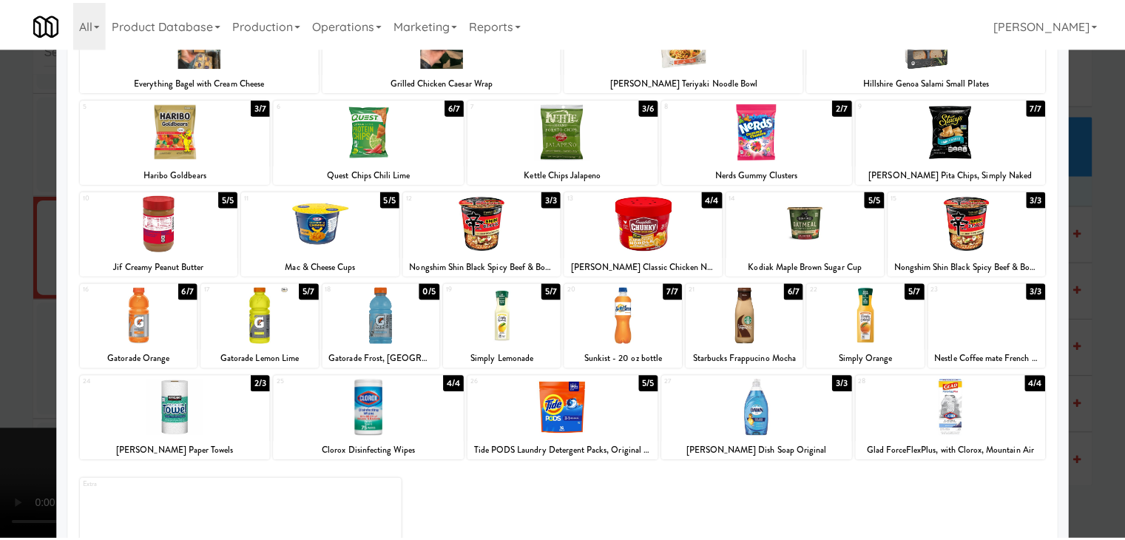
scroll to position [148, 0]
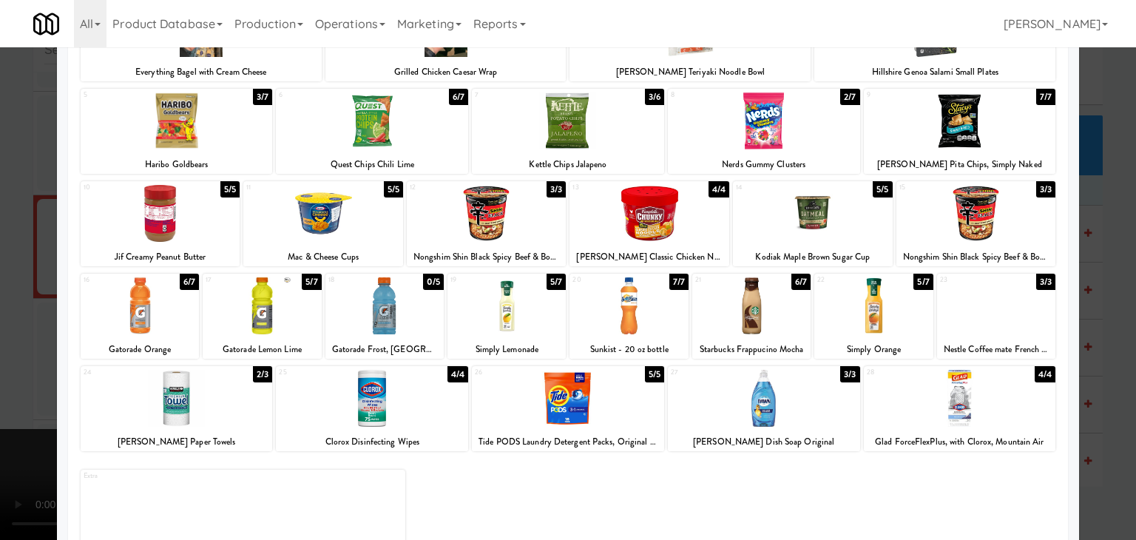
click at [646, 335] on div "20 7/7 Sunkist - 20 oz bottle" at bounding box center [629, 316] width 118 height 85
drag, startPoint x: 0, startPoint y: 351, endPoint x: 442, endPoint y: 356, distance: 441.7
click at [19, 351] on div at bounding box center [568, 270] width 1136 height 540
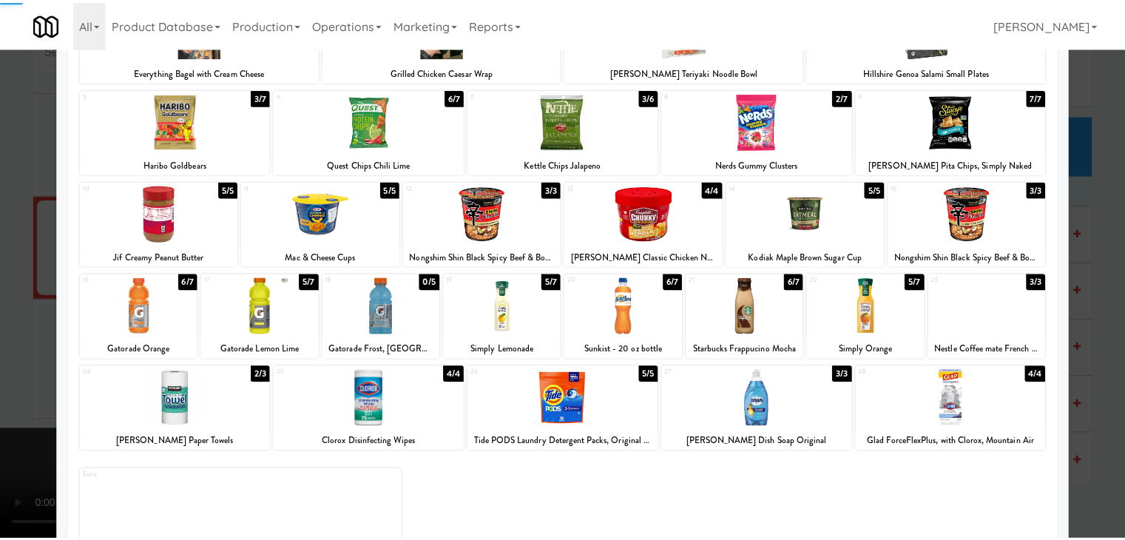
scroll to position [19312, 0]
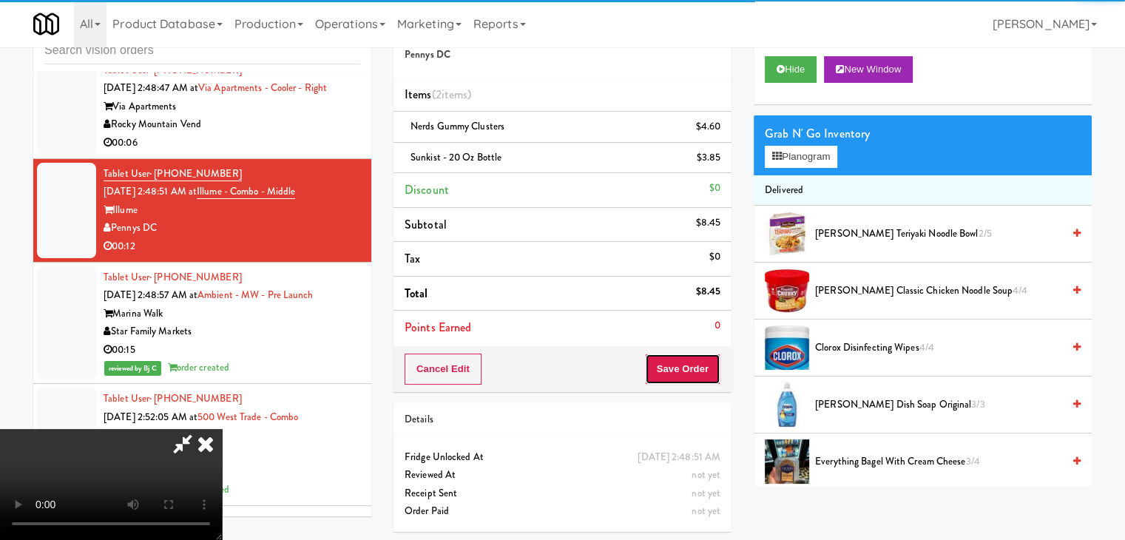
drag, startPoint x: 680, startPoint y: 368, endPoint x: 690, endPoint y: 371, distance: 9.9
click at [681, 368] on button "Save Order" at bounding box center [682, 369] width 75 height 31
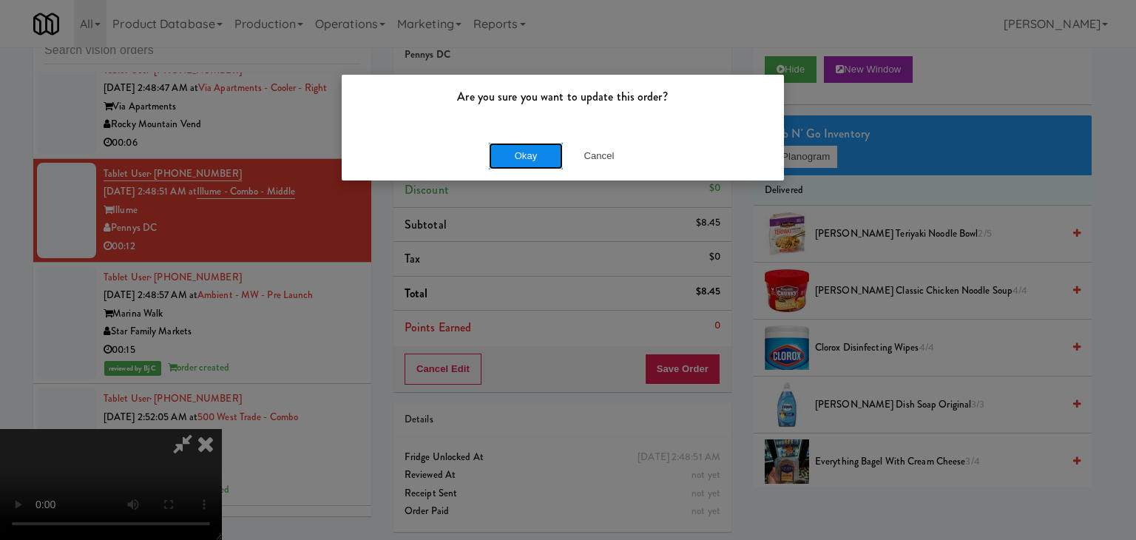
click at [539, 152] on button "Okay" at bounding box center [526, 156] width 74 height 27
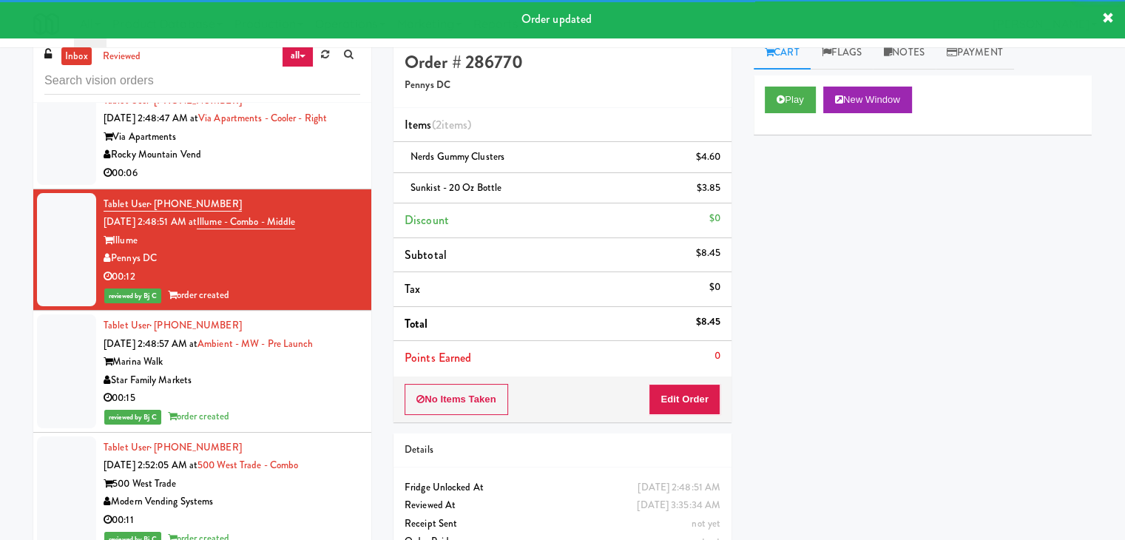
scroll to position [0, 0]
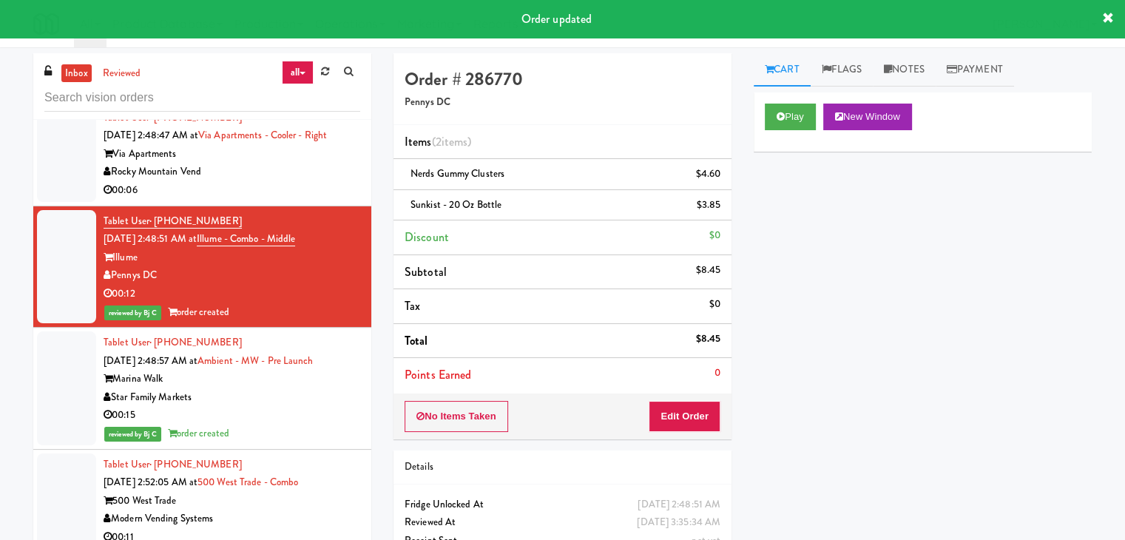
drag, startPoint x: 300, startPoint y: 317, endPoint x: 330, endPoint y: 314, distance: 29.7
click at [301, 181] on div "Rocky Mountain Vend" at bounding box center [232, 172] width 257 height 18
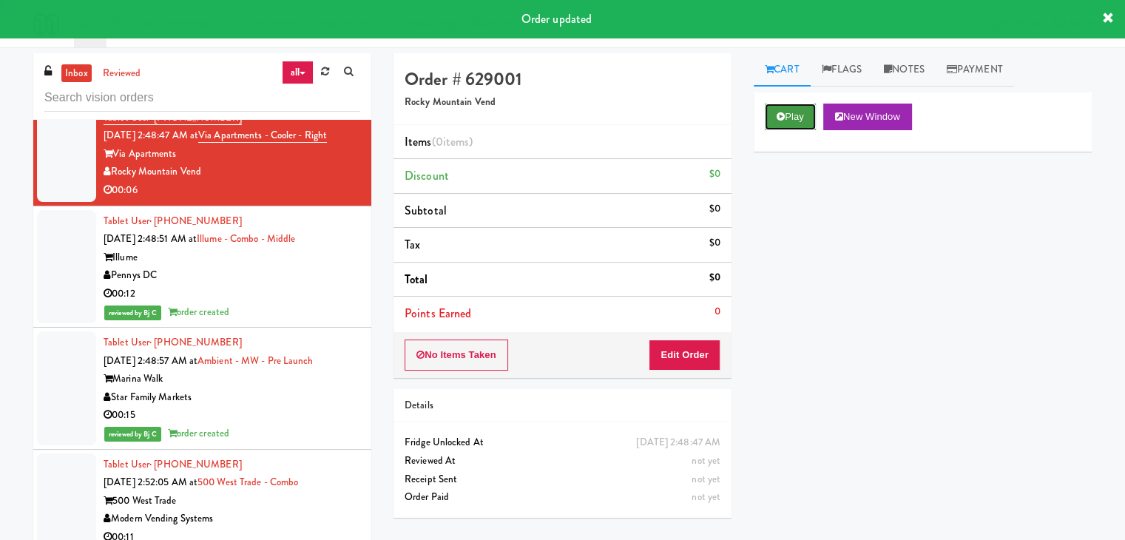
click at [813, 118] on button "Play" at bounding box center [790, 117] width 51 height 27
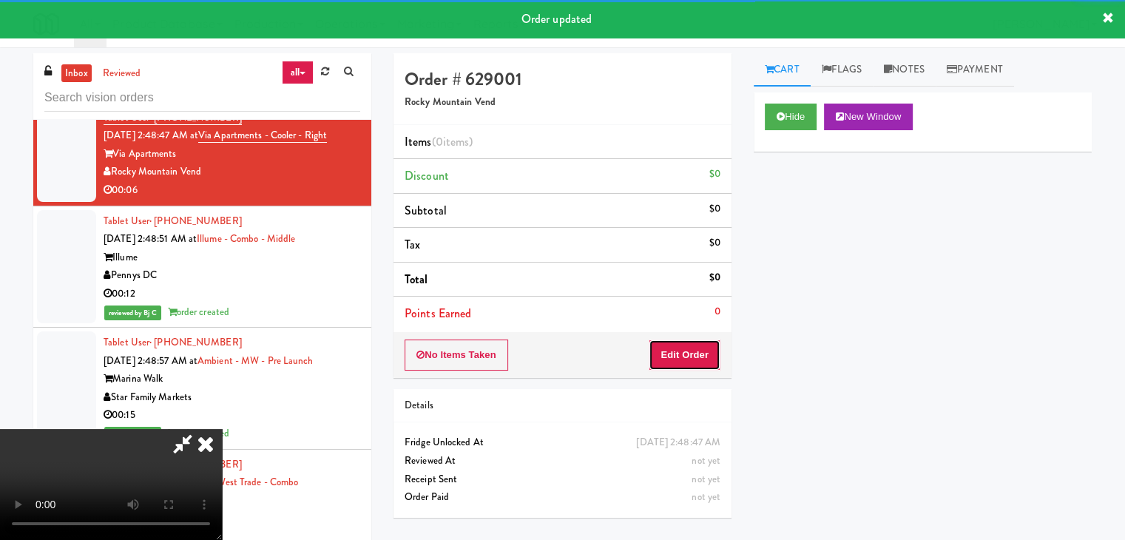
click at [694, 367] on button "Edit Order" at bounding box center [685, 355] width 72 height 31
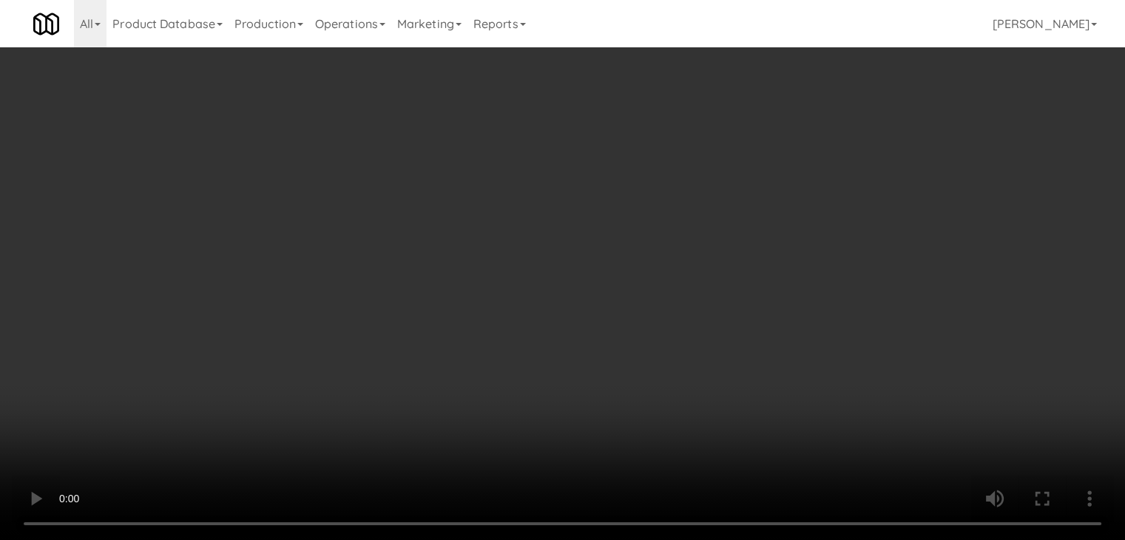
scroll to position [19276, 0]
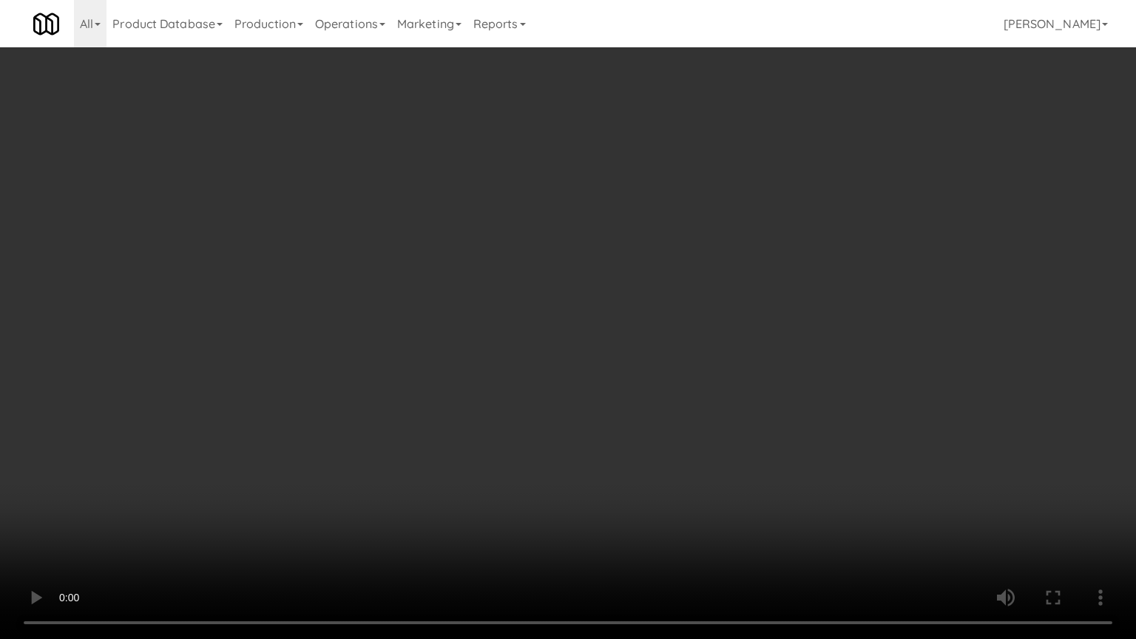
click at [719, 444] on video at bounding box center [568, 319] width 1136 height 639
click at [720, 444] on video at bounding box center [568, 319] width 1136 height 639
click at [716, 446] on video at bounding box center [568, 319] width 1136 height 639
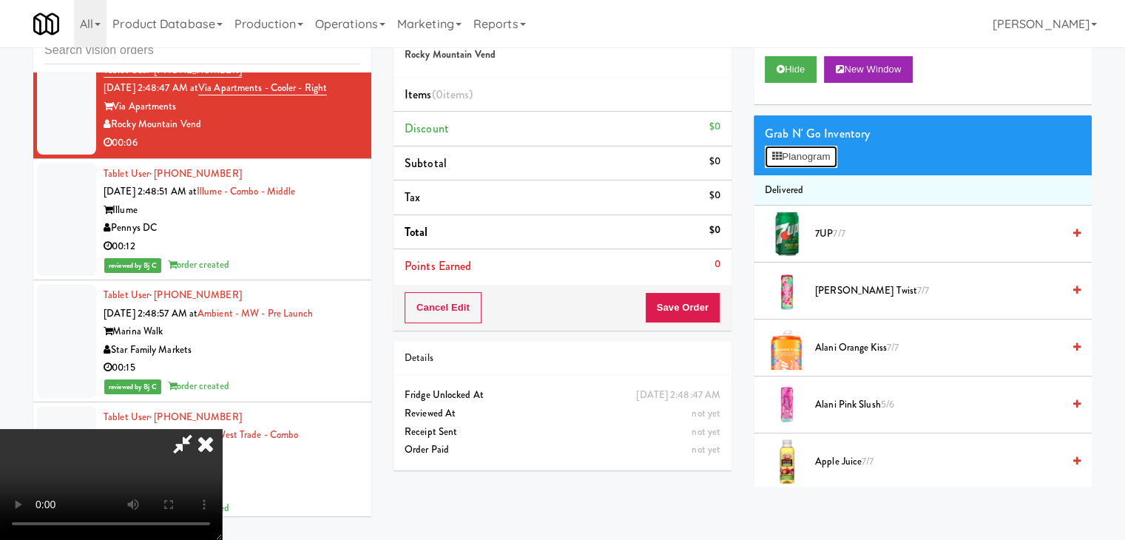
drag, startPoint x: 811, startPoint y: 149, endPoint x: 809, endPoint y: 159, distance: 9.9
click at [811, 152] on button "Planogram" at bounding box center [801, 157] width 73 height 22
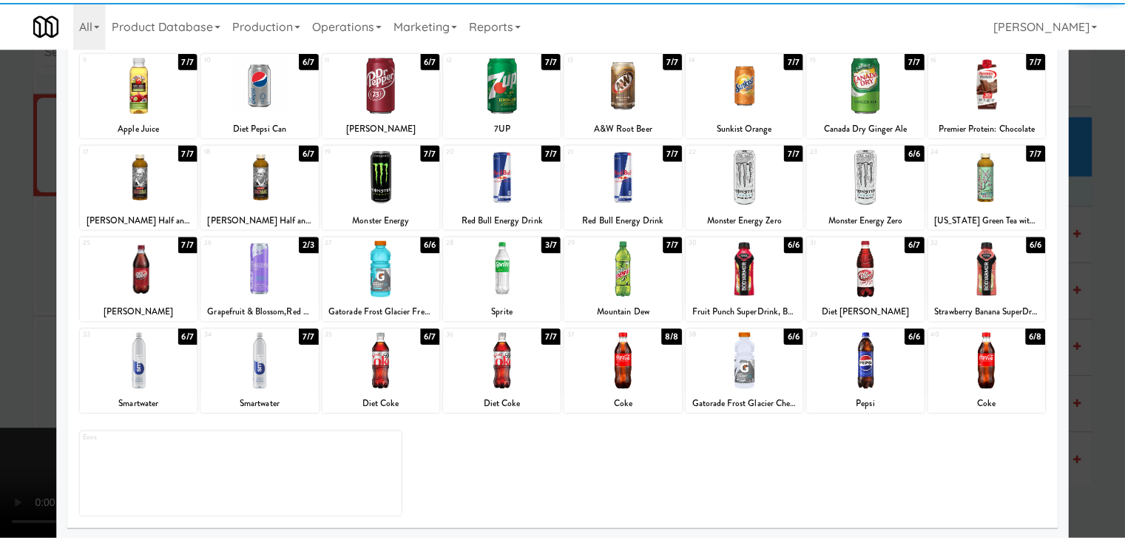
scroll to position [186, 0]
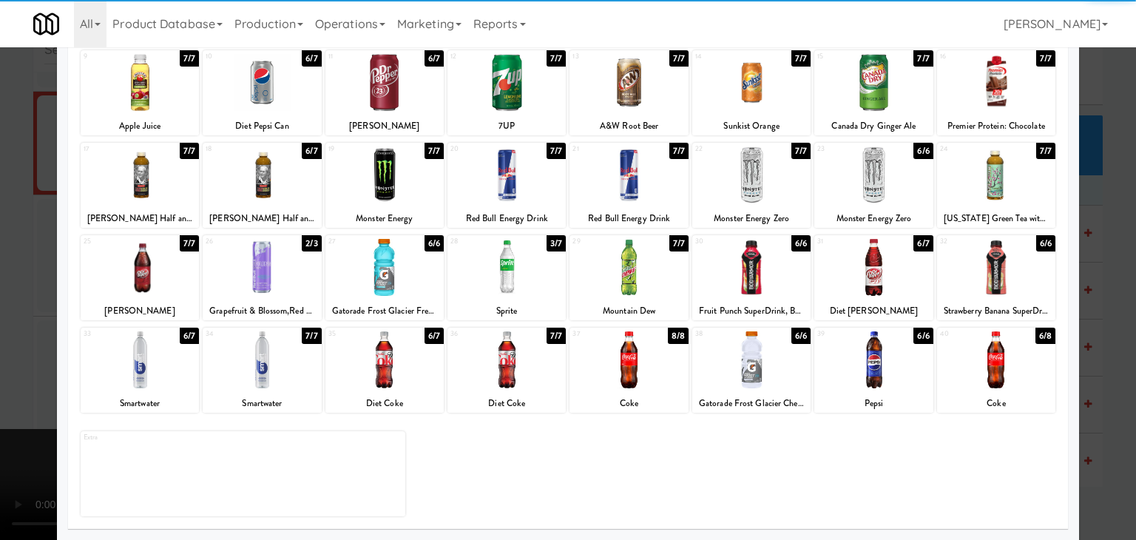
drag, startPoint x: 287, startPoint y: 385, endPoint x: 192, endPoint y: 385, distance: 95.4
click at [286, 385] on div at bounding box center [262, 359] width 118 height 57
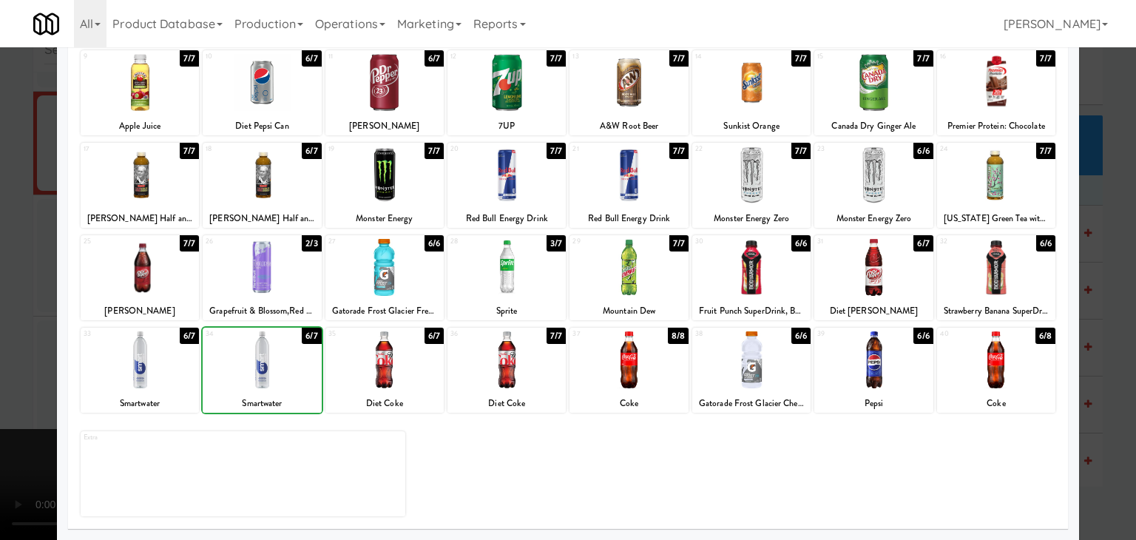
drag, startPoint x: 4, startPoint y: 383, endPoint x: 489, endPoint y: 370, distance: 485.5
click at [27, 379] on div at bounding box center [568, 270] width 1136 height 540
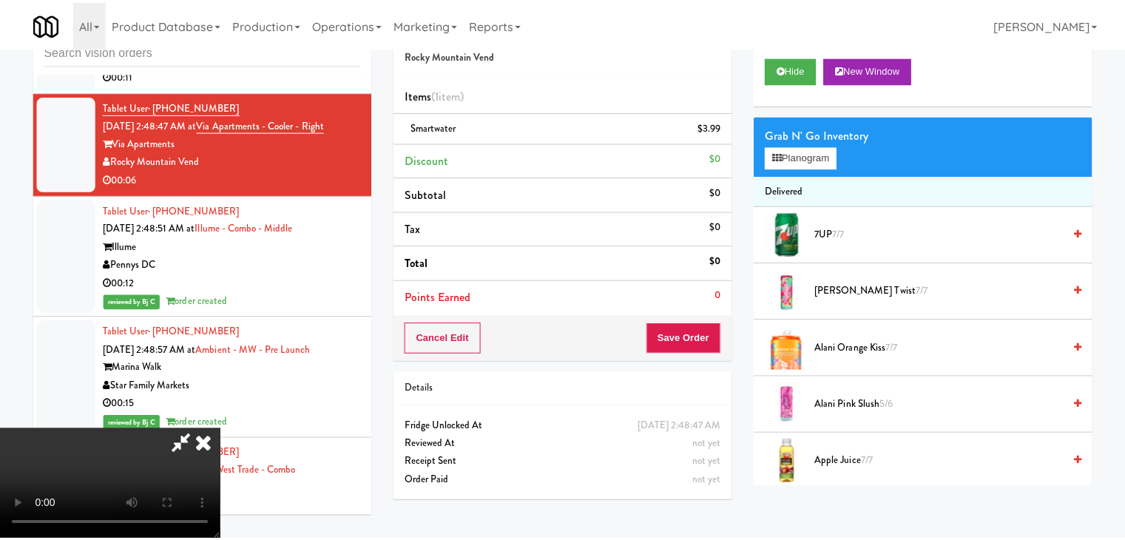
scroll to position [19312, 0]
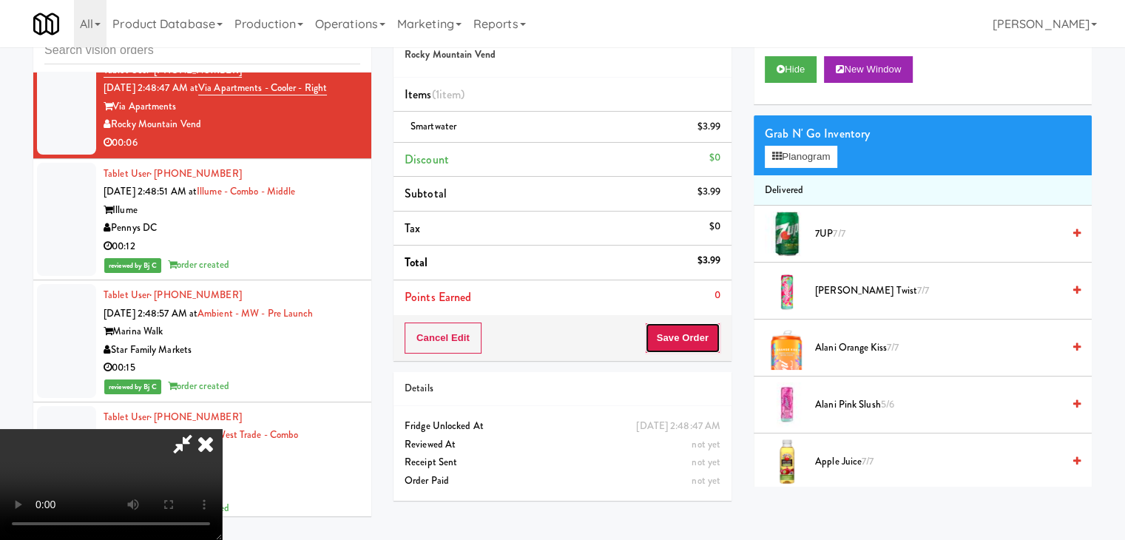
drag, startPoint x: 678, startPoint y: 338, endPoint x: 684, endPoint y: 343, distance: 8.0
click at [678, 338] on button "Save Order" at bounding box center [682, 338] width 75 height 31
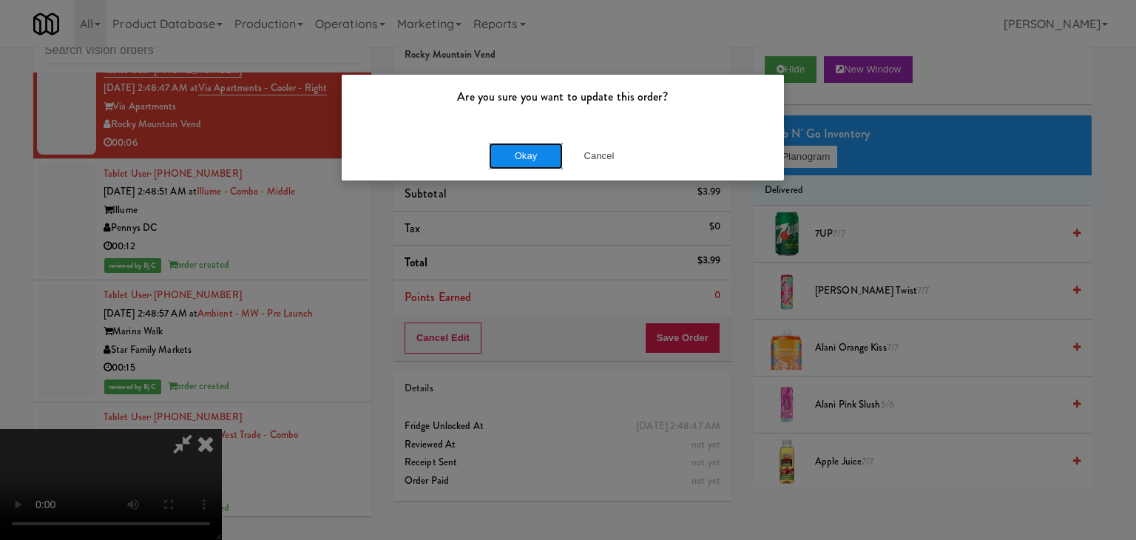
click at [518, 152] on button "Okay" at bounding box center [526, 156] width 74 height 27
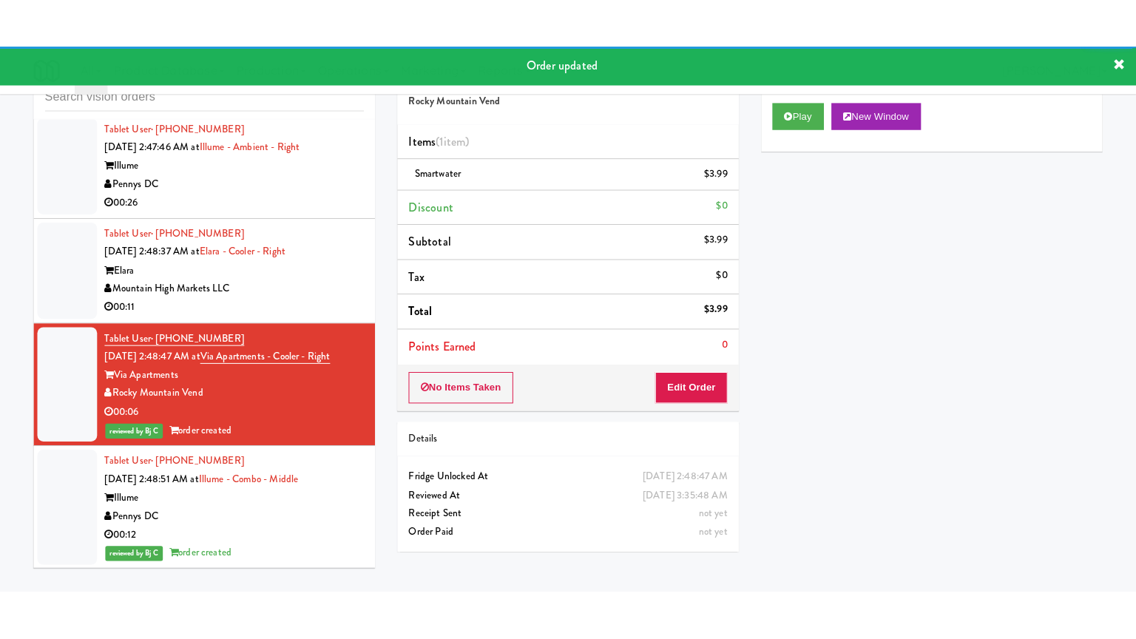
scroll to position [19090, 0]
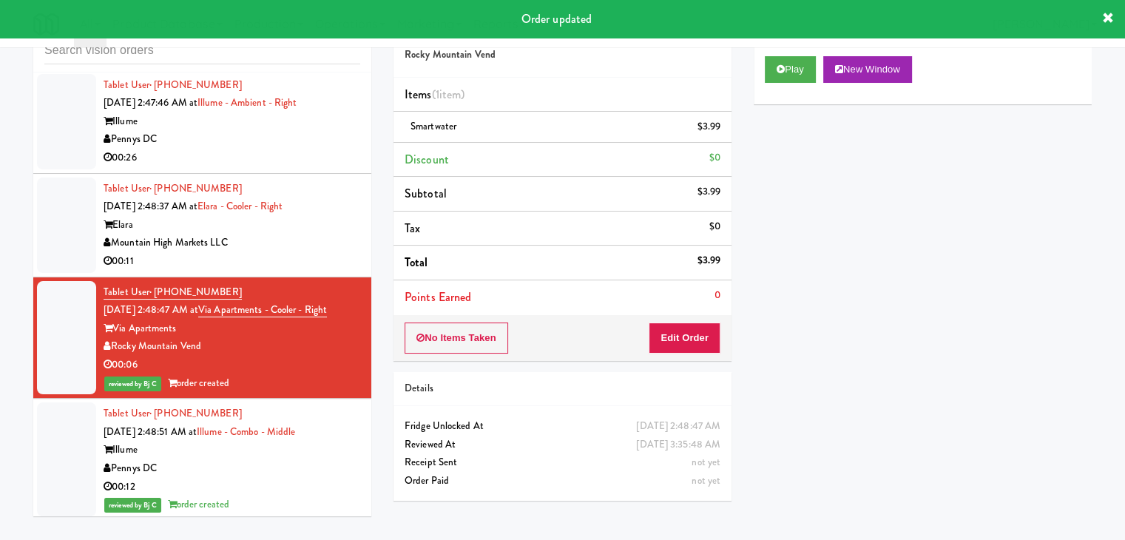
click at [309, 271] on div "00:11" at bounding box center [232, 261] width 257 height 18
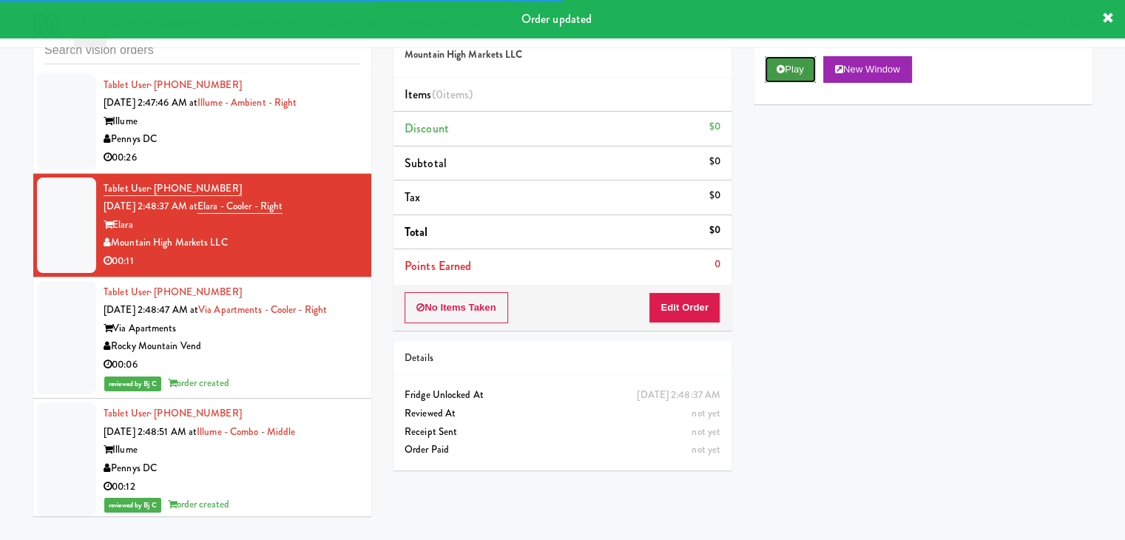
click at [798, 75] on button "Play" at bounding box center [790, 69] width 51 height 27
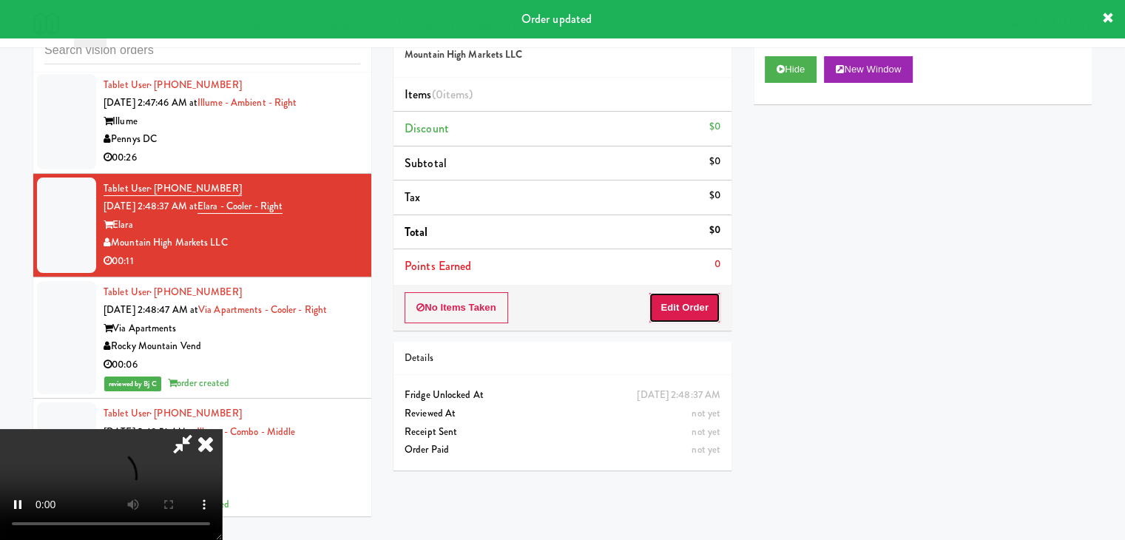
click at [693, 306] on button "Edit Order" at bounding box center [685, 307] width 72 height 31
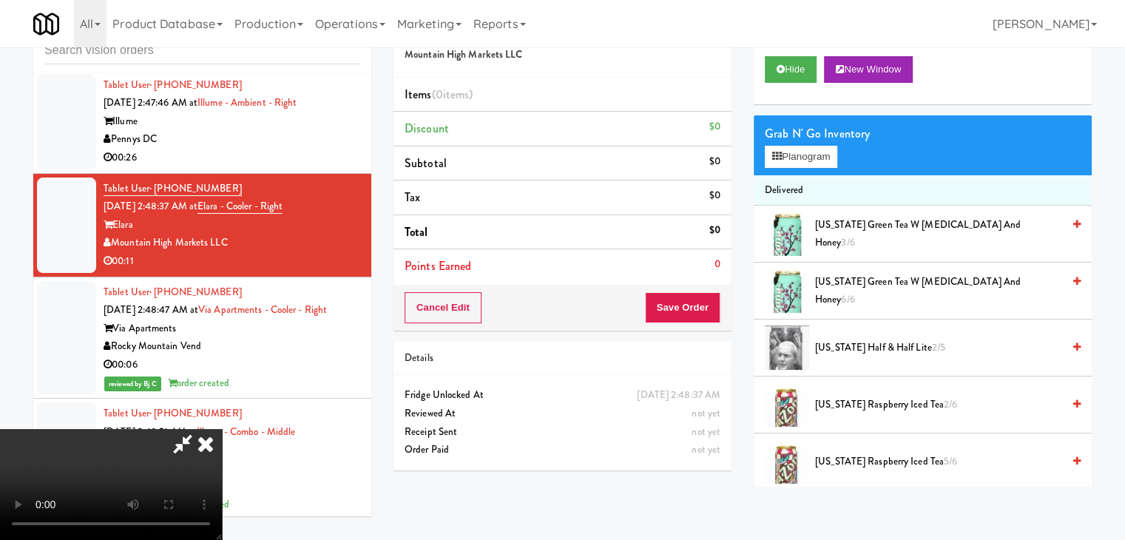
scroll to position [19054, 0]
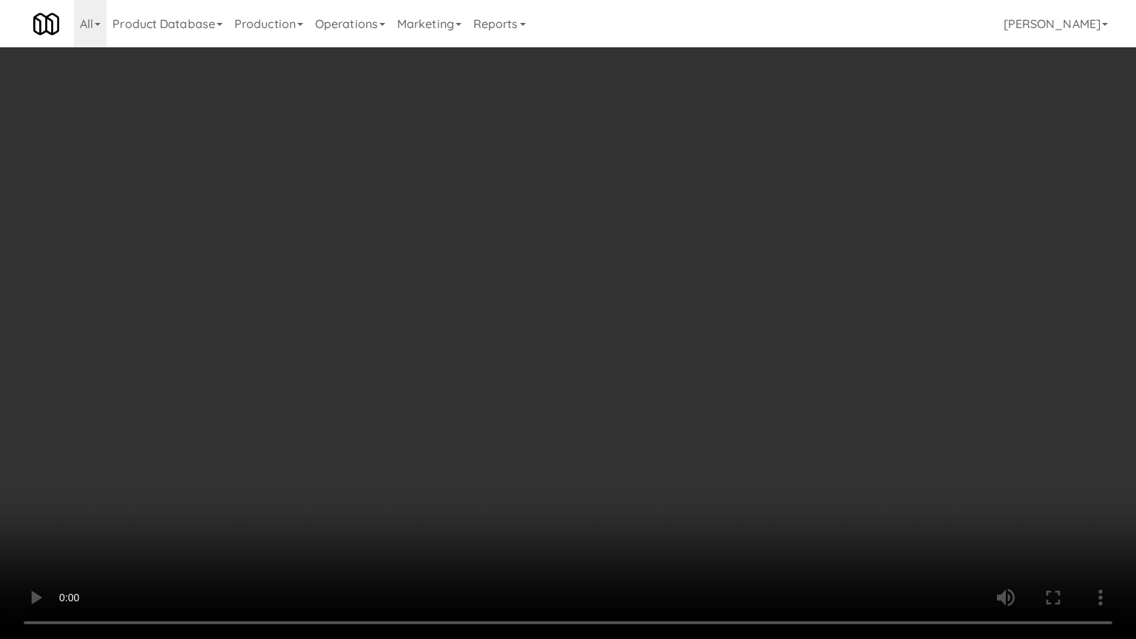
click at [678, 474] on video at bounding box center [568, 319] width 1136 height 639
click at [695, 479] on video at bounding box center [568, 319] width 1136 height 639
click at [695, 482] on video at bounding box center [568, 319] width 1136 height 639
click at [696, 482] on video at bounding box center [568, 319] width 1136 height 639
click at [690, 485] on video at bounding box center [568, 319] width 1136 height 639
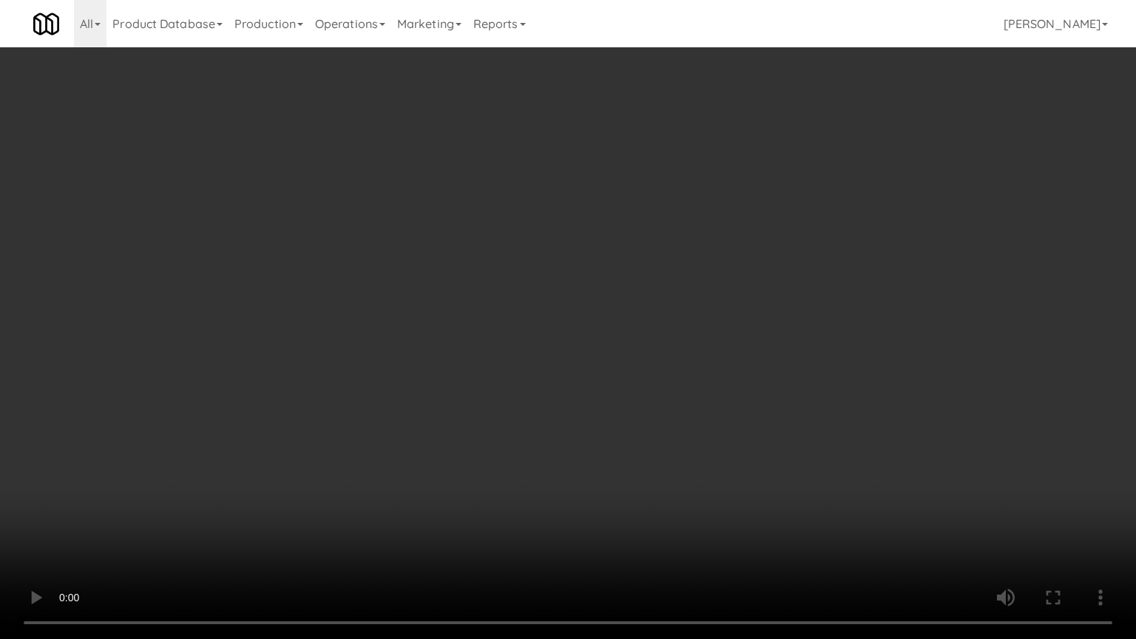
click at [690, 485] on video at bounding box center [568, 319] width 1136 height 639
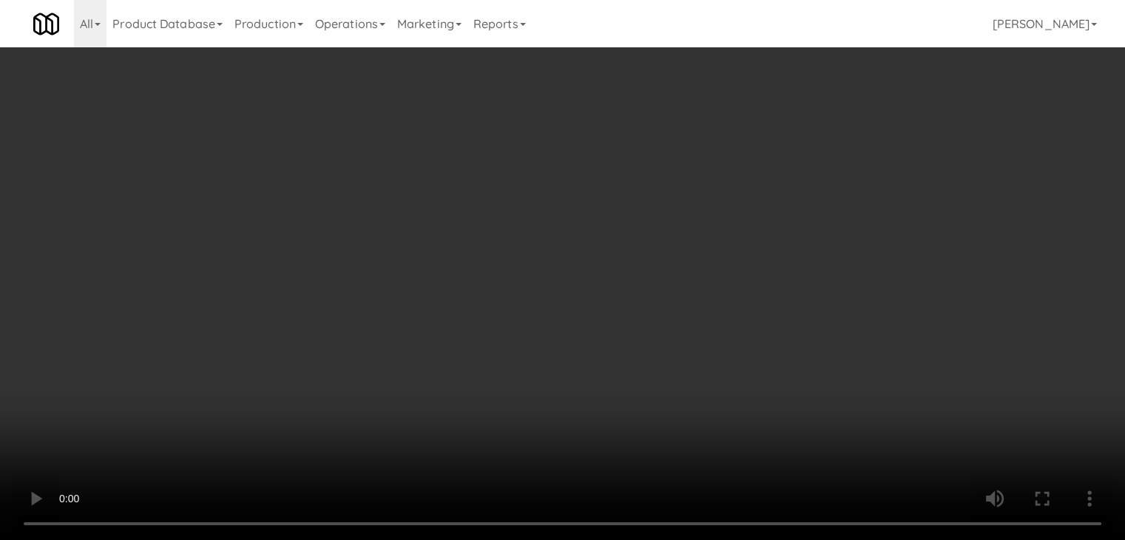
click at [807, 156] on button "Planogram" at bounding box center [801, 157] width 73 height 22
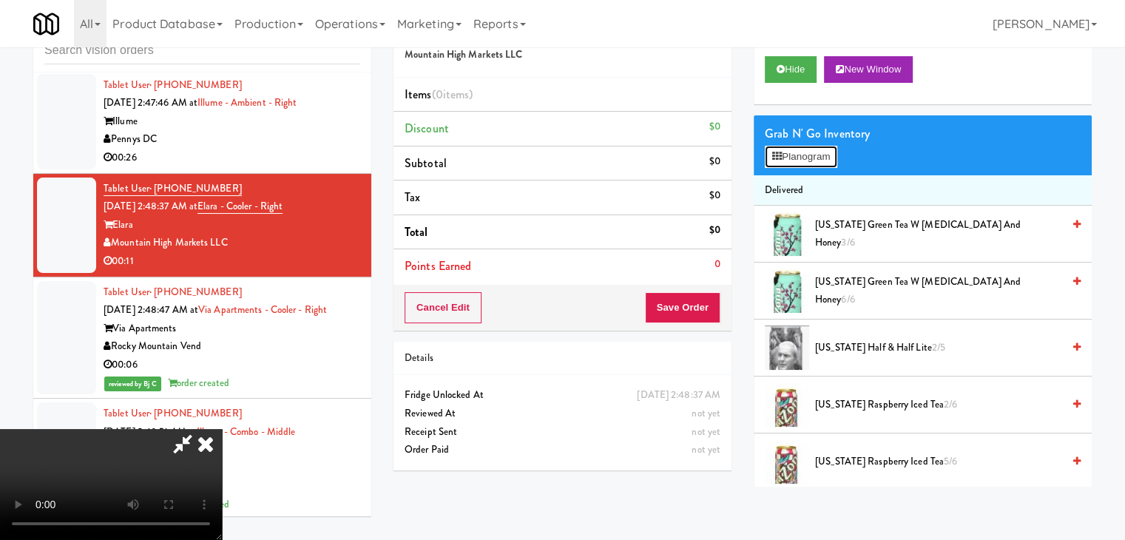
scroll to position [19054, 0]
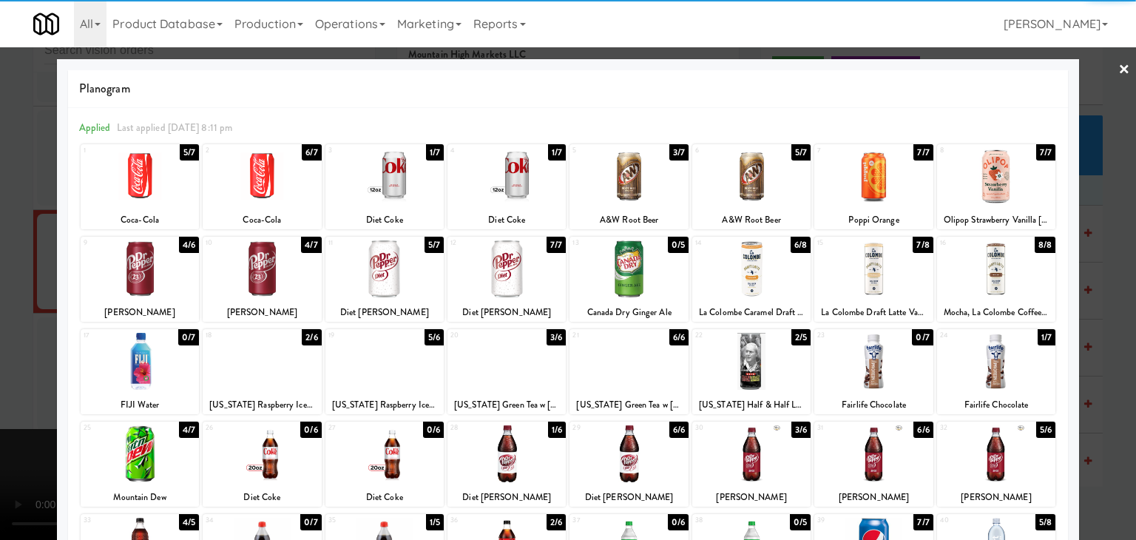
click at [278, 194] on div at bounding box center [262, 176] width 118 height 57
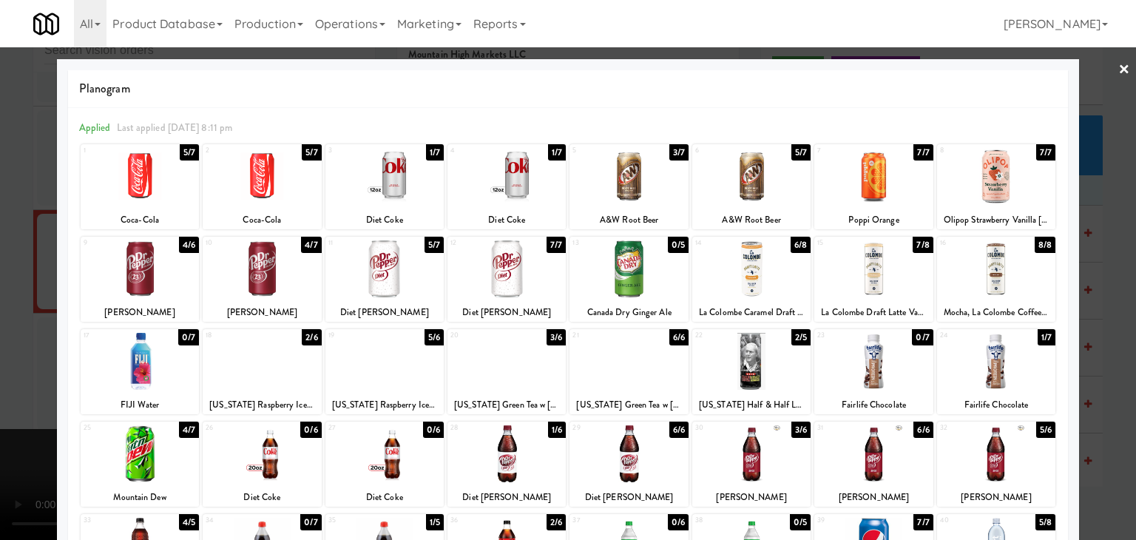
drag, startPoint x: 0, startPoint y: 282, endPoint x: 160, endPoint y: 306, distance: 161.6
click at [0, 283] on div at bounding box center [568, 270] width 1136 height 540
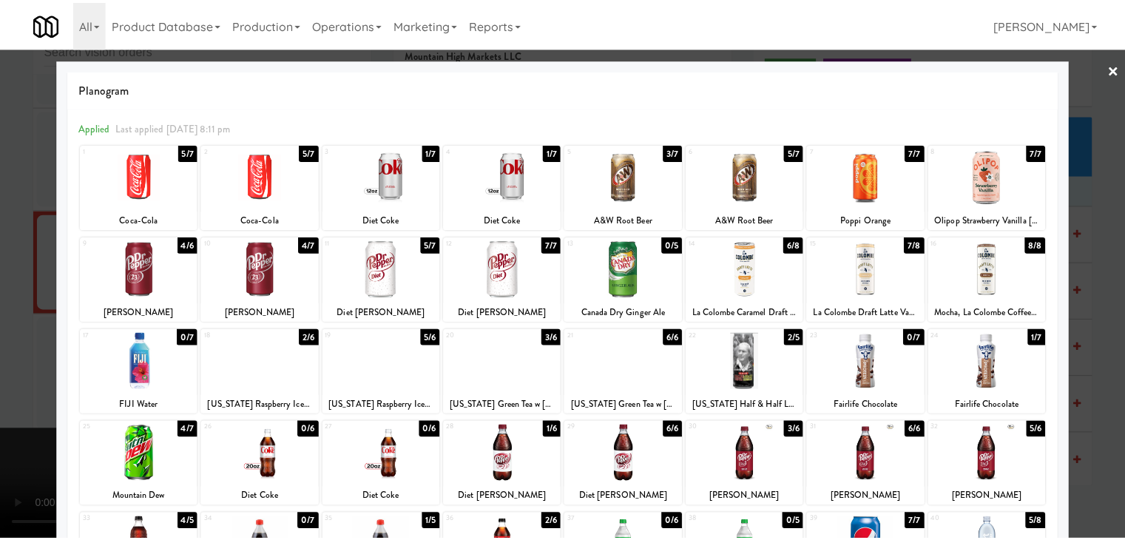
scroll to position [19090, 0]
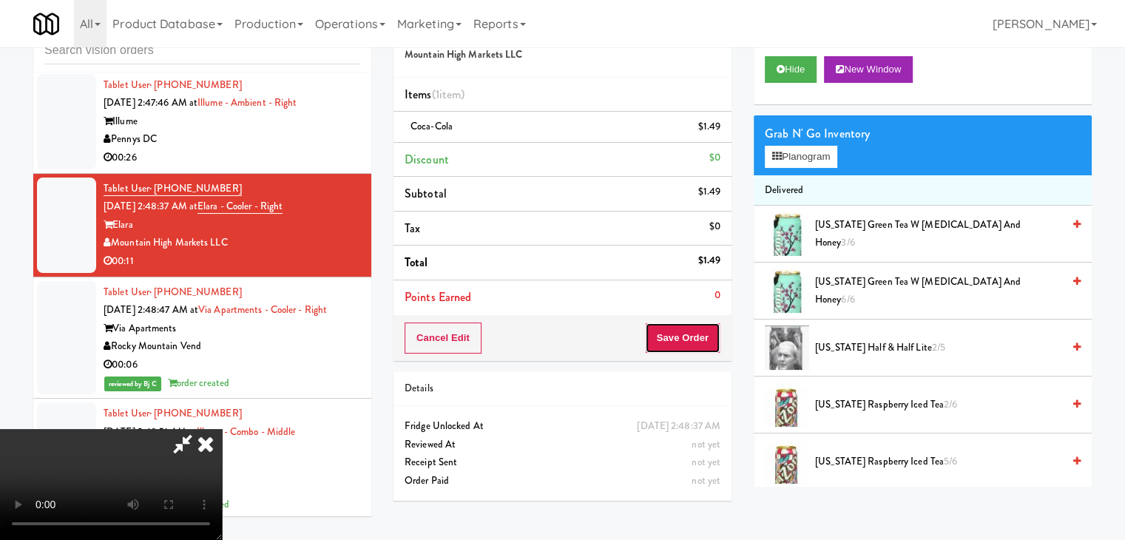
click at [702, 335] on button "Save Order" at bounding box center [682, 338] width 75 height 31
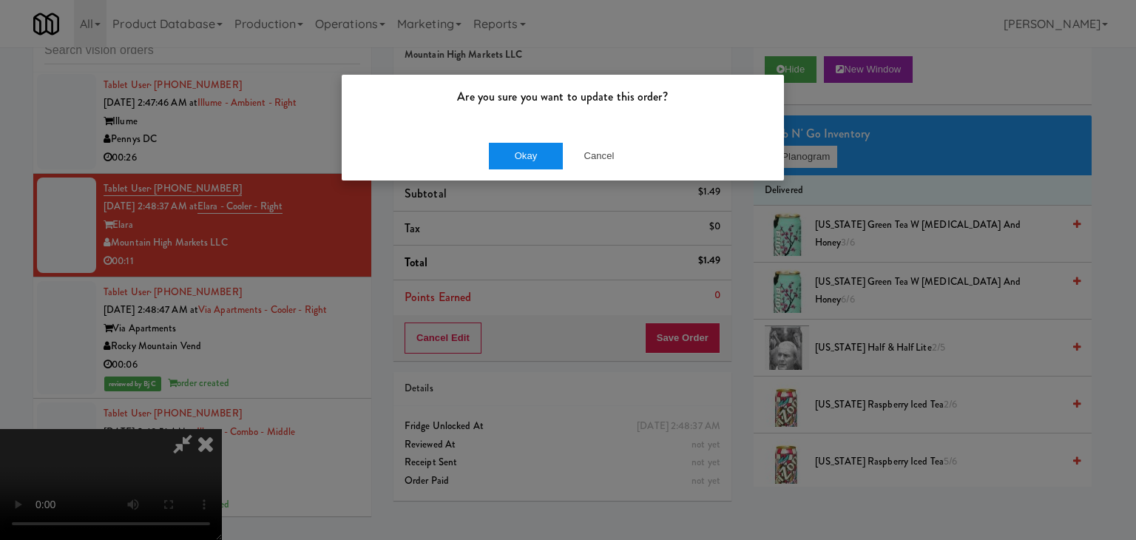
drag, startPoint x: 536, startPoint y: 137, endPoint x: 536, endPoint y: 147, distance: 10.4
click at [536, 137] on div "Okay Cancel" at bounding box center [563, 156] width 442 height 50
click at [535, 151] on button "Okay" at bounding box center [526, 156] width 74 height 27
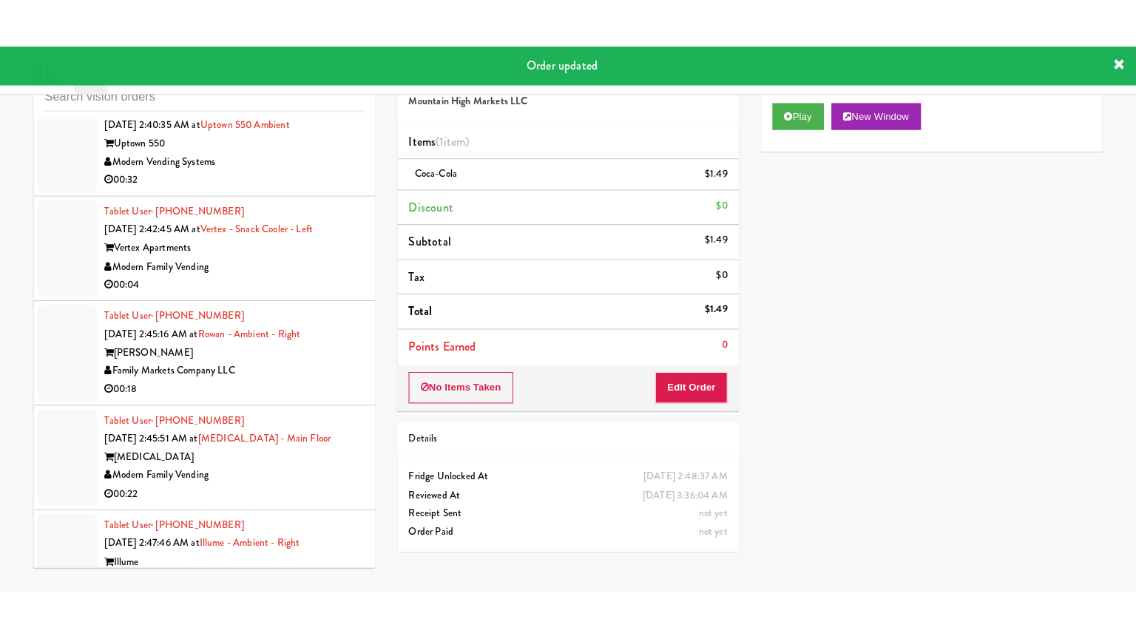
scroll to position [18646, 0]
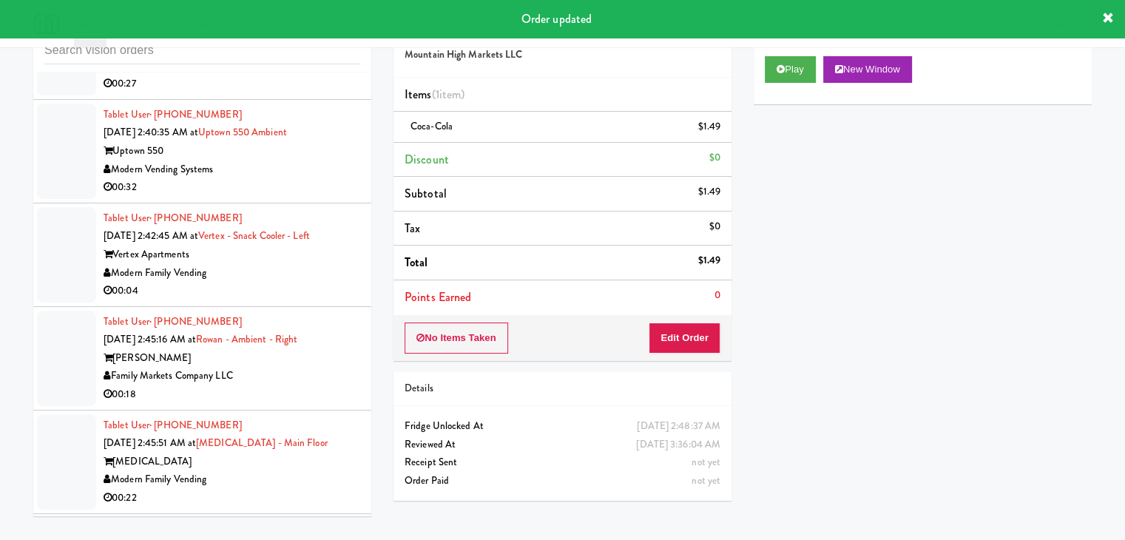
drag, startPoint x: 275, startPoint y: 385, endPoint x: 284, endPoint y: 385, distance: 8.9
click at [275, 264] on div "Vertex Apartments" at bounding box center [232, 255] width 257 height 18
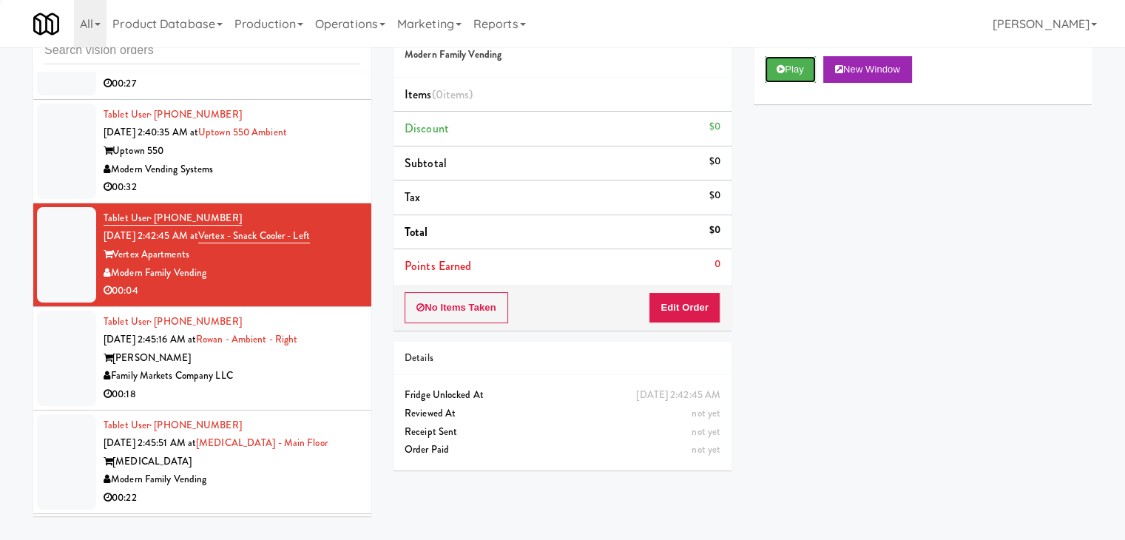
click at [775, 72] on button "Play" at bounding box center [790, 69] width 51 height 27
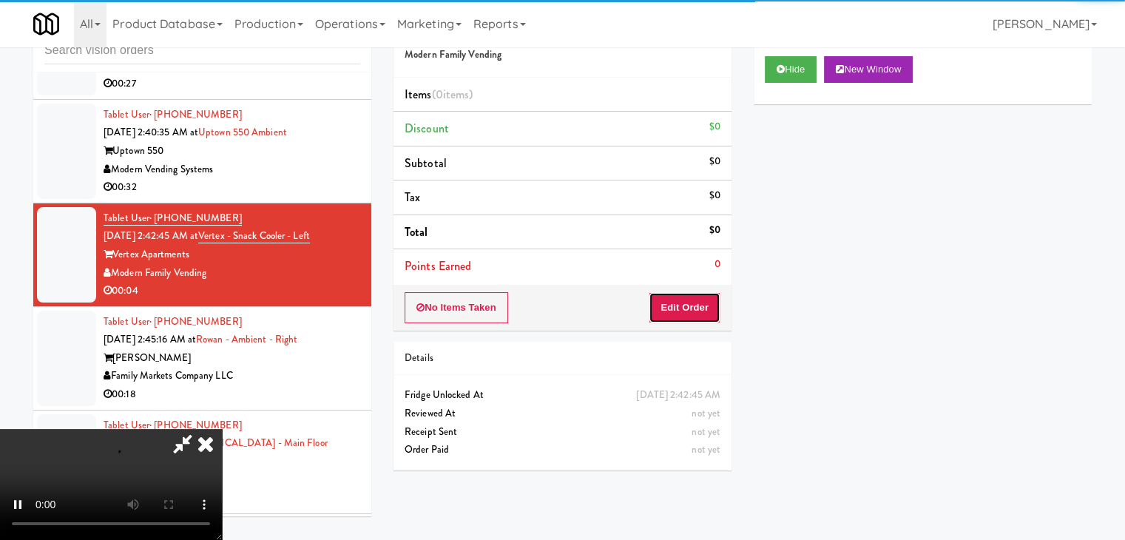
click at [672, 301] on button "Edit Order" at bounding box center [685, 307] width 72 height 31
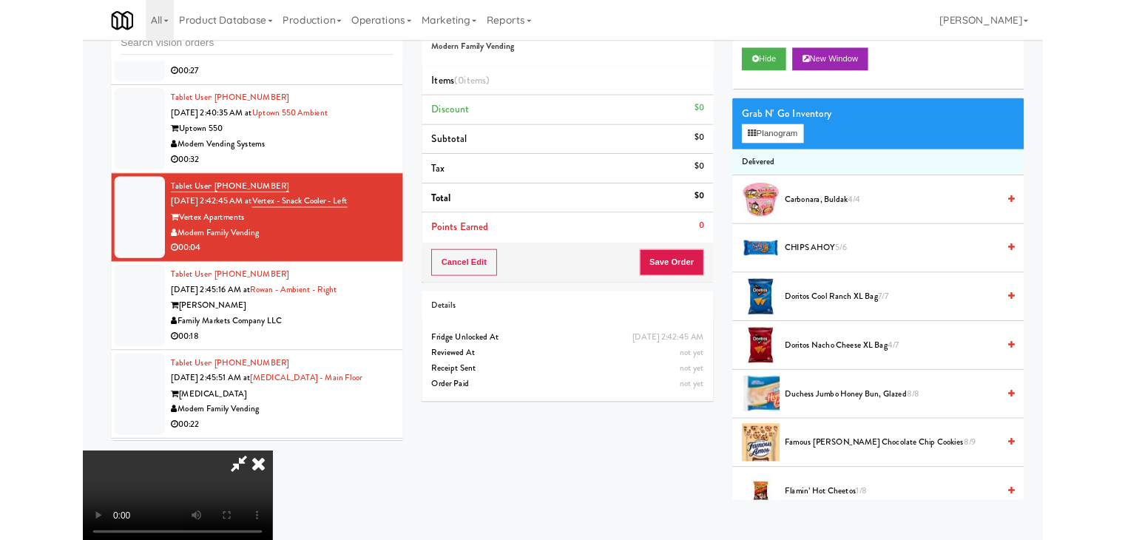
scroll to position [18610, 0]
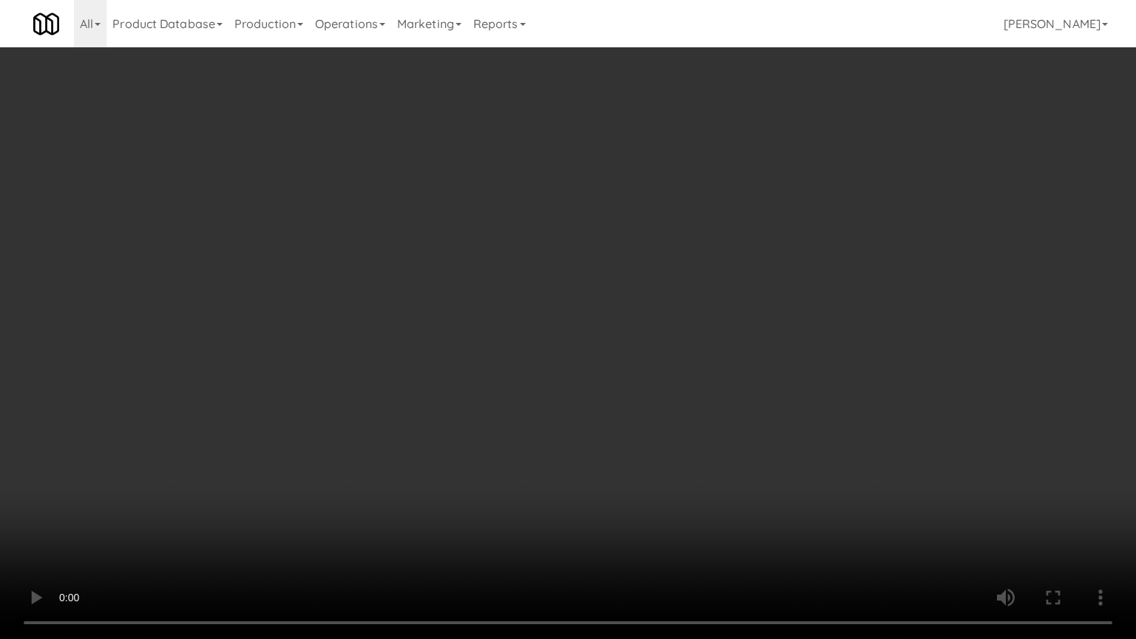
click at [718, 482] on video at bounding box center [568, 319] width 1136 height 639
drag, startPoint x: 718, startPoint y: 483, endPoint x: 713, endPoint y: 488, distance: 7.9
click at [719, 485] on video at bounding box center [568, 319] width 1136 height 639
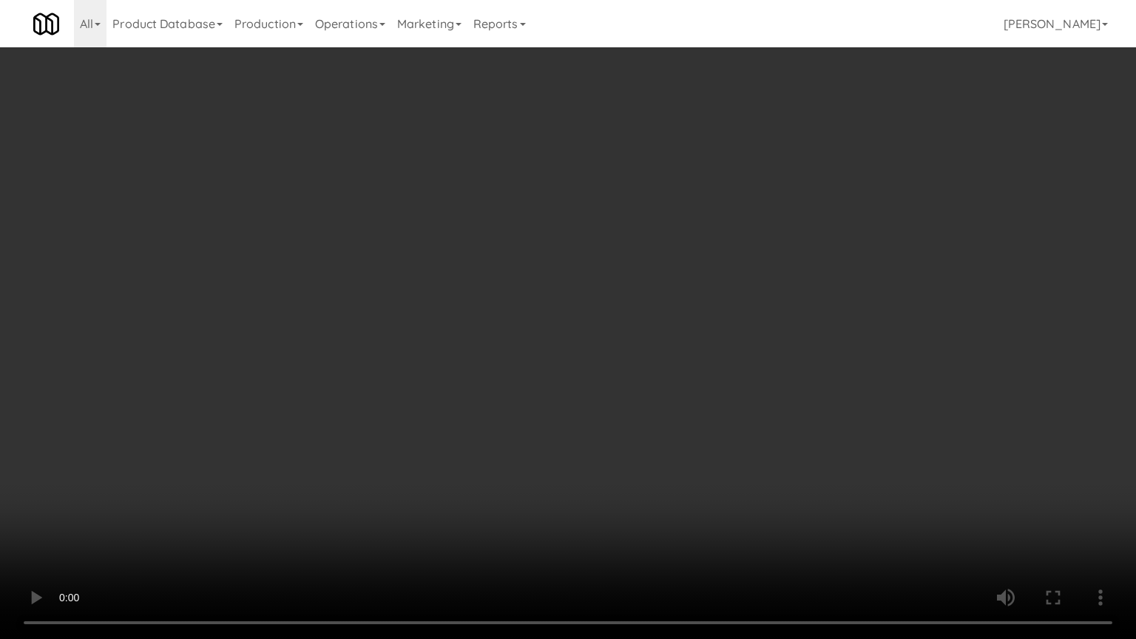
click at [722, 481] on video at bounding box center [568, 319] width 1136 height 639
drag, startPoint x: 722, startPoint y: 480, endPoint x: 728, endPoint y: 465, distance: 16.6
click at [727, 468] on video at bounding box center [568, 319] width 1136 height 639
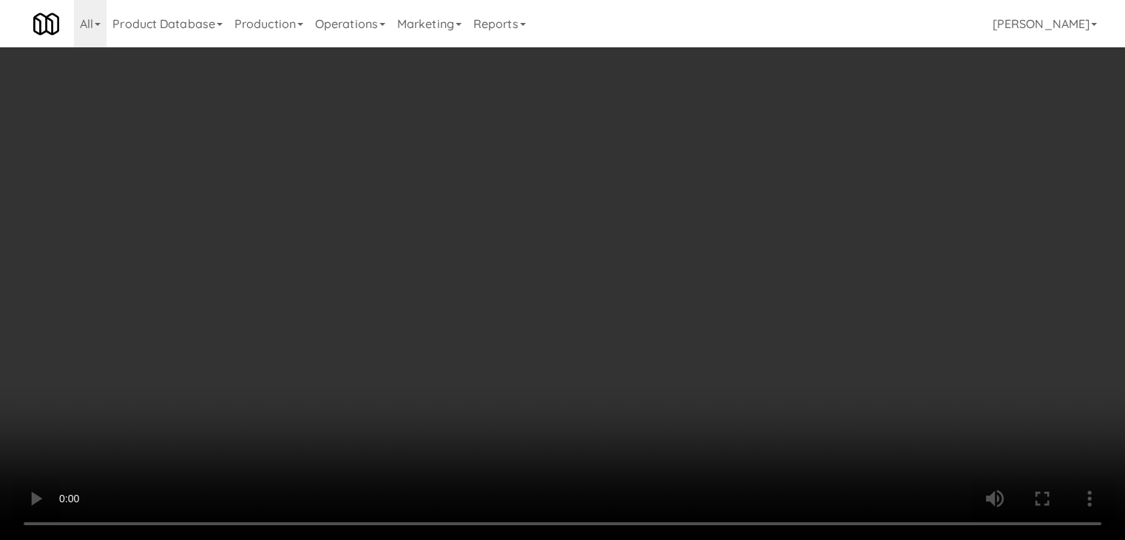
click at [816, 164] on button "Planogram" at bounding box center [801, 157] width 73 height 22
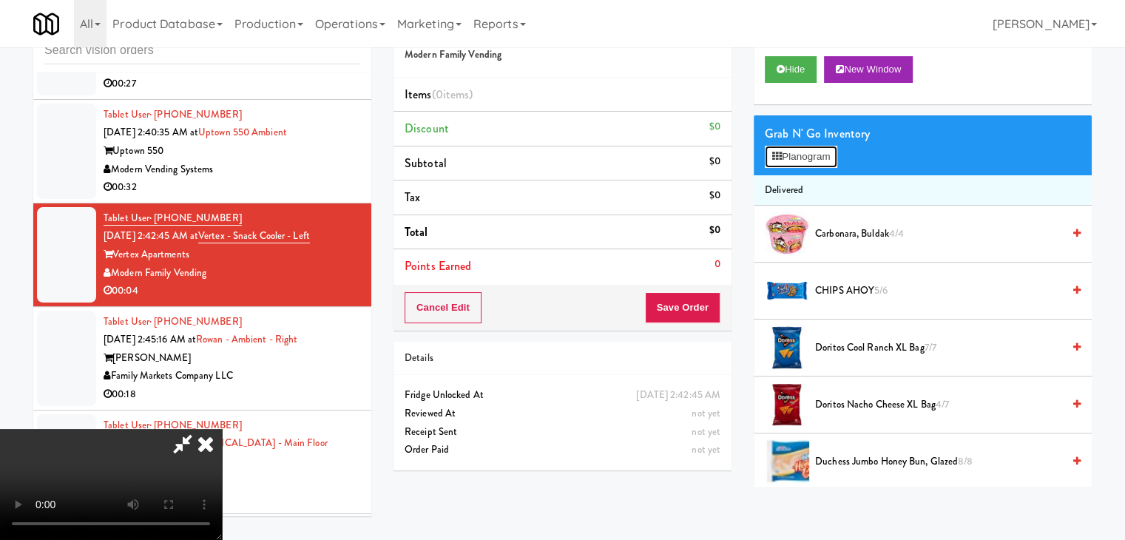
scroll to position [18610, 0]
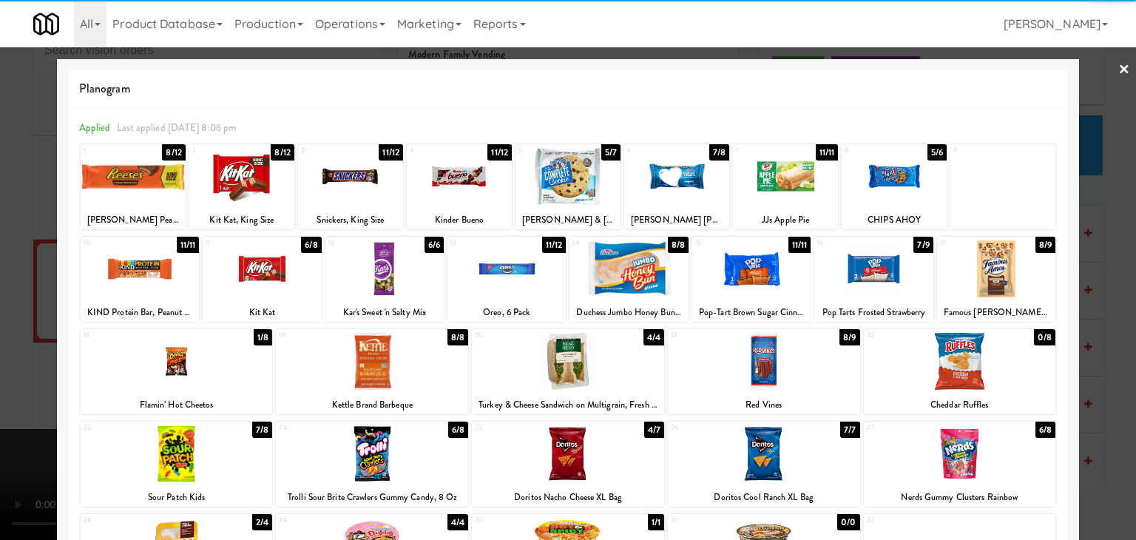
click at [189, 371] on div at bounding box center [177, 361] width 192 height 57
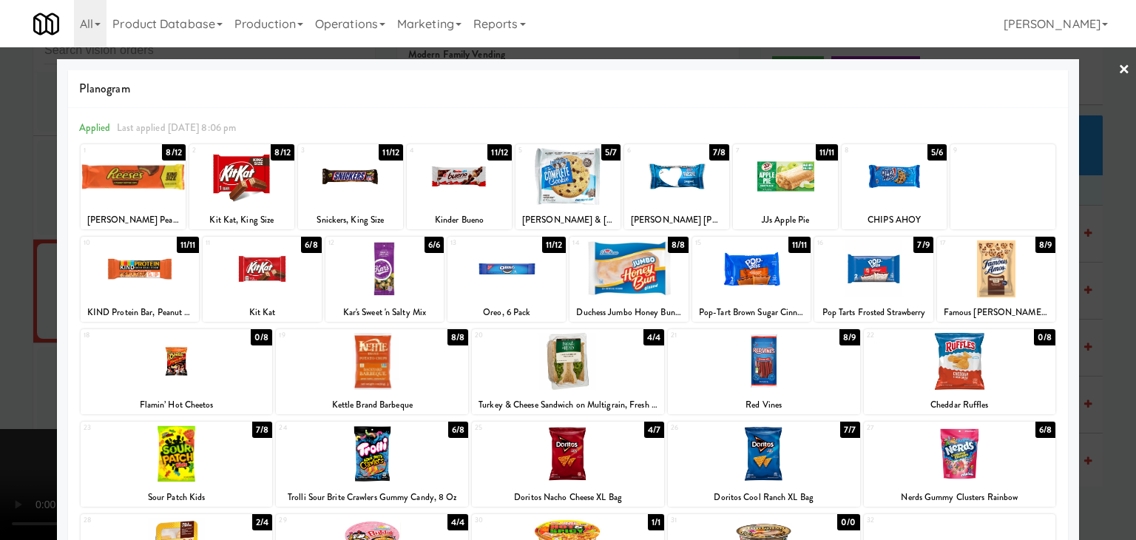
drag, startPoint x: 36, startPoint y: 371, endPoint x: 134, endPoint y: 374, distance: 97.7
click at [38, 371] on div at bounding box center [568, 270] width 1136 height 540
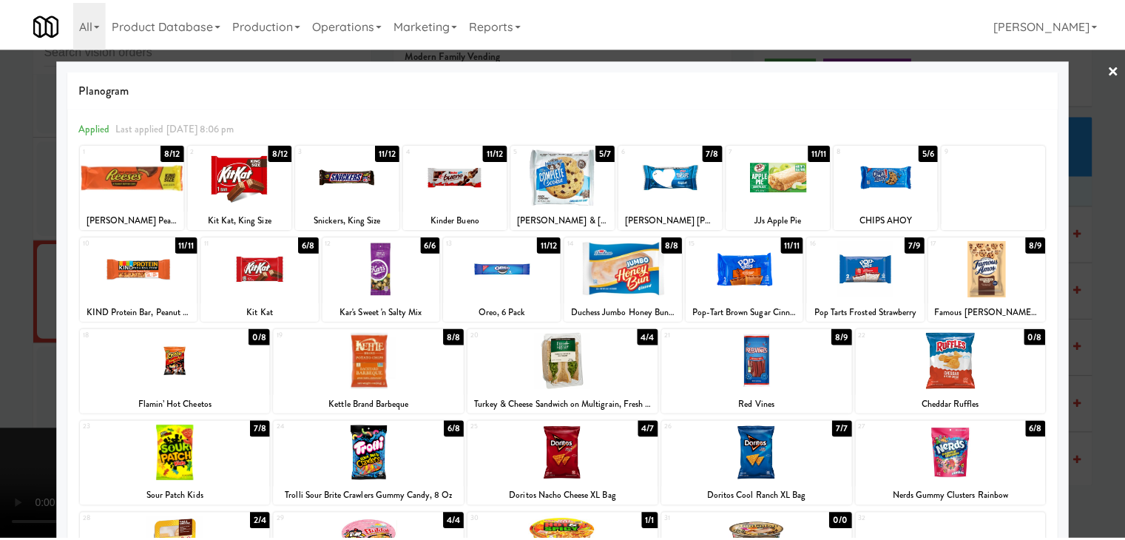
scroll to position [18646, 0]
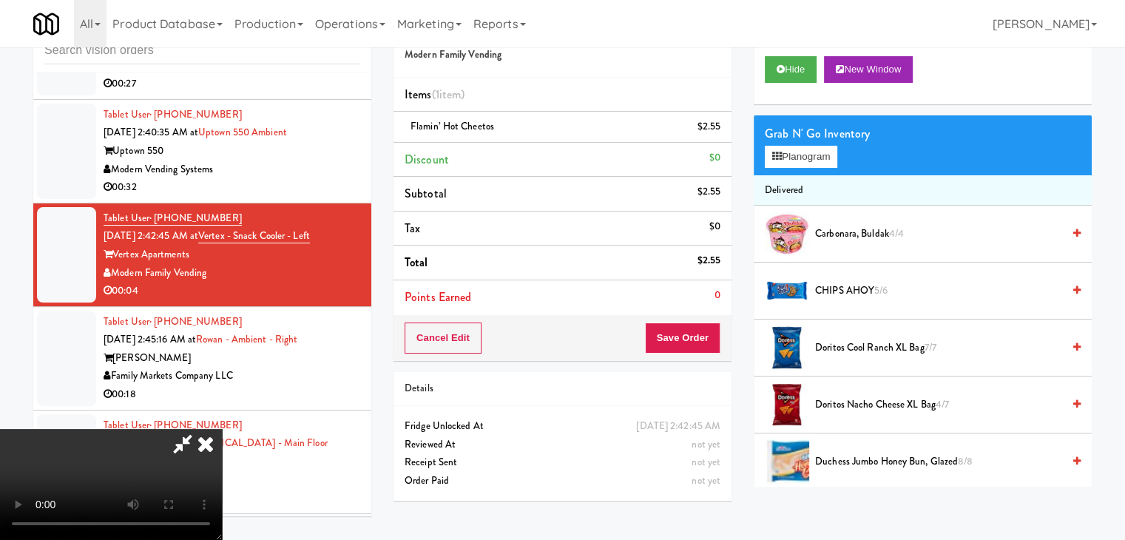
drag, startPoint x: 423, startPoint y: 396, endPoint x: 431, endPoint y: 400, distance: 8.6
click at [222, 429] on video at bounding box center [111, 484] width 222 height 111
click at [698, 333] on button "Save Order" at bounding box center [682, 338] width 75 height 31
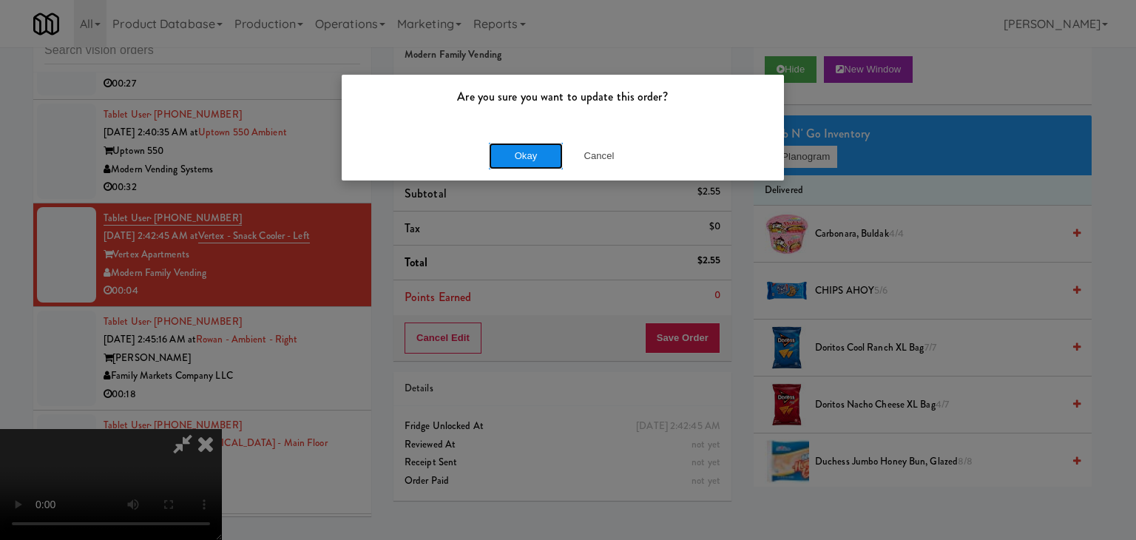
click at [533, 146] on button "Okay" at bounding box center [526, 156] width 74 height 27
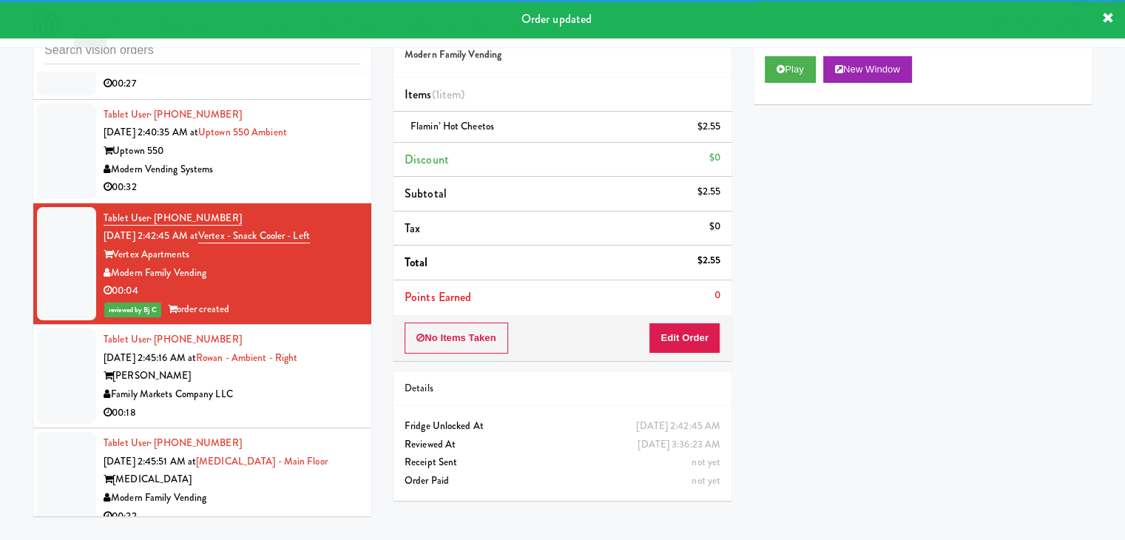
click at [300, 197] on div "00:32" at bounding box center [232, 187] width 257 height 18
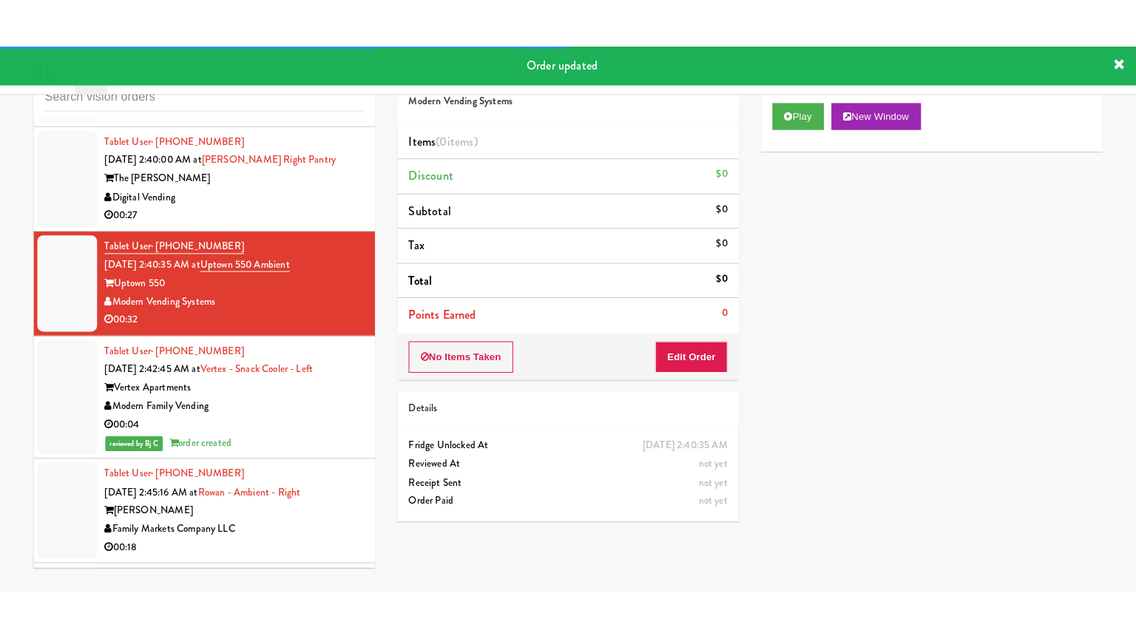
scroll to position [18424, 0]
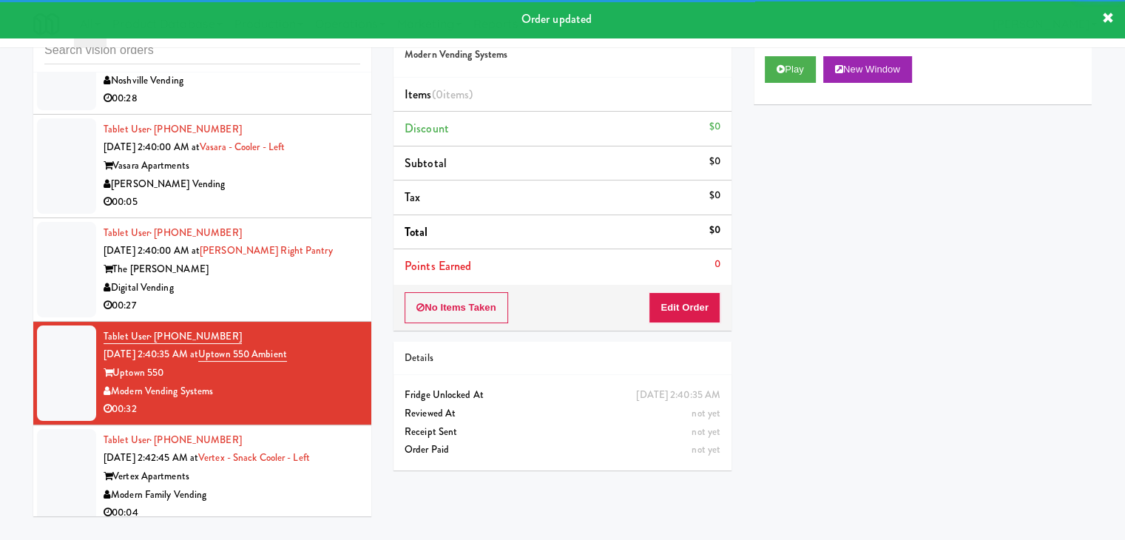
drag, startPoint x: 281, startPoint y: 323, endPoint x: 455, endPoint y: 252, distance: 187.8
click at [283, 212] on div "00:05" at bounding box center [232, 202] width 257 height 18
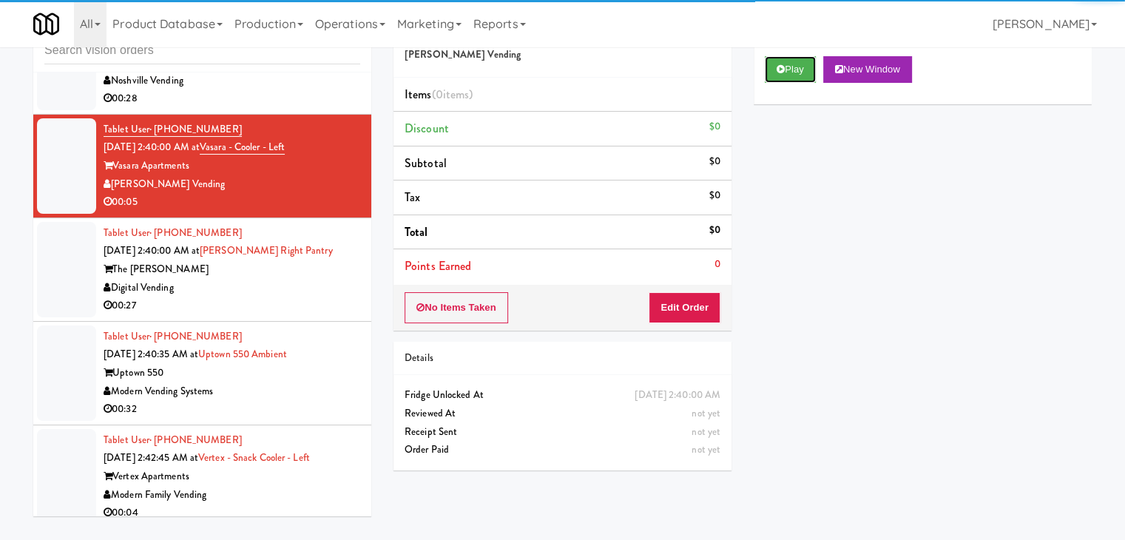
drag, startPoint x: 793, startPoint y: 72, endPoint x: 718, endPoint y: 208, distance: 155.7
click at [793, 76] on button "Play" at bounding box center [790, 69] width 51 height 27
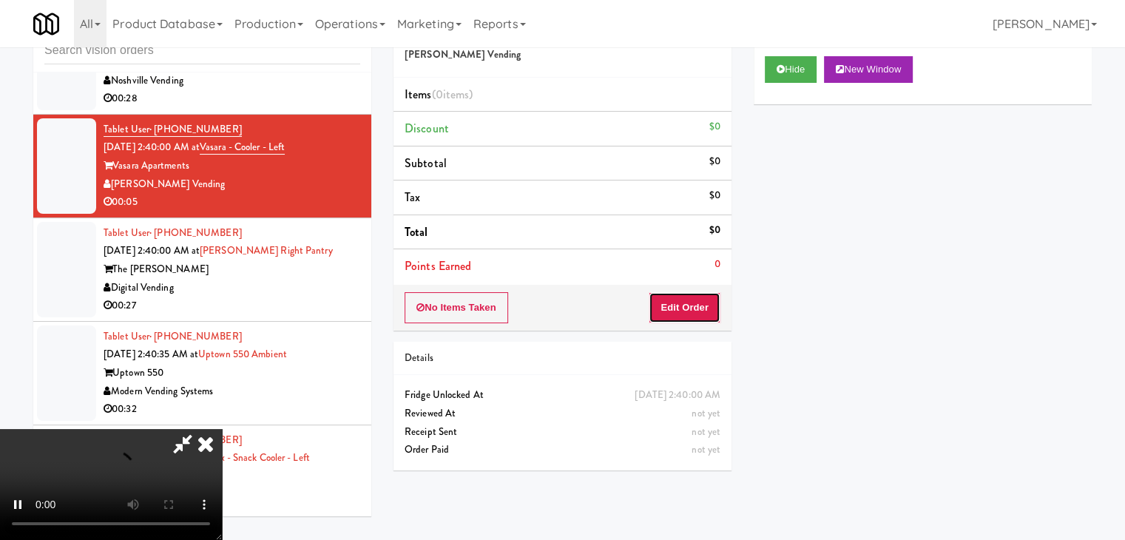
click at [668, 300] on button "Edit Order" at bounding box center [685, 307] width 72 height 31
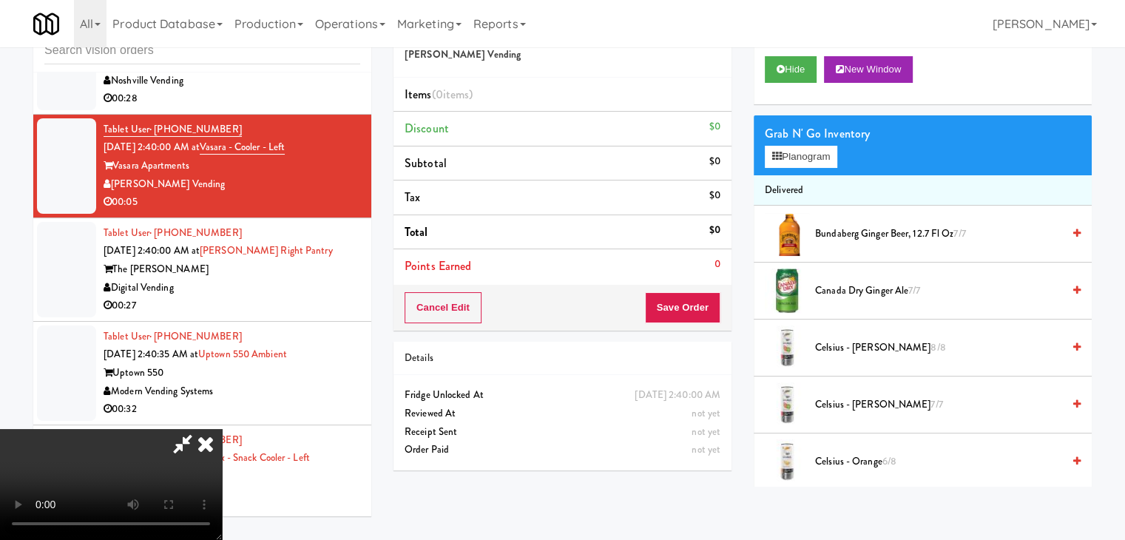
scroll to position [18388, 0]
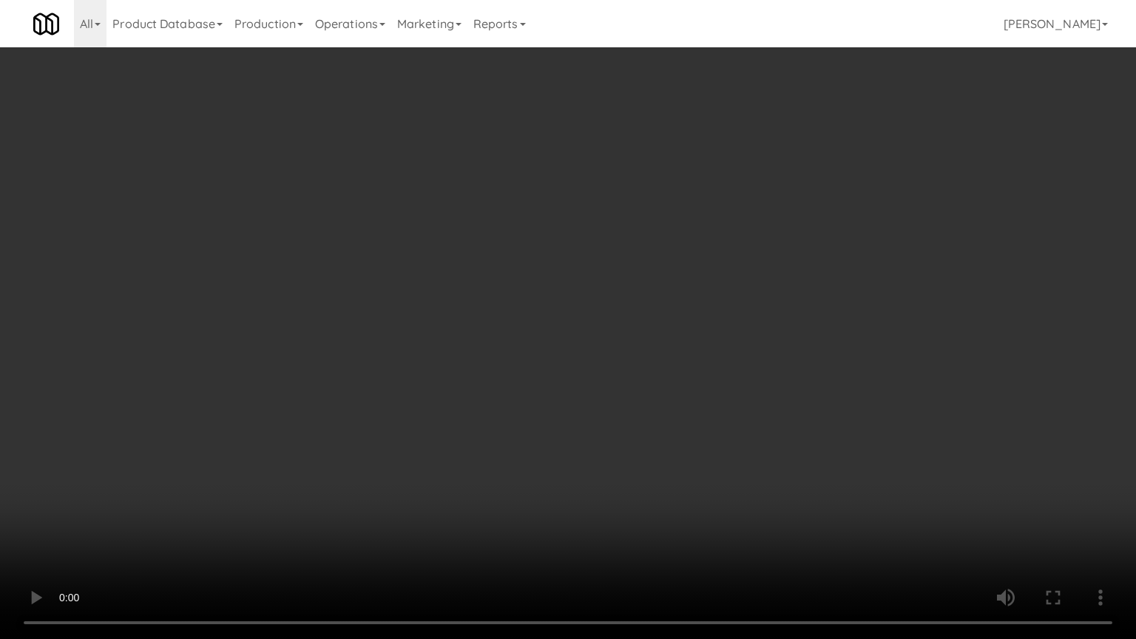
click at [692, 509] on video at bounding box center [568, 319] width 1136 height 639
click at [701, 510] on video at bounding box center [568, 319] width 1136 height 639
click at [715, 512] on video at bounding box center [568, 319] width 1136 height 639
click at [722, 516] on video at bounding box center [568, 319] width 1136 height 639
click at [721, 513] on video at bounding box center [568, 319] width 1136 height 639
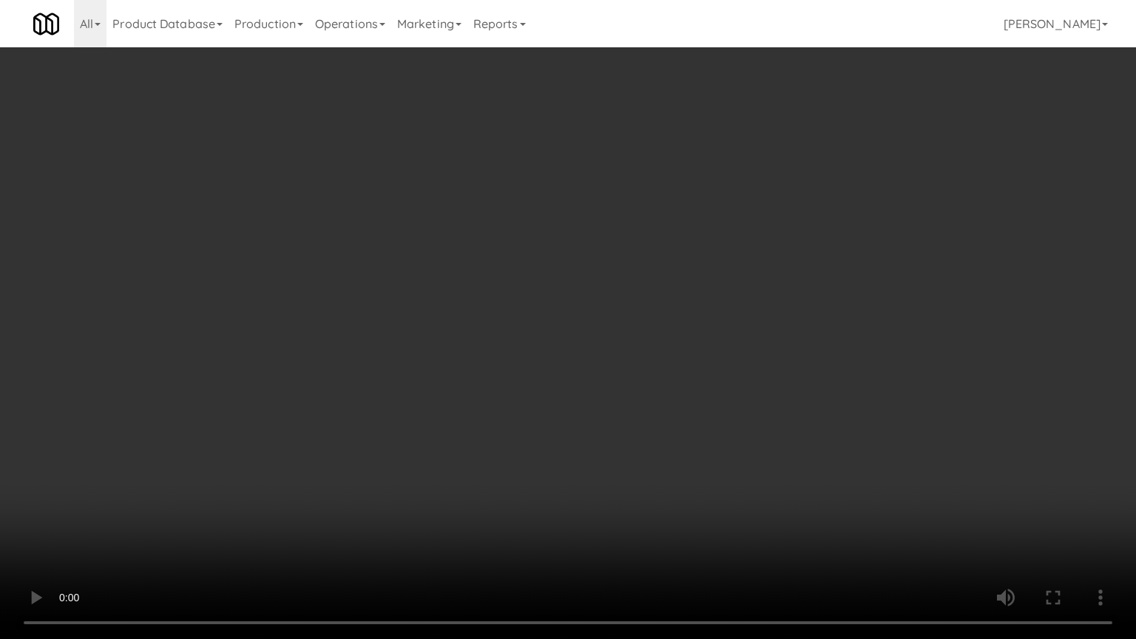
drag, startPoint x: 722, startPoint y: 513, endPoint x: 843, endPoint y: 266, distance: 275.3
click at [735, 496] on video at bounding box center [568, 319] width 1136 height 639
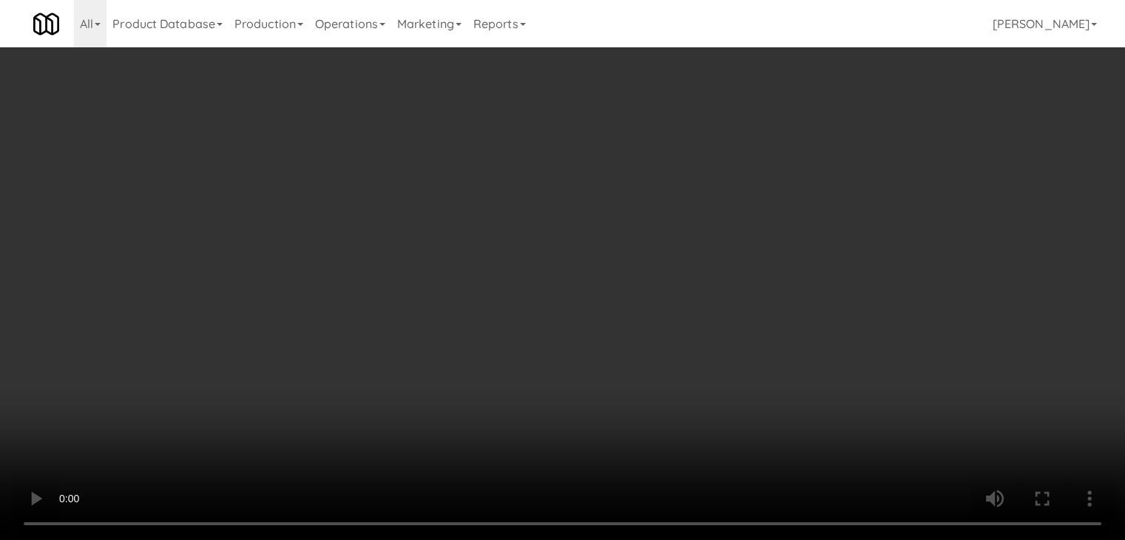
drag, startPoint x: 815, startPoint y: 163, endPoint x: 826, endPoint y: 178, distance: 19.1
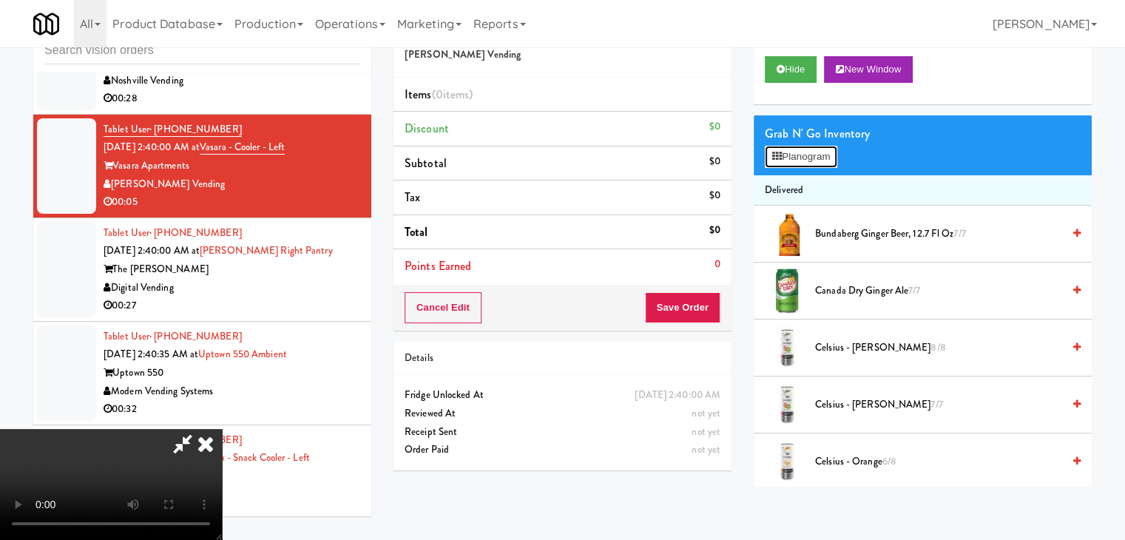
click at [814, 163] on button "Planogram" at bounding box center [801, 157] width 73 height 22
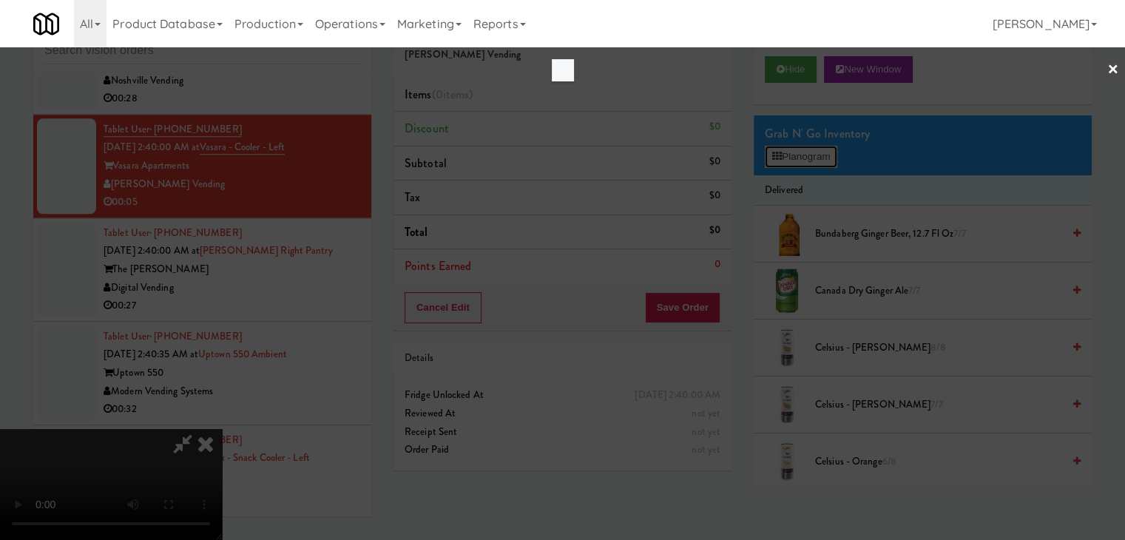
scroll to position [18388, 0]
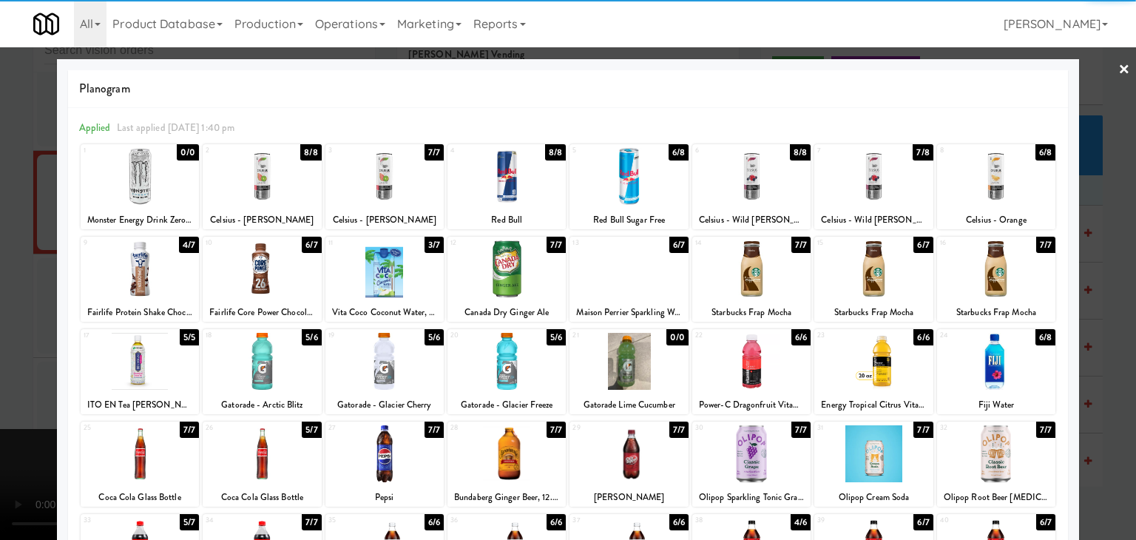
drag, startPoint x: 1006, startPoint y: 195, endPoint x: 1077, endPoint y: 211, distance: 72.2
click at [1011, 195] on div at bounding box center [996, 176] width 118 height 57
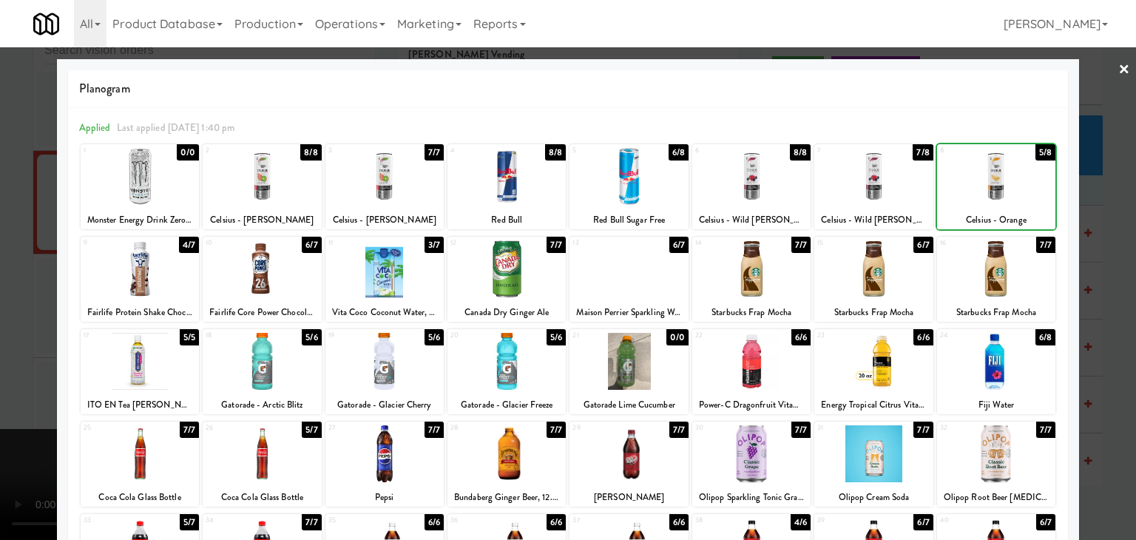
drag, startPoint x: 1114, startPoint y: 223, endPoint x: 977, endPoint y: 275, distance: 146.4
click at [1114, 224] on div at bounding box center [568, 270] width 1136 height 540
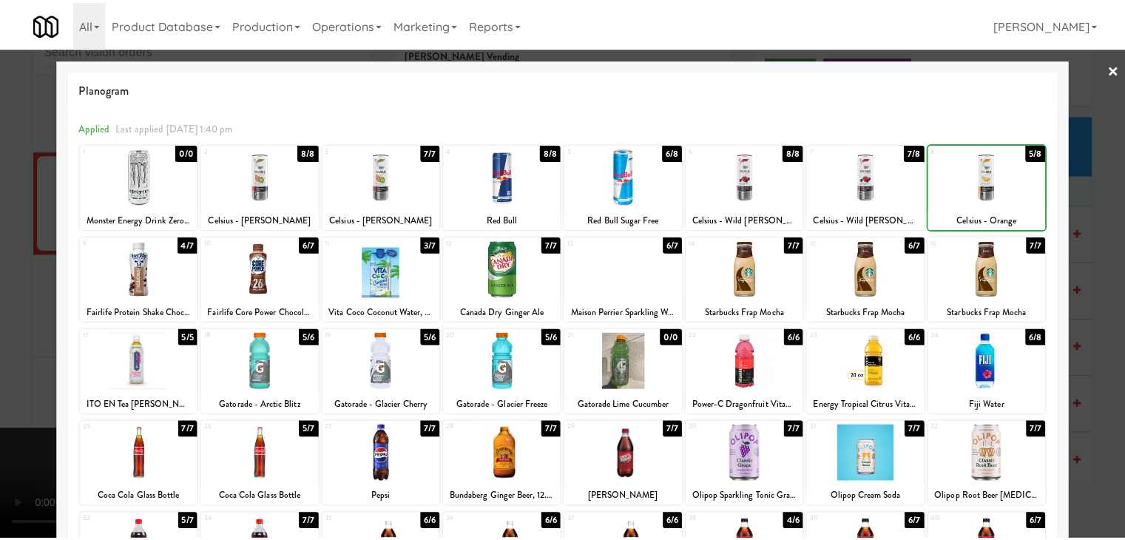
scroll to position [18424, 0]
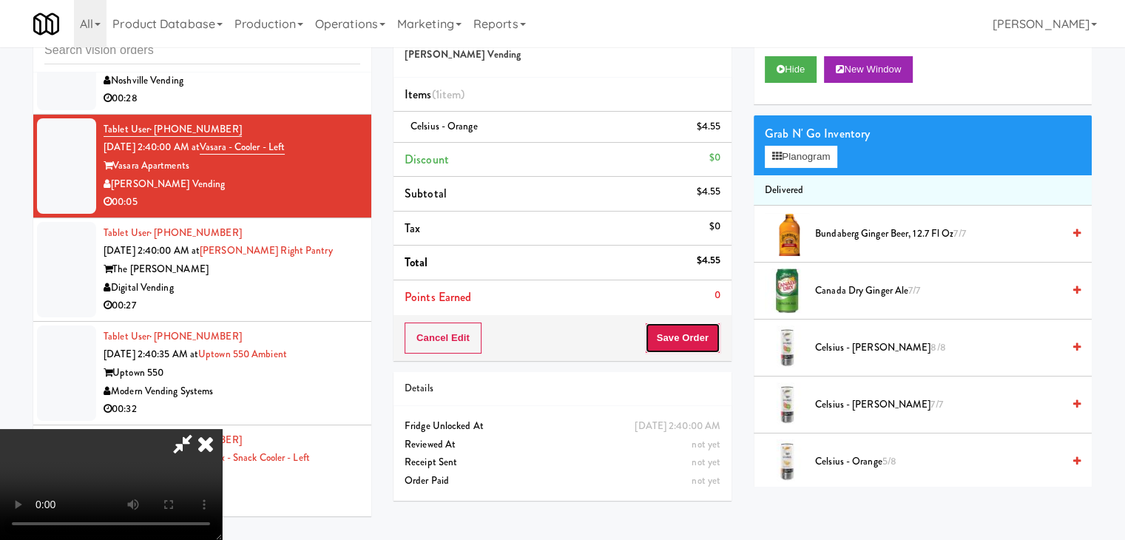
click at [701, 337] on button "Save Order" at bounding box center [682, 338] width 75 height 31
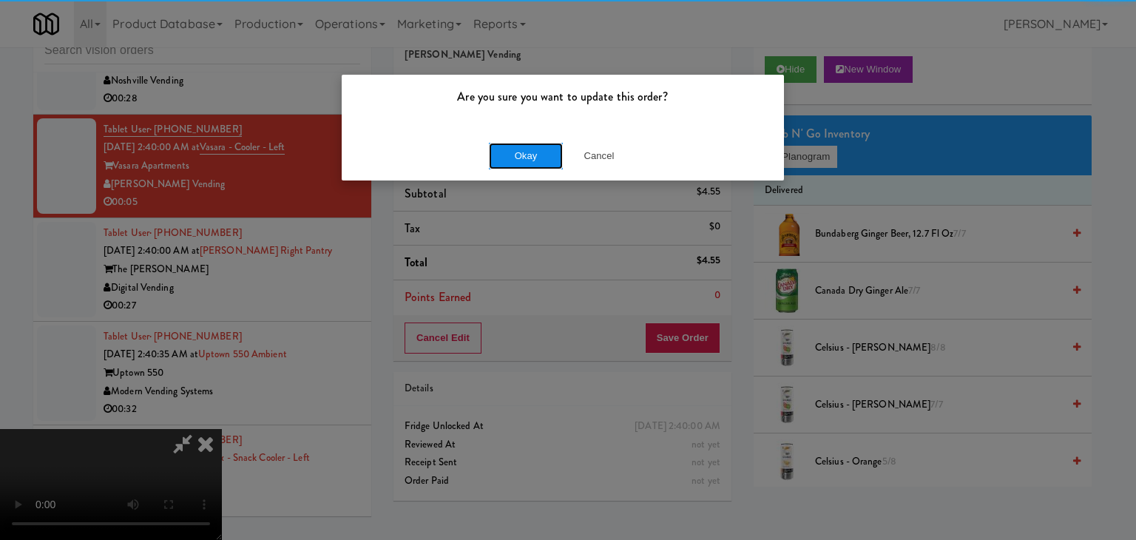
click at [548, 157] on button "Okay" at bounding box center [526, 156] width 74 height 27
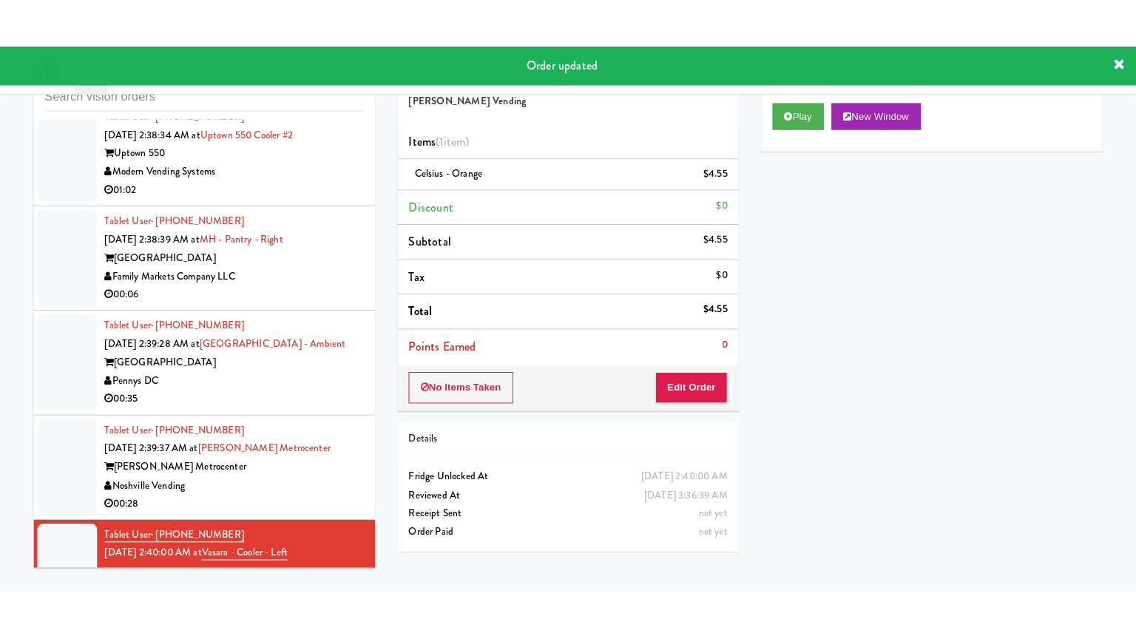
scroll to position [18054, 0]
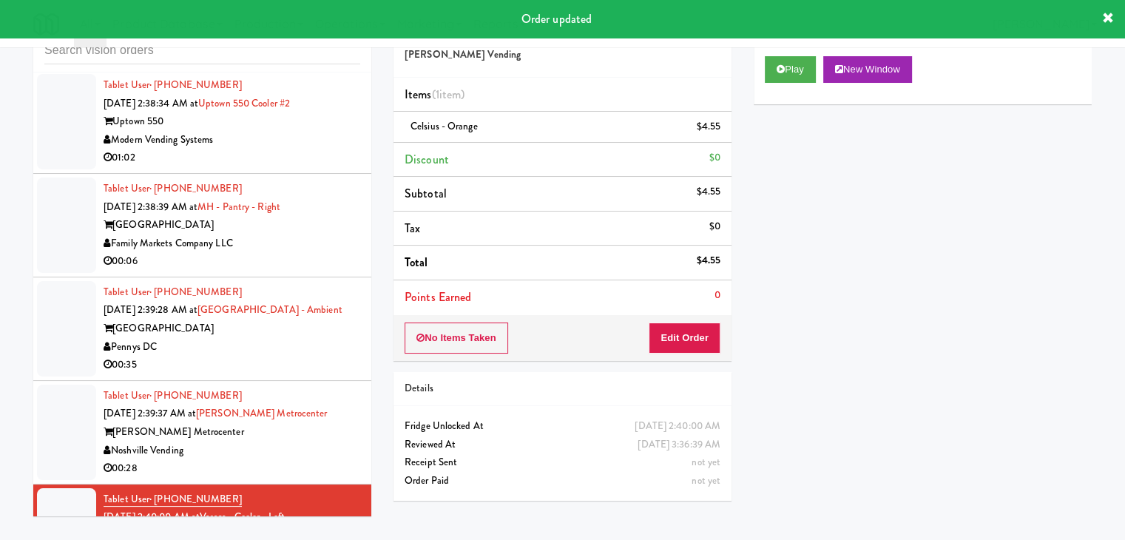
click at [313, 253] on div "Family Markets Company LLC" at bounding box center [232, 244] width 257 height 18
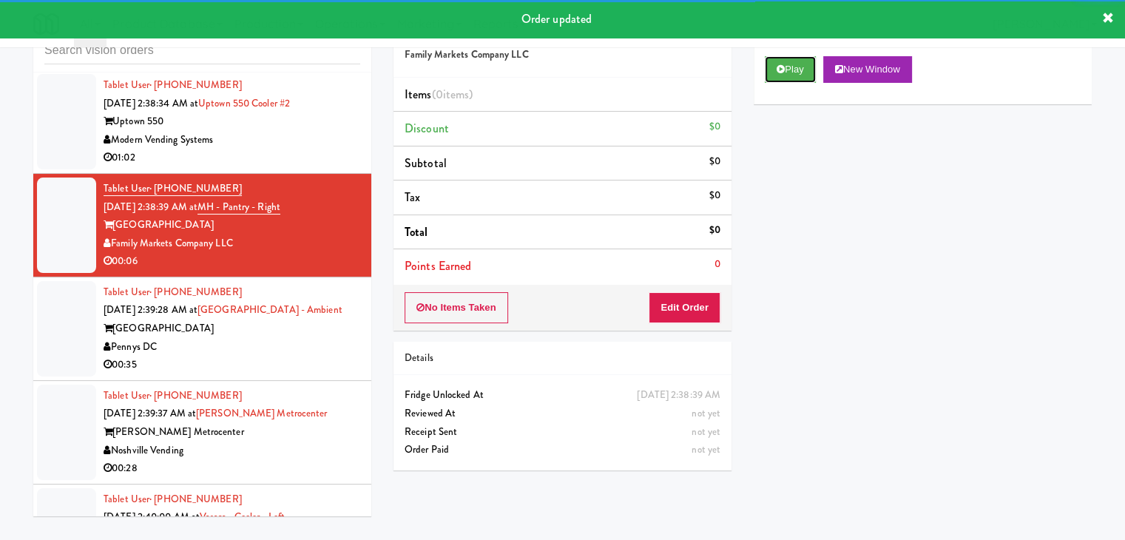
drag, startPoint x: 803, startPoint y: 73, endPoint x: 763, endPoint y: 134, distance: 72.6
click at [800, 75] on button "Play" at bounding box center [790, 69] width 51 height 27
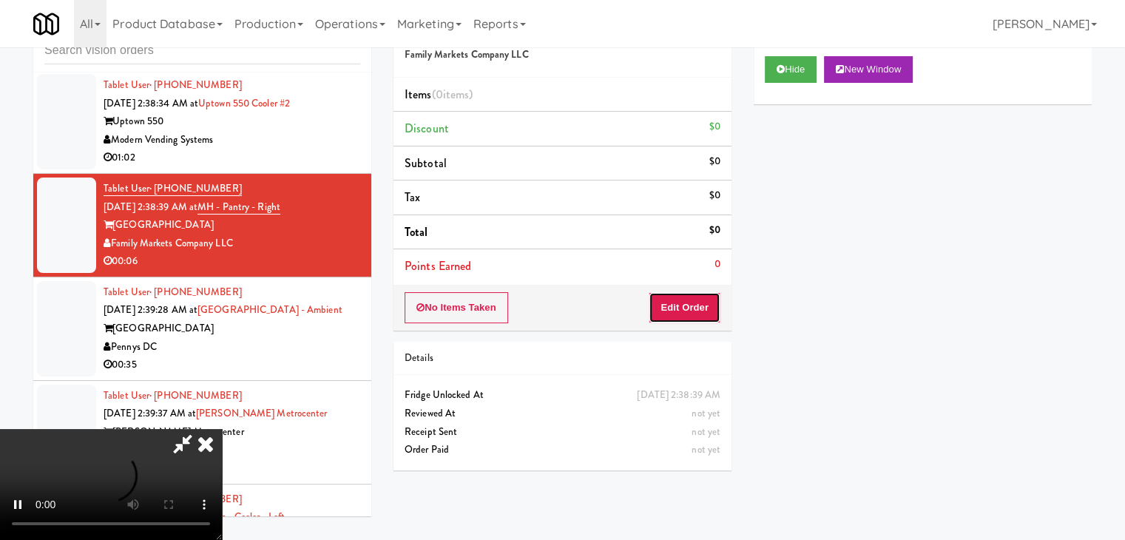
click at [675, 320] on button "Edit Order" at bounding box center [685, 307] width 72 height 31
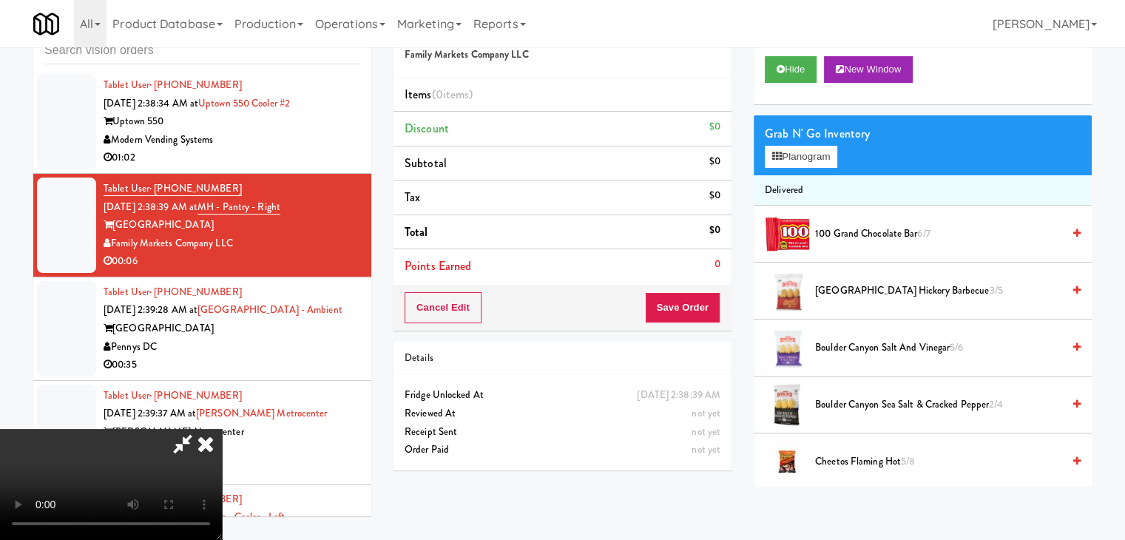
scroll to position [18018, 0]
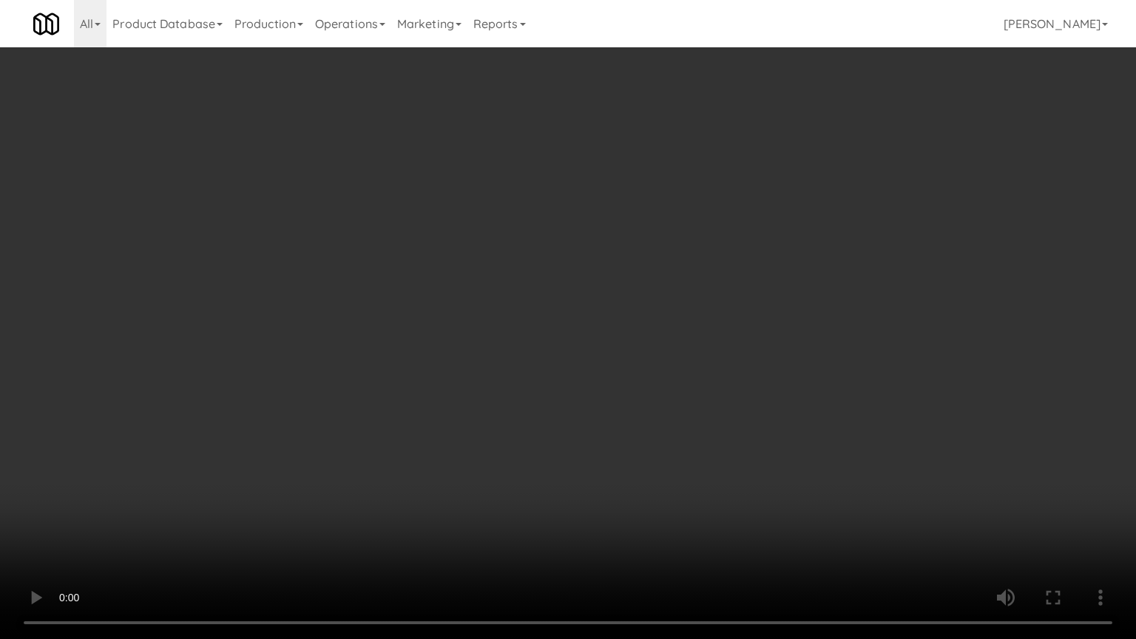
click at [659, 424] on video at bounding box center [568, 319] width 1136 height 639
click at [666, 426] on video at bounding box center [568, 319] width 1136 height 639
click at [669, 426] on video at bounding box center [568, 319] width 1136 height 639
click at [669, 428] on video at bounding box center [568, 319] width 1136 height 639
click at [676, 423] on video at bounding box center [568, 319] width 1136 height 639
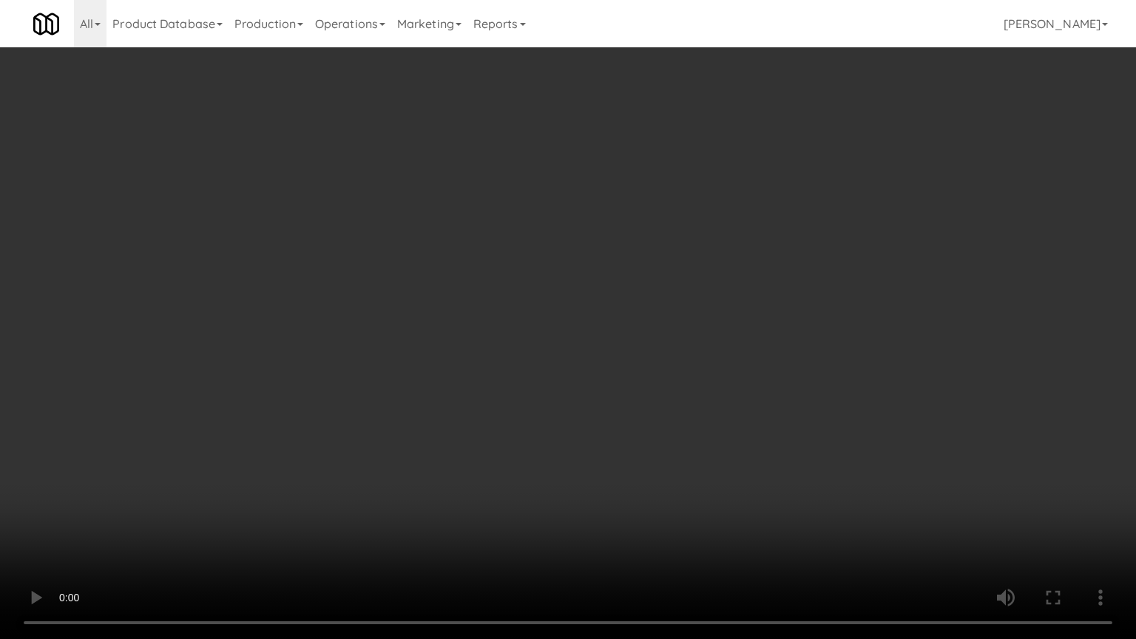
click at [687, 407] on video at bounding box center [568, 319] width 1136 height 639
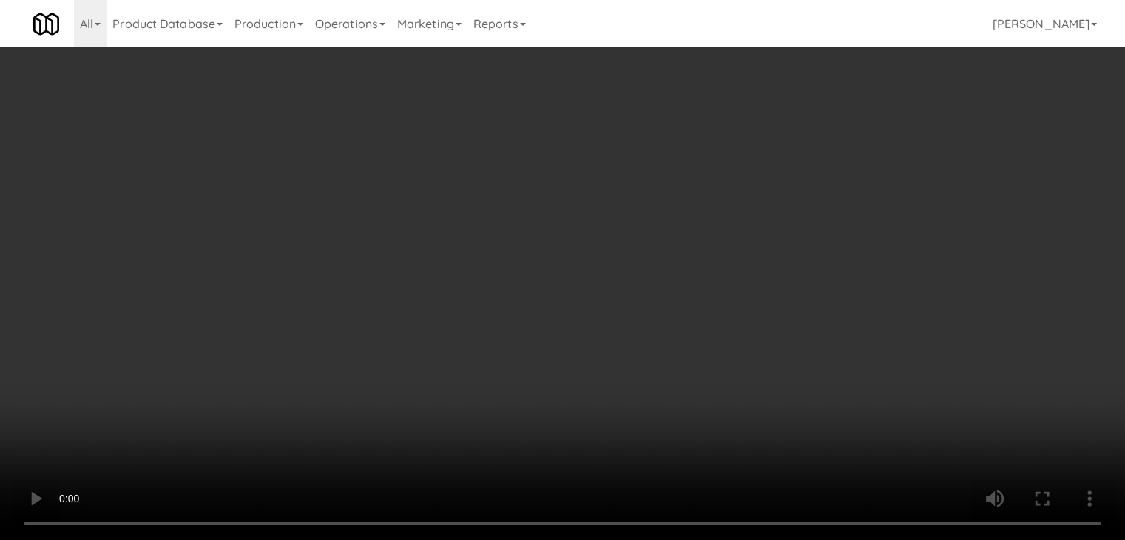
click at [819, 158] on button "Planogram" at bounding box center [801, 157] width 73 height 22
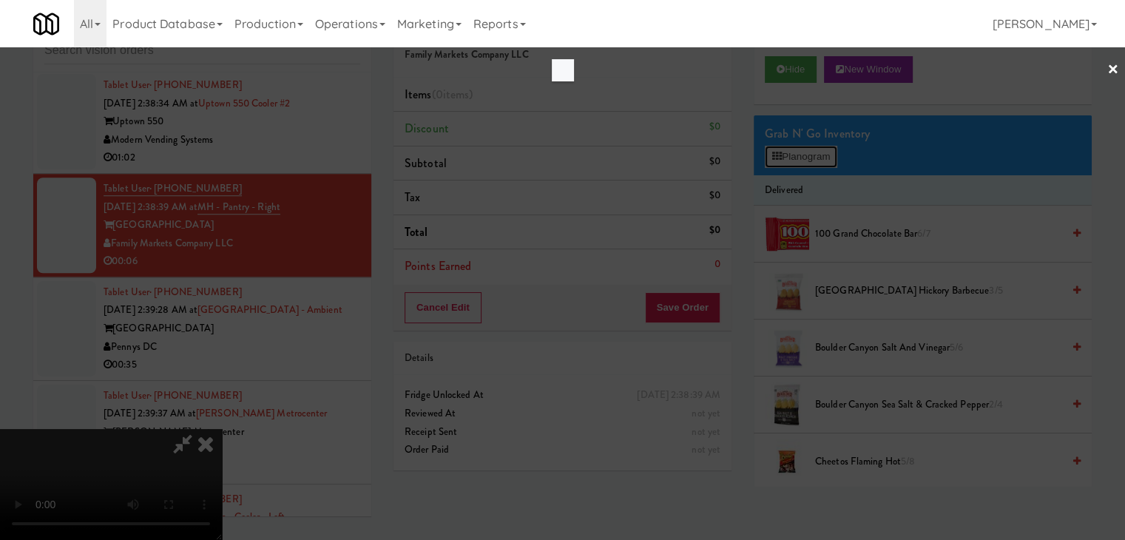
scroll to position [18018, 0]
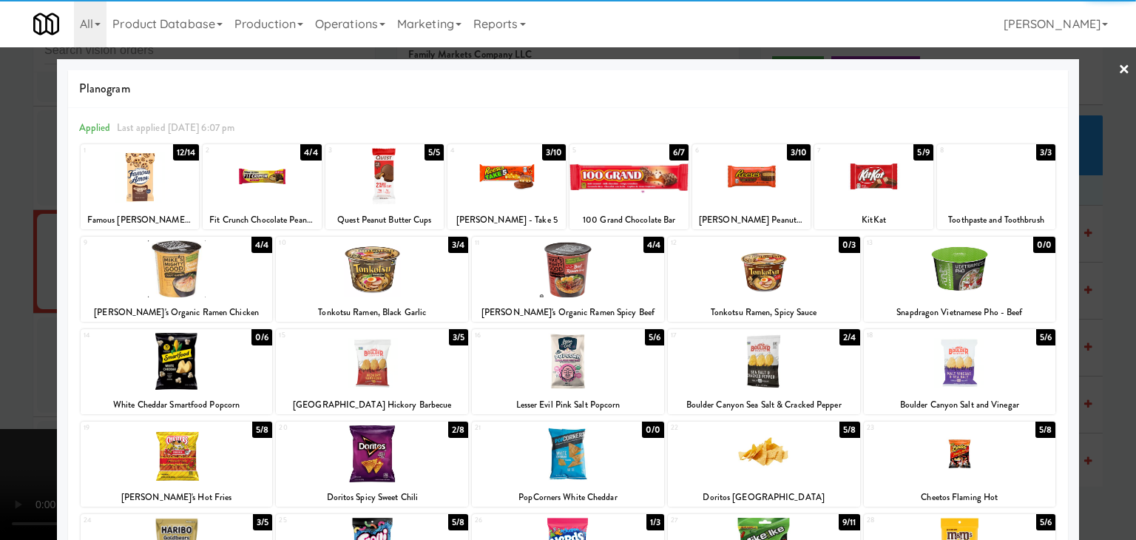
click at [859, 187] on div at bounding box center [874, 176] width 118 height 57
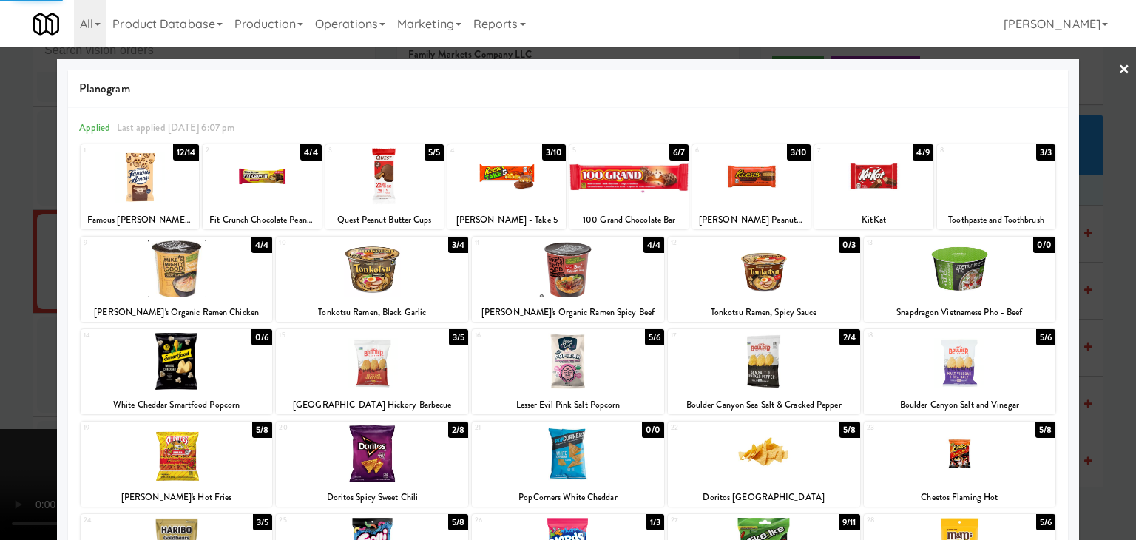
drag, startPoint x: 0, startPoint y: 295, endPoint x: 360, endPoint y: 300, distance: 360.4
click at [6, 297] on div at bounding box center [568, 270] width 1136 height 540
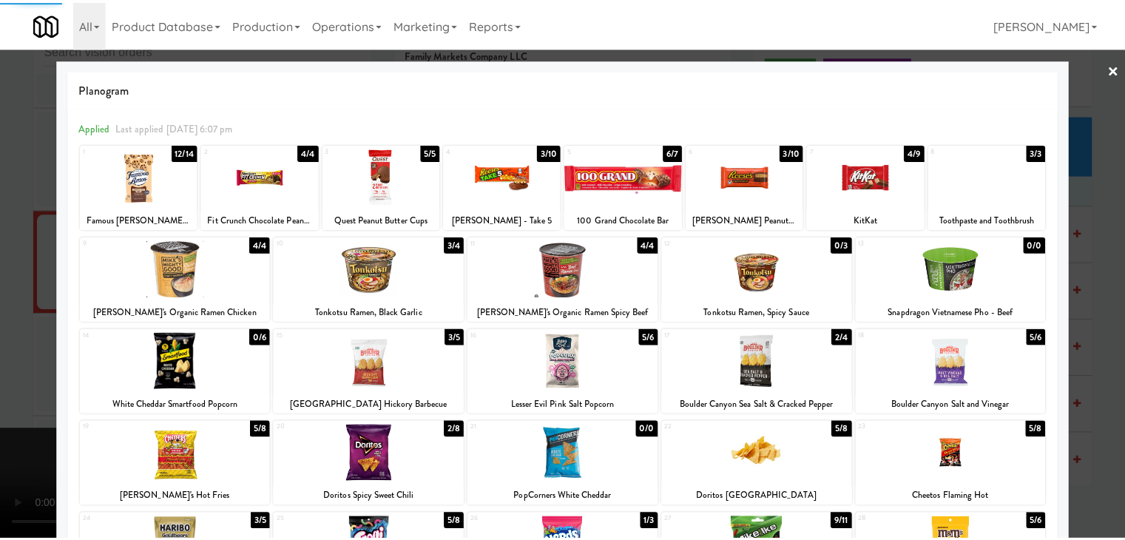
scroll to position [18054, 0]
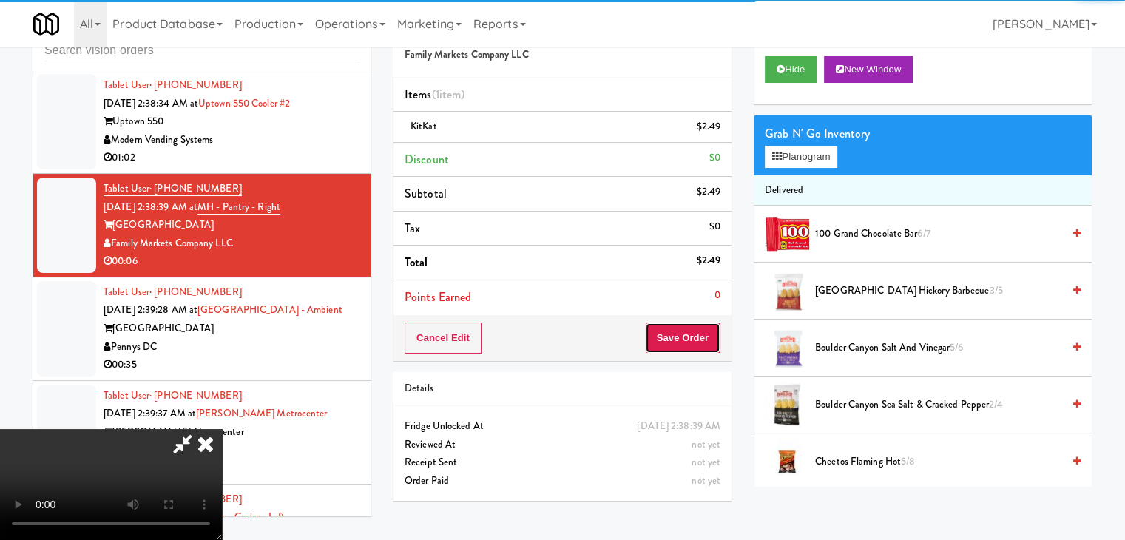
click at [680, 326] on button "Save Order" at bounding box center [682, 338] width 75 height 31
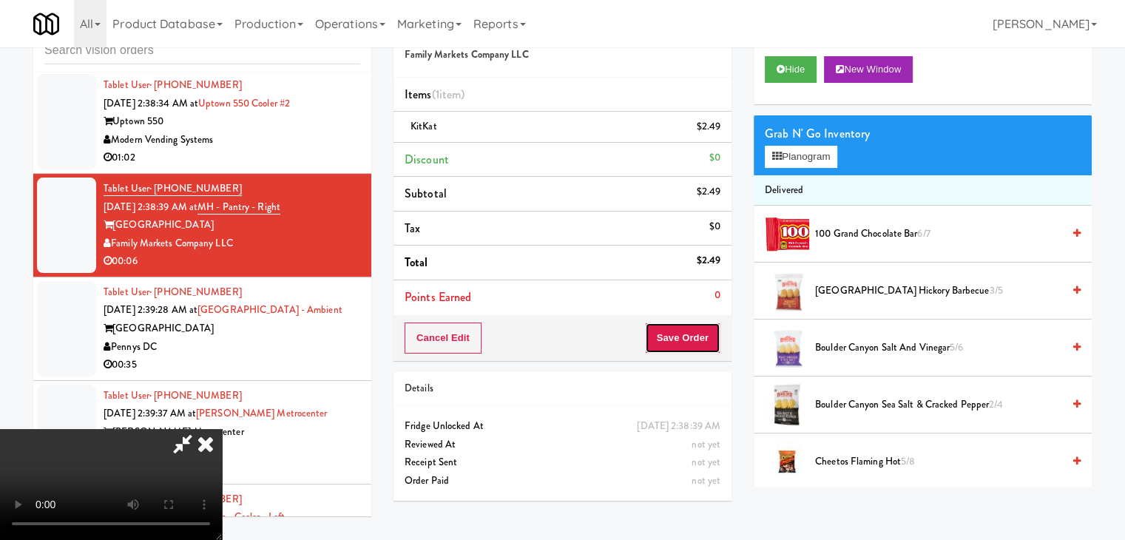
click at [680, 326] on button "Save Order" at bounding box center [682, 338] width 75 height 31
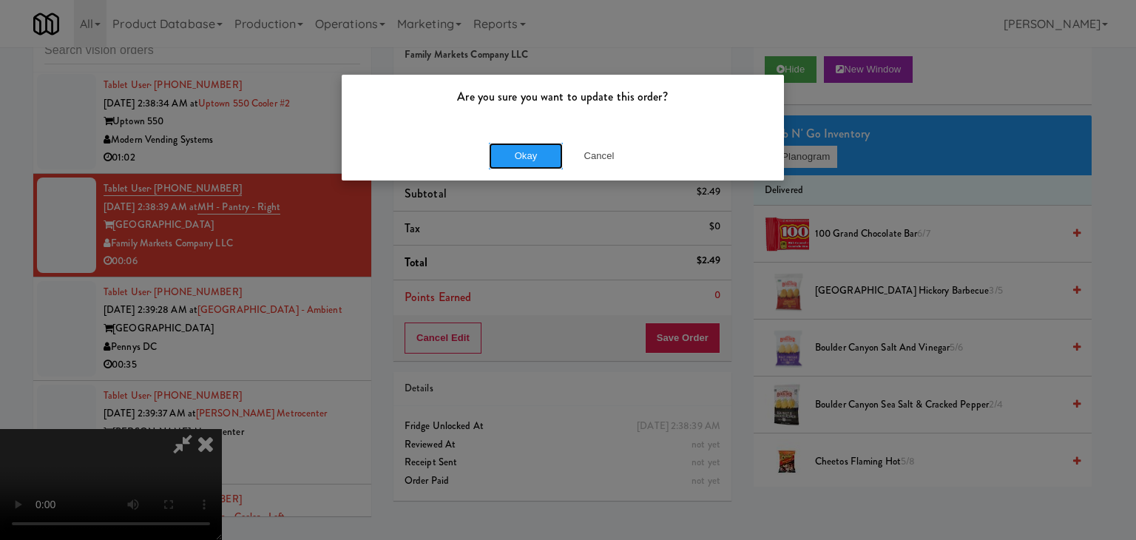
click at [533, 161] on button "Okay" at bounding box center [526, 156] width 74 height 27
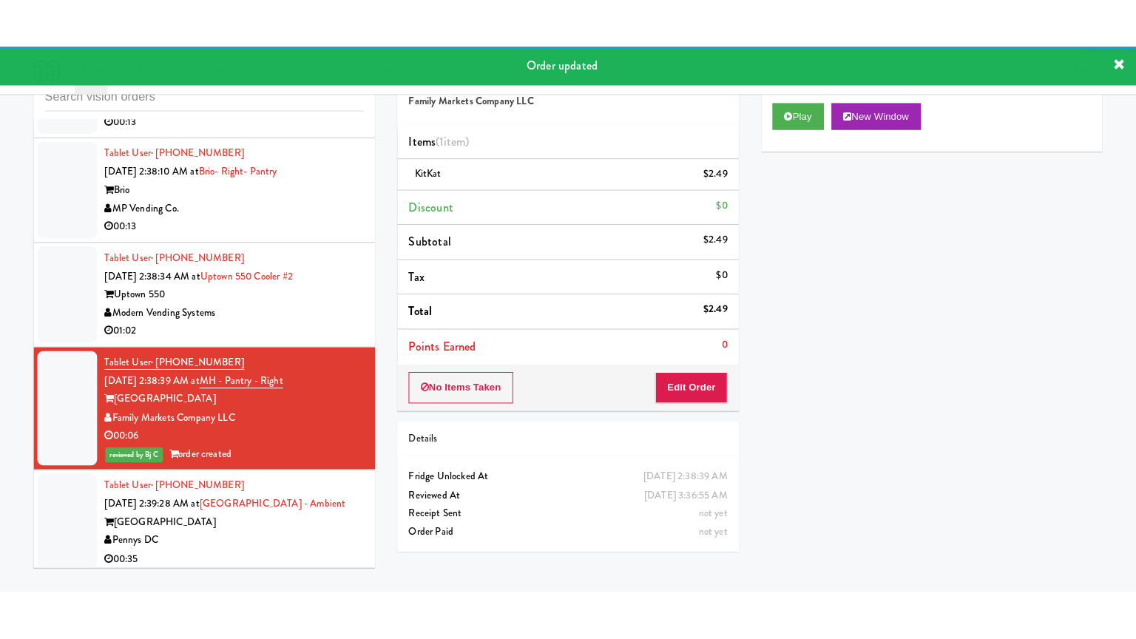
scroll to position [17906, 0]
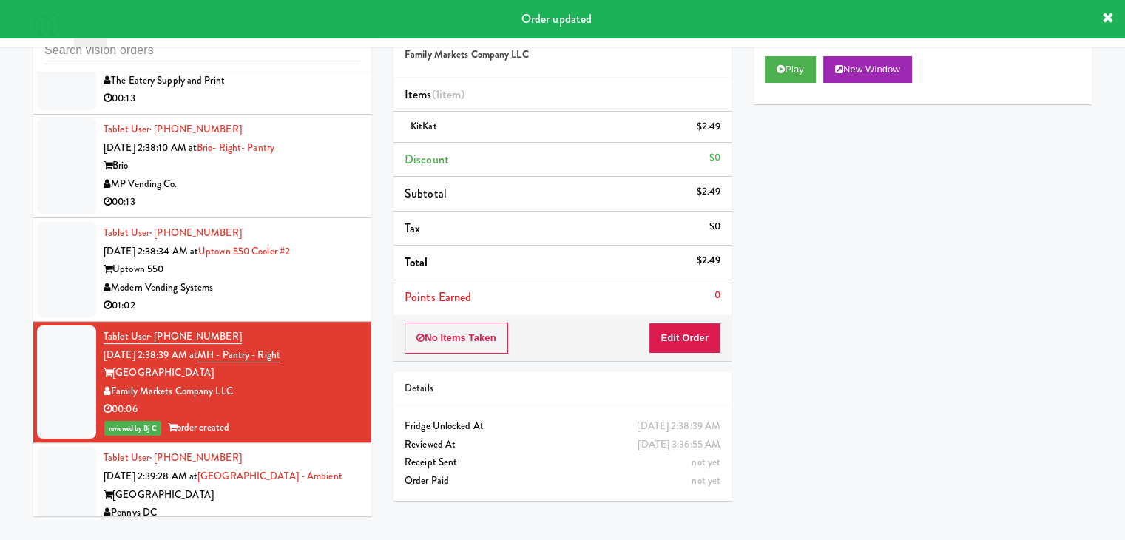
click at [340, 194] on div "MP Vending Co." at bounding box center [232, 184] width 257 height 18
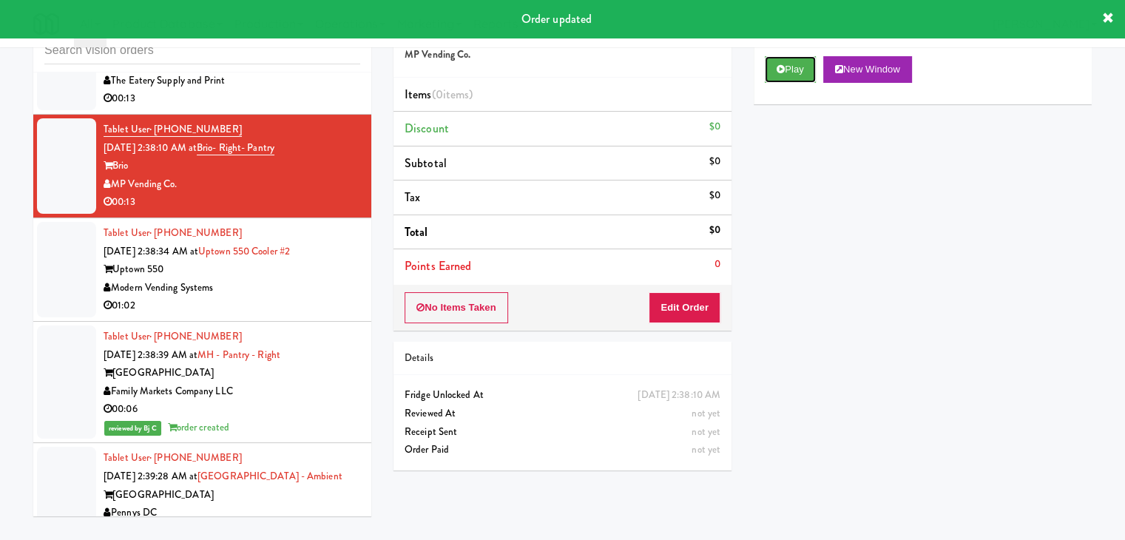
drag, startPoint x: 798, startPoint y: 63, endPoint x: 791, endPoint y: 84, distance: 22.7
click at [796, 69] on button "Play" at bounding box center [790, 69] width 51 height 27
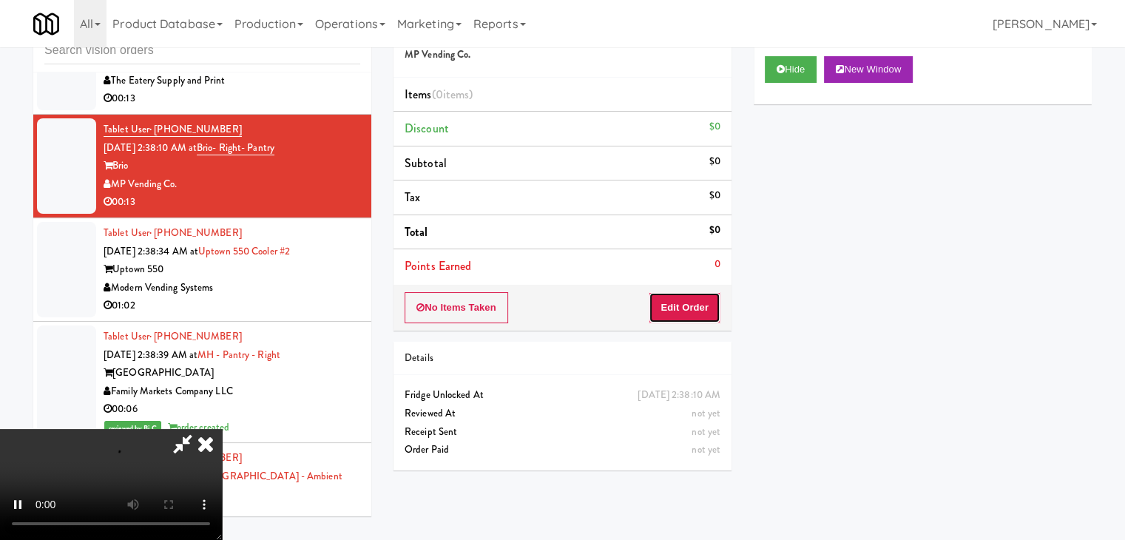
click at [684, 307] on button "Edit Order" at bounding box center [685, 307] width 72 height 31
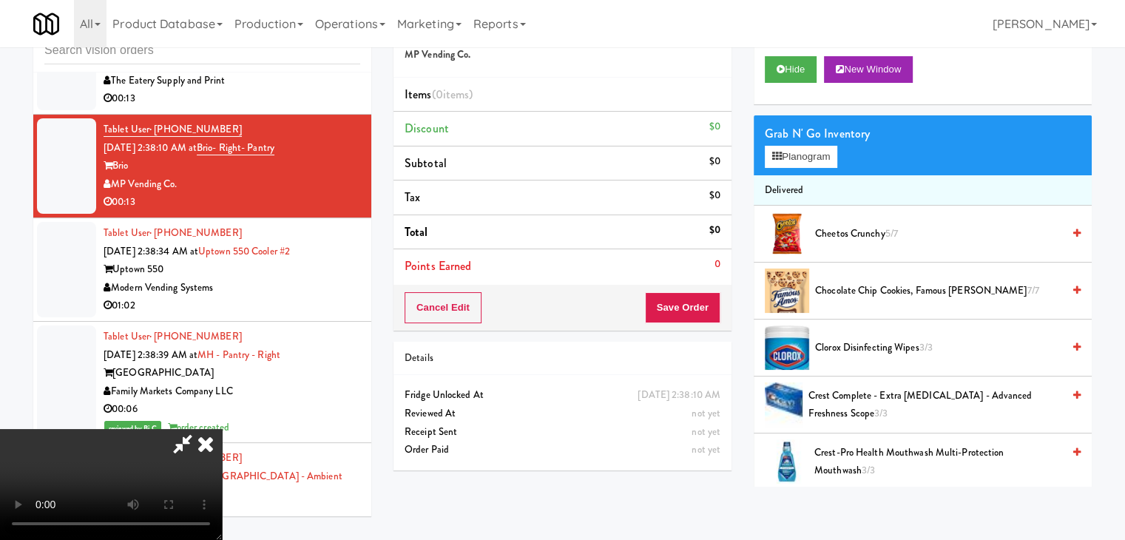
scroll to position [17870, 0]
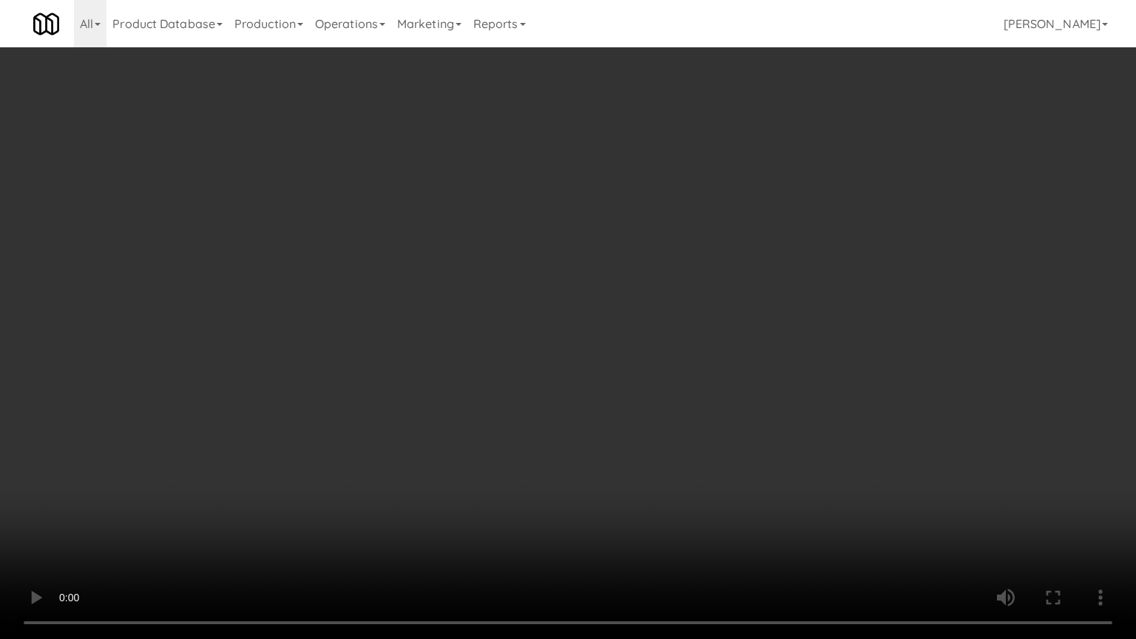
click at [663, 524] on video at bounding box center [568, 319] width 1136 height 639
drag, startPoint x: 663, startPoint y: 524, endPoint x: 798, endPoint y: 257, distance: 299.1
click at [676, 491] on video at bounding box center [568, 319] width 1136 height 639
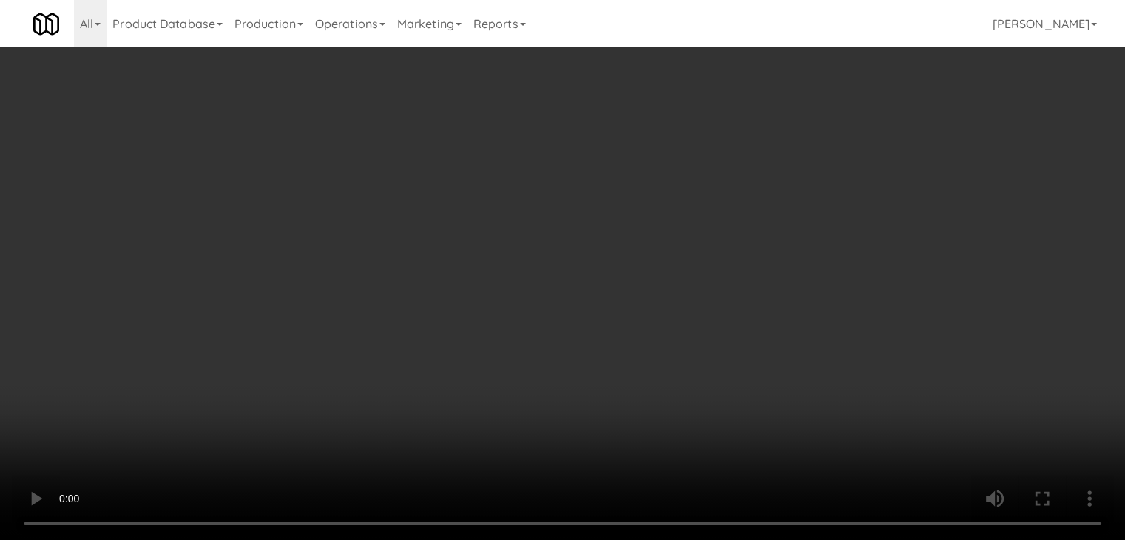
click at [823, 164] on button "Planogram" at bounding box center [801, 157] width 73 height 22
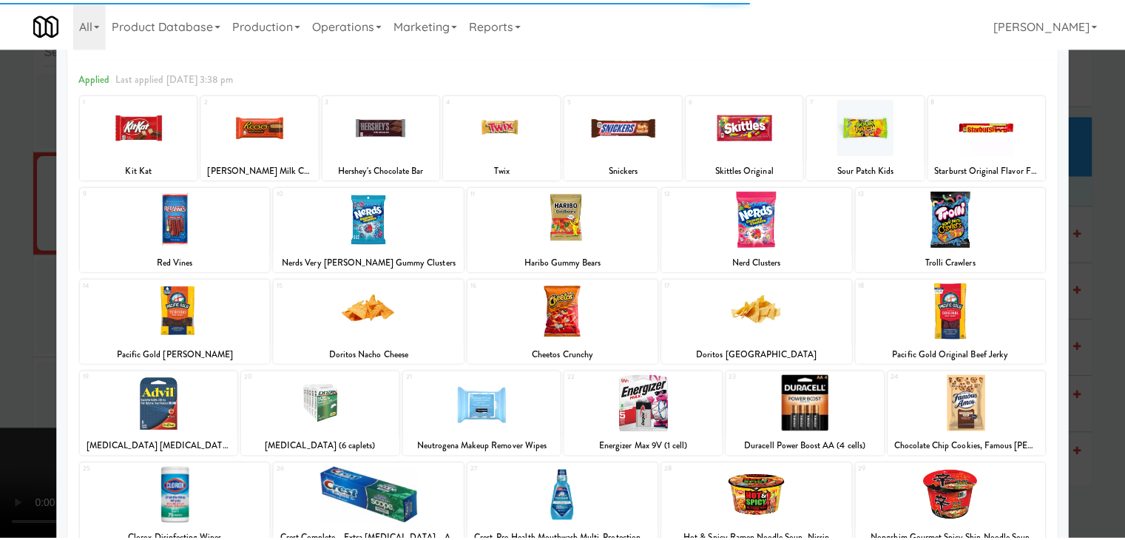
scroll to position [148, 0]
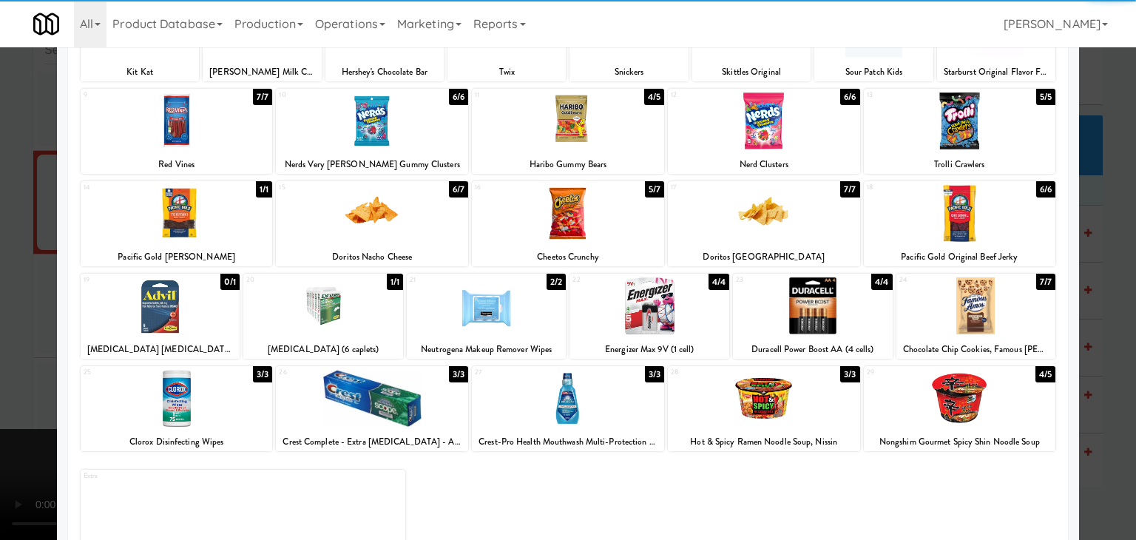
click at [799, 377] on div at bounding box center [764, 398] width 192 height 57
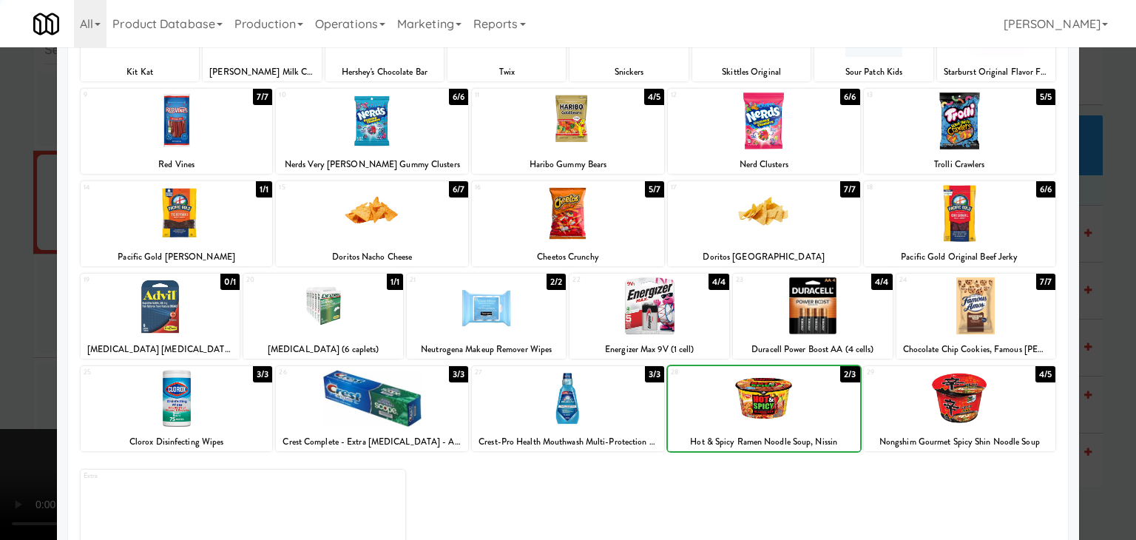
drag, startPoint x: 0, startPoint y: 351, endPoint x: 243, endPoint y: 356, distance: 243.5
click at [0, 351] on div at bounding box center [568, 270] width 1136 height 540
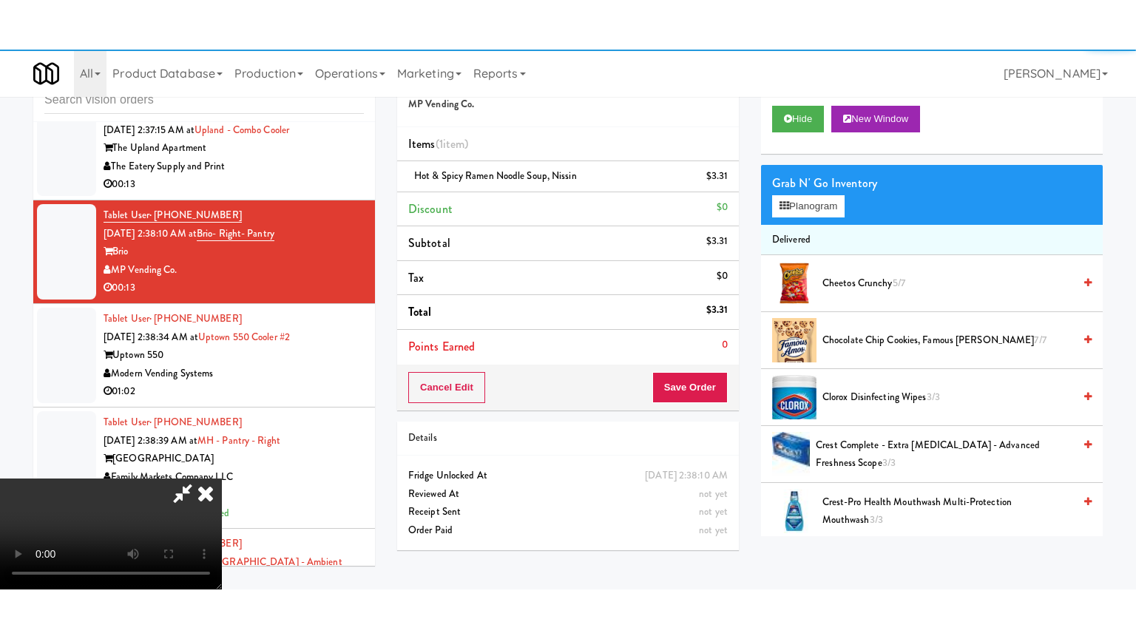
scroll to position [17906, 0]
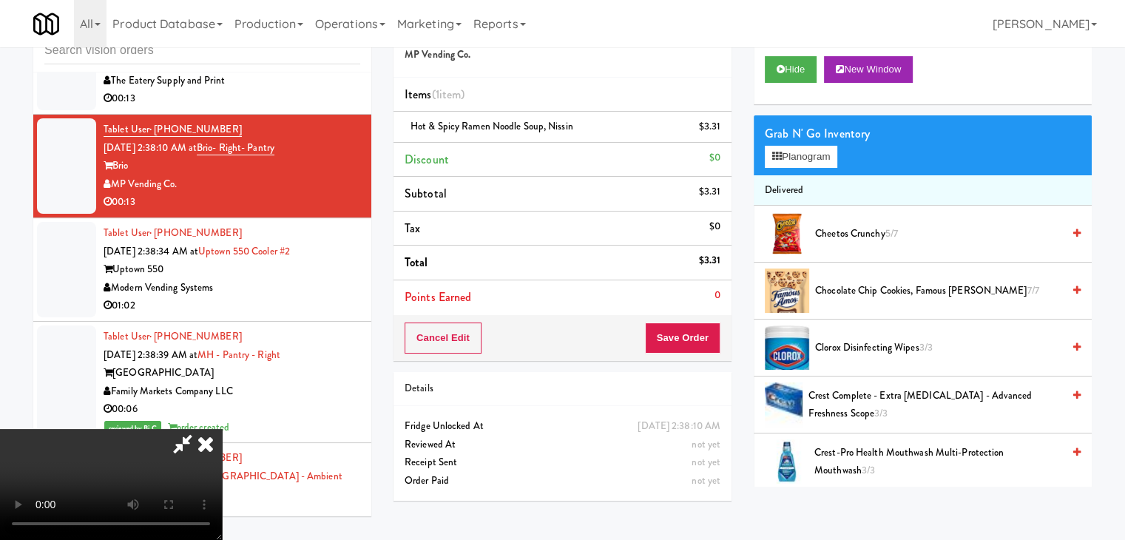
click at [222, 525] on video at bounding box center [111, 484] width 222 height 111
click at [222, 429] on video at bounding box center [111, 484] width 222 height 111
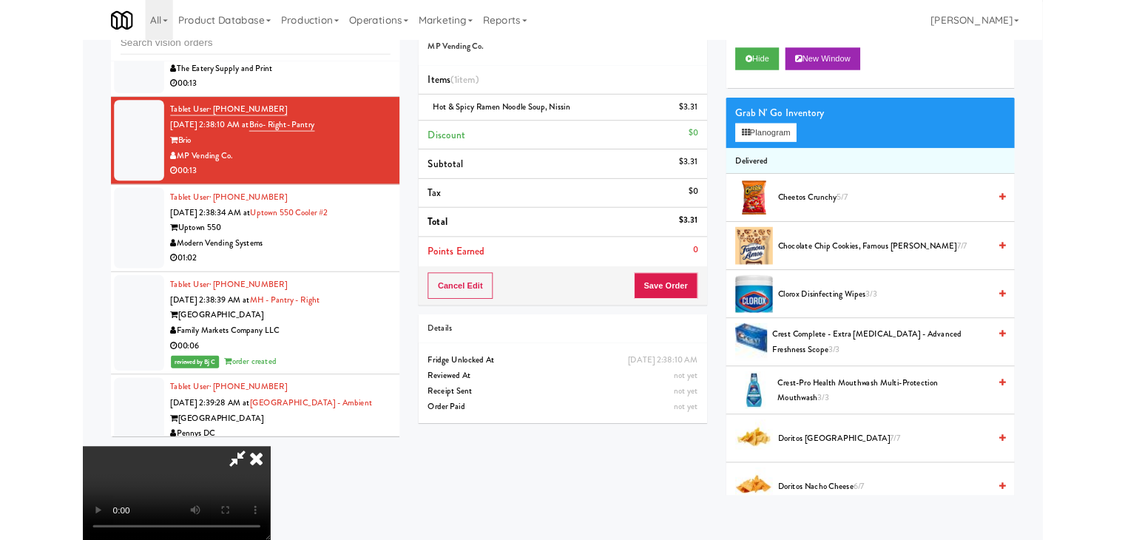
scroll to position [17870, 0]
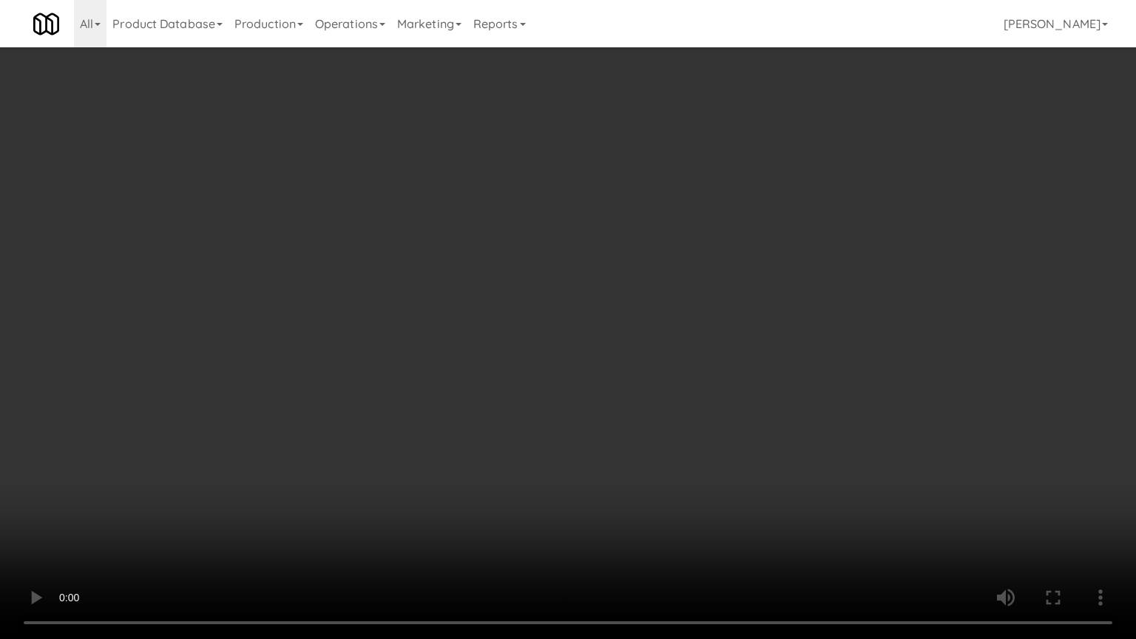
click at [573, 469] on video at bounding box center [568, 319] width 1136 height 639
click at [576, 482] on video at bounding box center [568, 319] width 1136 height 639
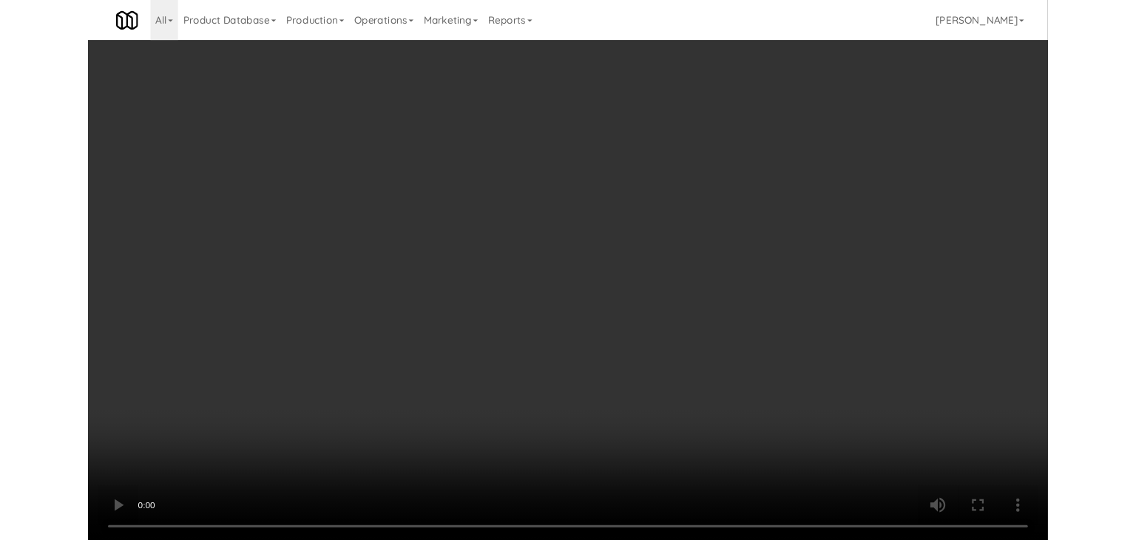
scroll to position [17906, 0]
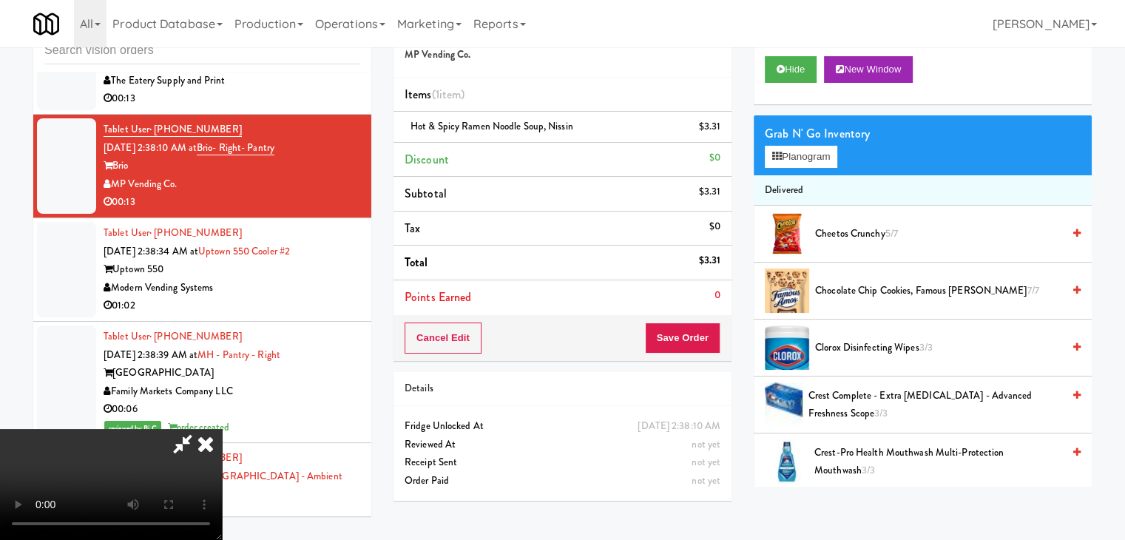
click at [818, 144] on div "Grab N' Go Inventory Planogram" at bounding box center [923, 145] width 338 height 60
click at [817, 152] on button "Planogram" at bounding box center [801, 157] width 73 height 22
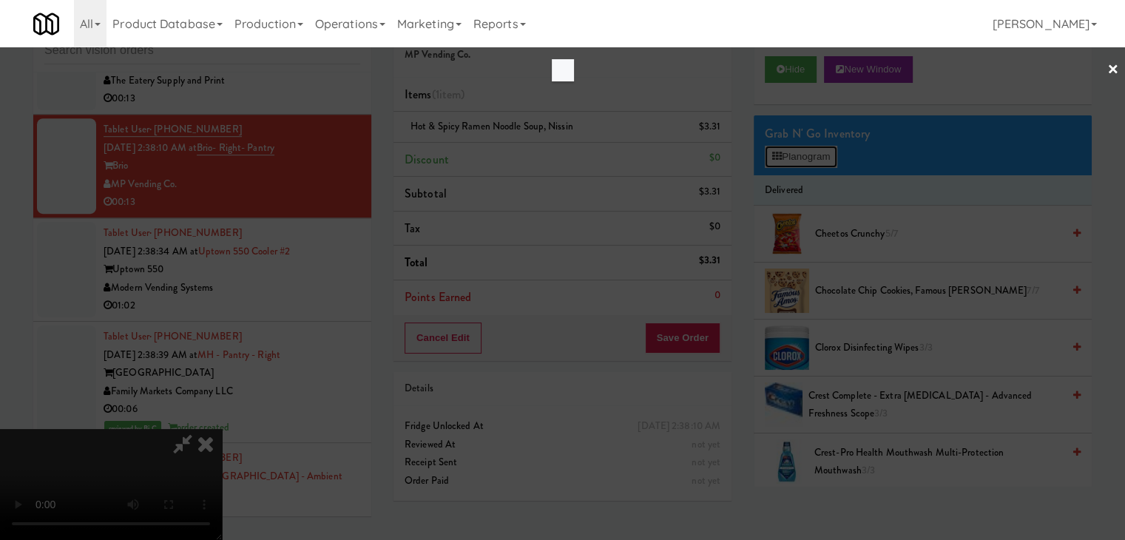
scroll to position [17870, 0]
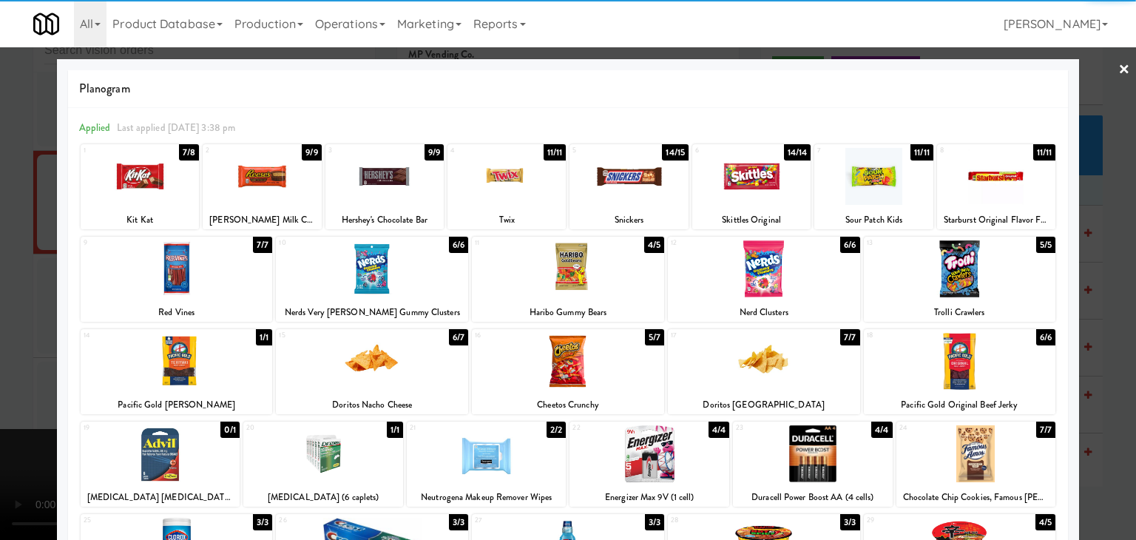
click at [843, 178] on div at bounding box center [874, 176] width 118 height 57
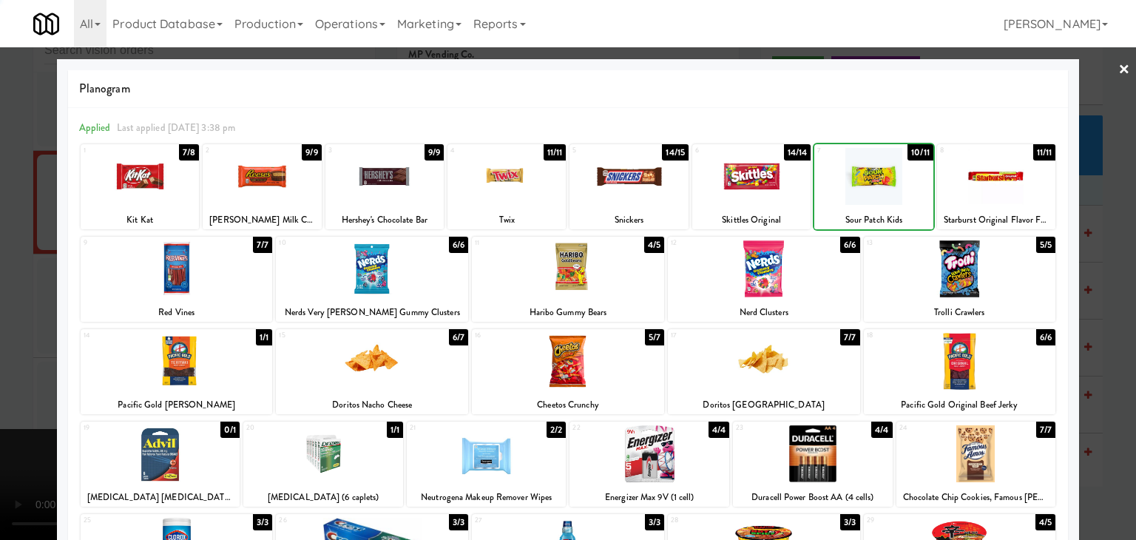
click at [0, 275] on div at bounding box center [568, 270] width 1136 height 540
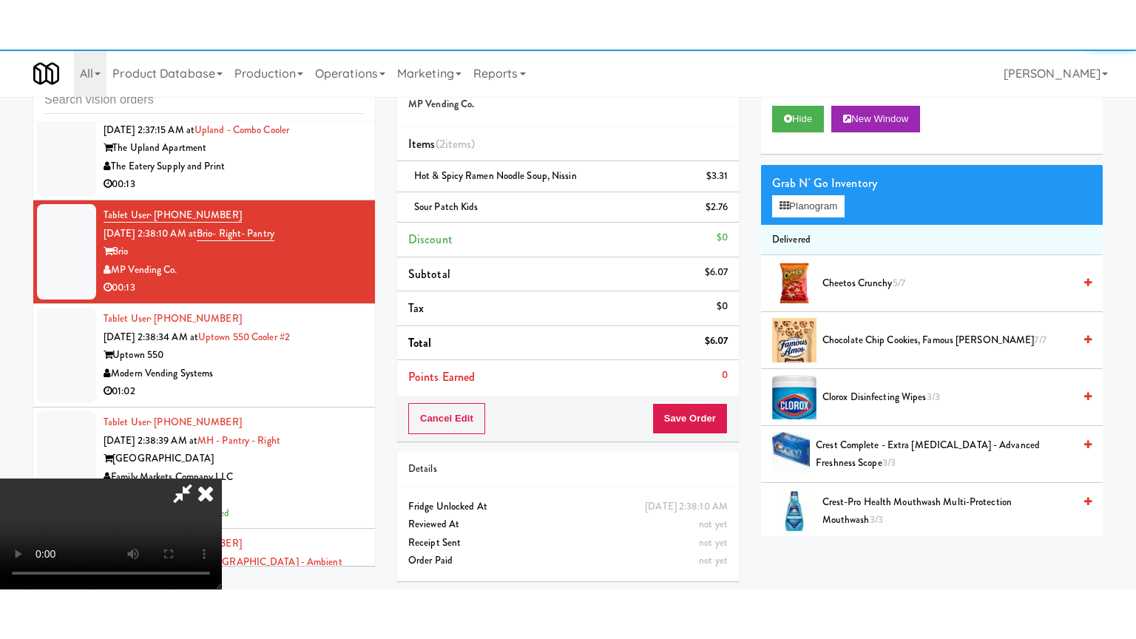
scroll to position [17906, 0]
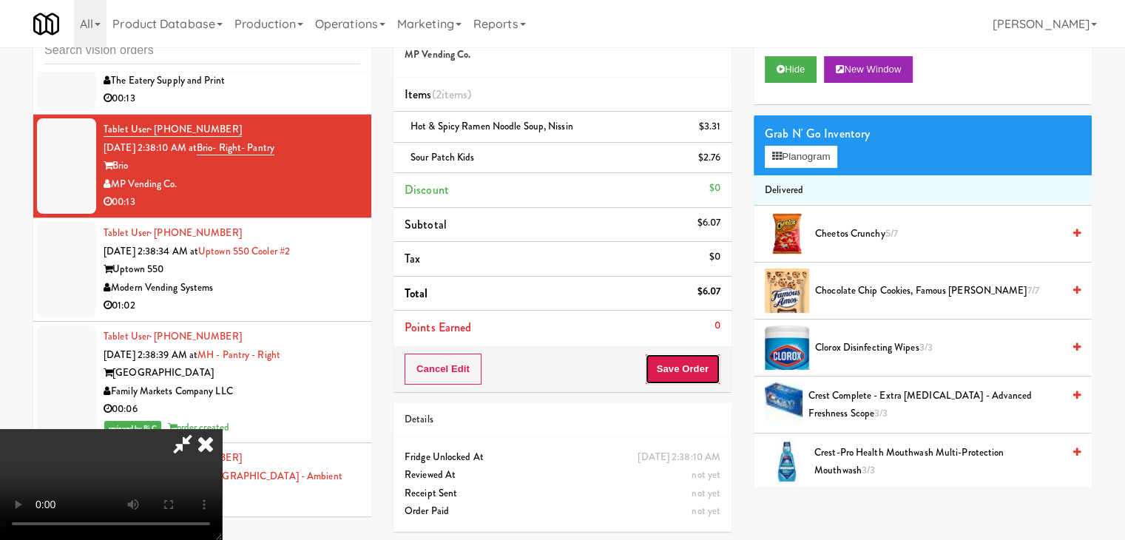
click at [710, 380] on button "Save Order" at bounding box center [682, 369] width 75 height 31
click at [701, 371] on body "Are you sure you want to update this order? Okay Cancel Okay Are you sure you w…" at bounding box center [568, 270] width 1136 height 540
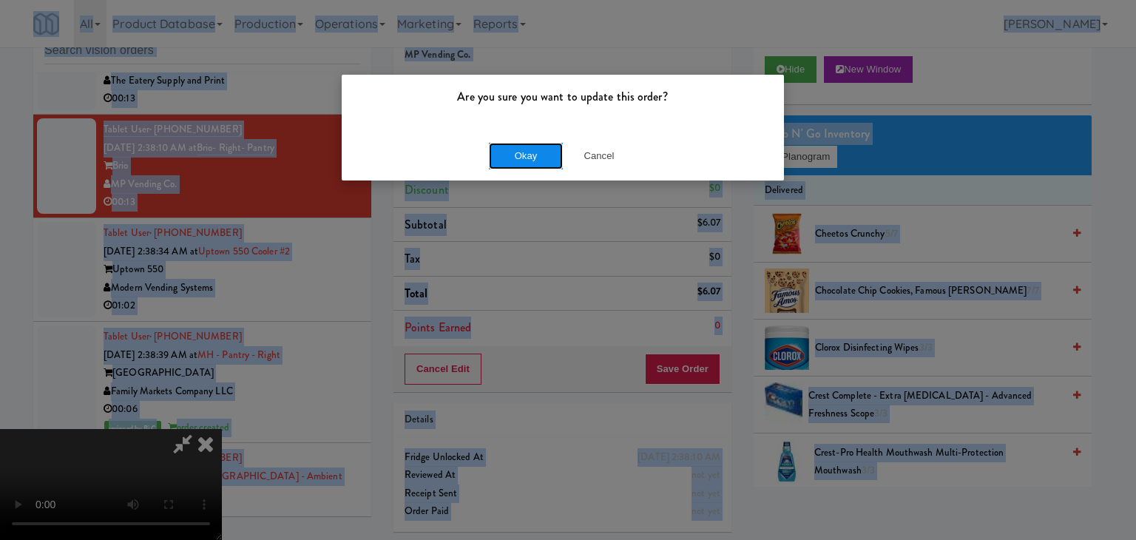
click at [541, 168] on button "Okay" at bounding box center [526, 156] width 74 height 27
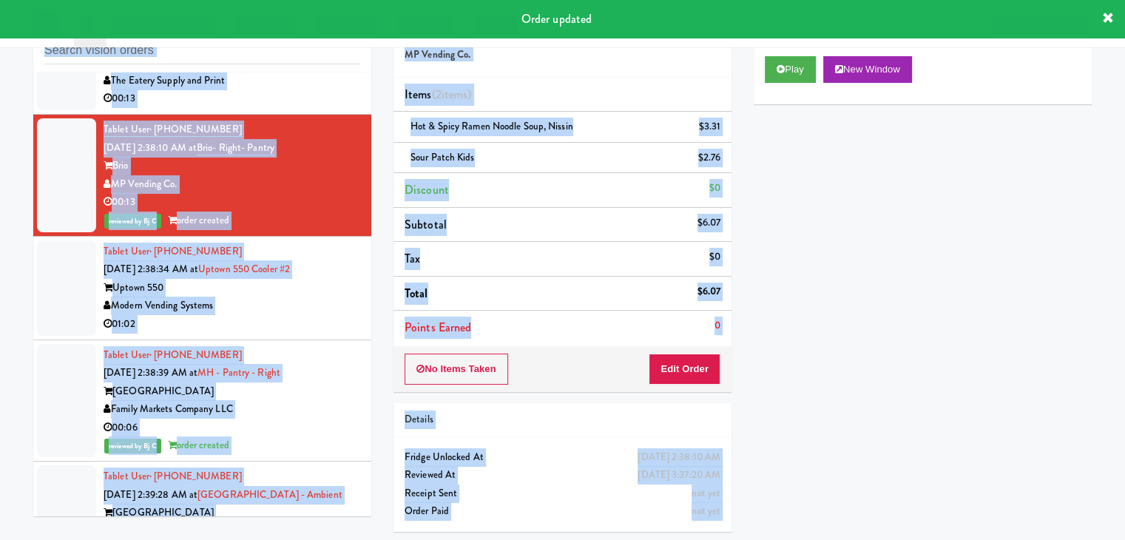
click at [0, 329] on div "inbox reviewed all all unclear take inventory issue suspicious failed recent Ta…" at bounding box center [562, 274] width 1125 height 537
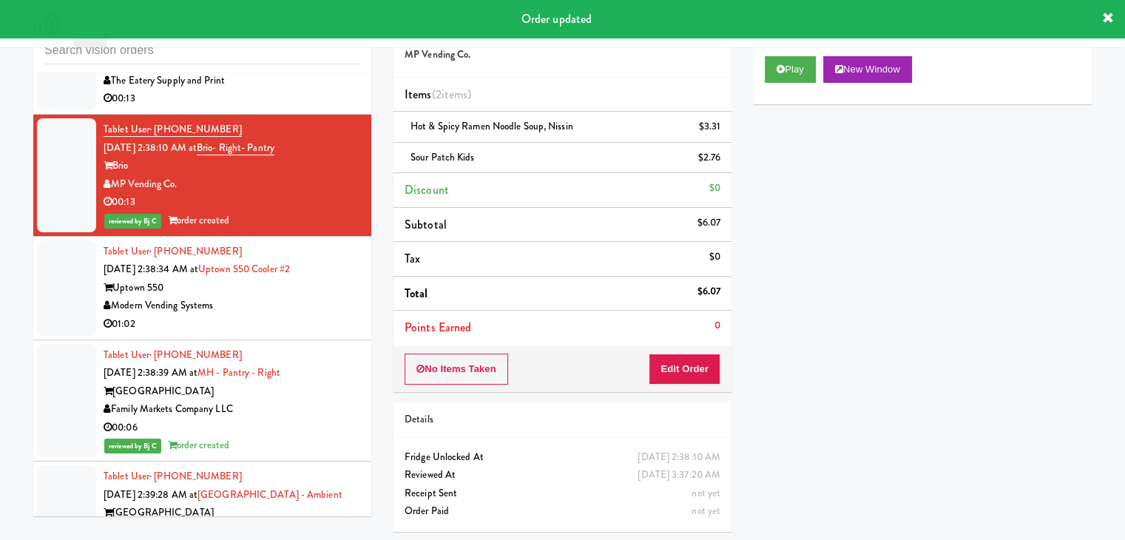
click at [301, 108] on div "00:13" at bounding box center [232, 99] width 257 height 18
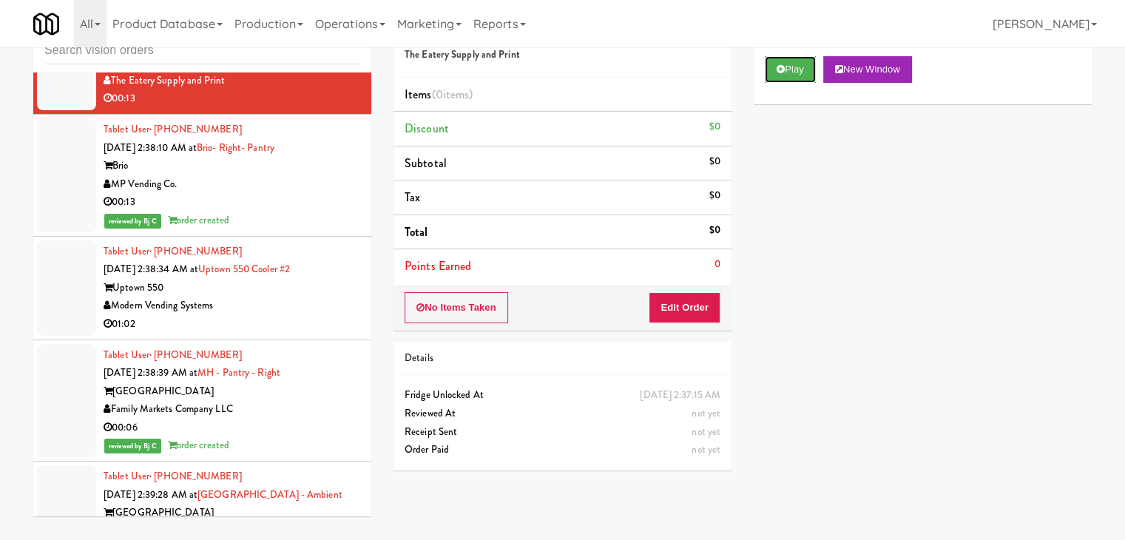
drag, startPoint x: 779, startPoint y: 74, endPoint x: 754, endPoint y: 161, distance: 90.1
click at [780, 74] on button "Play" at bounding box center [790, 69] width 51 height 27
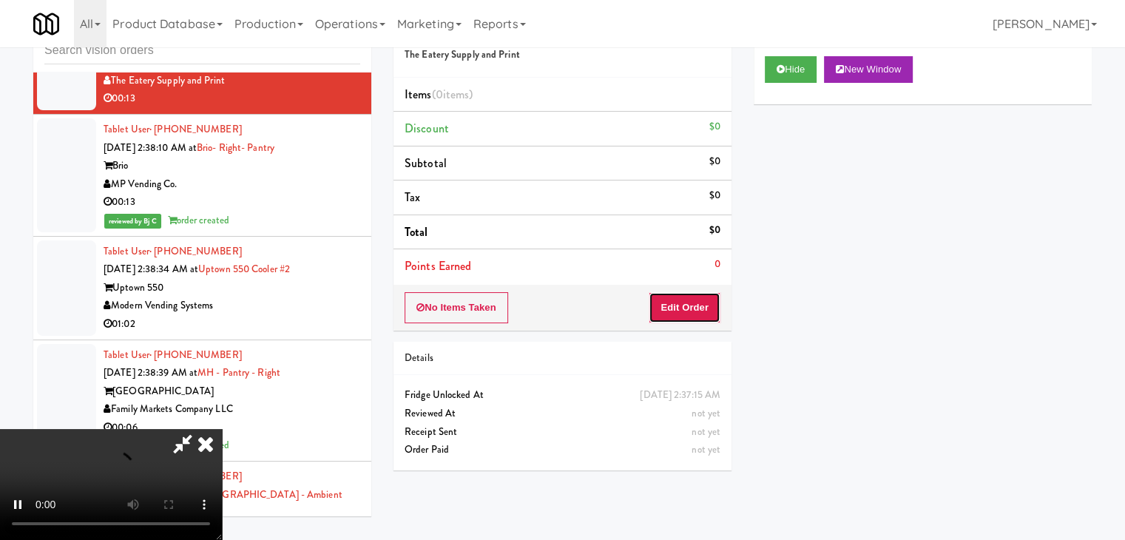
click at [695, 294] on button "Edit Order" at bounding box center [685, 307] width 72 height 31
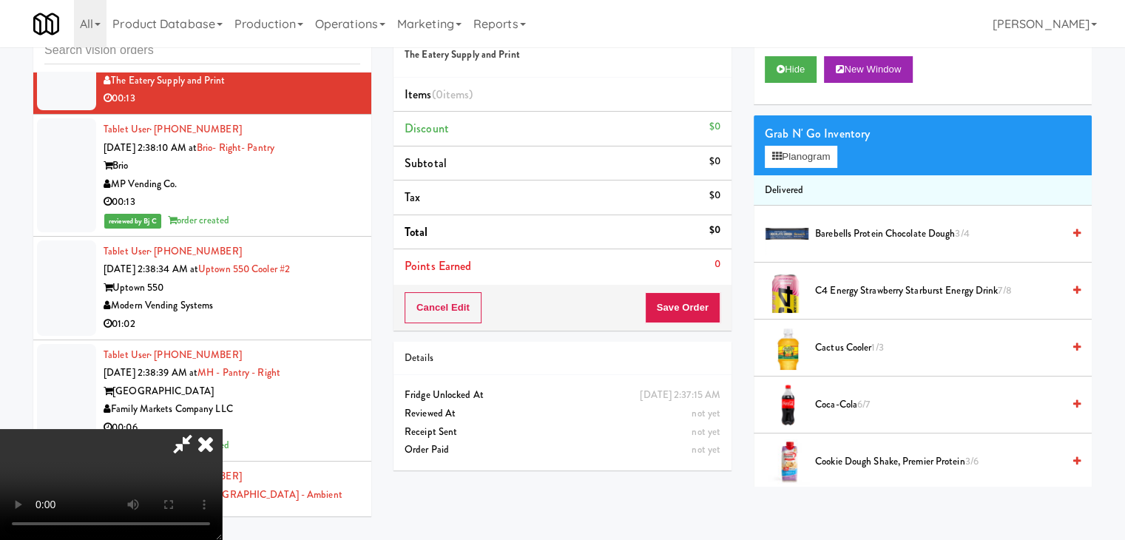
scroll to position [17870, 0]
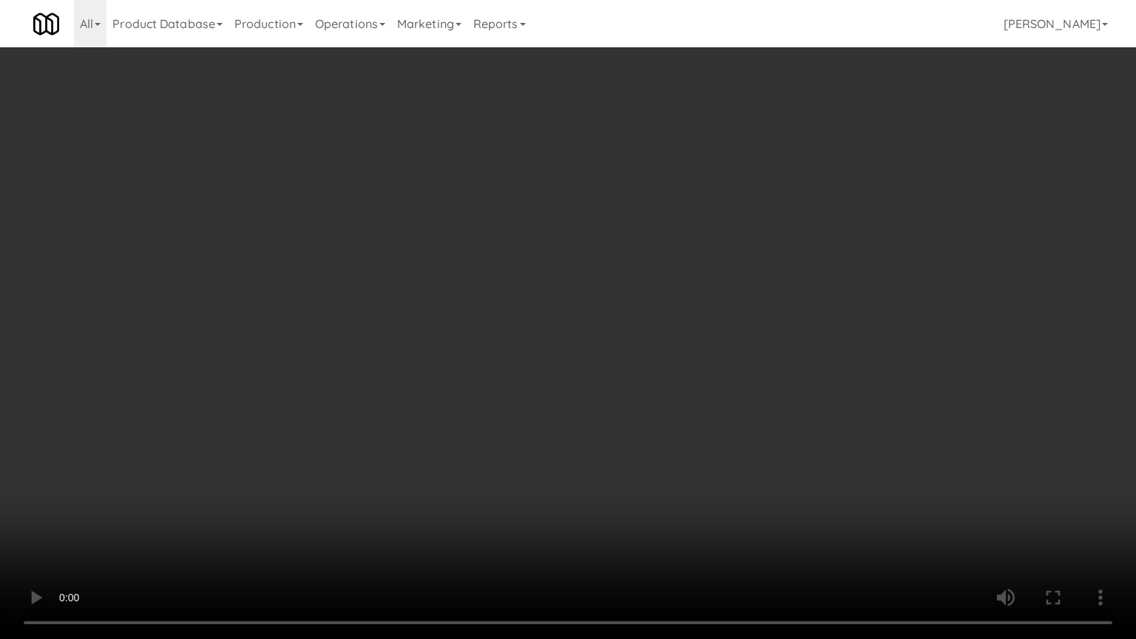
click at [744, 453] on video at bounding box center [568, 319] width 1136 height 639
click at [742, 456] on video at bounding box center [568, 319] width 1136 height 639
click at [742, 461] on video at bounding box center [568, 319] width 1136 height 639
click at [740, 448] on video at bounding box center [568, 319] width 1136 height 639
click at [743, 438] on video at bounding box center [568, 319] width 1136 height 639
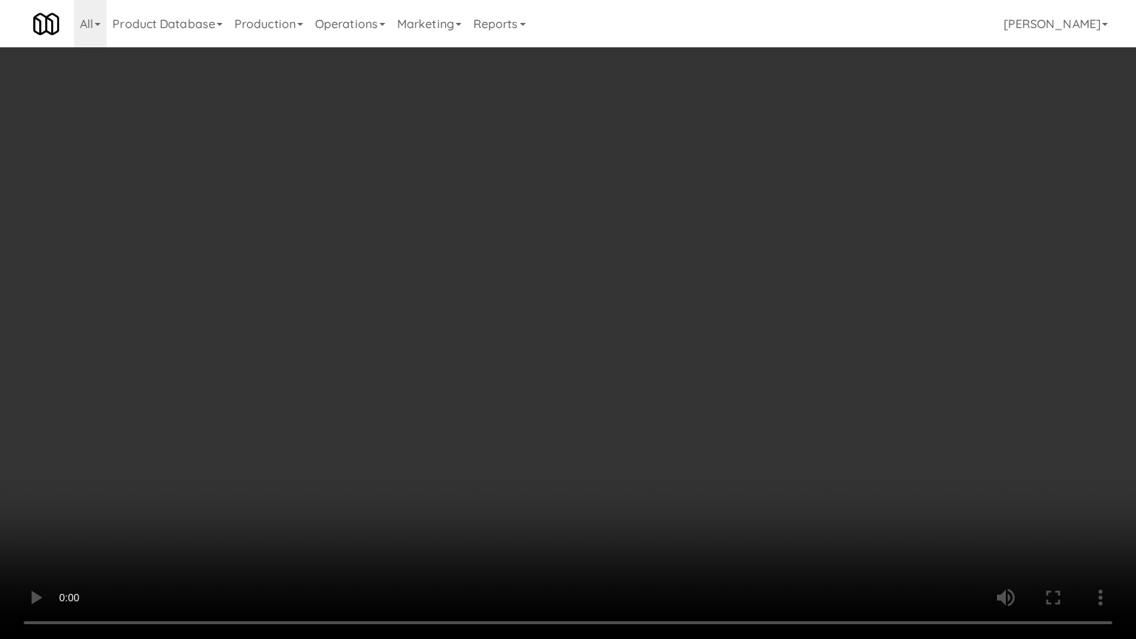
click at [743, 438] on video at bounding box center [568, 319] width 1136 height 639
click at [743, 447] on video at bounding box center [568, 319] width 1136 height 639
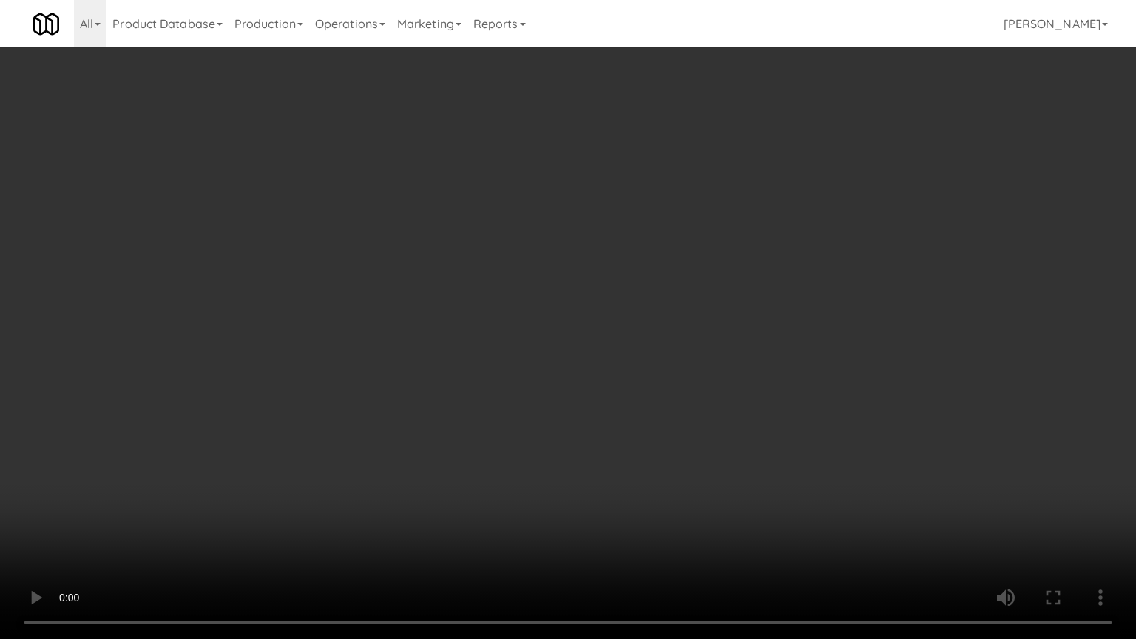
click at [743, 447] on video at bounding box center [568, 319] width 1136 height 639
click at [802, 300] on video at bounding box center [568, 319] width 1136 height 639
click at [822, 300] on video at bounding box center [568, 319] width 1136 height 639
click at [711, 459] on video at bounding box center [568, 319] width 1136 height 639
click at [706, 459] on video at bounding box center [568, 319] width 1136 height 639
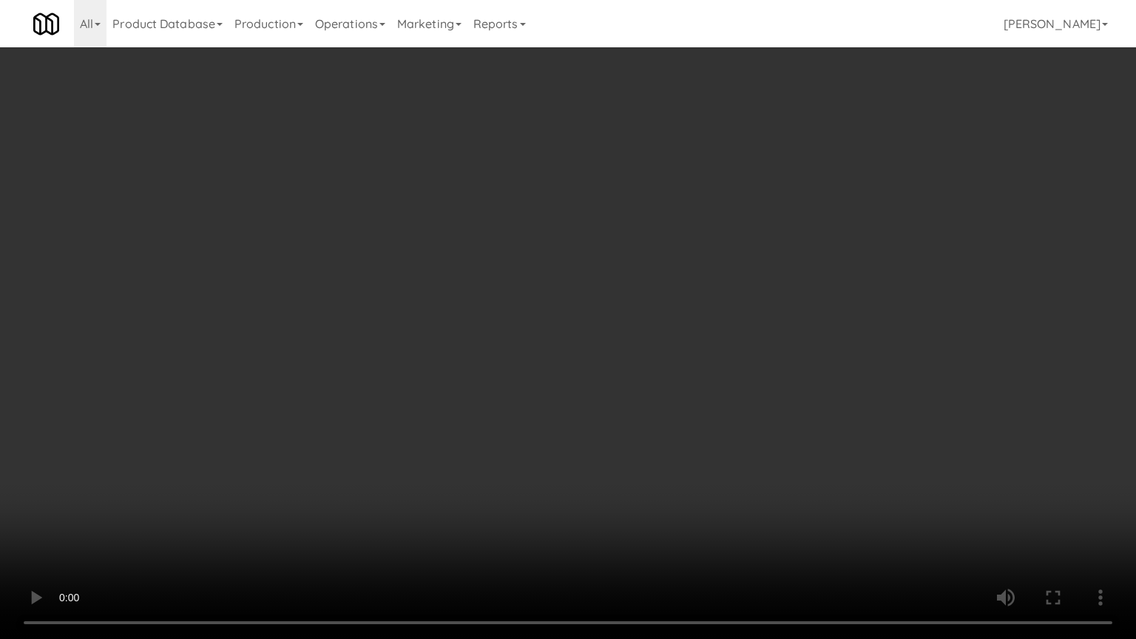
click at [672, 459] on video at bounding box center [568, 319] width 1136 height 639
click at [639, 456] on video at bounding box center [568, 319] width 1136 height 639
click at [639, 455] on video at bounding box center [568, 319] width 1136 height 639
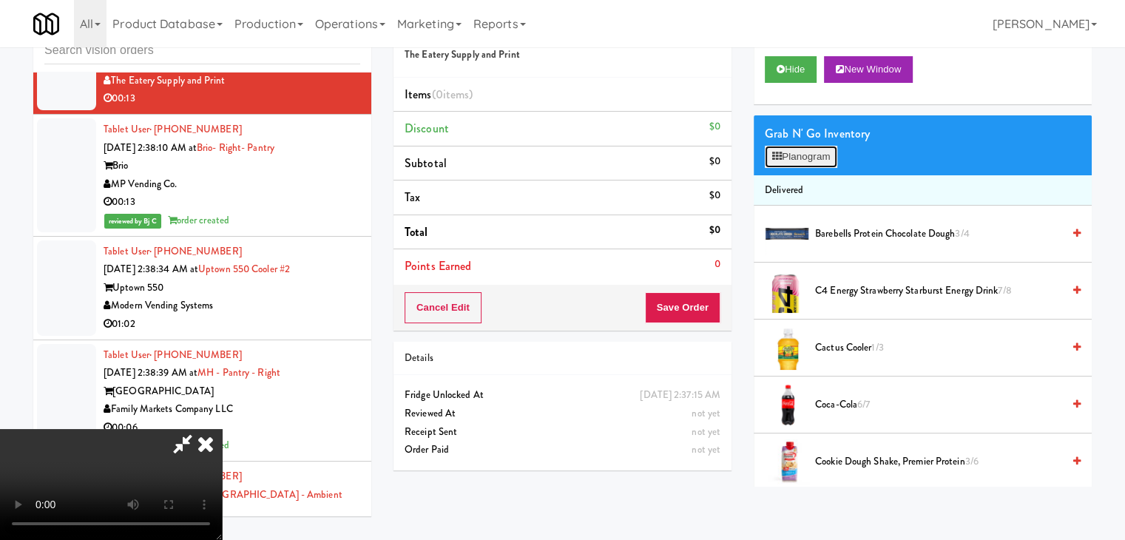
click at [817, 164] on button "Planogram" at bounding box center [801, 157] width 73 height 22
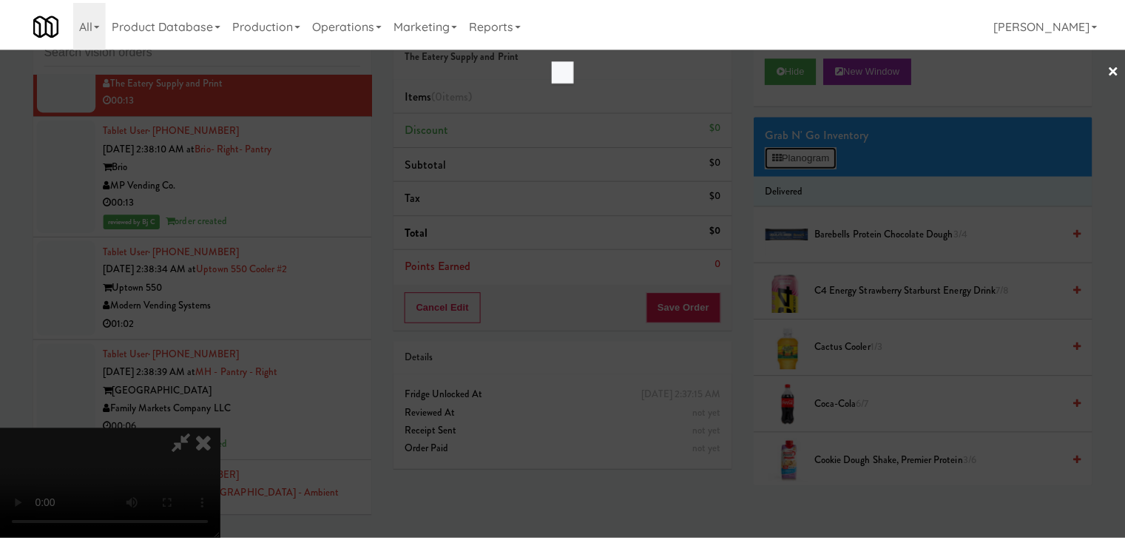
scroll to position [17870, 0]
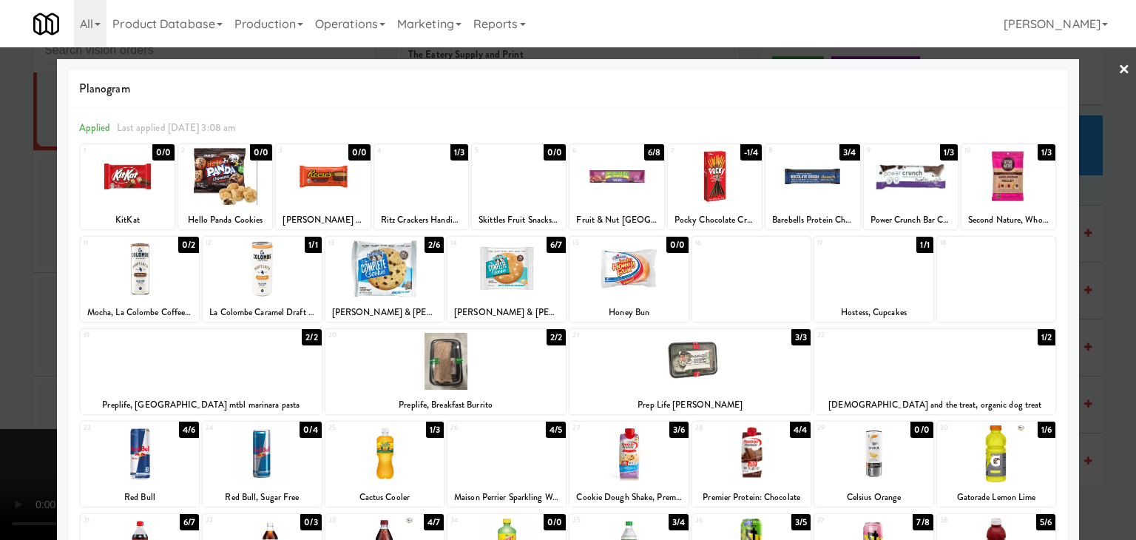
click at [441, 190] on div at bounding box center [421, 176] width 94 height 57
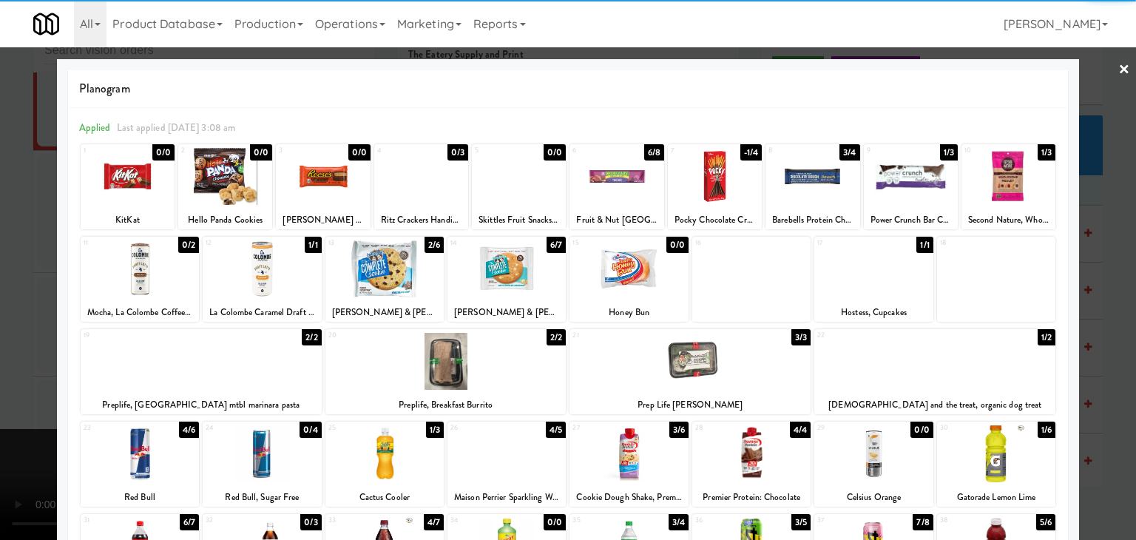
click at [605, 199] on div at bounding box center [617, 176] width 94 height 57
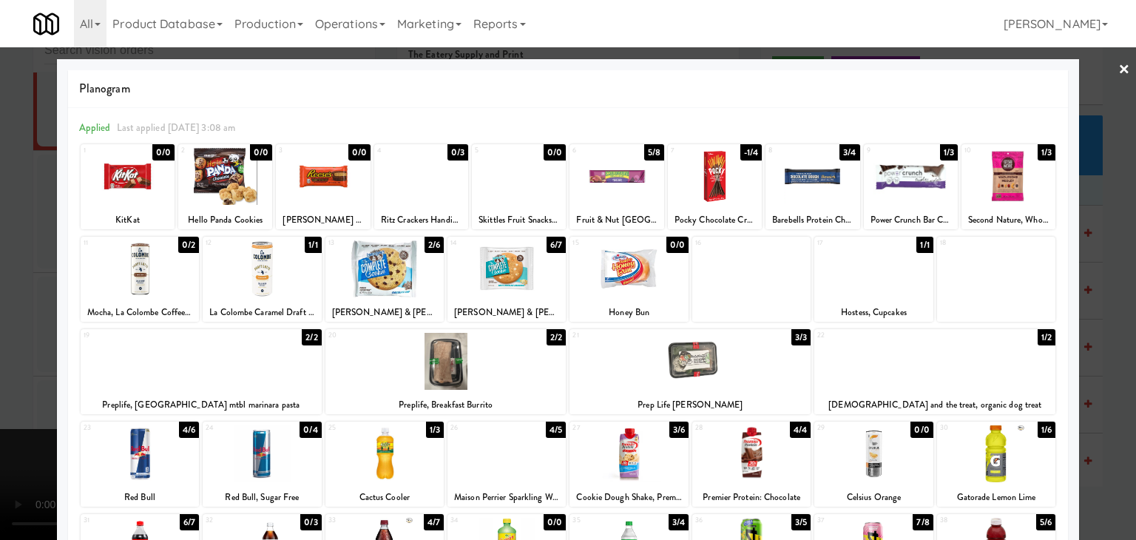
click at [605, 199] on div at bounding box center [617, 176] width 94 height 57
drag, startPoint x: 0, startPoint y: 242, endPoint x: 186, endPoint y: 259, distance: 186.5
click at [1, 242] on div at bounding box center [568, 270] width 1136 height 540
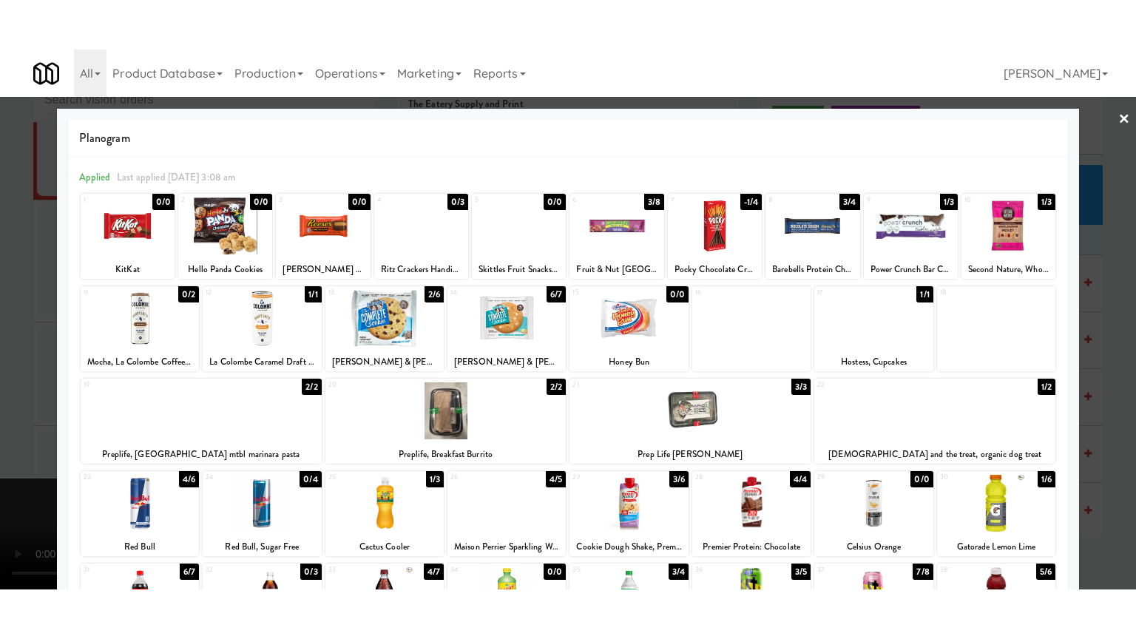
scroll to position [17906, 0]
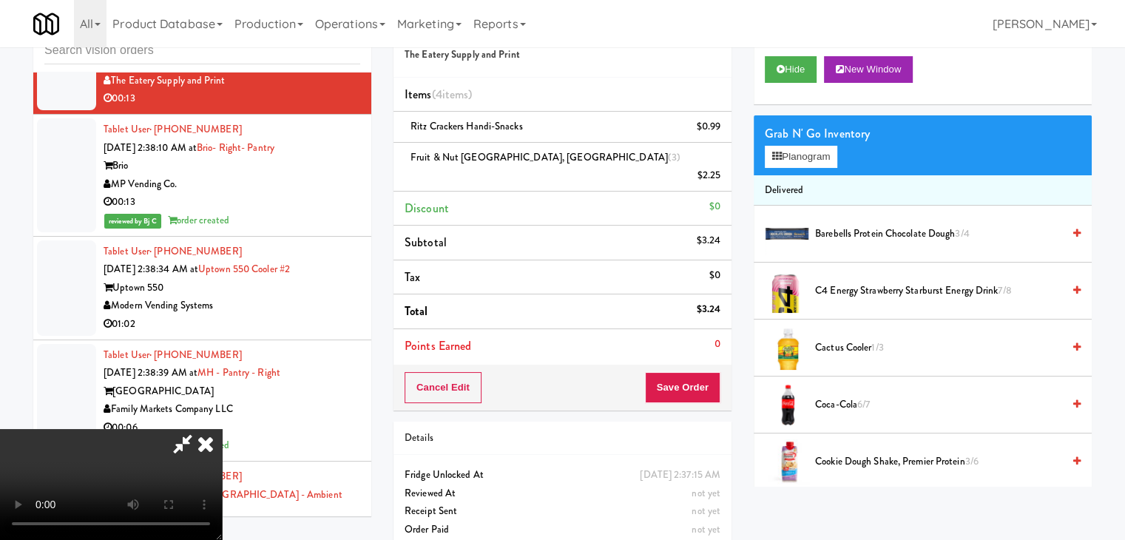
click at [222, 429] on video at bounding box center [111, 484] width 222 height 111
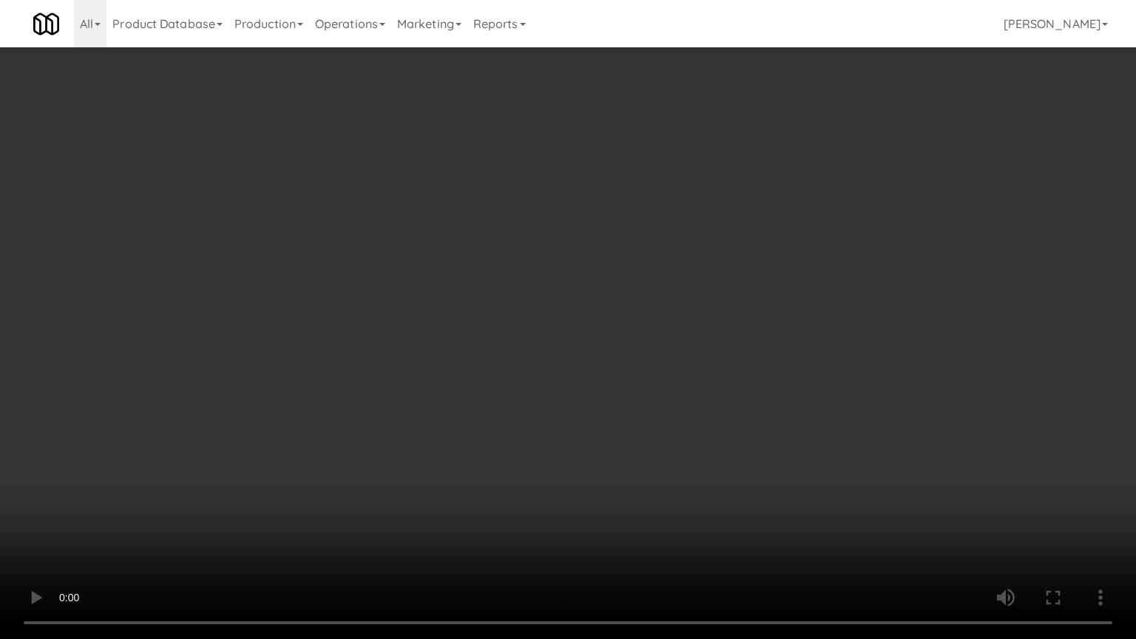
click at [801, 462] on video at bounding box center [568, 319] width 1136 height 639
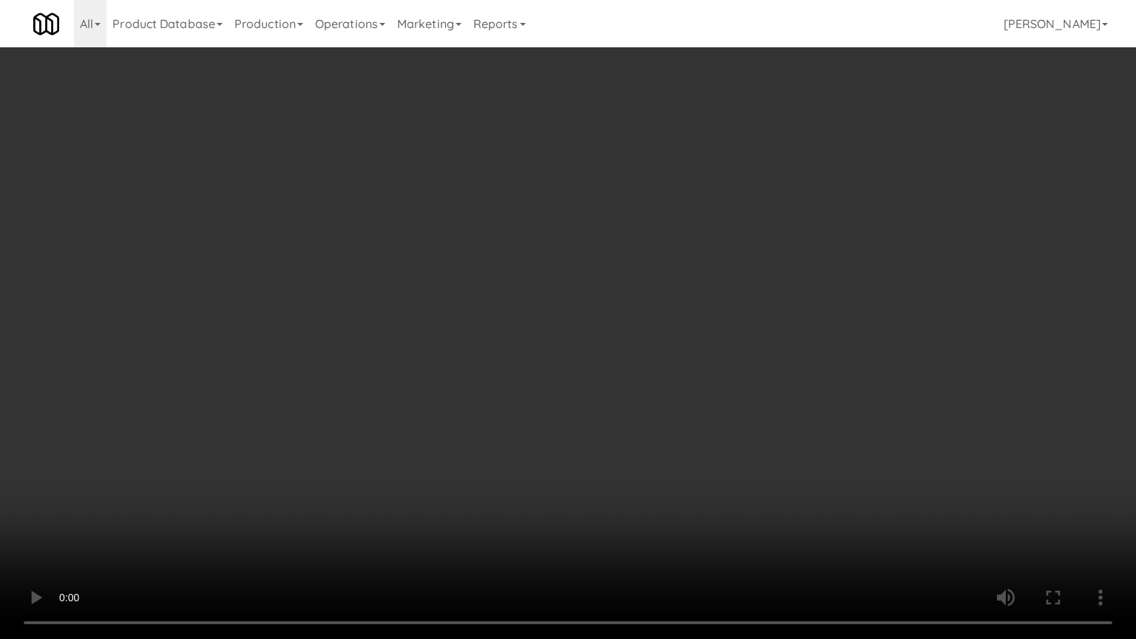
click at [801, 462] on video at bounding box center [568, 319] width 1136 height 639
click at [771, 457] on video at bounding box center [568, 319] width 1136 height 639
click at [743, 437] on video at bounding box center [568, 319] width 1136 height 639
click at [744, 437] on video at bounding box center [568, 319] width 1136 height 639
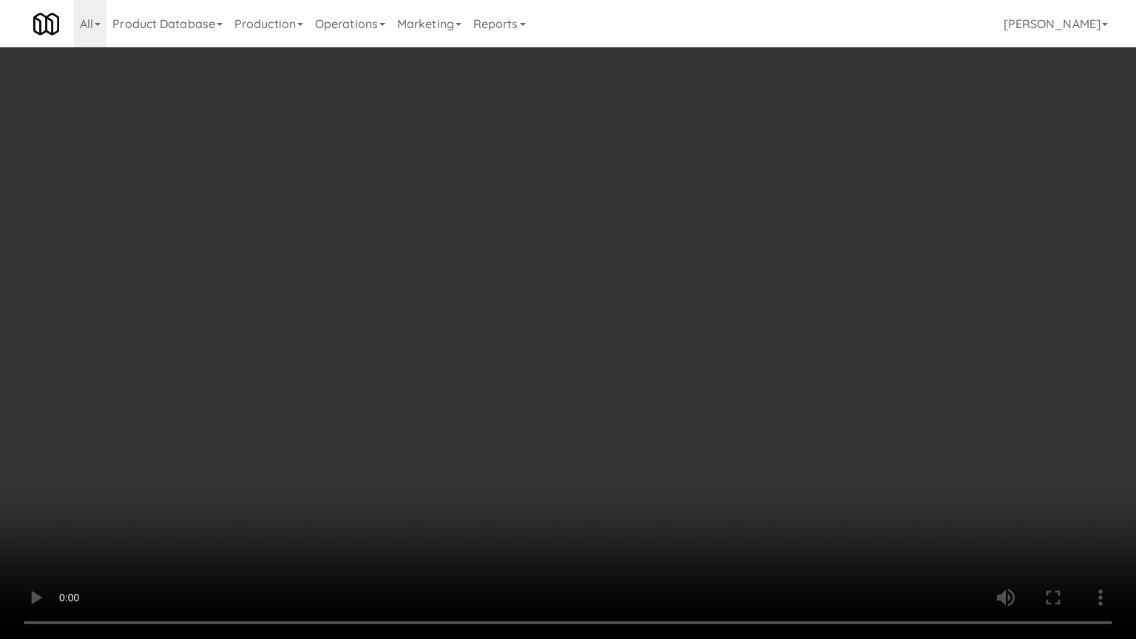
click at [745, 436] on video at bounding box center [568, 319] width 1136 height 639
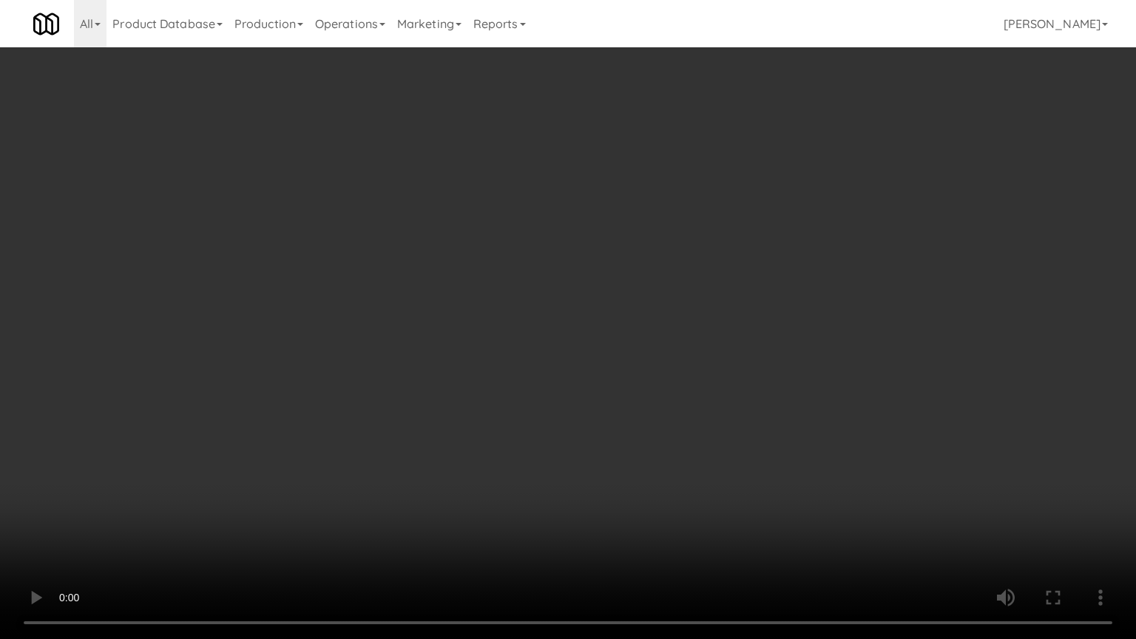
click at [745, 436] on video at bounding box center [568, 319] width 1136 height 639
click at [747, 435] on video at bounding box center [568, 319] width 1136 height 639
click at [741, 435] on video at bounding box center [568, 319] width 1136 height 639
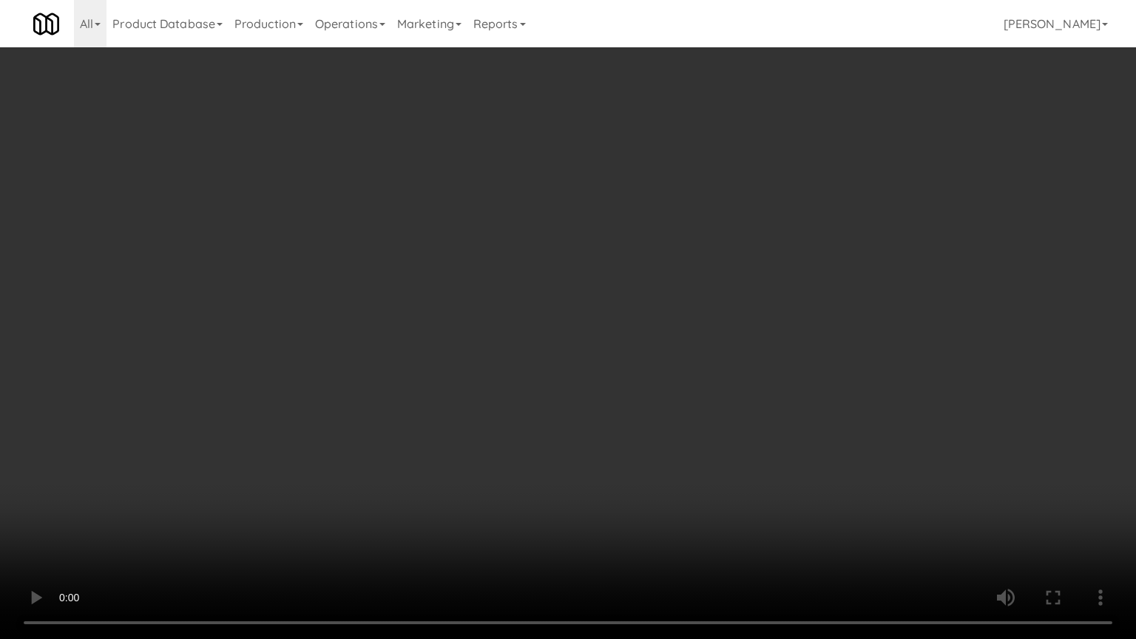
click at [741, 435] on video at bounding box center [568, 319] width 1136 height 639
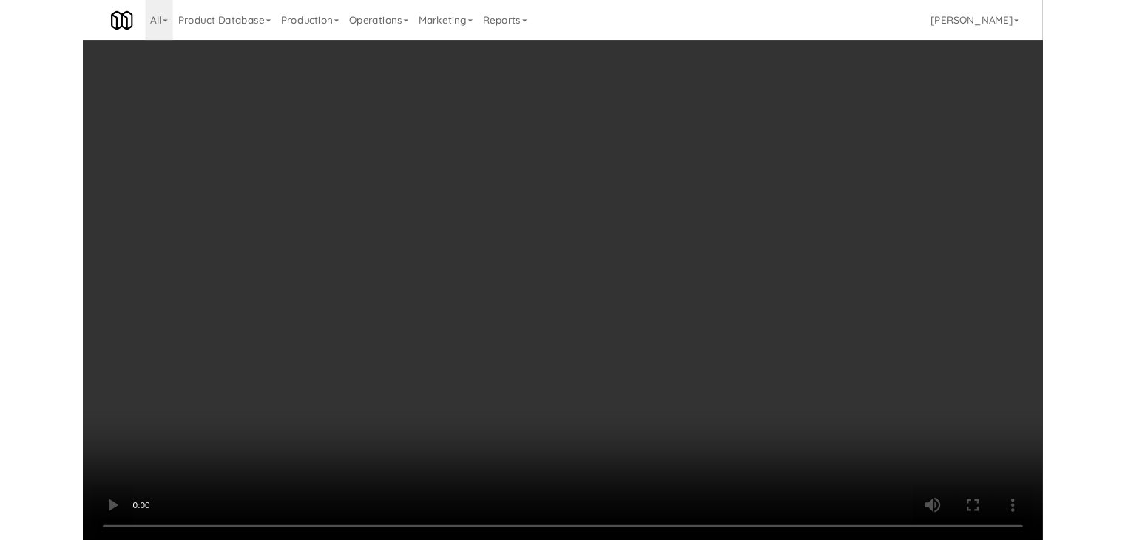
scroll to position [17906, 0]
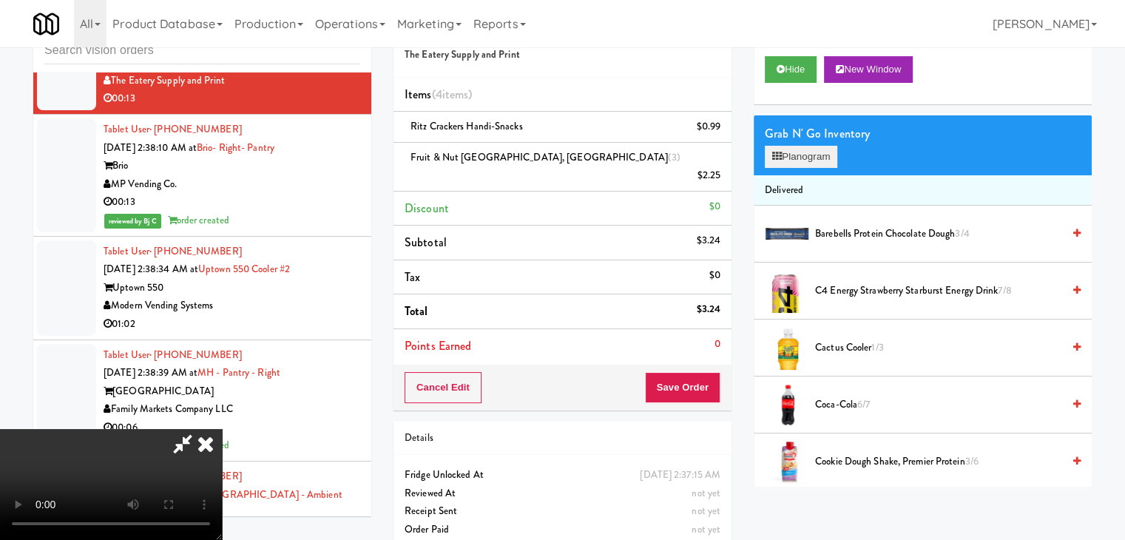
click at [824, 166] on div "Grab N' Go Inventory Planogram" at bounding box center [923, 145] width 338 height 60
click at [824, 166] on button "Planogram" at bounding box center [801, 157] width 73 height 22
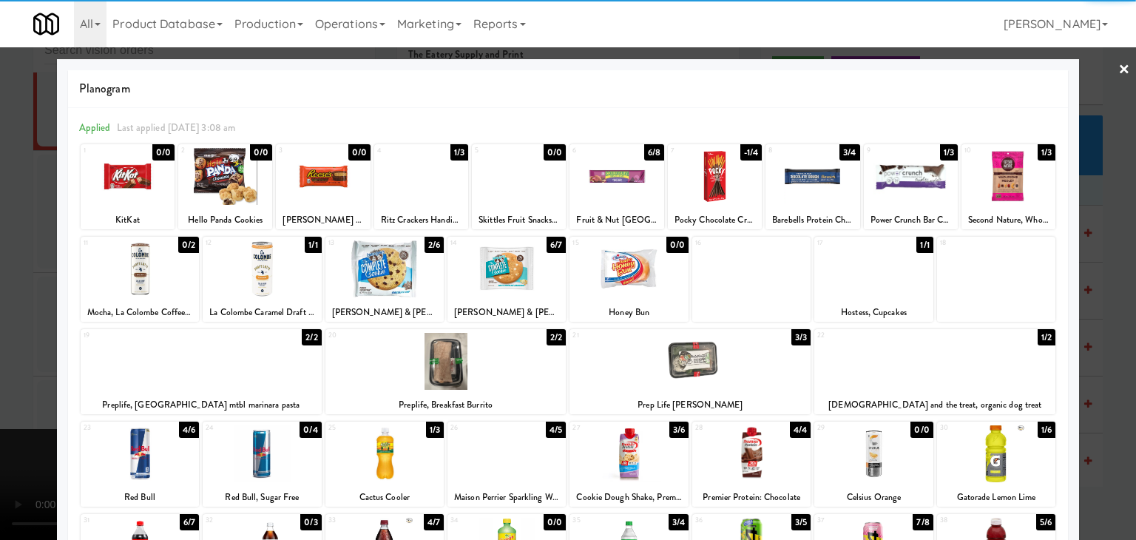
click at [1035, 188] on div at bounding box center [1009, 176] width 94 height 57
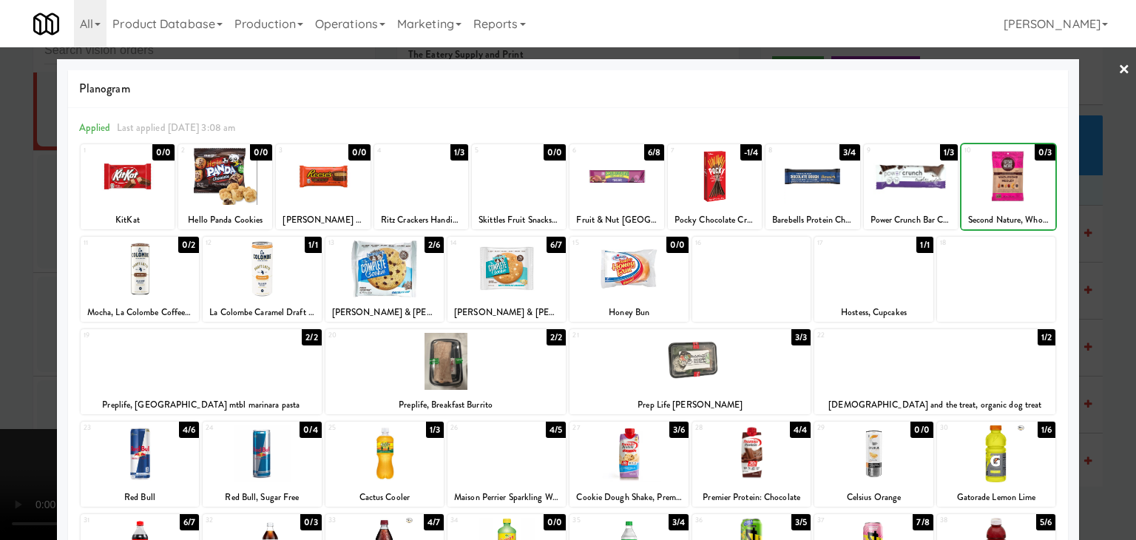
drag, startPoint x: 1110, startPoint y: 195, endPoint x: 1039, endPoint y: 204, distance: 71.7
click at [1110, 195] on div at bounding box center [568, 270] width 1136 height 540
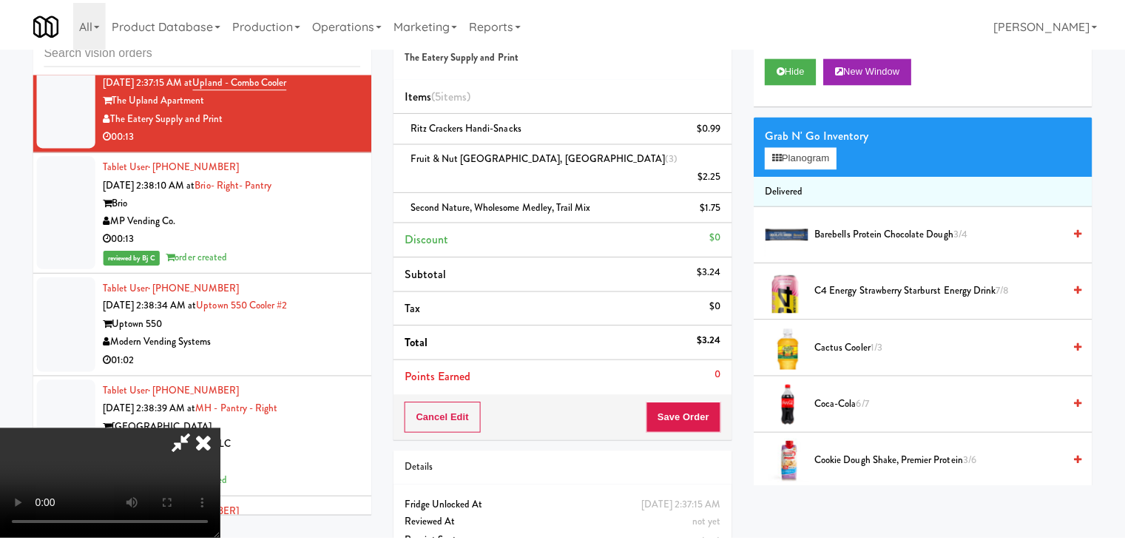
scroll to position [17906, 0]
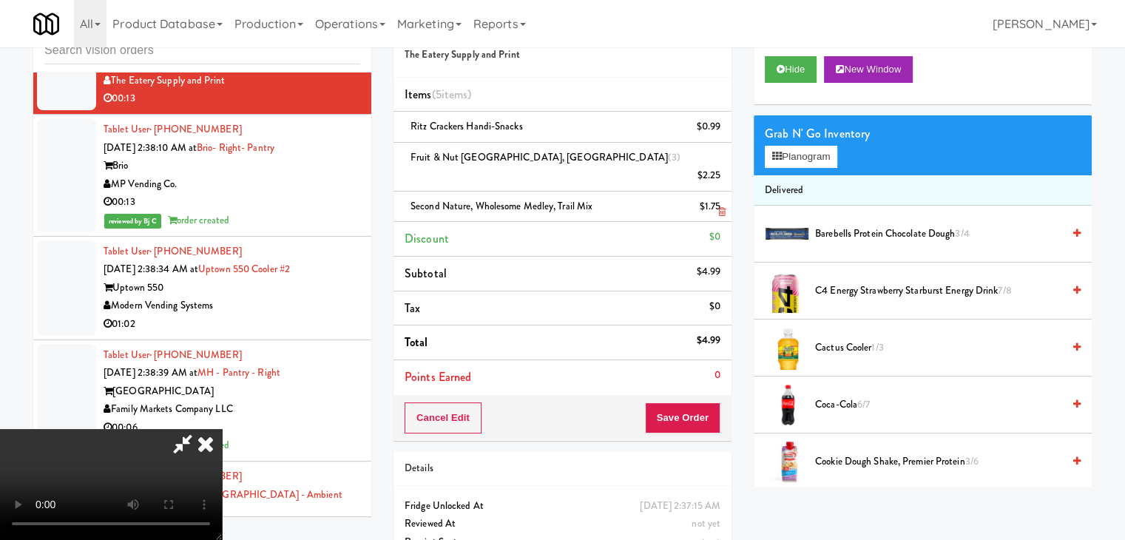
click at [222, 429] on icon at bounding box center [205, 444] width 33 height 30
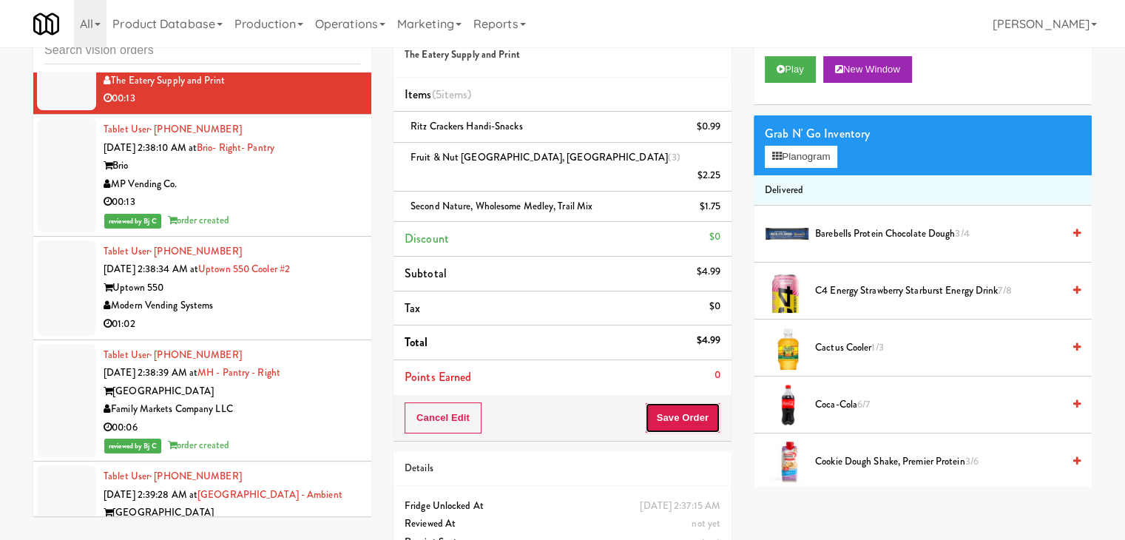
click at [688, 409] on button "Save Order" at bounding box center [682, 418] width 75 height 31
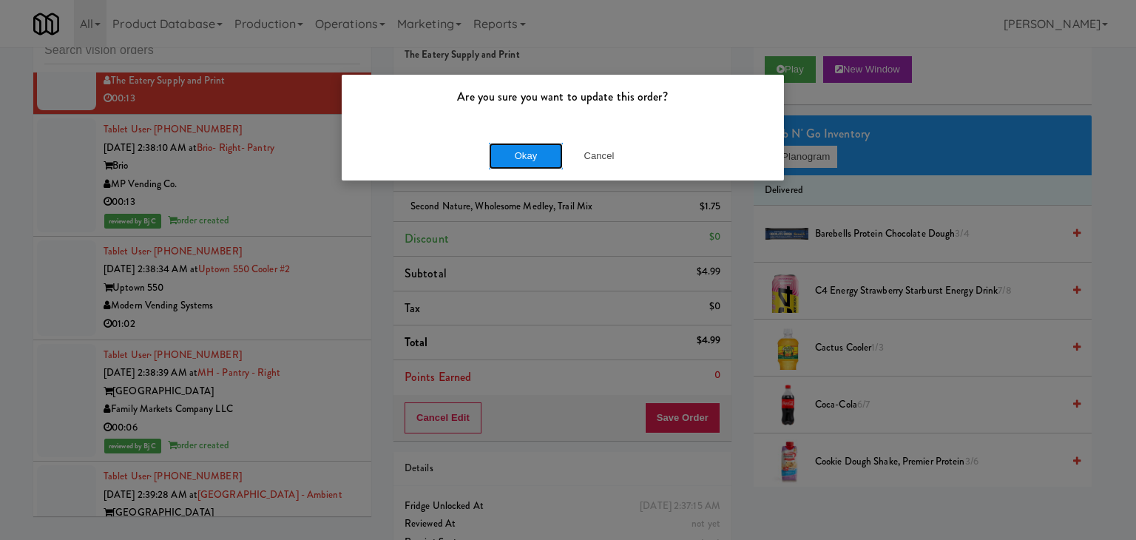
click at [533, 160] on button "Okay" at bounding box center [526, 156] width 74 height 27
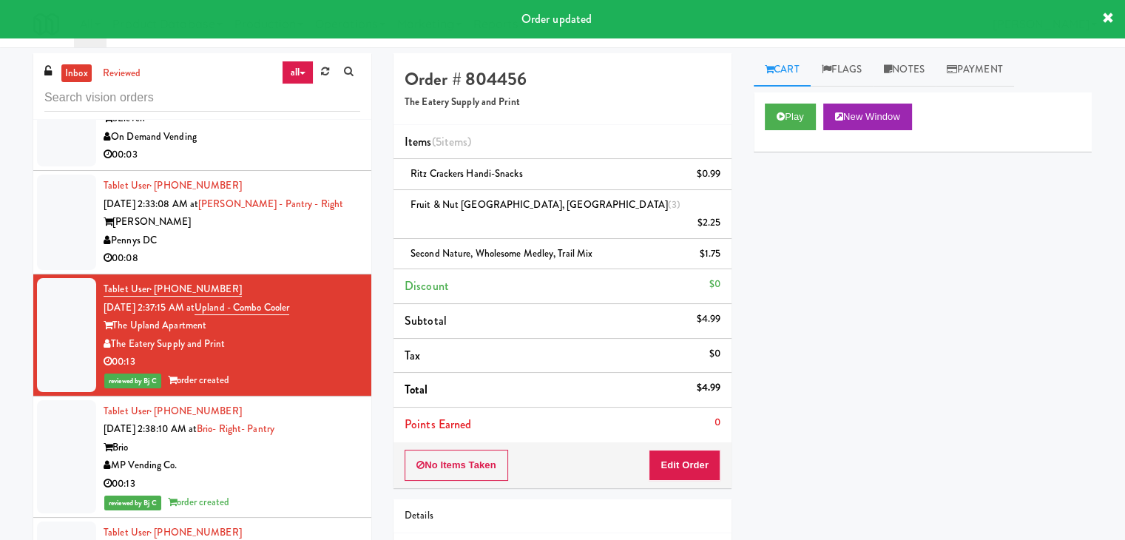
scroll to position [17684, 0]
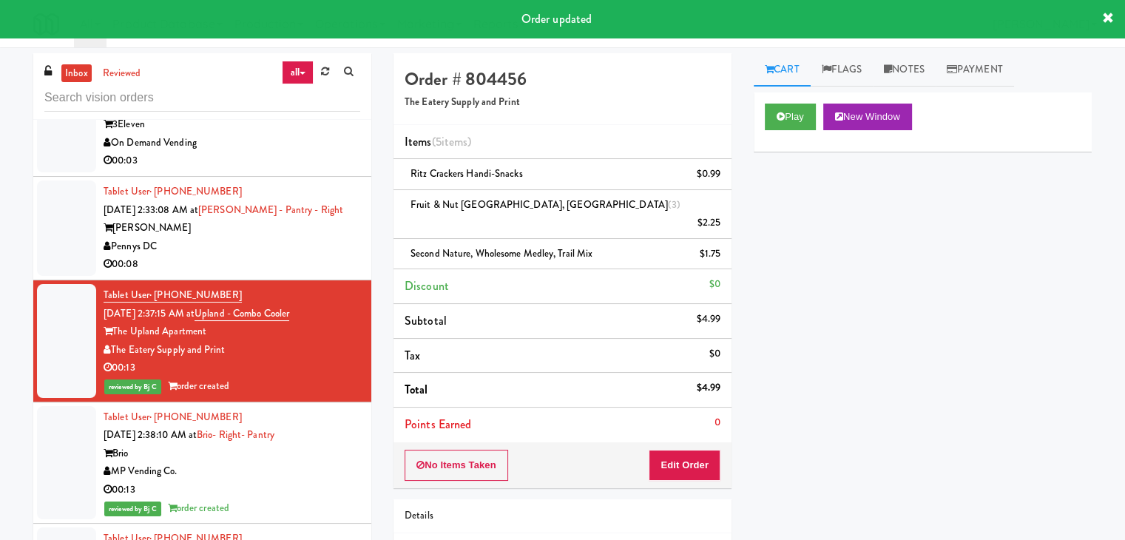
click at [289, 256] on div "Pennys DC" at bounding box center [232, 247] width 257 height 18
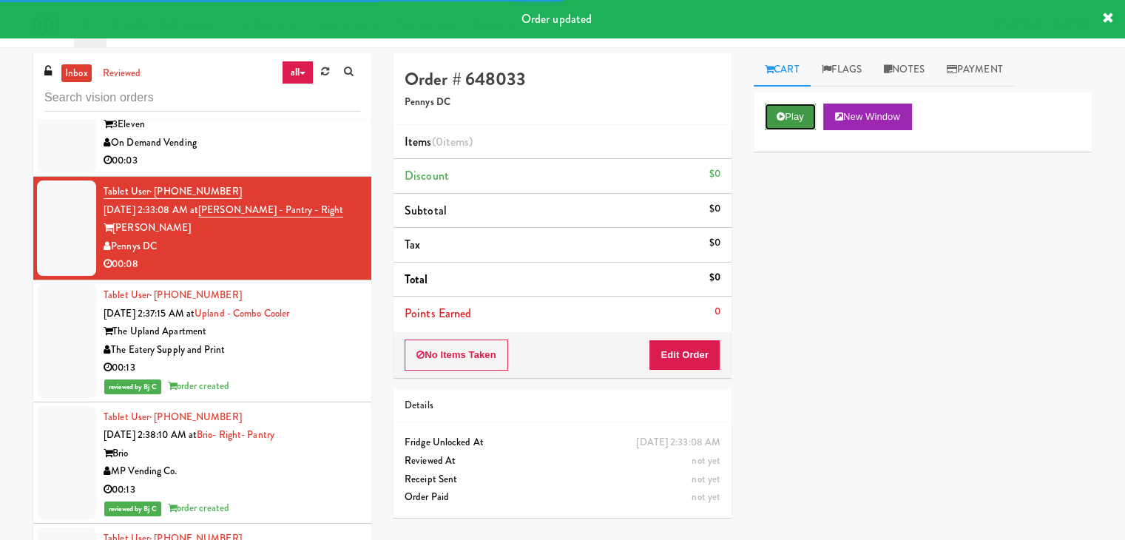
click at [795, 107] on button "Play" at bounding box center [790, 117] width 51 height 27
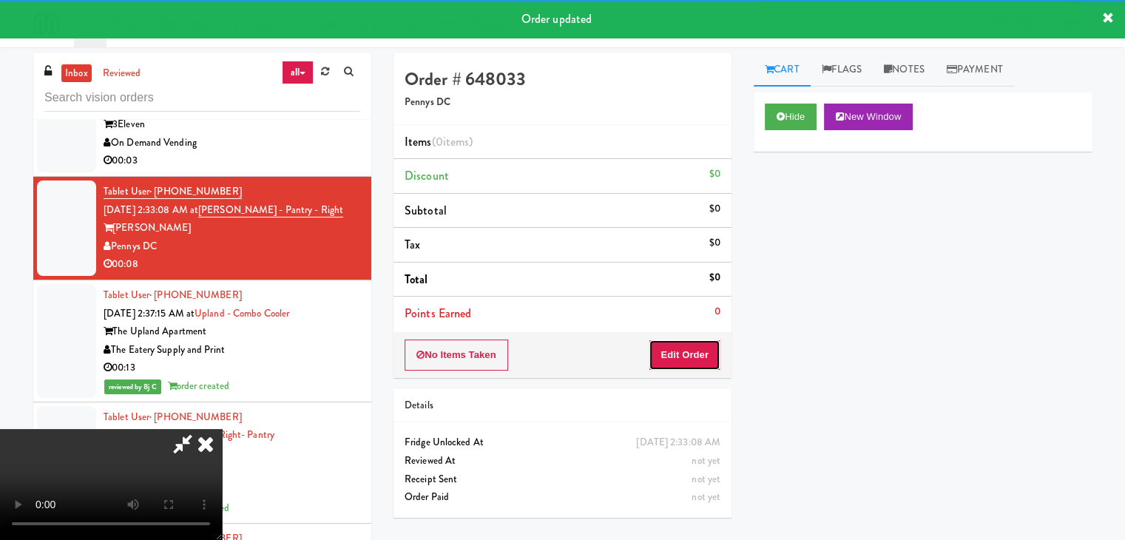
click at [702, 353] on button "Edit Order" at bounding box center [685, 355] width 72 height 31
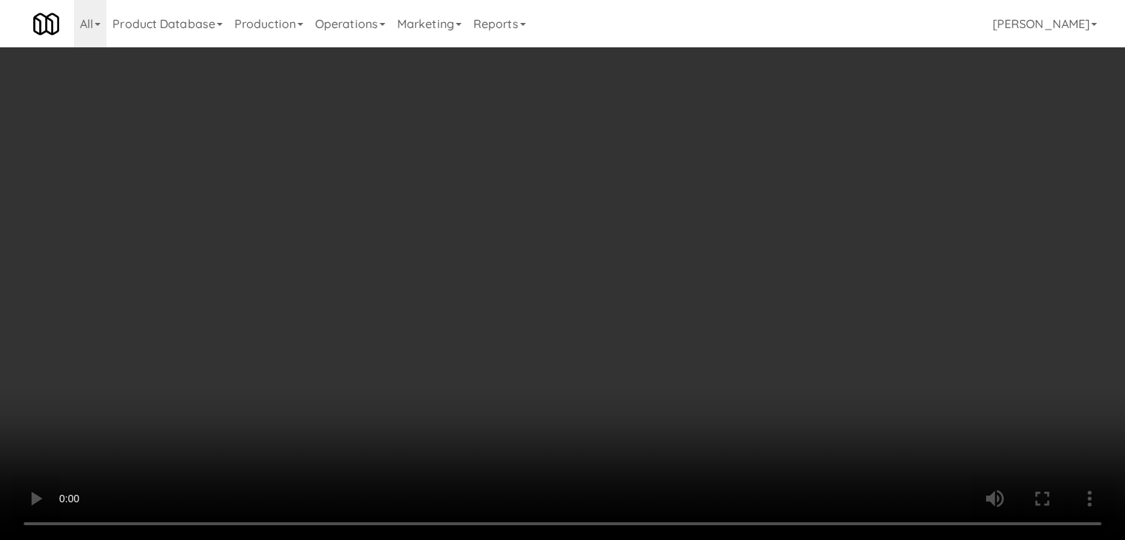
scroll to position [17648, 0]
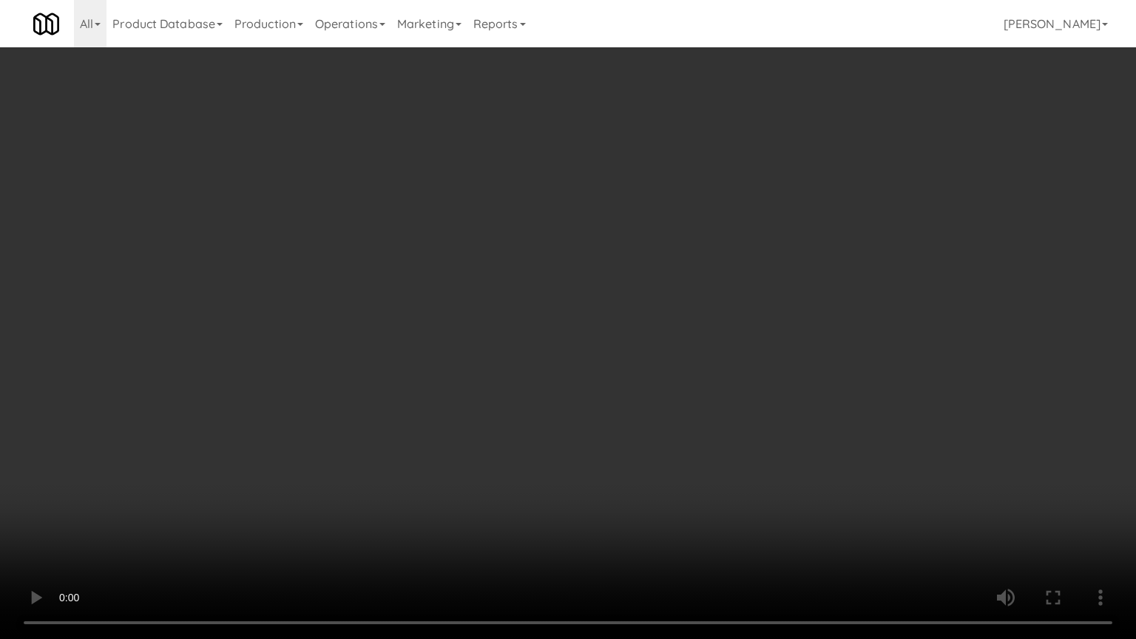
click at [678, 397] on video at bounding box center [568, 319] width 1136 height 639
click at [681, 397] on video at bounding box center [568, 319] width 1136 height 639
click at [682, 397] on video at bounding box center [568, 319] width 1136 height 639
click at [687, 390] on video at bounding box center [568, 319] width 1136 height 639
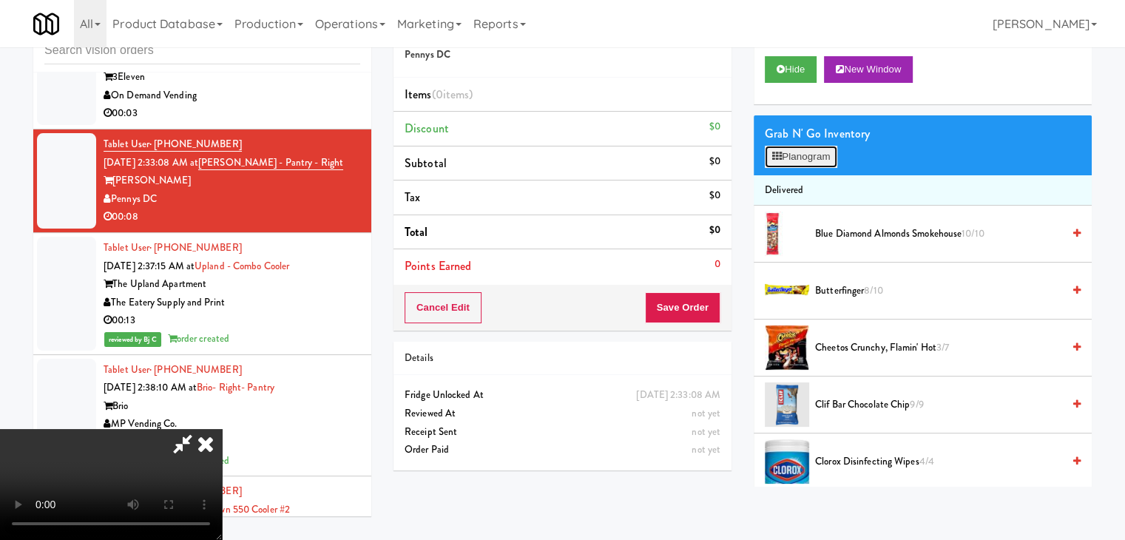
click at [787, 152] on button "Planogram" at bounding box center [801, 157] width 73 height 22
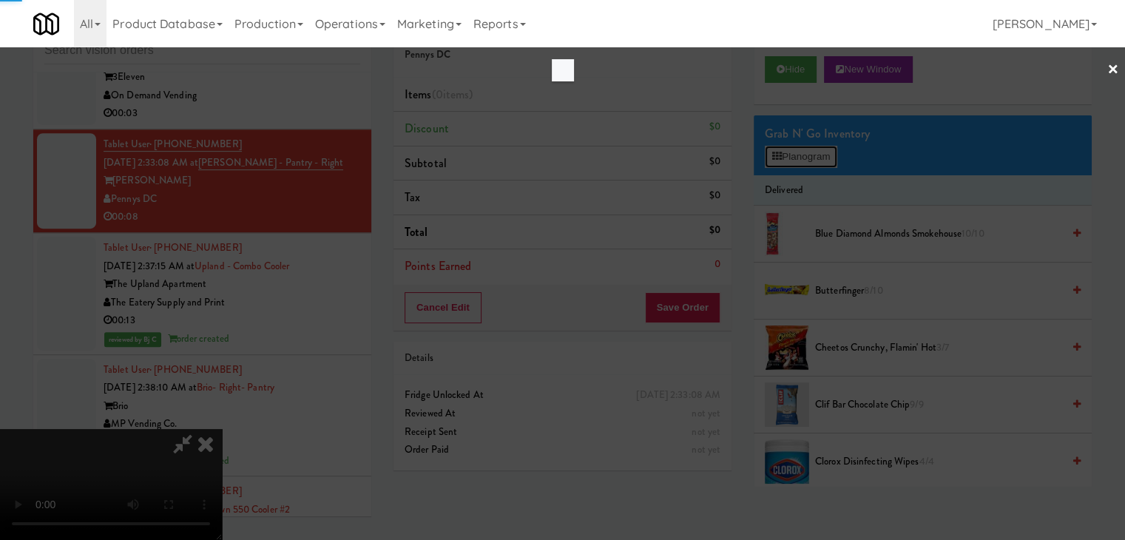
scroll to position [17648, 0]
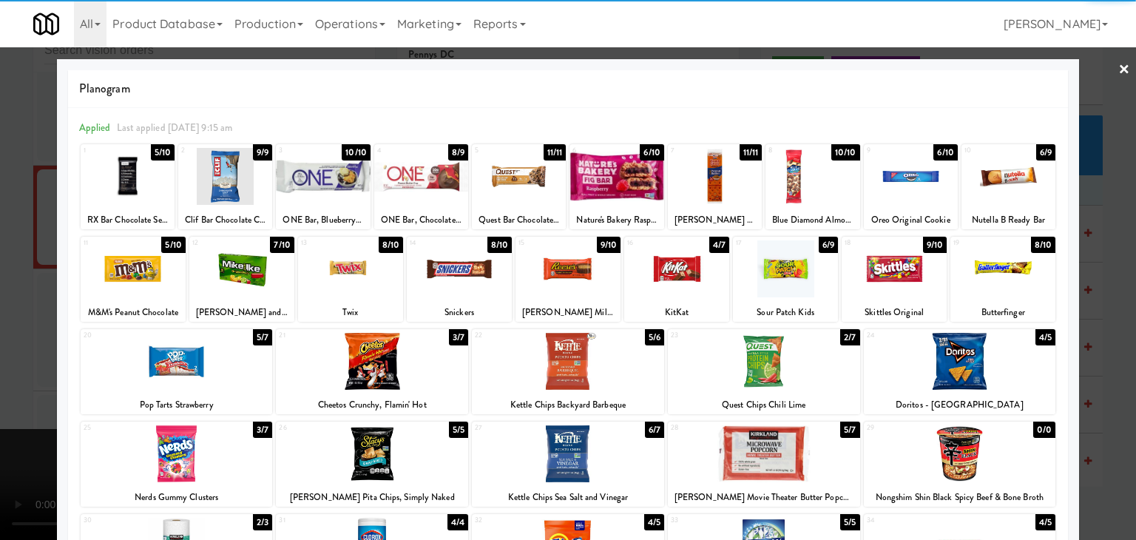
click at [138, 279] on div at bounding box center [133, 268] width 105 height 57
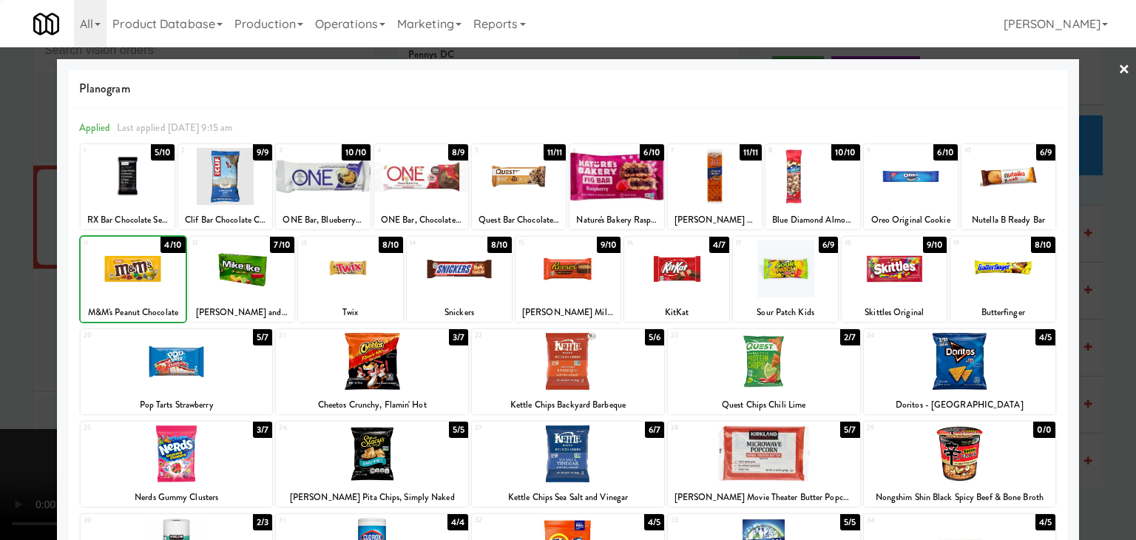
drag, startPoint x: 0, startPoint y: 294, endPoint x: 16, endPoint y: 294, distance: 16.3
click at [16, 294] on div at bounding box center [568, 270] width 1136 height 540
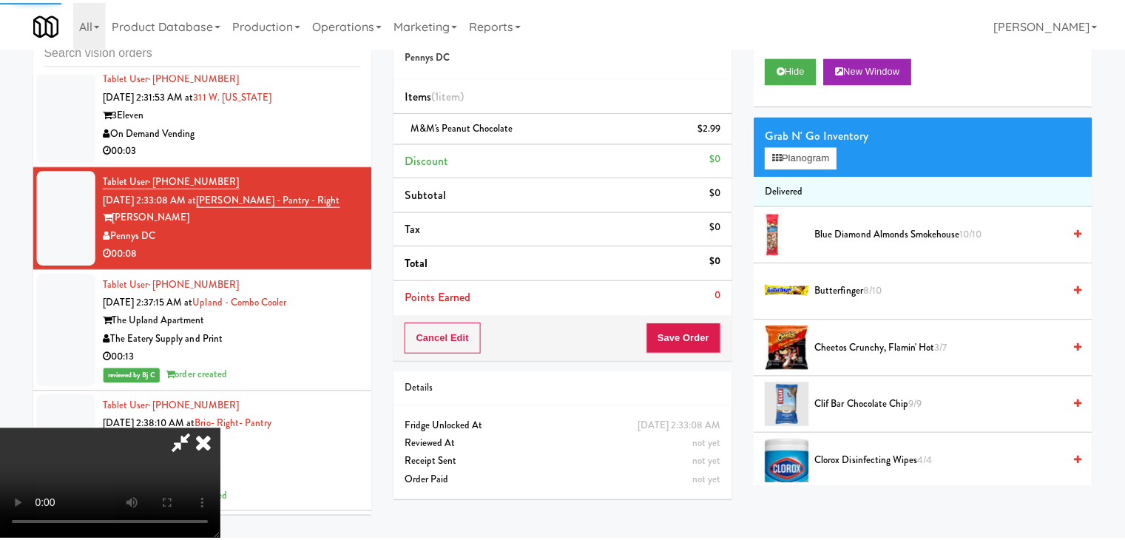
scroll to position [17684, 0]
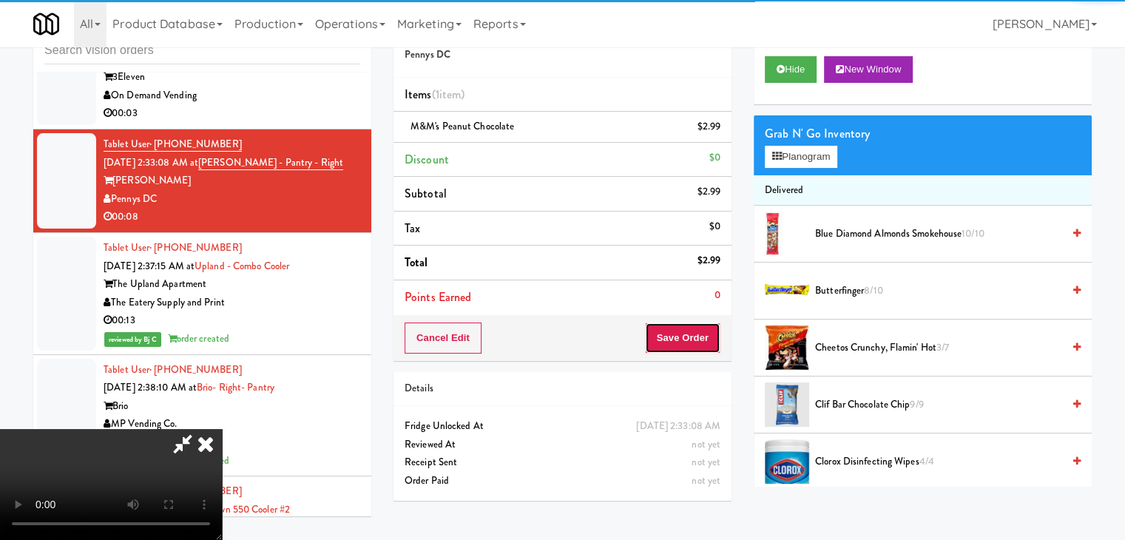
click at [700, 334] on button "Save Order" at bounding box center [682, 338] width 75 height 31
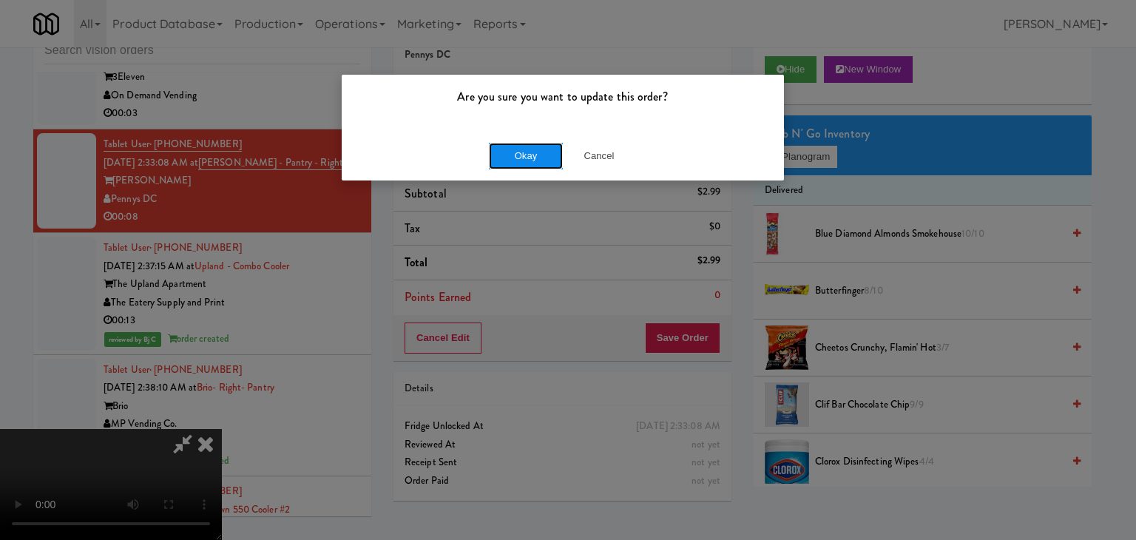
click at [527, 152] on button "Okay" at bounding box center [526, 156] width 74 height 27
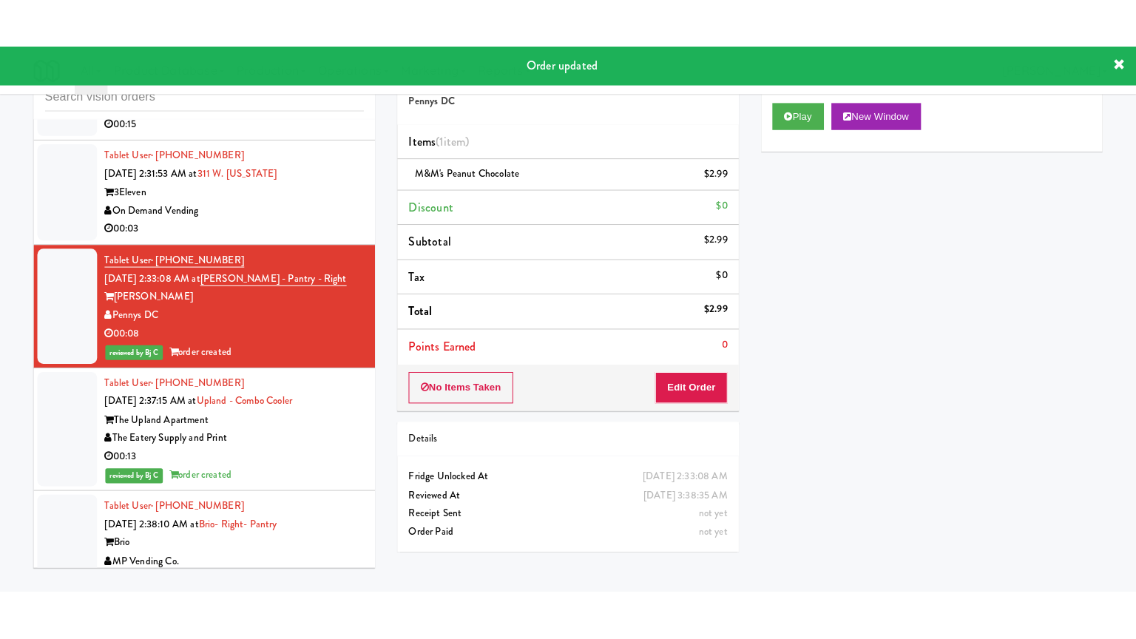
scroll to position [17536, 0]
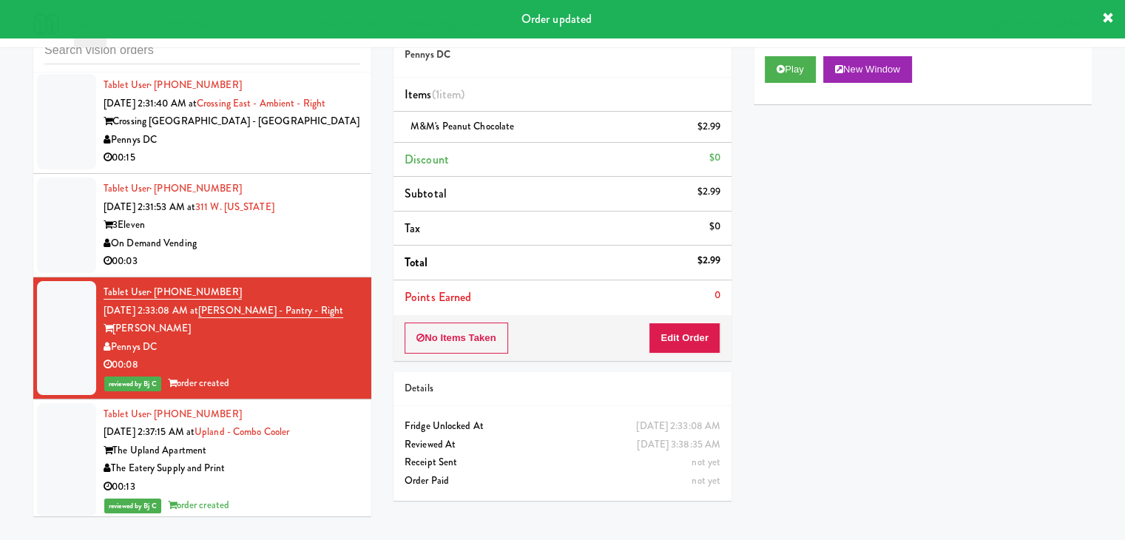
click at [325, 253] on div "On Demand Vending" at bounding box center [232, 244] width 257 height 18
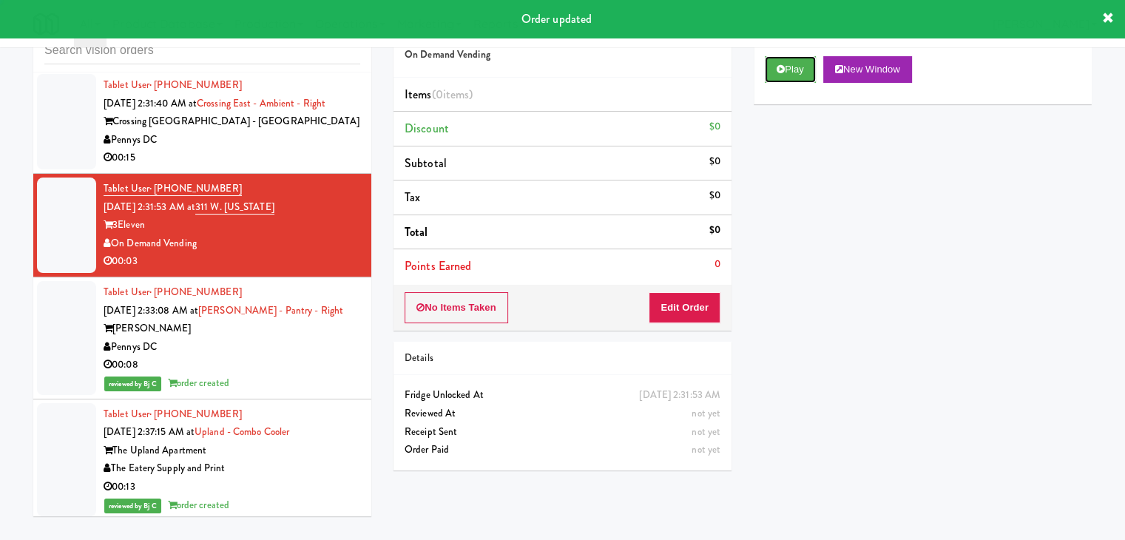
drag, startPoint x: 781, startPoint y: 67, endPoint x: 771, endPoint y: 115, distance: 48.5
click at [781, 75] on button "Play" at bounding box center [790, 69] width 51 height 27
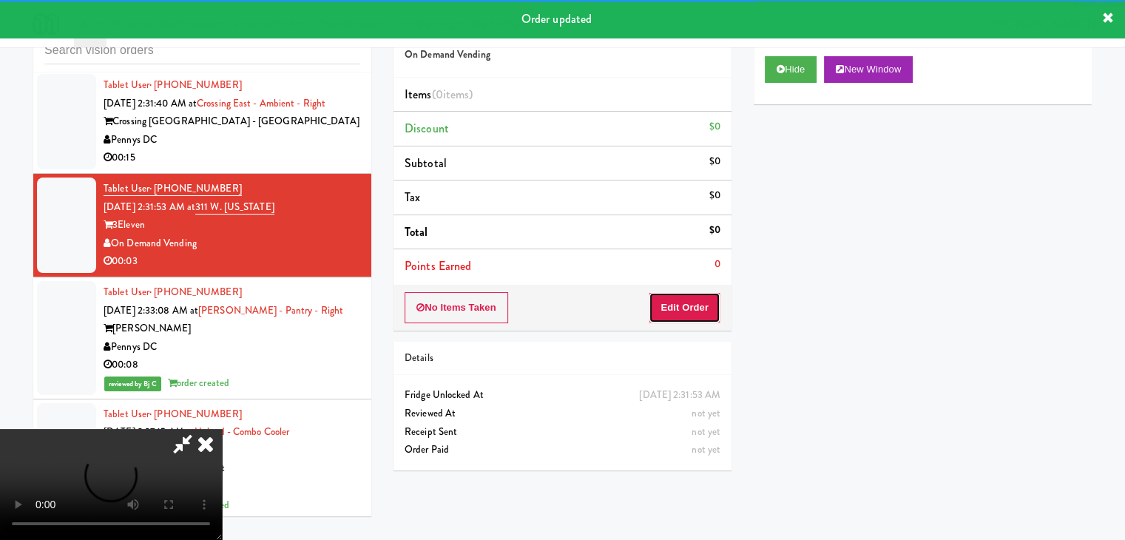
click at [678, 306] on button "Edit Order" at bounding box center [685, 307] width 72 height 31
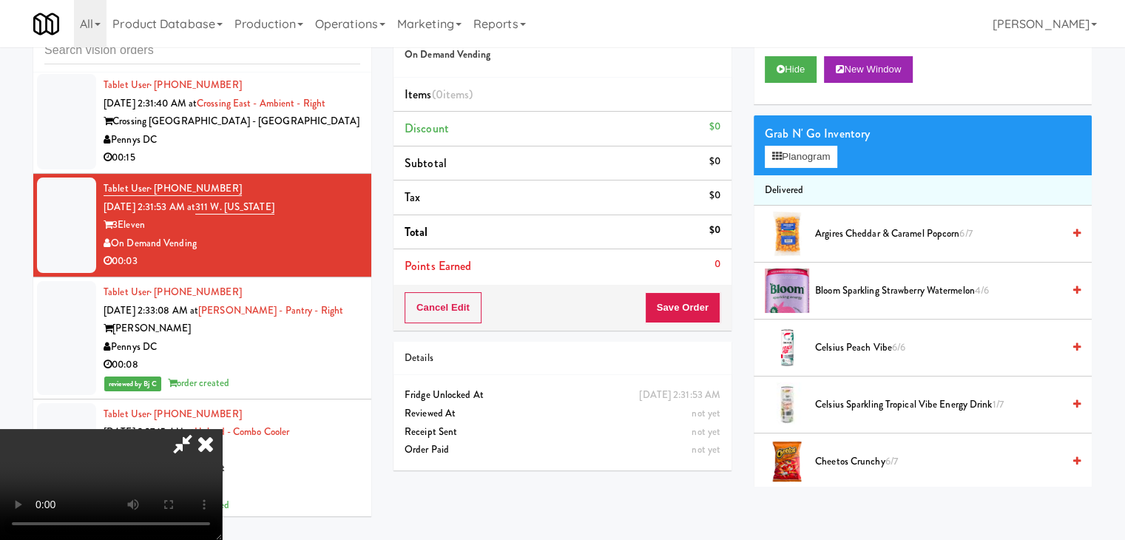
scroll to position [17500, 0]
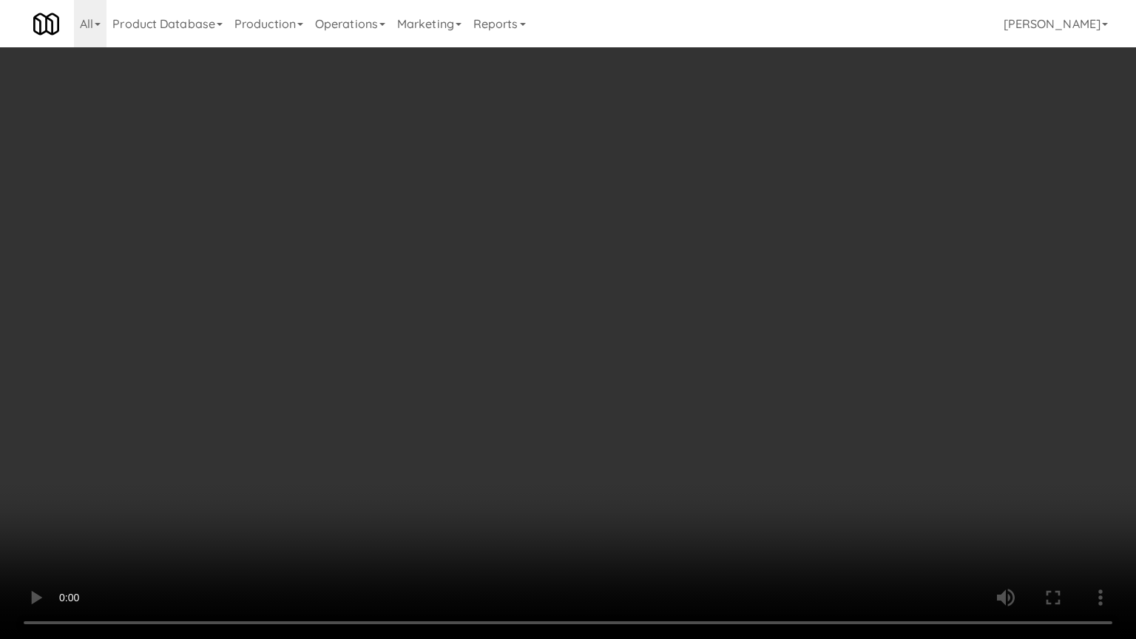
click at [664, 462] on video at bounding box center [568, 319] width 1136 height 639
click at [672, 450] on video at bounding box center [568, 319] width 1136 height 639
click at [721, 410] on video at bounding box center [568, 319] width 1136 height 639
drag, startPoint x: 719, startPoint y: 411, endPoint x: 732, endPoint y: 291, distance: 120.6
click at [716, 406] on video at bounding box center [568, 319] width 1136 height 639
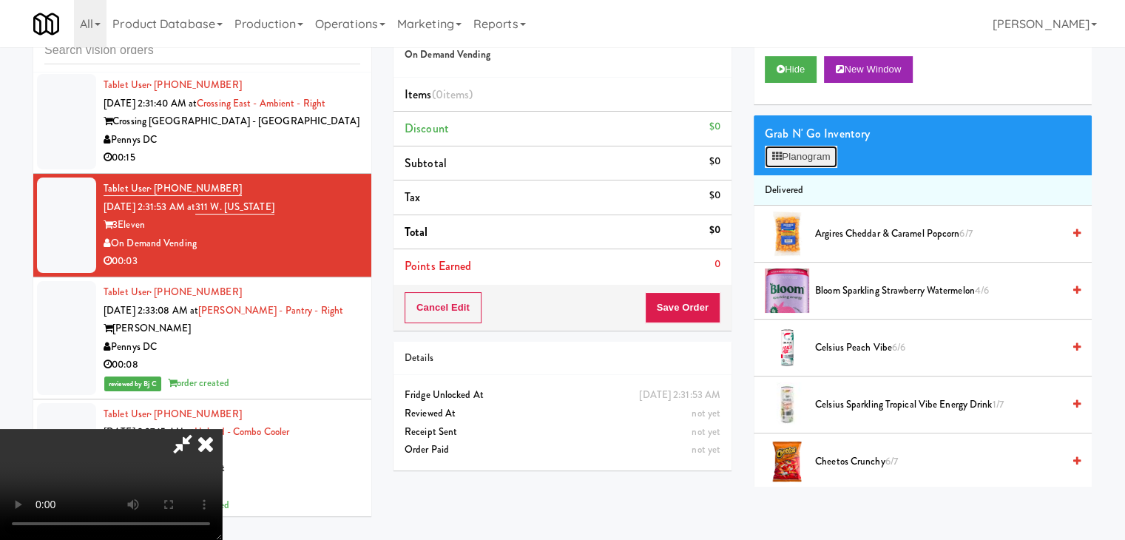
drag, startPoint x: 817, startPoint y: 144, endPoint x: 814, endPoint y: 153, distance: 9.4
click at [817, 146] on button "Planogram" at bounding box center [801, 157] width 73 height 22
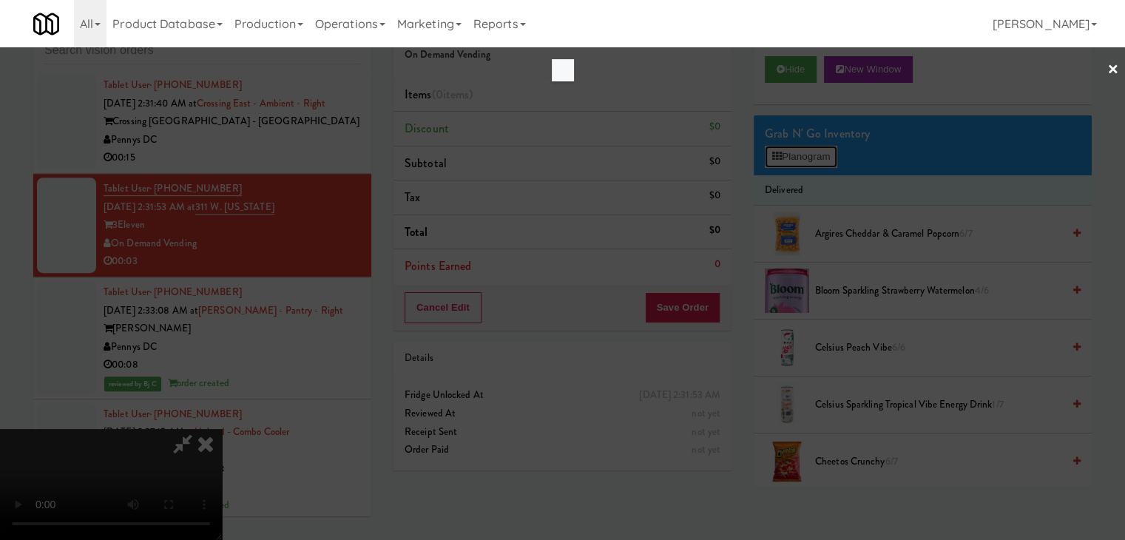
scroll to position [17500, 0]
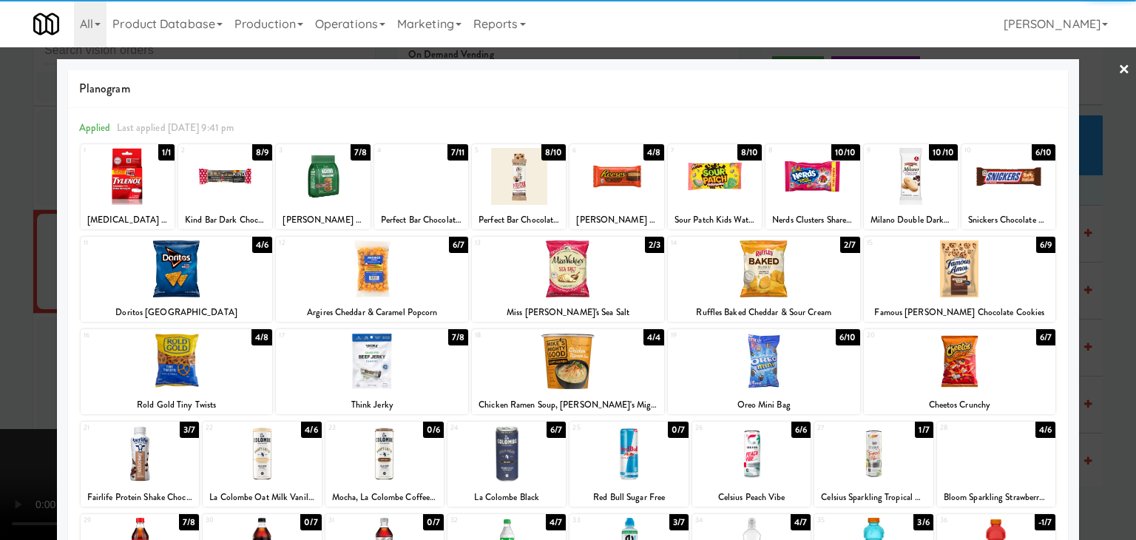
drag, startPoint x: 784, startPoint y: 364, endPoint x: 301, endPoint y: 377, distance: 483.3
click at [784, 364] on div at bounding box center [764, 361] width 192 height 57
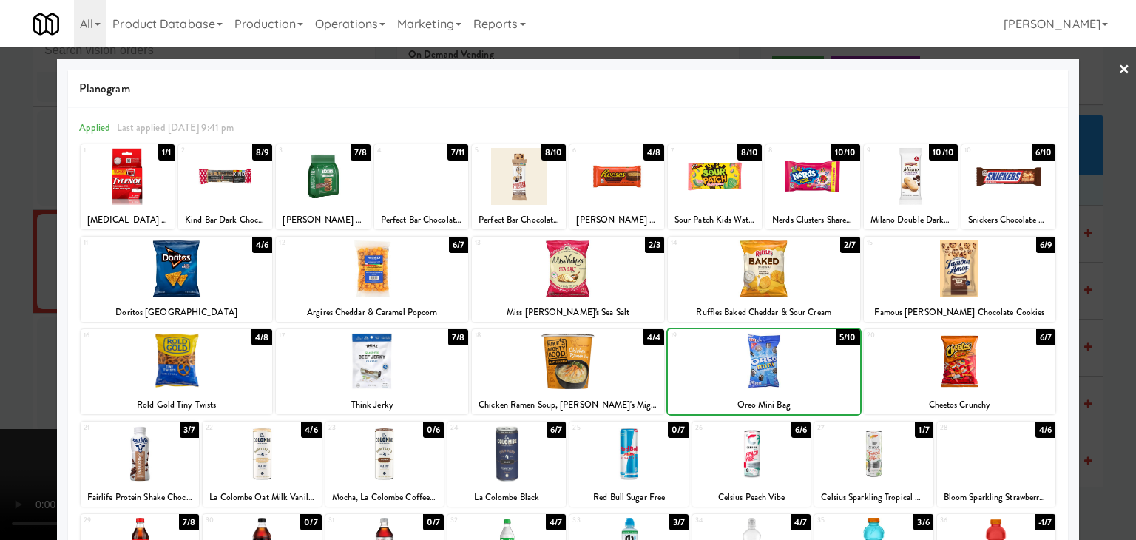
drag, startPoint x: 0, startPoint y: 391, endPoint x: 470, endPoint y: 377, distance: 470.1
click at [25, 385] on div at bounding box center [568, 270] width 1136 height 540
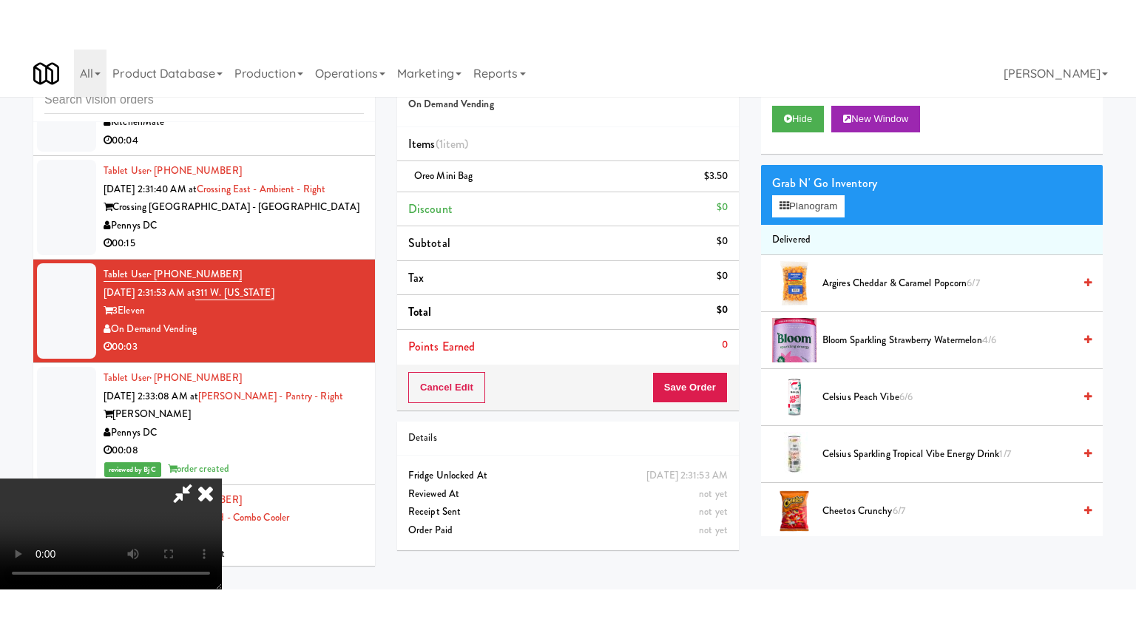
scroll to position [17536, 0]
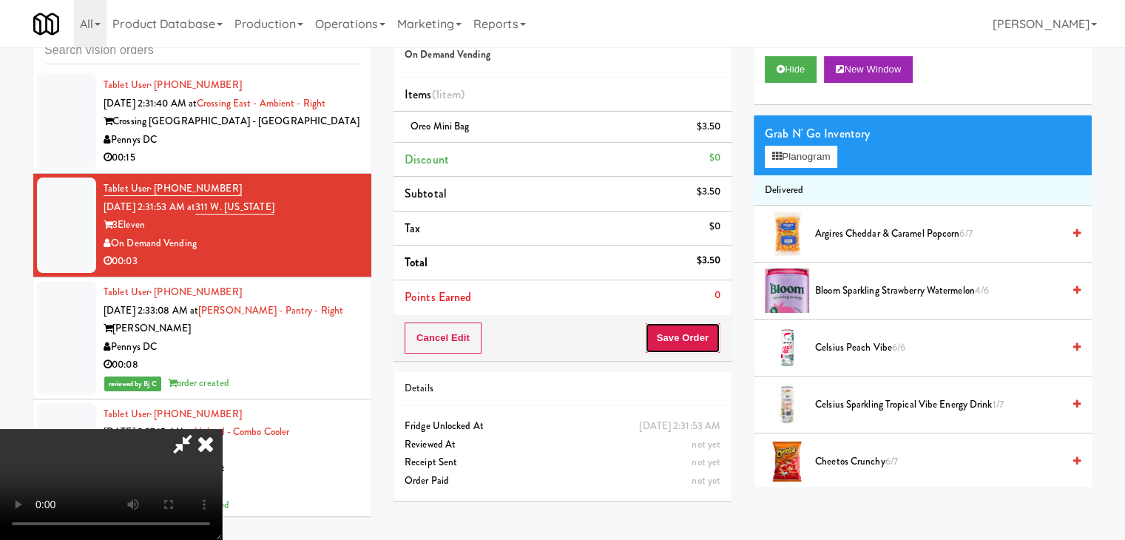
click at [708, 331] on button "Save Order" at bounding box center [682, 338] width 75 height 31
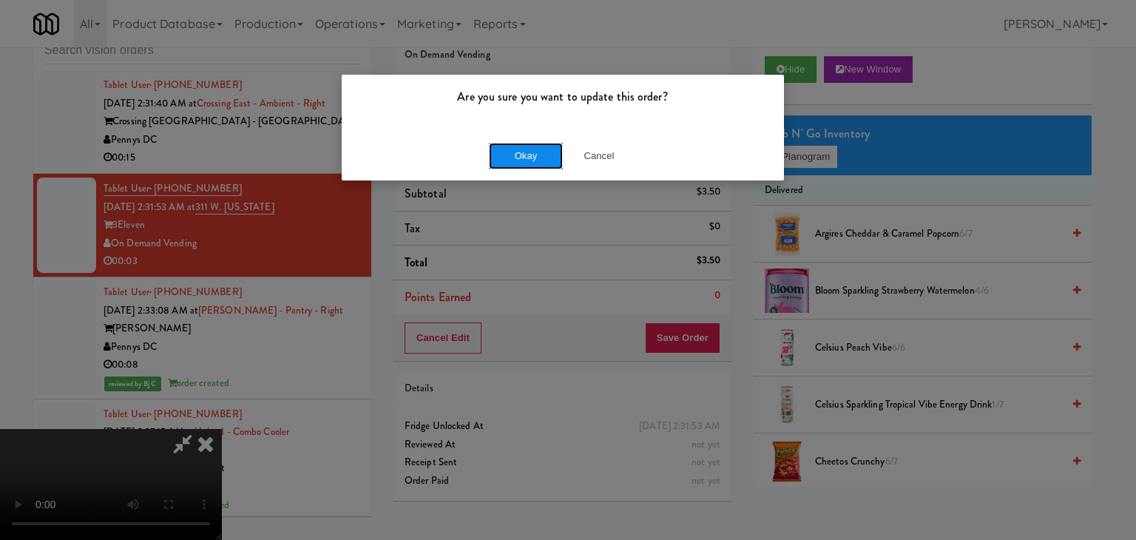
click at [541, 159] on button "Okay" at bounding box center [526, 156] width 74 height 27
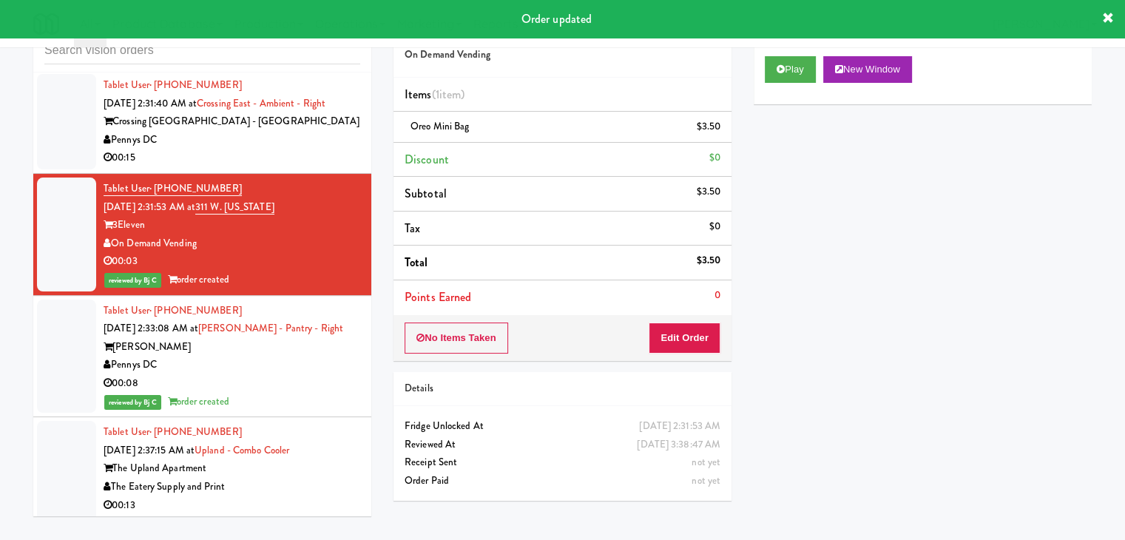
click at [307, 167] on div "00:15" at bounding box center [232, 158] width 257 height 18
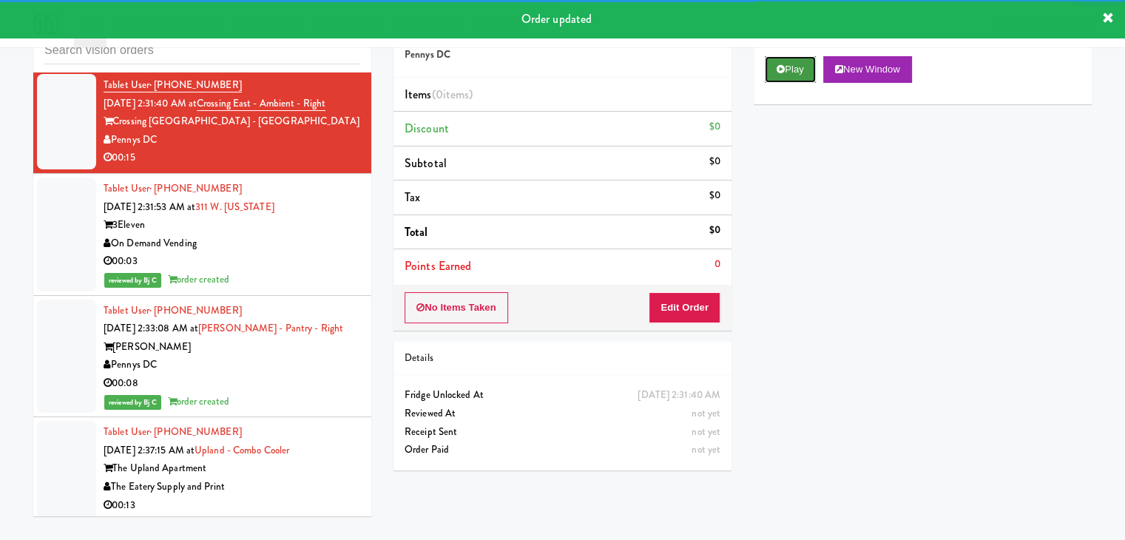
click at [799, 58] on button "Play" at bounding box center [790, 69] width 51 height 27
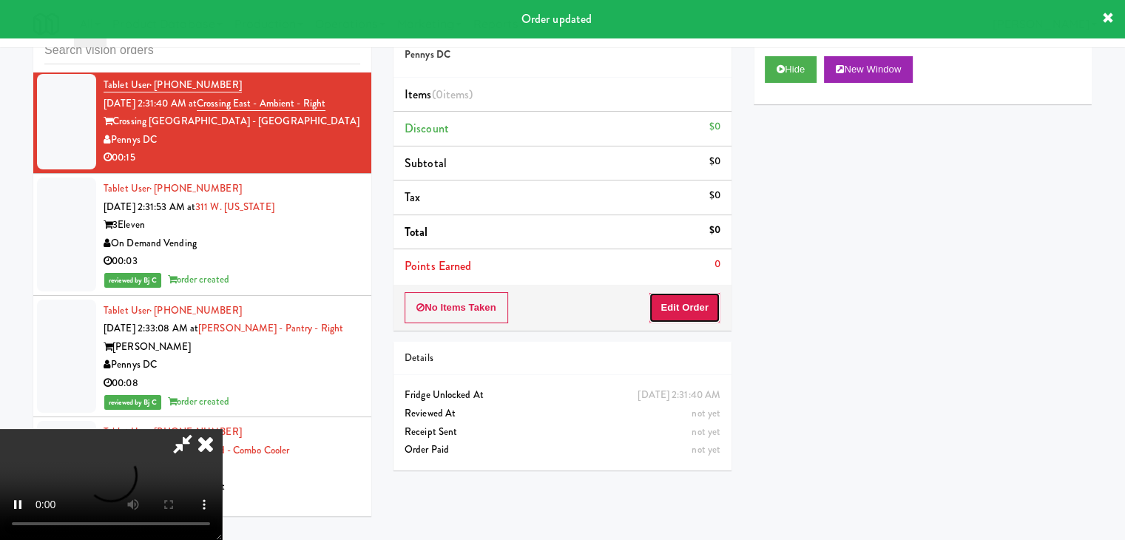
click at [693, 296] on button "Edit Order" at bounding box center [685, 307] width 72 height 31
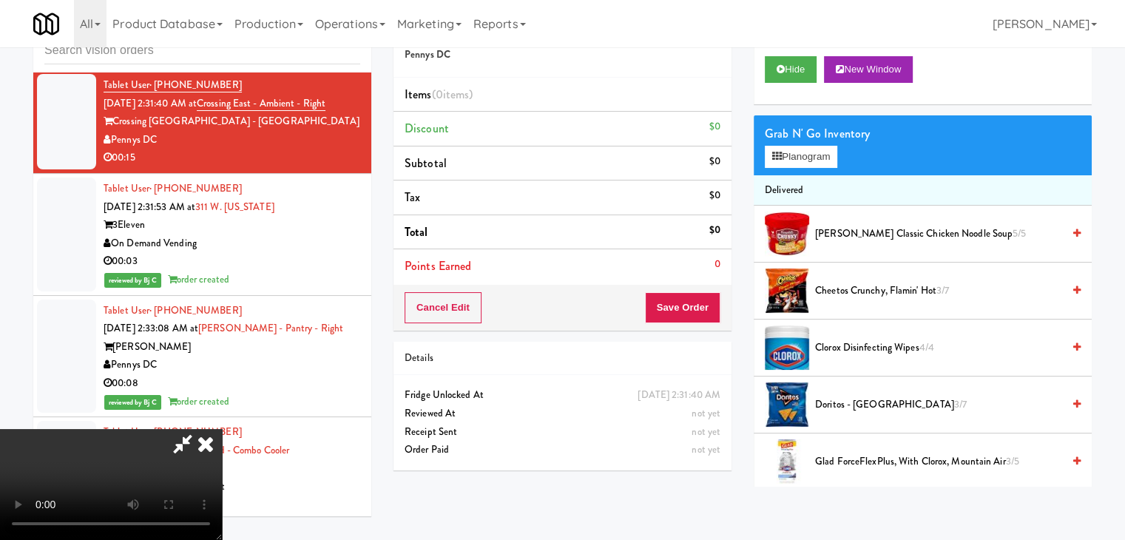
scroll to position [17500, 0]
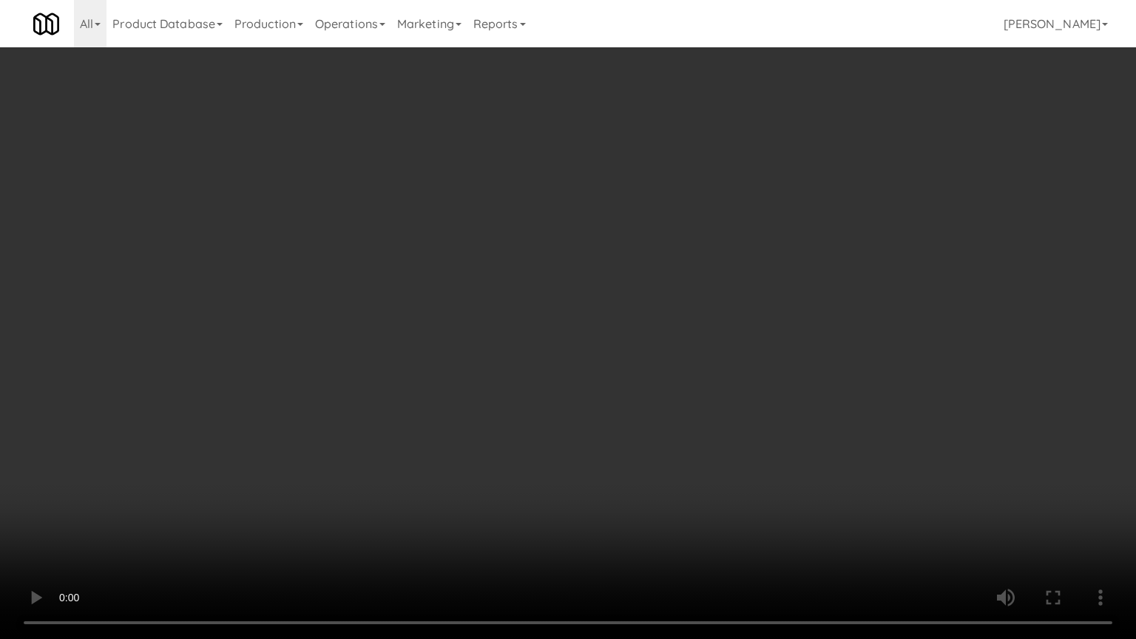
click at [713, 455] on video at bounding box center [568, 319] width 1136 height 639
click at [705, 462] on video at bounding box center [568, 319] width 1136 height 639
click at [702, 468] on video at bounding box center [568, 319] width 1136 height 639
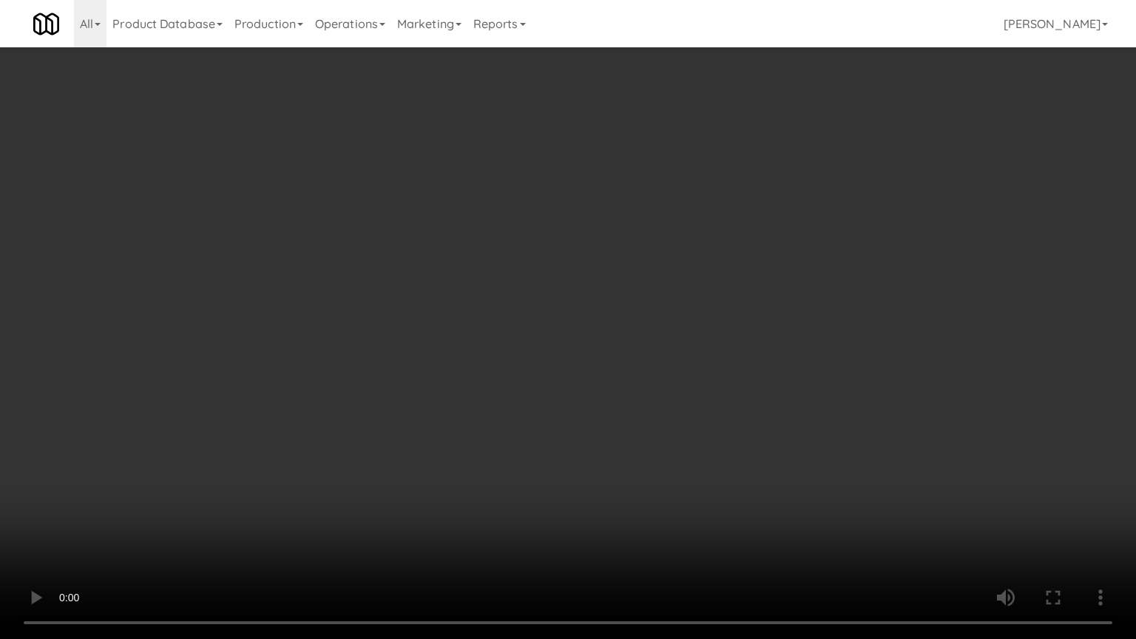
click at [702, 468] on video at bounding box center [568, 319] width 1136 height 639
click at [713, 467] on video at bounding box center [568, 319] width 1136 height 639
click at [681, 468] on video at bounding box center [568, 319] width 1136 height 639
click at [679, 468] on video at bounding box center [568, 319] width 1136 height 639
click at [692, 465] on video at bounding box center [568, 319] width 1136 height 639
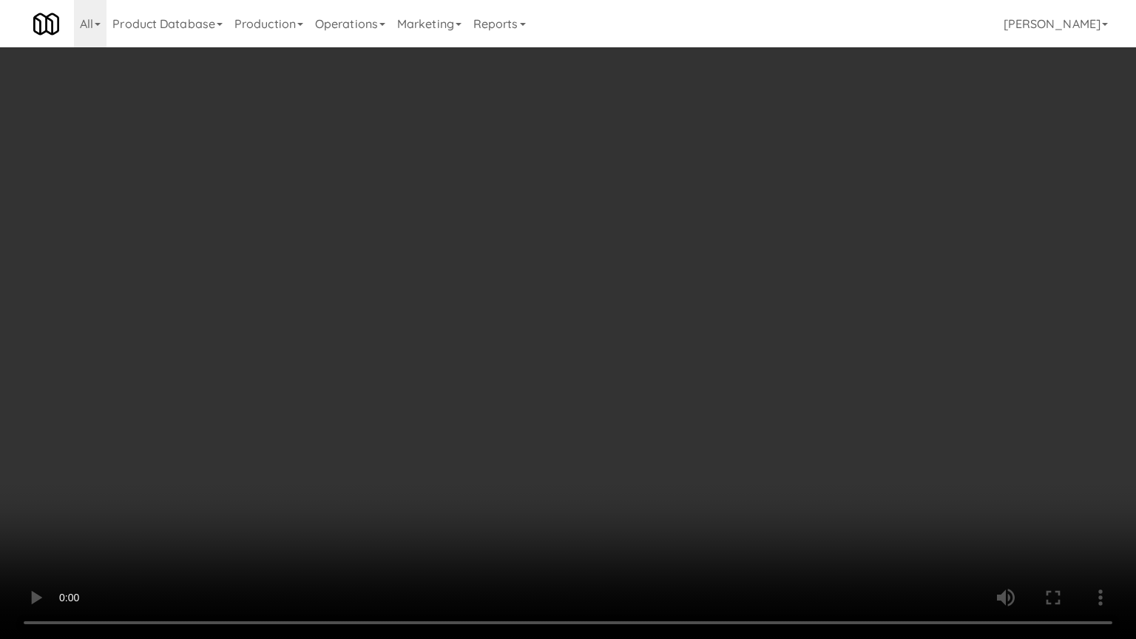
click at [711, 460] on video at bounding box center [568, 319] width 1136 height 639
click at [681, 420] on video at bounding box center [568, 319] width 1136 height 639
drag, startPoint x: 681, startPoint y: 420, endPoint x: 764, endPoint y: 201, distance: 234.4
click at [681, 418] on video at bounding box center [568, 319] width 1136 height 639
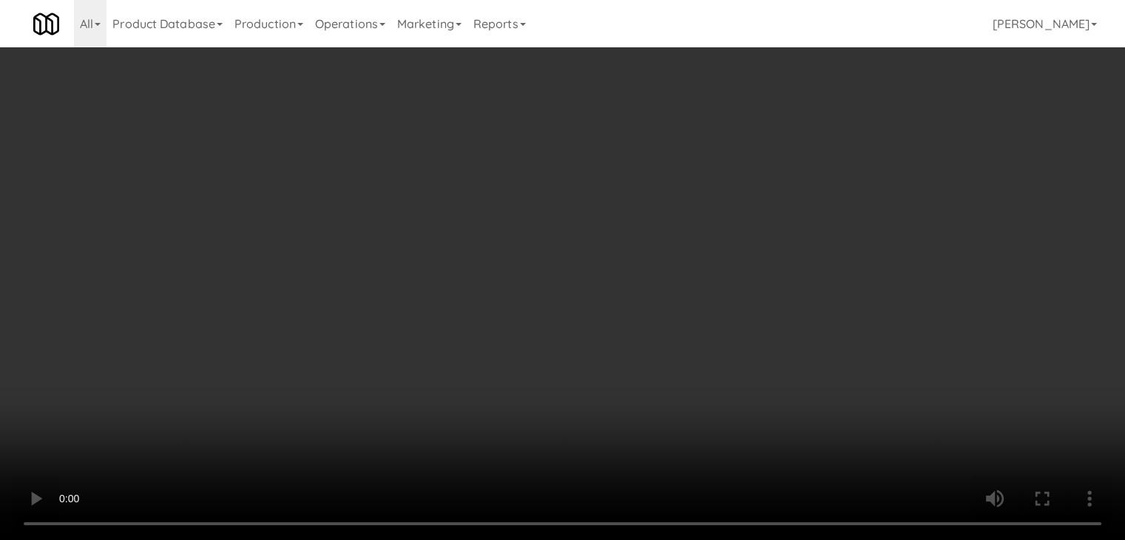
click at [806, 158] on button "Planogram" at bounding box center [801, 157] width 73 height 22
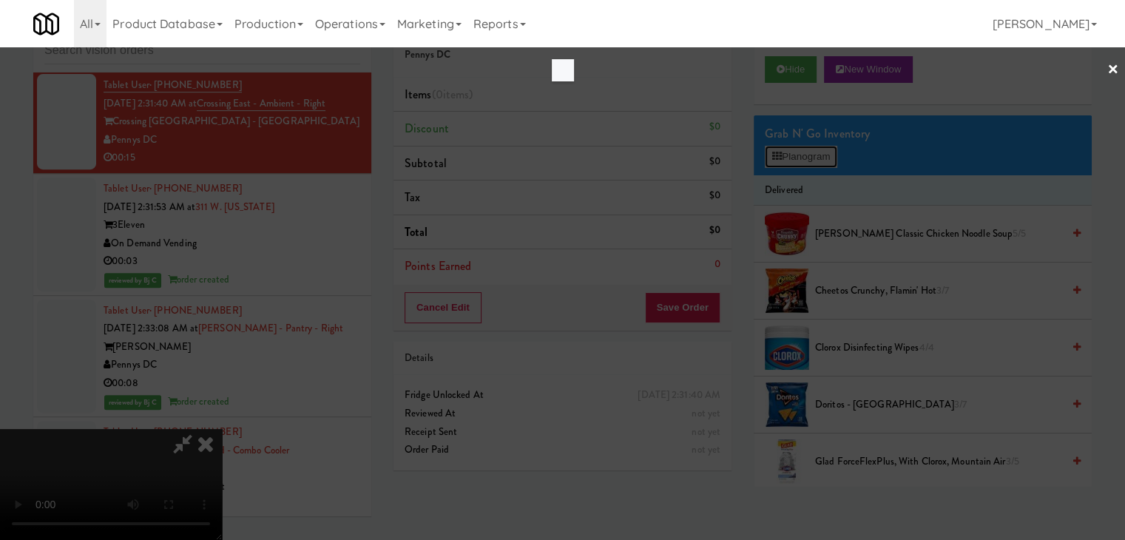
scroll to position [17500, 0]
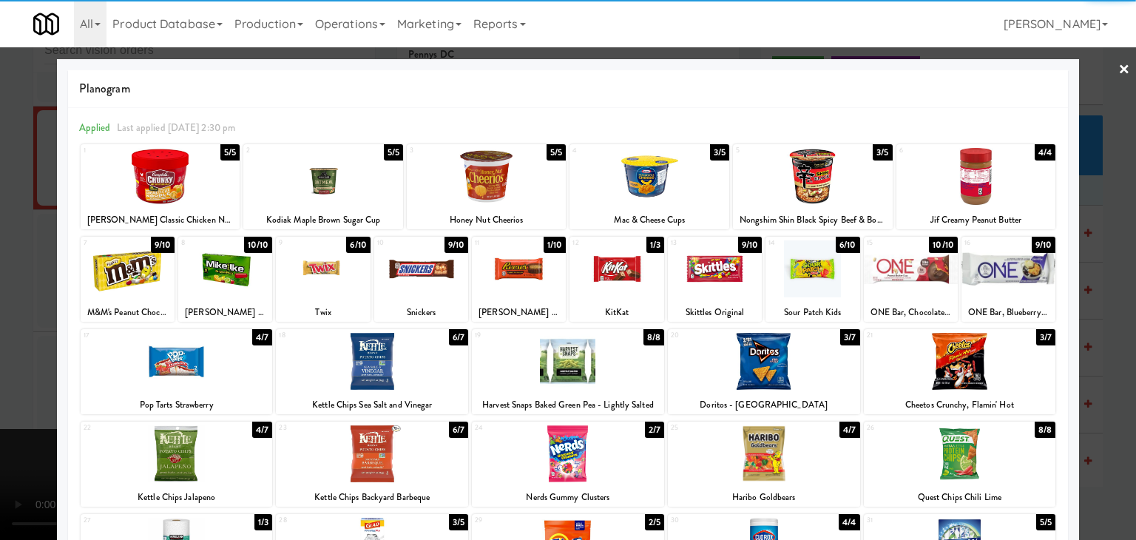
click at [360, 354] on div at bounding box center [372, 361] width 192 height 57
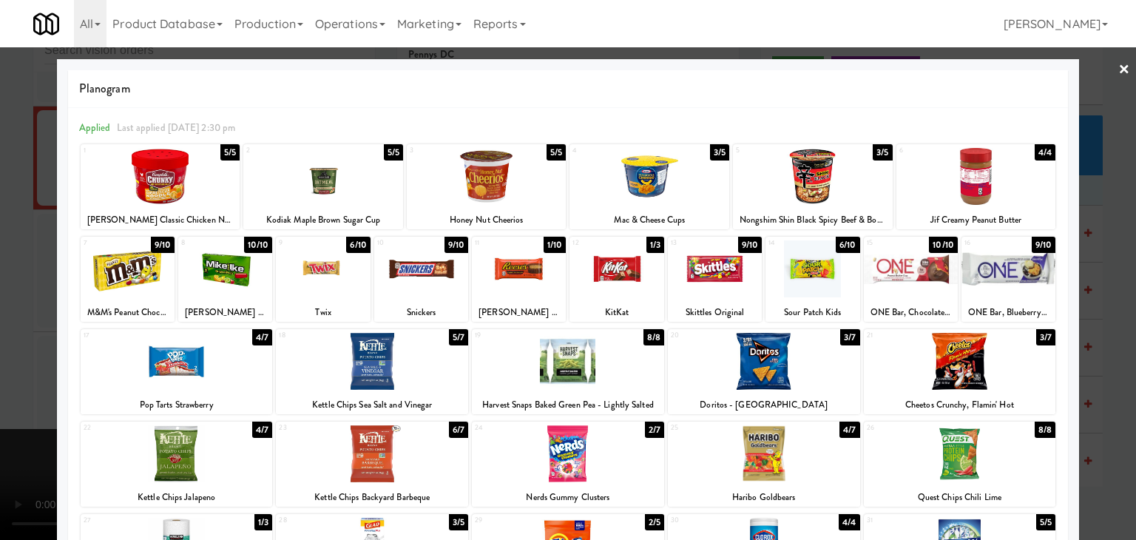
click at [198, 443] on div at bounding box center [177, 453] width 192 height 57
drag, startPoint x: 0, startPoint y: 448, endPoint x: 474, endPoint y: 397, distance: 476.2
click at [23, 448] on div at bounding box center [568, 270] width 1136 height 540
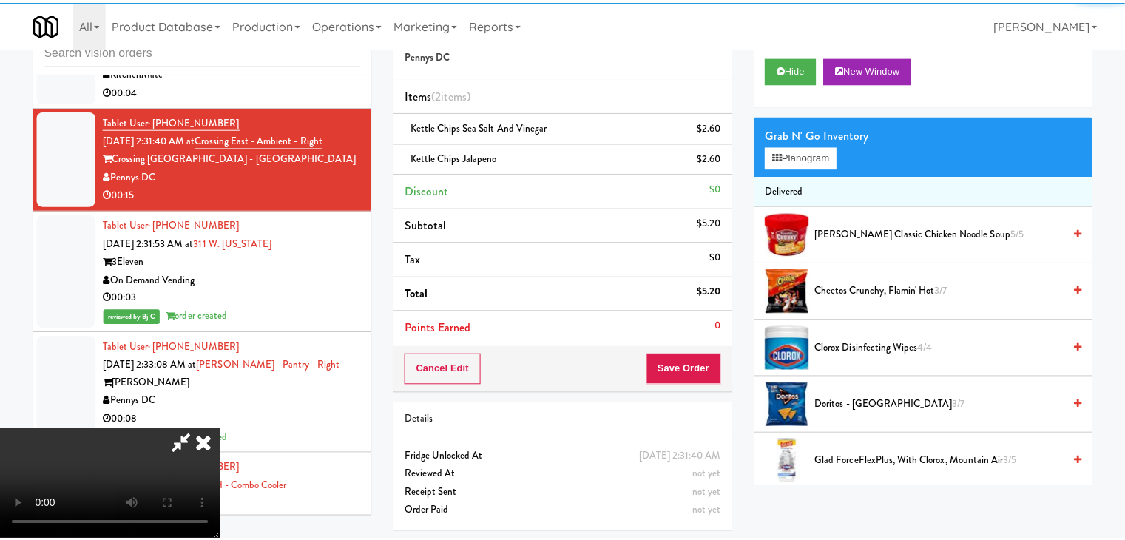
scroll to position [17536, 0]
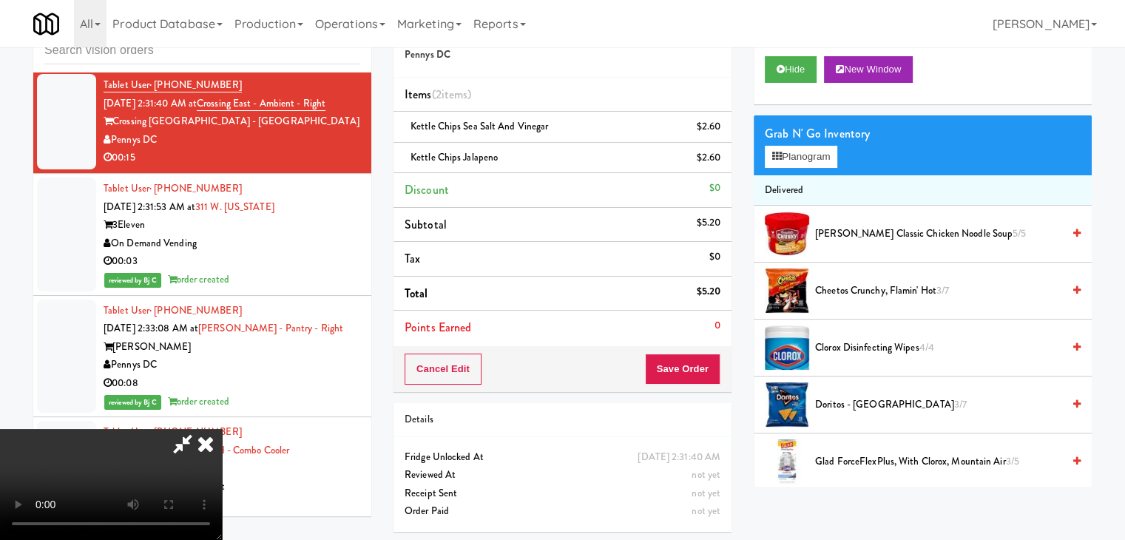
click at [722, 368] on div "Cancel Edit Save Order" at bounding box center [563, 369] width 338 height 46
click at [713, 371] on button "Save Order" at bounding box center [682, 369] width 75 height 31
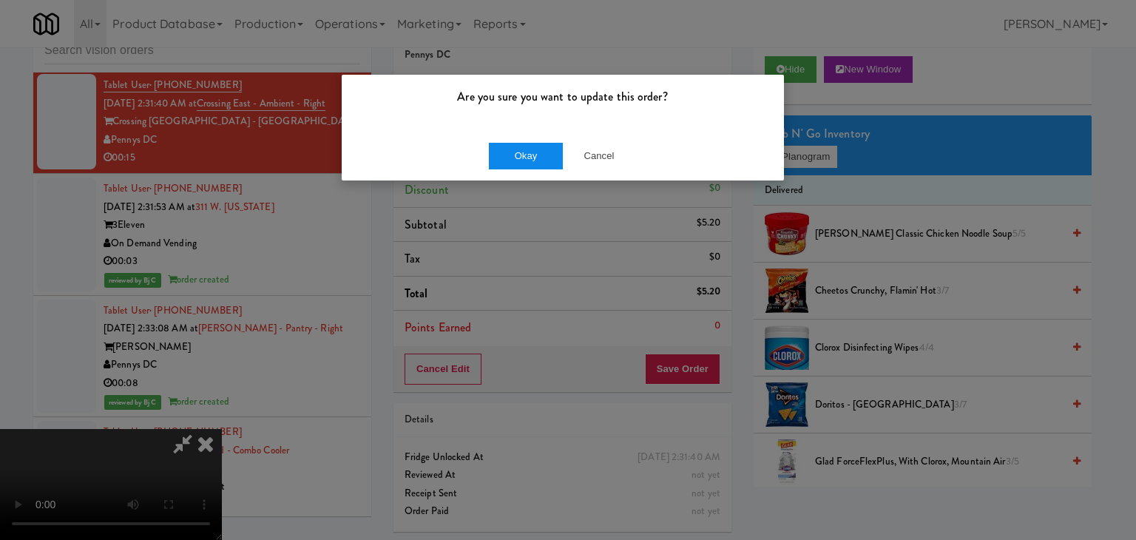
click at [545, 146] on div "Okay Cancel" at bounding box center [563, 156] width 442 height 50
click at [531, 154] on button "Okay" at bounding box center [526, 156] width 74 height 27
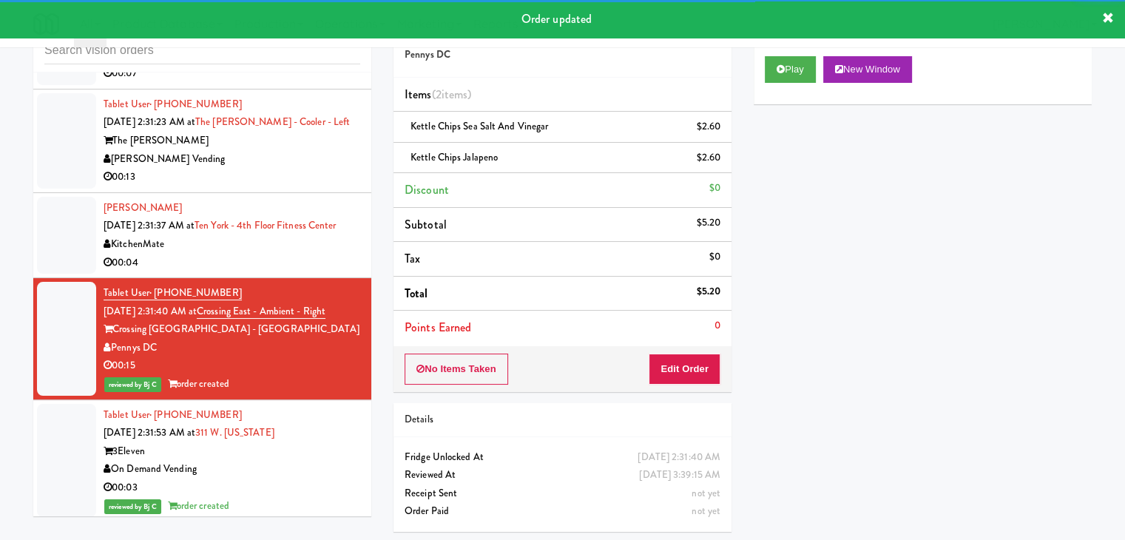
scroll to position [17314, 0]
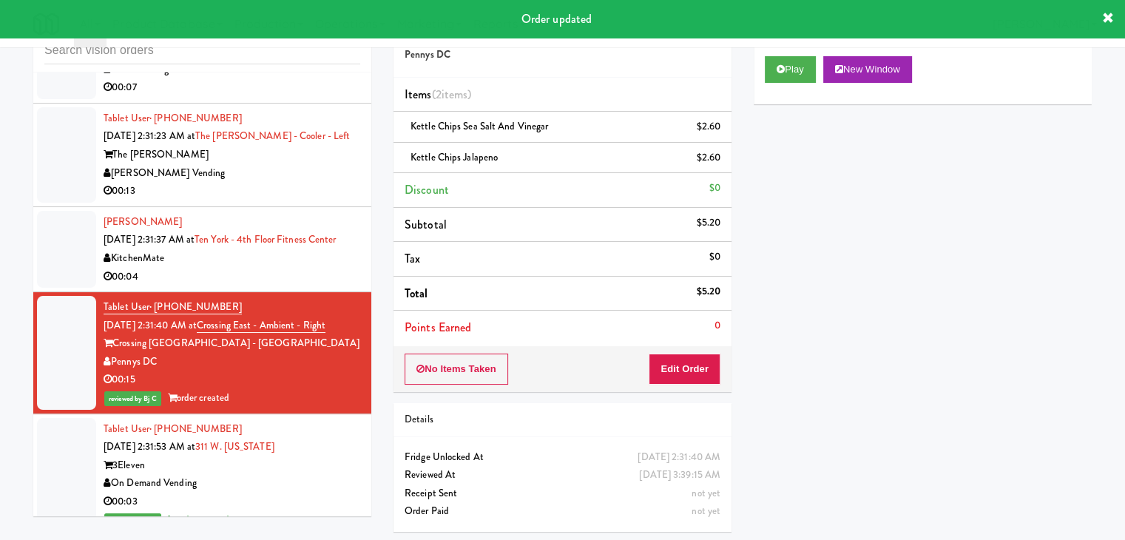
click at [286, 268] on div "KitchenMate" at bounding box center [232, 258] width 257 height 18
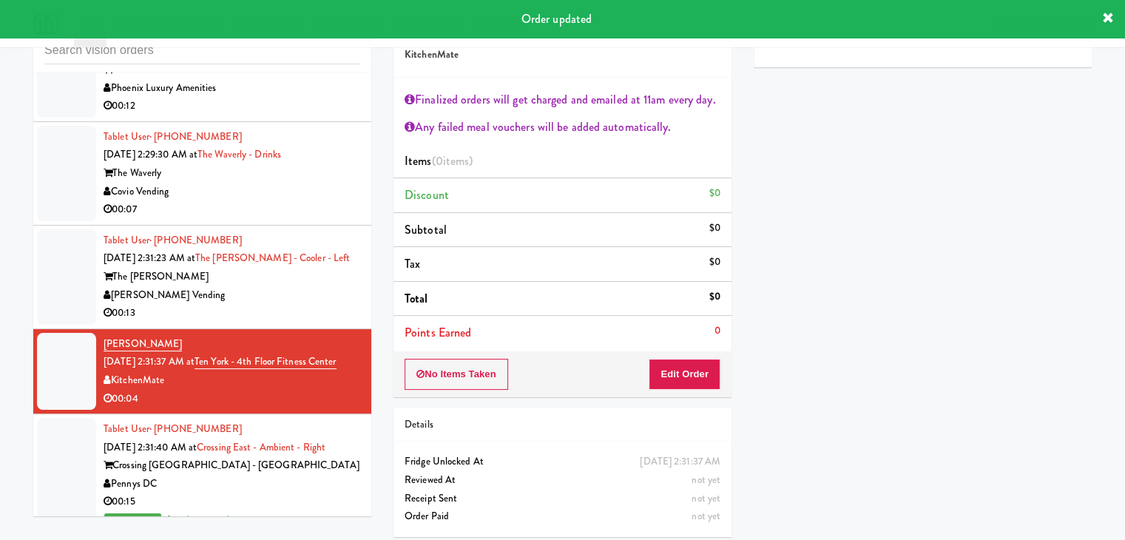
scroll to position [17166, 0]
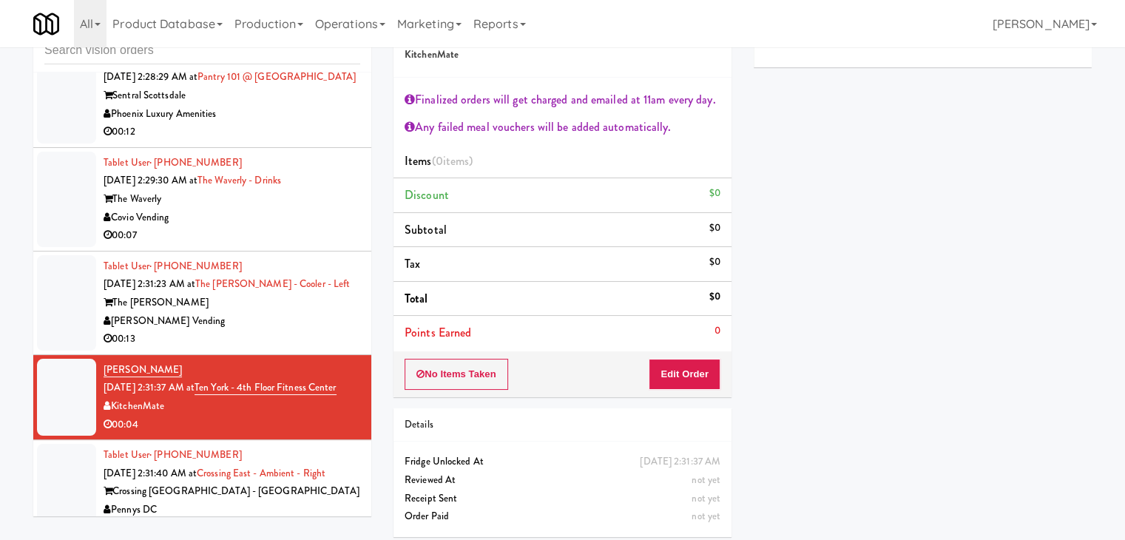
click at [263, 245] on div "00:07" at bounding box center [232, 235] width 257 height 18
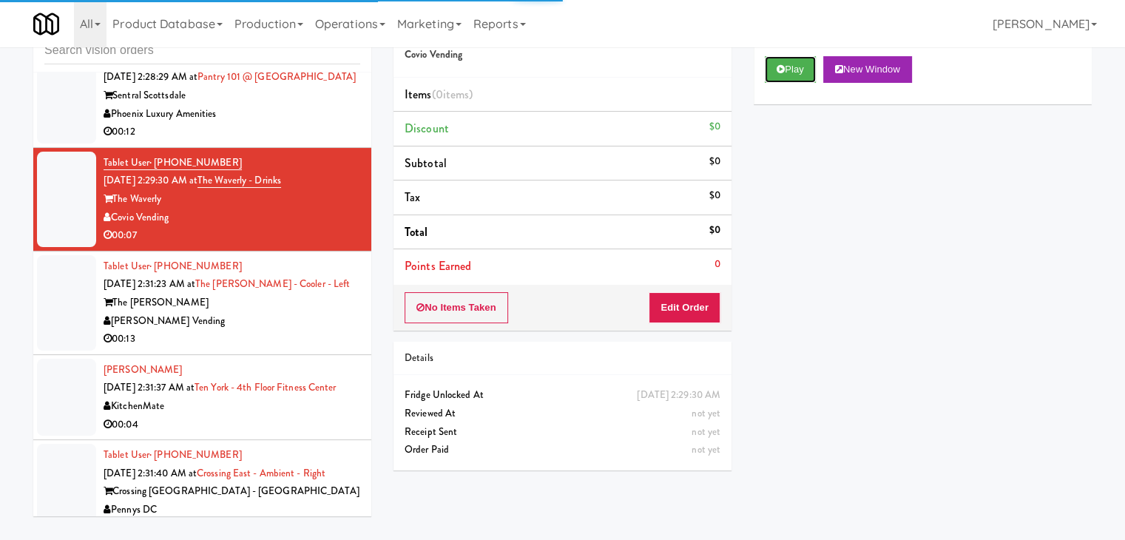
drag, startPoint x: 784, startPoint y: 62, endPoint x: 743, endPoint y: 181, distance: 126.1
click at [784, 63] on button "Play" at bounding box center [790, 69] width 51 height 27
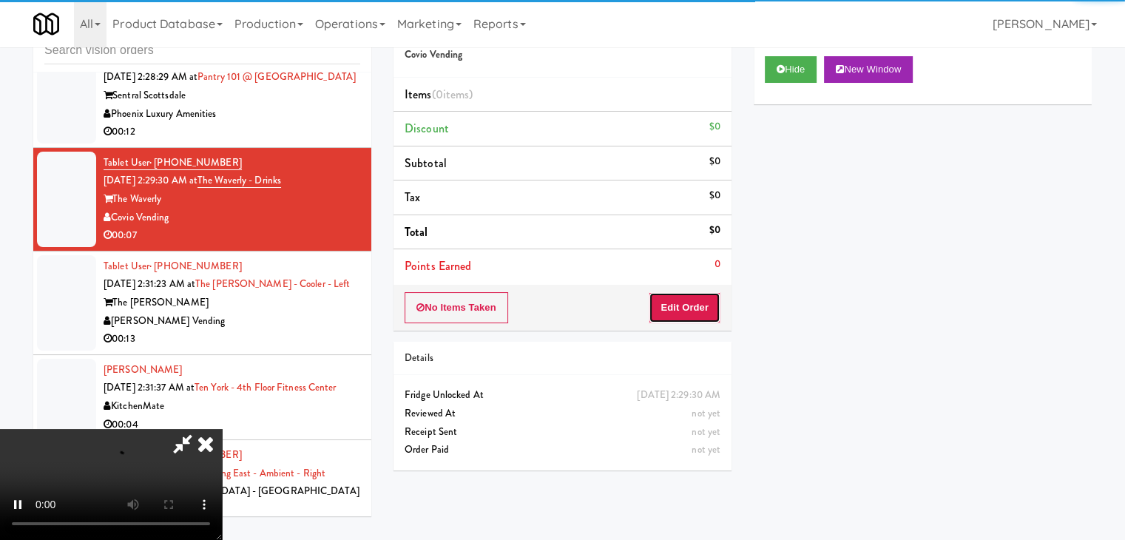
drag, startPoint x: 698, startPoint y: 294, endPoint x: 695, endPoint y: 301, distance: 8.0
click at [695, 301] on button "Edit Order" at bounding box center [685, 307] width 72 height 31
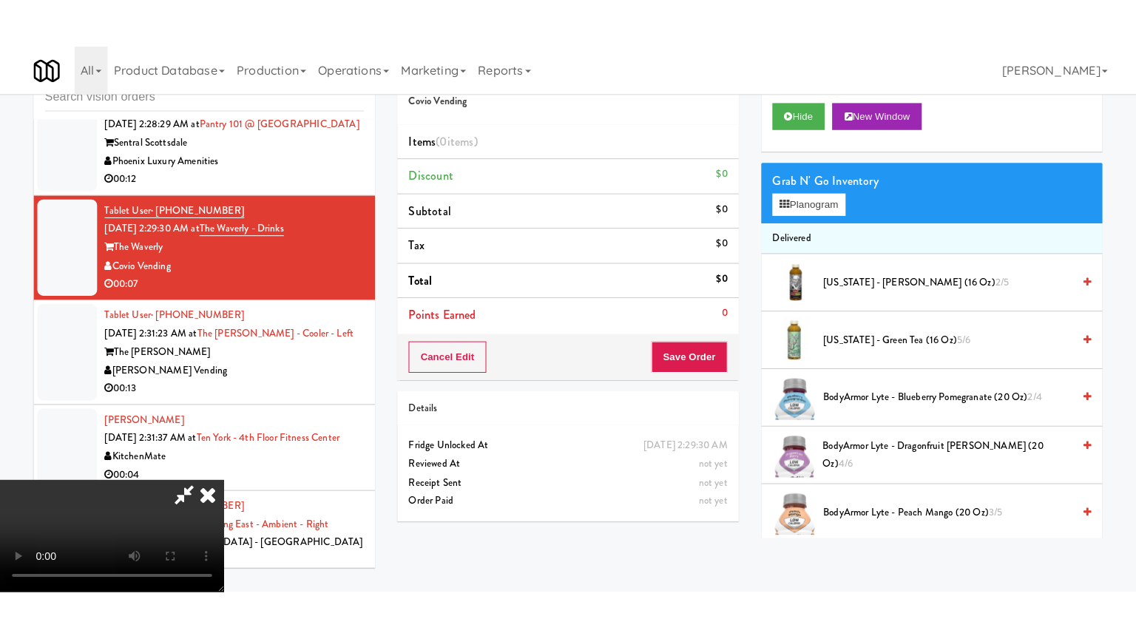
scroll to position [208, 0]
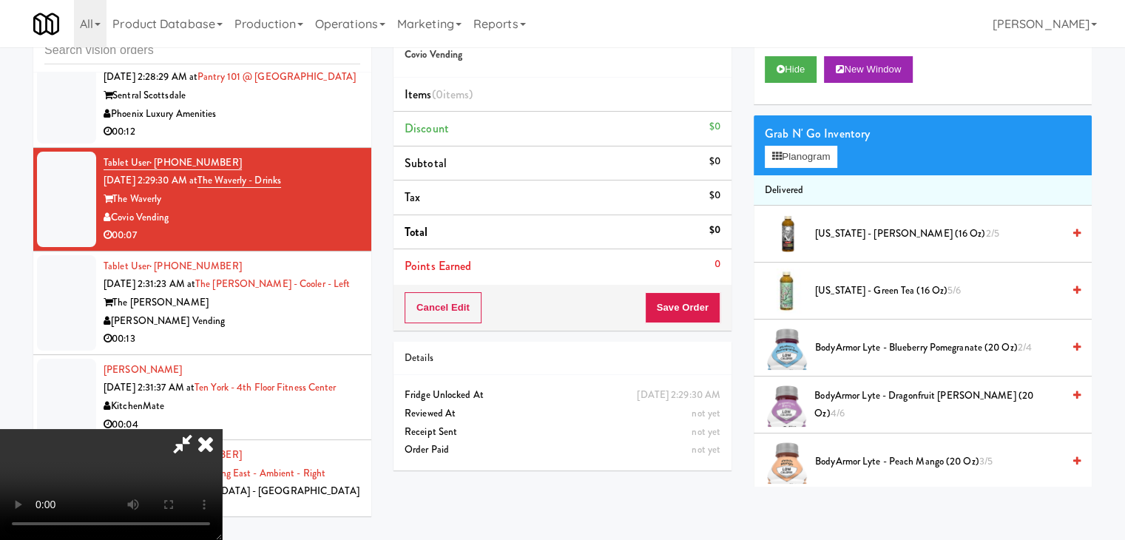
click at [222, 539] on video at bounding box center [111, 484] width 222 height 111
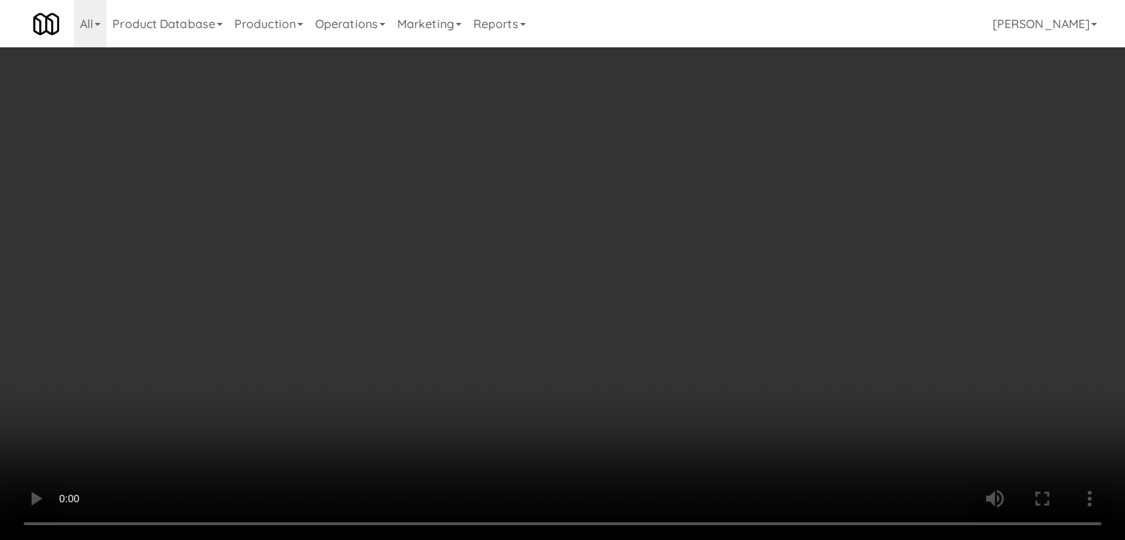
scroll to position [17148, 0]
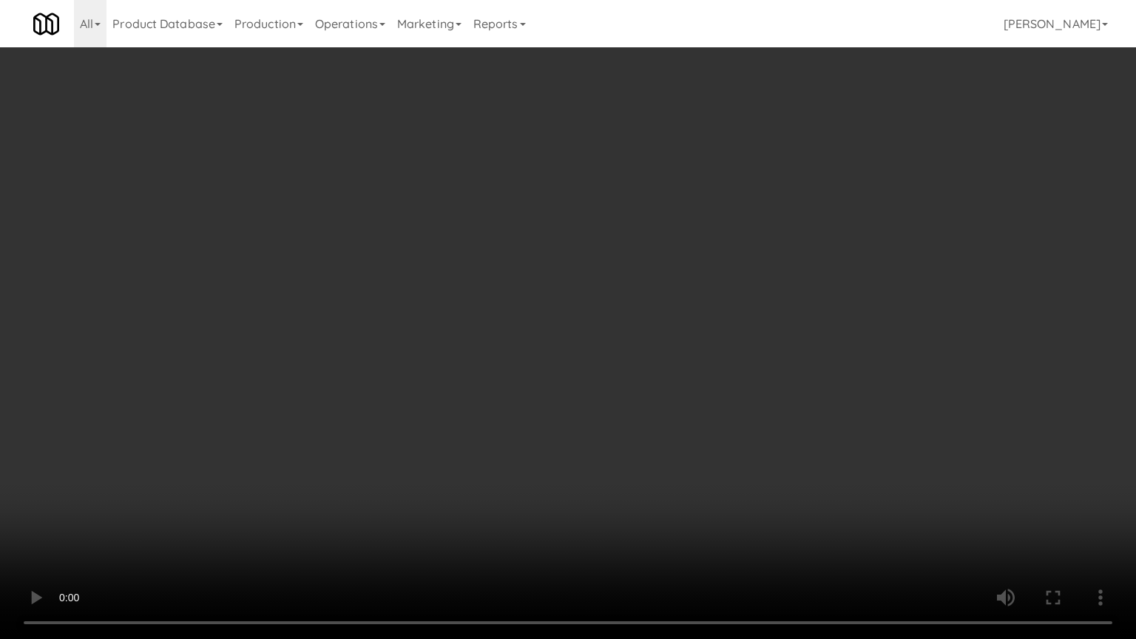
click at [659, 499] on video at bounding box center [568, 319] width 1136 height 639
click at [652, 460] on video at bounding box center [568, 319] width 1136 height 639
drag, startPoint x: 652, startPoint y: 460, endPoint x: 710, endPoint y: 338, distance: 135.4
click at [653, 456] on video at bounding box center [568, 319] width 1136 height 639
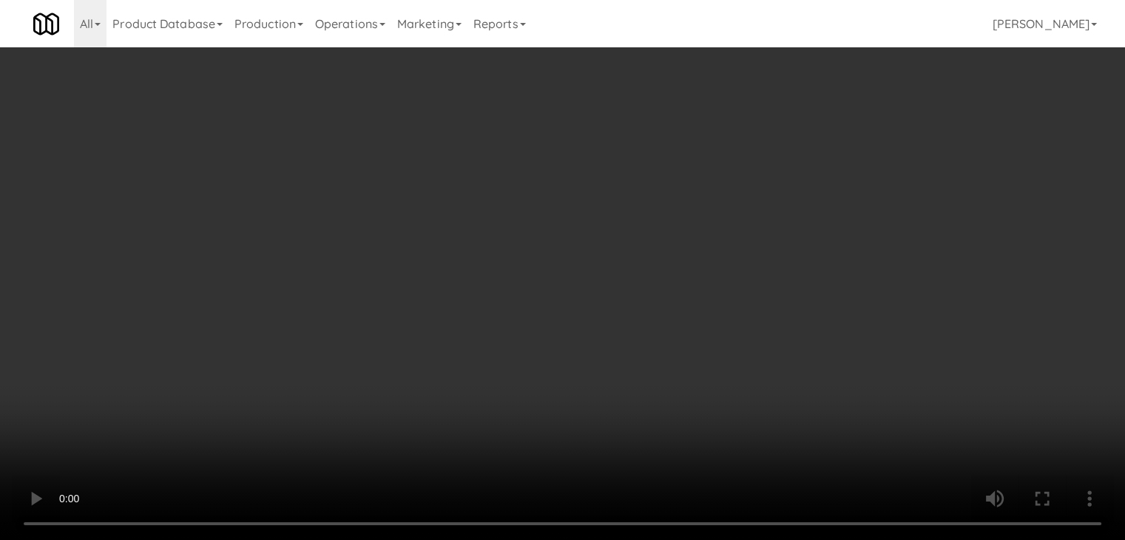
click at [801, 154] on button "Planogram" at bounding box center [801, 157] width 73 height 22
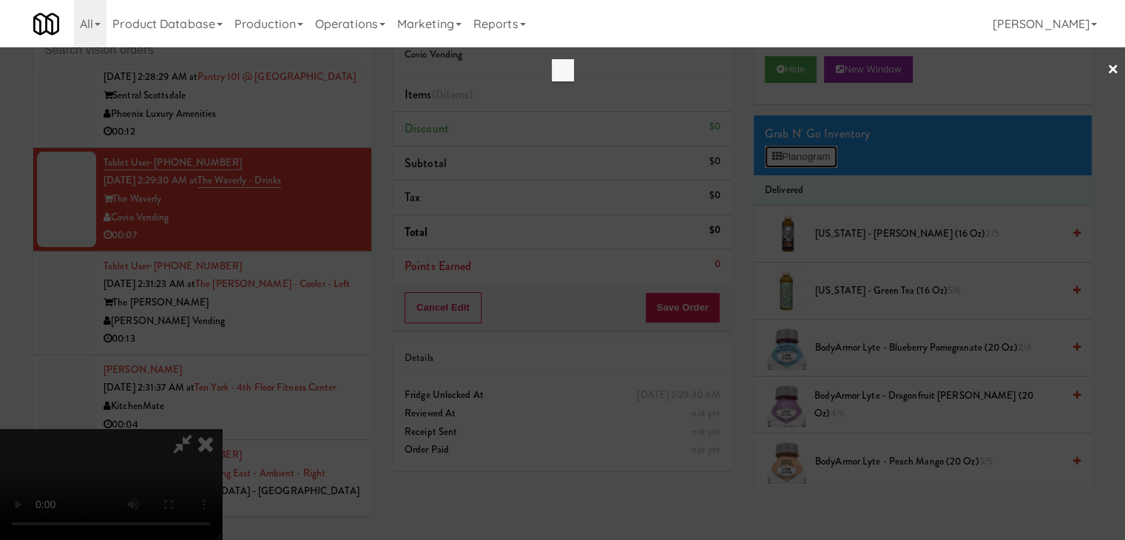
scroll to position [17148, 0]
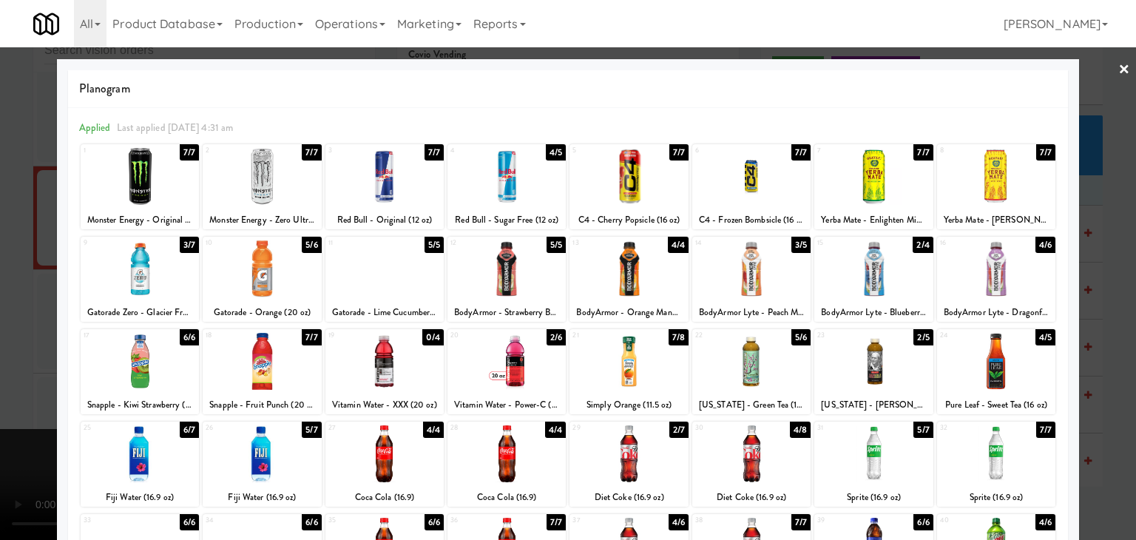
drag, startPoint x: 478, startPoint y: 161, endPoint x: 467, endPoint y: 170, distance: 14.2
click at [479, 161] on div at bounding box center [507, 176] width 118 height 57
click at [1, 274] on div at bounding box center [568, 270] width 1136 height 540
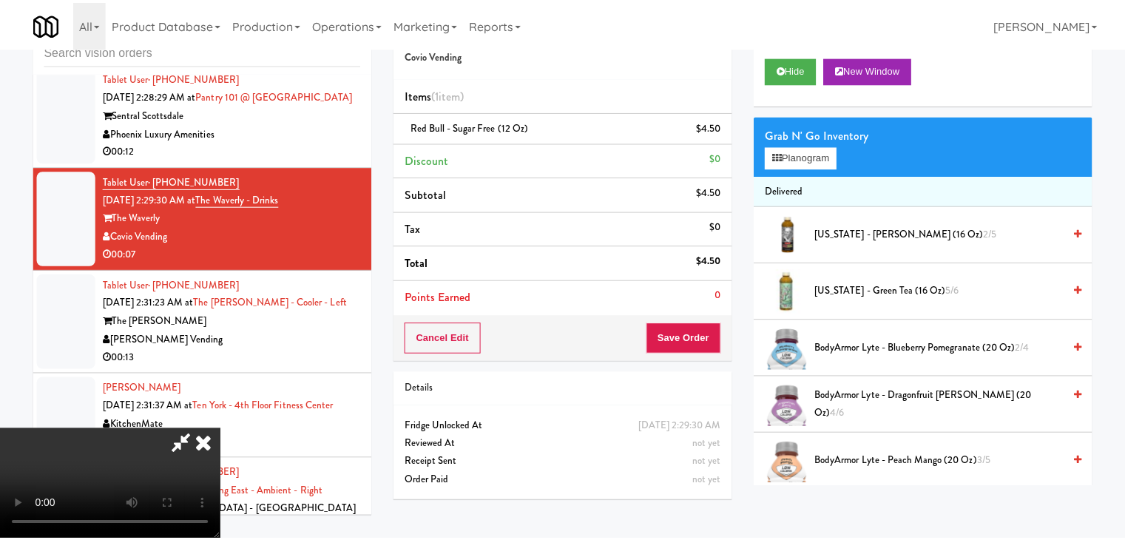
scroll to position [17166, 0]
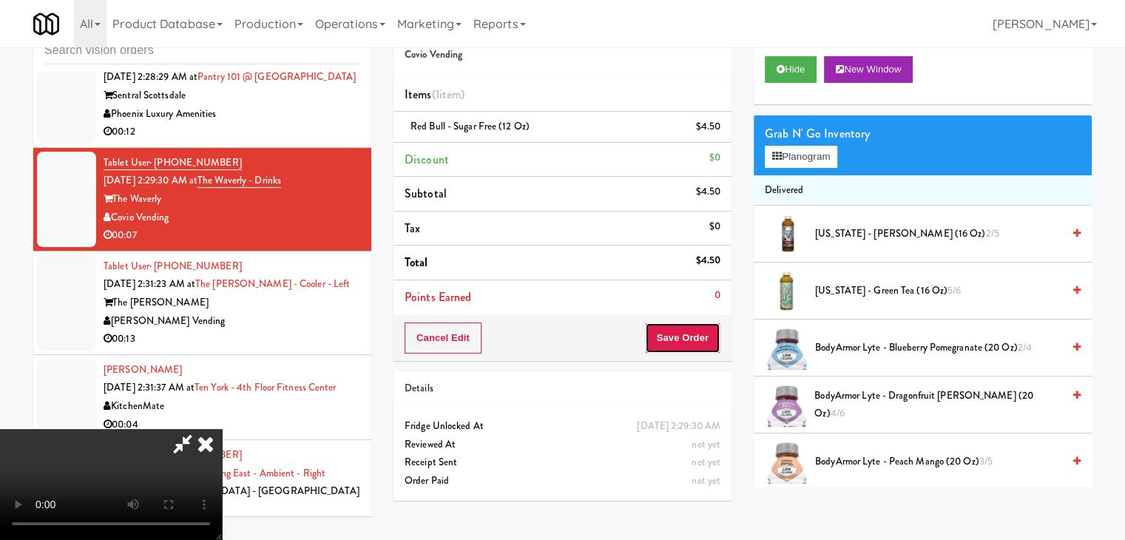
click at [683, 326] on button "Save Order" at bounding box center [682, 338] width 75 height 31
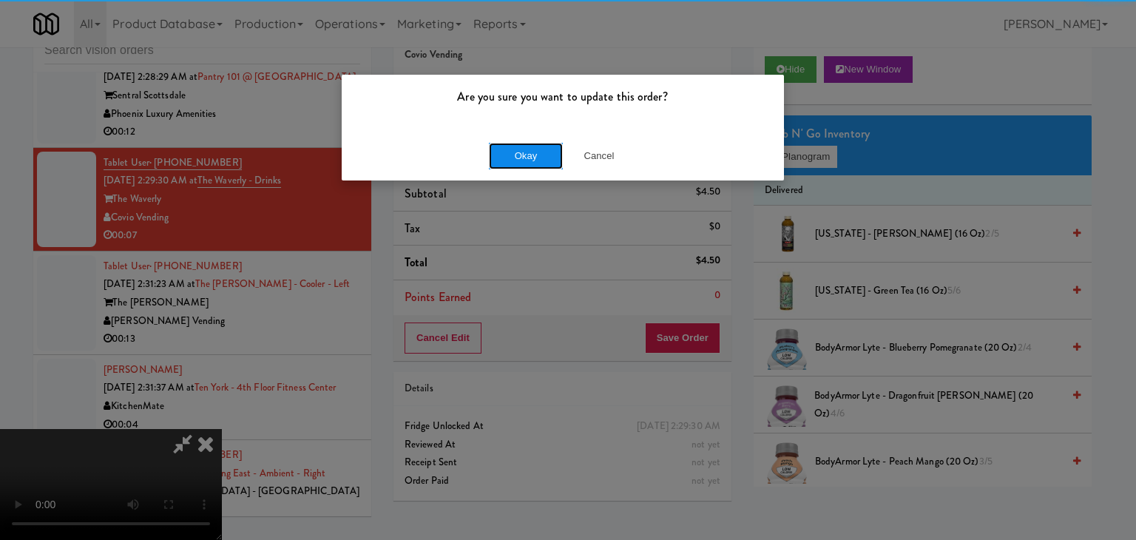
click at [540, 149] on button "Okay" at bounding box center [526, 156] width 74 height 27
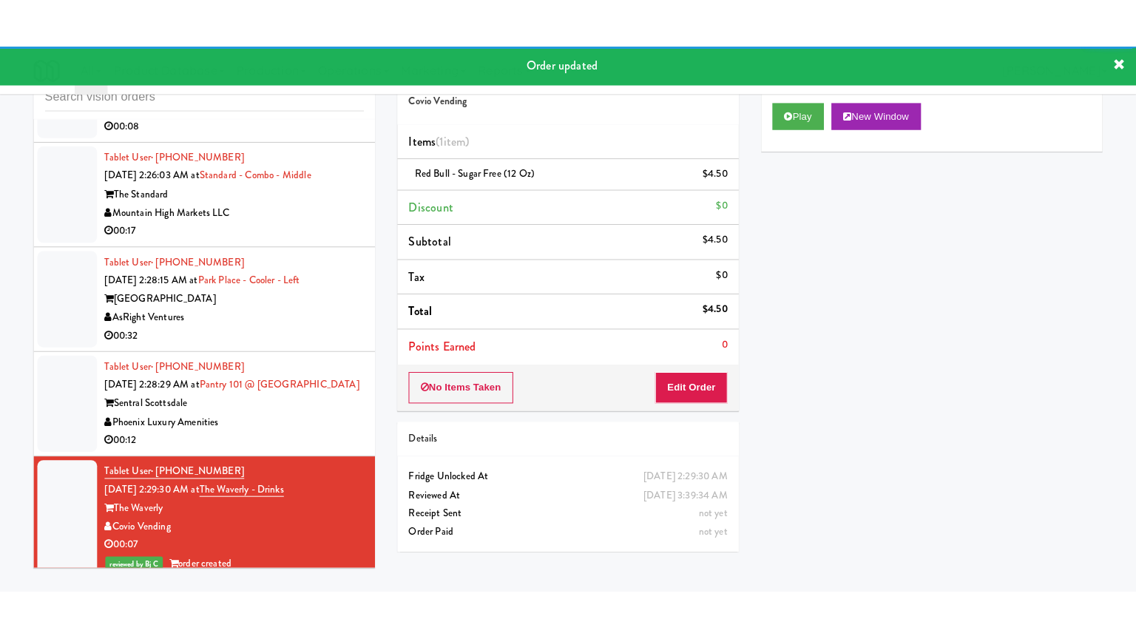
scroll to position [16870, 0]
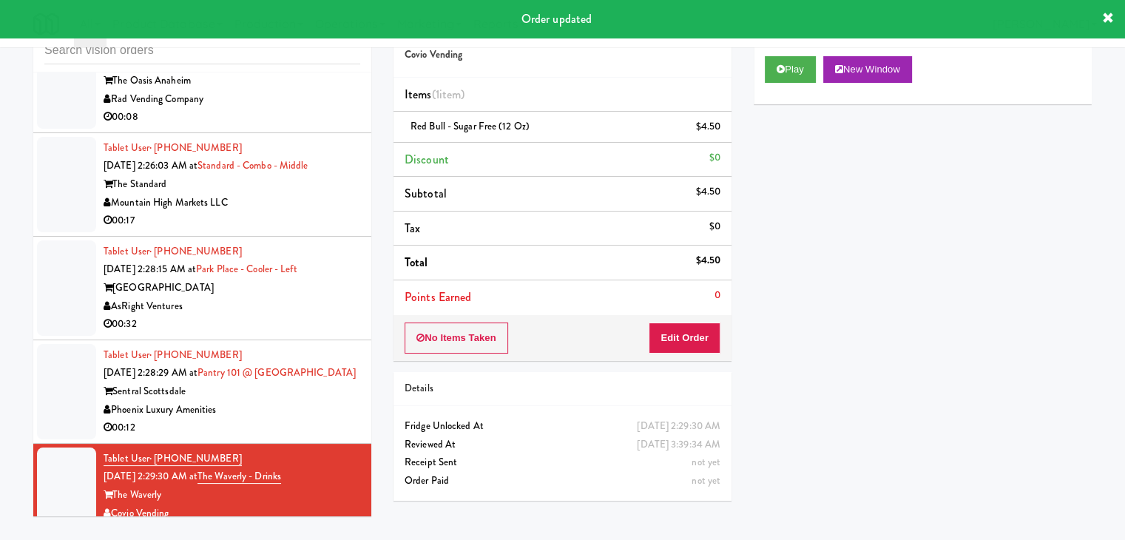
click at [308, 109] on div "Rad Vending Company" at bounding box center [232, 99] width 257 height 18
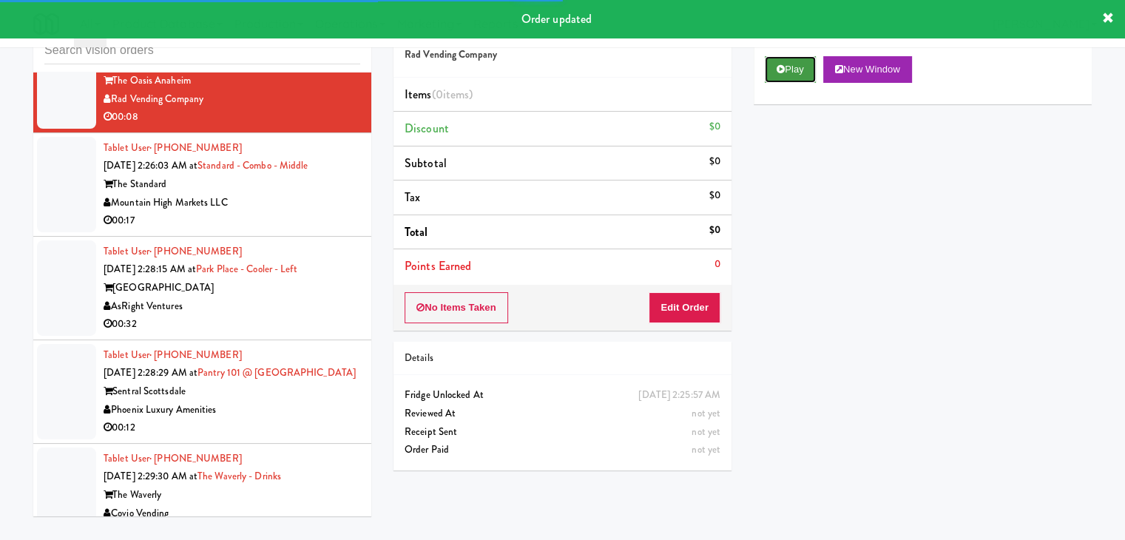
click at [784, 70] on icon at bounding box center [781, 69] width 8 height 10
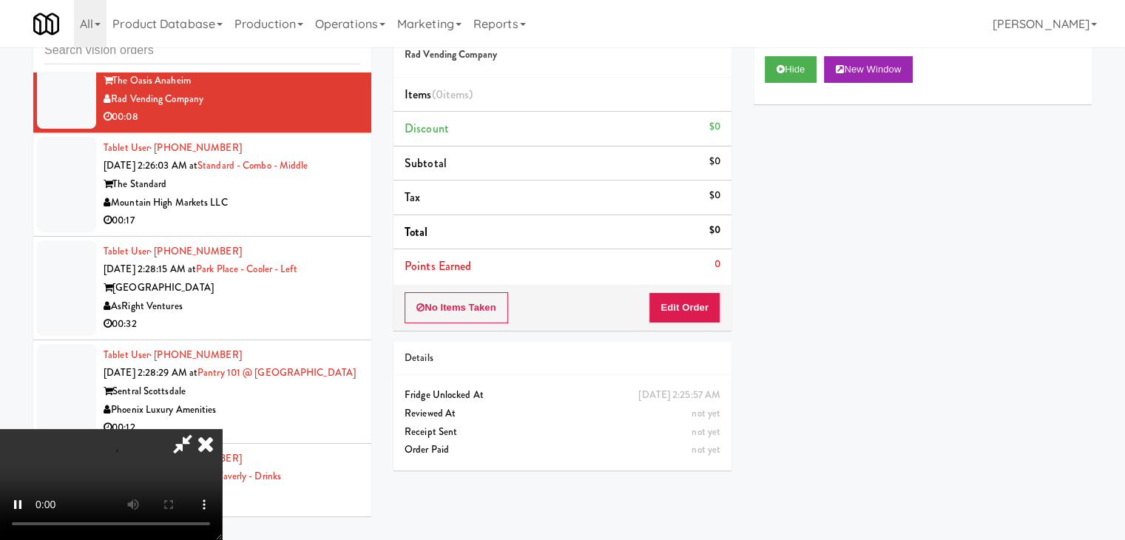
click at [672, 326] on div "No Items Taken Edit Order" at bounding box center [563, 308] width 338 height 46
click at [683, 311] on button "Edit Order" at bounding box center [685, 307] width 72 height 31
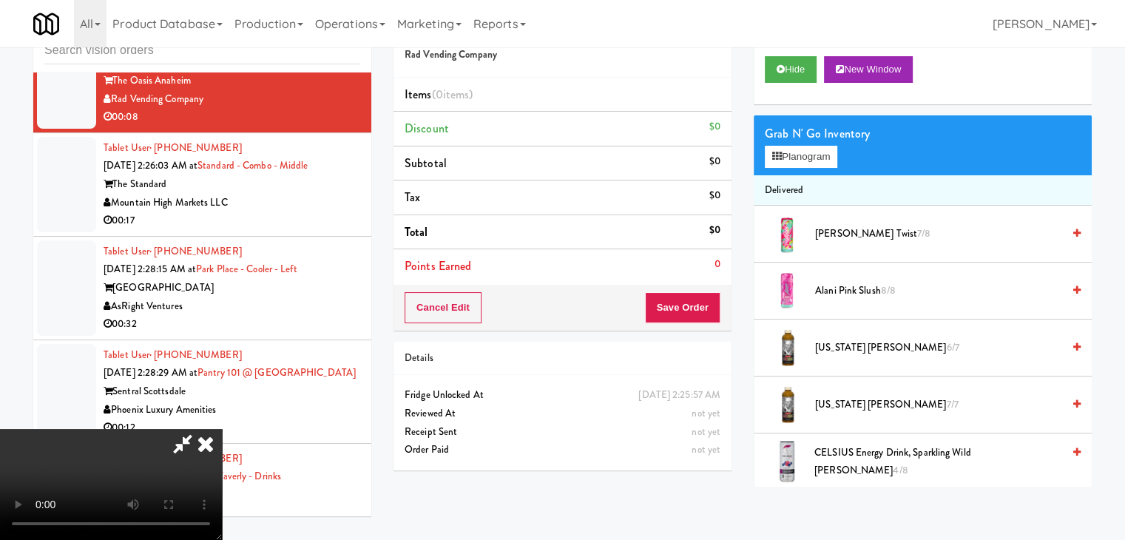
scroll to position [16853, 0]
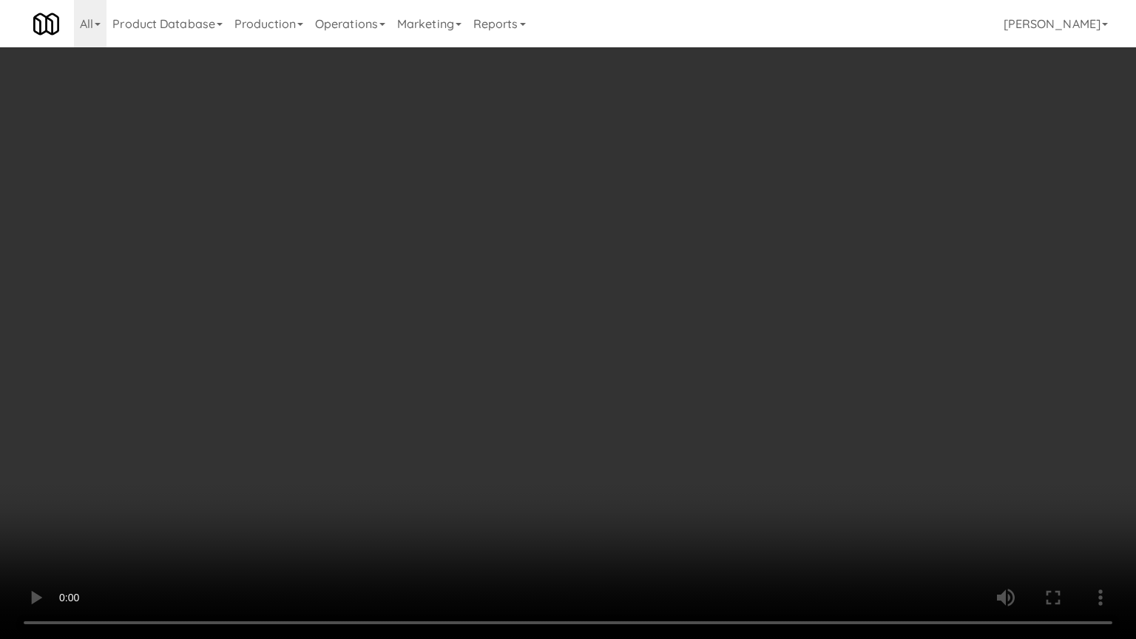
click at [636, 451] on video at bounding box center [568, 319] width 1136 height 639
click at [634, 459] on video at bounding box center [568, 319] width 1136 height 639
click at [636, 459] on video at bounding box center [568, 319] width 1136 height 639
click at [636, 460] on video at bounding box center [568, 319] width 1136 height 639
click at [642, 465] on video at bounding box center [568, 319] width 1136 height 639
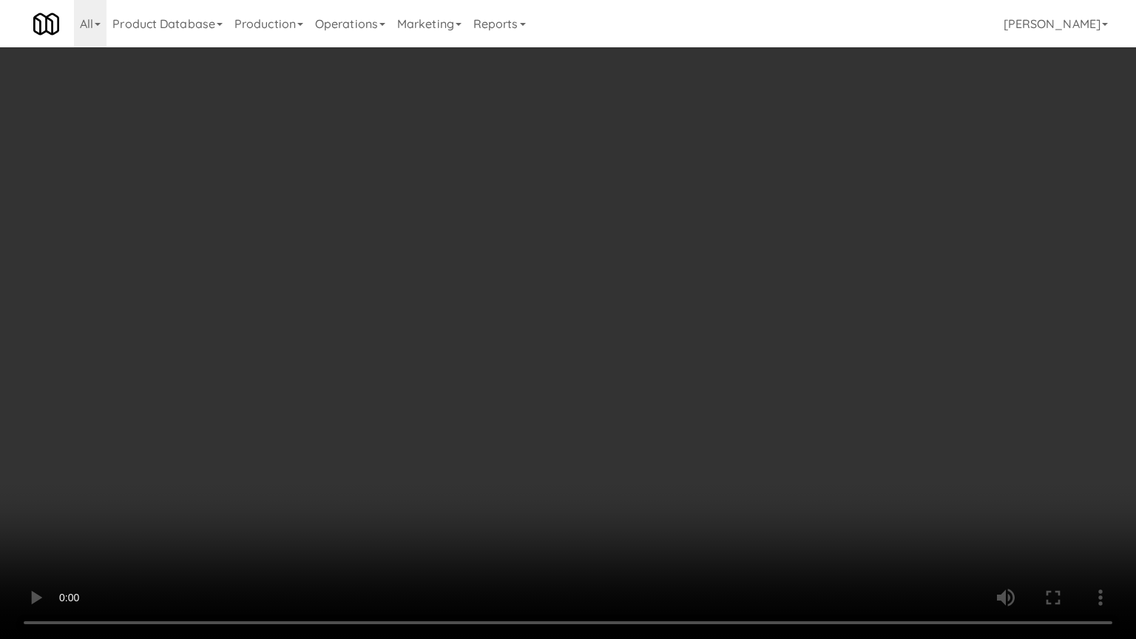
click at [643, 465] on video at bounding box center [568, 319] width 1136 height 639
click at [647, 469] on video at bounding box center [568, 319] width 1136 height 639
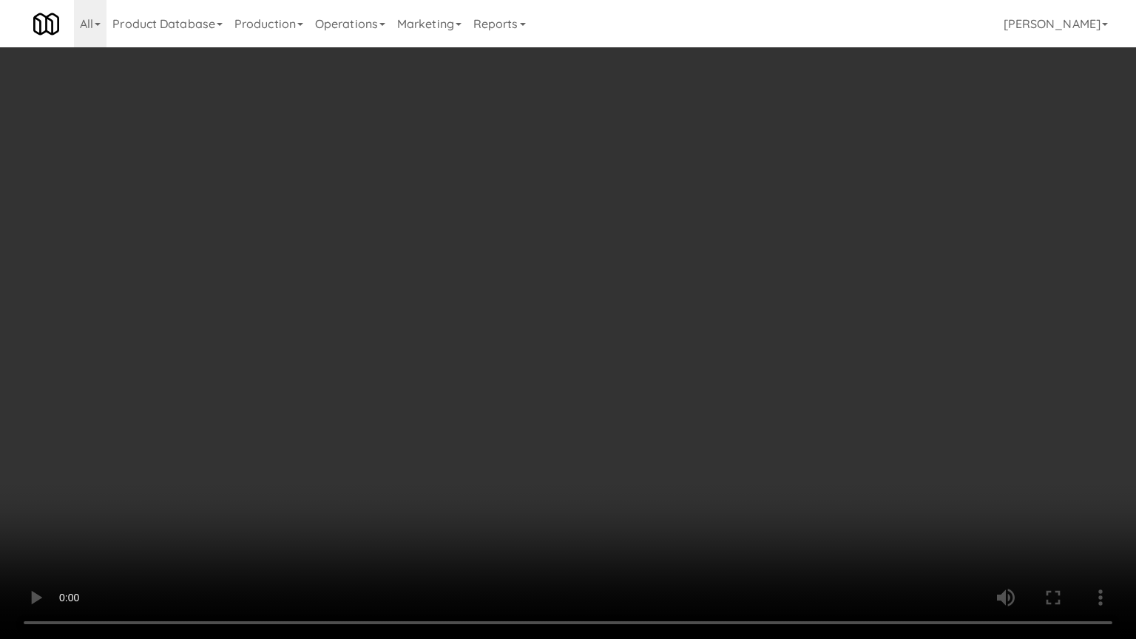
click at [647, 469] on video at bounding box center [568, 319] width 1136 height 639
click at [639, 457] on video at bounding box center [568, 319] width 1136 height 639
drag, startPoint x: 639, startPoint y: 457, endPoint x: 696, endPoint y: 346, distance: 124.4
click at [640, 454] on video at bounding box center [568, 319] width 1136 height 639
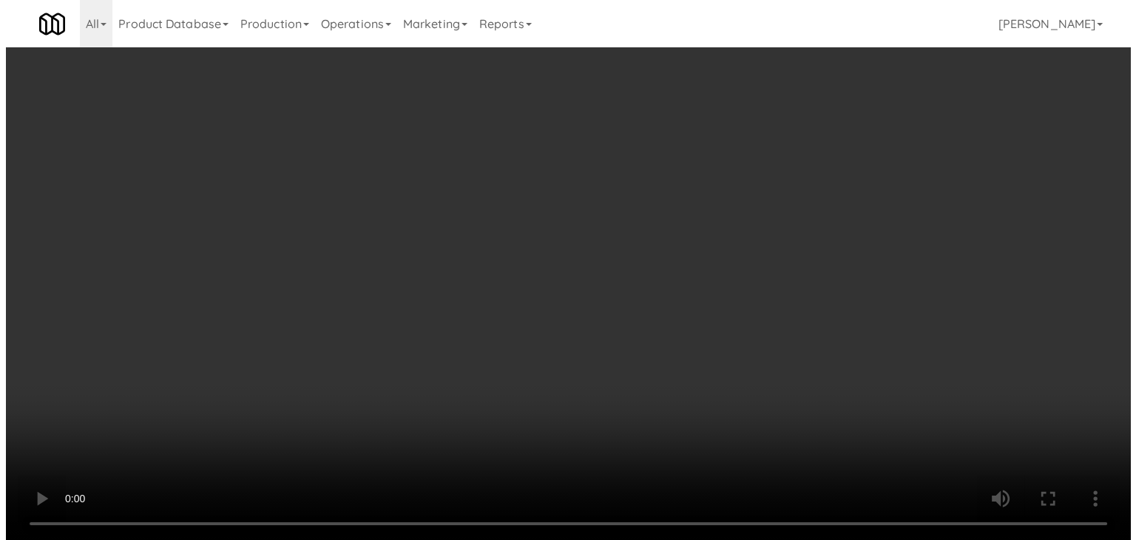
scroll to position [16870, 0]
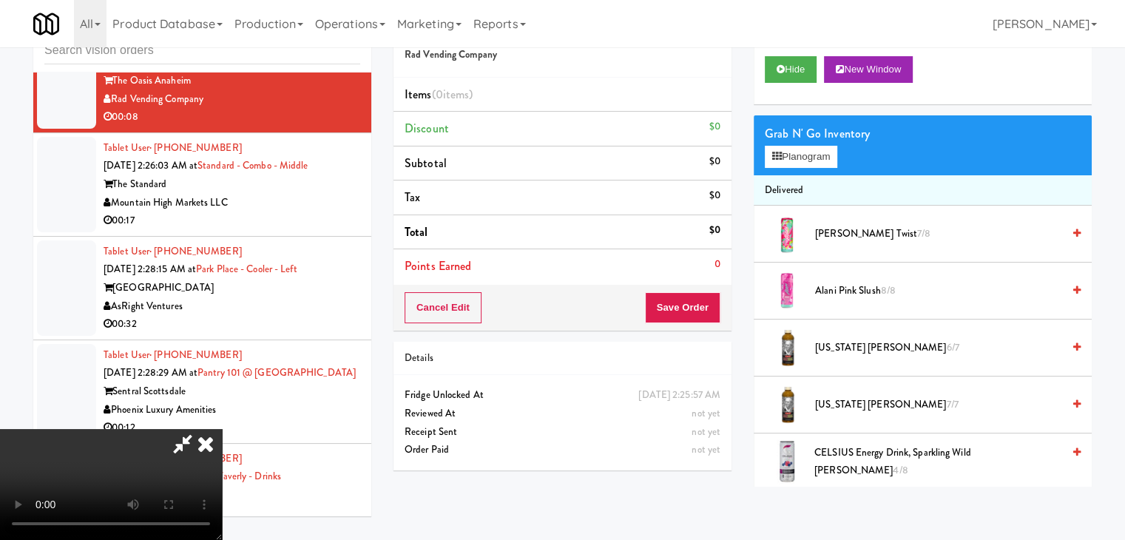
click at [820, 167] on div "Grab N' Go Inventory Planogram" at bounding box center [923, 145] width 338 height 60
click at [790, 155] on button "Planogram" at bounding box center [801, 157] width 73 height 22
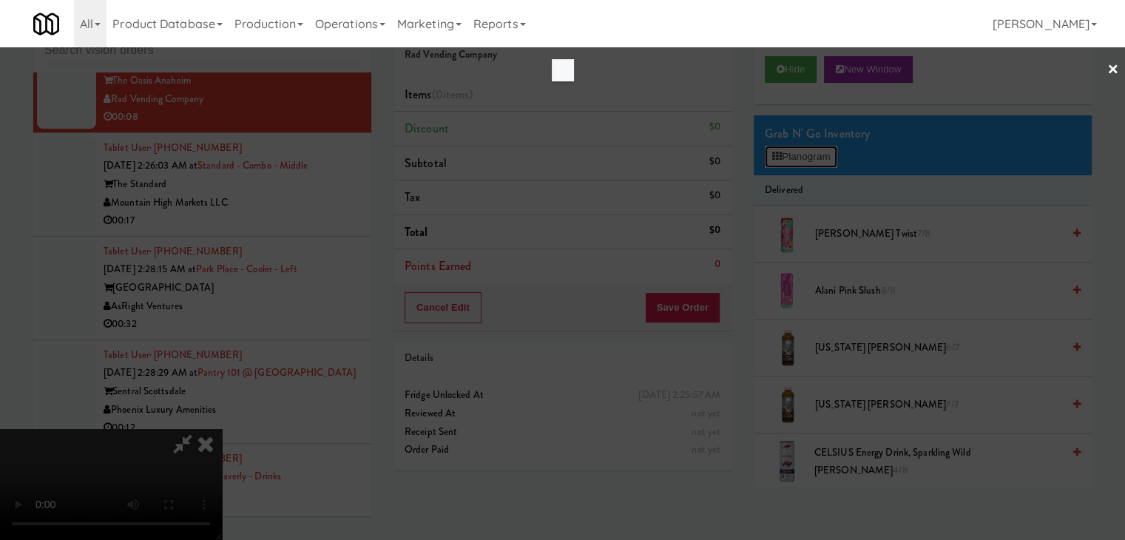
scroll to position [16853, 0]
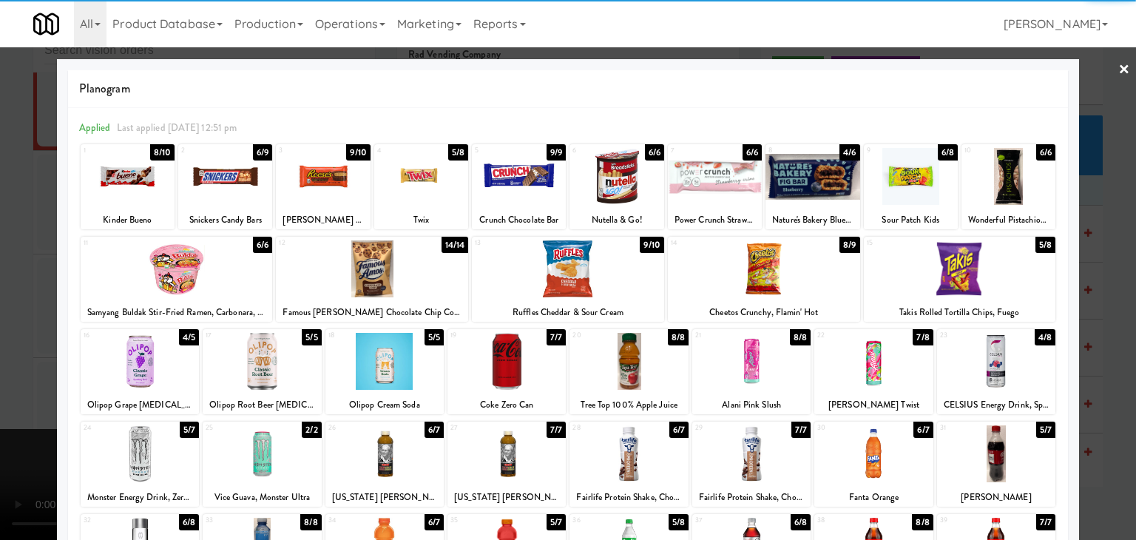
click at [420, 195] on div at bounding box center [421, 176] width 94 height 57
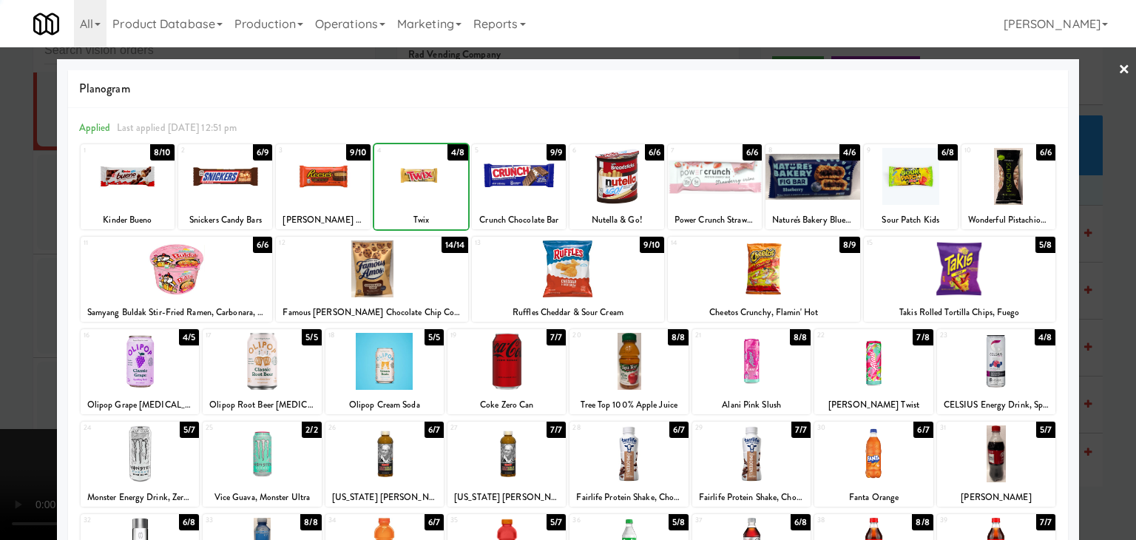
click at [420, 195] on div at bounding box center [421, 176] width 94 height 57
click at [10, 232] on div at bounding box center [568, 270] width 1136 height 540
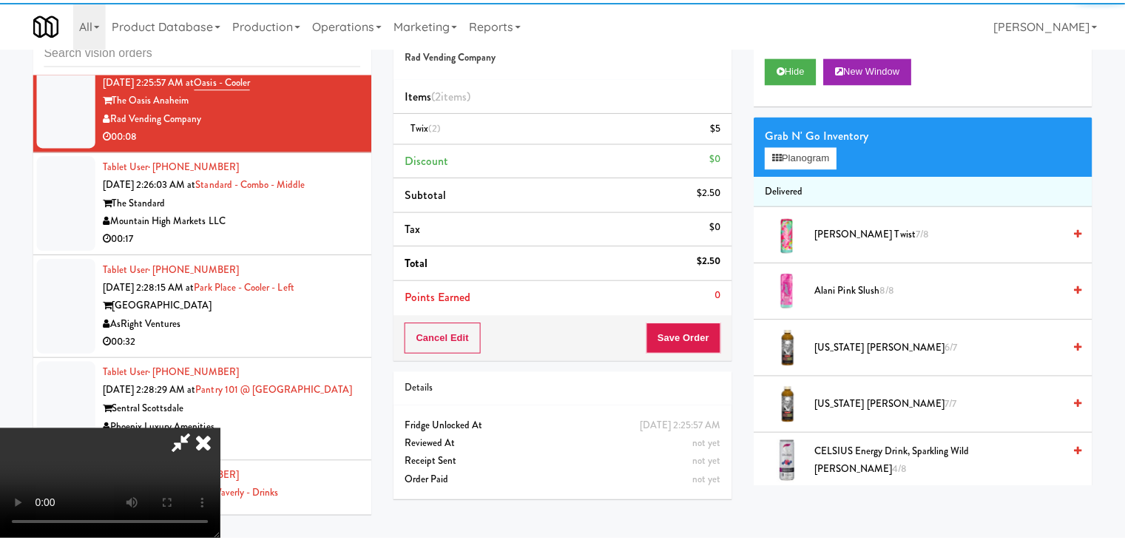
scroll to position [16870, 0]
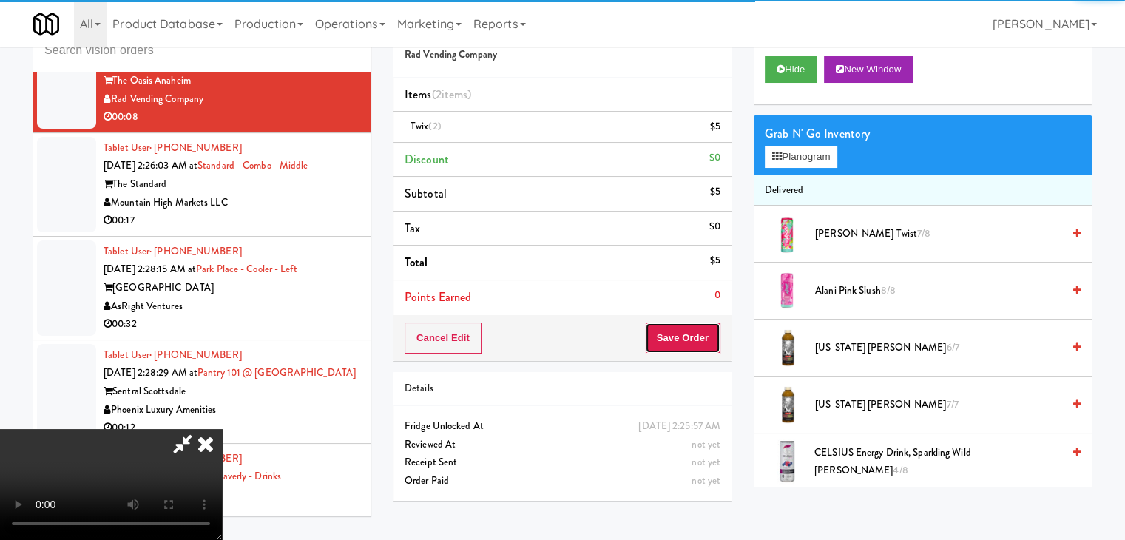
click at [687, 326] on button "Save Order" at bounding box center [682, 338] width 75 height 31
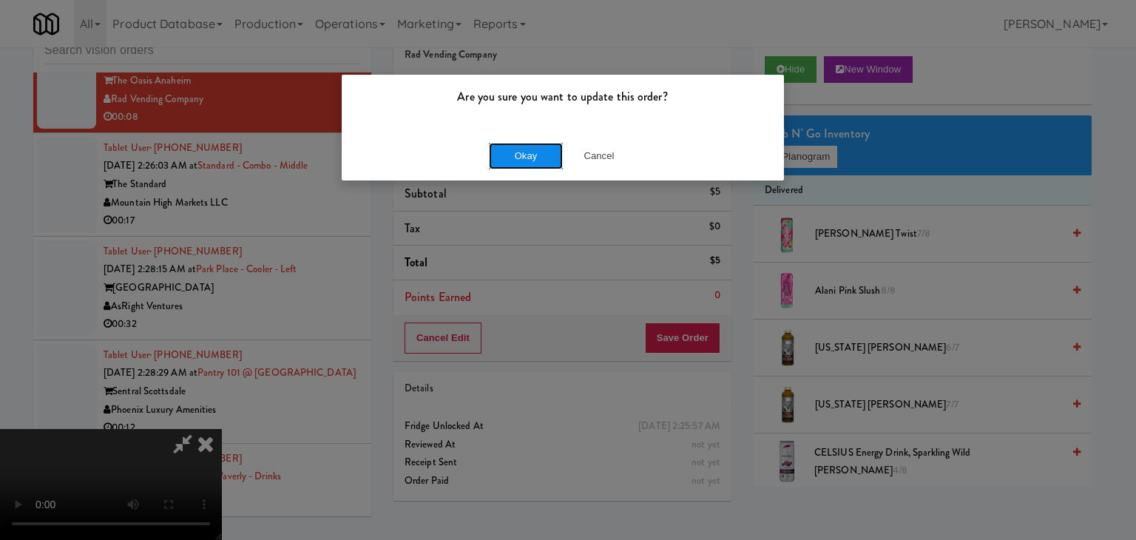
click at [509, 146] on button "Okay" at bounding box center [526, 156] width 74 height 27
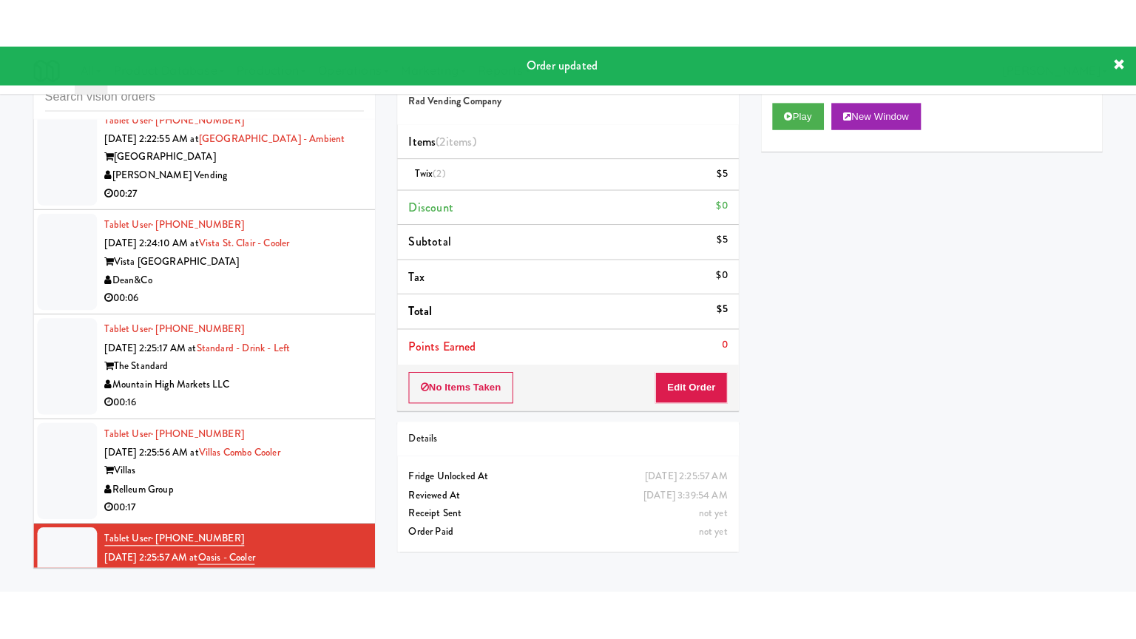
scroll to position [16426, 0]
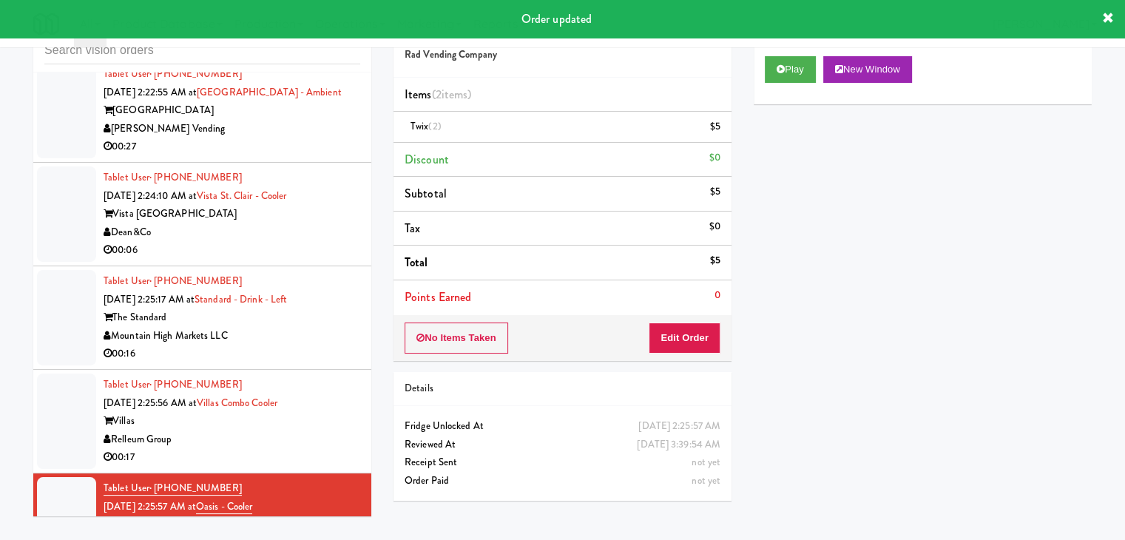
click at [297, 242] on div "Dean&Co" at bounding box center [232, 232] width 257 height 18
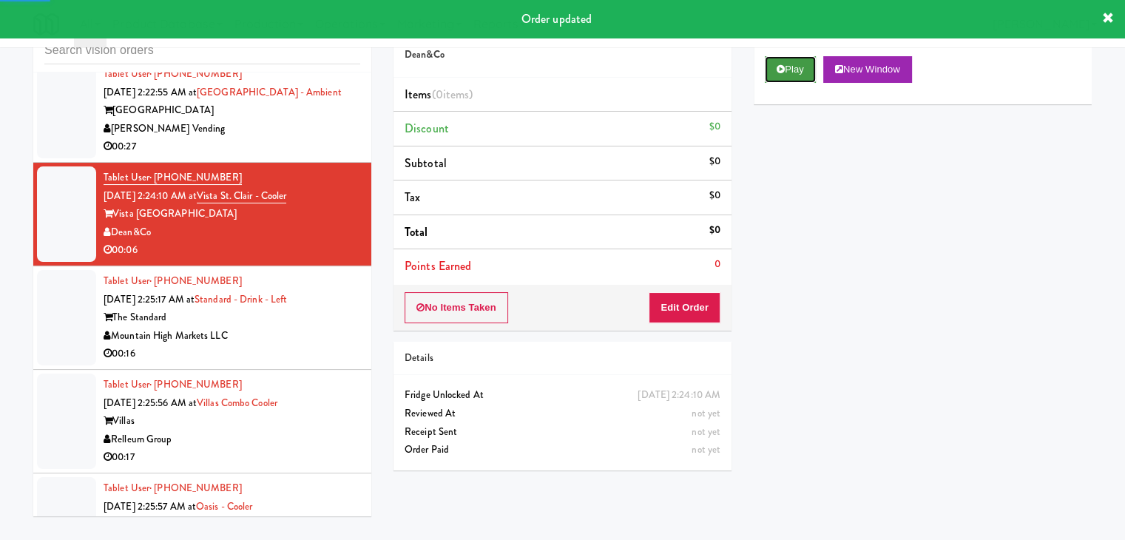
click at [784, 70] on icon at bounding box center [781, 69] width 8 height 10
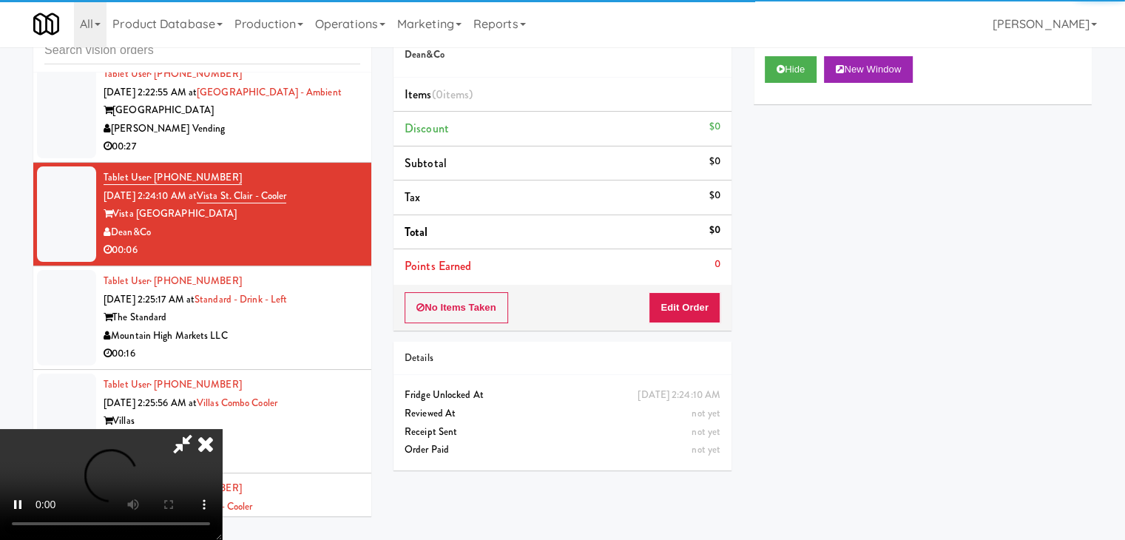
drag, startPoint x: 690, startPoint y: 323, endPoint x: 688, endPoint y: 306, distance: 17.8
click at [690, 317] on div "No Items Taken Edit Order" at bounding box center [563, 308] width 338 height 46
click at [688, 306] on button "Edit Order" at bounding box center [685, 307] width 72 height 31
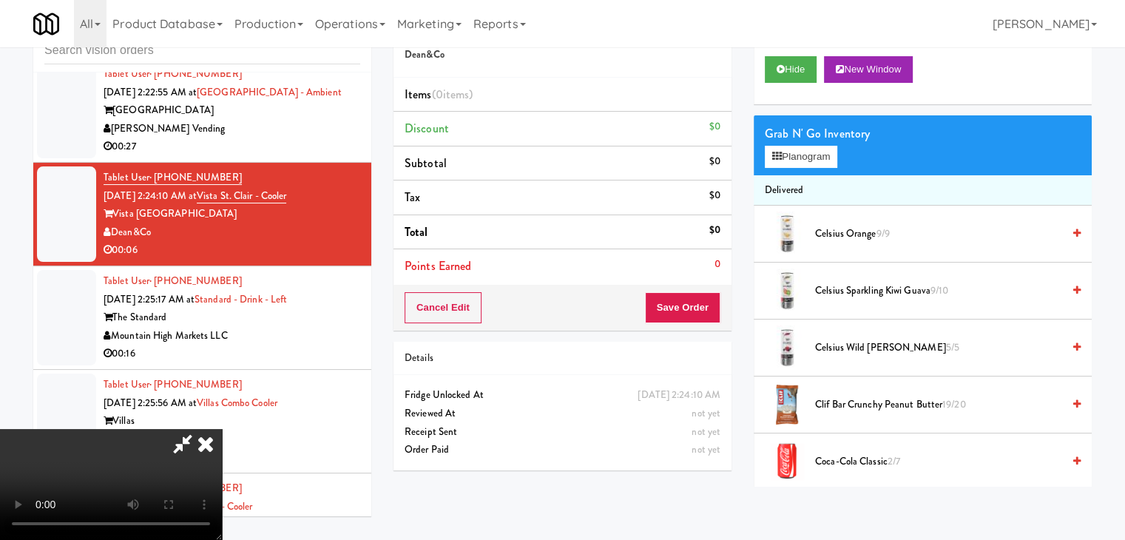
scroll to position [16408, 0]
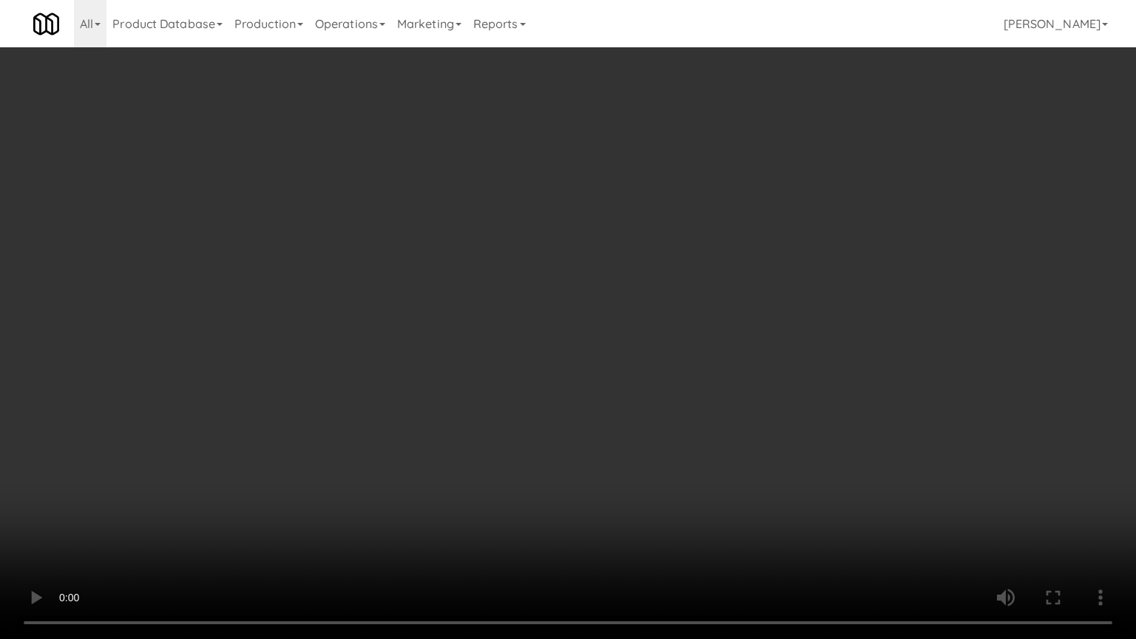
click at [700, 454] on video at bounding box center [568, 319] width 1136 height 639
click at [702, 457] on video at bounding box center [568, 319] width 1136 height 639
click at [706, 460] on video at bounding box center [568, 319] width 1136 height 639
click at [710, 462] on video at bounding box center [568, 319] width 1136 height 639
click at [718, 466] on video at bounding box center [568, 319] width 1136 height 639
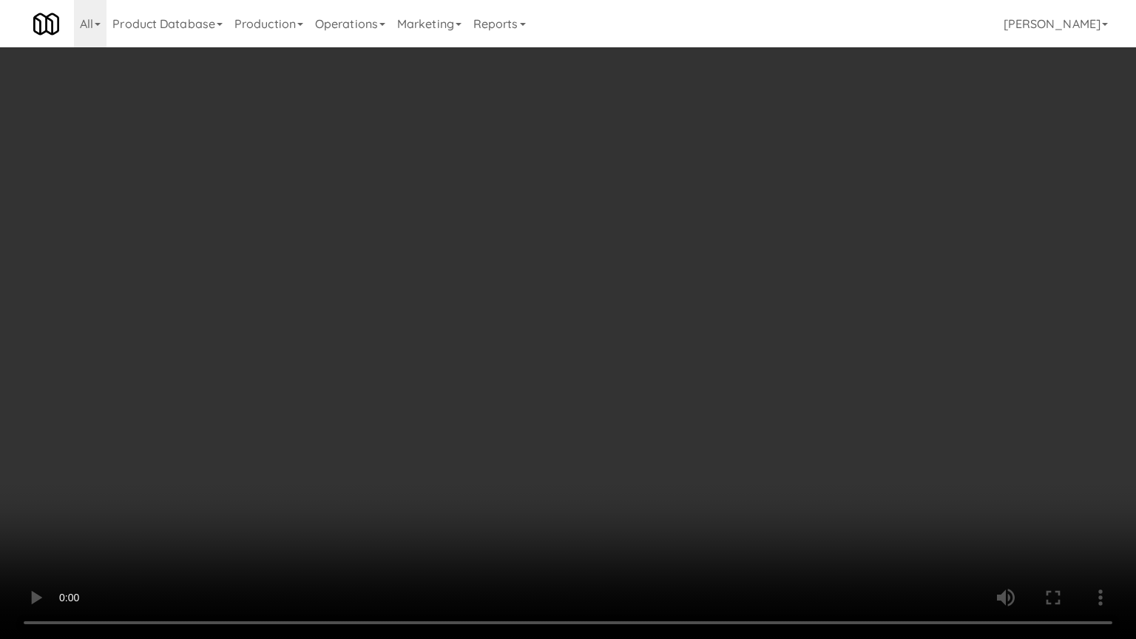
click at [687, 477] on video at bounding box center [568, 319] width 1136 height 639
click at [698, 479] on video at bounding box center [568, 319] width 1136 height 639
click at [698, 481] on video at bounding box center [568, 319] width 1136 height 639
click at [698, 482] on video at bounding box center [568, 319] width 1136 height 639
click at [701, 484] on video at bounding box center [568, 319] width 1136 height 639
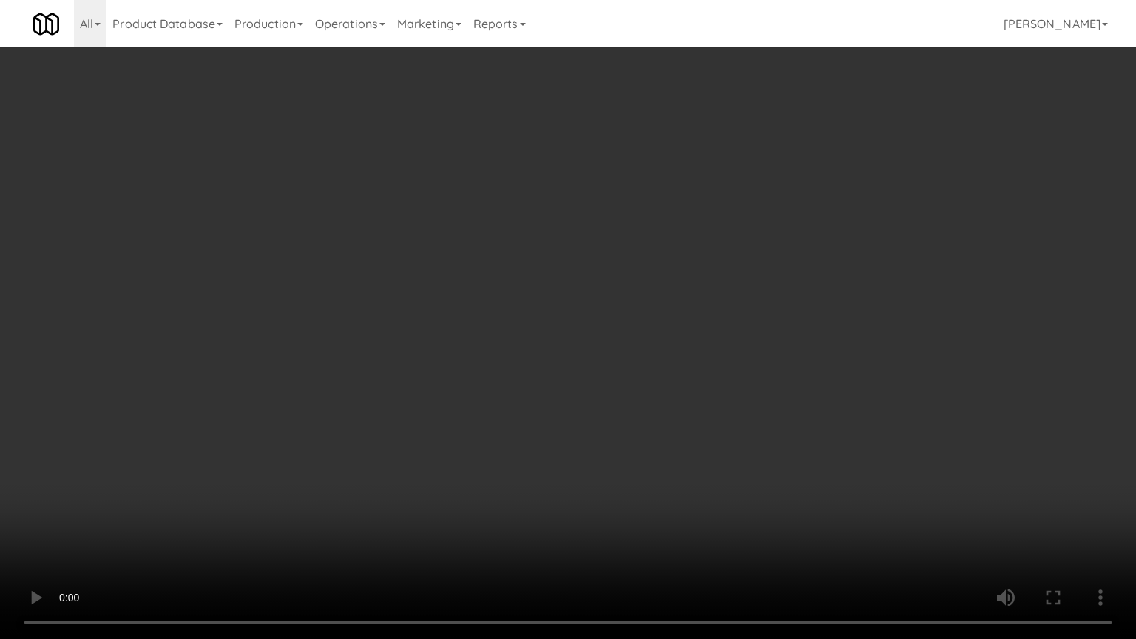
click at [704, 485] on video at bounding box center [568, 319] width 1136 height 639
click at [704, 484] on video at bounding box center [568, 319] width 1136 height 639
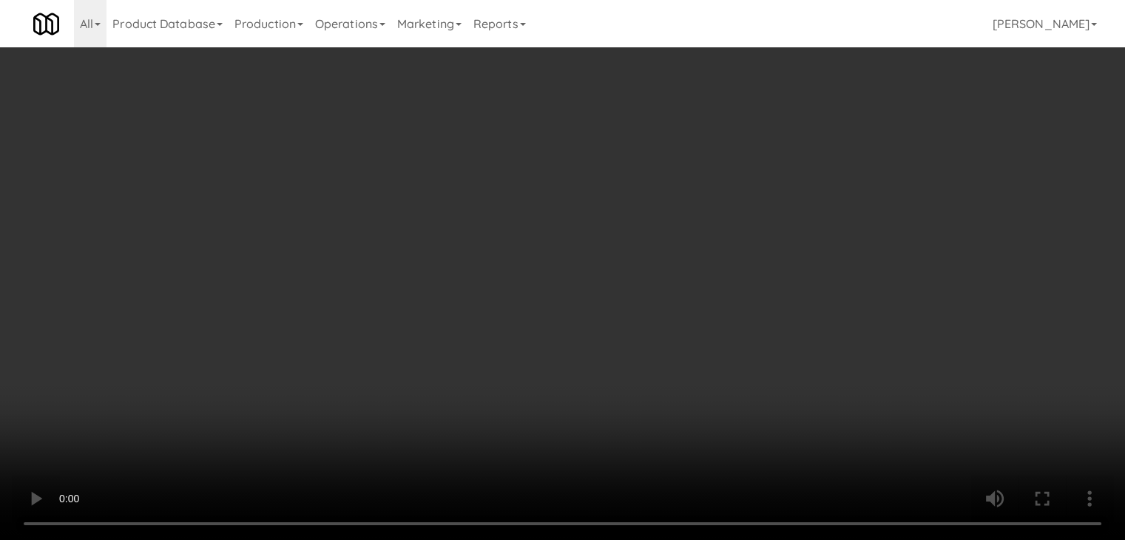
drag, startPoint x: 798, startPoint y: 144, endPoint x: 798, endPoint y: 158, distance: 13.3
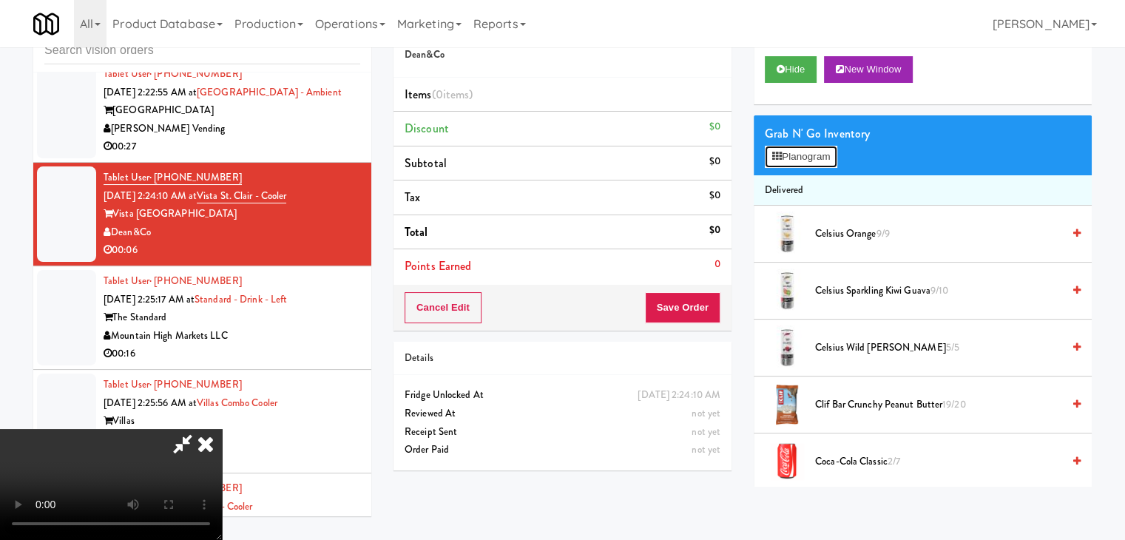
click at [798, 153] on button "Planogram" at bounding box center [801, 157] width 73 height 22
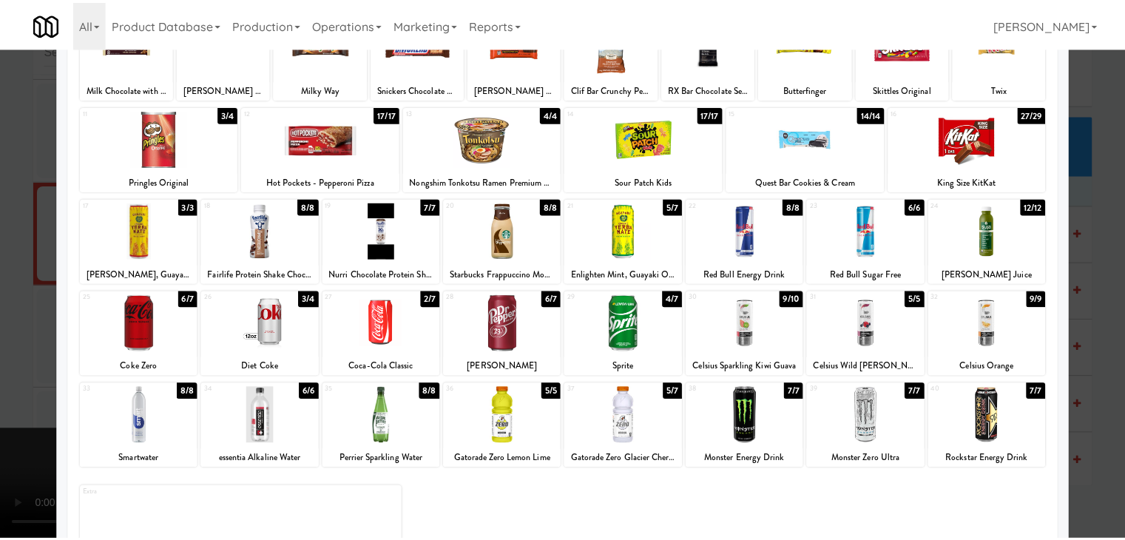
scroll to position [148, 0]
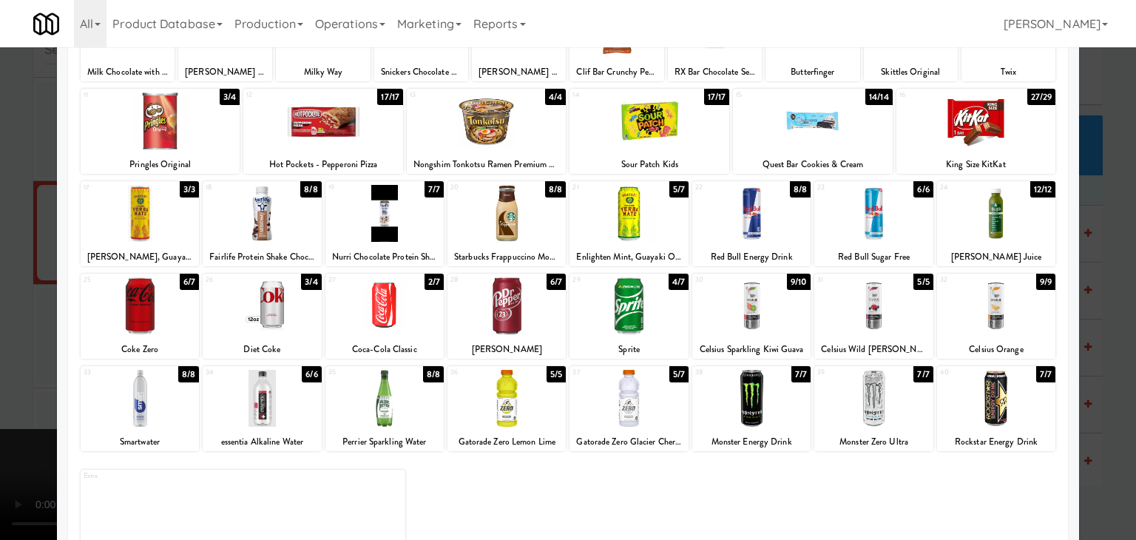
click at [713, 420] on div at bounding box center [752, 398] width 118 height 57
drag, startPoint x: 0, startPoint y: 397, endPoint x: 342, endPoint y: 393, distance: 341.9
click at [6, 397] on div at bounding box center [568, 270] width 1136 height 540
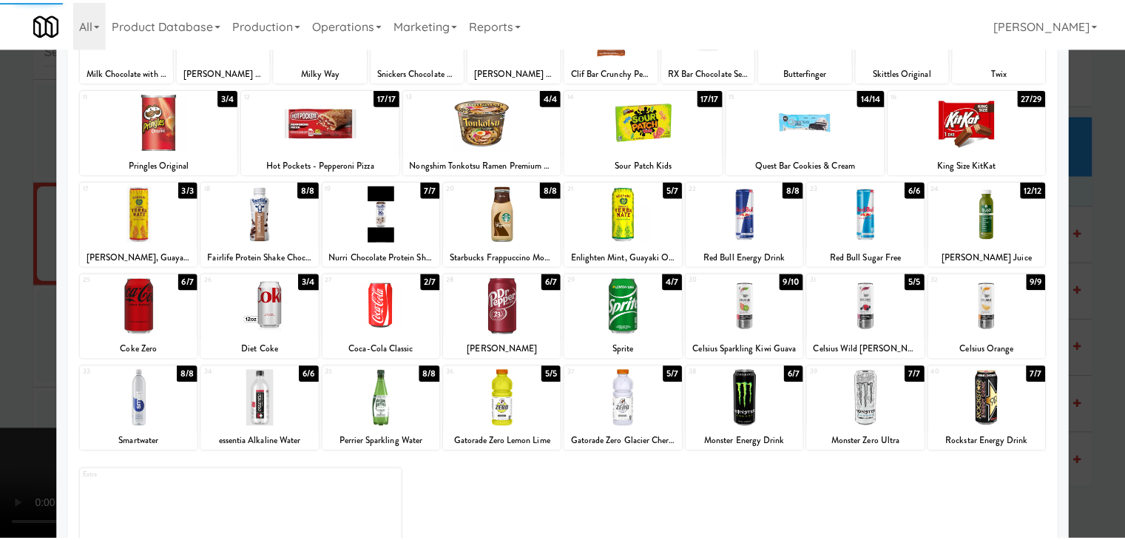
scroll to position [16426, 0]
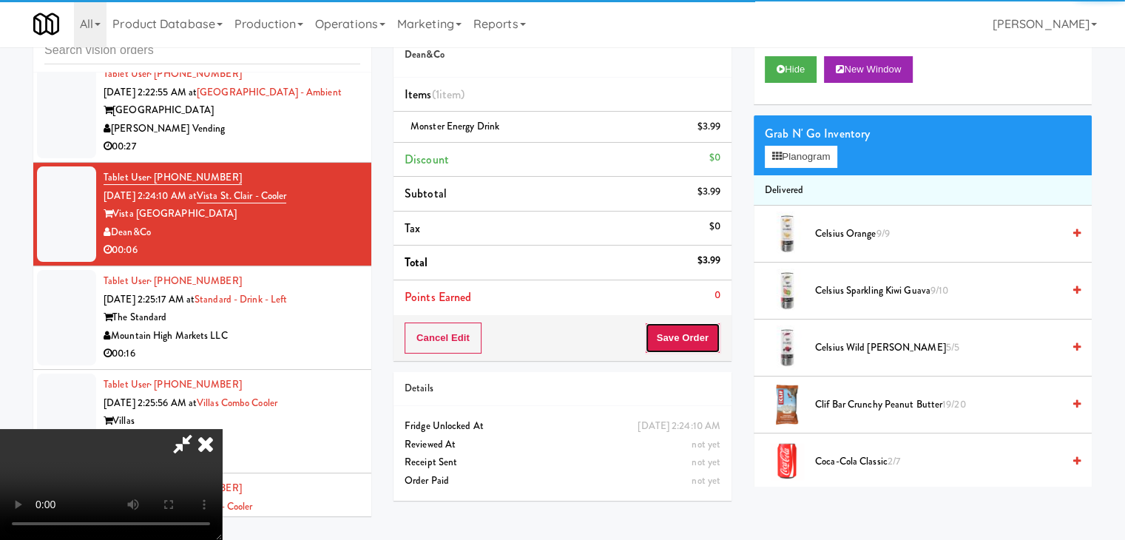
click at [689, 326] on button "Save Order" at bounding box center [682, 338] width 75 height 31
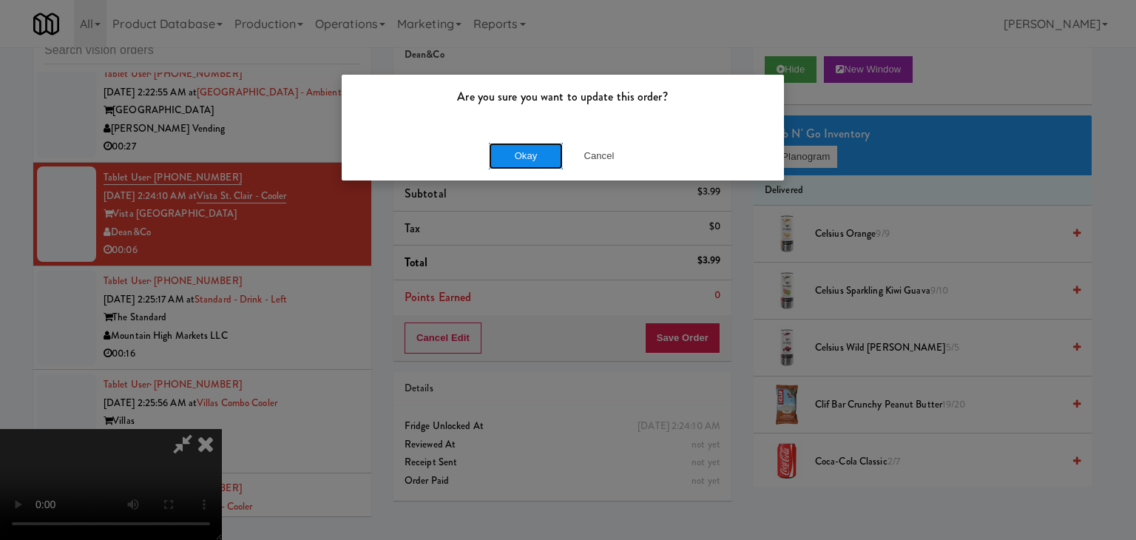
drag, startPoint x: 552, startPoint y: 149, endPoint x: 519, endPoint y: 152, distance: 32.6
click at [527, 148] on button "Okay" at bounding box center [526, 156] width 74 height 27
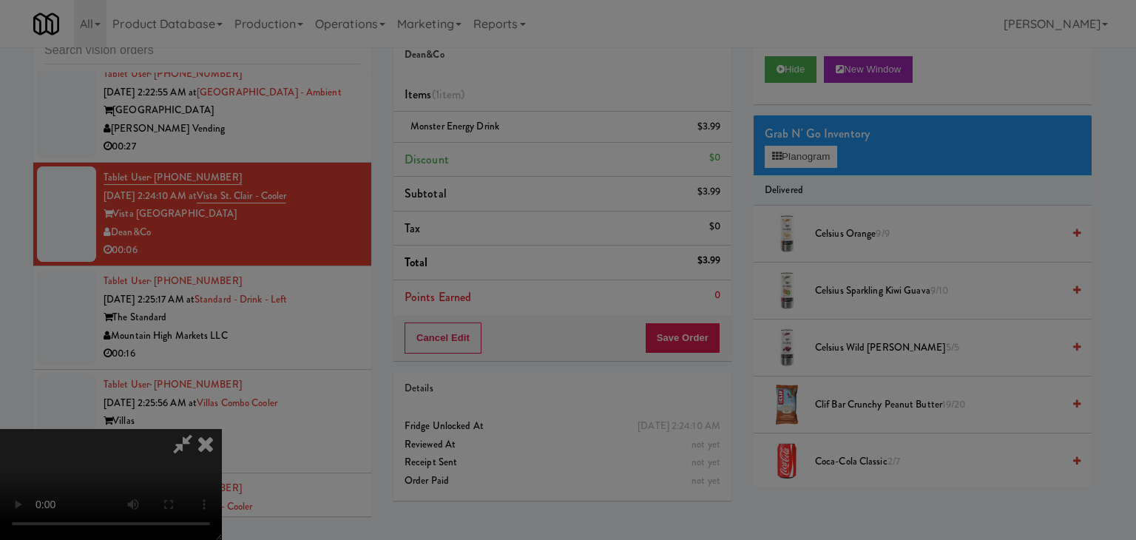
drag, startPoint x: 519, startPoint y: 152, endPoint x: 514, endPoint y: 161, distance: 10.3
click at [519, 154] on body "Are you sure you want to update this order? Okay Cancel Okay Are you sure you w…" at bounding box center [568, 270] width 1136 height 540
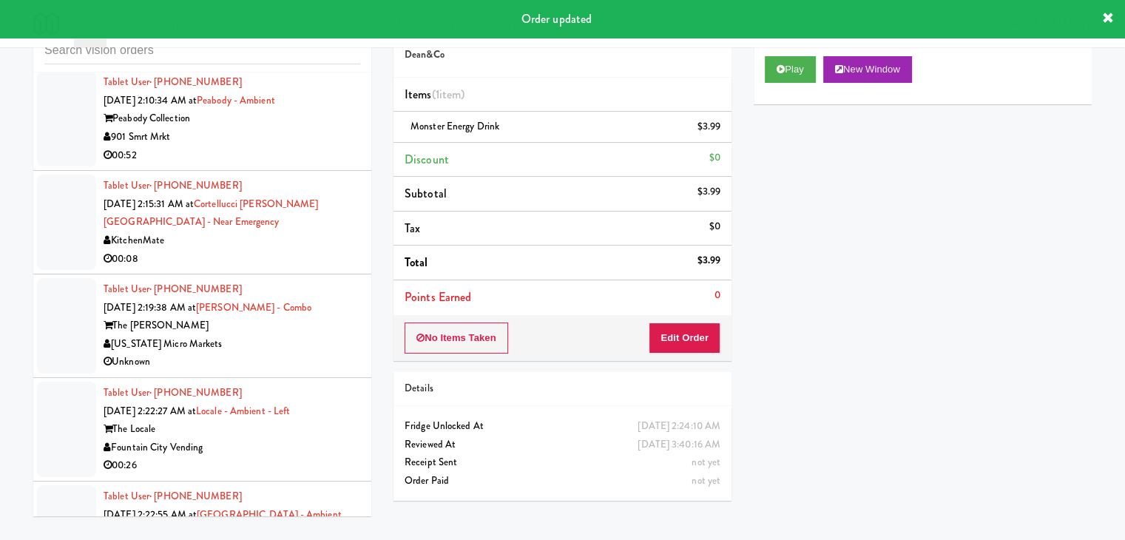
scroll to position [15982, 0]
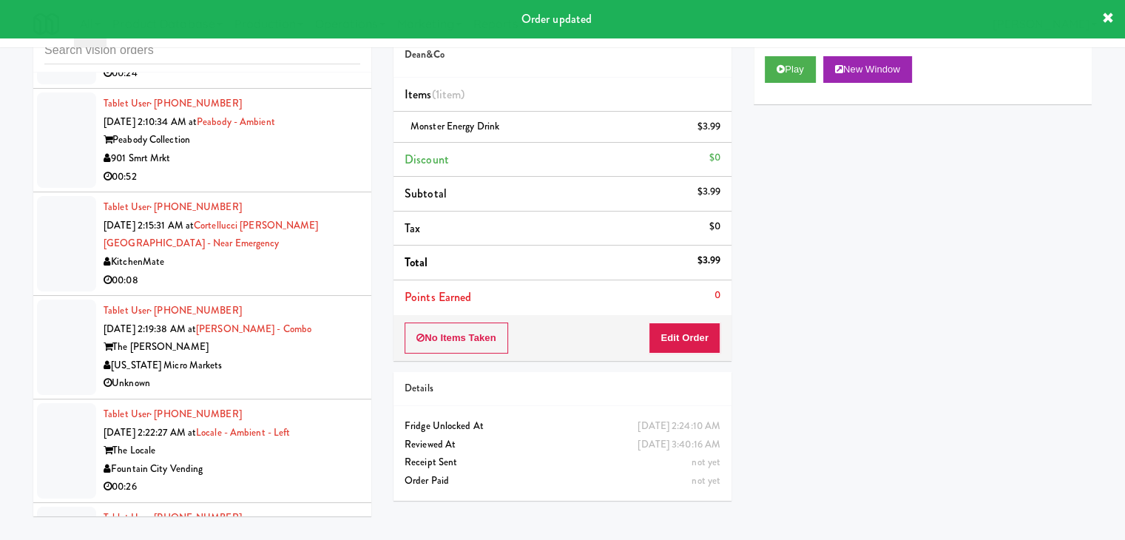
click at [292, 290] on div "00:08" at bounding box center [232, 281] width 257 height 18
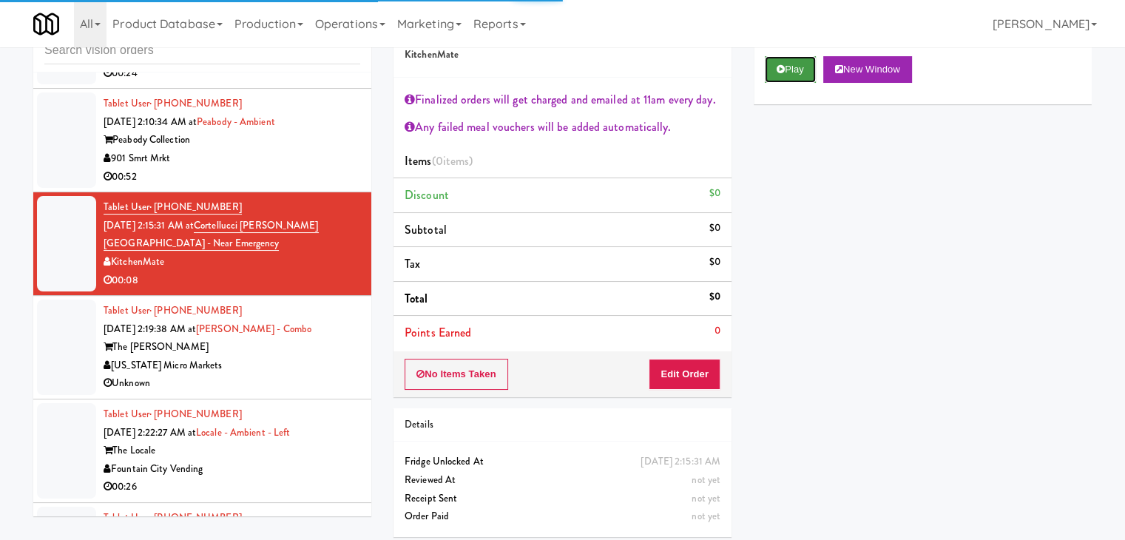
click at [792, 76] on button "Play" at bounding box center [790, 69] width 51 height 27
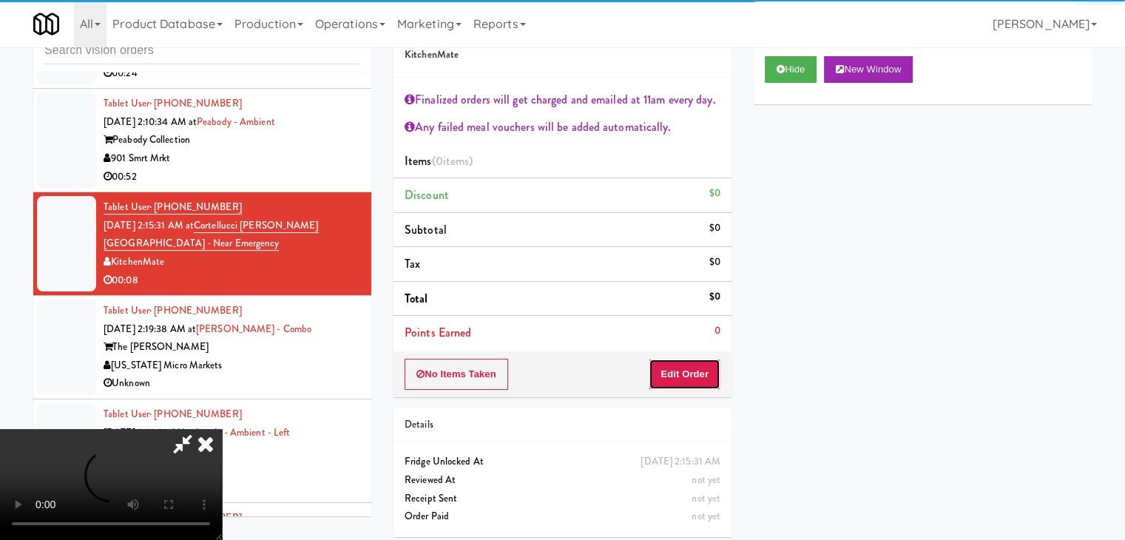
click at [681, 368] on button "Edit Order" at bounding box center [685, 374] width 72 height 31
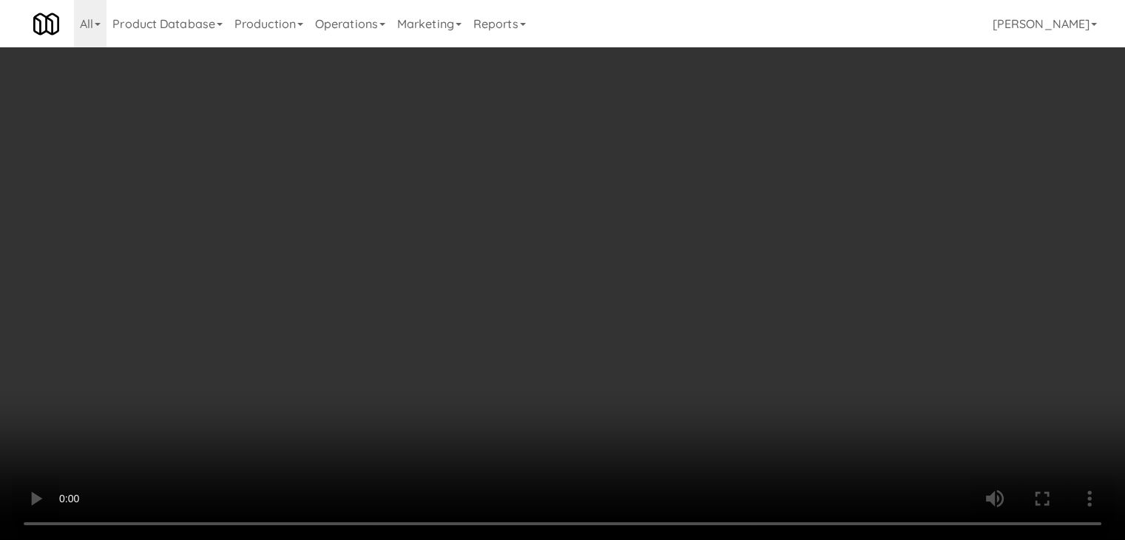
scroll to position [15964, 0]
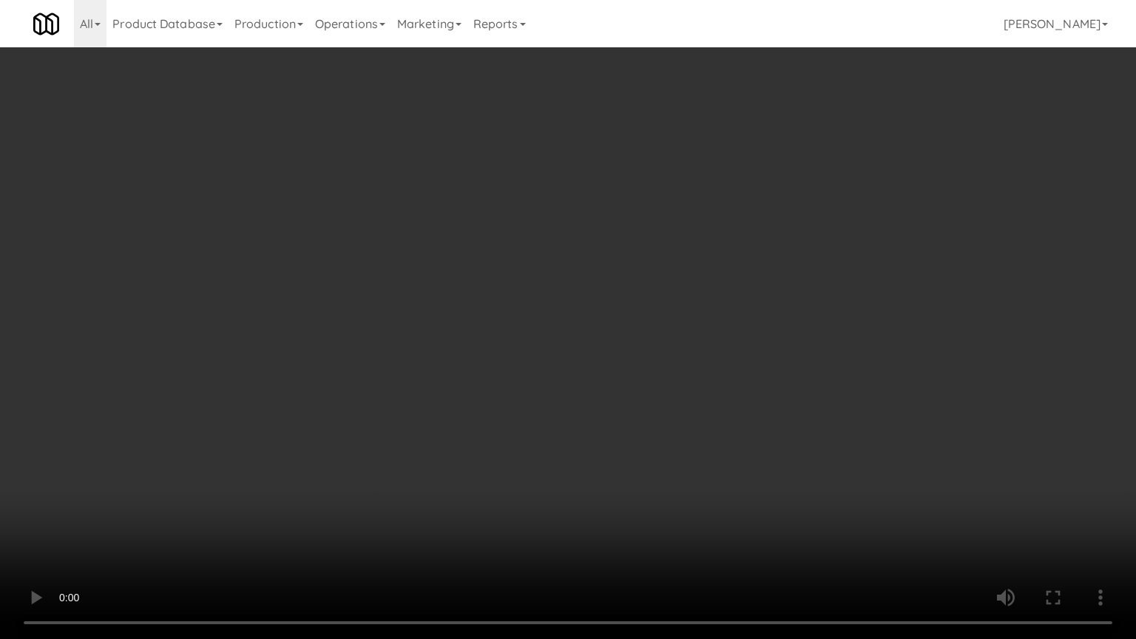
click at [627, 457] on video at bounding box center [568, 319] width 1136 height 639
click at [629, 461] on video at bounding box center [568, 319] width 1136 height 639
click at [634, 457] on video at bounding box center [568, 319] width 1136 height 639
click at [636, 456] on video at bounding box center [568, 319] width 1136 height 639
click at [697, 401] on video at bounding box center [568, 319] width 1136 height 639
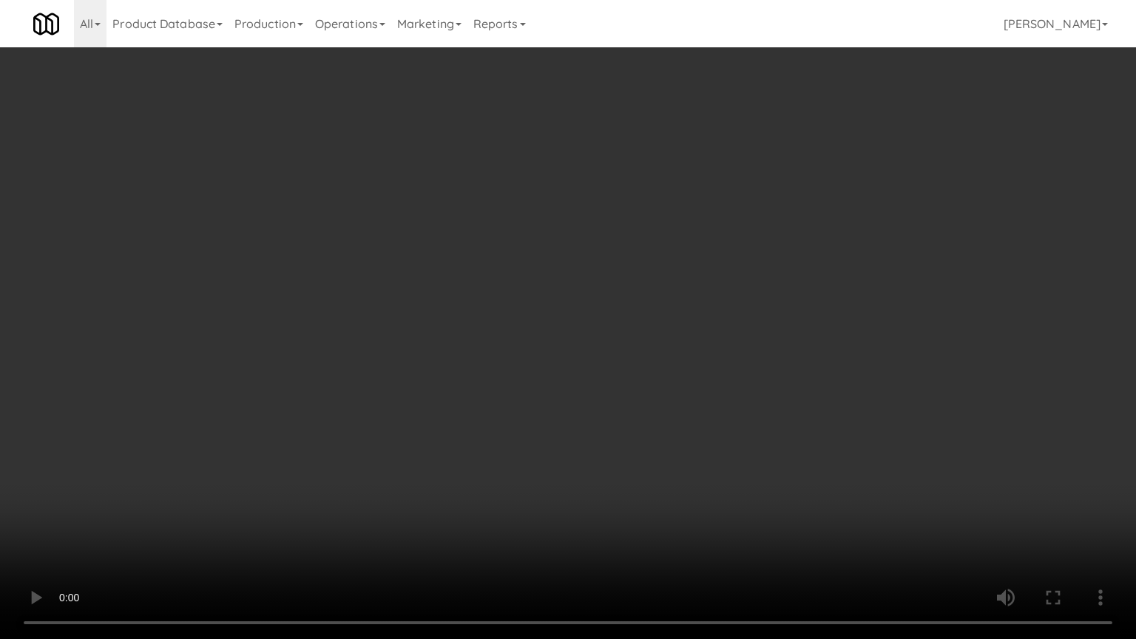
drag, startPoint x: 697, startPoint y: 401, endPoint x: 738, endPoint y: 297, distance: 112.3
click at [698, 400] on video at bounding box center [568, 319] width 1136 height 639
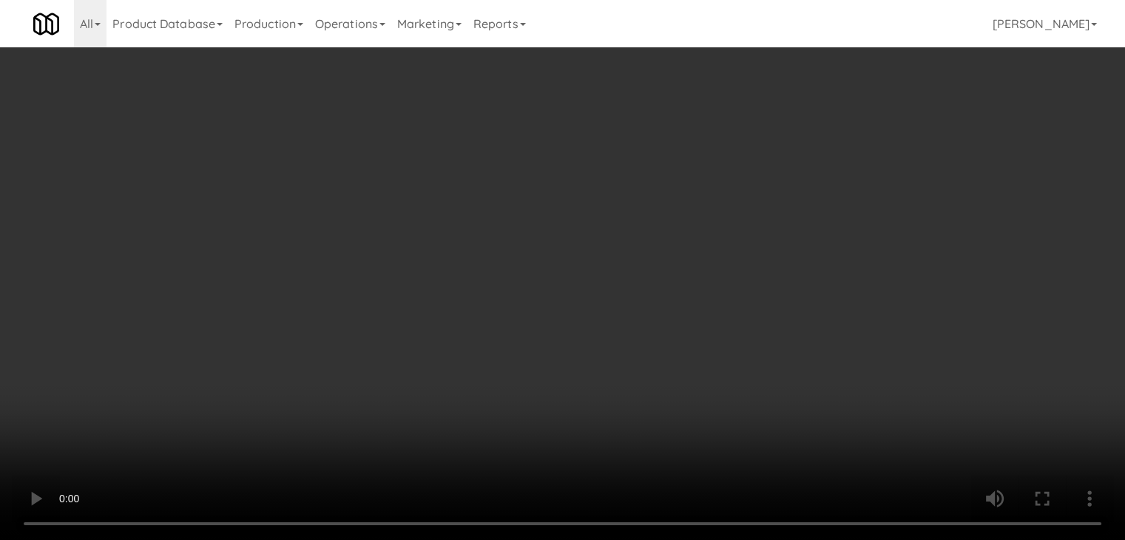
click at [798, 225] on button "Planogram" at bounding box center [801, 226] width 73 height 22
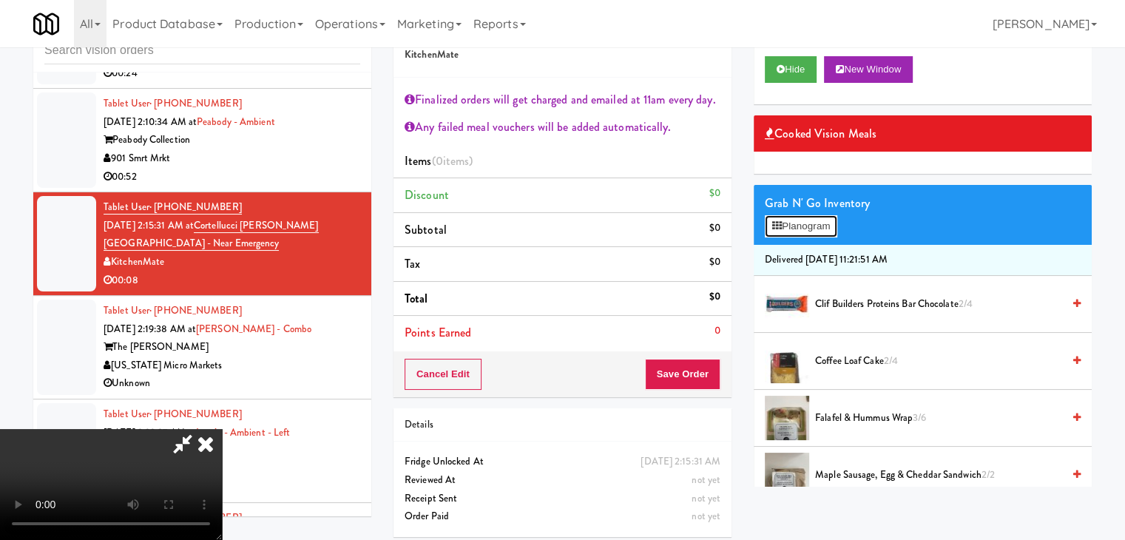
scroll to position [15964, 0]
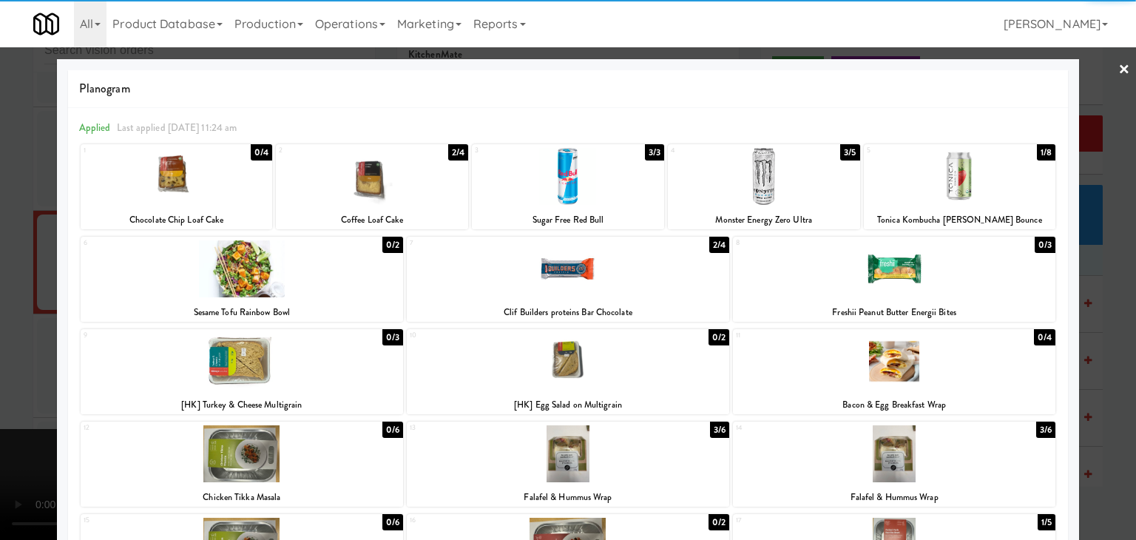
click at [275, 281] on div at bounding box center [242, 268] width 323 height 57
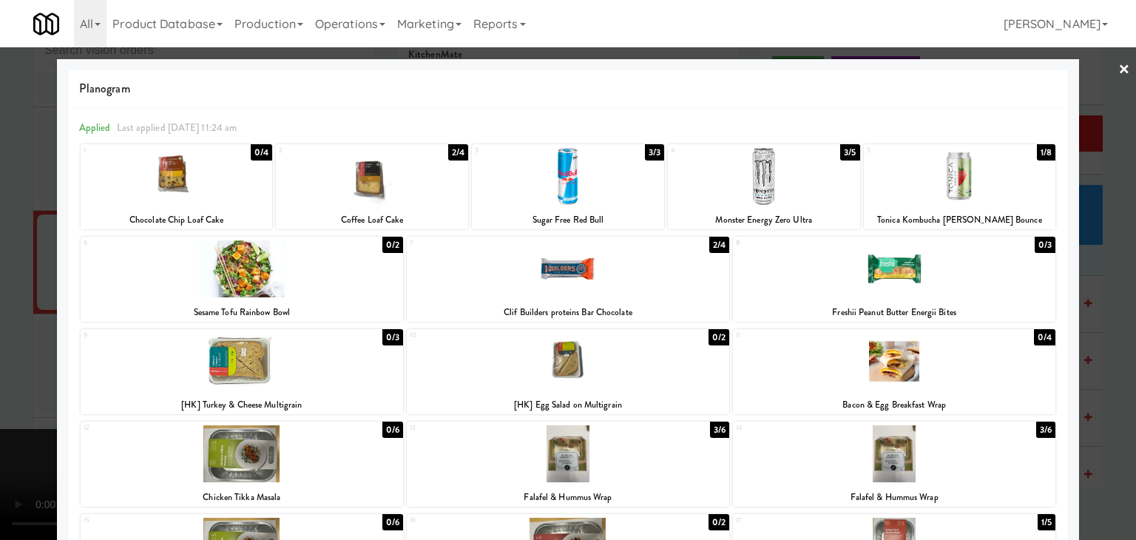
drag, startPoint x: 0, startPoint y: 330, endPoint x: 11, endPoint y: 326, distance: 12.0
click at [1, 329] on div at bounding box center [568, 270] width 1136 height 540
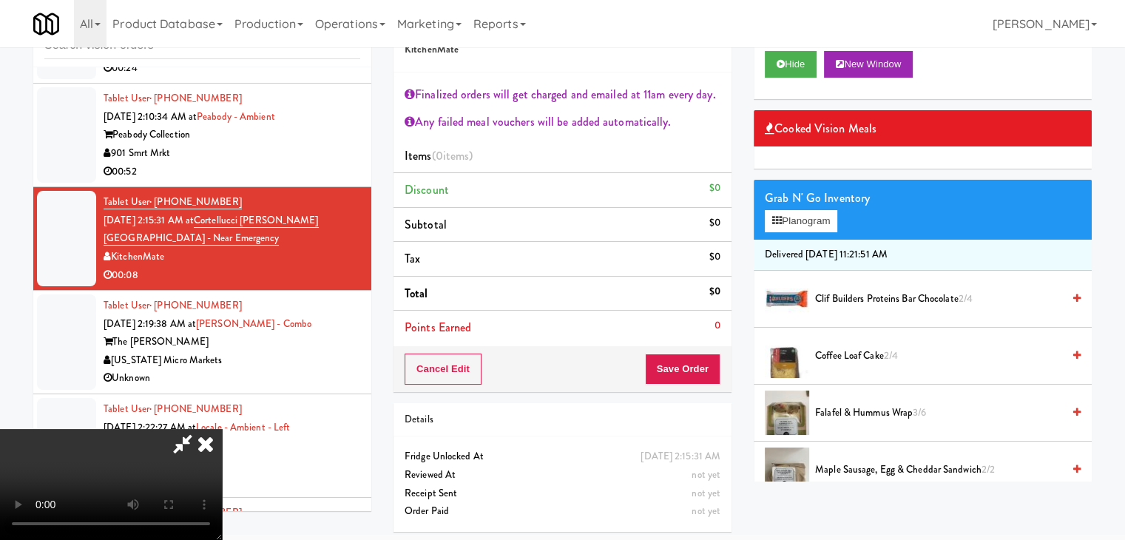
scroll to position [54, 0]
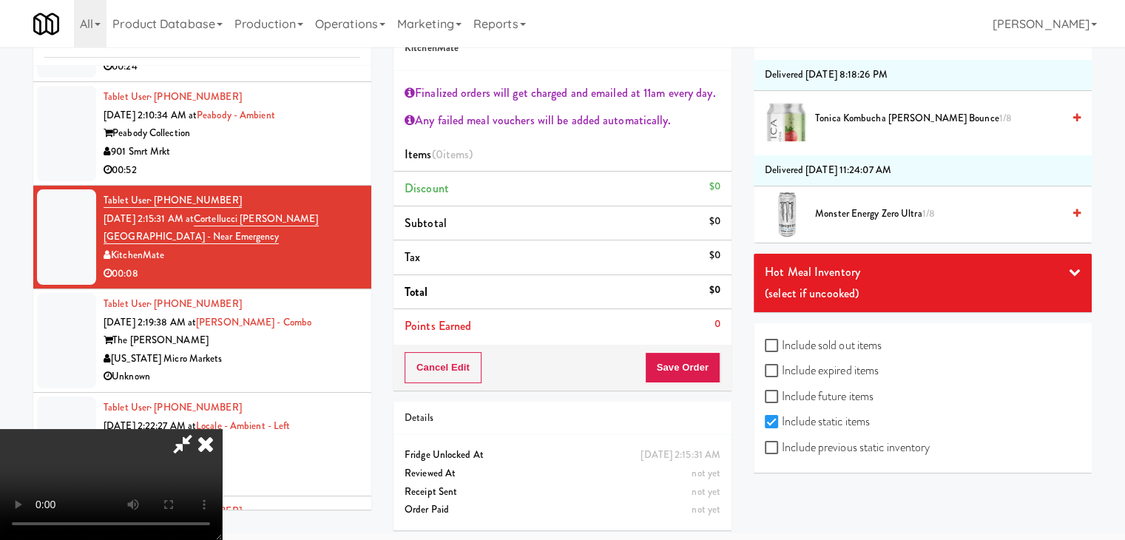
click at [853, 442] on label "Include previous static inventory" at bounding box center [847, 448] width 165 height 22
click at [782, 442] on input "Include previous static inventory" at bounding box center [773, 448] width 17 height 12
checkbox input "true"
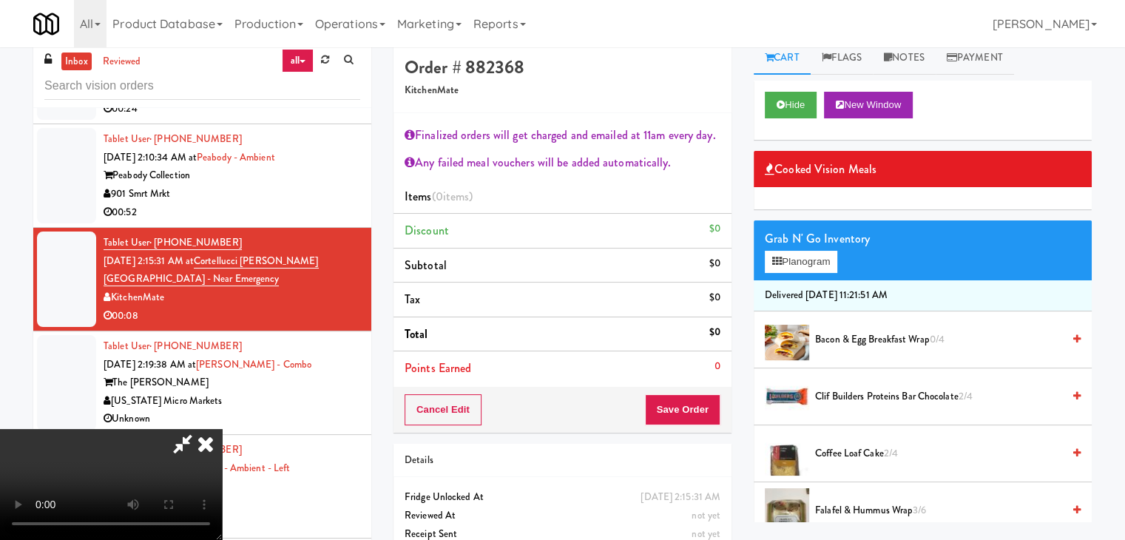
scroll to position [0, 0]
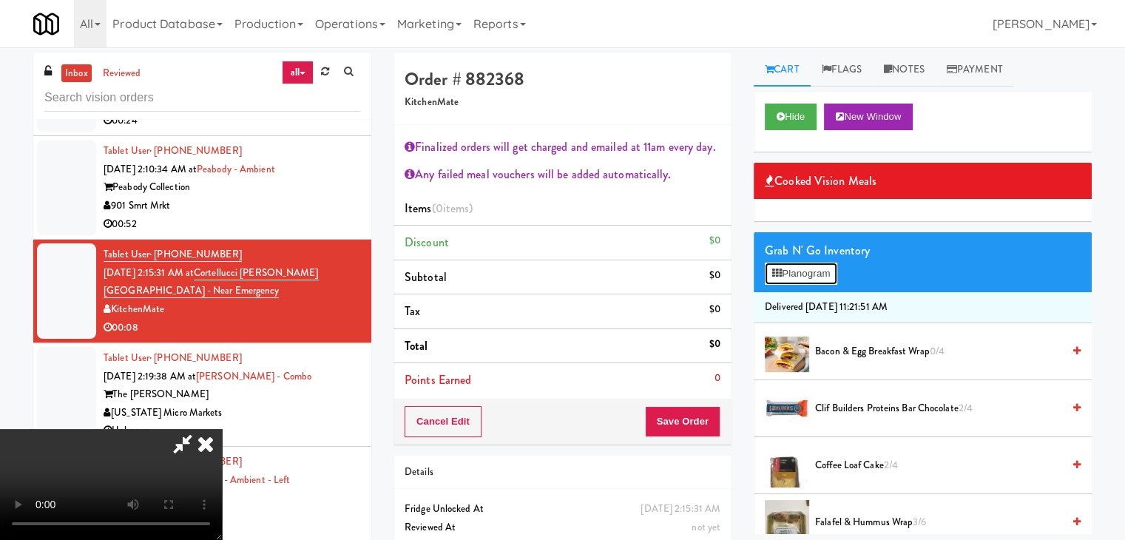
click at [837, 277] on button "Planogram" at bounding box center [801, 274] width 73 height 22
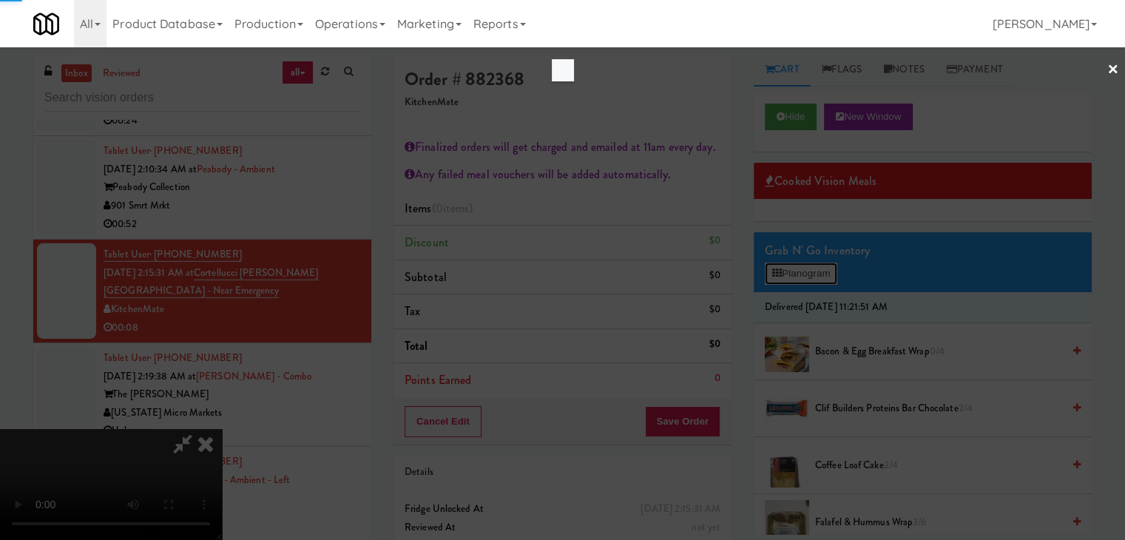
scroll to position [15964, 0]
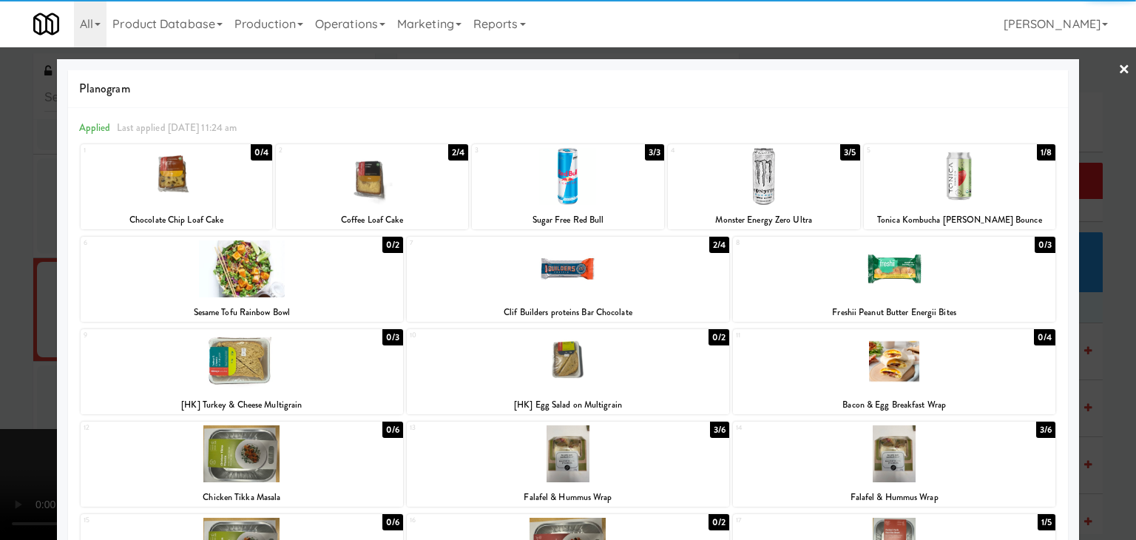
click at [238, 263] on div at bounding box center [242, 268] width 323 height 57
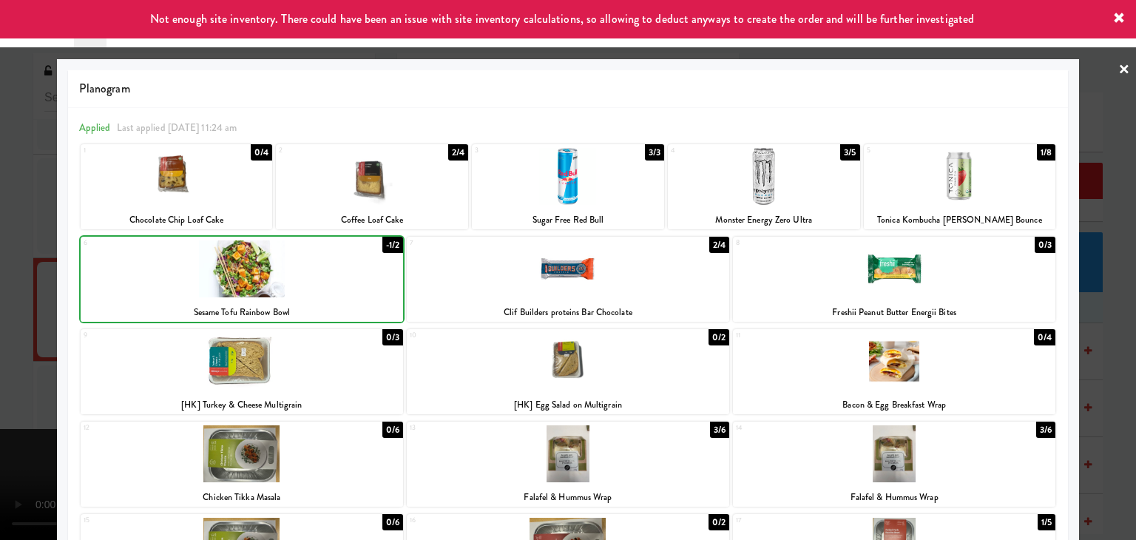
drag, startPoint x: 4, startPoint y: 388, endPoint x: 434, endPoint y: 385, distance: 429.9
click at [17, 386] on div at bounding box center [568, 270] width 1136 height 540
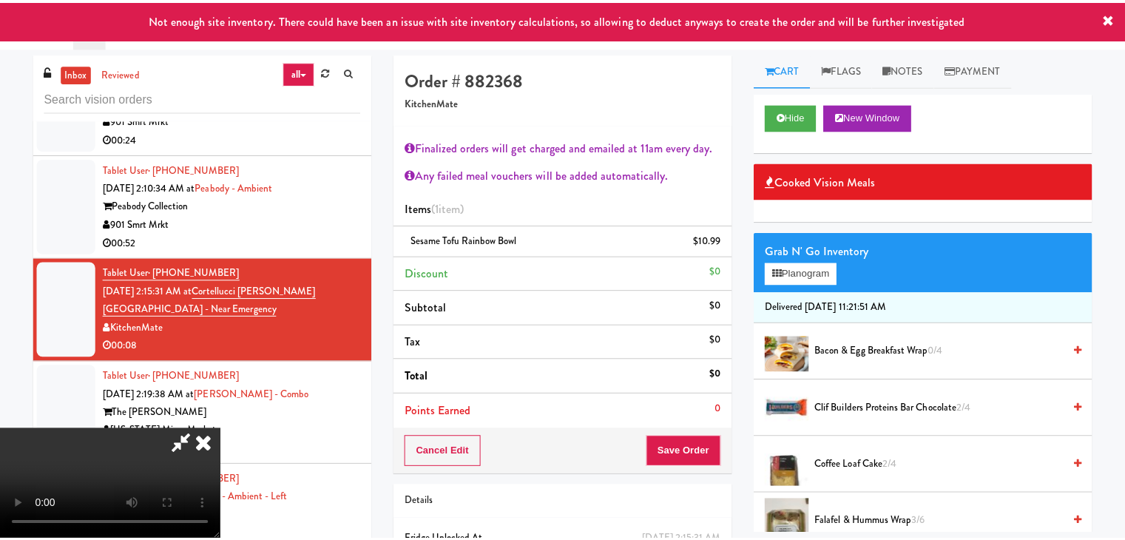
scroll to position [15982, 0]
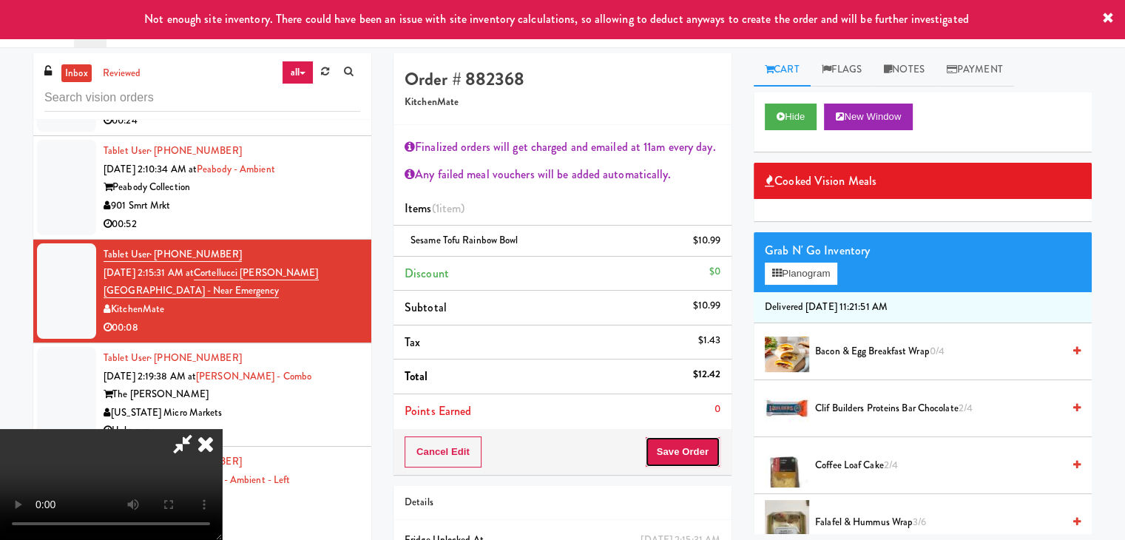
click at [701, 442] on button "Save Order" at bounding box center [682, 452] width 75 height 31
click at [699, 444] on body "Not enough site inventory. There could have been an issue with site inventory c…" at bounding box center [562, 317] width 1125 height 540
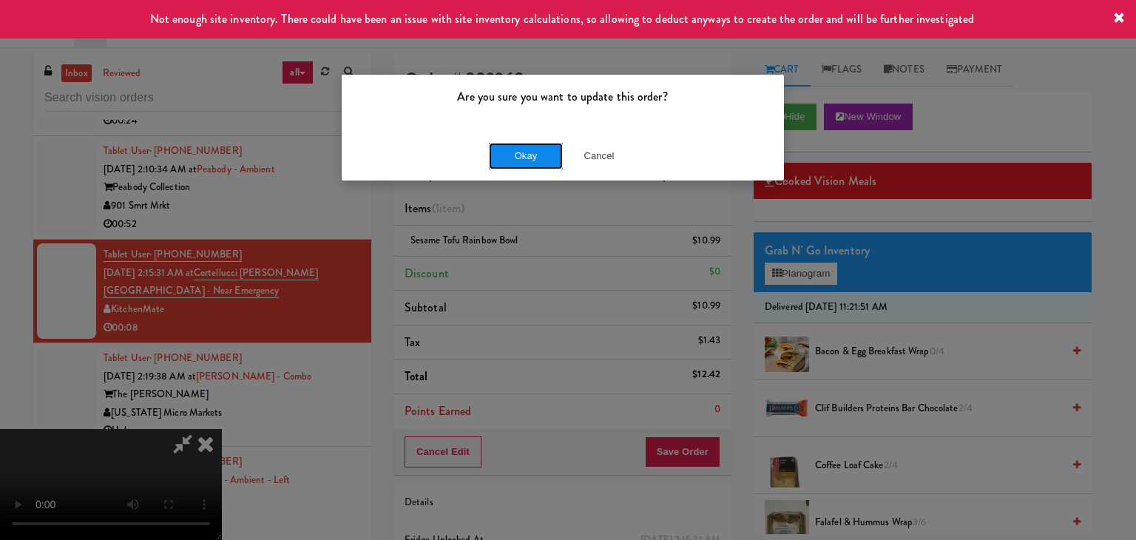
click at [511, 160] on button "Okay" at bounding box center [526, 156] width 74 height 27
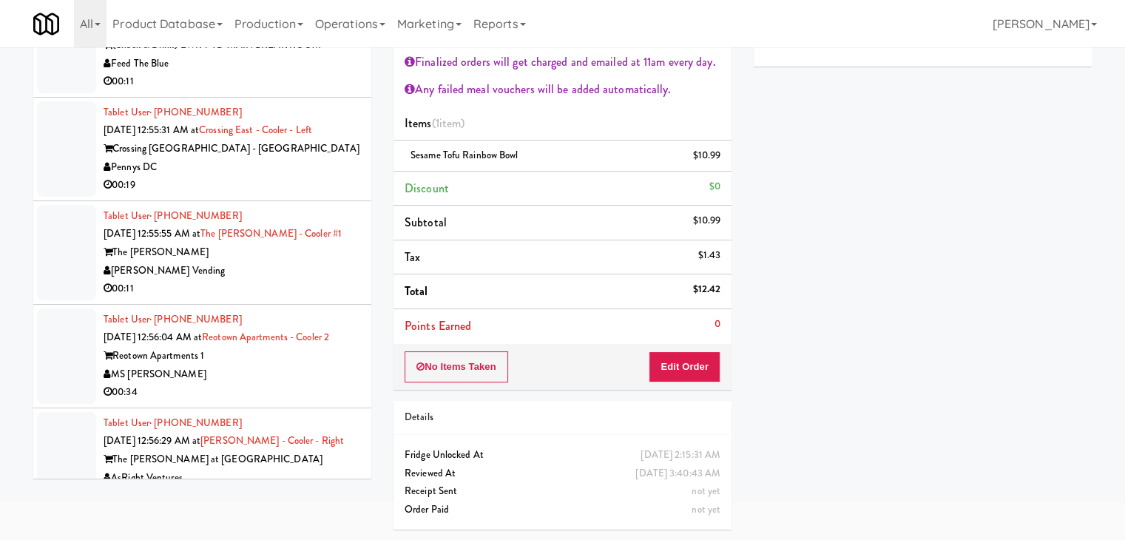
scroll to position [8332, 0]
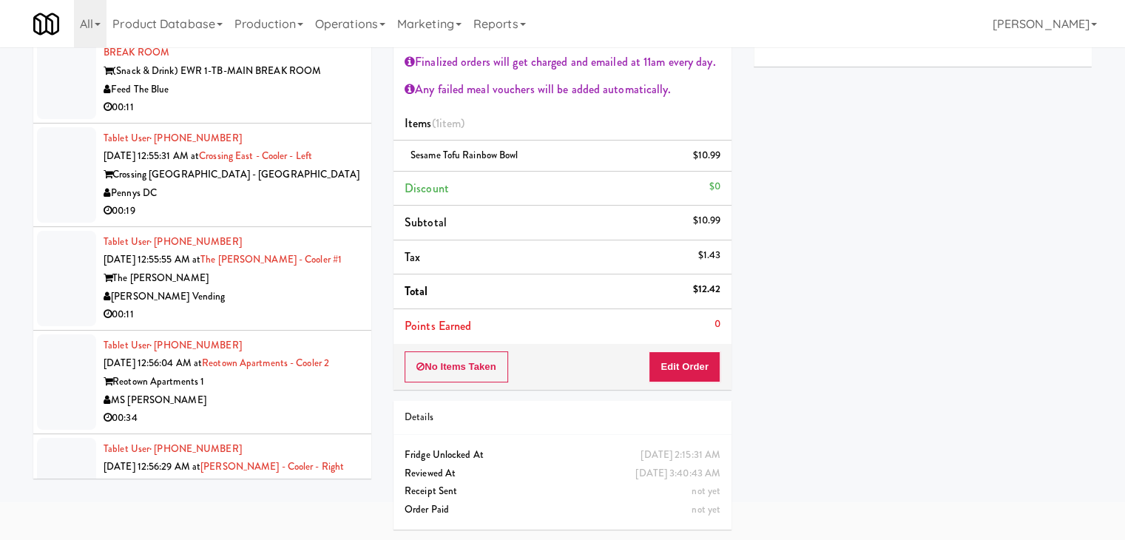
click at [257, 320] on div "00:11" at bounding box center [232, 315] width 257 height 18
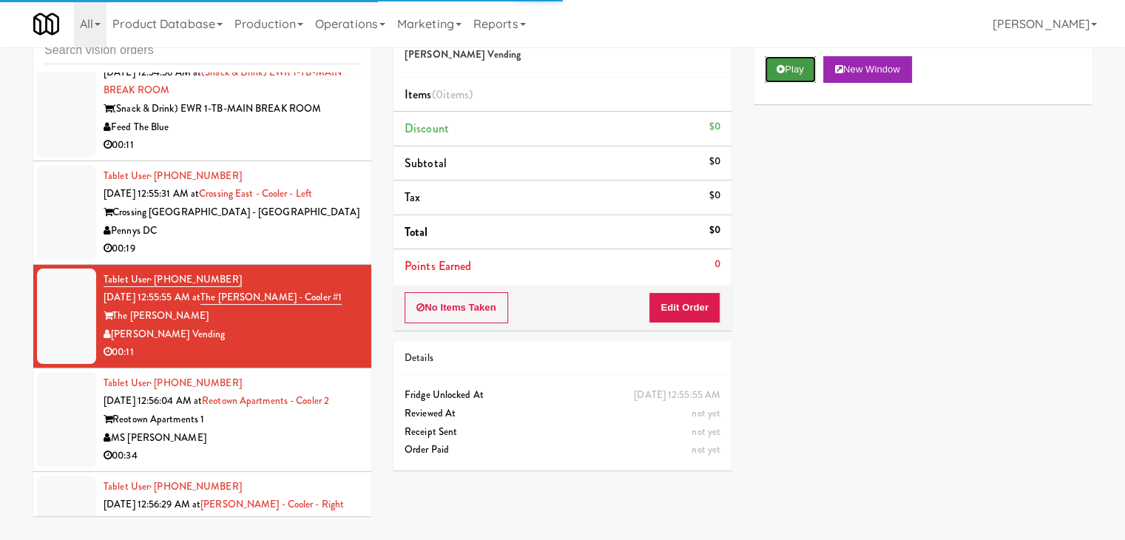
drag, startPoint x: 778, startPoint y: 72, endPoint x: 775, endPoint y: 84, distance: 12.2
click at [778, 72] on icon at bounding box center [781, 69] width 8 height 10
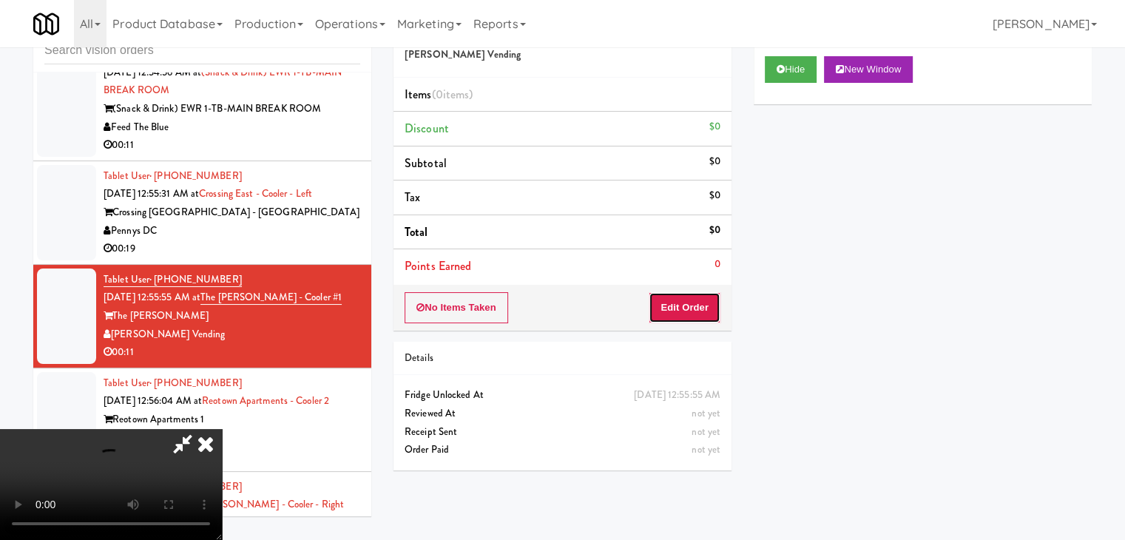
click at [698, 301] on button "Edit Order" at bounding box center [685, 307] width 72 height 31
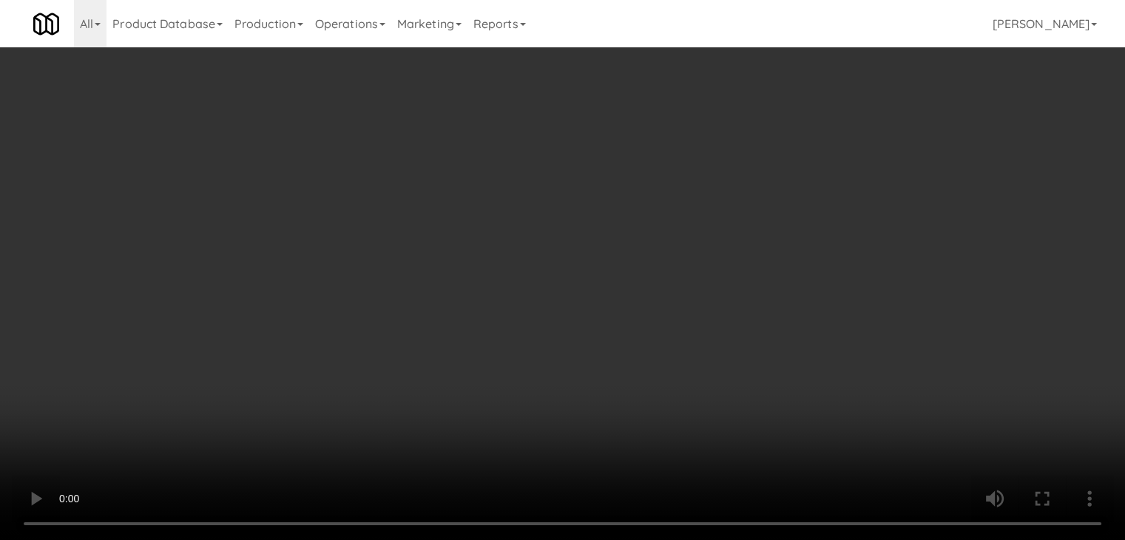
scroll to position [8313, 0]
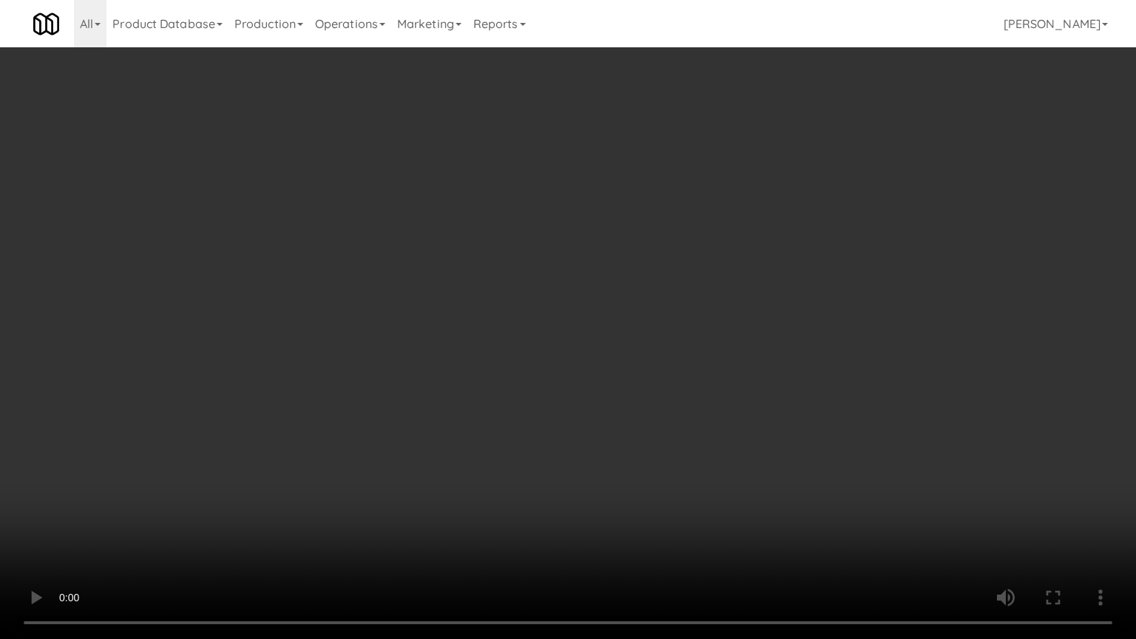
click at [690, 427] on video at bounding box center [568, 319] width 1136 height 639
click at [690, 428] on video at bounding box center [568, 319] width 1136 height 639
click at [690, 425] on video at bounding box center [568, 319] width 1136 height 639
drag, startPoint x: 690, startPoint y: 425, endPoint x: 821, endPoint y: 143, distance: 311.1
click at [690, 420] on video at bounding box center [568, 319] width 1136 height 639
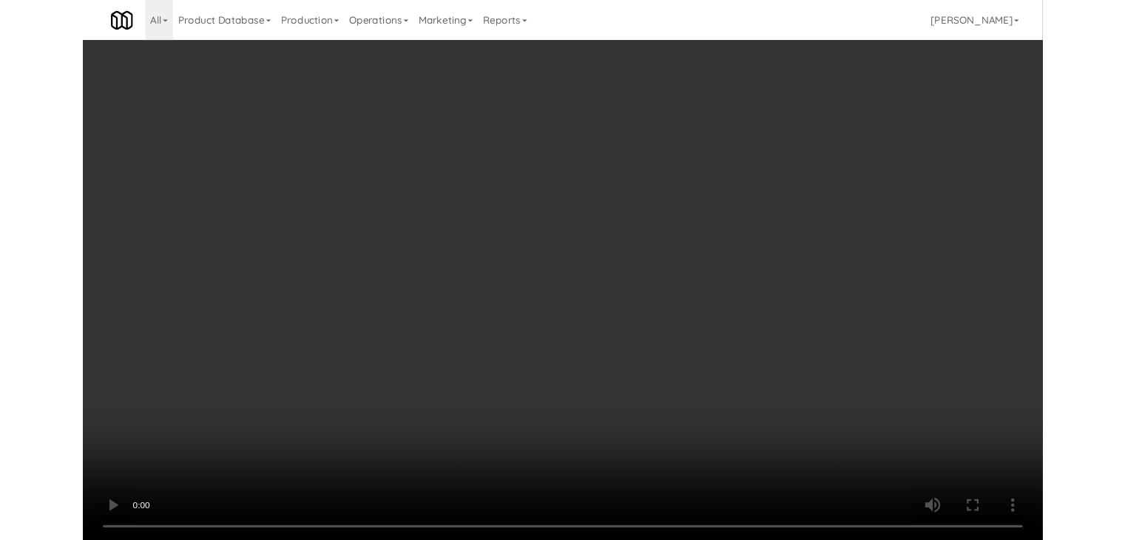
scroll to position [8332, 0]
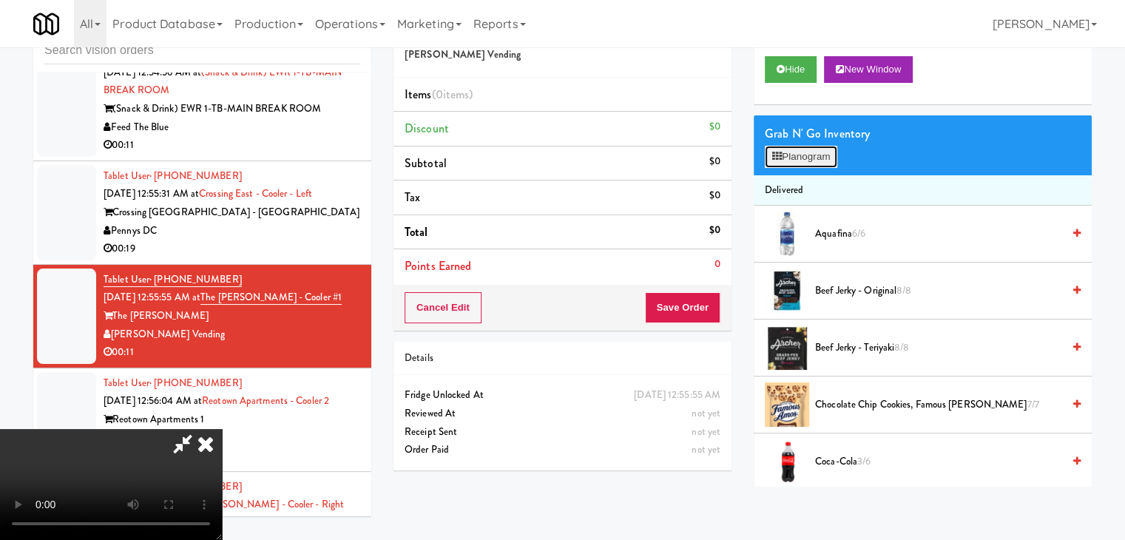
click at [808, 151] on button "Planogram" at bounding box center [801, 157] width 73 height 22
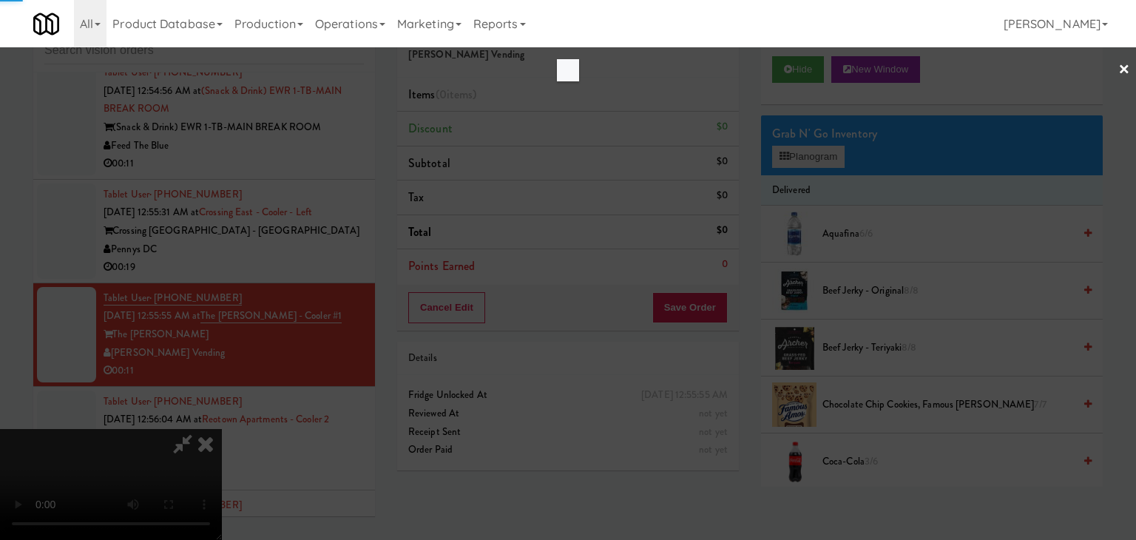
click at [808, 151] on div at bounding box center [568, 270] width 1136 height 540
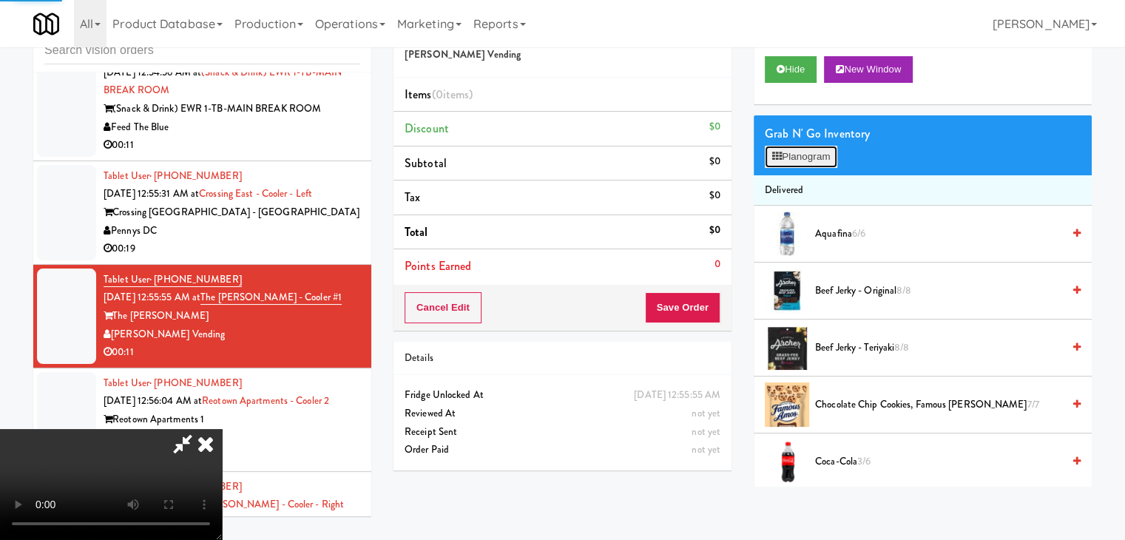
click at [808, 151] on button "Planogram" at bounding box center [801, 157] width 73 height 22
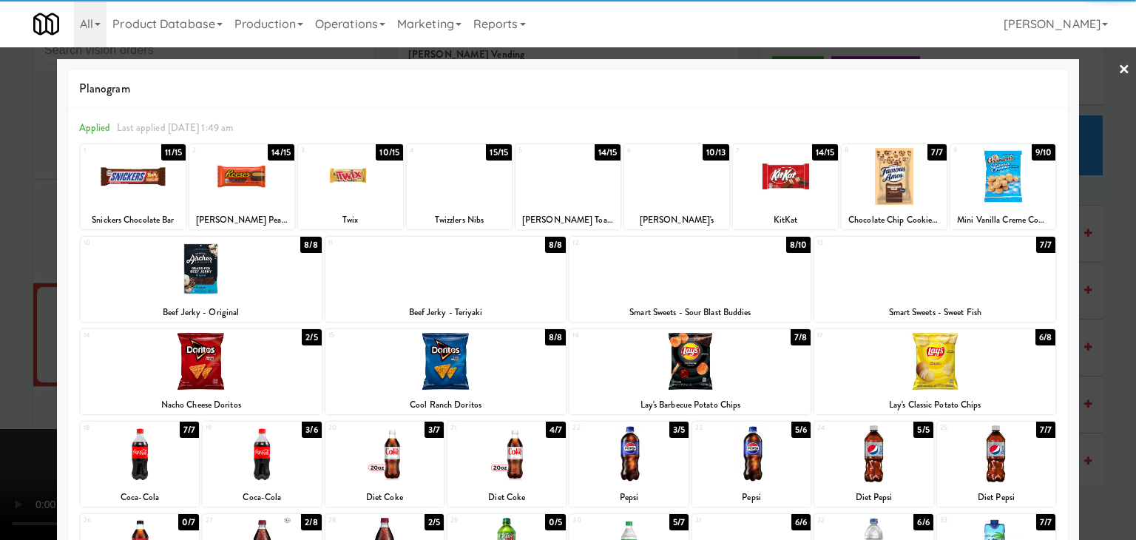
scroll to position [186, 0]
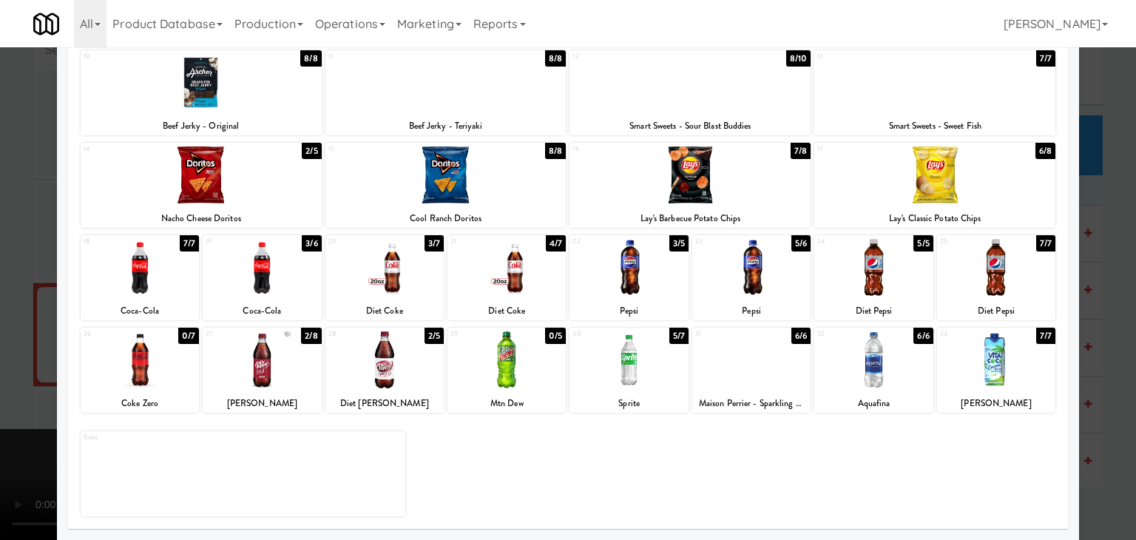
click at [768, 366] on div at bounding box center [752, 359] width 118 height 57
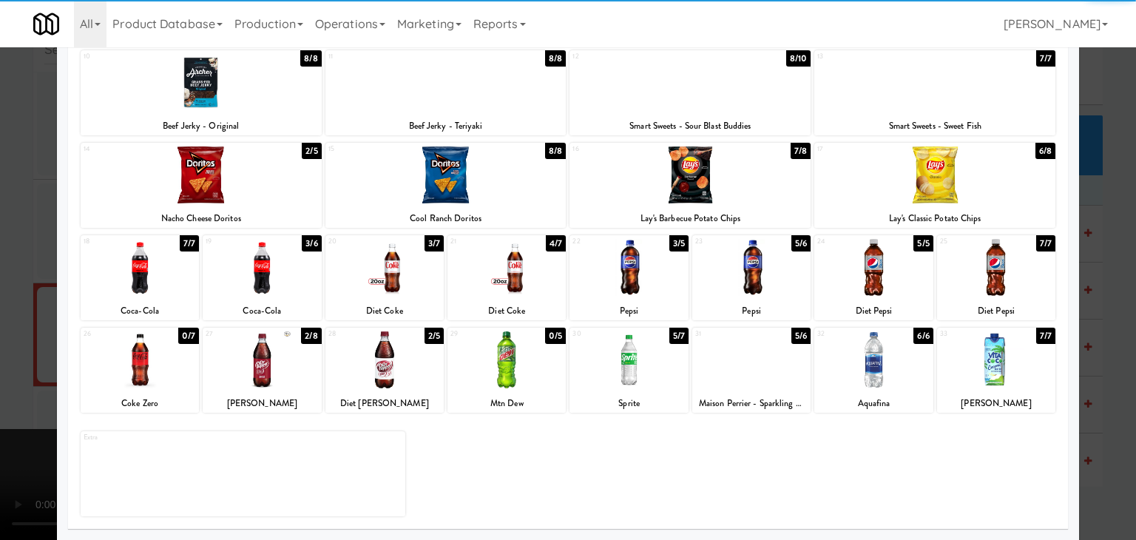
click at [989, 382] on div at bounding box center [996, 359] width 118 height 57
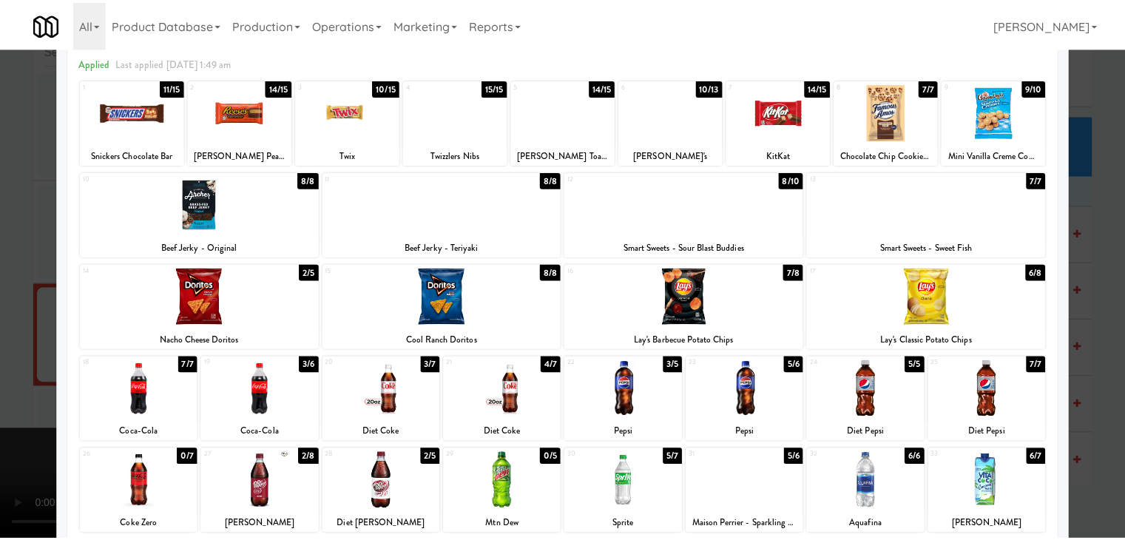
scroll to position [0, 0]
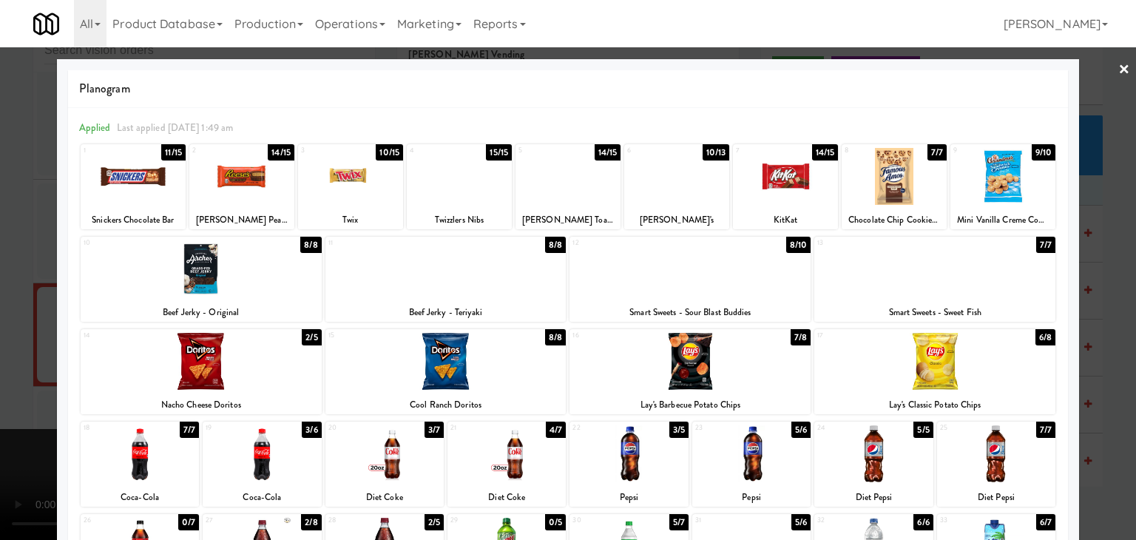
drag, startPoint x: 1108, startPoint y: 69, endPoint x: 1092, endPoint y: 75, distance: 17.6
click at [1106, 69] on div "× Planogram Applied Last applied [DATE] 1:49 am 1 11/15 Snickers Chocolate Bar …" at bounding box center [568, 270] width 1136 height 540
click at [1119, 63] on link "×" at bounding box center [1125, 70] width 12 height 46
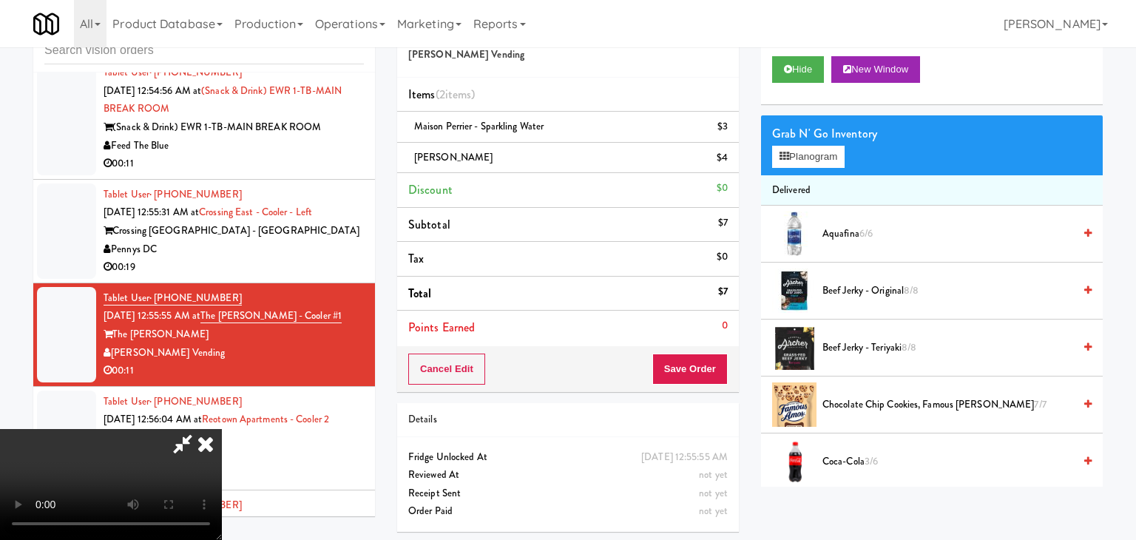
scroll to position [8332, 0]
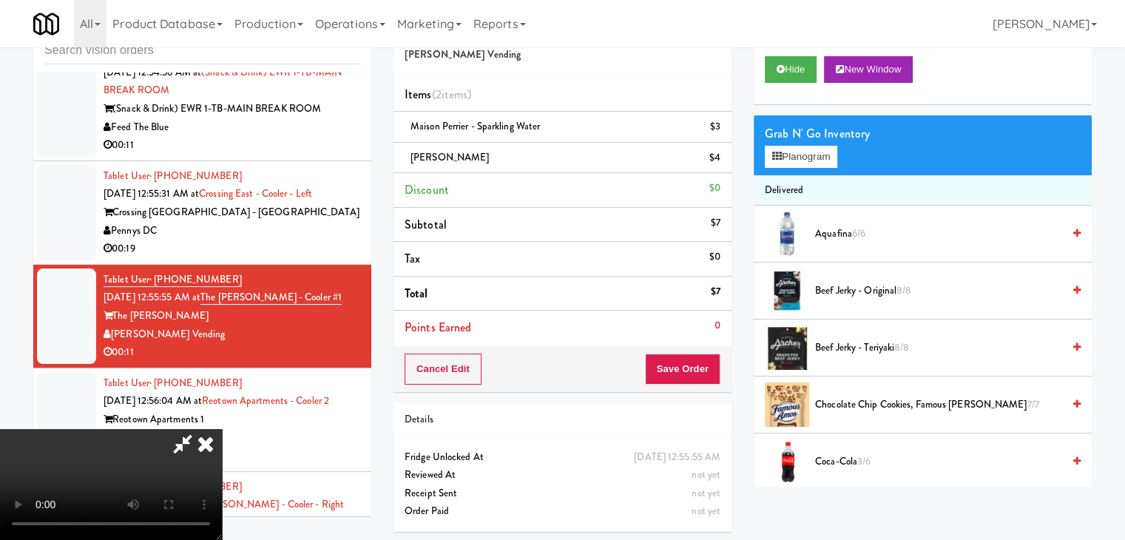
drag, startPoint x: 612, startPoint y: 276, endPoint x: 623, endPoint y: 278, distance: 11.3
click at [222, 429] on video at bounding box center [111, 484] width 222 height 111
drag, startPoint x: 724, startPoint y: 121, endPoint x: 722, endPoint y: 130, distance: 9.9
click at [723, 122] on li "Maison Perrier - Sparkling Water $3" at bounding box center [563, 127] width 338 height 31
click at [722, 130] on icon at bounding box center [721, 132] width 7 height 10
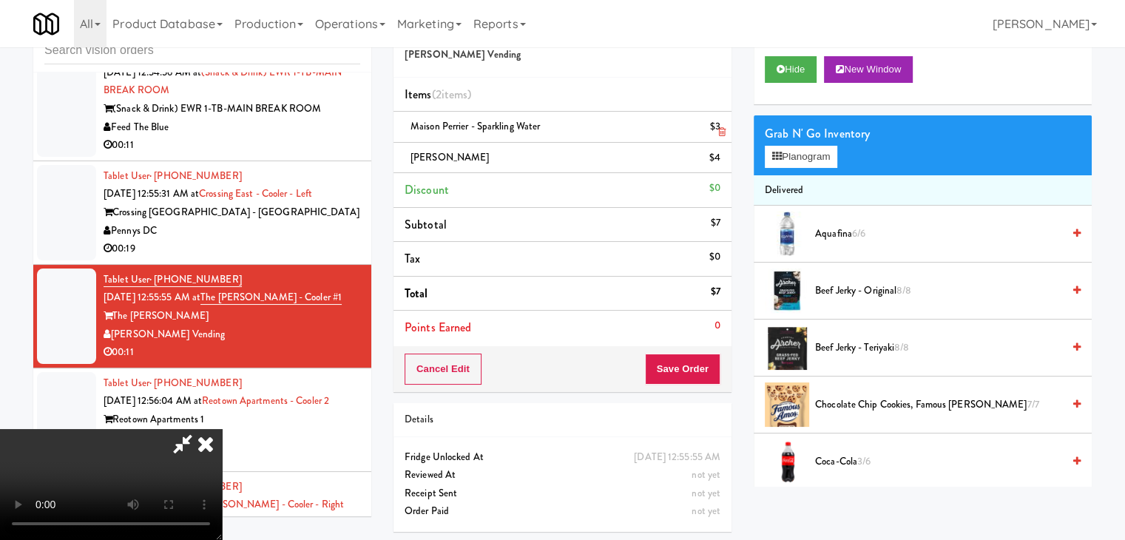
click at [722, 158] on icon at bounding box center [721, 163] width 7 height 10
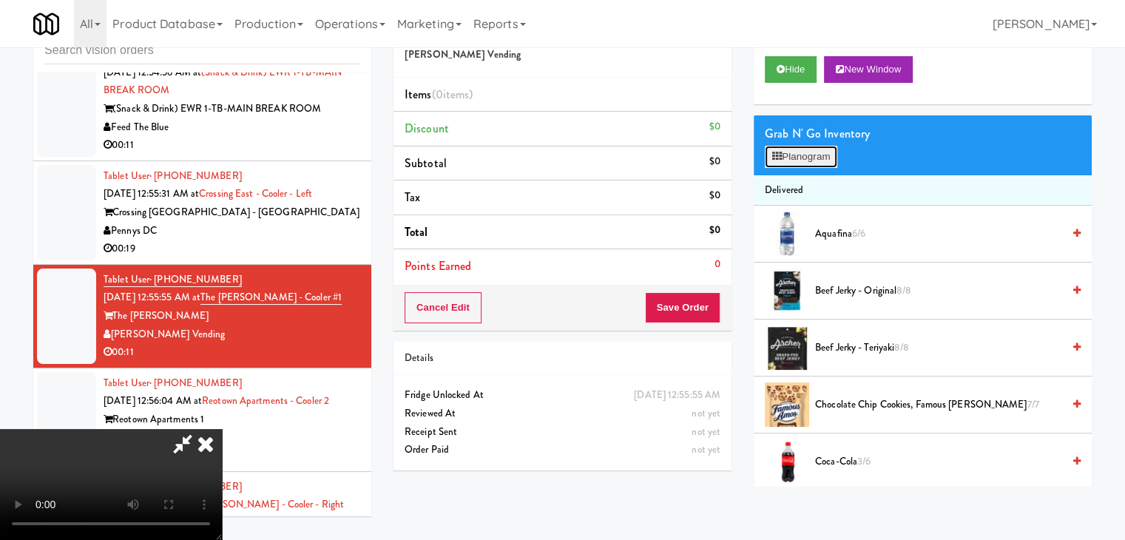
click at [817, 156] on button "Planogram" at bounding box center [801, 157] width 73 height 22
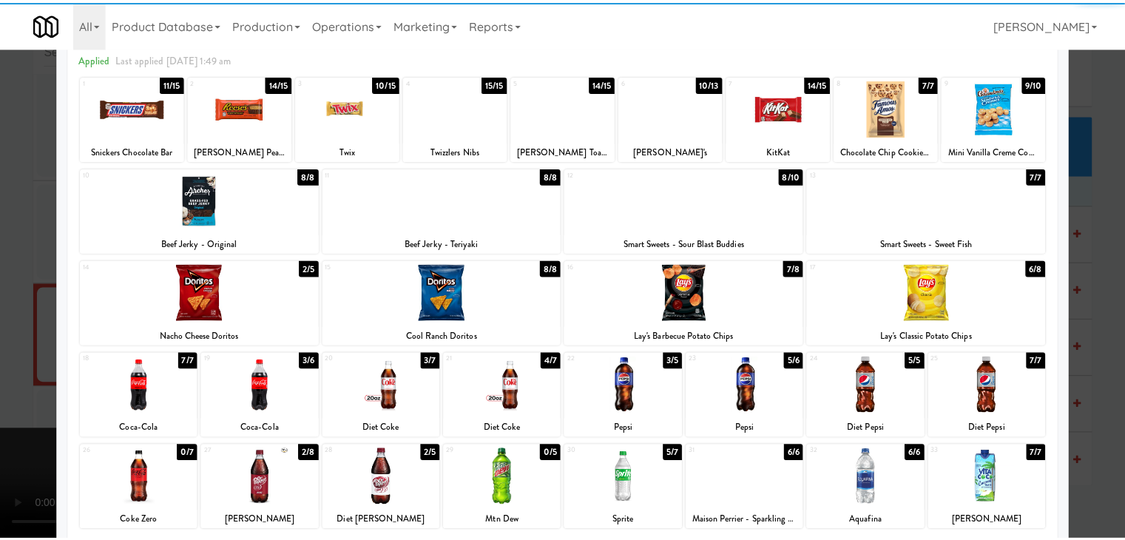
scroll to position [186, 0]
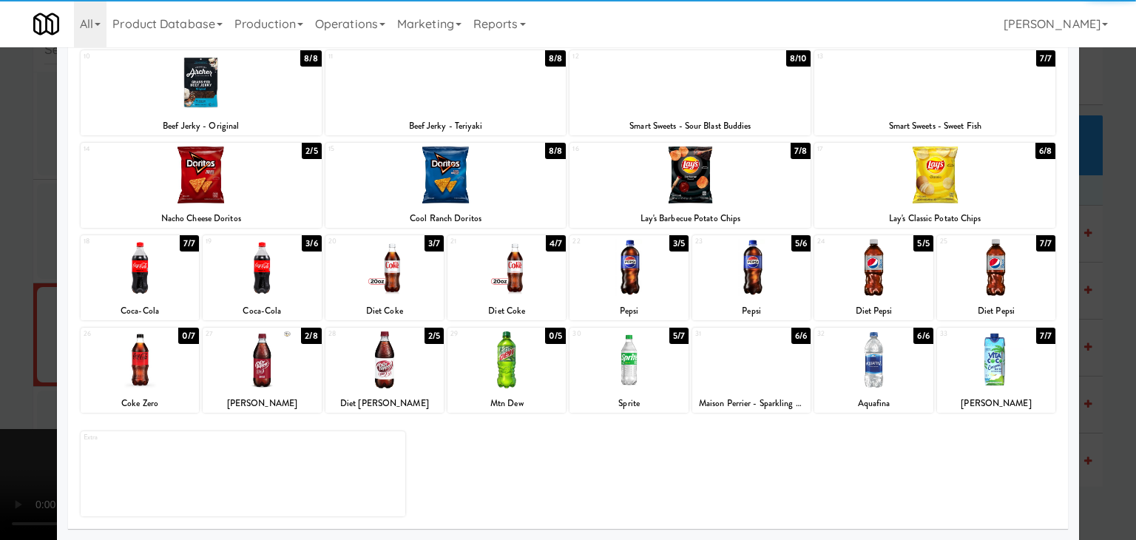
click at [764, 359] on div at bounding box center [752, 359] width 118 height 57
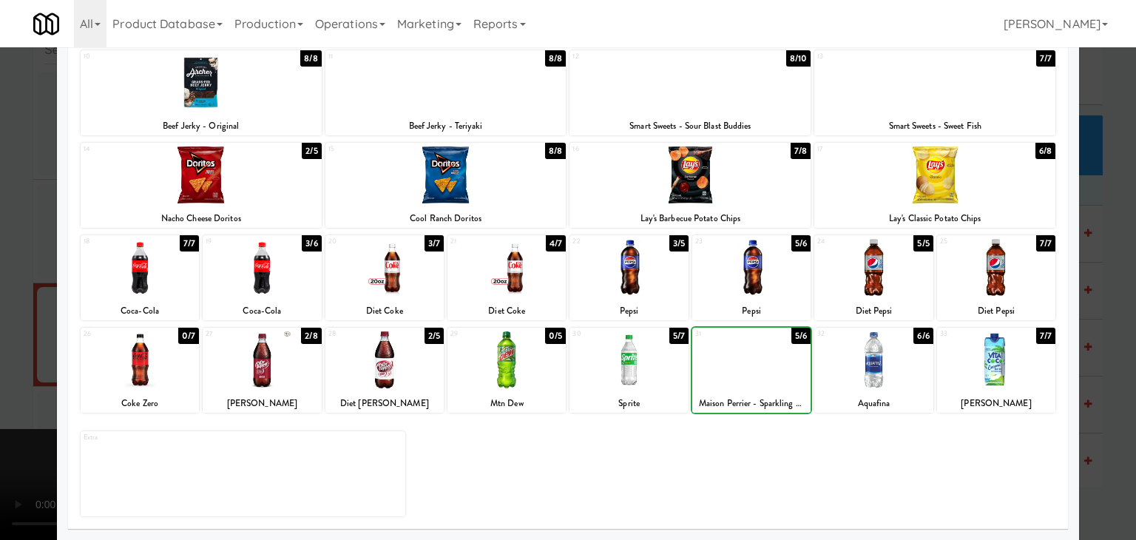
drag, startPoint x: 875, startPoint y: 374, endPoint x: 839, endPoint y: 374, distance: 35.5
click at [867, 374] on div at bounding box center [874, 359] width 118 height 57
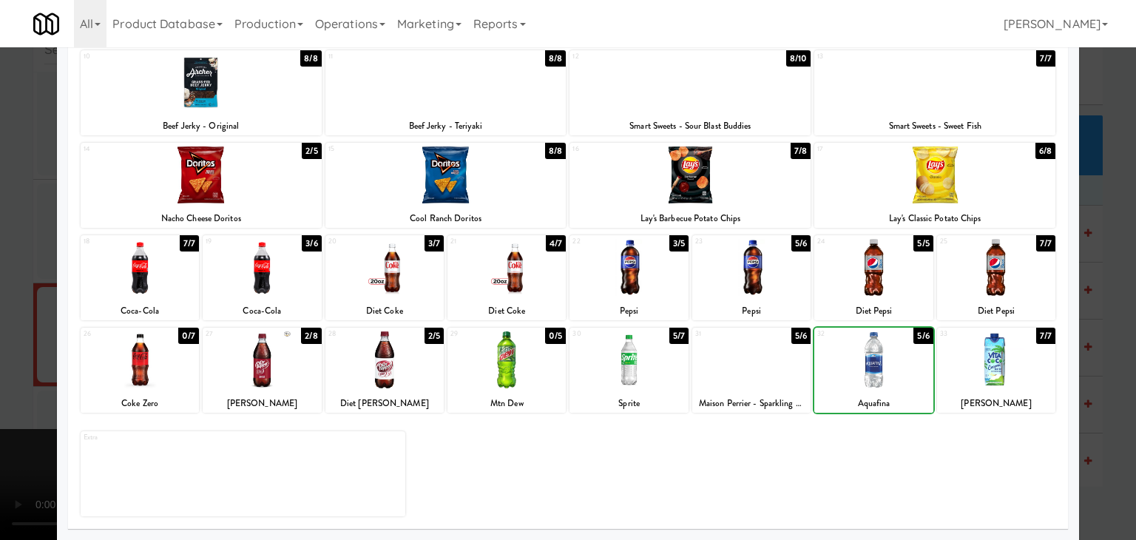
click at [762, 371] on div at bounding box center [752, 359] width 118 height 57
click at [7, 266] on div at bounding box center [568, 270] width 1136 height 540
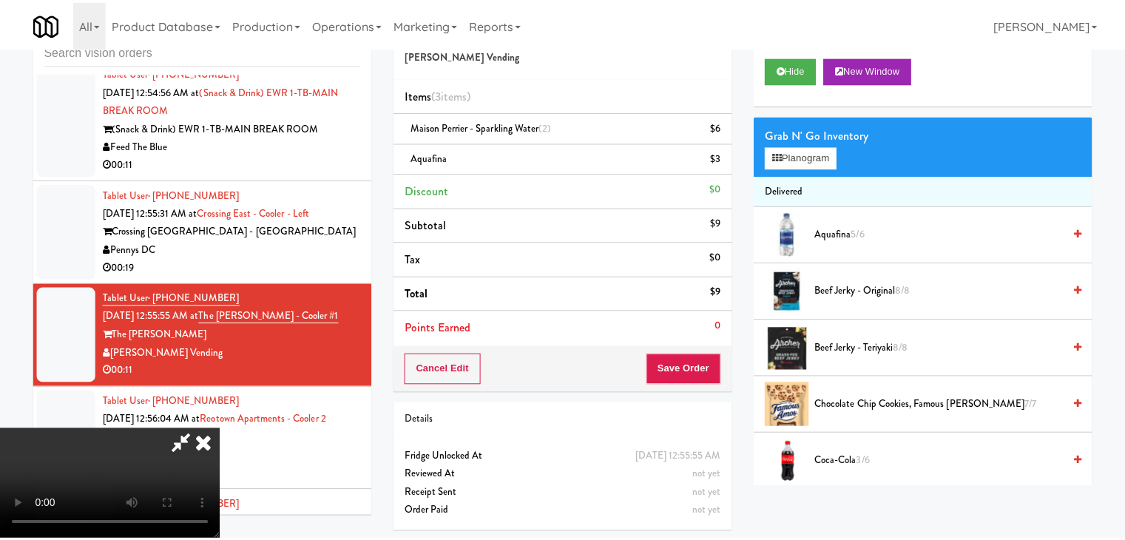
scroll to position [8332, 0]
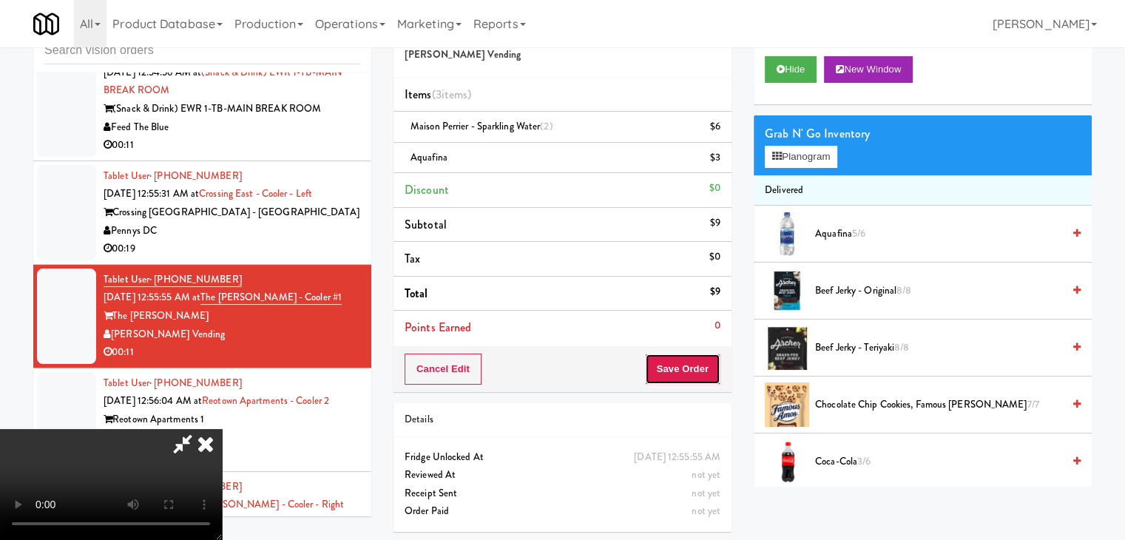
click at [711, 366] on button "Save Order" at bounding box center [682, 369] width 75 height 31
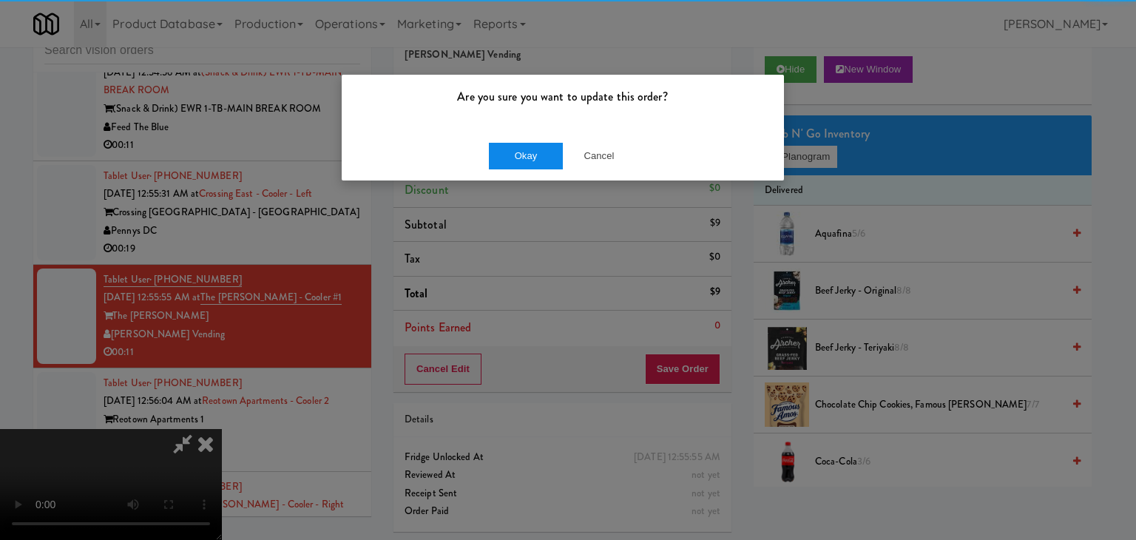
drag, startPoint x: 539, startPoint y: 134, endPoint x: 529, endPoint y: 152, distance: 20.2
click at [537, 137] on div "Okay Cancel" at bounding box center [563, 156] width 442 height 50
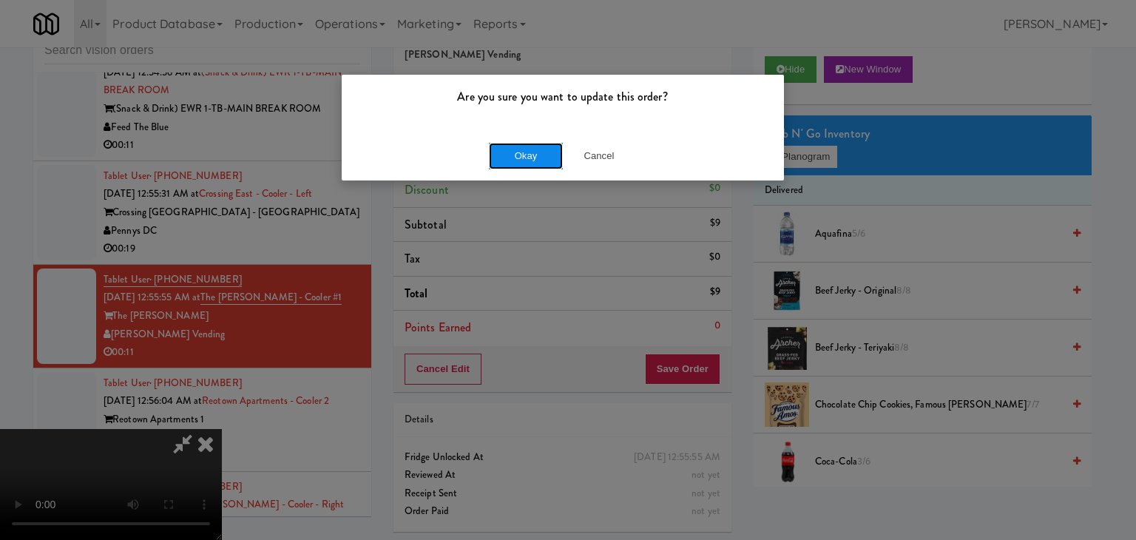
click at [526, 156] on button "Okay" at bounding box center [526, 156] width 74 height 27
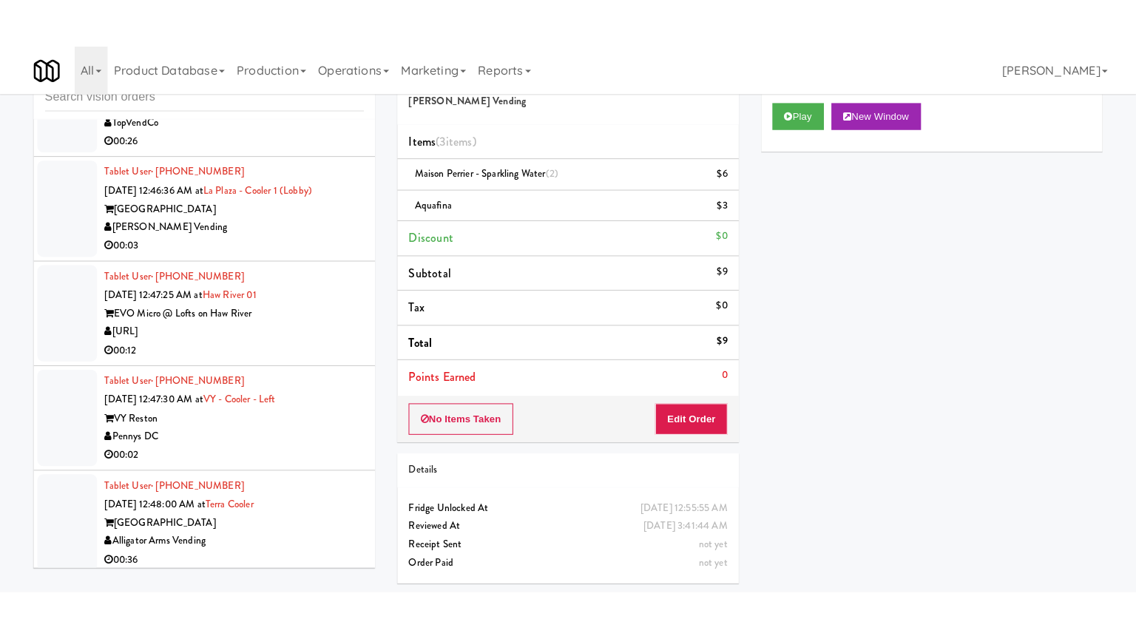
scroll to position [7740, 0]
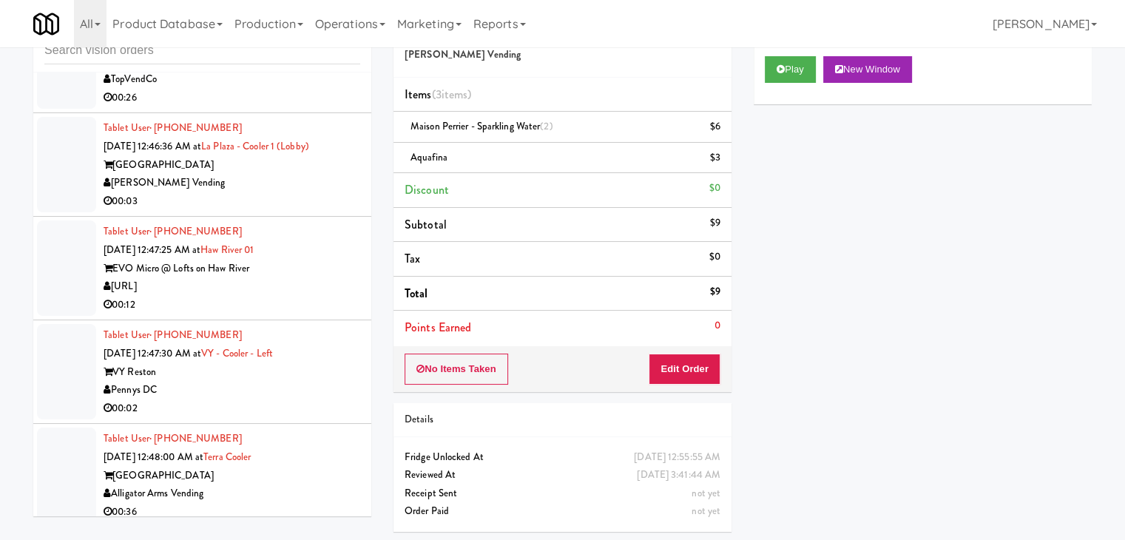
click at [273, 395] on div "Pennys DC" at bounding box center [232, 390] width 257 height 18
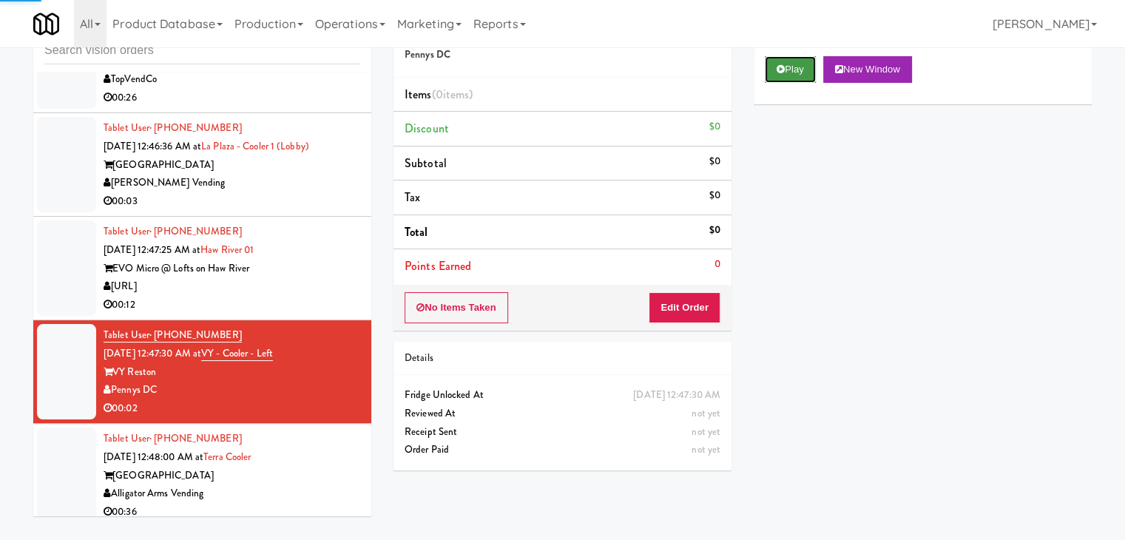
drag, startPoint x: 781, startPoint y: 69, endPoint x: 741, endPoint y: 145, distance: 86.0
click at [780, 70] on icon at bounding box center [781, 69] width 8 height 10
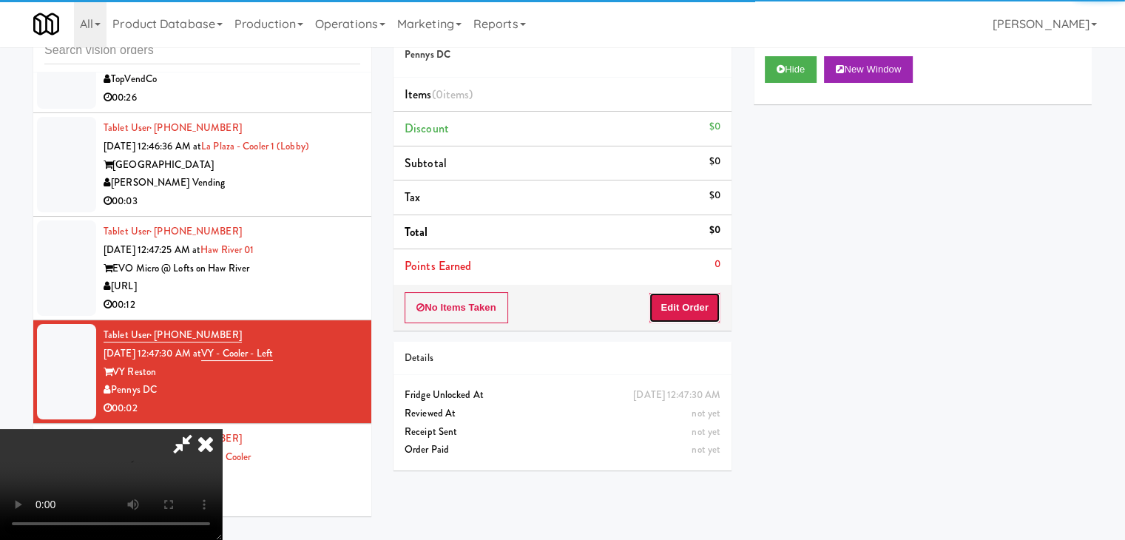
click at [692, 300] on button "Edit Order" at bounding box center [685, 307] width 72 height 31
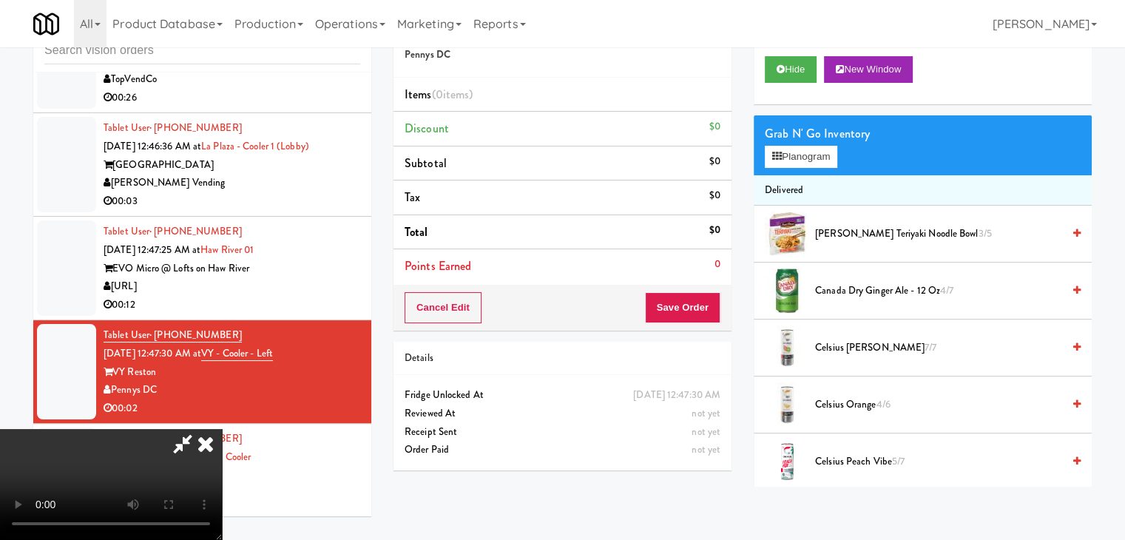
scroll to position [7722, 0]
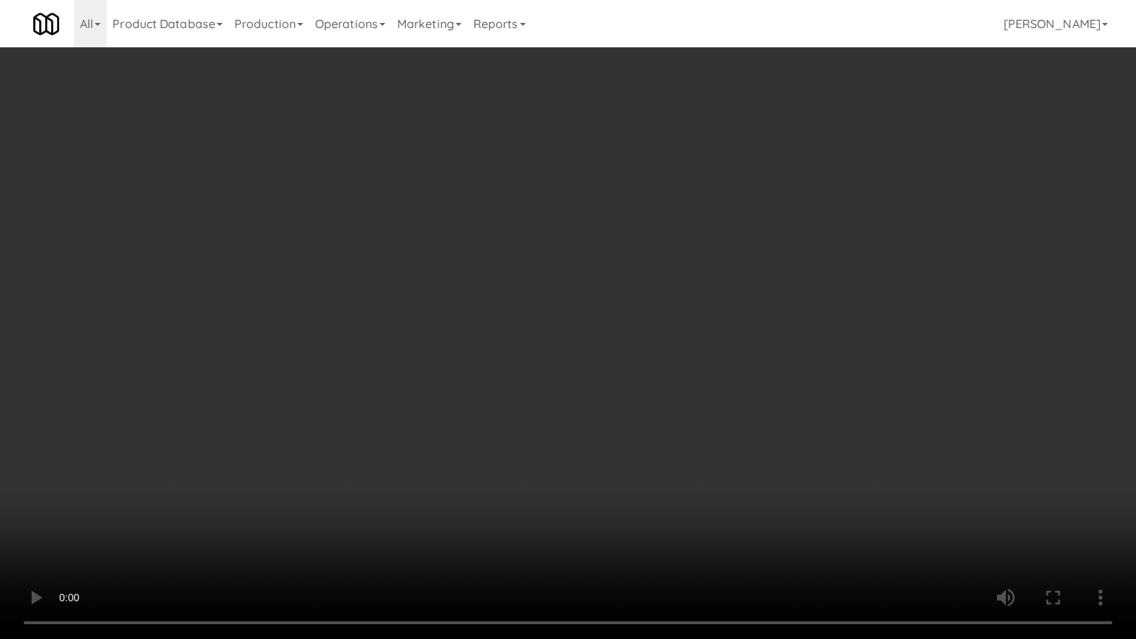
click at [713, 400] on video at bounding box center [568, 319] width 1136 height 639
click at [712, 403] on video at bounding box center [568, 319] width 1136 height 639
click at [716, 395] on video at bounding box center [568, 319] width 1136 height 639
drag, startPoint x: 715, startPoint y: 394, endPoint x: 730, endPoint y: 306, distance: 89.9
click at [715, 394] on video at bounding box center [568, 319] width 1136 height 639
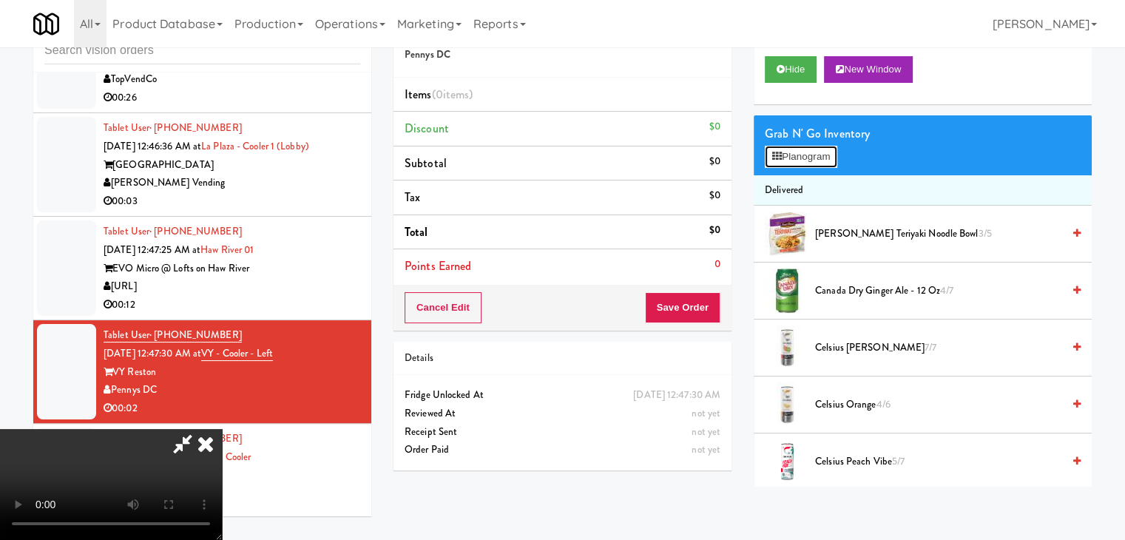
drag, startPoint x: 813, startPoint y: 149, endPoint x: 810, endPoint y: 158, distance: 10.1
click at [812, 152] on button "Planogram" at bounding box center [801, 157] width 73 height 22
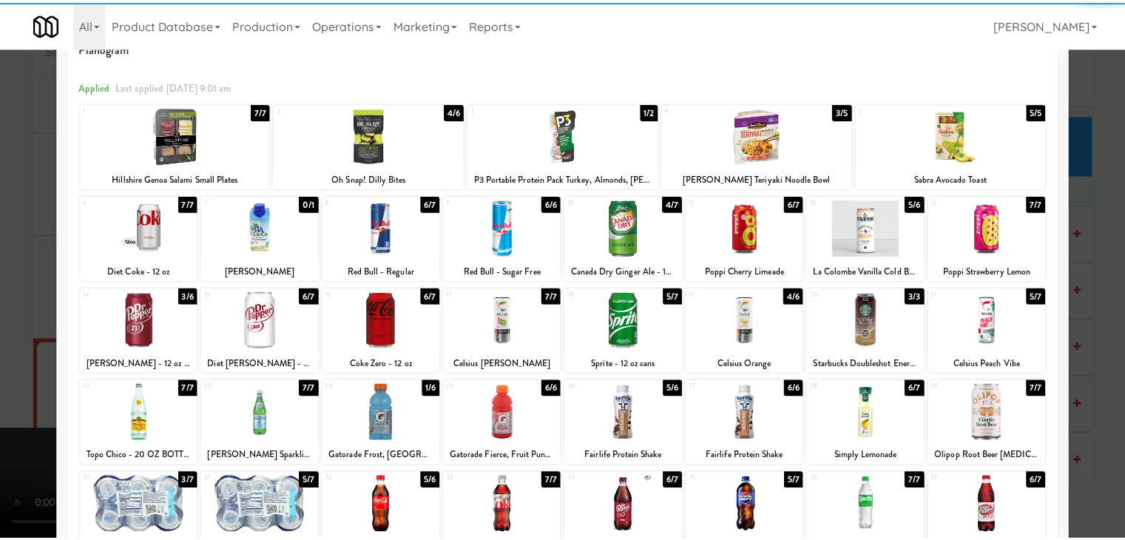
scroll to position [148, 0]
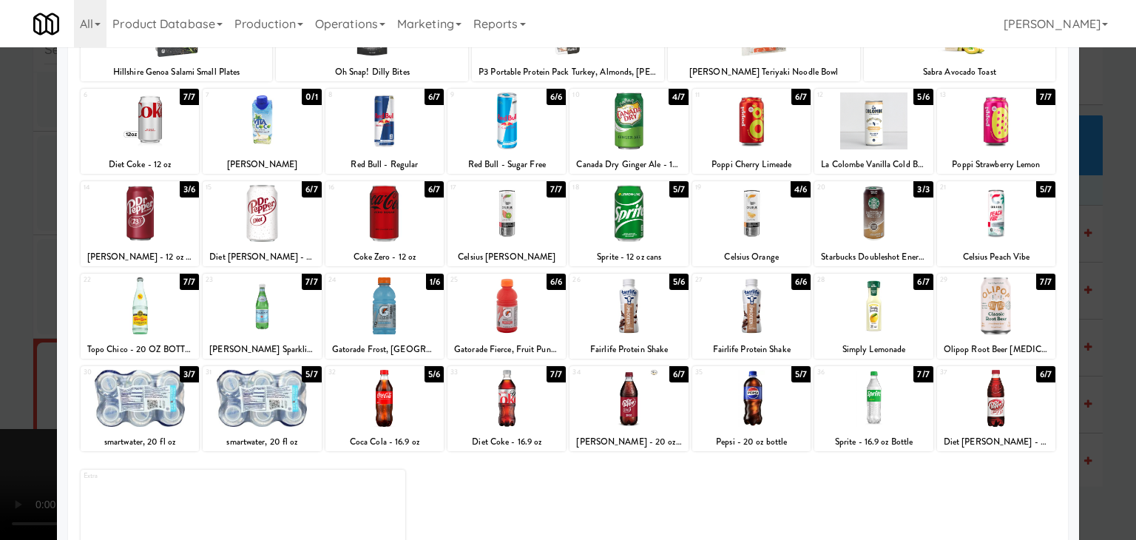
click at [398, 327] on div at bounding box center [385, 305] width 118 height 57
drag, startPoint x: 0, startPoint y: 340, endPoint x: 470, endPoint y: 334, distance: 469.9
click at [18, 335] on div at bounding box center [568, 270] width 1136 height 540
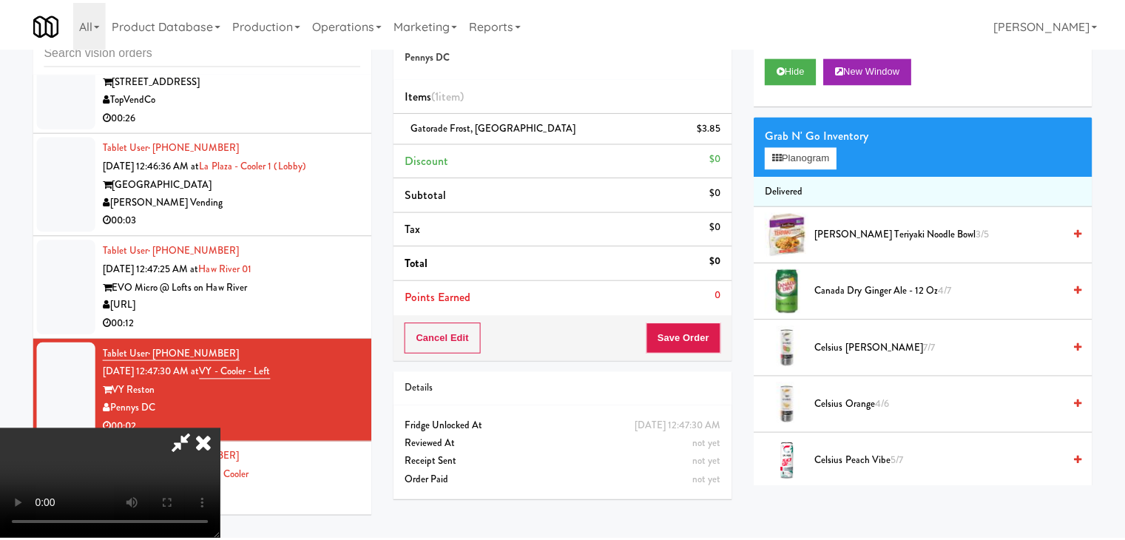
scroll to position [7740, 0]
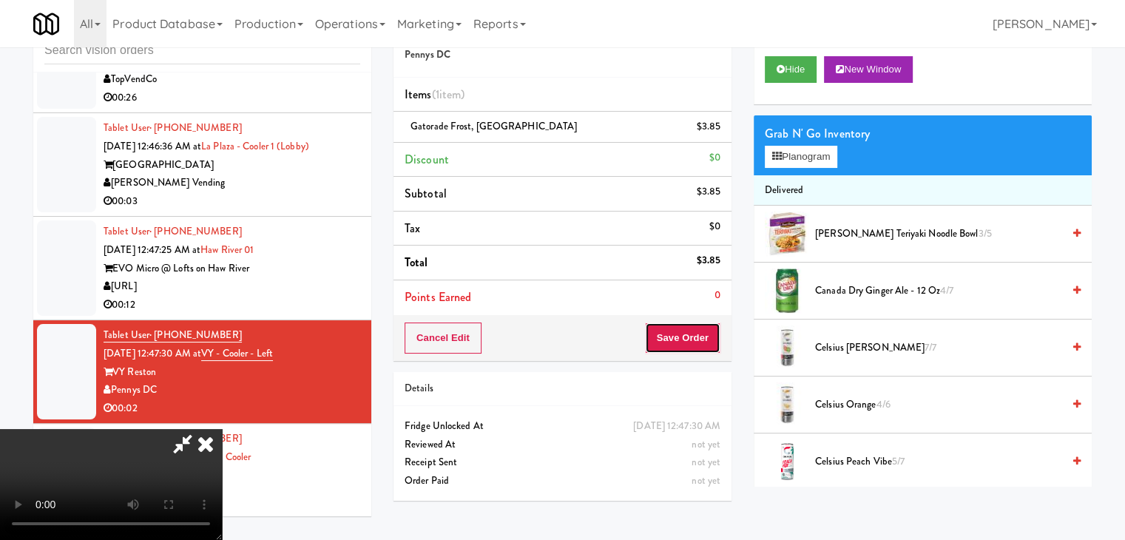
click
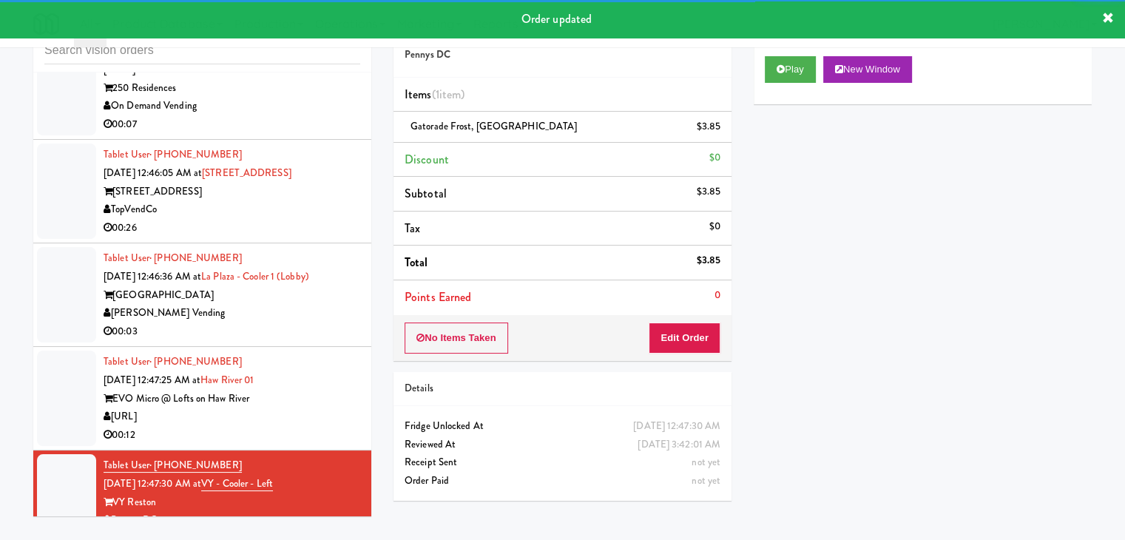
scroll to position [7592, 0]
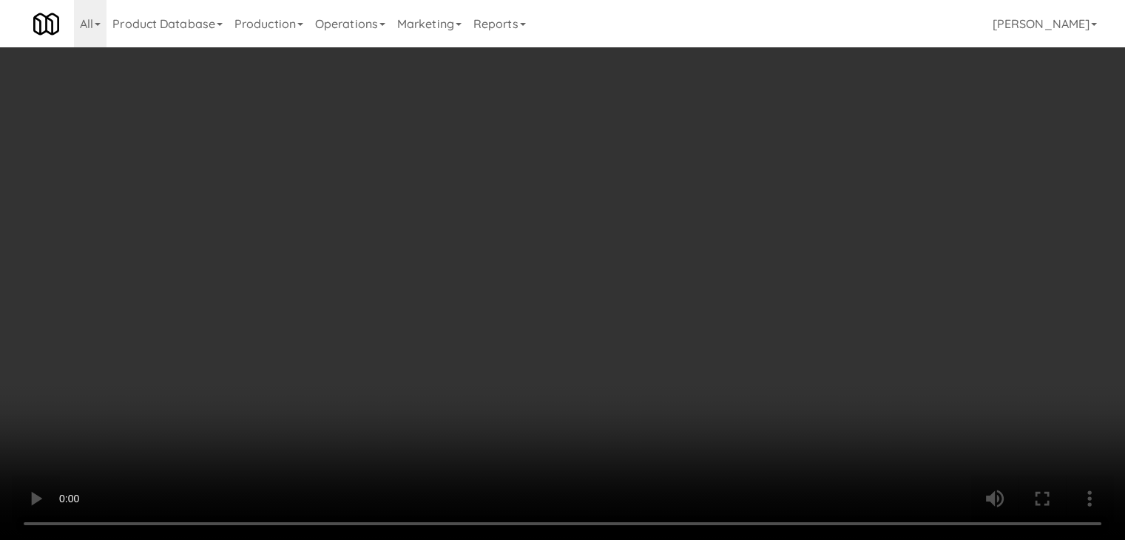
scroll to position [7574, 0]
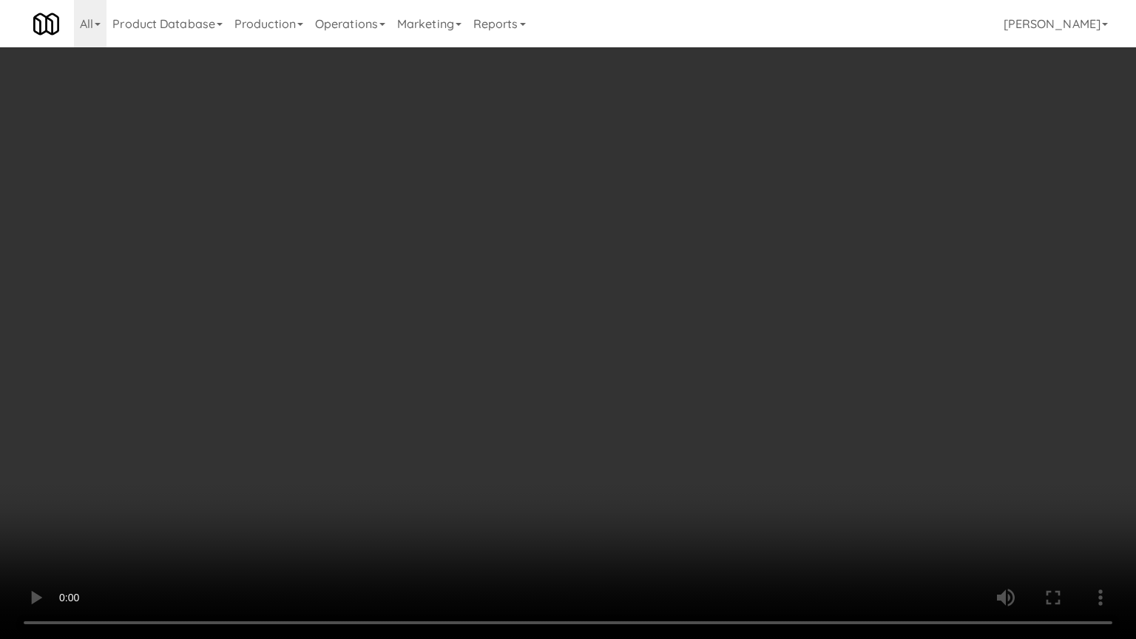
drag, startPoint x: 651, startPoint y: 506, endPoint x: 715, endPoint y: 282, distance: 233.0
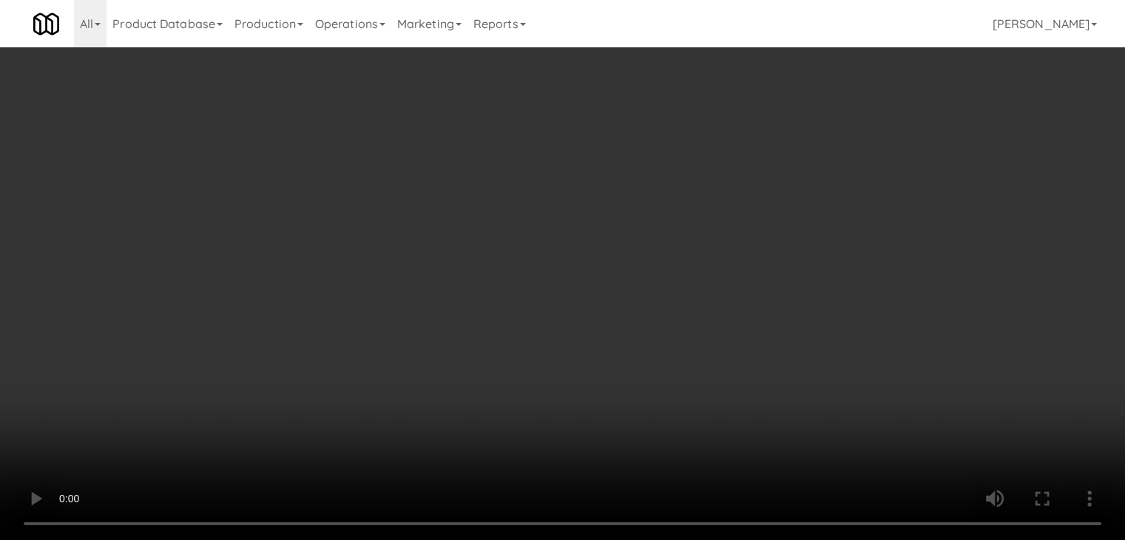
drag, startPoint x: 810, startPoint y: 155, endPoint x: 779, endPoint y: 219, distance: 71.5
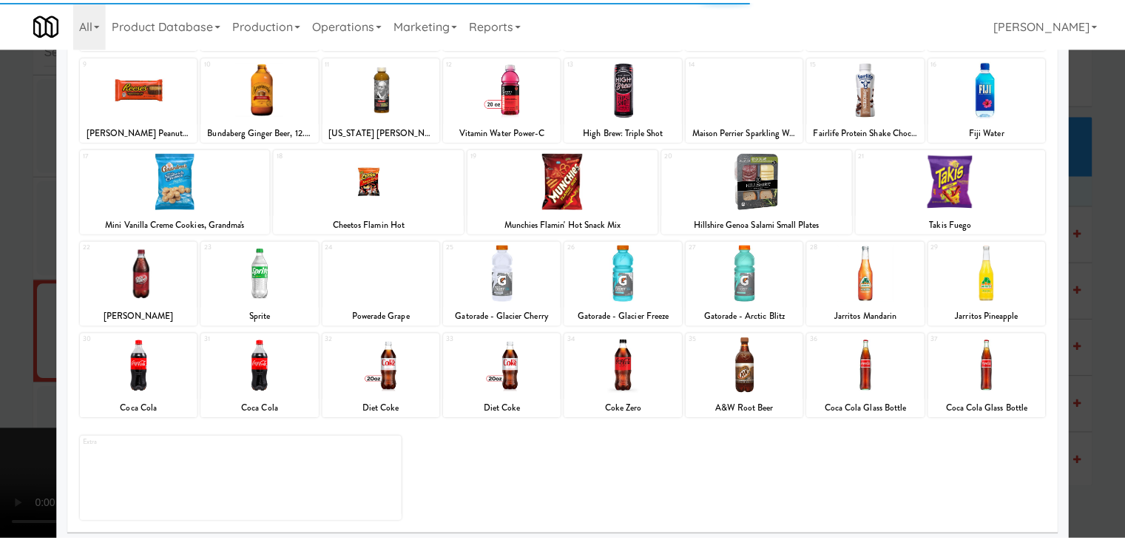
scroll to position [186, 0]
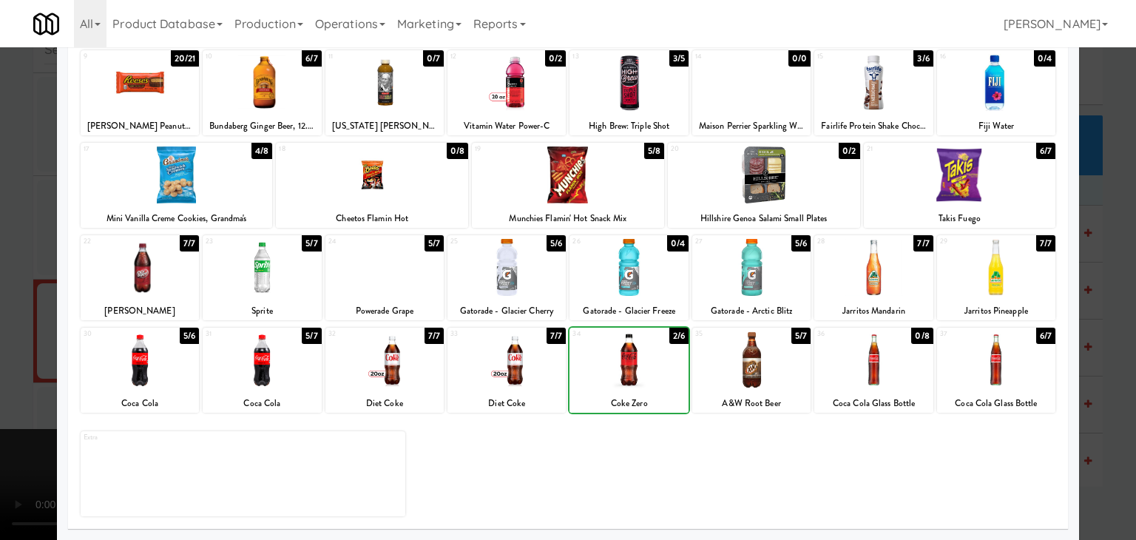
drag, startPoint x: 0, startPoint y: 411, endPoint x: 539, endPoint y: 400, distance: 538.7
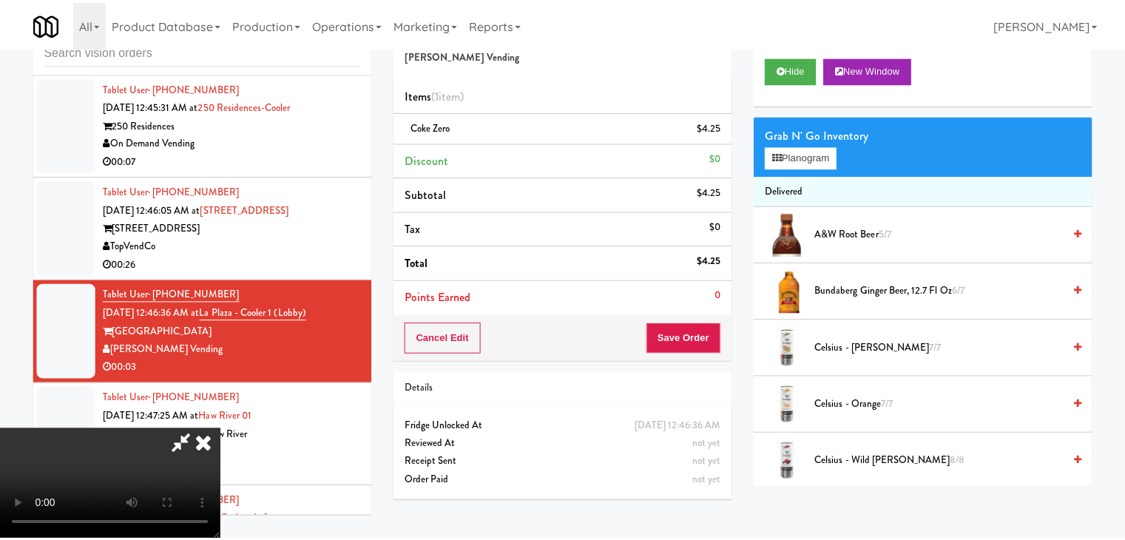
scroll to position [7592, 0]
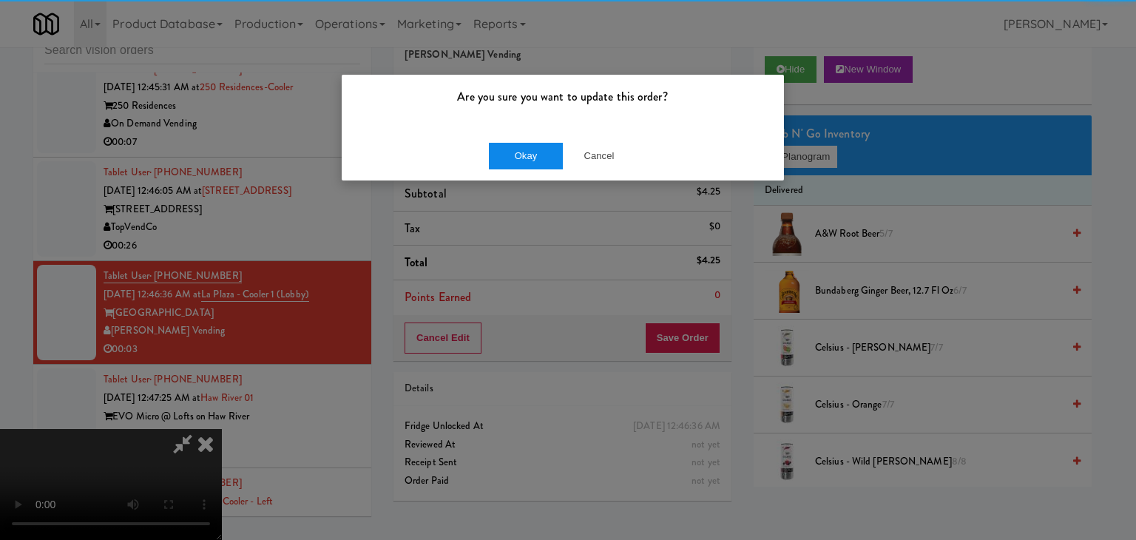
drag, startPoint x: 561, startPoint y: 167, endPoint x: 536, endPoint y: 158, distance: 26.0
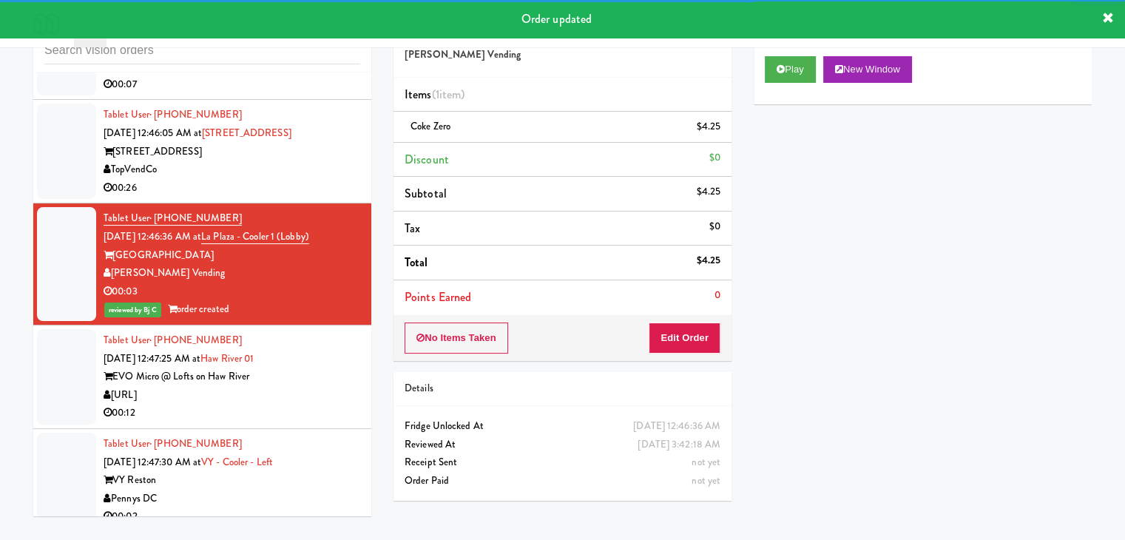
scroll to position [7740, 0]
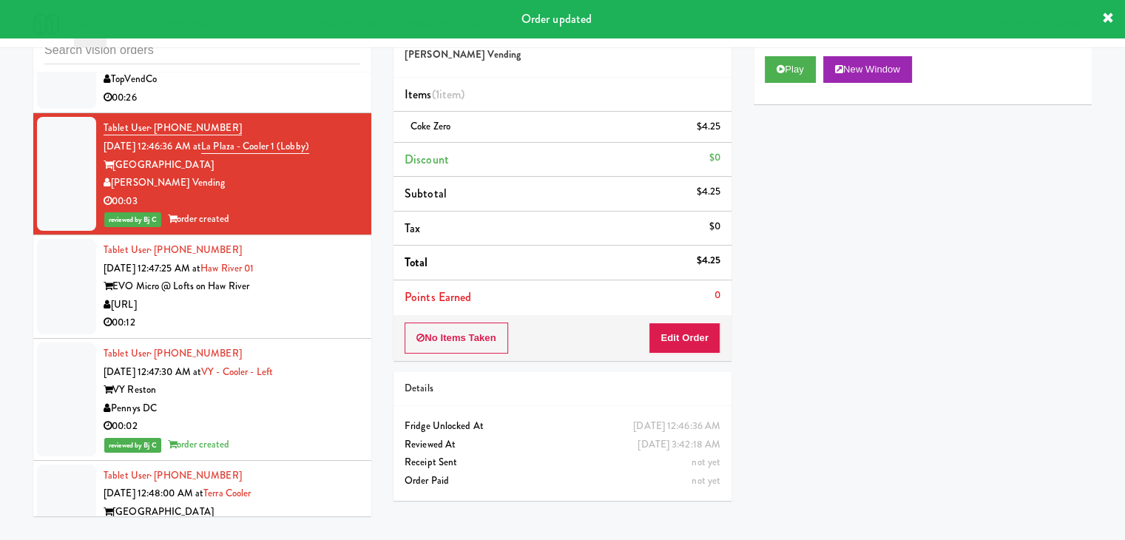
drag, startPoint x: 306, startPoint y: 306, endPoint x: 309, endPoint y: 314, distance: 8.7
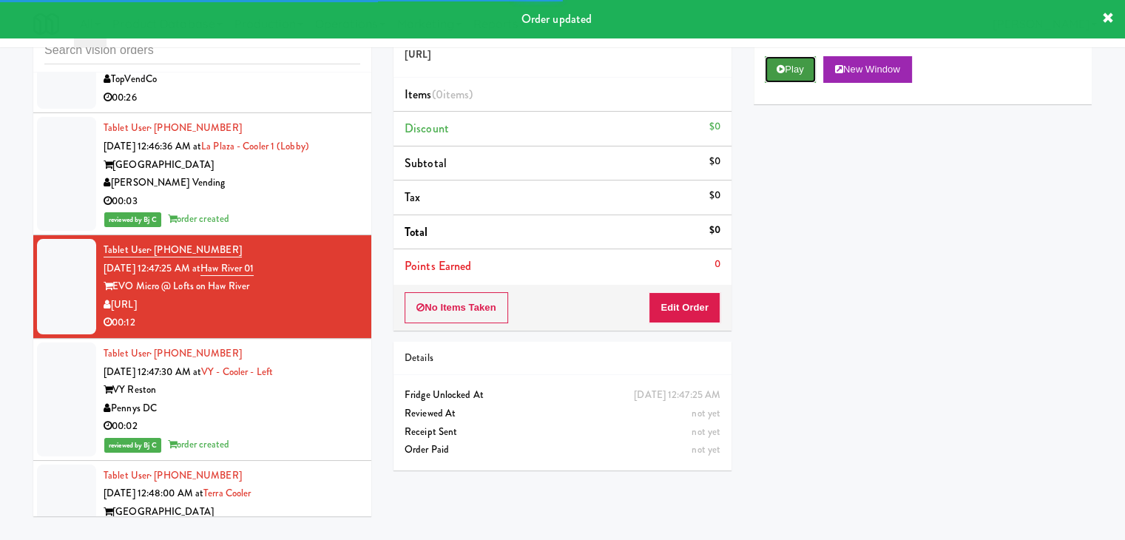
drag, startPoint x: 795, startPoint y: 61, endPoint x: 774, endPoint y: 102, distance: 46.0
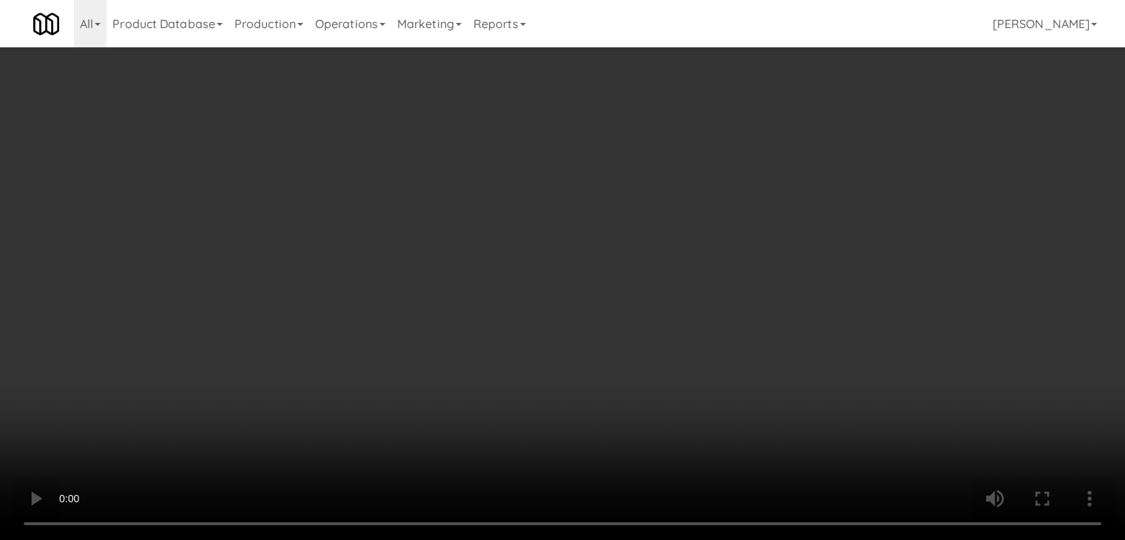
scroll to position [7722, 0]
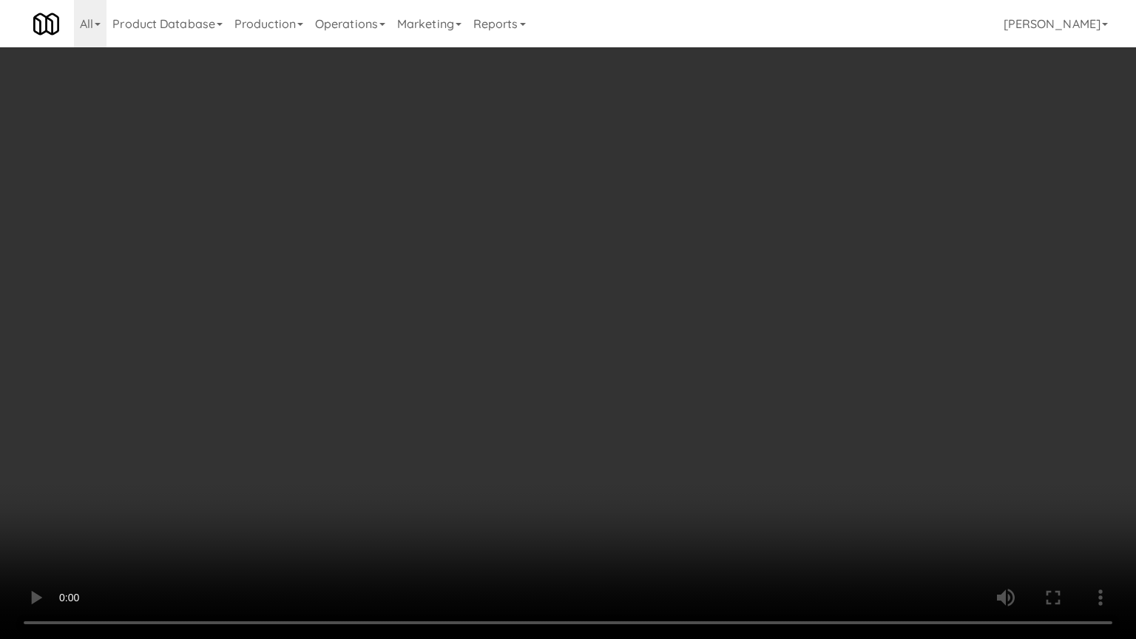
drag, startPoint x: 715, startPoint y: 475, endPoint x: 789, endPoint y: 229, distance: 257.0
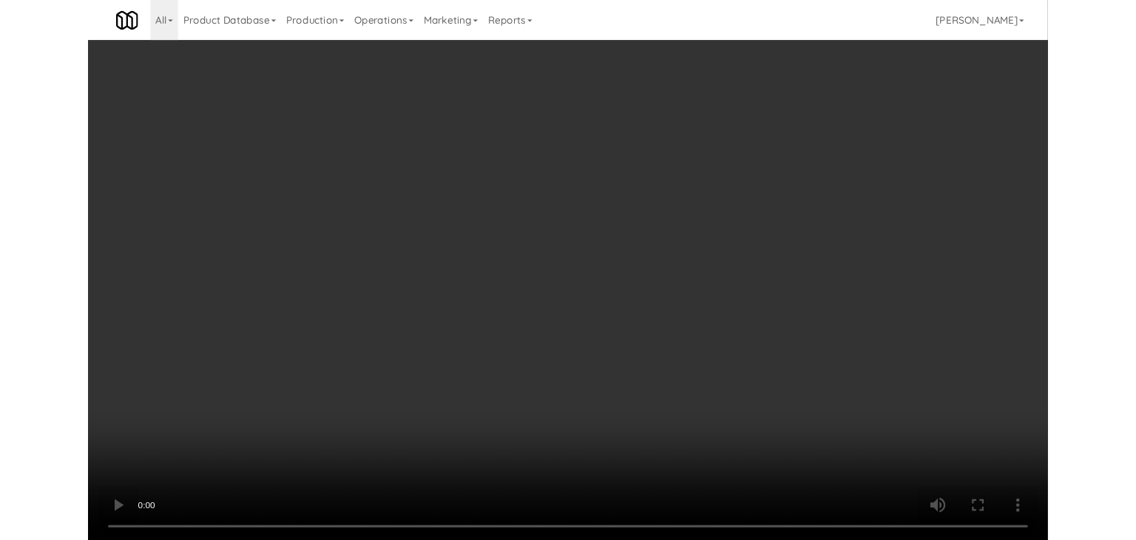
scroll to position [7740, 0]
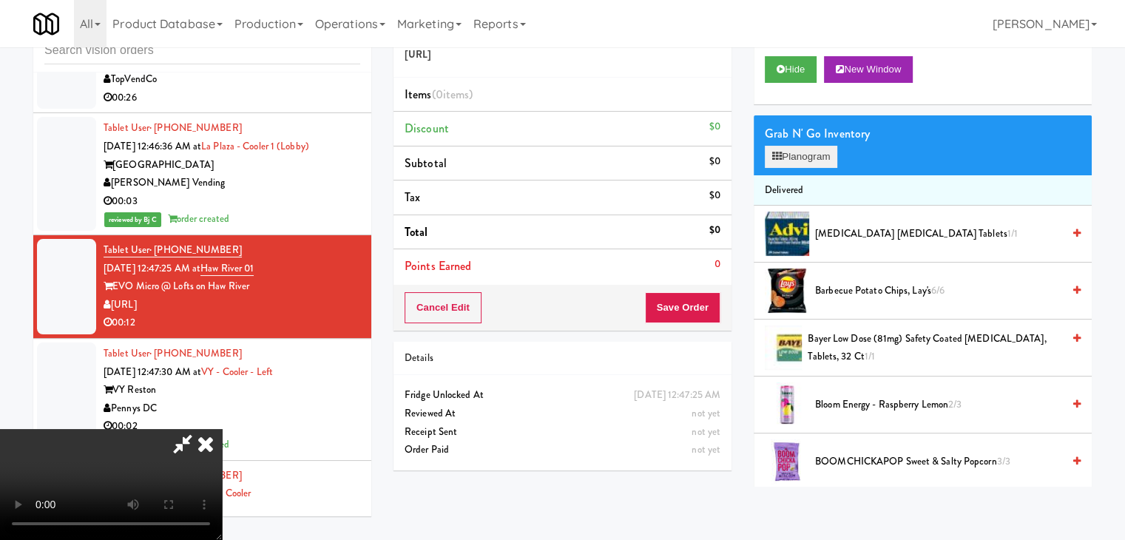
drag, startPoint x: 612, startPoint y: 221, endPoint x: 781, endPoint y: 155, distance: 181.8
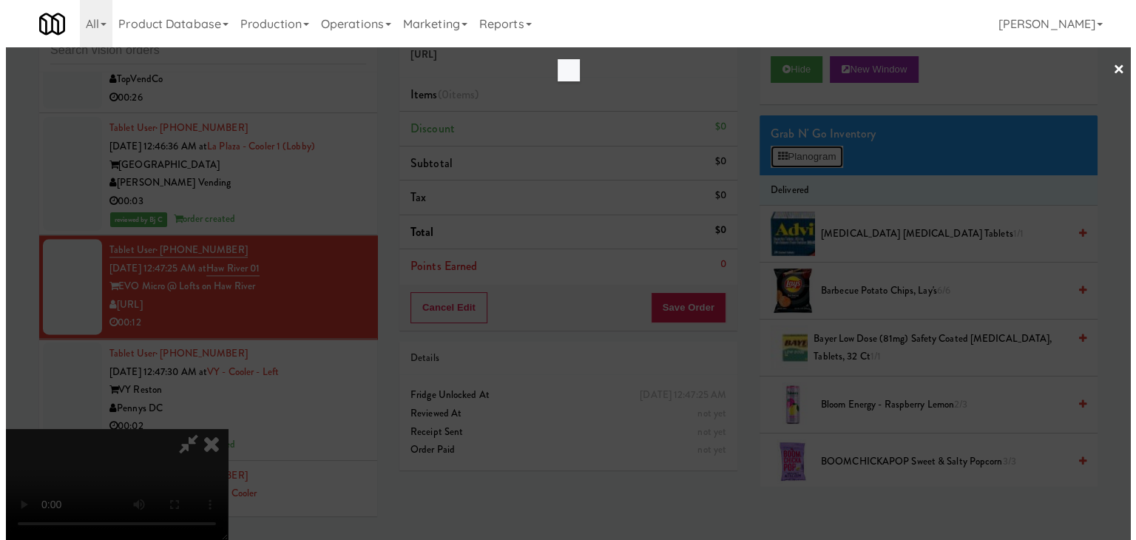
scroll to position [7722, 0]
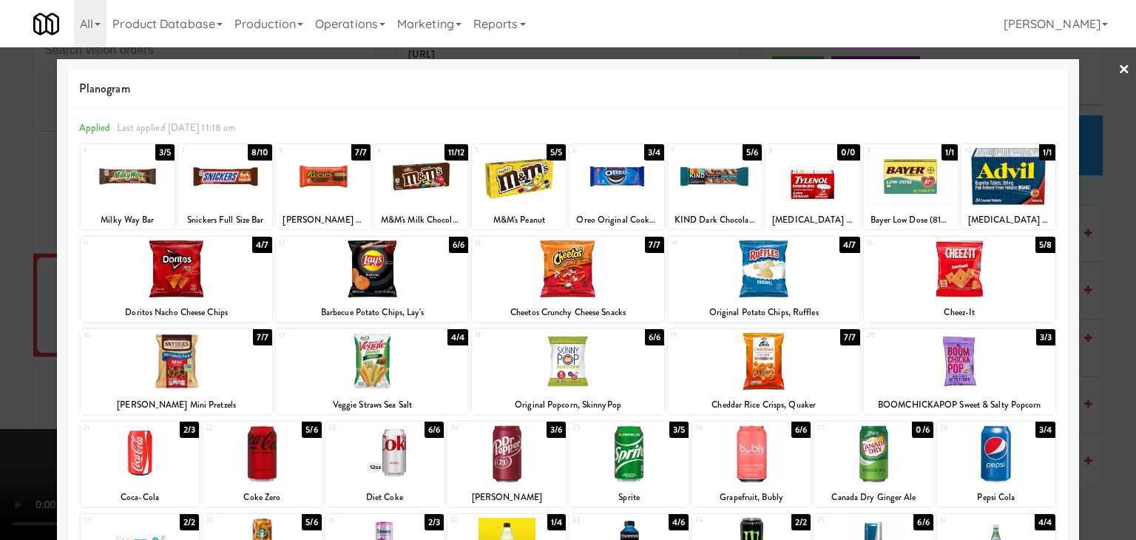
drag, startPoint x: 113, startPoint y: 196, endPoint x: 309, endPoint y: 238, distance: 200.6
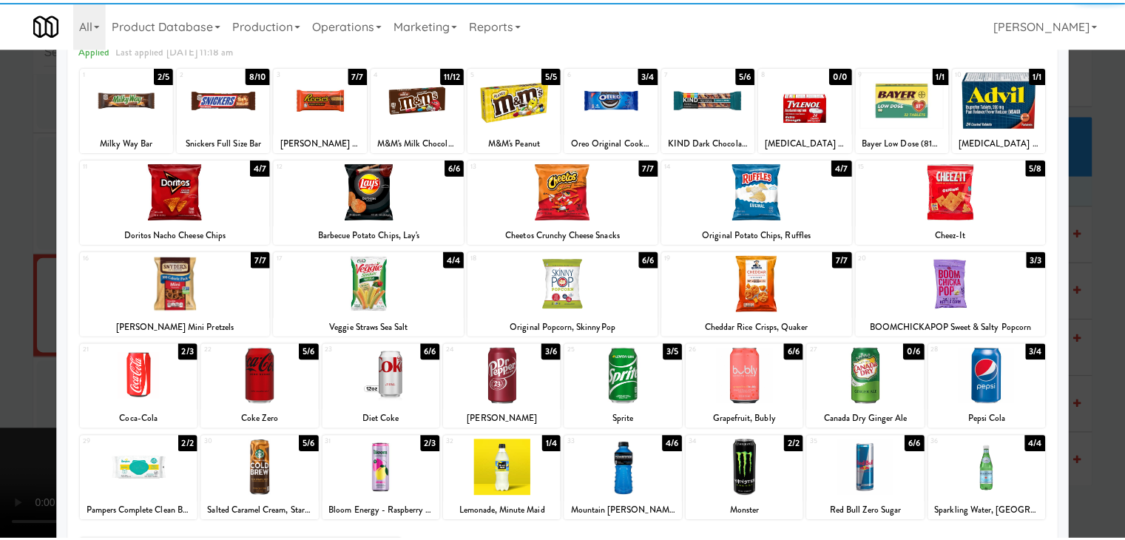
scroll to position [148, 0]
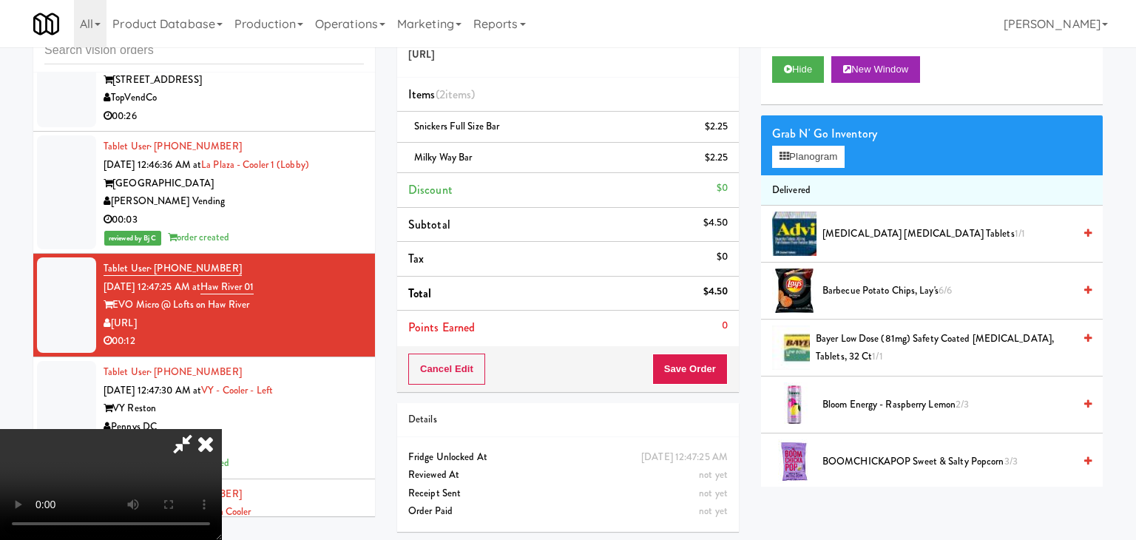
scroll to position [7740, 0]
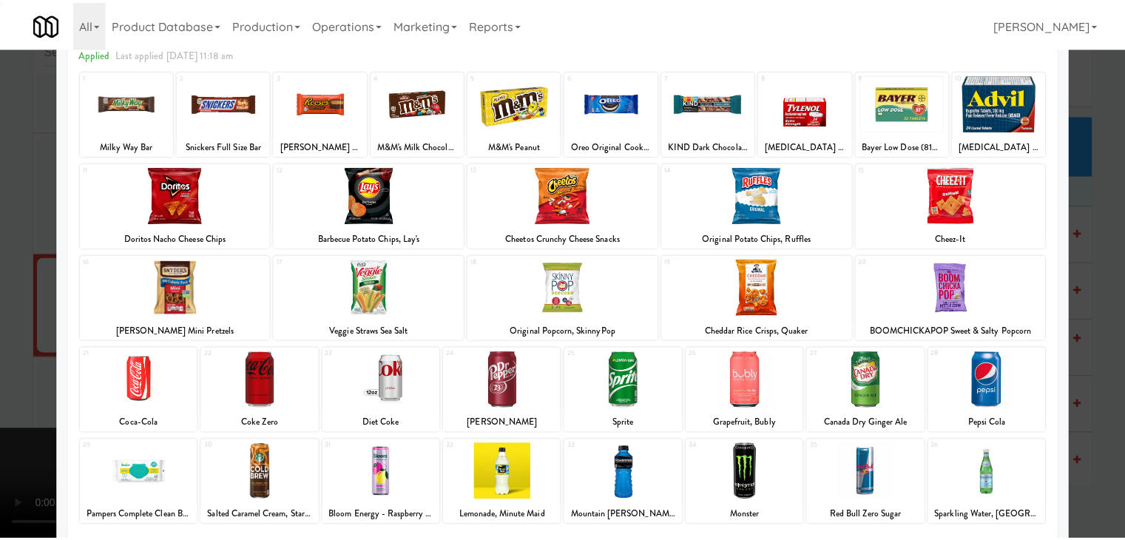
scroll to position [186, 0]
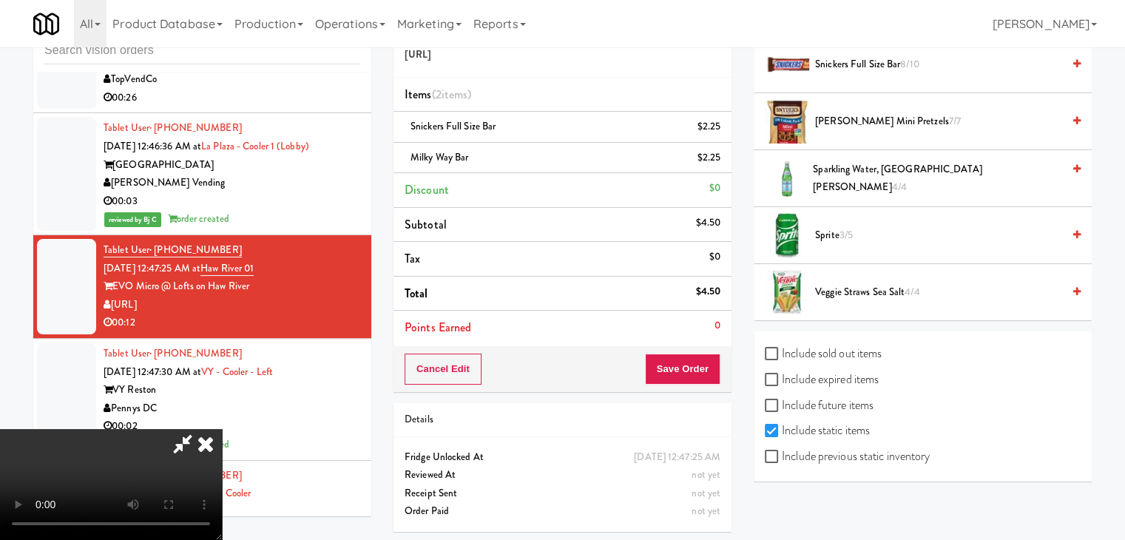
scroll to position [49, 0]
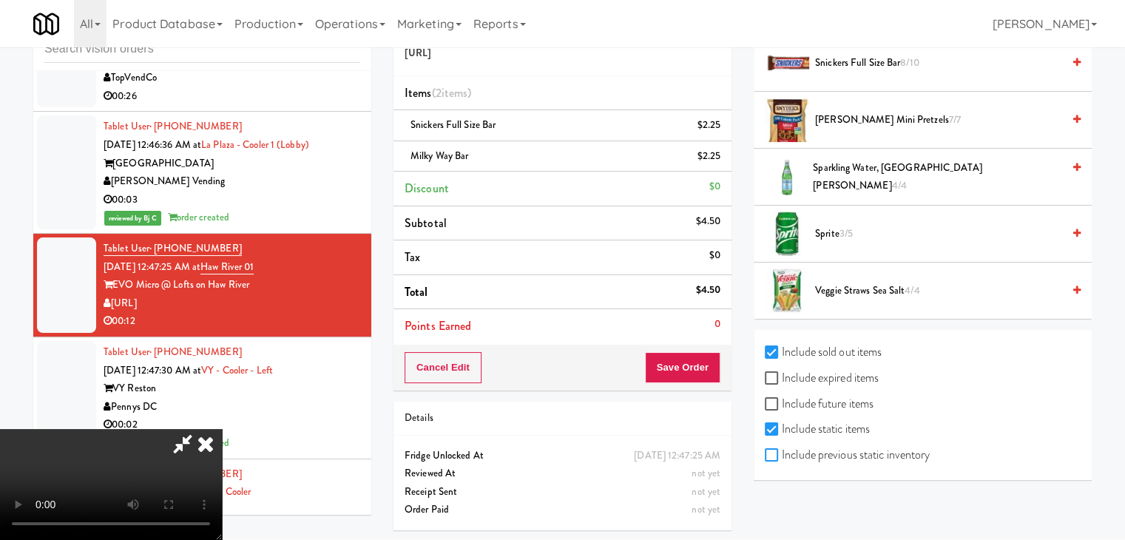
checkbox input "true"
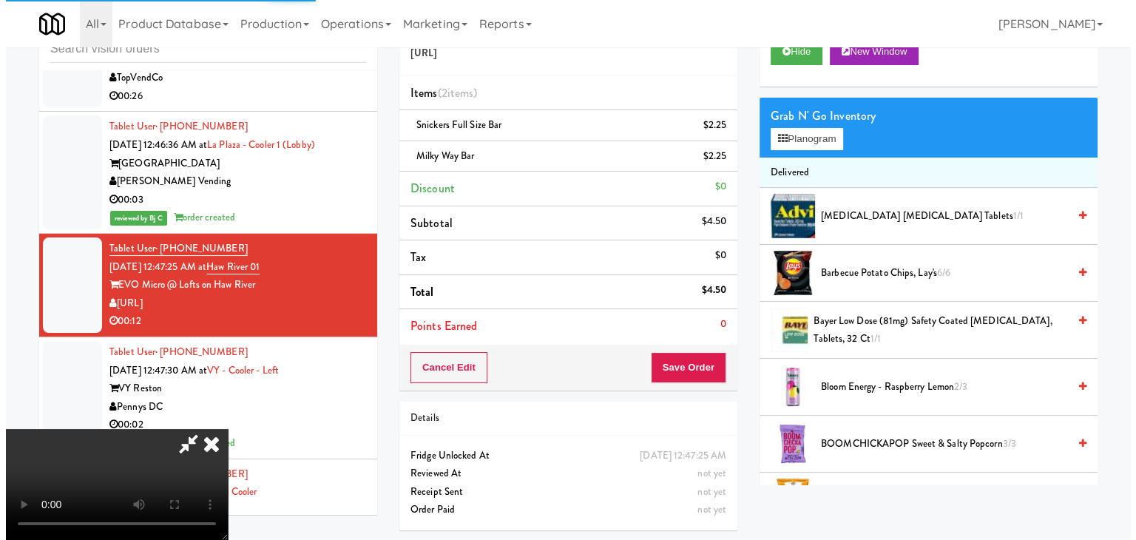
scroll to position [0, 0]
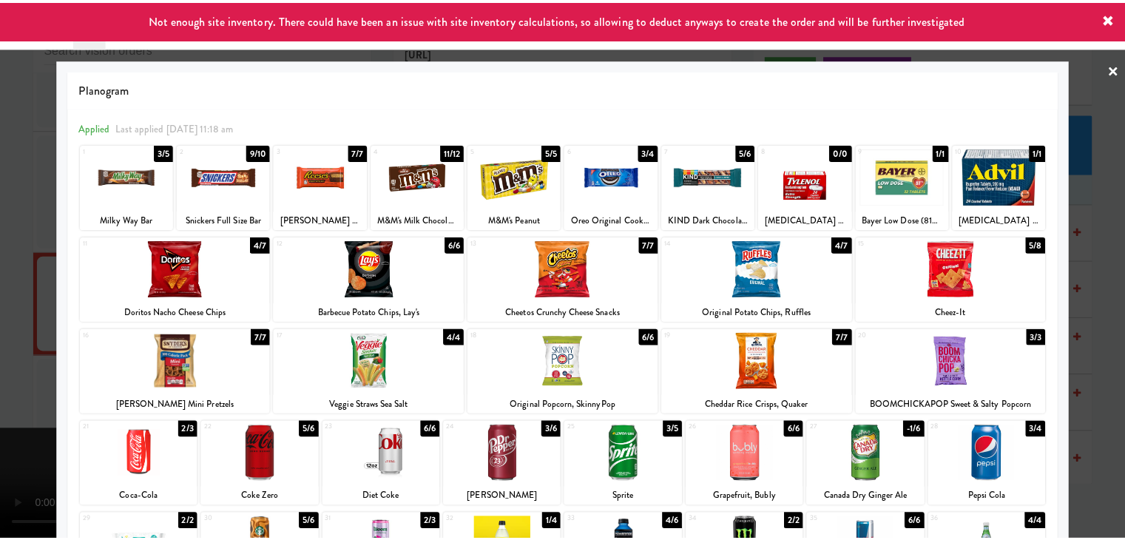
scroll to position [186, 0]
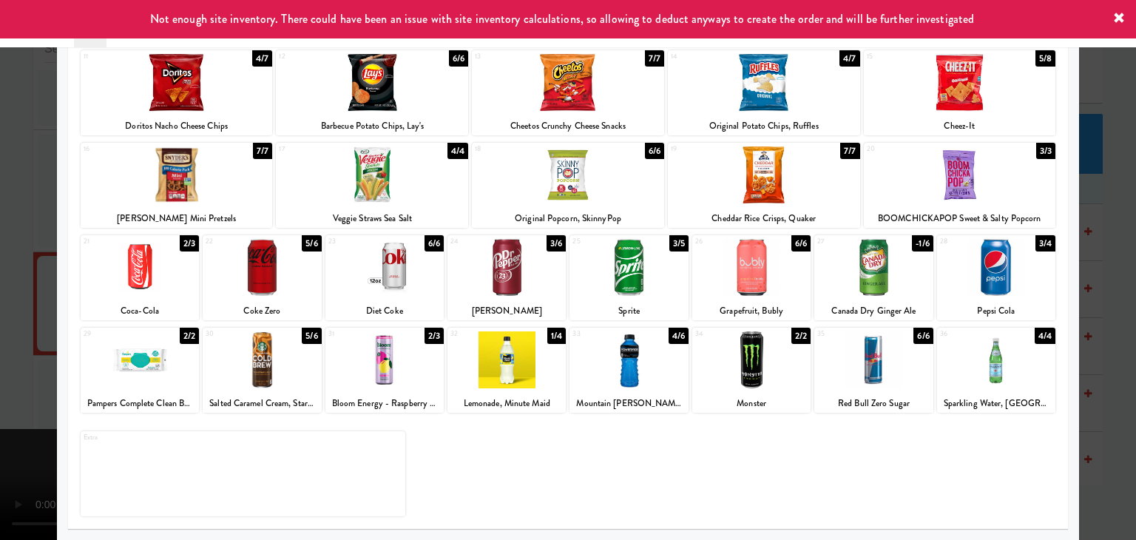
drag, startPoint x: 1122, startPoint y: 448, endPoint x: 1068, endPoint y: 448, distance: 53.3
